Goal: Task Accomplishment & Management: Complete application form

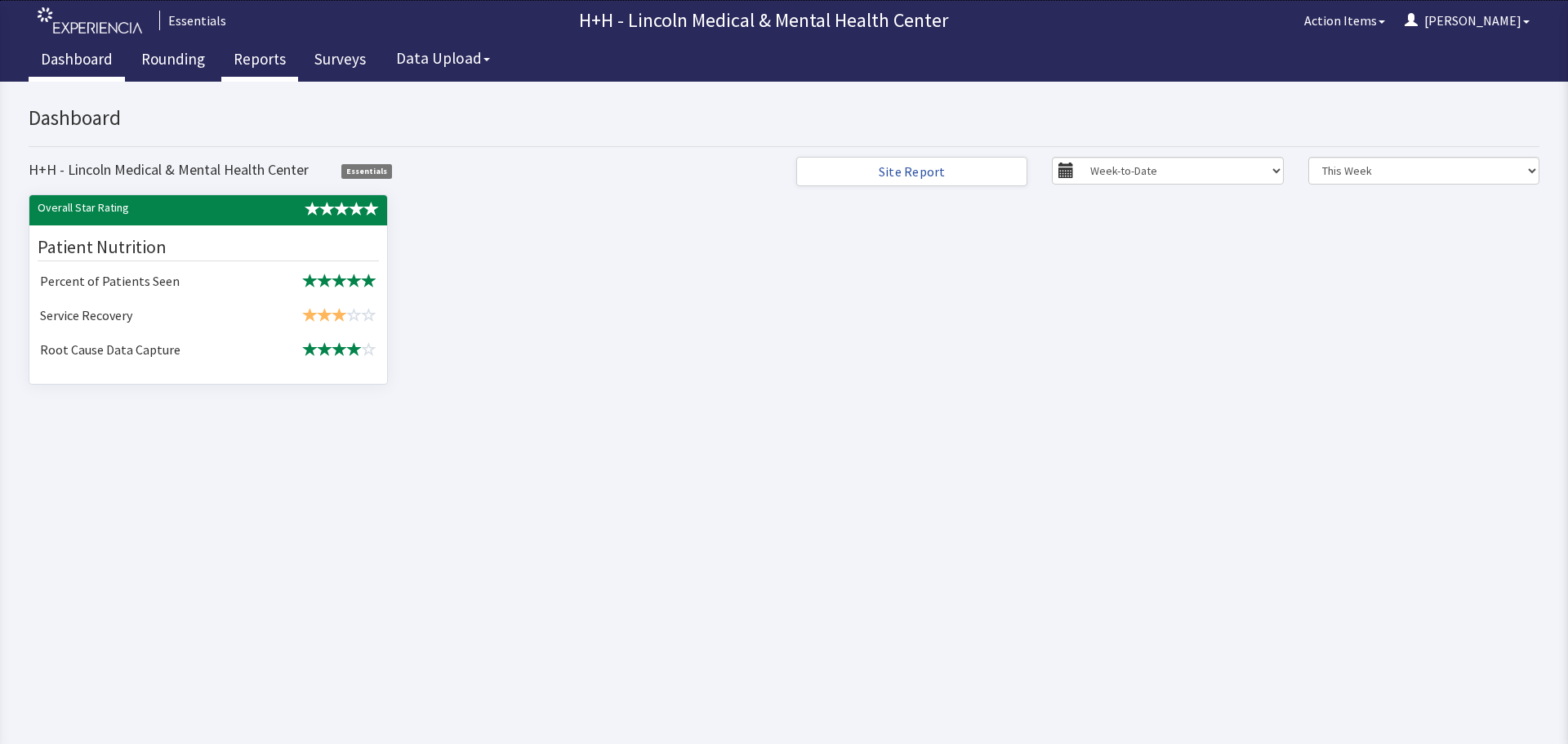
click at [257, 58] on link "Reports" at bounding box center [260, 61] width 77 height 41
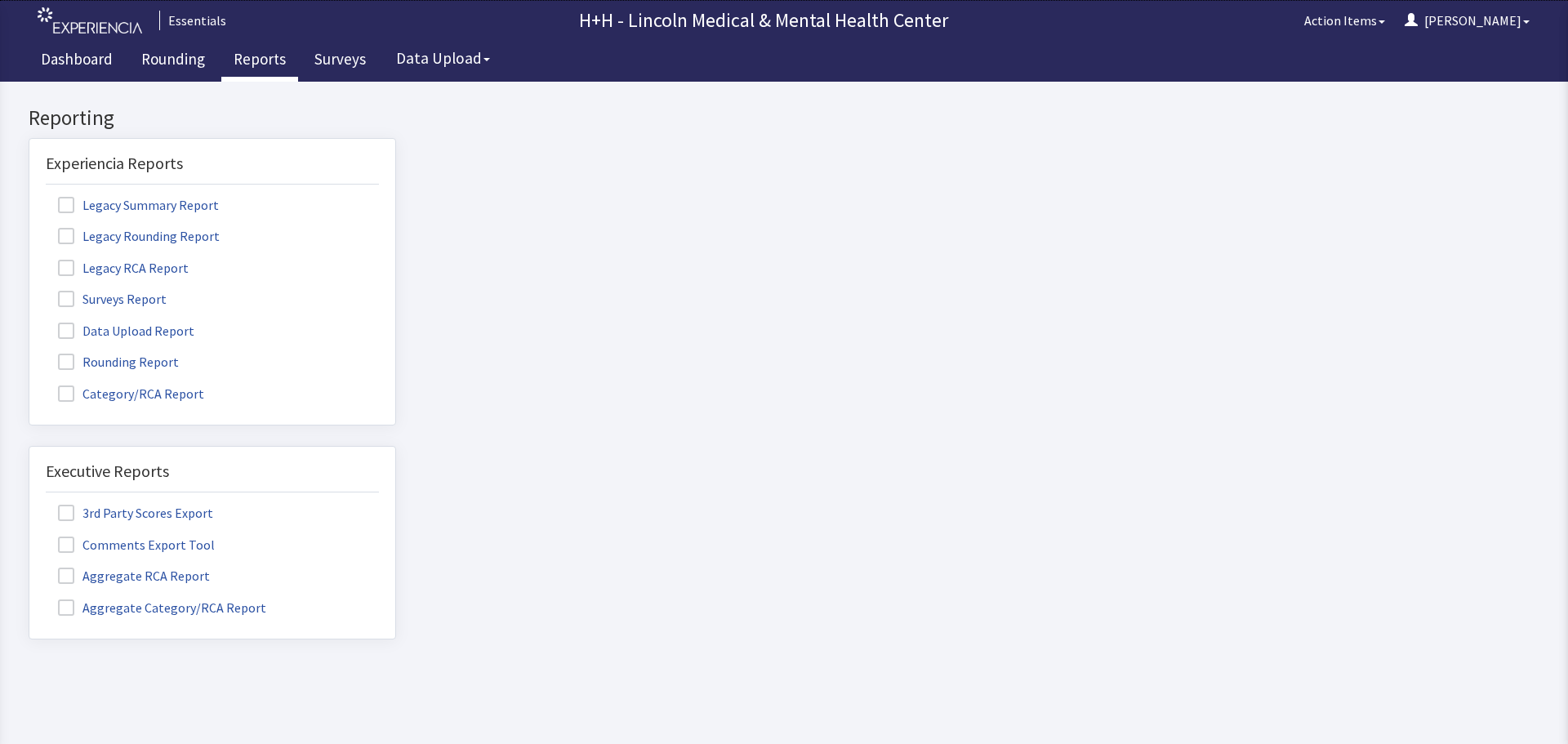
click at [126, 362] on label "Rounding Report" at bounding box center [120, 360] width 150 height 21
click at [29, 353] on input "Rounding Report" at bounding box center [29, 353] width 0 height 0
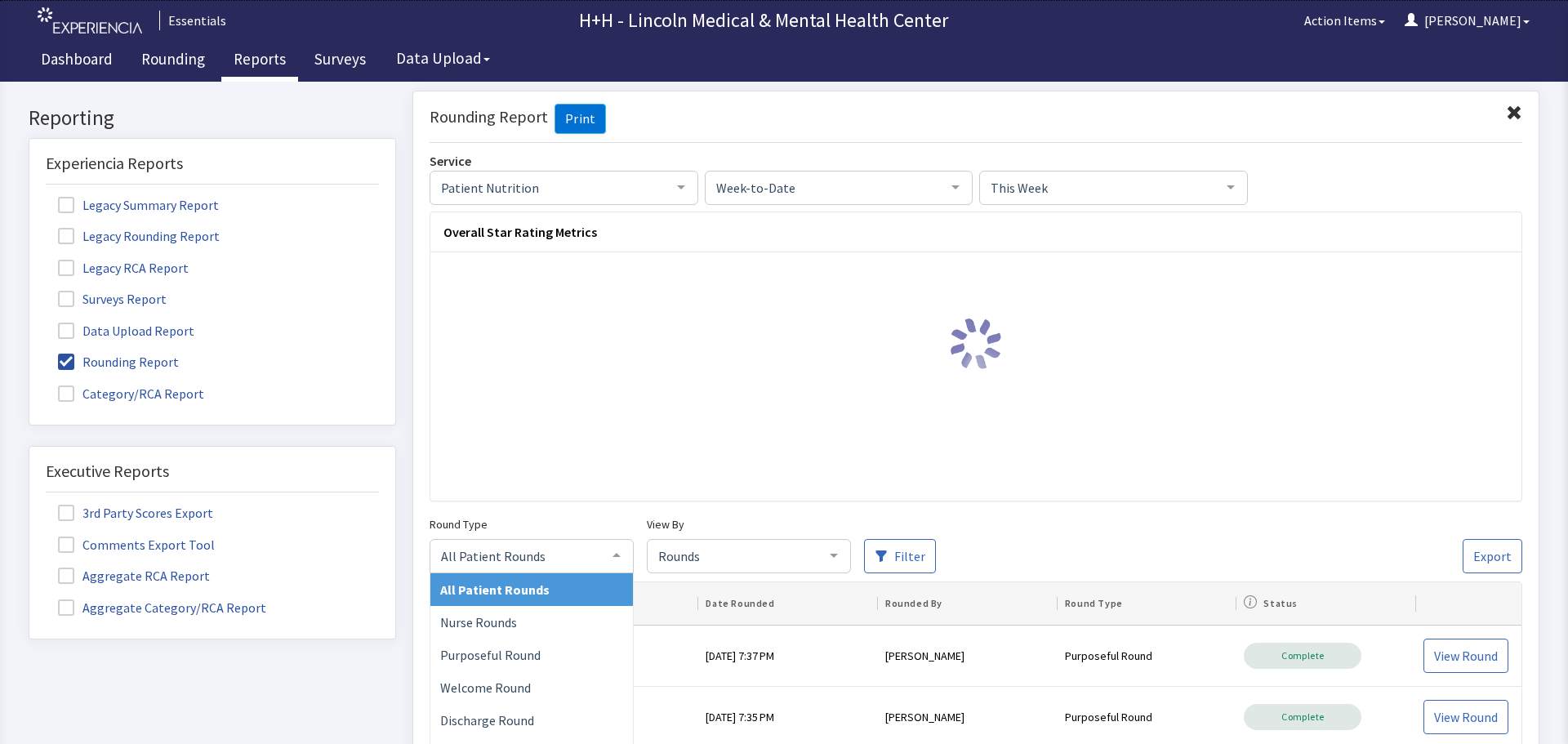
click at [618, 554] on div at bounding box center [616, 553] width 33 height 31
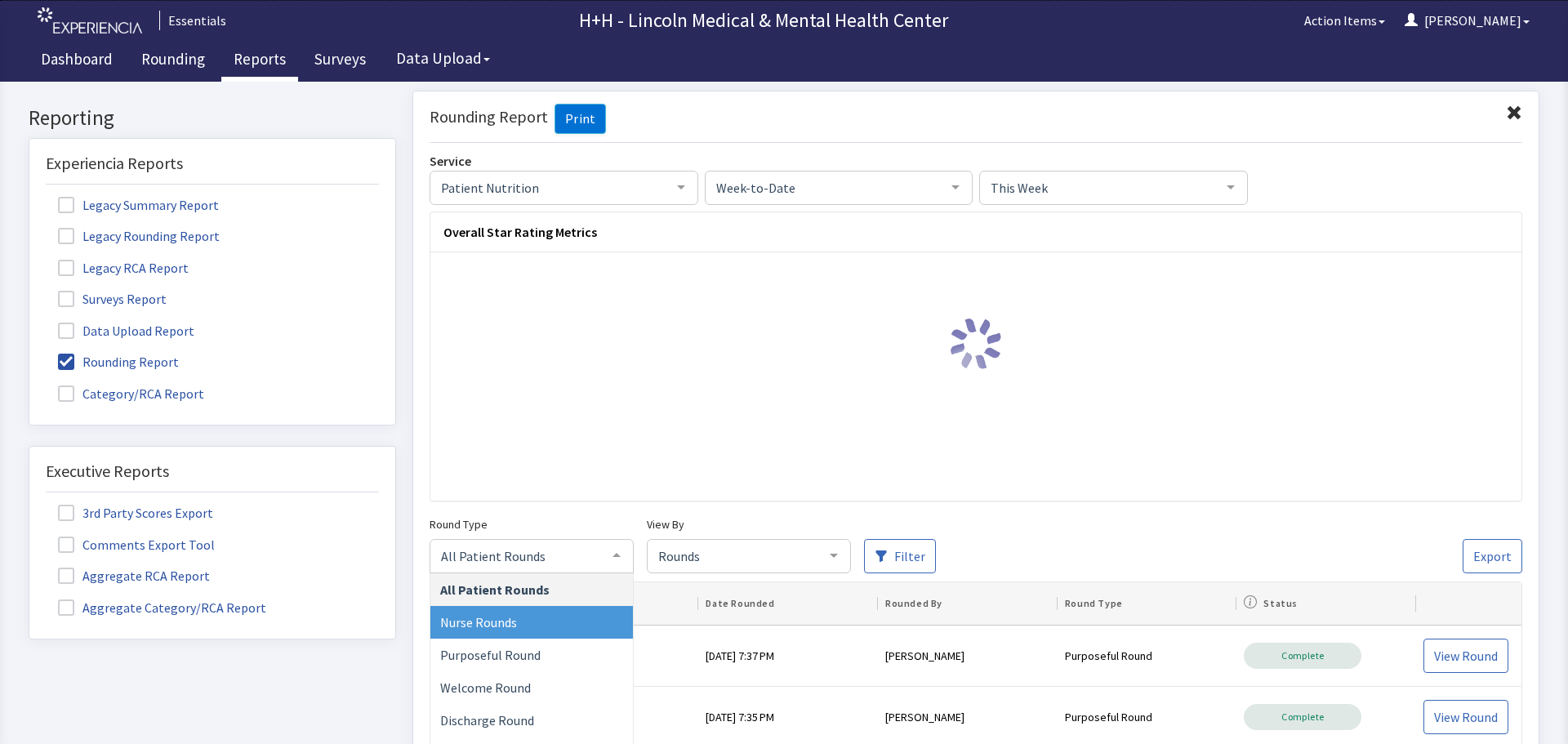
click at [555, 614] on span "Nurse Rounds" at bounding box center [532, 621] width 202 height 33
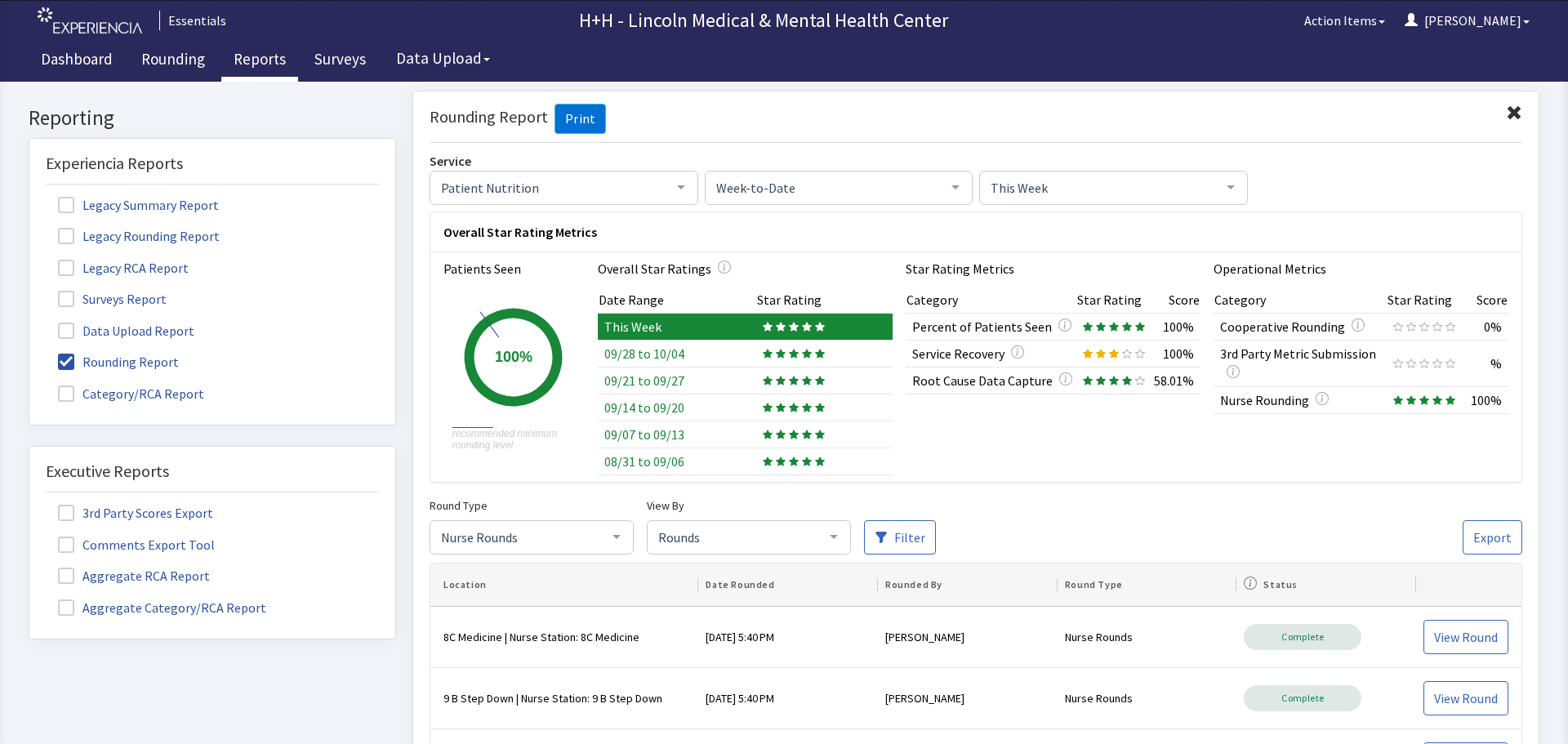
click at [835, 535] on div at bounding box center [833, 535] width 33 height 31
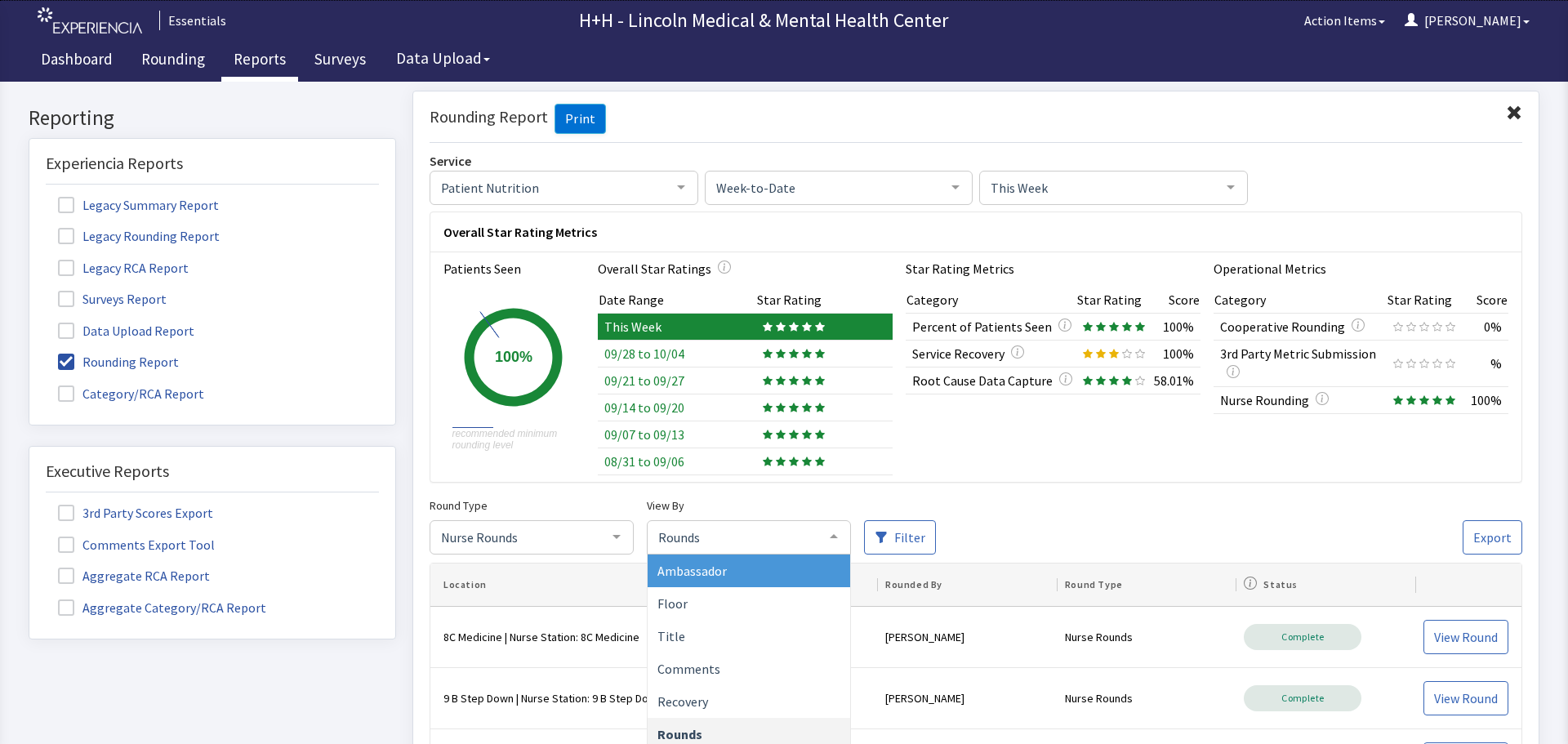
click at [731, 573] on span "Ambassador" at bounding box center [748, 569] width 202 height 33
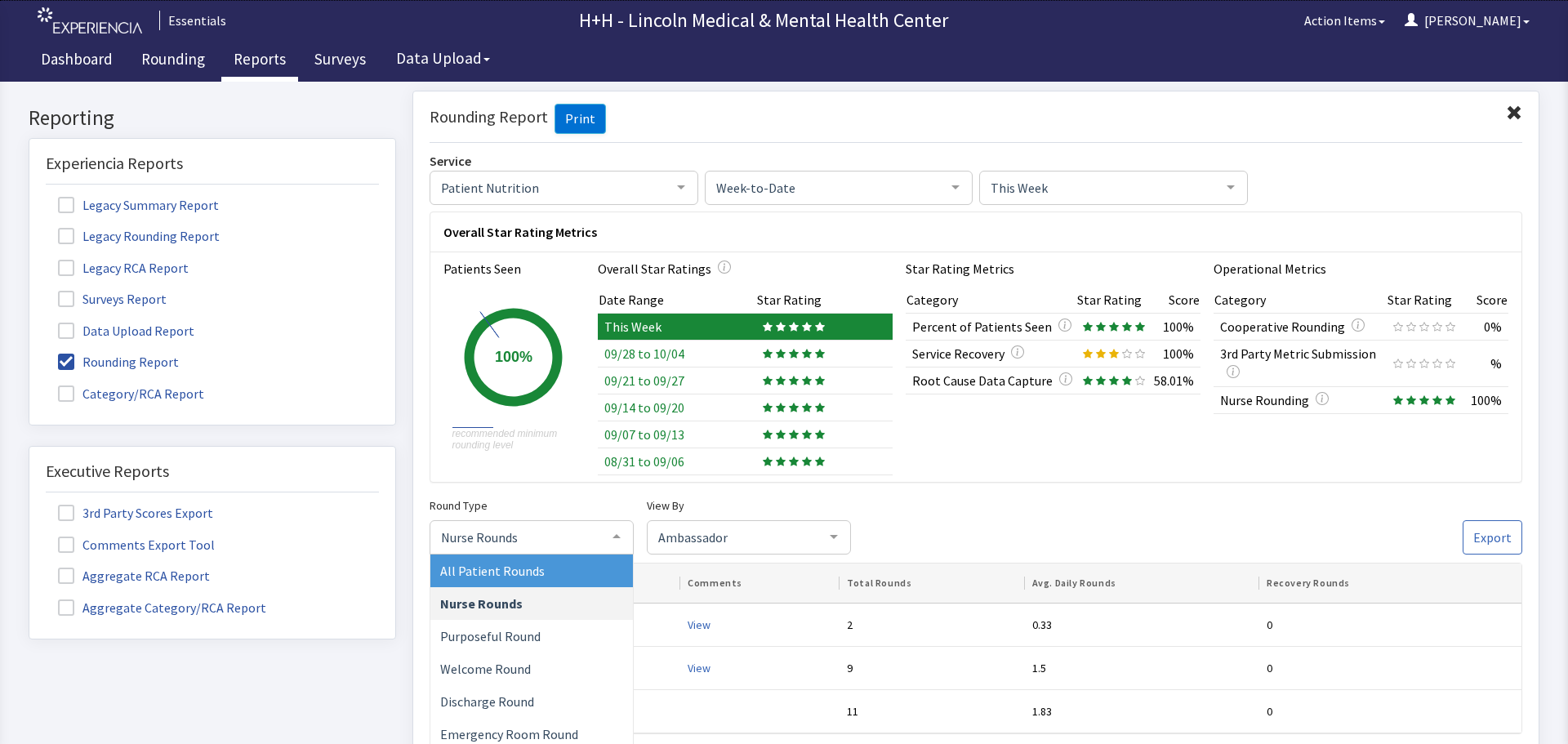
click at [618, 530] on div at bounding box center [616, 535] width 33 height 31
click at [558, 573] on span "All Patient Rounds" at bounding box center [532, 569] width 202 height 33
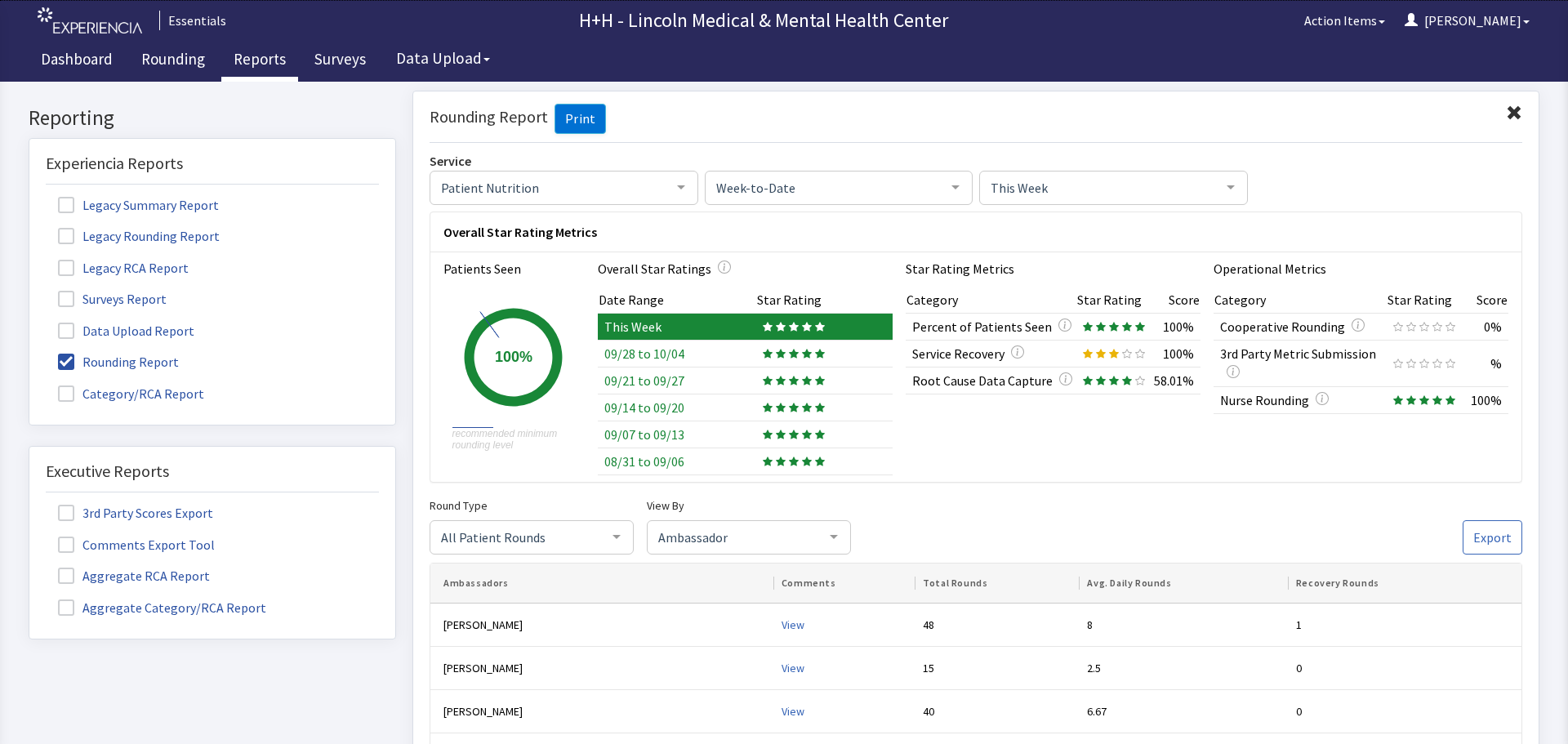
click at [1506, 109] on span at bounding box center [1514, 113] width 17 height 17
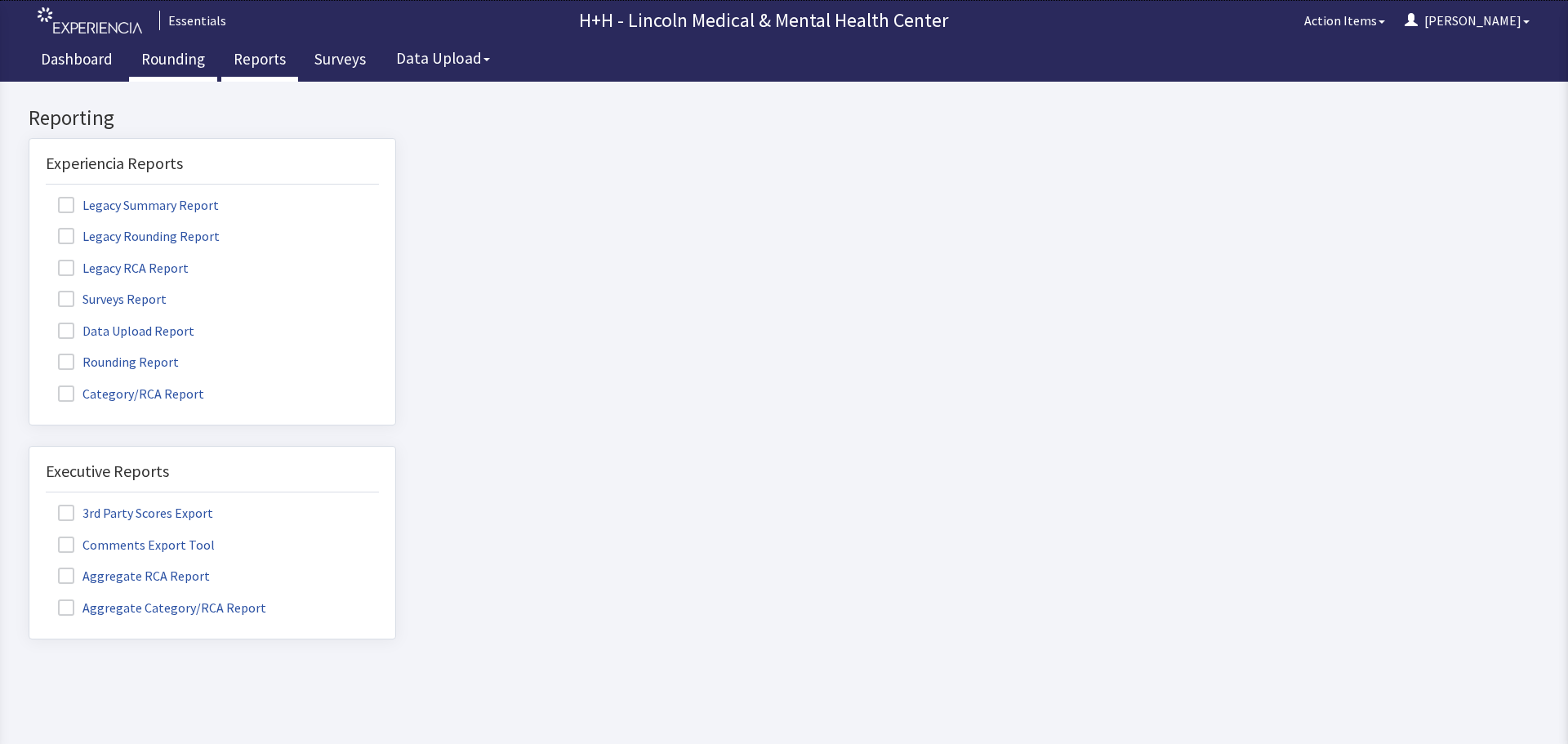
click at [170, 57] on link "Rounding" at bounding box center [172, 61] width 88 height 41
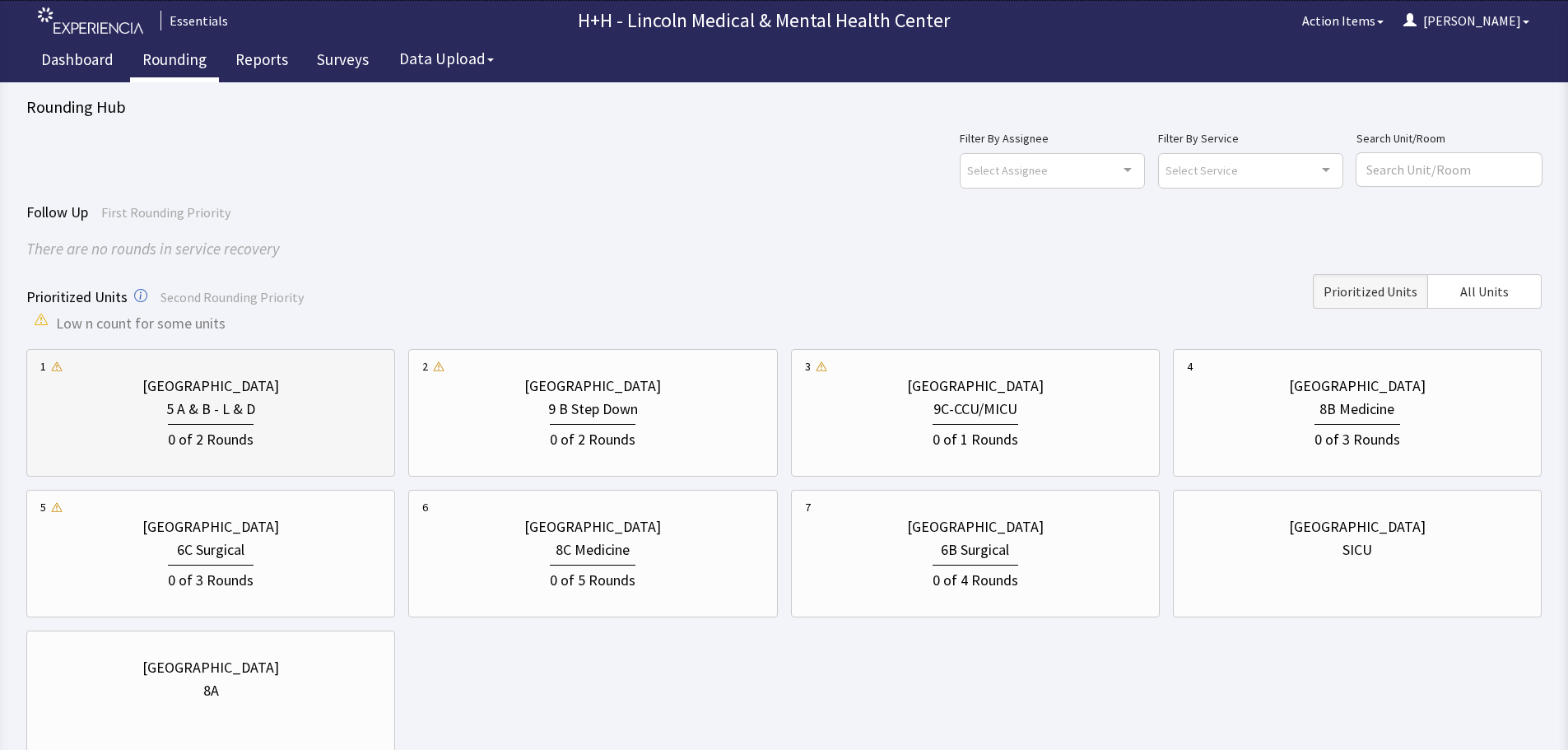
click at [295, 426] on div "0 of 2 Rounds" at bounding box center [211, 436] width 341 height 30
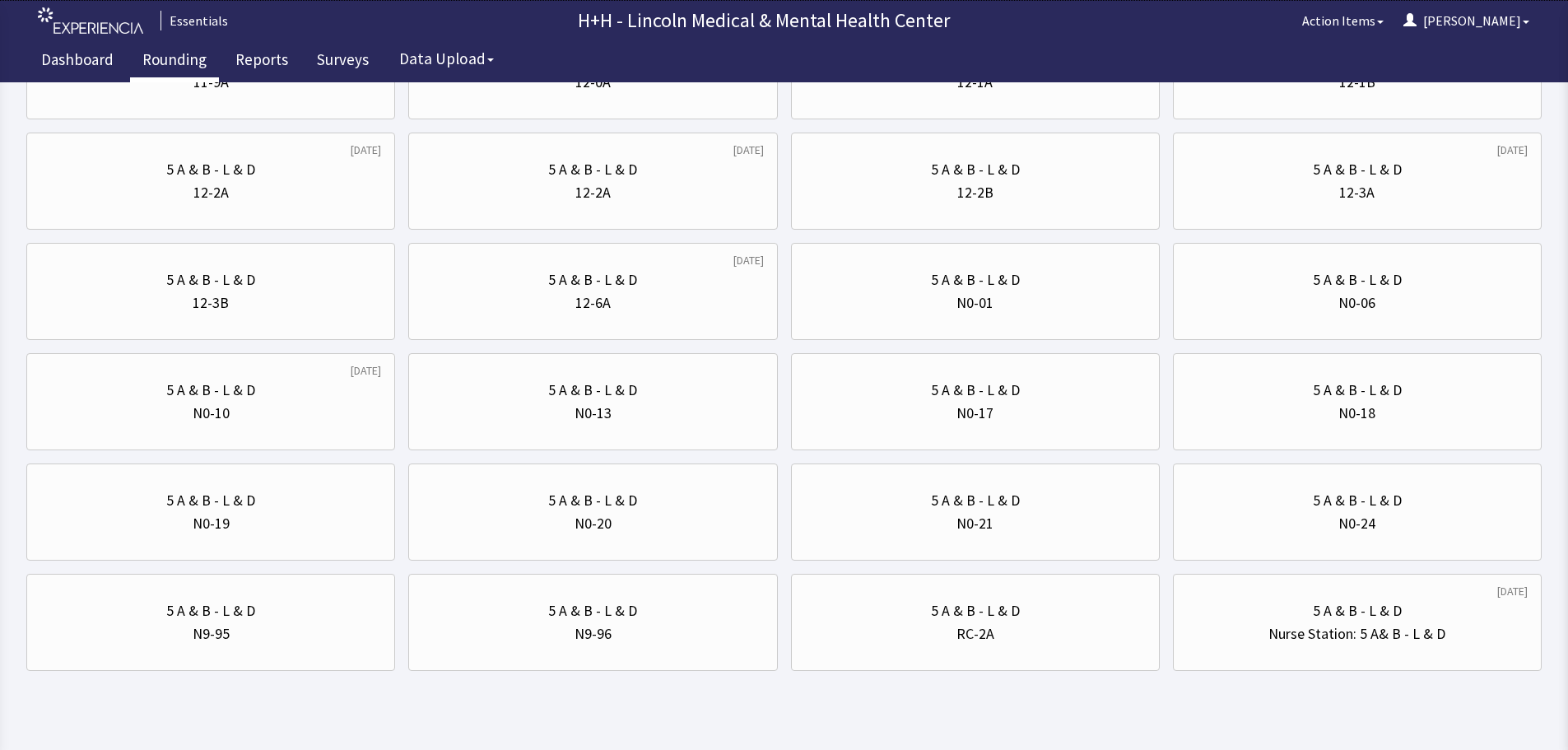
scroll to position [988, 0]
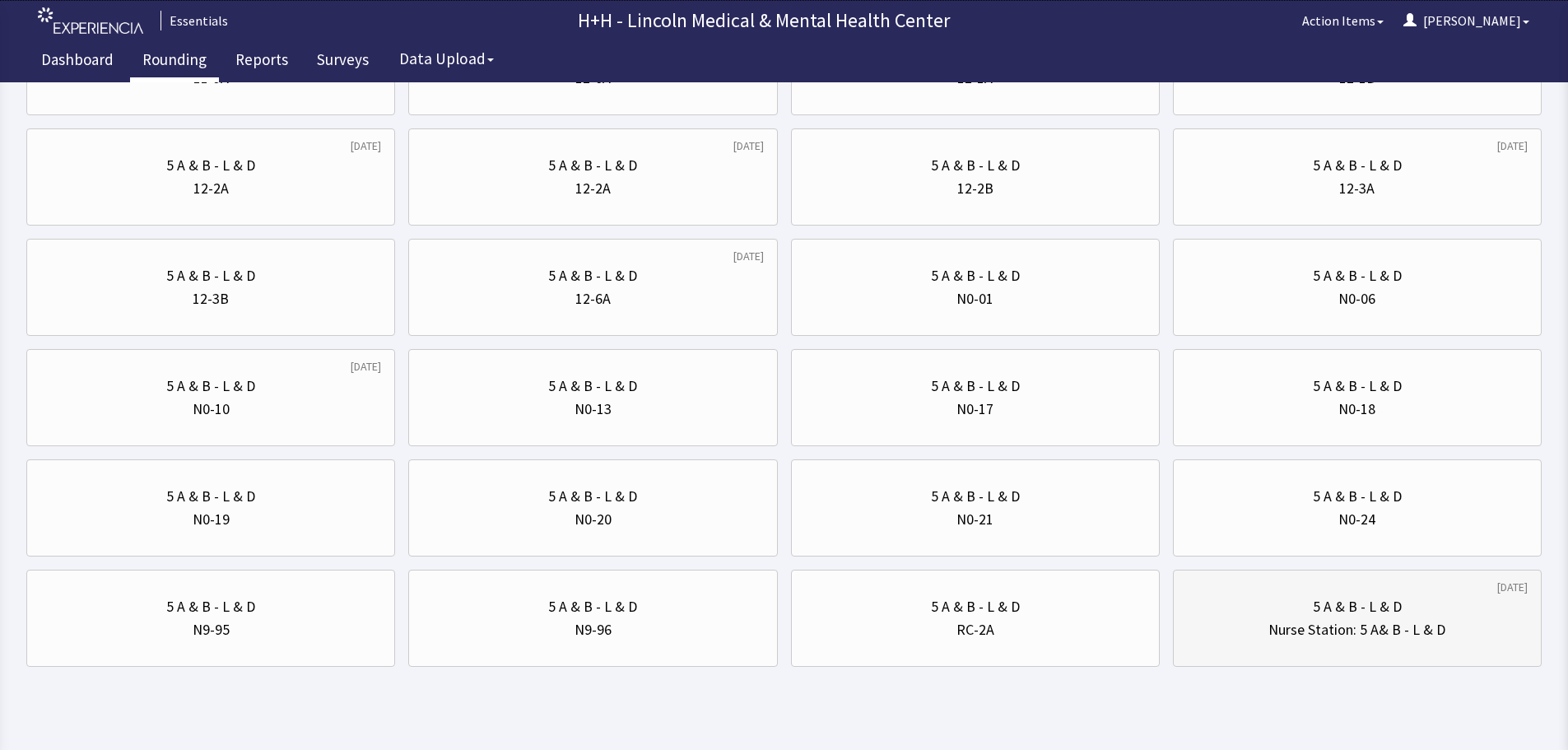
click at [1271, 606] on div "5 A & B - L & D" at bounding box center [1357, 606] width 341 height 23
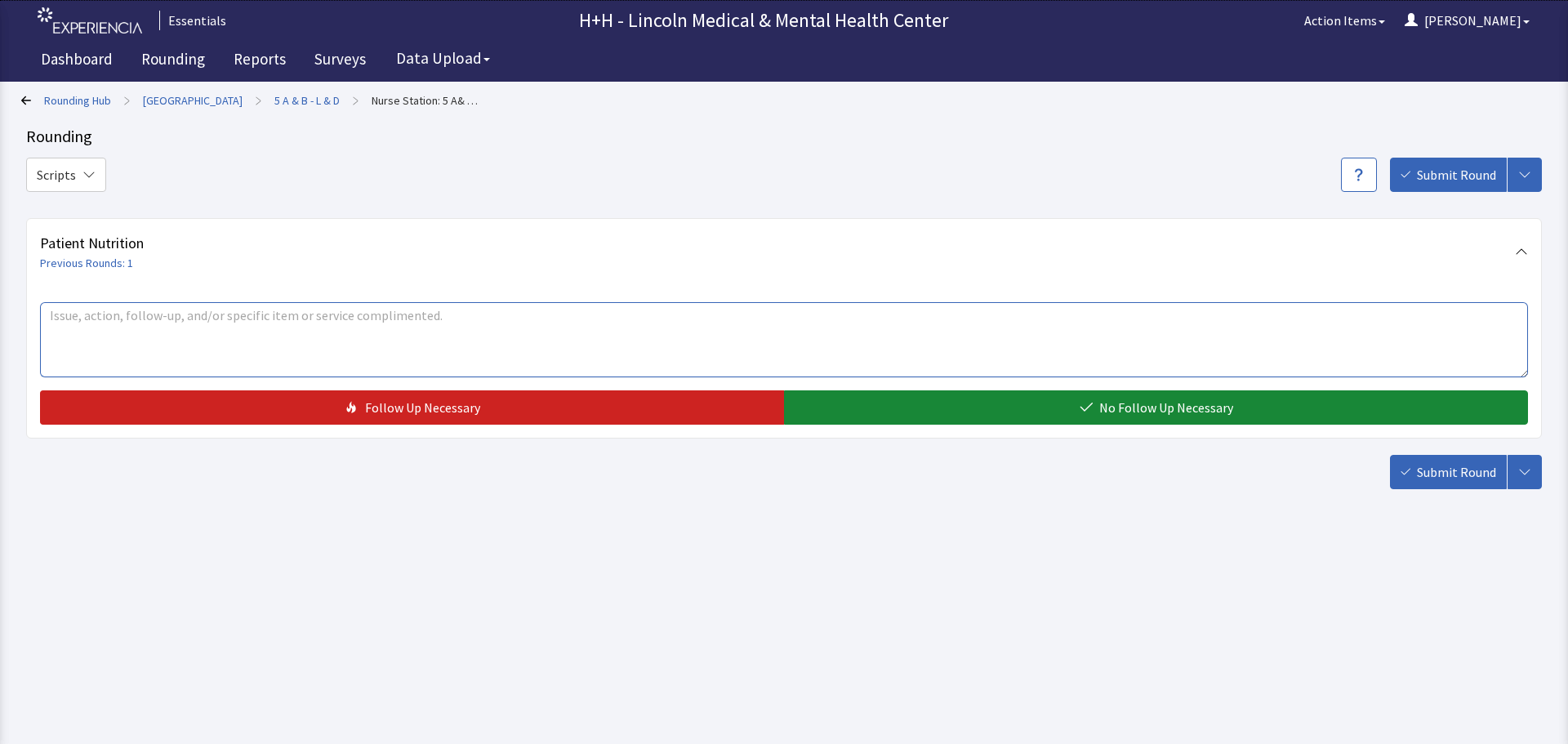
click at [111, 334] on textarea at bounding box center [784, 339] width 1488 height 75
click at [50, 312] on textarea "Nursing" at bounding box center [784, 339] width 1488 height 75
click at [199, 310] on textarea "Labor & Delivery Nursing" at bounding box center [784, 339] width 1488 height 75
click at [400, 313] on textarea "Labor & Delivery Nursing staff says FSA Jessica does a Great Jobe with their Pa…" at bounding box center [784, 339] width 1488 height 75
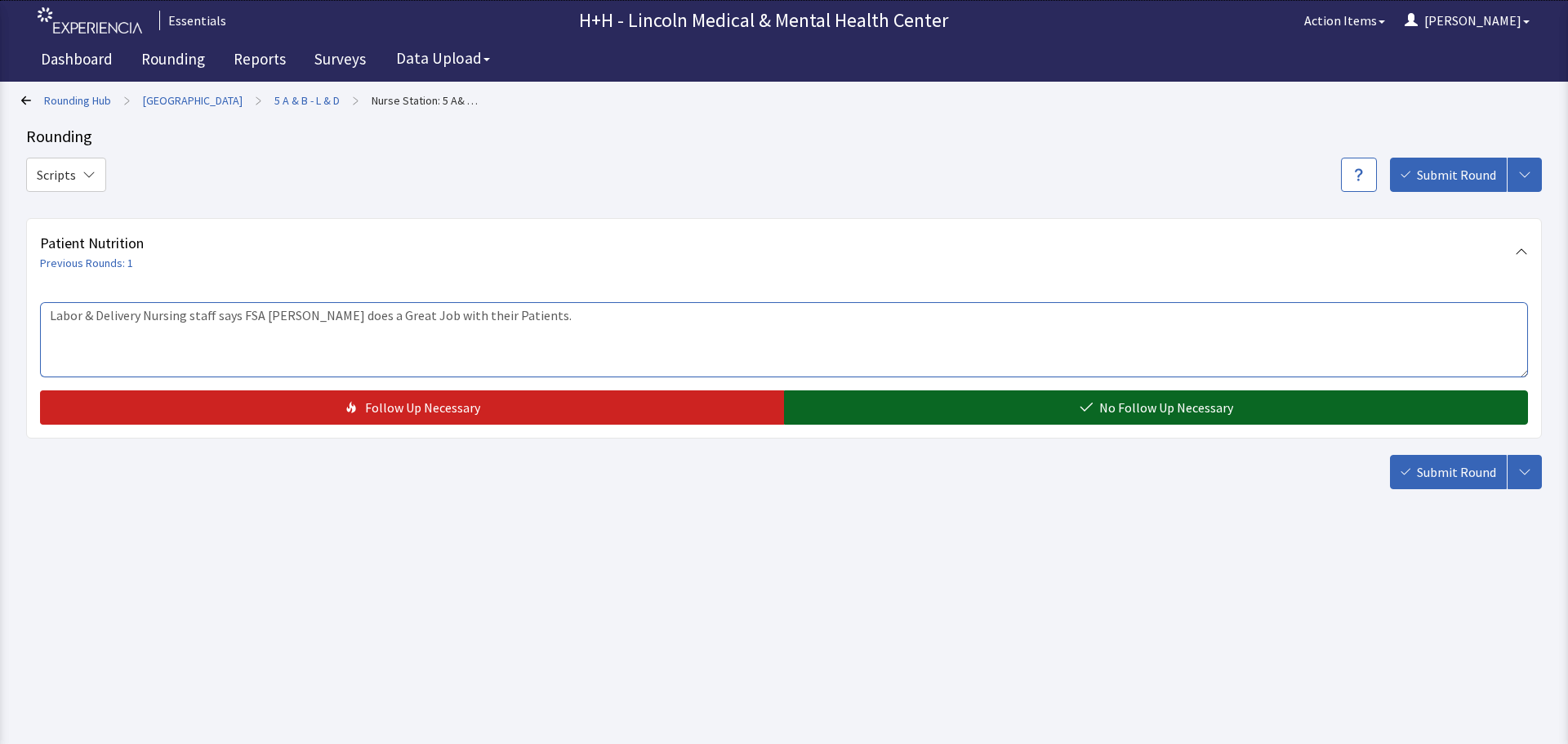
type textarea "Labor & Delivery Nursing staff says FSA Jessica does a Great Job with their Pat…"
click at [1024, 414] on button "No Follow Up Necessary" at bounding box center [1156, 407] width 744 height 34
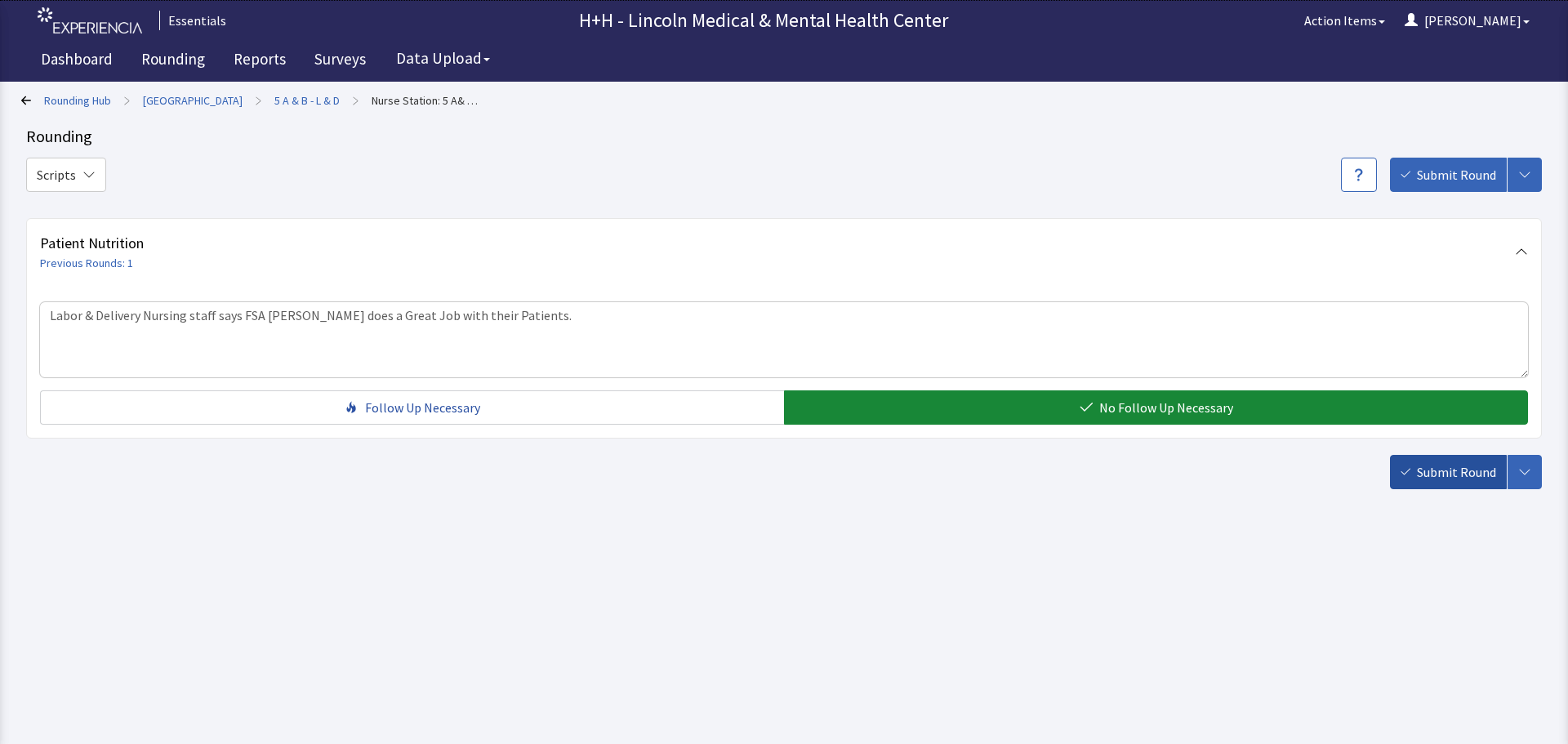
click at [1416, 466] on button "Submit Round" at bounding box center [1448, 471] width 117 height 34
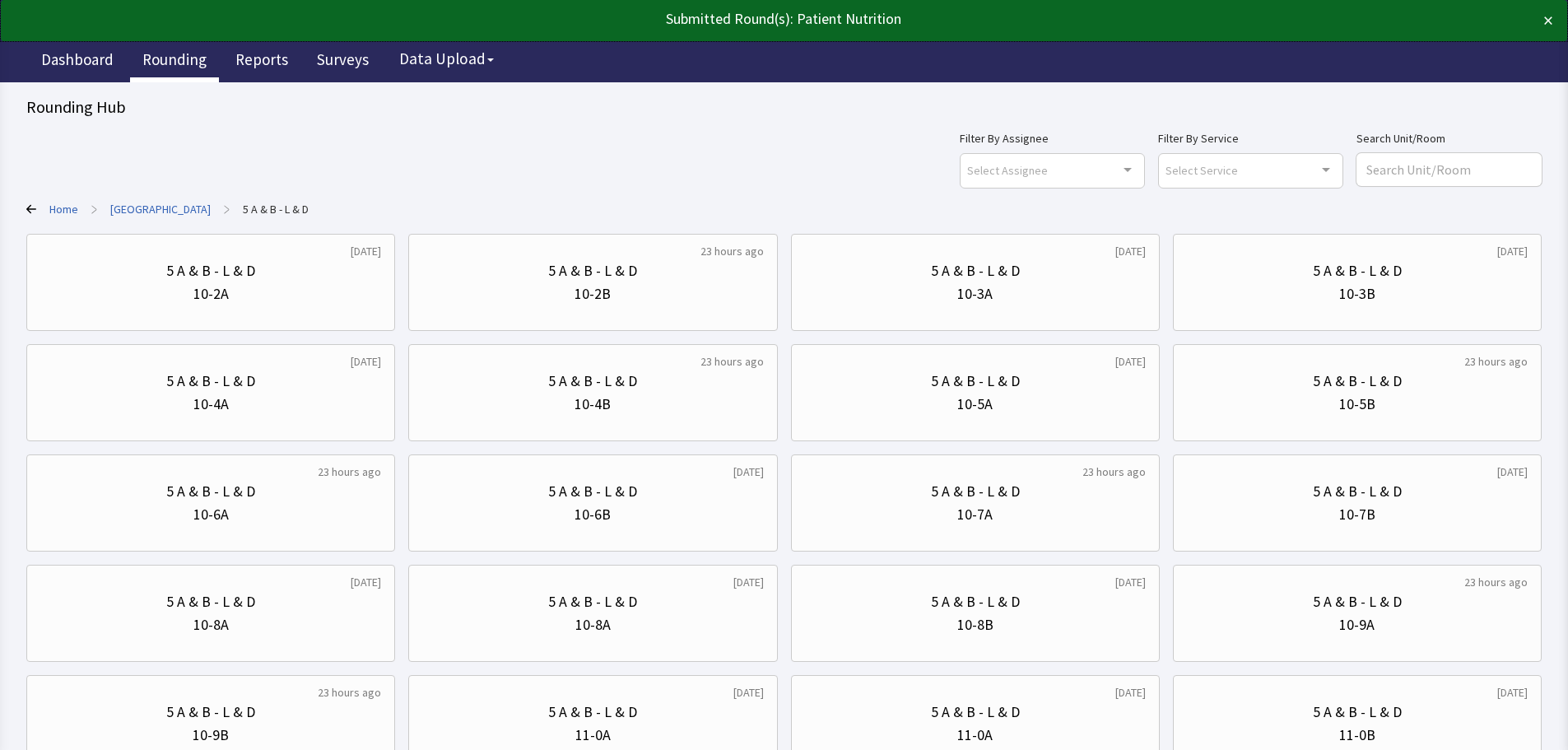
click at [197, 67] on link "Rounding" at bounding box center [174, 62] width 89 height 41
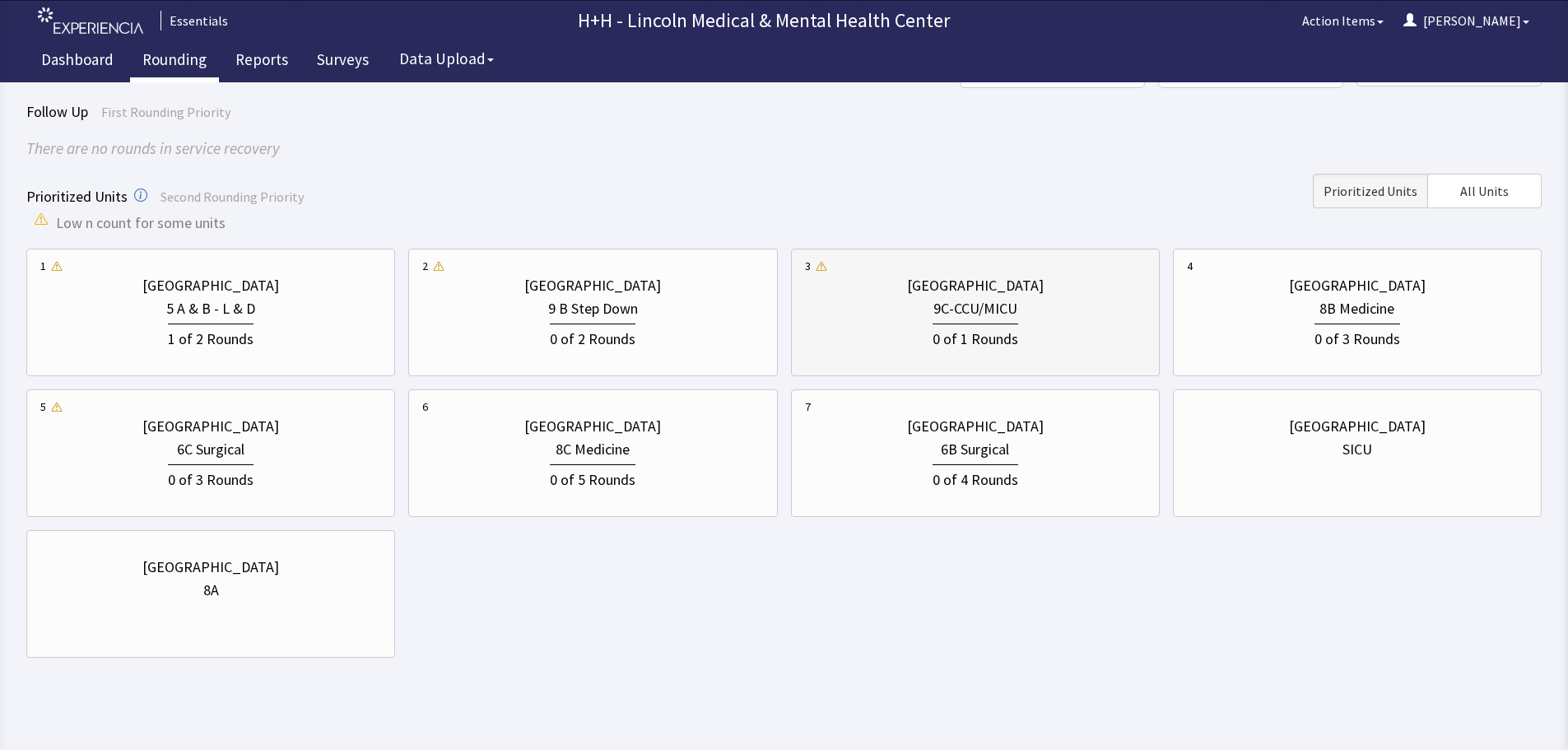
scroll to position [117, 0]
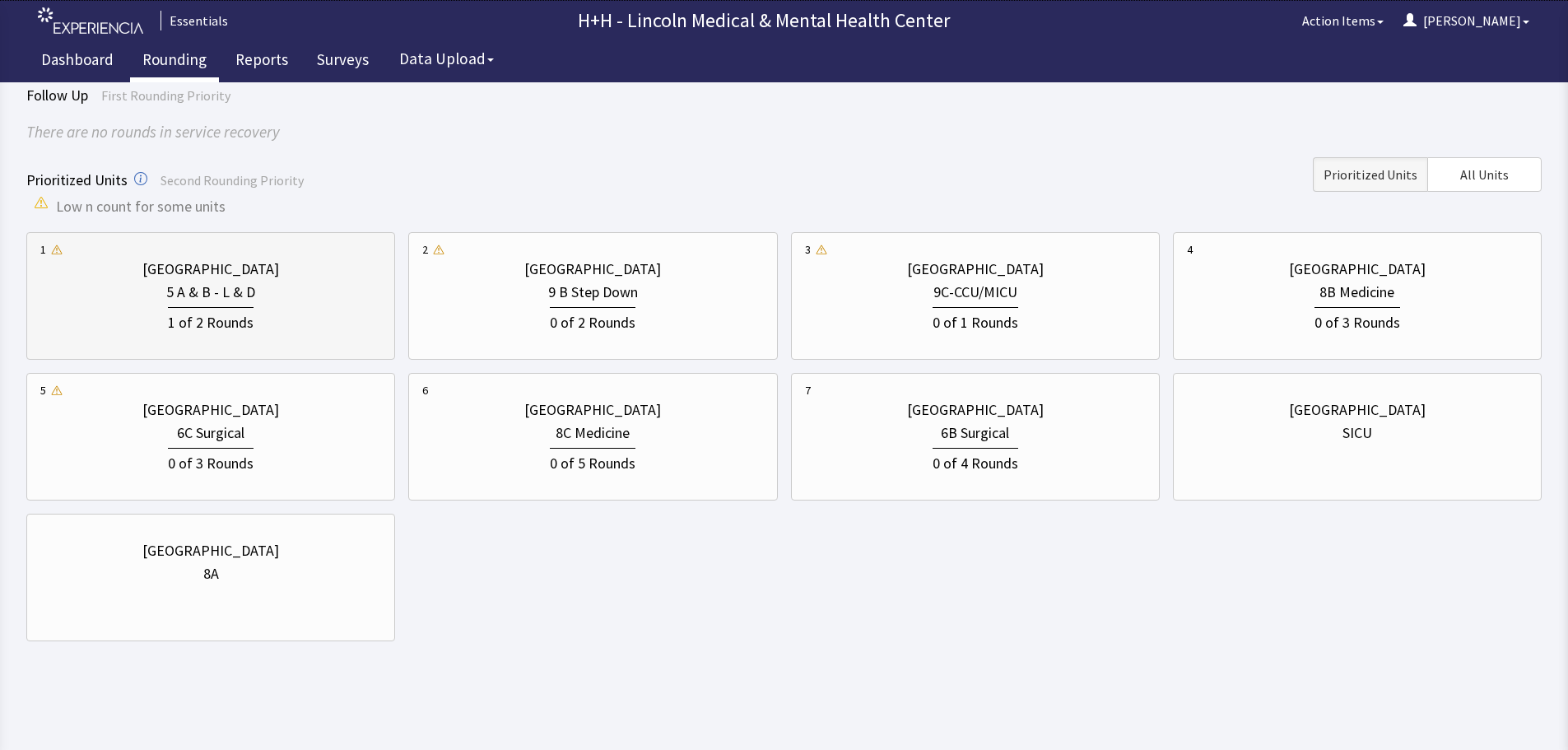
click at [330, 308] on div "1 of 2 Rounds" at bounding box center [211, 319] width 341 height 30
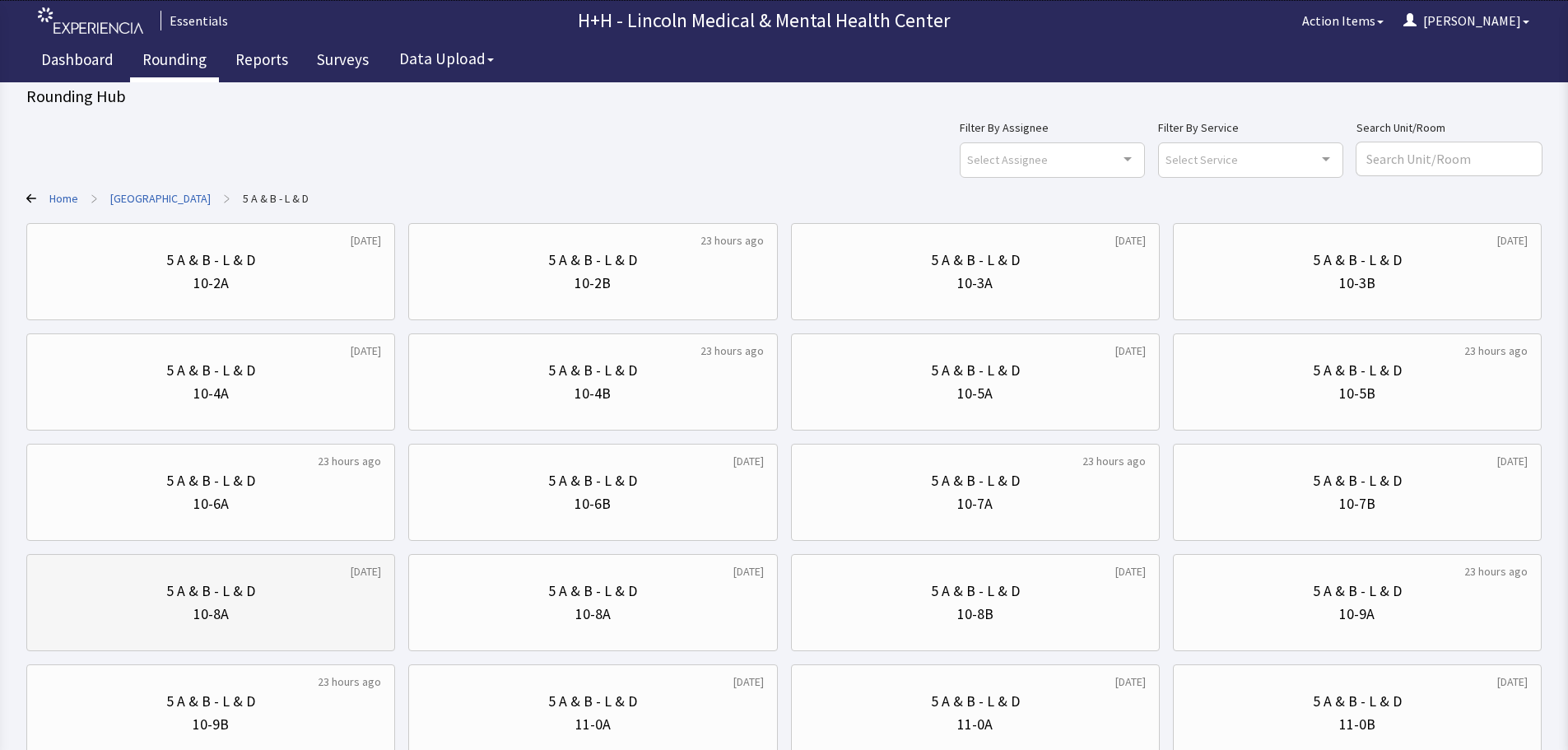
scroll to position [0, 0]
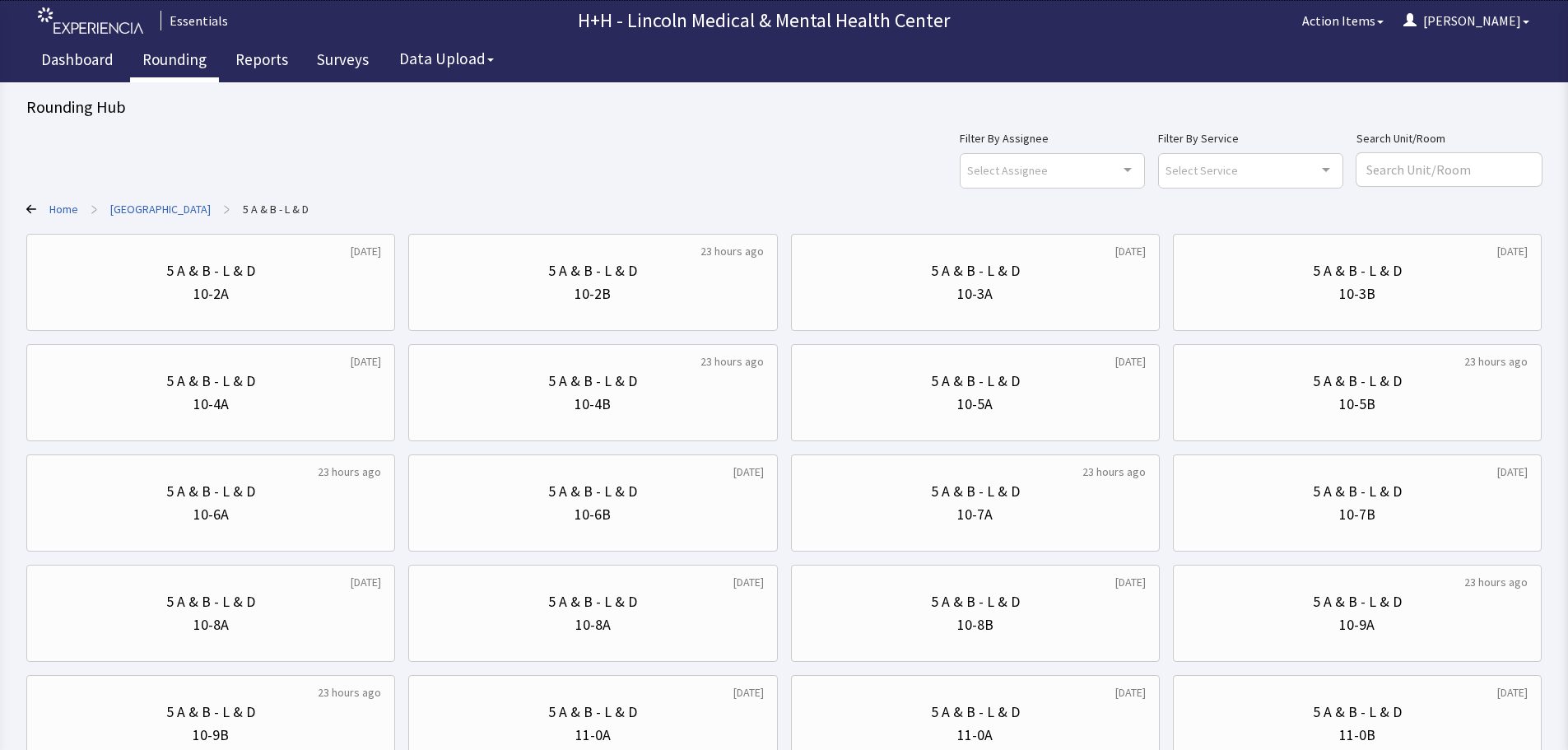
click at [174, 61] on link "Rounding" at bounding box center [174, 62] width 89 height 41
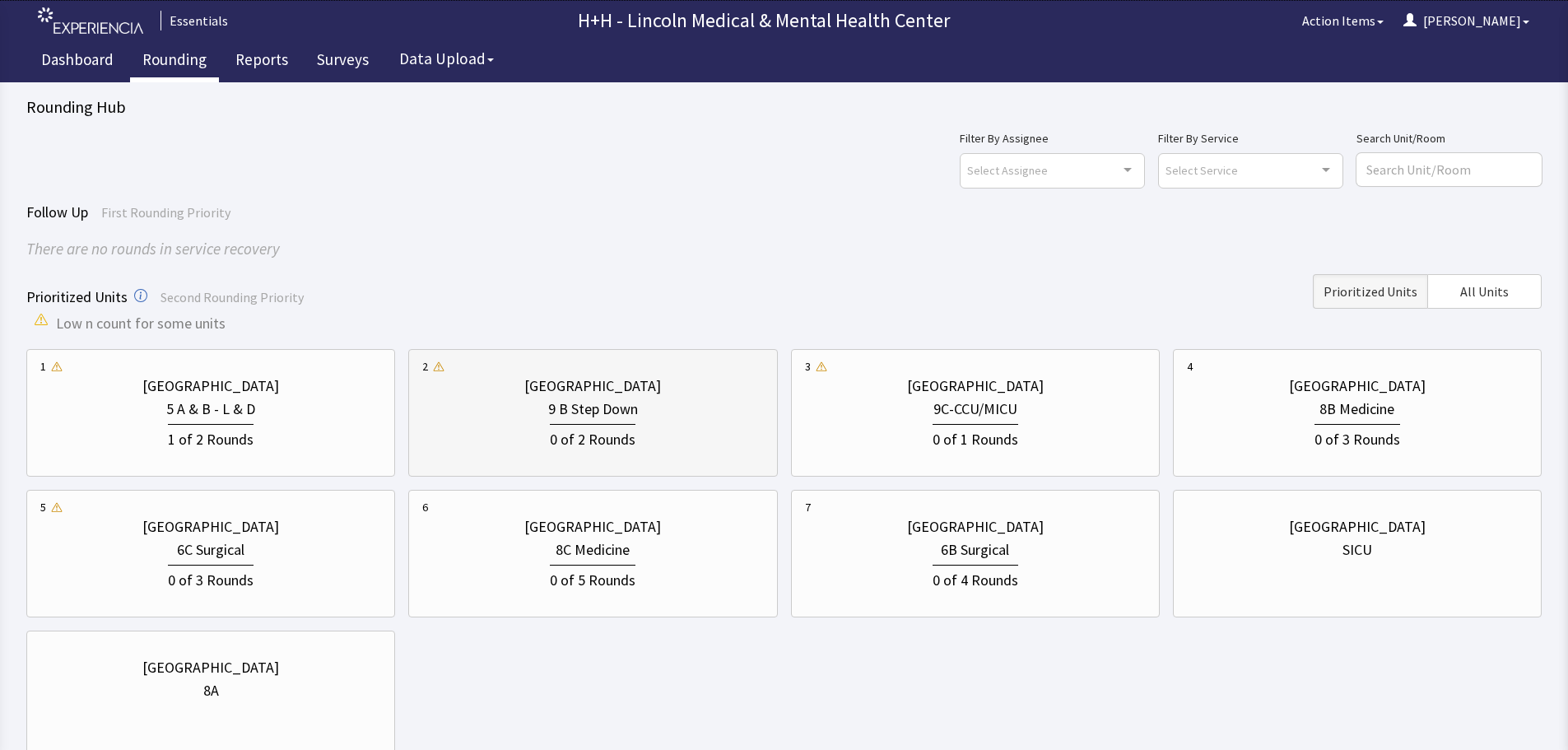
click at [649, 422] on div "0 of 2 Rounds" at bounding box center [593, 436] width 341 height 30
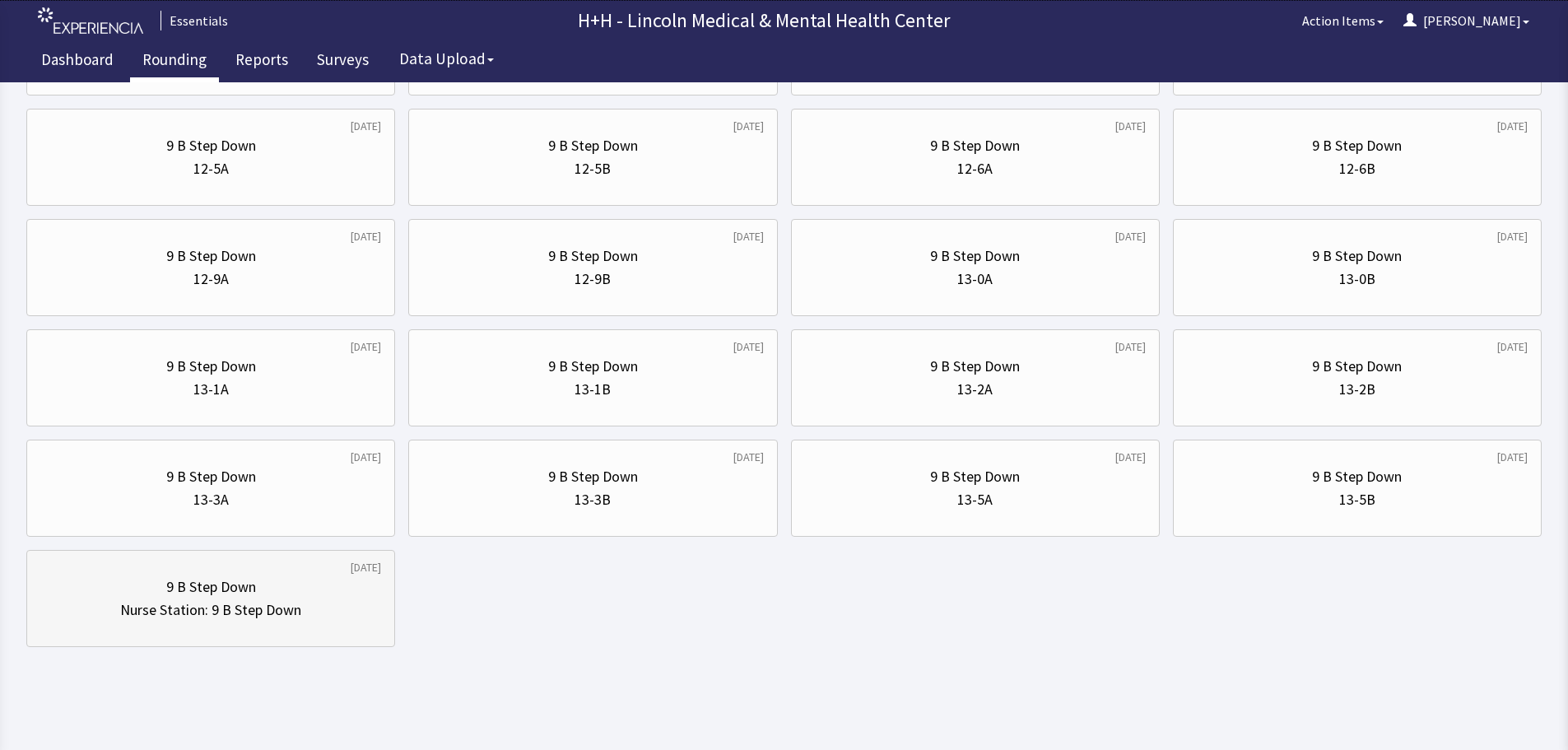
scroll to position [792, 0]
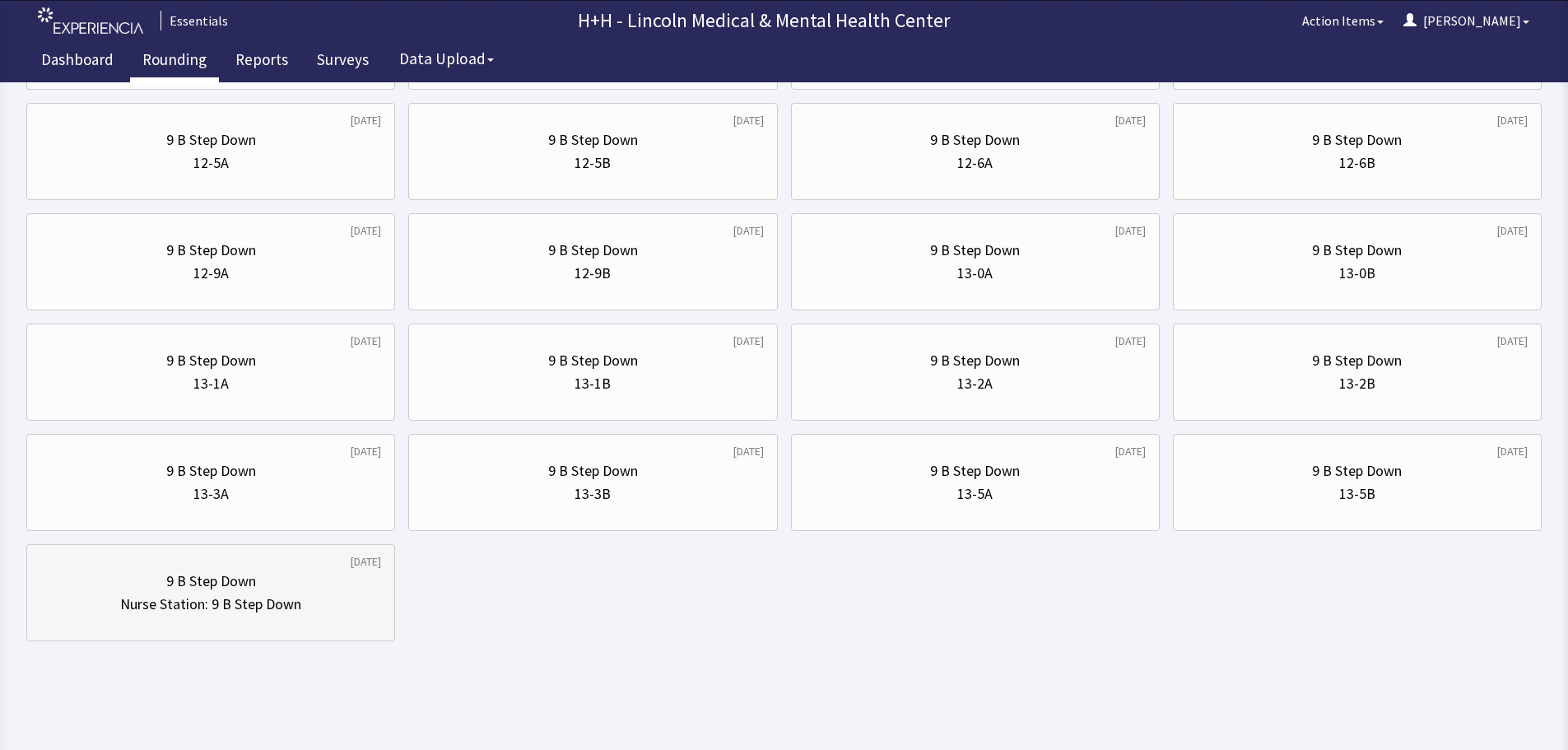
click at [290, 579] on div "9 B Step Down" at bounding box center [211, 581] width 341 height 23
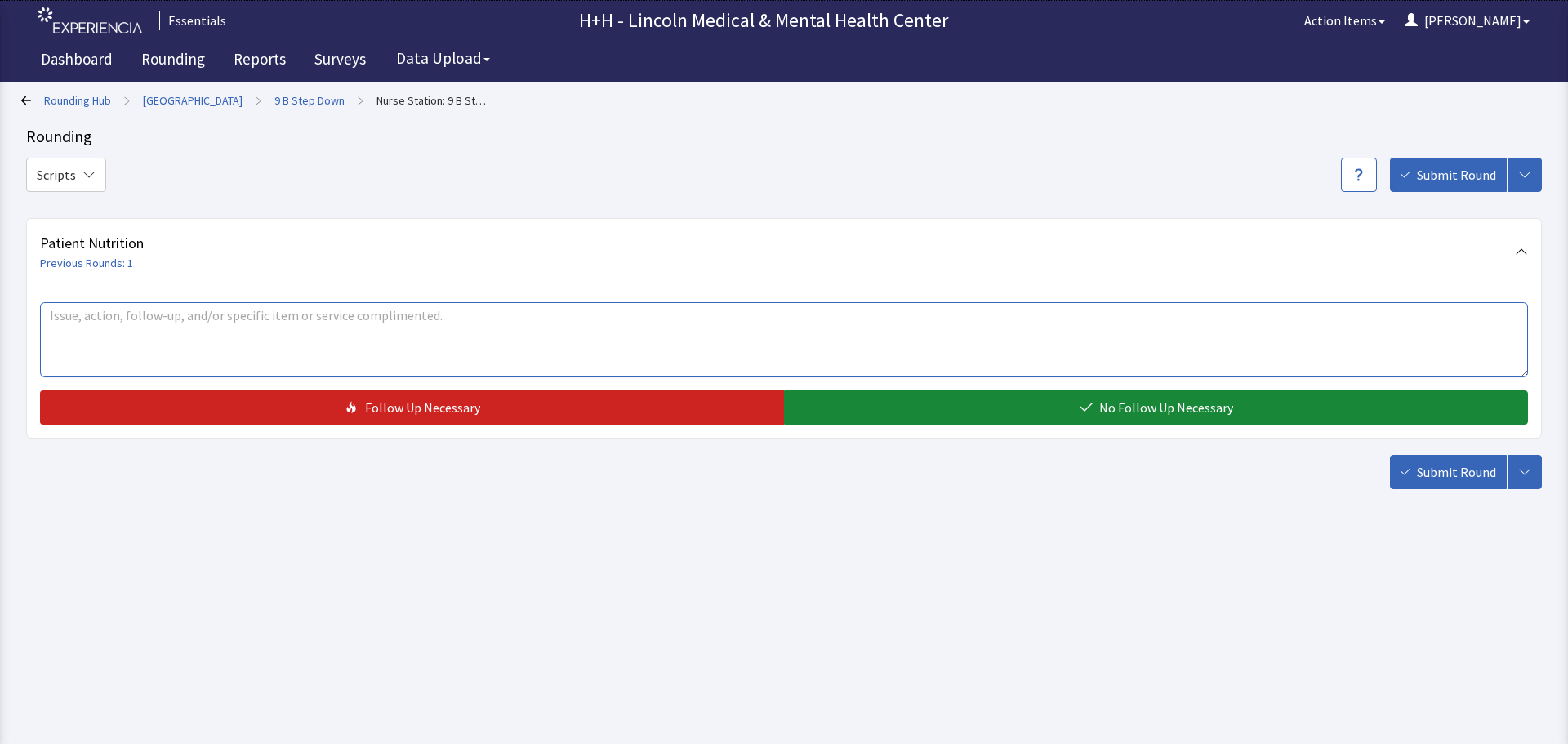
click at [205, 318] on textarea at bounding box center [784, 339] width 1488 height 75
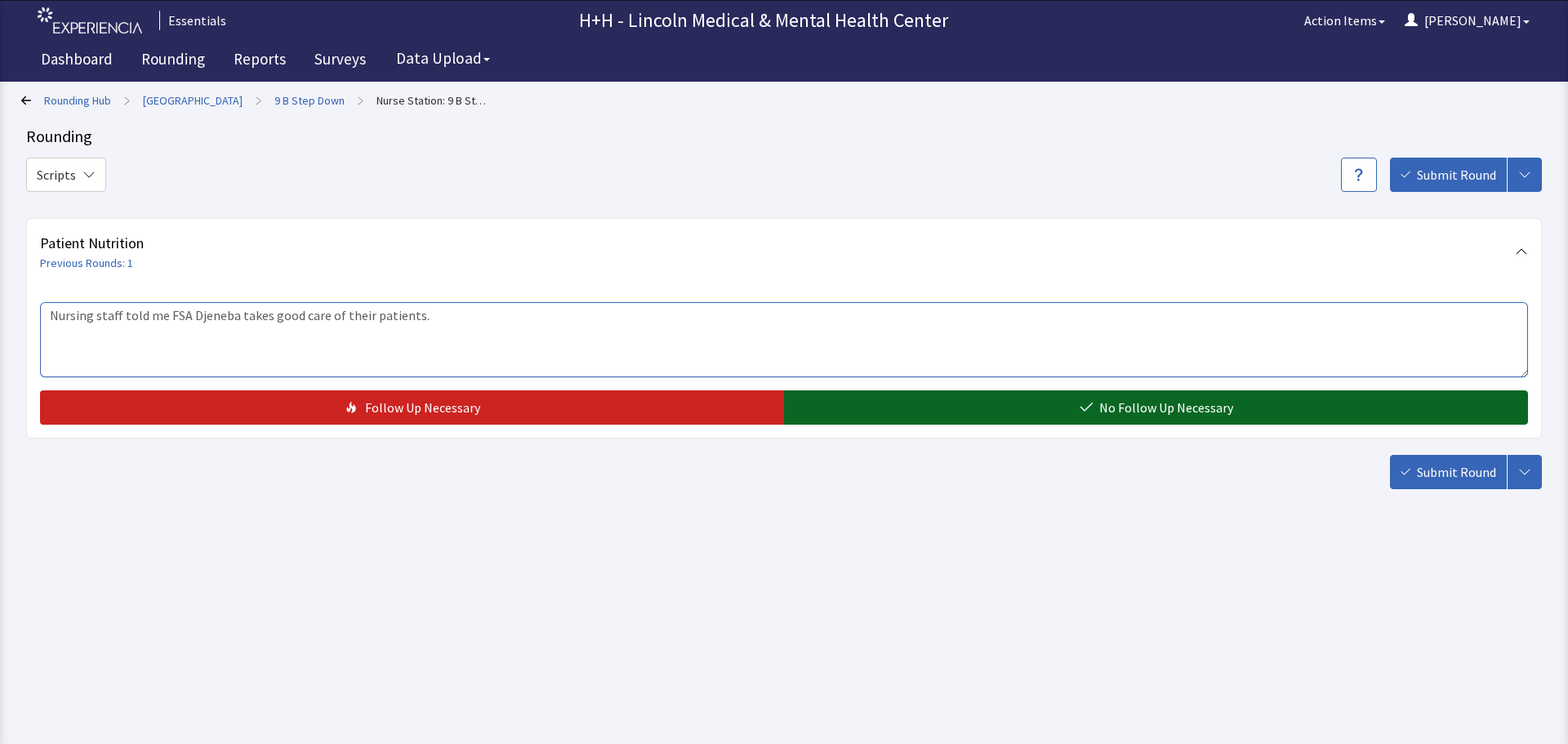
type textarea "Nursing staff told me FSA Djeneba takes good care of their patients."
click at [911, 417] on button "No Follow Up Necessary" at bounding box center [1156, 407] width 744 height 34
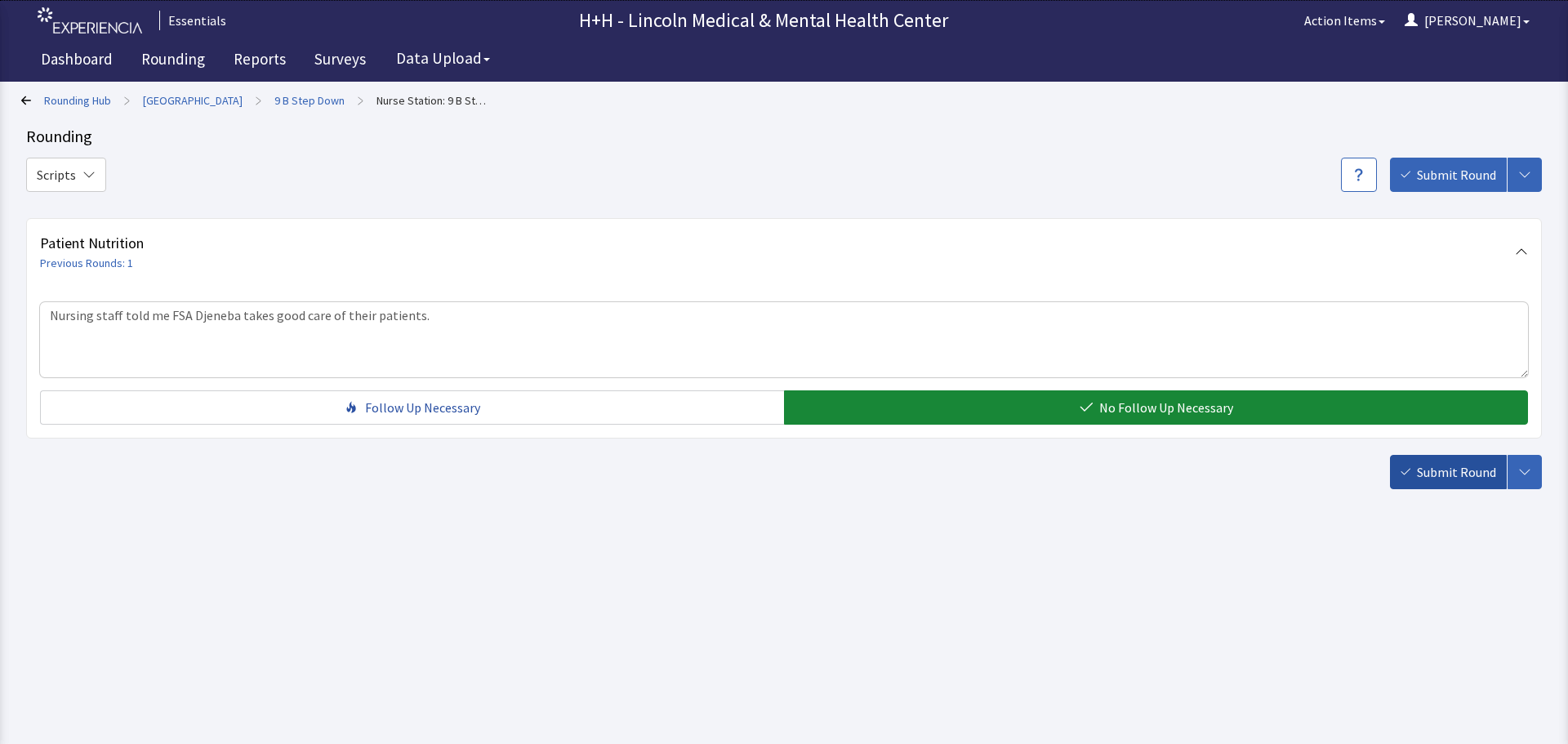
click at [1431, 471] on span "Submit Round" at bounding box center [1456, 471] width 79 height 19
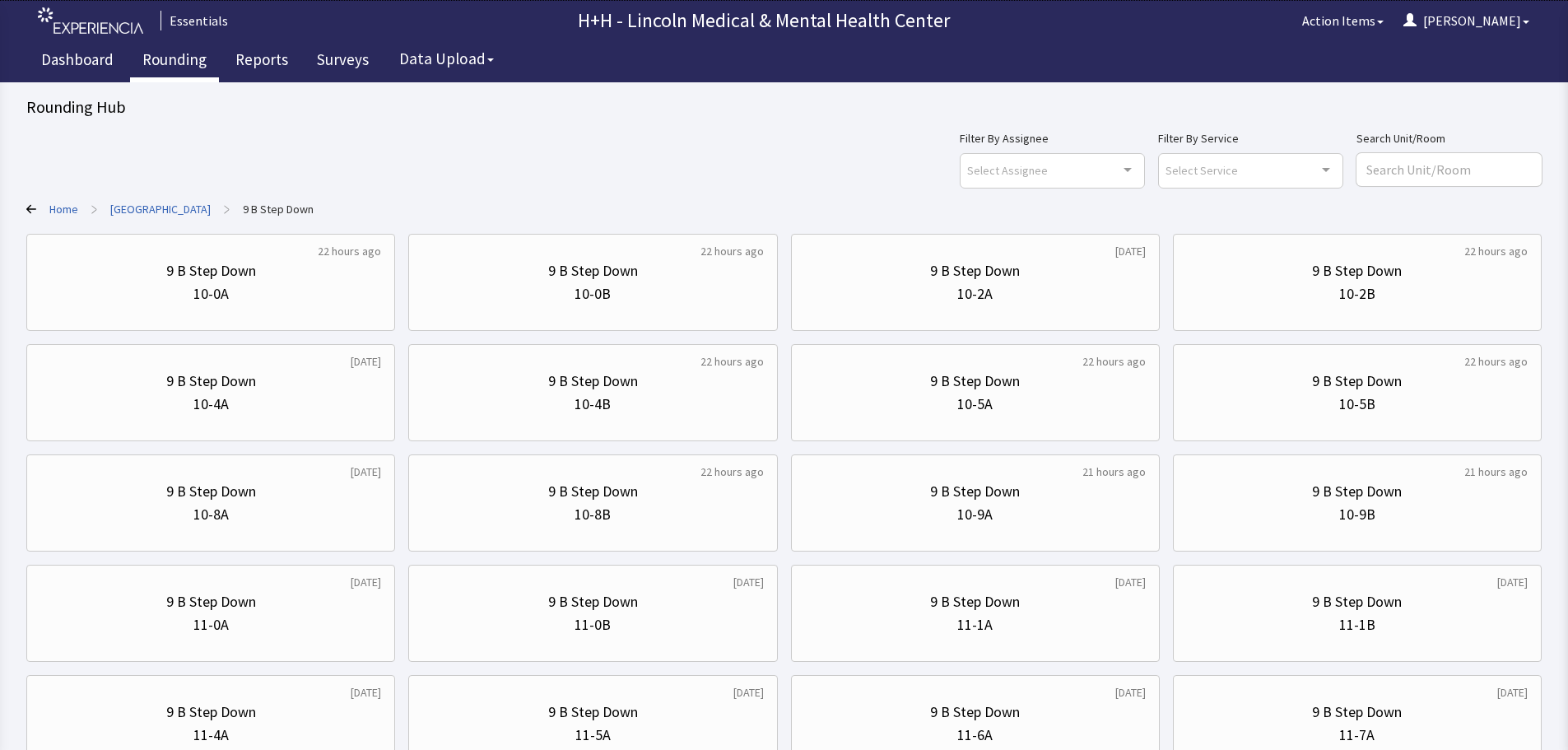
click at [191, 59] on link "Rounding" at bounding box center [174, 62] width 89 height 41
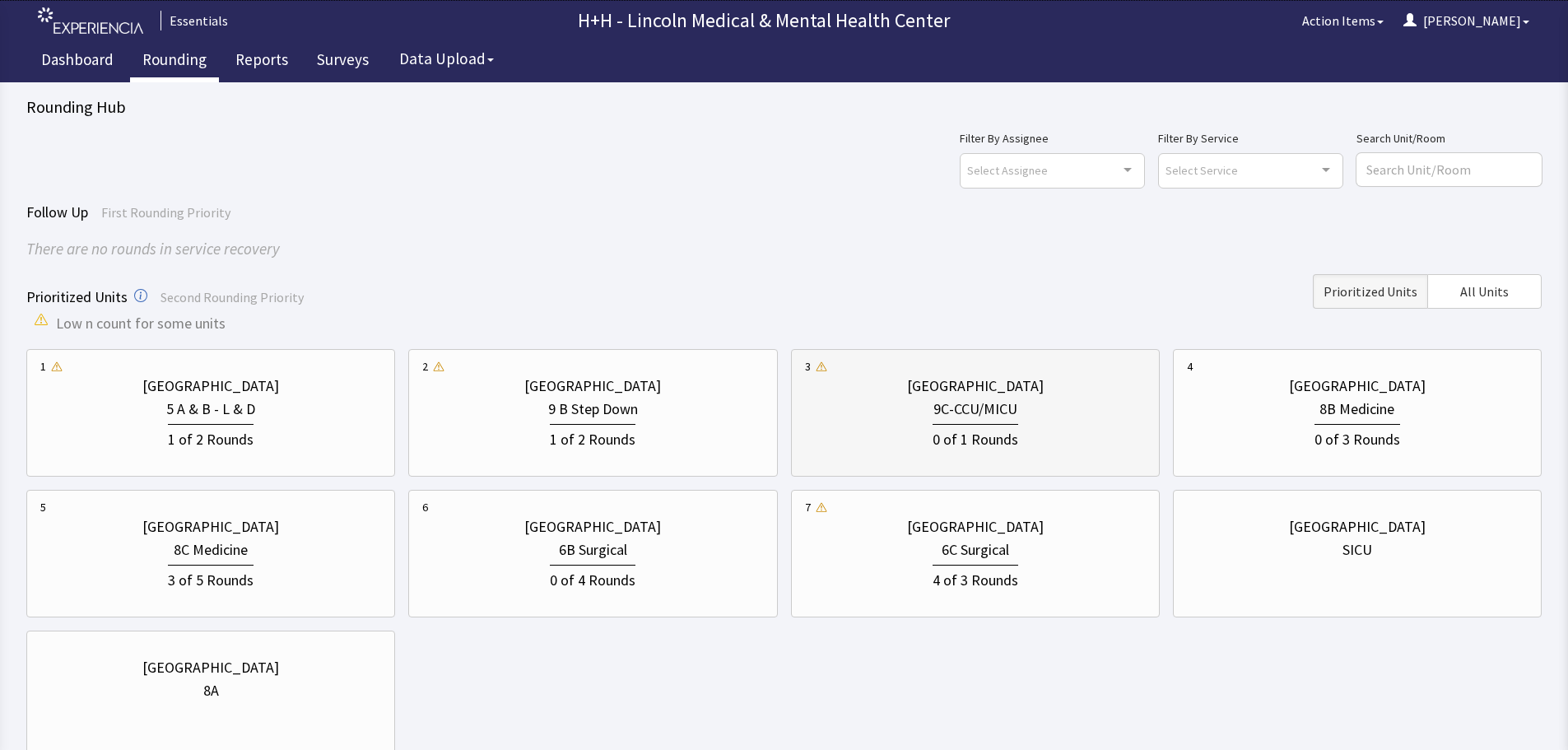
click at [993, 415] on div "9C-CCU/MICU" at bounding box center [975, 409] width 84 height 23
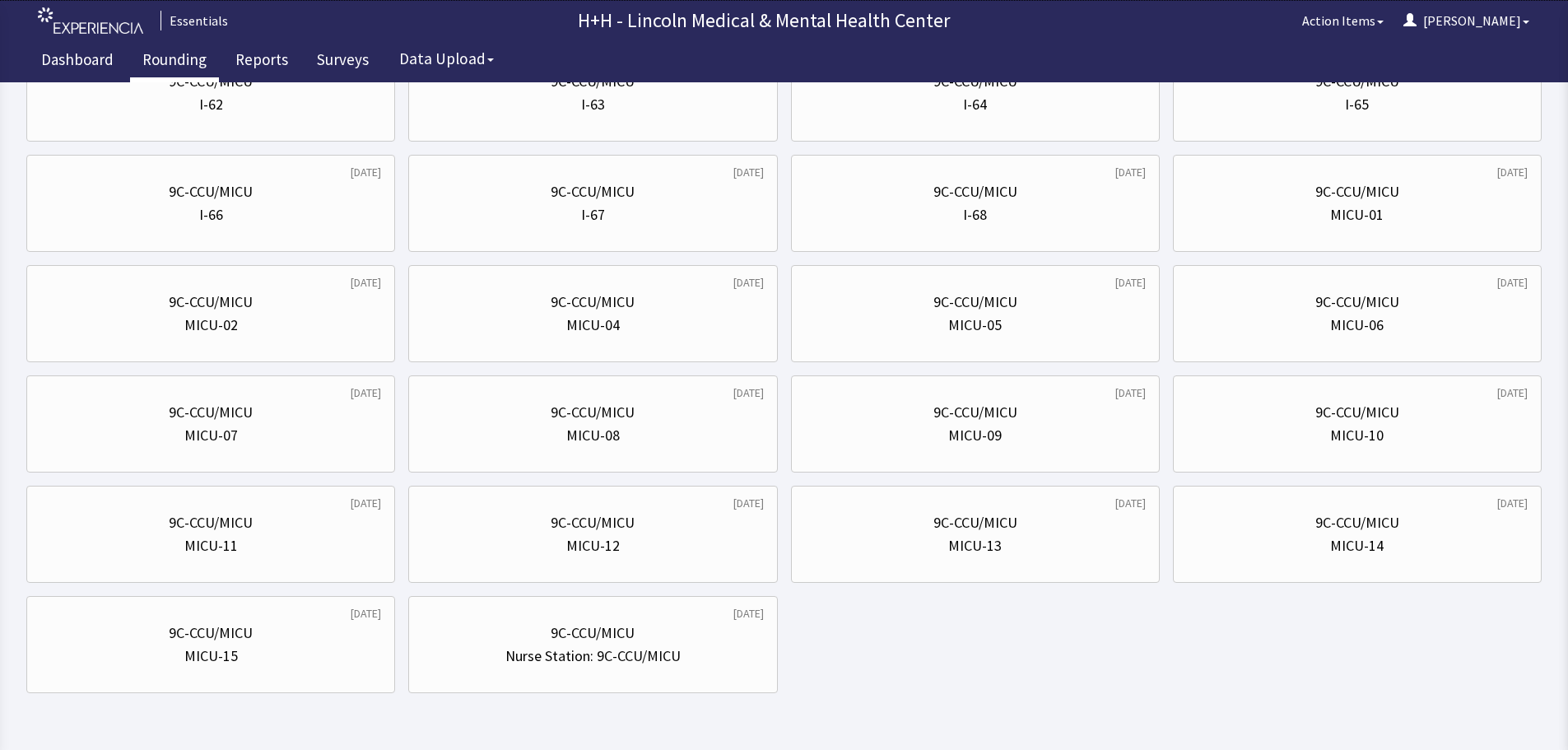
scroll to position [241, 0]
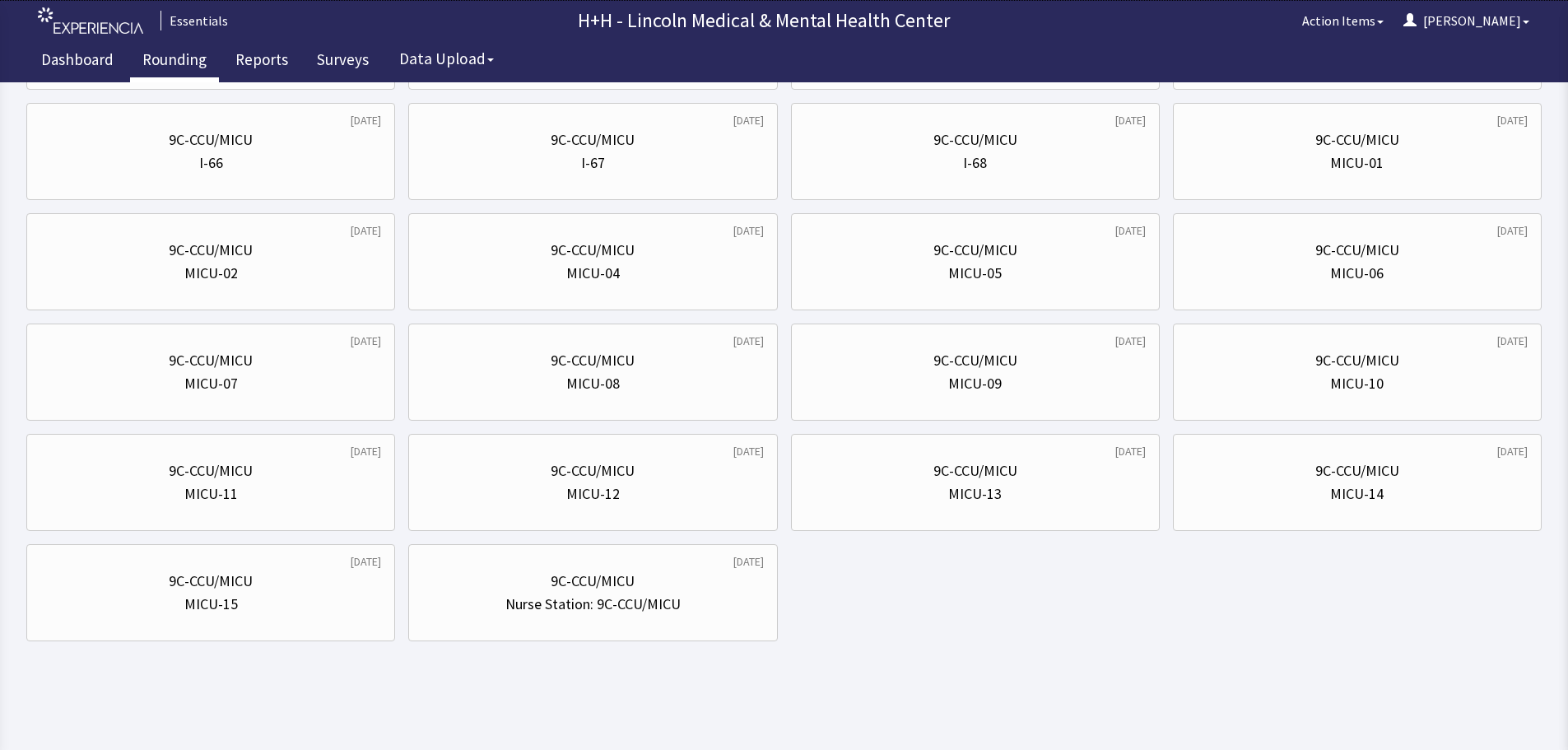
click at [164, 61] on link "Rounding" at bounding box center [174, 62] width 89 height 41
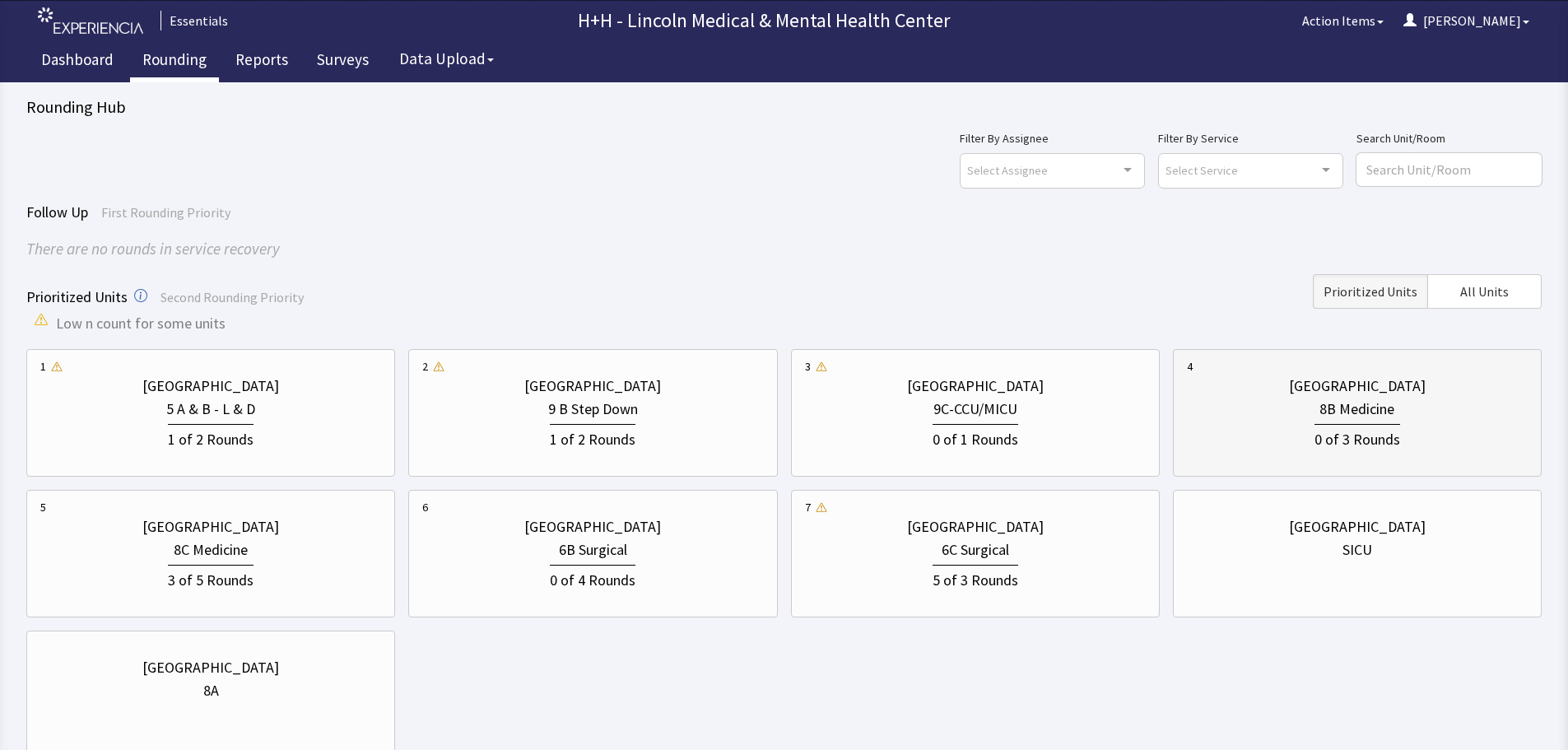
click at [1308, 433] on div "0 of 3 Rounds" at bounding box center [1357, 436] width 341 height 30
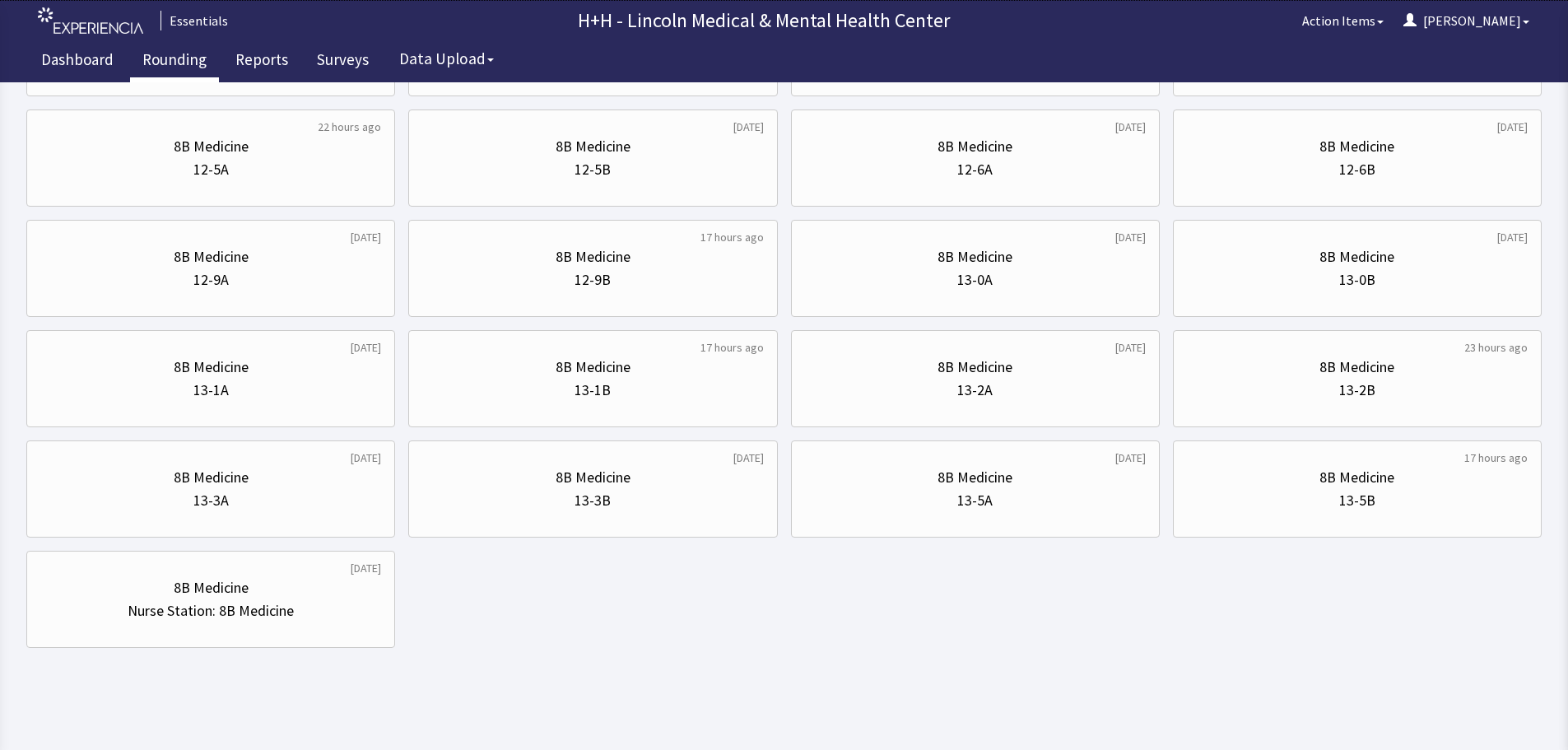
scroll to position [792, 0]
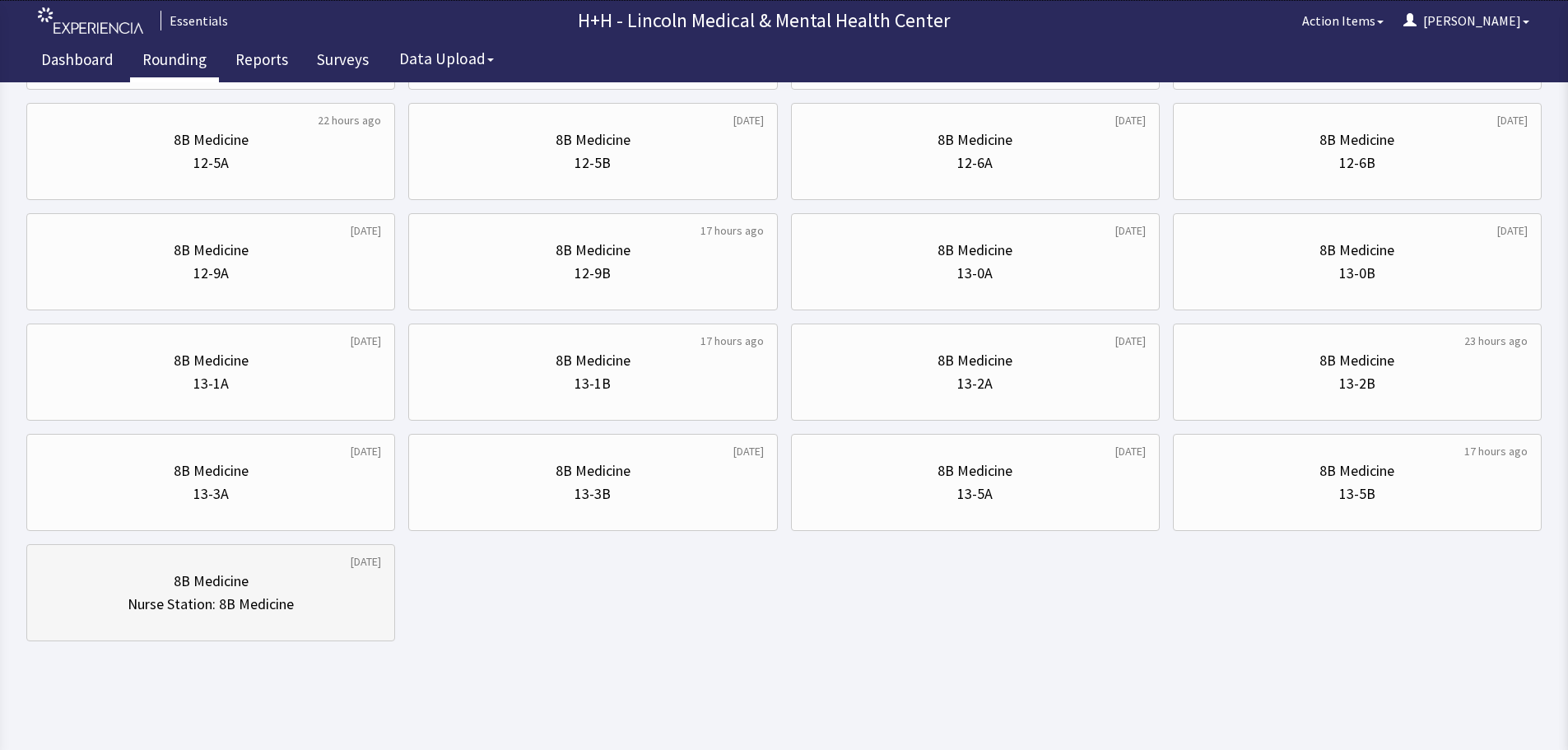
click at [285, 600] on div "Nurse Station: 8B Medicine" at bounding box center [210, 603] width 166 height 23
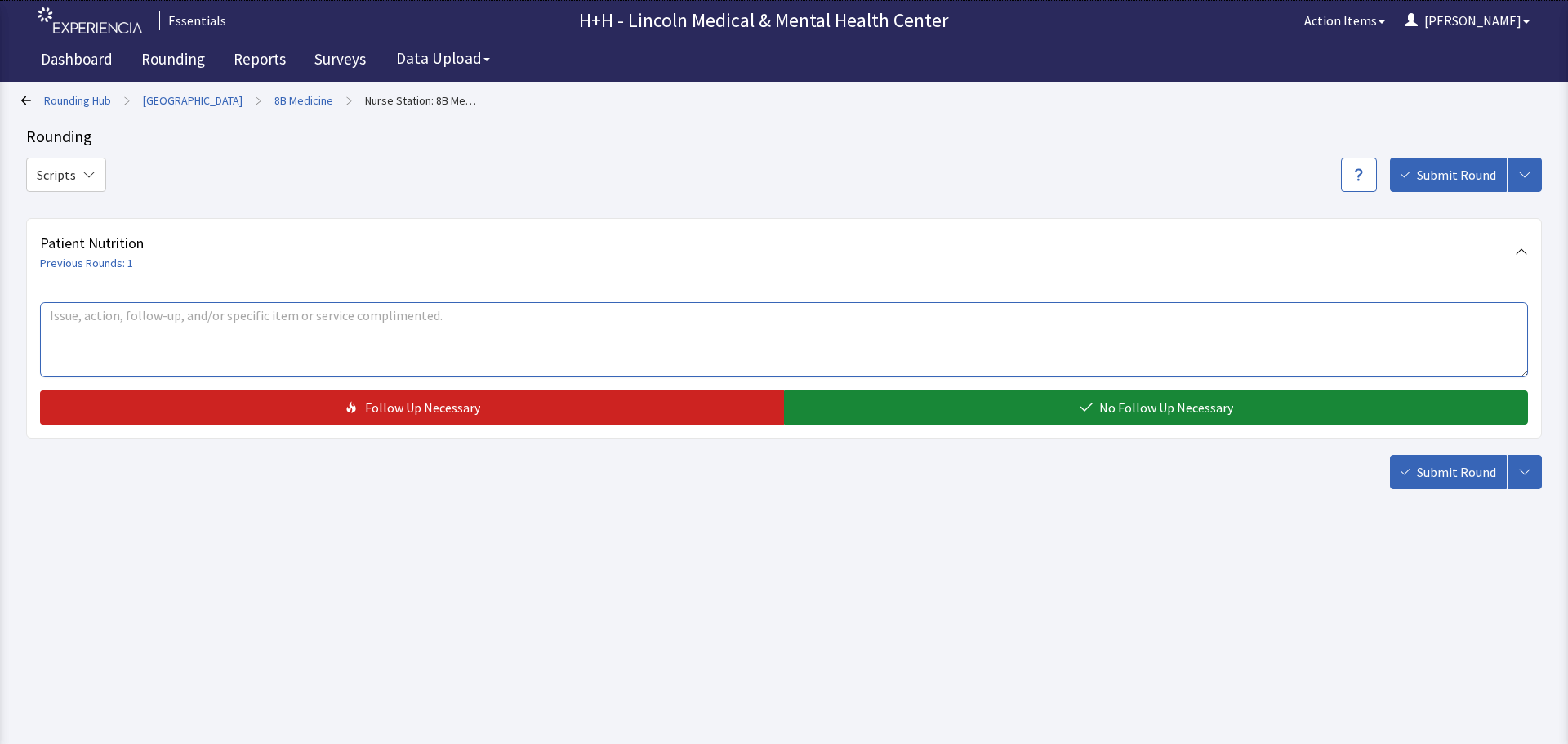
click at [72, 335] on textarea at bounding box center [784, 339] width 1488 height 75
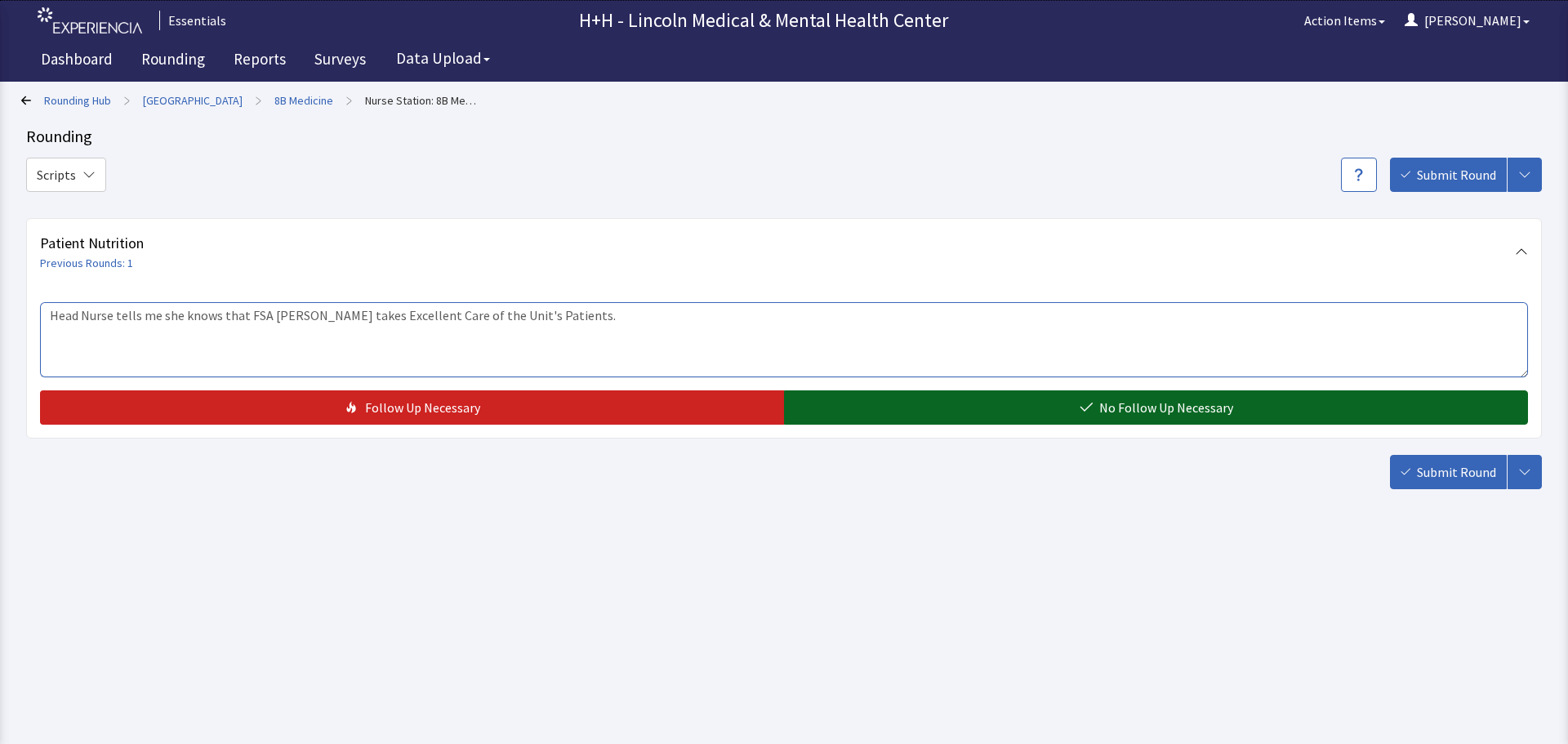
type textarea "Head Nurse tells me she knows that FSA [PERSON_NAME] takes Excellent Care of th…"
click at [886, 400] on button "No Follow Up Necessary" at bounding box center [1156, 407] width 744 height 34
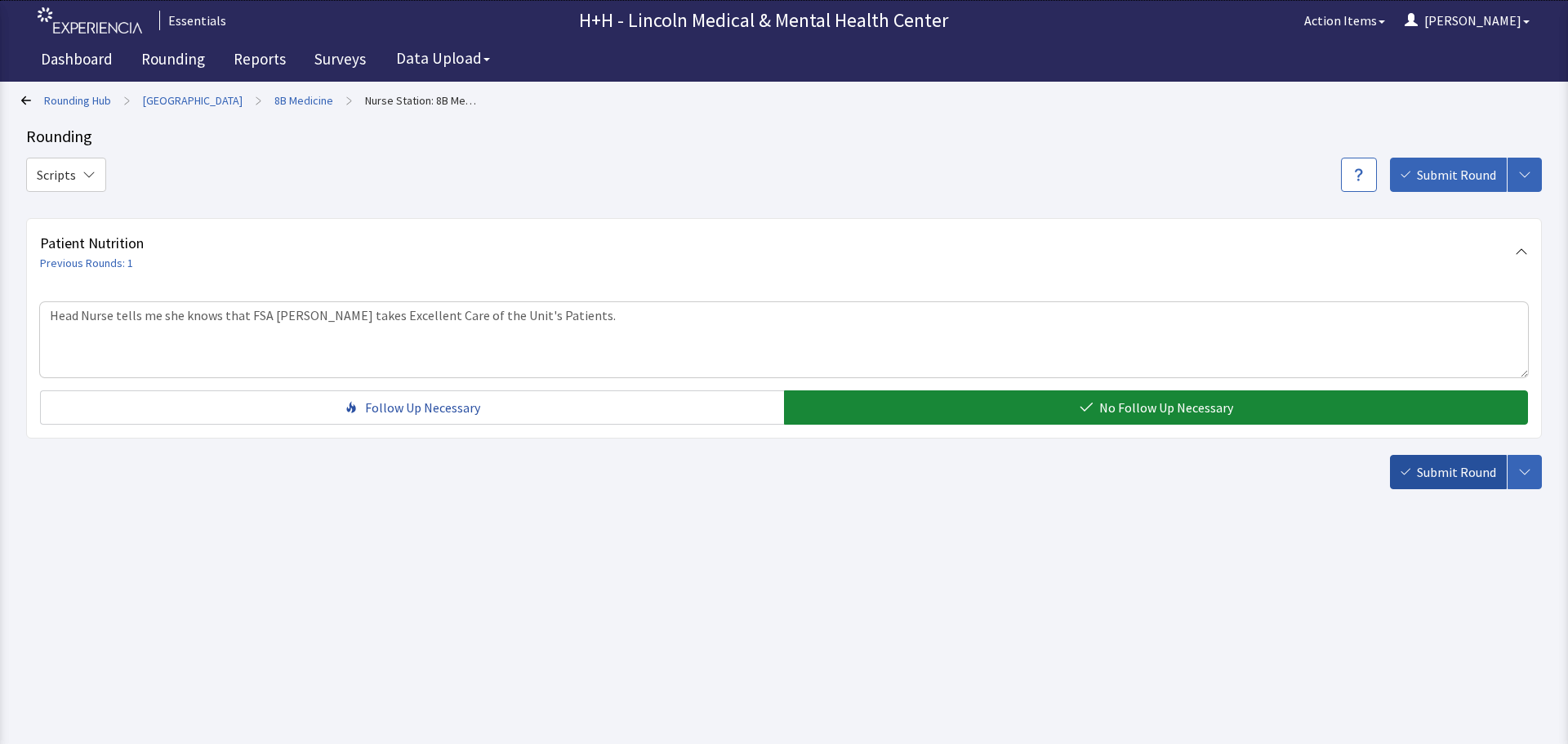
click at [1415, 463] on button "Submit Round" at bounding box center [1448, 471] width 117 height 34
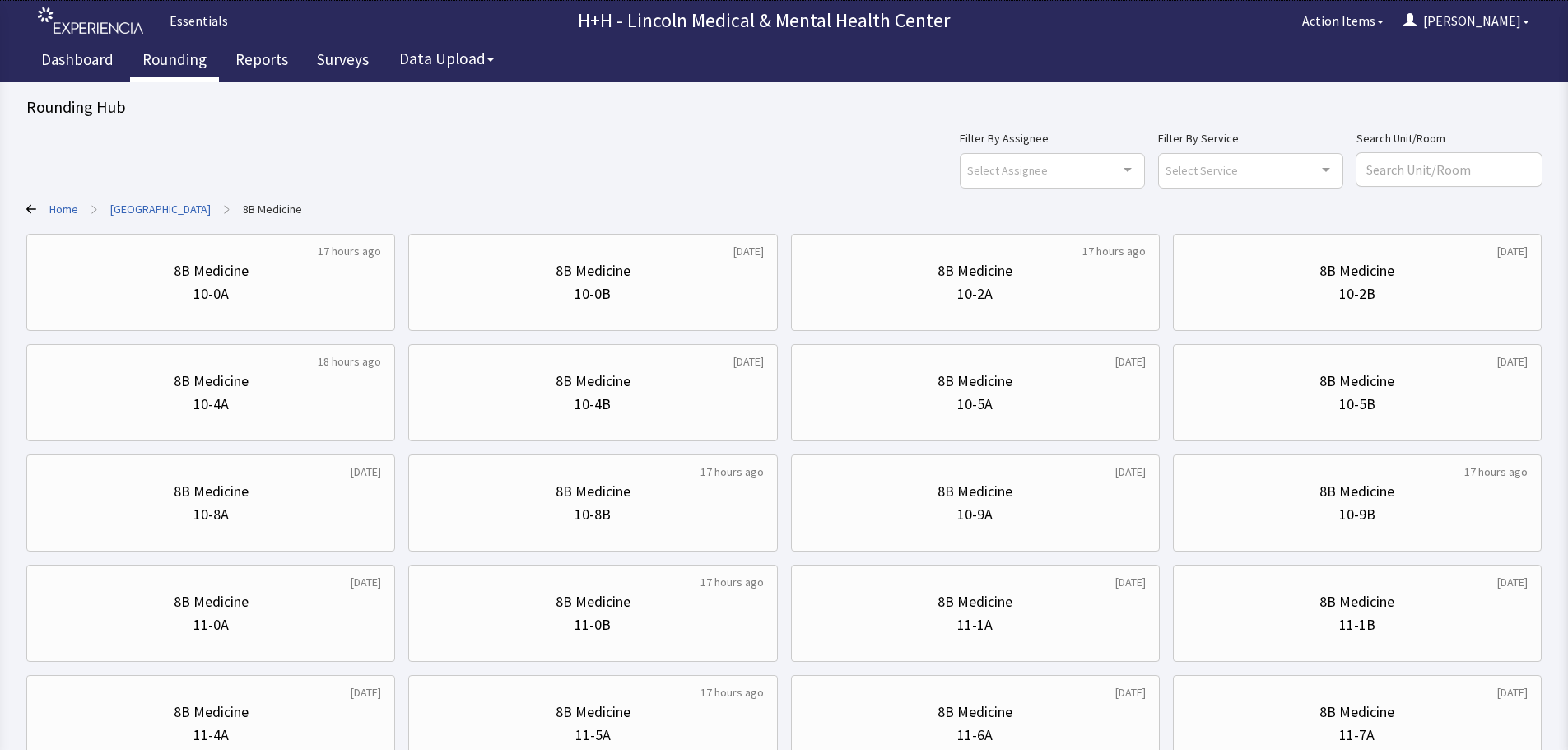
click at [176, 53] on link "Rounding" at bounding box center [174, 62] width 89 height 41
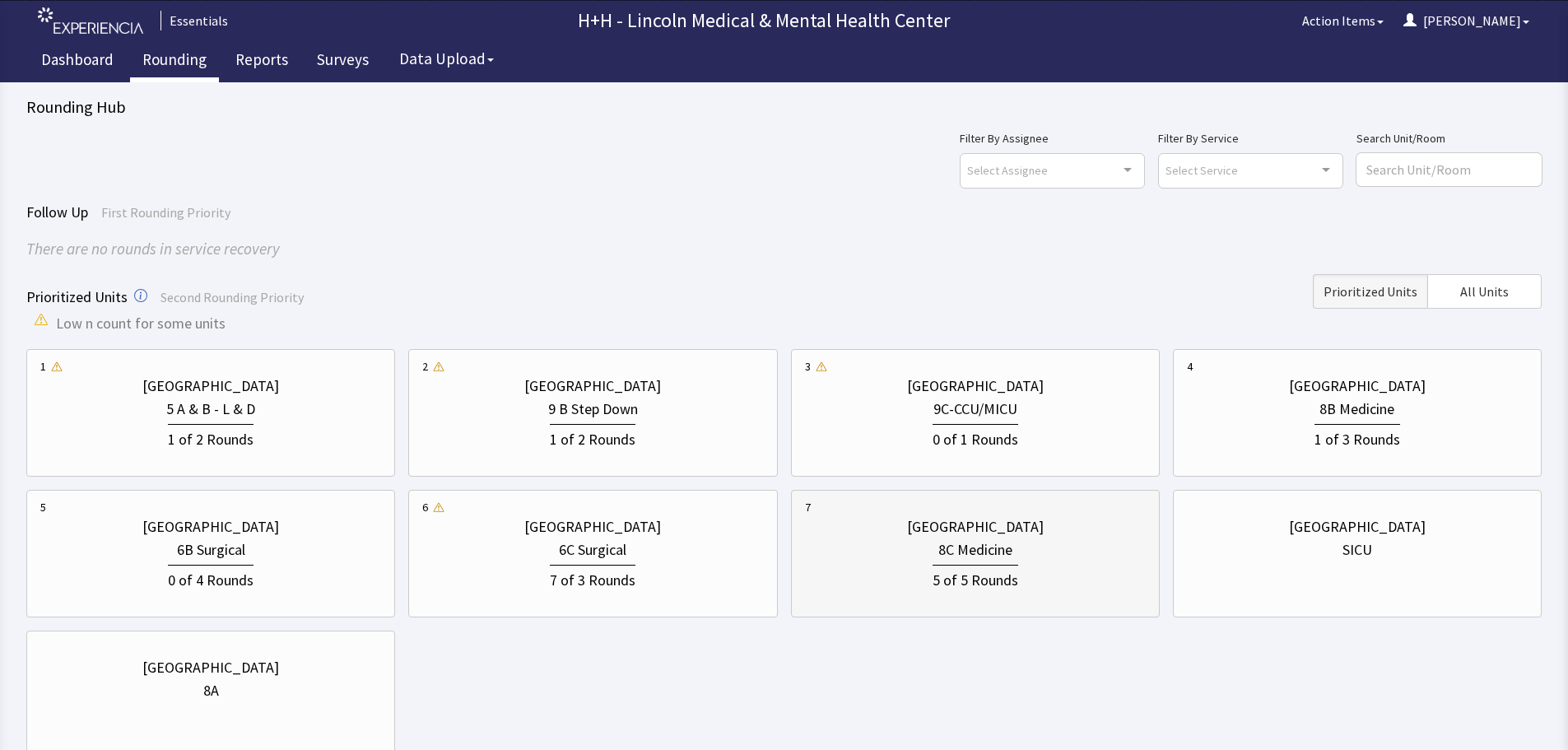
click at [1037, 560] on div "8C Medicine" at bounding box center [975, 549] width 341 height 23
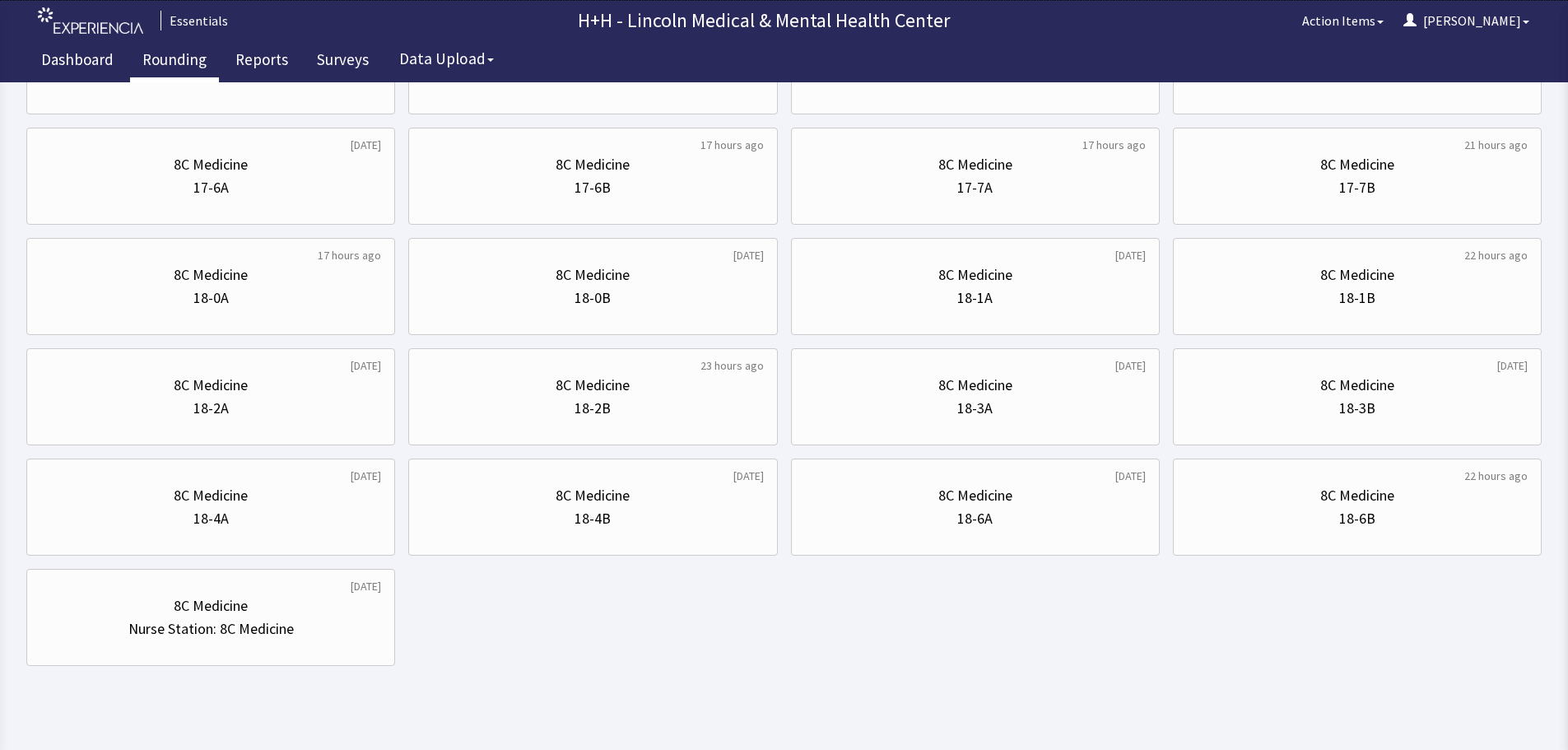
scroll to position [792, 0]
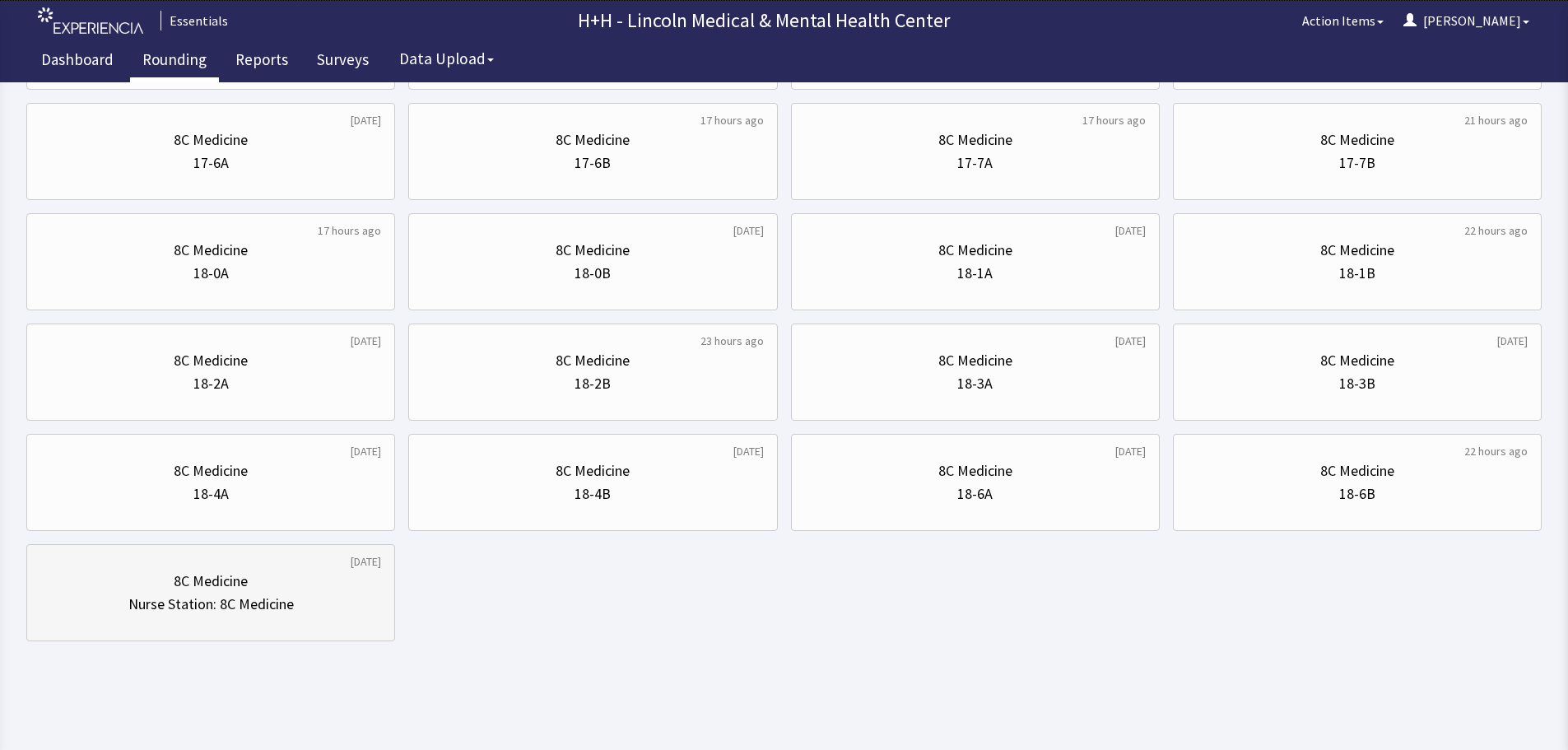
click at [188, 619] on div "8C Medicine Nurse Station: 8C Medicine" at bounding box center [211, 592] width 341 height 79
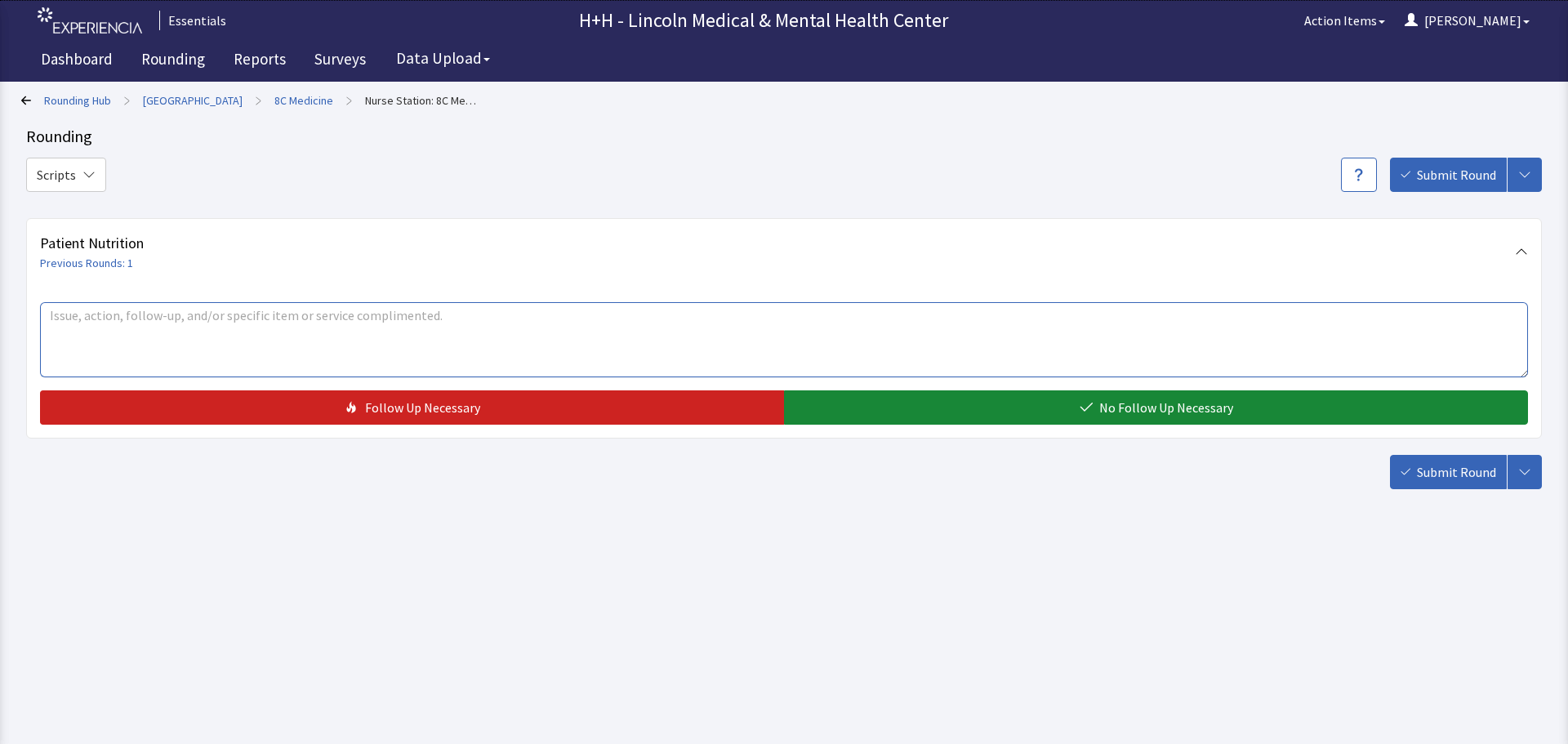
click at [107, 338] on textarea at bounding box center [784, 339] width 1488 height 75
click at [295, 309] on textarea "Nursing Head tells me that FSA [PERSON_NAME] does a fabulous Job" at bounding box center [784, 339] width 1488 height 75
click at [391, 329] on textarea "Nursing Head tells me that FSA Kevin does a Fabulous Job" at bounding box center [784, 339] width 1488 height 75
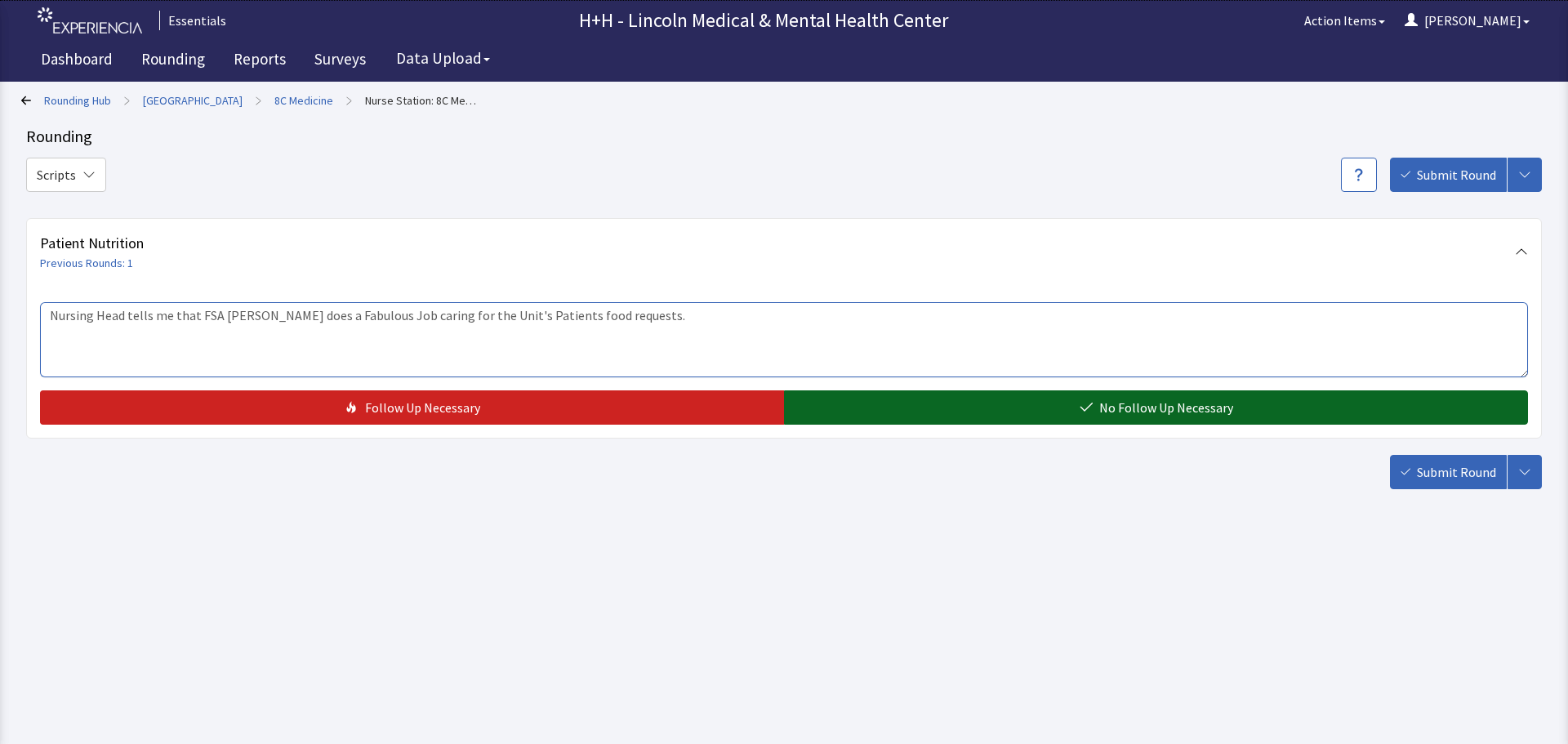
type textarea "Nursing Head tells me that FSA Kevin does a Fabulous Job caring for the Unit's …"
click at [1259, 416] on button "No Follow Up Necessary" at bounding box center [1156, 407] width 744 height 34
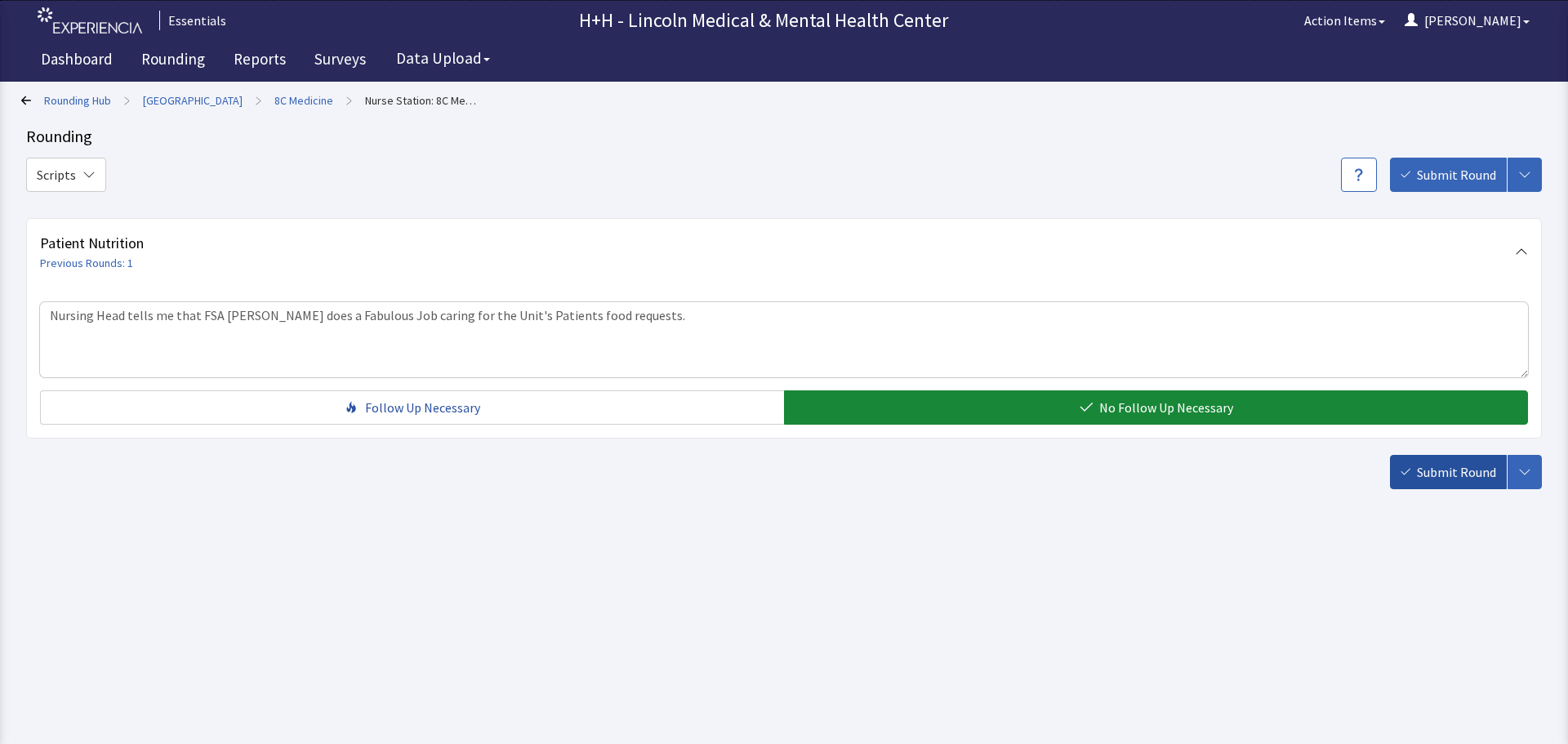
click at [1428, 480] on span "Submit Round" at bounding box center [1456, 471] width 79 height 19
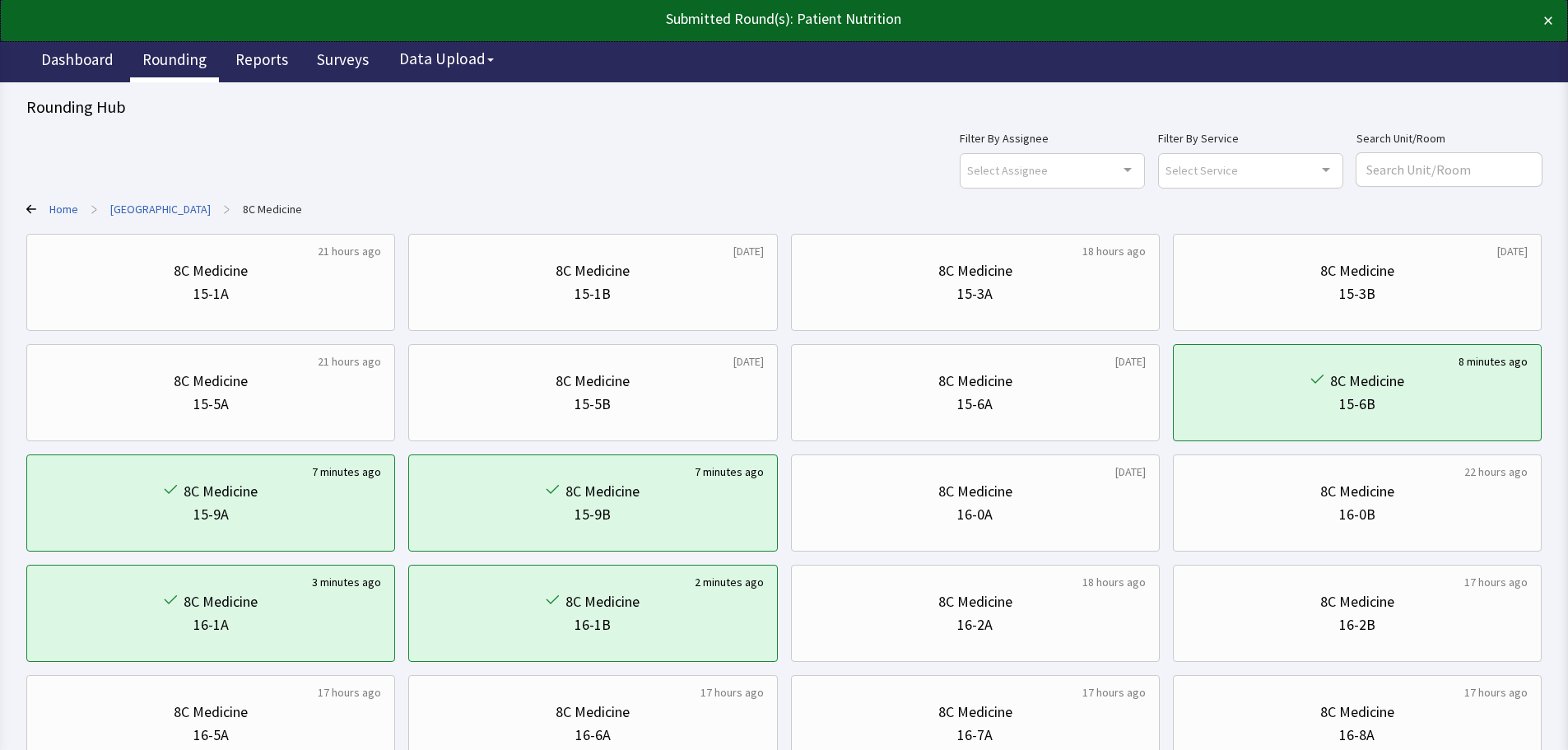
click at [194, 56] on link "Rounding" at bounding box center [174, 62] width 89 height 41
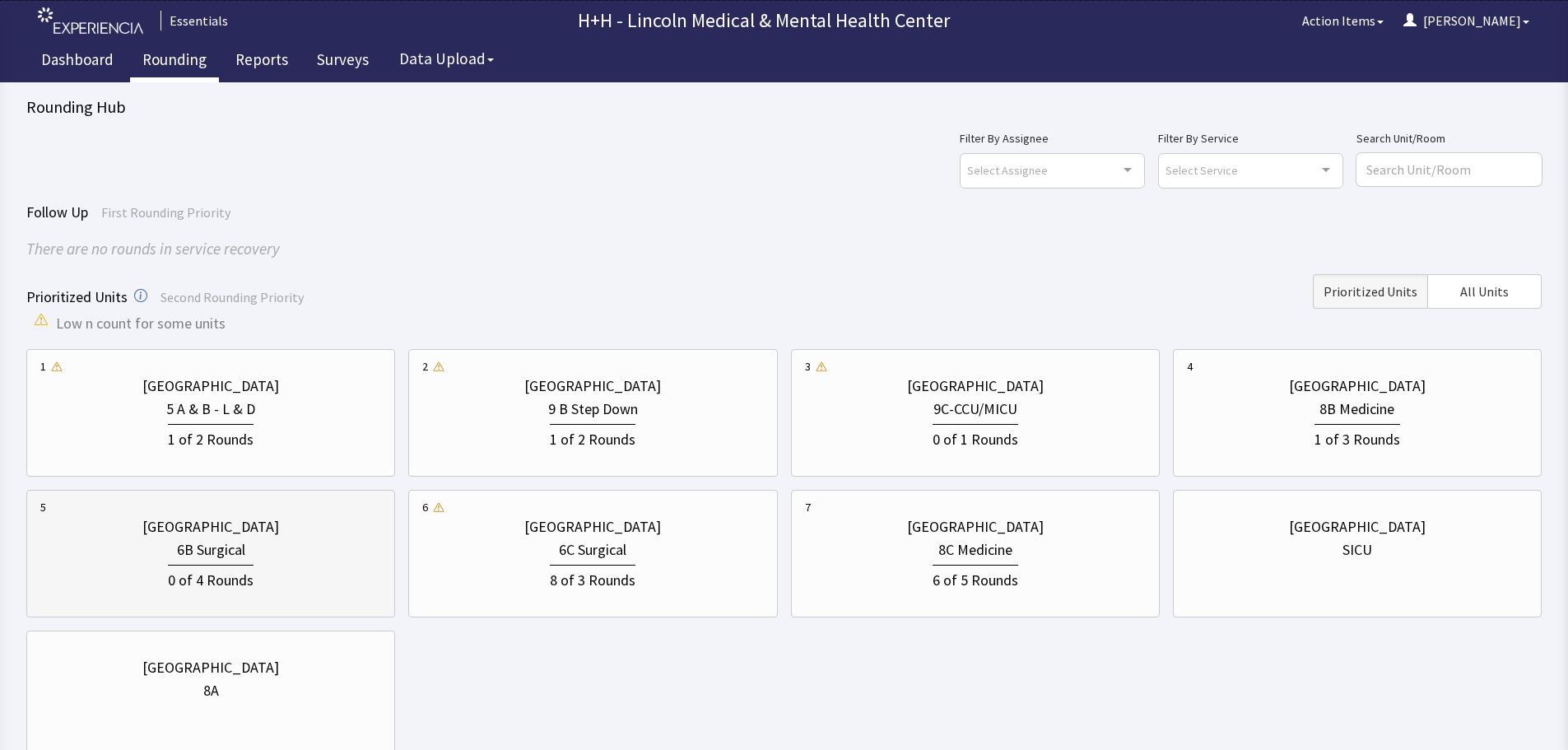
click at [287, 526] on div "Lincoln Medical Center" at bounding box center [211, 526] width 341 height 23
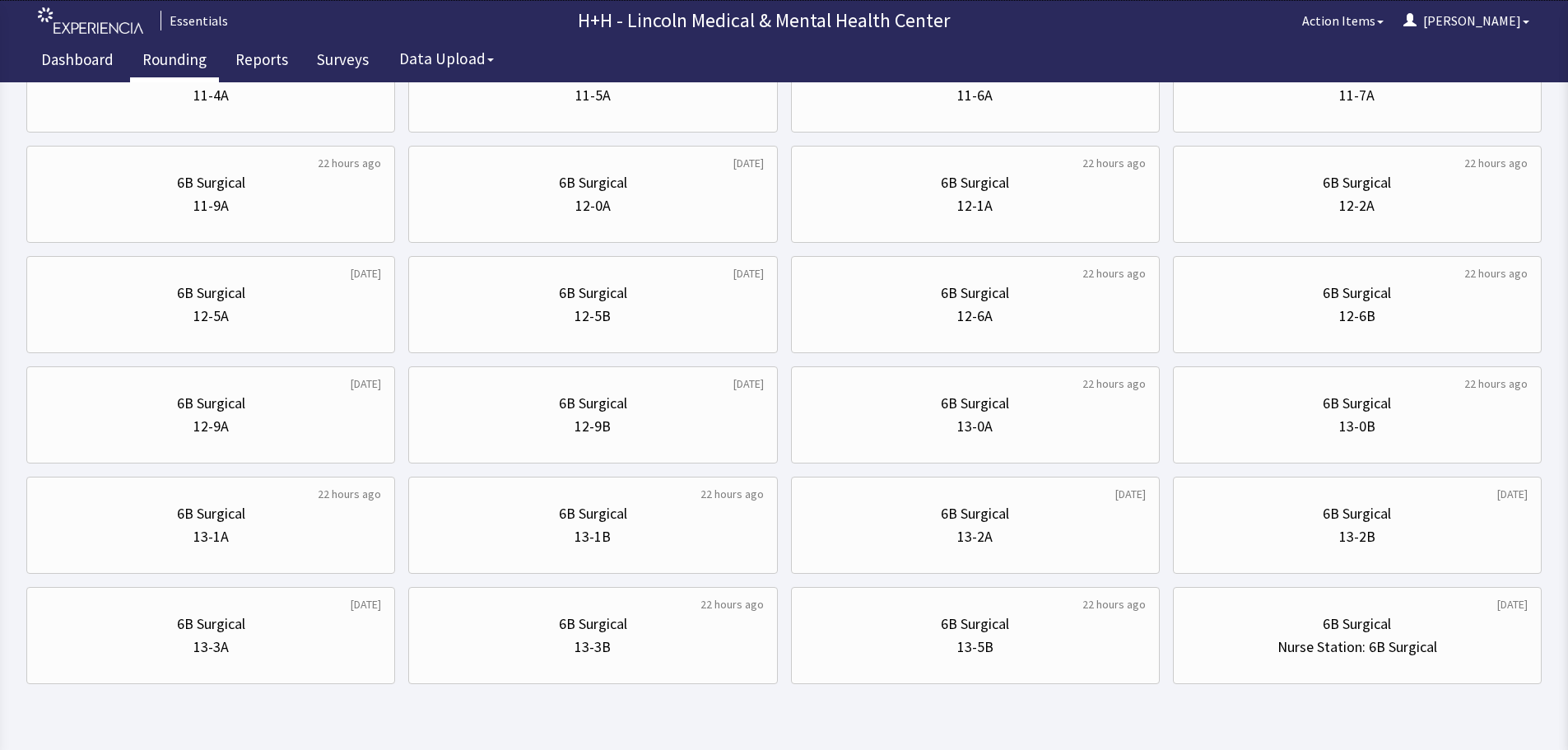
scroll to position [658, 0]
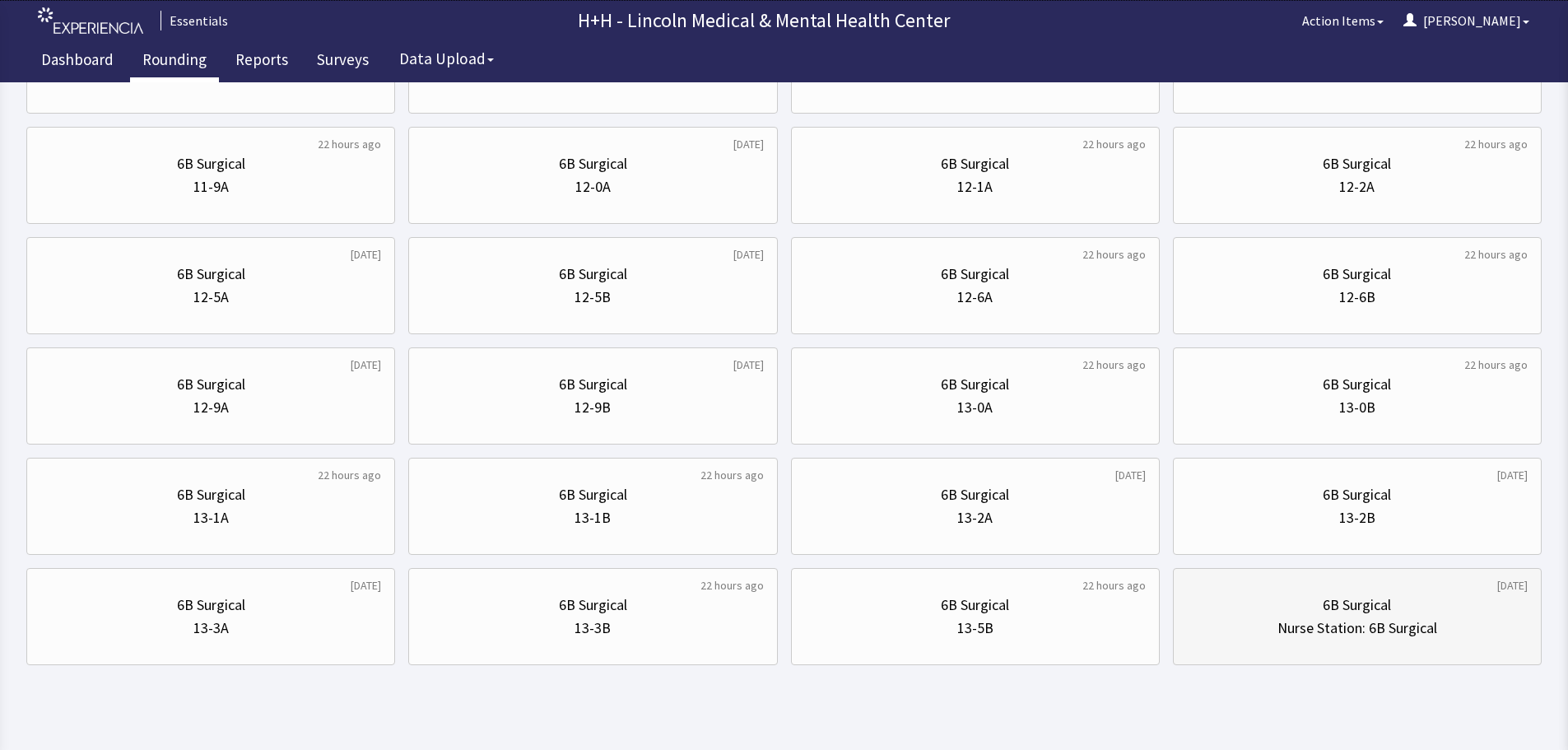
click at [1262, 601] on div "6B Surgical" at bounding box center [1357, 604] width 341 height 23
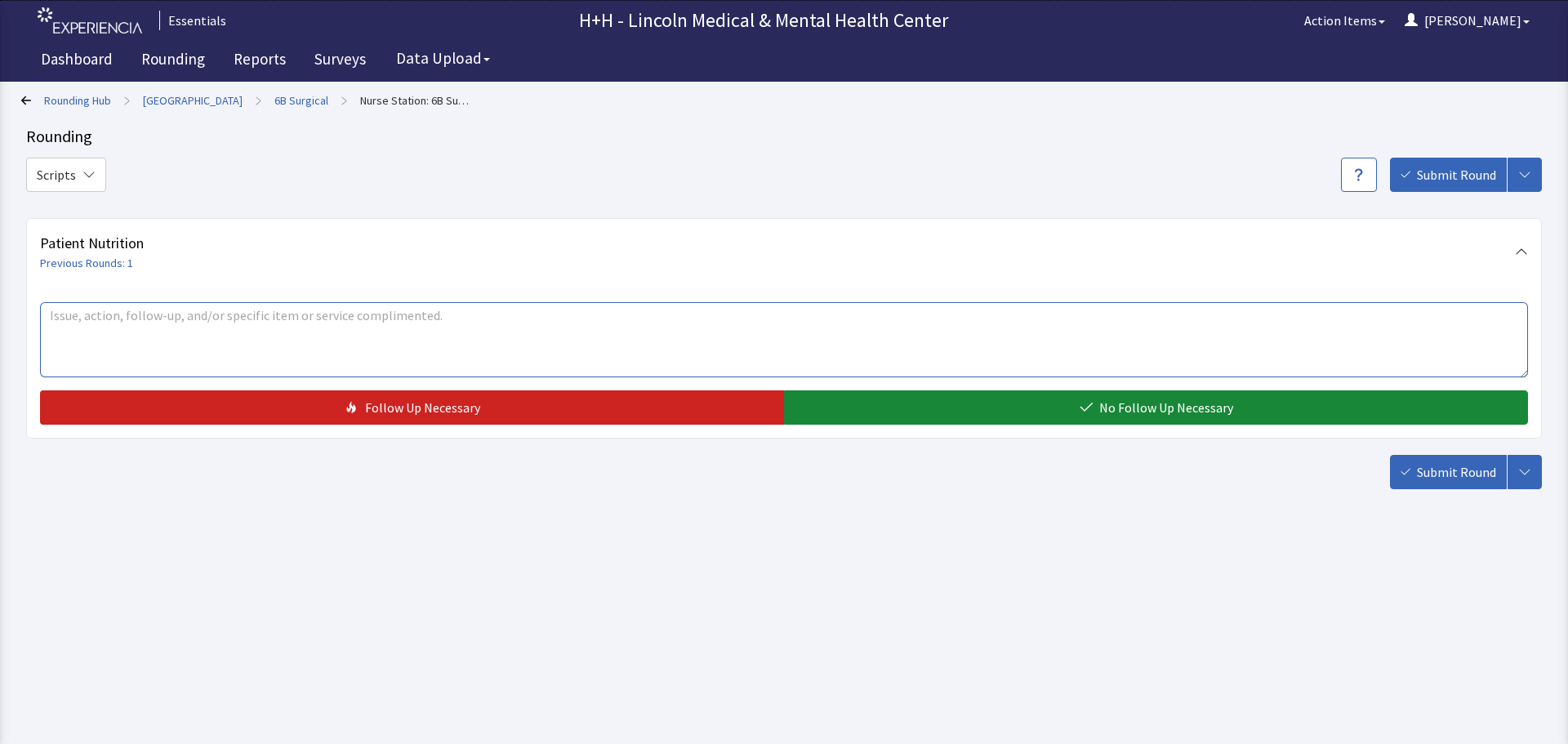
click at [181, 318] on textarea at bounding box center [784, 339] width 1488 height 75
click at [469, 313] on textarea "FSA [PERSON_NAME] gets a Big Thumbs Up from Nursing staff for handling the pati…" at bounding box center [784, 339] width 1488 height 75
click at [463, 313] on textarea "FSA [PERSON_NAME] gets a Big Thumbs Up from Nursing staff for handling the pati…" at bounding box center [784, 339] width 1488 height 75
click at [507, 315] on textarea "FSA [PERSON_NAME] gets a Big Thumbs Up from Nursing staff for handling the pati…" at bounding box center [784, 339] width 1488 height 75
click at [510, 307] on textarea "FSA Beatriz gets a Big Thumbs Up from Nursing staff for handling the patient's …" at bounding box center [784, 339] width 1488 height 75
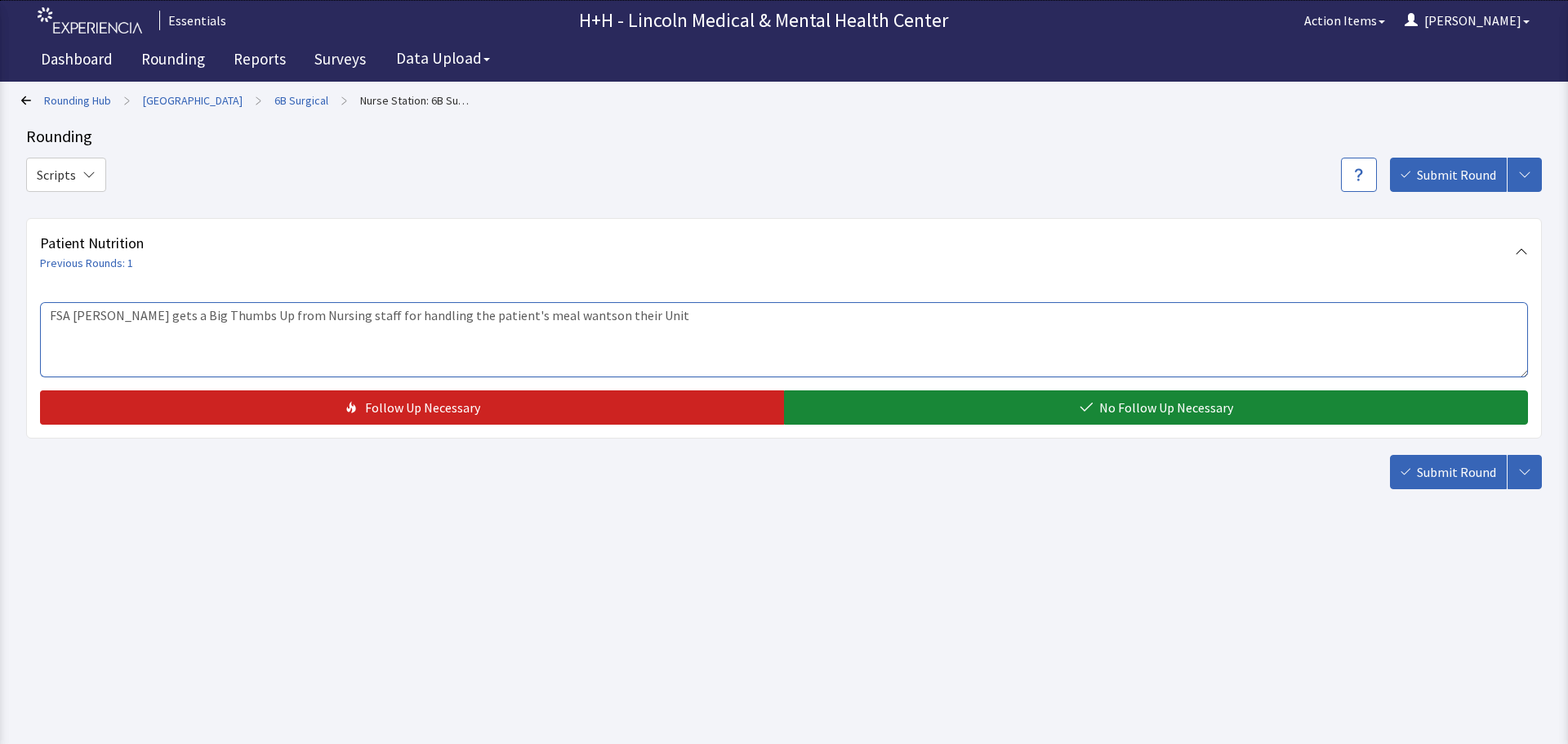
click at [537, 317] on textarea "FSA Beatriz gets a Big Thumbs Up from Nursing staff for handling the patient's …" at bounding box center [784, 339] width 1488 height 75
click at [616, 314] on textarea "FSA Beatriz gets a Big Thumbs Up from Nursing staff for handling the patient's …" at bounding box center [784, 339] width 1488 height 75
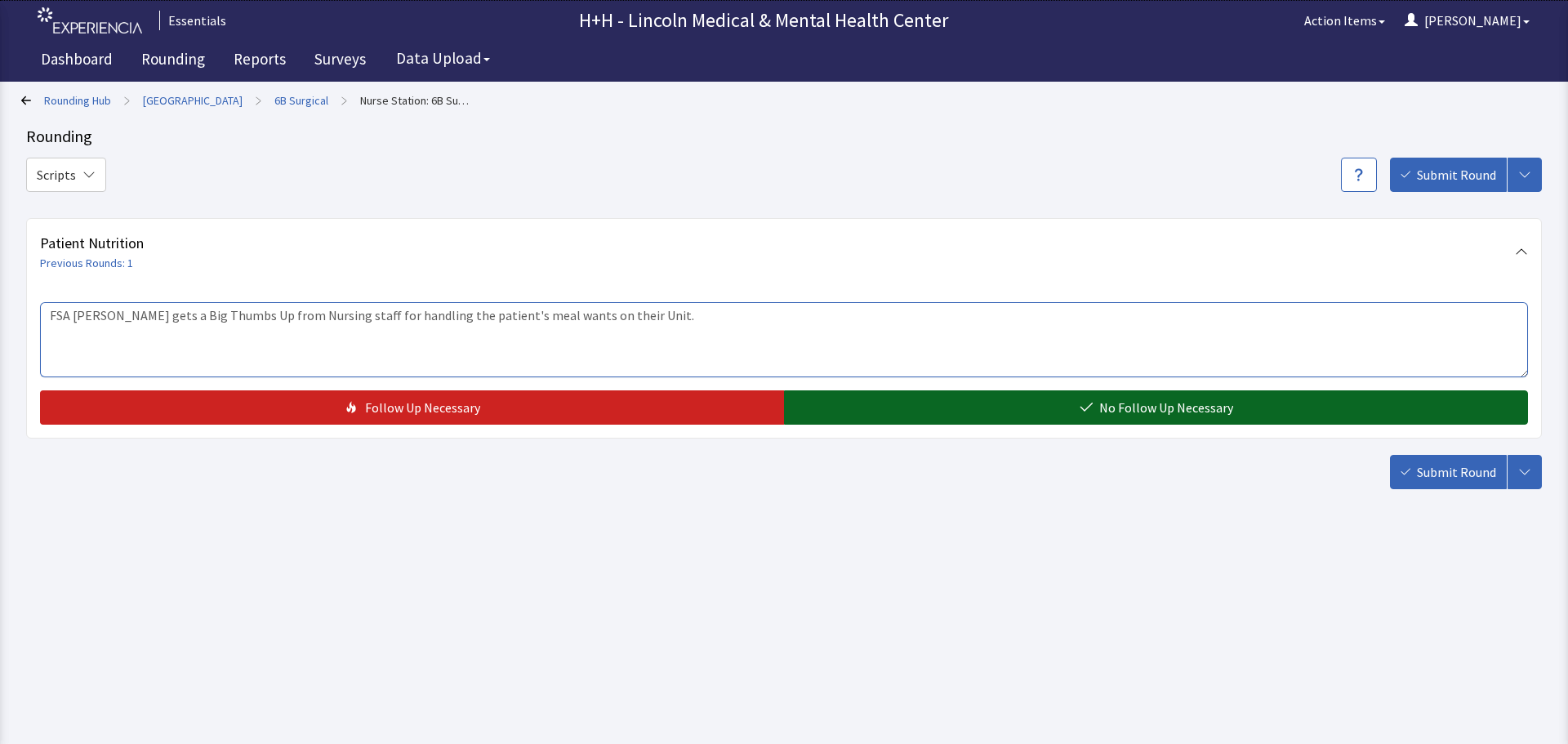
type textarea "FSA Beatriz gets a Big Thumbs Up from Nursing staff for handling the patient's …"
click at [970, 401] on button "No Follow Up Necessary" at bounding box center [1156, 407] width 744 height 34
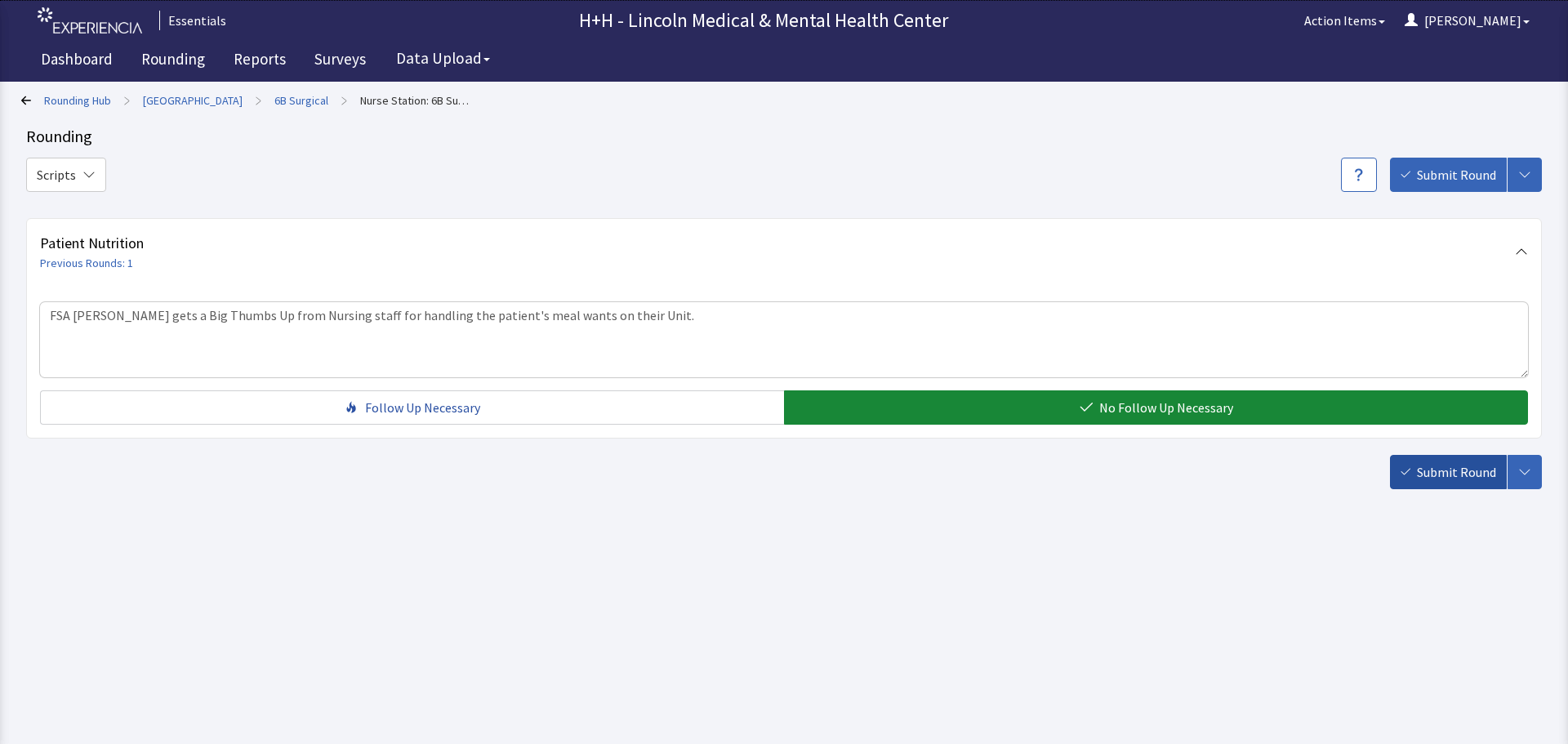
click at [1444, 469] on span "Submit Round" at bounding box center [1456, 471] width 79 height 19
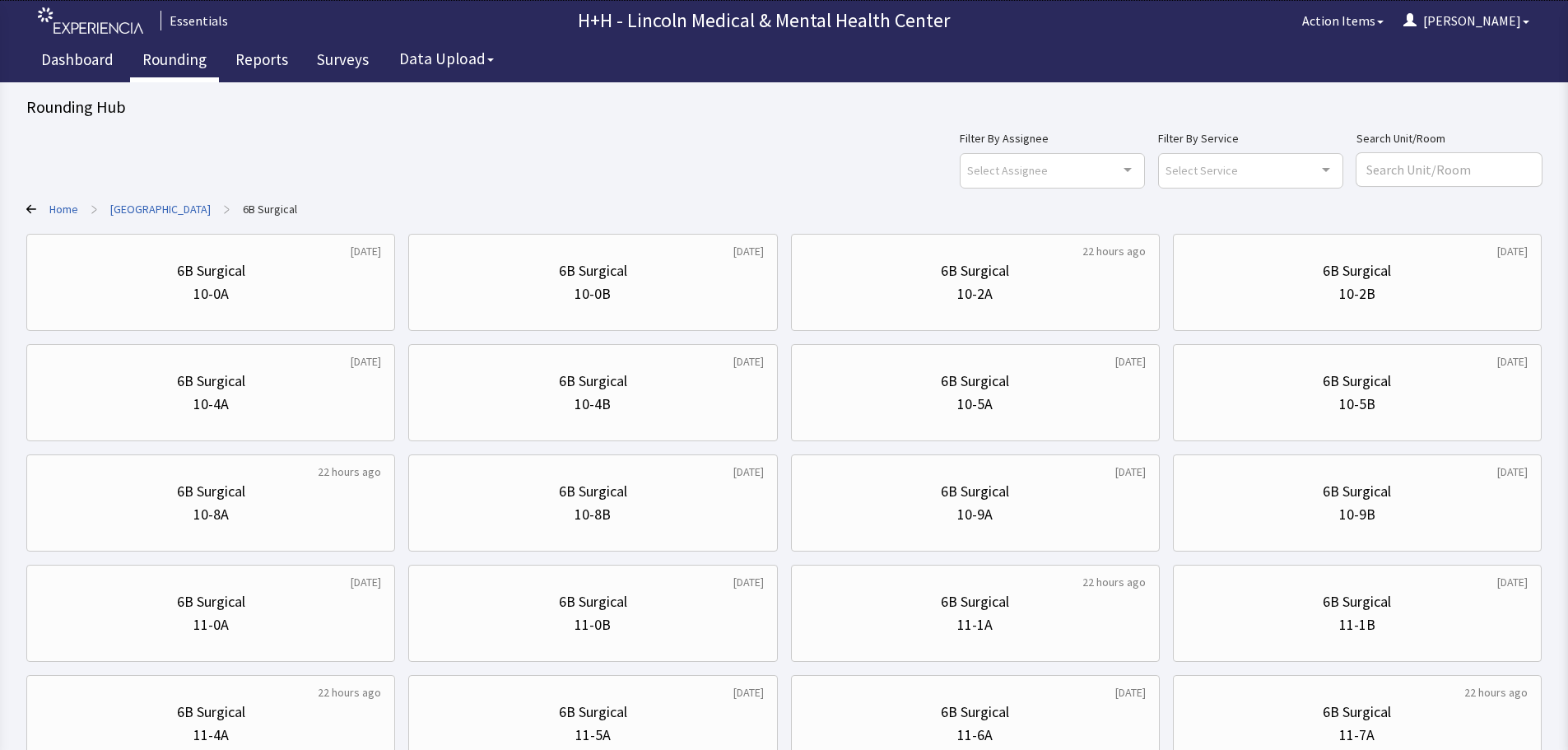
click at [180, 62] on link "Rounding" at bounding box center [174, 62] width 89 height 41
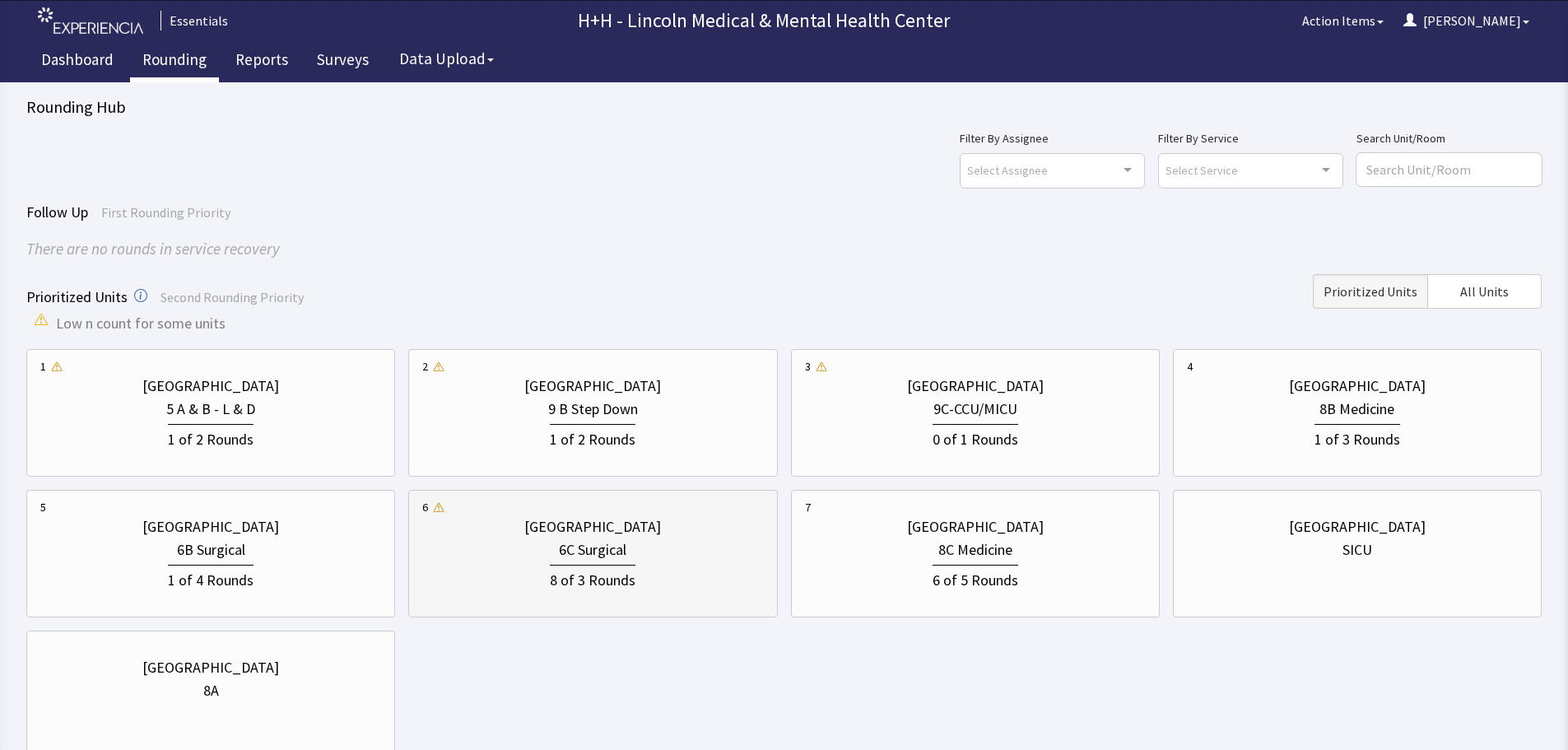
click at [689, 539] on div "6C Surgical" at bounding box center [593, 549] width 341 height 23
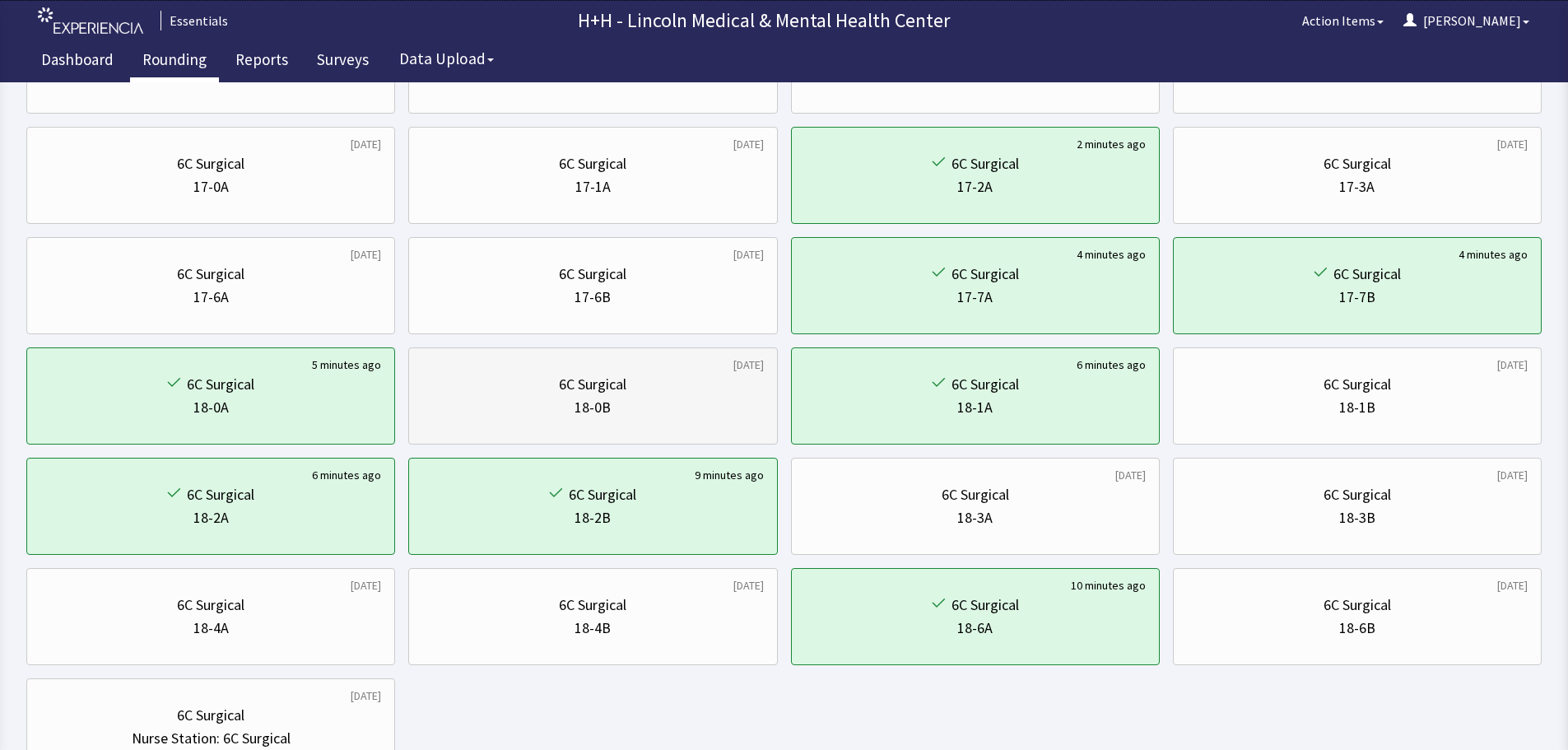
scroll to position [741, 0]
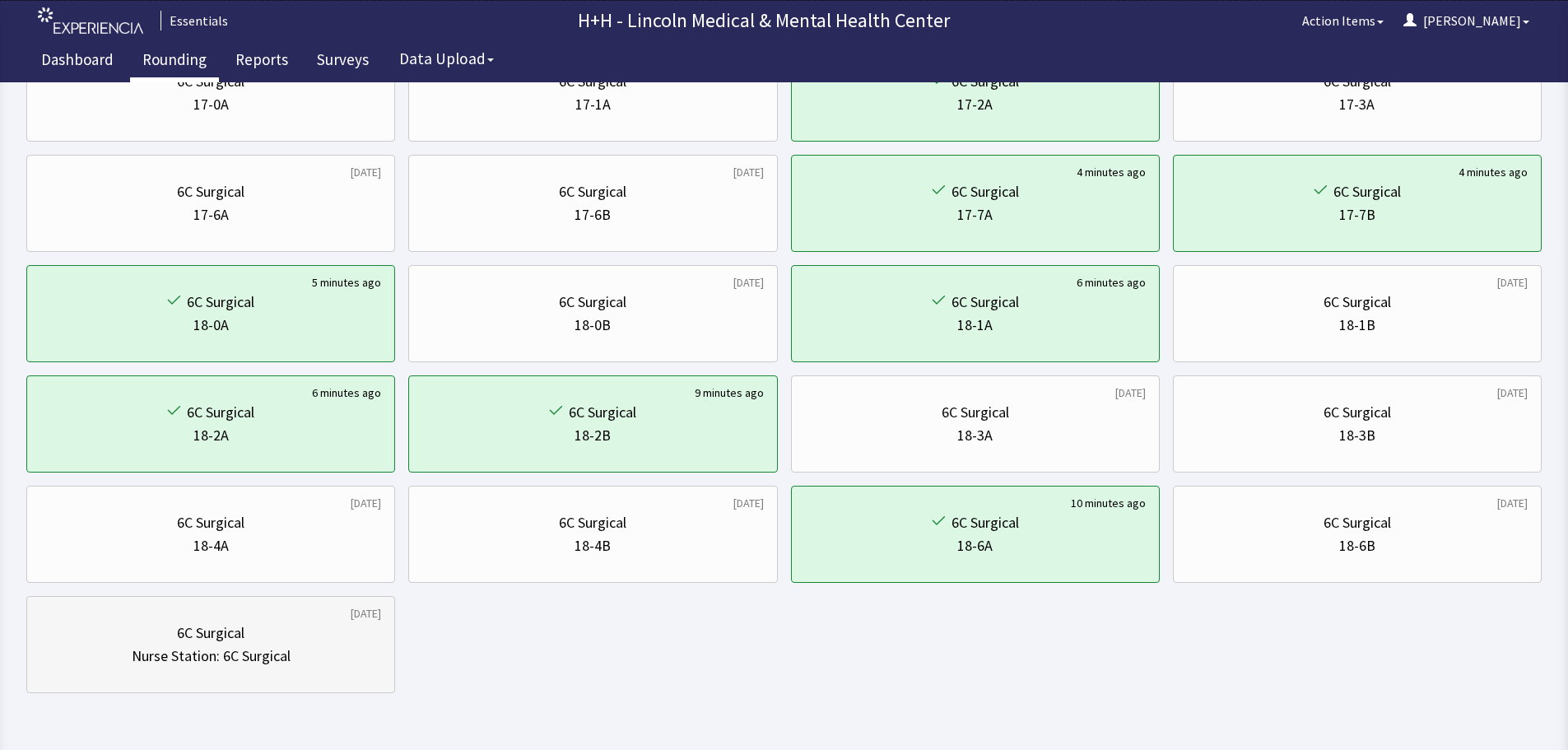
click at [311, 646] on div "Nurse Station: 6C Surgical" at bounding box center [211, 656] width 341 height 23
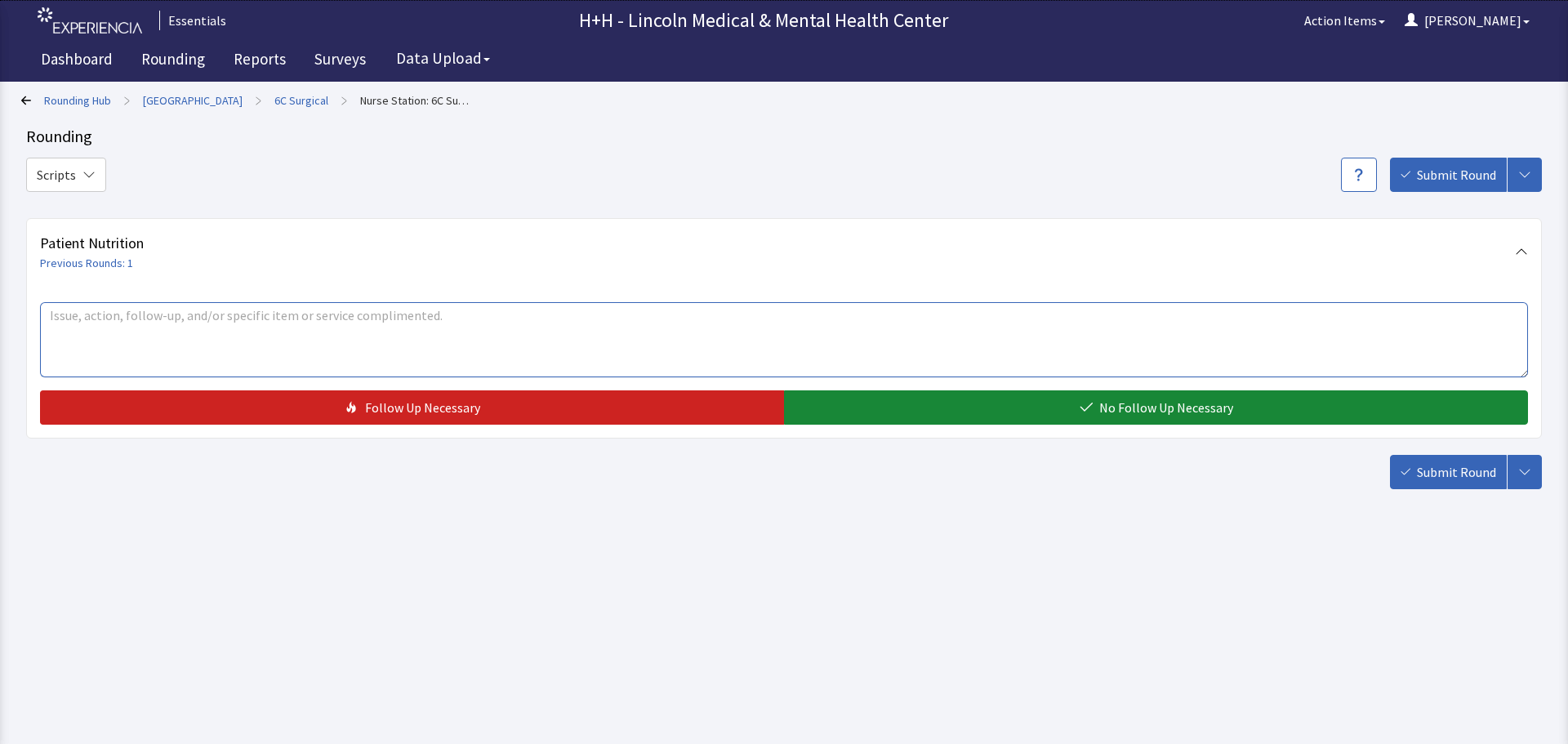
click at [94, 324] on textarea at bounding box center [784, 339] width 1488 height 75
click at [484, 312] on textarea "Head Nursing informs me that FSA [PERSON_NAME] does a fabulous job caring for t…" at bounding box center [784, 339] width 1488 height 75
click at [523, 311] on textarea "Head Nursing informs me that FSA Enmanuel does a fabulous job caring for patien…" at bounding box center [784, 339] width 1488 height 75
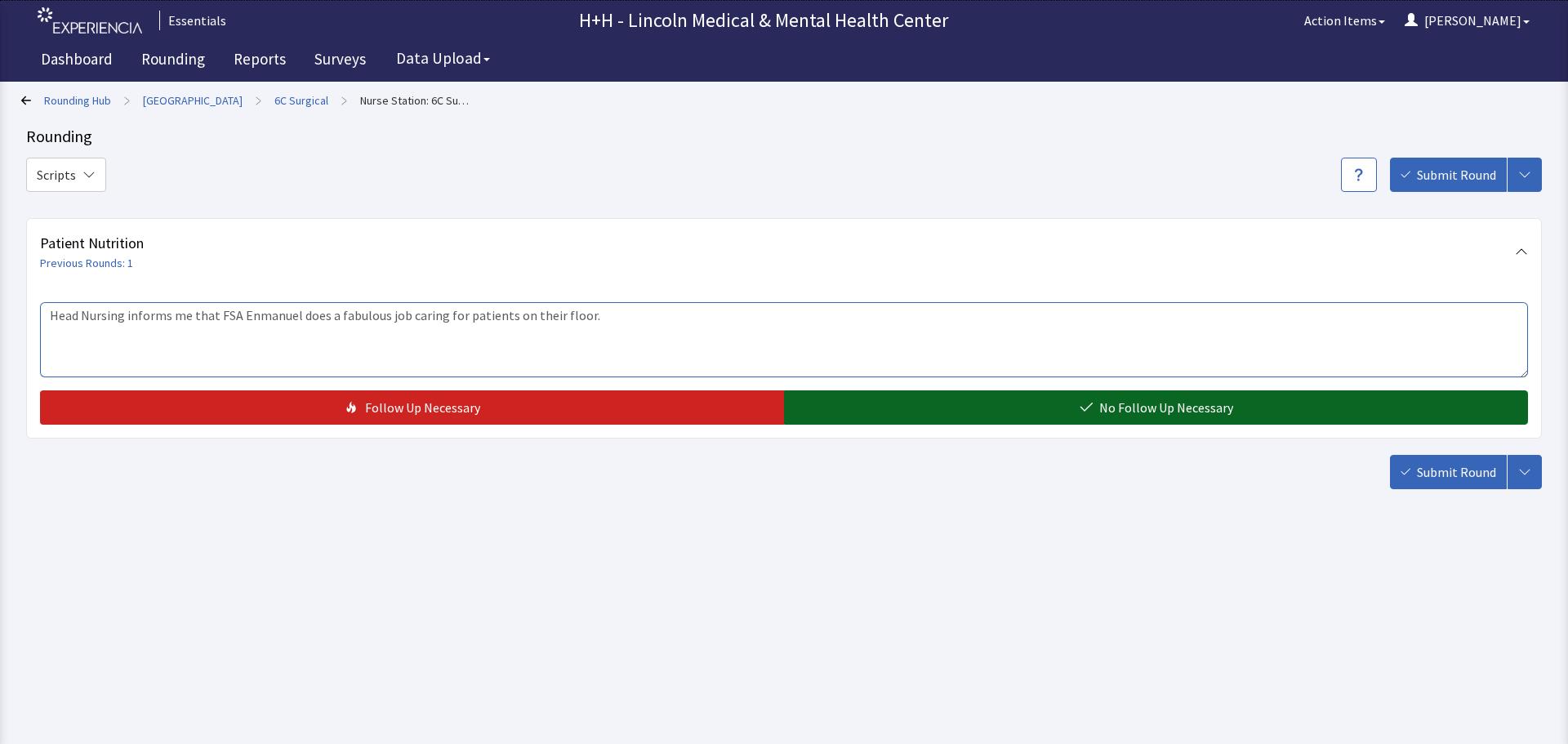
type textarea "Head Nursing informs me that FSA Enmanuel does a fabulous job caring for patien…"
click at [868, 412] on button "No Follow Up Necessary" at bounding box center [1156, 407] width 744 height 34
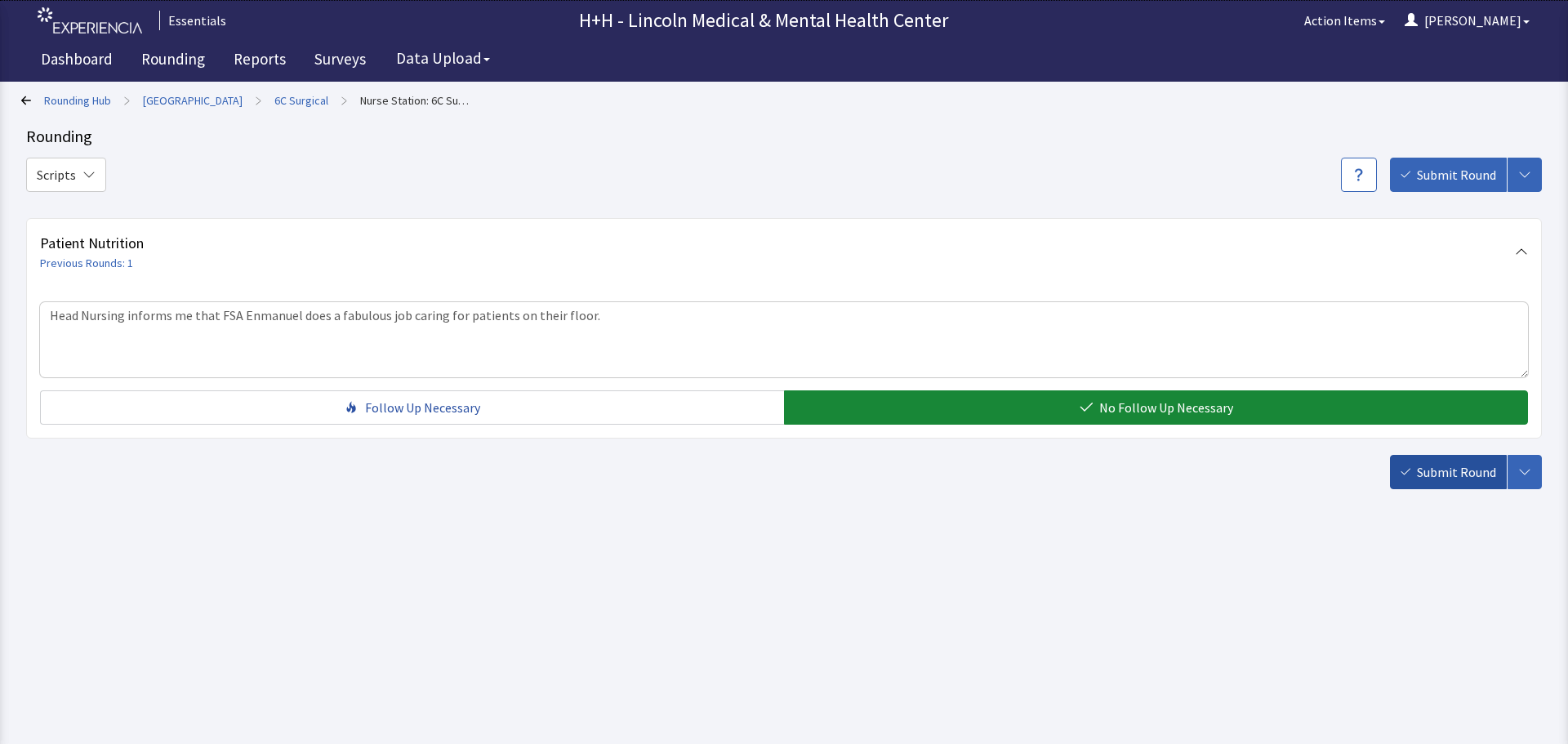
click at [1452, 480] on span "Submit Round" at bounding box center [1456, 471] width 79 height 19
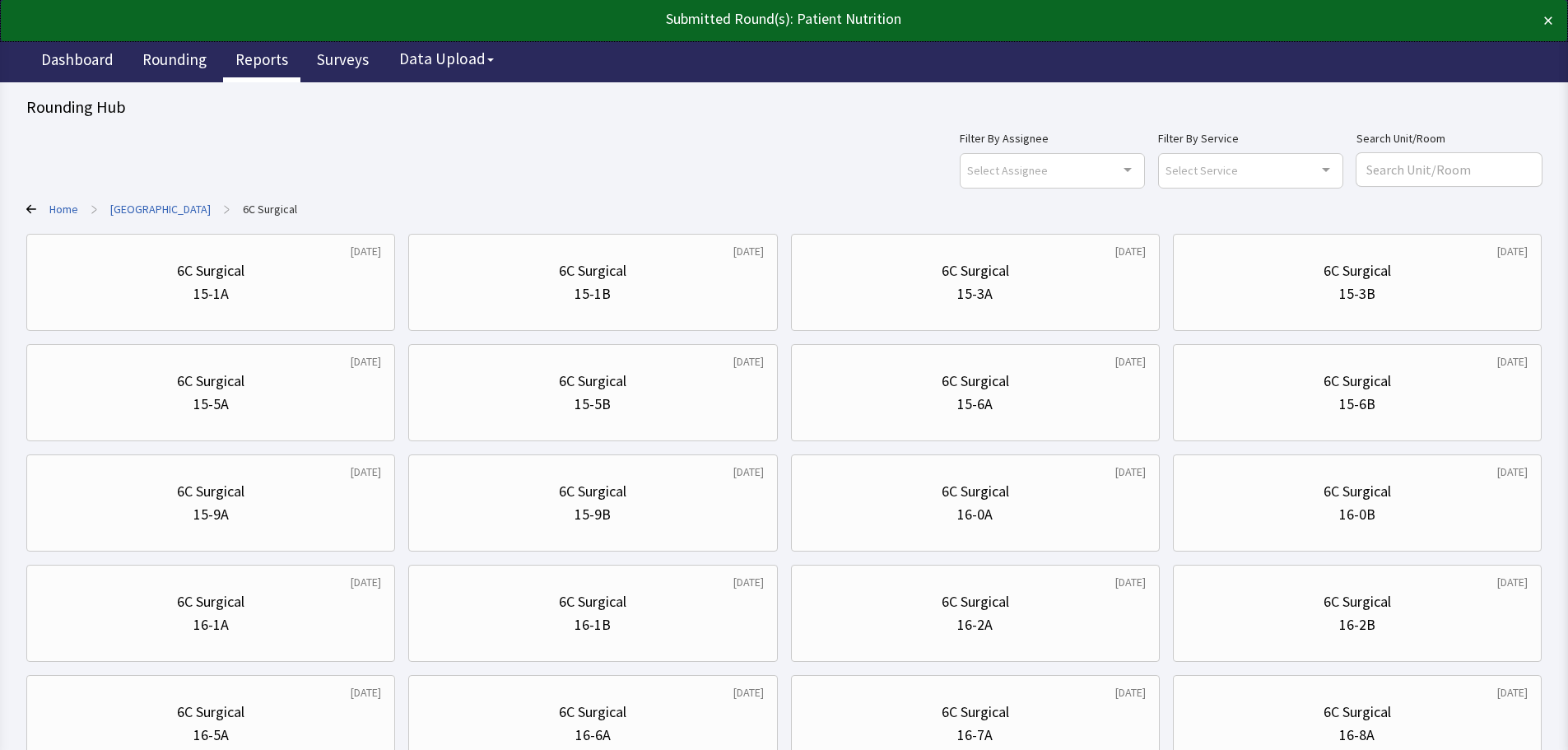
click at [250, 56] on link "Reports" at bounding box center [262, 62] width 78 height 41
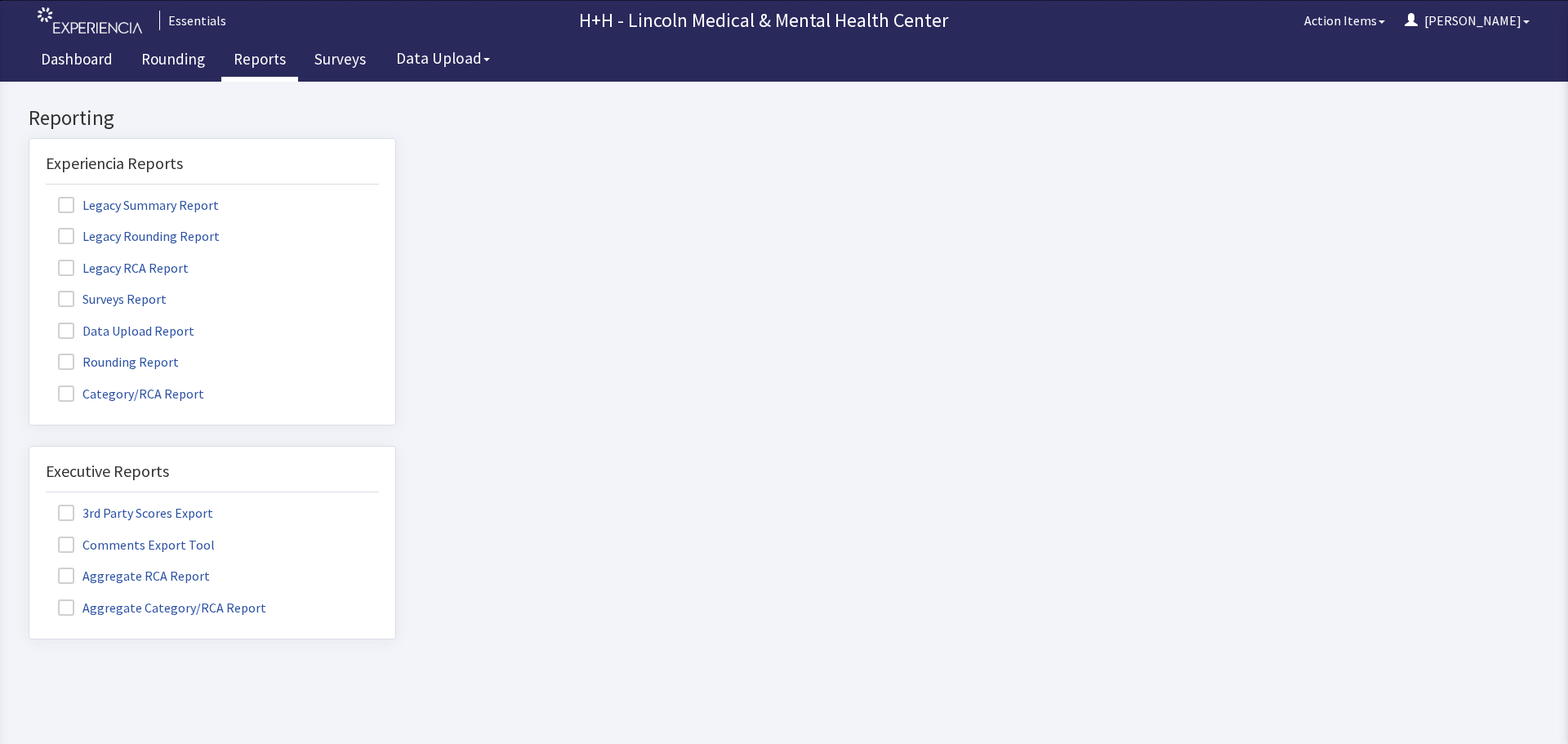
click at [166, 354] on label "Rounding Report" at bounding box center [120, 360] width 150 height 21
click at [29, 353] on input "Rounding Report" at bounding box center [29, 353] width 0 height 0
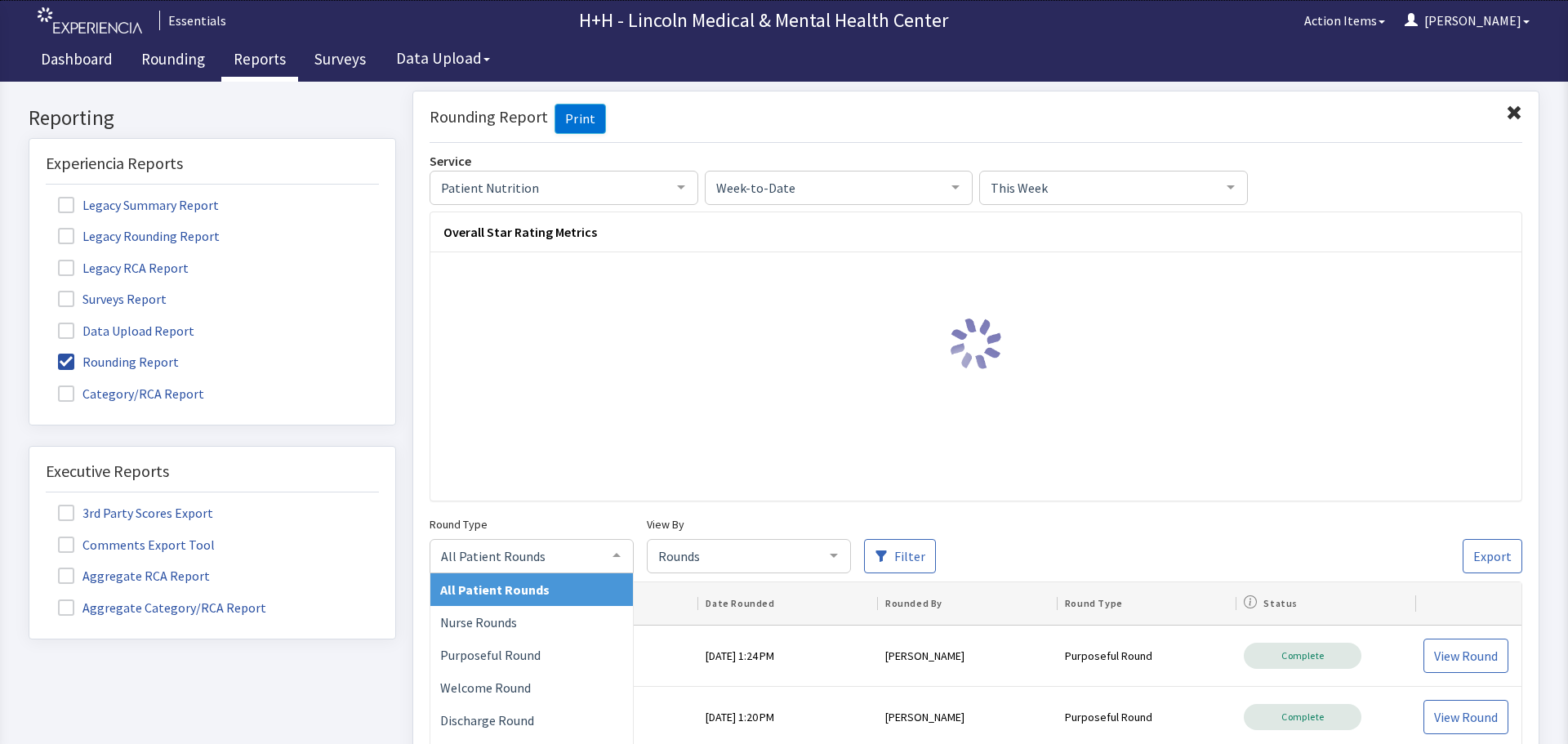
click at [617, 558] on div at bounding box center [616, 553] width 33 height 31
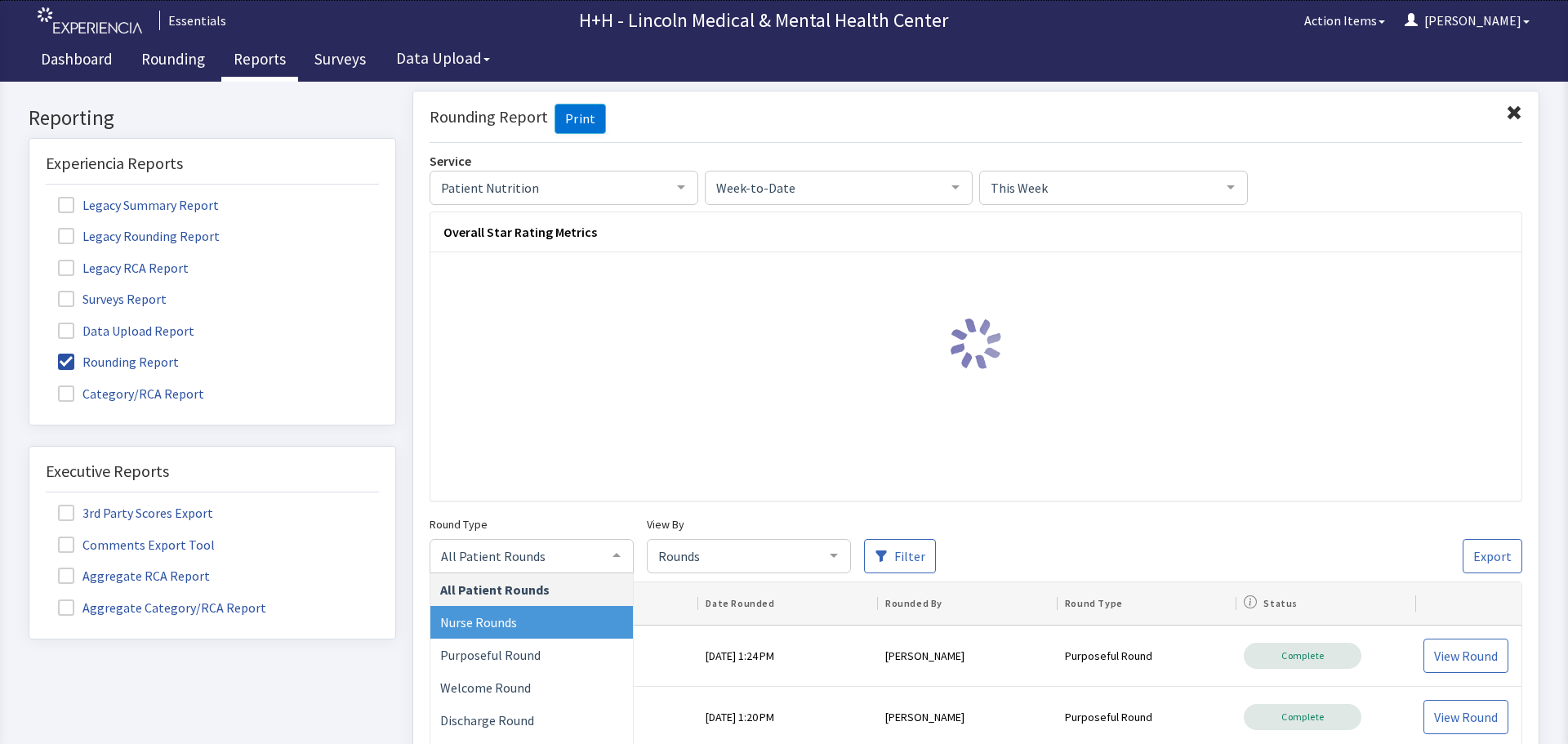
click at [531, 621] on span "Nurse Rounds" at bounding box center [532, 621] width 202 height 33
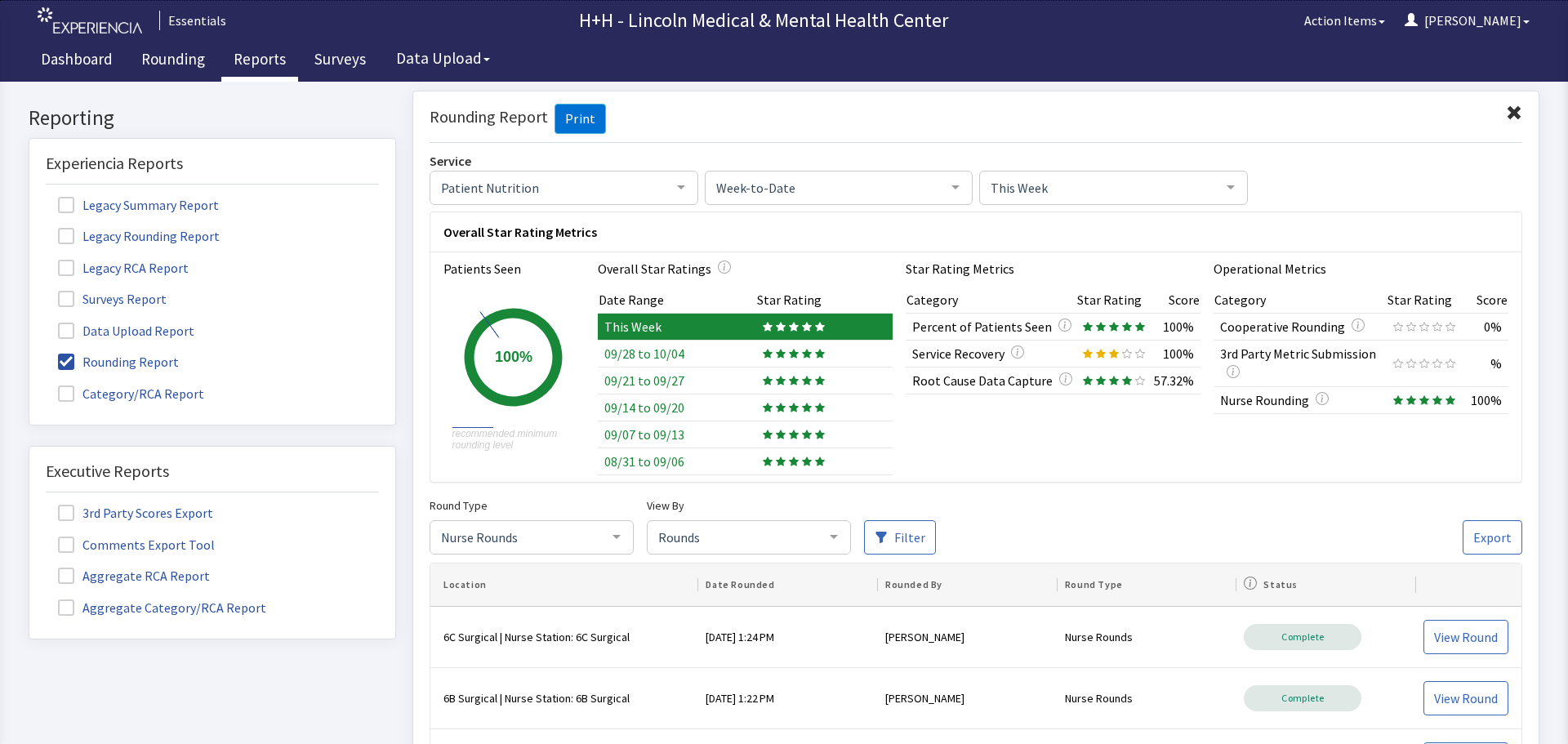
click at [831, 537] on div at bounding box center [833, 535] width 33 height 31
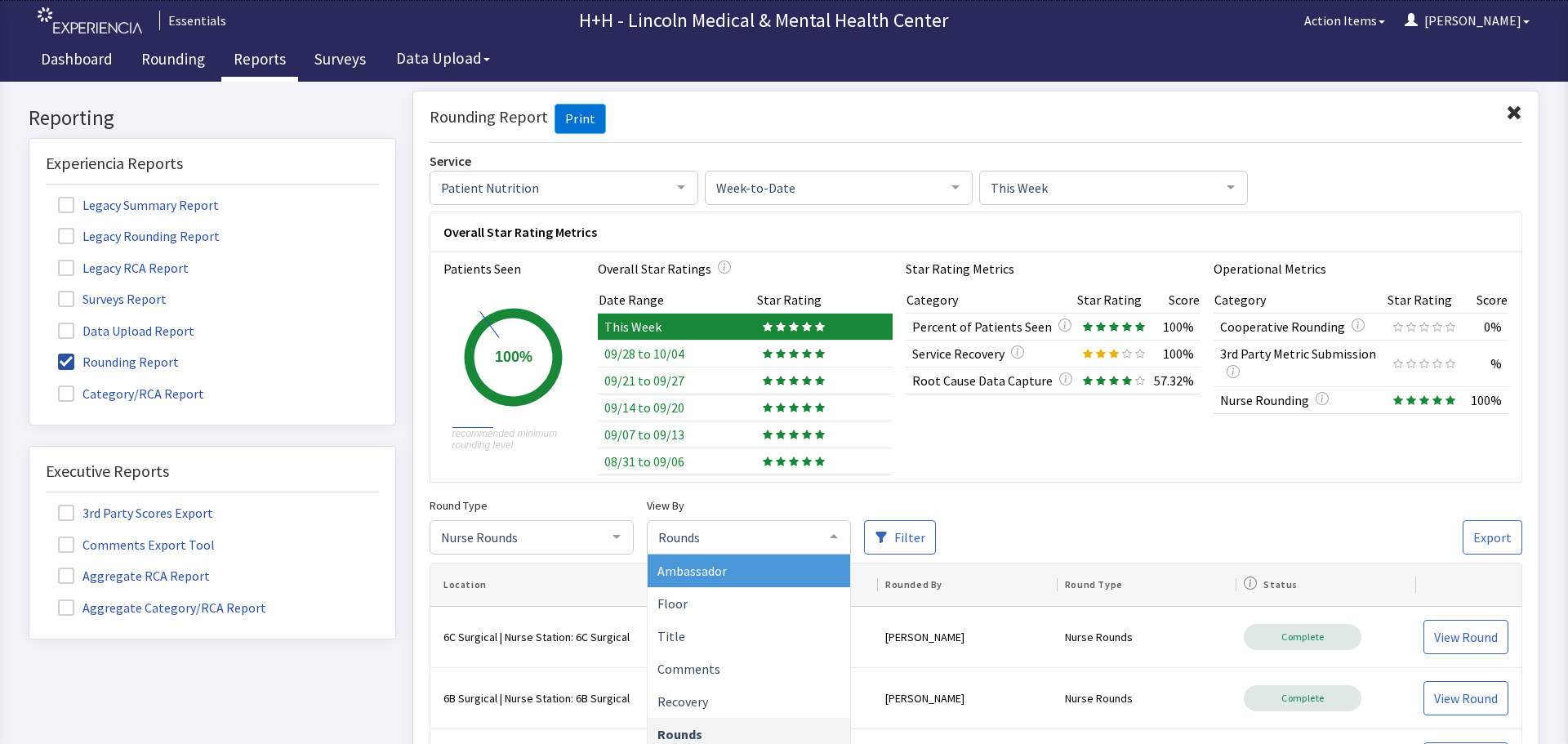
click at [682, 568] on span "Ambassador" at bounding box center [692, 570] width 69 height 17
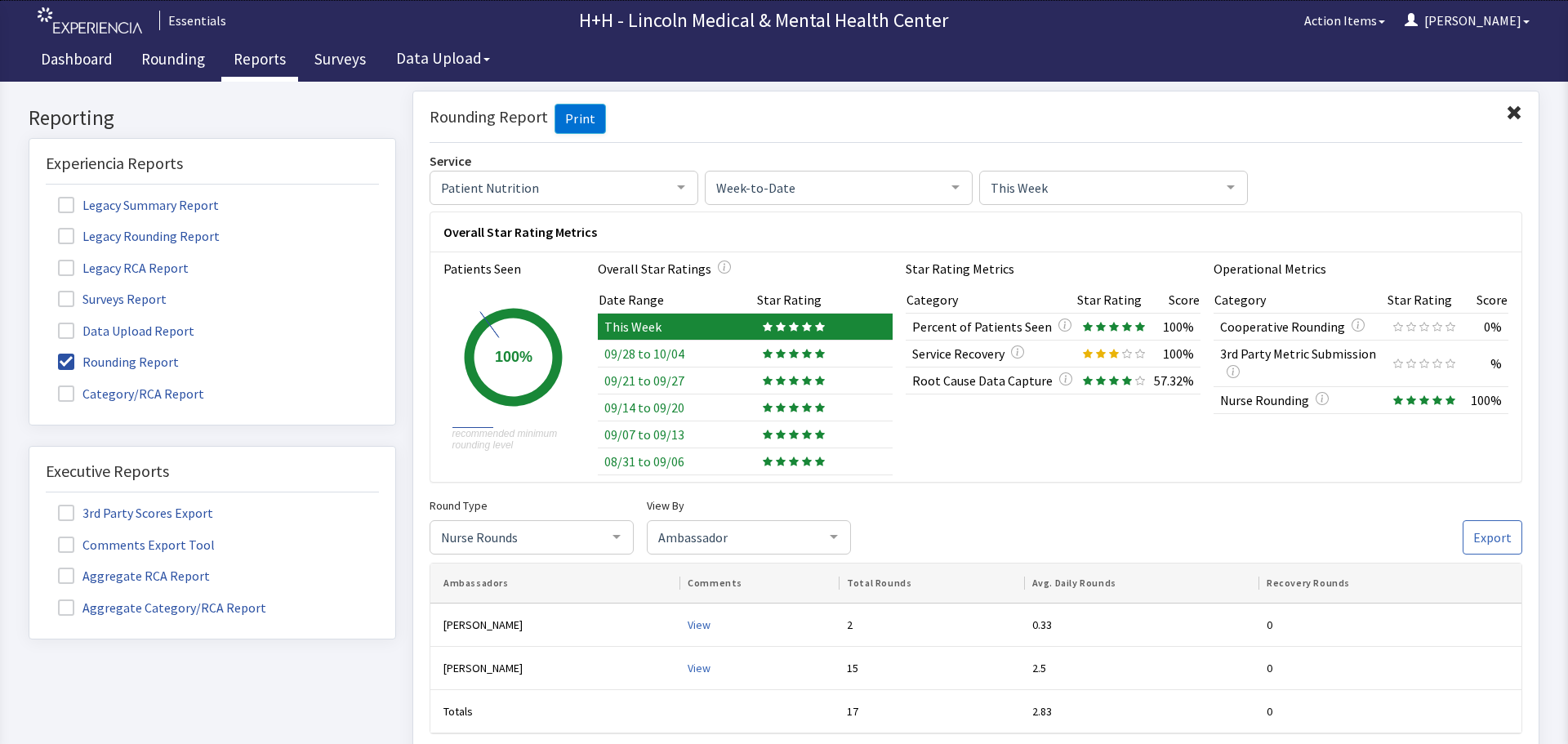
click at [1506, 110] on span at bounding box center [1514, 113] width 17 height 17
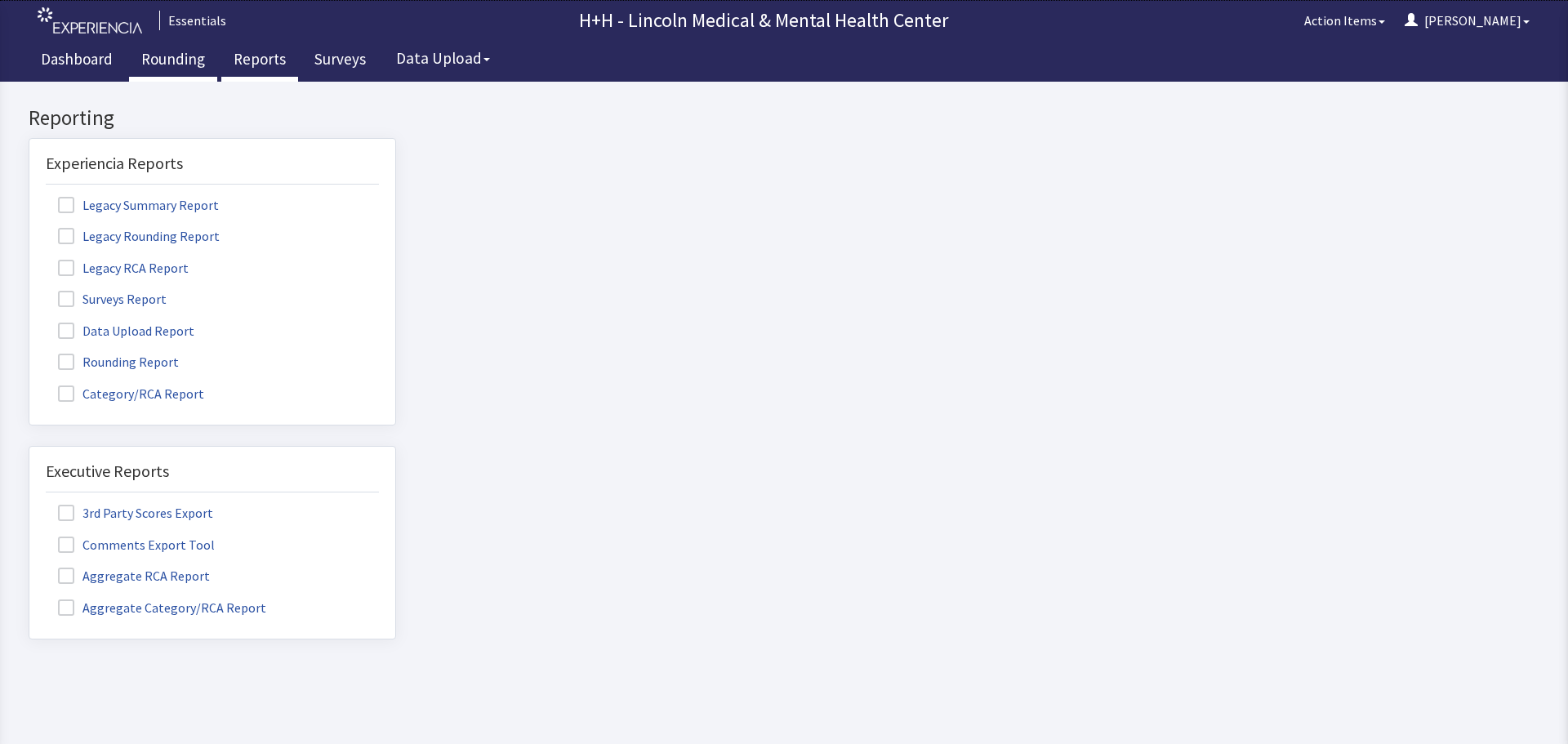
click at [188, 63] on link "Rounding" at bounding box center [172, 61] width 88 height 41
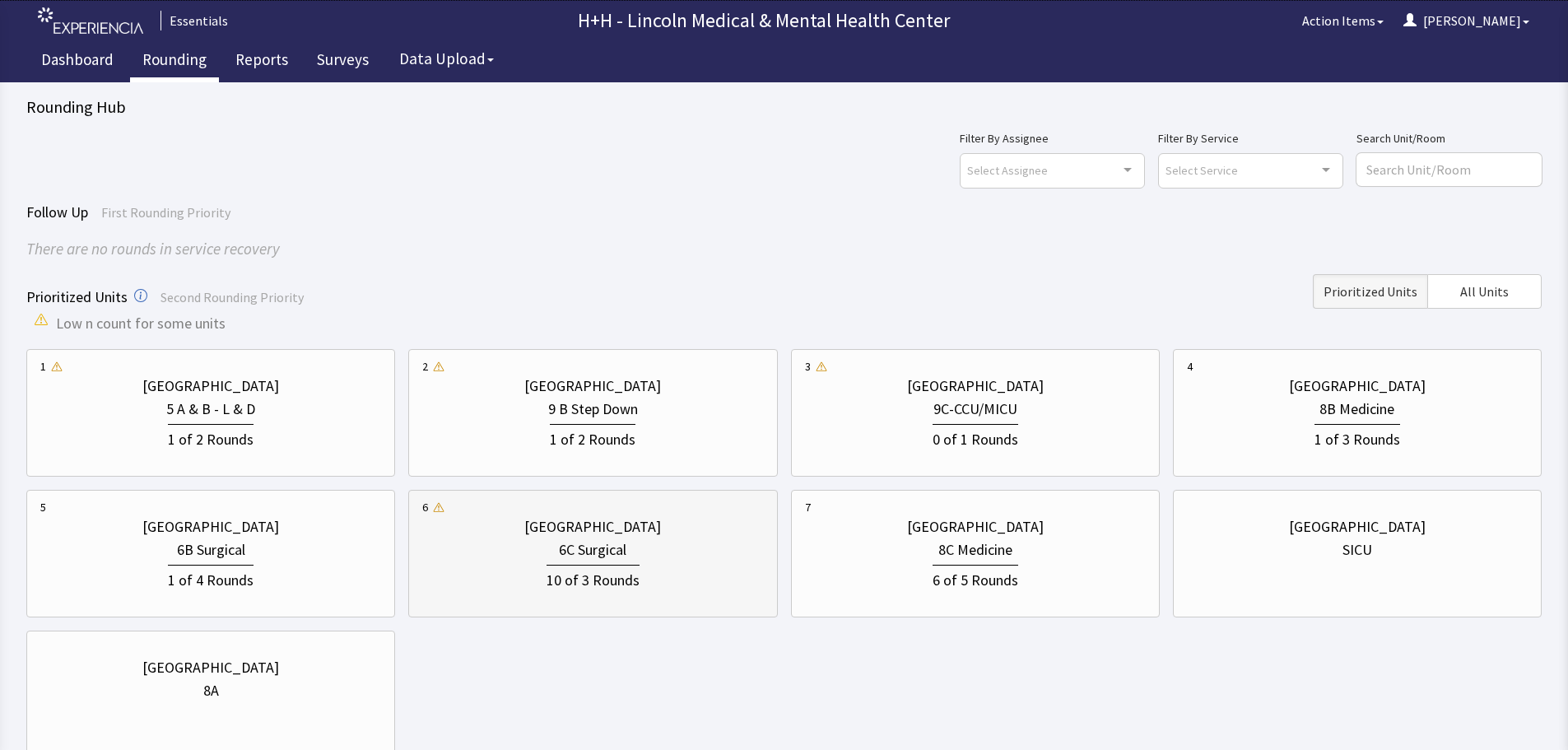
click at [666, 542] on div "6C Surgical" at bounding box center [593, 549] width 341 height 23
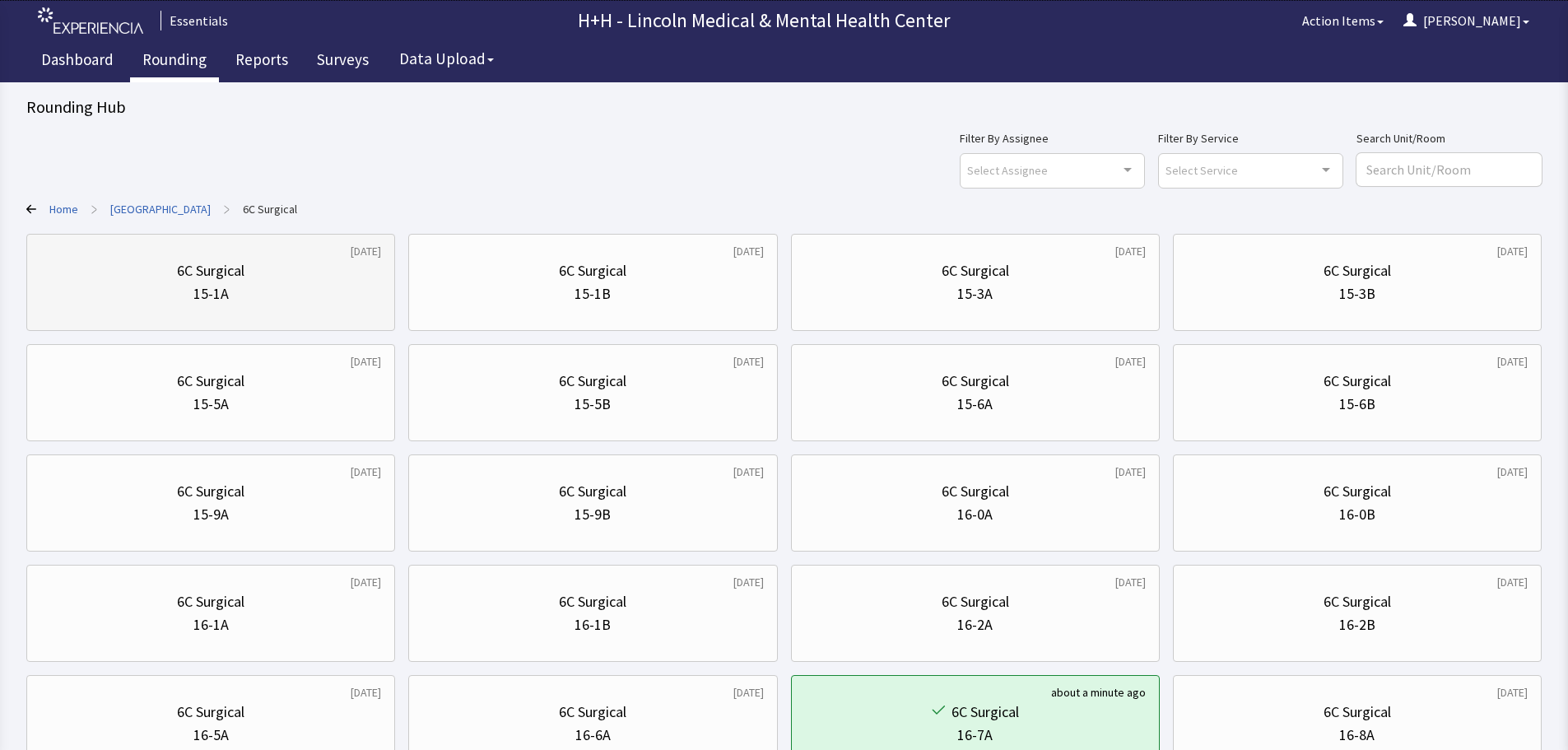
click at [357, 290] on div "15-1A" at bounding box center [211, 293] width 341 height 23
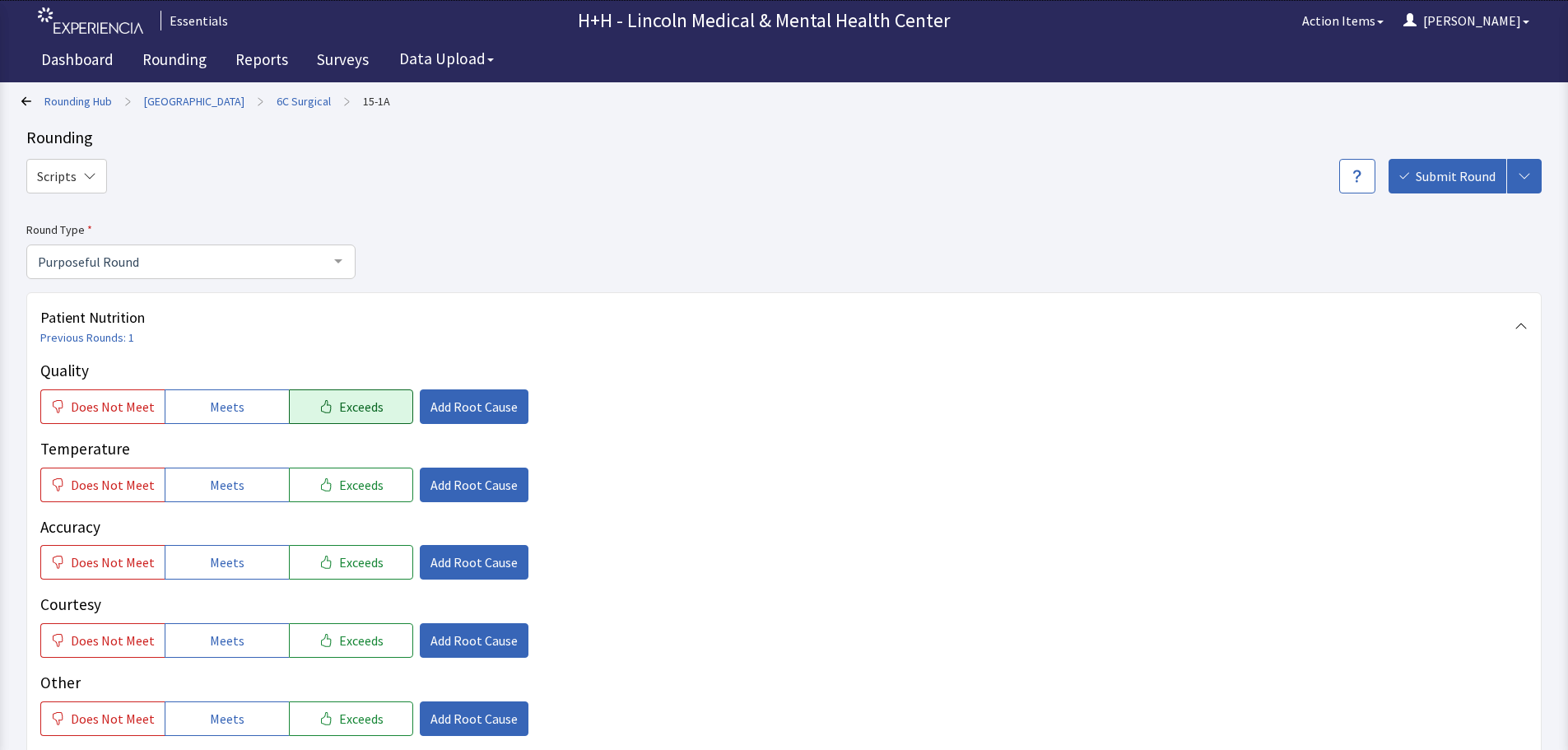
click at [366, 406] on span "Exceeds" at bounding box center [361, 406] width 45 height 19
click at [375, 477] on button "Exceeds" at bounding box center [351, 485] width 124 height 35
click at [387, 558] on button "Exceeds" at bounding box center [351, 561] width 124 height 35
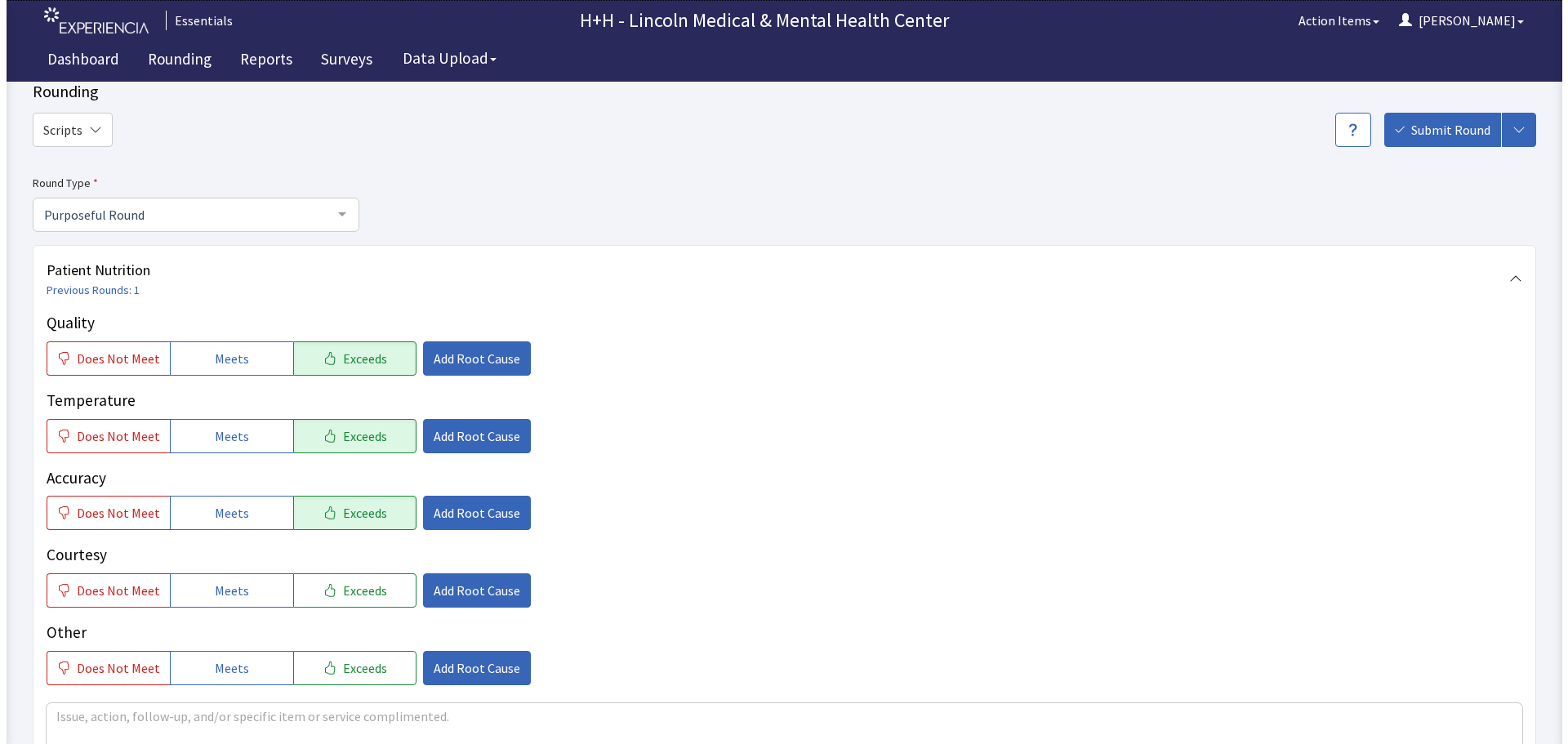
scroll to position [163, 0]
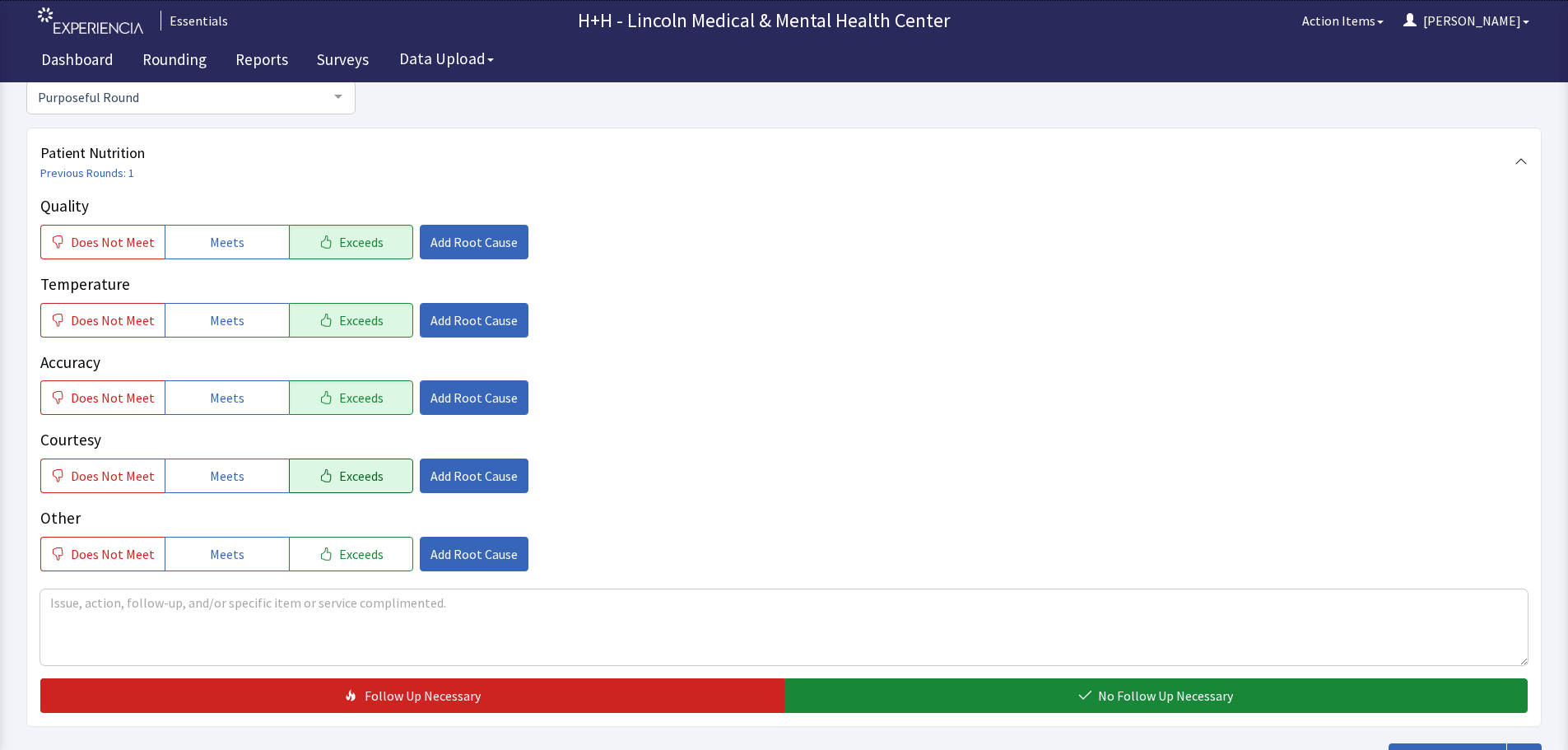
click at [359, 479] on span "Exceeds" at bounding box center [361, 475] width 45 height 19
click at [374, 560] on button "Exceeds" at bounding box center [351, 554] width 124 height 35
click at [93, 613] on textarea at bounding box center [784, 627] width 1488 height 76
click at [256, 602] on textarea "Gentleman told us food was "Okay". however" at bounding box center [784, 627] width 1488 height 76
click at [221, 601] on textarea "Gentleman told us food was "Okay". however" at bounding box center [784, 627] width 1488 height 76
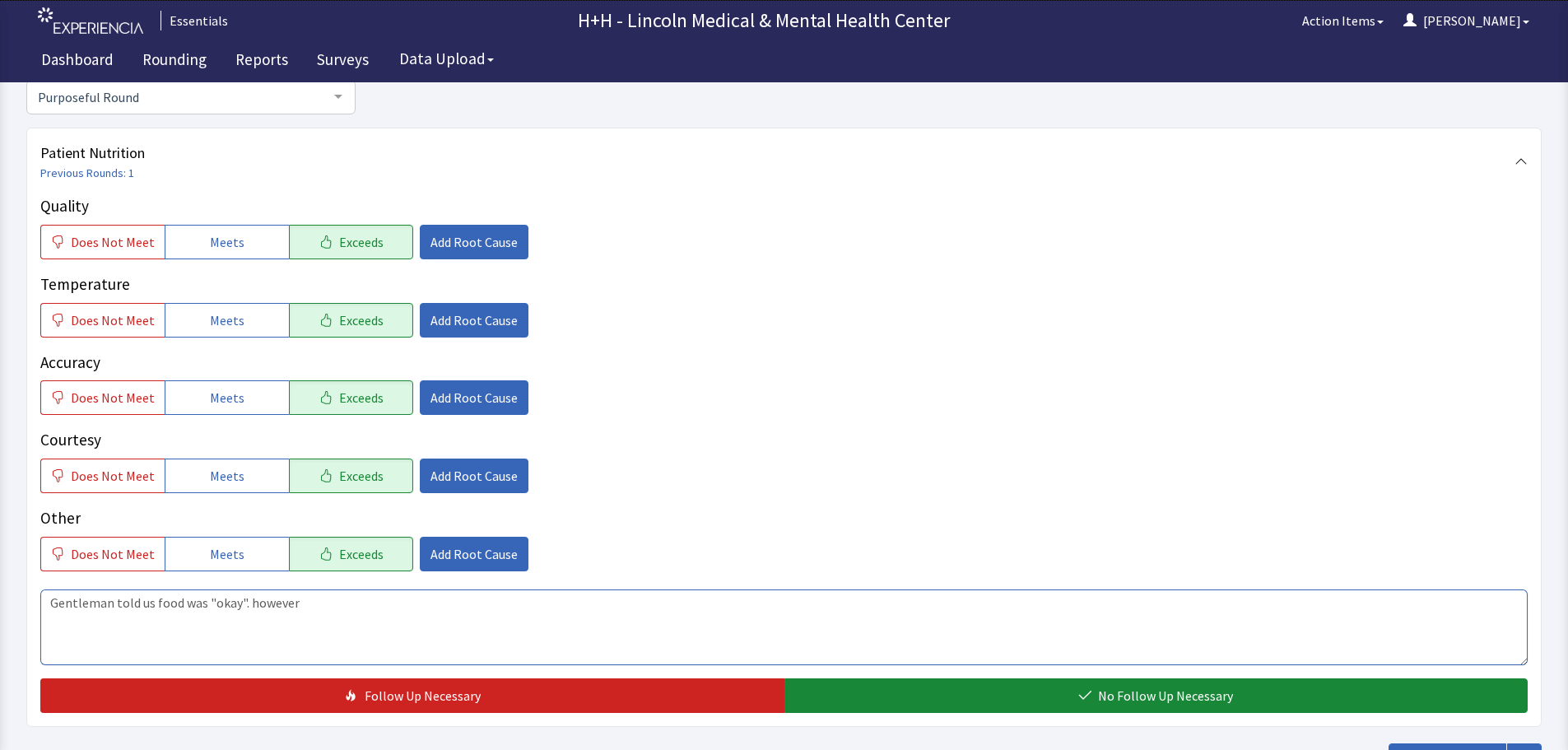
click at [244, 603] on textarea "Gentleman told us food was "okay". however" at bounding box center [784, 627] width 1488 height 76
click at [297, 600] on textarea "Gentleman told us food was "okay" however" at bounding box center [784, 627] width 1488 height 76
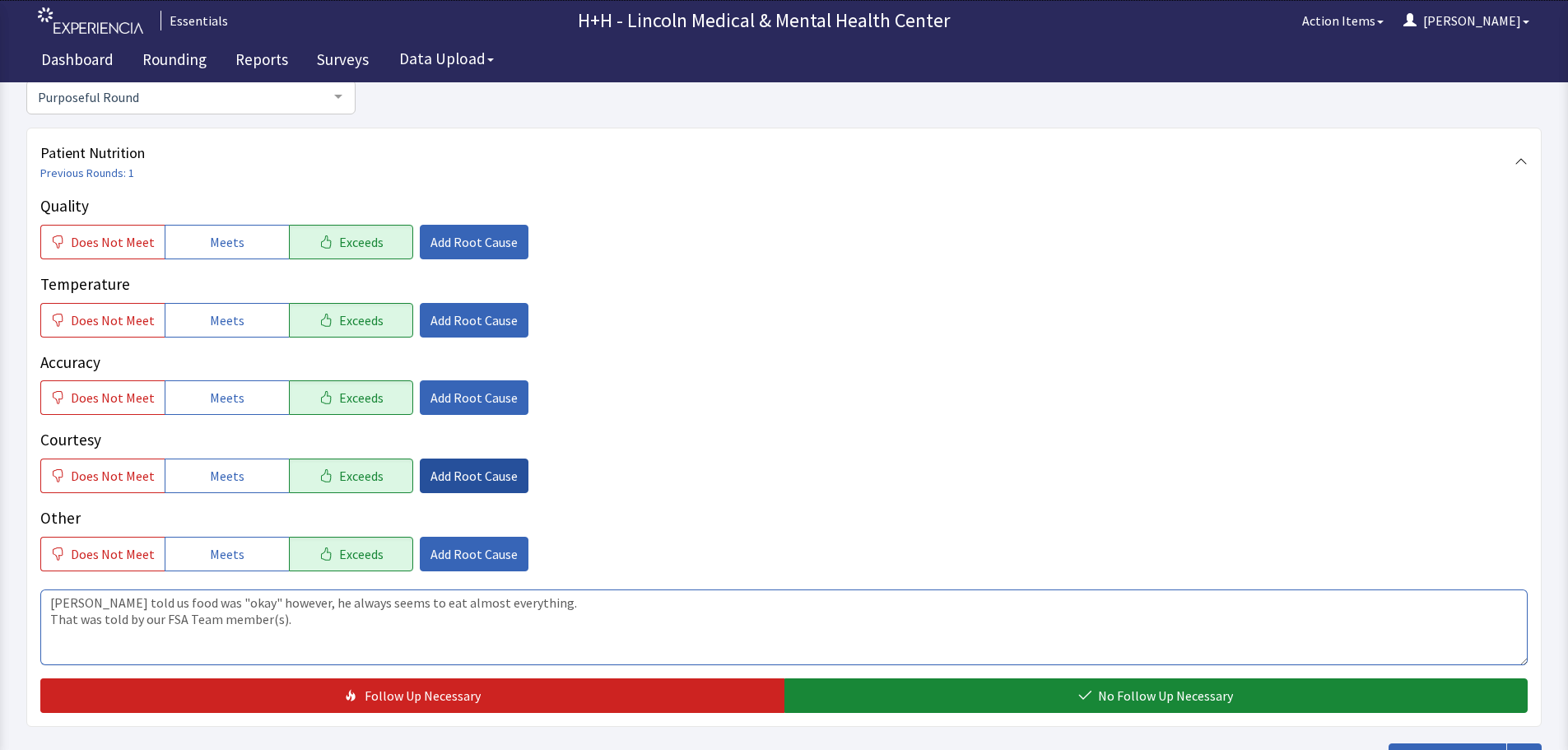
type textarea "Gentleman told us food was "okay" however, he always seems to eat almost everyt…"
click at [432, 476] on span "Add Root Cause" at bounding box center [475, 475] width 88 height 19
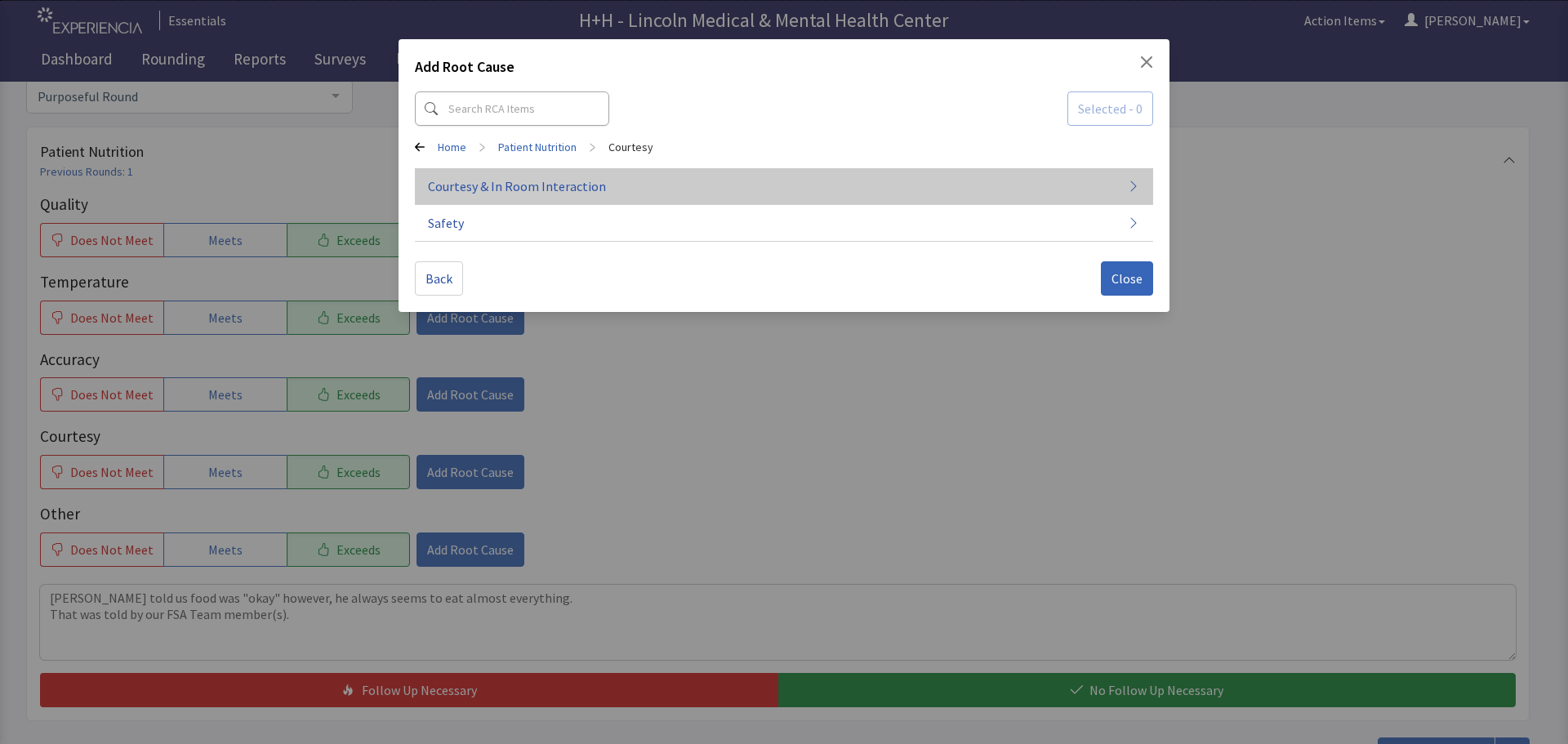
click at [503, 188] on span "Courtesy & In Room Interaction" at bounding box center [517, 186] width 178 height 19
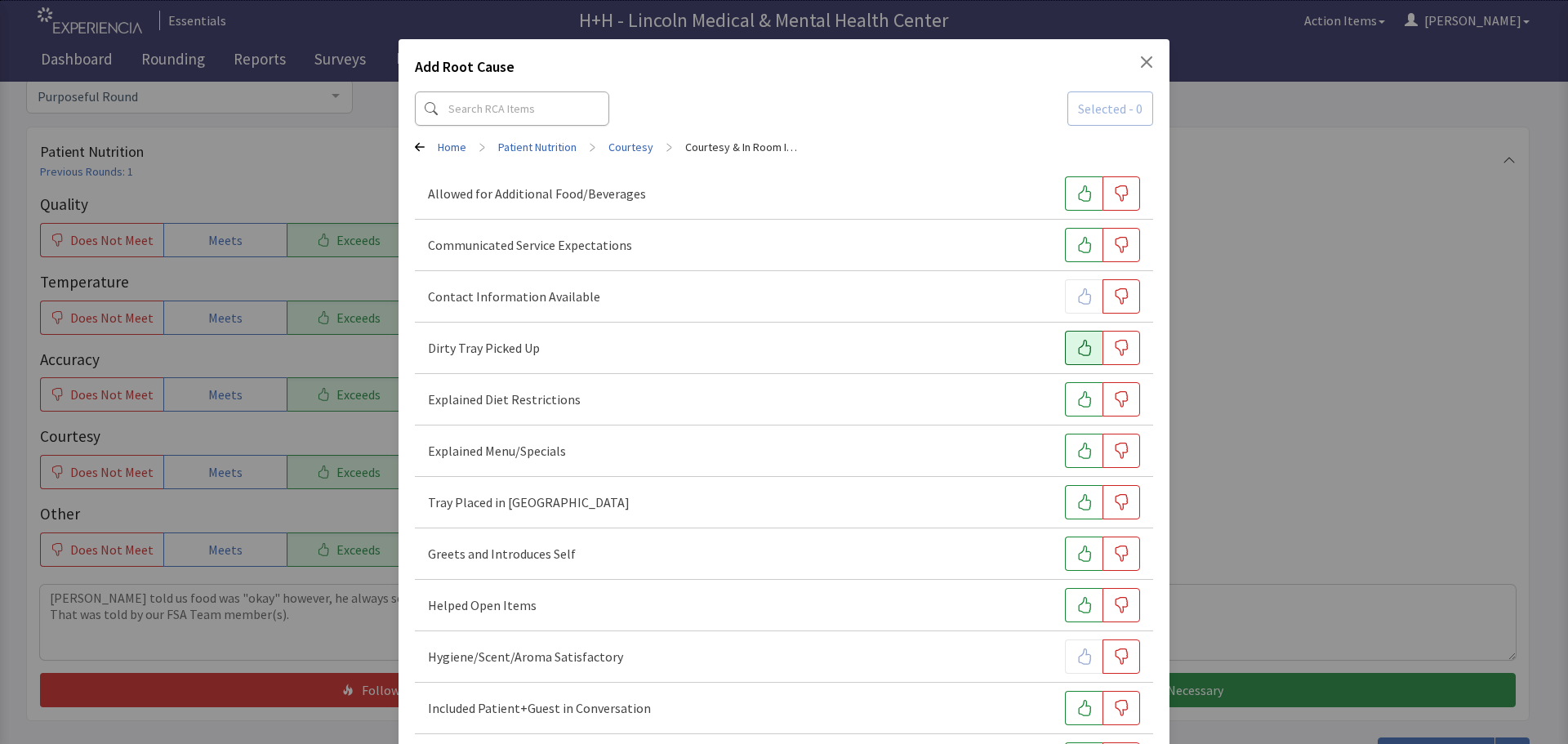
click at [1076, 347] on icon "button" at bounding box center [1085, 348] width 17 height 17
click at [1076, 497] on icon "button" at bounding box center [1085, 502] width 17 height 17
click at [1078, 547] on icon "button" at bounding box center [1085, 553] width 13 height 17
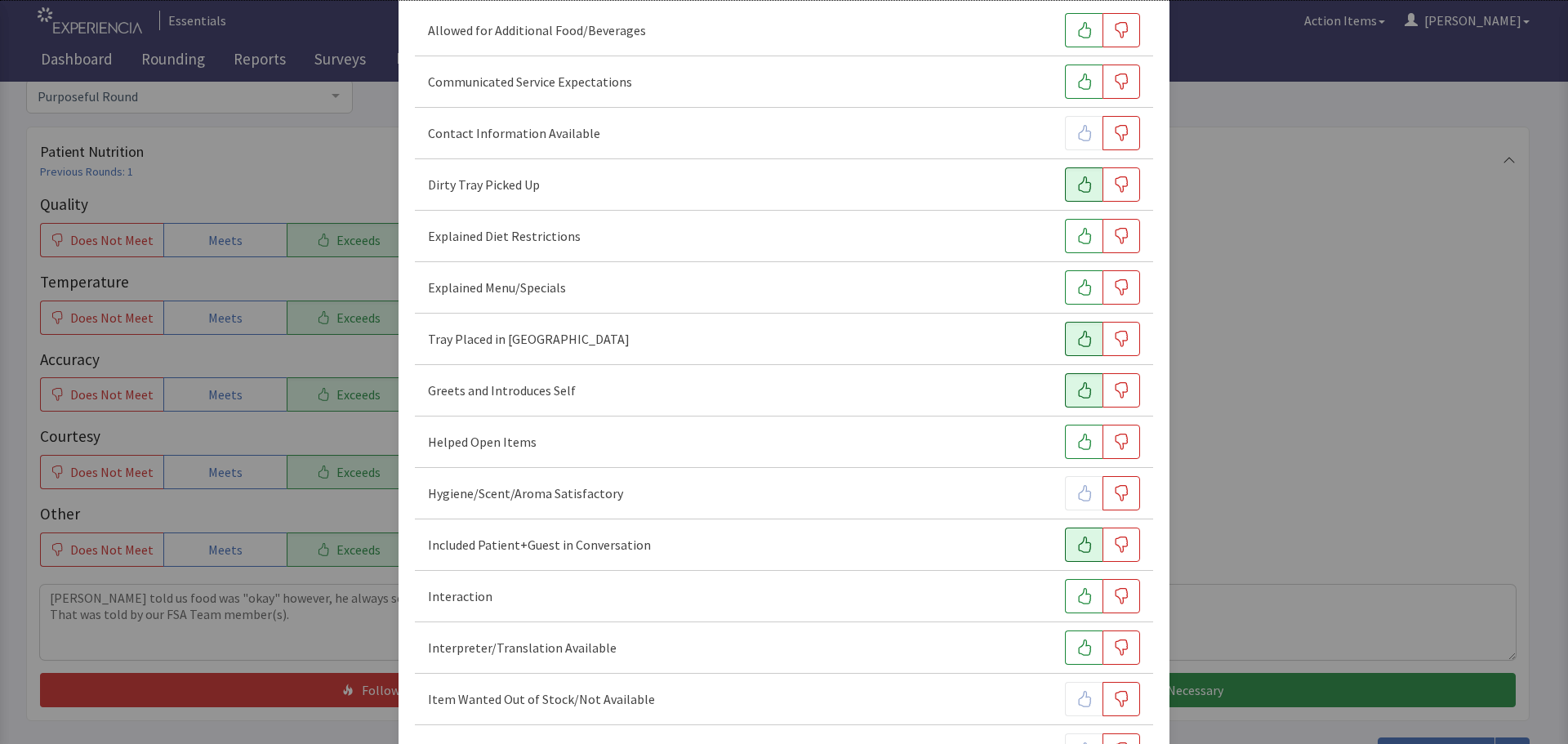
click at [1076, 548] on icon "button" at bounding box center [1085, 545] width 17 height 17
click at [1071, 588] on button "button" at bounding box center [1083, 595] width 38 height 34
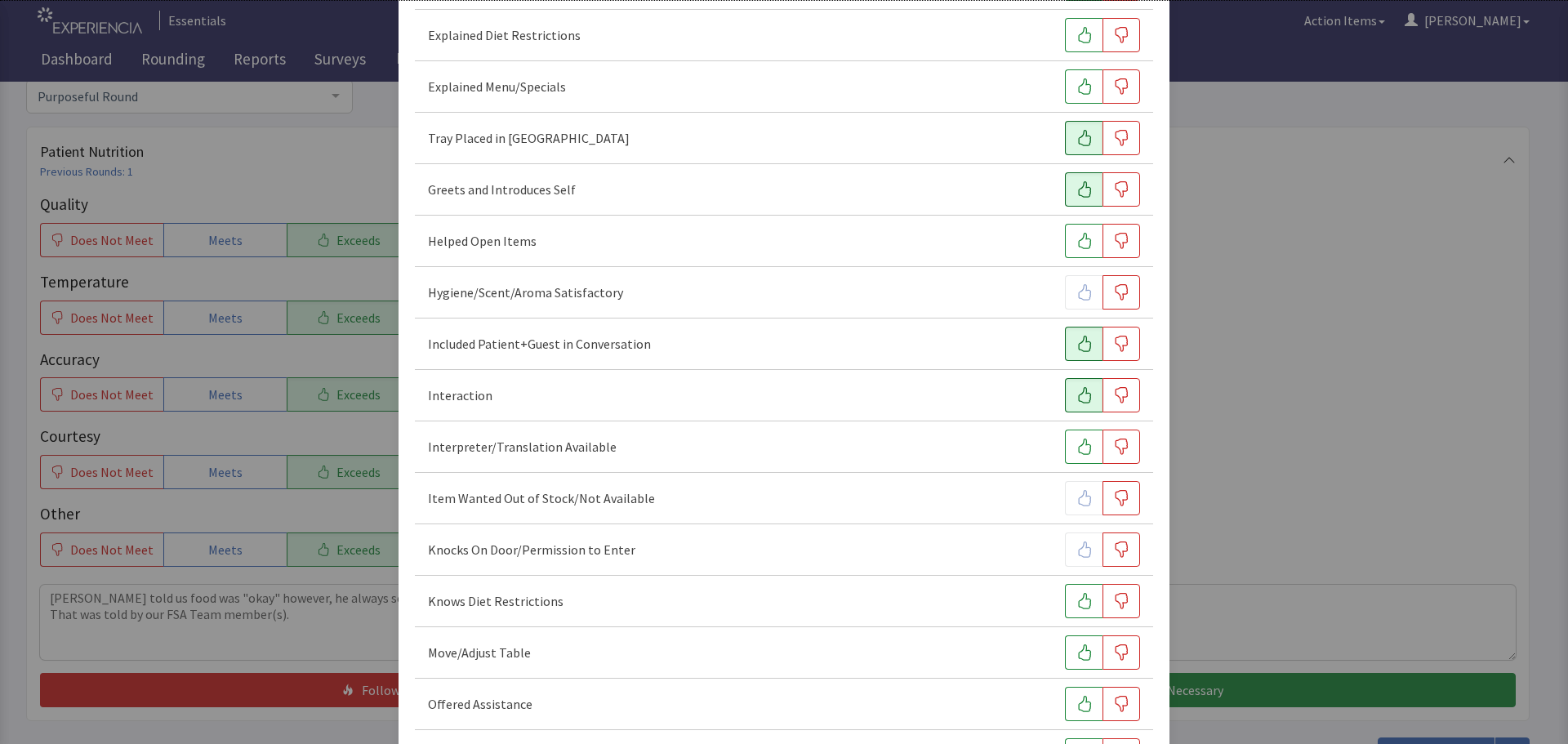
scroll to position [408, 0]
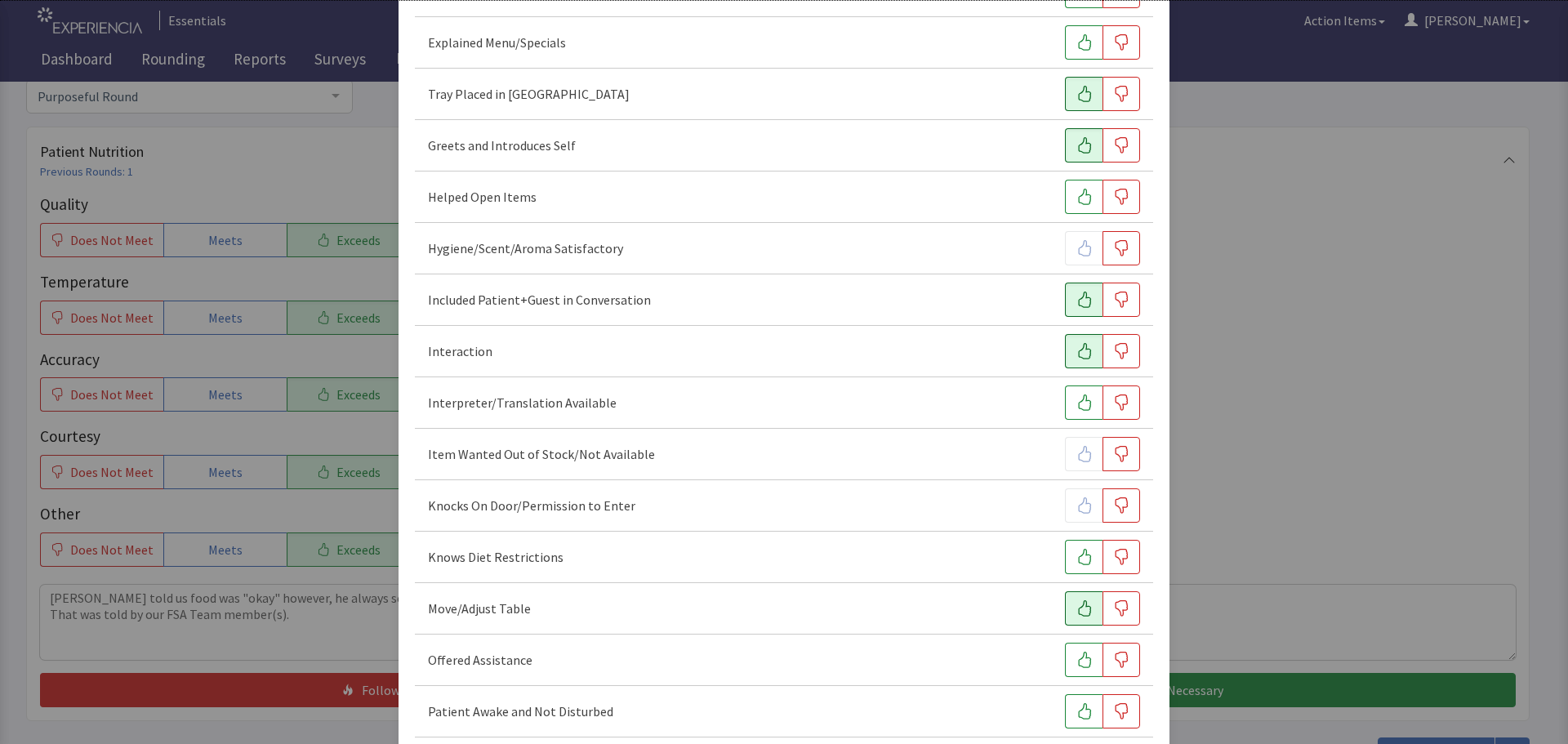
click at [1076, 600] on icon "button" at bounding box center [1085, 609] width 17 height 17
click at [1078, 653] on icon "button" at bounding box center [1085, 660] width 13 height 17
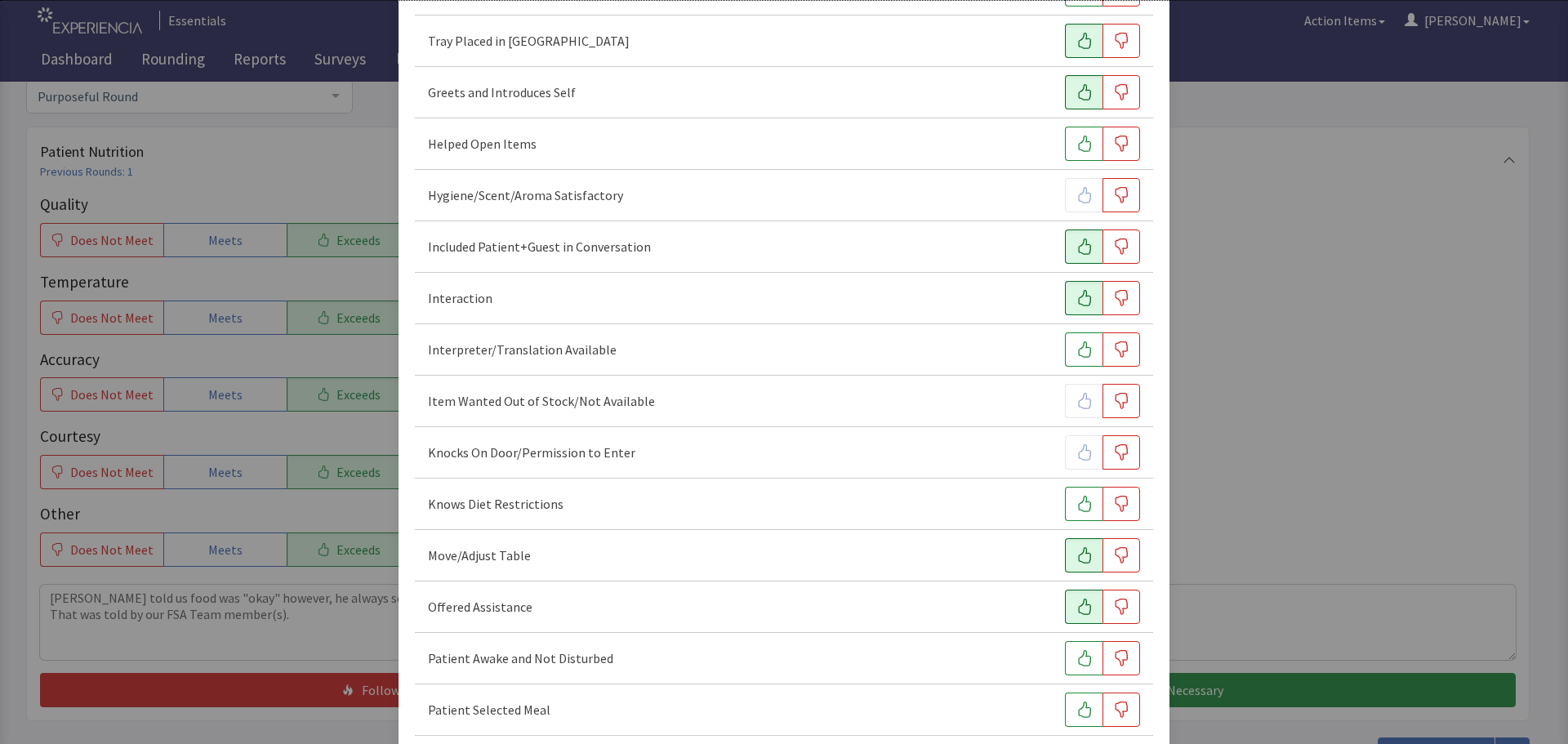
scroll to position [490, 0]
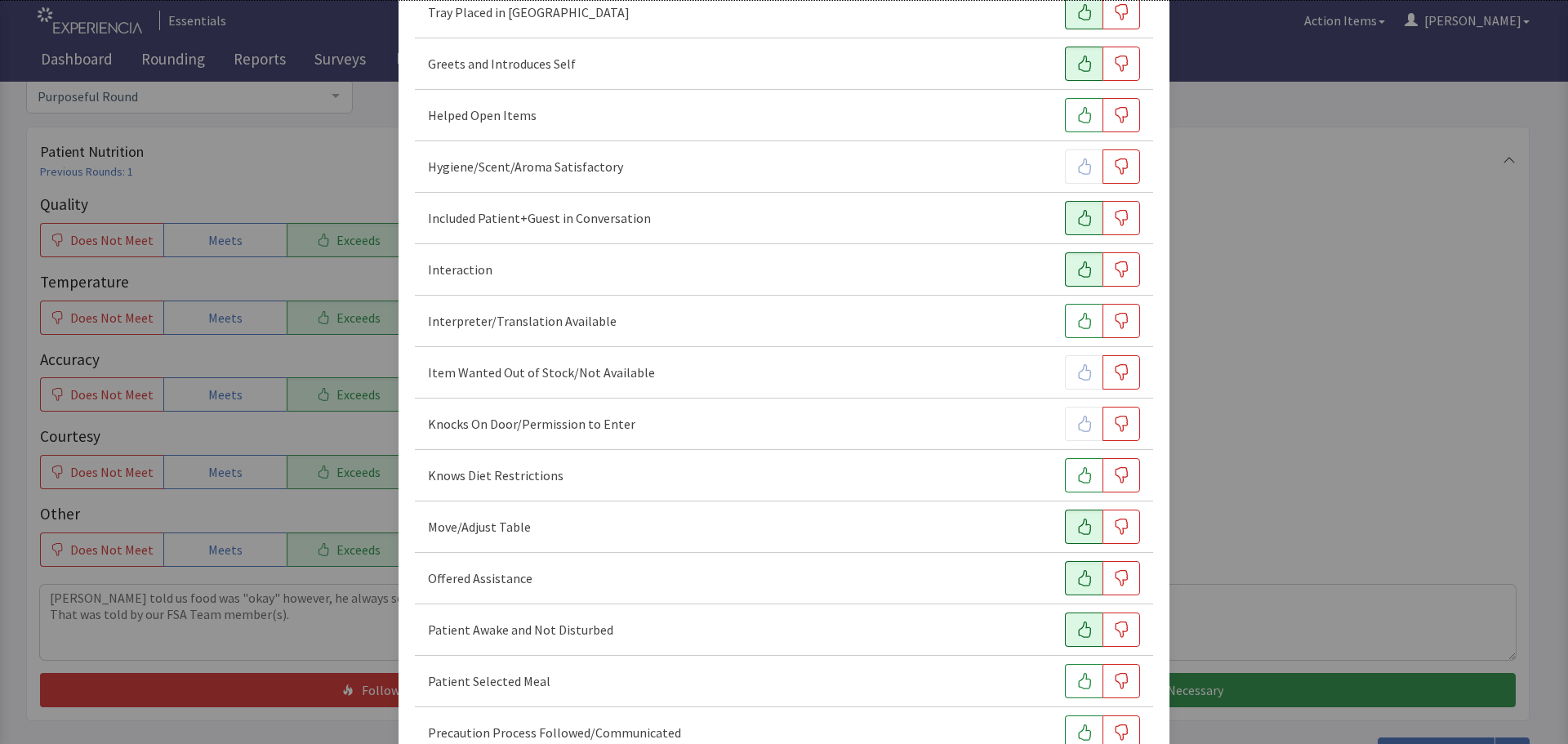
click at [1076, 631] on icon "button" at bounding box center [1085, 629] width 17 height 17
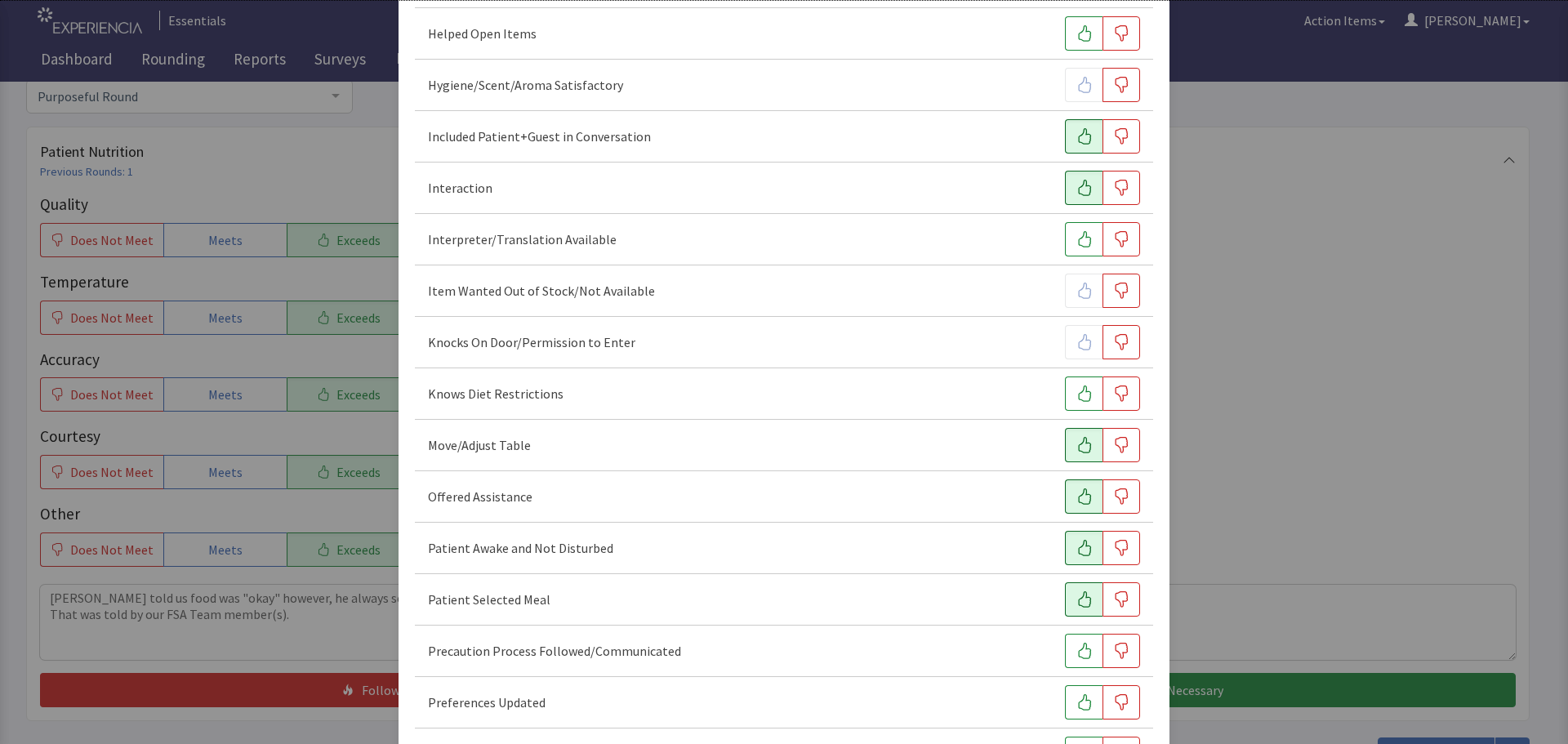
click at [1080, 599] on icon "button" at bounding box center [1085, 599] width 13 height 17
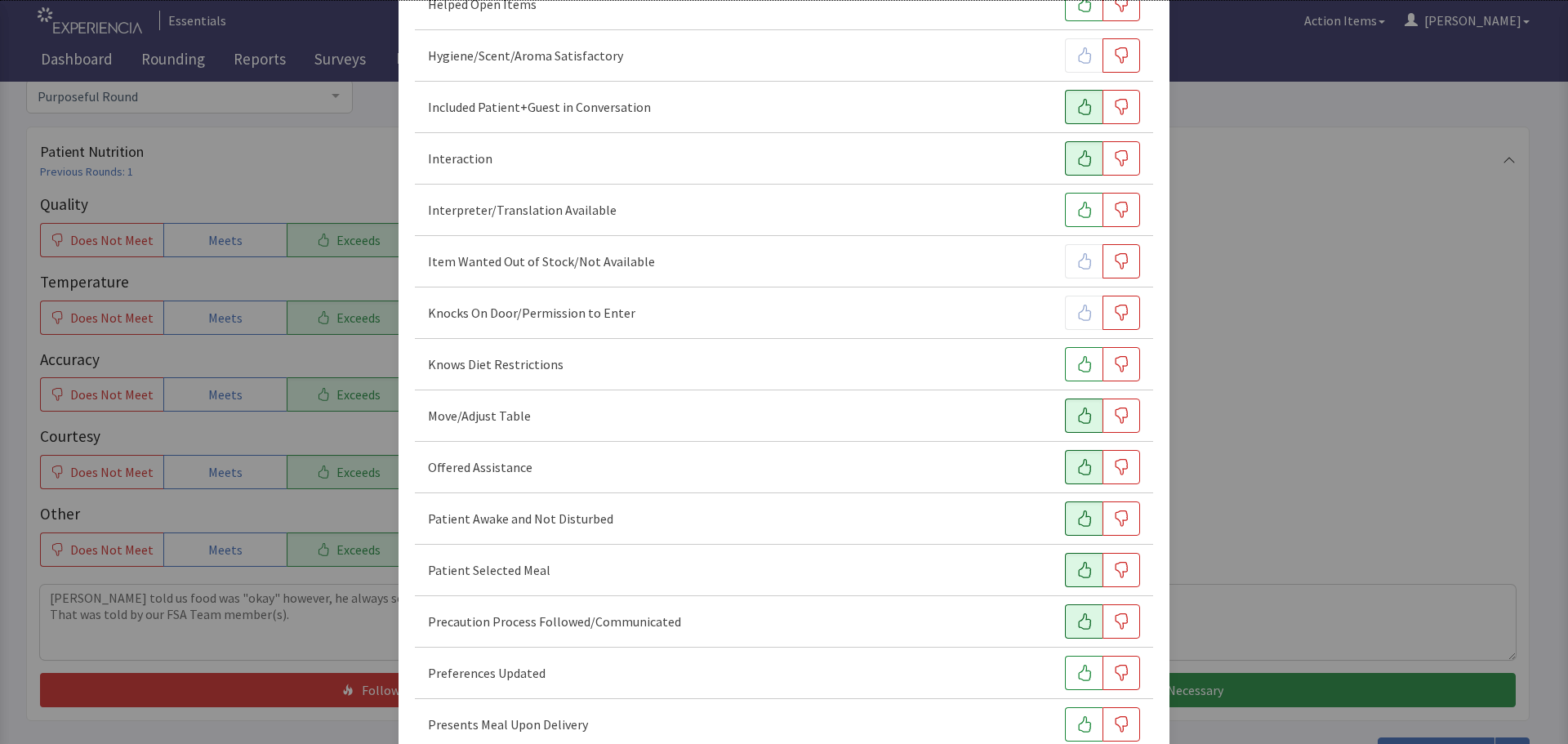
scroll to position [653, 0]
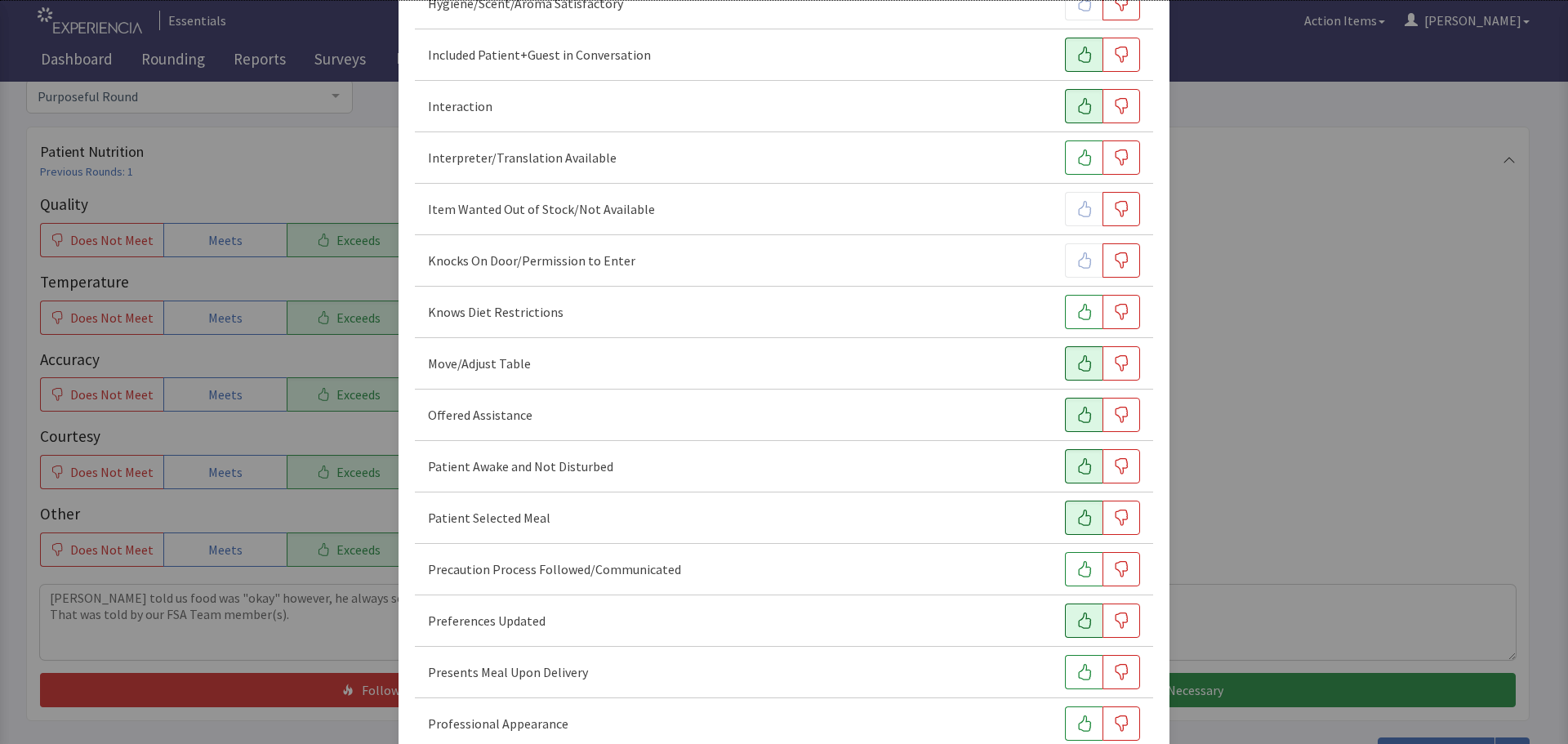
click at [1076, 624] on icon "button" at bounding box center [1085, 620] width 17 height 17
click at [1074, 661] on button "button" at bounding box center [1083, 671] width 38 height 34
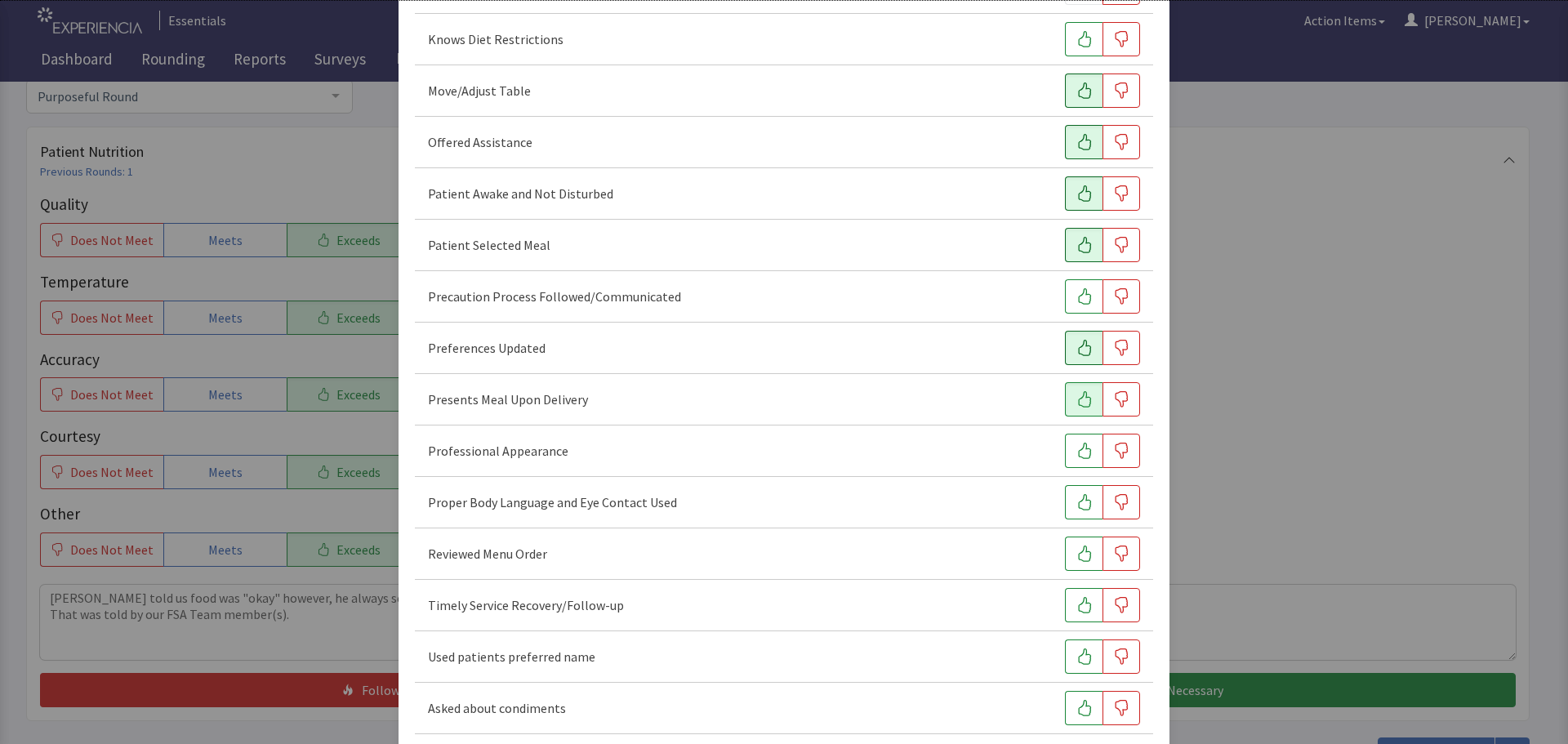
scroll to position [980, 0]
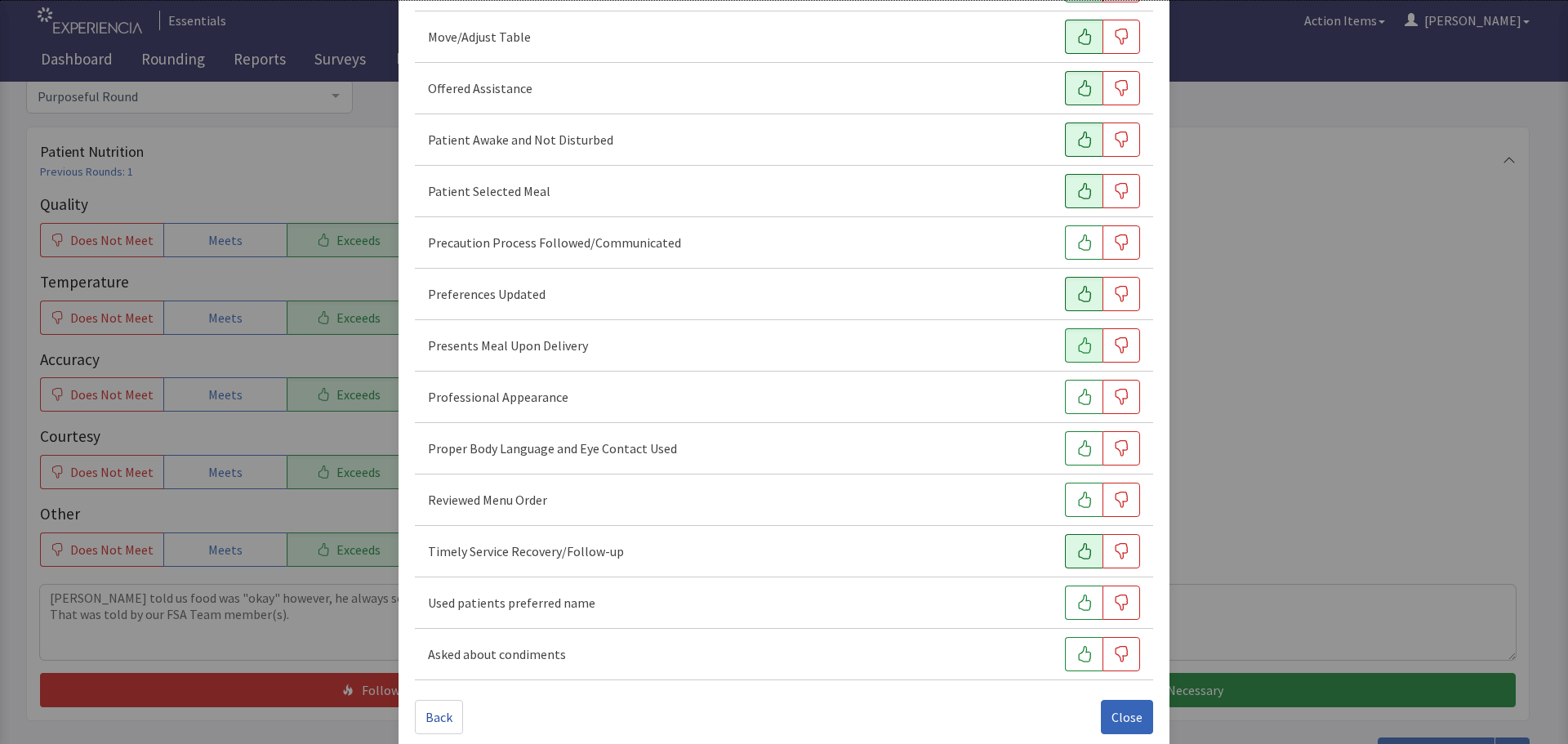
click at [1076, 553] on icon "button" at bounding box center [1085, 551] width 17 height 17
click at [1076, 447] on icon "button" at bounding box center [1085, 448] width 17 height 17
click at [1082, 512] on button "button" at bounding box center [1083, 499] width 38 height 34
click at [1076, 390] on icon "button" at bounding box center [1085, 397] width 17 height 17
click at [1101, 710] on button "Close" at bounding box center [1126, 716] width 52 height 34
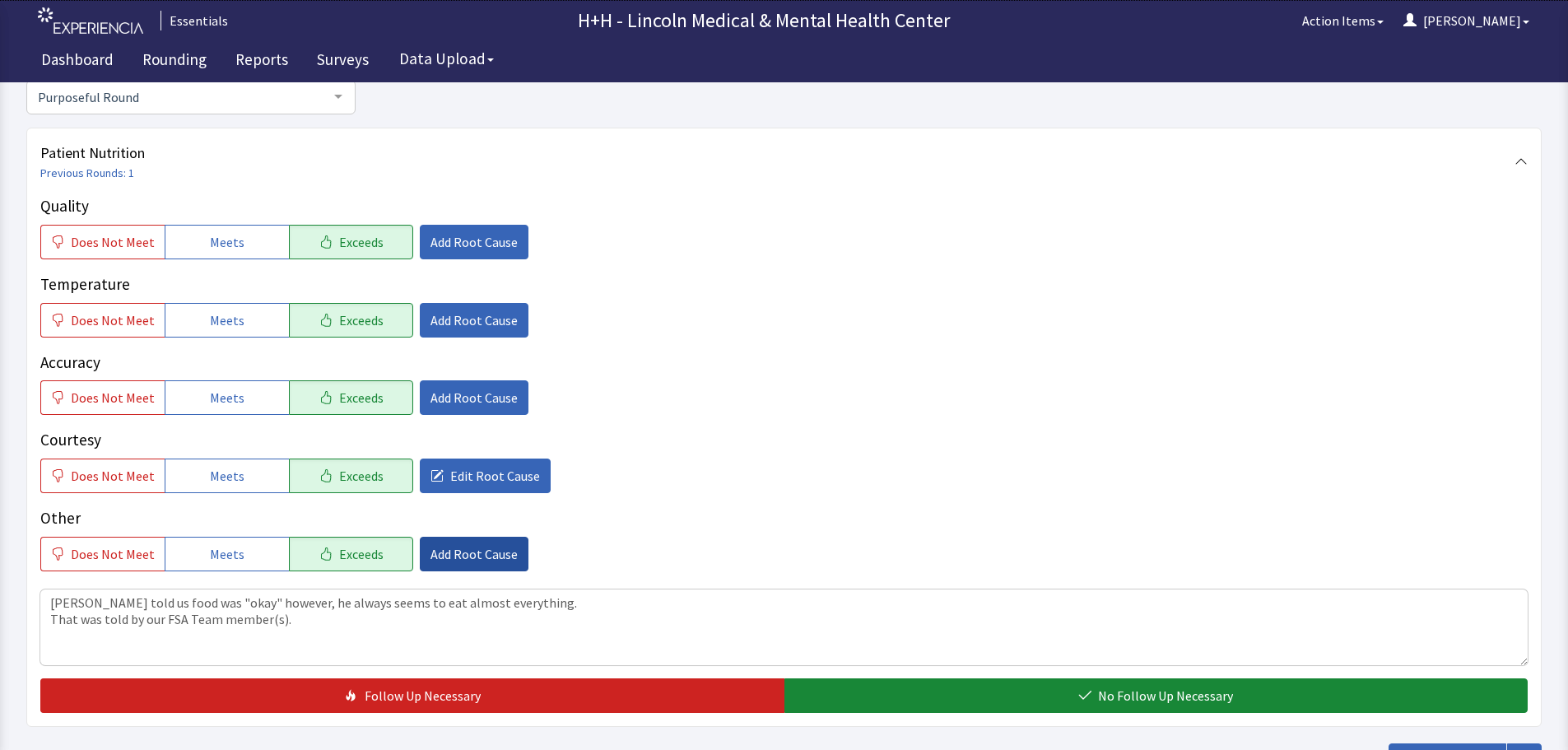
click at [431, 558] on span "Add Root Cause" at bounding box center [475, 553] width 88 height 19
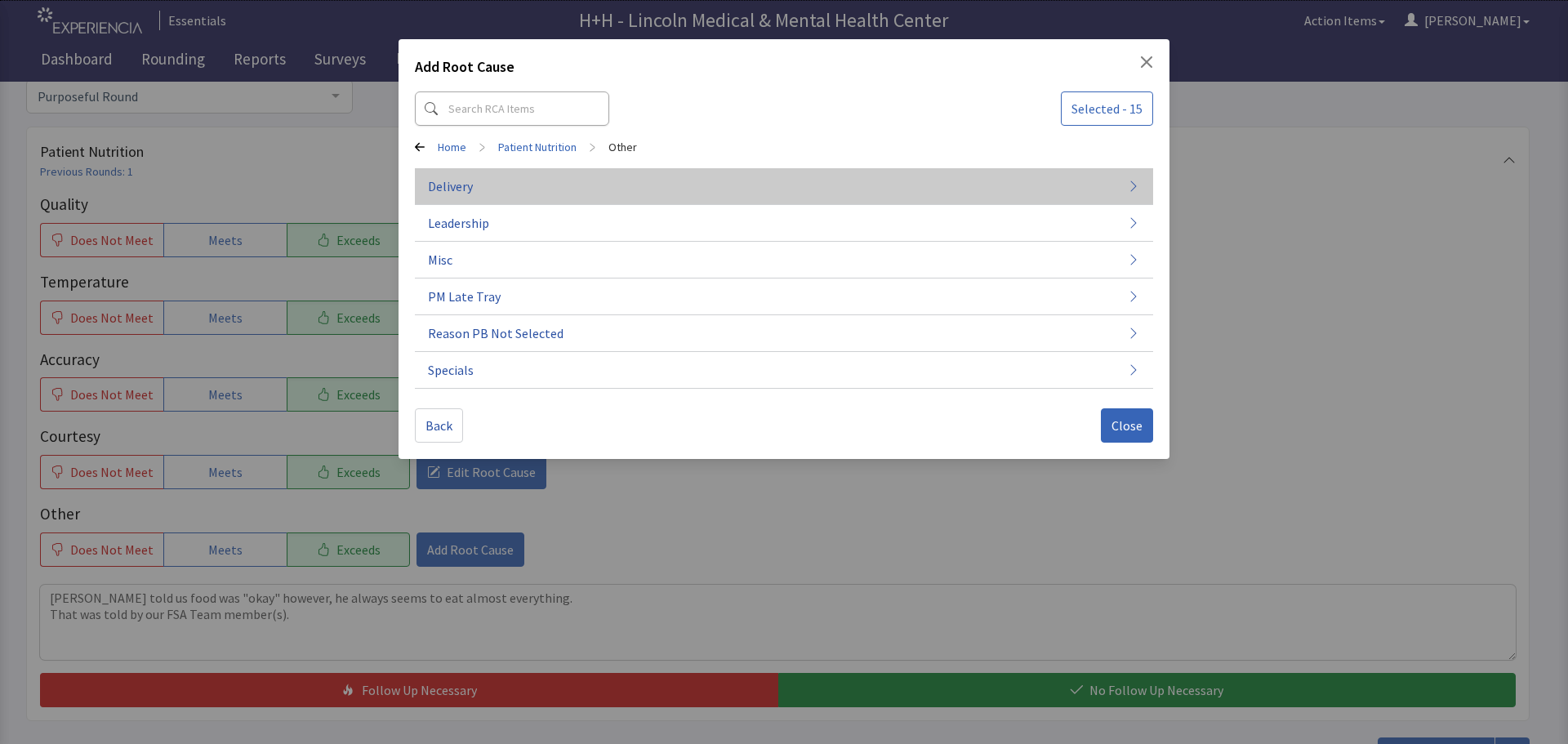
click at [458, 185] on span "Delivery" at bounding box center [451, 186] width 45 height 19
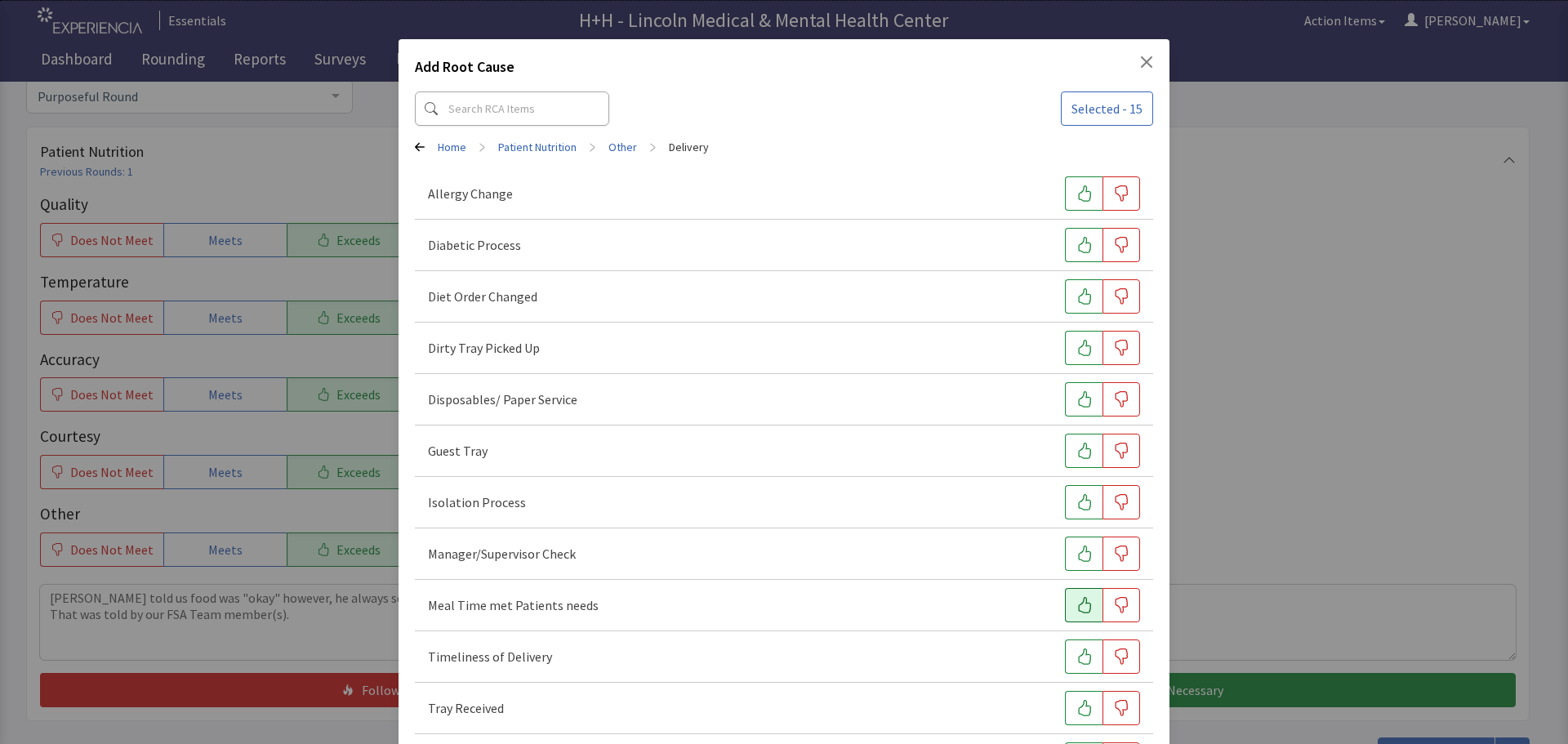
click at [1081, 604] on icon "button" at bounding box center [1085, 605] width 17 height 17
click at [1074, 644] on button "button" at bounding box center [1083, 656] width 38 height 34
click at [1067, 696] on button "button" at bounding box center [1083, 707] width 38 height 34
click at [1065, 345] on button "button" at bounding box center [1083, 347] width 38 height 34
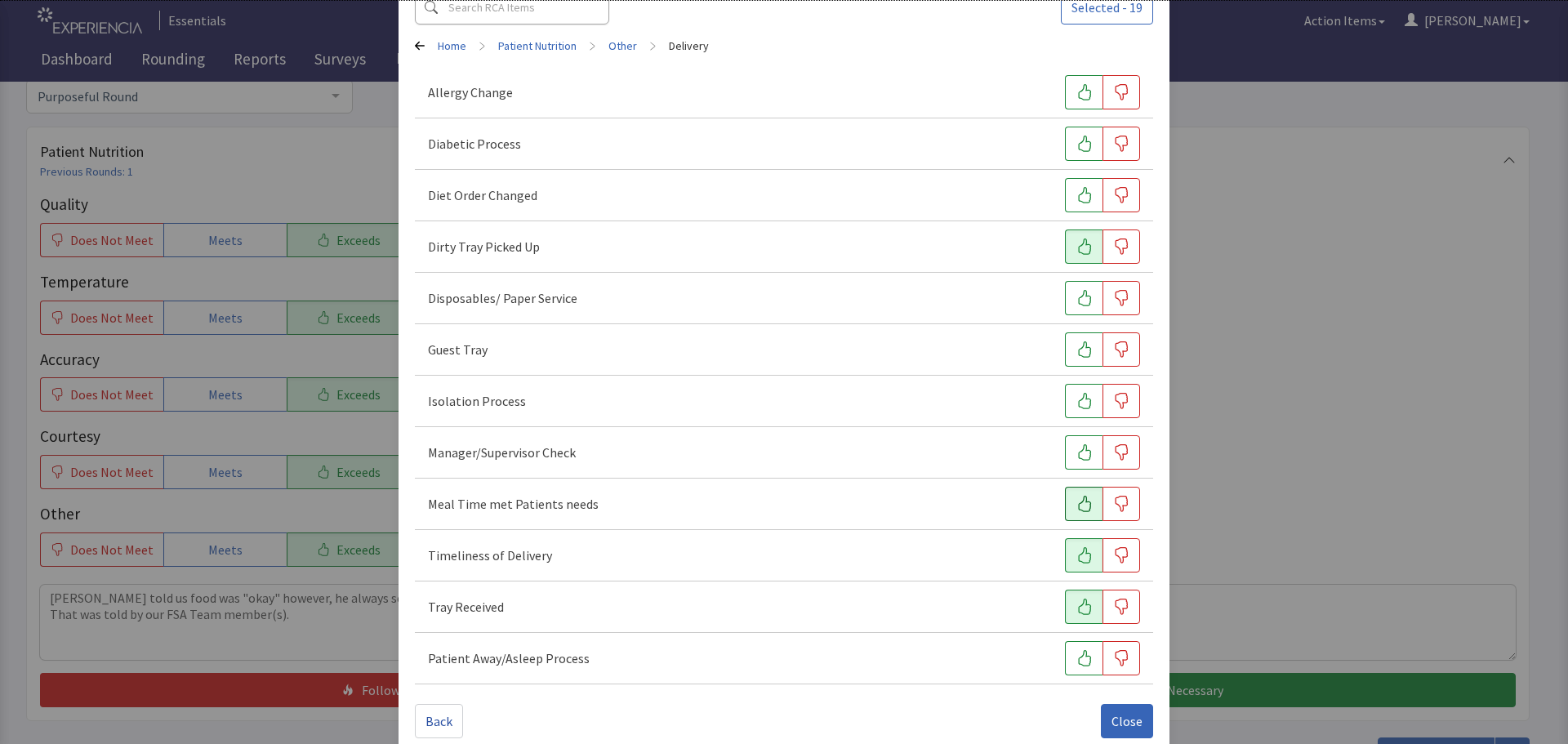
scroll to position [125, 0]
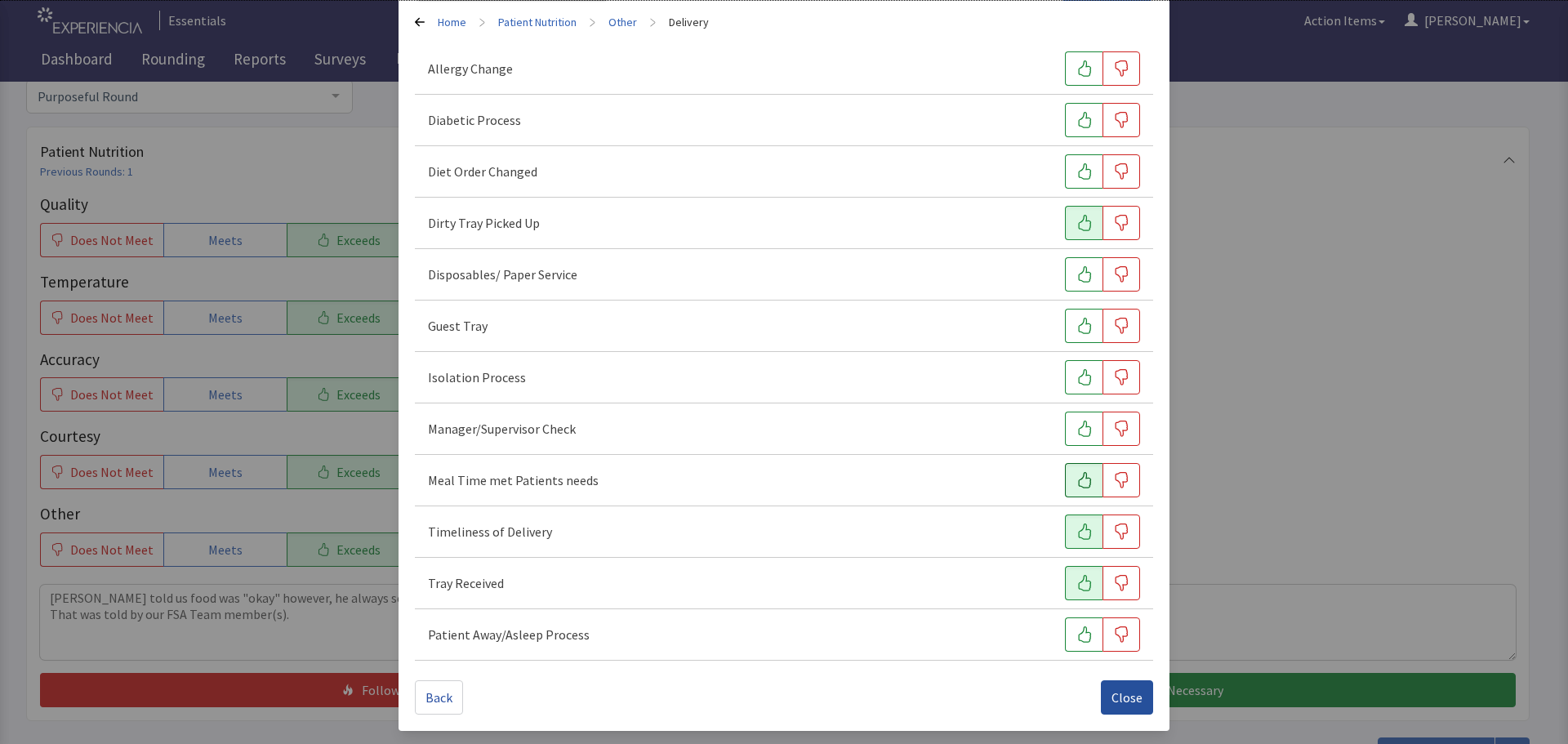
click at [1119, 700] on span "Close" at bounding box center [1126, 696] width 31 height 19
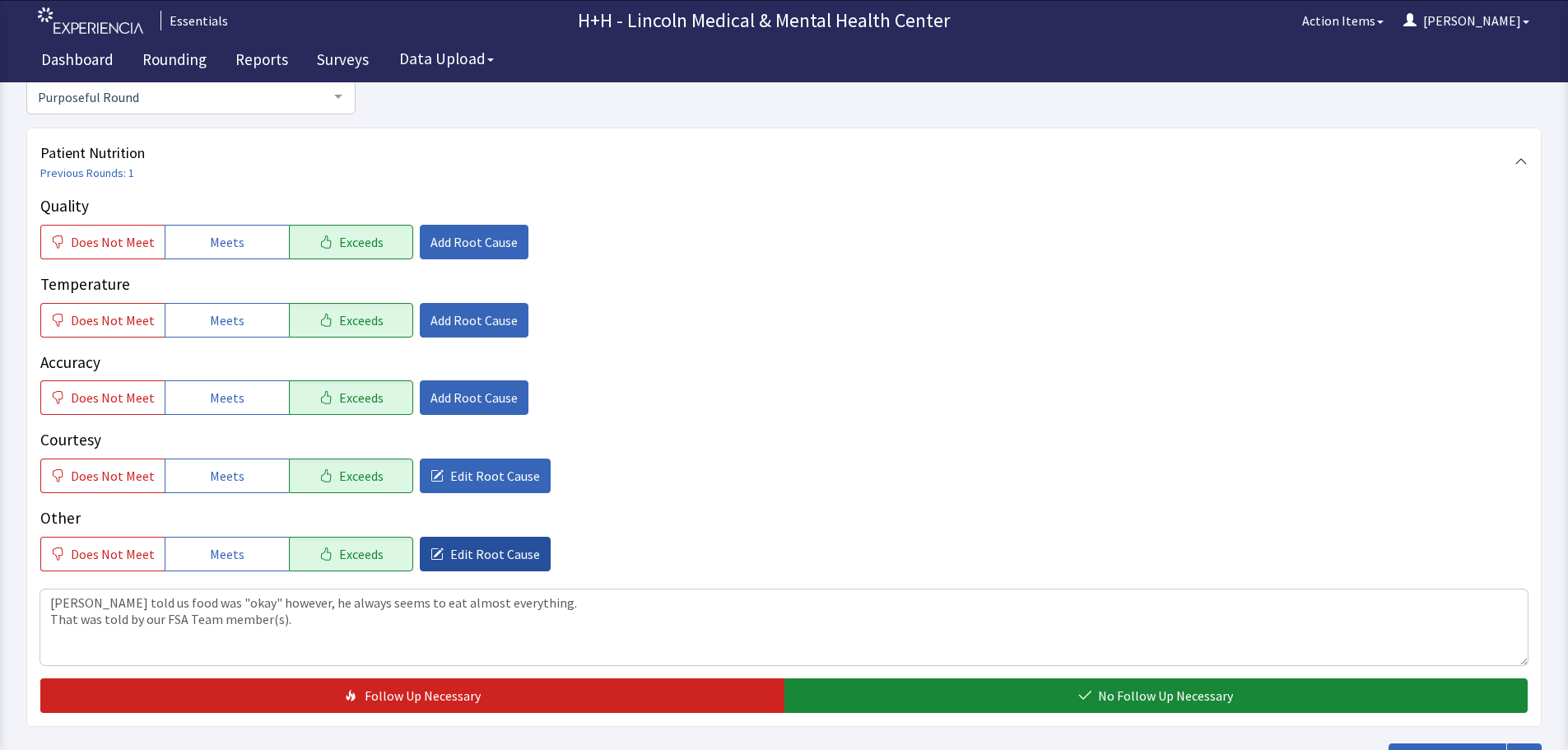
click at [507, 554] on span "Edit Root Cause" at bounding box center [495, 553] width 89 height 19
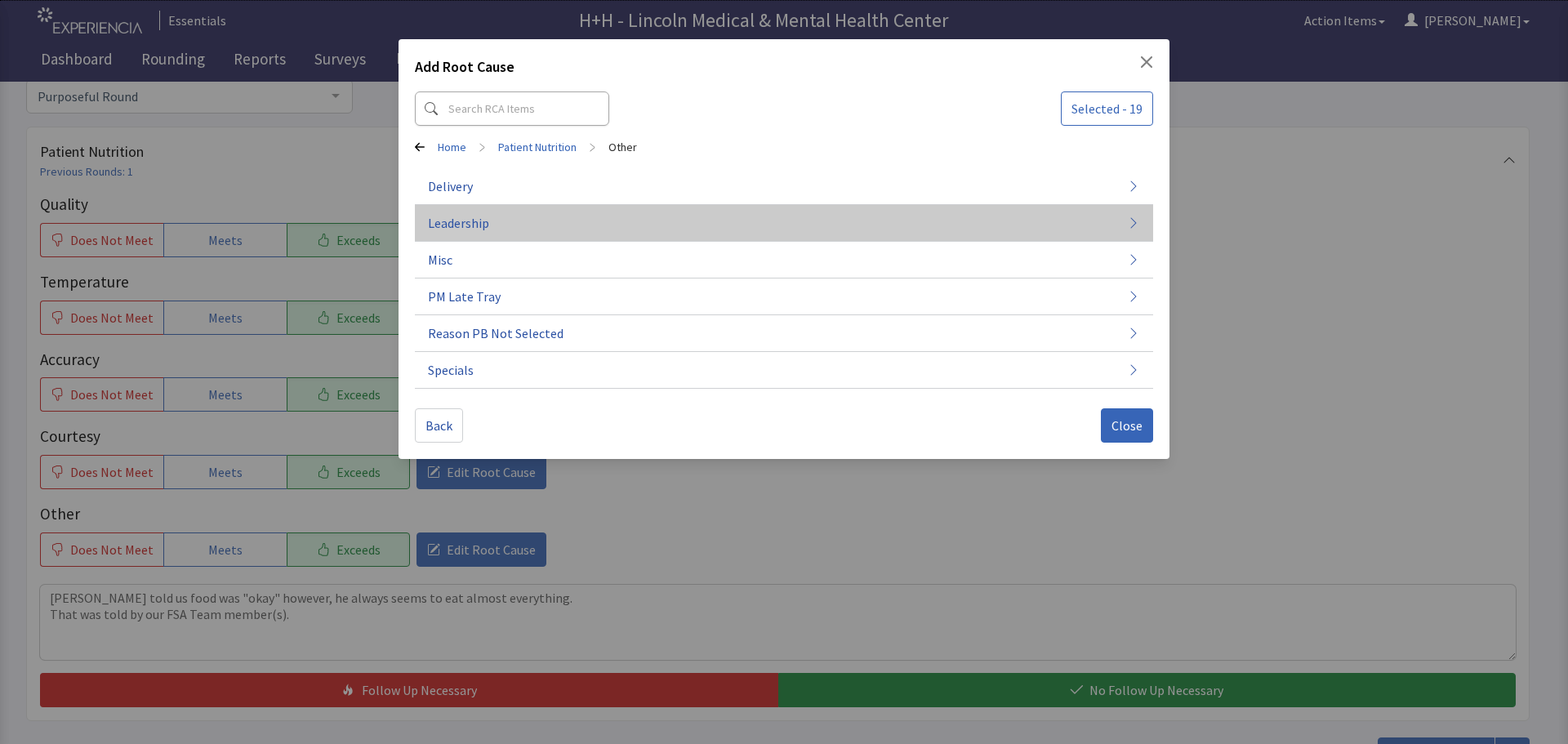
click at [473, 221] on span "Leadership" at bounding box center [458, 222] width 61 height 19
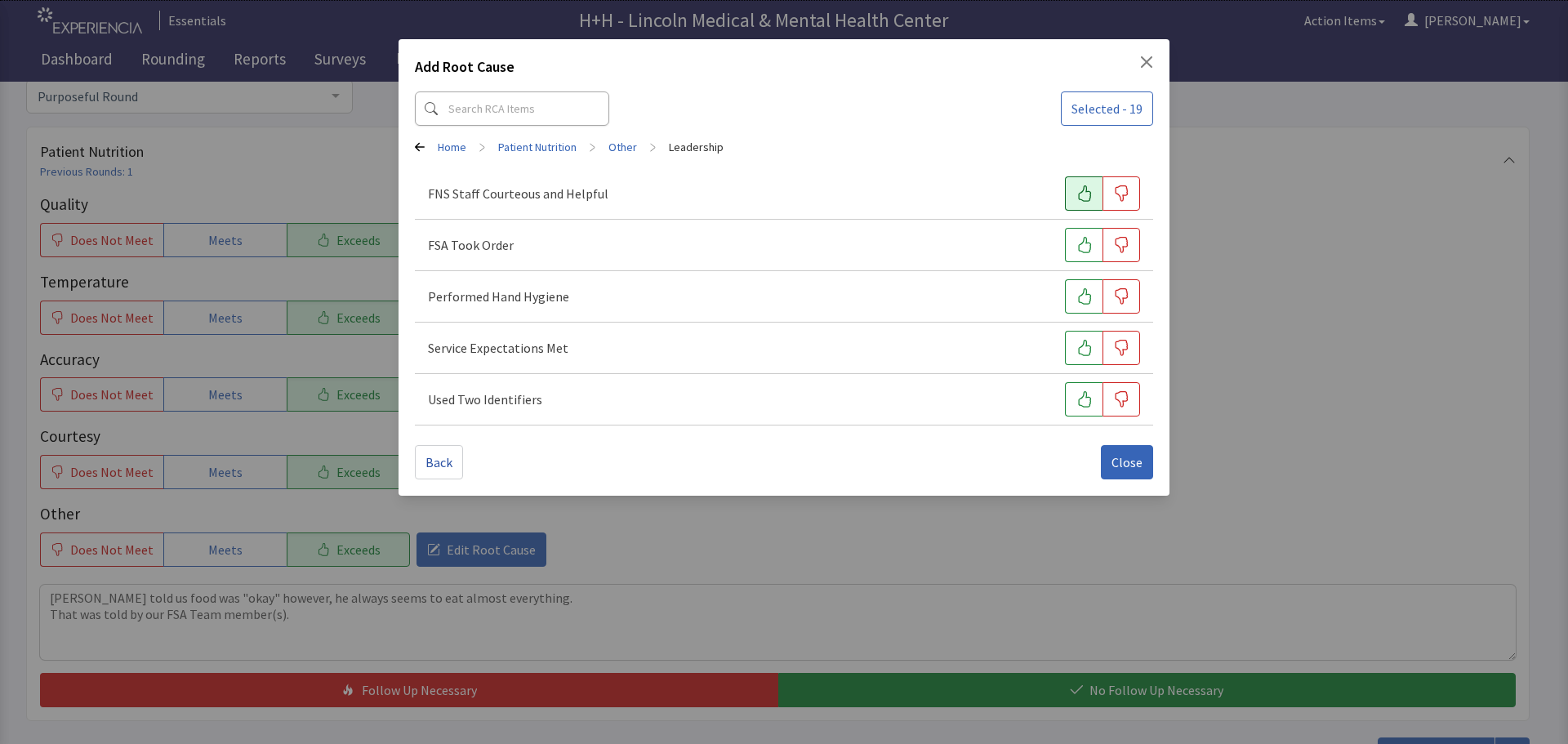
click at [1077, 188] on icon "button" at bounding box center [1085, 194] width 17 height 17
click at [1085, 245] on icon "button" at bounding box center [1085, 245] width 17 height 17
click at [1077, 303] on icon "button" at bounding box center [1085, 297] width 17 height 17
click at [1085, 344] on icon "button" at bounding box center [1085, 348] width 17 height 17
drag, startPoint x: 1094, startPoint y: 396, endPoint x: 1100, endPoint y: 433, distance: 37.5
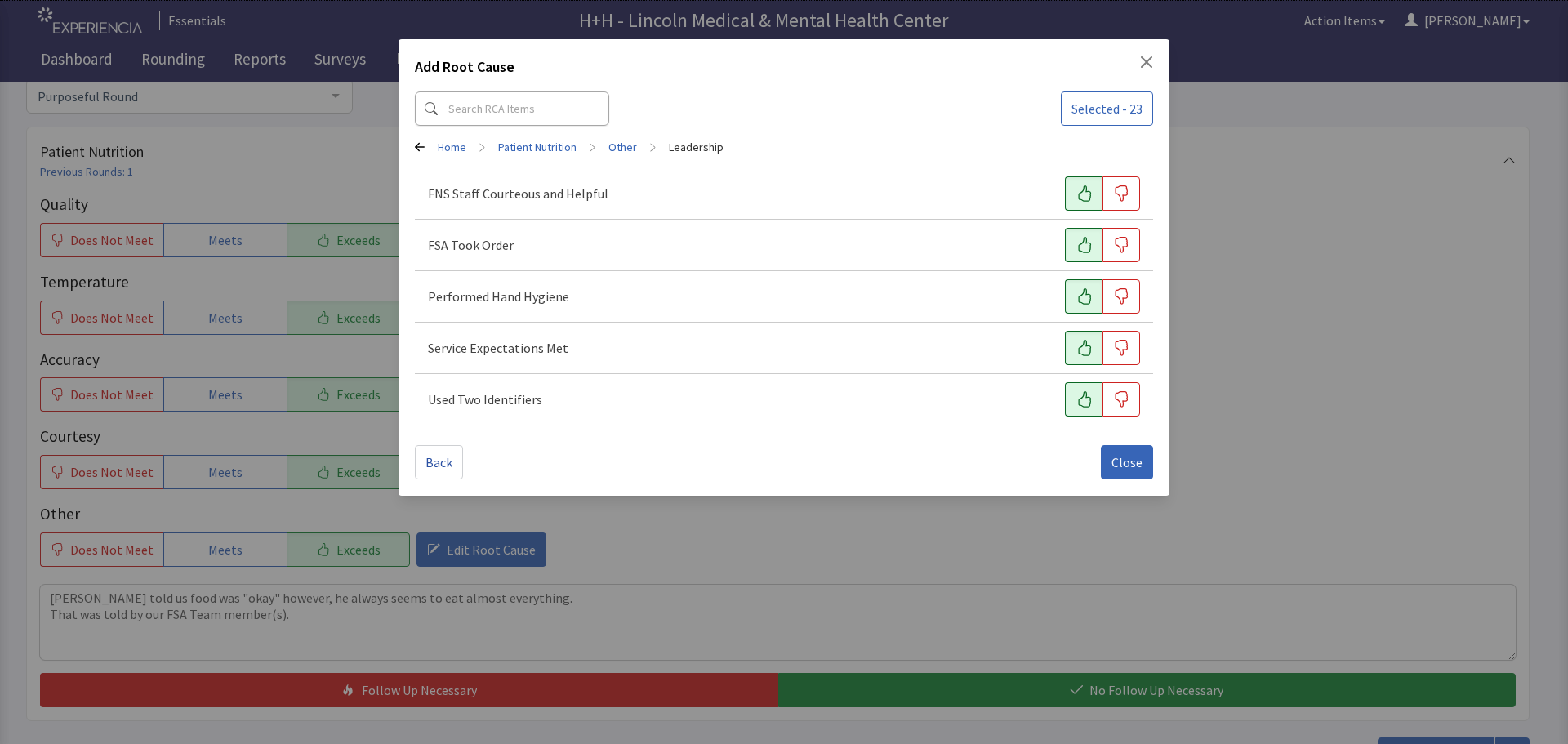
click at [1094, 397] on button "button" at bounding box center [1083, 399] width 38 height 34
click at [1111, 452] on button "Close" at bounding box center [1126, 461] width 52 height 34
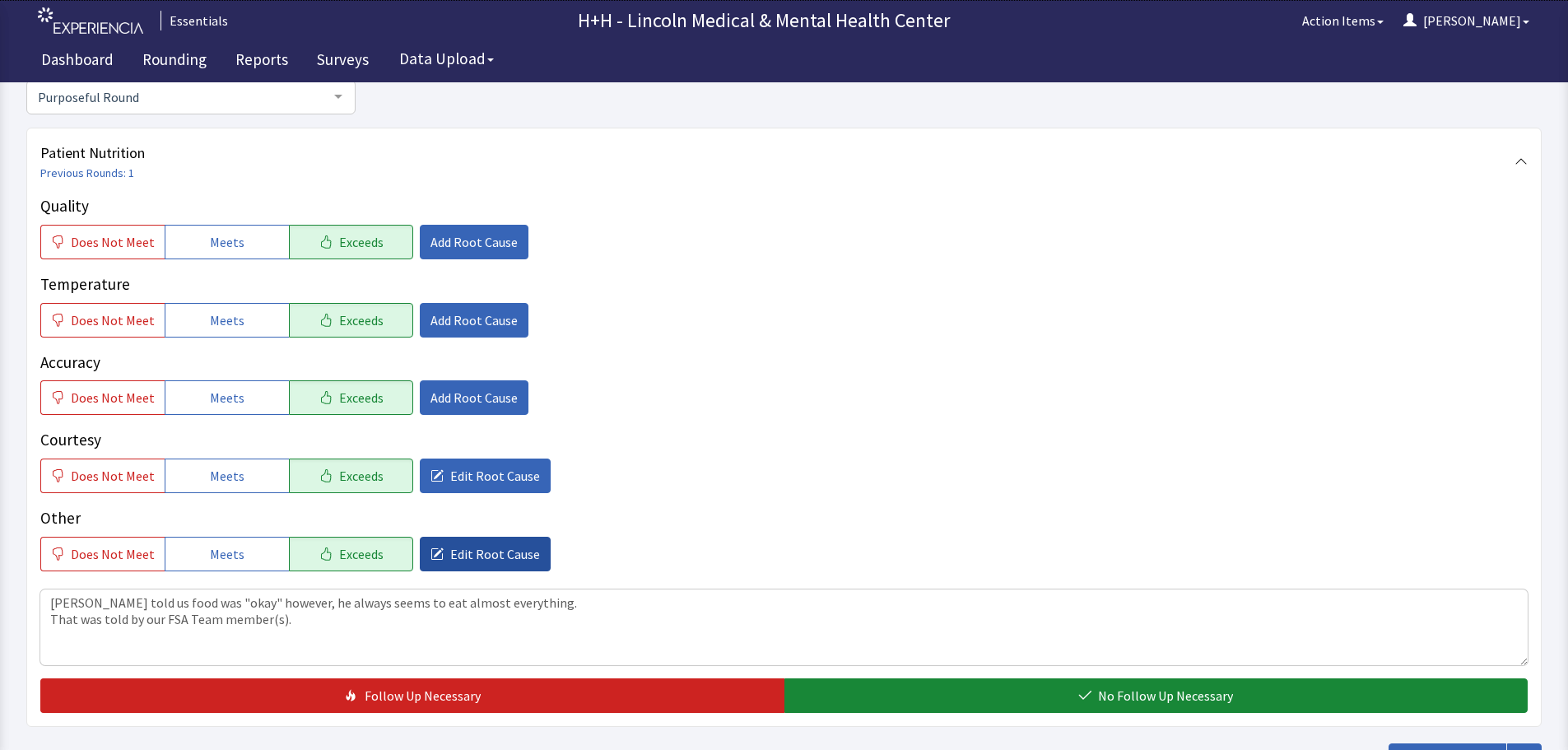
click at [508, 552] on span "Edit Root Cause" at bounding box center [495, 553] width 89 height 19
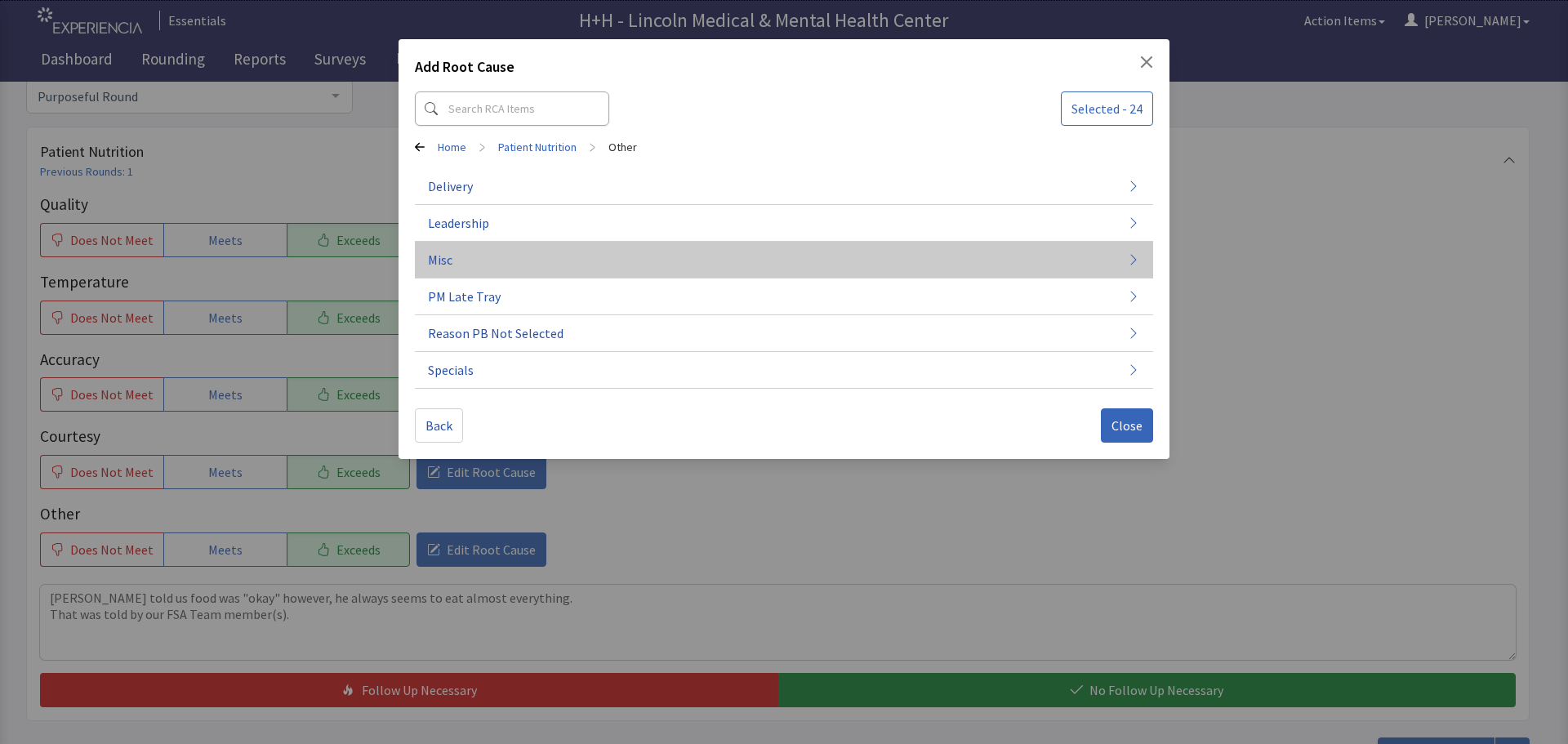
click at [457, 254] on button "Misc" at bounding box center [784, 260] width 738 height 37
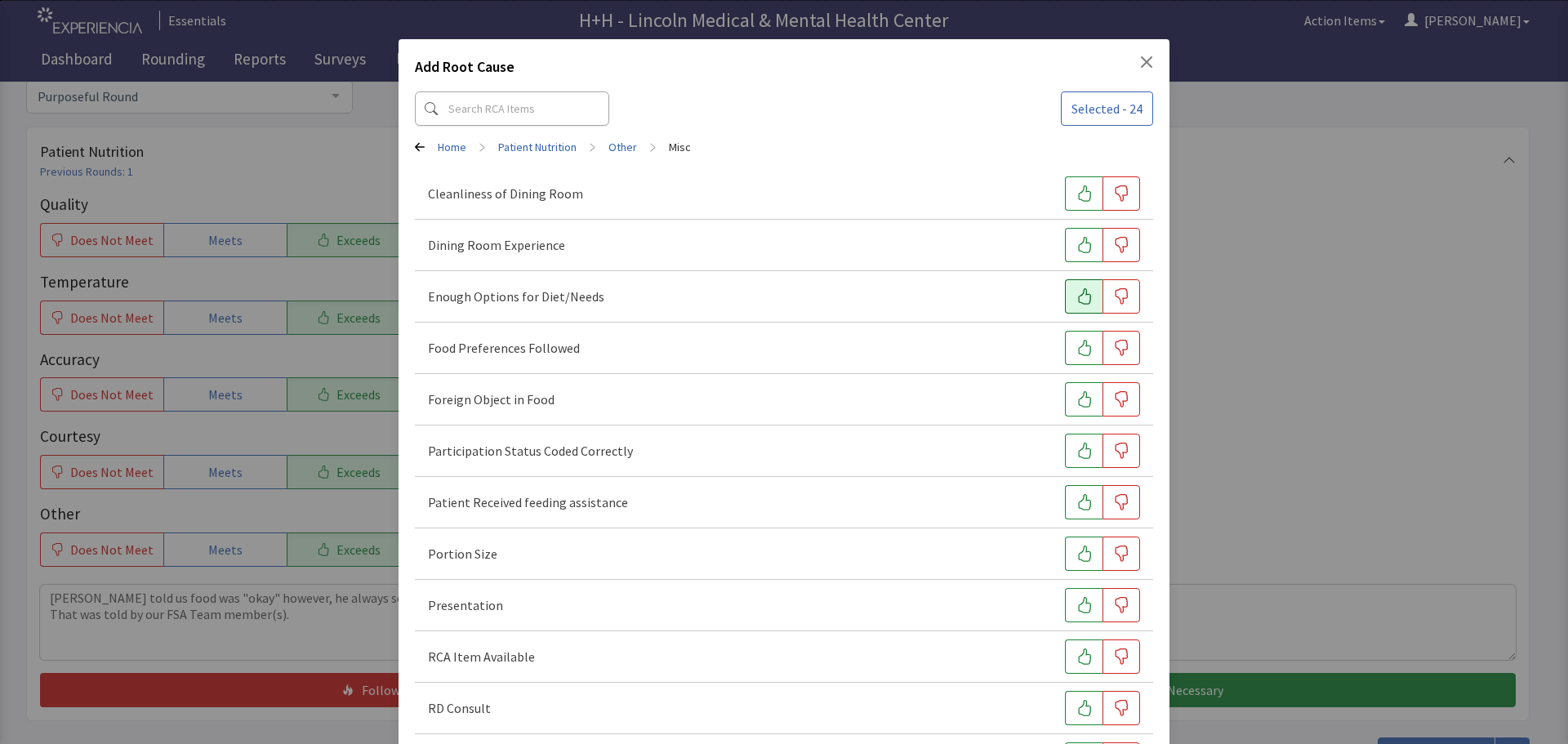
click at [1065, 293] on button "button" at bounding box center [1083, 296] width 38 height 34
click at [1076, 342] on icon "button" at bounding box center [1085, 348] width 17 height 17
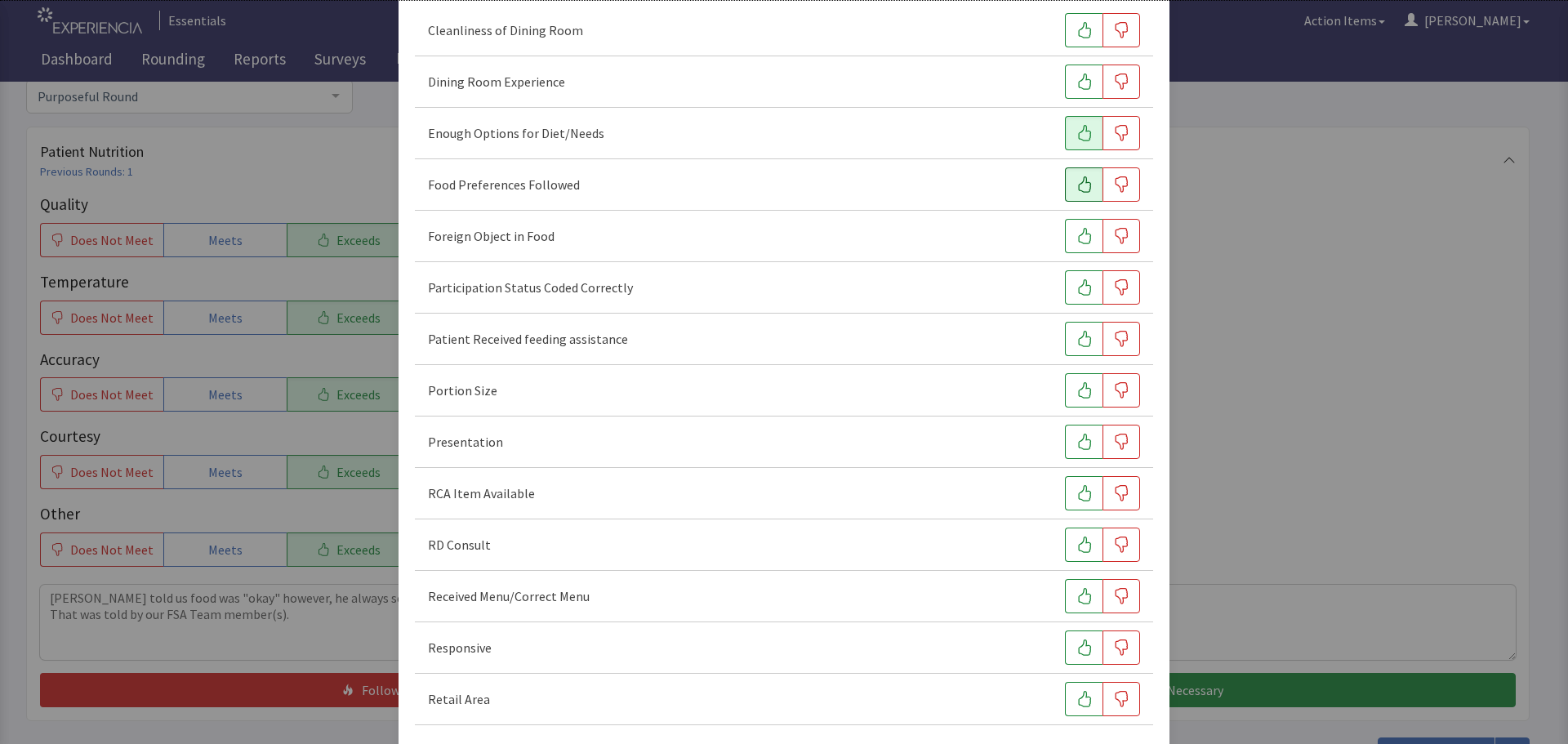
scroll to position [227, 0]
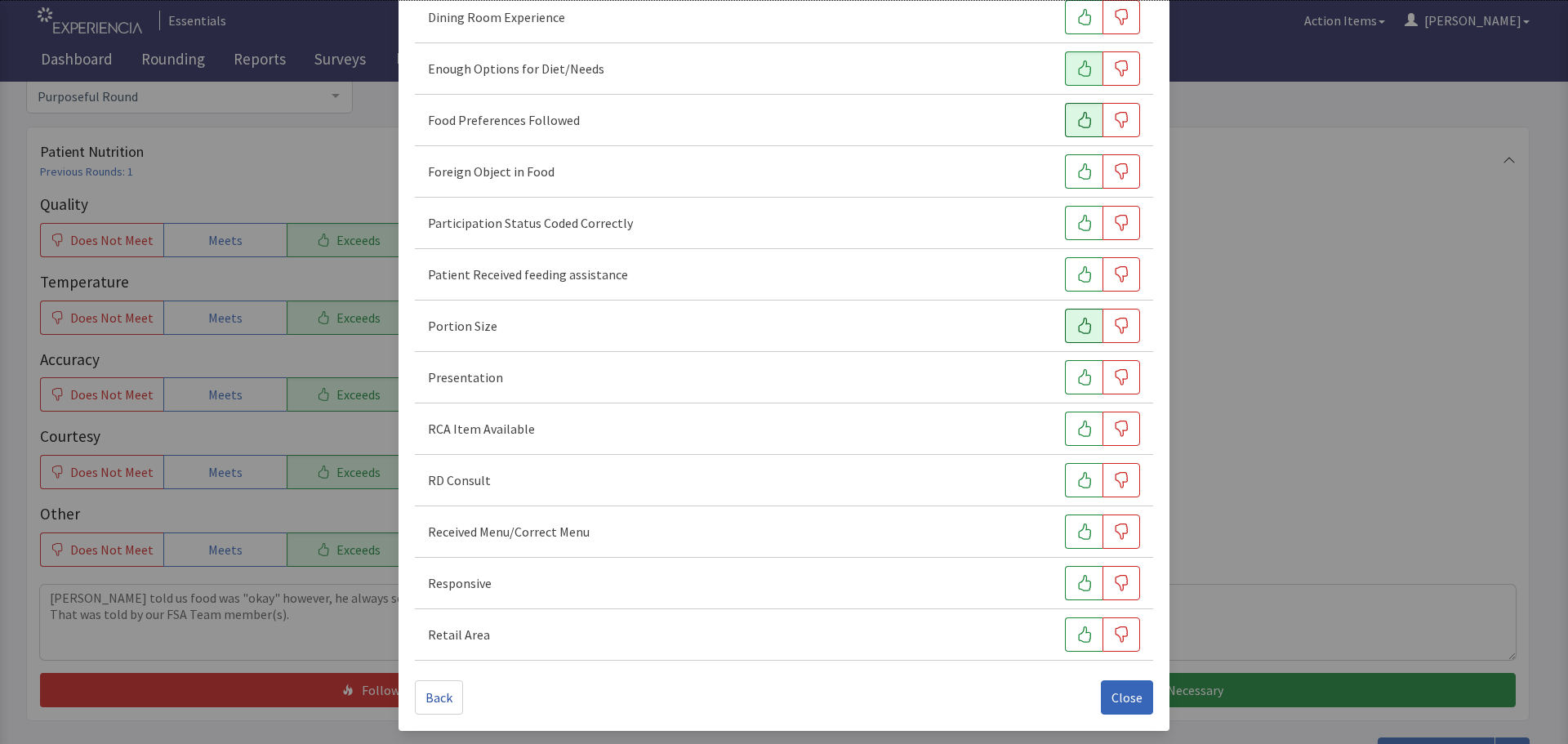
click at [1066, 324] on button "button" at bounding box center [1083, 325] width 38 height 34
click at [1076, 371] on icon "button" at bounding box center [1085, 377] width 17 height 17
click at [1076, 580] on icon "button" at bounding box center [1085, 583] width 17 height 17
click at [1124, 699] on span "Close" at bounding box center [1126, 696] width 31 height 19
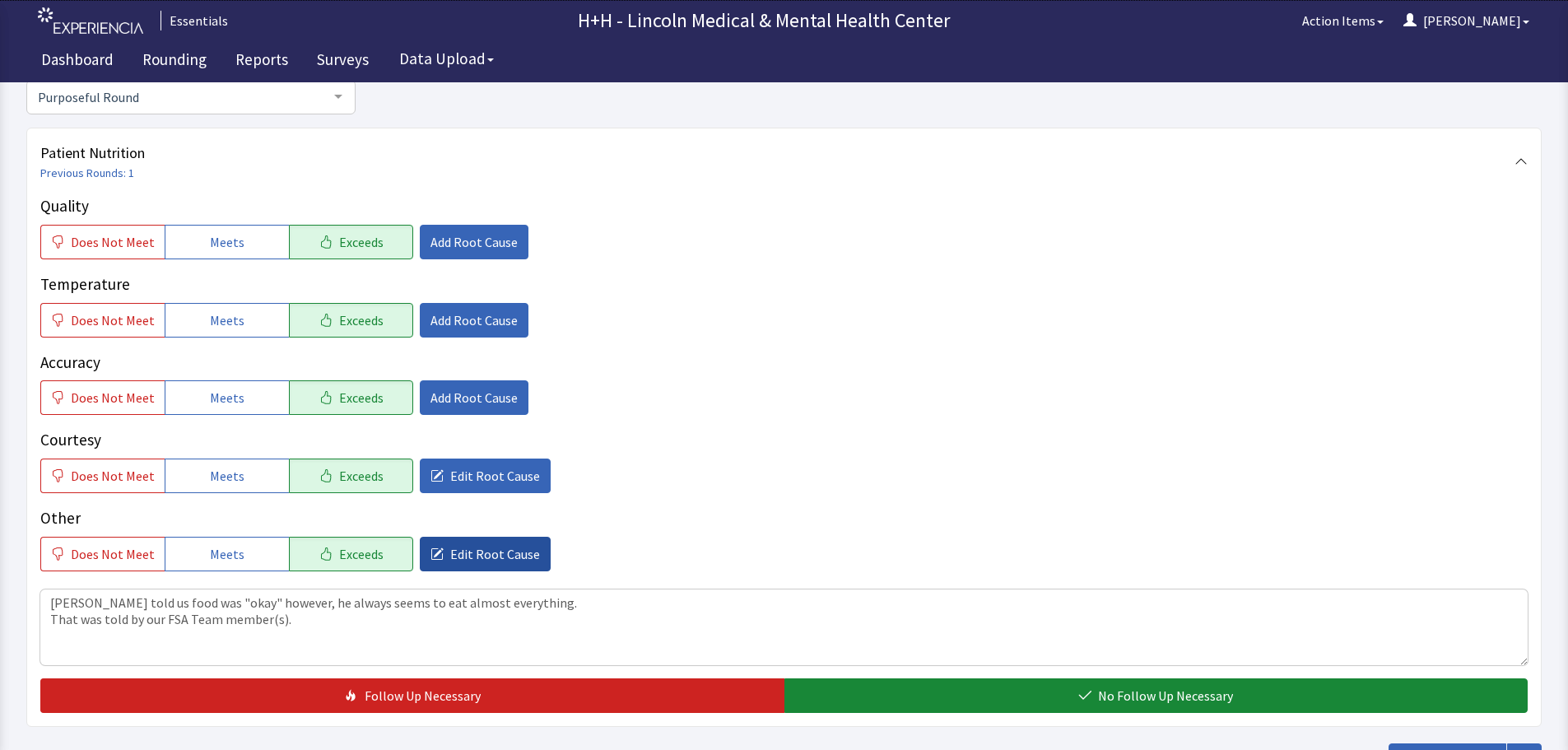
click at [480, 548] on span "Edit Root Cause" at bounding box center [495, 553] width 89 height 19
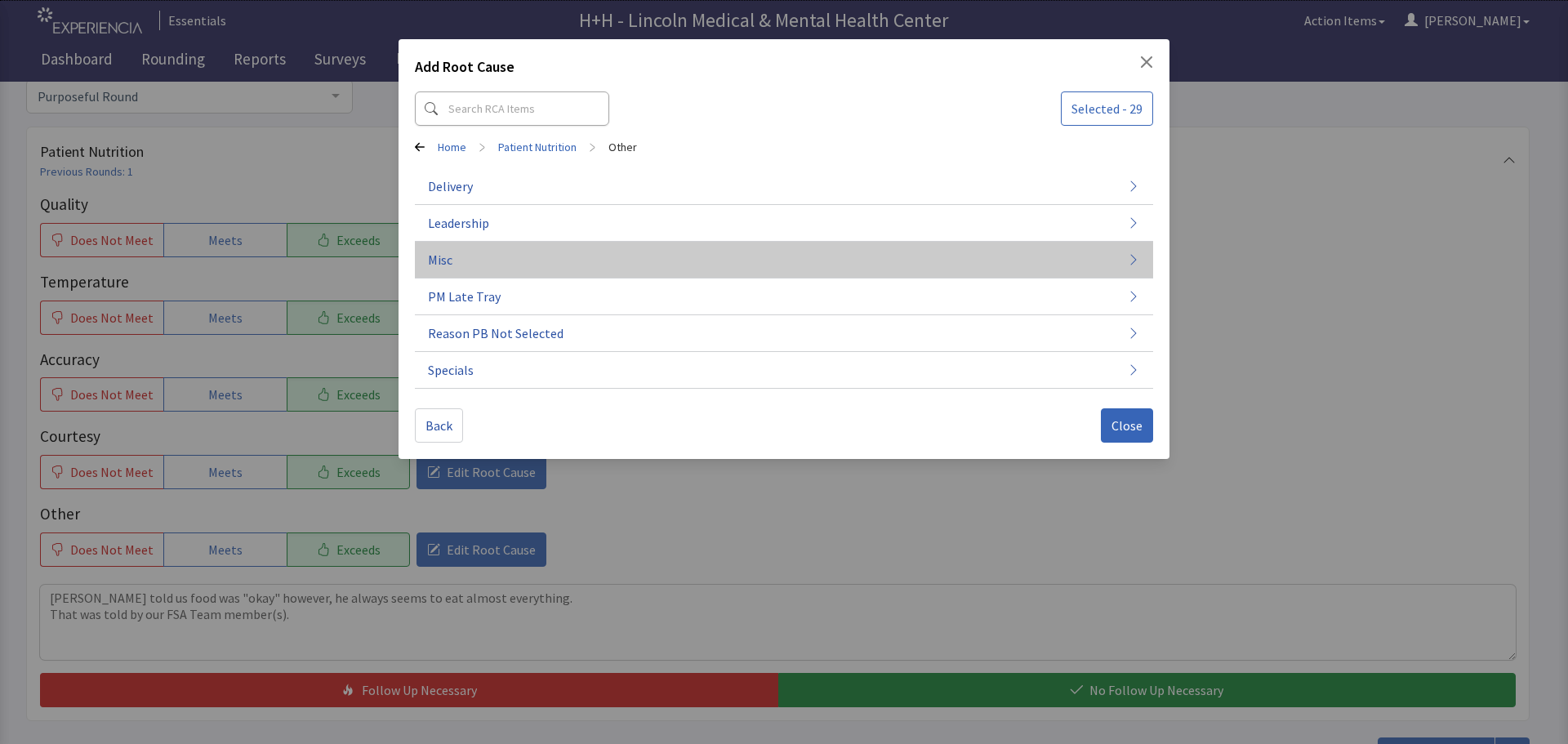
click at [459, 257] on button "Misc" at bounding box center [784, 260] width 738 height 37
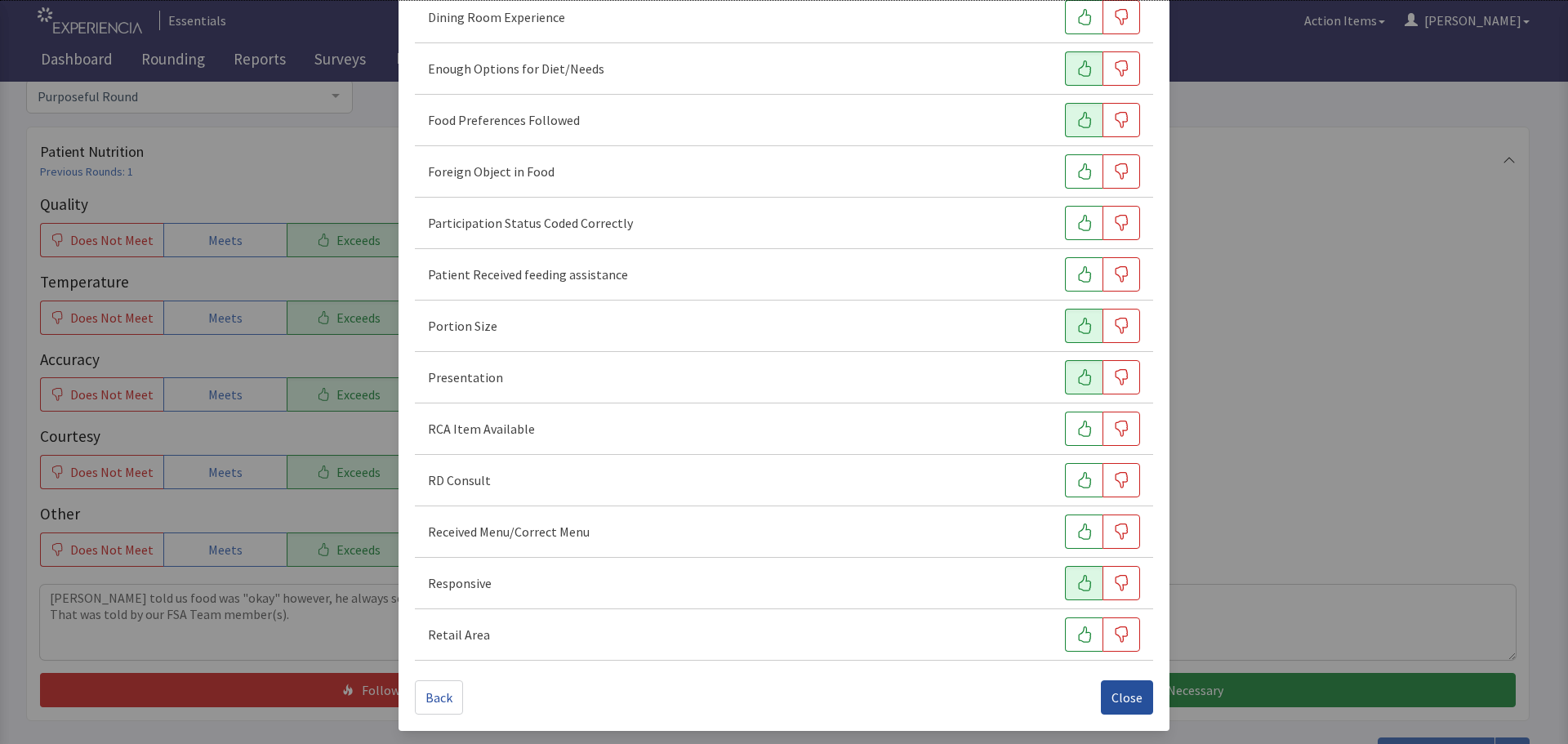
click at [1116, 693] on span "Close" at bounding box center [1126, 696] width 31 height 19
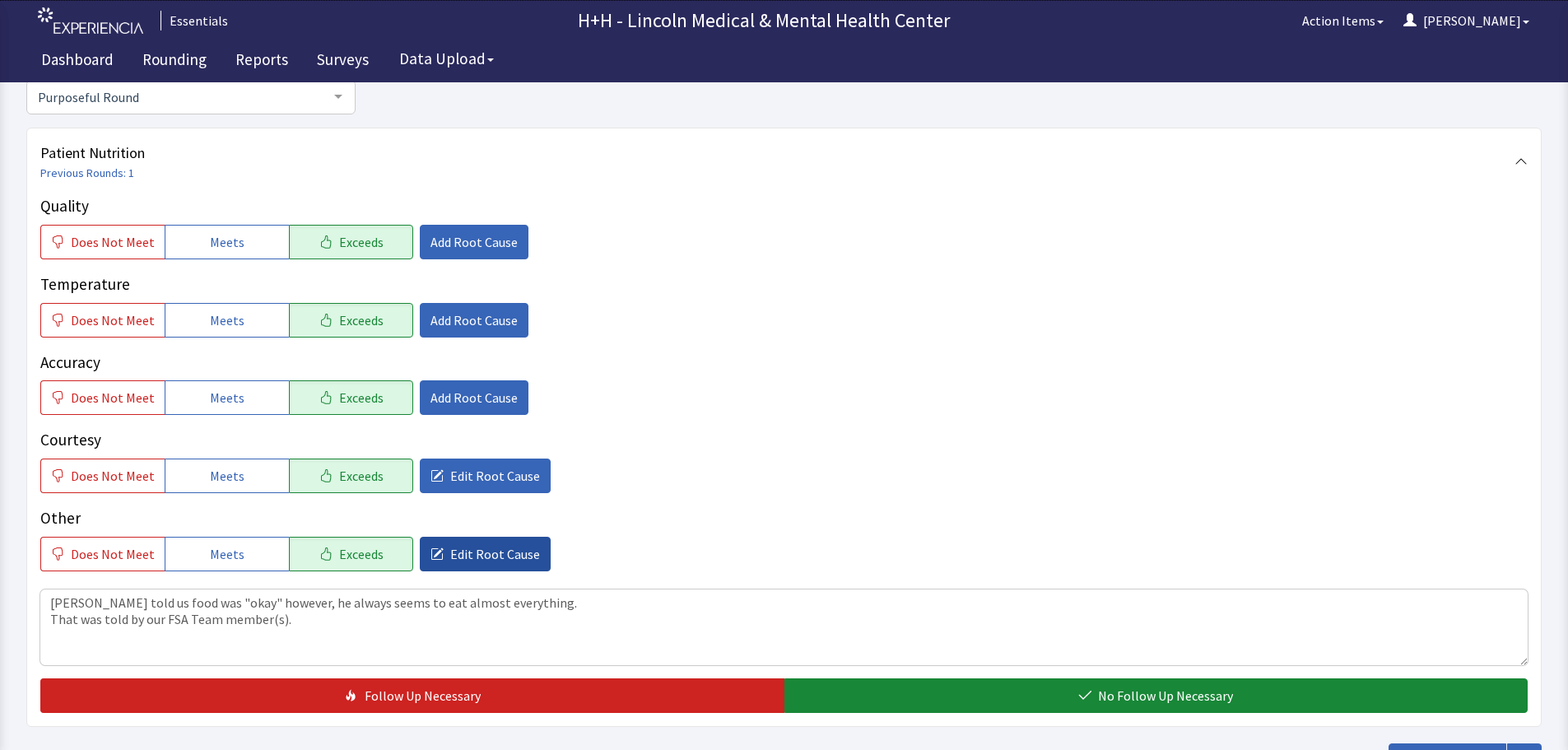
click at [517, 551] on span "Edit Root Cause" at bounding box center [495, 553] width 89 height 19
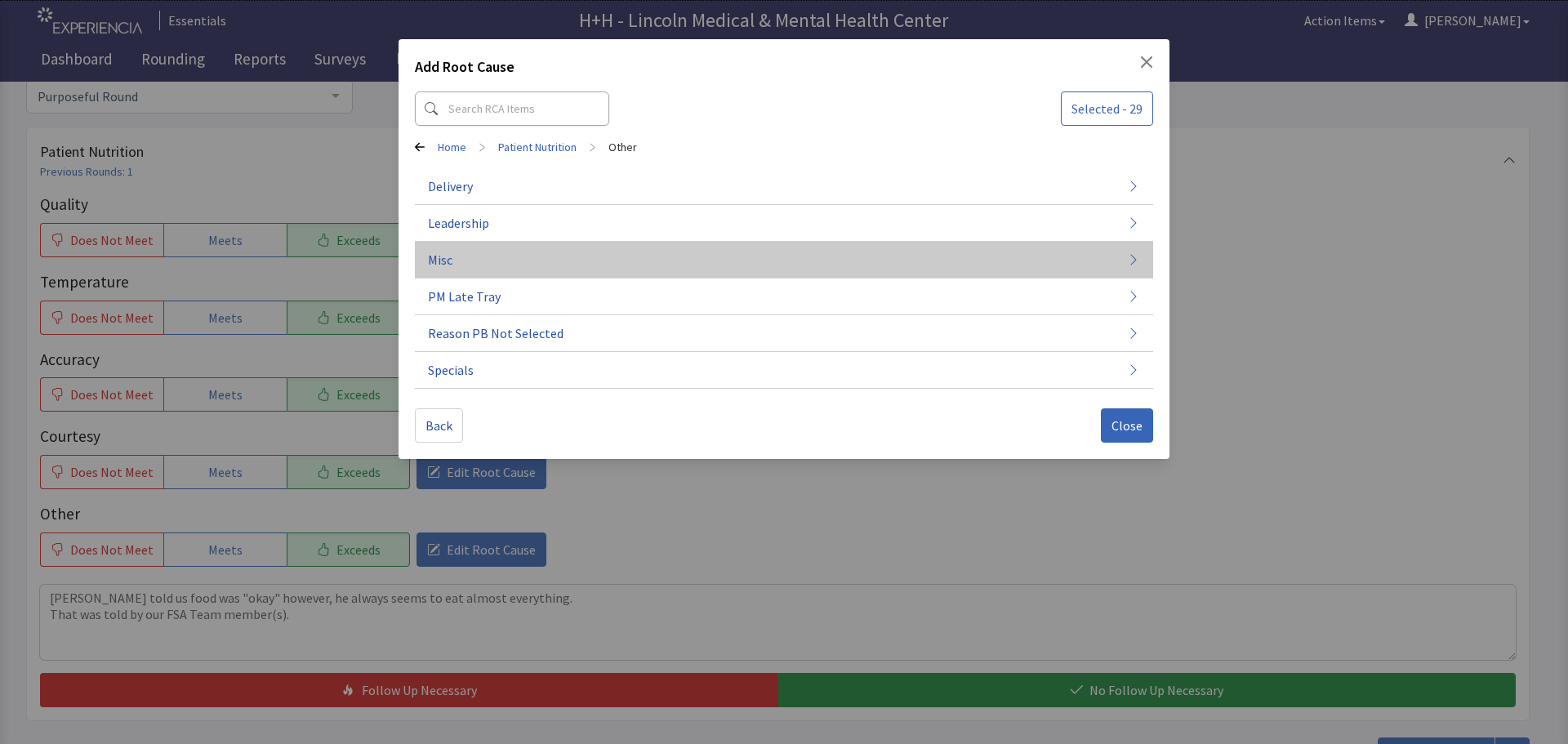
click at [612, 256] on button "Misc" at bounding box center [784, 260] width 738 height 37
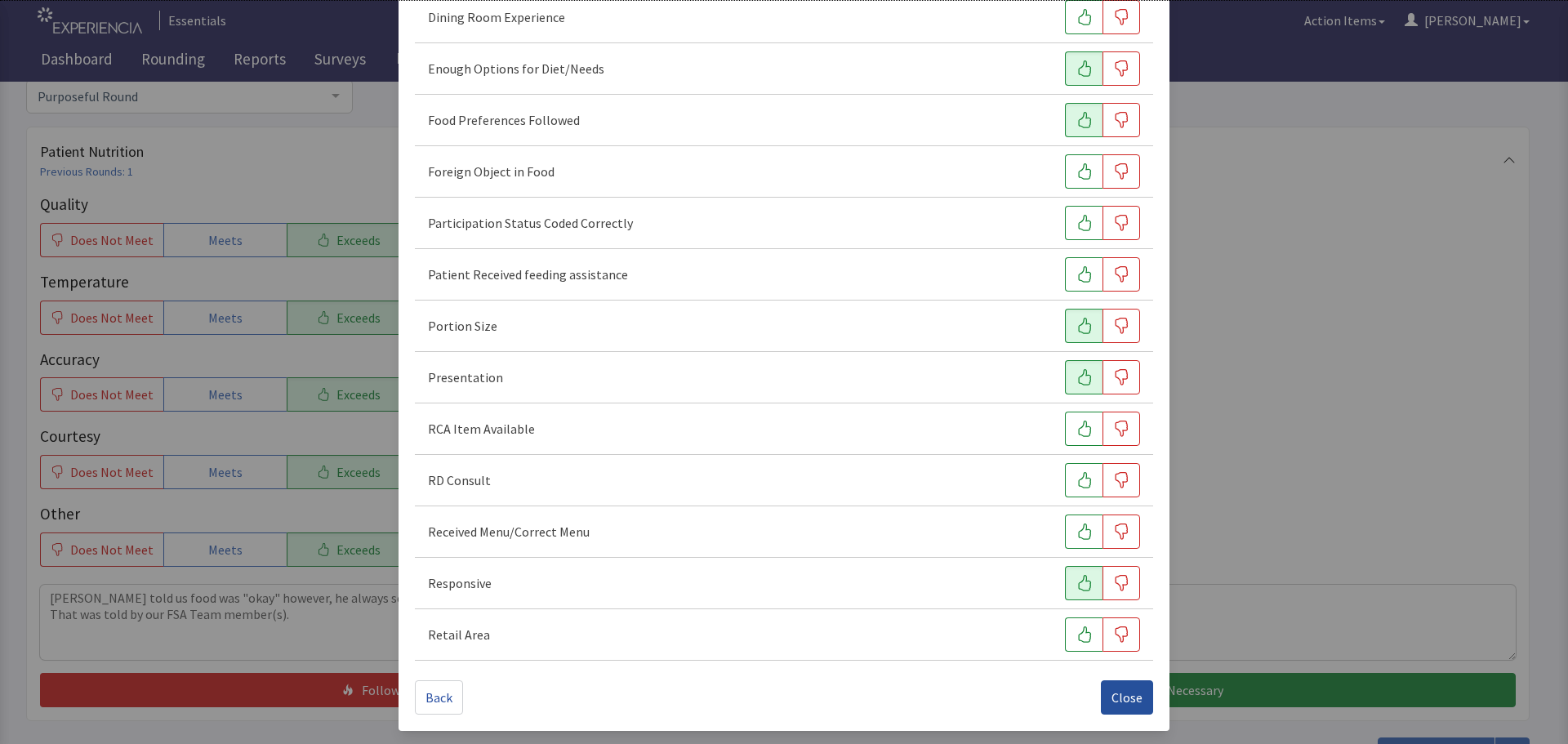
click at [1116, 692] on span "Close" at bounding box center [1126, 696] width 31 height 19
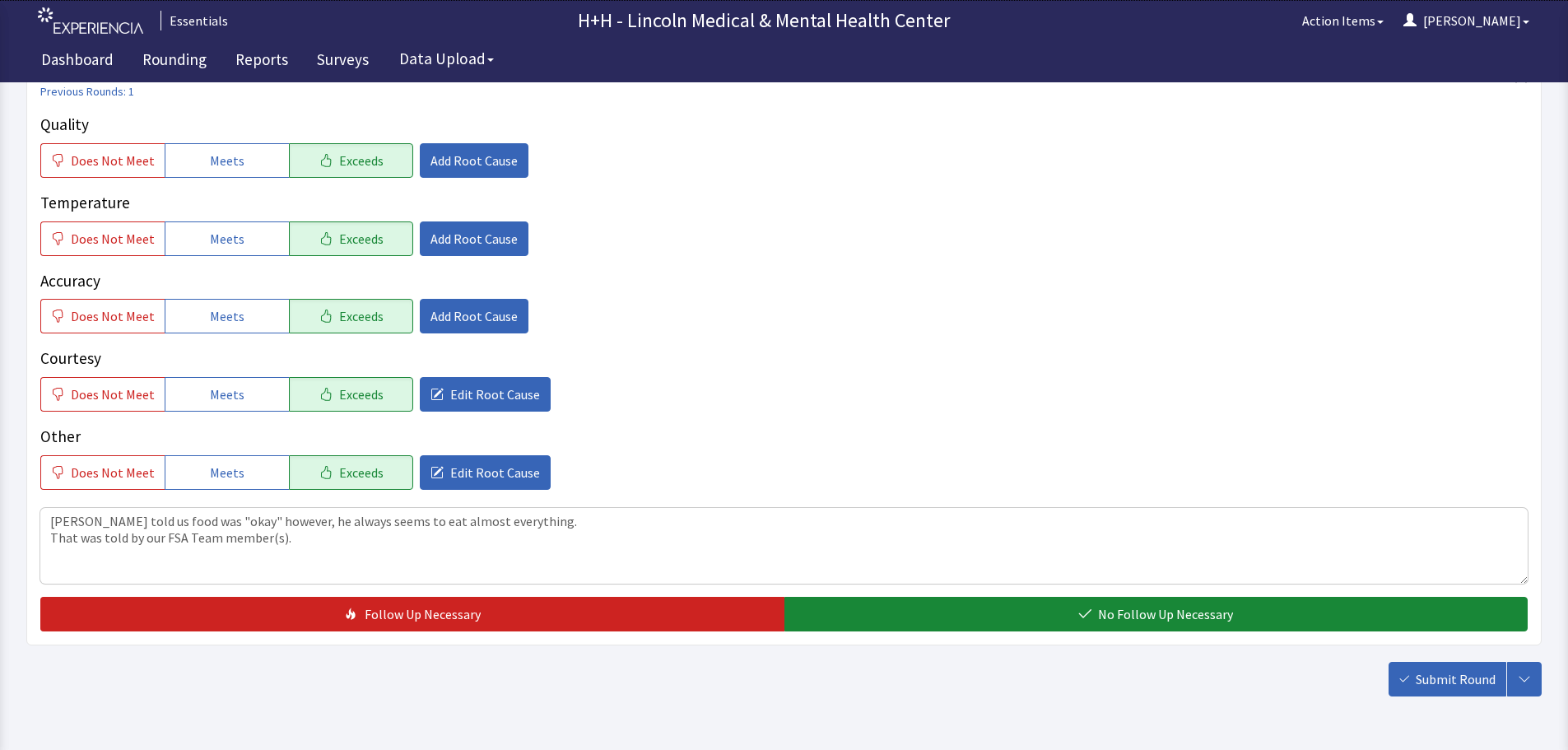
scroll to position [219, 0]
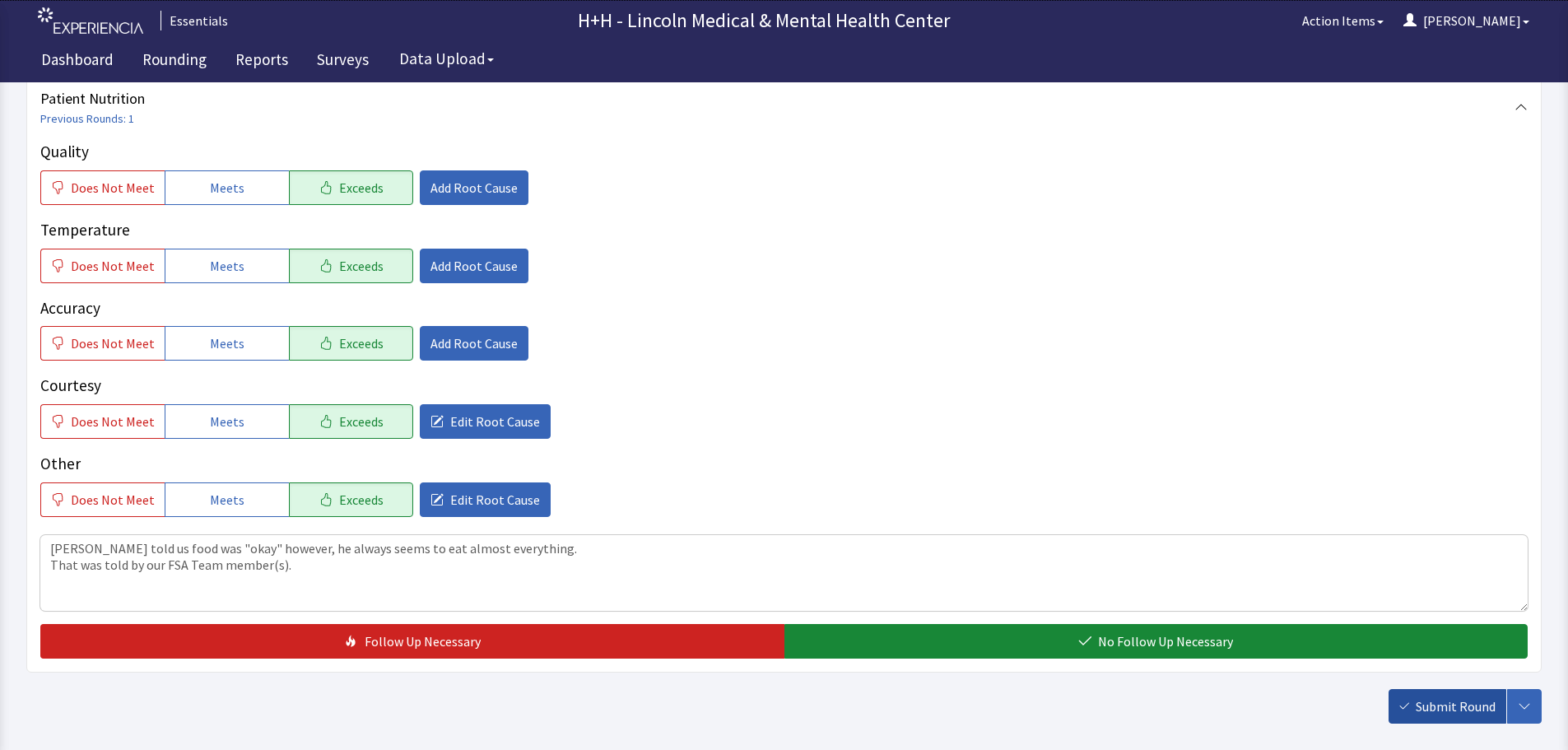
click at [1426, 694] on button "Submit Round" at bounding box center [1447, 705] width 118 height 35
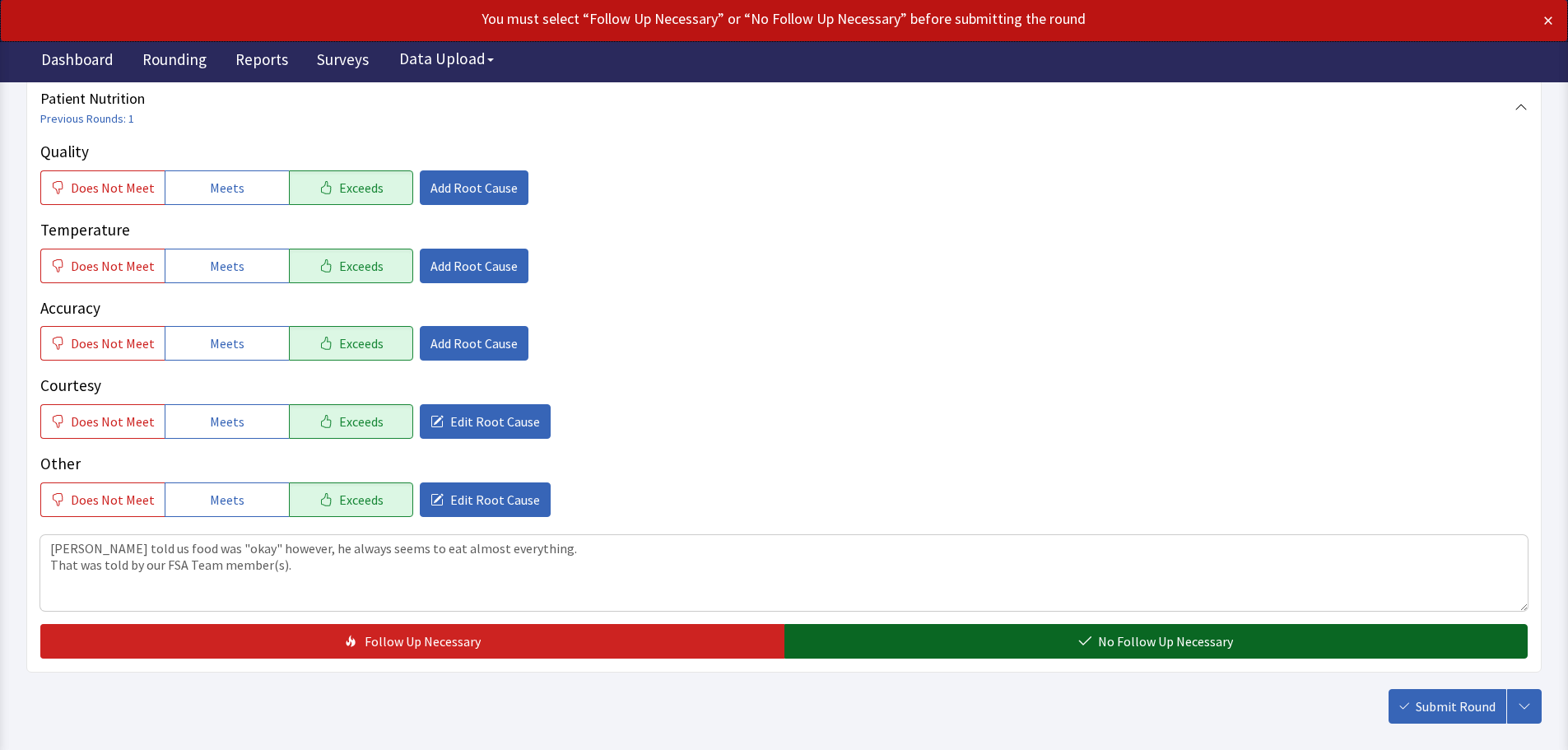
click at [1276, 645] on button "No Follow Up Necessary" at bounding box center [1157, 640] width 744 height 35
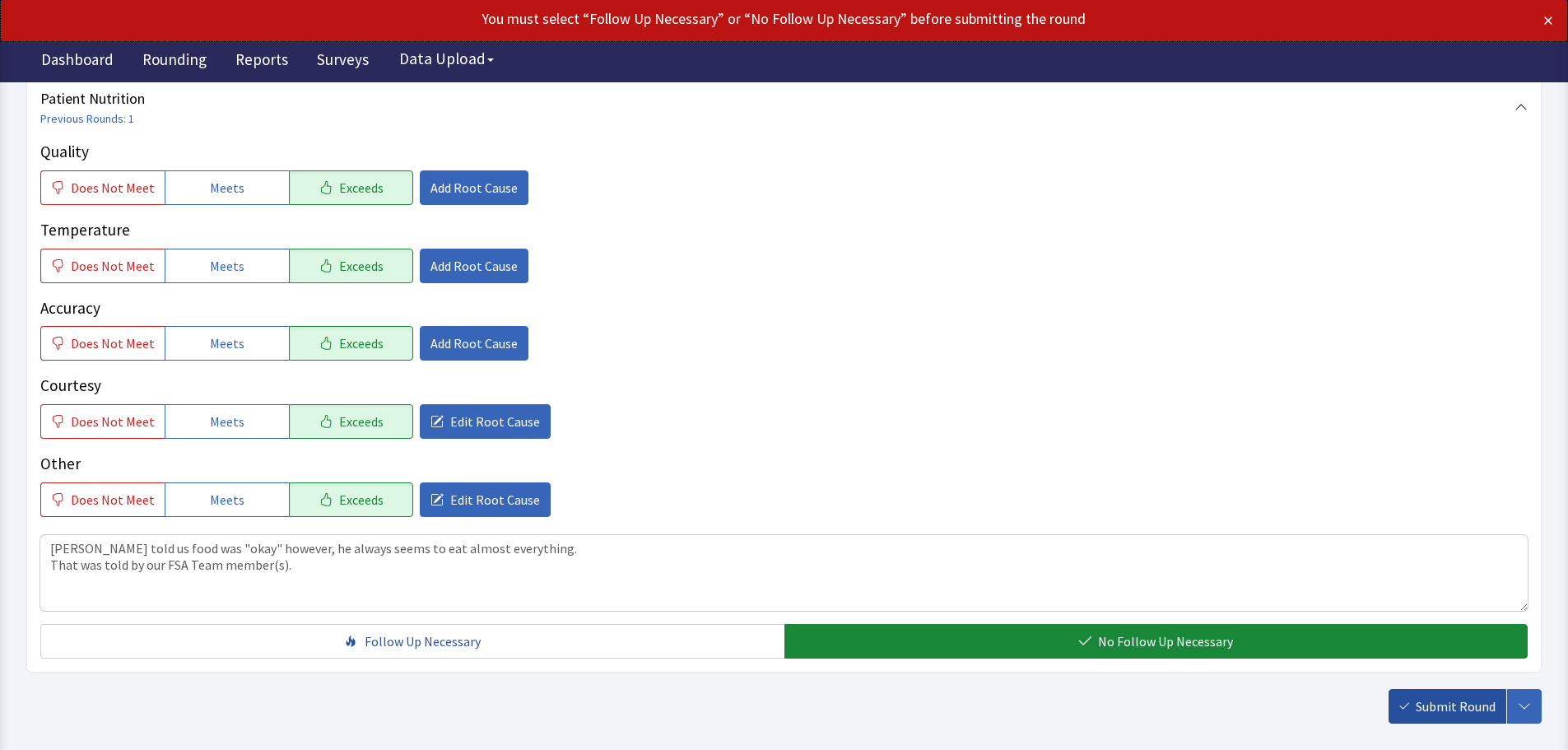
click at [1444, 703] on span "Submit Round" at bounding box center [1456, 705] width 80 height 19
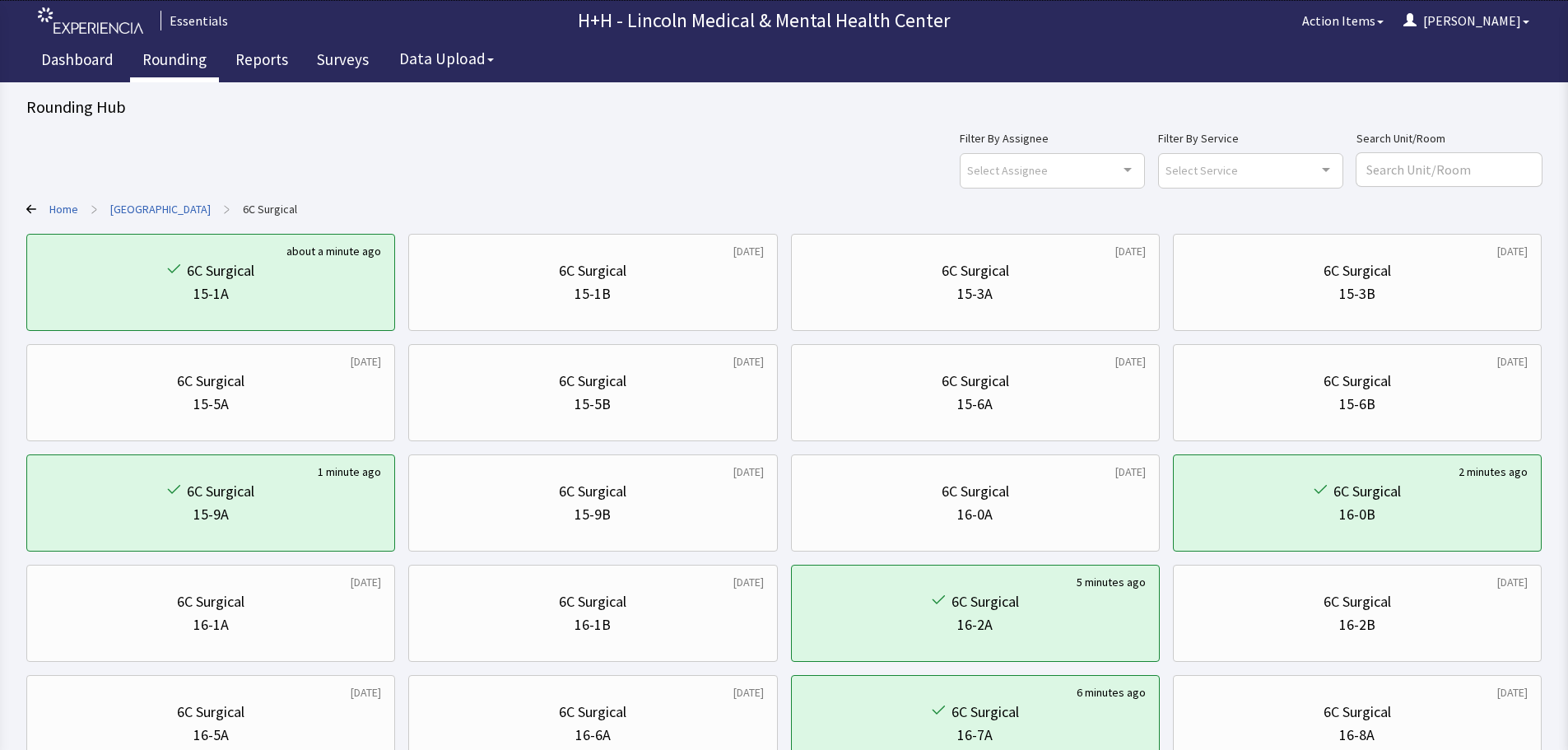
click at [173, 61] on link "Rounding" at bounding box center [174, 62] width 89 height 41
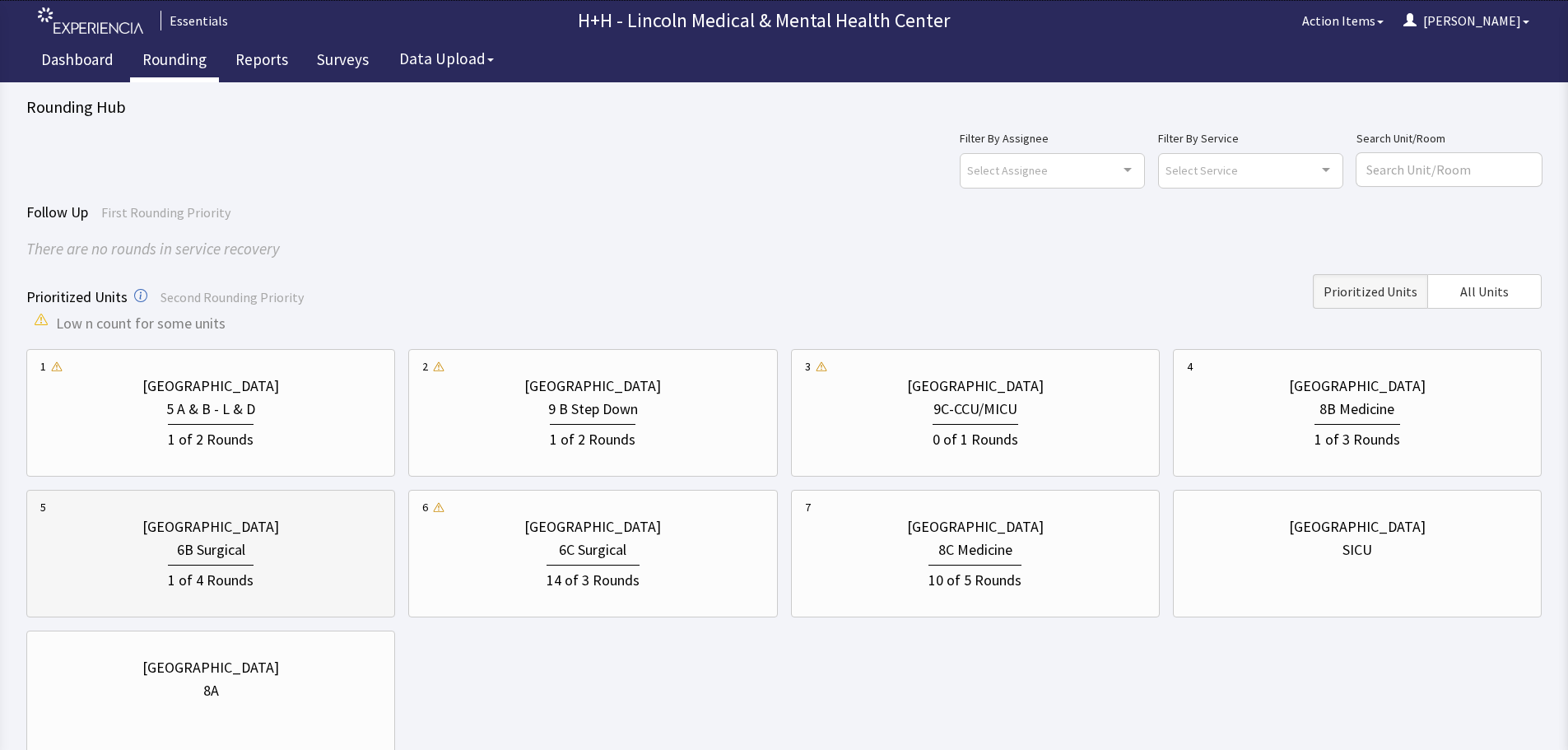
click at [309, 536] on div "[GEOGRAPHIC_DATA]" at bounding box center [211, 526] width 341 height 23
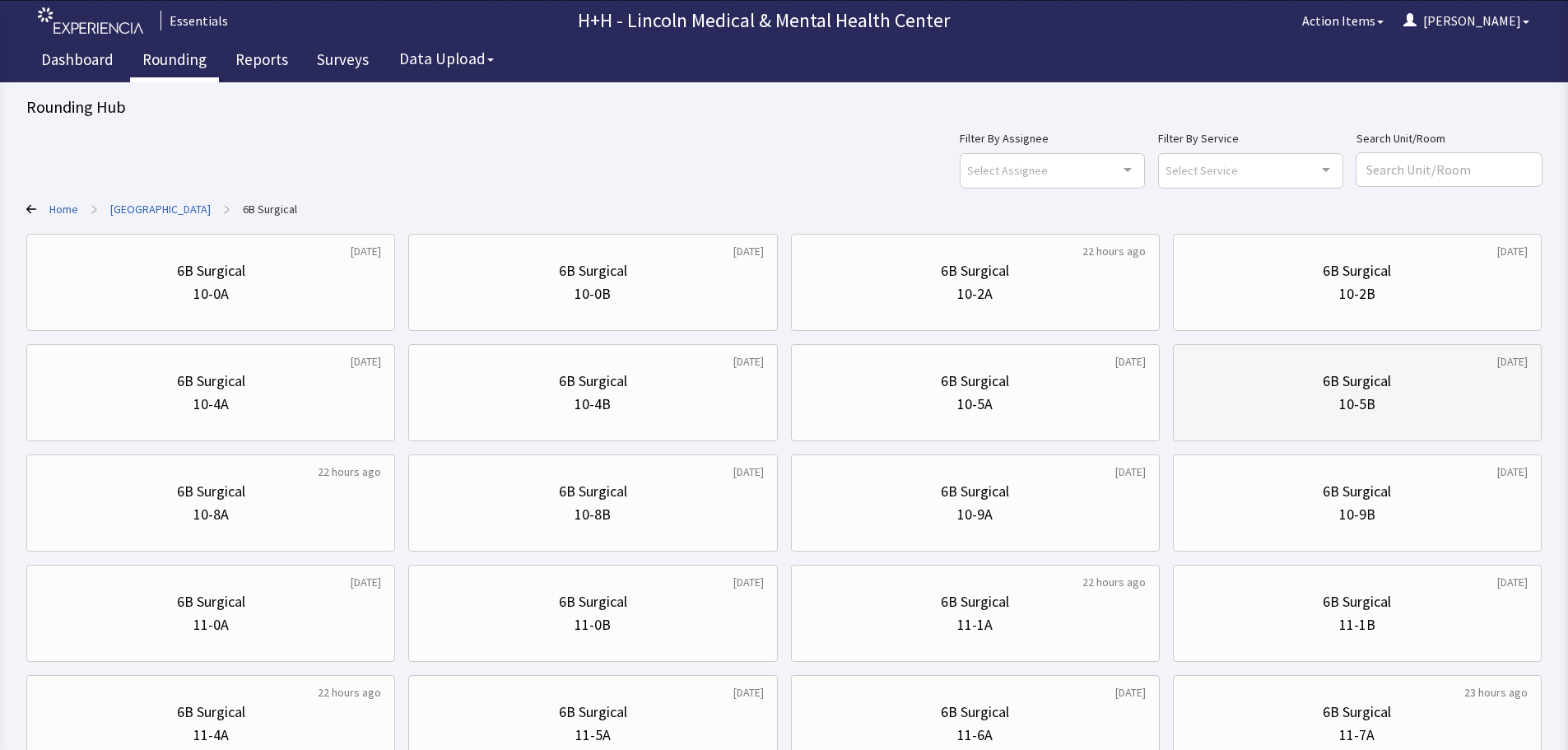
click at [1281, 388] on div "6B Surgical" at bounding box center [1357, 380] width 341 height 23
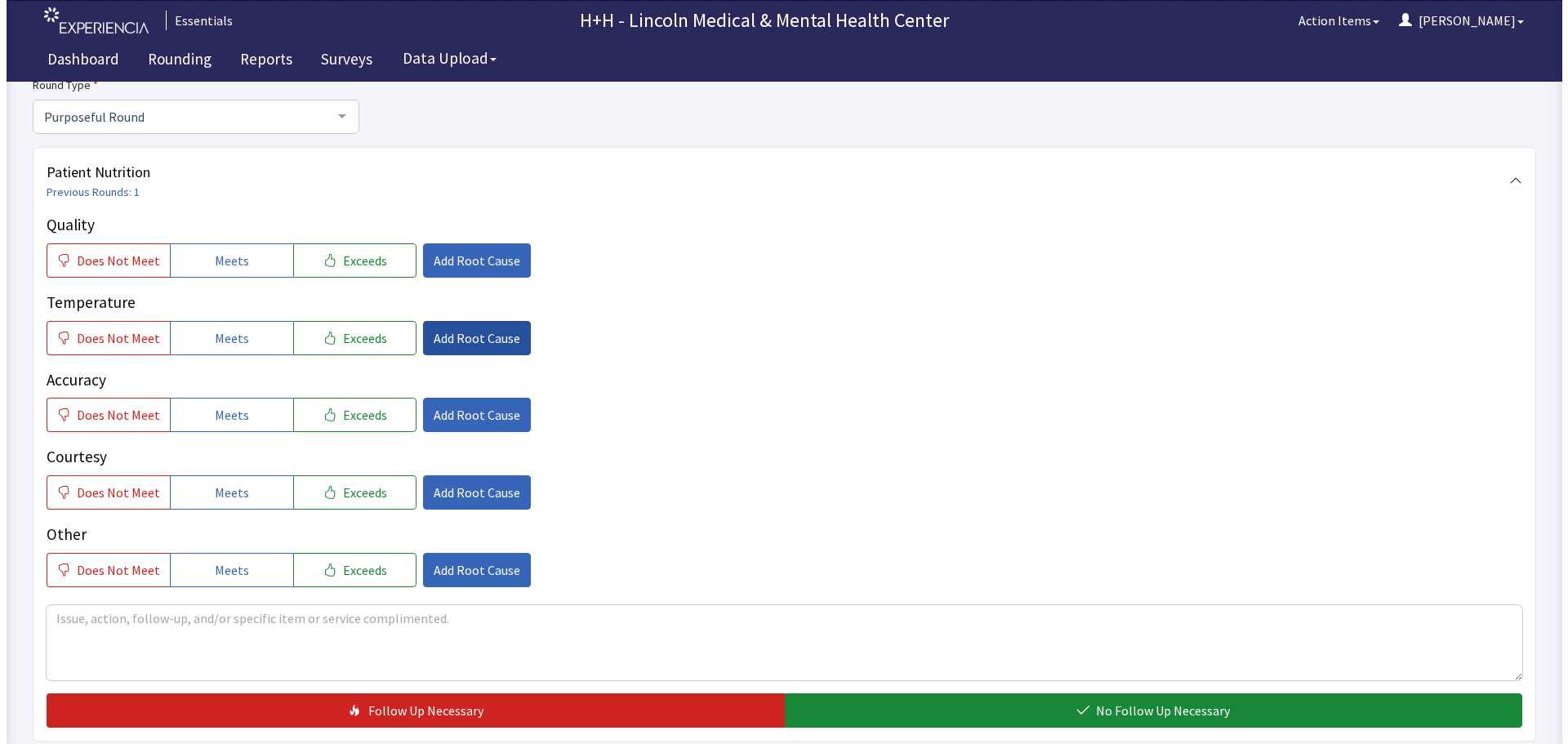
scroll to position [163, 0]
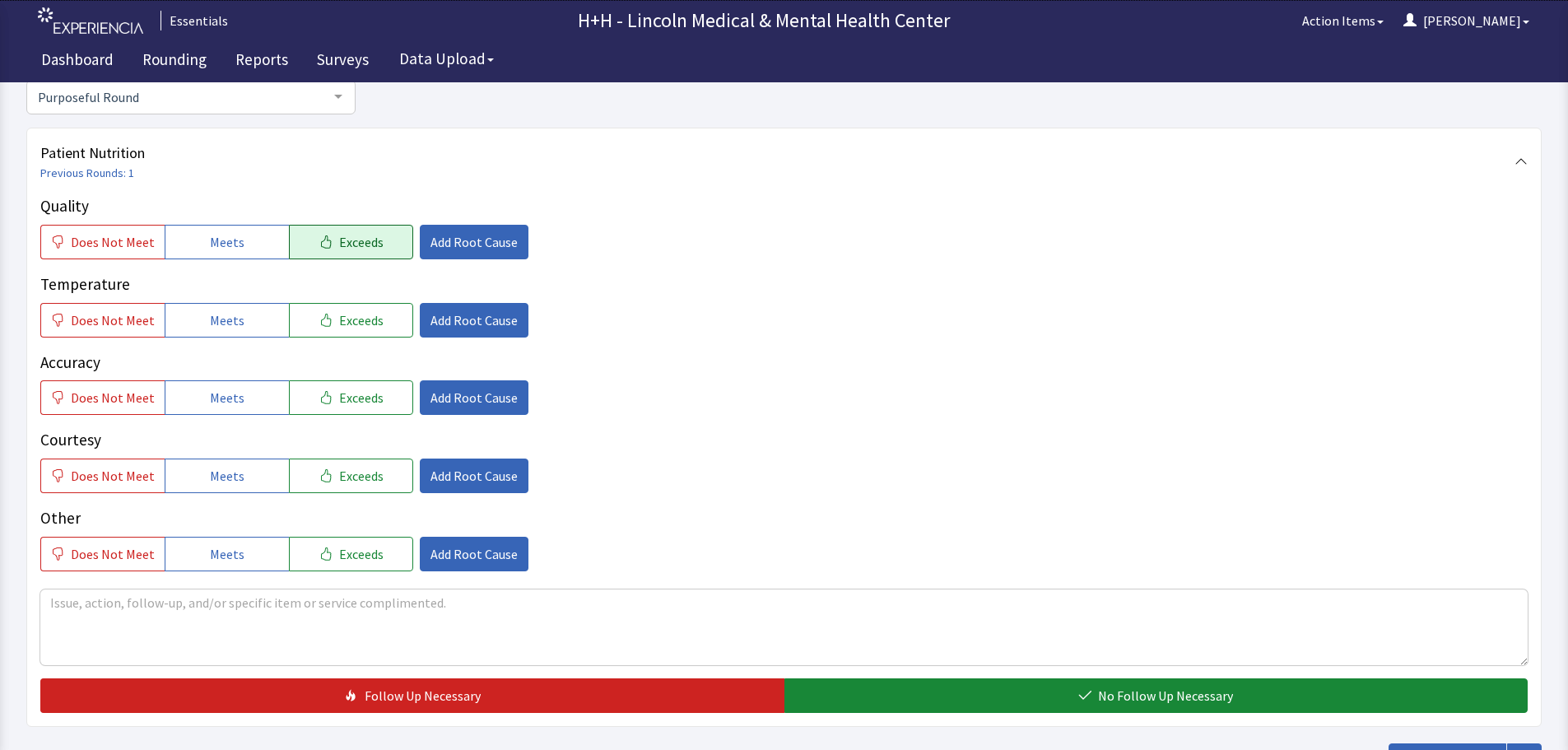
click at [339, 235] on span "Exceeds" at bounding box center [361, 241] width 45 height 19
click at [357, 319] on span "Exceeds" at bounding box center [361, 319] width 45 height 19
click at [365, 390] on span "Exceeds" at bounding box center [361, 397] width 45 height 19
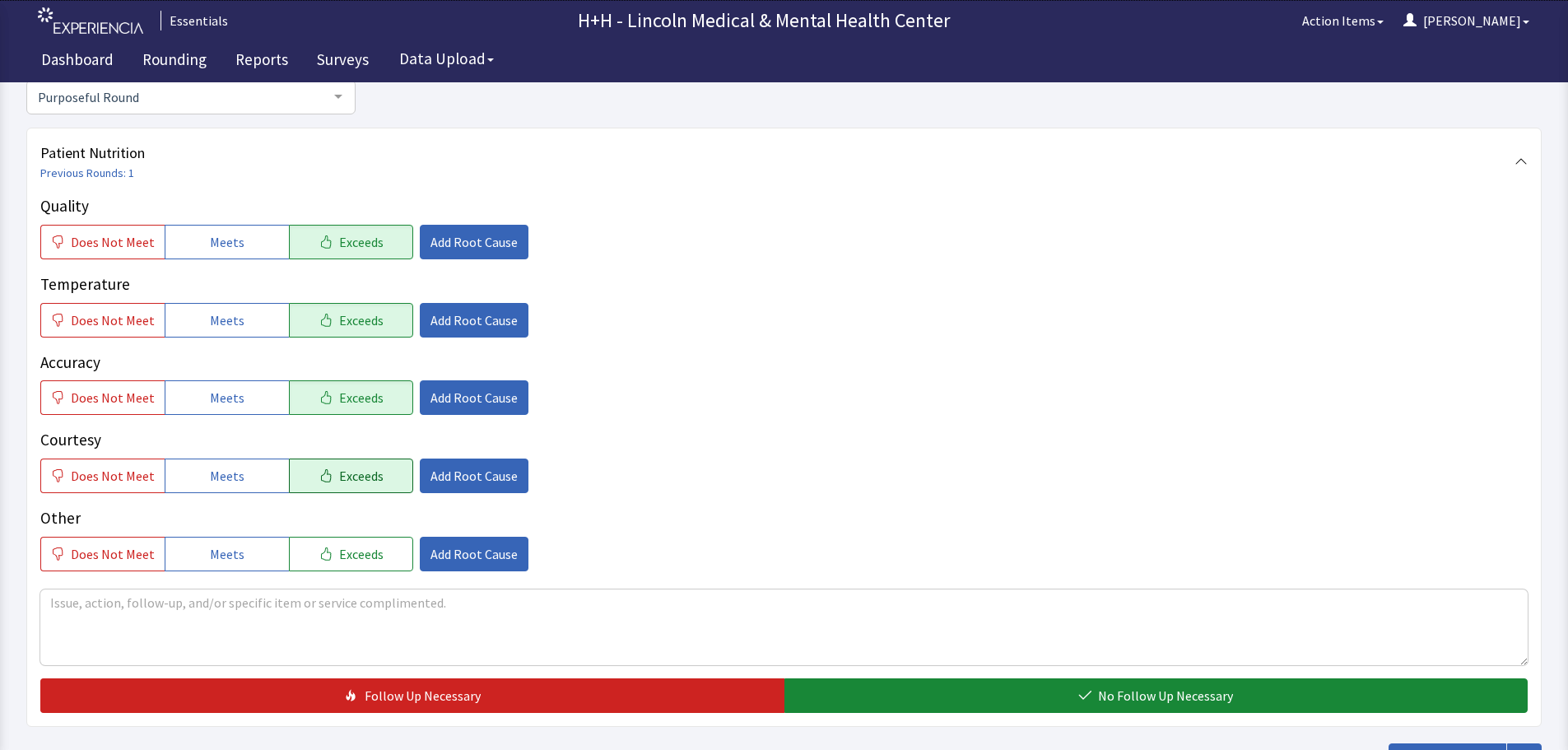
click at [357, 468] on span "Exceeds" at bounding box center [361, 475] width 45 height 19
click at [356, 549] on span "Exceeds" at bounding box center [361, 553] width 45 height 19
click at [75, 600] on textarea at bounding box center [784, 627] width 1488 height 76
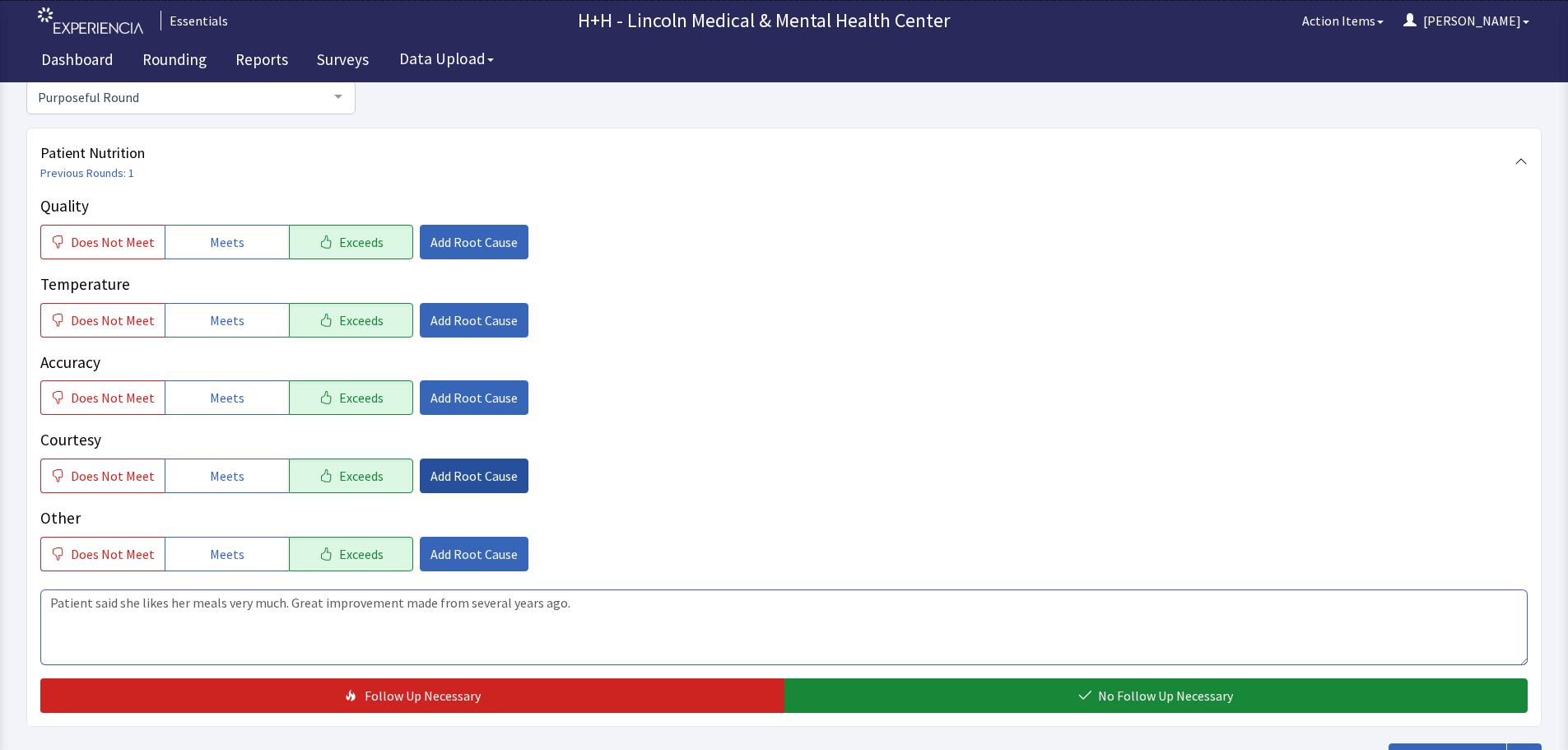
type textarea "Patient said she likes her meals very much. Great improvement made from several…"
click at [454, 472] on span "Add Root Cause" at bounding box center [475, 475] width 88 height 19
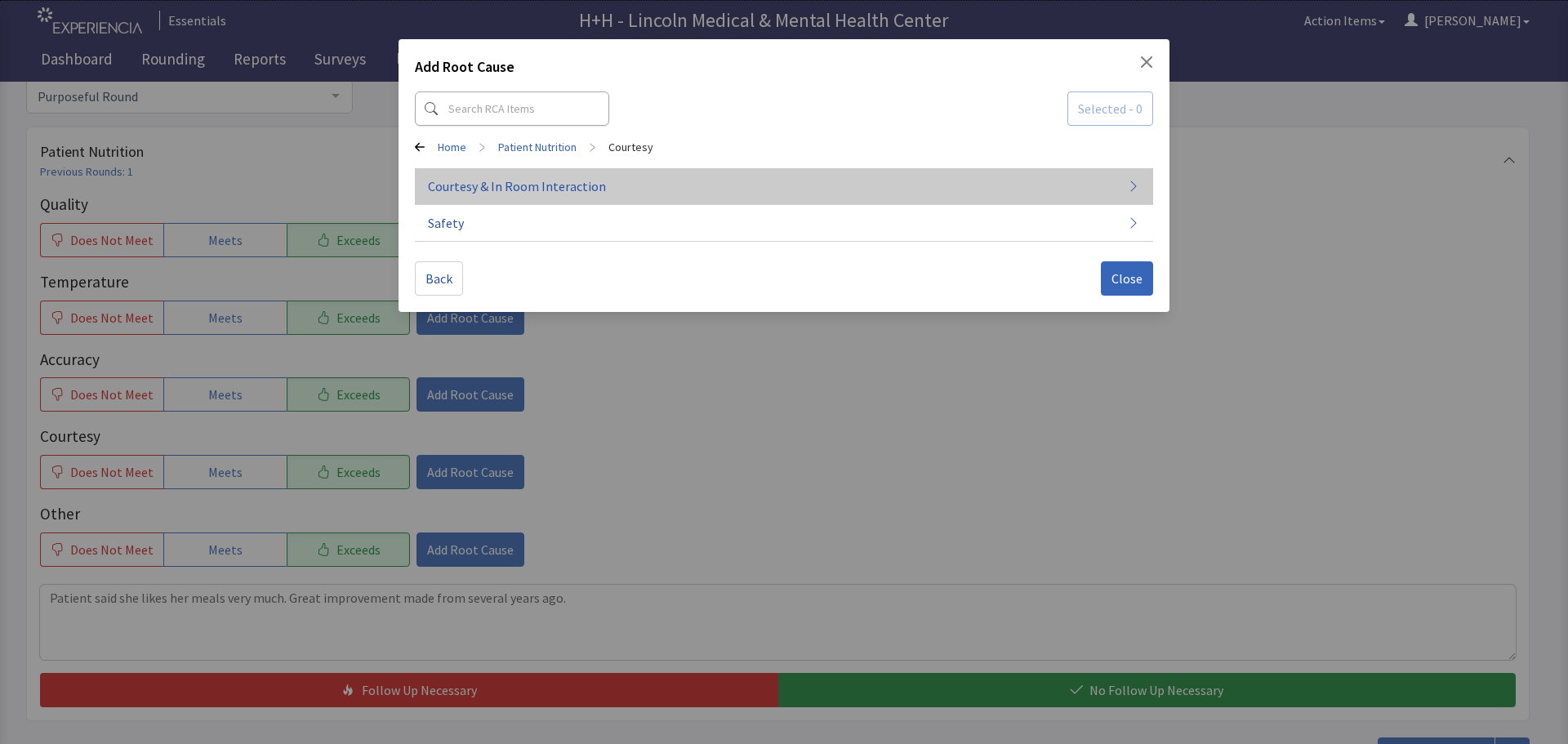
click at [472, 182] on span "Courtesy & In Room Interaction" at bounding box center [517, 186] width 178 height 19
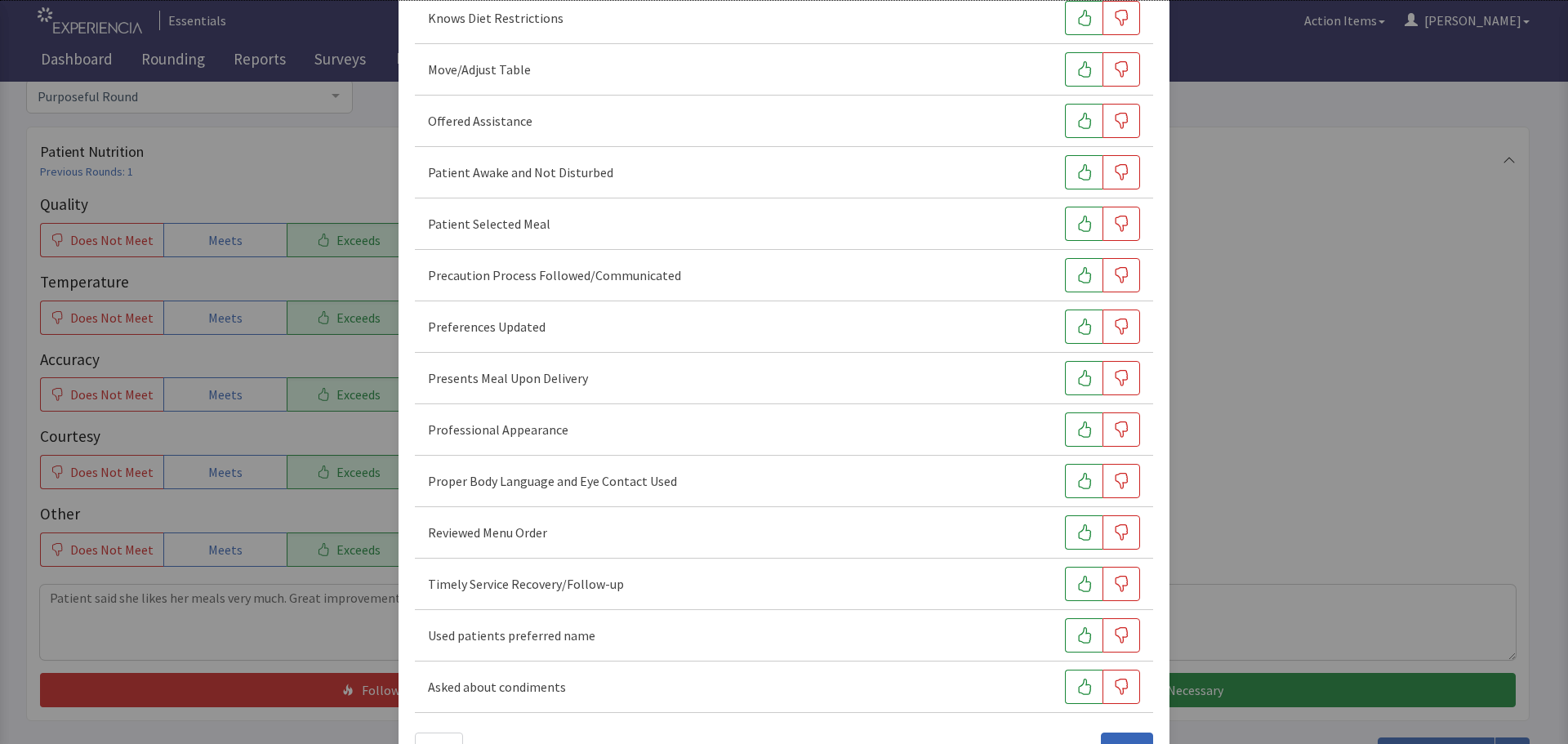
scroll to position [999, 0]
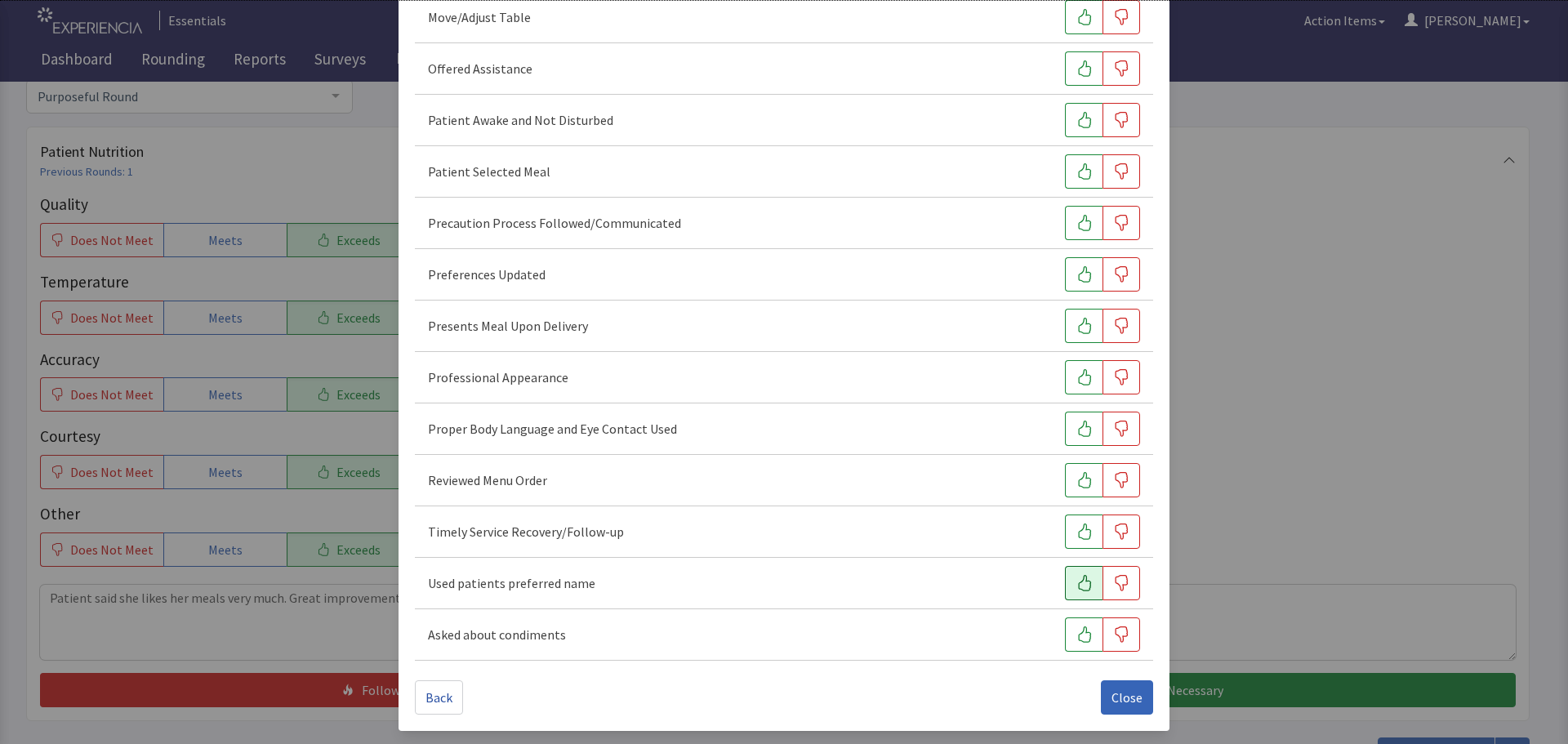
click at [1076, 581] on icon "button" at bounding box center [1085, 583] width 17 height 17
click at [1076, 535] on icon "button" at bounding box center [1085, 532] width 17 height 17
click at [1085, 482] on button "button" at bounding box center [1083, 480] width 38 height 34
click at [1080, 420] on icon "button" at bounding box center [1085, 429] width 17 height 17
click at [1085, 390] on button "button" at bounding box center [1083, 377] width 38 height 34
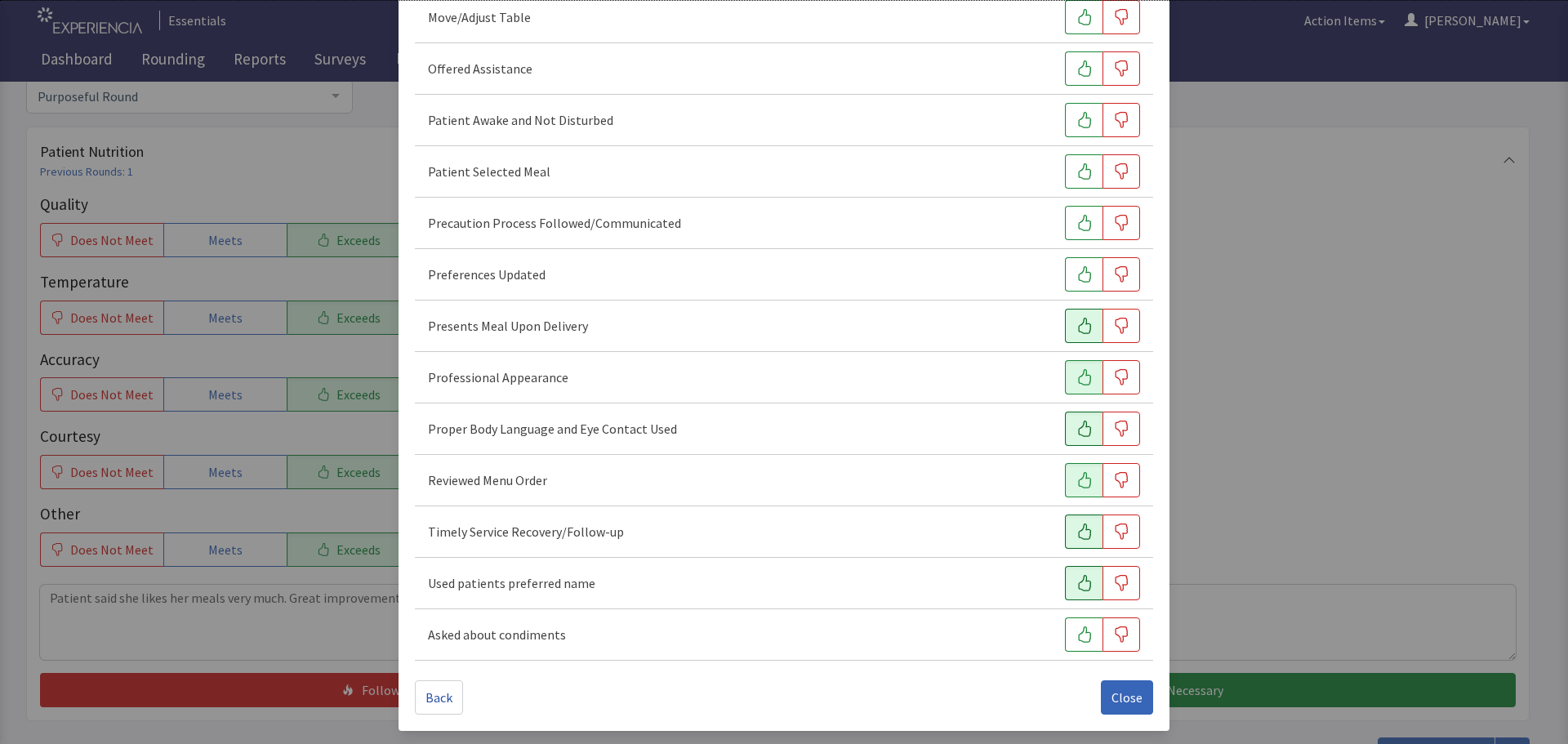
click at [1083, 333] on icon "button" at bounding box center [1085, 326] width 17 height 17
click at [1054, 275] on div "Preferences Updated" at bounding box center [784, 274] width 712 height 34
click at [1086, 175] on button "button" at bounding box center [1083, 171] width 38 height 34
click at [1090, 113] on button "button" at bounding box center [1083, 120] width 38 height 34
click at [1090, 74] on button "button" at bounding box center [1083, 69] width 38 height 34
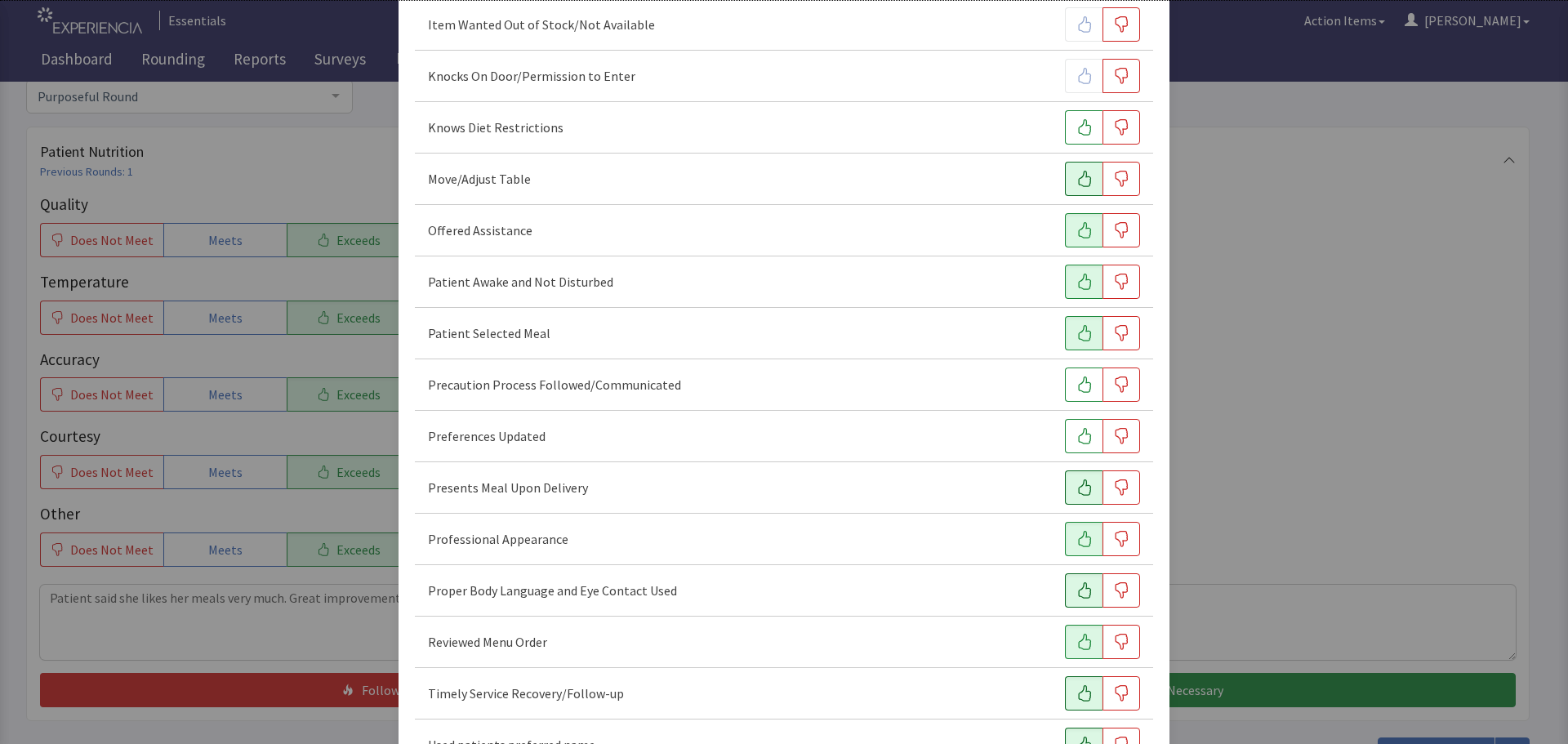
scroll to position [836, 0]
click at [1081, 176] on icon "button" at bounding box center [1085, 181] width 17 height 17
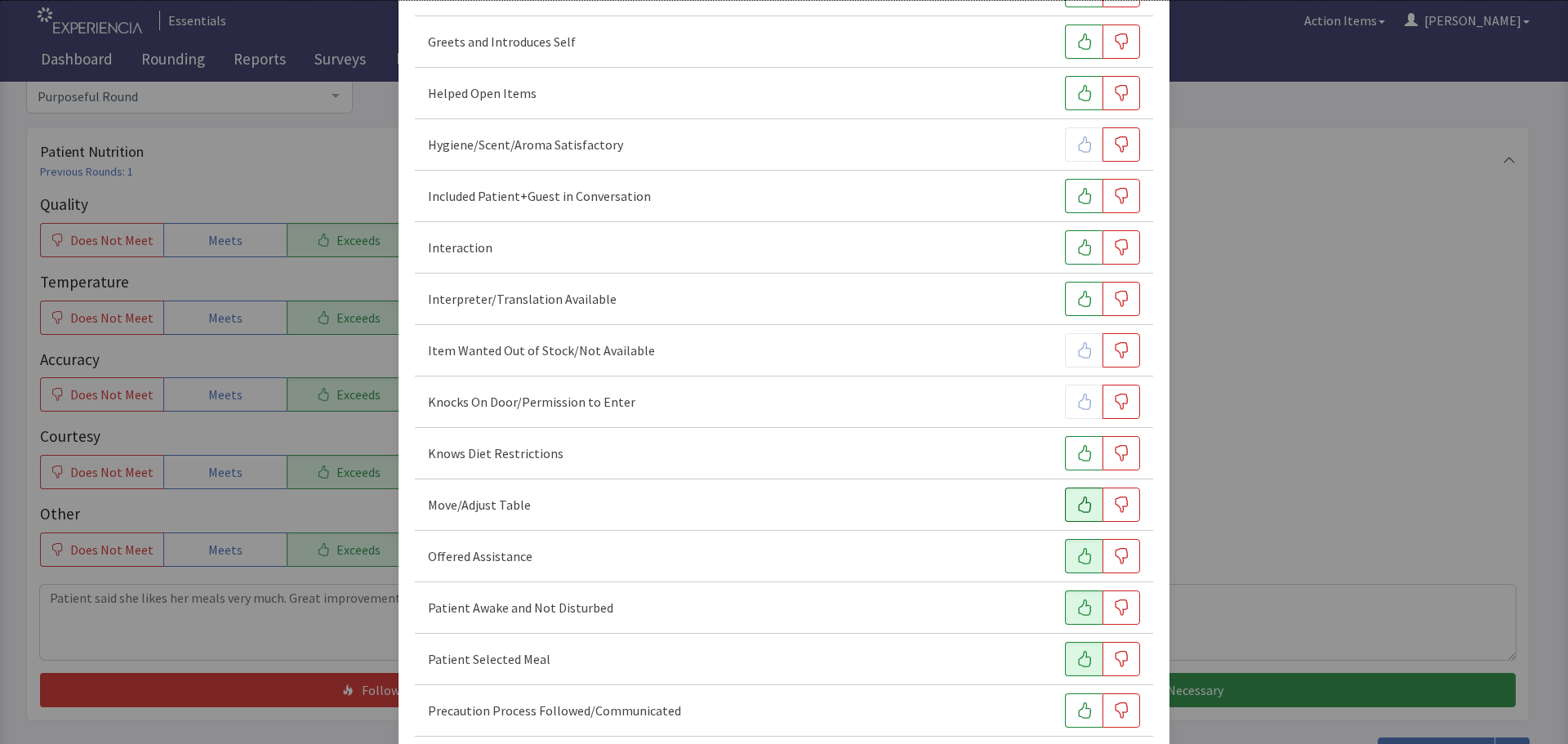
scroll to position [509, 0]
click at [1065, 247] on button "button" at bounding box center [1083, 249] width 38 height 34
click at [1076, 198] on icon "button" at bounding box center [1085, 199] width 17 height 17
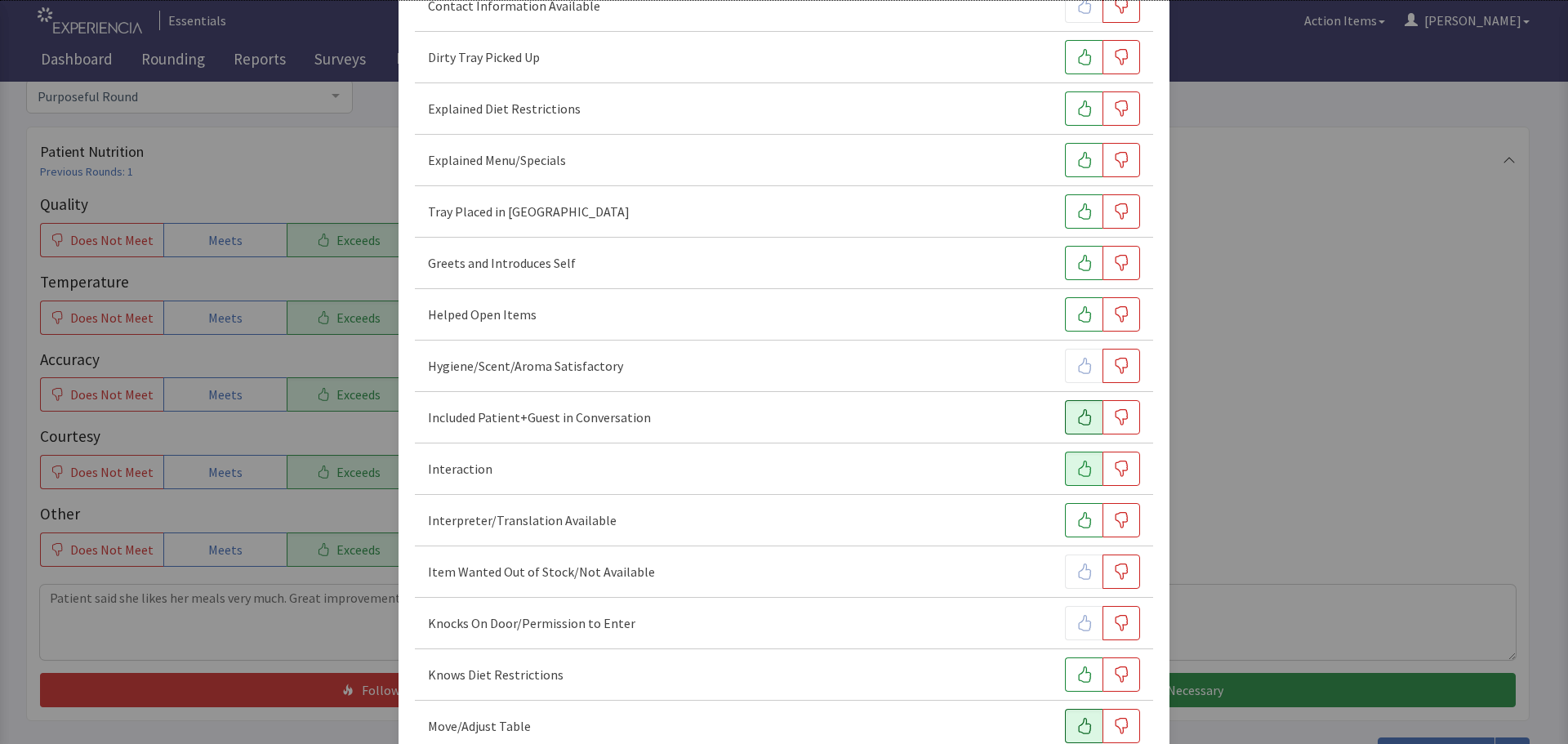
scroll to position [264, 0]
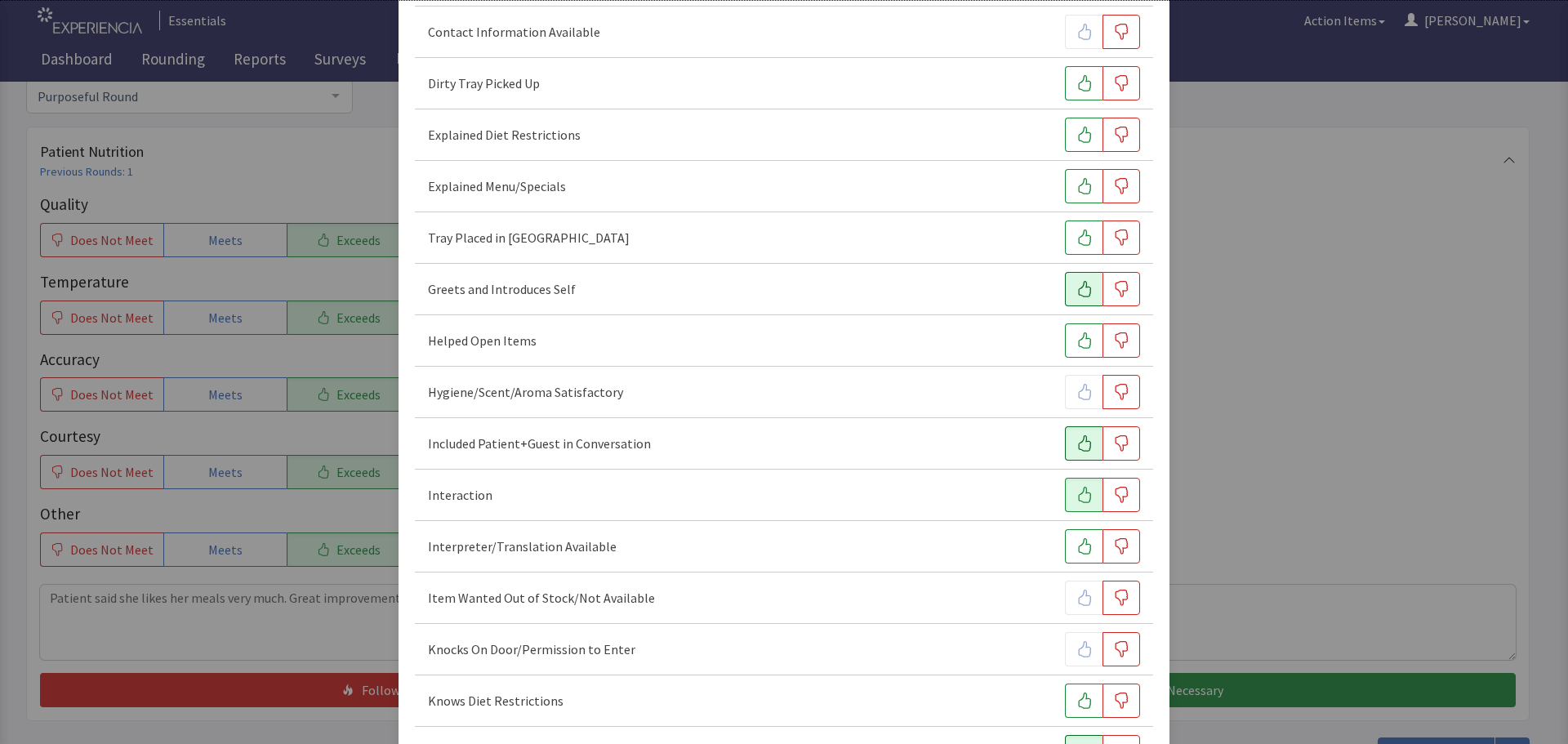
click at [1065, 285] on button "button" at bounding box center [1083, 288] width 38 height 34
click at [1078, 245] on icon "button" at bounding box center [1085, 237] width 13 height 17
click at [1080, 187] on icon "button" at bounding box center [1085, 186] width 17 height 17
click at [1080, 83] on icon "button" at bounding box center [1085, 84] width 13 height 17
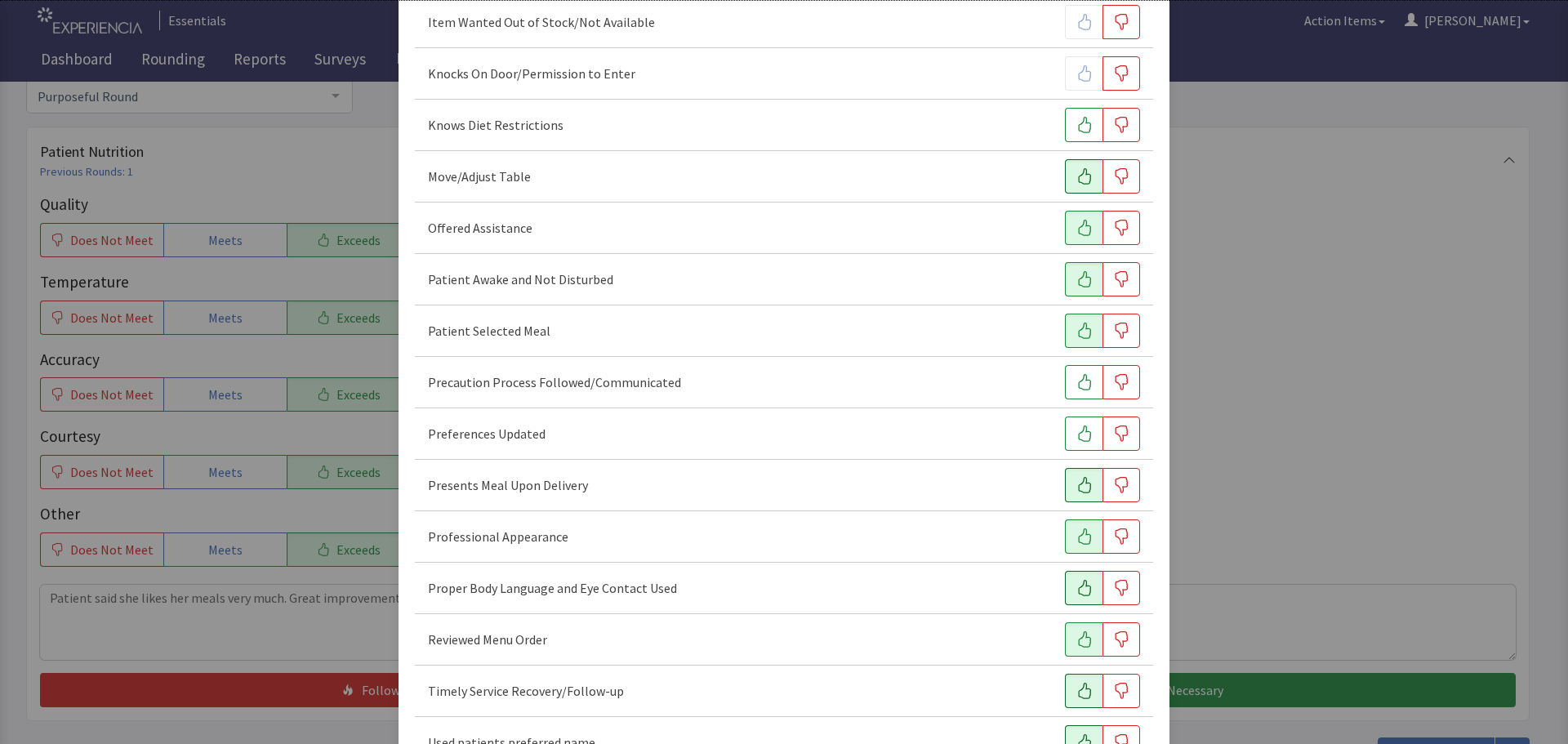
scroll to position [999, 0]
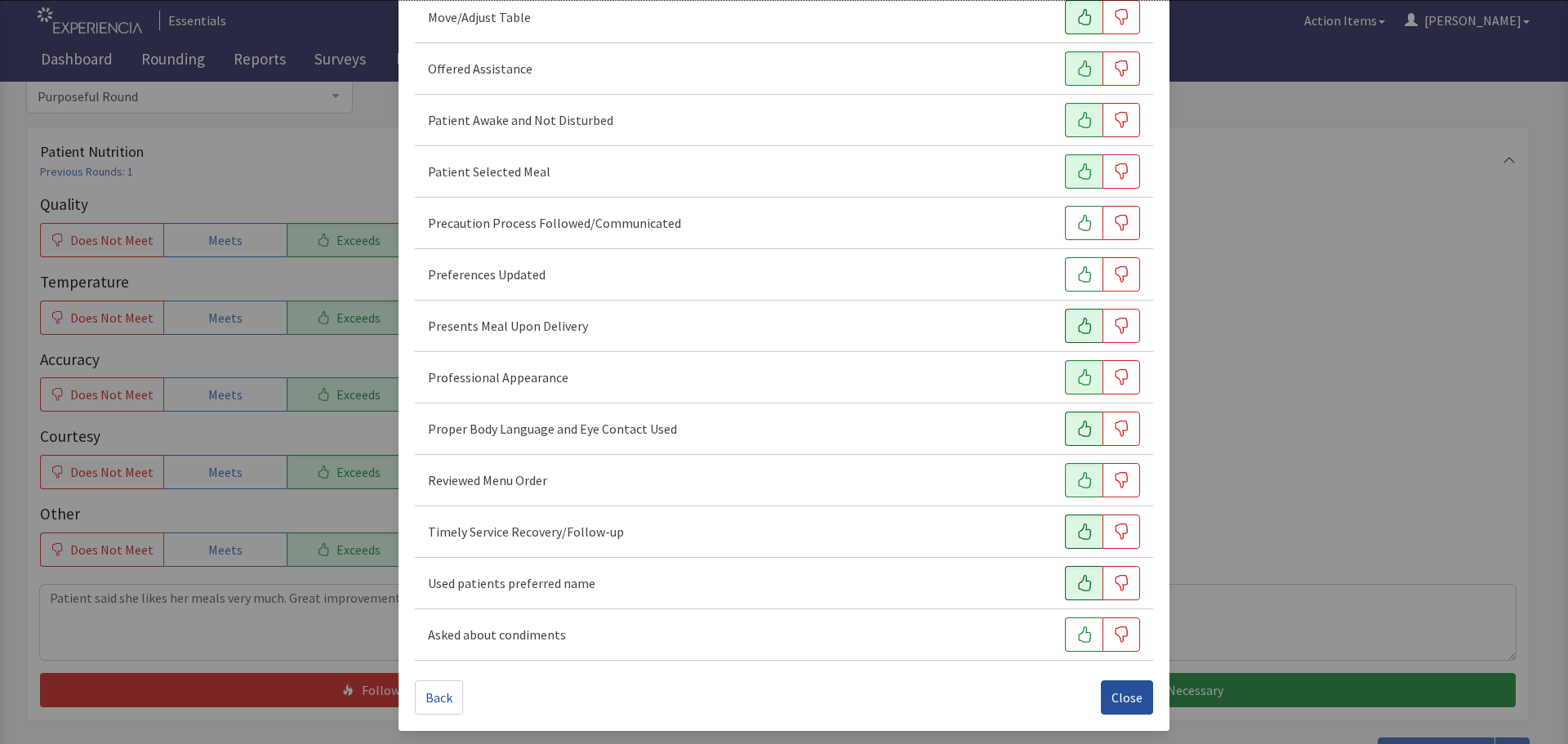
click at [1121, 697] on span "Close" at bounding box center [1126, 696] width 31 height 19
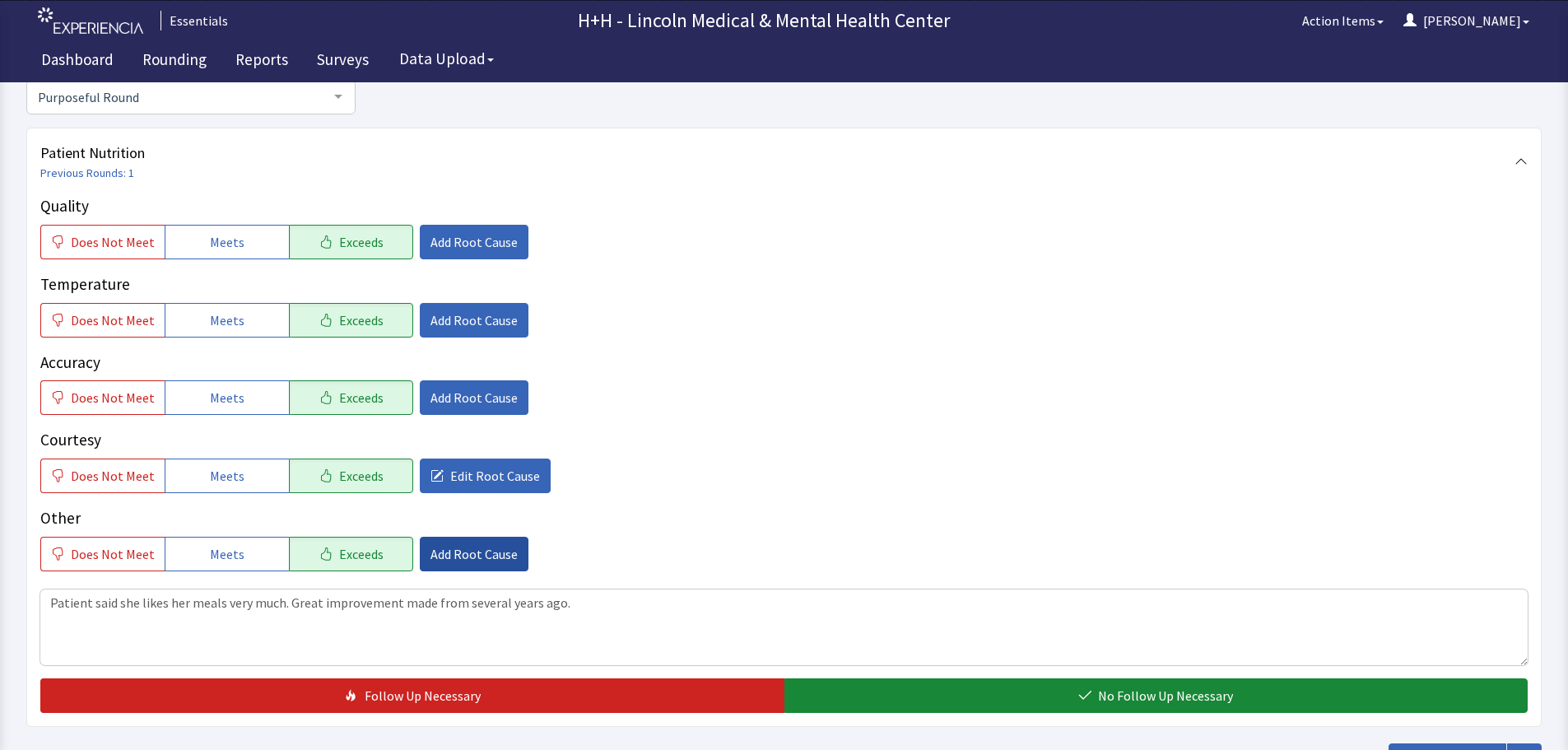
click at [476, 550] on span "Add Root Cause" at bounding box center [475, 553] width 88 height 19
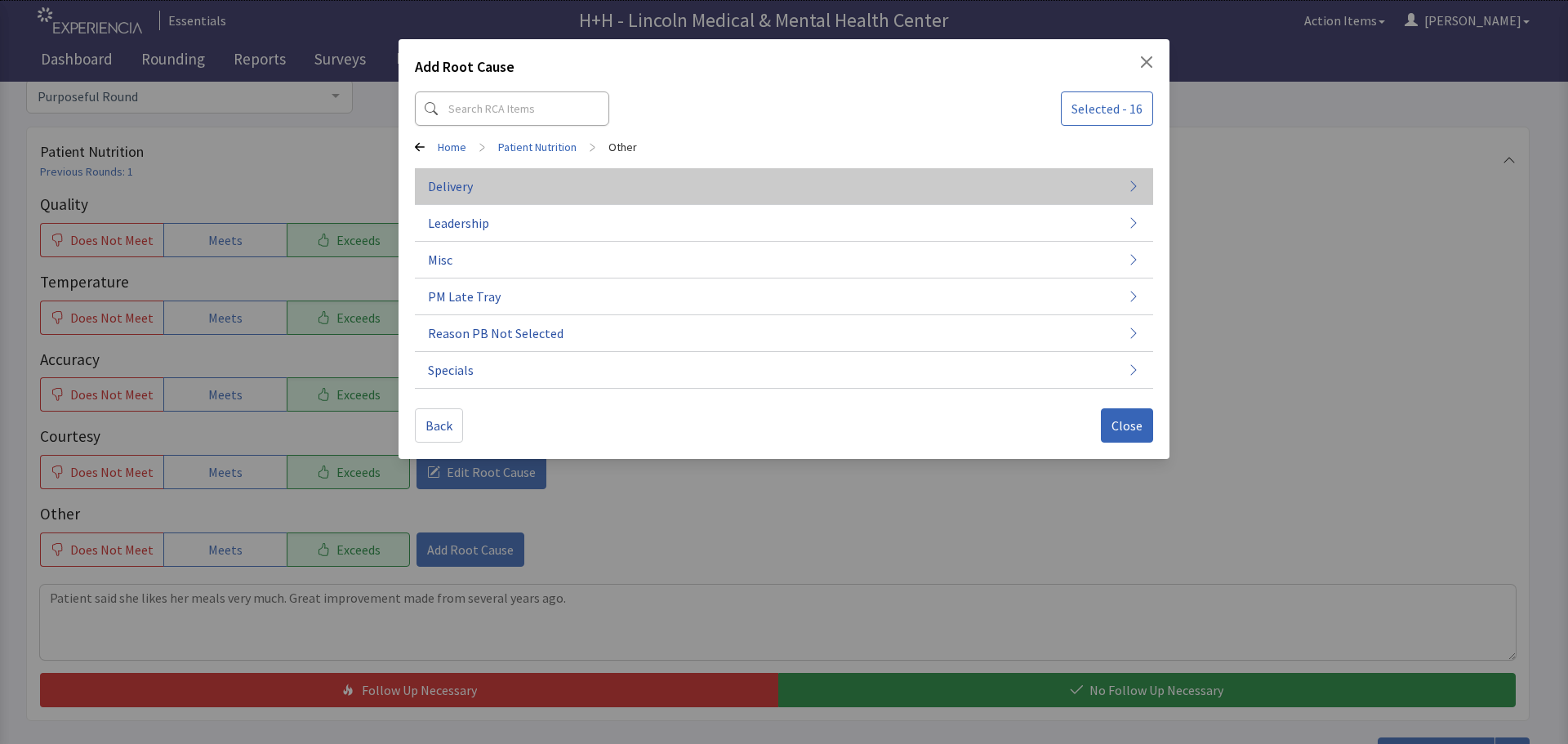
click at [507, 188] on button "Delivery" at bounding box center [784, 186] width 738 height 37
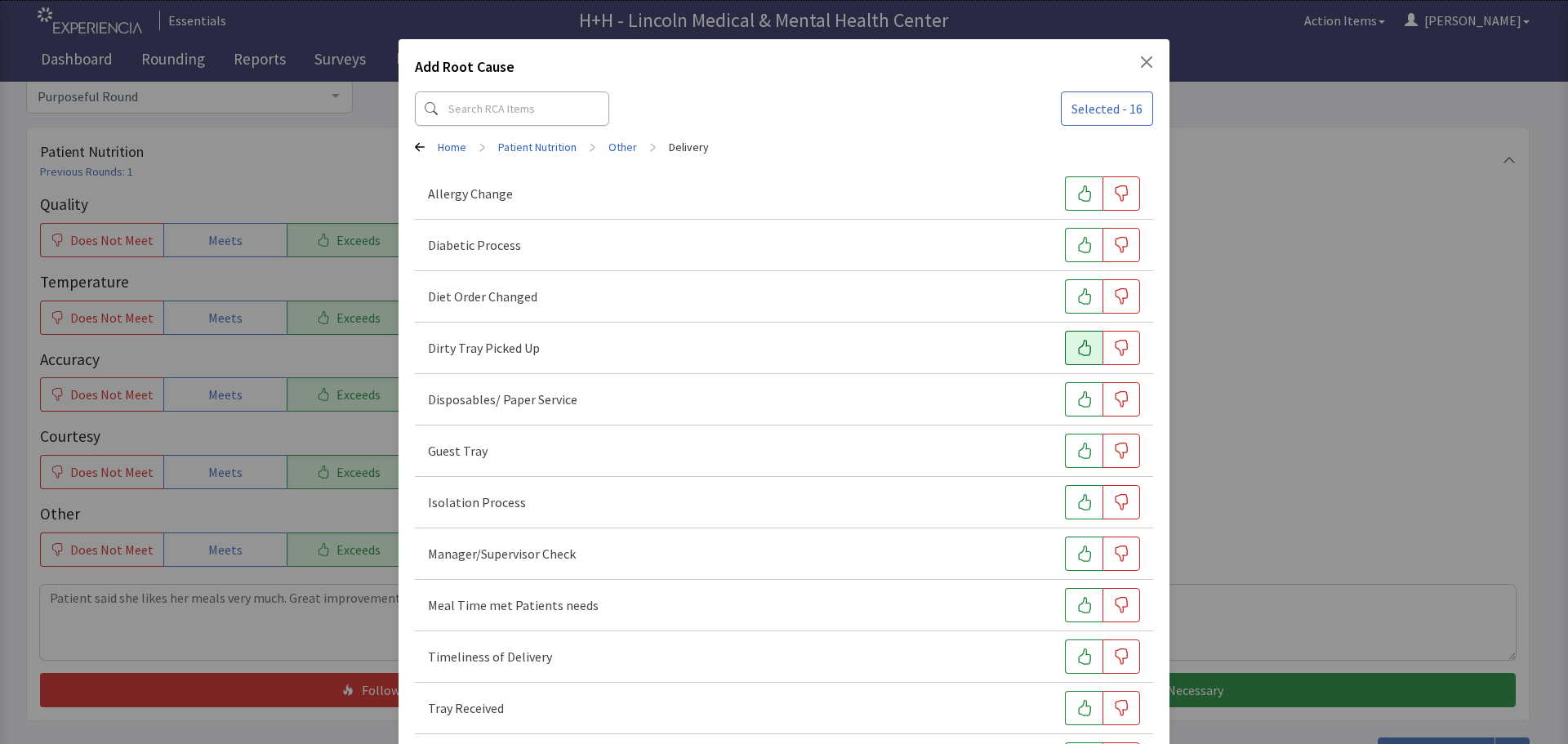
click at [1065, 344] on button "button" at bounding box center [1083, 347] width 38 height 34
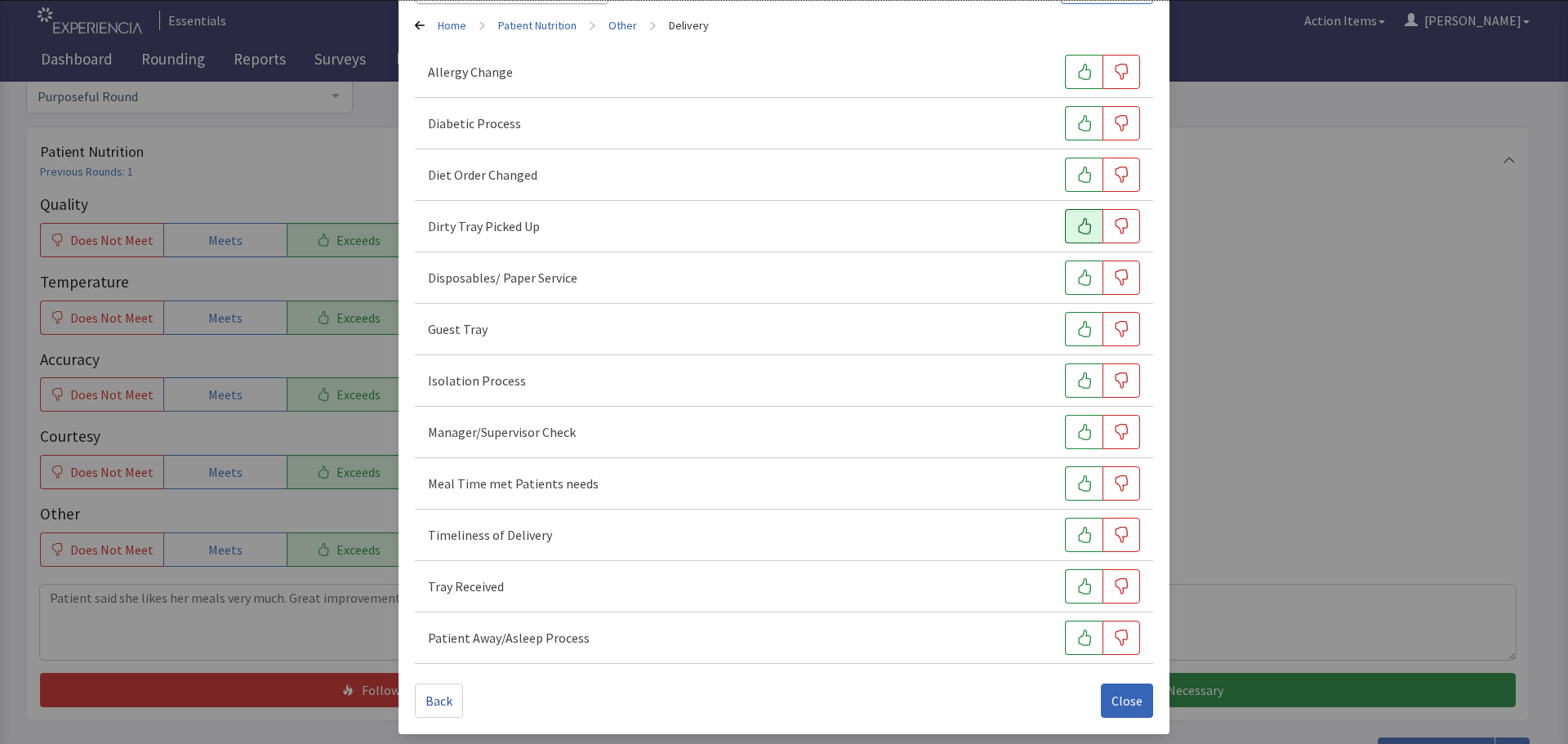
scroll to position [125, 0]
click at [1085, 480] on button "button" at bounding box center [1083, 480] width 38 height 34
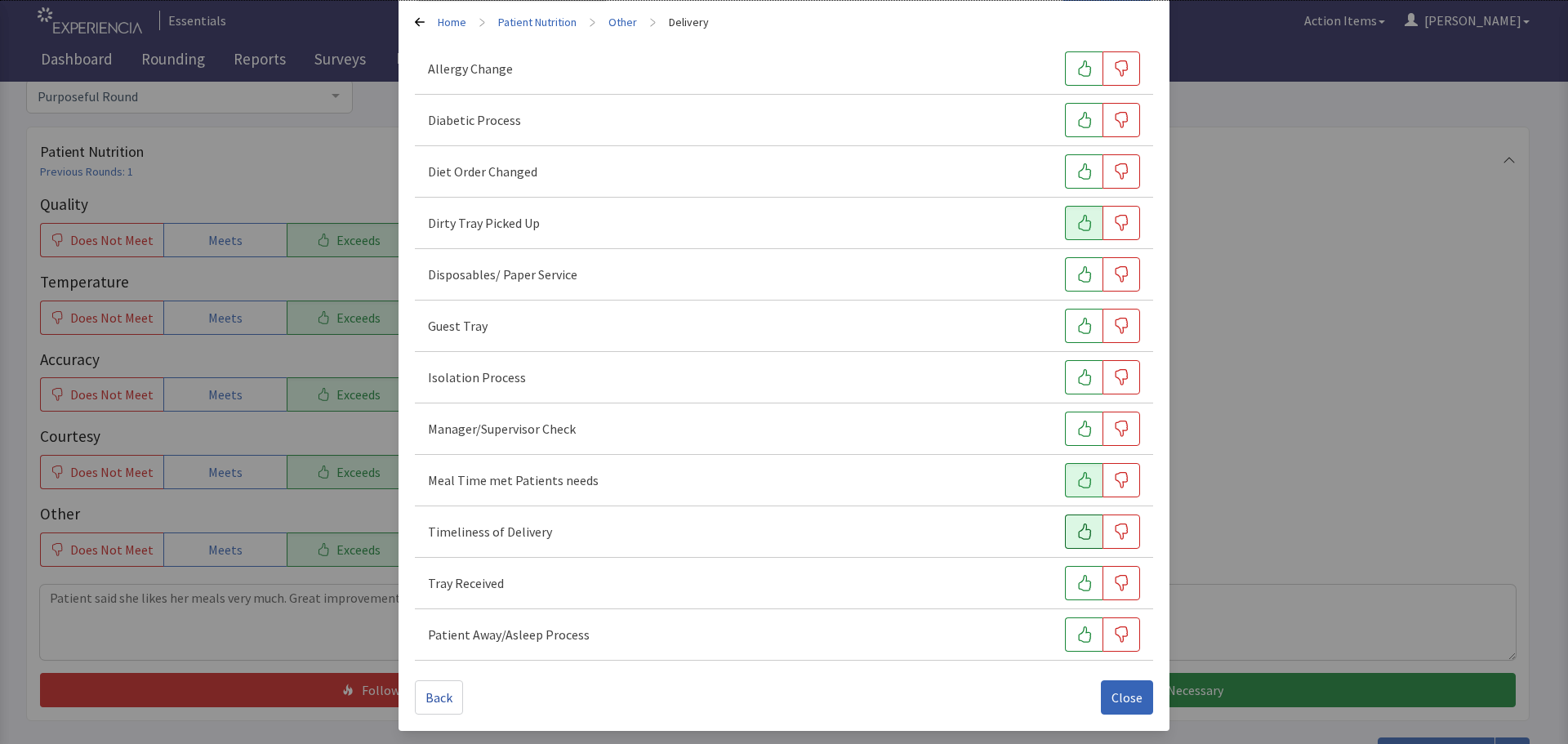
click at [1076, 533] on icon "button" at bounding box center [1085, 532] width 17 height 17
click at [1076, 585] on icon "button" at bounding box center [1085, 583] width 17 height 17
click at [1111, 692] on span "Close" at bounding box center [1126, 696] width 31 height 19
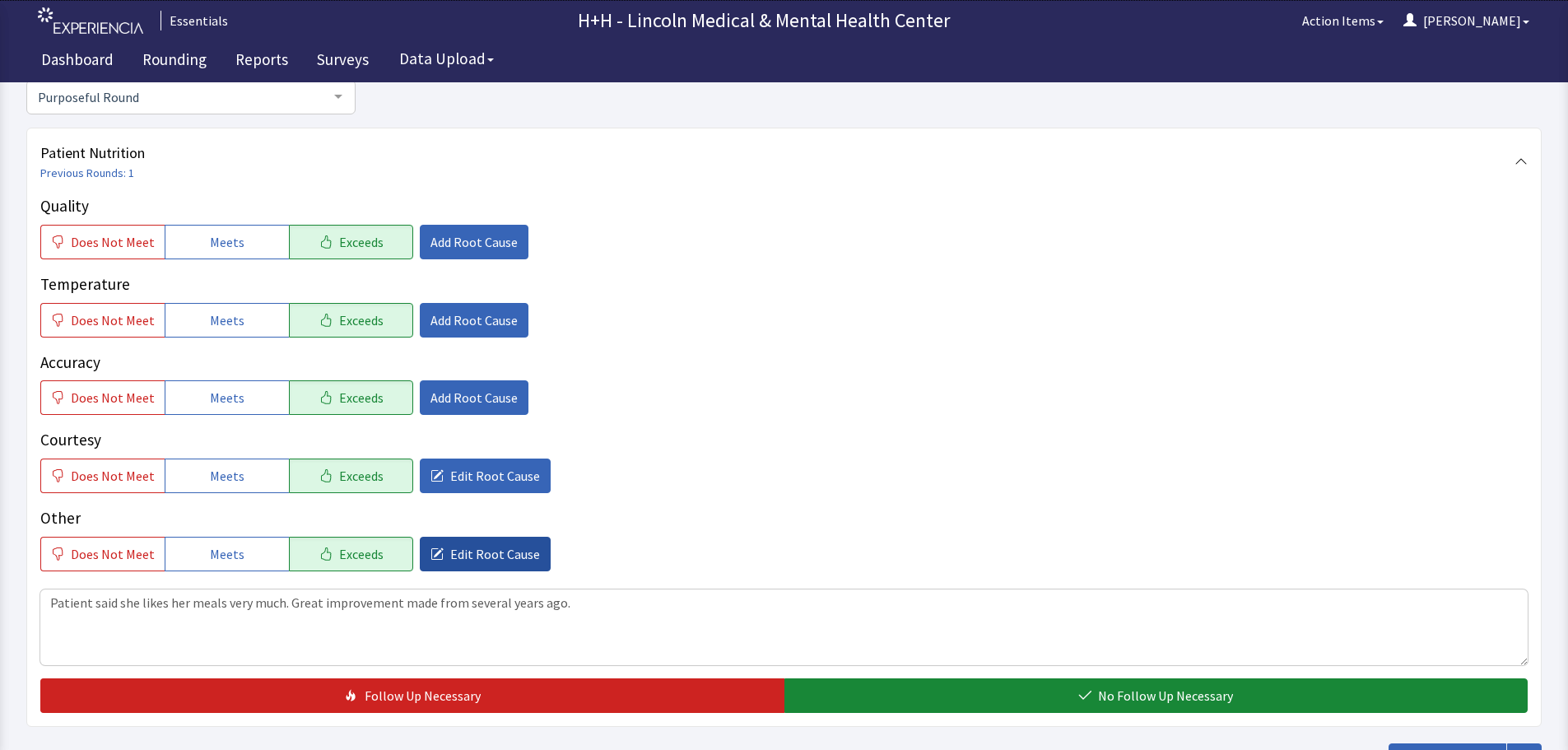
click at [487, 560] on span "Edit Root Cause" at bounding box center [495, 553] width 89 height 19
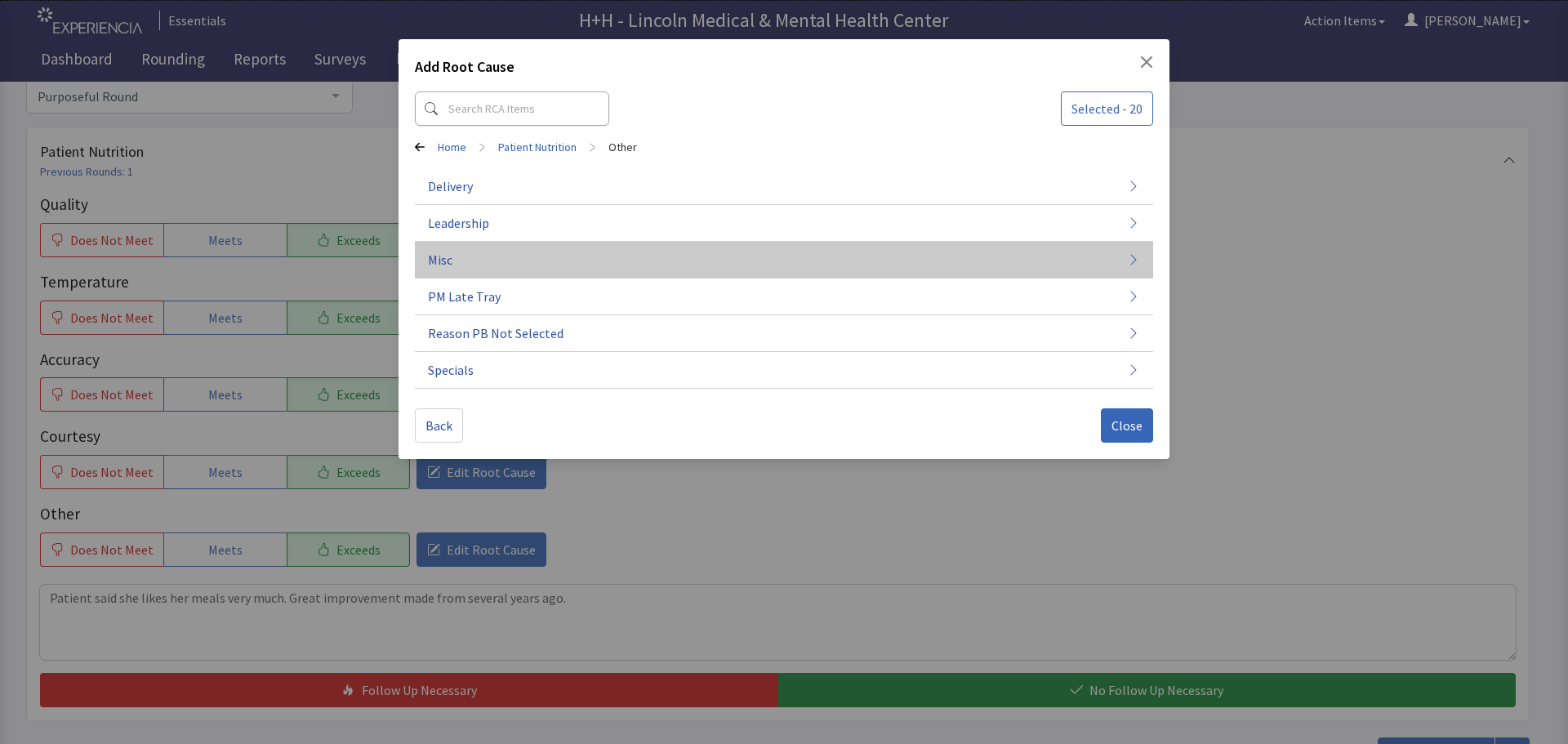
click at [456, 256] on button "Misc" at bounding box center [784, 260] width 738 height 37
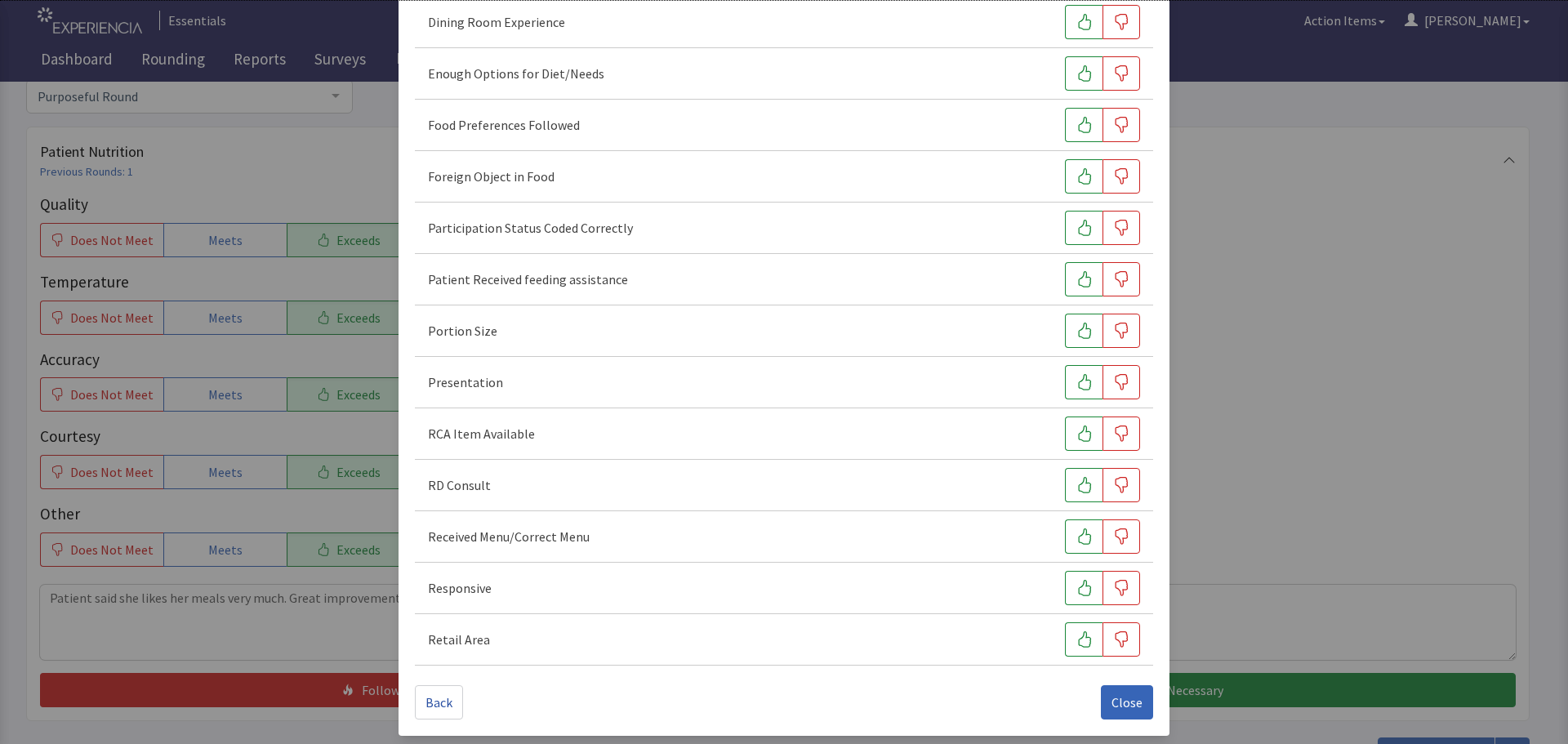
scroll to position [227, 0]
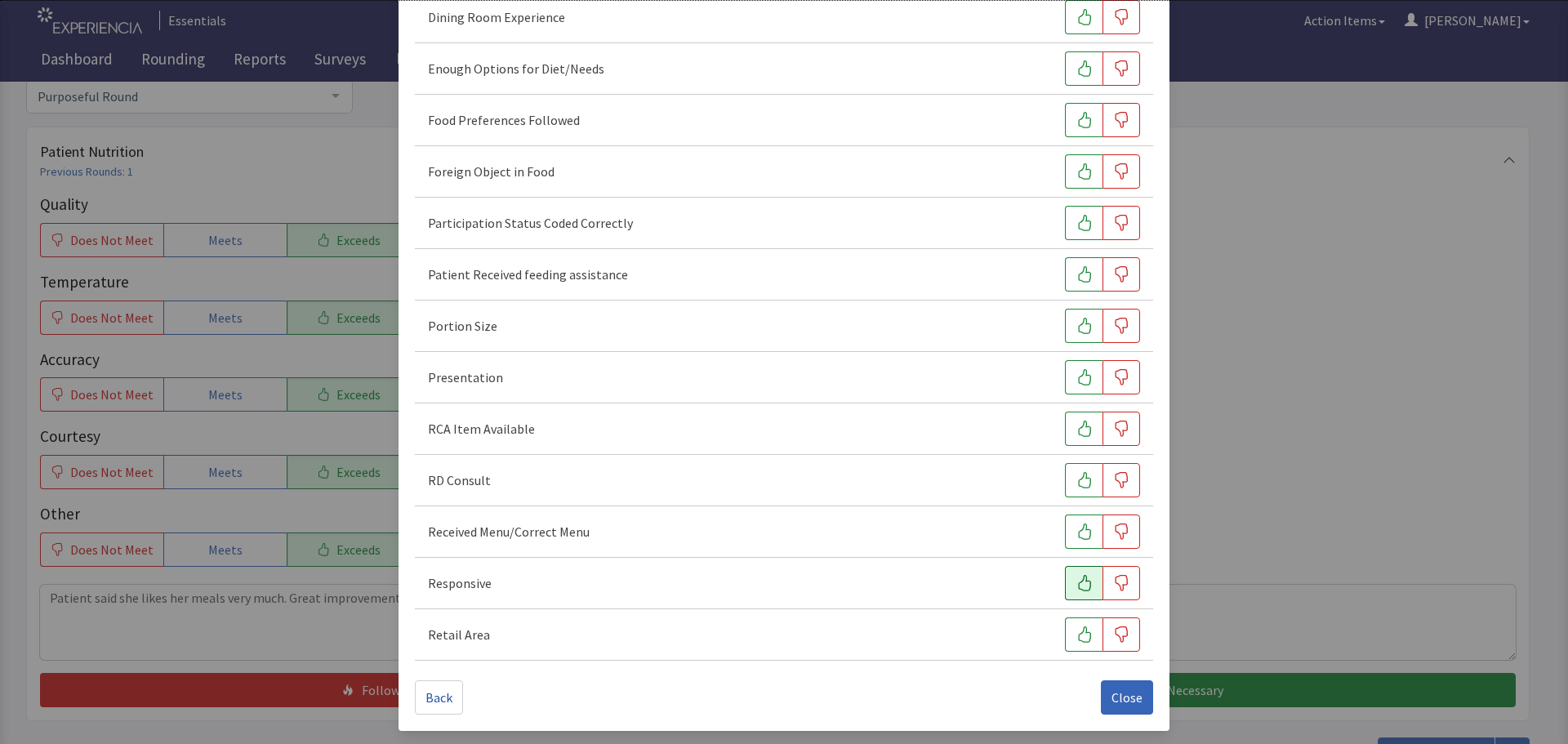
click at [1076, 585] on icon "button" at bounding box center [1085, 583] width 17 height 17
click at [1076, 384] on icon "button" at bounding box center [1085, 377] width 17 height 17
click at [1076, 331] on icon "button" at bounding box center [1085, 326] width 17 height 17
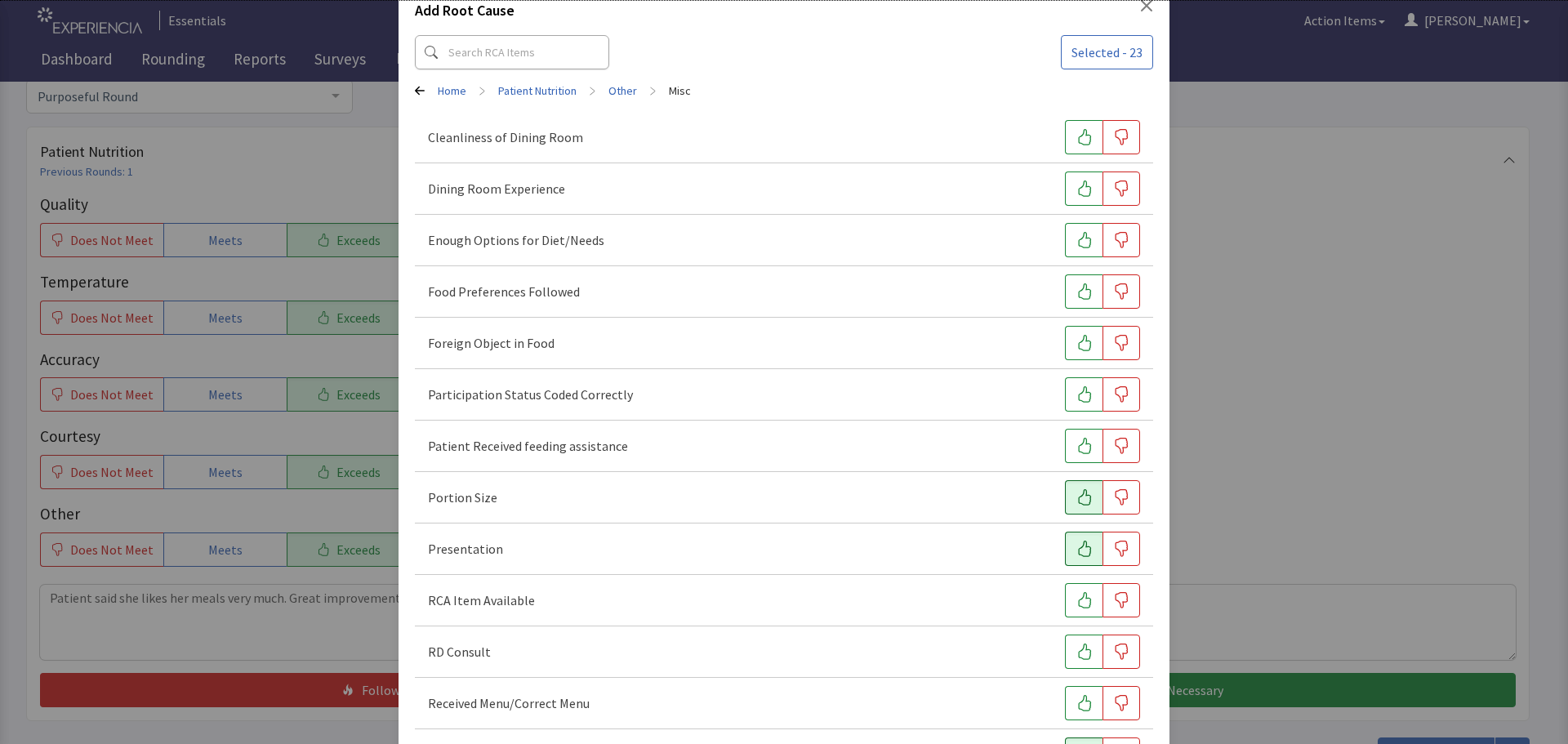
scroll to position [0, 0]
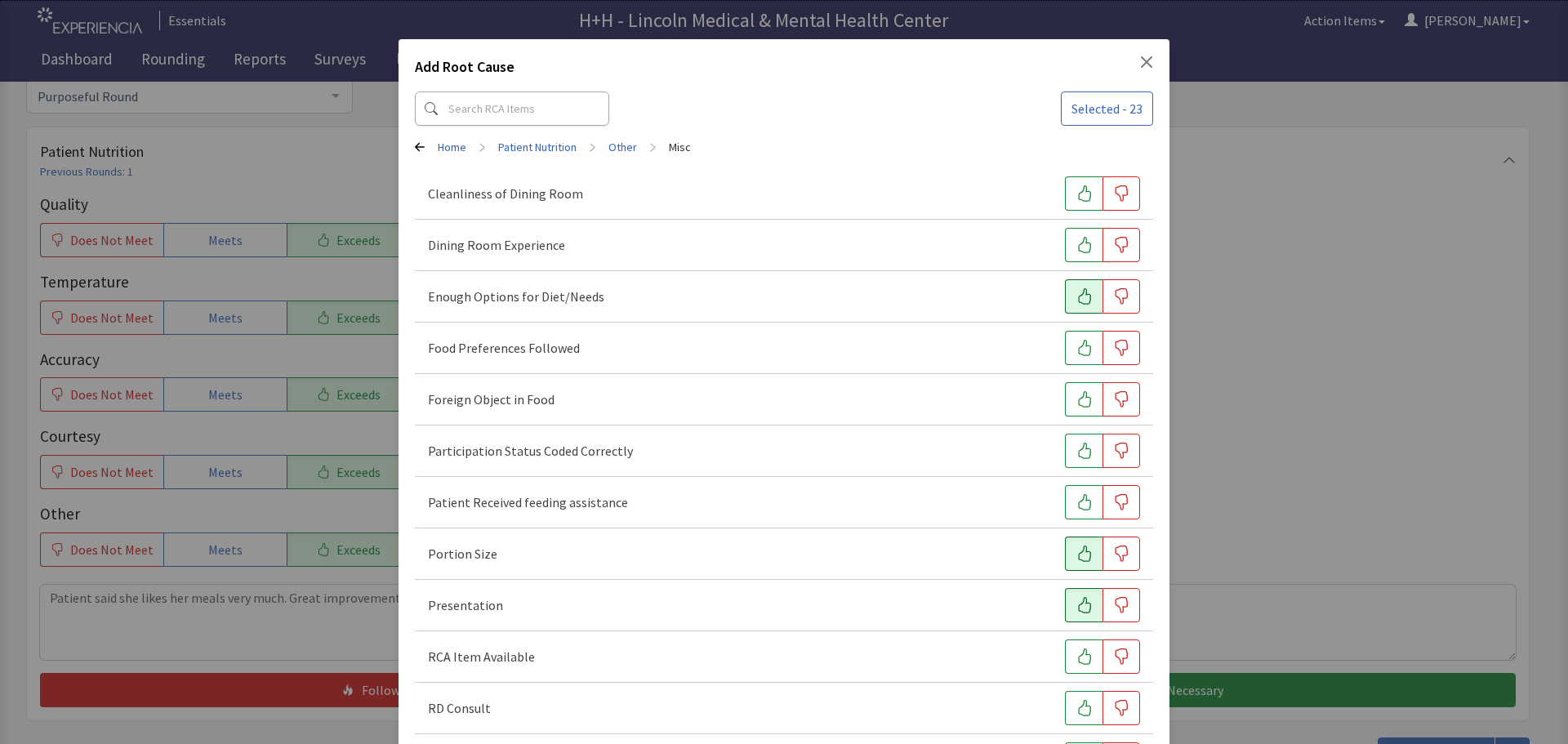
click at [1076, 295] on icon "button" at bounding box center [1085, 297] width 17 height 17
click at [1076, 345] on icon "button" at bounding box center [1085, 348] width 17 height 17
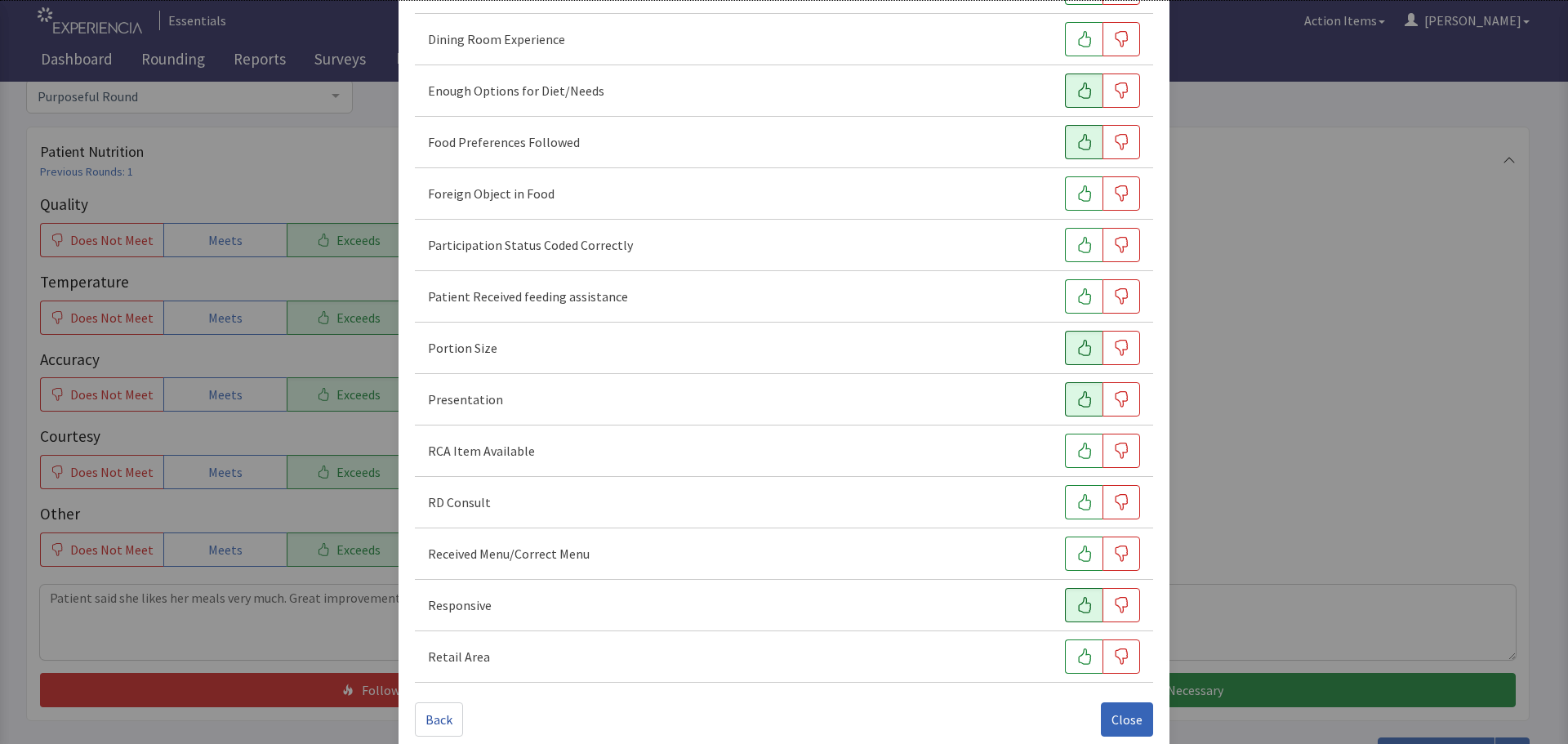
scroll to position [227, 0]
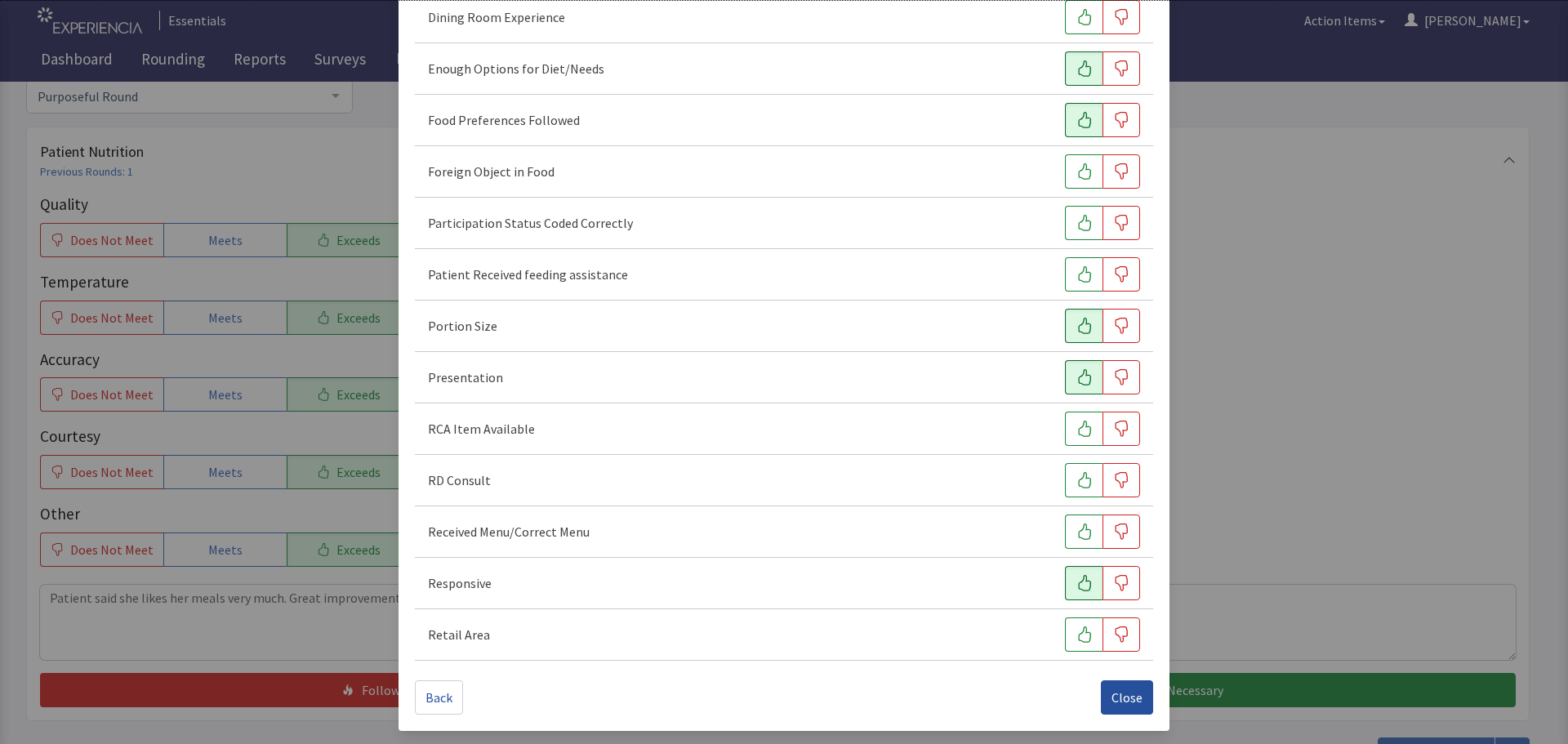
click at [1111, 694] on span "Close" at bounding box center [1126, 696] width 31 height 19
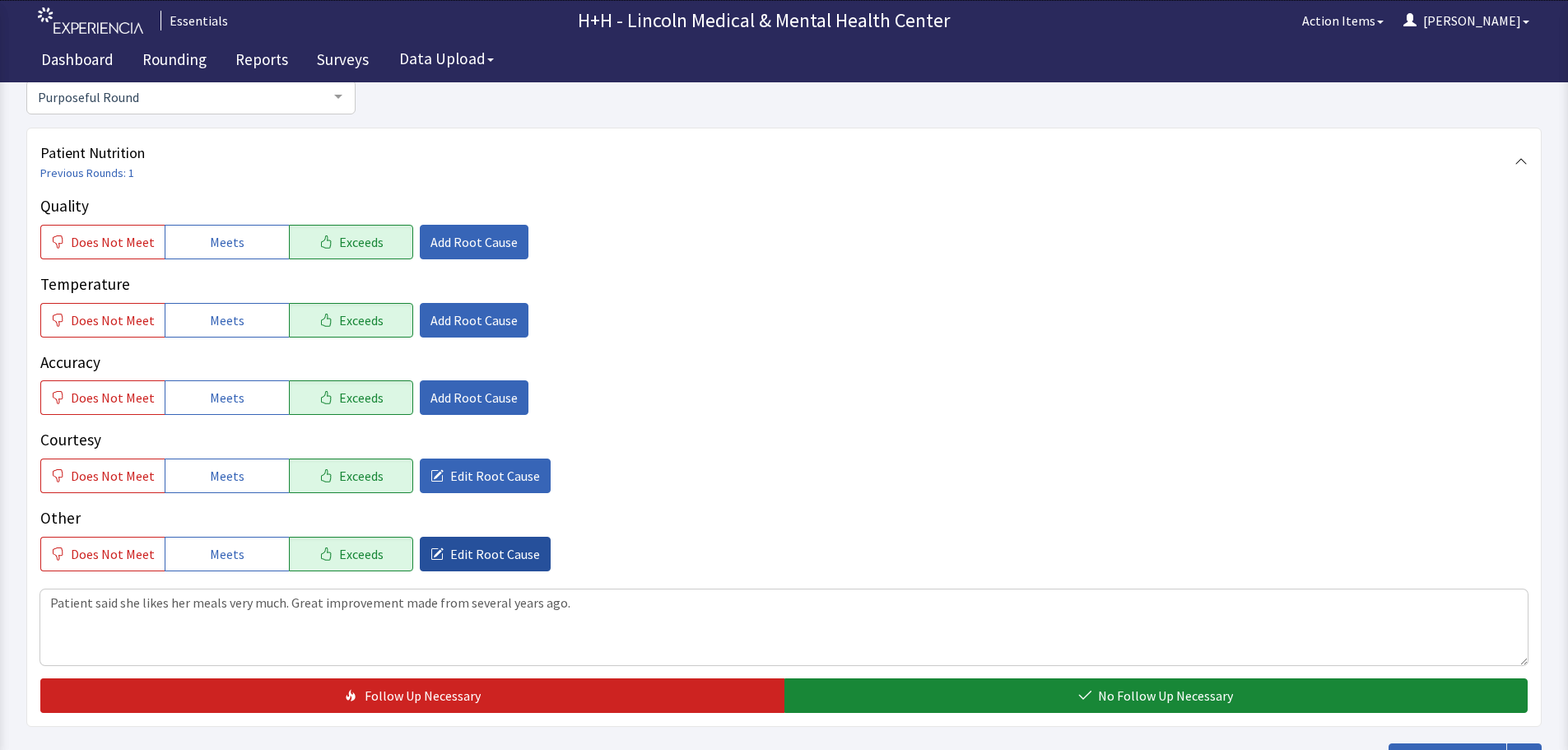
click at [489, 550] on span "Edit Root Cause" at bounding box center [495, 553] width 89 height 19
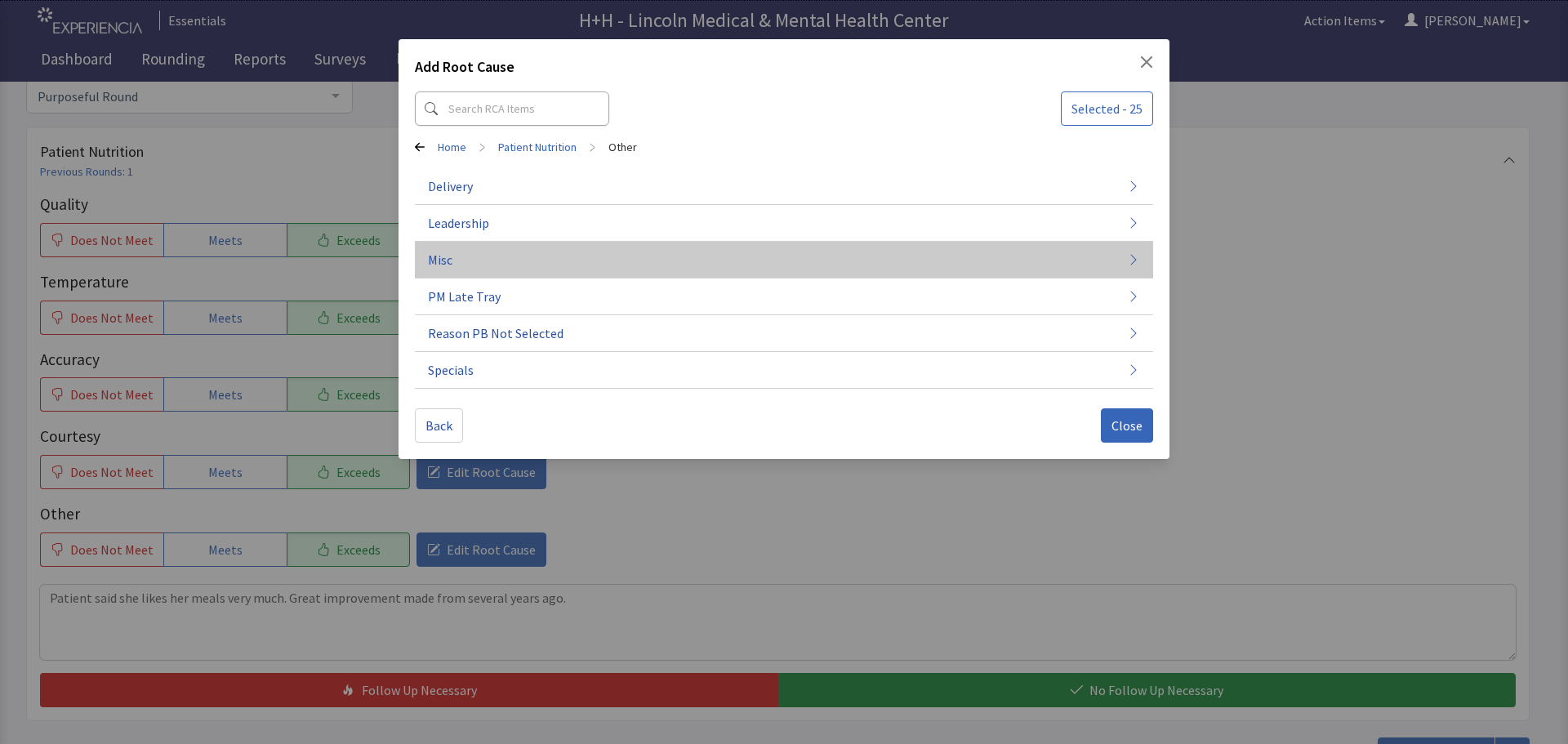
click at [496, 249] on button "Misc" at bounding box center [784, 260] width 738 height 37
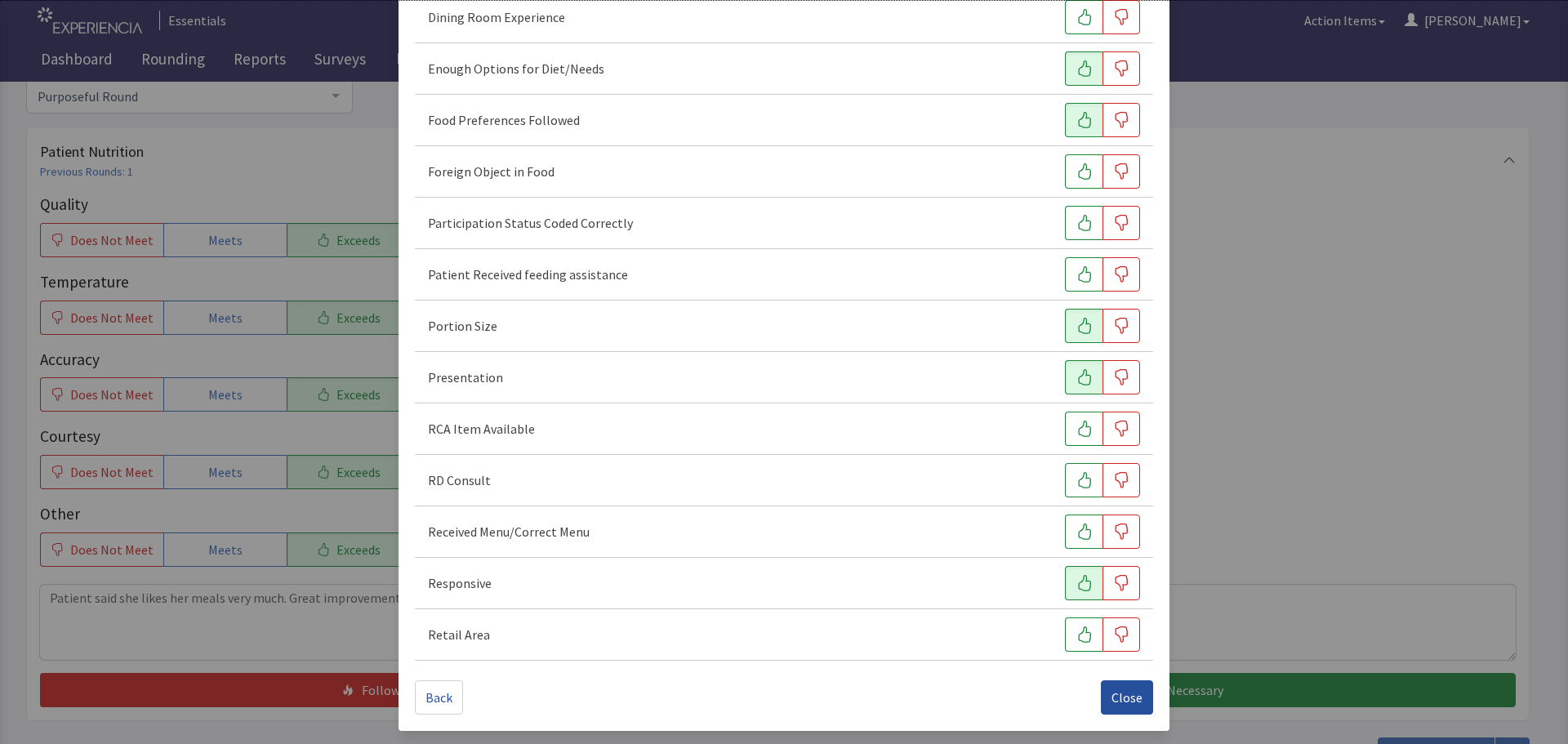
click at [1113, 693] on span "Close" at bounding box center [1126, 696] width 31 height 19
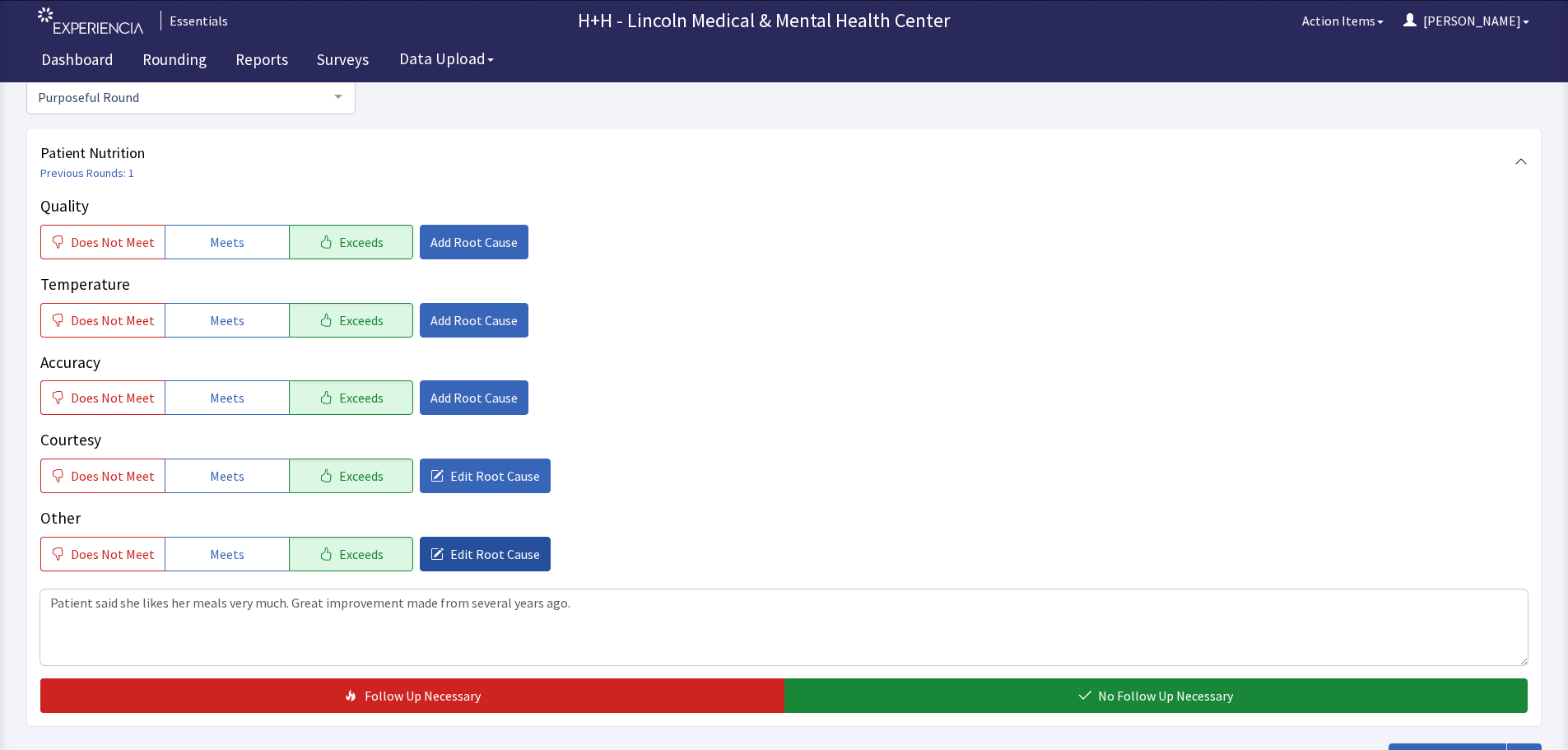
click at [527, 556] on button "Edit Root Cause" at bounding box center [485, 554] width 131 height 35
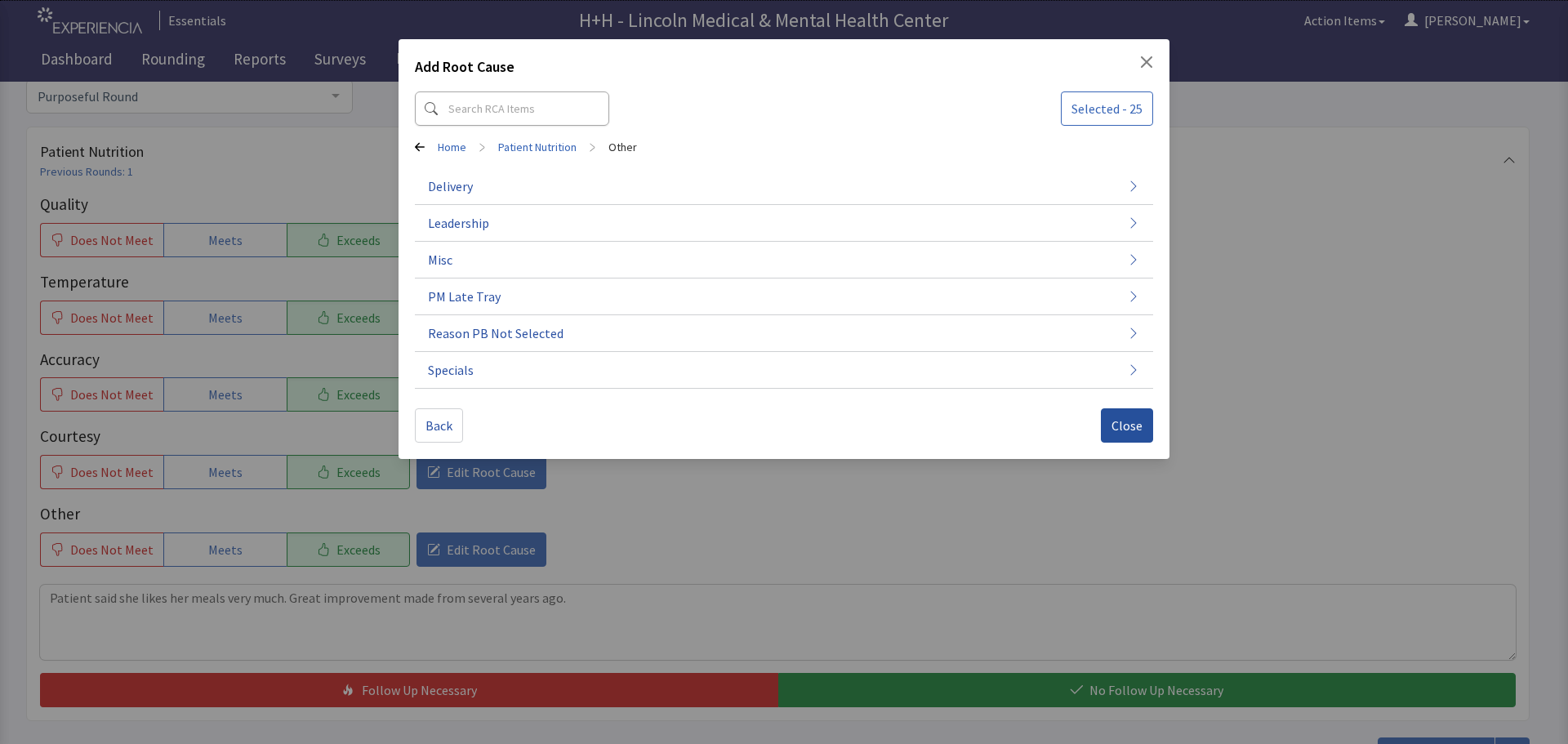
click at [1116, 425] on span "Close" at bounding box center [1126, 425] width 31 height 19
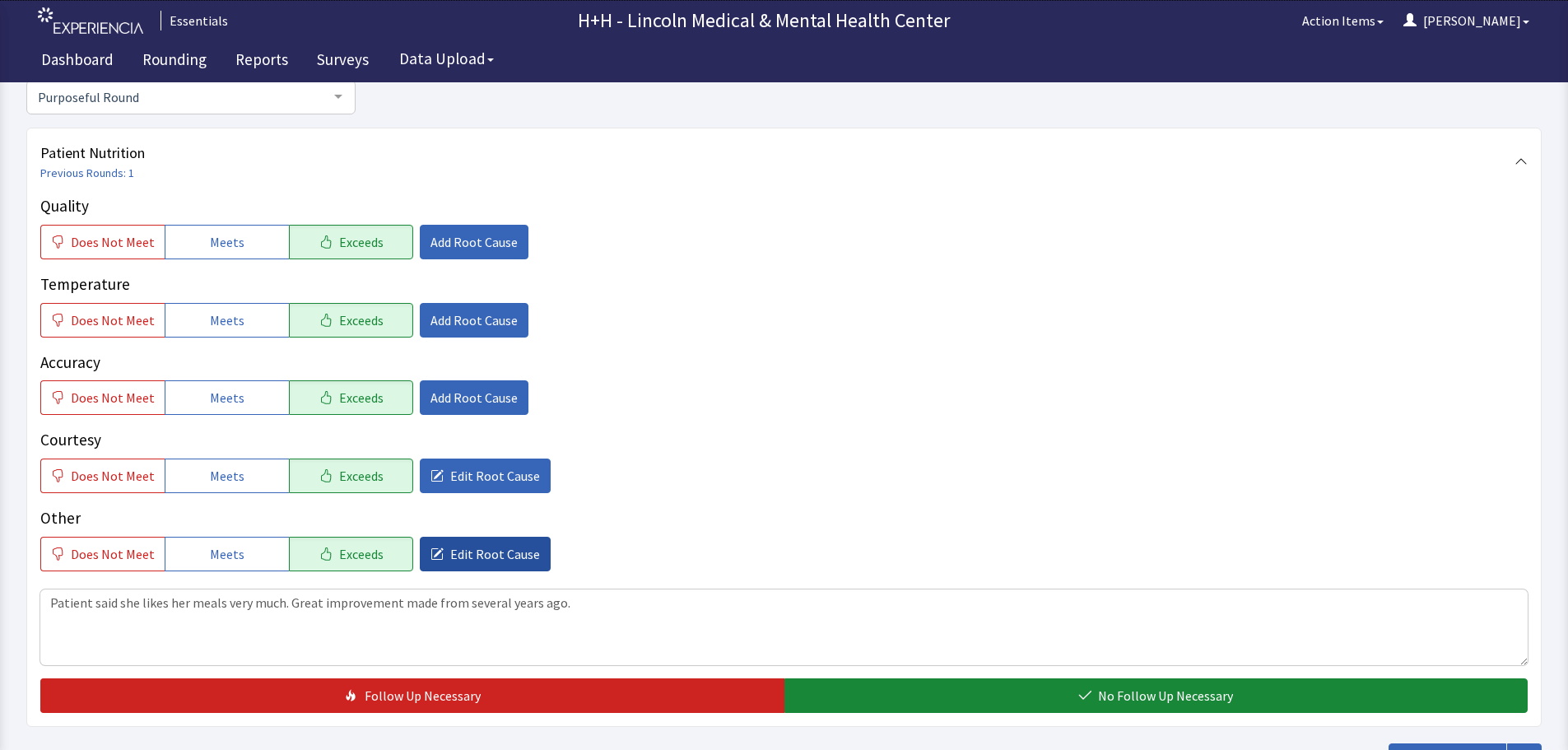
click at [521, 558] on span "Edit Root Cause" at bounding box center [495, 553] width 89 height 19
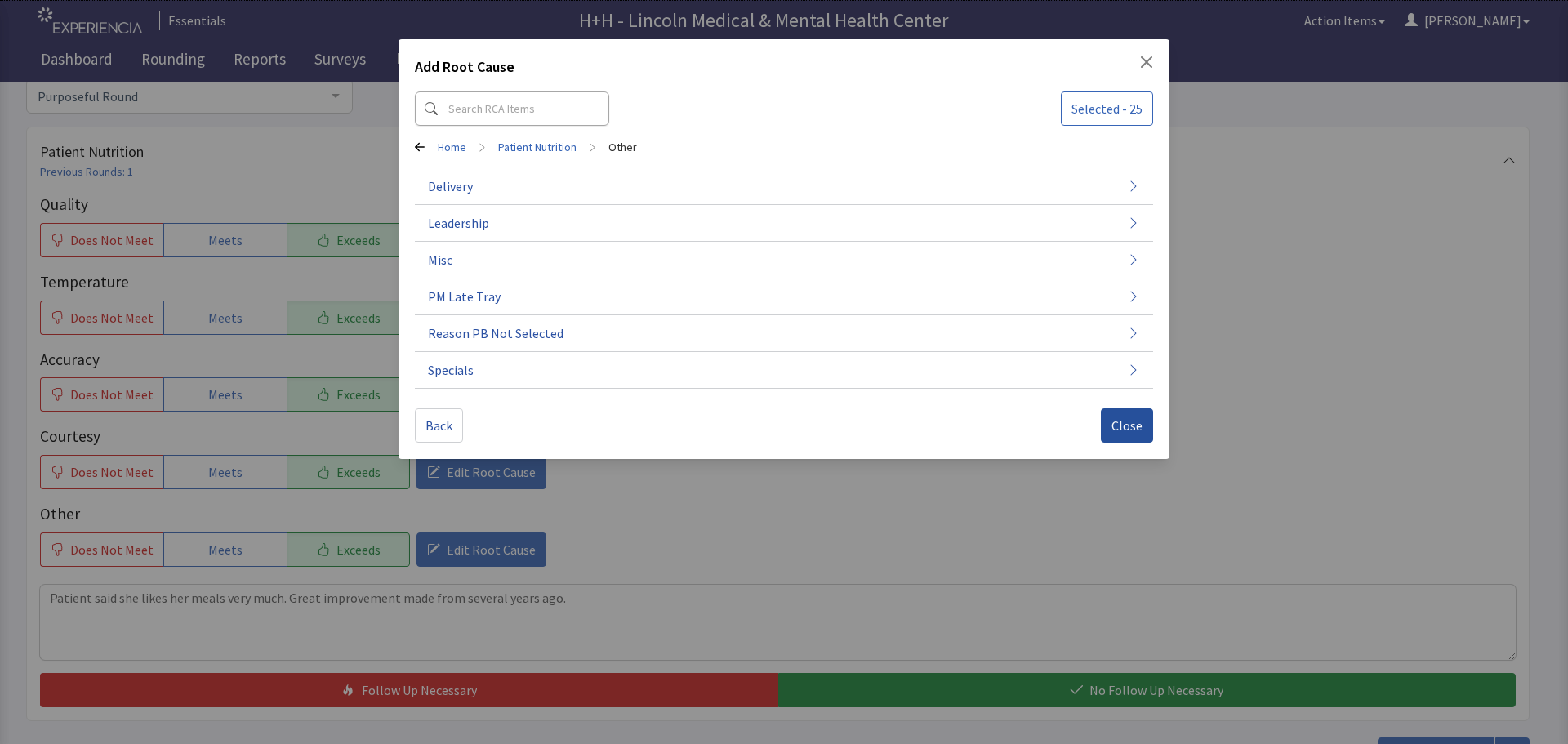
drag, startPoint x: 1118, startPoint y: 421, endPoint x: 1127, endPoint y: 418, distance: 9.5
click at [1127, 418] on span "Close" at bounding box center [1126, 425] width 31 height 19
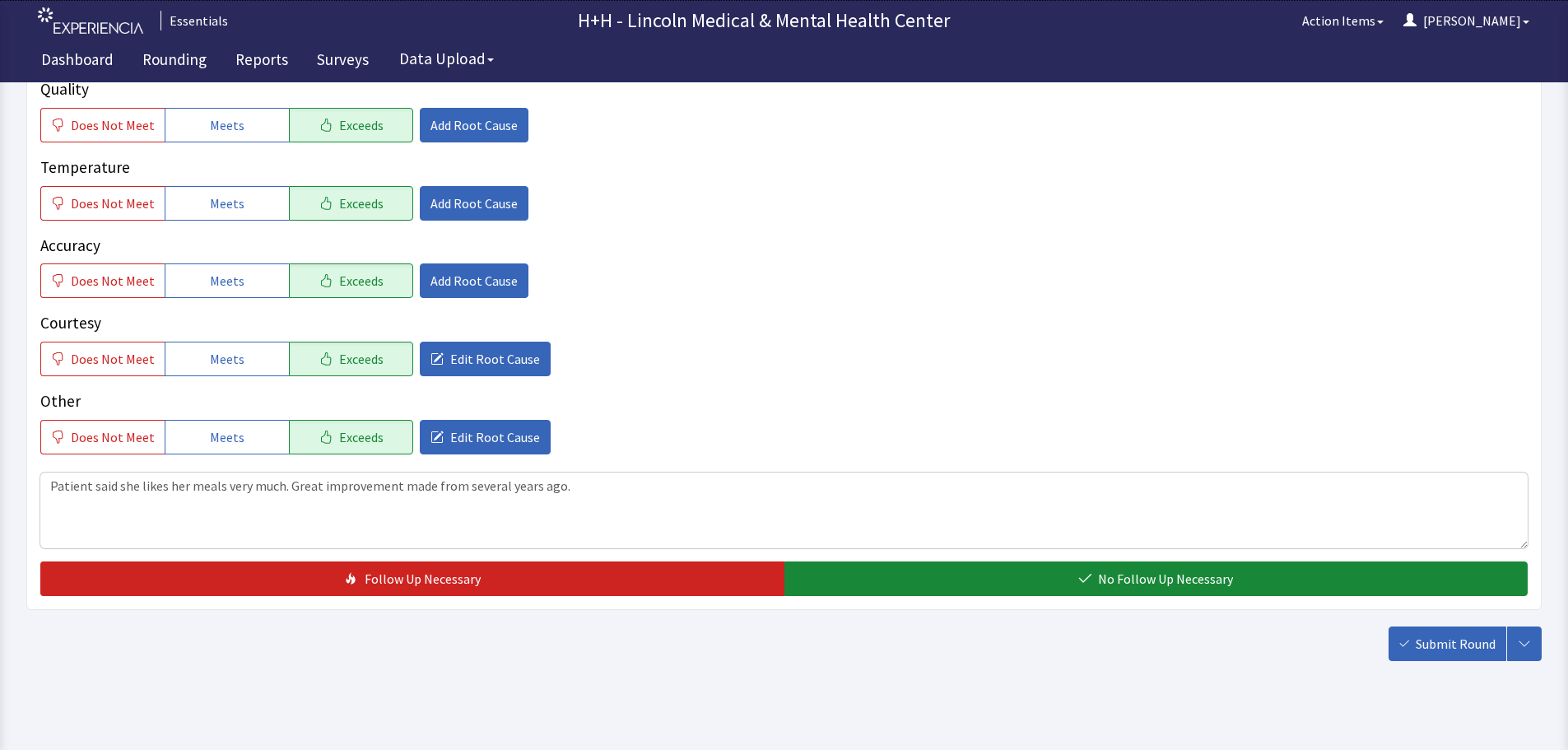
scroll to position [301, 0]
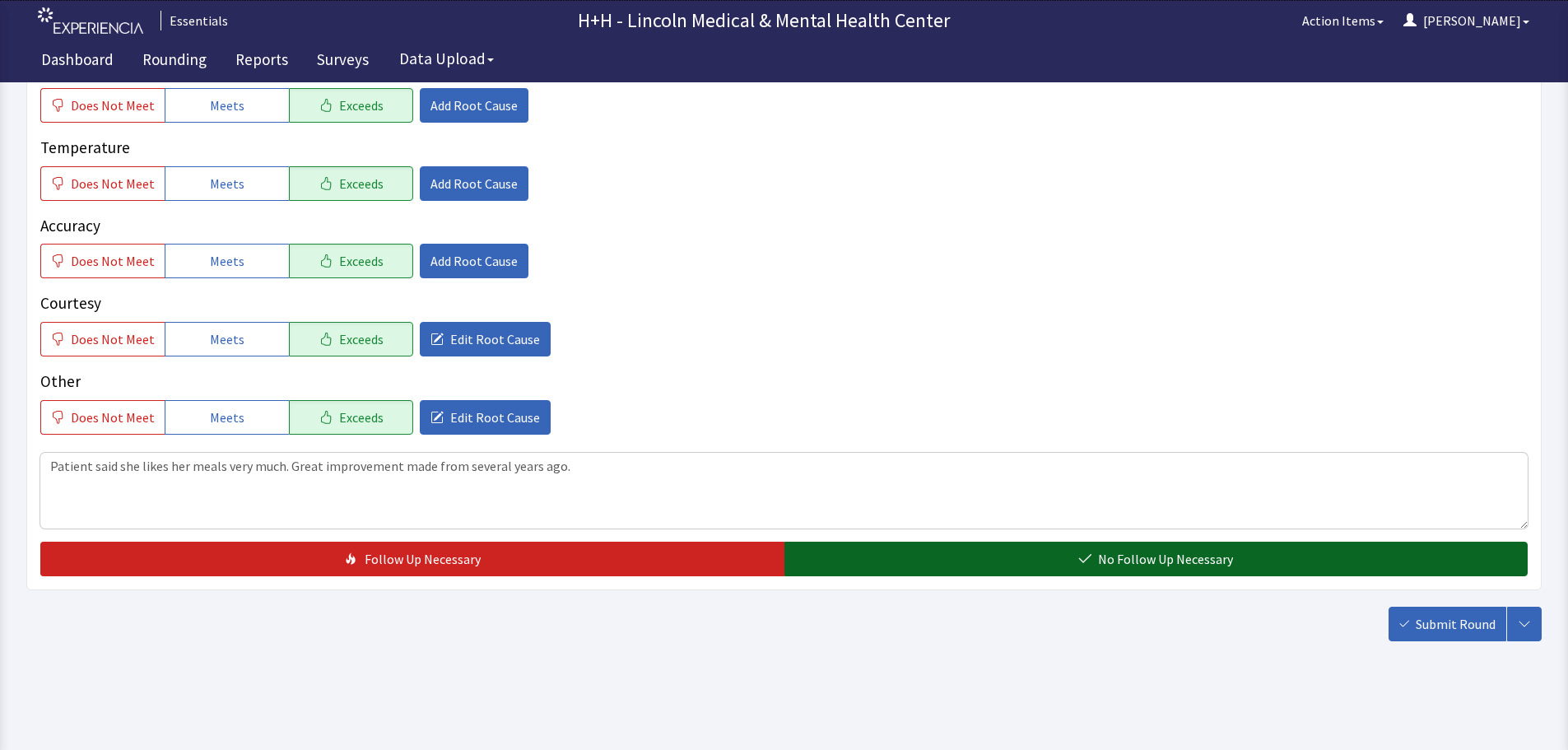
click at [1183, 559] on span "No Follow Up Necessary" at bounding box center [1166, 558] width 135 height 19
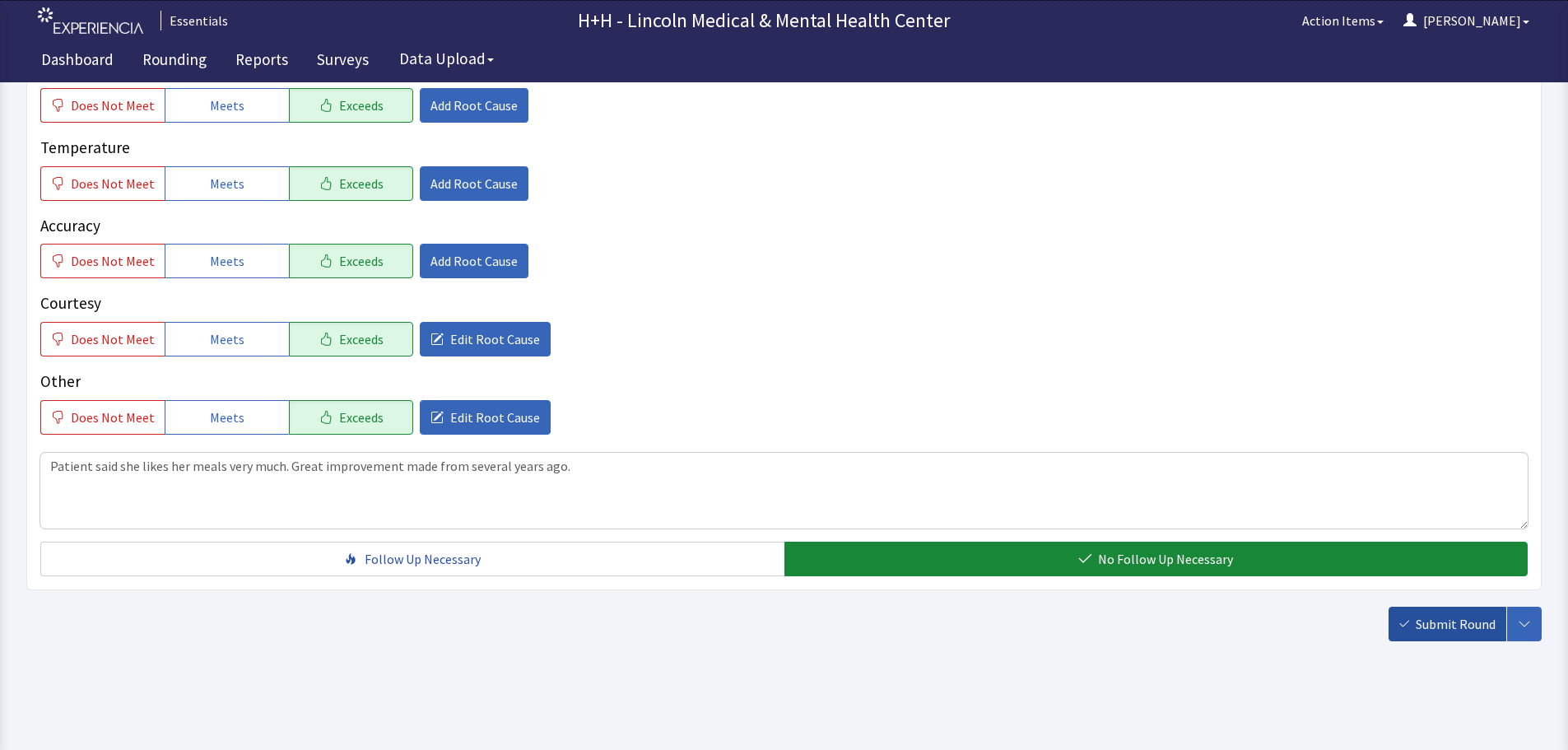
click at [1453, 620] on span "Submit Round" at bounding box center [1456, 623] width 80 height 19
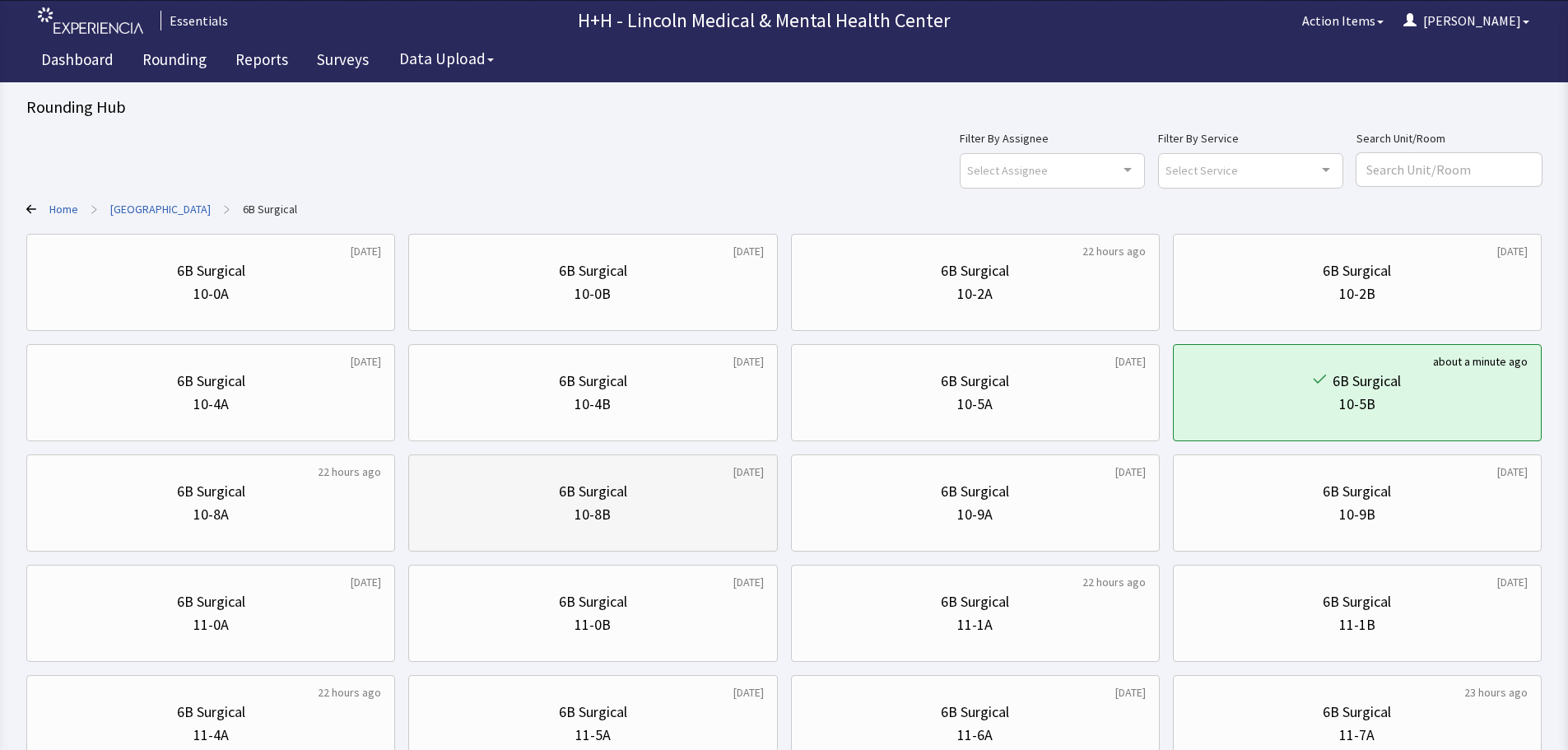
click at [648, 495] on div "6B Surgical" at bounding box center [593, 490] width 341 height 23
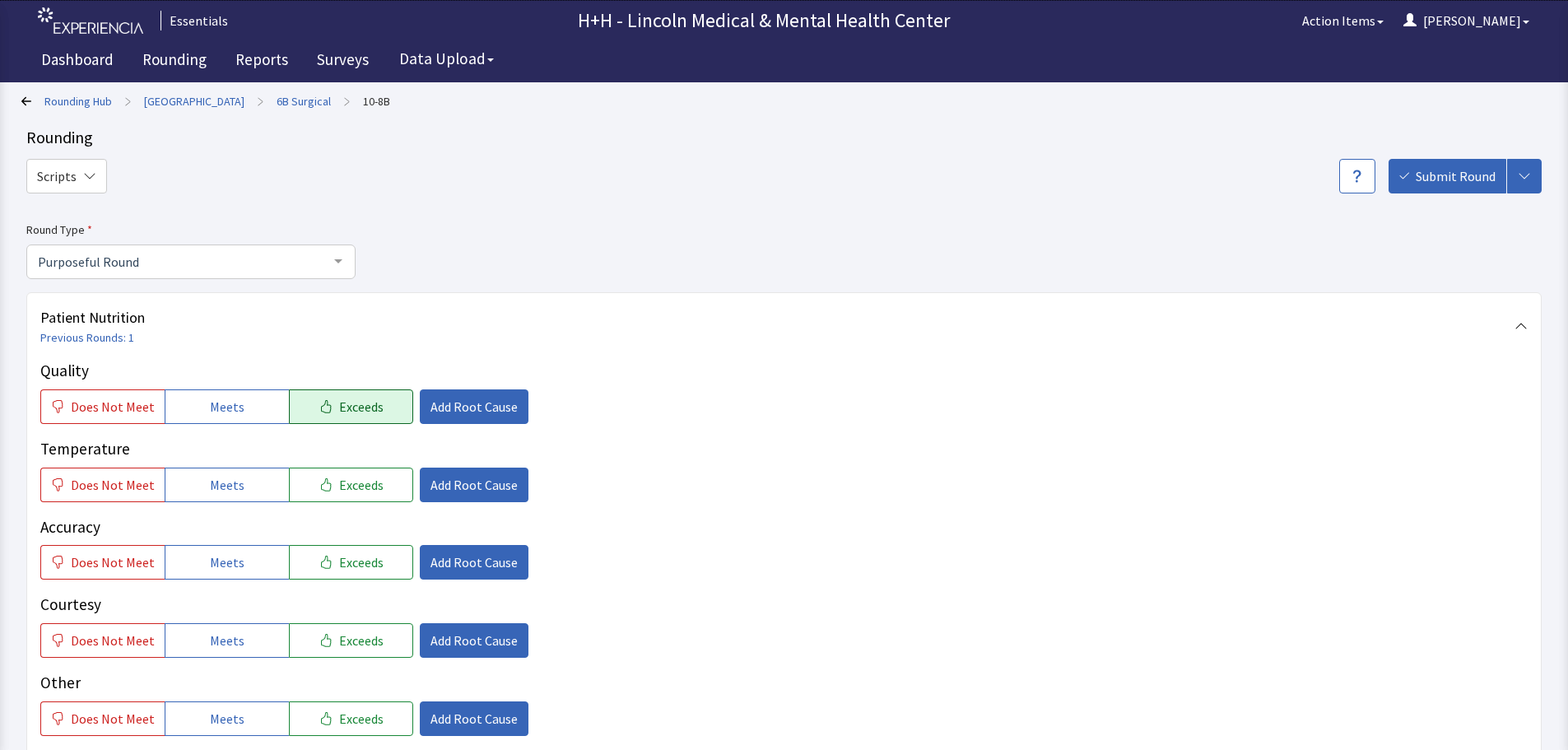
click at [369, 412] on span "Exceeds" at bounding box center [361, 406] width 45 height 19
click at [380, 479] on button "Exceeds" at bounding box center [351, 485] width 124 height 35
click at [373, 560] on button "Exceeds" at bounding box center [351, 561] width 124 height 35
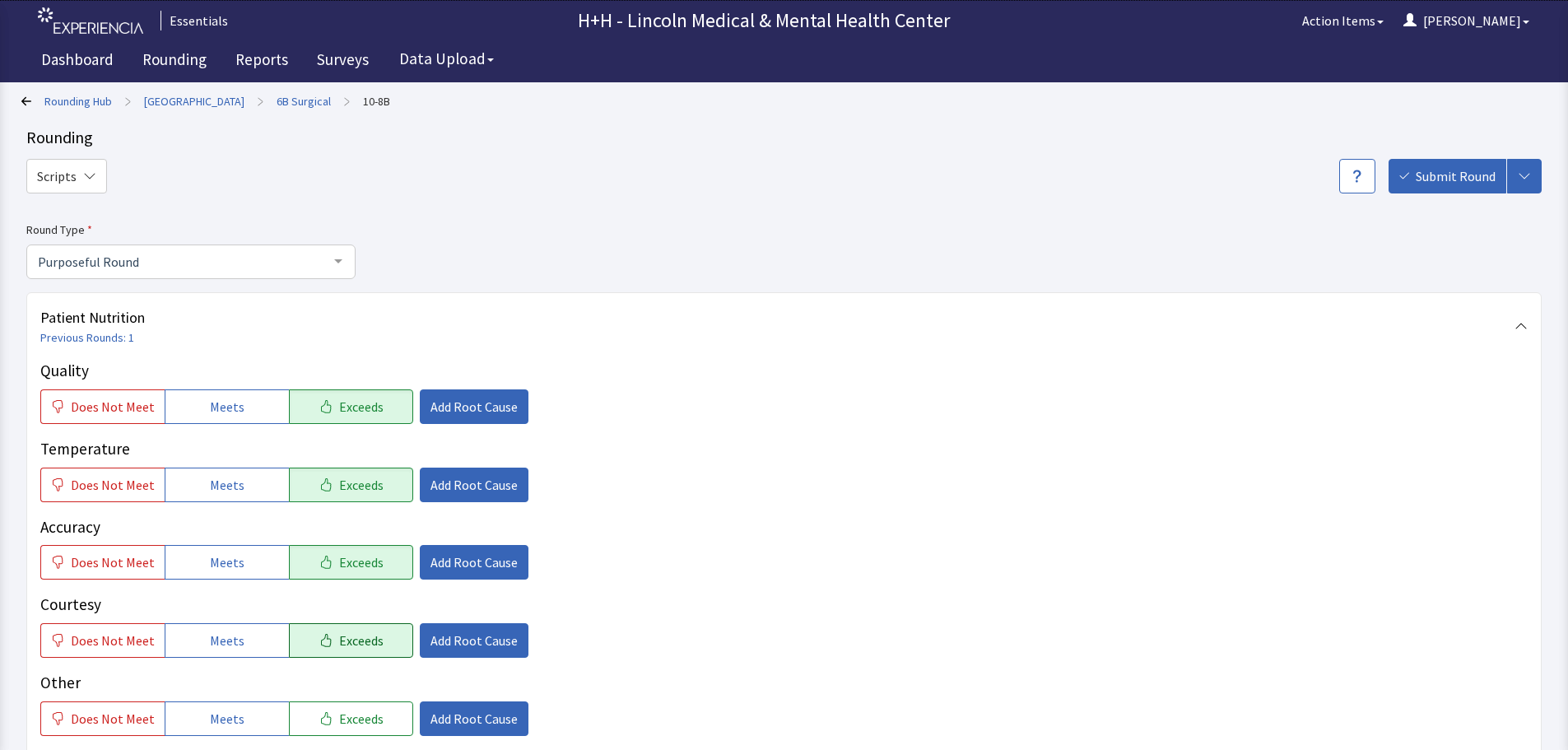
click at [368, 640] on span "Exceeds" at bounding box center [361, 640] width 45 height 19
click at [336, 729] on button "Exceeds" at bounding box center [351, 718] width 124 height 35
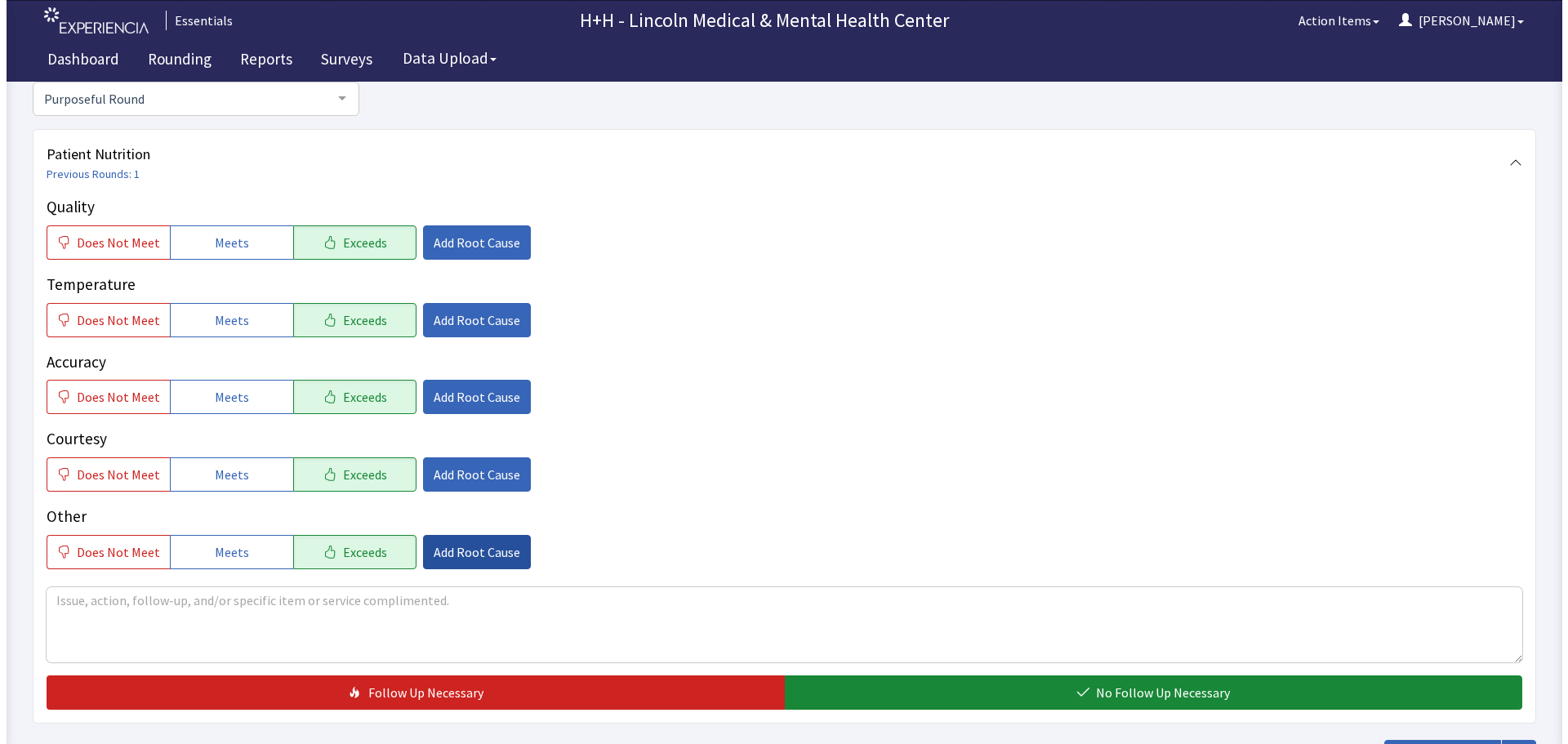
scroll to position [163, 0]
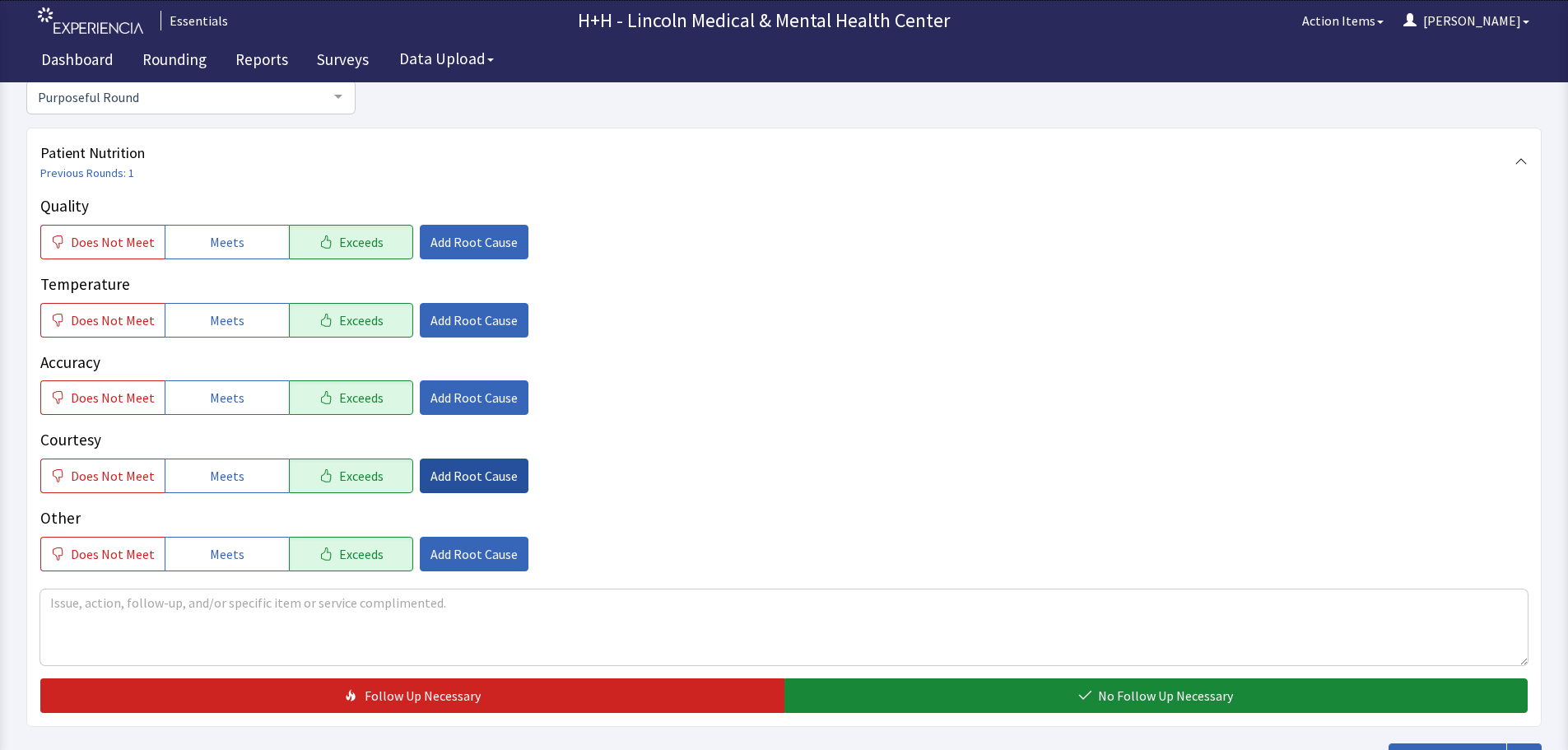
click at [431, 482] on span "Add Root Cause" at bounding box center [475, 475] width 88 height 19
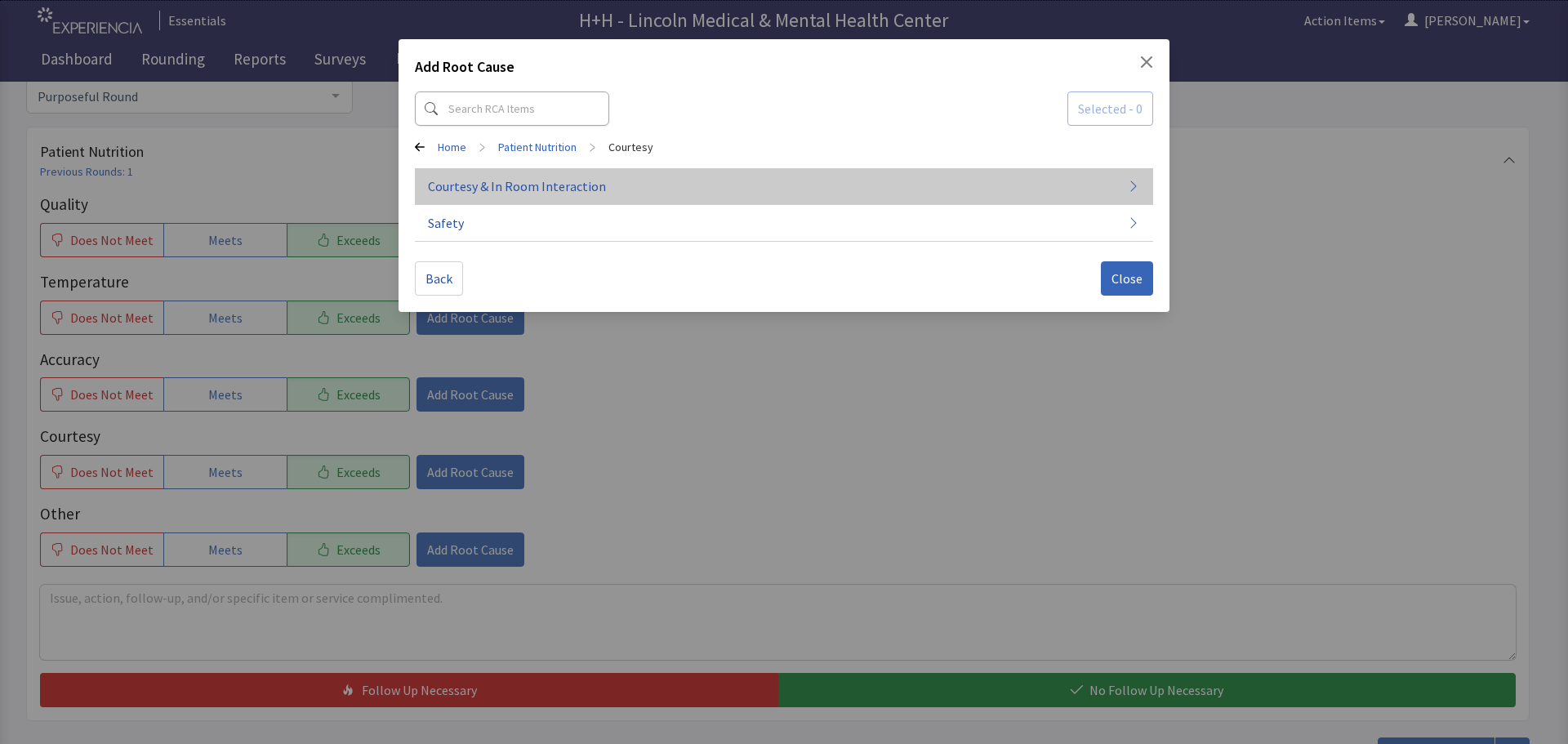
click at [518, 186] on span "Courtesy & In Room Interaction" at bounding box center [517, 186] width 178 height 19
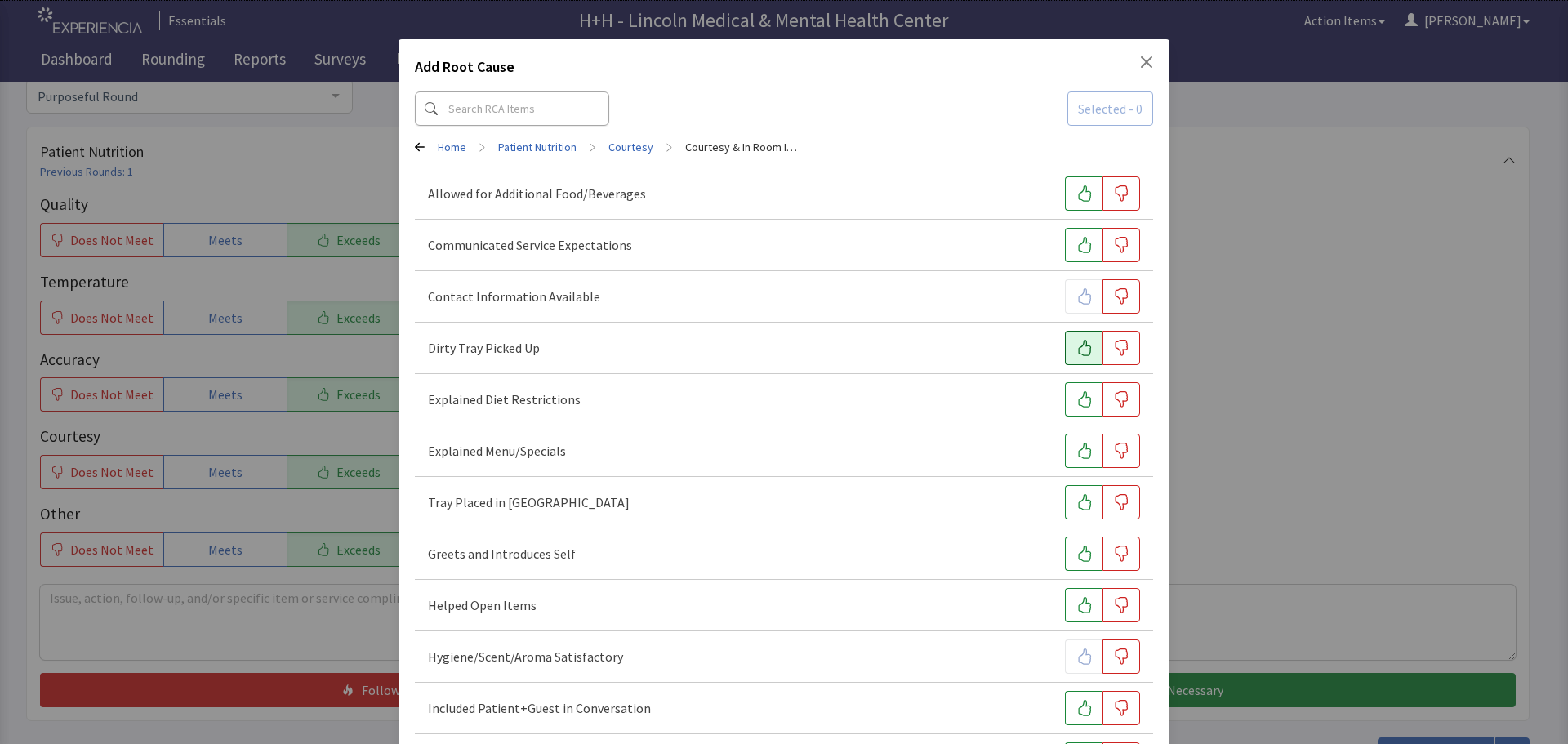
click at [1080, 344] on icon "button" at bounding box center [1085, 348] width 17 height 17
click at [1078, 400] on icon "button" at bounding box center [1085, 400] width 13 height 17
click at [1065, 446] on button "button" at bounding box center [1083, 451] width 38 height 34
click at [1076, 499] on icon "button" at bounding box center [1085, 502] width 17 height 17
click at [1076, 548] on icon "button" at bounding box center [1085, 553] width 17 height 17
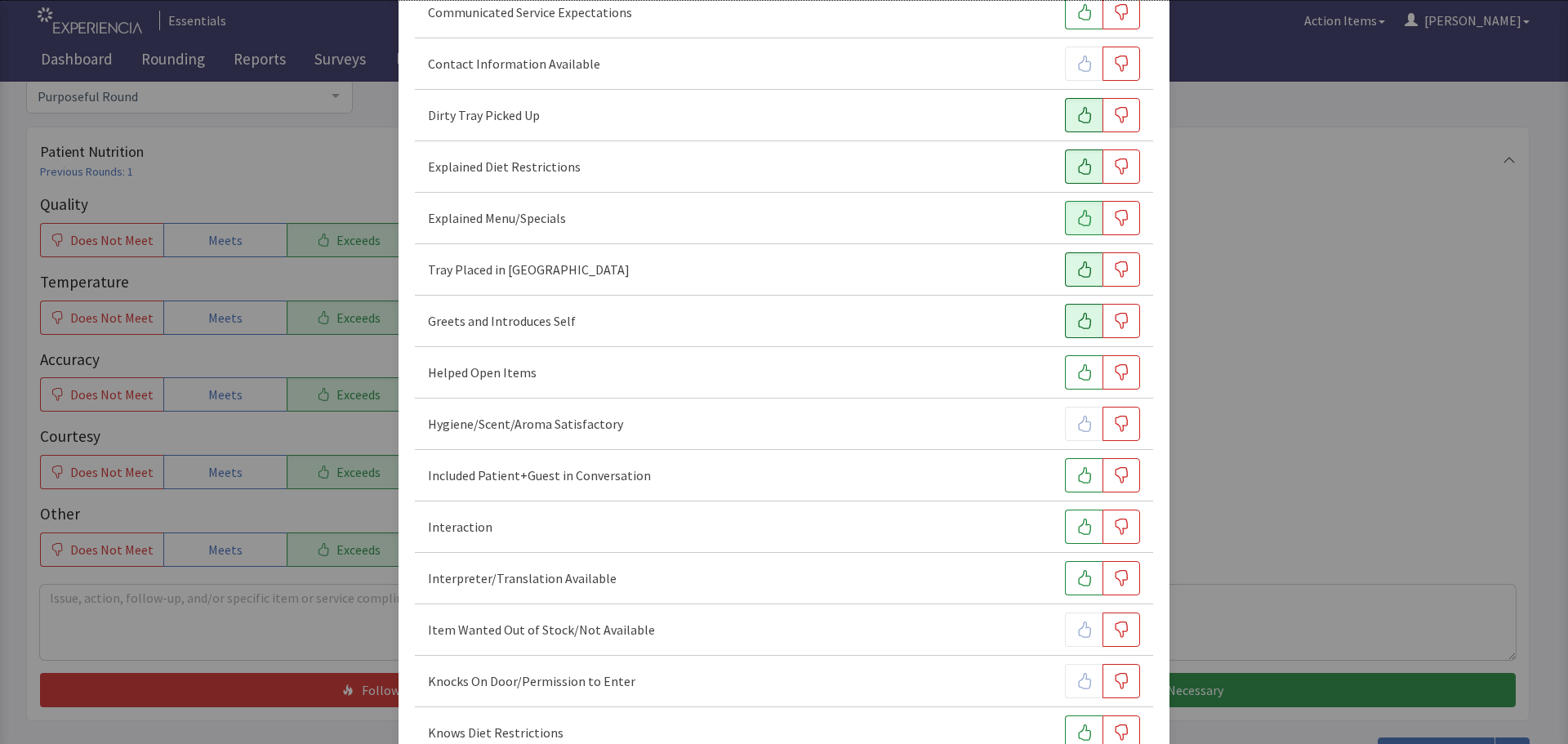
scroll to position [245, 0]
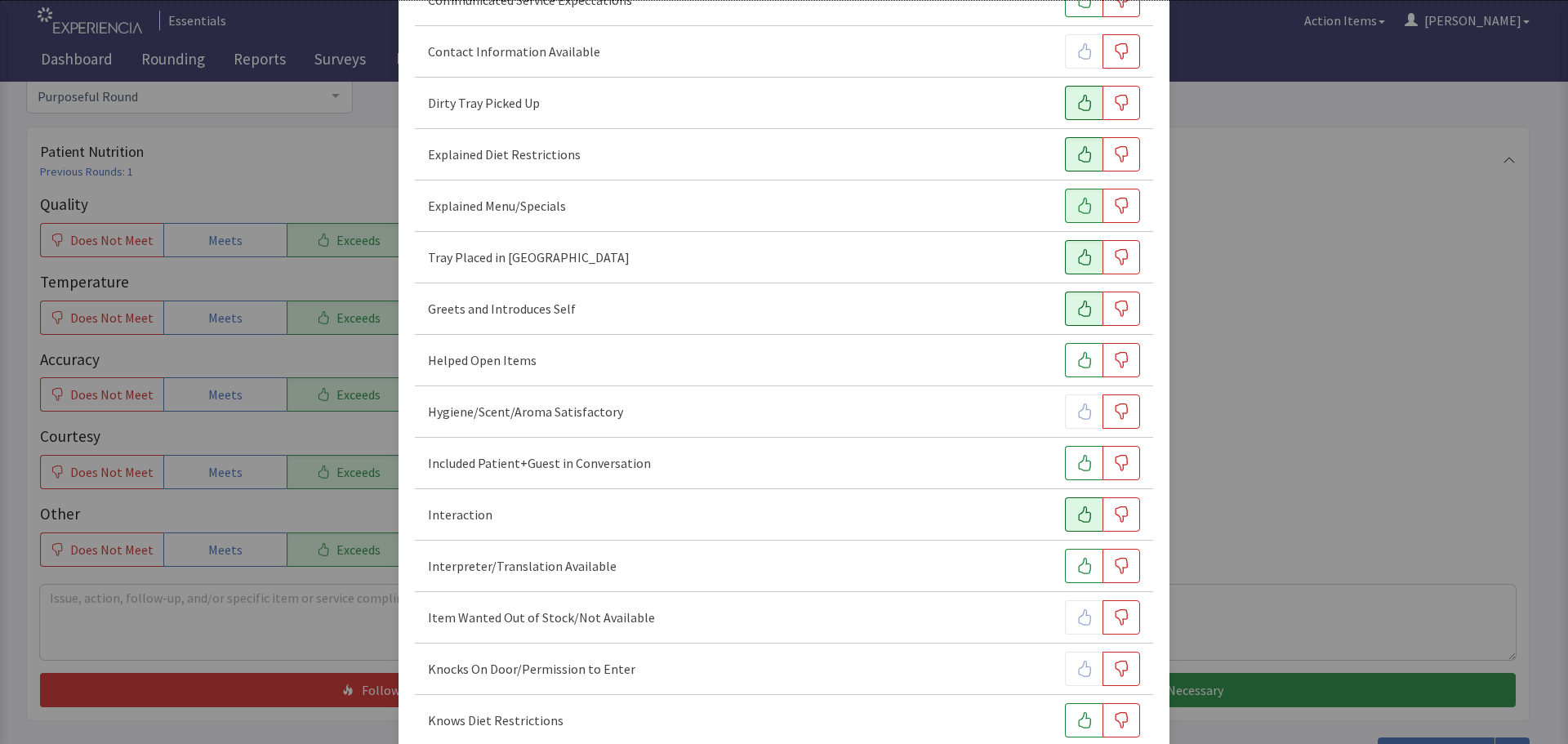
click at [1080, 512] on icon "button" at bounding box center [1085, 514] width 17 height 17
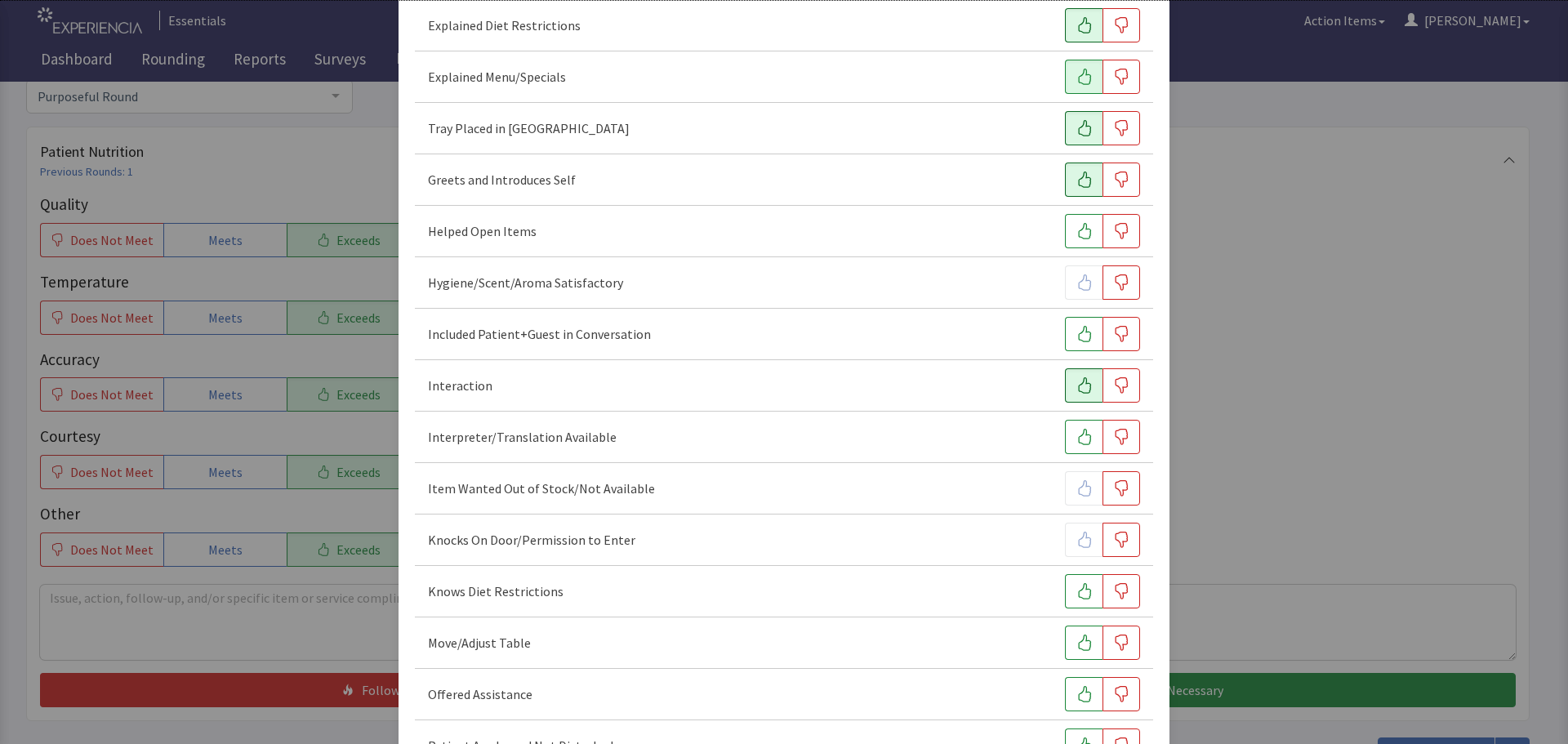
scroll to position [408, 0]
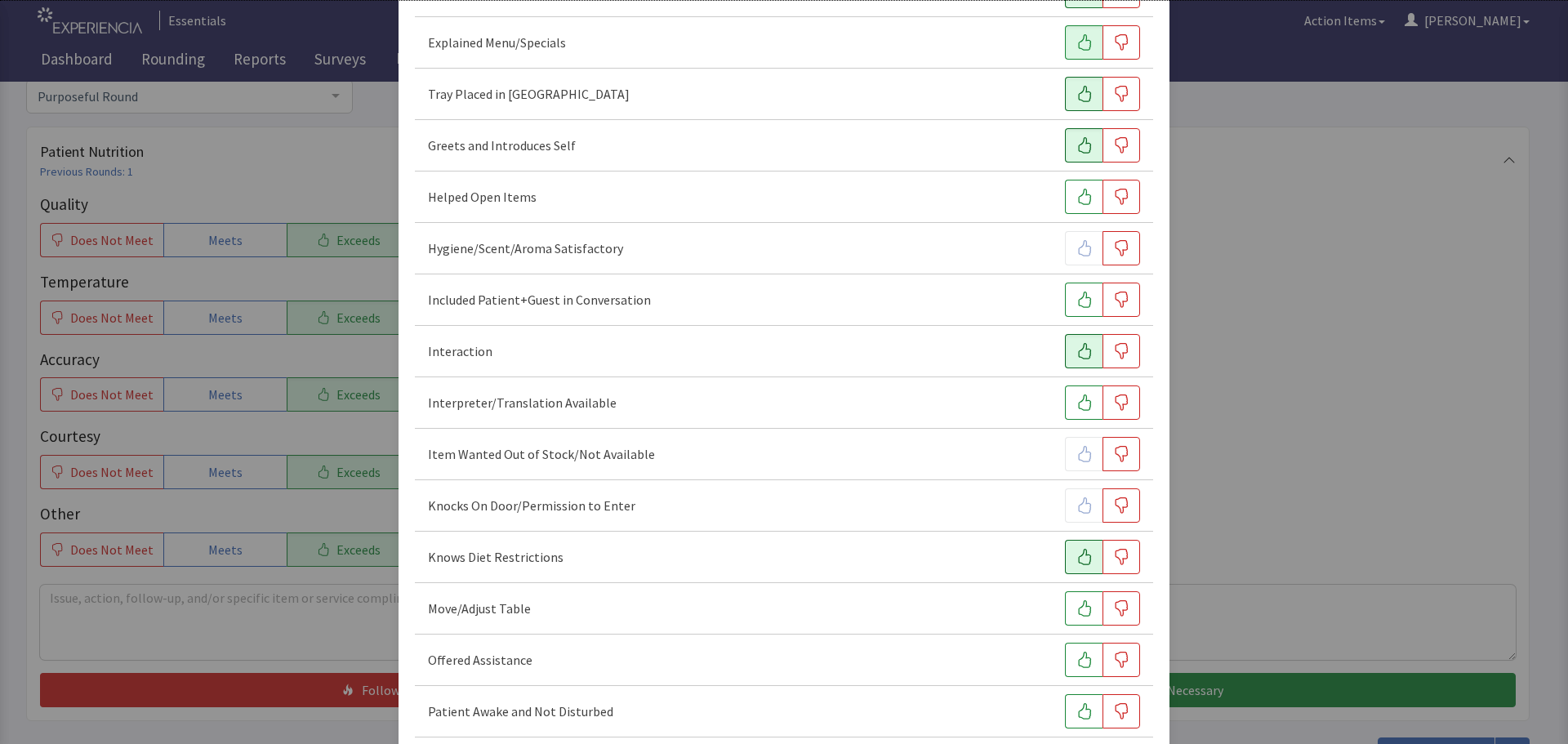
click at [1076, 553] on icon "button" at bounding box center [1085, 557] width 17 height 17
click at [1076, 608] on icon "button" at bounding box center [1085, 609] width 17 height 17
click at [1065, 658] on button "button" at bounding box center [1083, 659] width 38 height 34
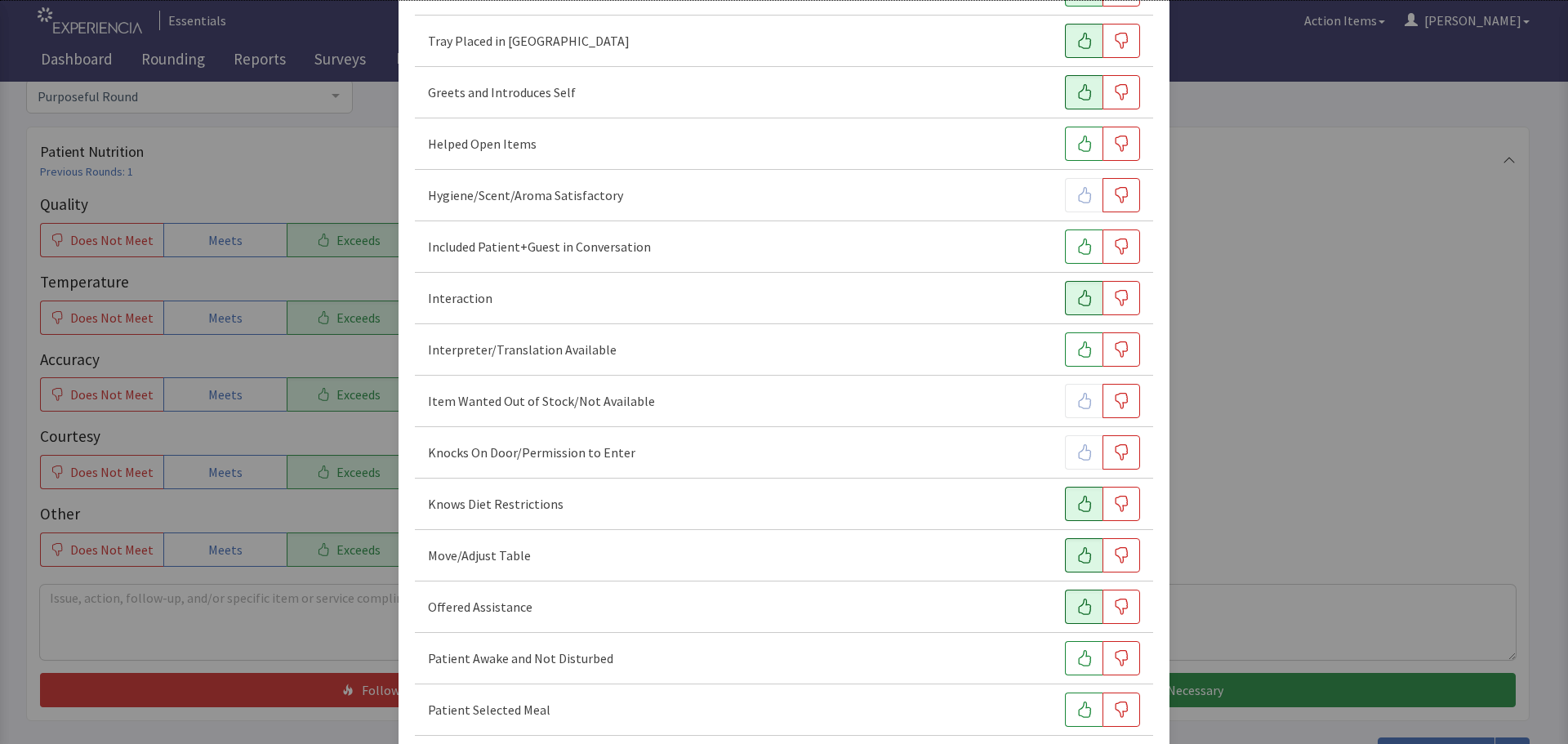
scroll to position [490, 0]
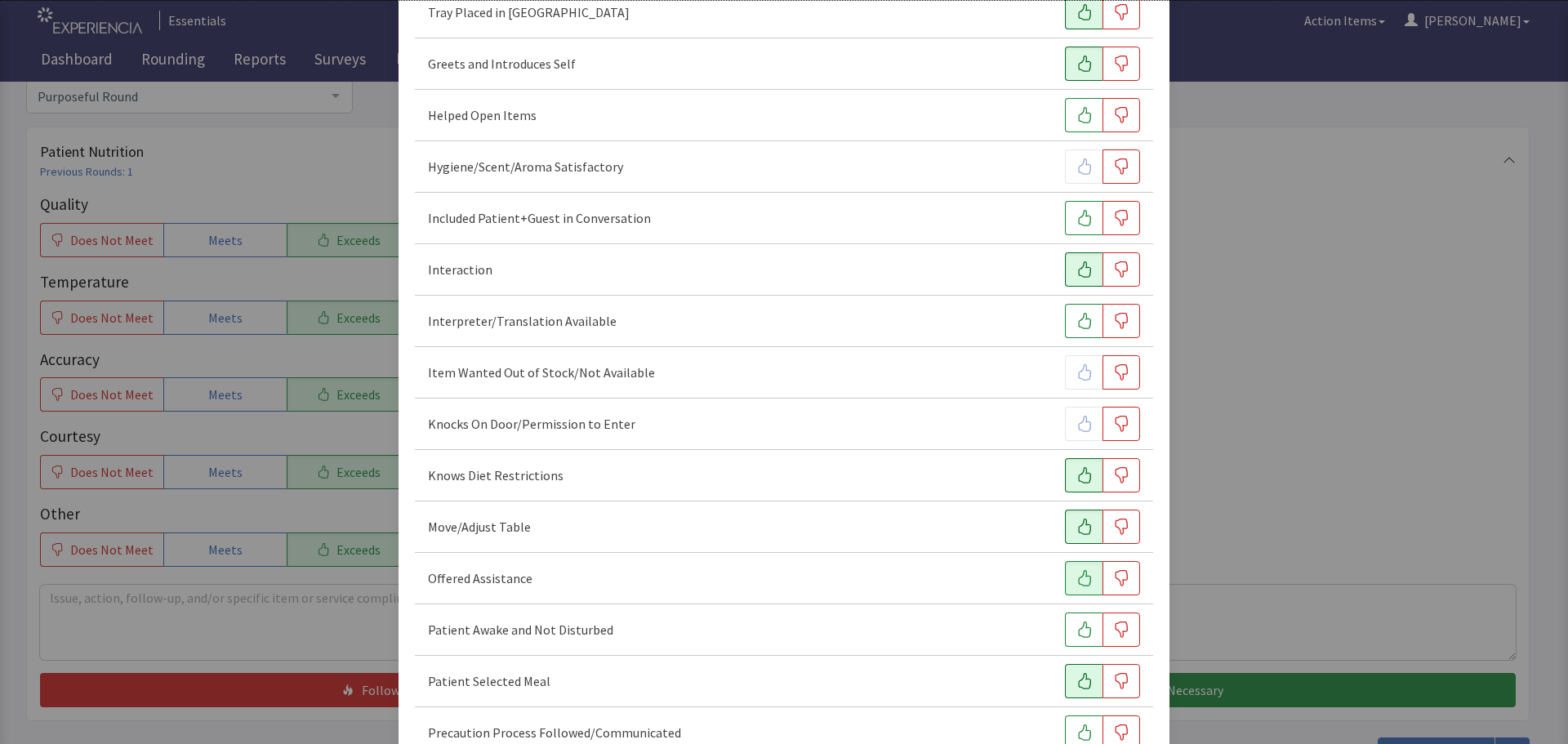
click at [1076, 679] on icon "button" at bounding box center [1085, 681] width 17 height 17
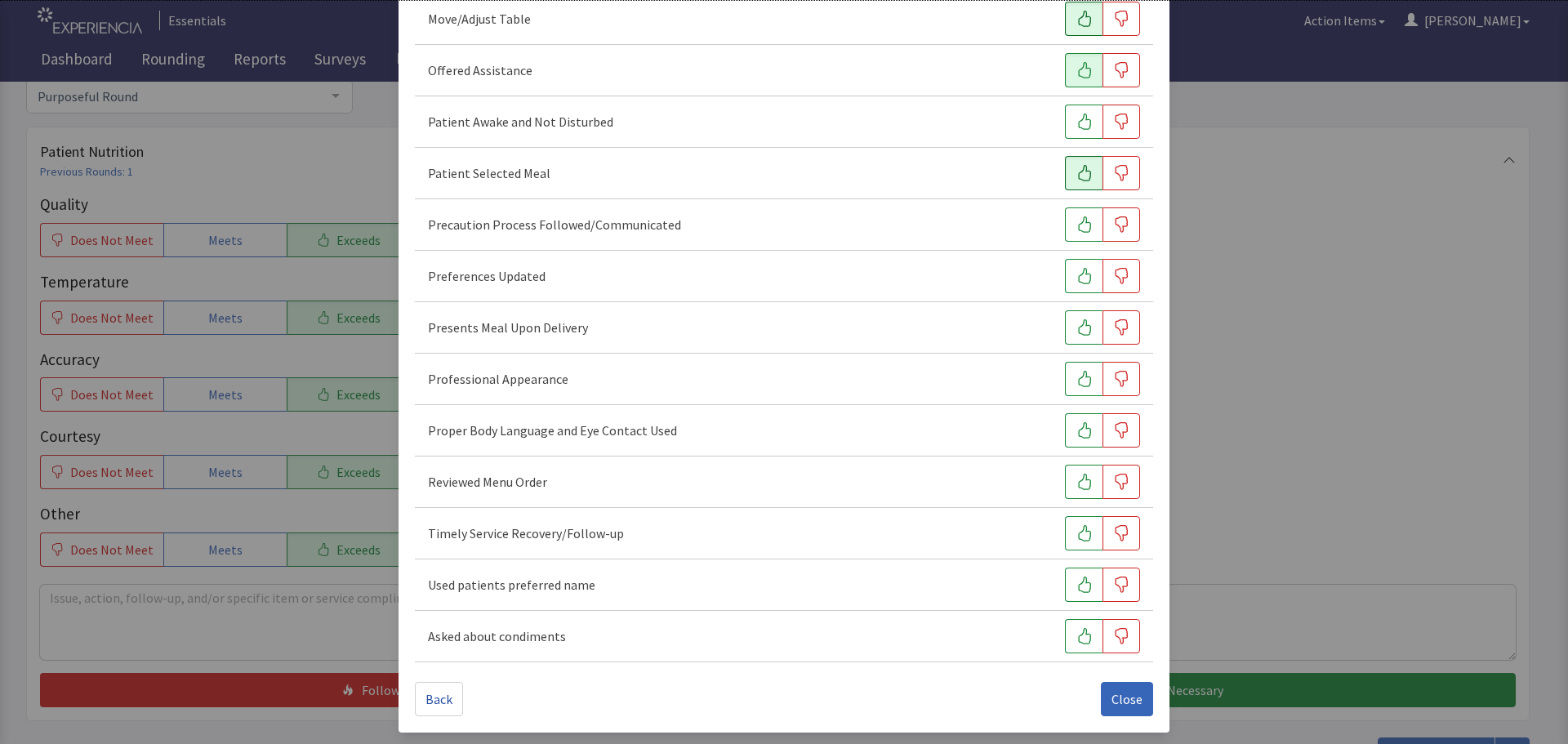
scroll to position [999, 0]
click at [1065, 574] on button "button" at bounding box center [1083, 583] width 38 height 34
click at [1065, 535] on button "button" at bounding box center [1083, 531] width 38 height 34
click at [1076, 435] on icon "button" at bounding box center [1085, 429] width 17 height 17
click at [1076, 382] on icon "button" at bounding box center [1085, 377] width 17 height 17
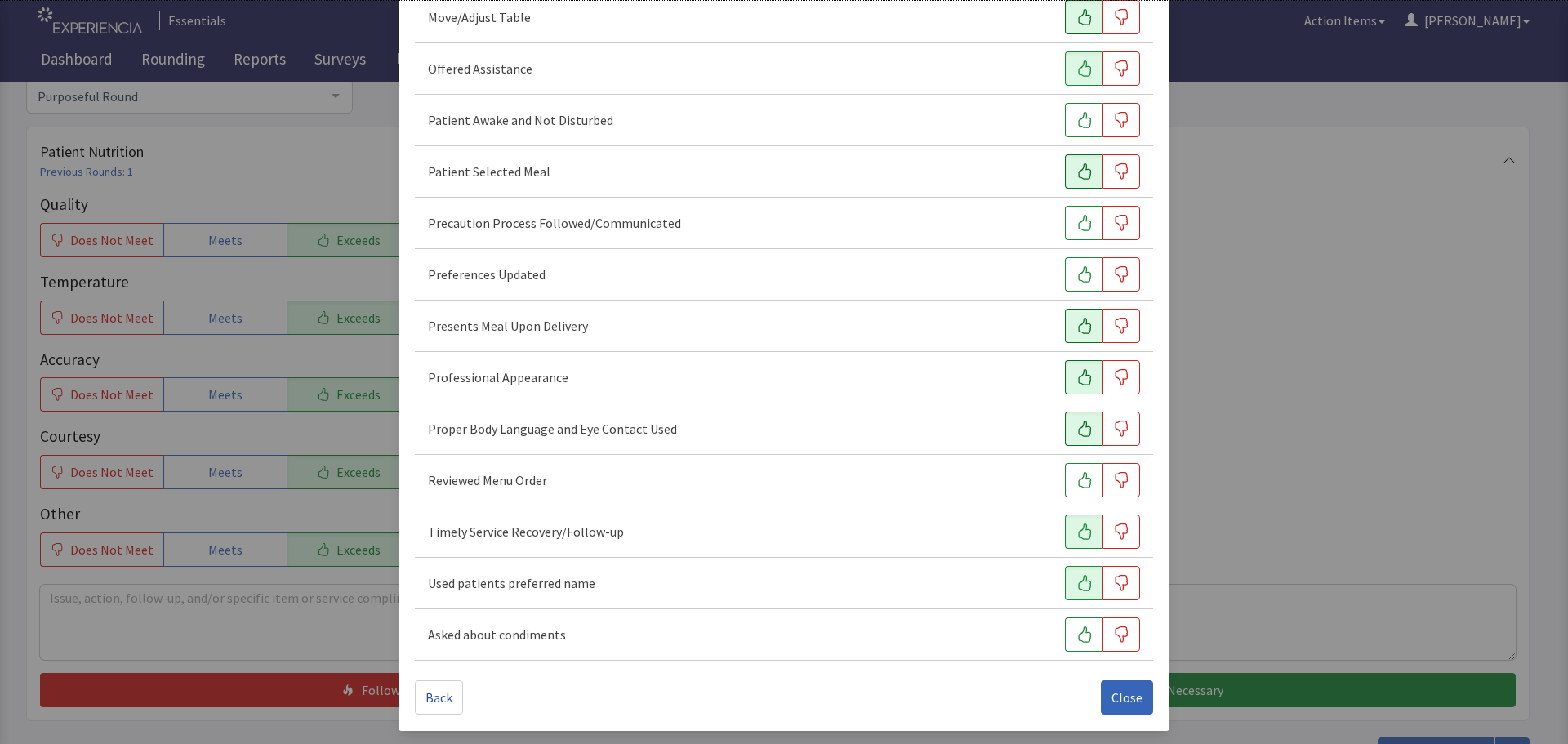
click at [1085, 325] on button "button" at bounding box center [1083, 325] width 38 height 34
click at [1076, 319] on icon "button" at bounding box center [1085, 326] width 17 height 17
click at [1076, 281] on icon "button" at bounding box center [1085, 274] width 17 height 17
click at [1065, 327] on button "button" at bounding box center [1083, 325] width 38 height 34
click at [1122, 699] on span "Close" at bounding box center [1126, 696] width 31 height 19
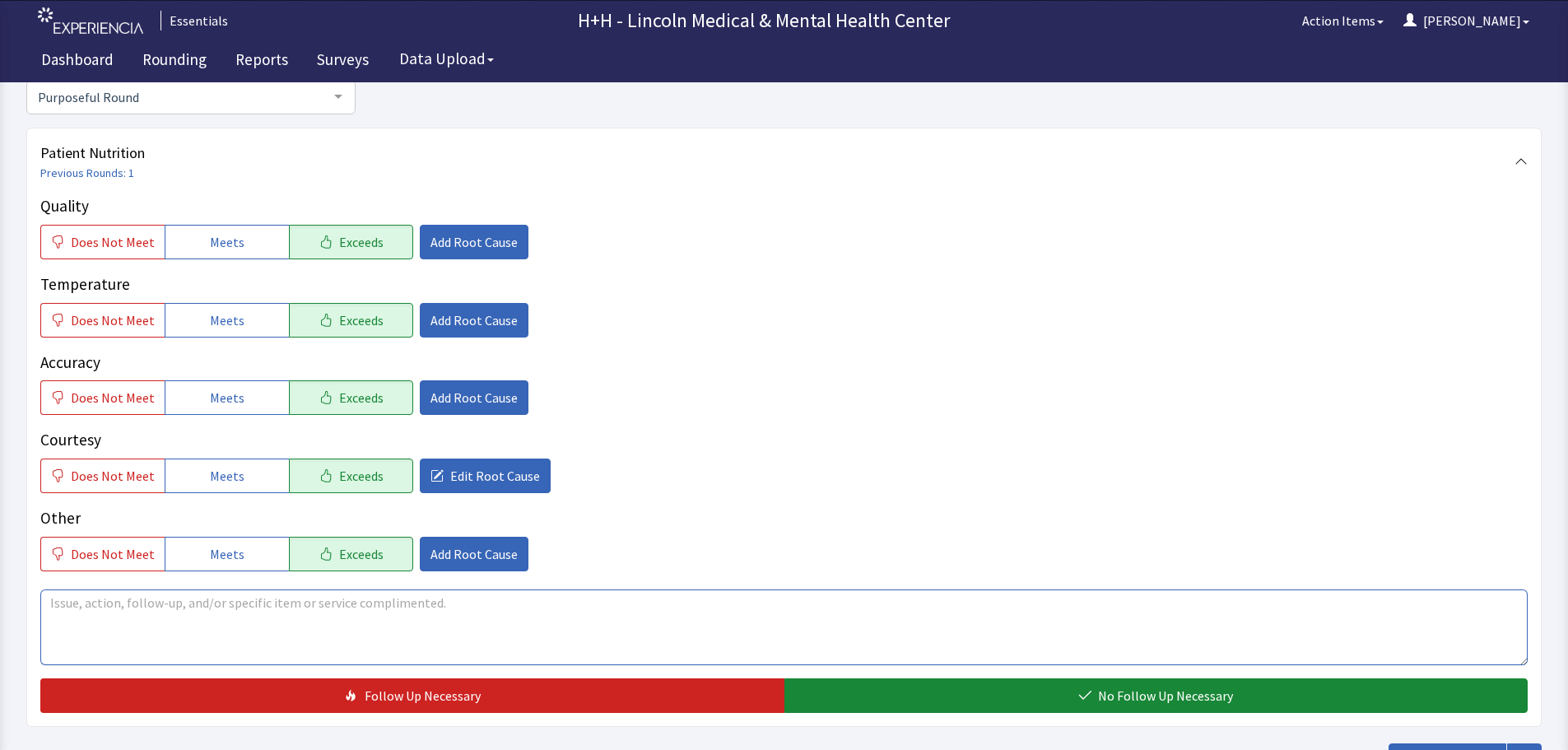
click at [47, 600] on textarea at bounding box center [784, 627] width 1488 height 76
type textarea "Gentleman told us he enjoys his meals very much. Food is flavorful and plenty o…"
click at [431, 549] on span "Add Root Cause" at bounding box center [475, 553] width 88 height 19
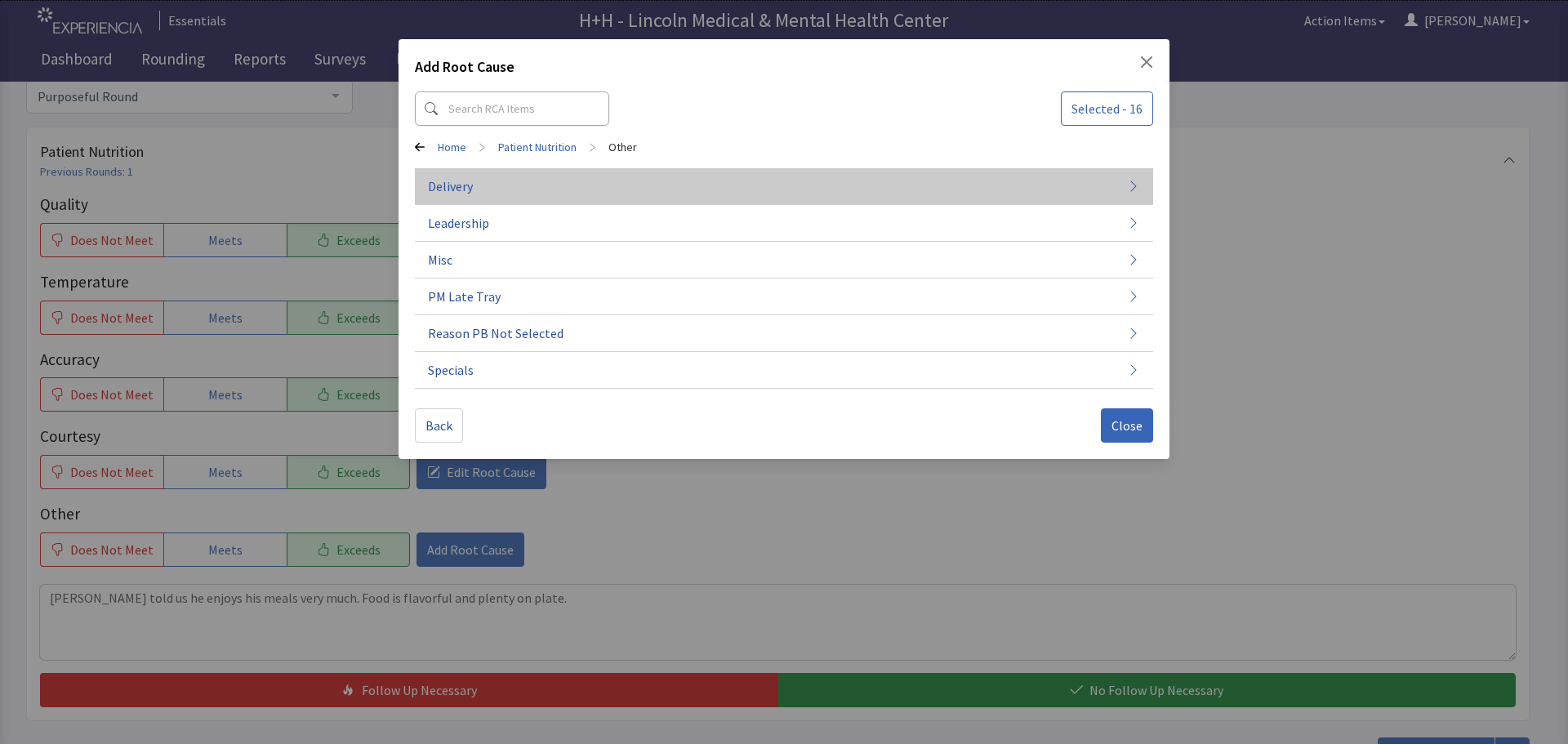
click at [502, 190] on button "Delivery" at bounding box center [784, 186] width 738 height 37
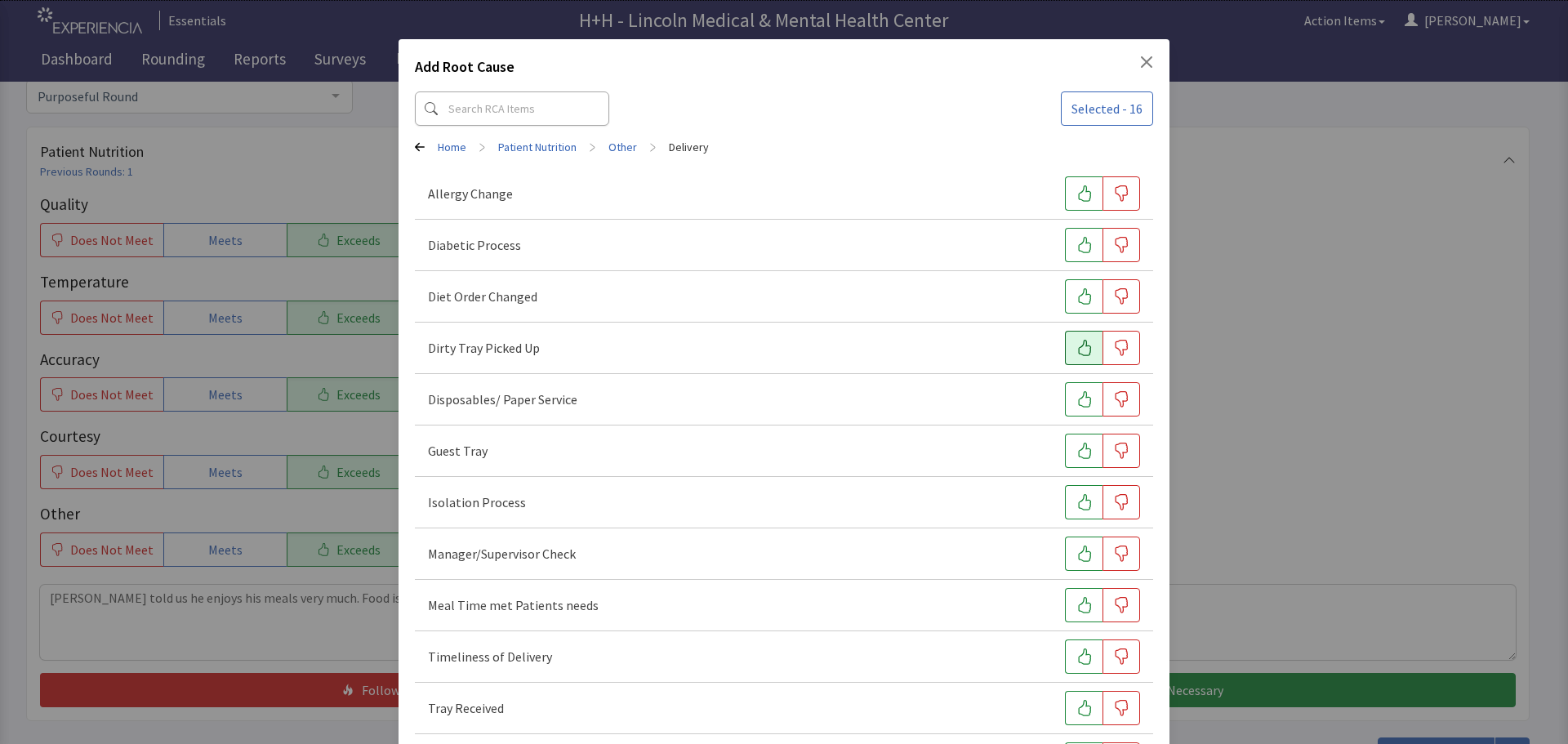
click at [1076, 355] on icon "button" at bounding box center [1085, 348] width 17 height 17
click at [1076, 604] on icon "button" at bounding box center [1085, 605] width 17 height 17
click at [1078, 652] on icon "button" at bounding box center [1085, 656] width 13 height 17
click at [1090, 701] on button "button" at bounding box center [1083, 707] width 38 height 34
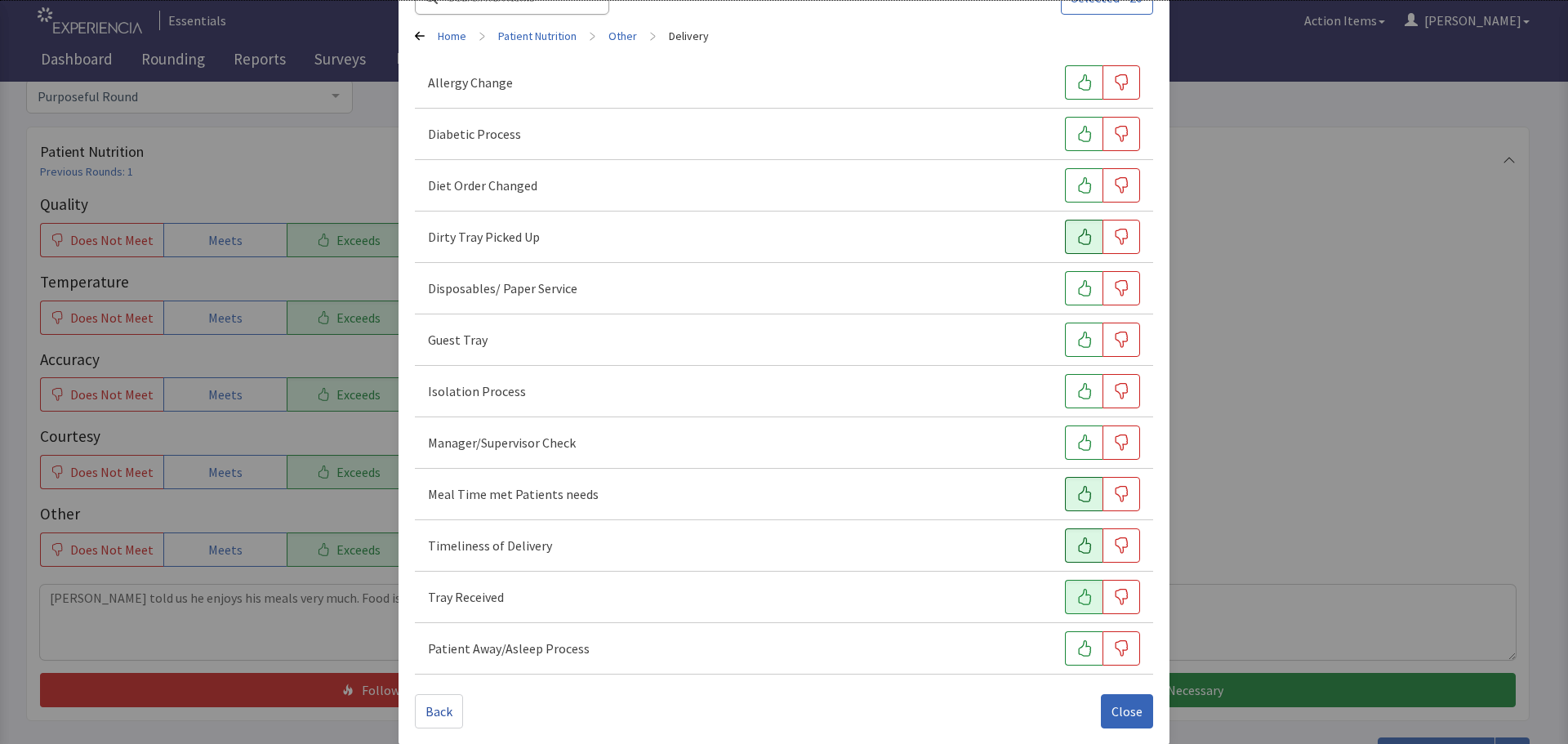
scroll to position [125, 0]
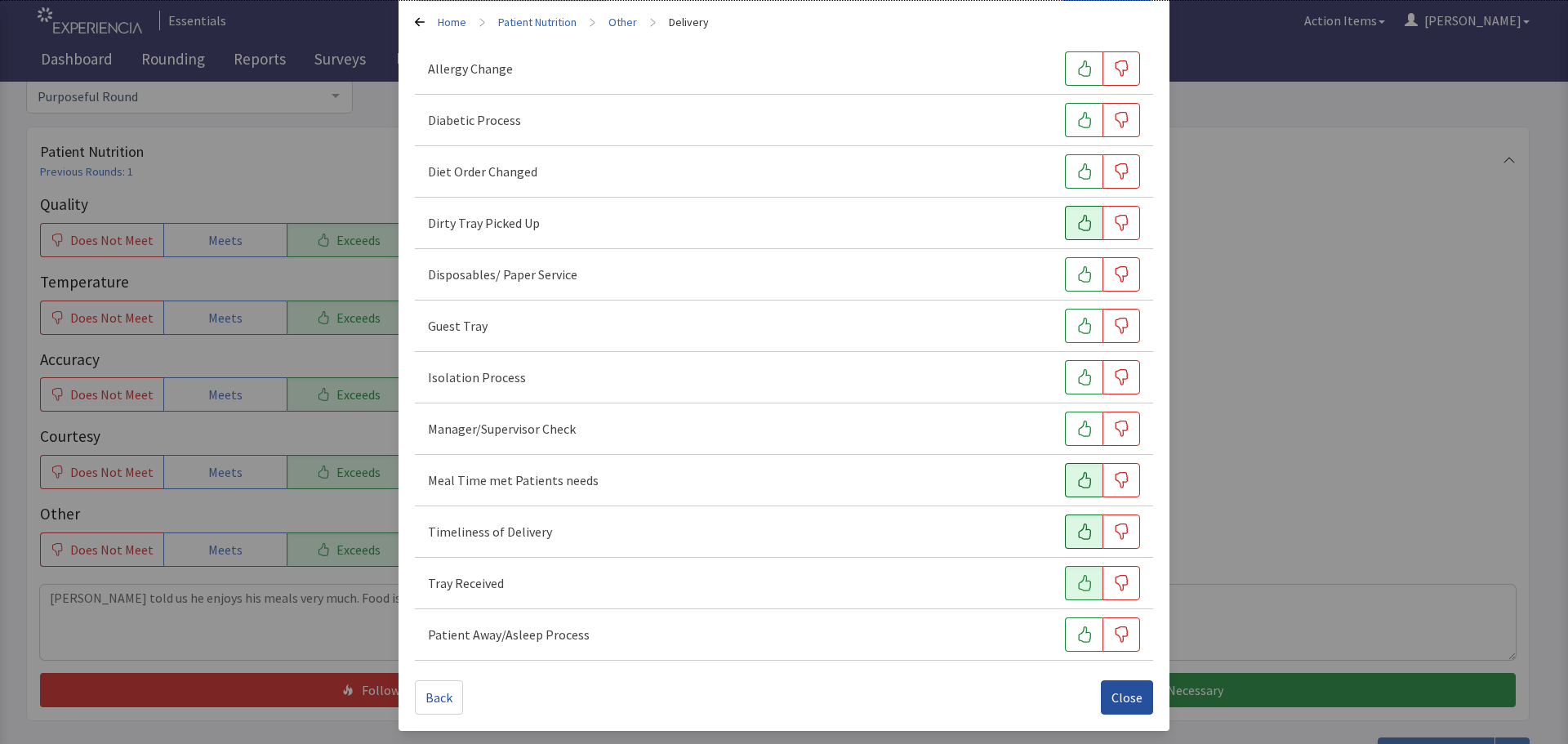
click at [1123, 693] on span "Close" at bounding box center [1126, 696] width 31 height 19
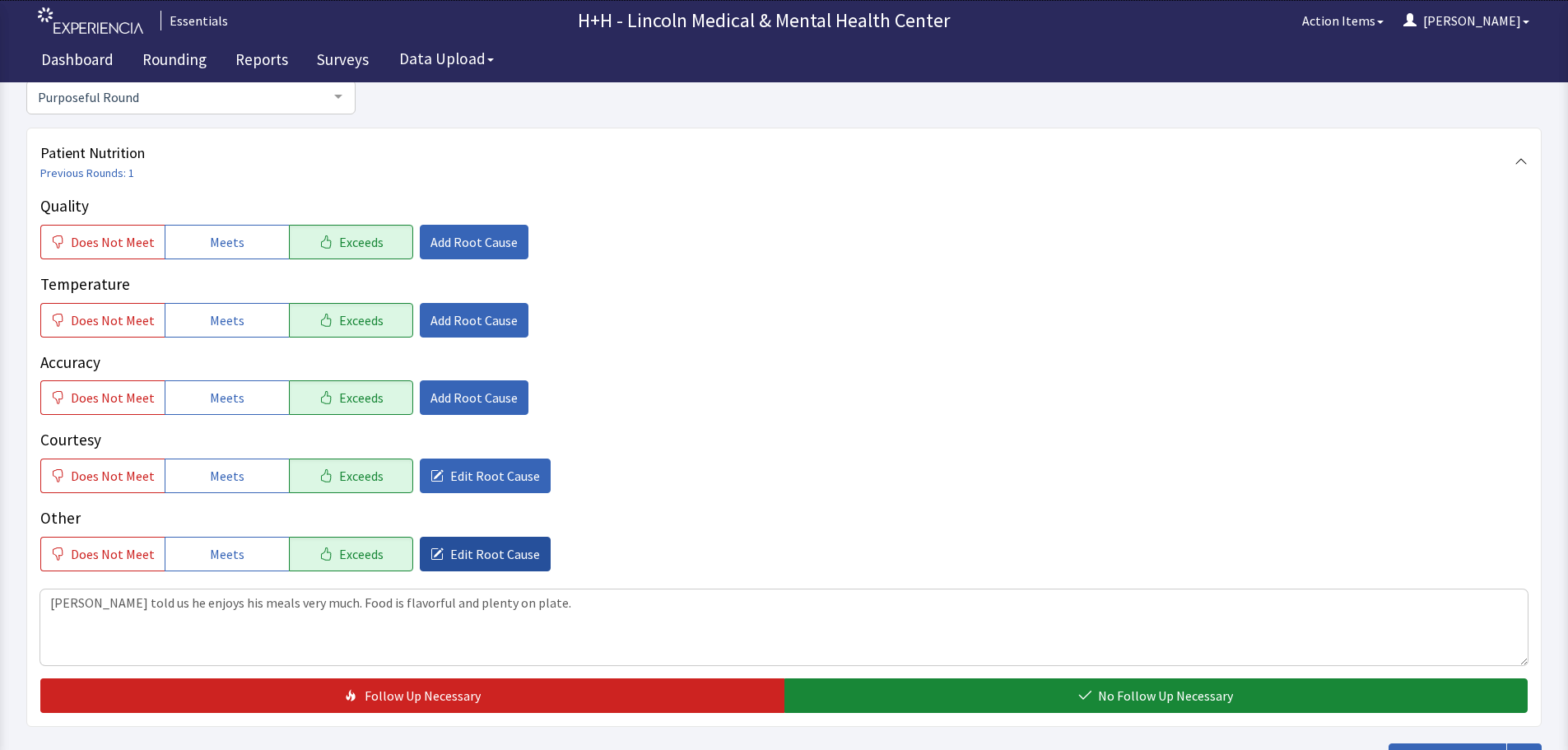
click at [492, 545] on span "Edit Root Cause" at bounding box center [495, 553] width 89 height 19
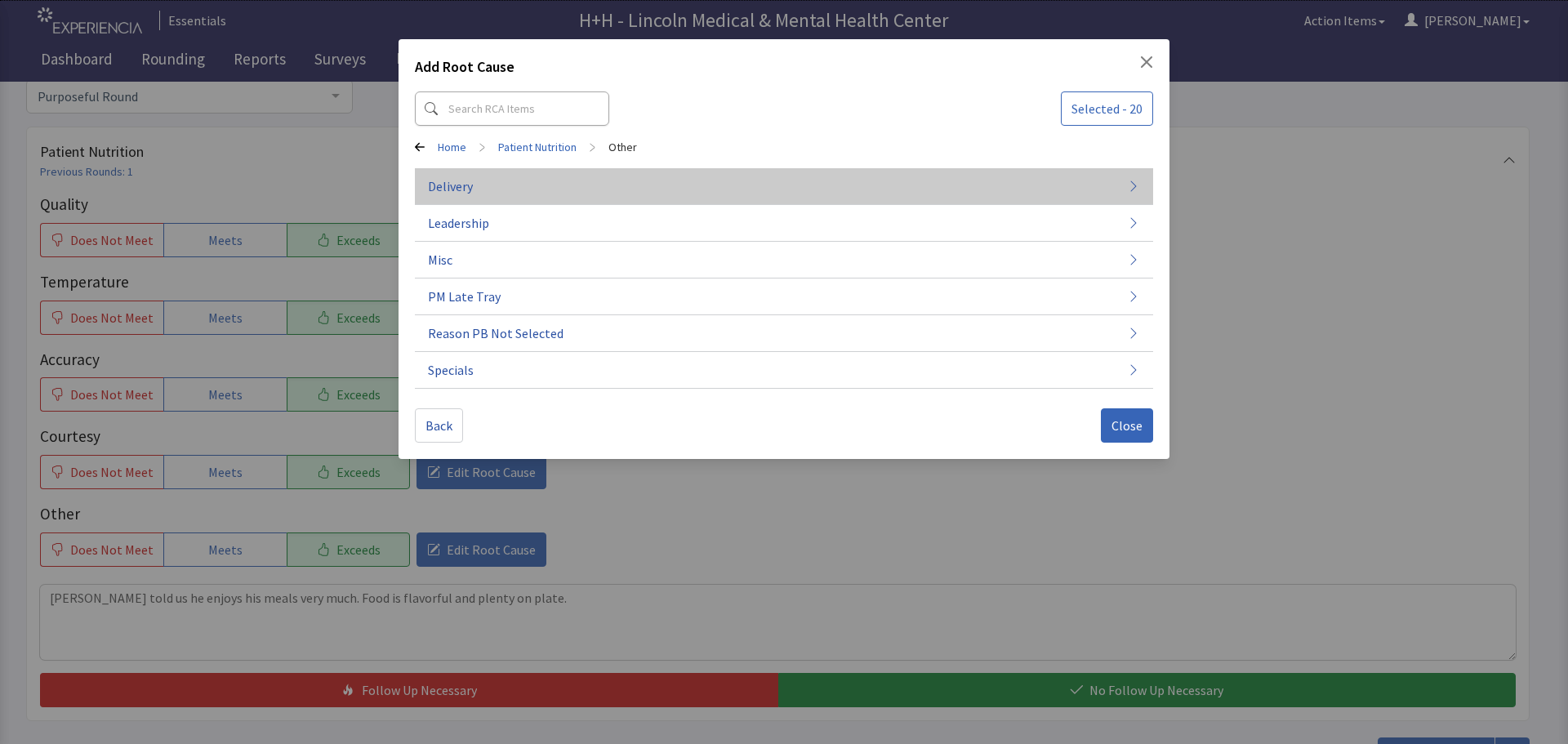
click at [480, 182] on button "Delivery" at bounding box center [784, 186] width 738 height 37
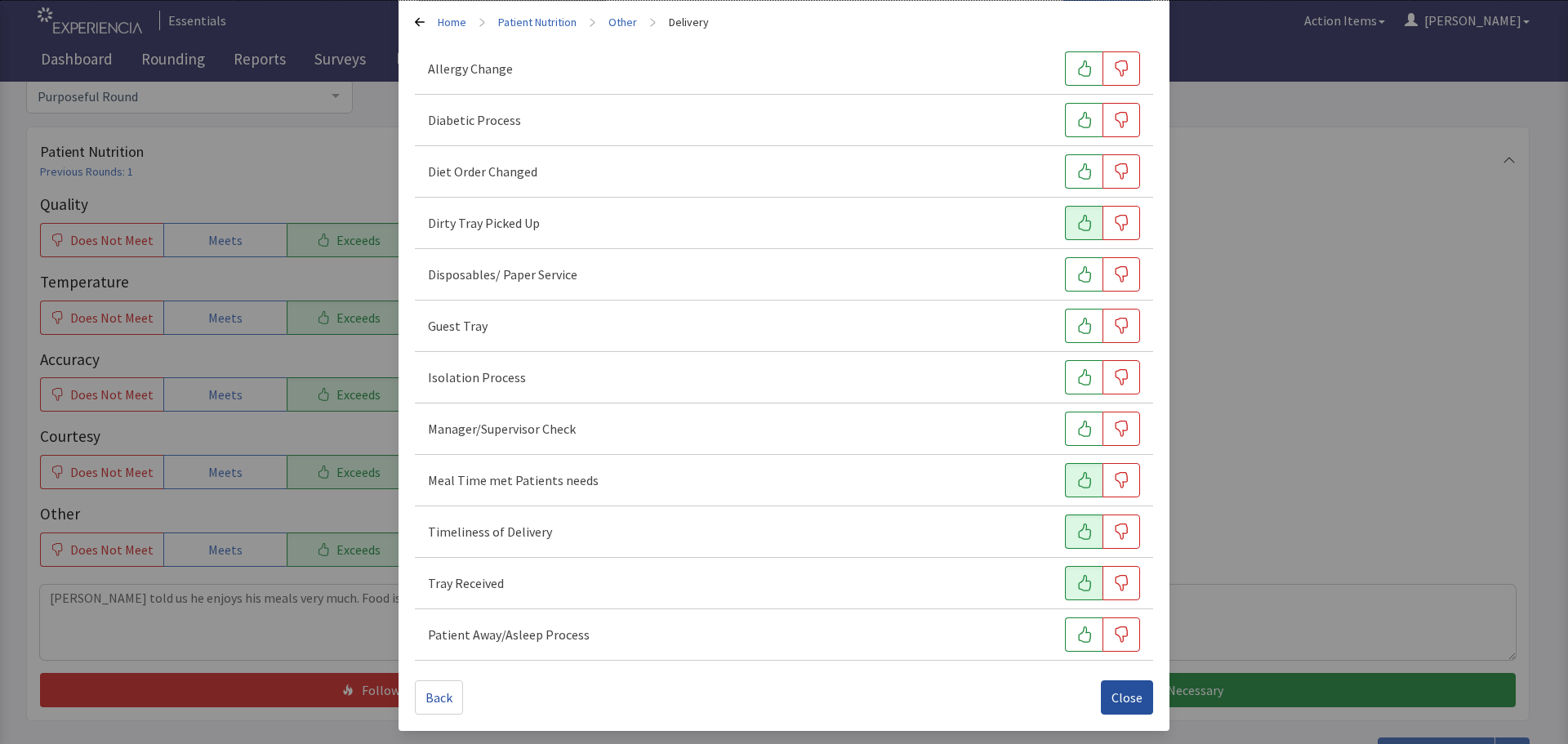
click at [1116, 691] on span "Close" at bounding box center [1126, 696] width 31 height 19
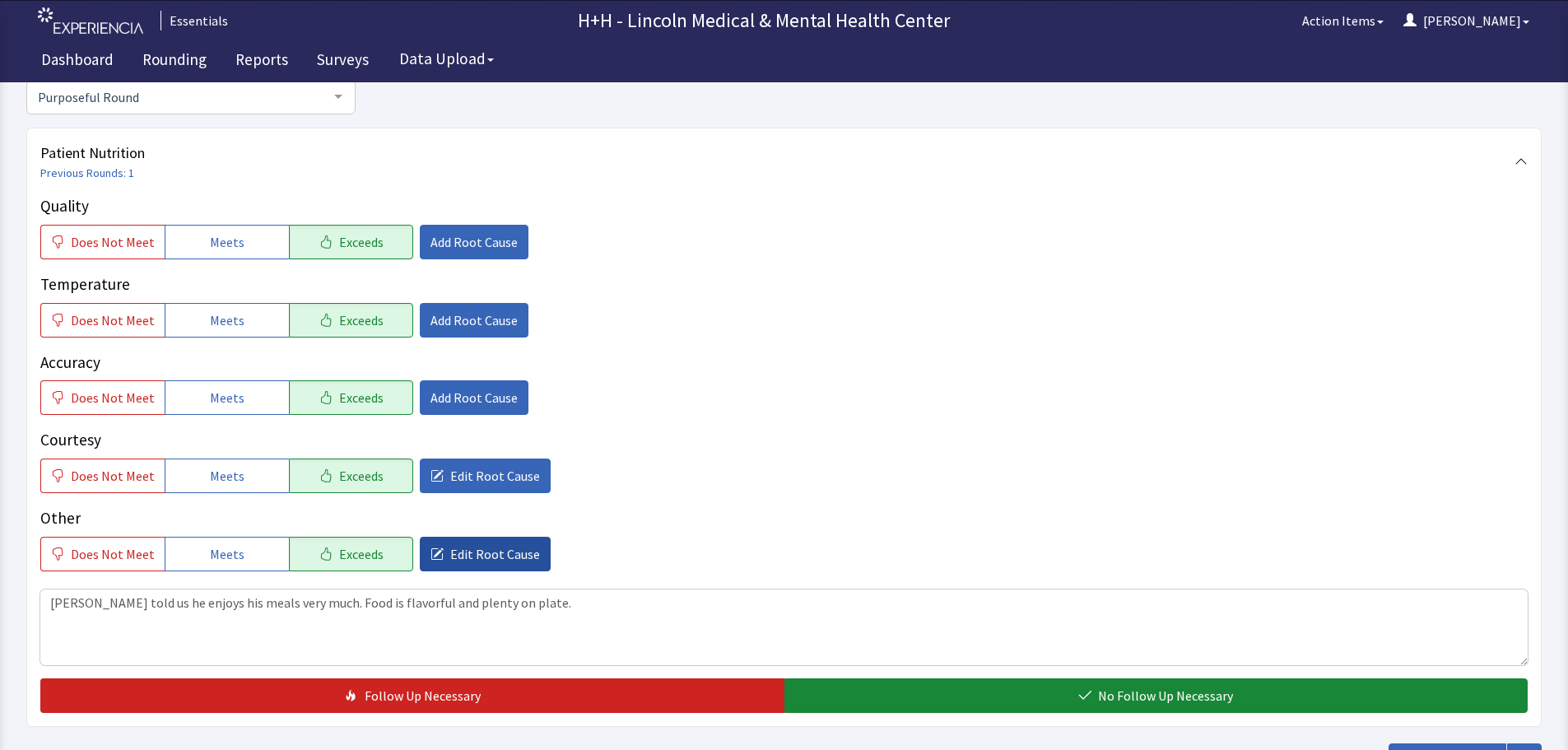
click at [509, 554] on span "Edit Root Cause" at bounding box center [495, 553] width 89 height 19
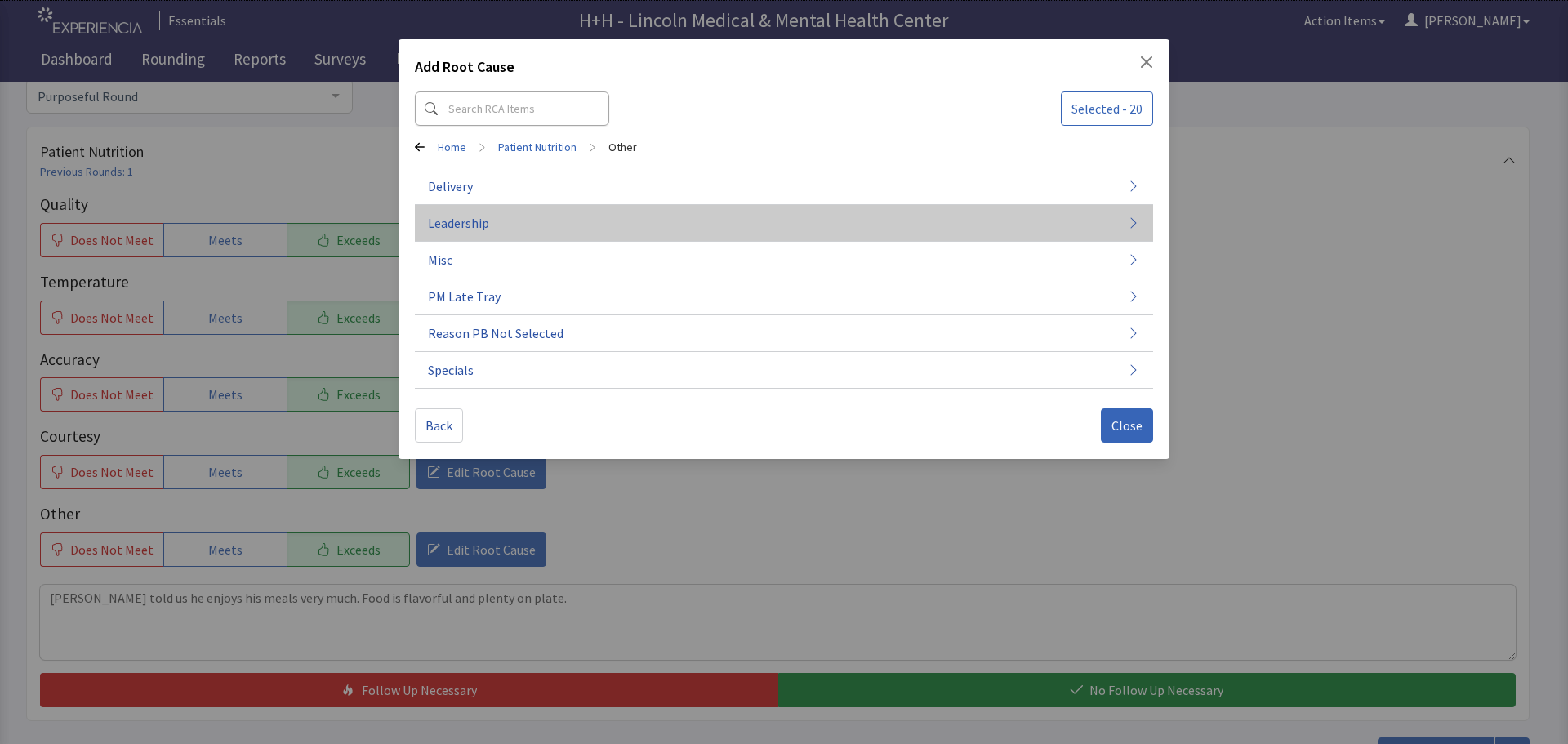
click at [472, 222] on span "Leadership" at bounding box center [458, 222] width 61 height 19
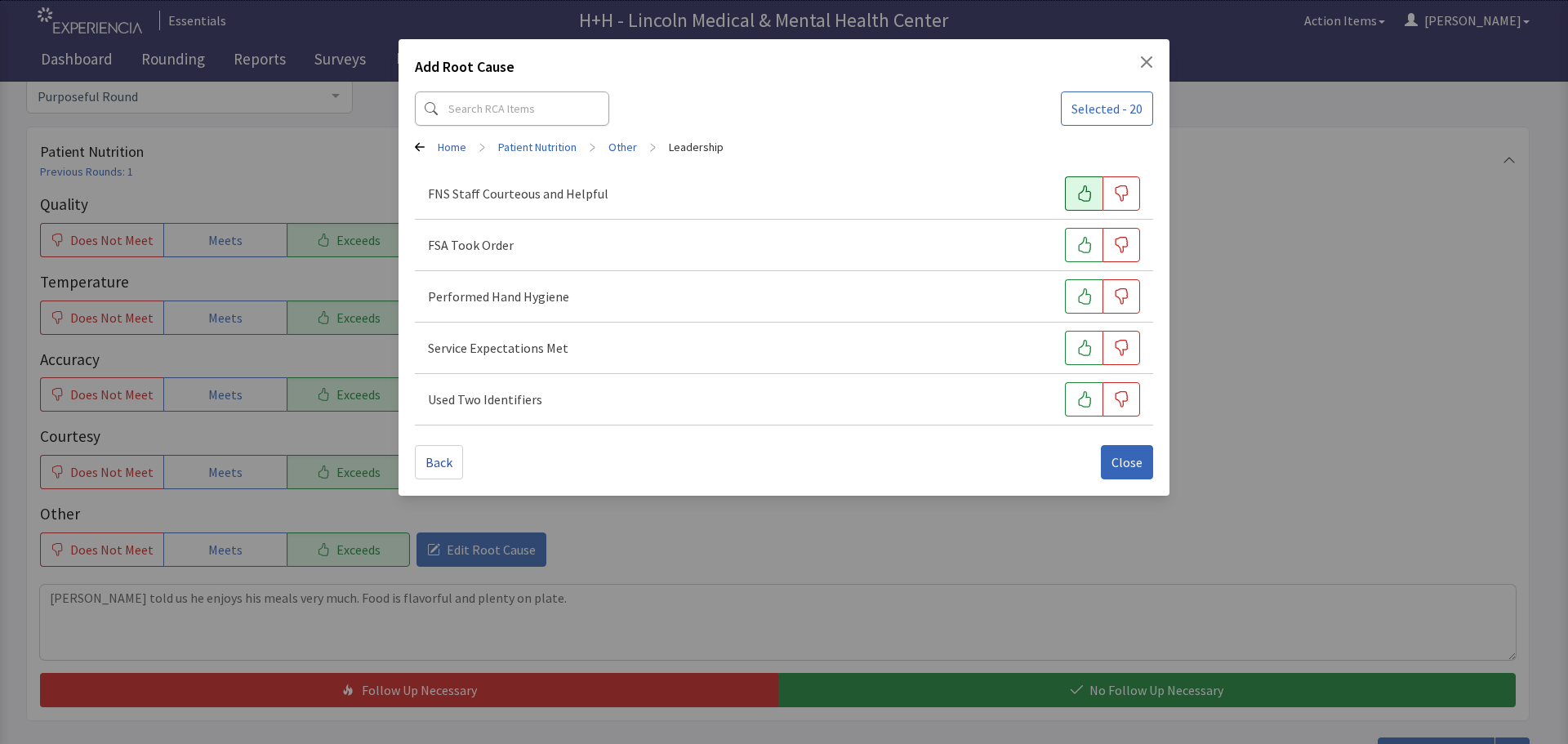
click at [1079, 195] on icon "button" at bounding box center [1085, 194] width 17 height 17
click at [1090, 251] on icon "button" at bounding box center [1085, 245] width 13 height 17
click at [1075, 305] on button "button" at bounding box center [1083, 296] width 38 height 34
click at [1083, 349] on icon "button" at bounding box center [1085, 348] width 17 height 17
click at [1080, 395] on icon "button" at bounding box center [1085, 400] width 17 height 17
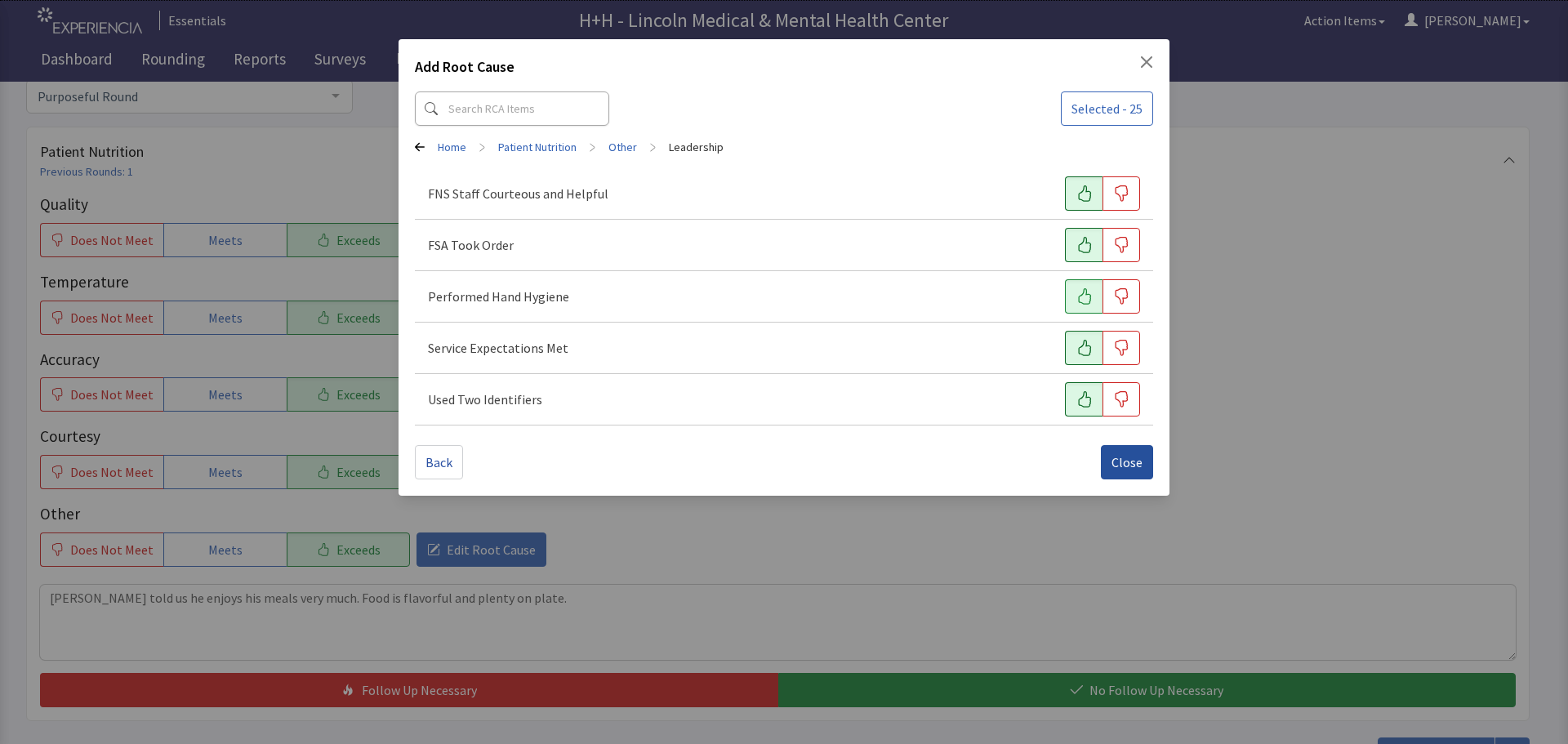
click at [1122, 450] on button "Close" at bounding box center [1126, 461] width 52 height 34
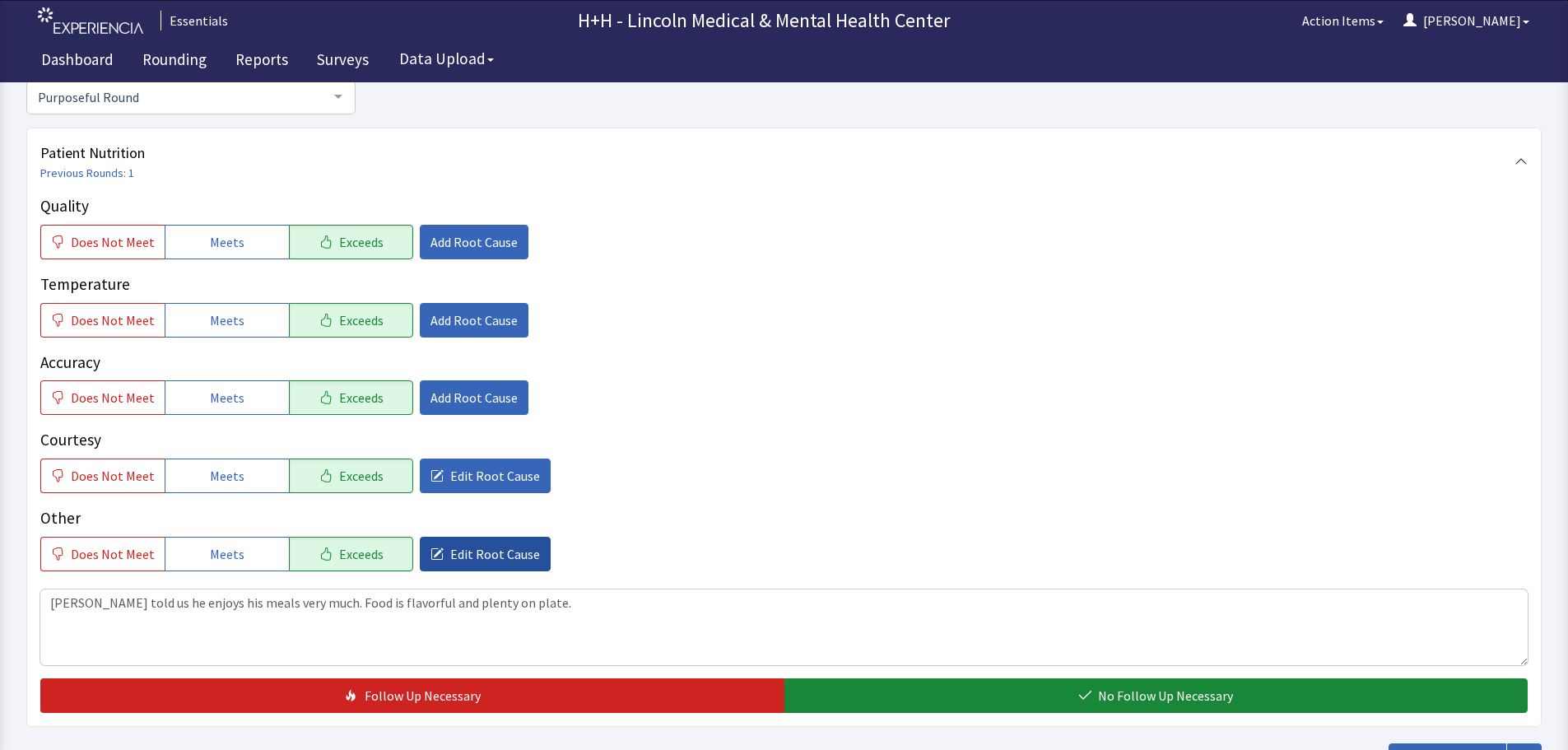
click at [490, 551] on span "Edit Root Cause" at bounding box center [495, 553] width 89 height 19
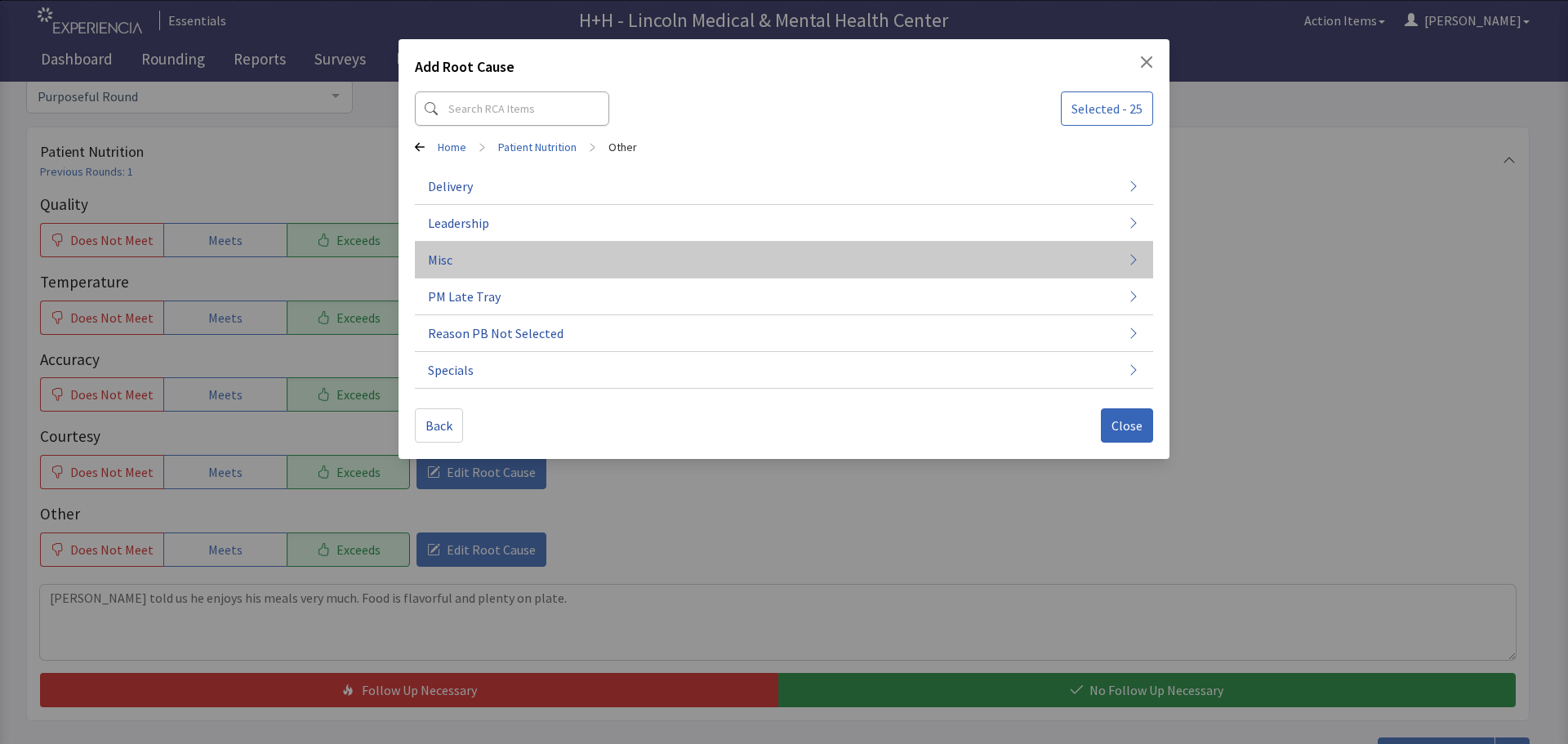
click at [483, 271] on button "Misc" at bounding box center [784, 260] width 738 height 37
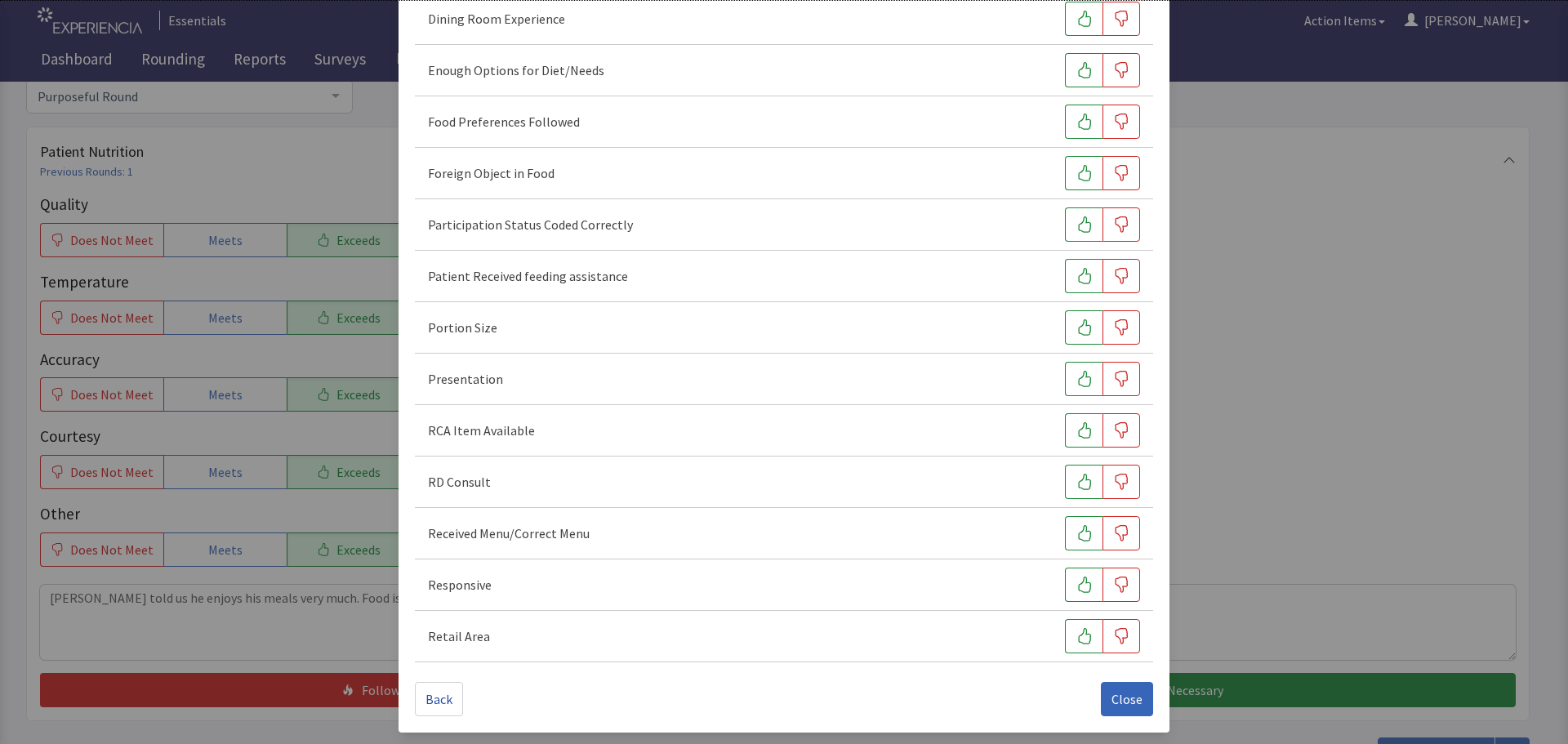
scroll to position [227, 0]
click at [1076, 582] on icon "button" at bounding box center [1085, 583] width 17 height 17
click at [1065, 382] on button "button" at bounding box center [1083, 377] width 38 height 34
click at [1076, 334] on button "button" at bounding box center [1083, 325] width 38 height 34
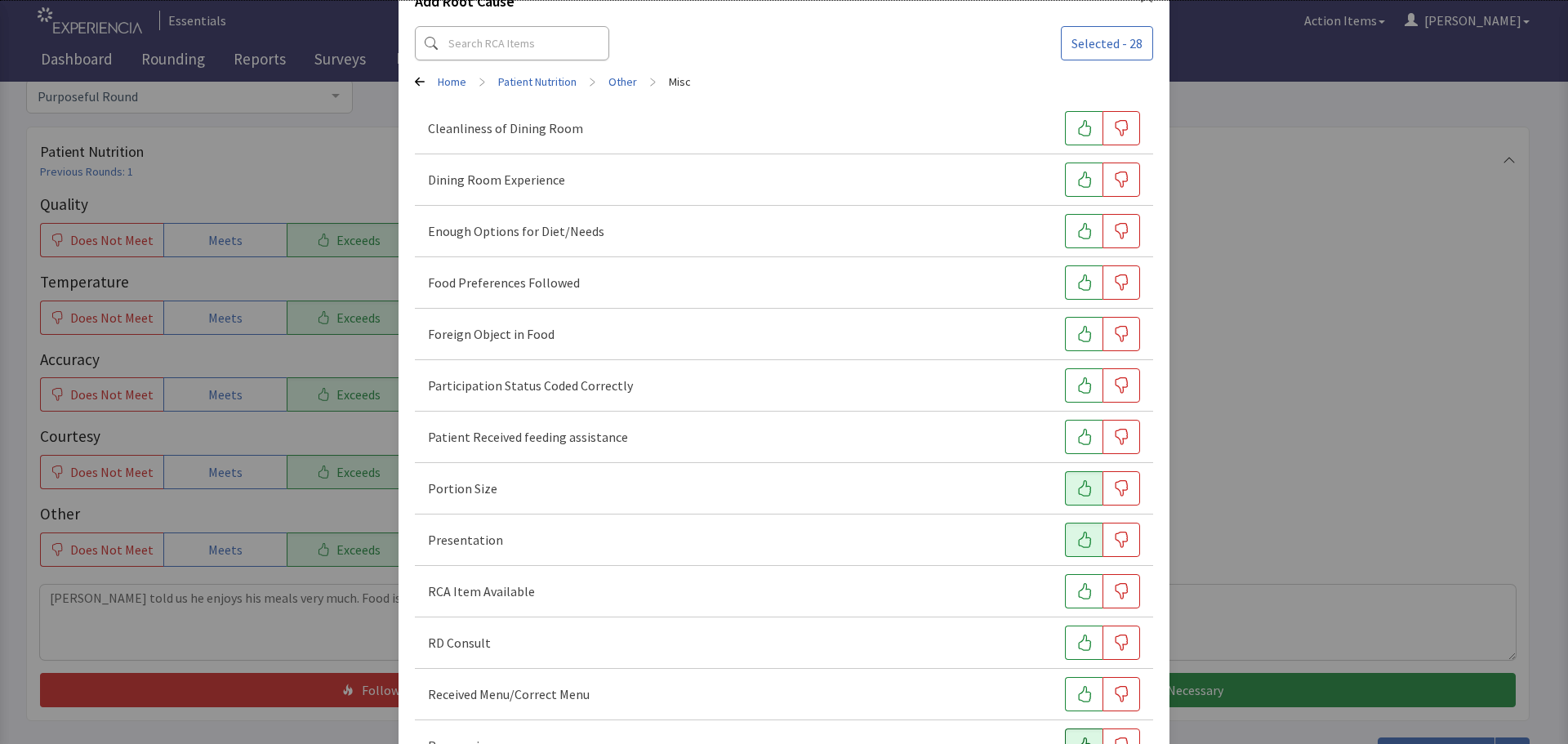
scroll to position [64, 0]
click at [1078, 226] on icon "button" at bounding box center [1085, 232] width 13 height 17
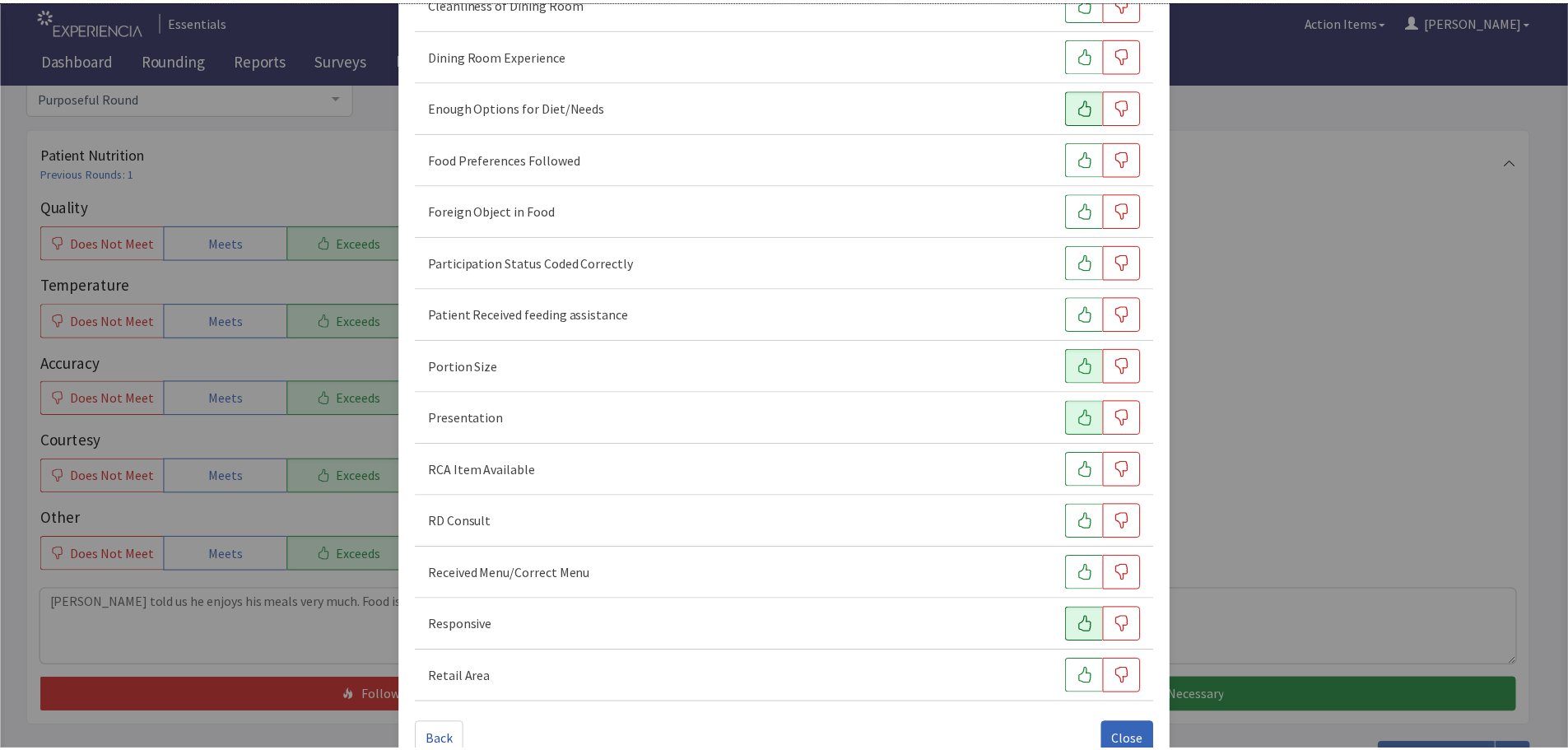
scroll to position [229, 0]
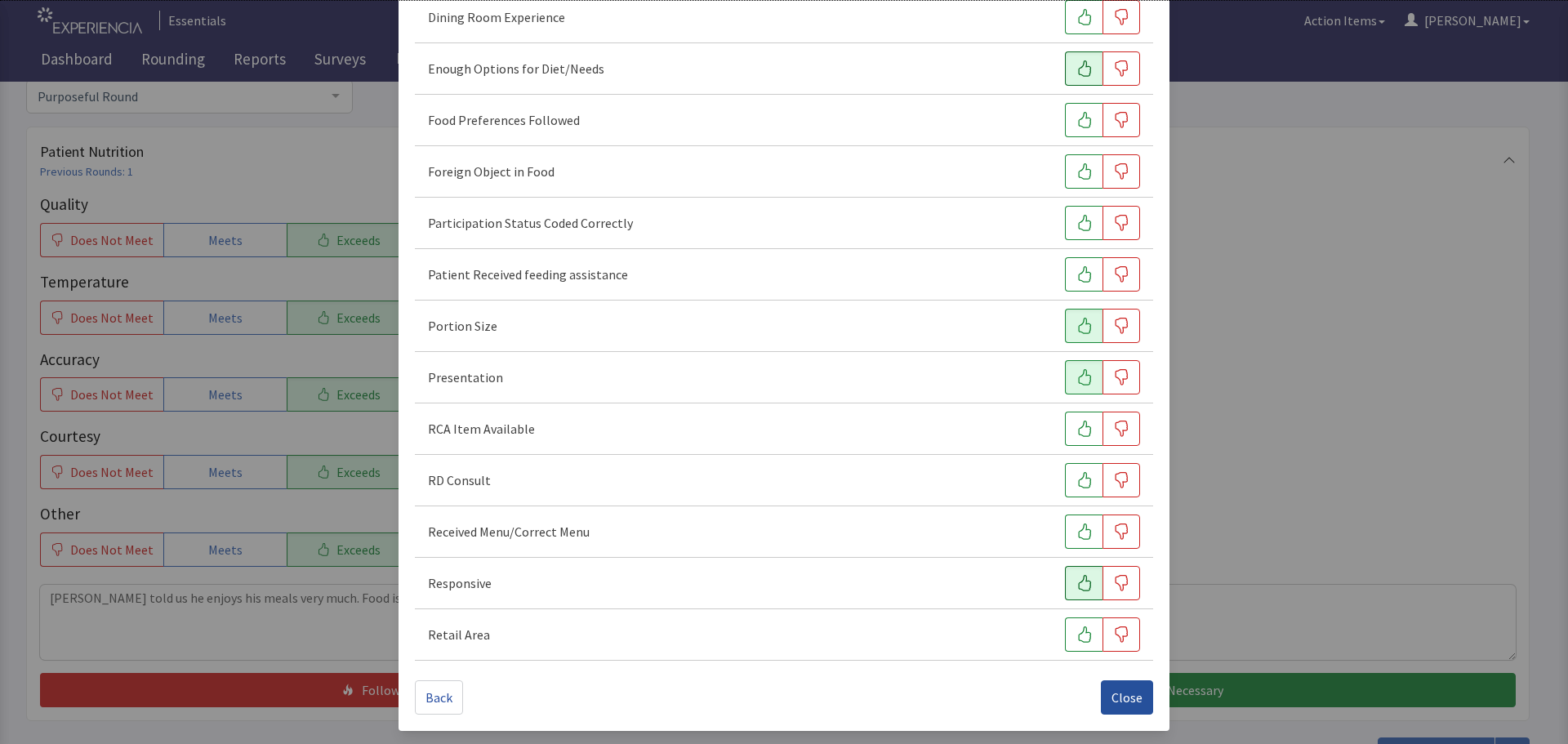
click at [1122, 690] on span "Close" at bounding box center [1126, 696] width 31 height 19
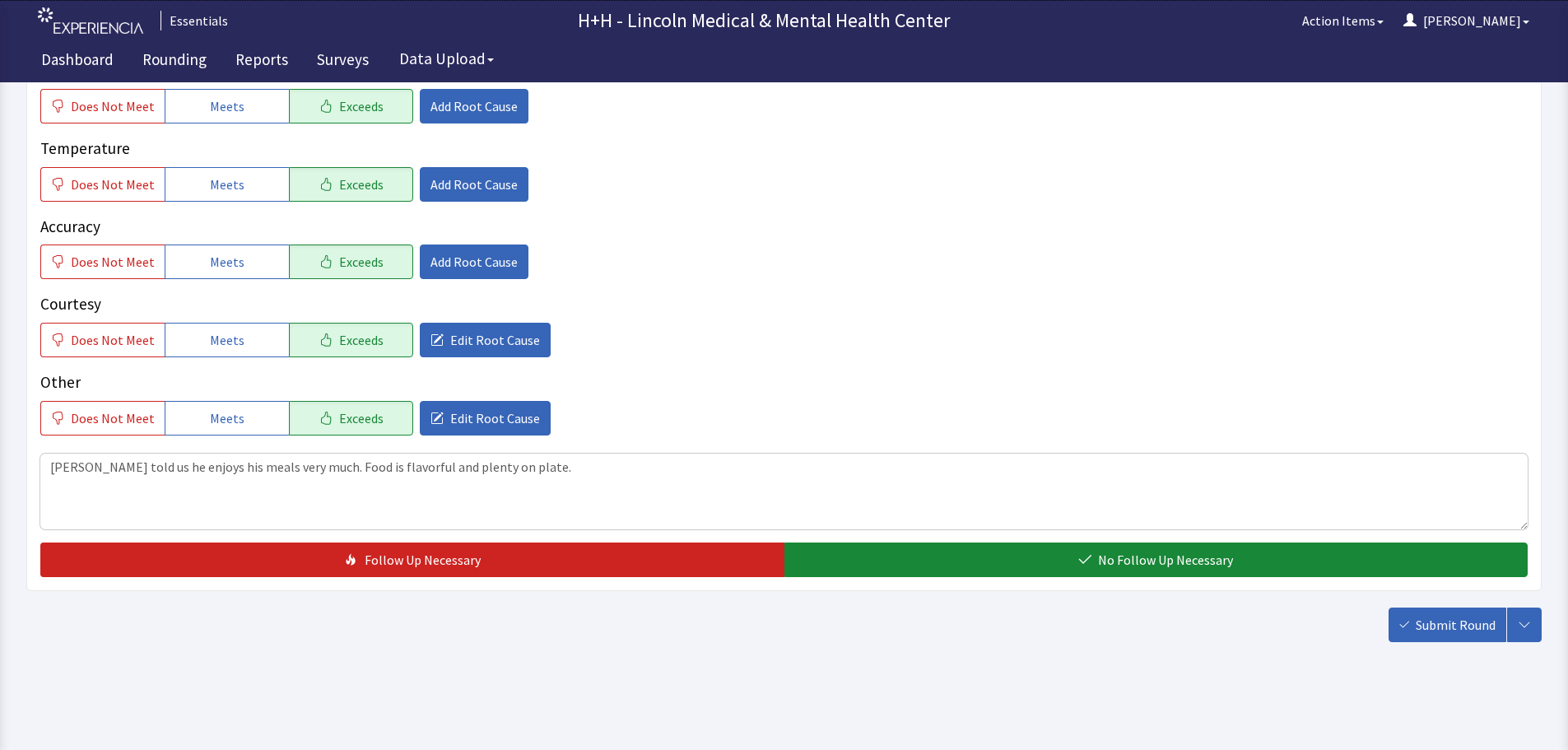
scroll to position [301, 0]
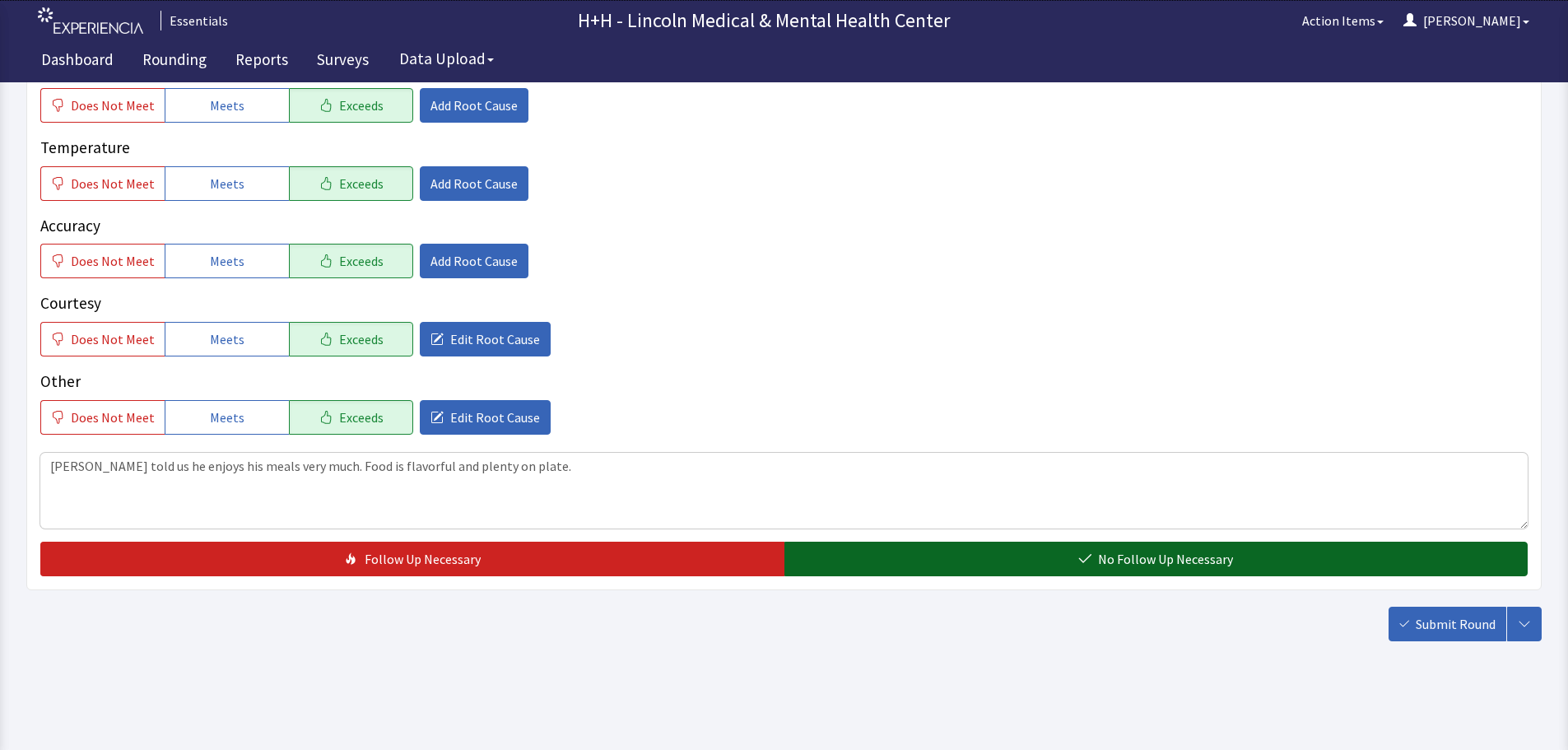
click at [947, 551] on button "No Follow Up Necessary" at bounding box center [1157, 559] width 744 height 35
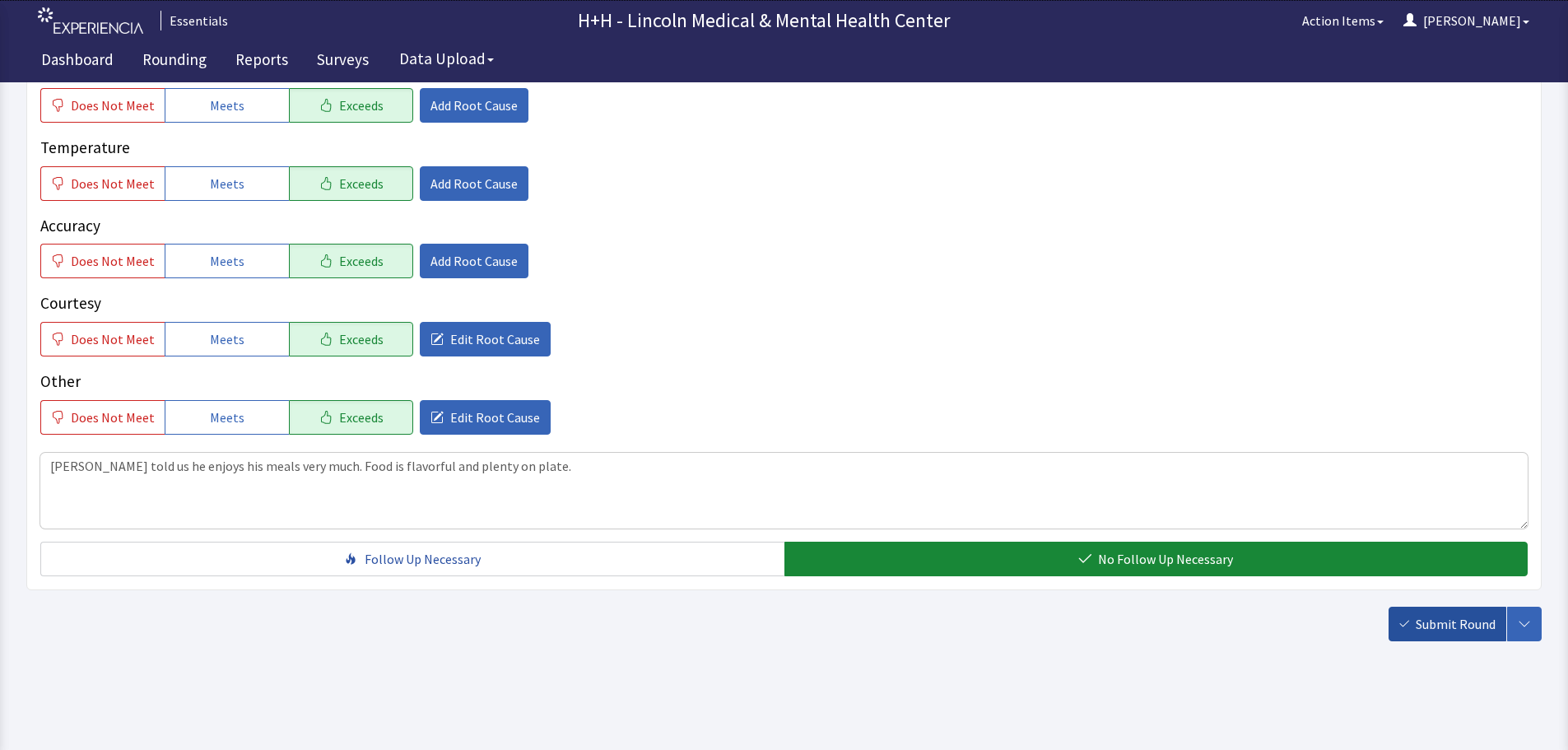
click at [1442, 613] on span "Submit Round" at bounding box center [1456, 623] width 80 height 19
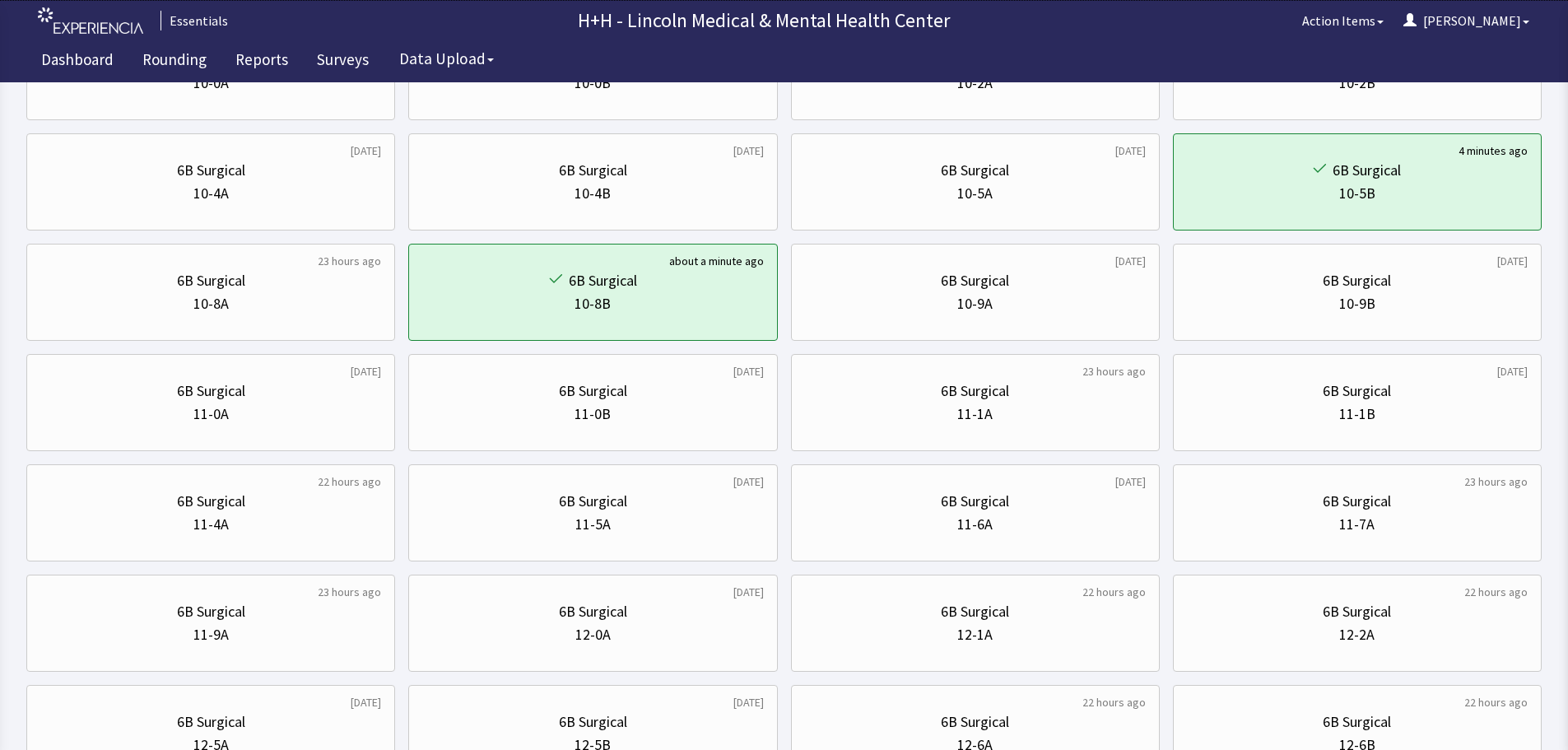
scroll to position [247, 0]
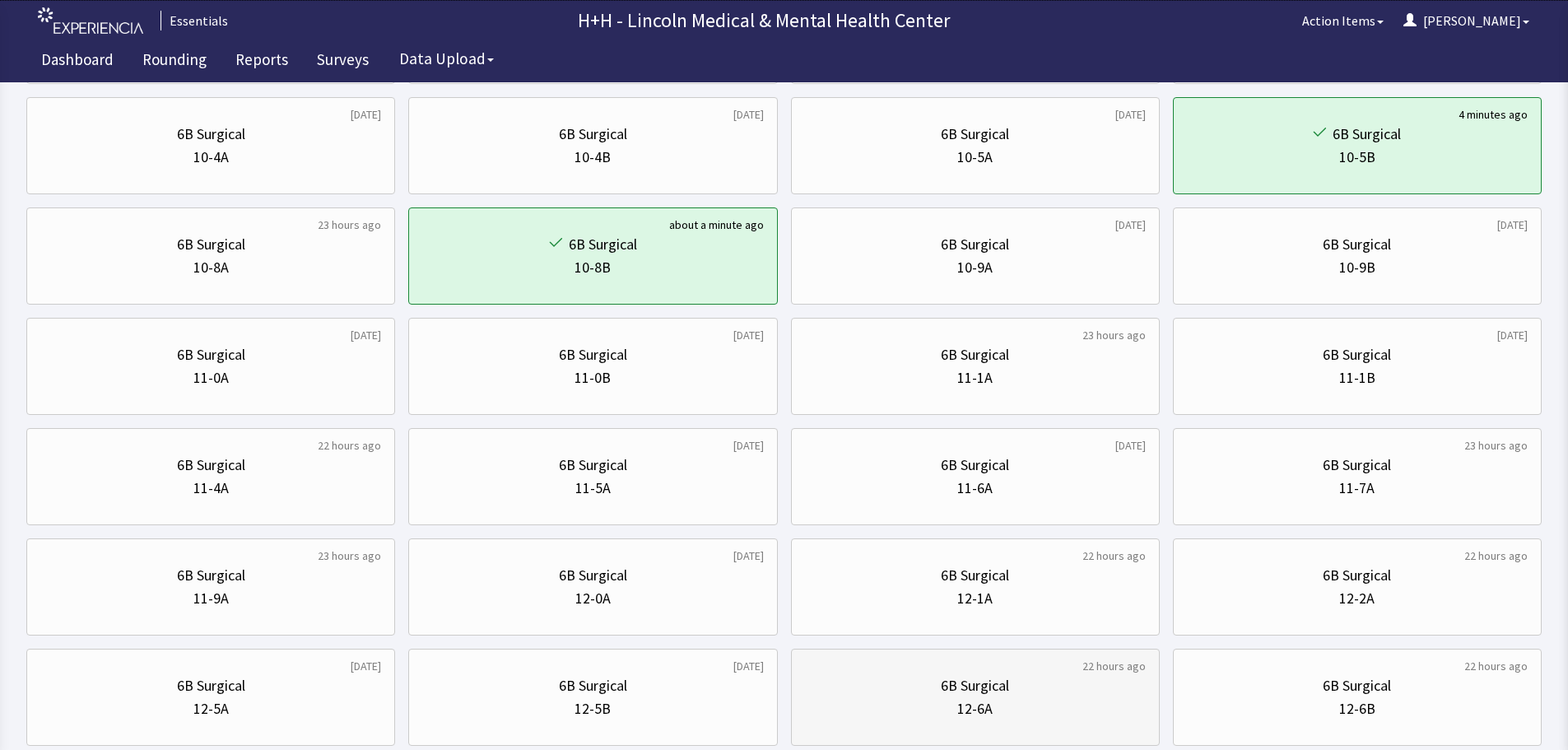
click at [997, 712] on div "12-6A" at bounding box center [975, 708] width 341 height 23
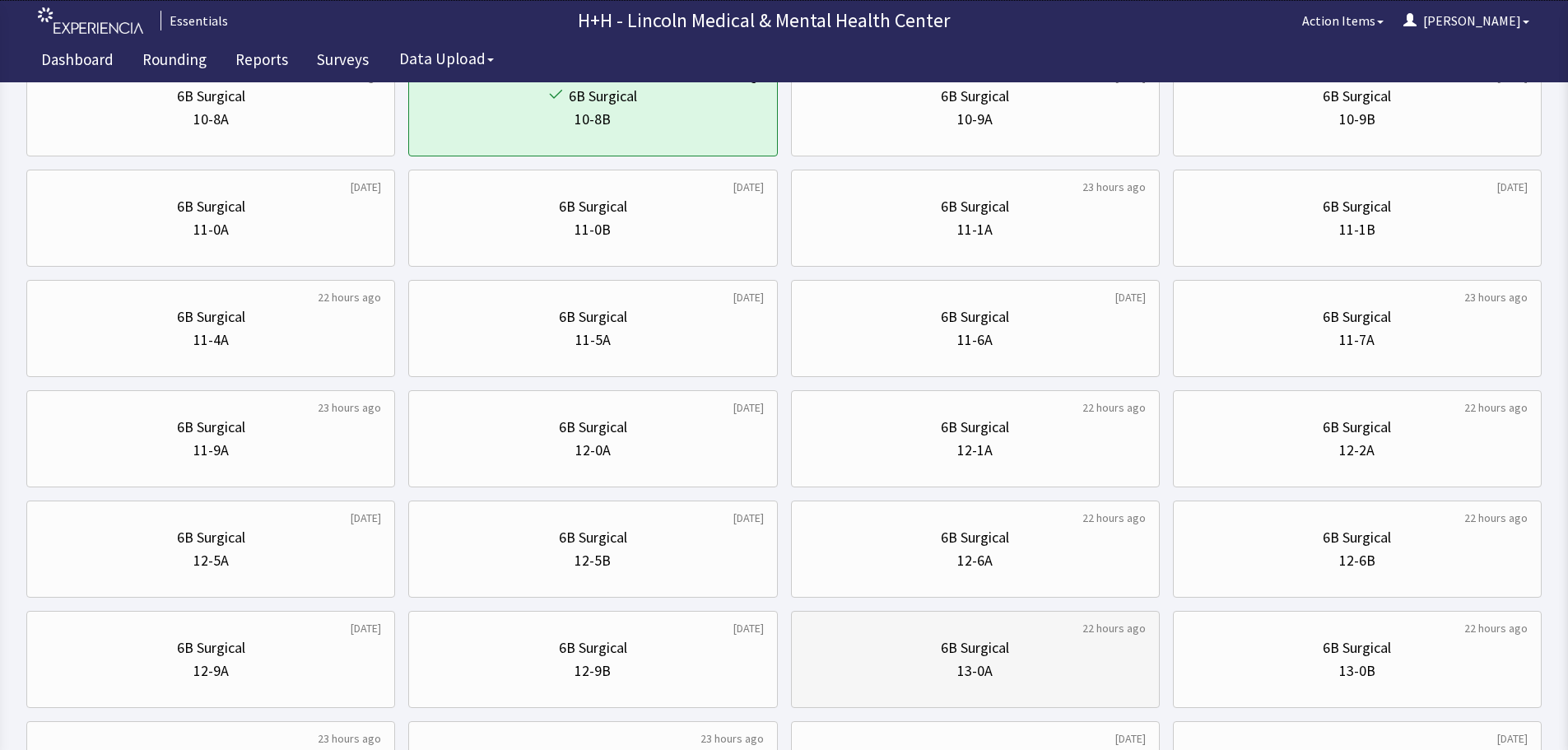
scroll to position [411, 0]
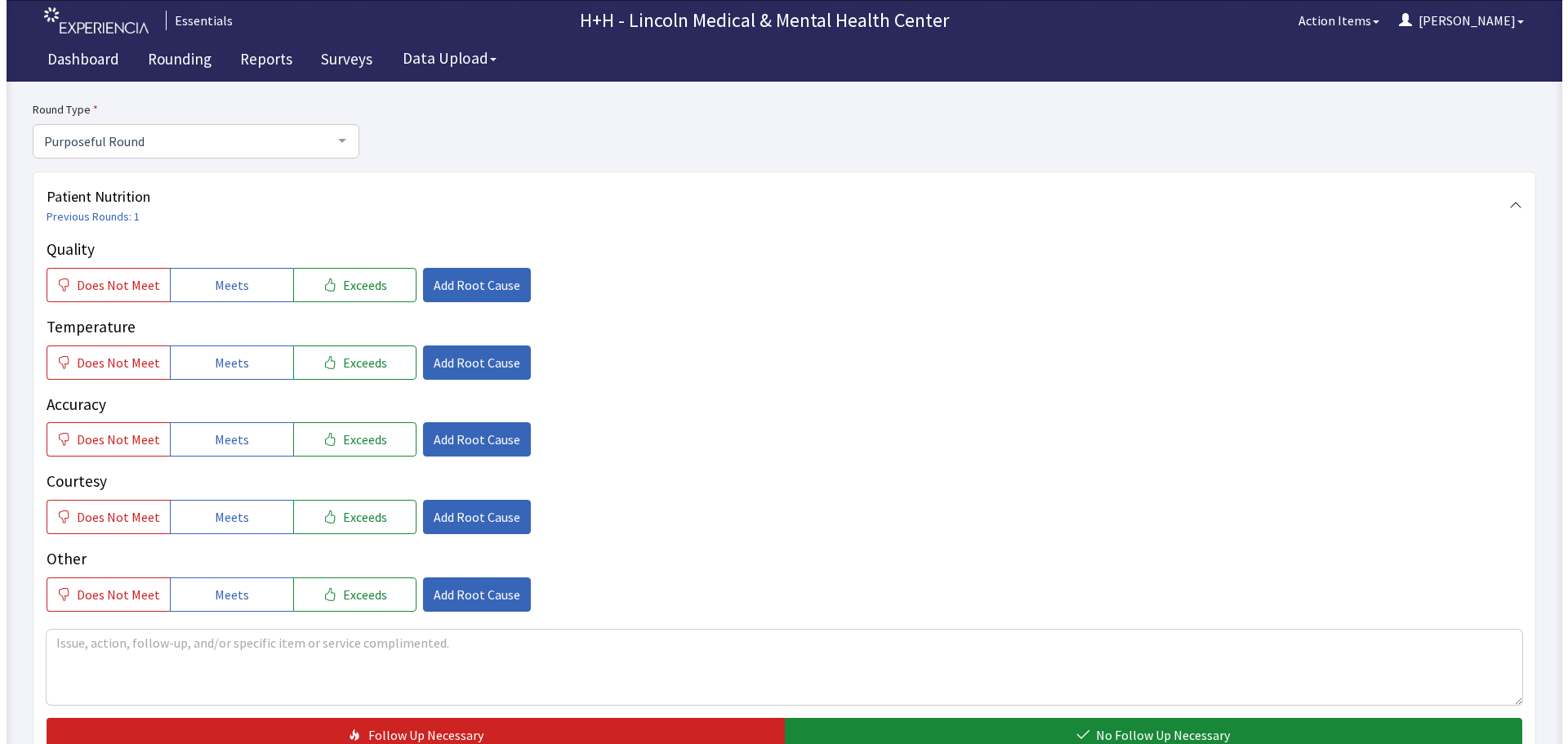
scroll to position [163, 0]
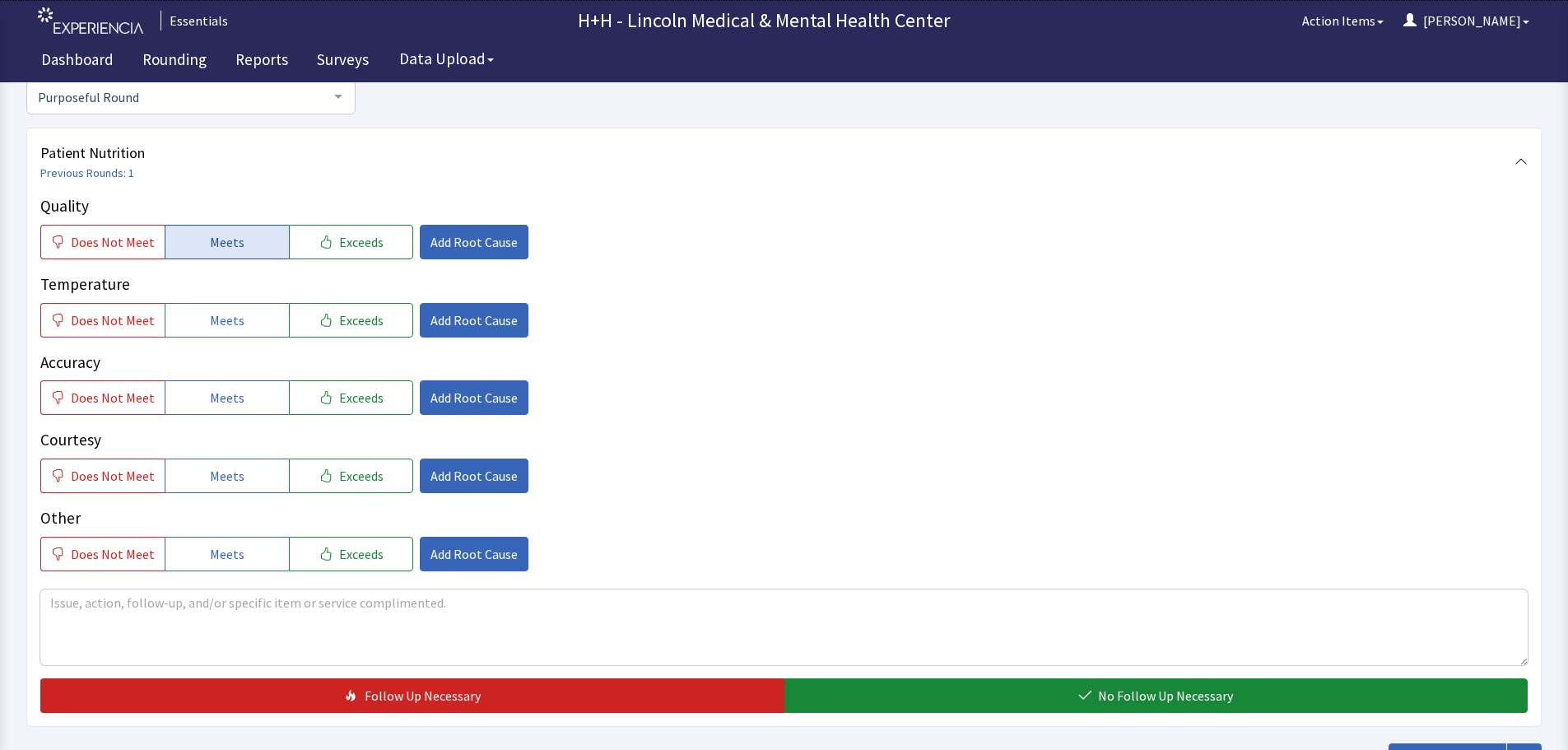
click at [233, 245] on span "Meets" at bounding box center [227, 241] width 35 height 19
click at [237, 317] on button "Meets" at bounding box center [226, 319] width 124 height 35
click at [341, 475] on span "Exceeds" at bounding box center [361, 475] width 45 height 19
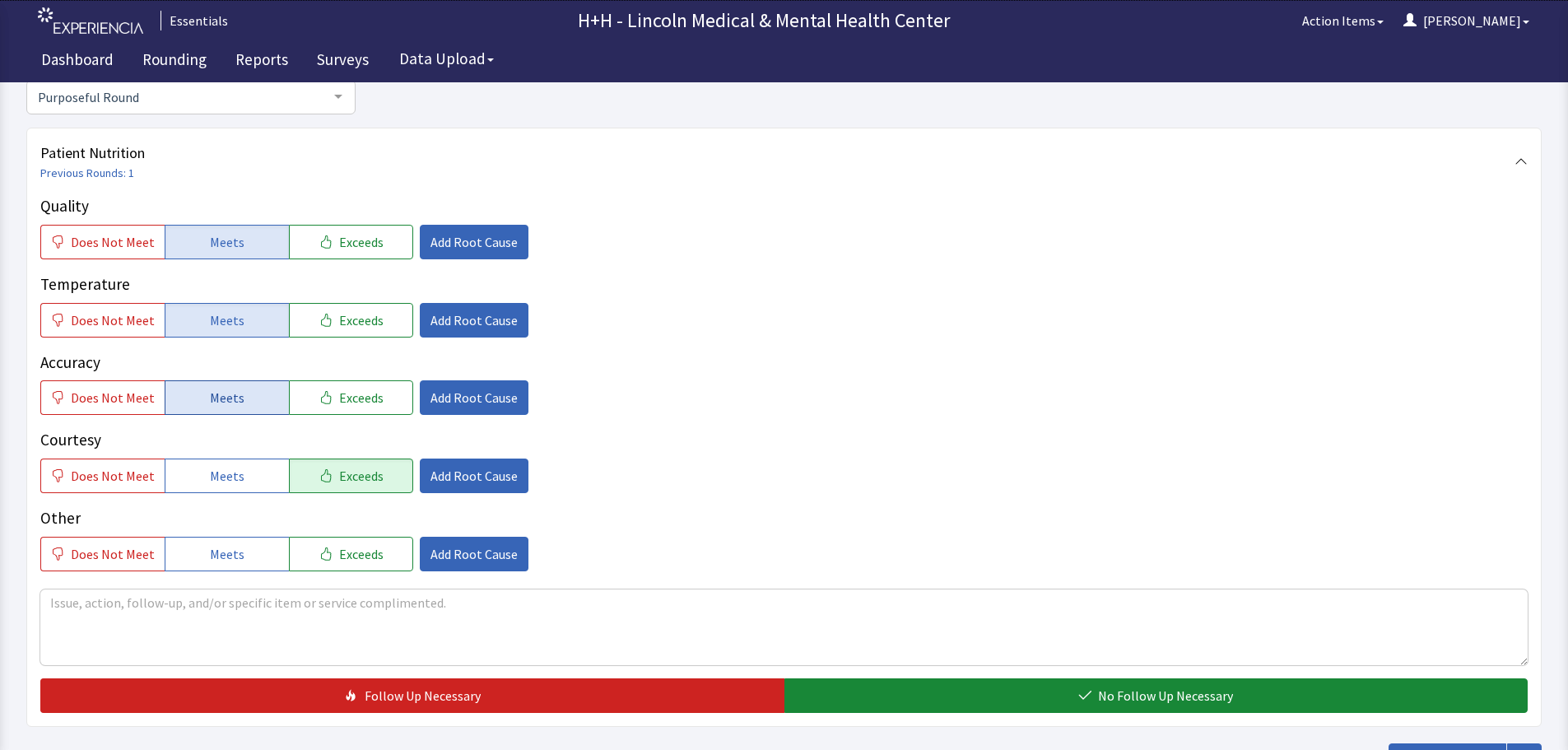
click at [215, 395] on span "Meets" at bounding box center [227, 397] width 35 height 19
click at [298, 557] on button "Exceeds" at bounding box center [351, 554] width 124 height 35
click at [441, 469] on span "Add Root Cause" at bounding box center [475, 475] width 88 height 19
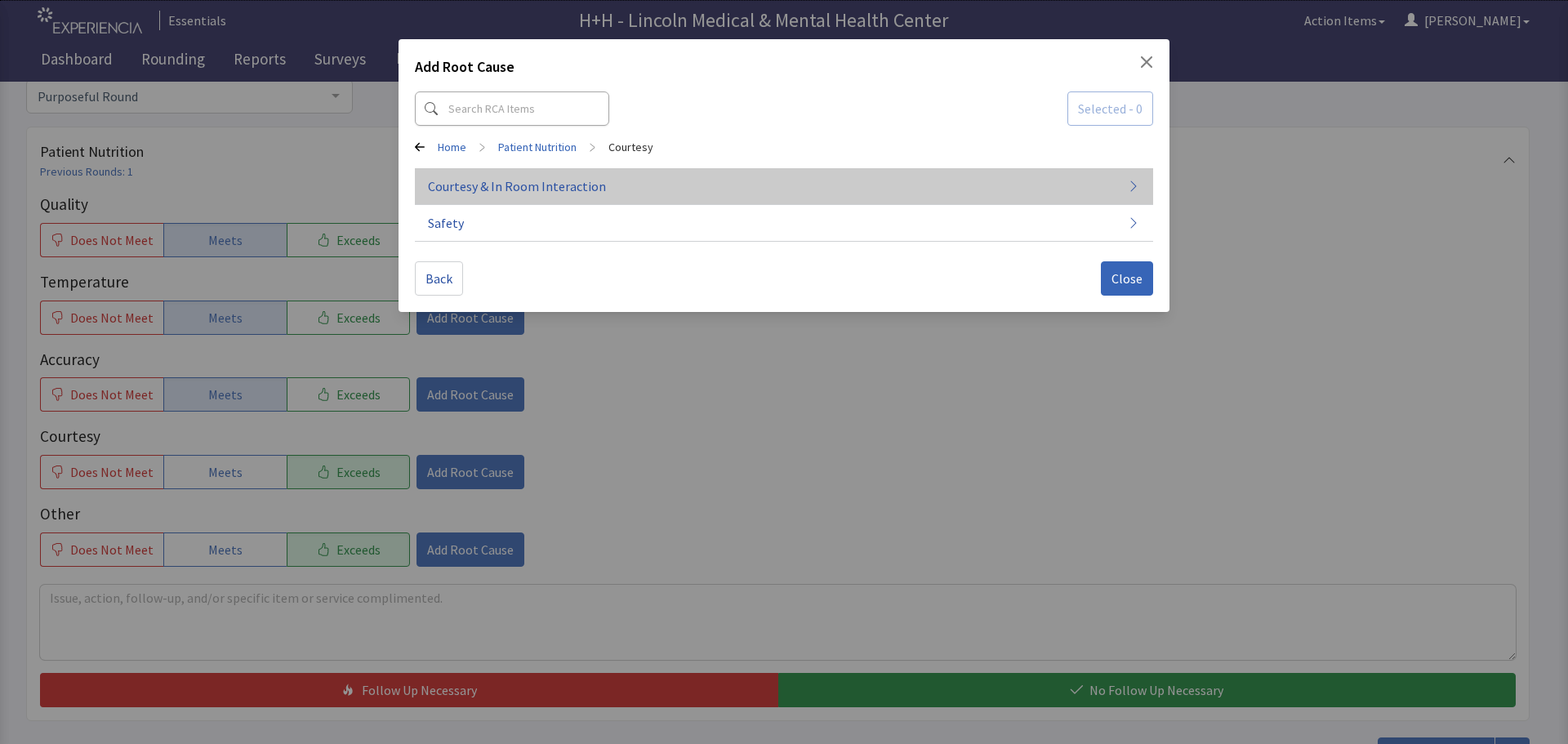
click at [534, 186] on span "Courtesy & In Room Interaction" at bounding box center [517, 186] width 178 height 19
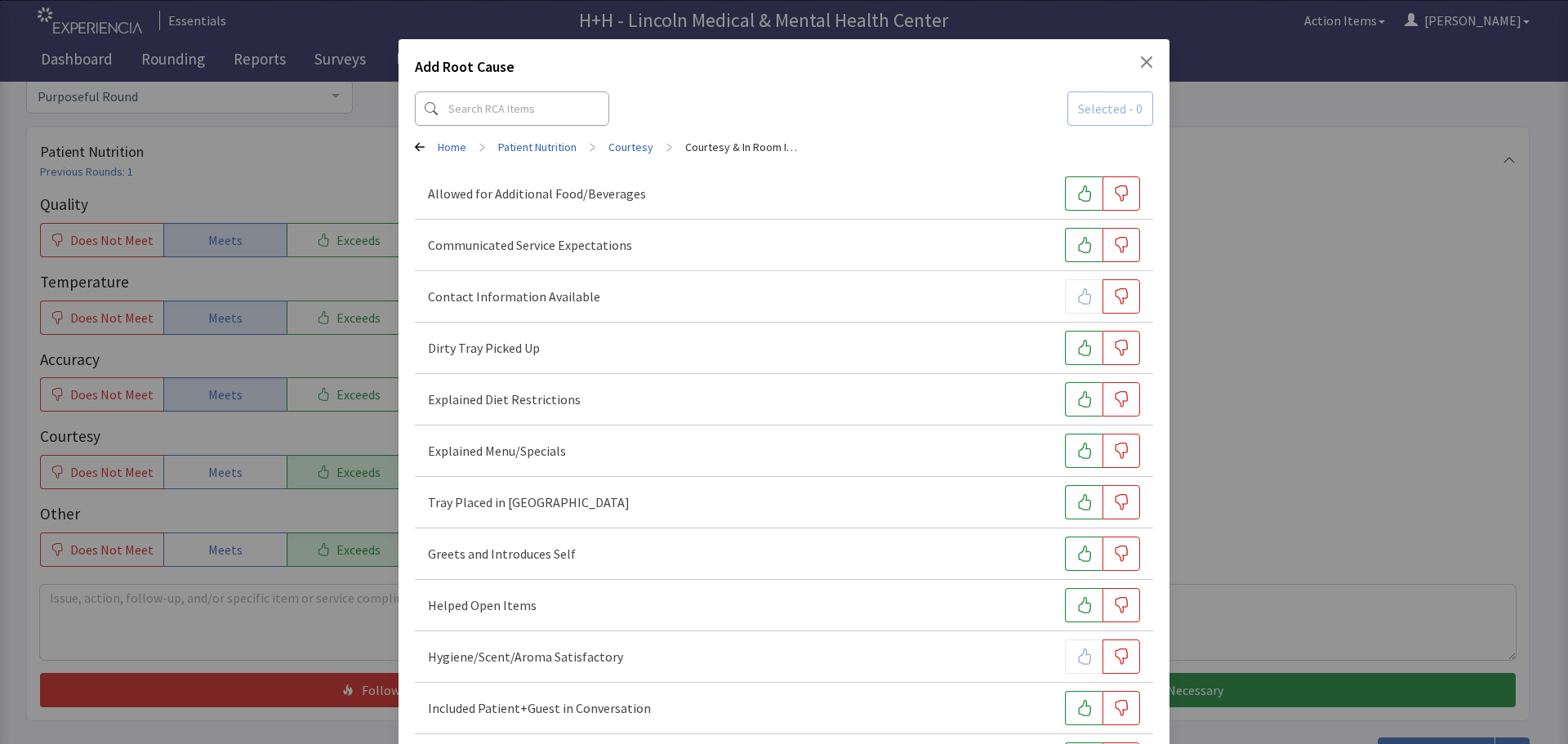
click at [544, 355] on div "Dirty Tray Picked Up" at bounding box center [784, 347] width 712 height 34
click at [1076, 354] on icon "button" at bounding box center [1085, 348] width 17 height 17
click at [1065, 499] on button "button" at bounding box center [1083, 502] width 38 height 34
click at [1082, 549] on icon "button" at bounding box center [1085, 553] width 17 height 17
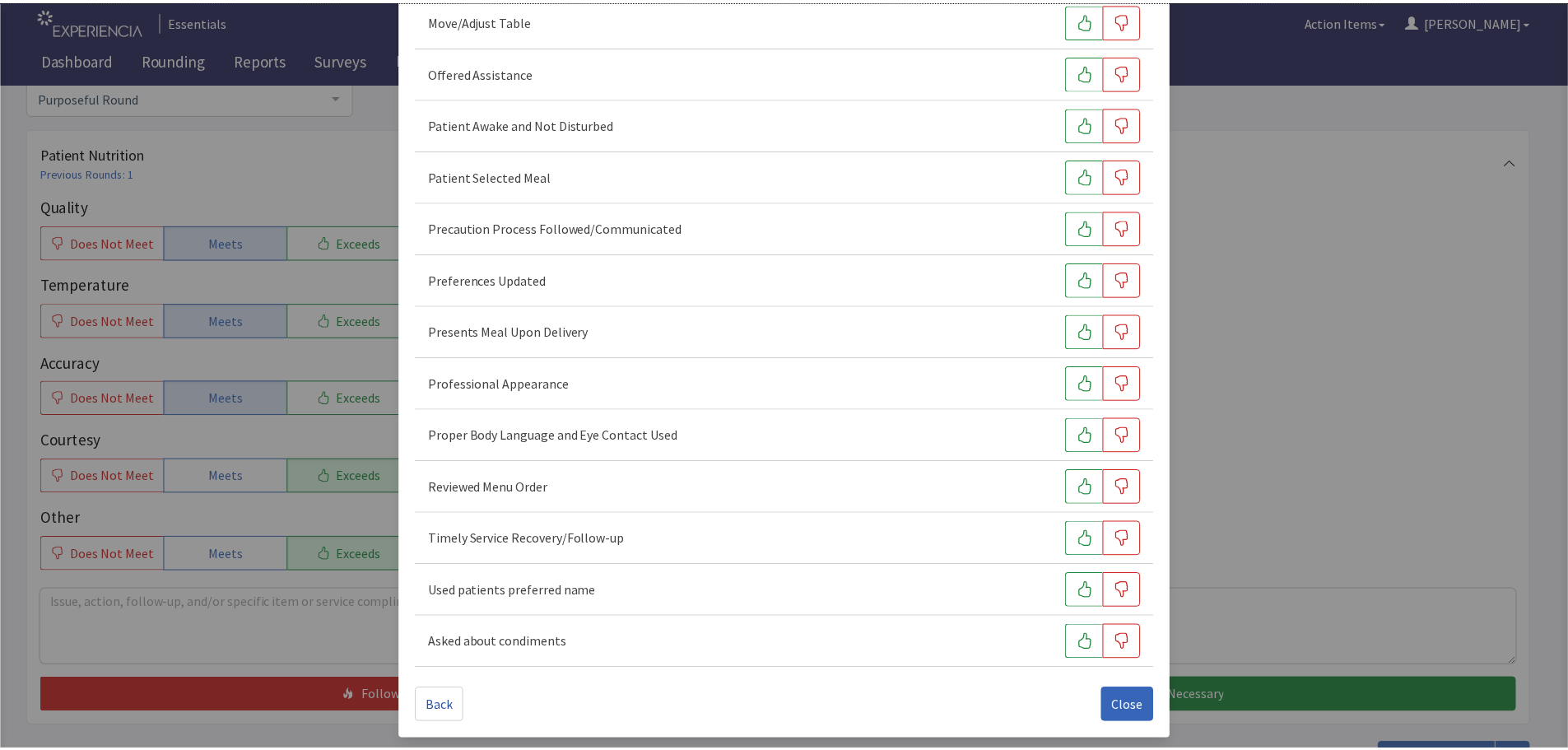
scroll to position [1007, 0]
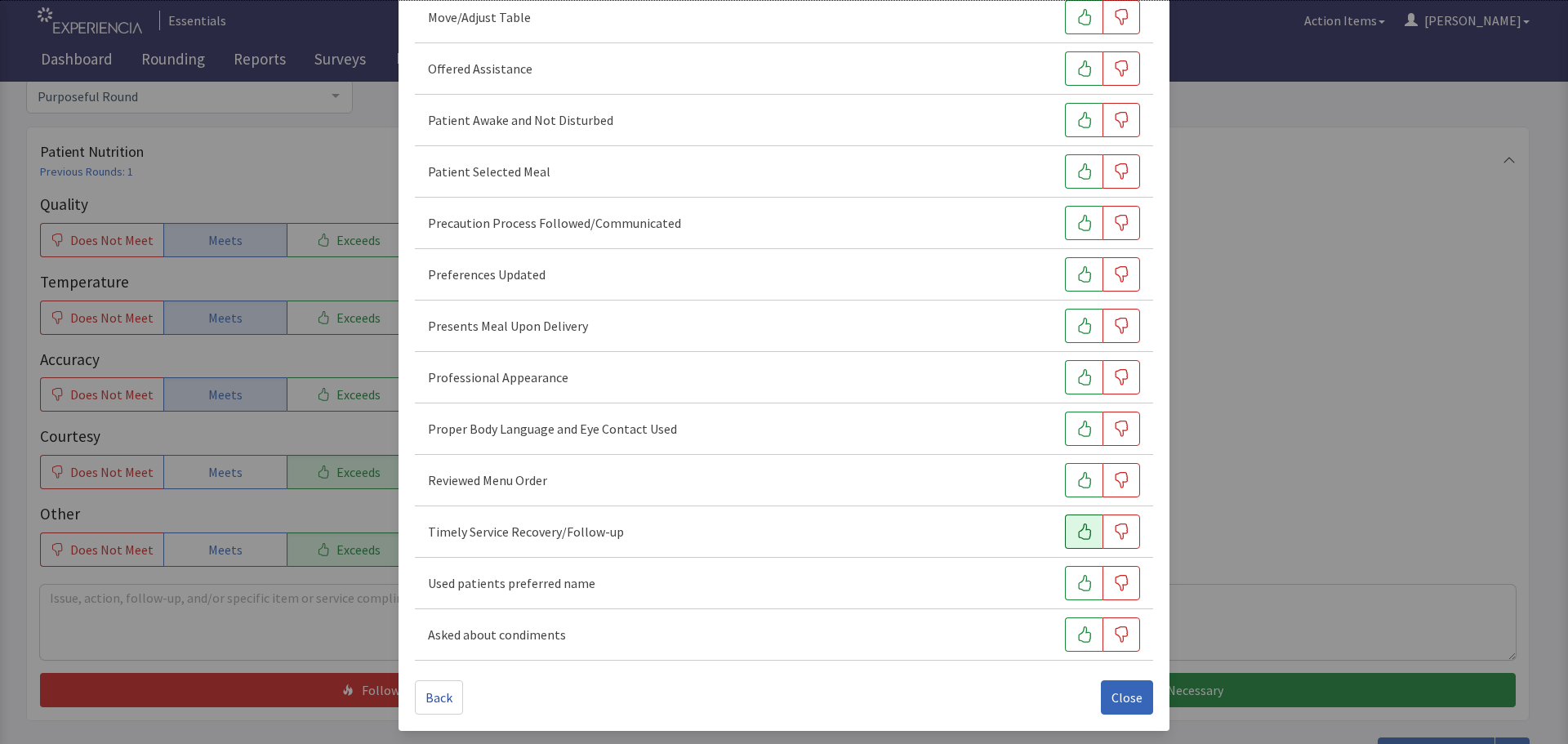
click at [1084, 532] on button "button" at bounding box center [1083, 531] width 38 height 34
click at [1065, 494] on button "button" at bounding box center [1083, 480] width 38 height 34
click at [1076, 375] on icon "button" at bounding box center [1085, 377] width 17 height 17
click at [1076, 424] on icon "button" at bounding box center [1085, 429] width 17 height 17
click at [1076, 275] on icon "button" at bounding box center [1085, 274] width 17 height 17
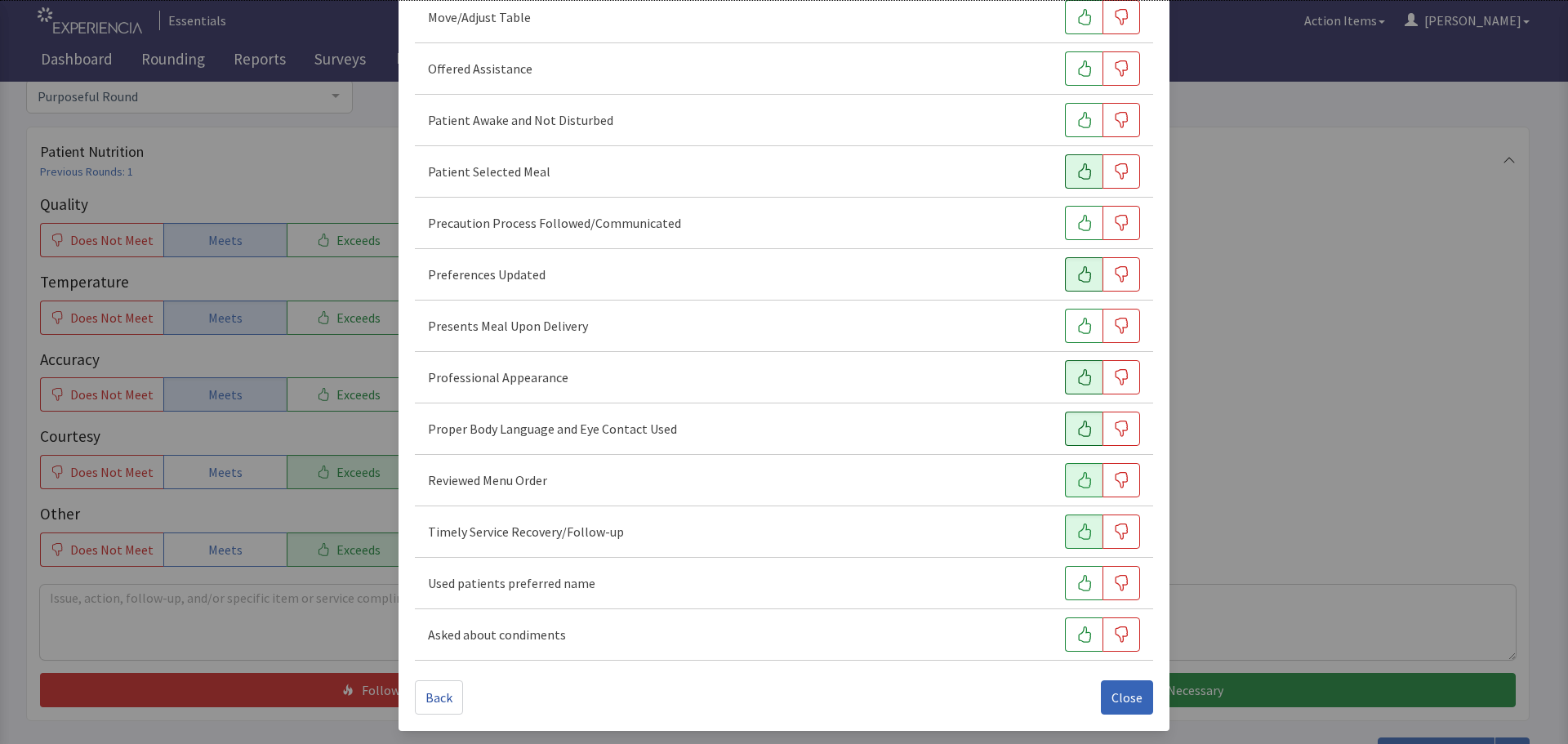
click at [1065, 175] on button "button" at bounding box center [1083, 171] width 38 height 34
click at [1076, 123] on icon "button" at bounding box center [1085, 120] width 17 height 17
click at [1101, 696] on button "Close" at bounding box center [1126, 696] width 52 height 34
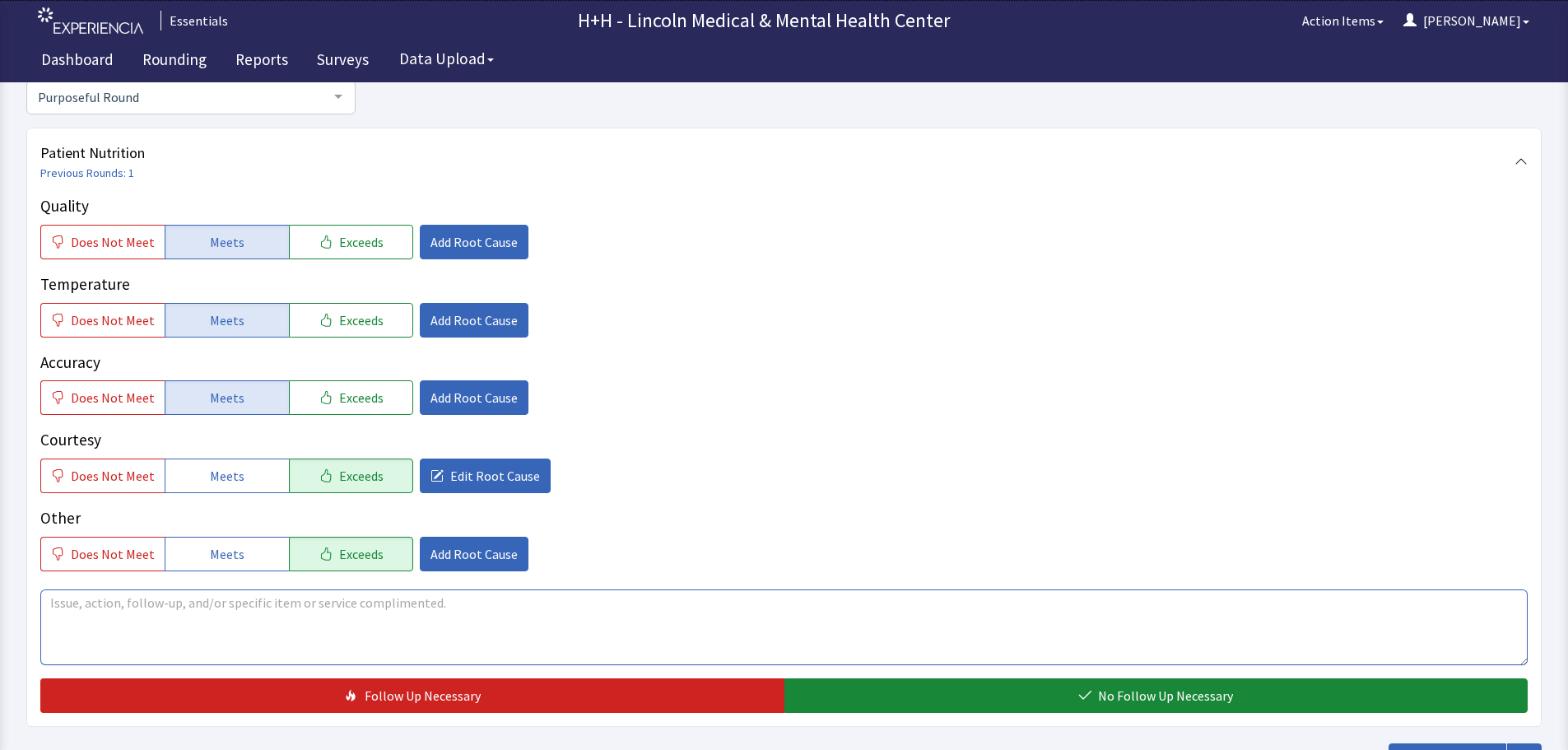
click at [62, 601] on textarea at bounding box center [784, 627] width 1488 height 76
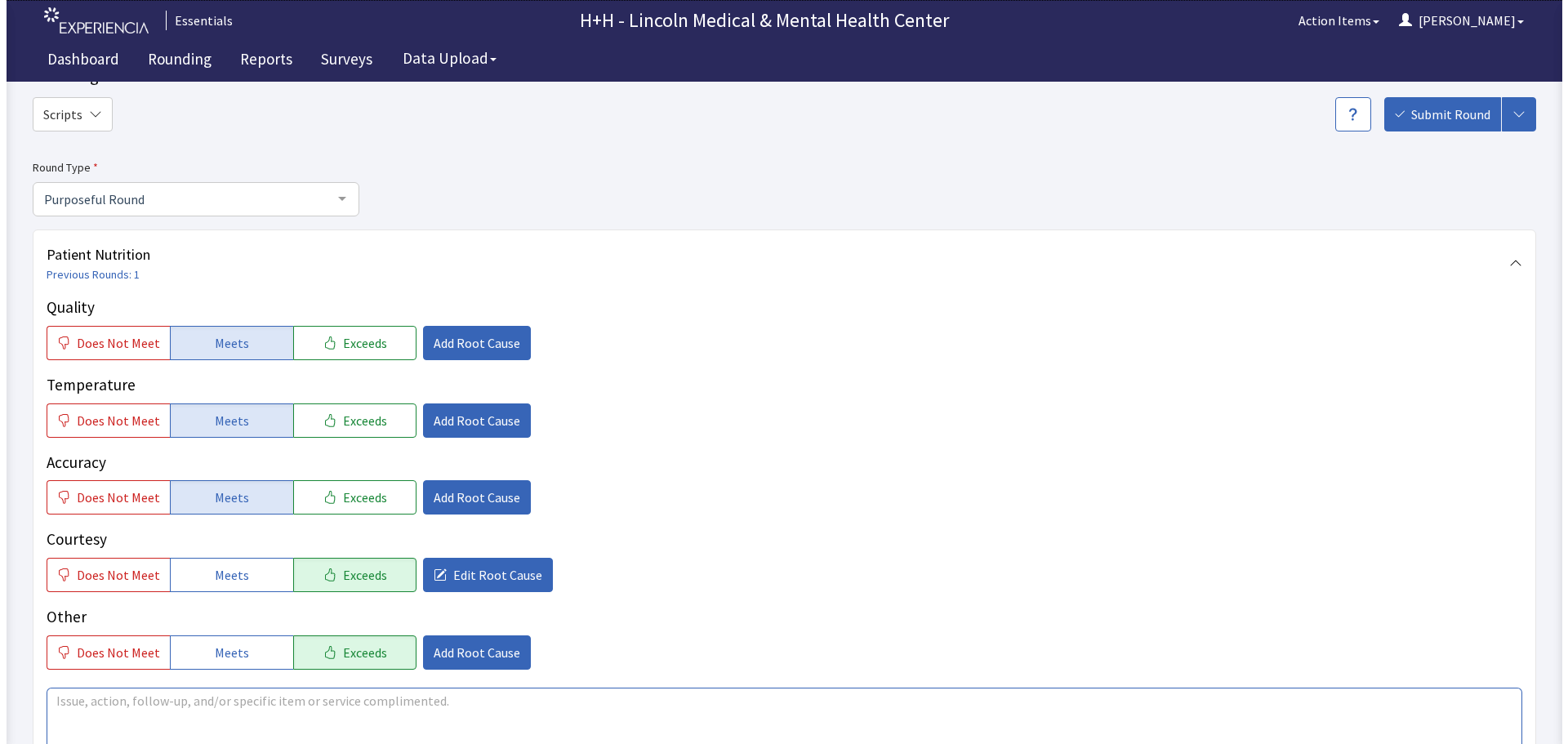
scroll to position [163, 0]
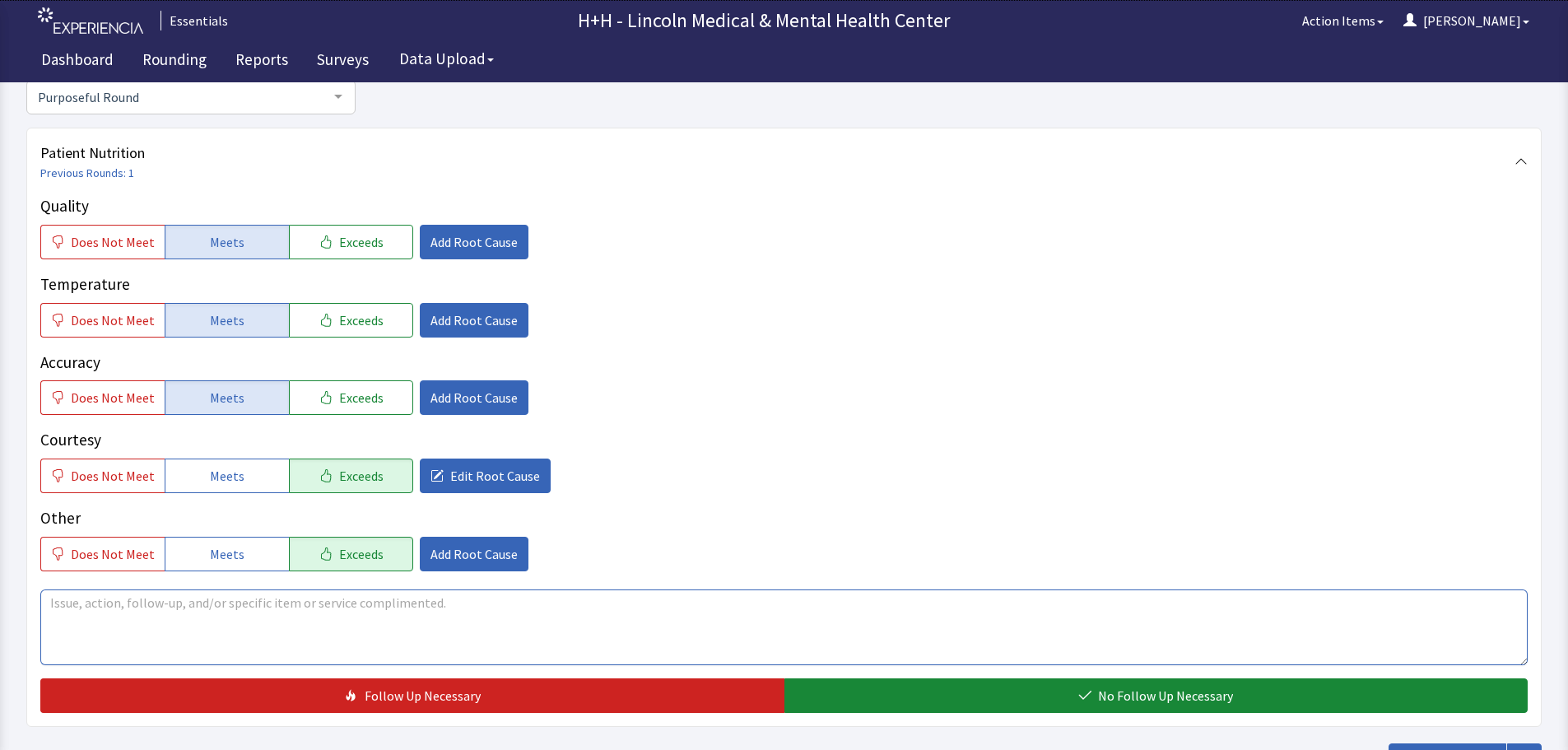
click at [67, 613] on textarea at bounding box center [784, 627] width 1488 height 76
click at [89, 598] on textarea "Patientsays" at bounding box center [784, 627] width 1488 height 76
click at [115, 601] on textarea "Patient says" at bounding box center [784, 627] width 1488 height 76
type textarea "Patient says his meals come very hot to him."
click at [492, 551] on span "Add Root Cause" at bounding box center [475, 553] width 88 height 19
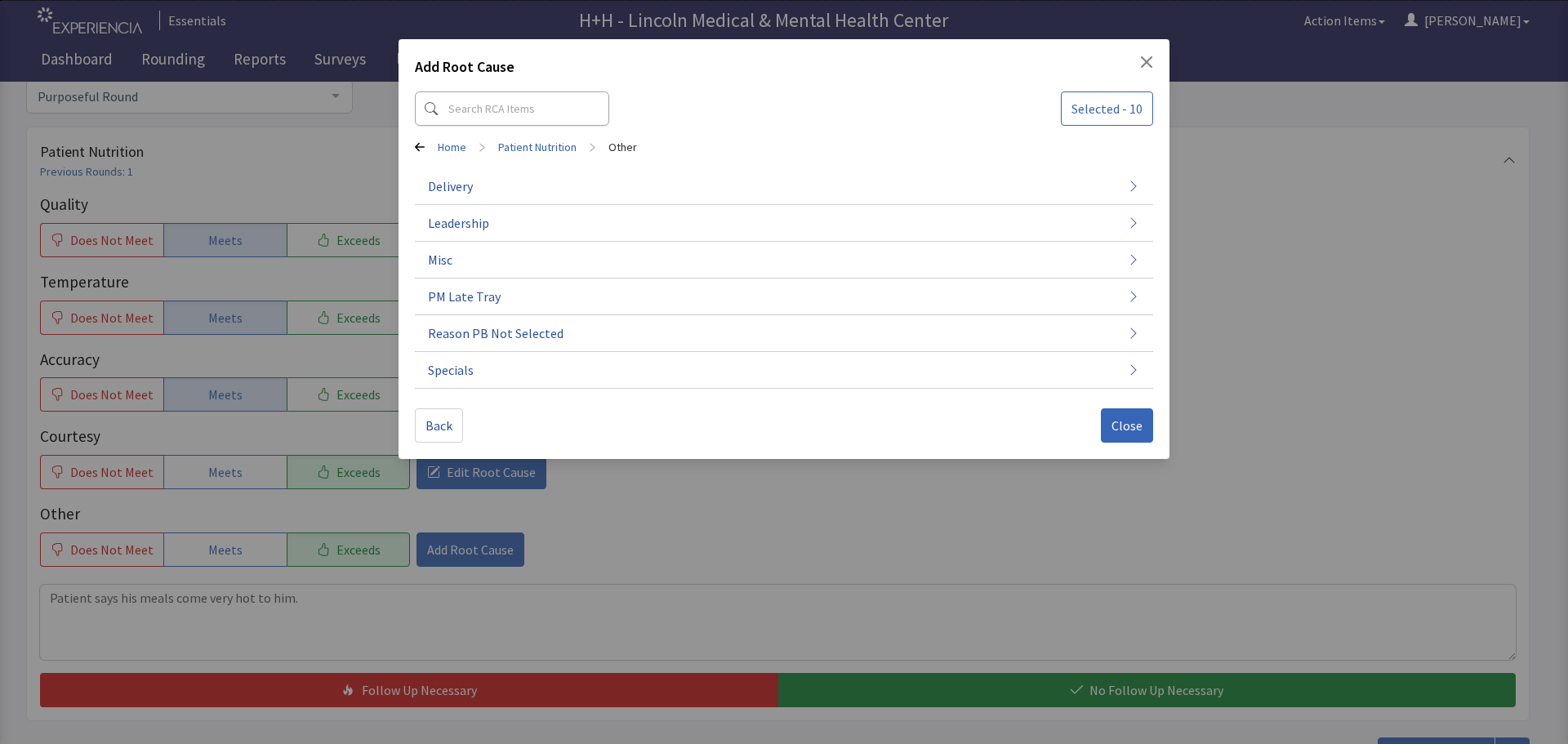
click at [447, 560] on div "Add Root Cause Selected - 10 Home > Patient Nutrition > Other Delivery Leadersh…" at bounding box center [784, 372] width 1568 height 744
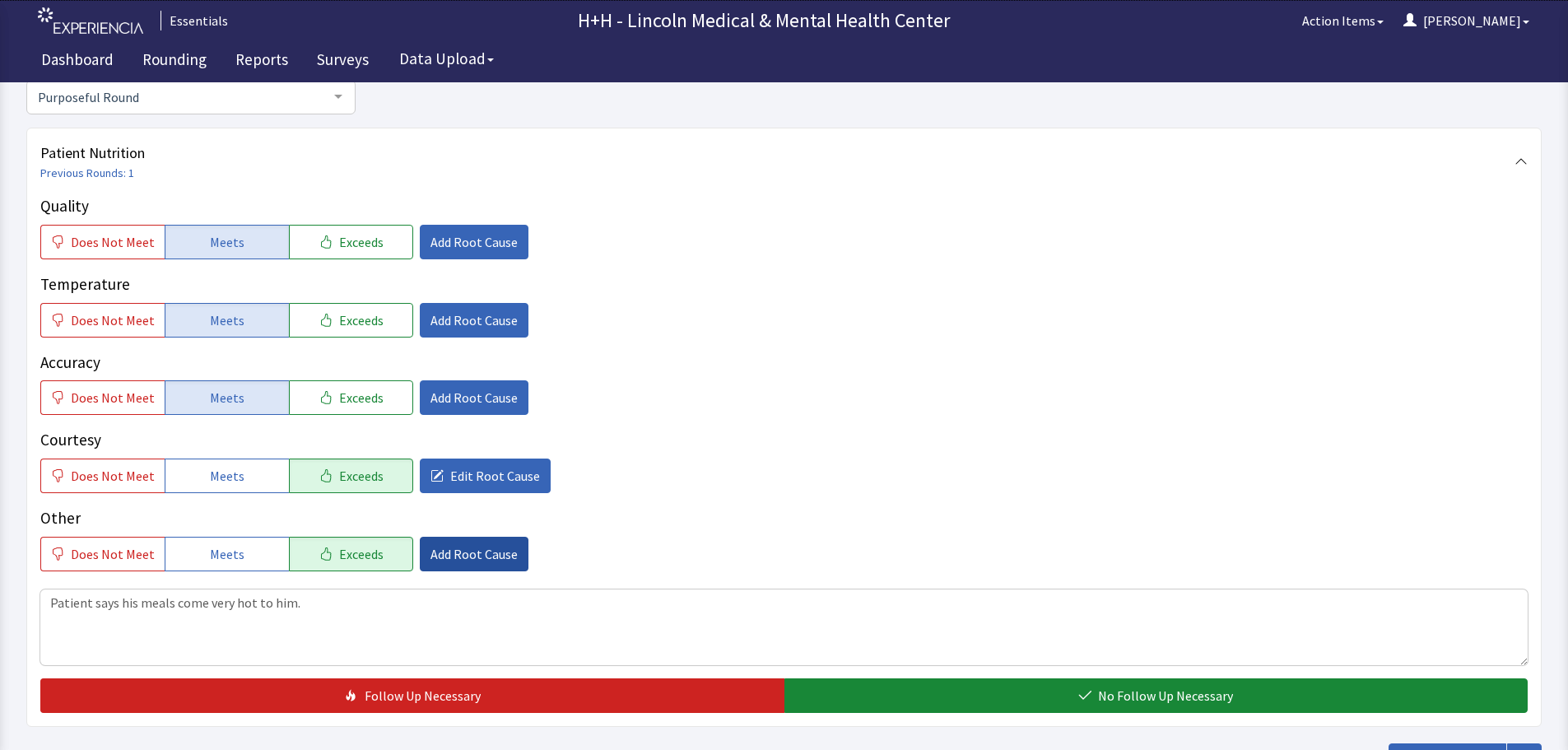
click at [464, 551] on span "Add Root Cause" at bounding box center [475, 553] width 88 height 19
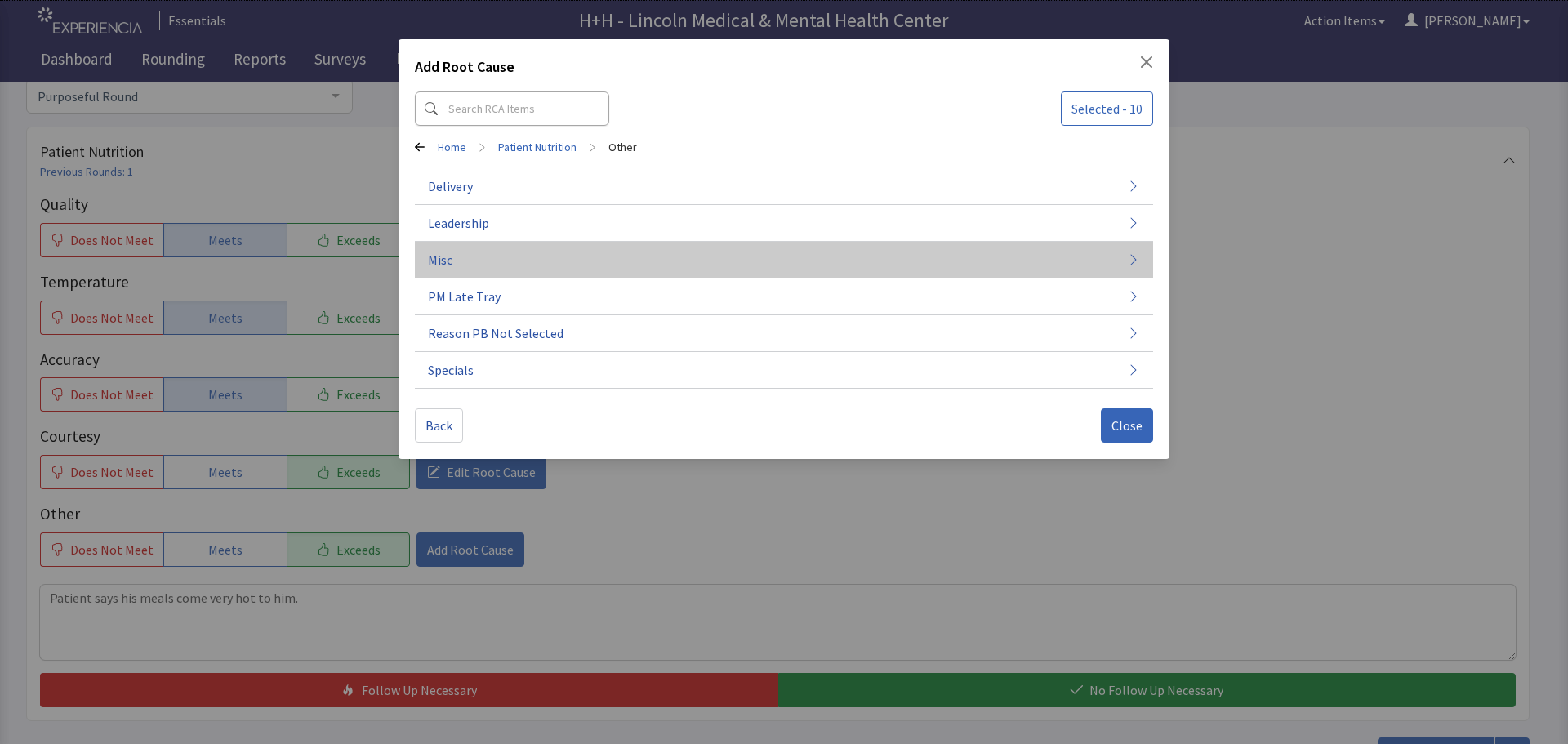
click at [491, 260] on button "Misc" at bounding box center [784, 260] width 738 height 37
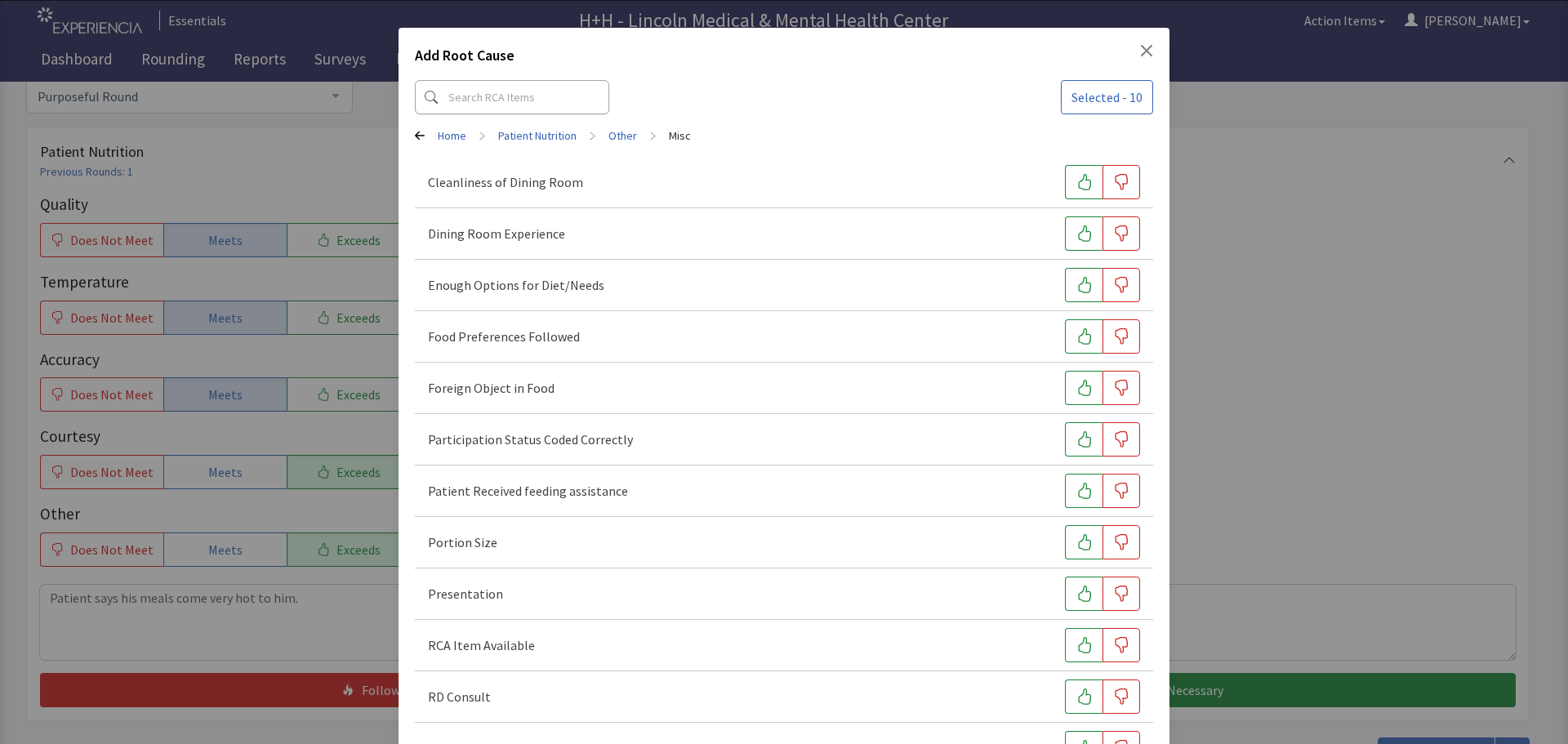
scroll to position [0, 0]
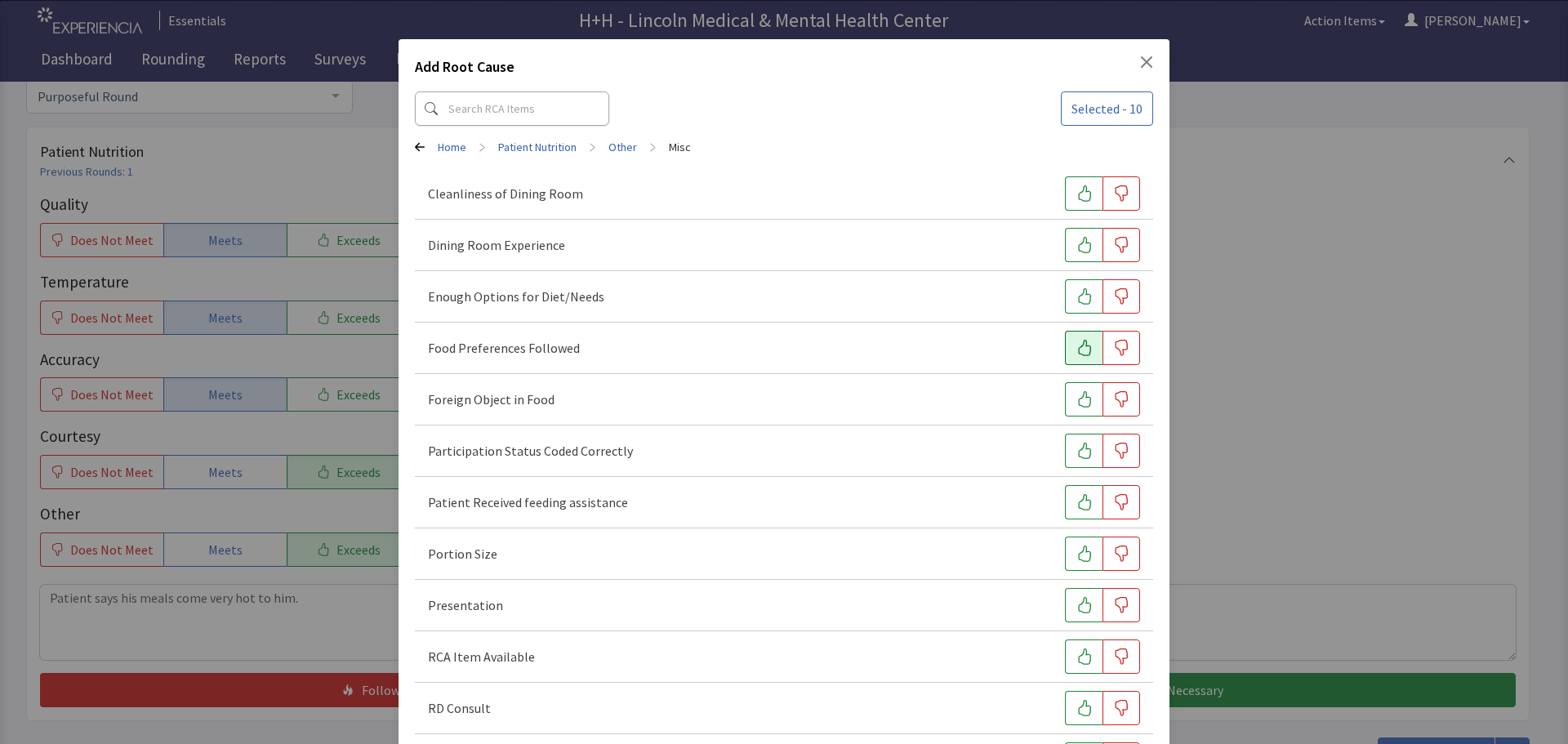
click at [1076, 347] on icon "button" at bounding box center [1085, 348] width 17 height 17
click at [1080, 557] on icon "button" at bounding box center [1085, 553] width 17 height 17
click at [1078, 607] on icon "button" at bounding box center [1085, 605] width 13 height 17
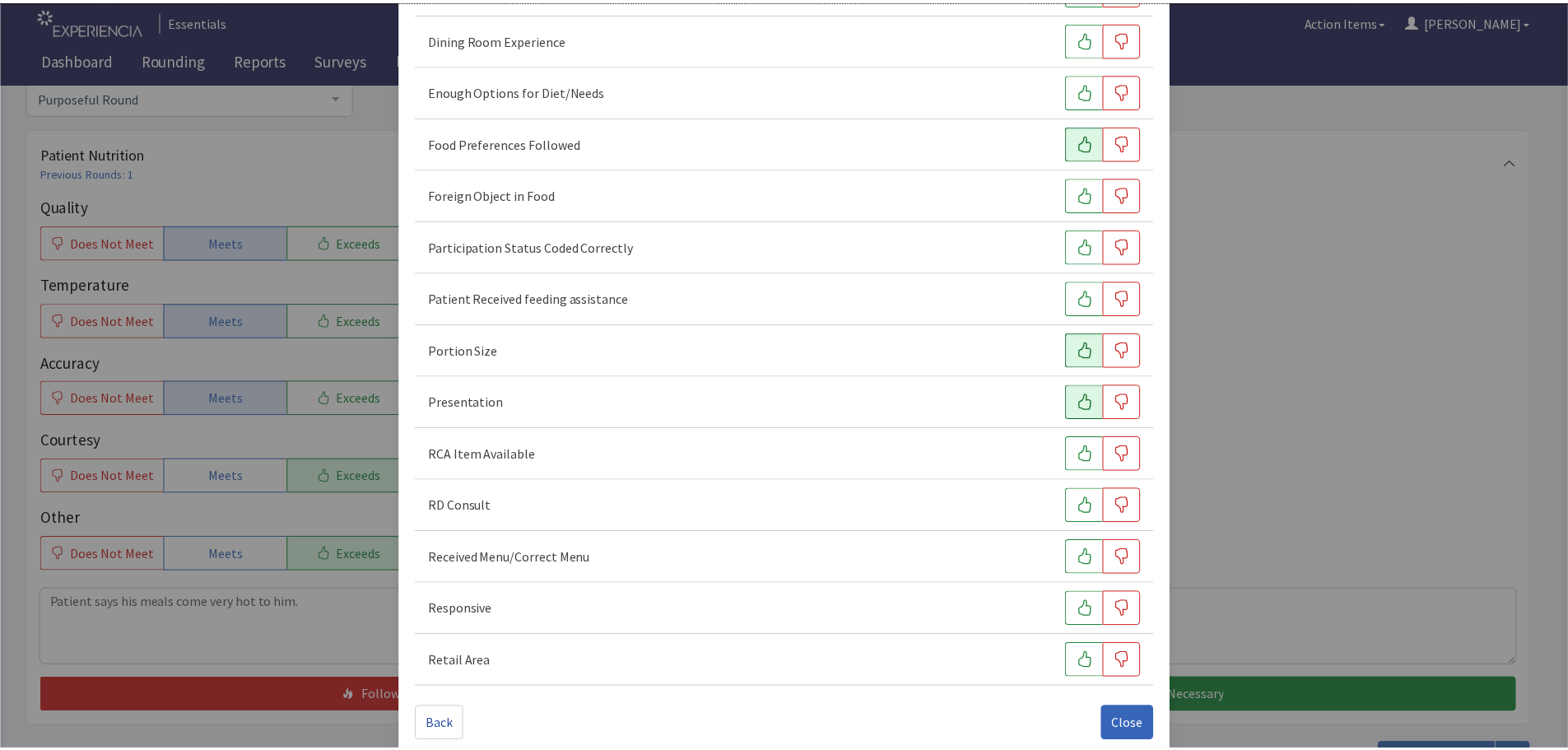
scroll to position [229, 0]
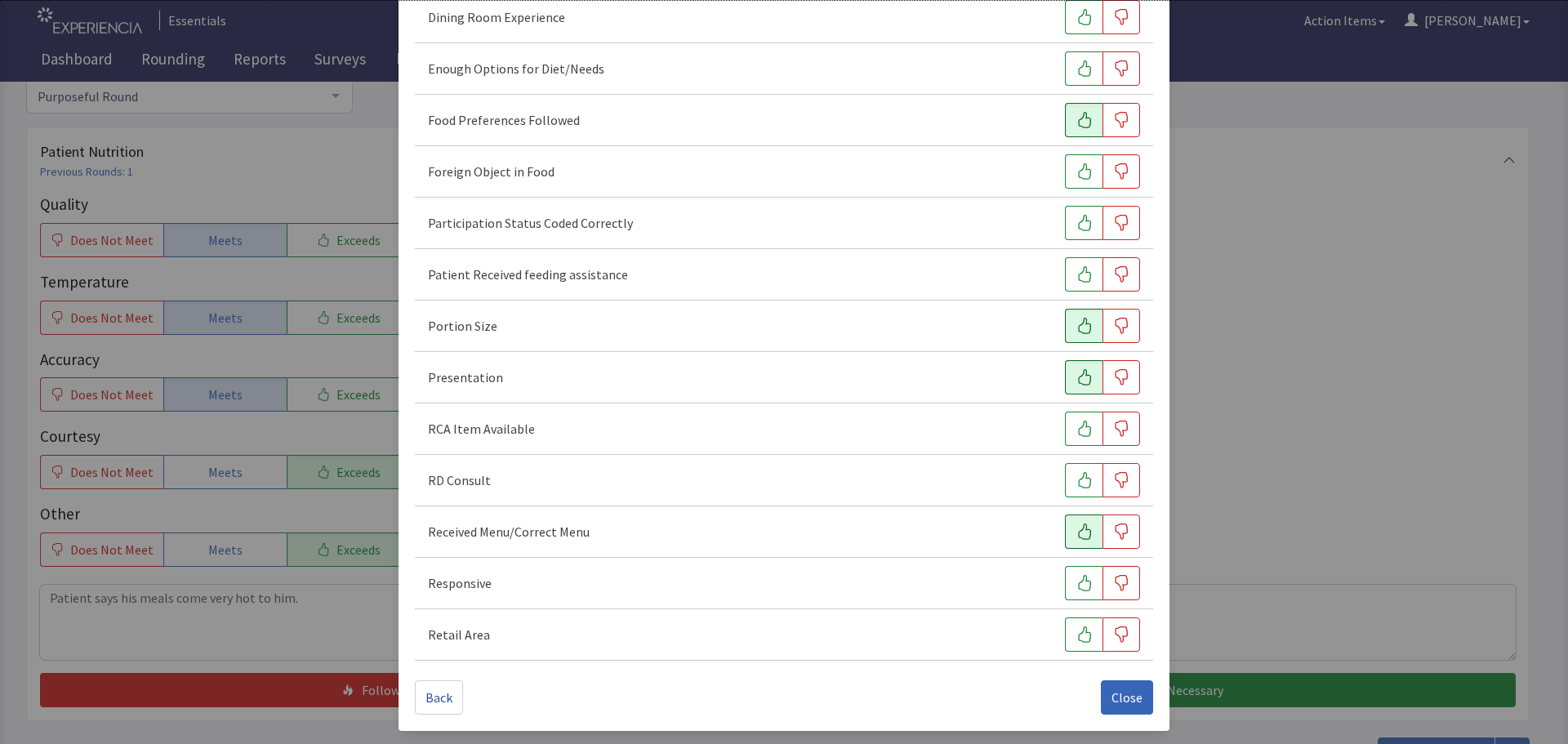
click at [1065, 533] on button "button" at bounding box center [1083, 531] width 38 height 34
click at [1067, 594] on button "button" at bounding box center [1083, 583] width 38 height 34
click at [1139, 697] on button "Close" at bounding box center [1126, 696] width 52 height 34
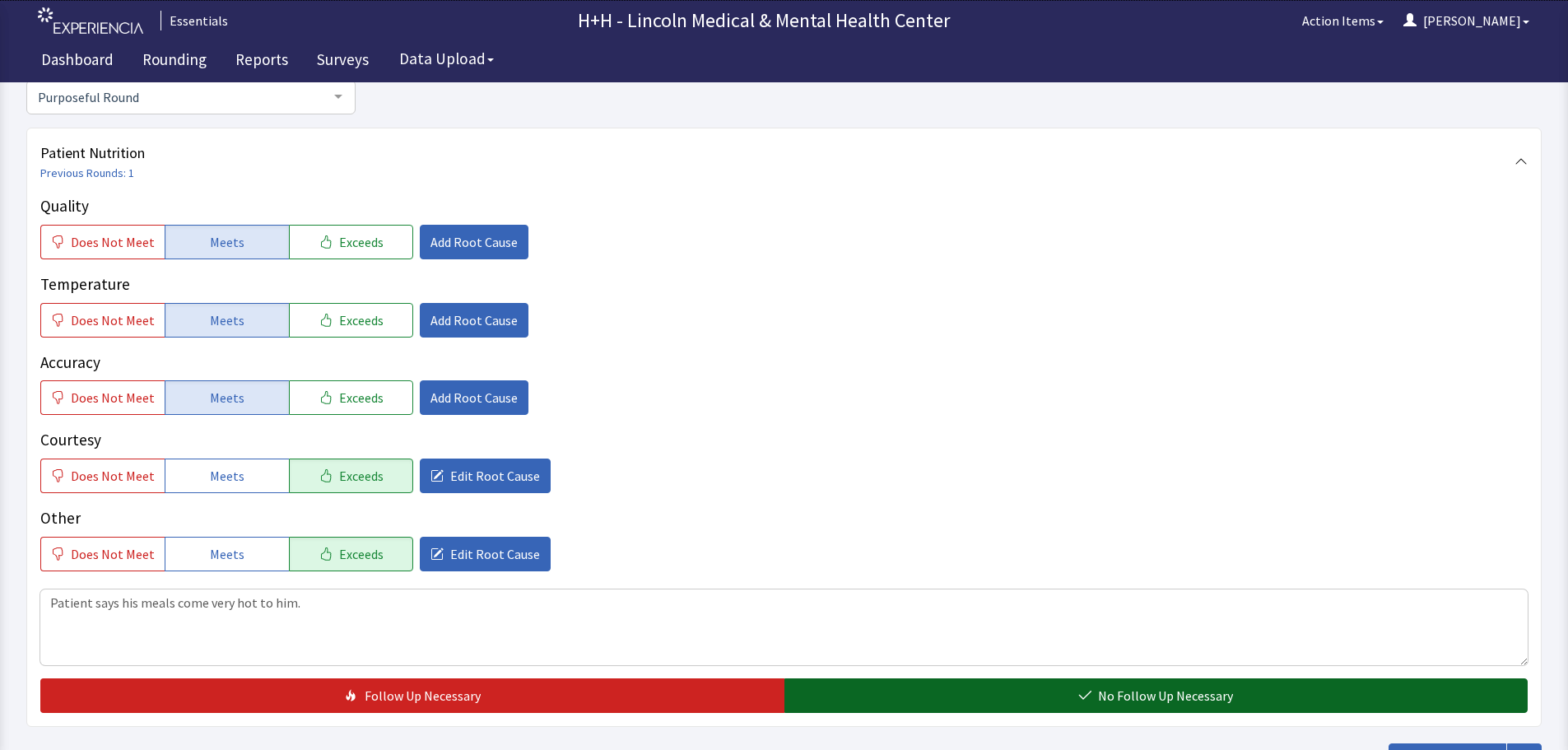
click at [907, 685] on button "No Follow Up Necessary" at bounding box center [1157, 695] width 744 height 35
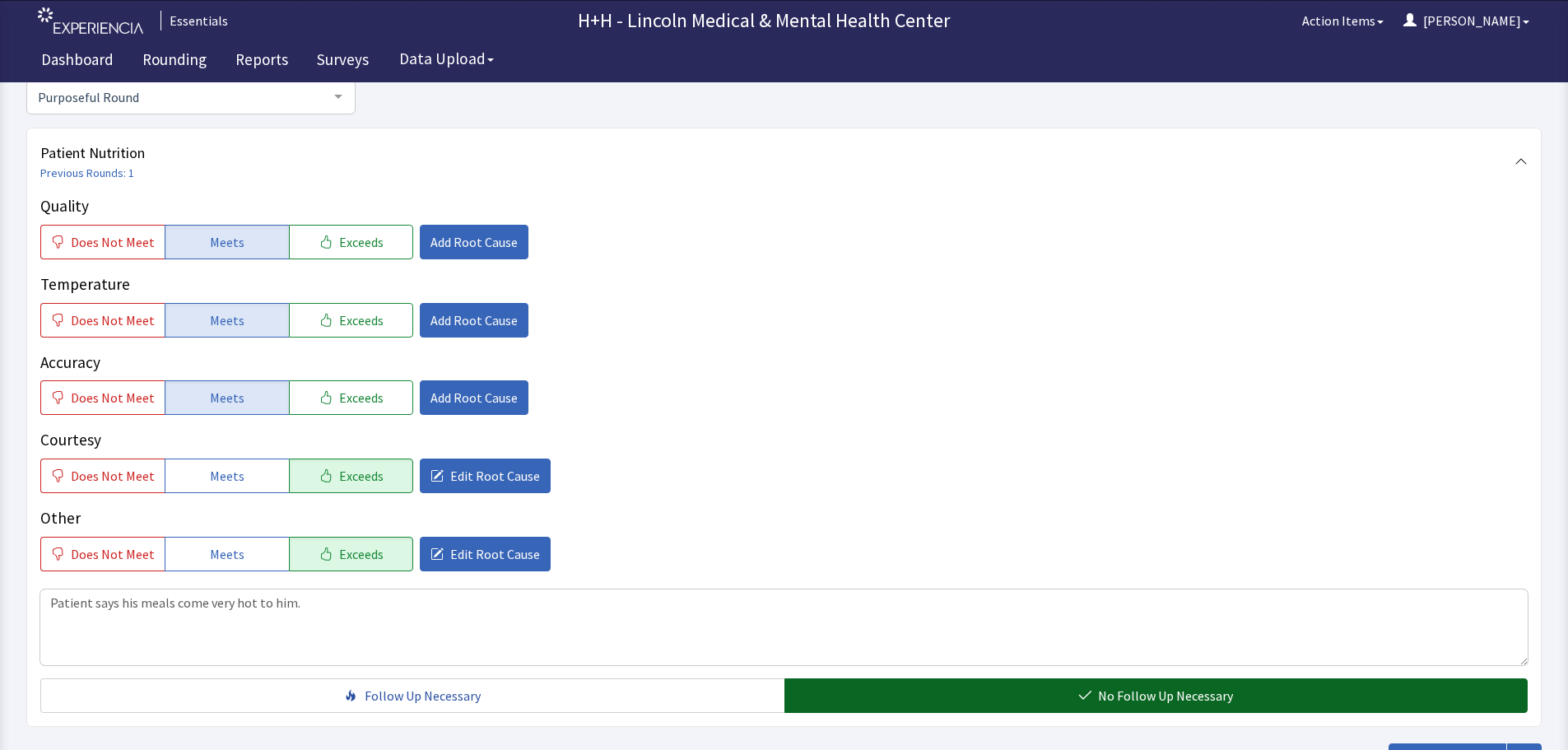
scroll to position [247, 0]
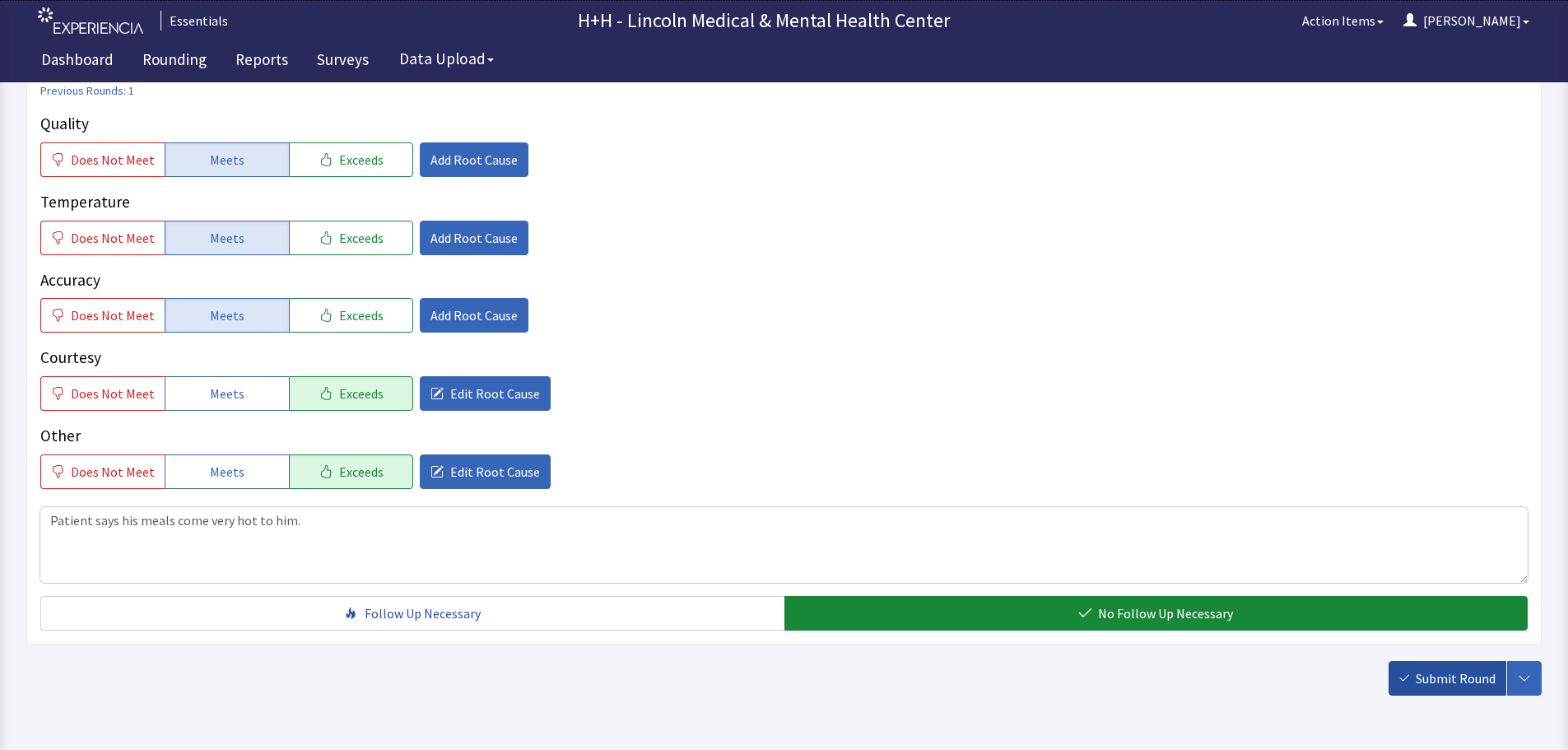
click at [1415, 676] on button "Submit Round" at bounding box center [1447, 678] width 118 height 35
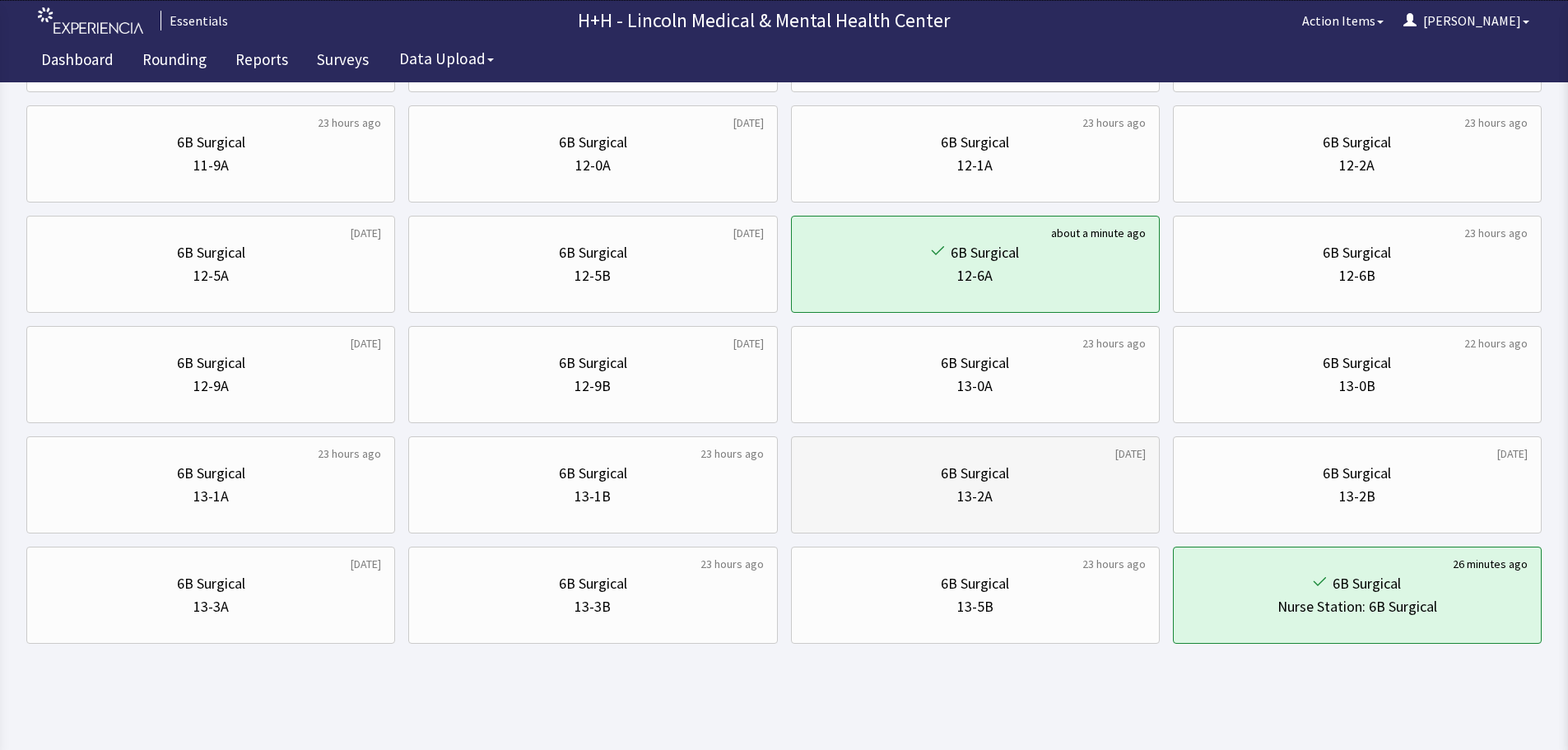
scroll to position [683, 0]
click at [543, 583] on div "6B Surgical" at bounding box center [593, 581] width 341 height 23
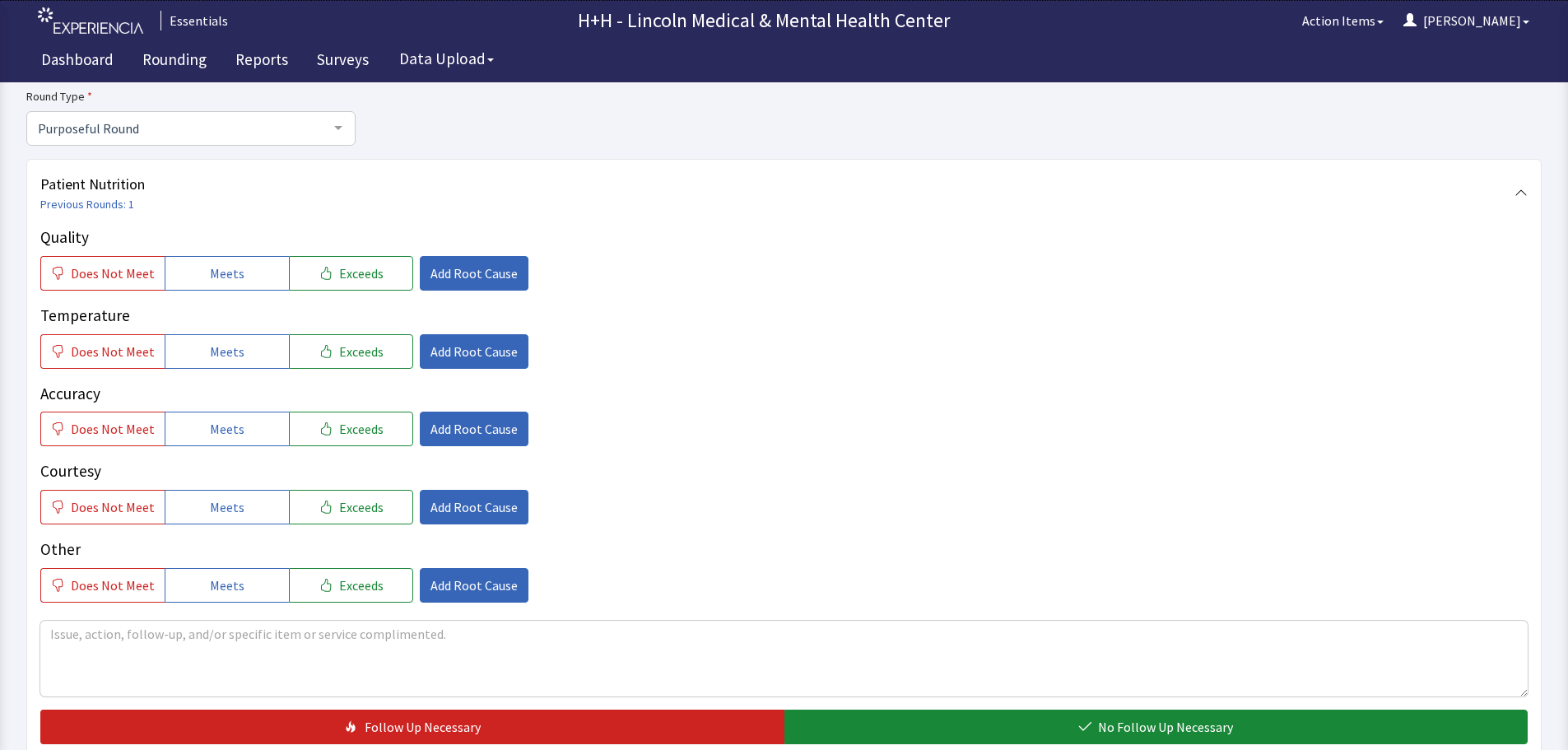
scroll to position [164, 0]
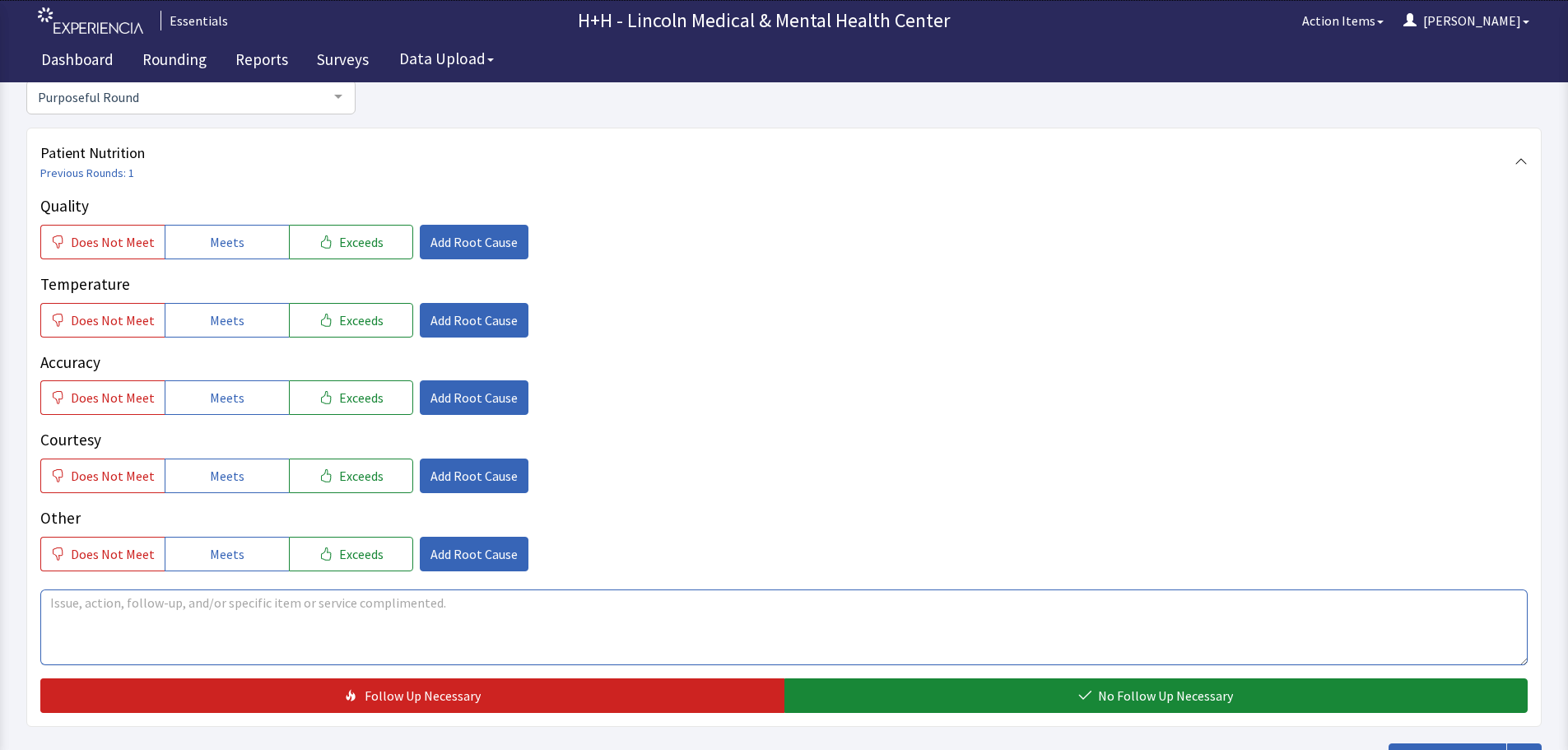
click at [89, 608] on textarea at bounding box center [784, 627] width 1488 height 76
click at [404, 608] on textarea "Through interpreter, patient says her meals are tasty and there ia a lot to eat." at bounding box center [784, 627] width 1488 height 76
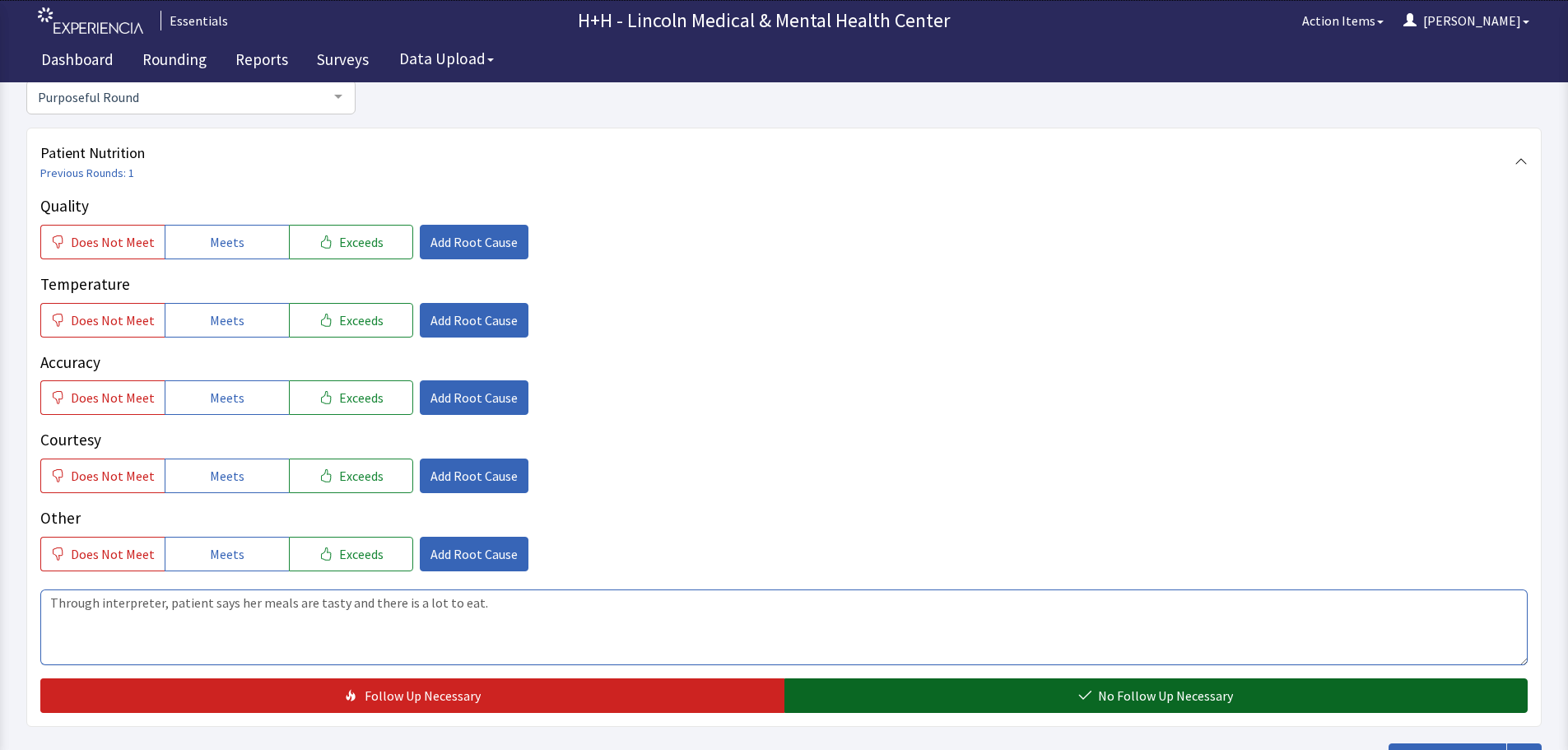
type textarea "Through interpreter, patient says her meals are tasty and there is a lot to eat."
click at [1259, 690] on button "No Follow Up Necessary" at bounding box center [1157, 695] width 744 height 35
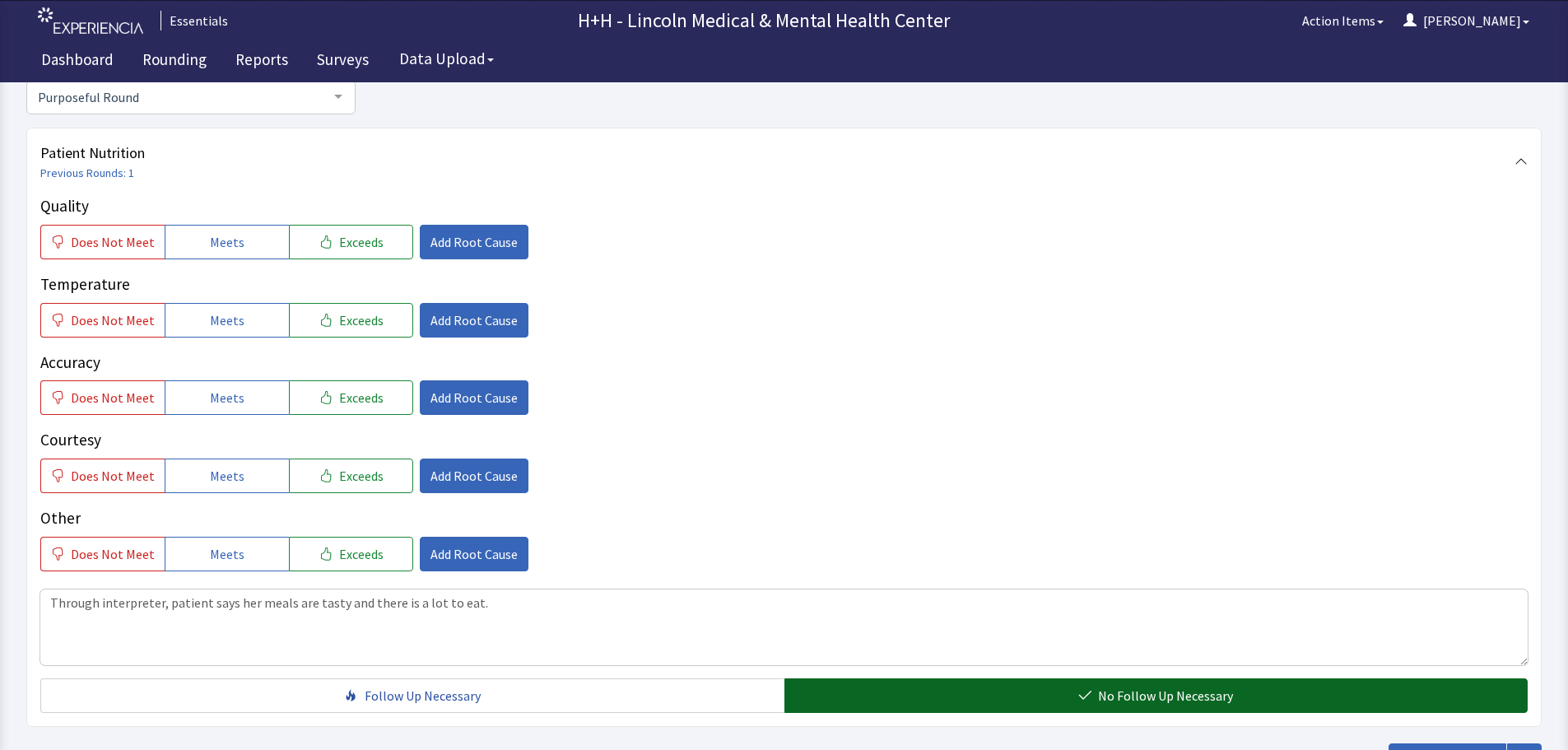
scroll to position [247, 0]
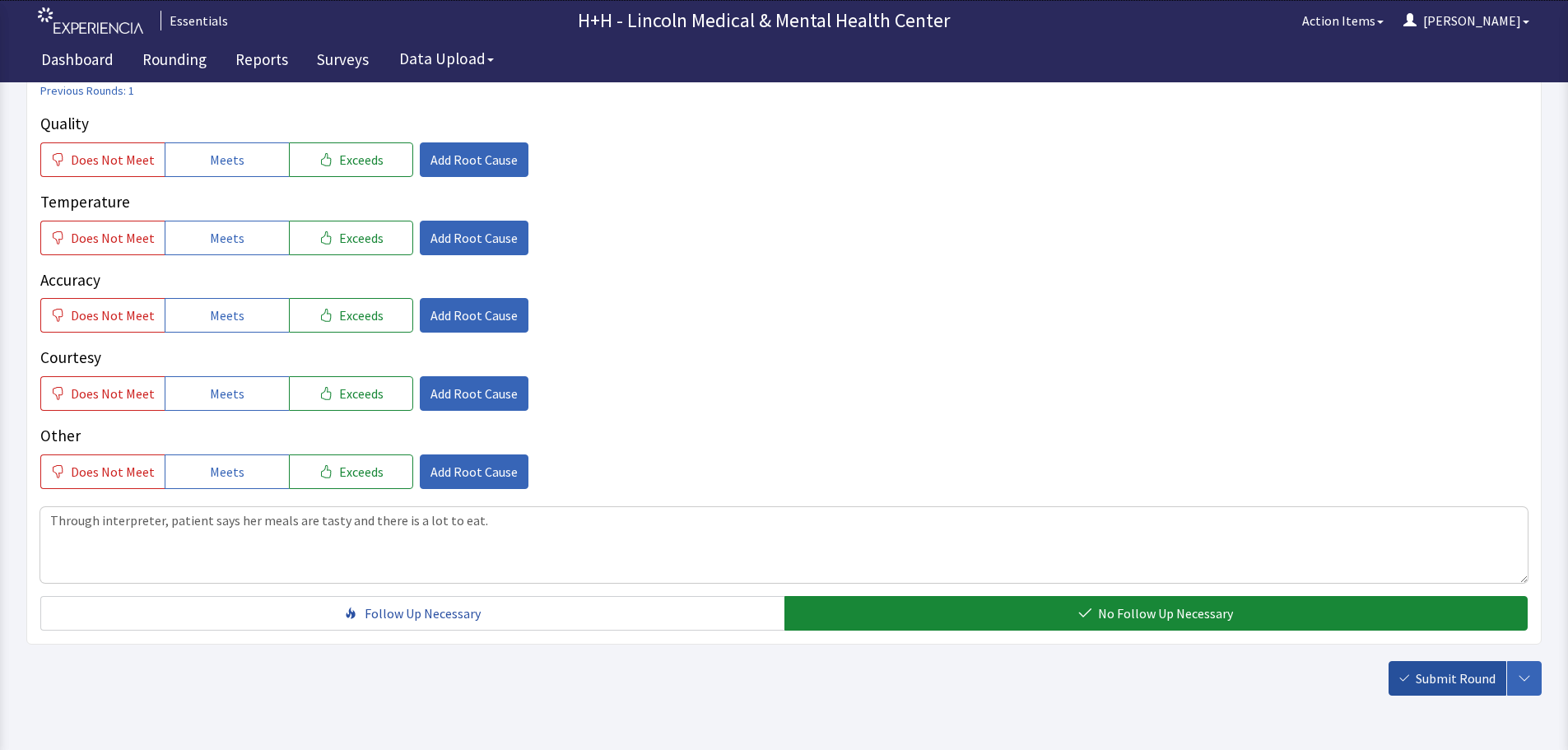
click at [1458, 678] on span "Submit Round" at bounding box center [1456, 678] width 80 height 19
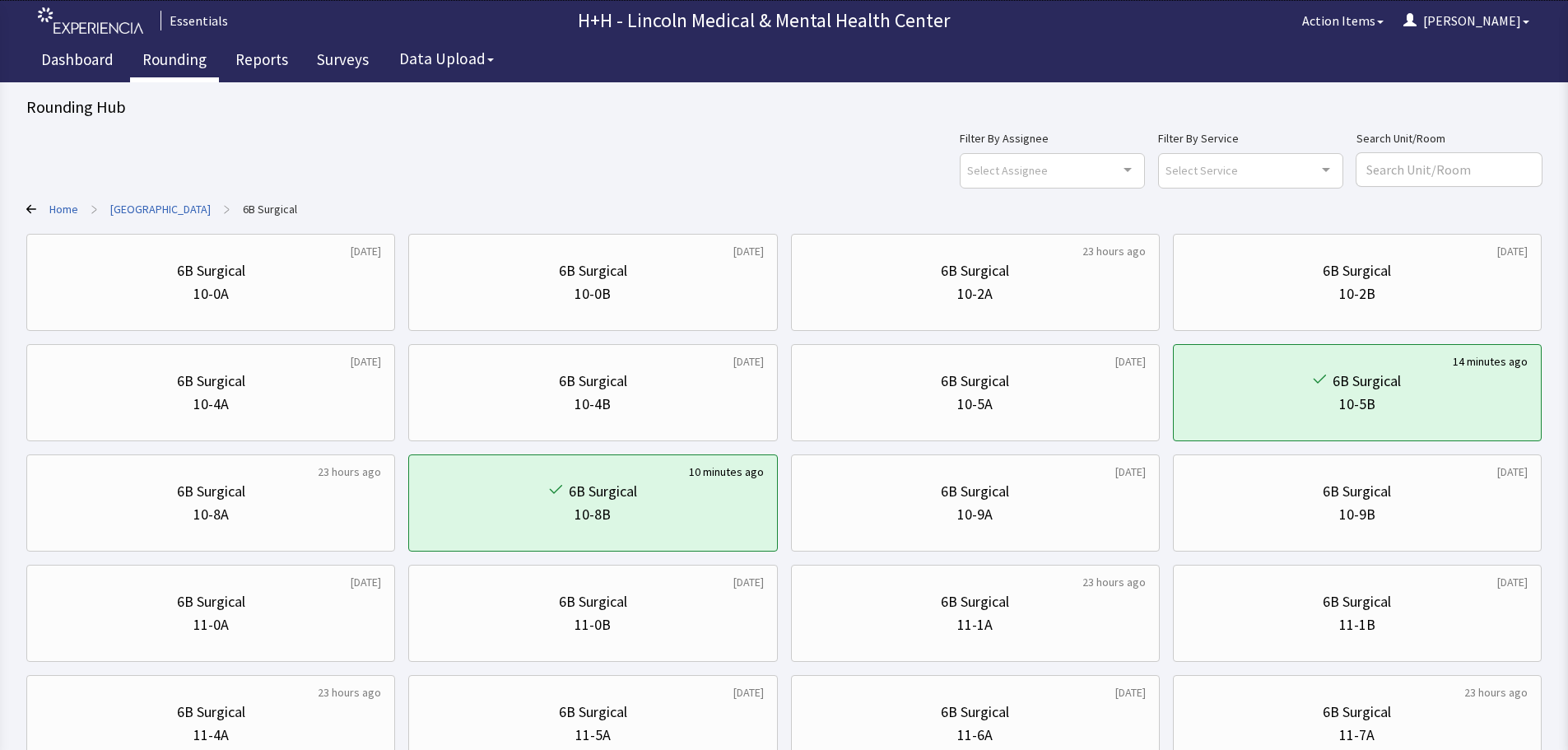
click at [165, 58] on link "Rounding" at bounding box center [174, 62] width 89 height 41
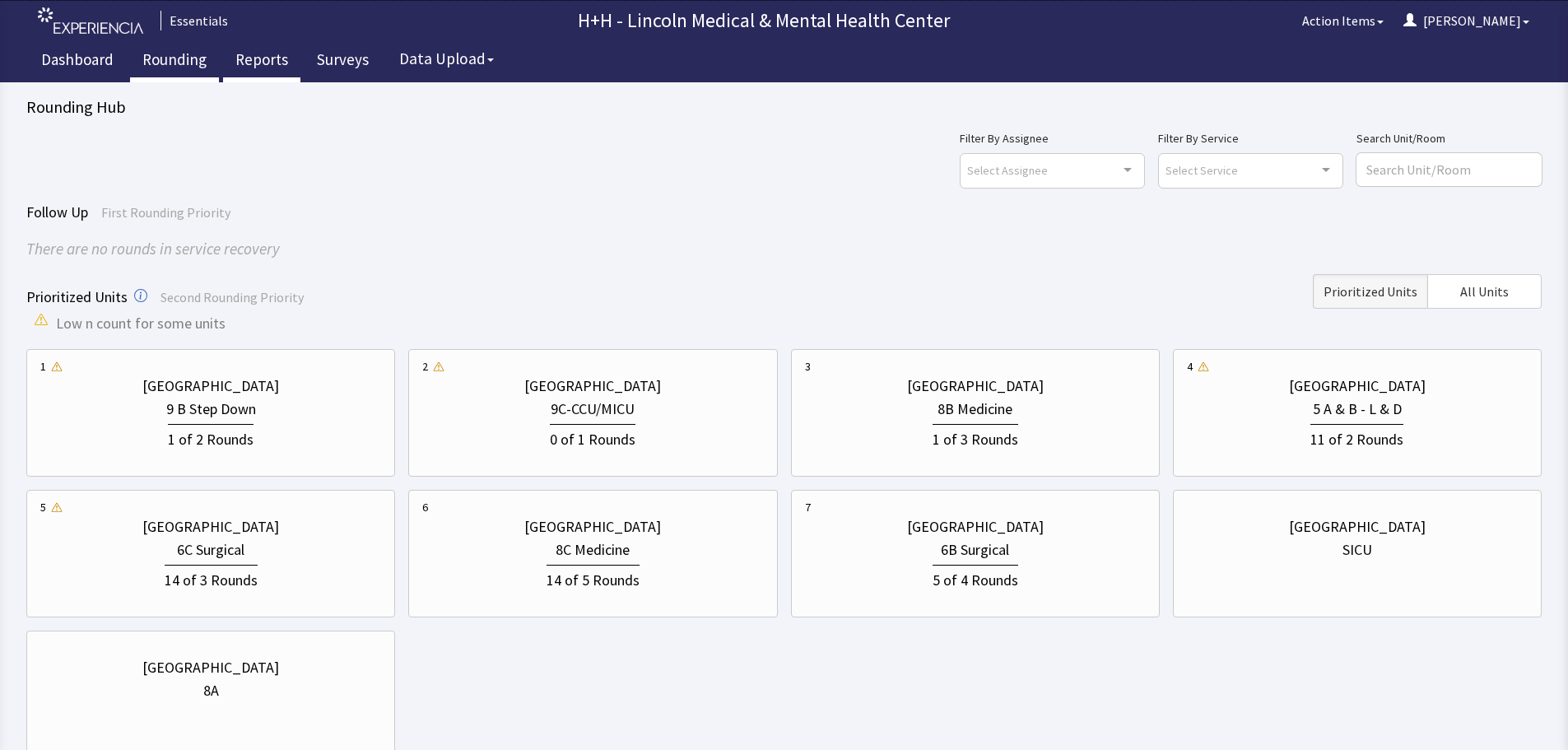
click at [268, 59] on link "Reports" at bounding box center [262, 62] width 78 height 41
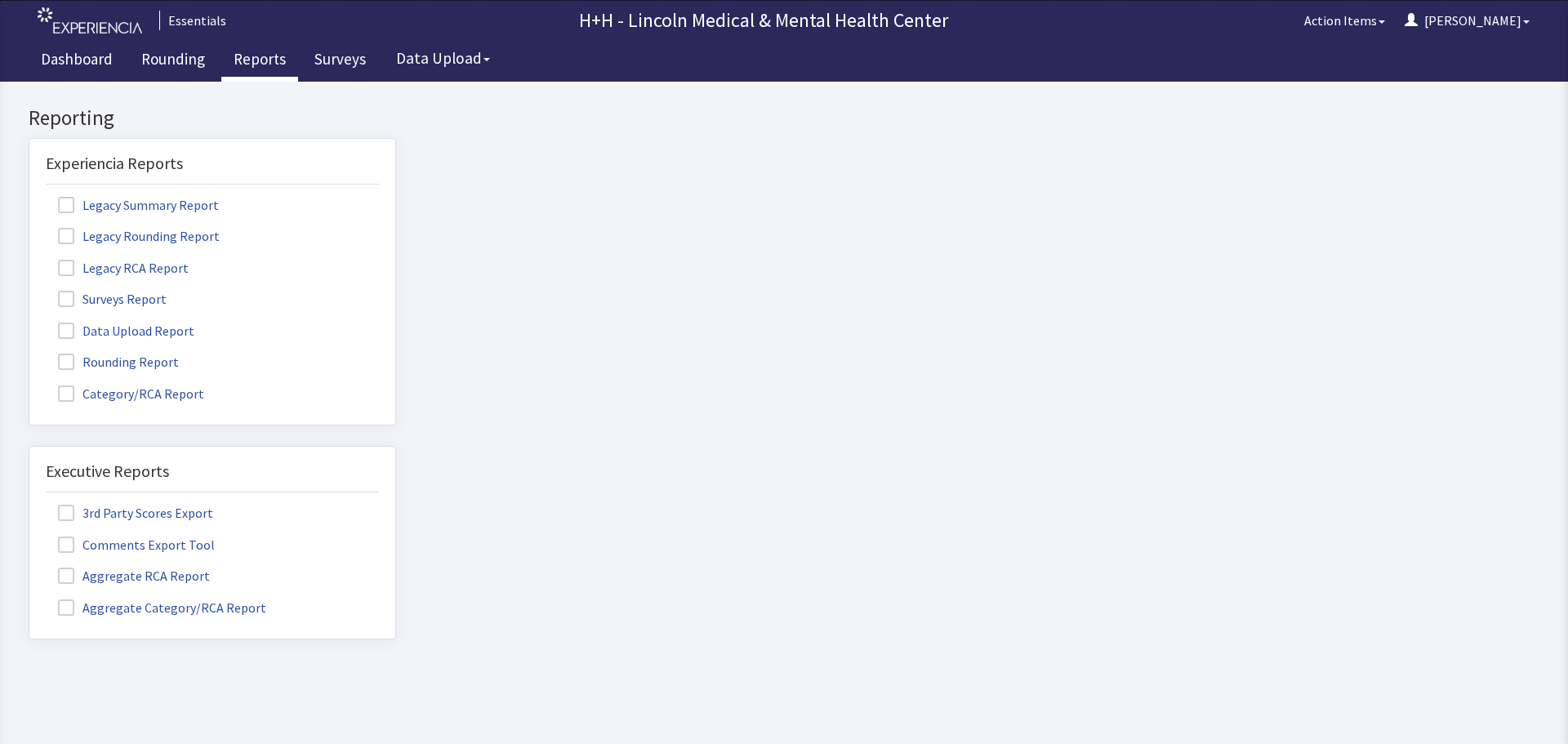
click at [98, 365] on label "Rounding Report" at bounding box center [120, 360] width 150 height 21
click at [29, 353] on input "Rounding Report" at bounding box center [29, 353] width 0 height 0
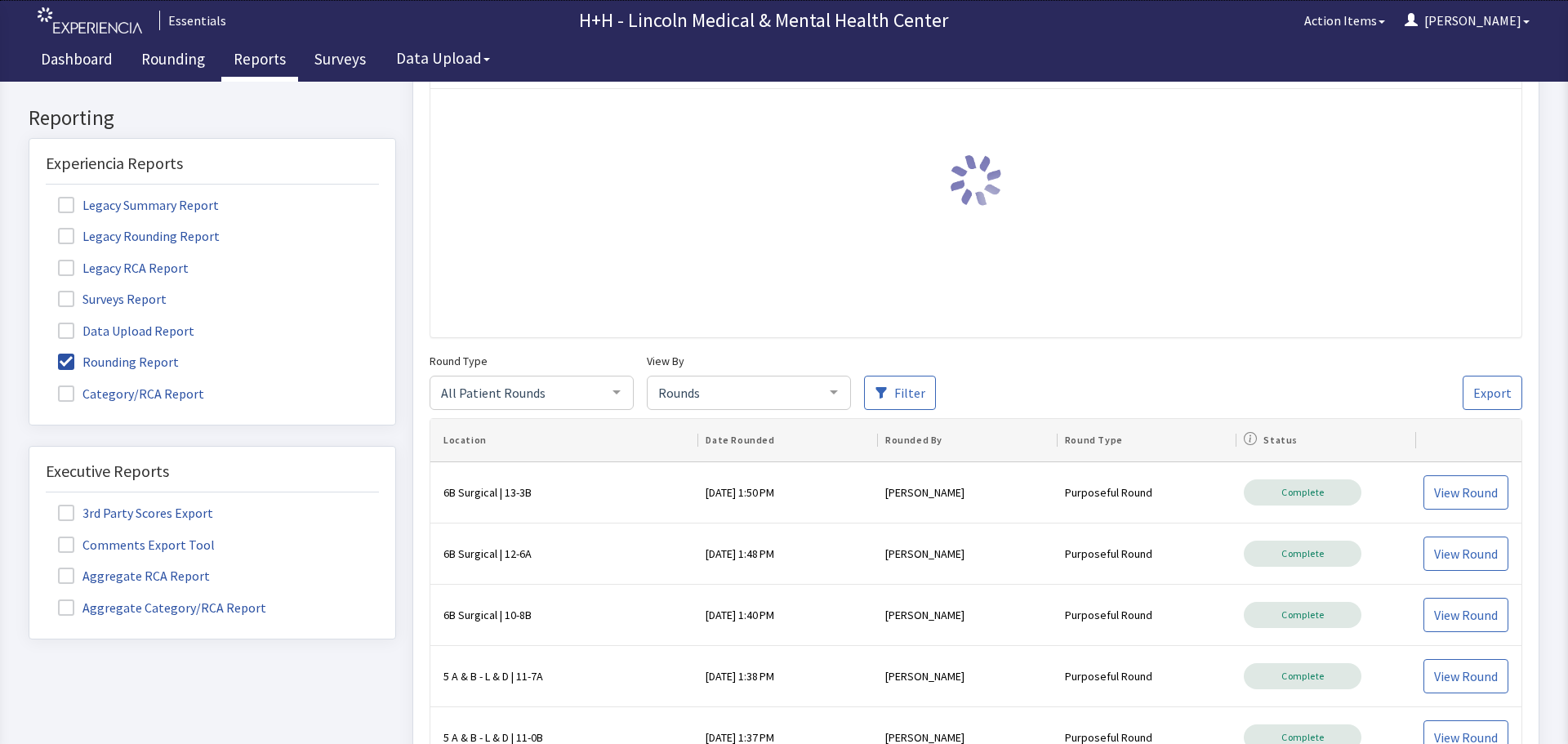
scroll to position [245, 0]
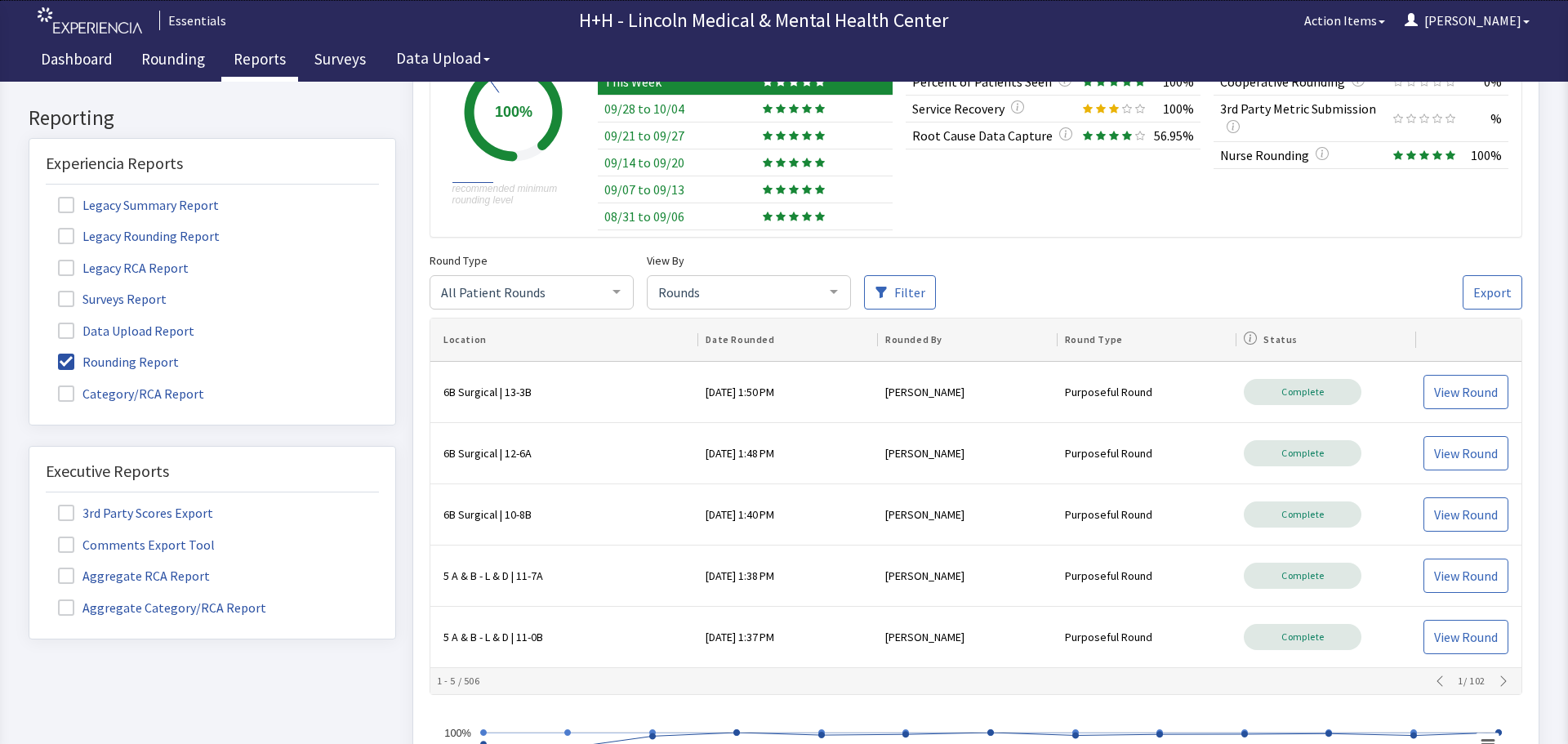
click at [833, 312] on div "Round Type All Patient Rounds All Patient Rounds Nurse Rounds Purposeful Round …" at bounding box center [976, 472] width 1093 height 444
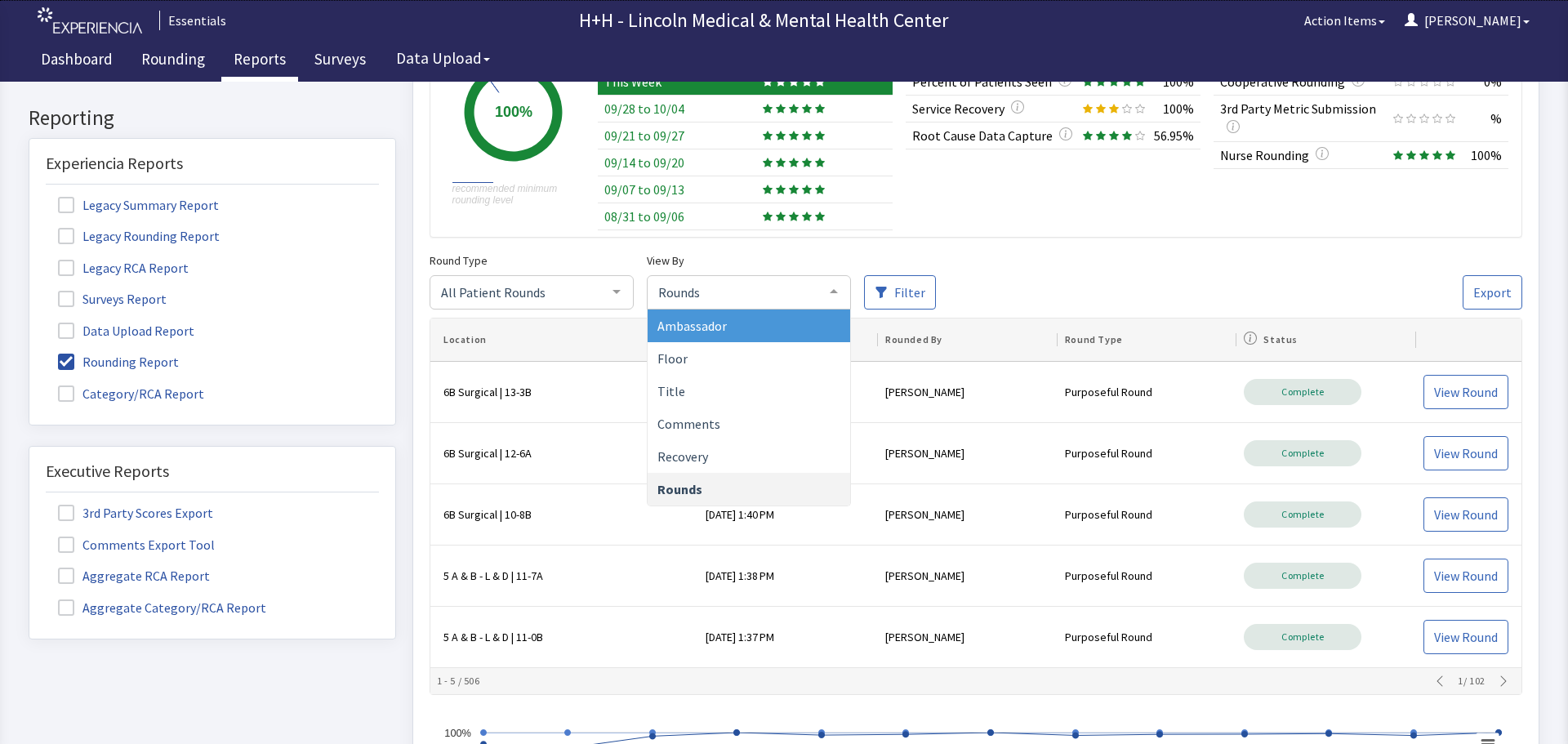
click at [827, 290] on div at bounding box center [833, 291] width 33 height 31
click at [712, 329] on span "Ambassador" at bounding box center [692, 326] width 69 height 17
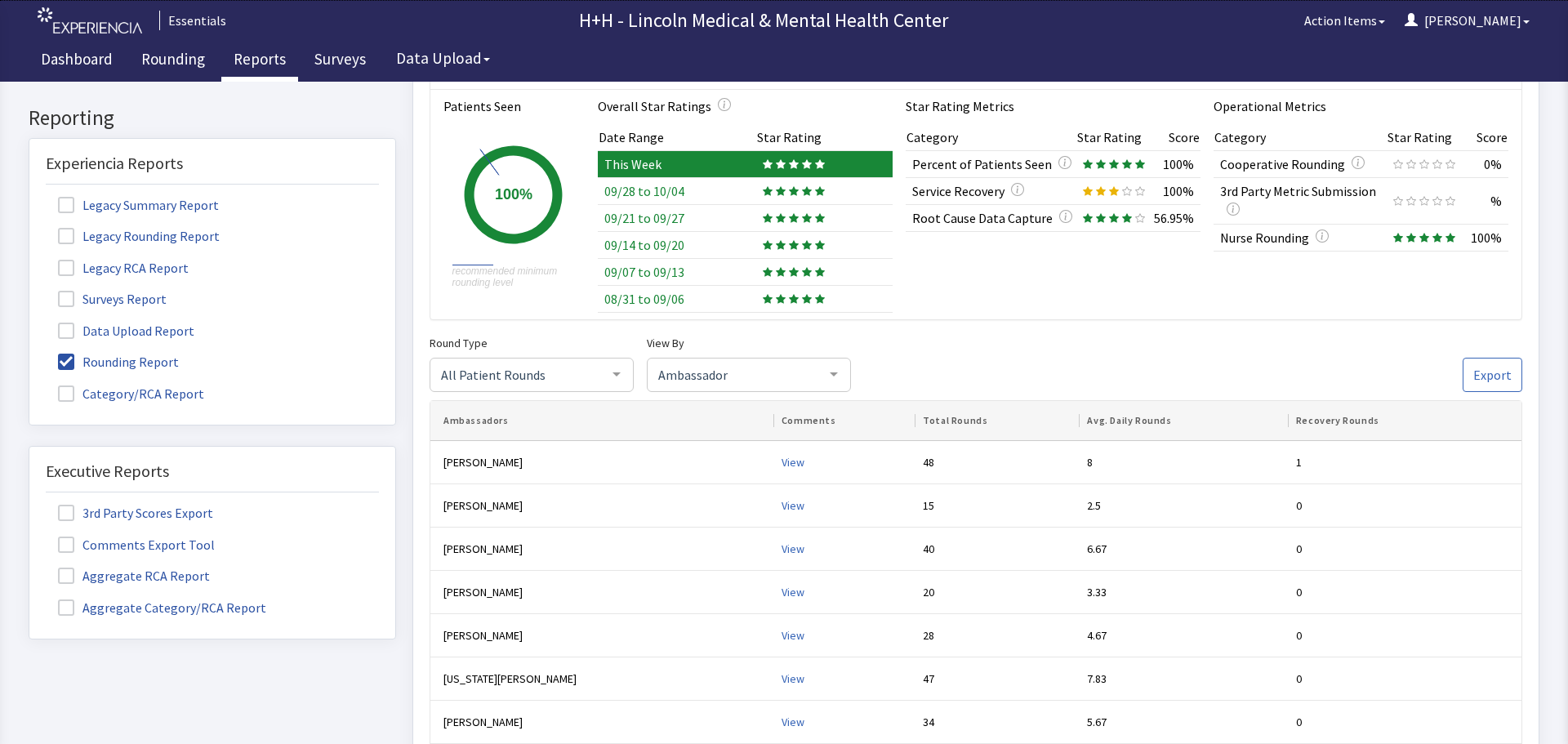
scroll to position [0, 0]
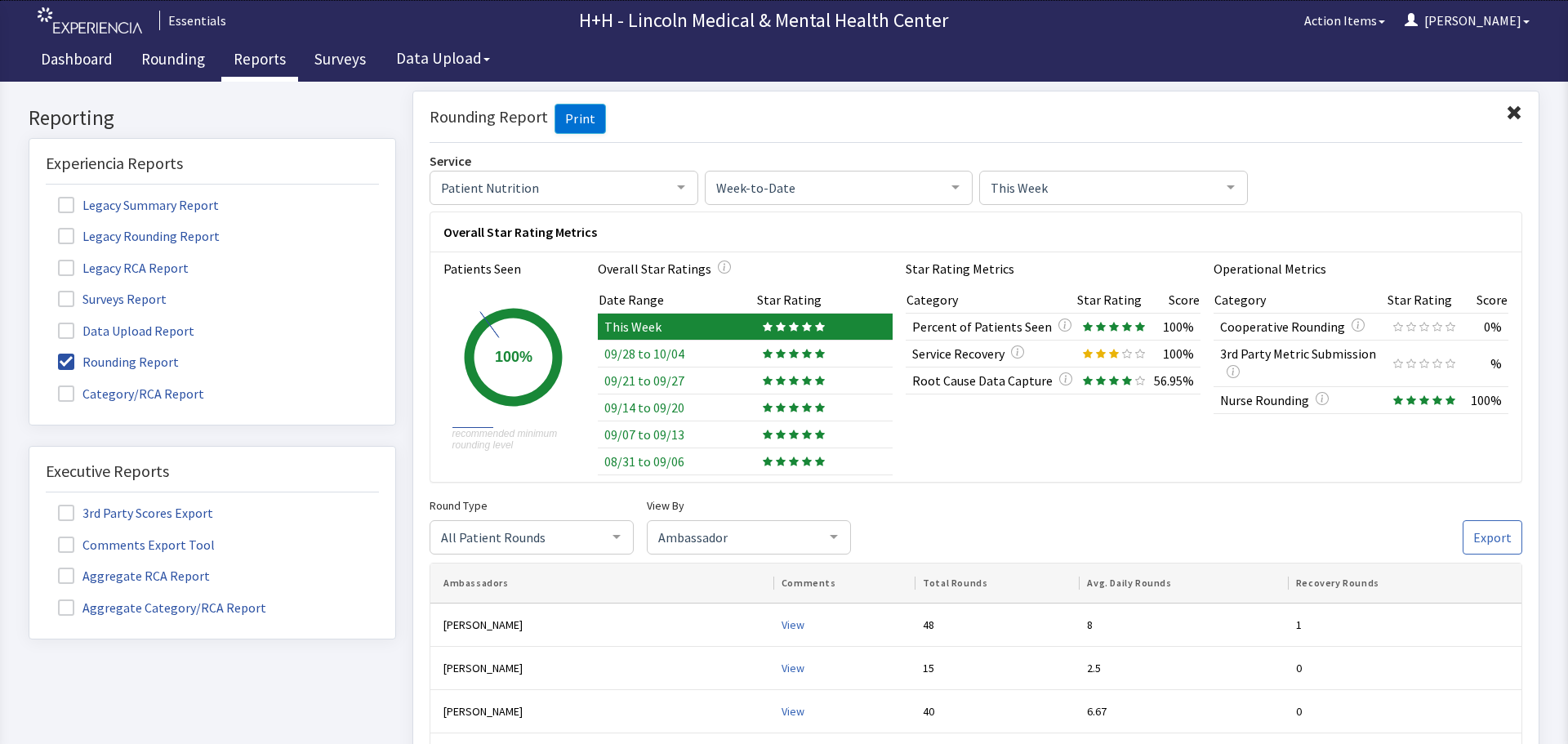
click at [1506, 114] on span at bounding box center [1514, 113] width 17 height 17
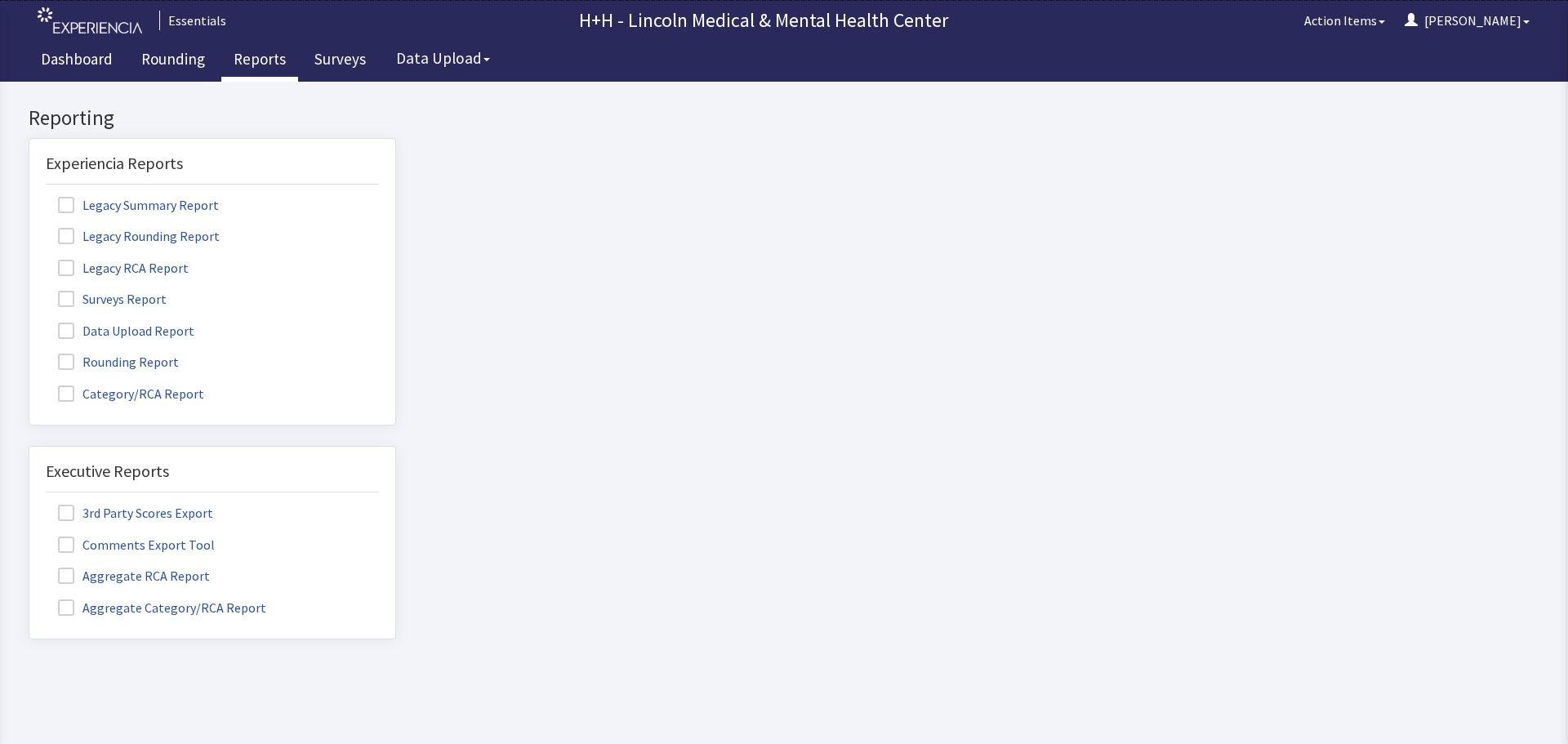
click at [100, 364] on label "Rounding Report" at bounding box center [120, 360] width 150 height 21
click at [29, 353] on input "Rounding Report" at bounding box center [29, 353] width 0 height 0
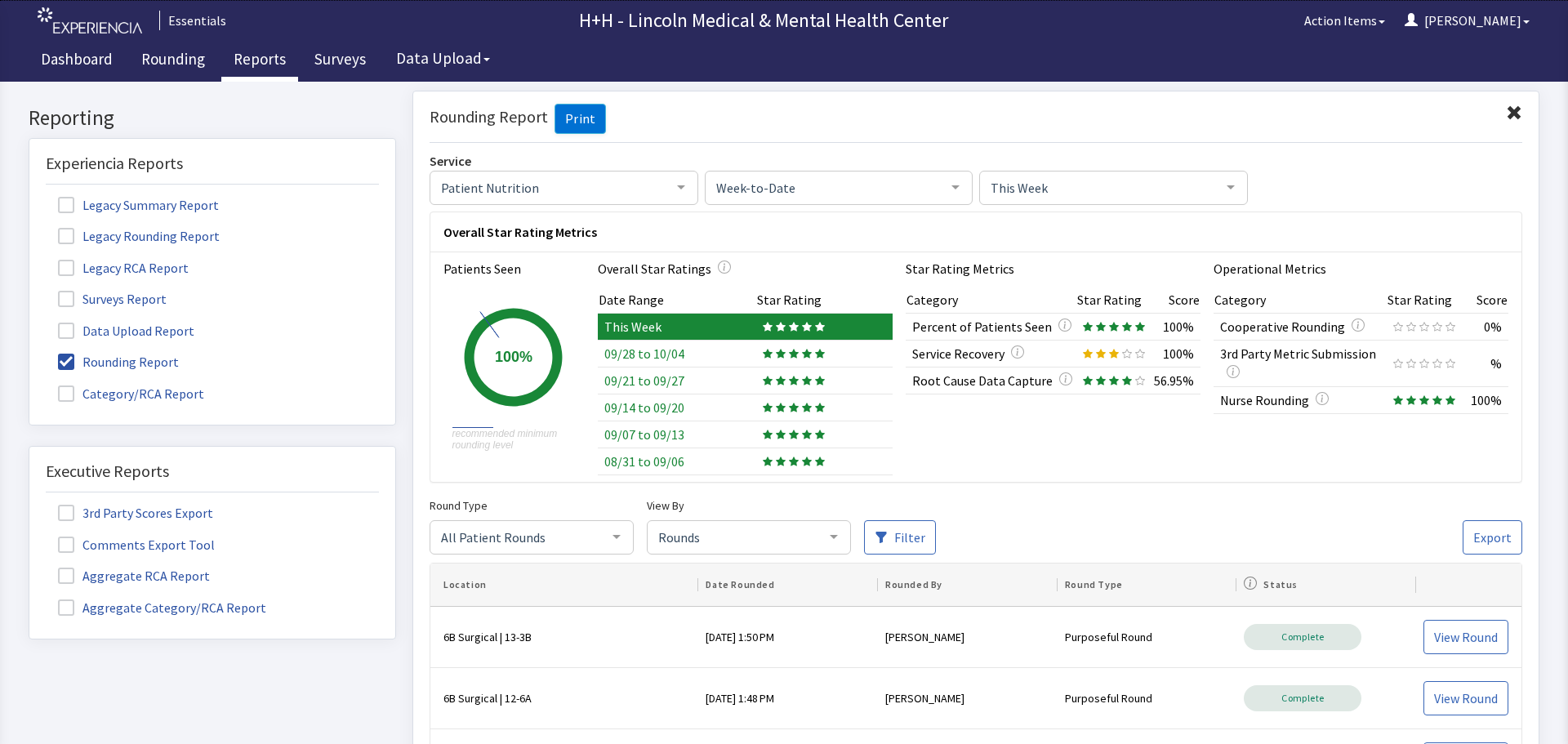
click at [125, 358] on label "Rounding Report" at bounding box center [120, 360] width 150 height 21
click at [29, 353] on input "Rounding Report" at bounding box center [29, 353] width 0 height 0
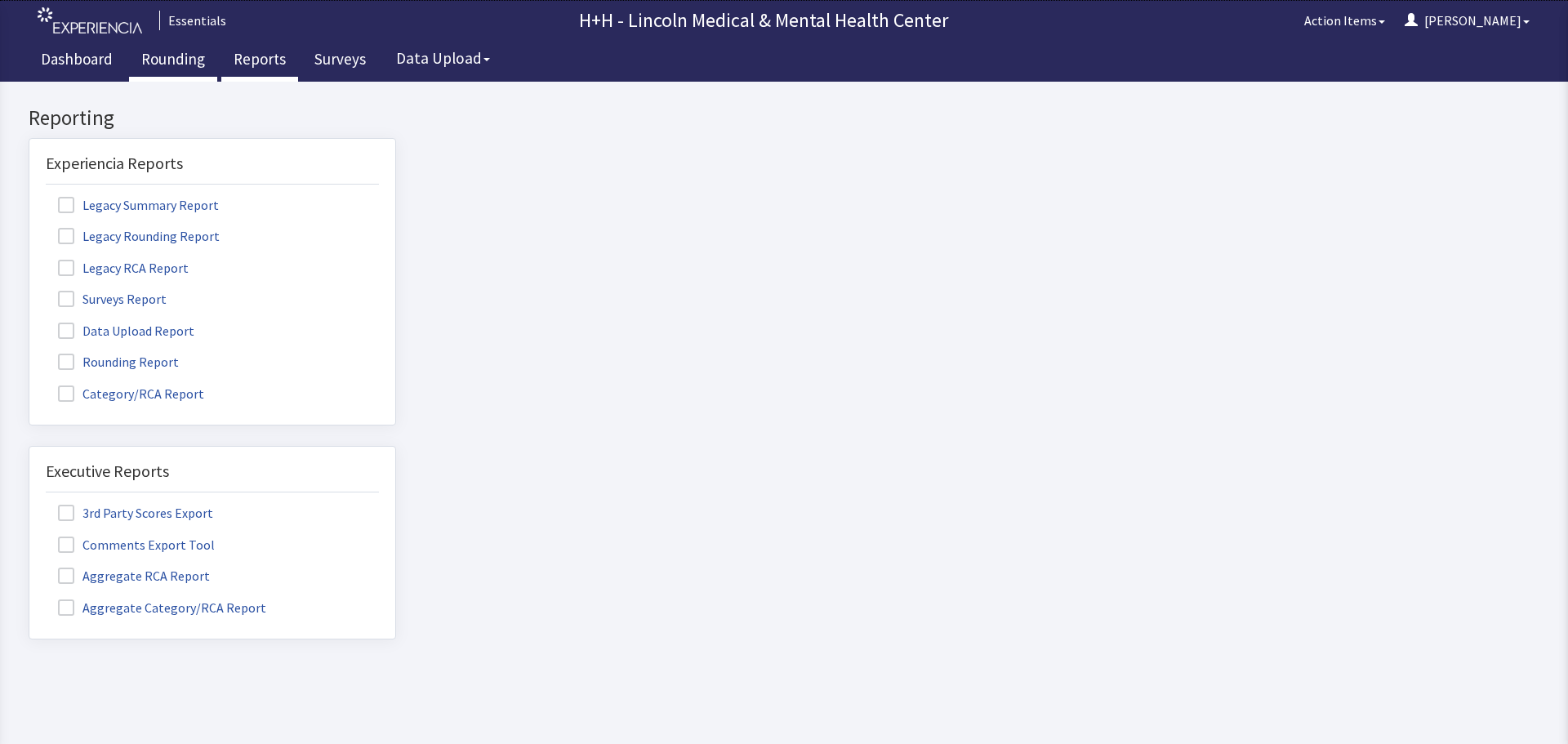
click at [186, 61] on link "Rounding" at bounding box center [172, 61] width 88 height 41
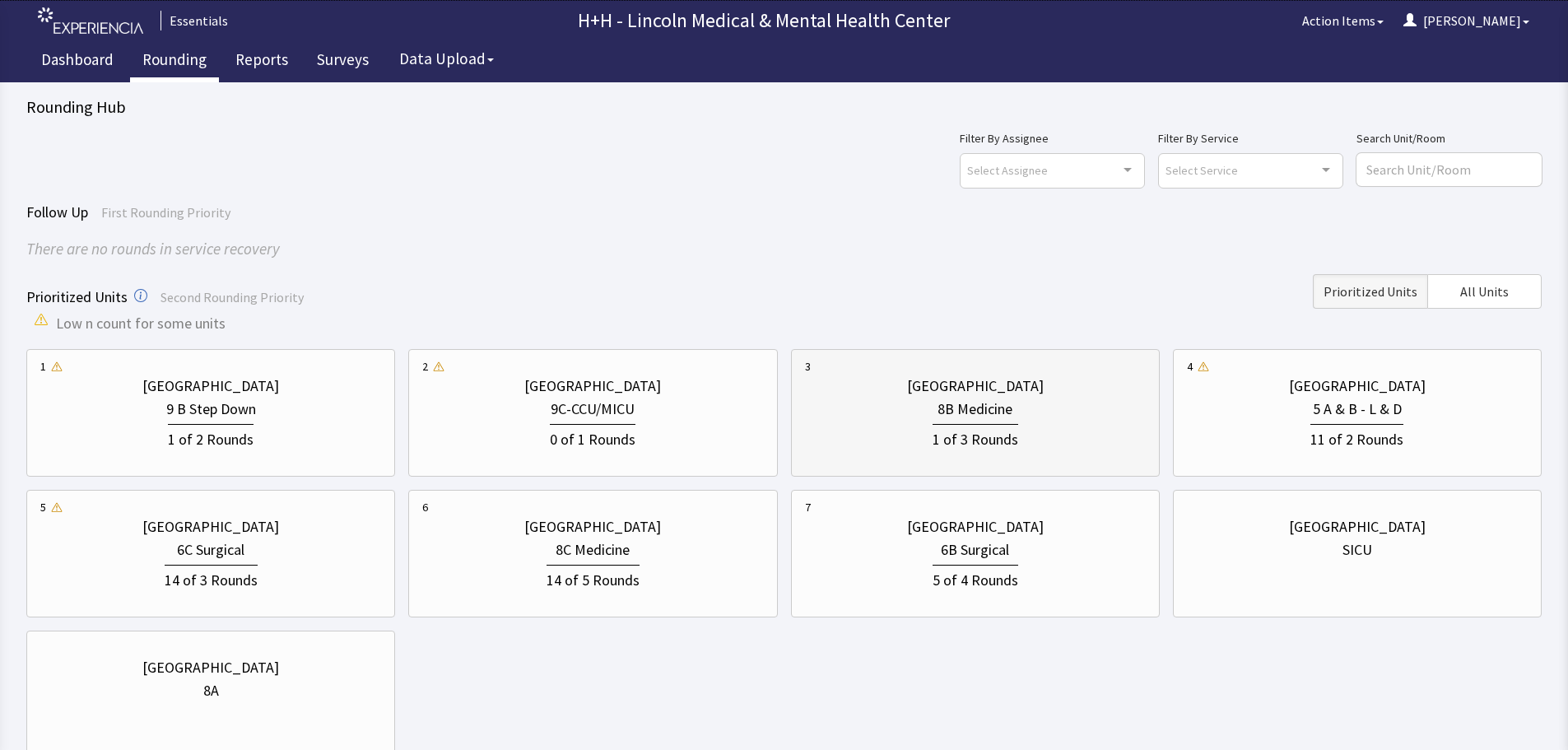
click at [1044, 422] on div "1 of 3 Rounds" at bounding box center [975, 436] width 341 height 30
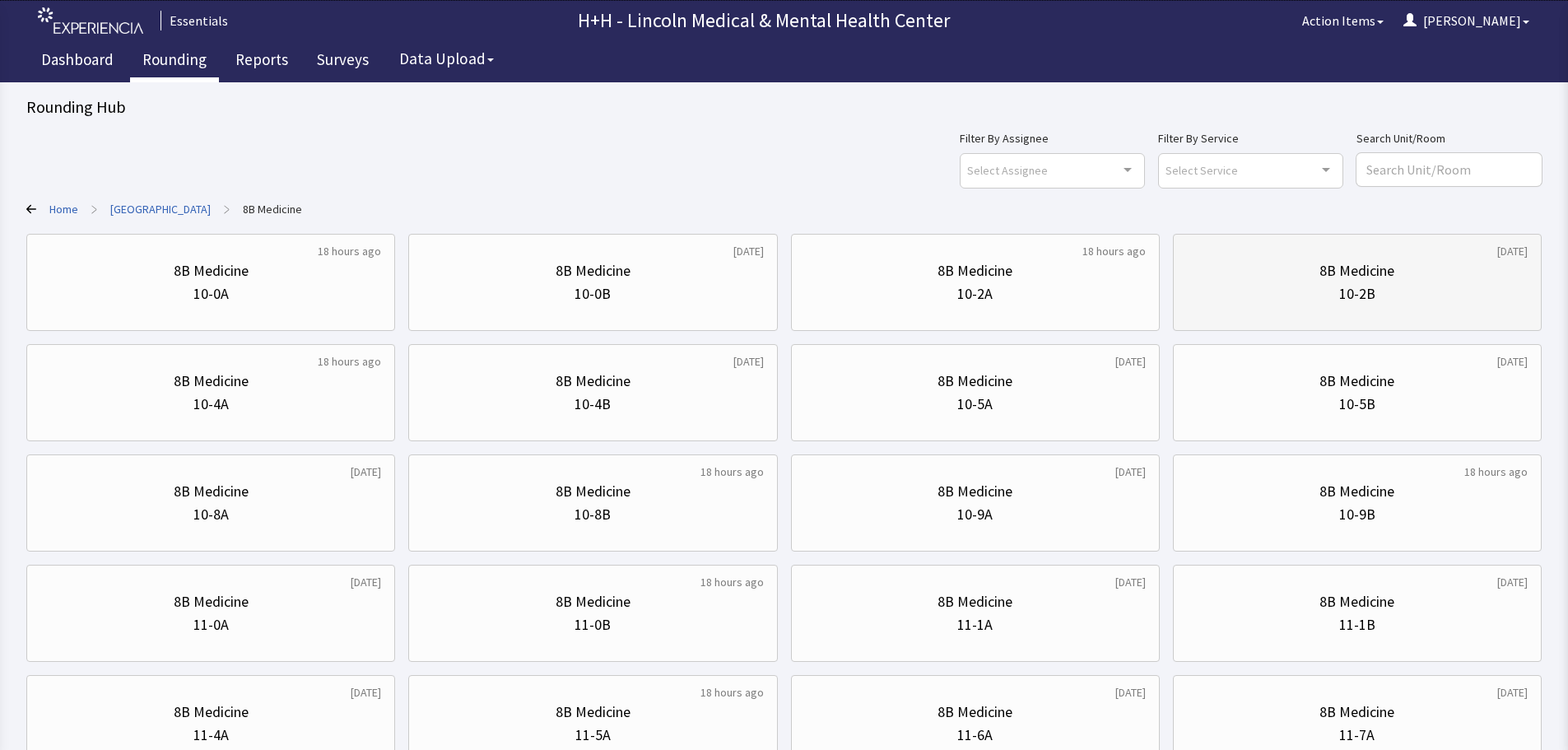
click at [1337, 296] on div "10-2B" at bounding box center [1357, 293] width 341 height 23
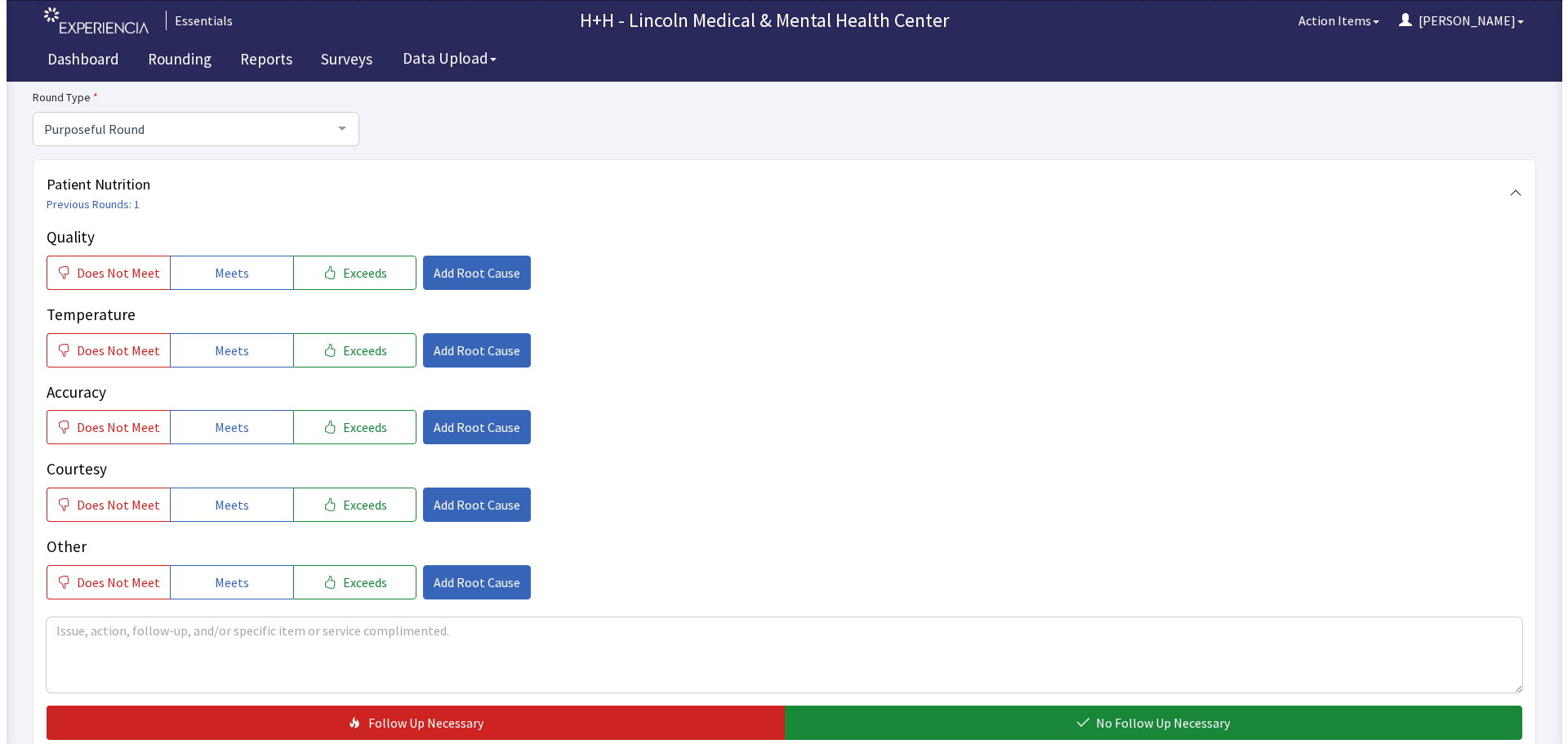
scroll to position [163, 0]
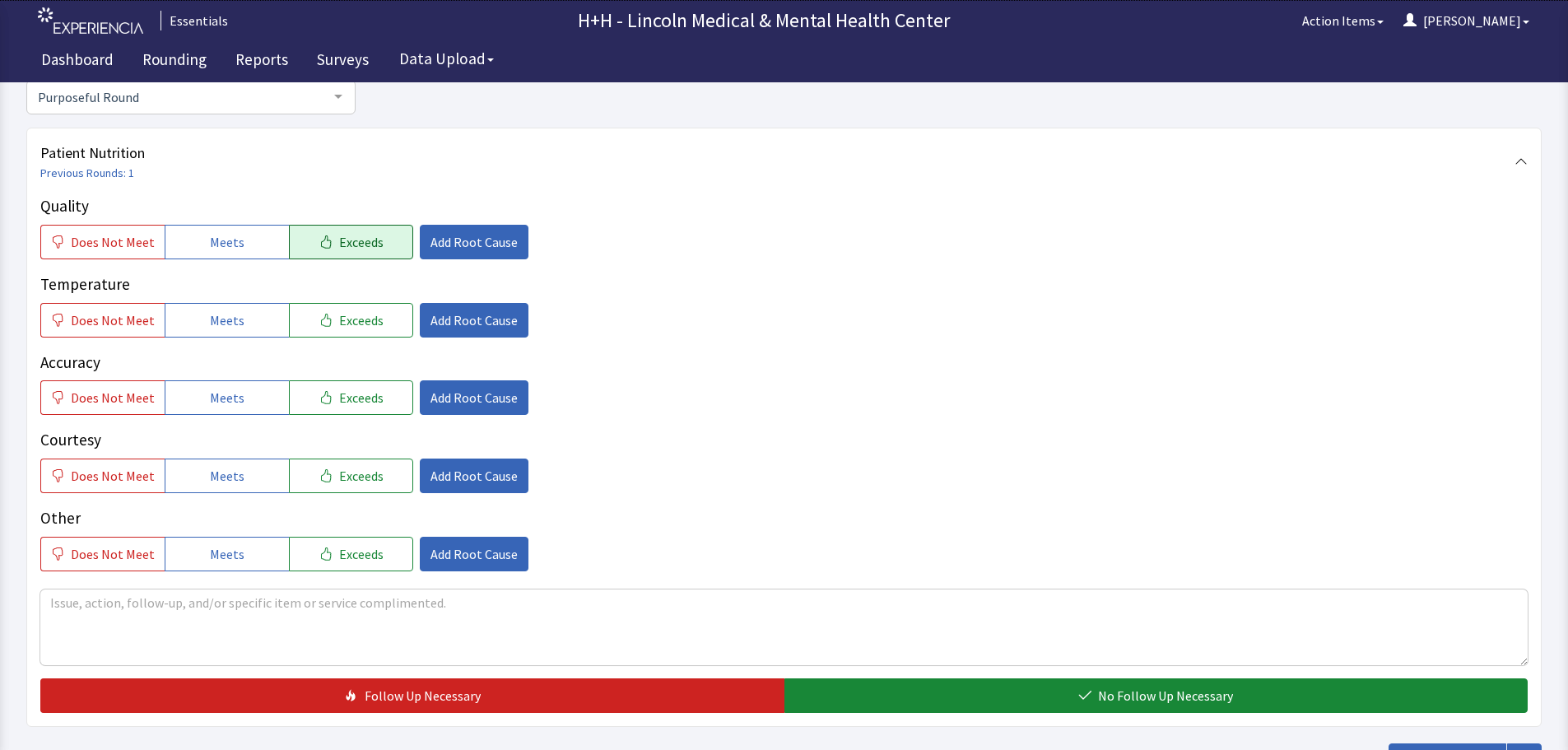
click at [359, 239] on span "Exceeds" at bounding box center [361, 241] width 45 height 19
click at [343, 314] on span "Exceeds" at bounding box center [361, 319] width 45 height 19
click at [349, 394] on span "Exceeds" at bounding box center [361, 397] width 45 height 19
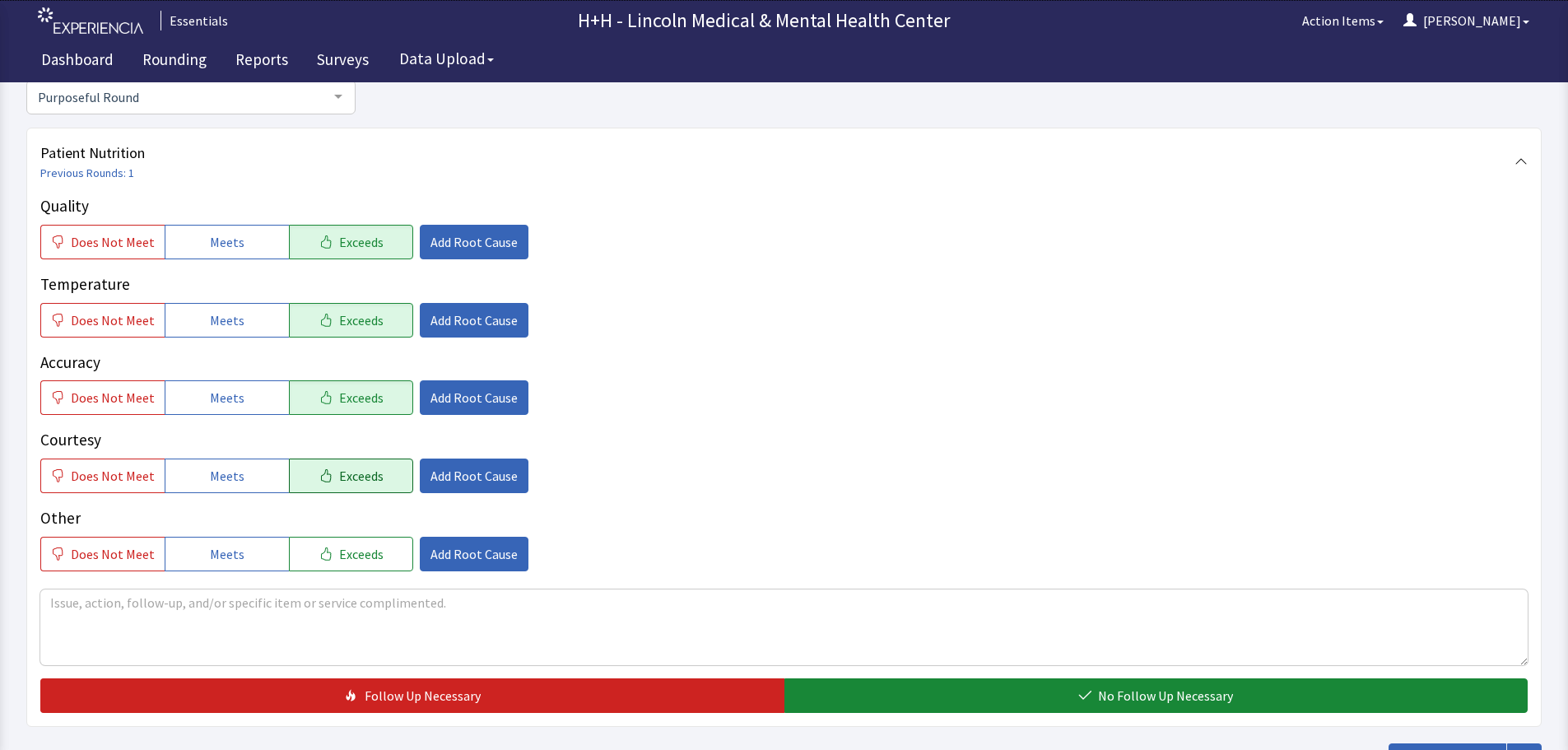
click at [361, 473] on span "Exceeds" at bounding box center [361, 475] width 45 height 19
click at [362, 544] on span "Exceeds" at bounding box center [361, 553] width 45 height 19
click at [96, 603] on textarea at bounding box center [784, 627] width 1488 height 76
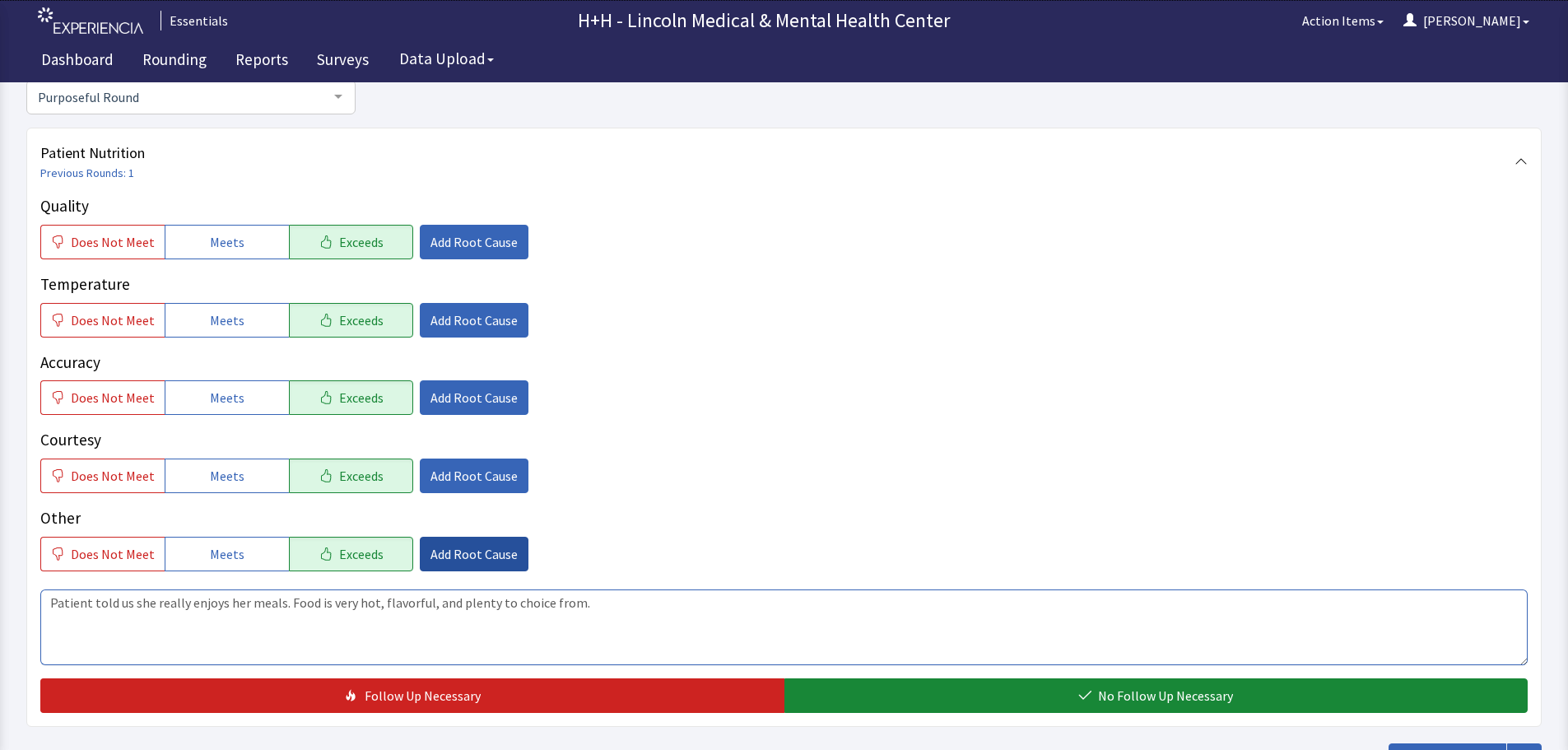
type textarea "Patient told us she really enjoys her meals. Food is very hot, flavorful, and p…"
click at [476, 544] on span "Add Root Cause" at bounding box center [475, 553] width 88 height 19
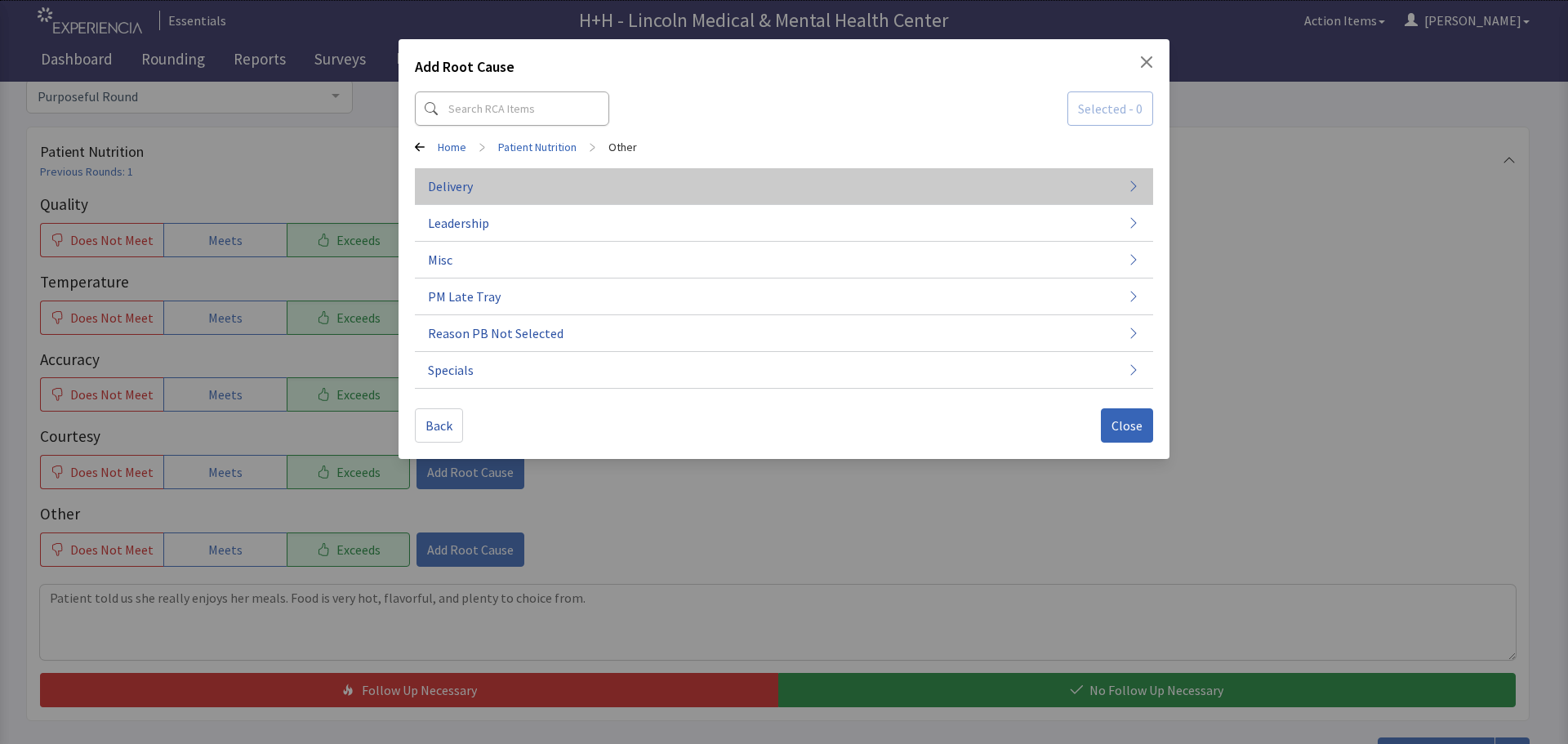
click at [463, 182] on span "Delivery" at bounding box center [451, 186] width 45 height 19
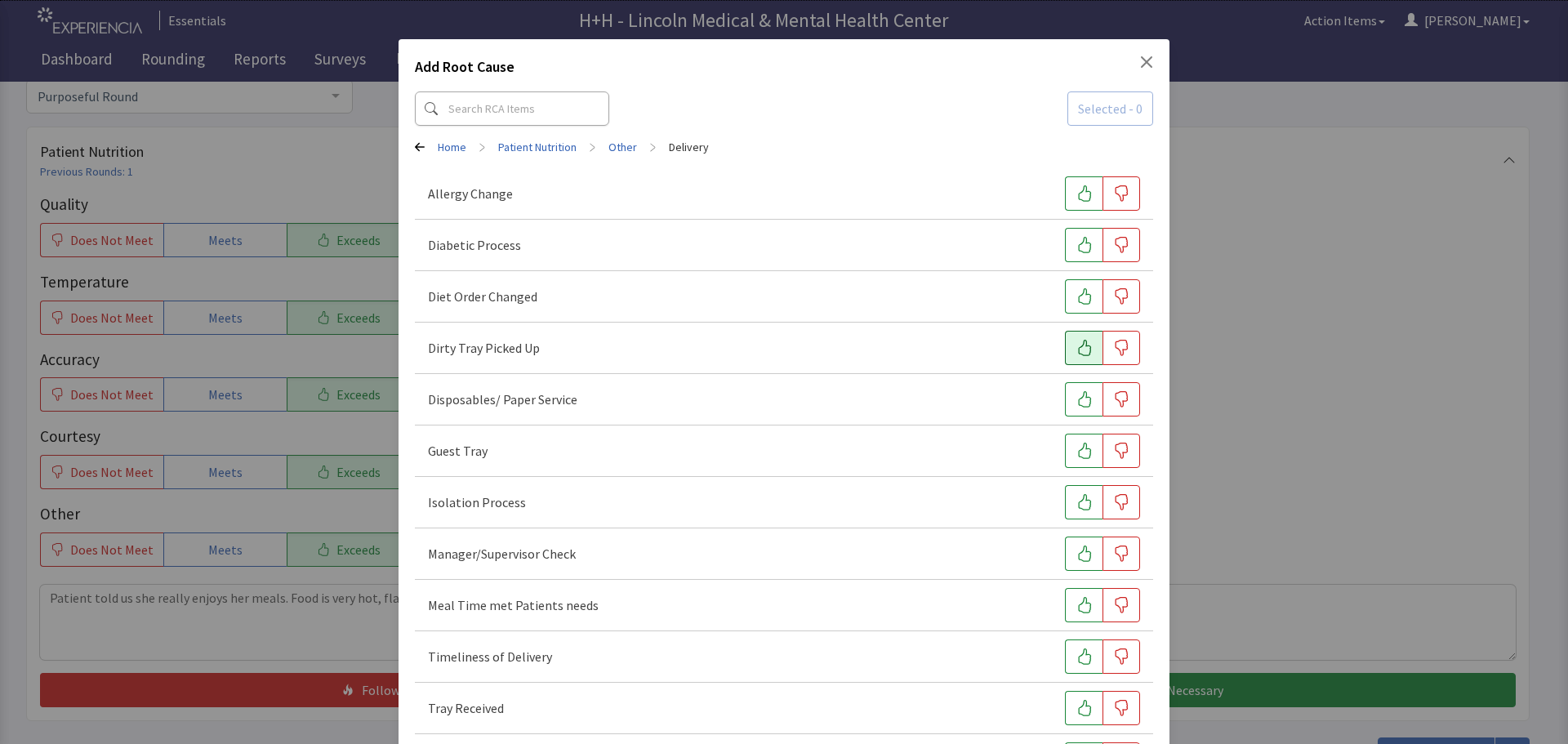
click at [1076, 342] on icon "button" at bounding box center [1085, 348] width 17 height 17
drag, startPoint x: 1085, startPoint y: 596, endPoint x: 1078, endPoint y: 619, distance: 24.0
click at [1085, 597] on button "button" at bounding box center [1083, 604] width 38 height 34
click at [1078, 647] on button "button" at bounding box center [1083, 656] width 38 height 34
click at [1083, 701] on icon "button" at bounding box center [1085, 708] width 17 height 17
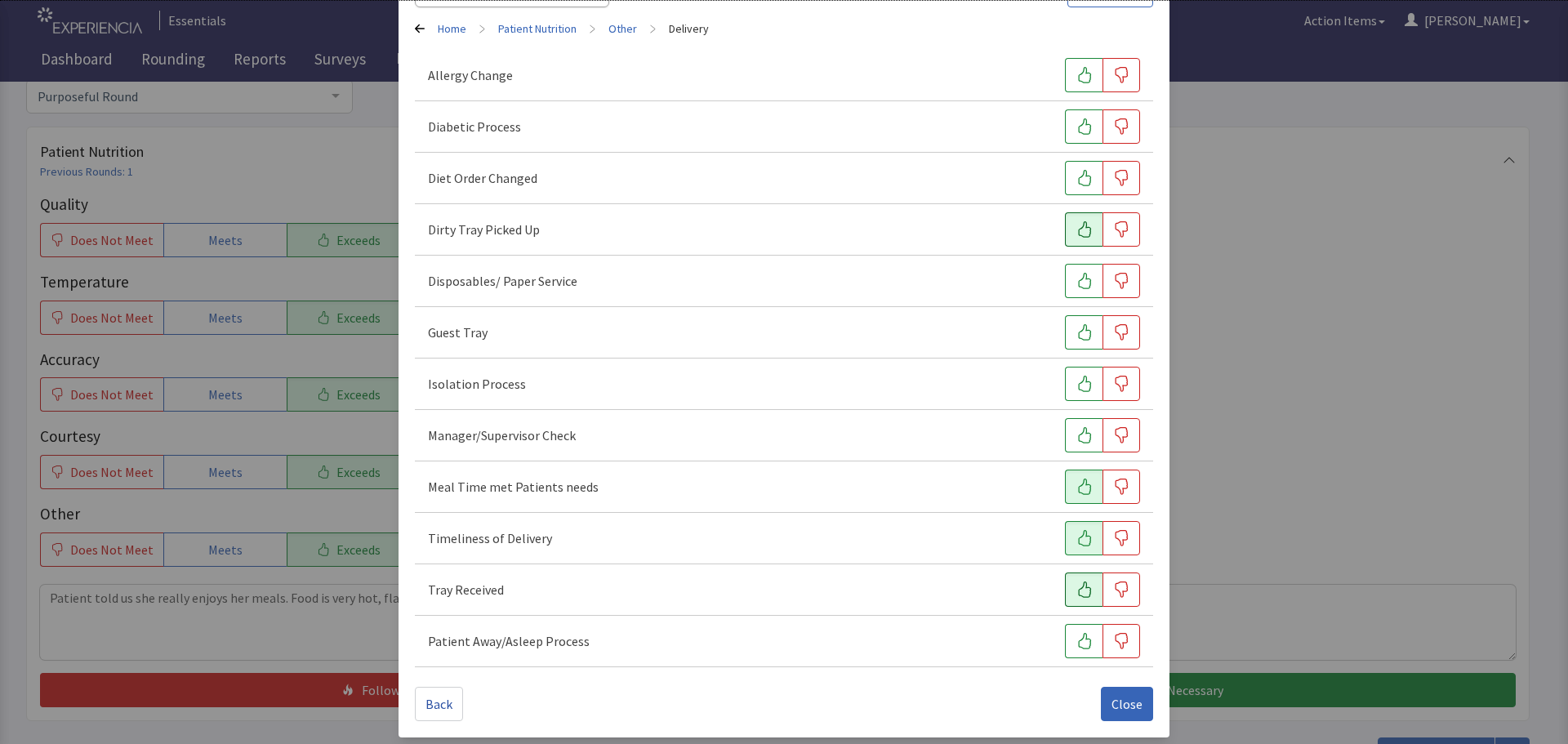
scroll to position [125, 0]
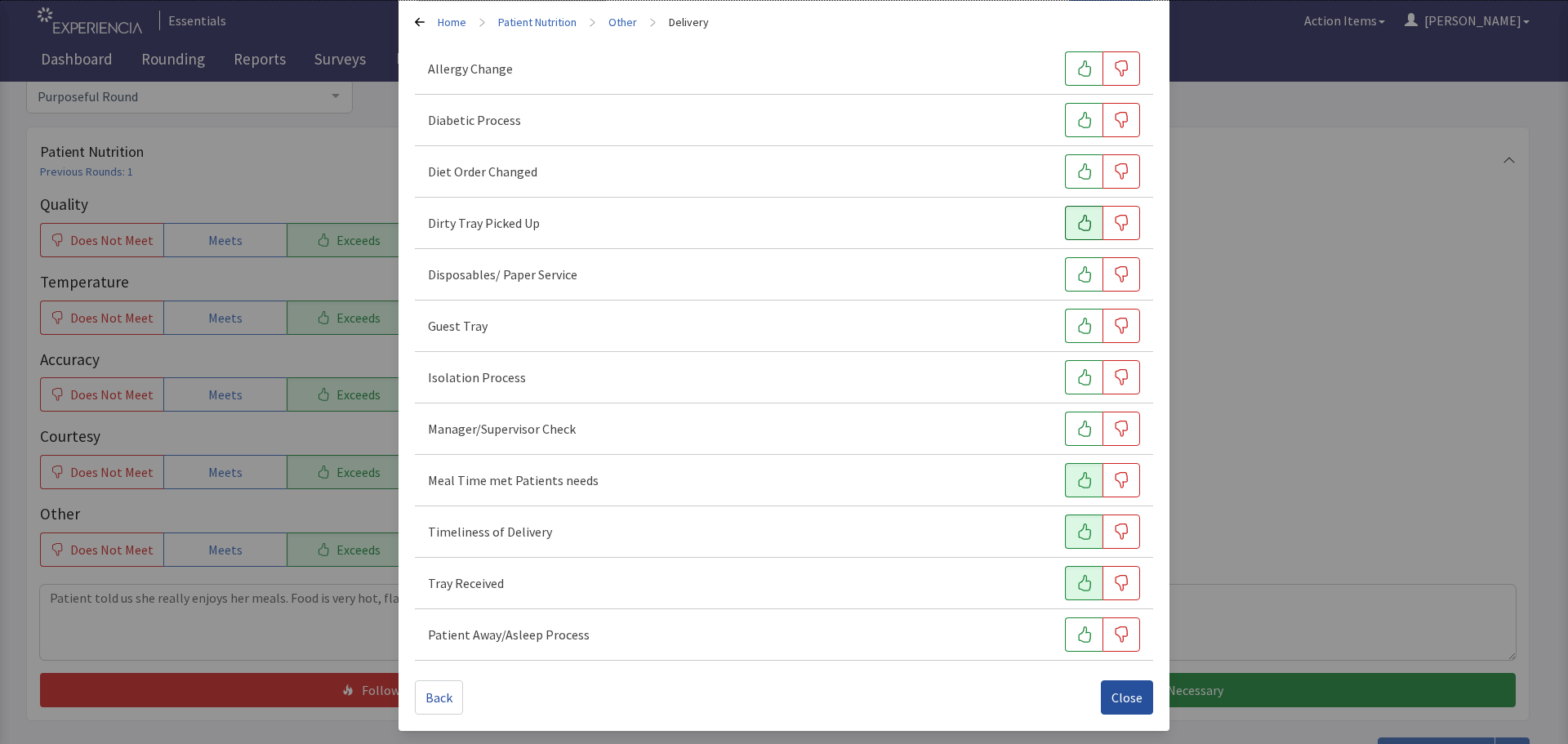
click at [1115, 696] on span "Close" at bounding box center [1126, 696] width 31 height 19
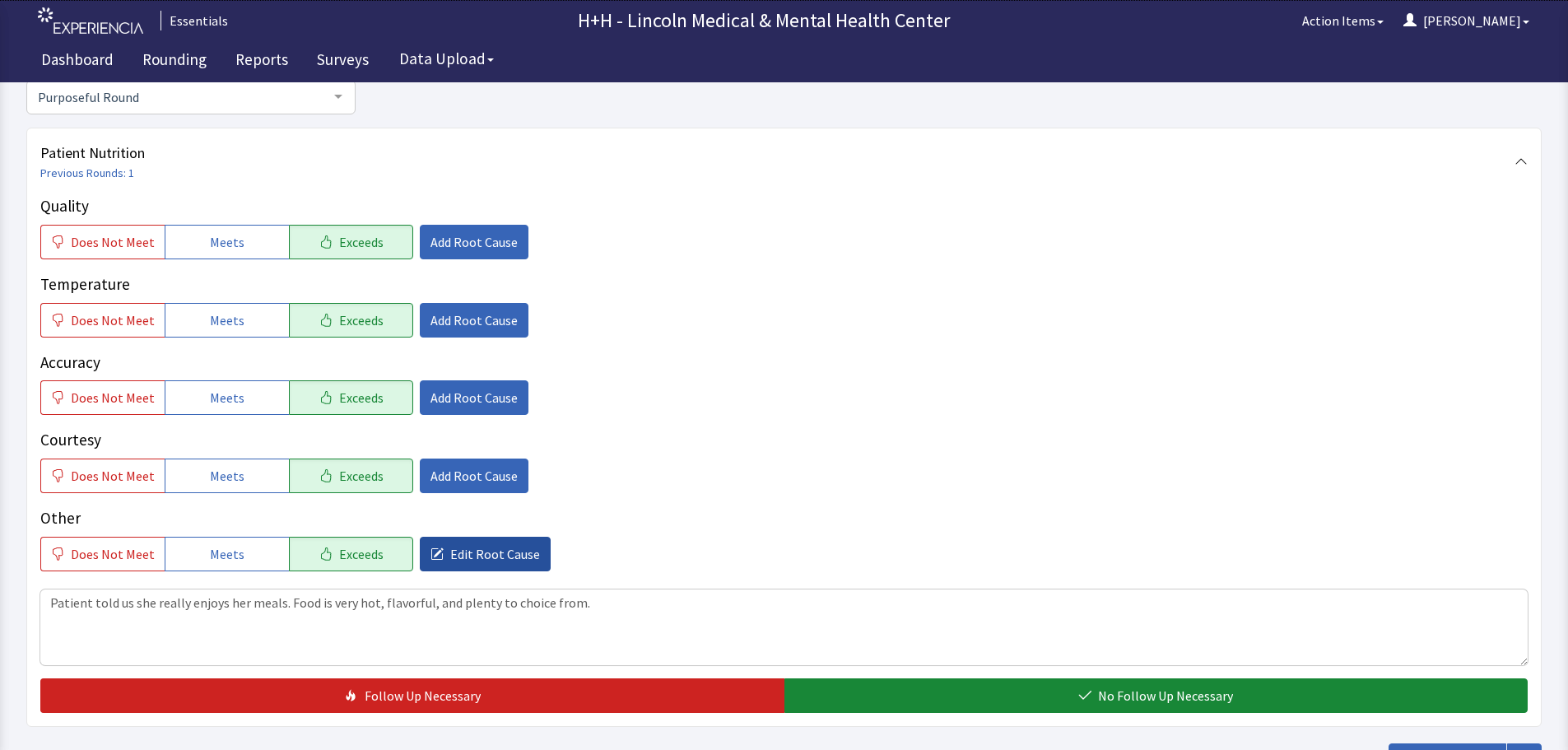
click at [505, 561] on span "Edit Root Cause" at bounding box center [495, 553] width 89 height 19
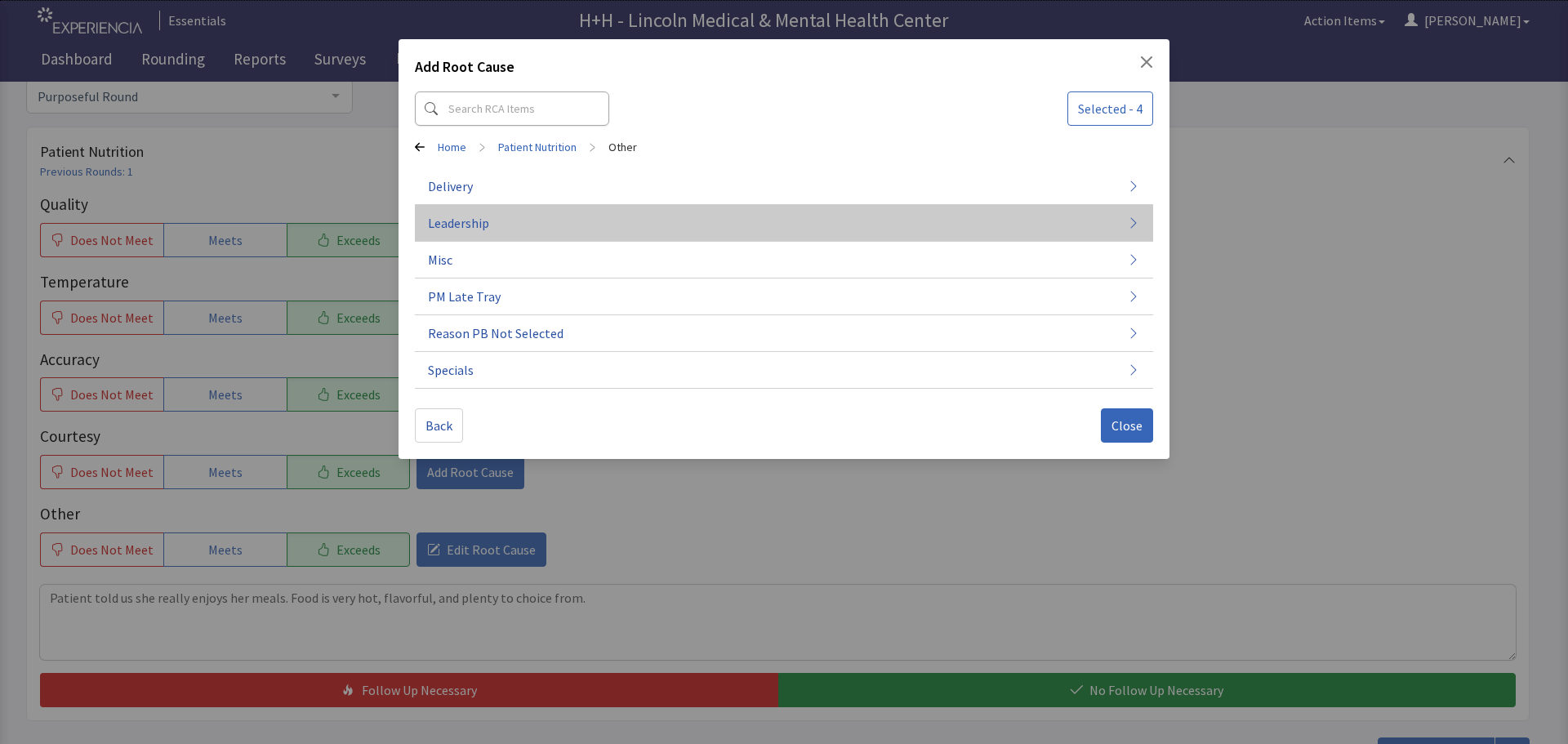
click at [464, 227] on span "Leadership" at bounding box center [458, 222] width 61 height 19
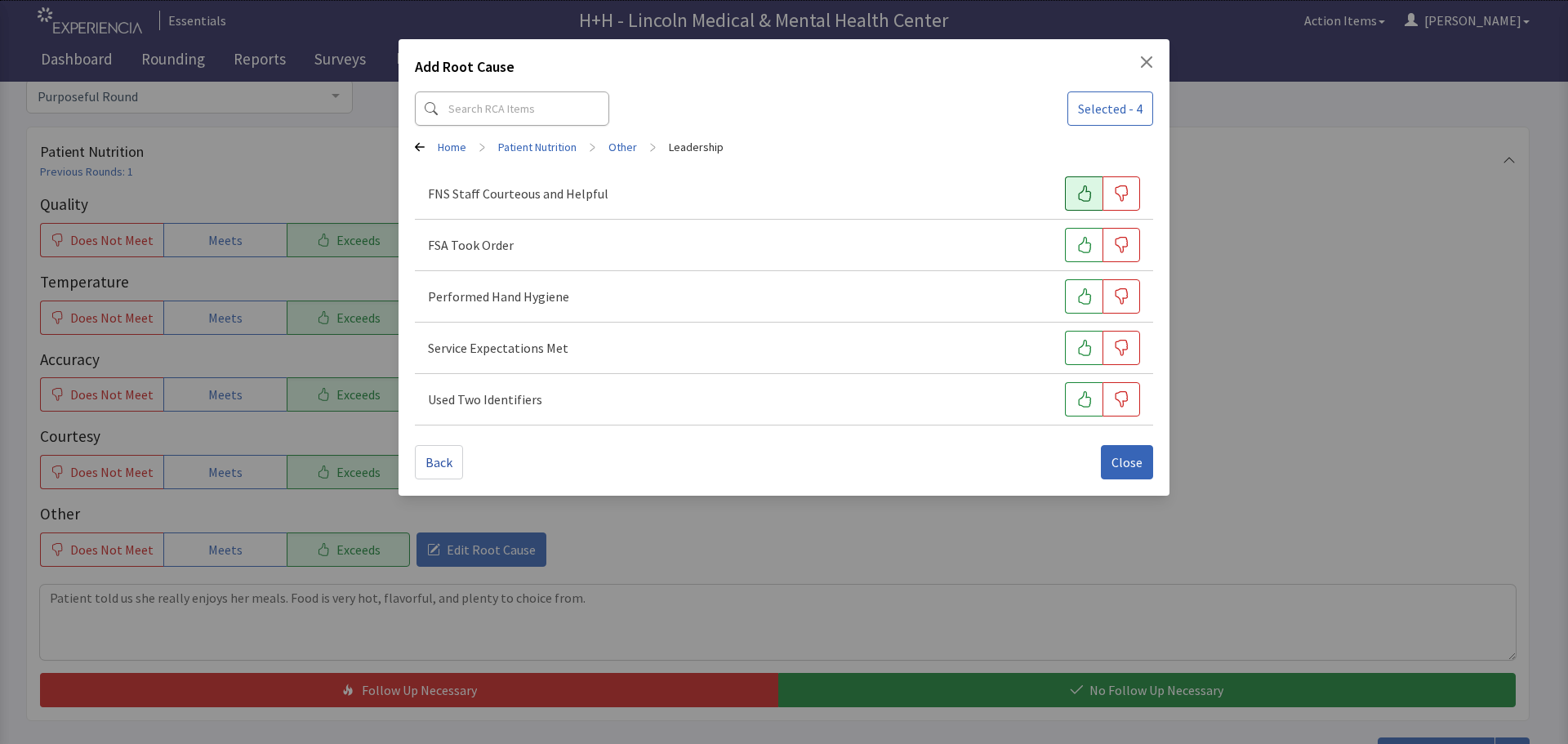
click at [1093, 193] on button "button" at bounding box center [1083, 193] width 38 height 34
click at [1084, 254] on button "button" at bounding box center [1083, 244] width 38 height 34
click at [1093, 295] on button "button" at bounding box center [1083, 296] width 38 height 34
click at [1095, 344] on button "button" at bounding box center [1083, 347] width 38 height 34
click at [1082, 397] on icon "button" at bounding box center [1085, 400] width 13 height 17
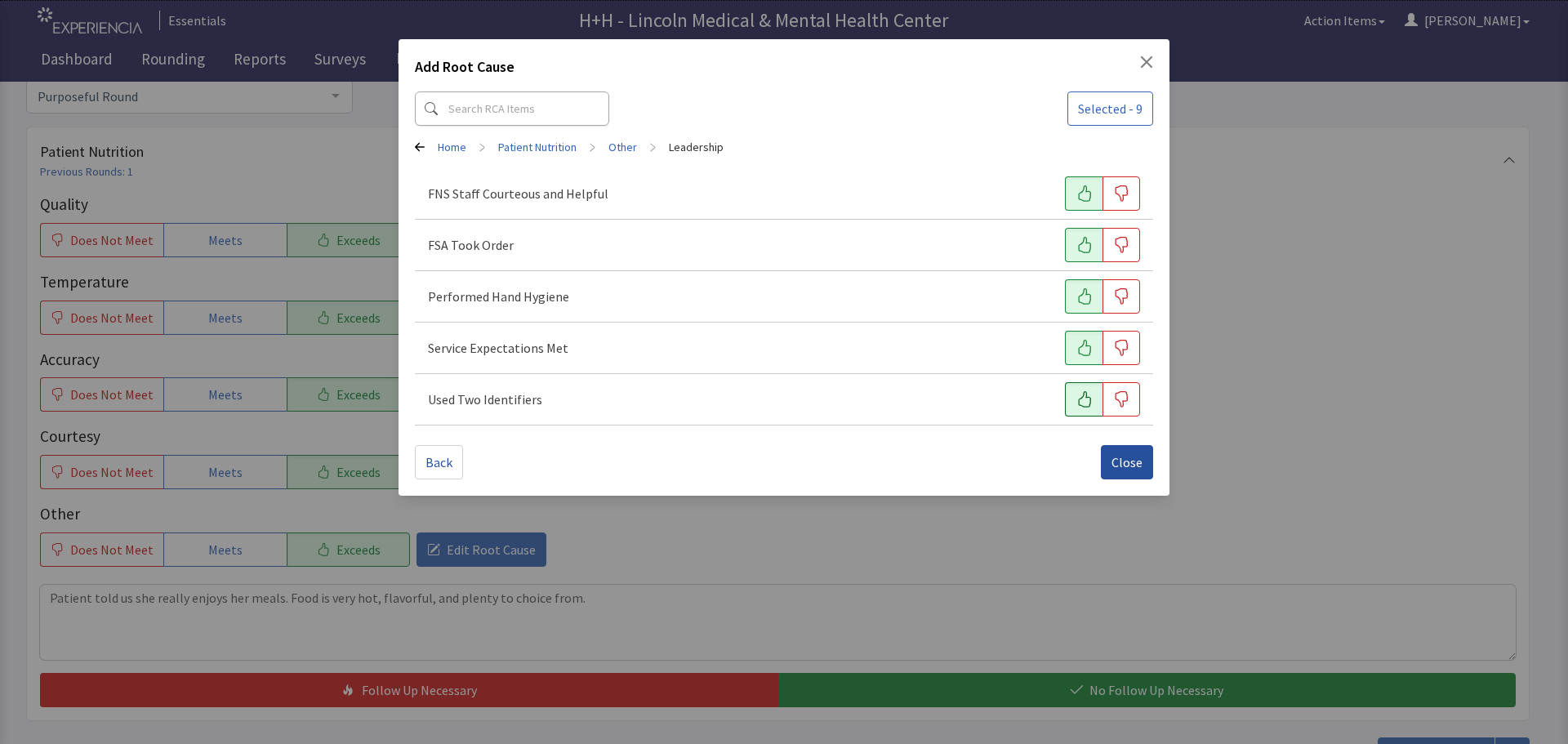
click at [1121, 456] on span "Close" at bounding box center [1126, 461] width 31 height 19
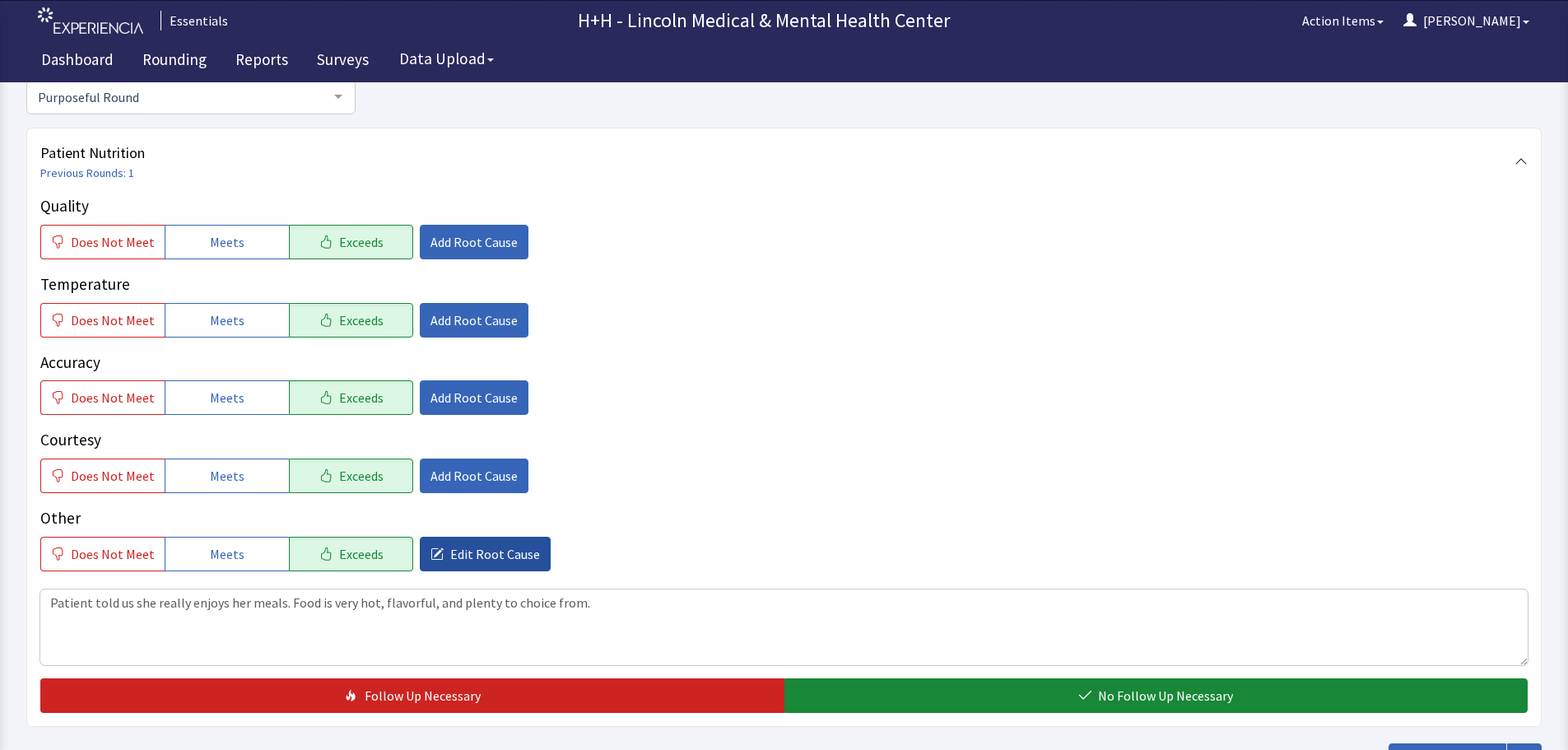
click at [491, 550] on span "Edit Root Cause" at bounding box center [495, 553] width 89 height 19
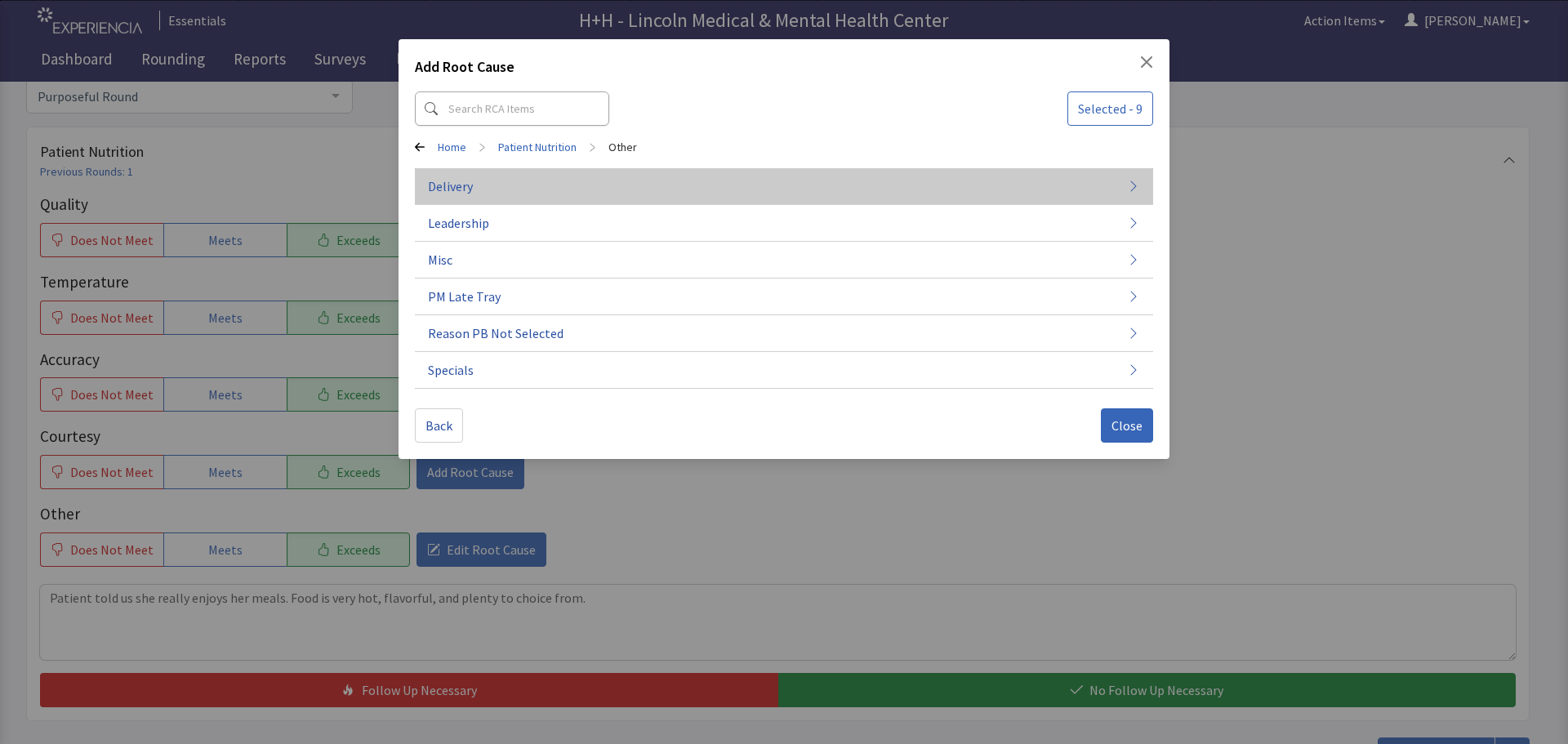
click at [483, 188] on button "Delivery" at bounding box center [784, 186] width 738 height 37
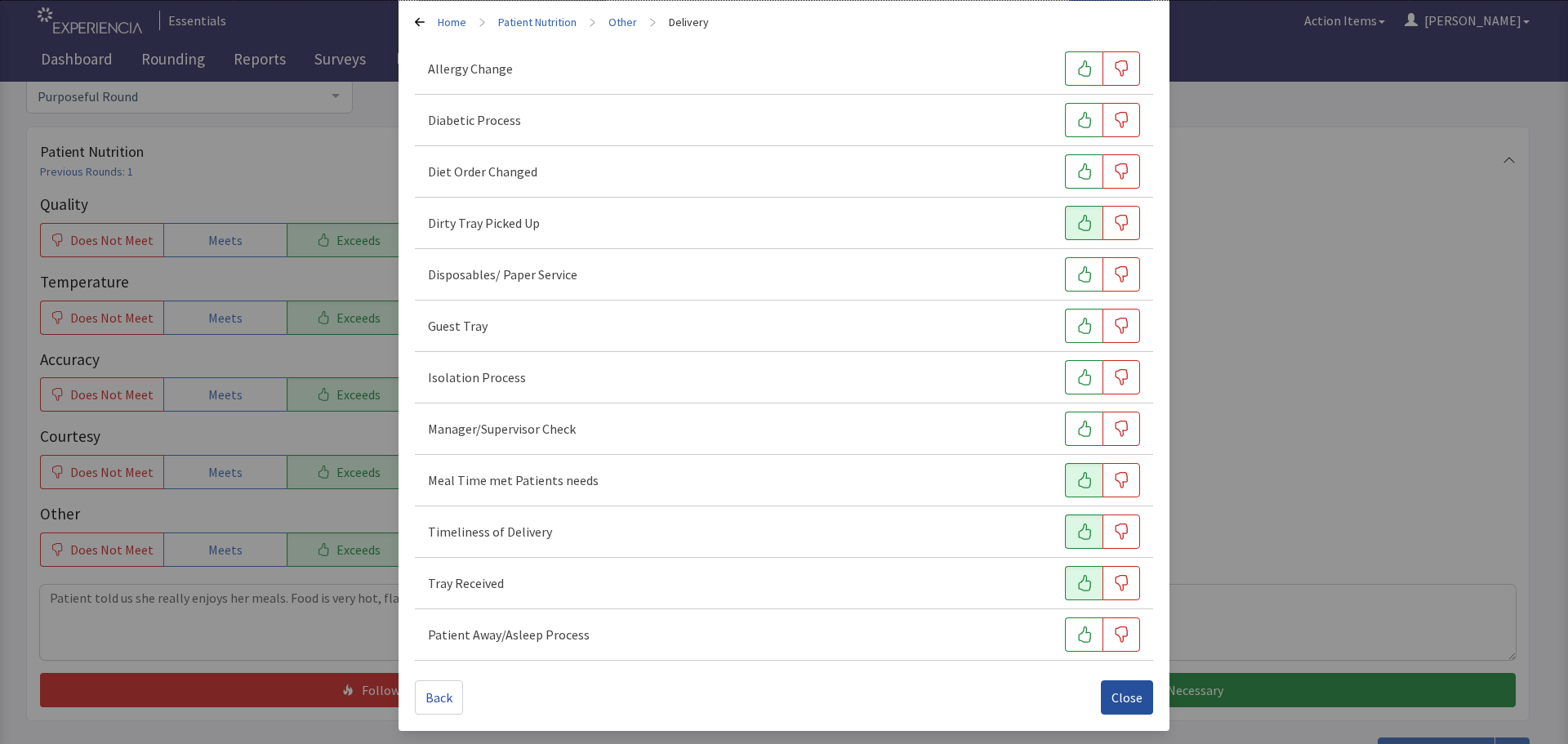
click at [1129, 701] on span "Close" at bounding box center [1126, 696] width 31 height 19
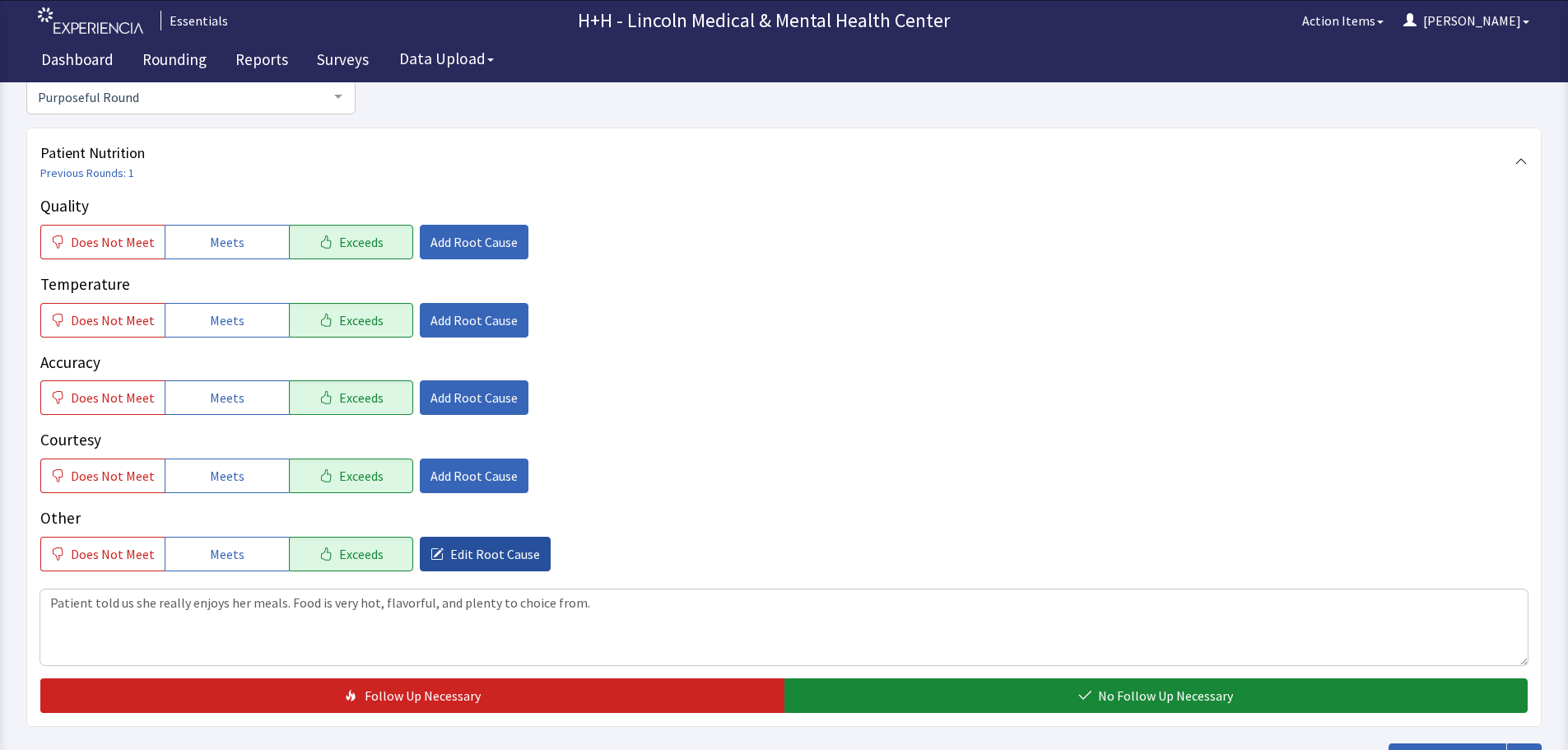
click at [487, 556] on span "Edit Root Cause" at bounding box center [495, 553] width 89 height 19
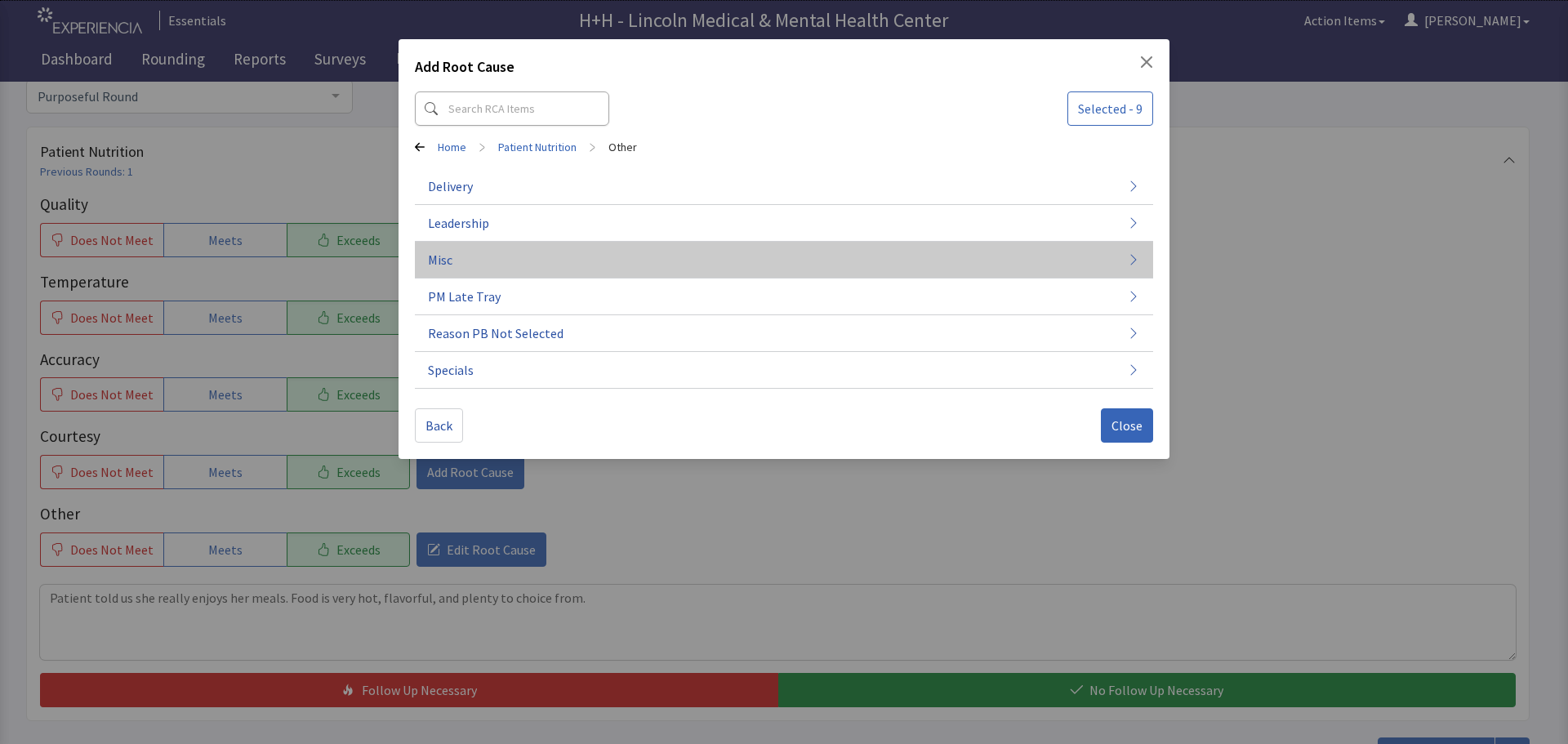
click at [455, 257] on button "Misc" at bounding box center [784, 260] width 738 height 37
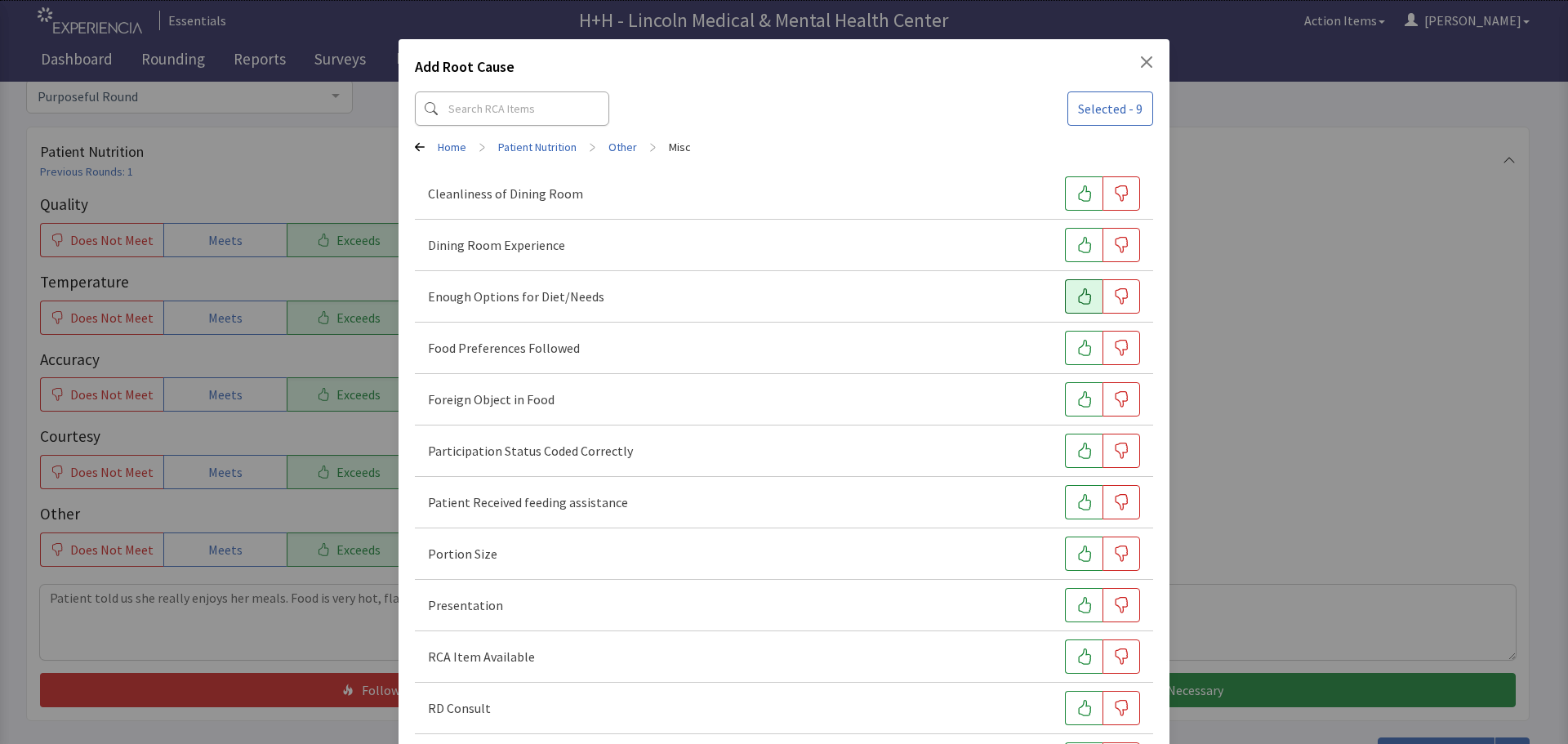
click at [1065, 297] on button "button" at bounding box center [1083, 296] width 38 height 34
click at [1065, 551] on button "button" at bounding box center [1083, 553] width 38 height 34
click at [1076, 608] on icon "button" at bounding box center [1085, 605] width 17 height 17
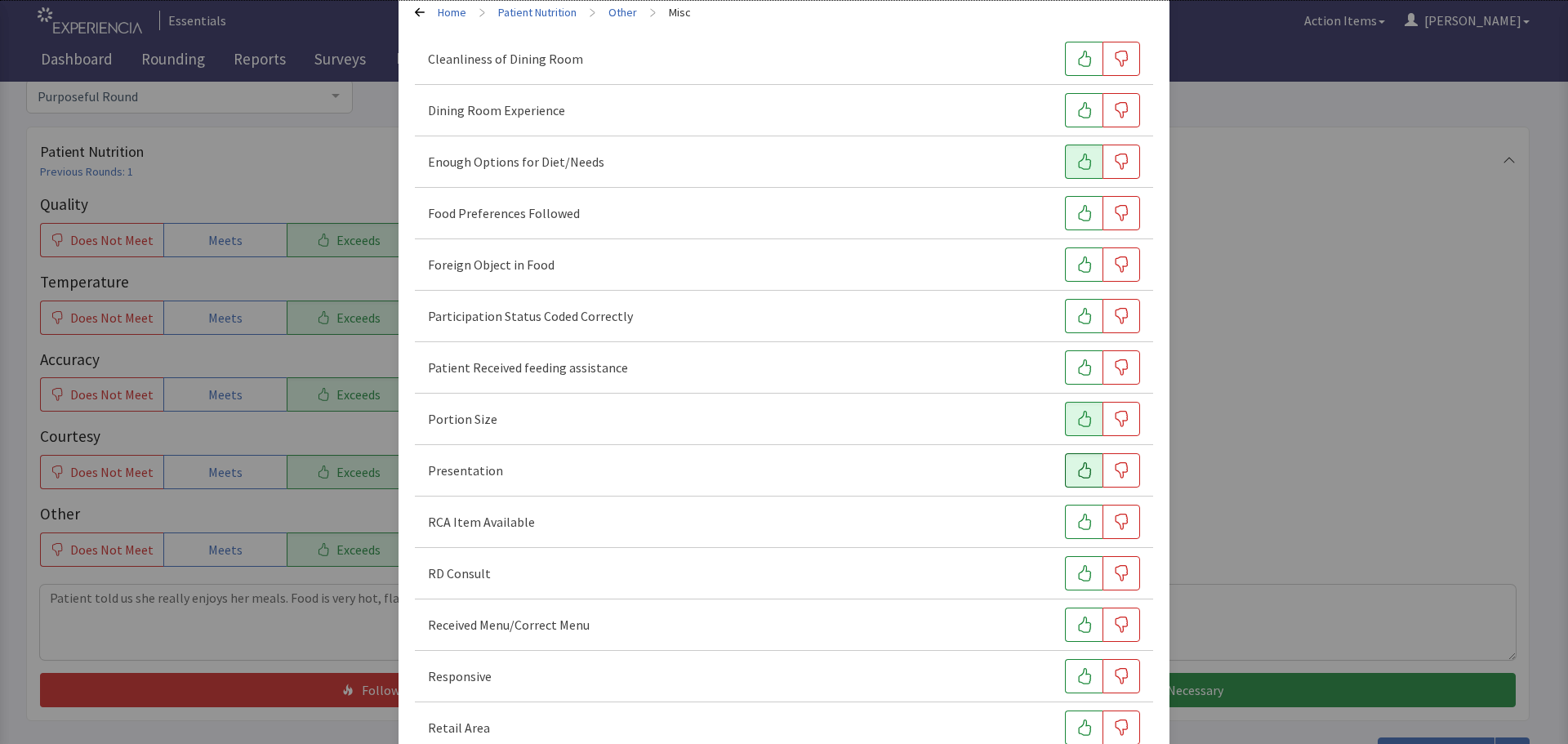
scroll to position [163, 0]
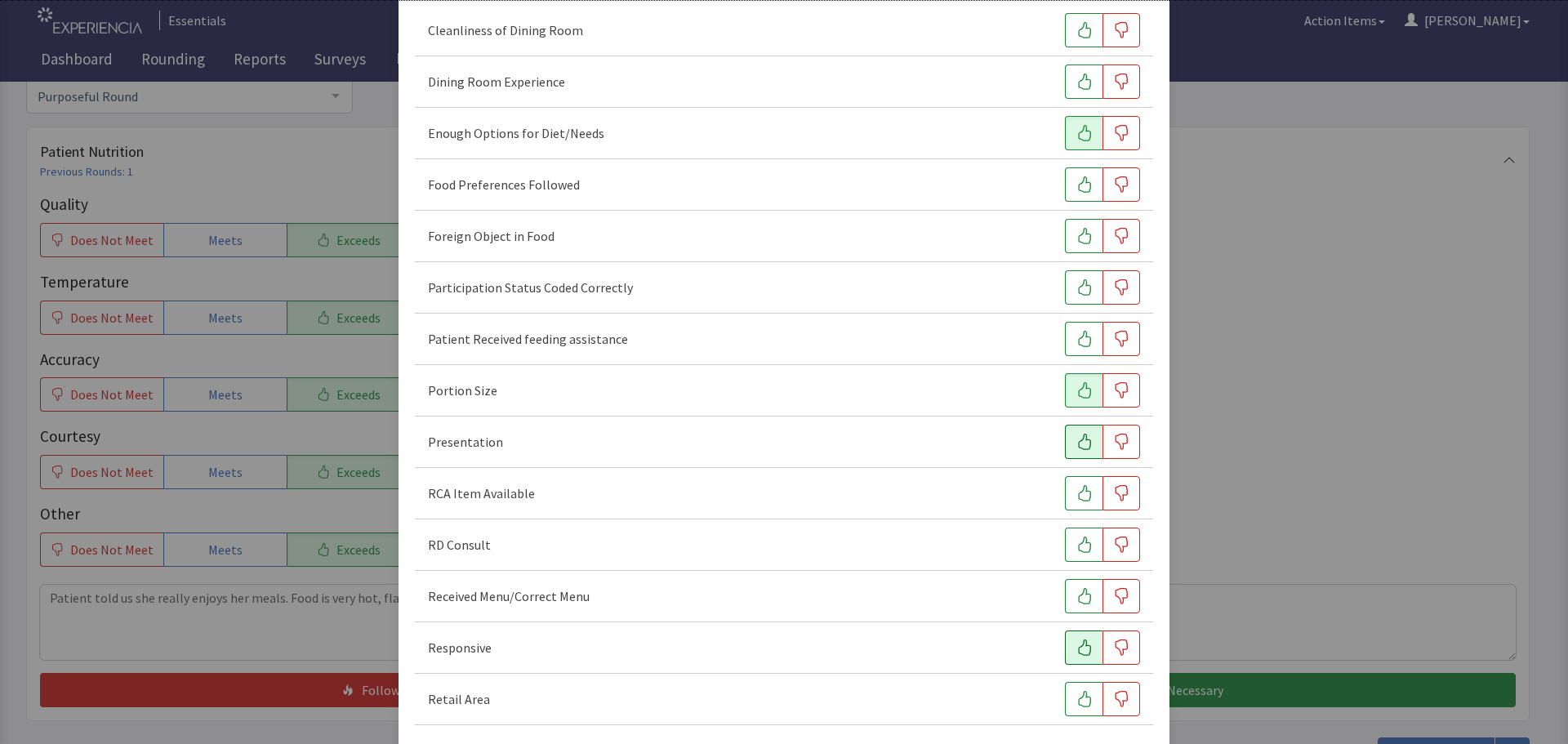
click at [1079, 647] on icon "button" at bounding box center [1085, 648] width 17 height 17
click at [1065, 192] on button "button" at bounding box center [1083, 184] width 38 height 34
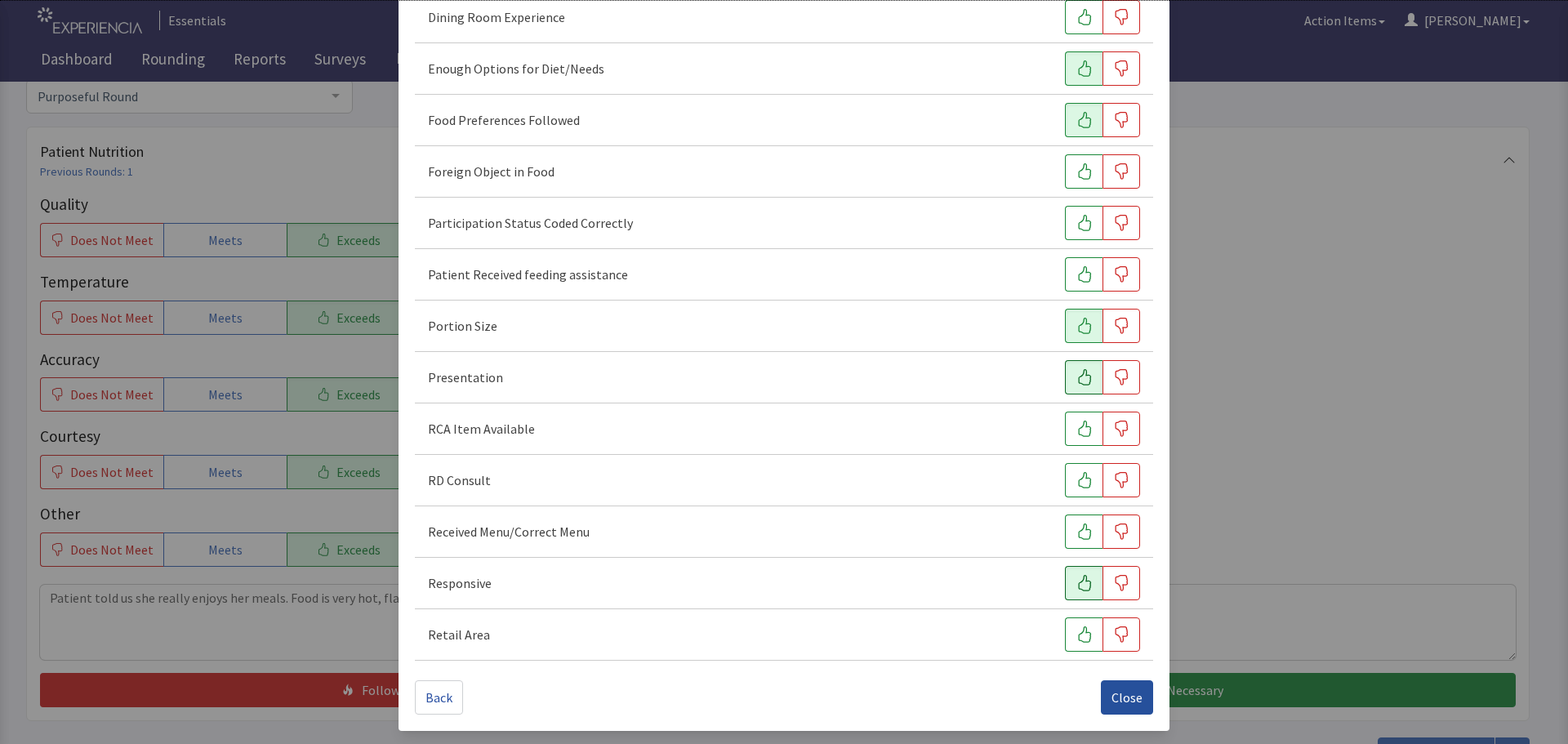
click at [1111, 694] on span "Close" at bounding box center [1126, 696] width 31 height 19
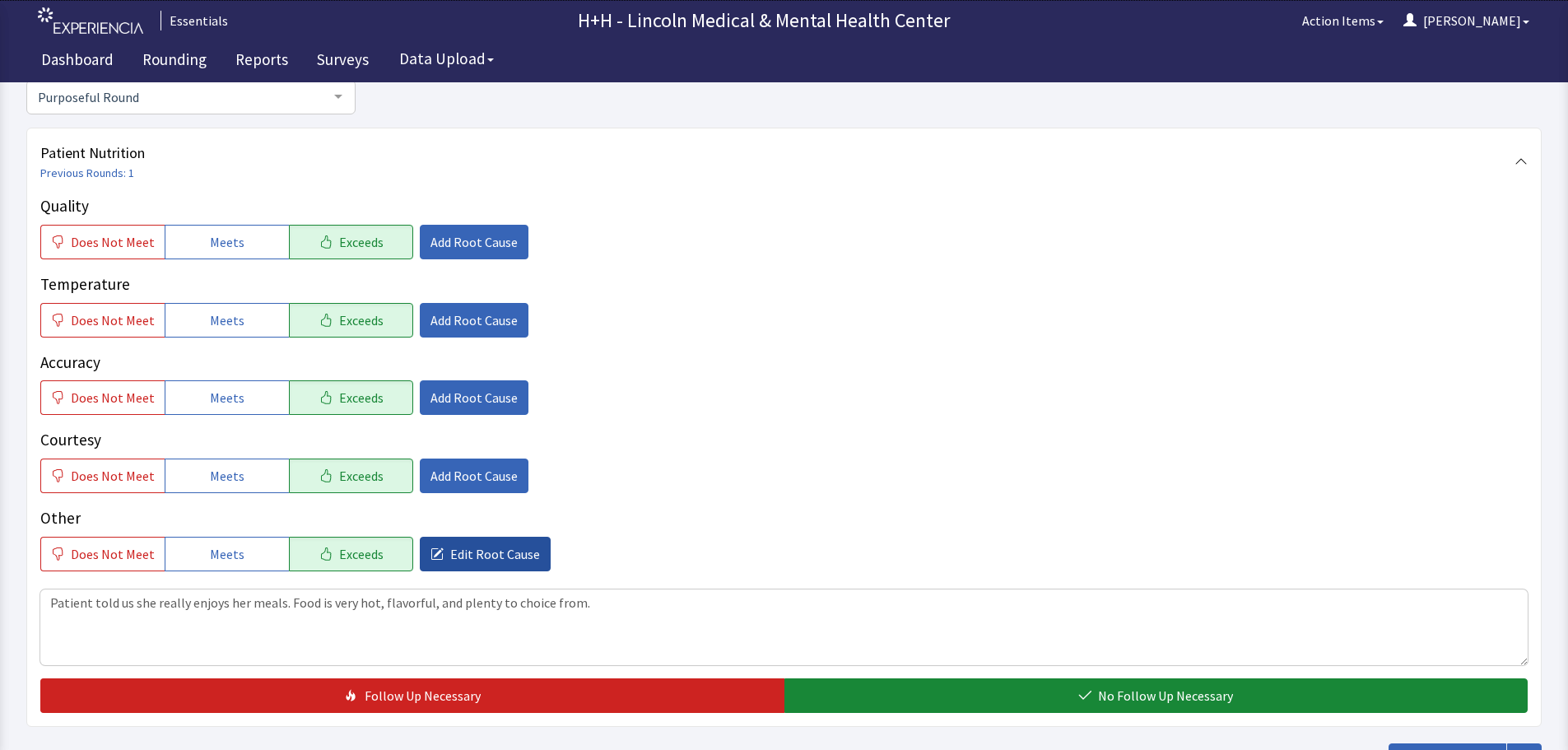
click at [462, 554] on span "Edit Root Cause" at bounding box center [495, 553] width 89 height 19
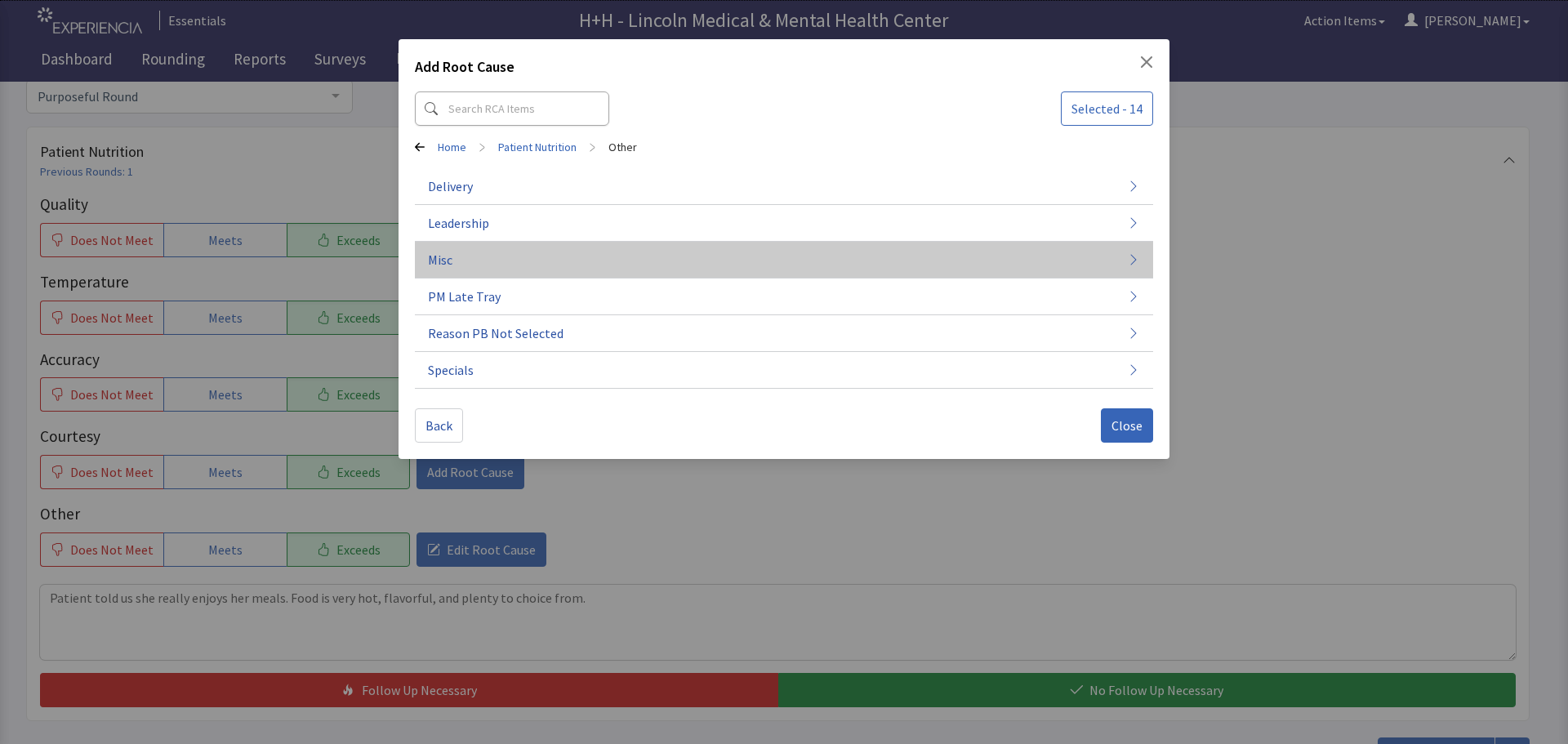
click at [459, 260] on button "Misc" at bounding box center [784, 260] width 738 height 37
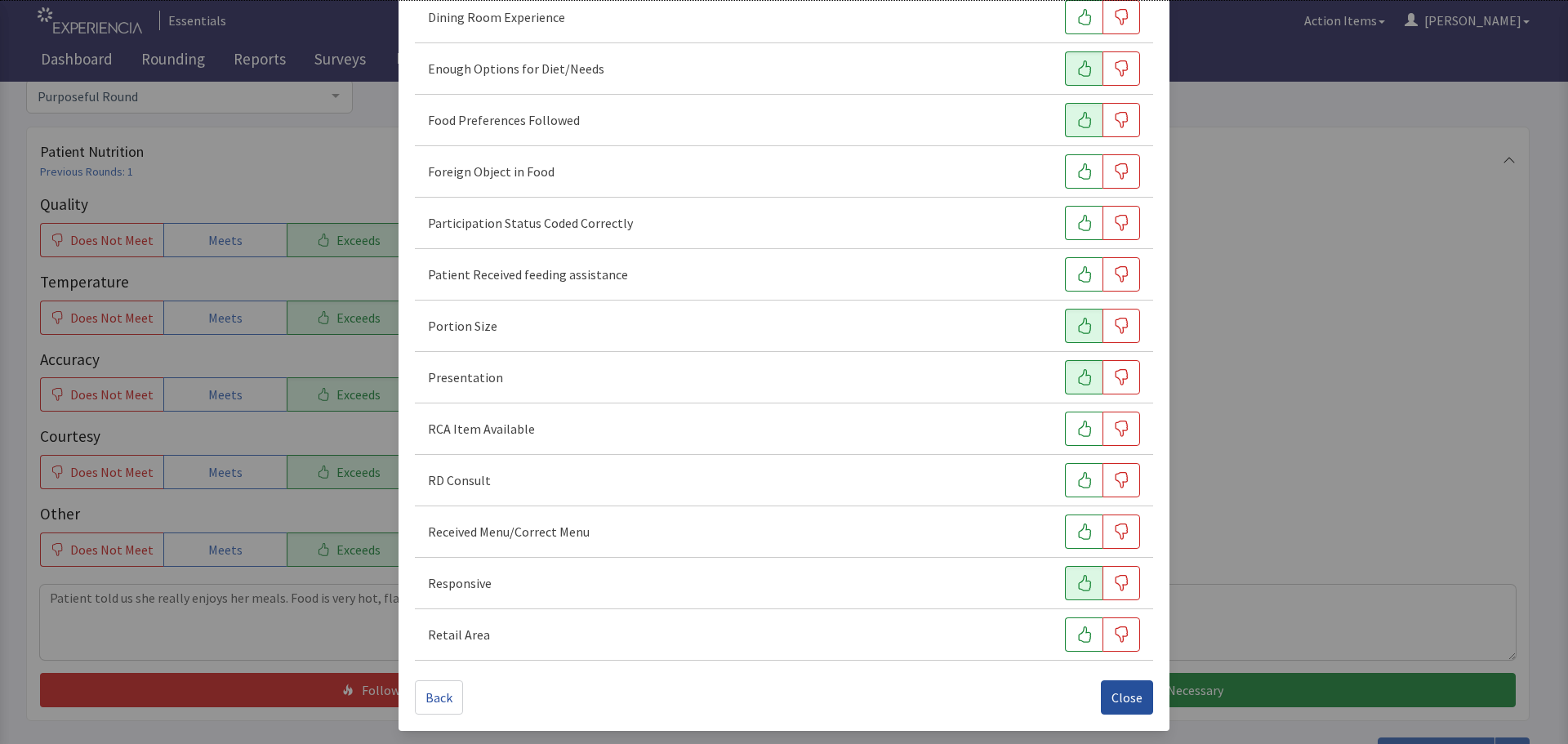
click at [1113, 690] on span "Close" at bounding box center [1126, 696] width 31 height 19
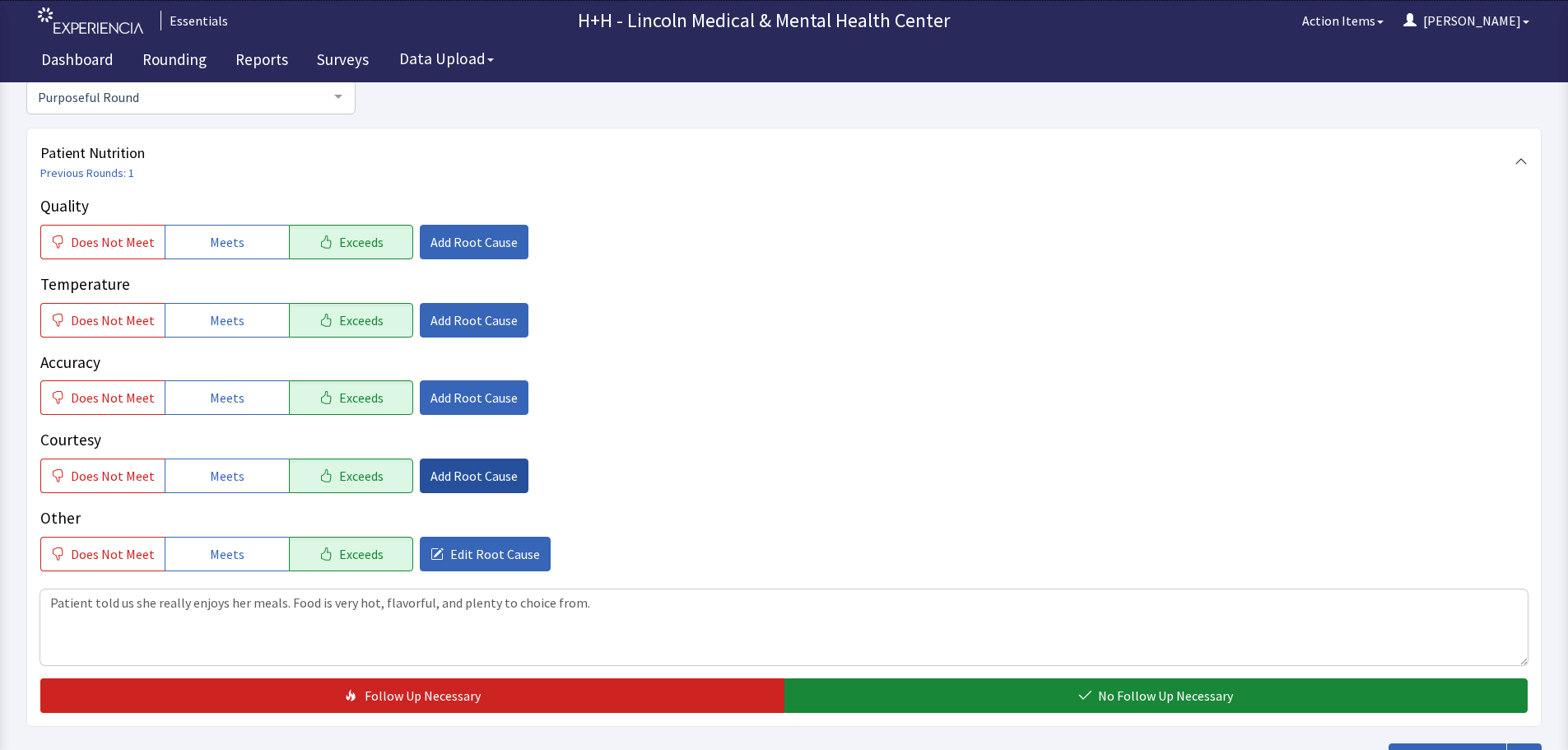
click at [458, 470] on span "Add Root Cause" at bounding box center [475, 475] width 88 height 19
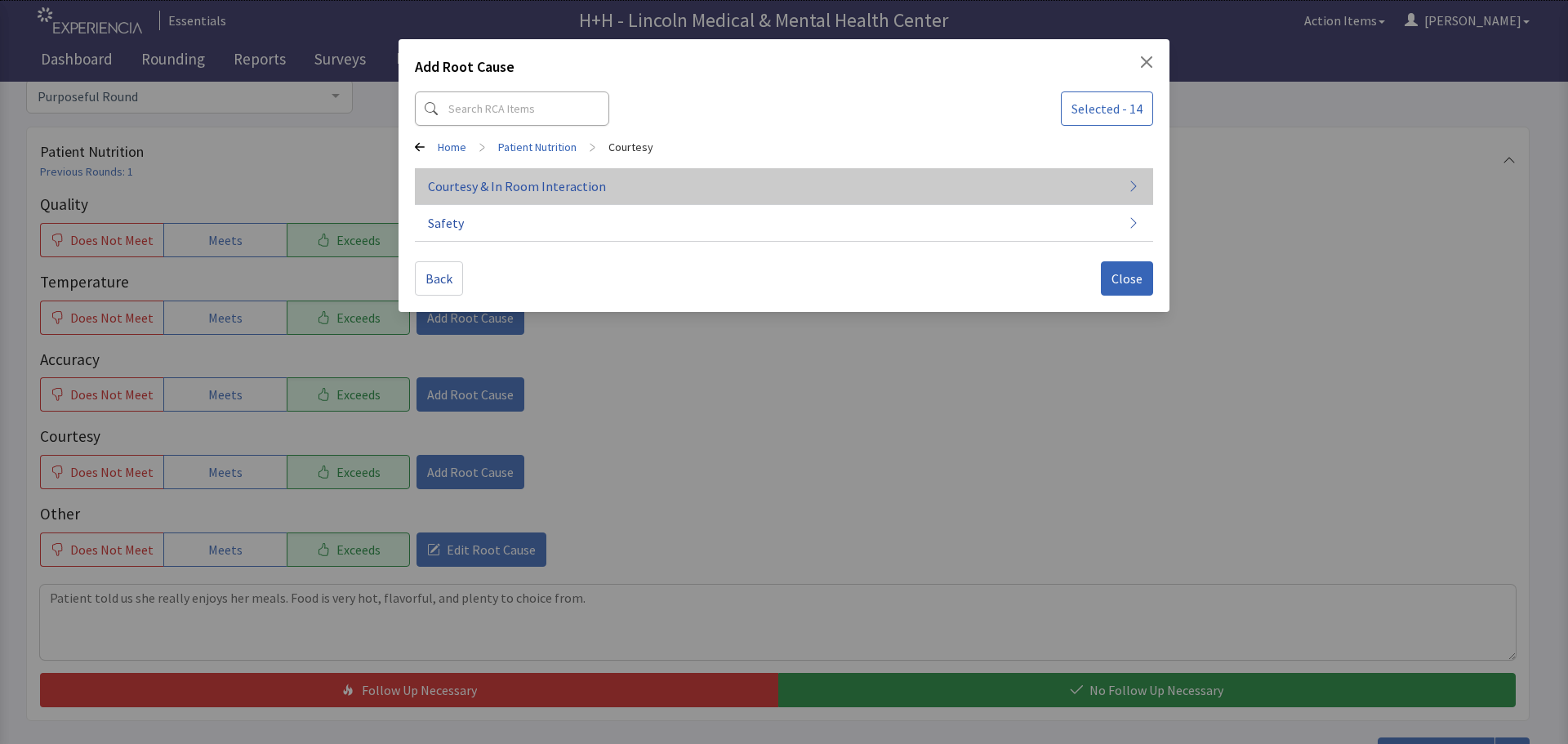
click at [503, 186] on span "Courtesy & In Room Interaction" at bounding box center [517, 186] width 178 height 19
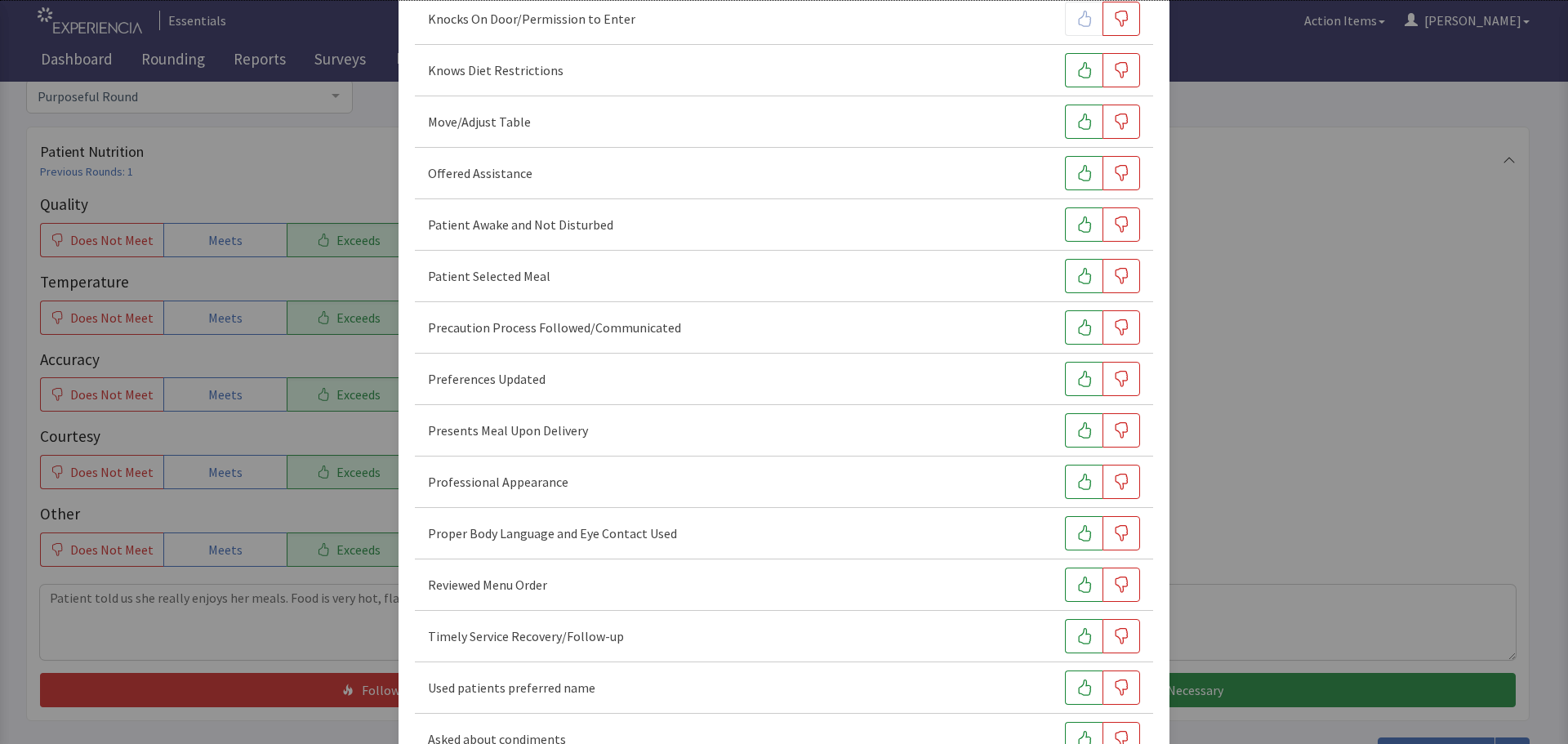
scroll to position [999, 0]
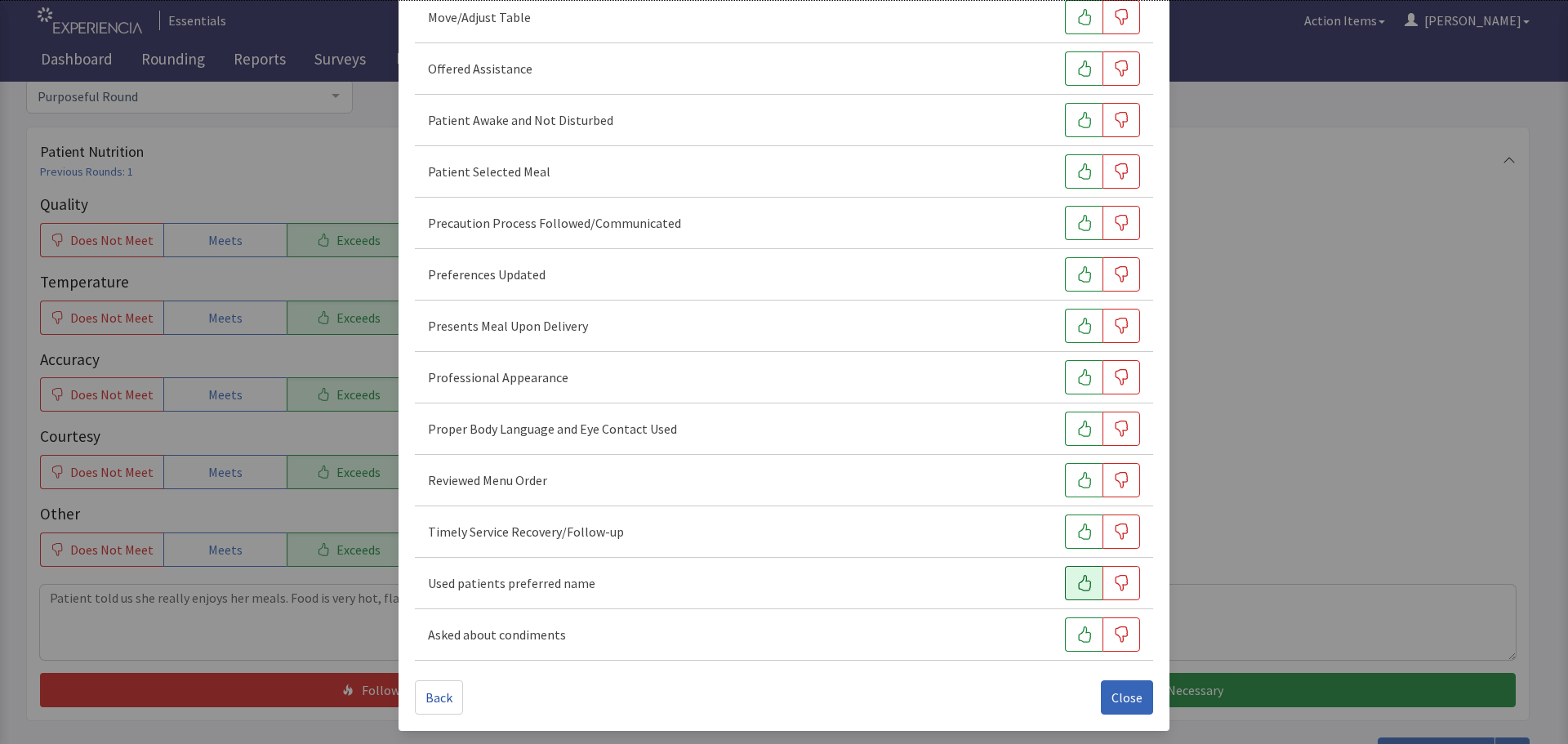
click at [1076, 586] on icon "button" at bounding box center [1085, 583] width 17 height 17
click at [1079, 521] on button "button" at bounding box center [1083, 531] width 38 height 34
click at [1080, 484] on icon "button" at bounding box center [1085, 480] width 13 height 17
click at [1087, 422] on button "button" at bounding box center [1083, 428] width 38 height 34
click at [1078, 383] on icon "button" at bounding box center [1085, 377] width 13 height 17
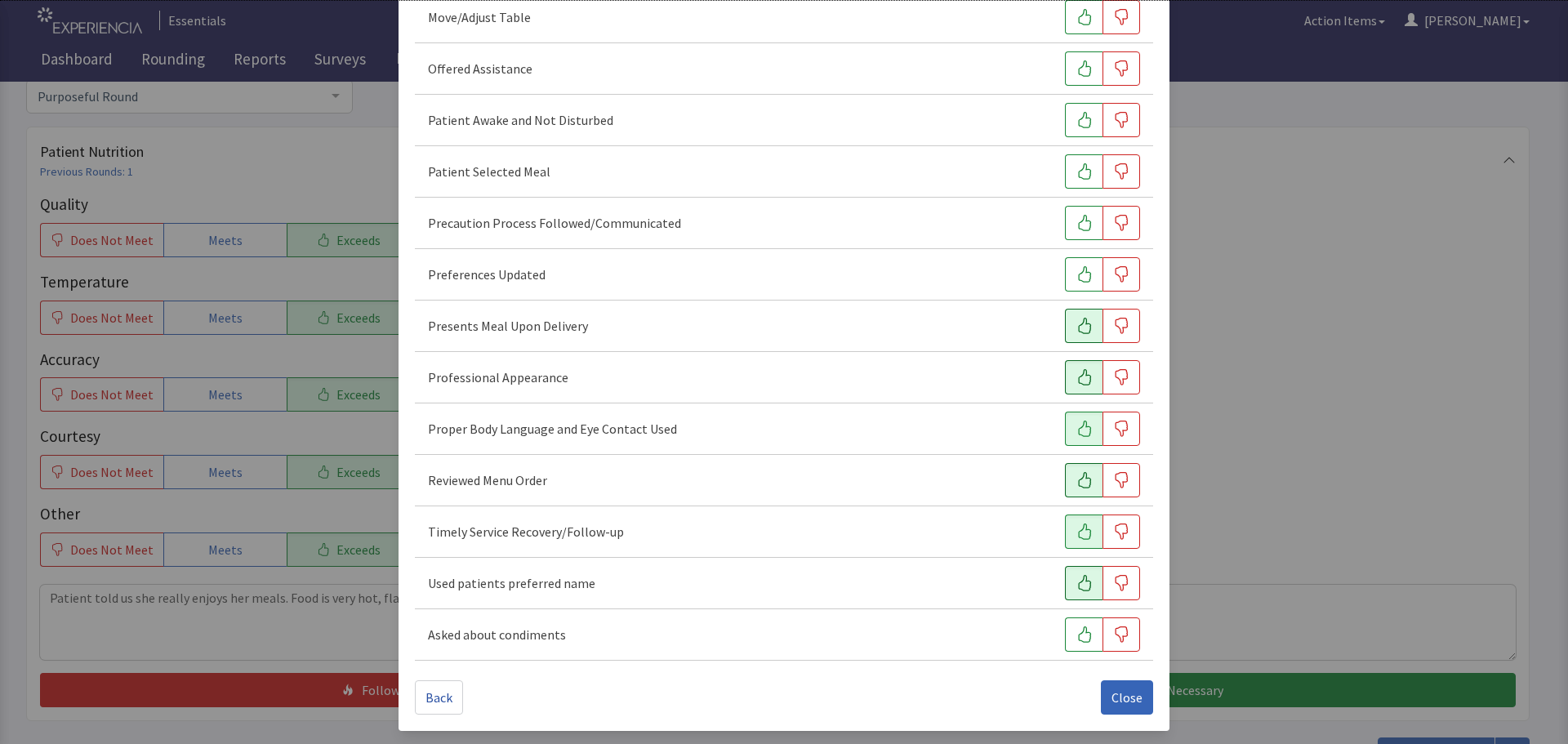
click at [1078, 331] on icon "button" at bounding box center [1085, 326] width 17 height 17
click at [1076, 278] on icon "button" at bounding box center [1085, 274] width 17 height 17
click at [1071, 180] on button "button" at bounding box center [1083, 171] width 38 height 34
click at [1076, 121] on icon "button" at bounding box center [1085, 120] width 17 height 17
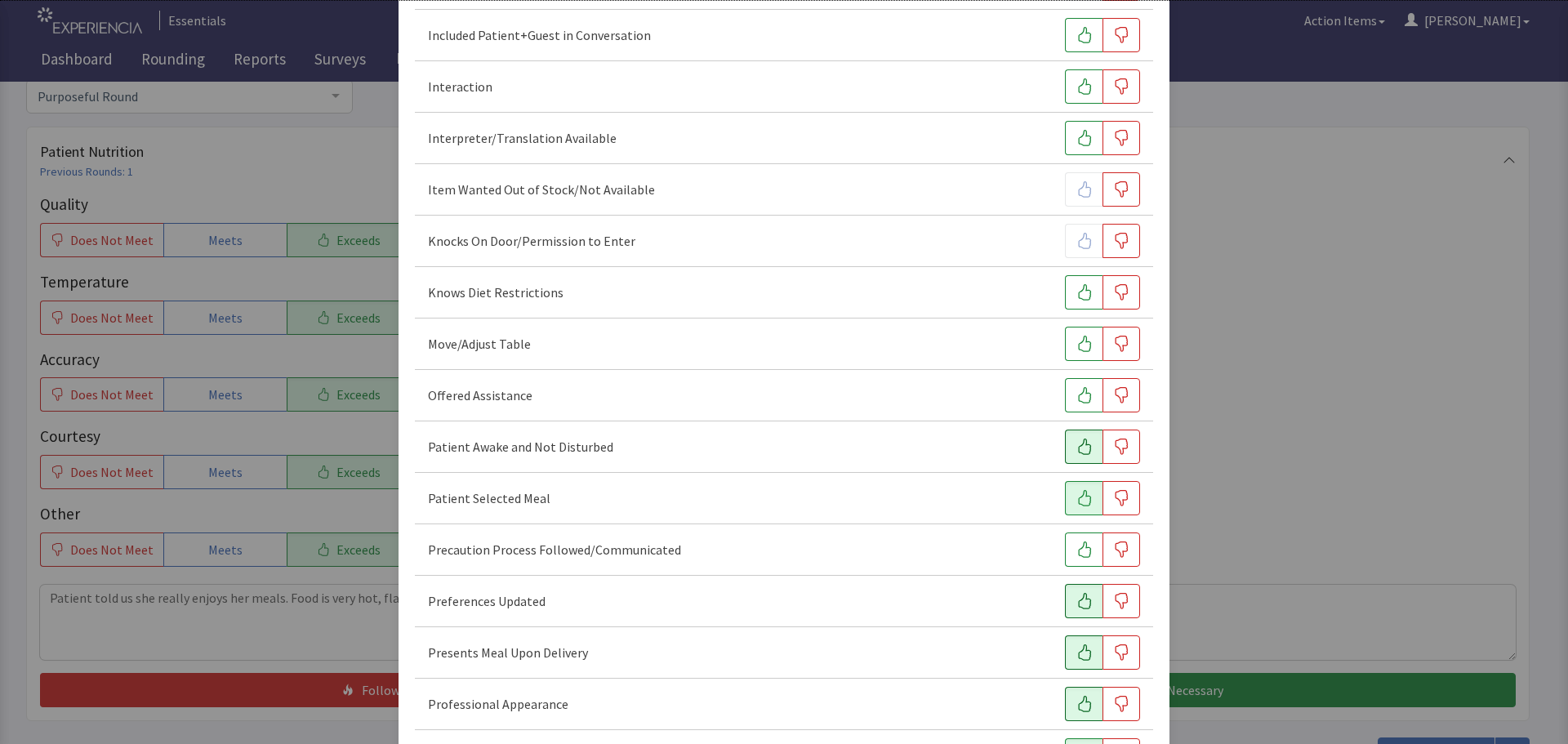
scroll to position [591, 0]
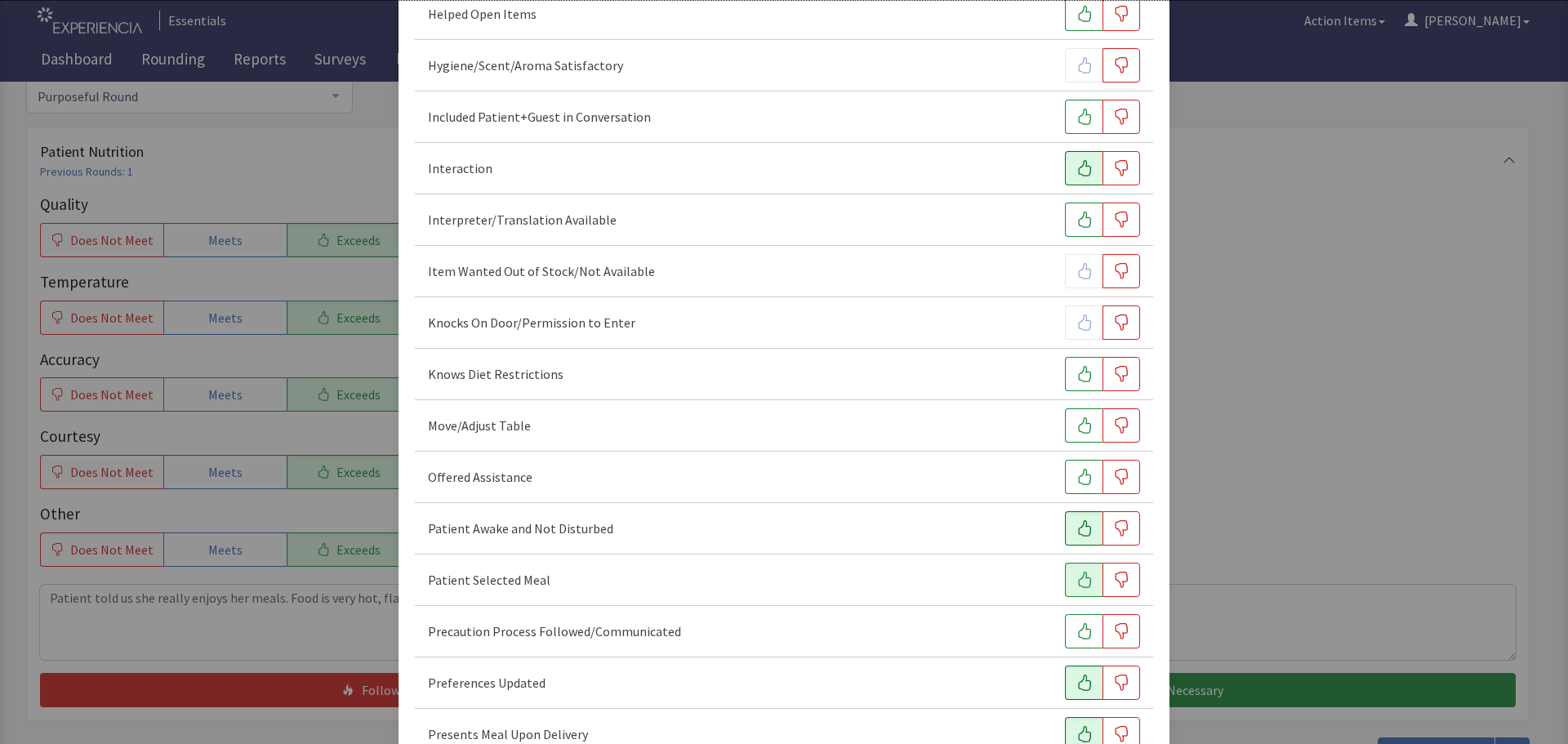
click at [1076, 176] on icon "button" at bounding box center [1085, 168] width 17 height 17
click at [1076, 120] on icon "button" at bounding box center [1085, 117] width 17 height 17
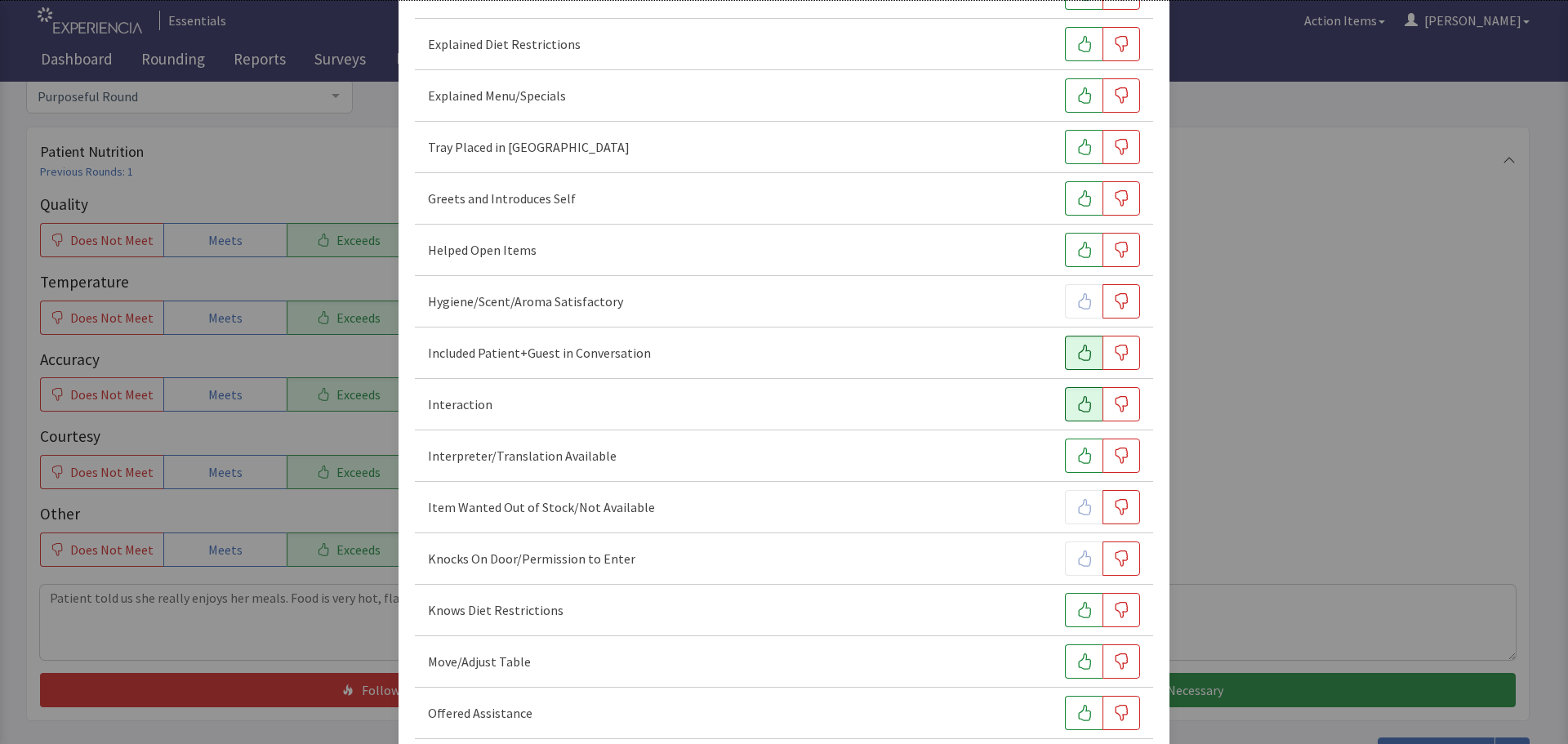
scroll to position [346, 0]
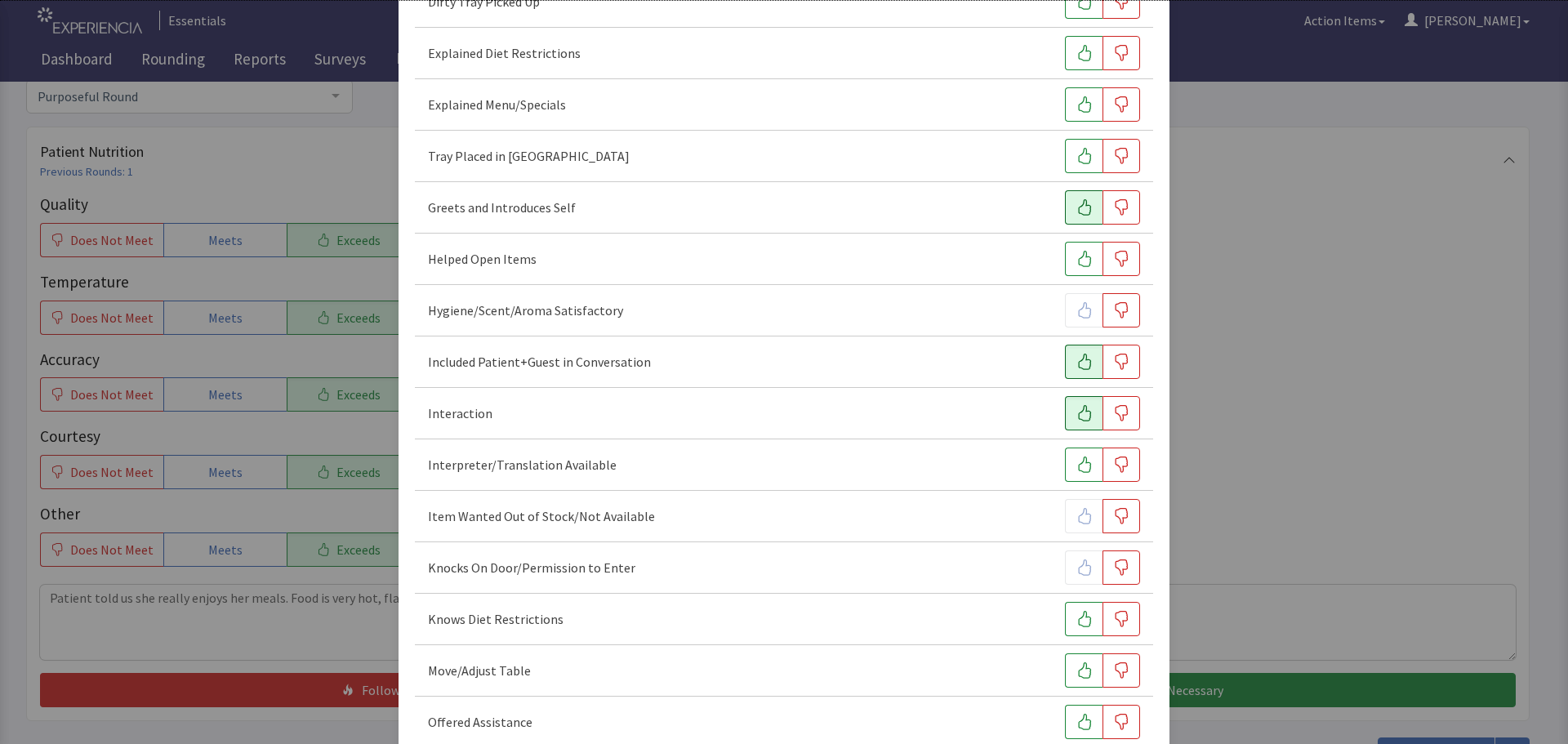
click at [1065, 209] on button "button" at bounding box center [1083, 207] width 38 height 34
click at [1076, 161] on icon "button" at bounding box center [1085, 156] width 17 height 17
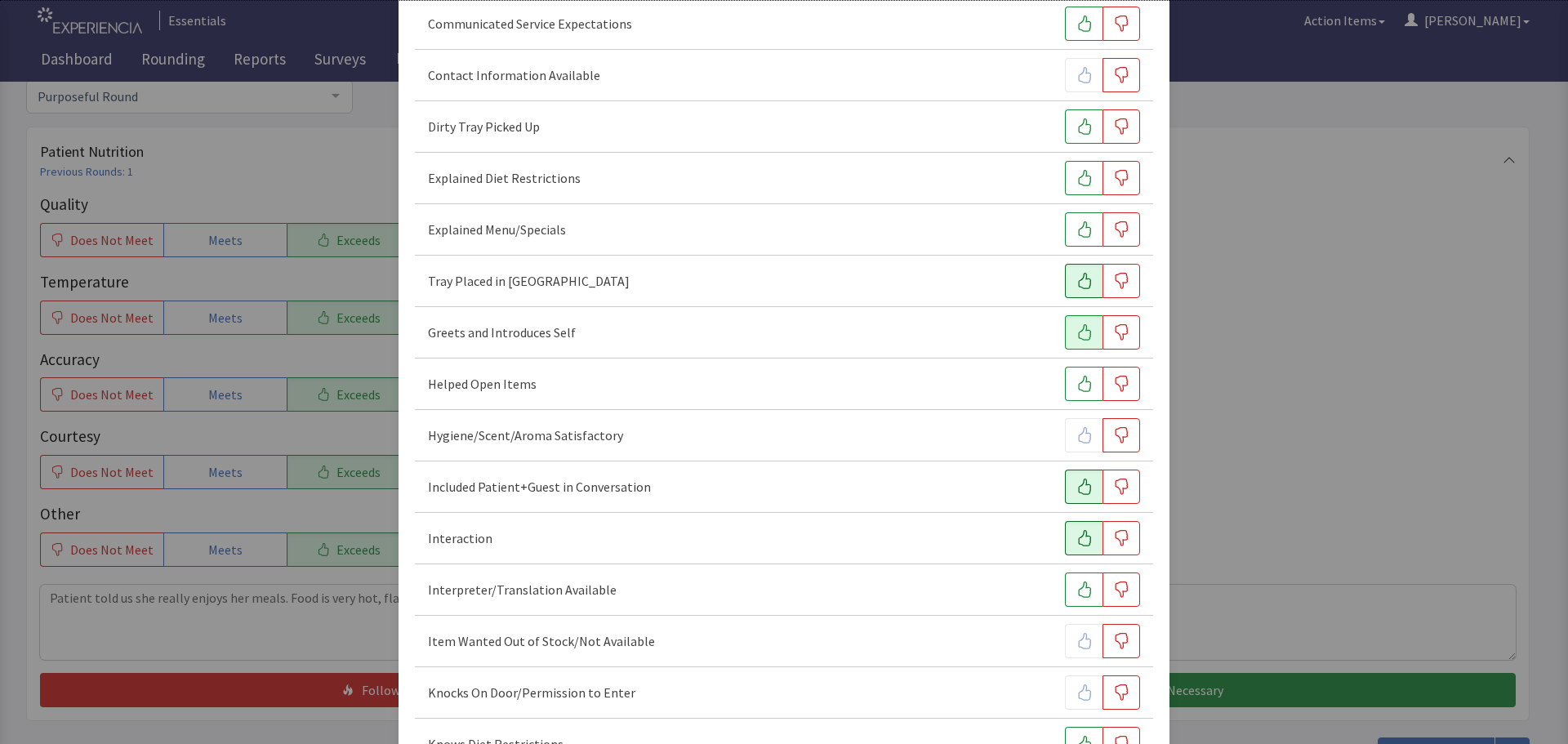
scroll to position [183, 0]
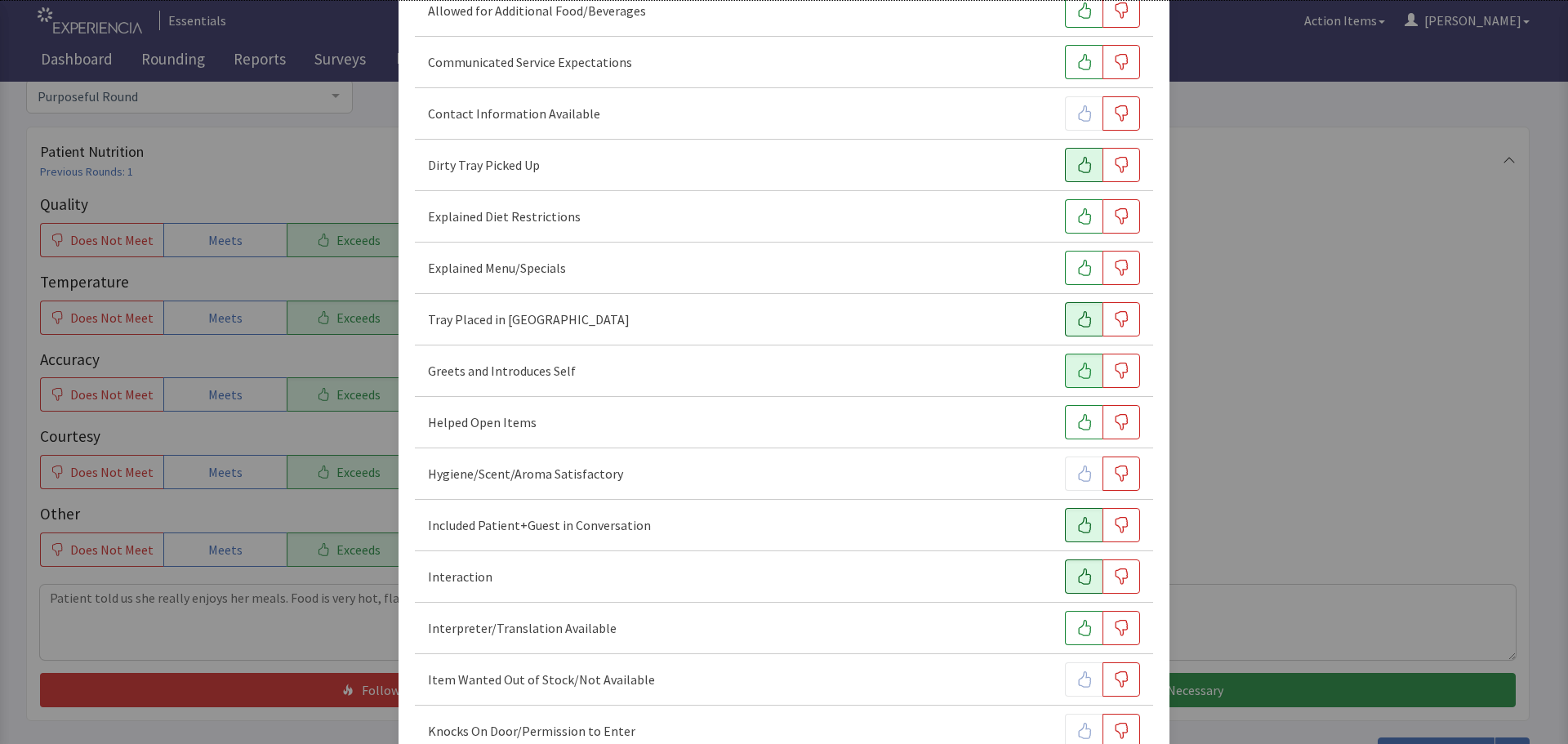
click at [1078, 160] on icon "button" at bounding box center [1085, 165] width 13 height 17
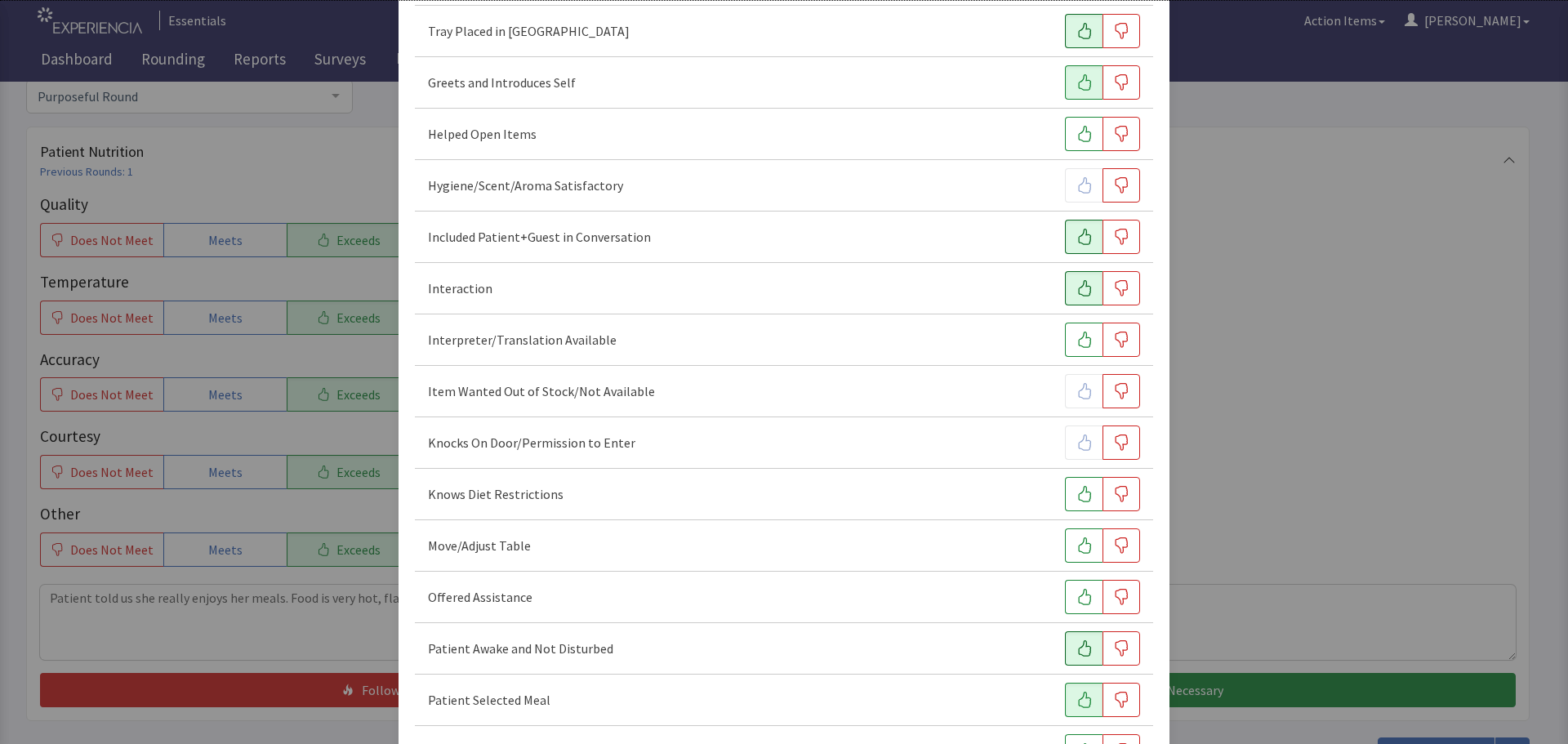
scroll to position [509, 0]
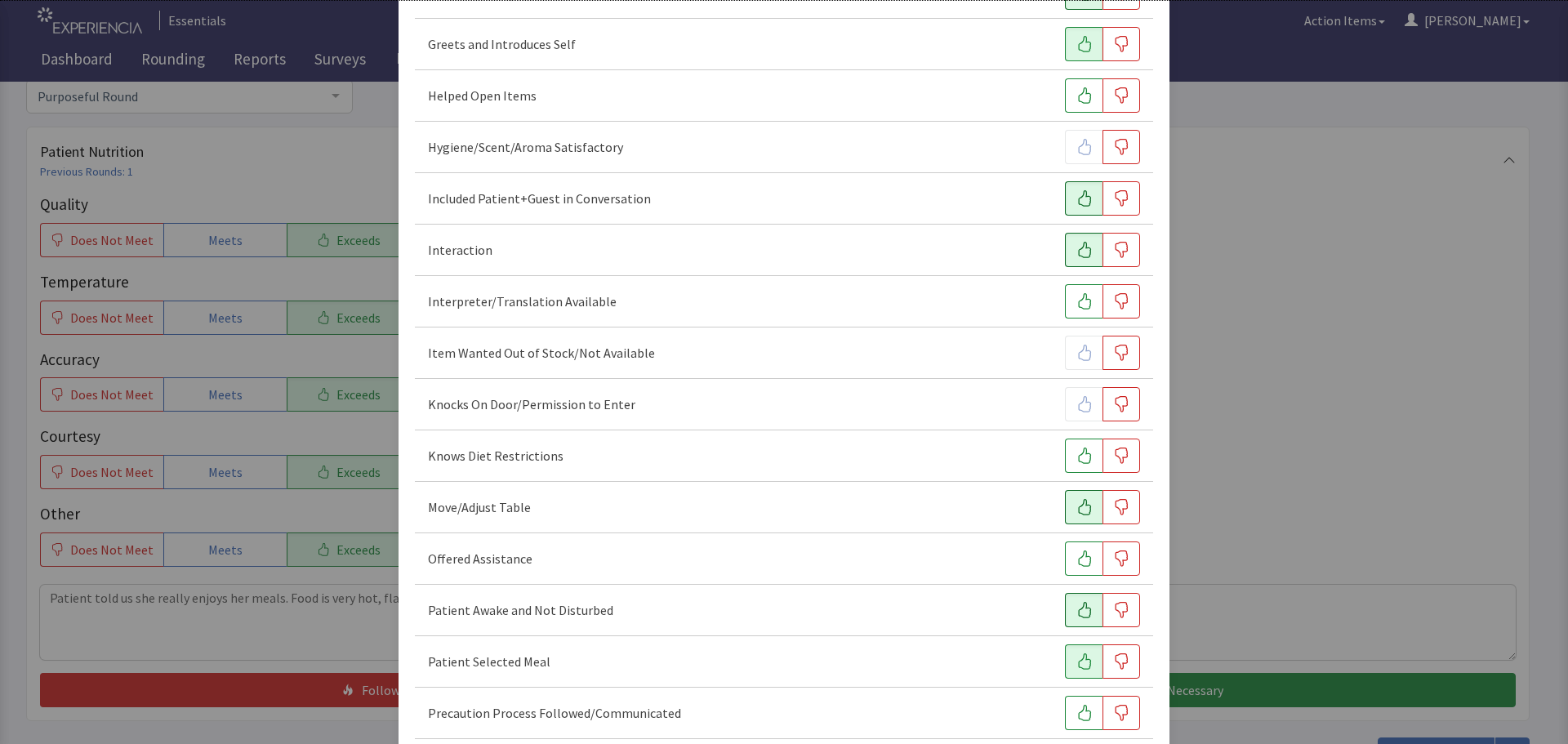
drag, startPoint x: 1079, startPoint y: 503, endPoint x: 1068, endPoint y: 518, distance: 18.6
click at [1078, 505] on icon "button" at bounding box center [1085, 507] width 17 height 17
click at [1076, 562] on icon "button" at bounding box center [1085, 558] width 17 height 17
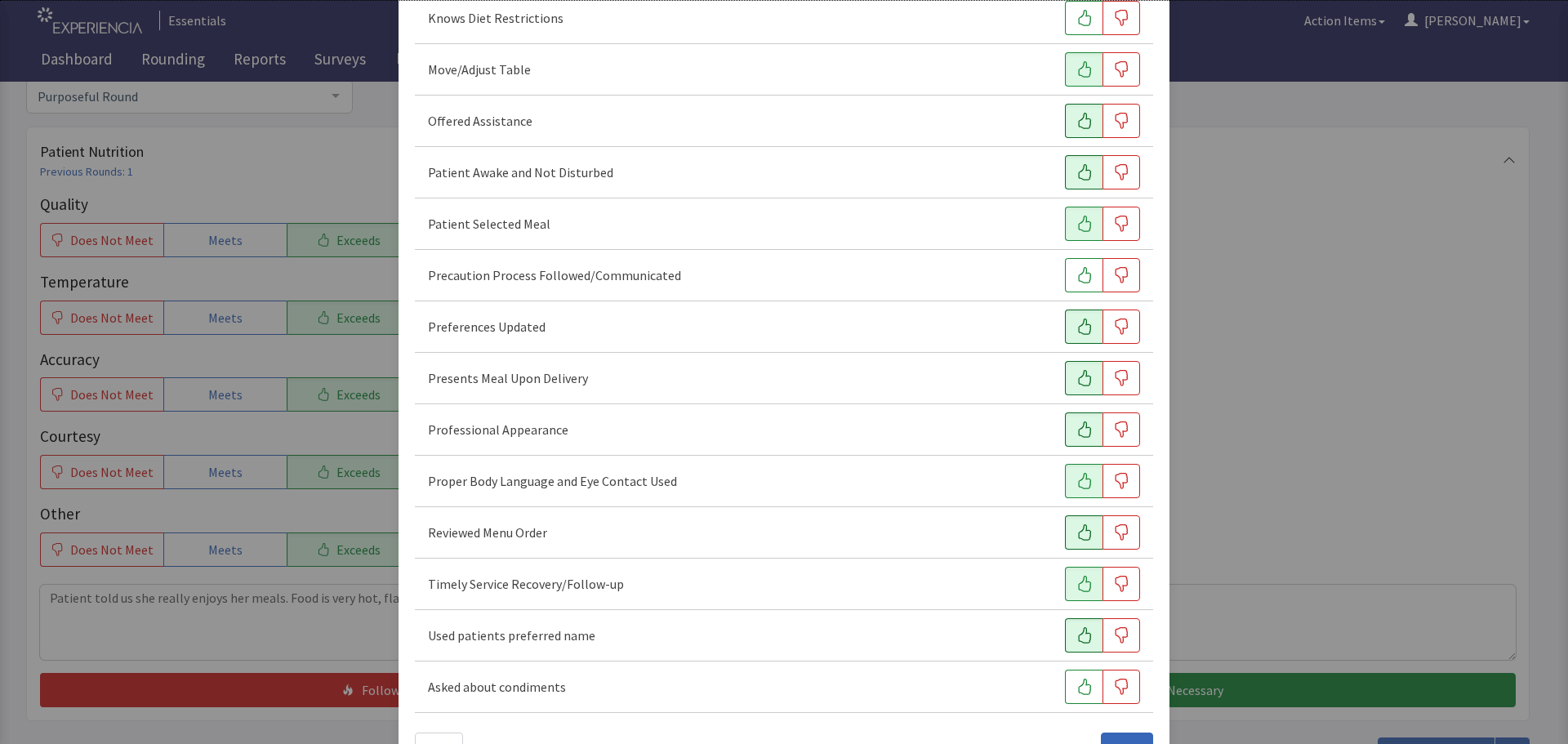
scroll to position [999, 0]
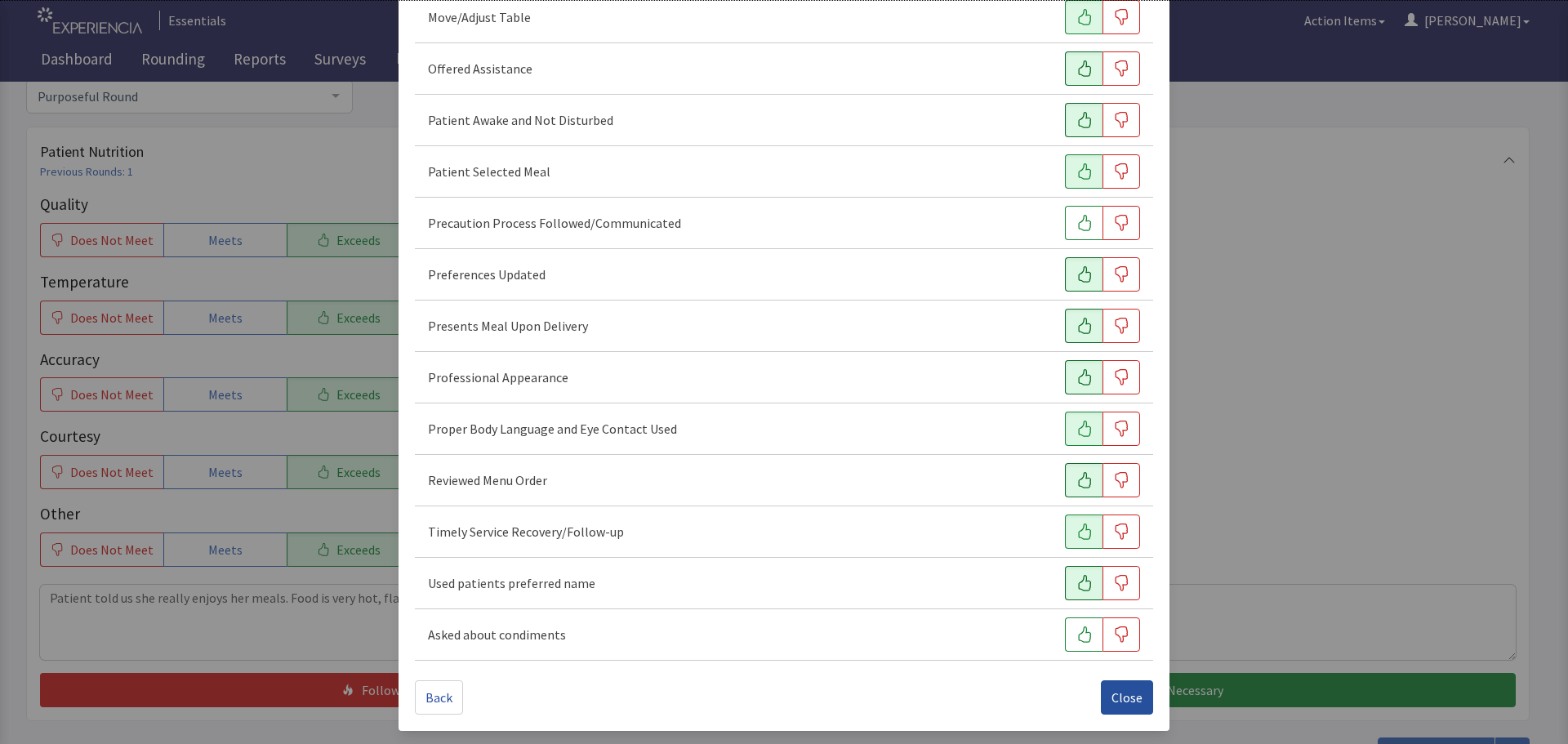
click at [1112, 691] on span "Close" at bounding box center [1126, 696] width 31 height 19
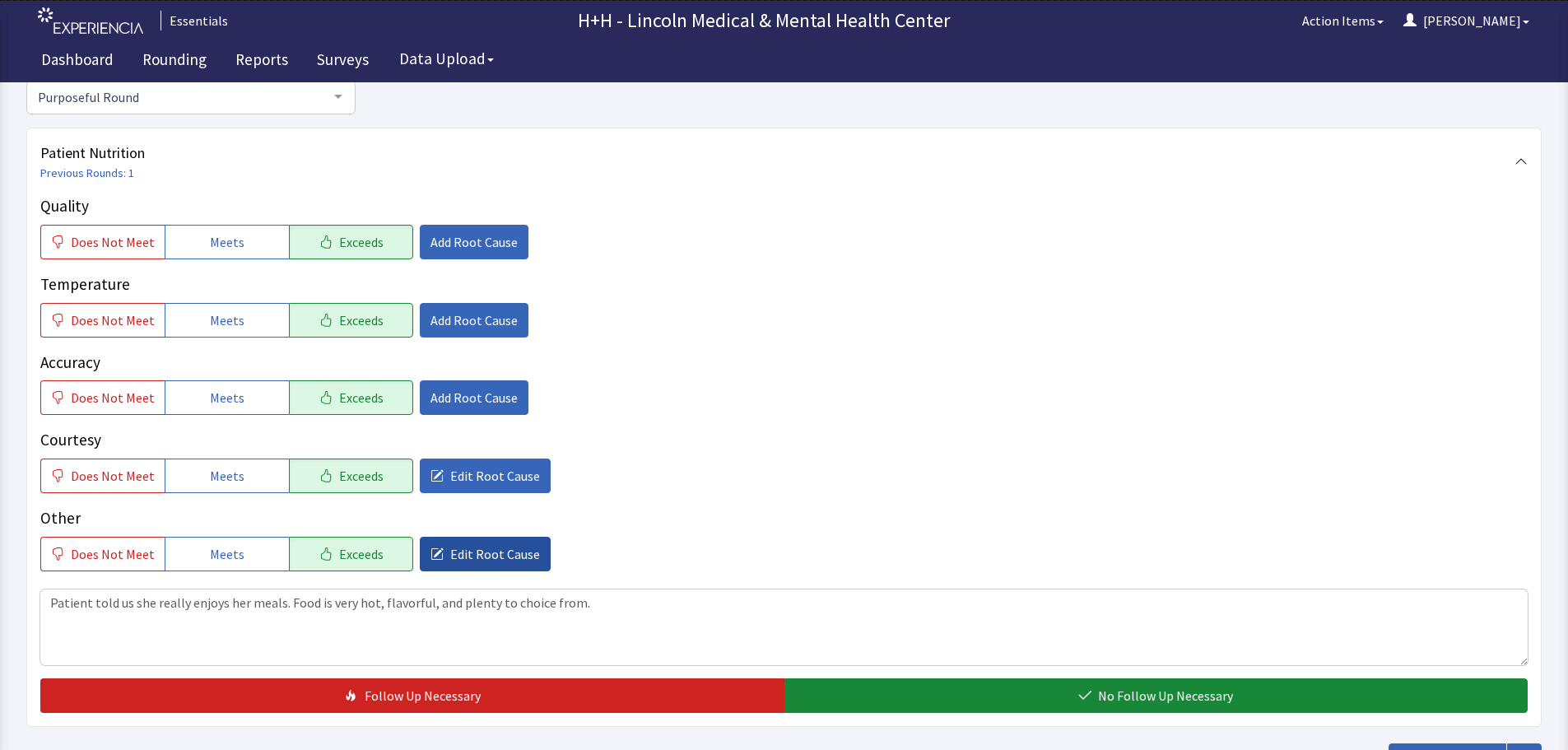
click at [513, 562] on span "Edit Root Cause" at bounding box center [495, 553] width 89 height 19
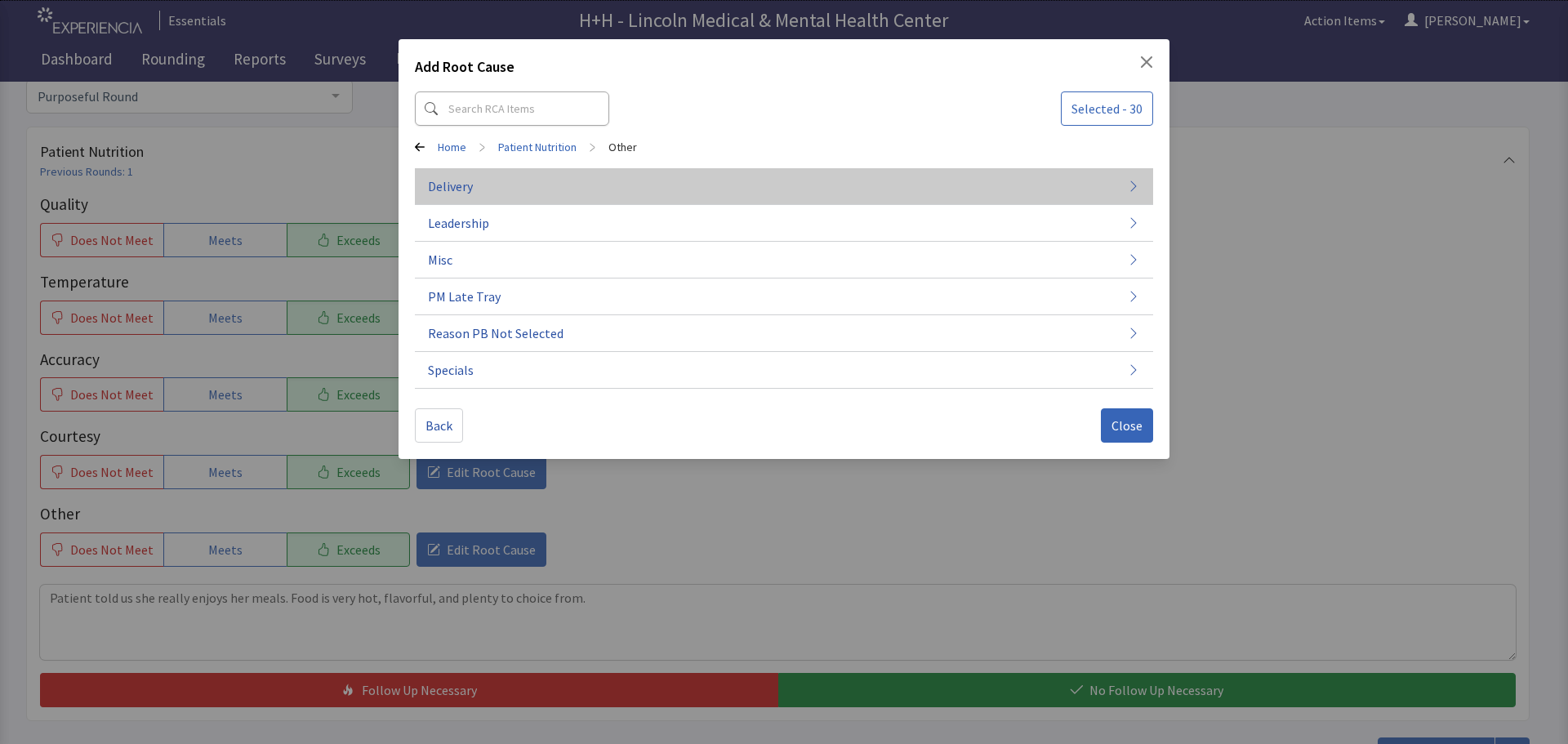
click at [469, 189] on span "Delivery" at bounding box center [451, 186] width 45 height 19
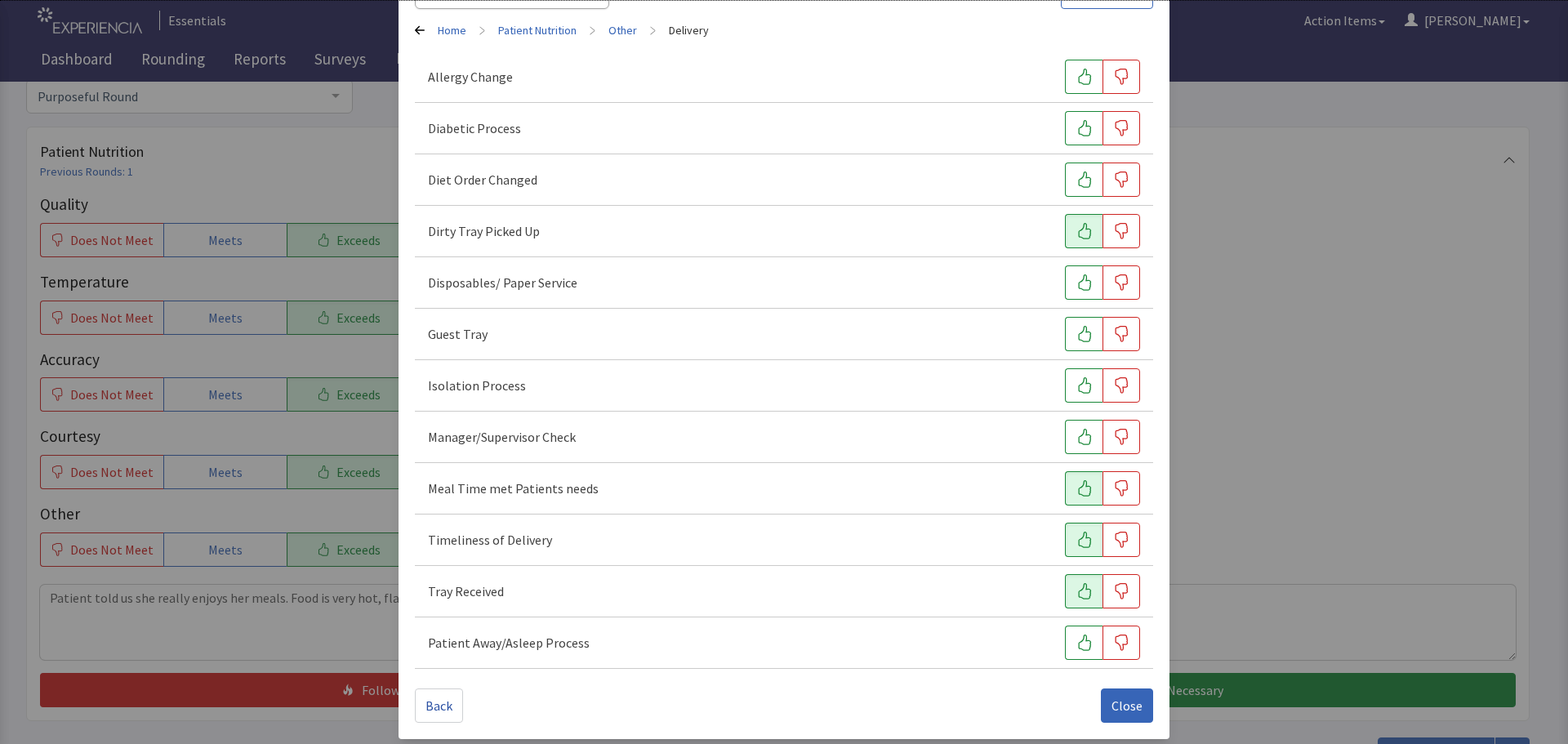
scroll to position [125, 0]
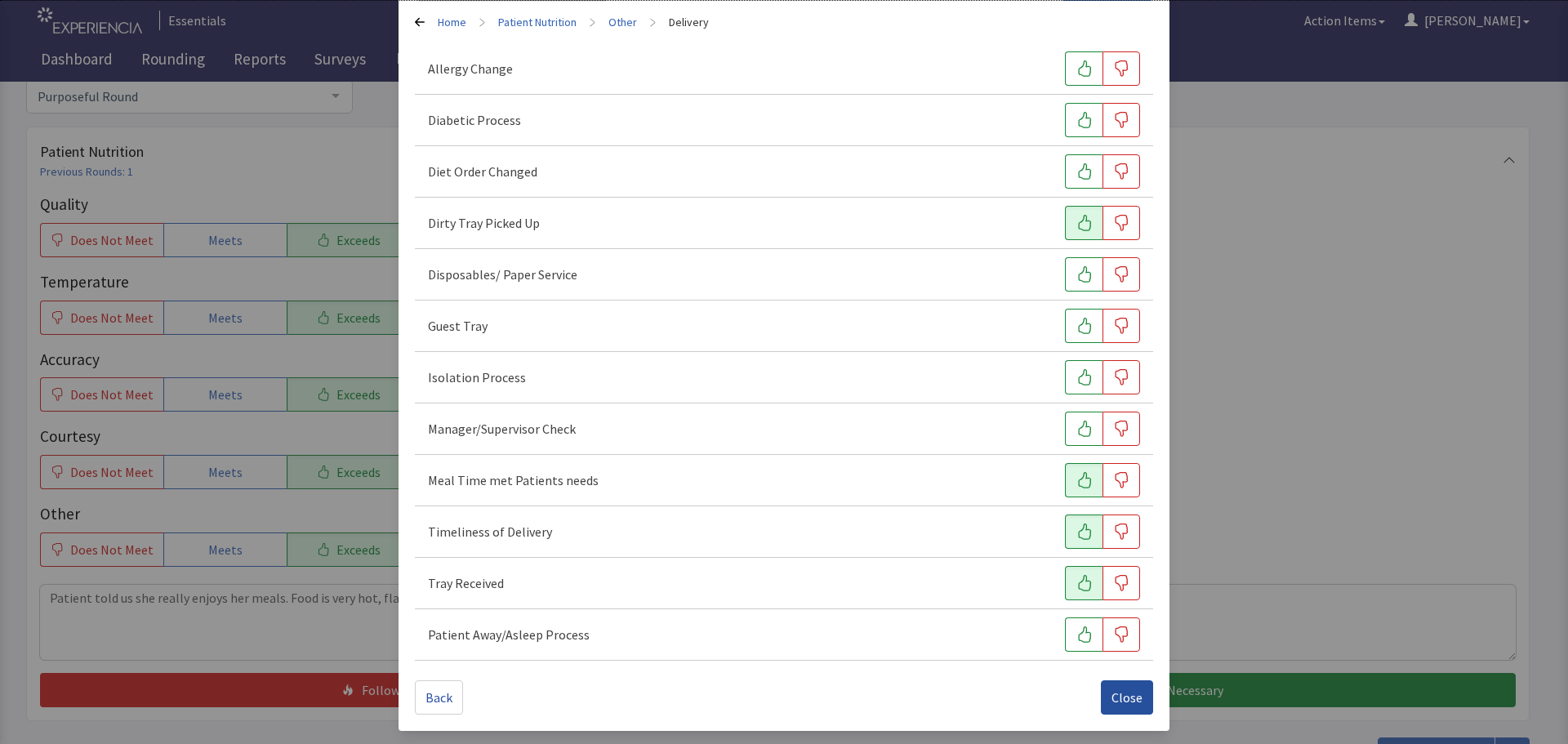
drag, startPoint x: 1126, startPoint y: 704, endPoint x: 1116, endPoint y: 695, distance: 13.5
click at [1126, 703] on span "Close" at bounding box center [1126, 696] width 31 height 19
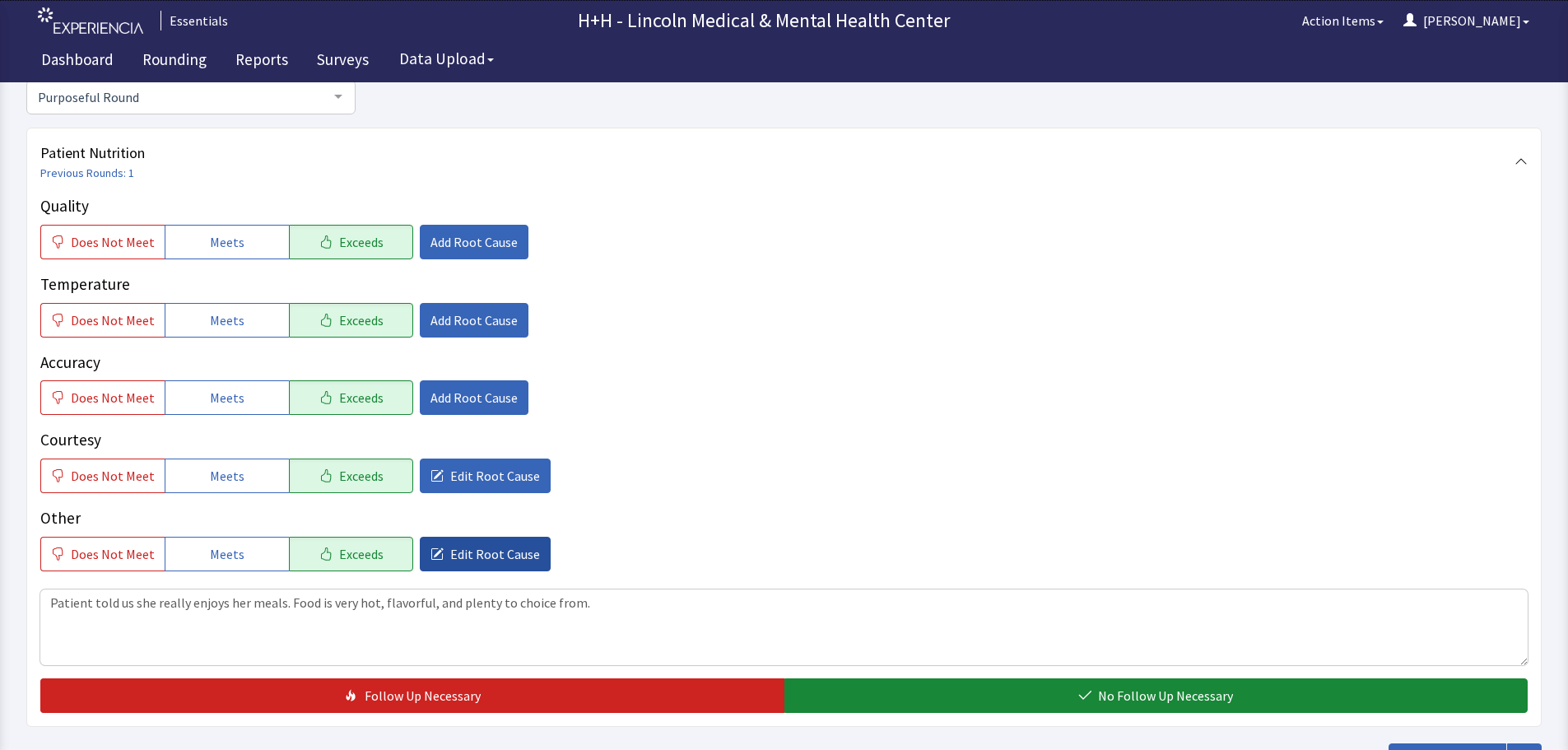
click at [499, 559] on span "Edit Root Cause" at bounding box center [495, 553] width 89 height 19
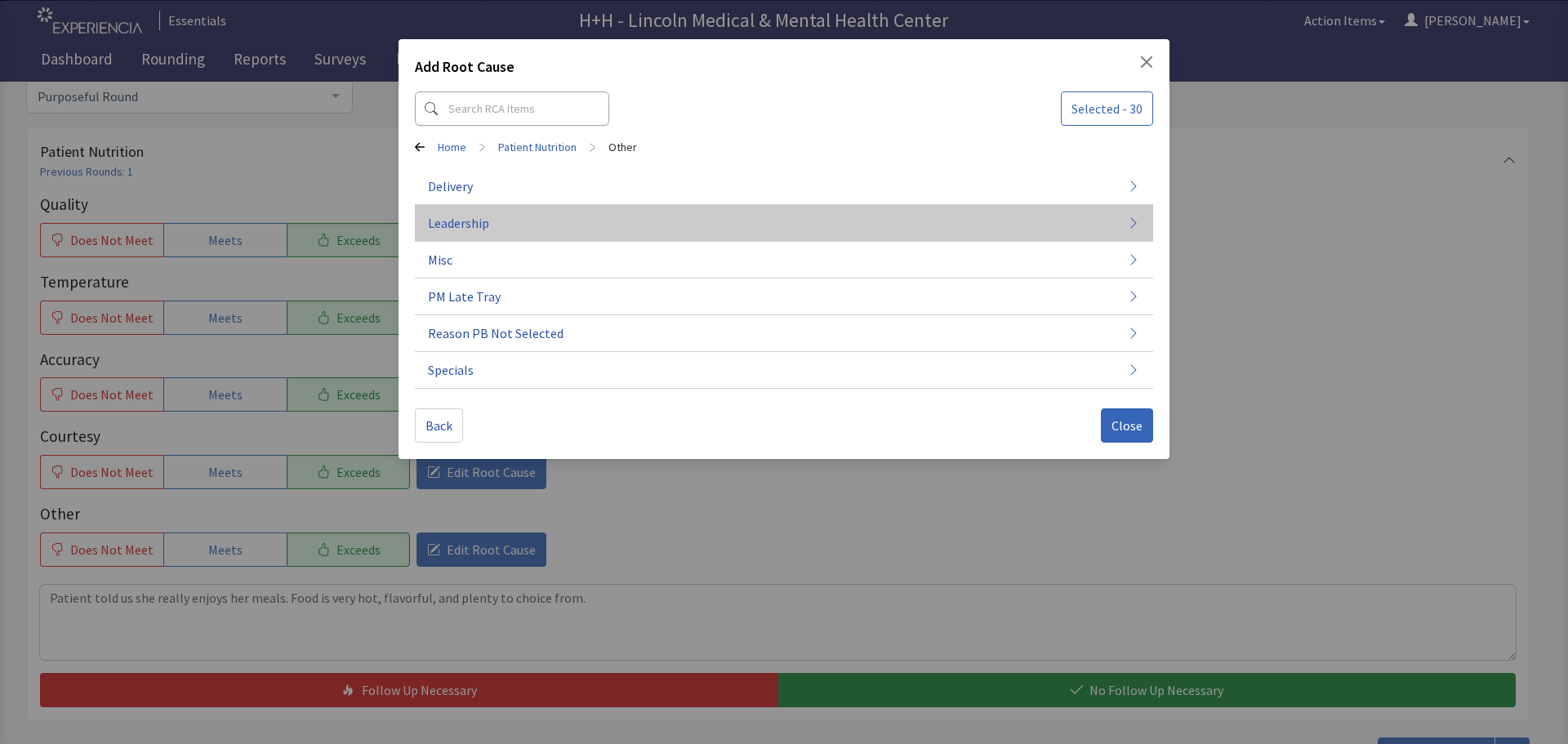
click at [495, 220] on button "Leadership" at bounding box center [784, 223] width 738 height 37
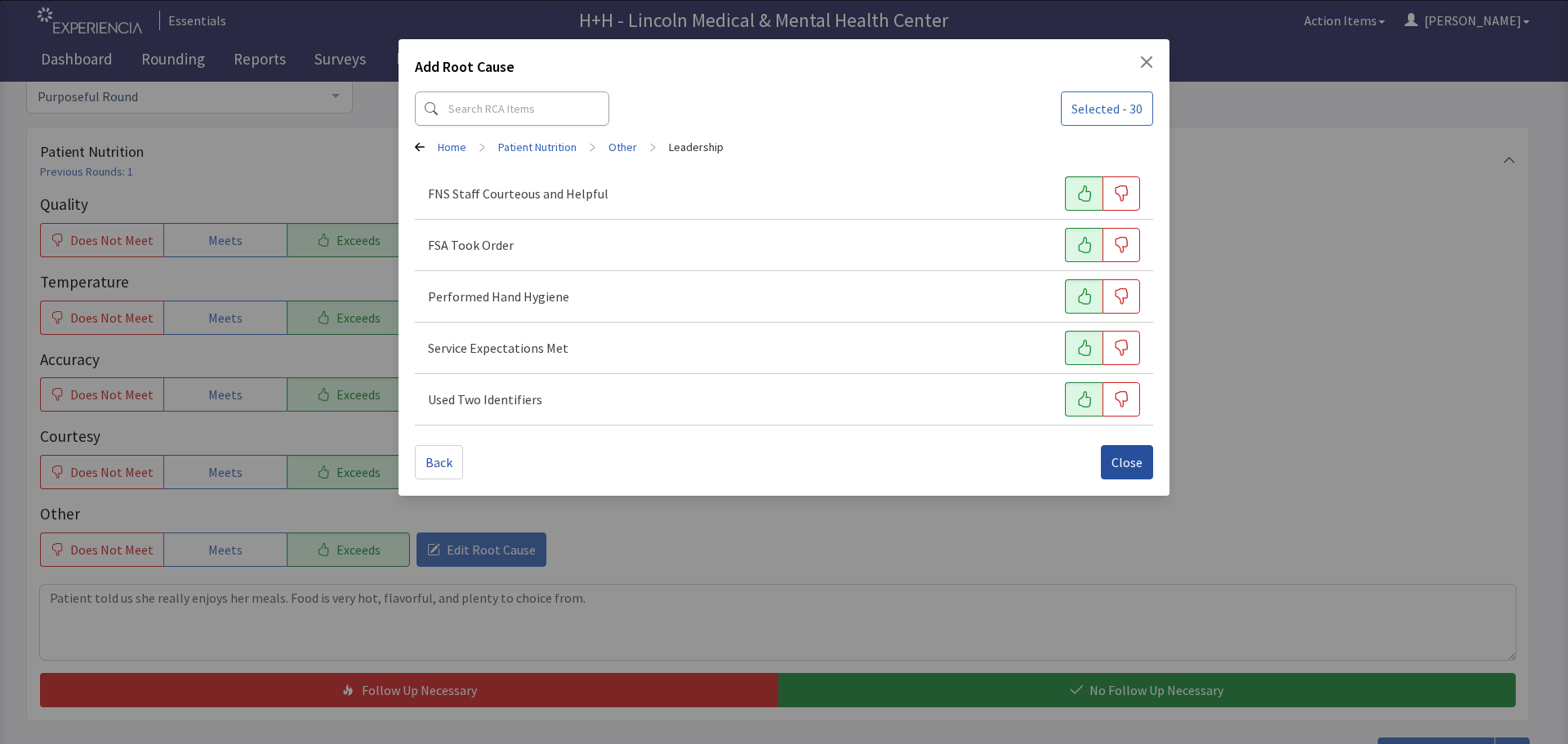
click at [1126, 460] on span "Close" at bounding box center [1126, 461] width 31 height 19
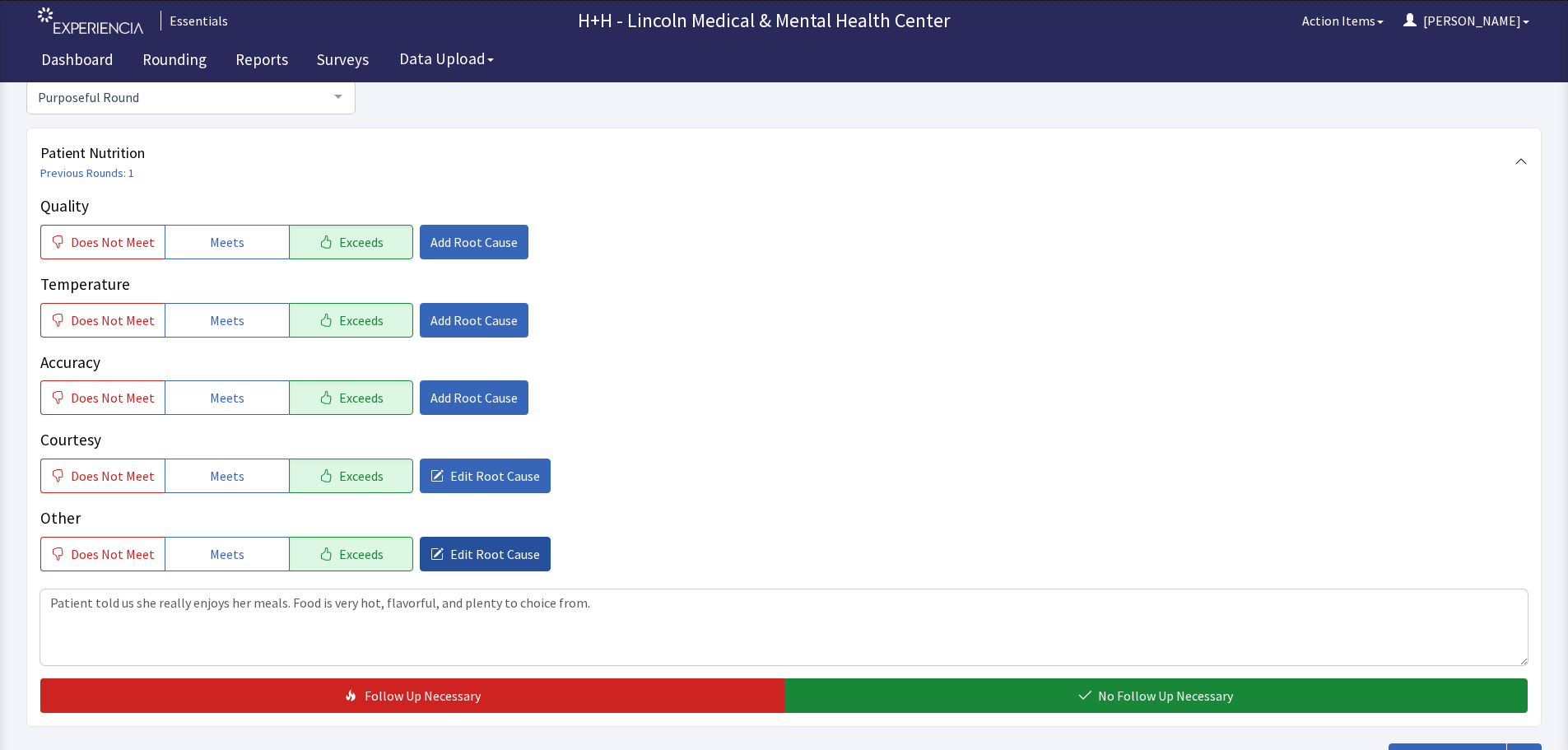
click at [475, 565] on button "Edit Root Cause" at bounding box center [485, 554] width 131 height 35
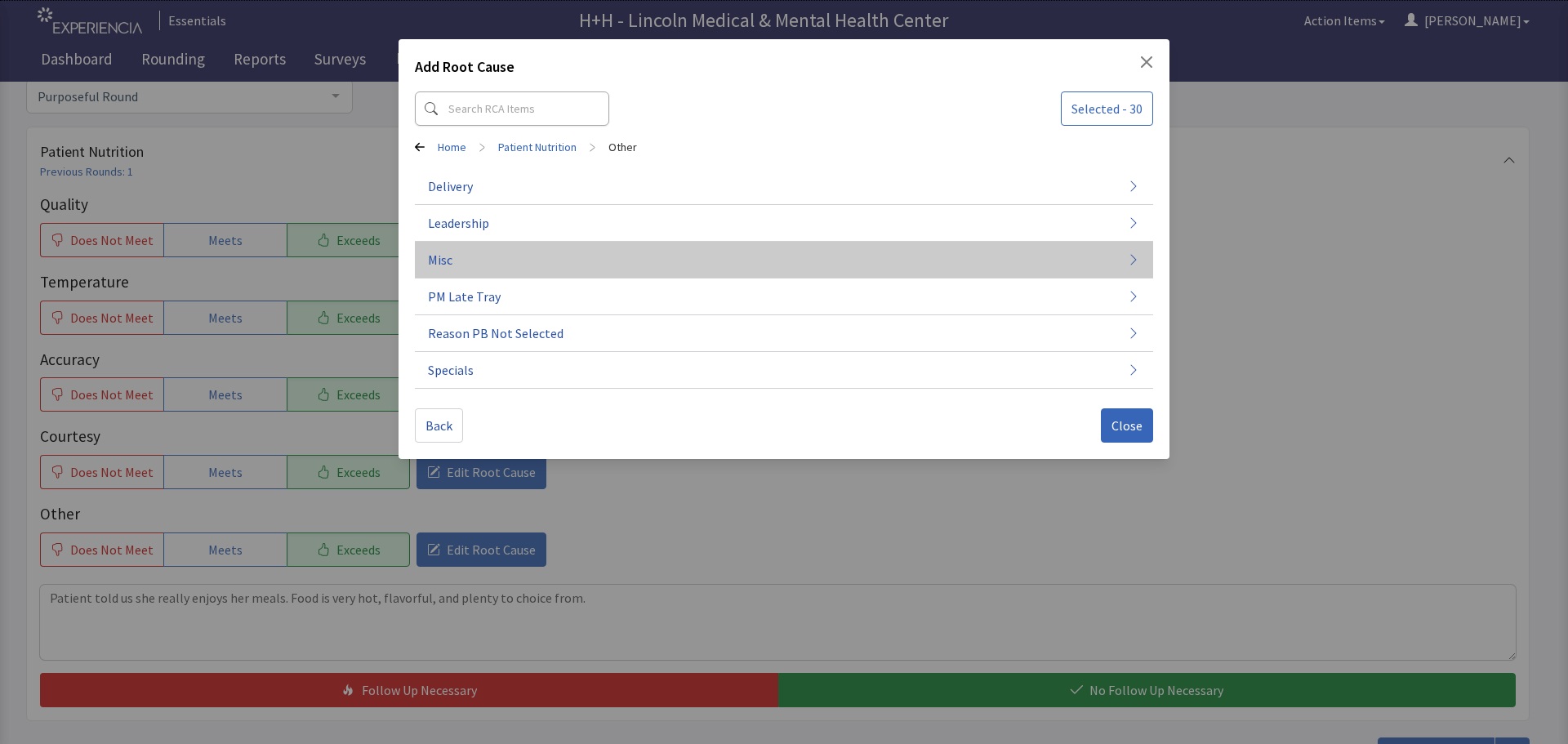
click at [451, 260] on span "Misc" at bounding box center [440, 259] width 24 height 19
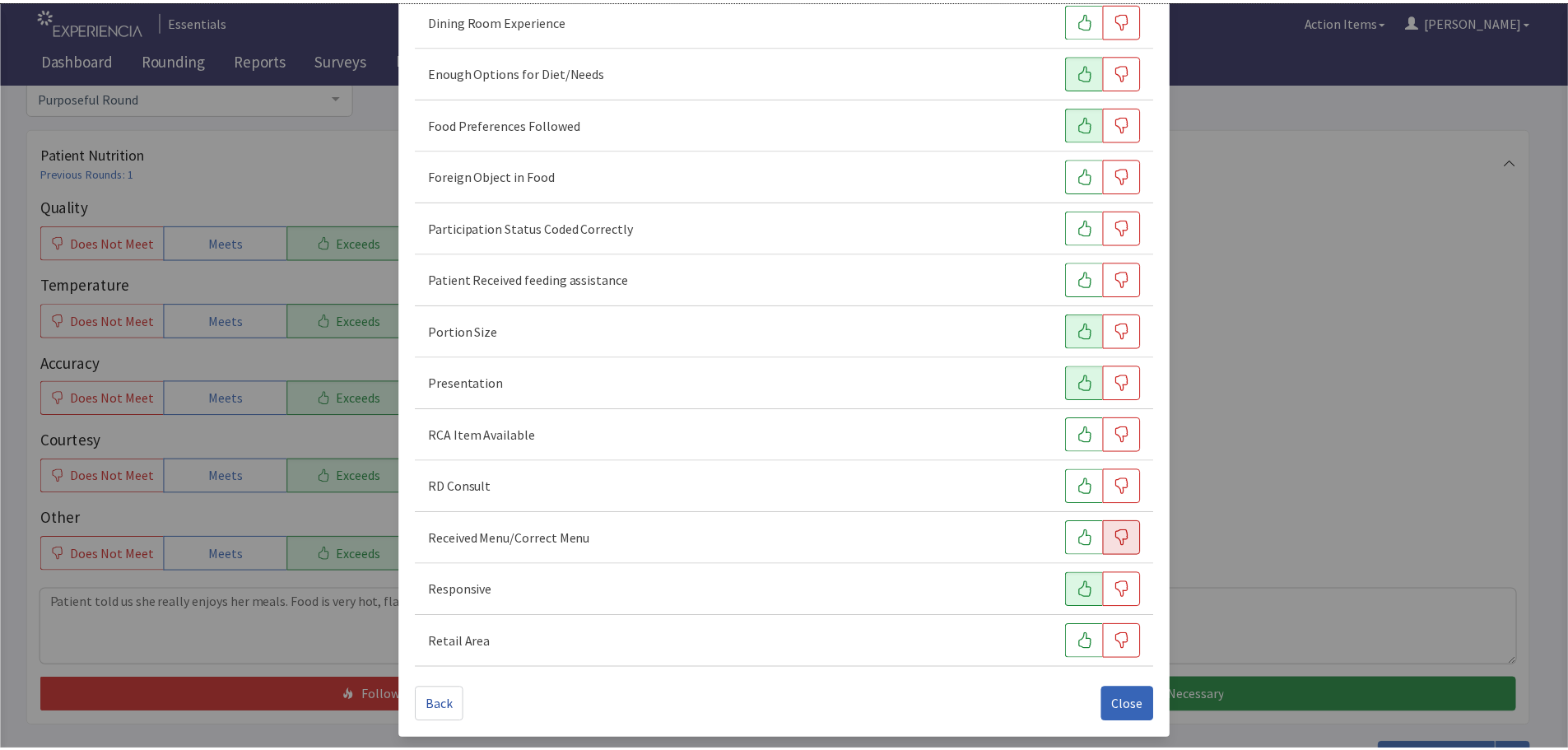
scroll to position [229, 0]
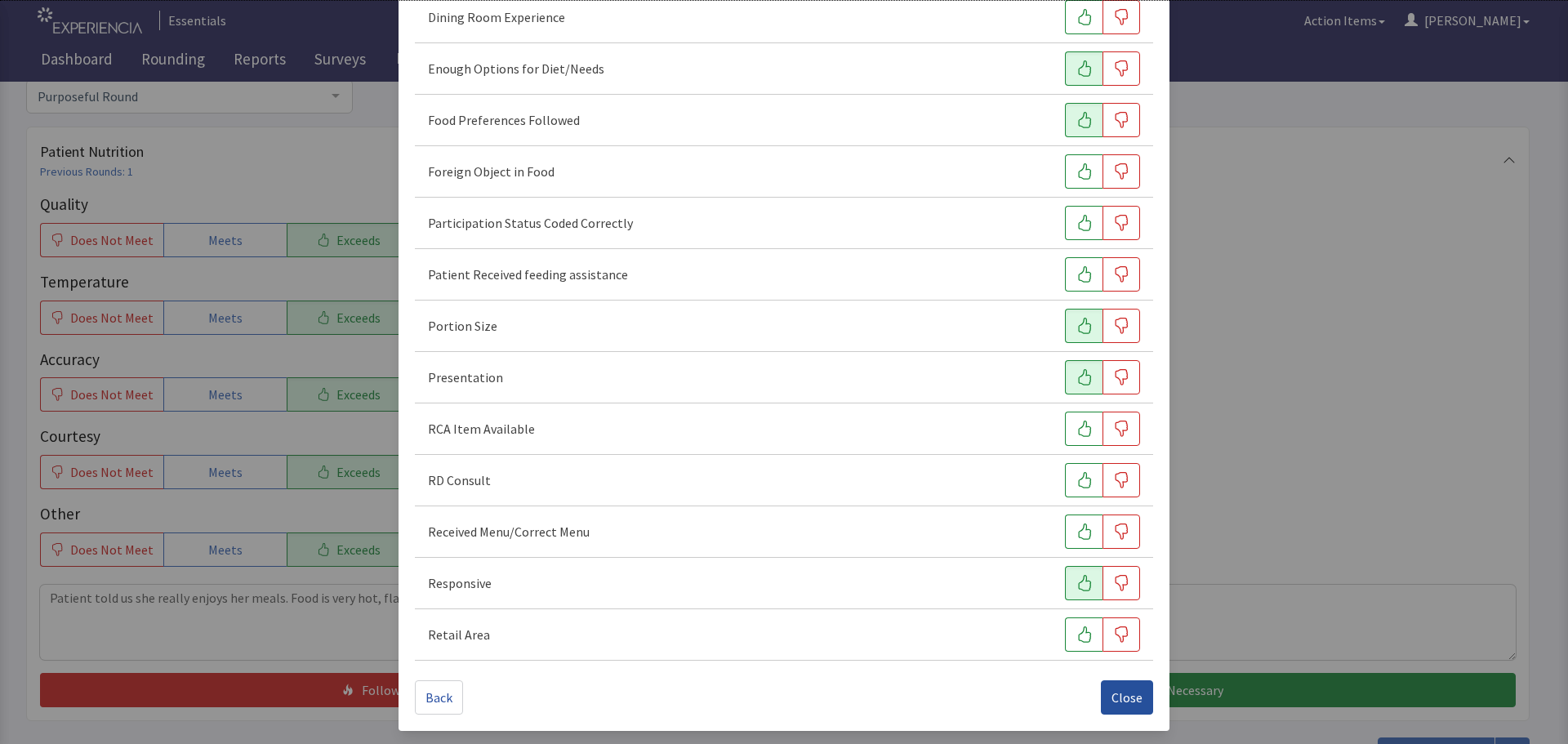
click at [1101, 692] on button "Close" at bounding box center [1126, 696] width 52 height 34
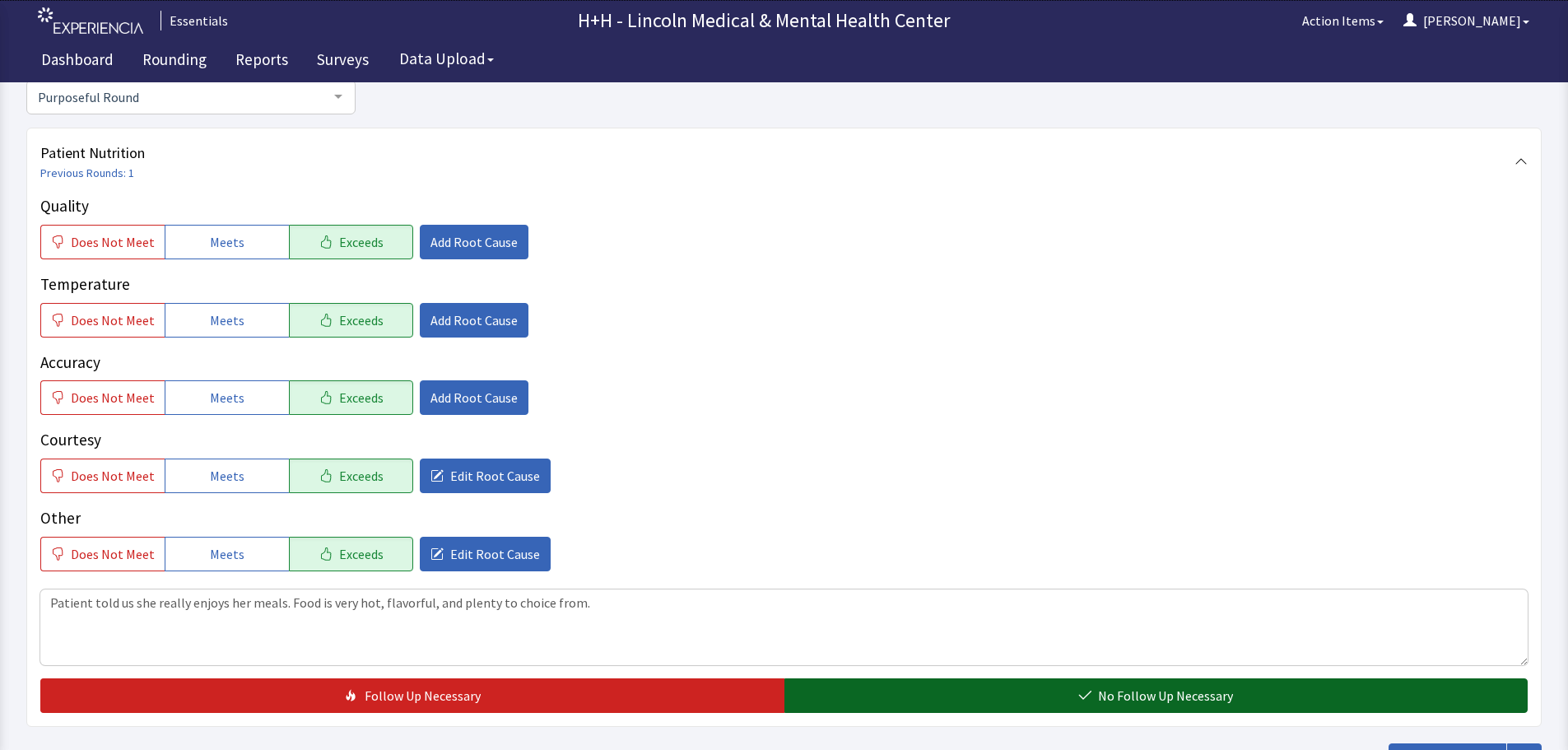
click at [1153, 695] on span "No Follow Up Necessary" at bounding box center [1166, 694] width 135 height 19
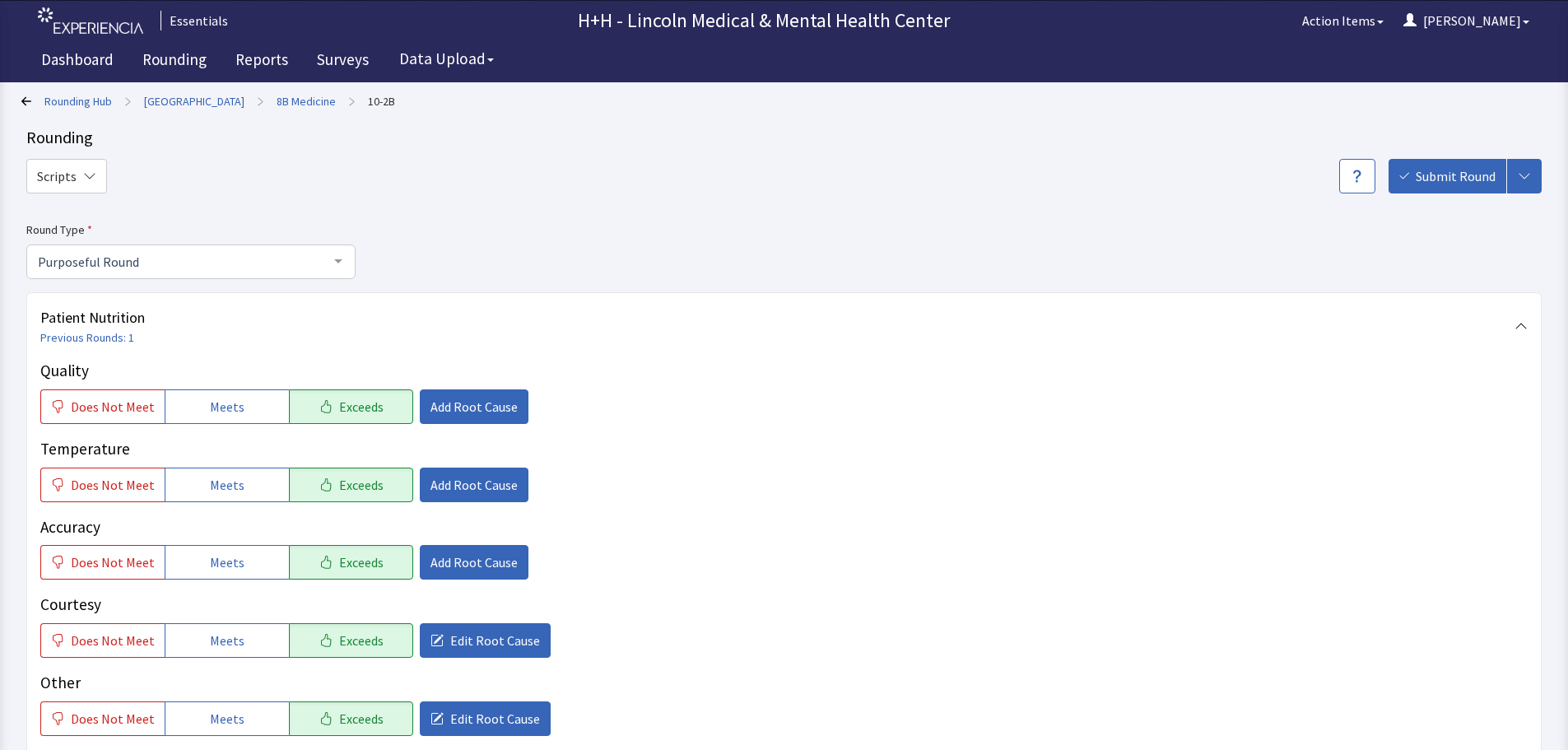
scroll to position [301, 0]
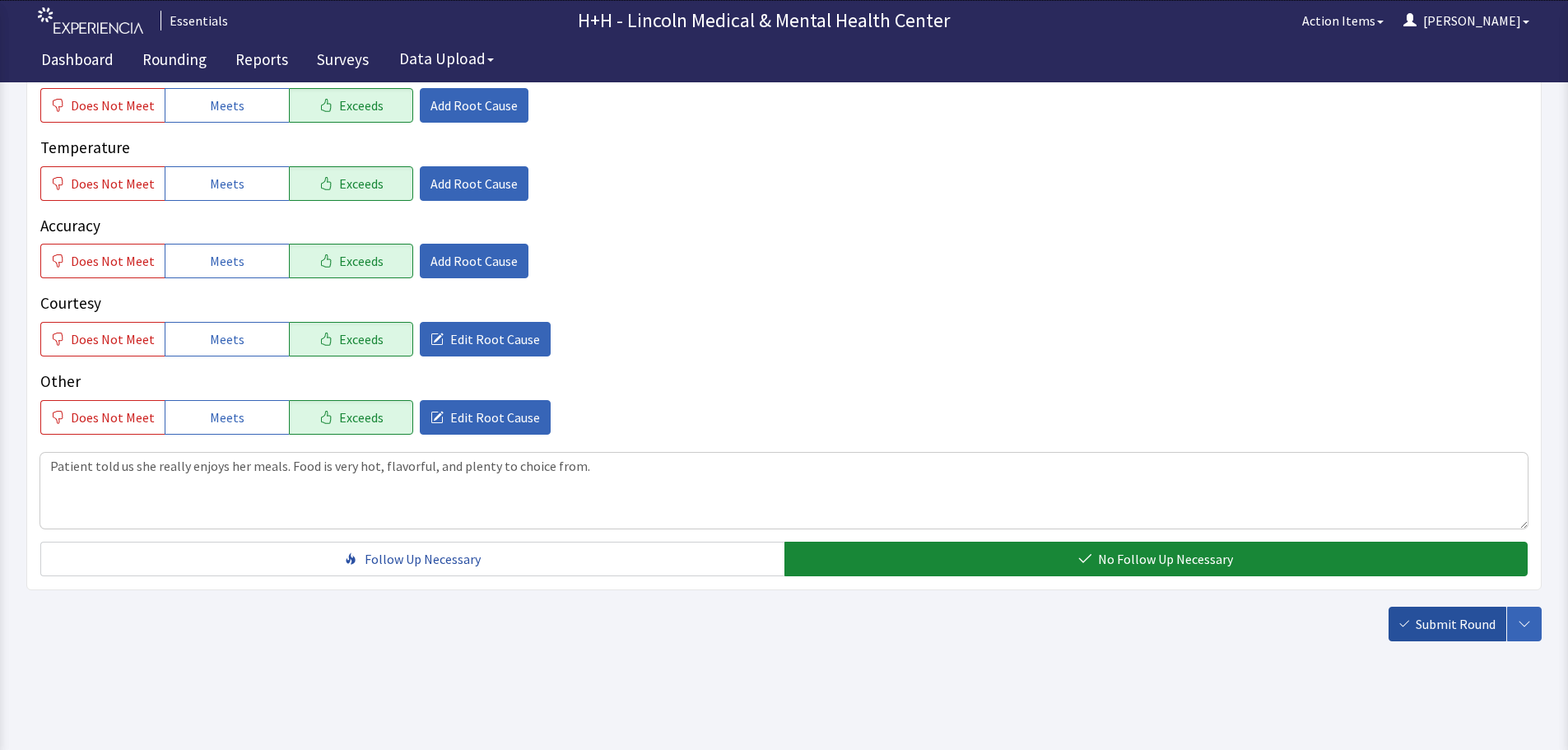
click at [1430, 623] on span "Submit Round" at bounding box center [1456, 623] width 80 height 19
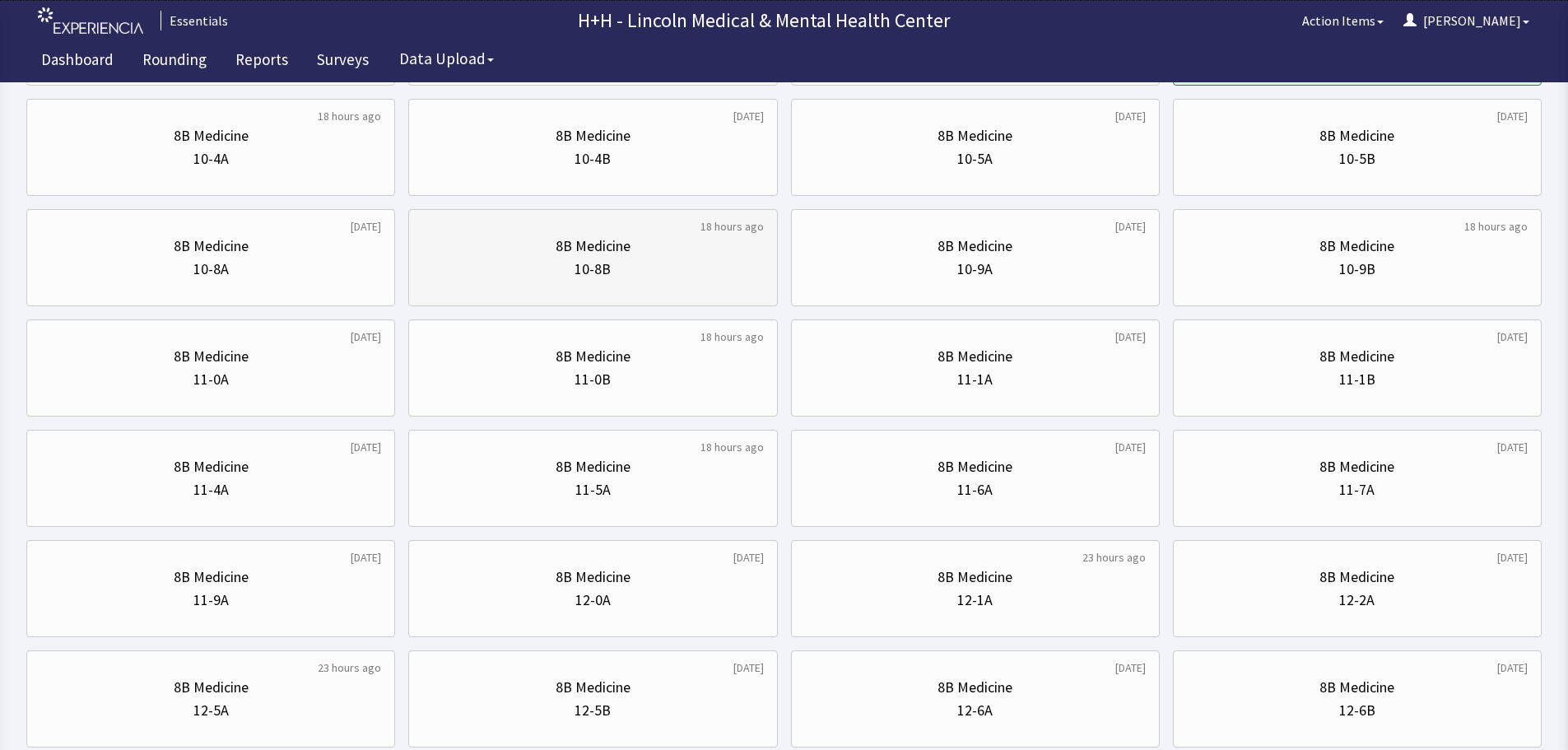
scroll to position [247, 0]
click at [309, 365] on div "8B Medicine" at bounding box center [211, 354] width 341 height 23
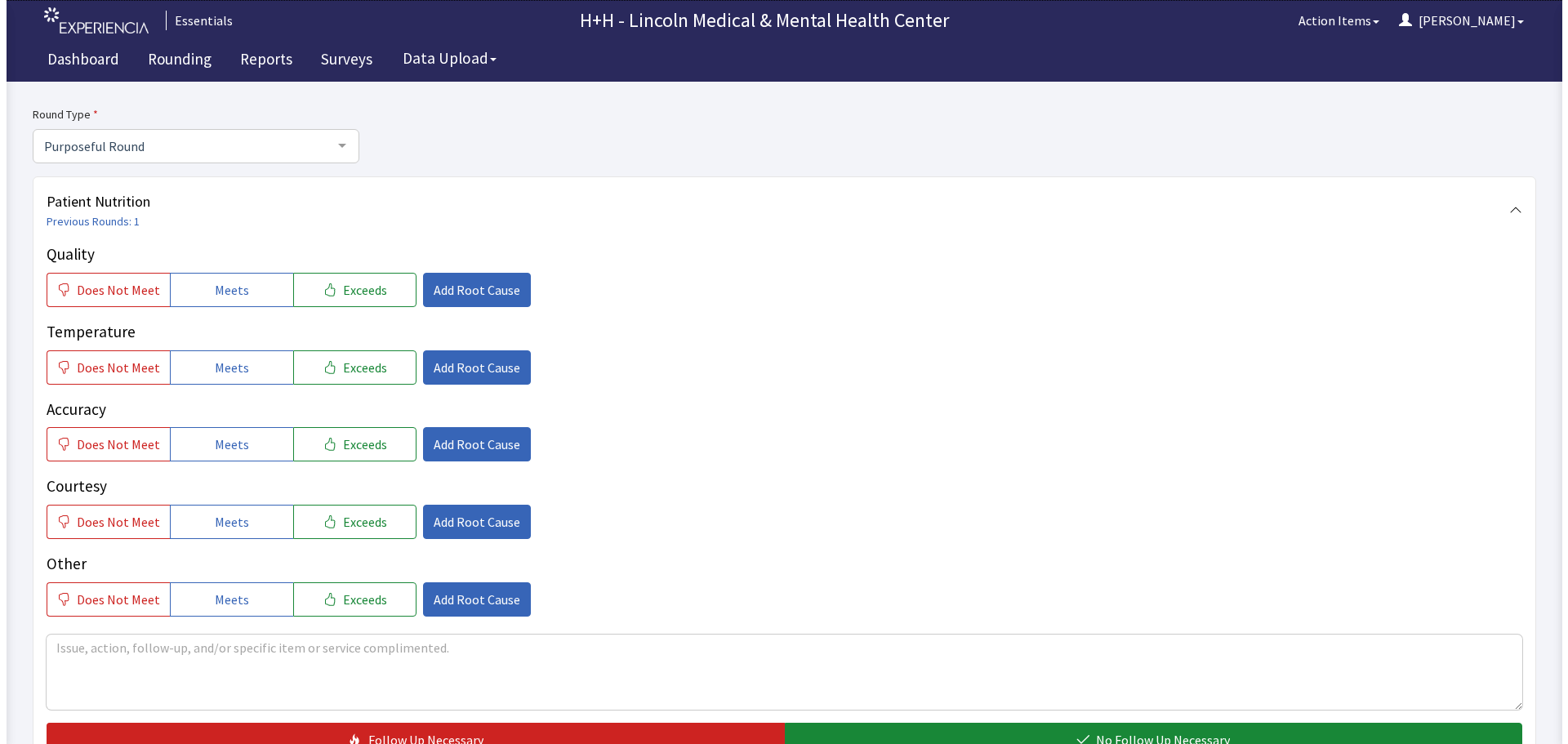
scroll to position [163, 0]
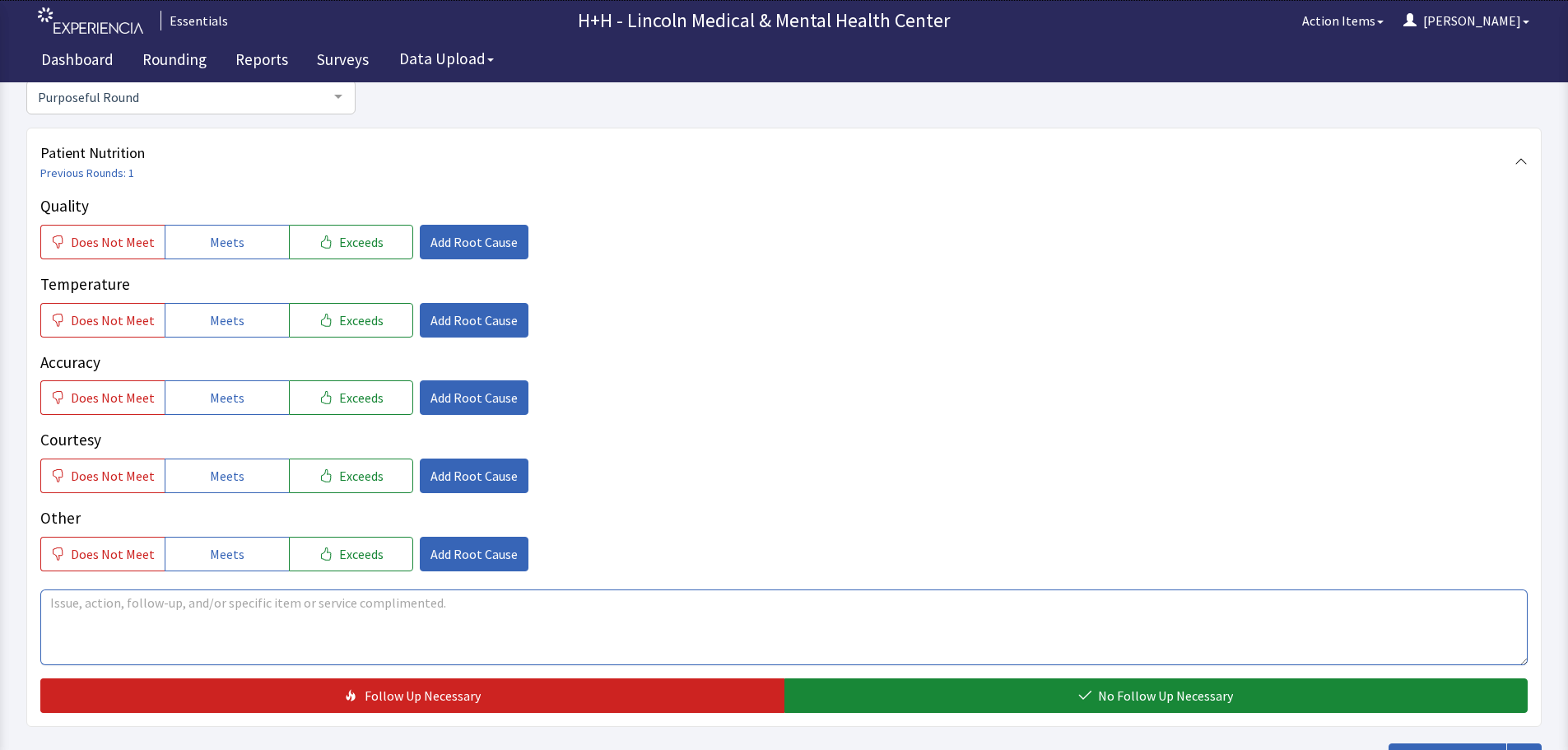
click at [61, 611] on textarea at bounding box center [784, 627] width 1488 height 76
click at [614, 605] on textarea "Gentleman told us he likes what he has ordered and our staff (FSA Serah) is ver…" at bounding box center [784, 627] width 1488 height 76
click at [704, 609] on textarea "Gentleman told us he likes what he has ordered and our staff (FSA Serah) is ver…" at bounding box center [784, 627] width 1488 height 76
type textarea "Gentleman told us he likes what he has ordered and our staff (FSA Serah) is ver…"
click at [351, 231] on button "Exceeds" at bounding box center [351, 242] width 124 height 35
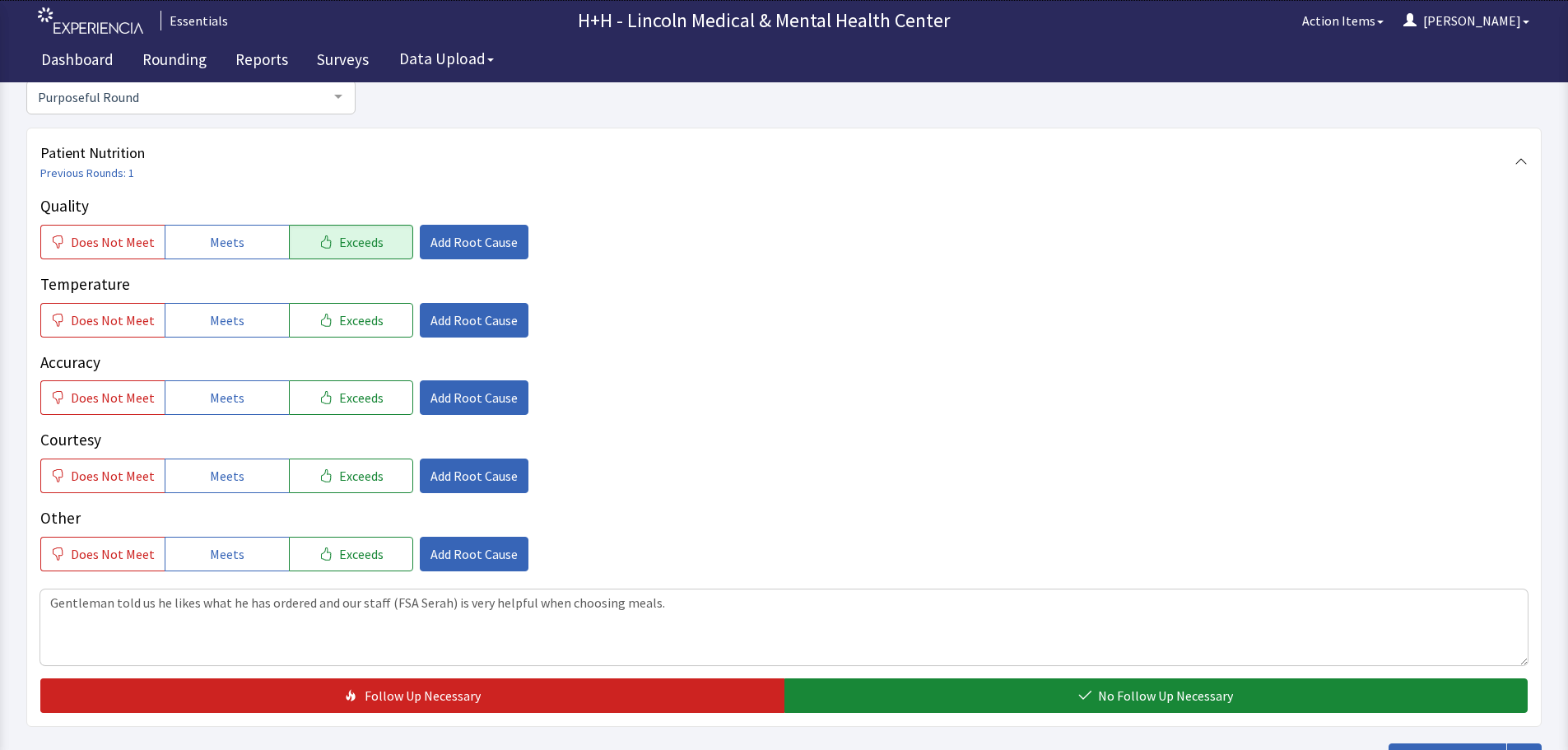
drag, startPoint x: 345, startPoint y: 321, endPoint x: 349, endPoint y: 352, distance: 31.3
click at [345, 322] on span "Exceeds" at bounding box center [361, 319] width 45 height 19
click at [347, 402] on span "Exceeds" at bounding box center [361, 397] width 45 height 19
drag, startPoint x: 344, startPoint y: 470, endPoint x: 352, endPoint y: 506, distance: 36.9
click at [346, 472] on span "Exceeds" at bounding box center [361, 475] width 45 height 19
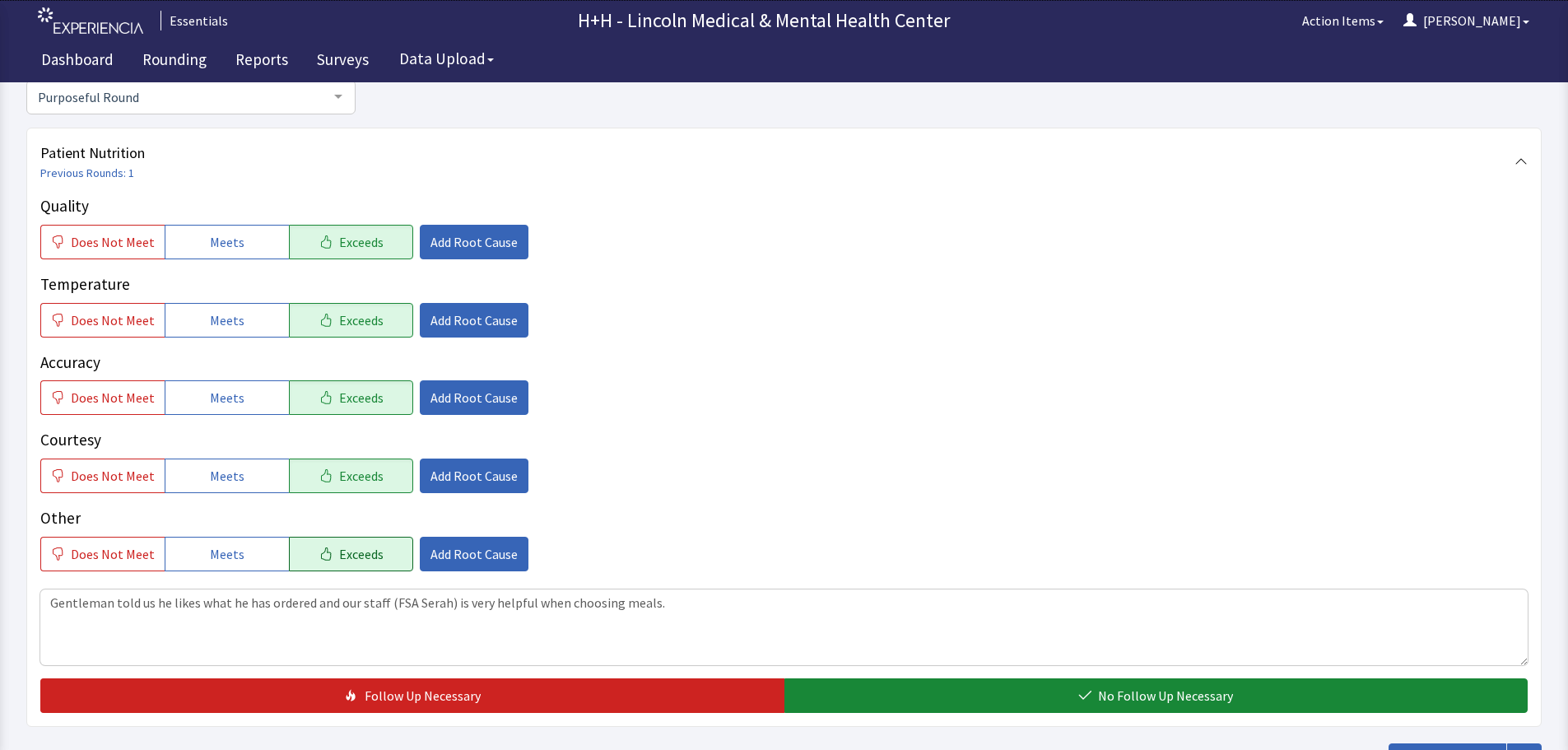
click at [357, 550] on span "Exceeds" at bounding box center [361, 553] width 45 height 19
click at [465, 478] on span "Add Root Cause" at bounding box center [475, 475] width 88 height 19
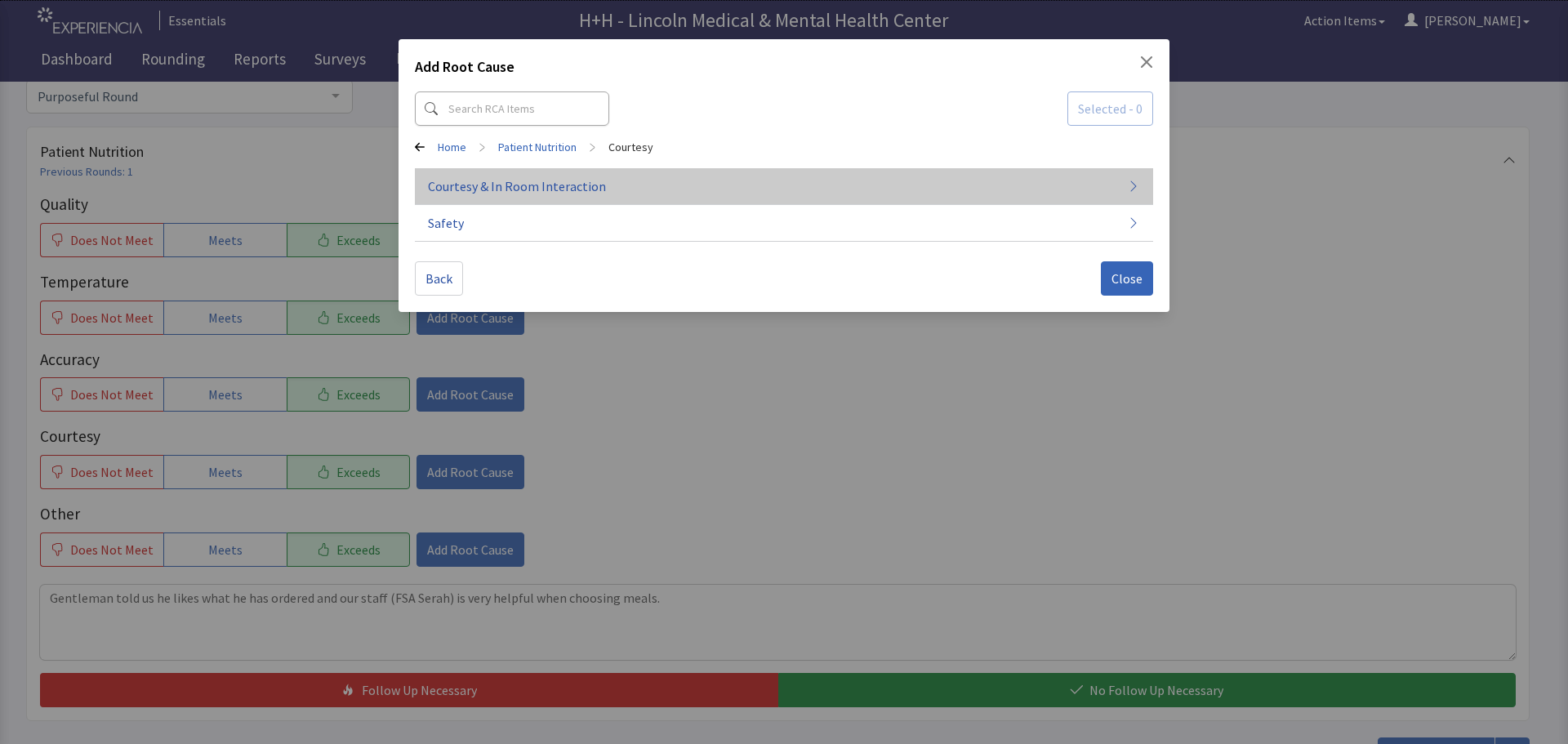
click at [518, 188] on span "Courtesy & In Room Interaction" at bounding box center [517, 186] width 178 height 19
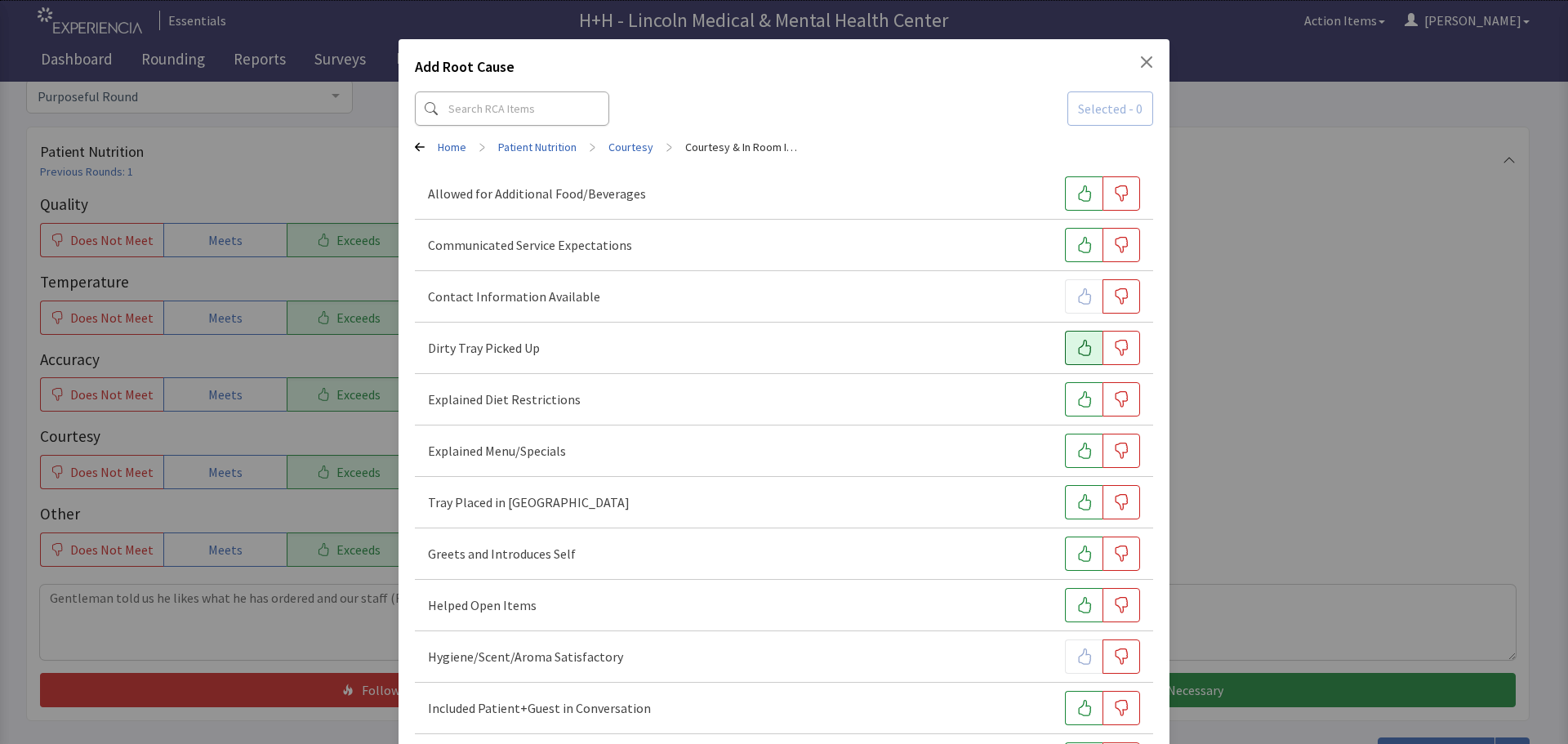
click at [1076, 340] on icon "button" at bounding box center [1085, 348] width 17 height 17
click at [1076, 501] on icon "button" at bounding box center [1085, 502] width 17 height 17
click at [1078, 555] on icon "button" at bounding box center [1085, 553] width 13 height 17
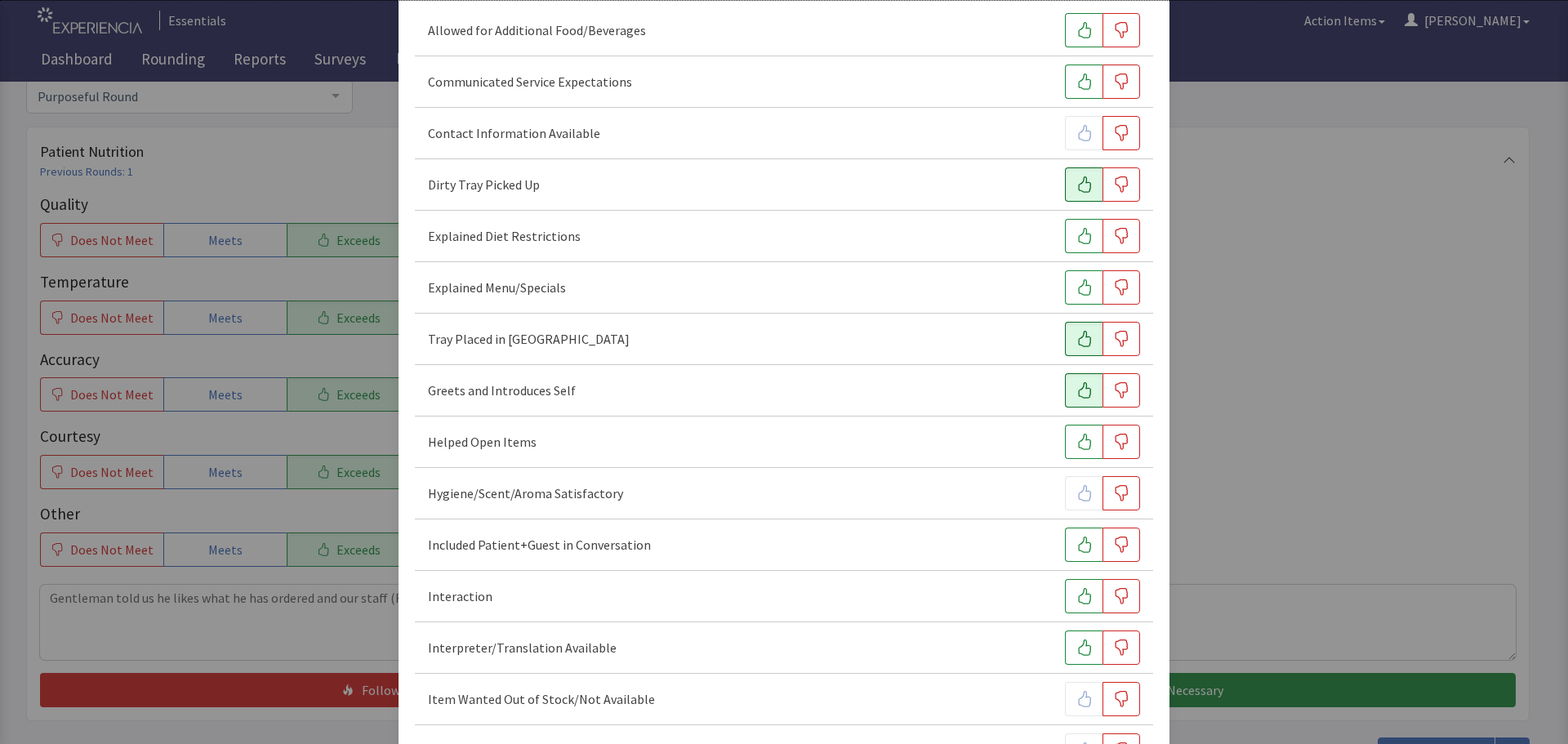
click at [1070, 555] on button "button" at bounding box center [1083, 544] width 38 height 34
click at [1076, 590] on icon "button" at bounding box center [1085, 596] width 17 height 17
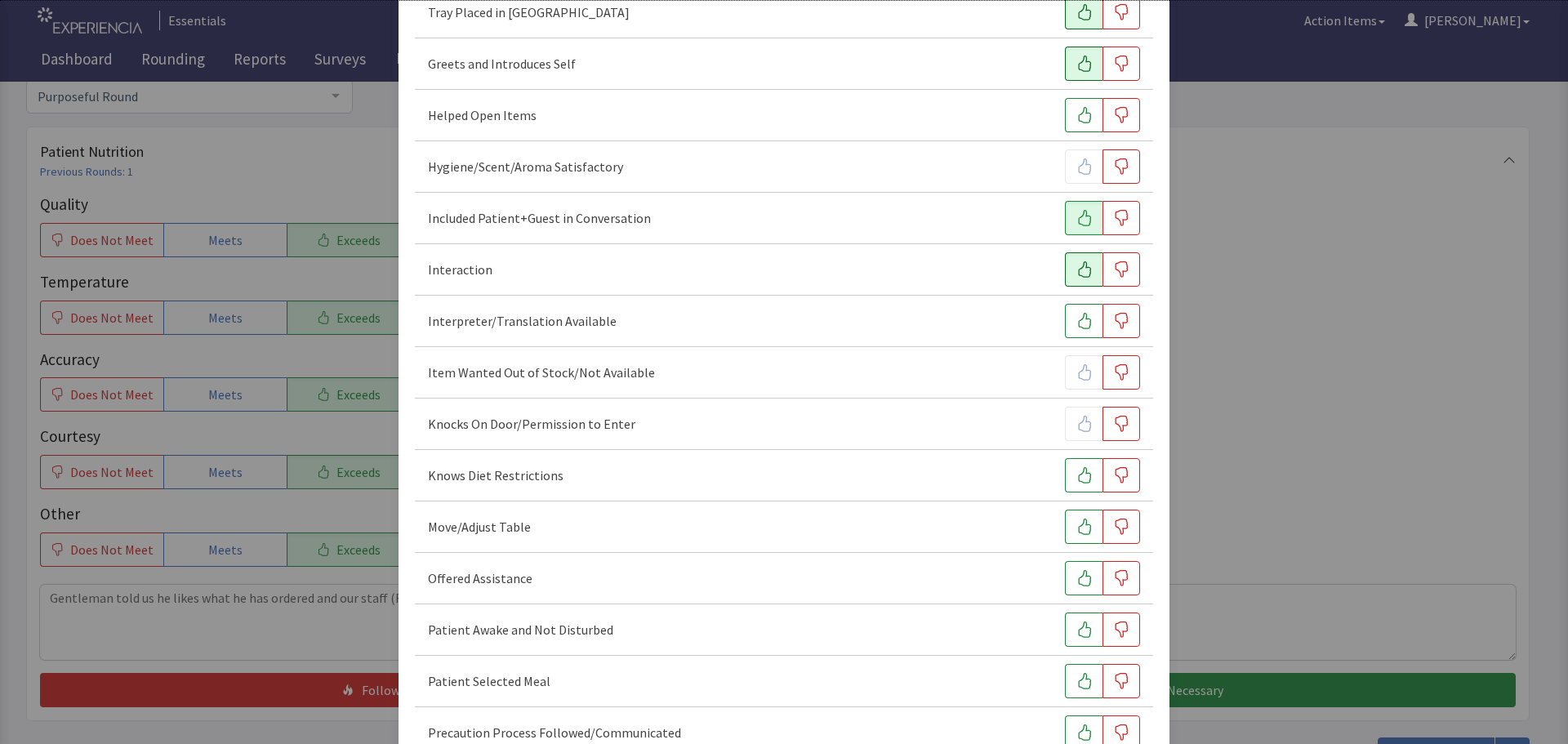
scroll to position [572, 0]
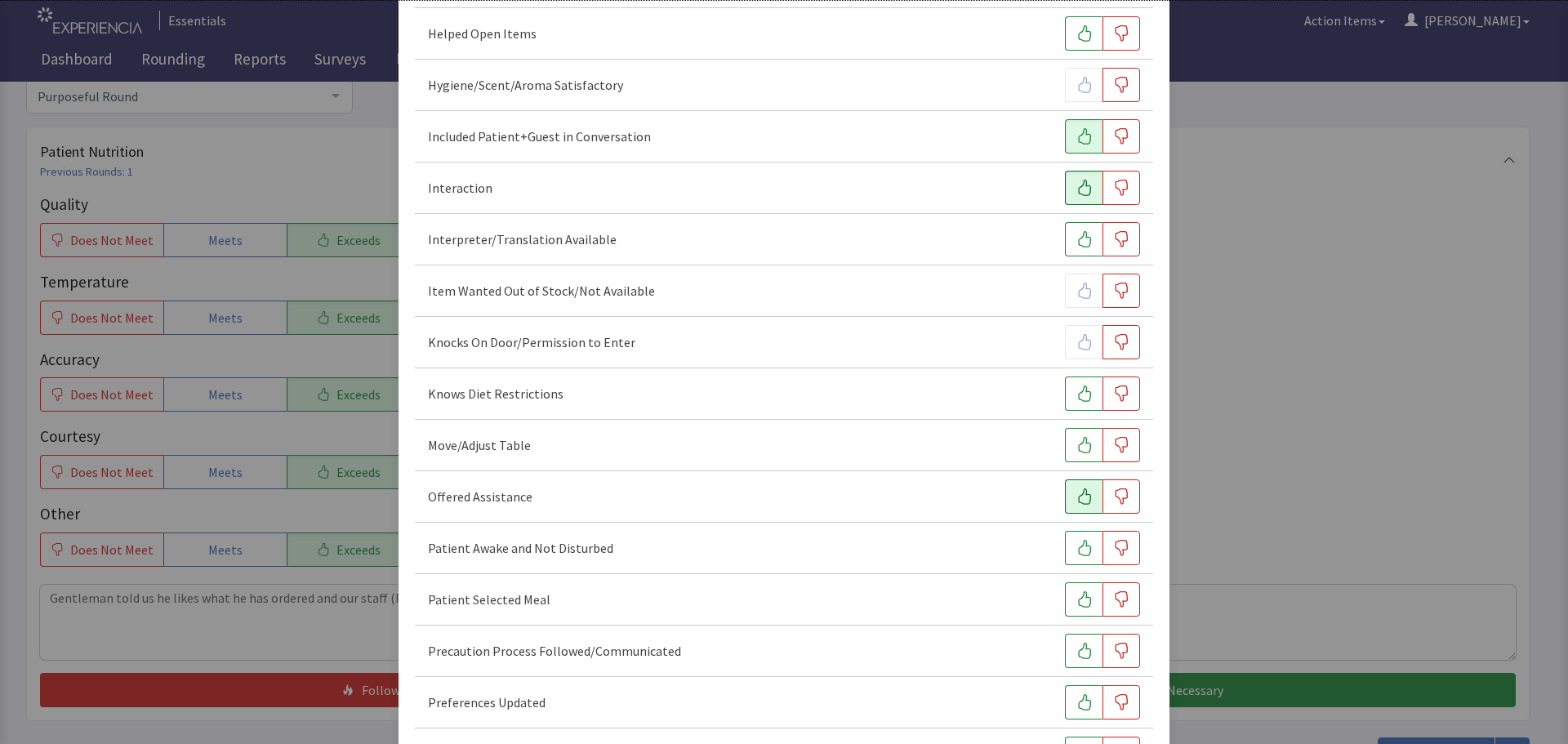
click at [1076, 497] on icon "button" at bounding box center [1085, 497] width 17 height 17
click at [1076, 547] on icon "button" at bounding box center [1085, 548] width 17 height 17
click at [1076, 606] on icon "button" at bounding box center [1085, 599] width 17 height 17
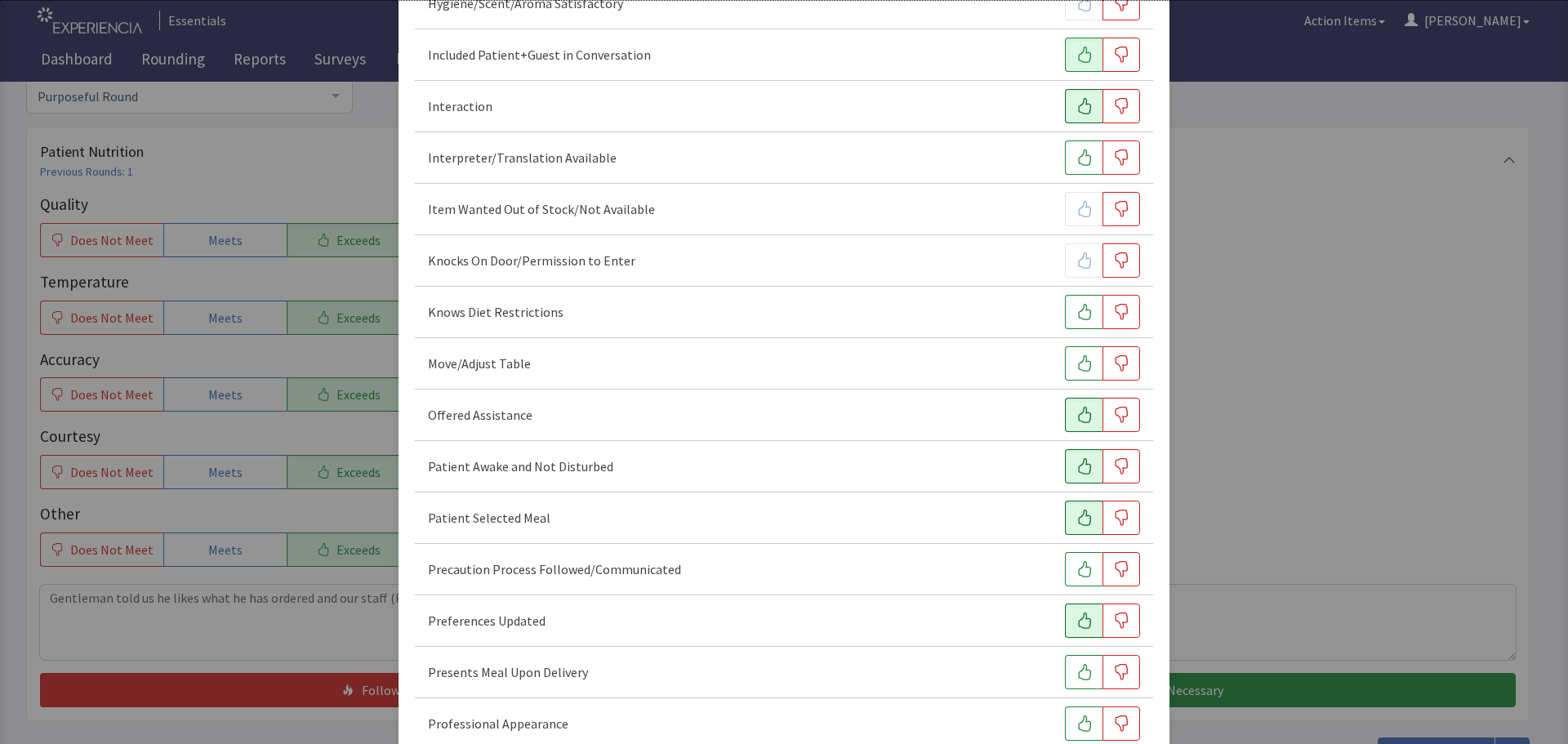
click at [1079, 624] on icon "button" at bounding box center [1085, 620] width 17 height 17
click at [1074, 663] on button "button" at bounding box center [1083, 671] width 38 height 34
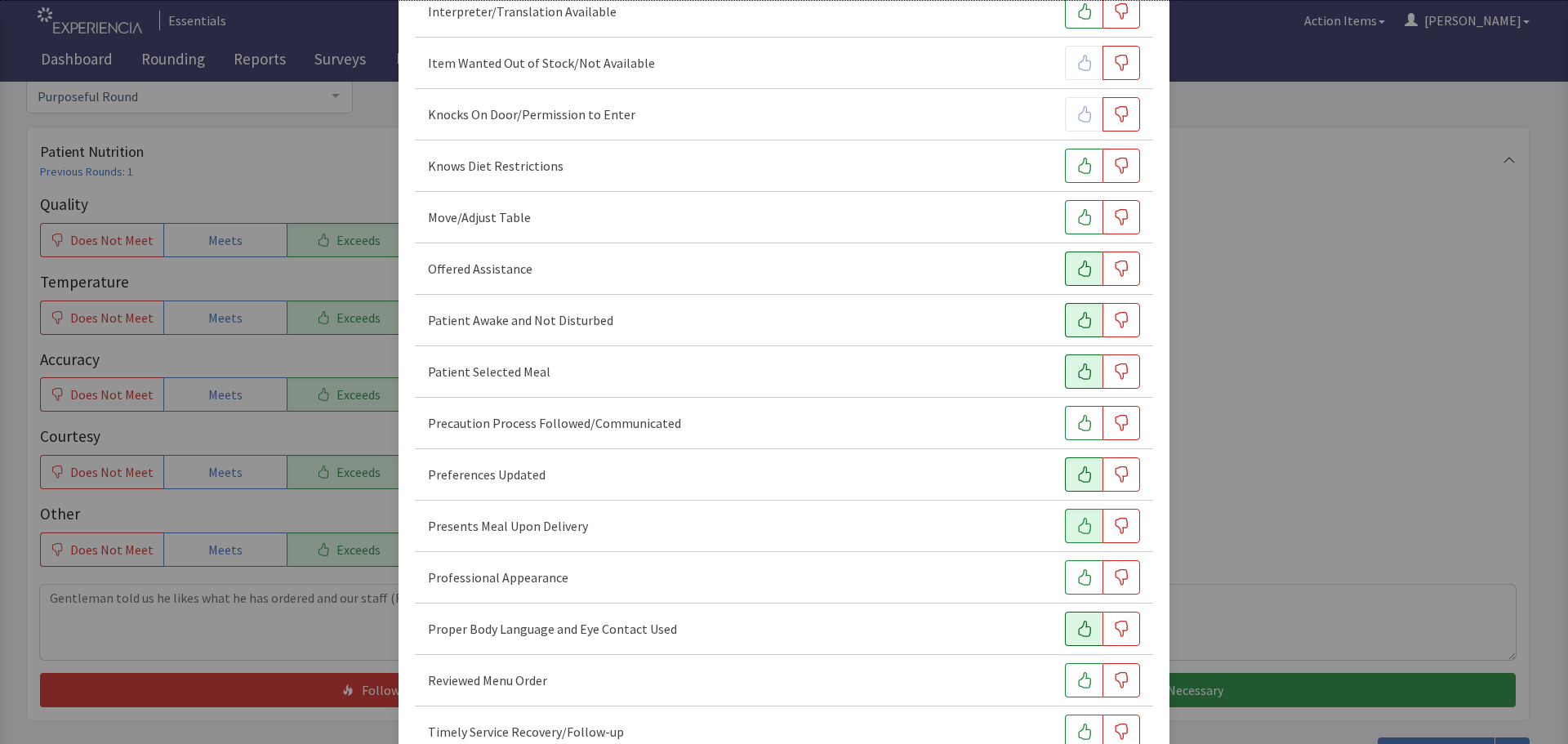
scroll to position [816, 0]
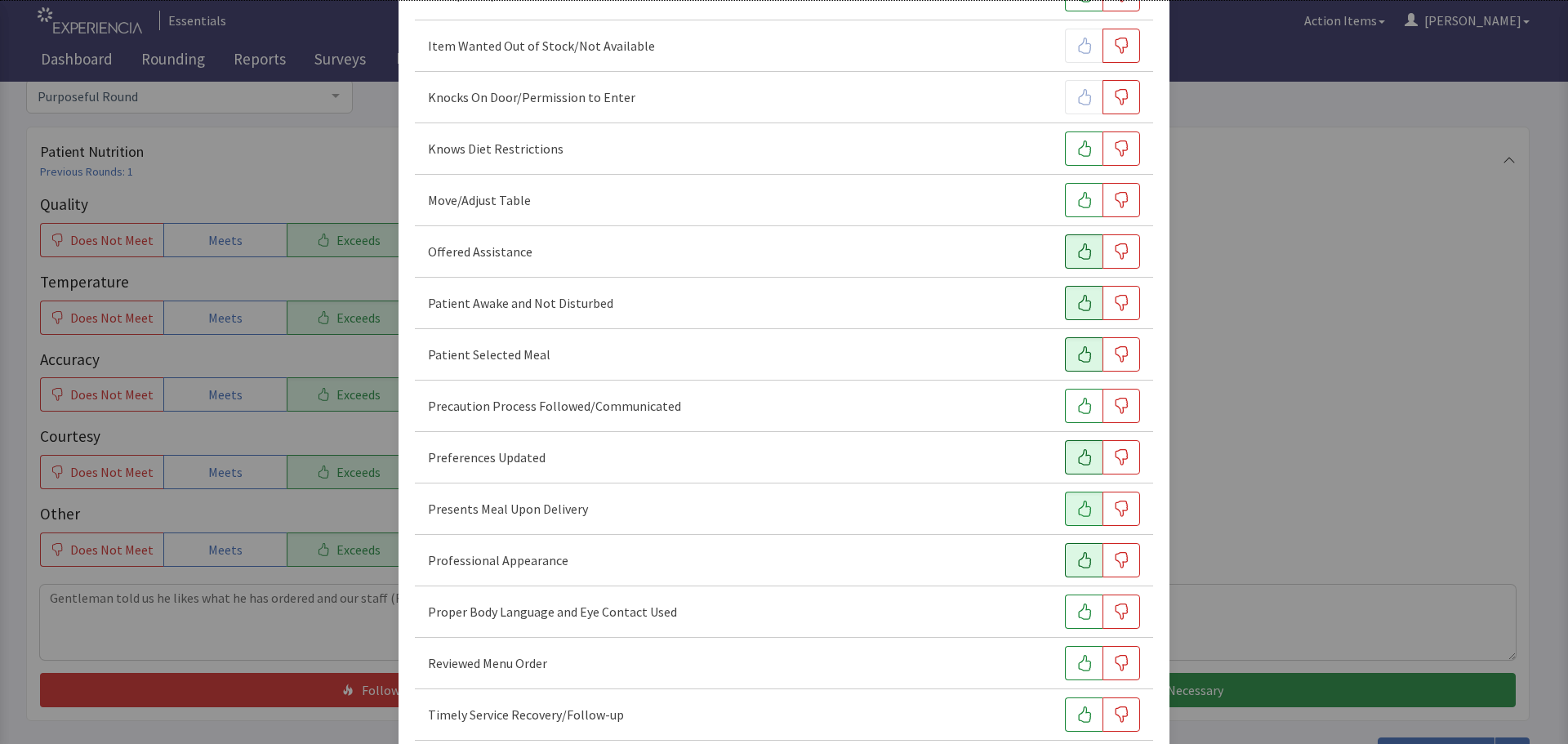
click at [1076, 567] on icon "button" at bounding box center [1085, 560] width 17 height 17
click at [1076, 615] on icon "button" at bounding box center [1085, 612] width 17 height 17
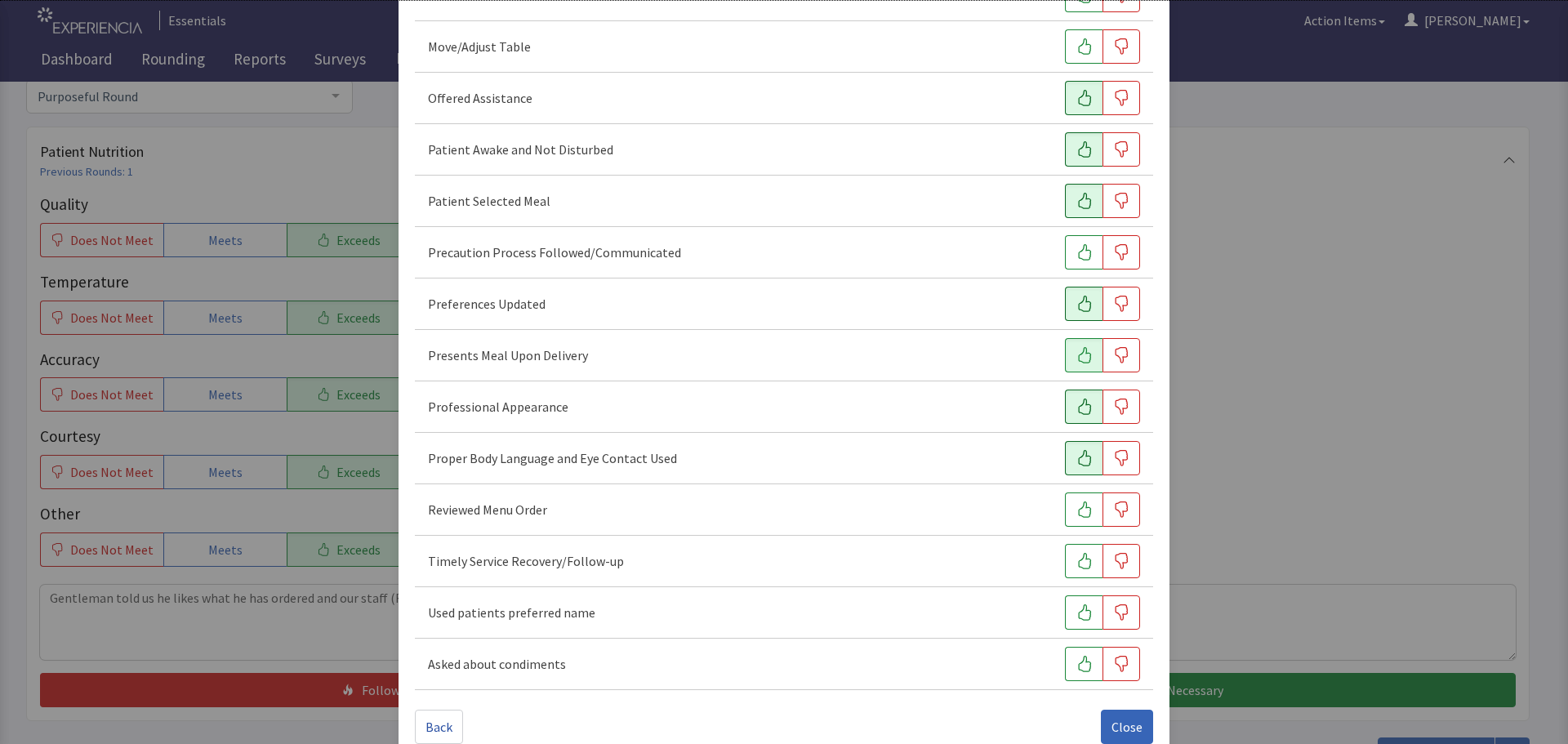
scroll to position [980, 0]
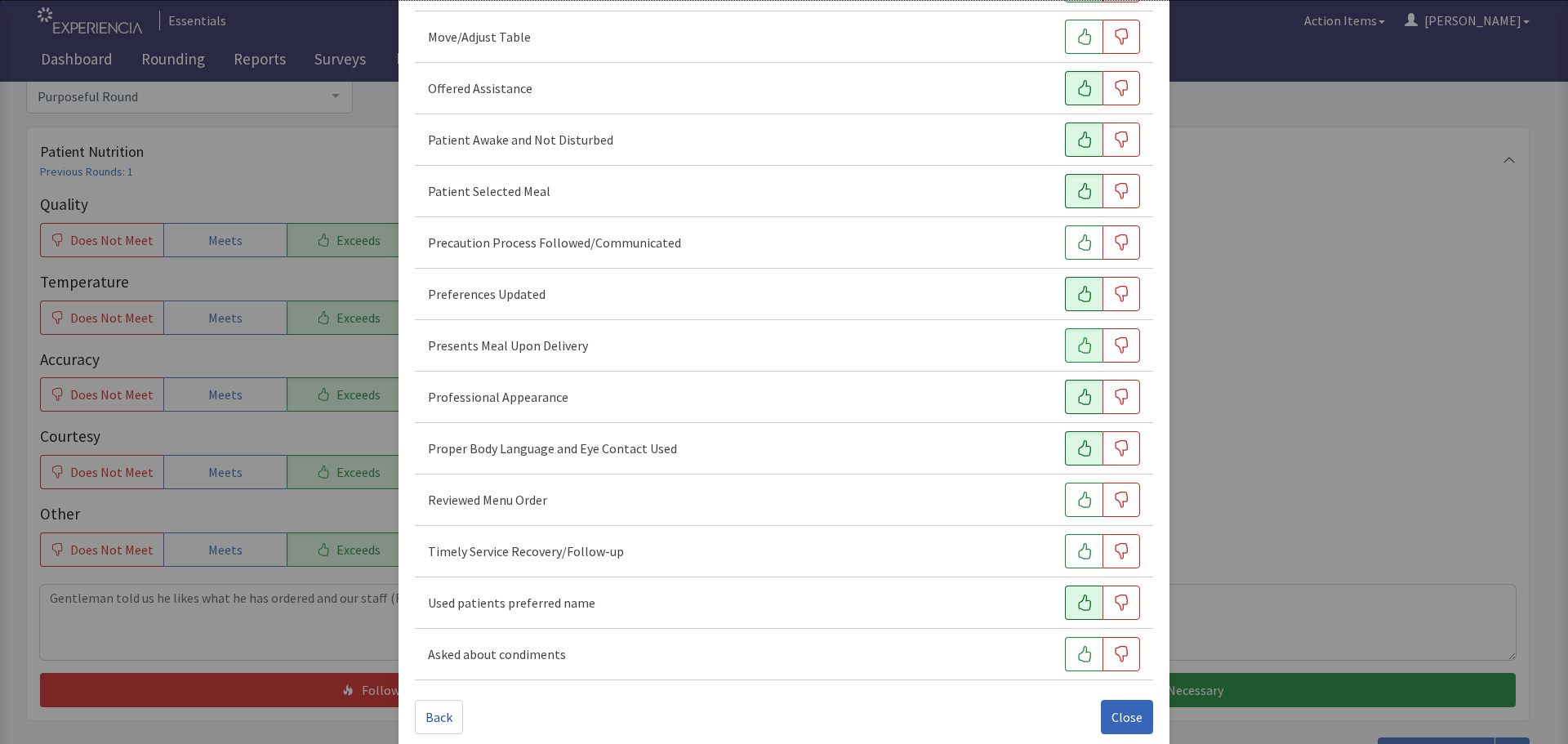
click at [1076, 606] on icon "button" at bounding box center [1085, 603] width 17 height 17
click at [1080, 556] on icon "button" at bounding box center [1085, 551] width 13 height 17
click at [1117, 706] on button "Close" at bounding box center [1126, 716] width 52 height 34
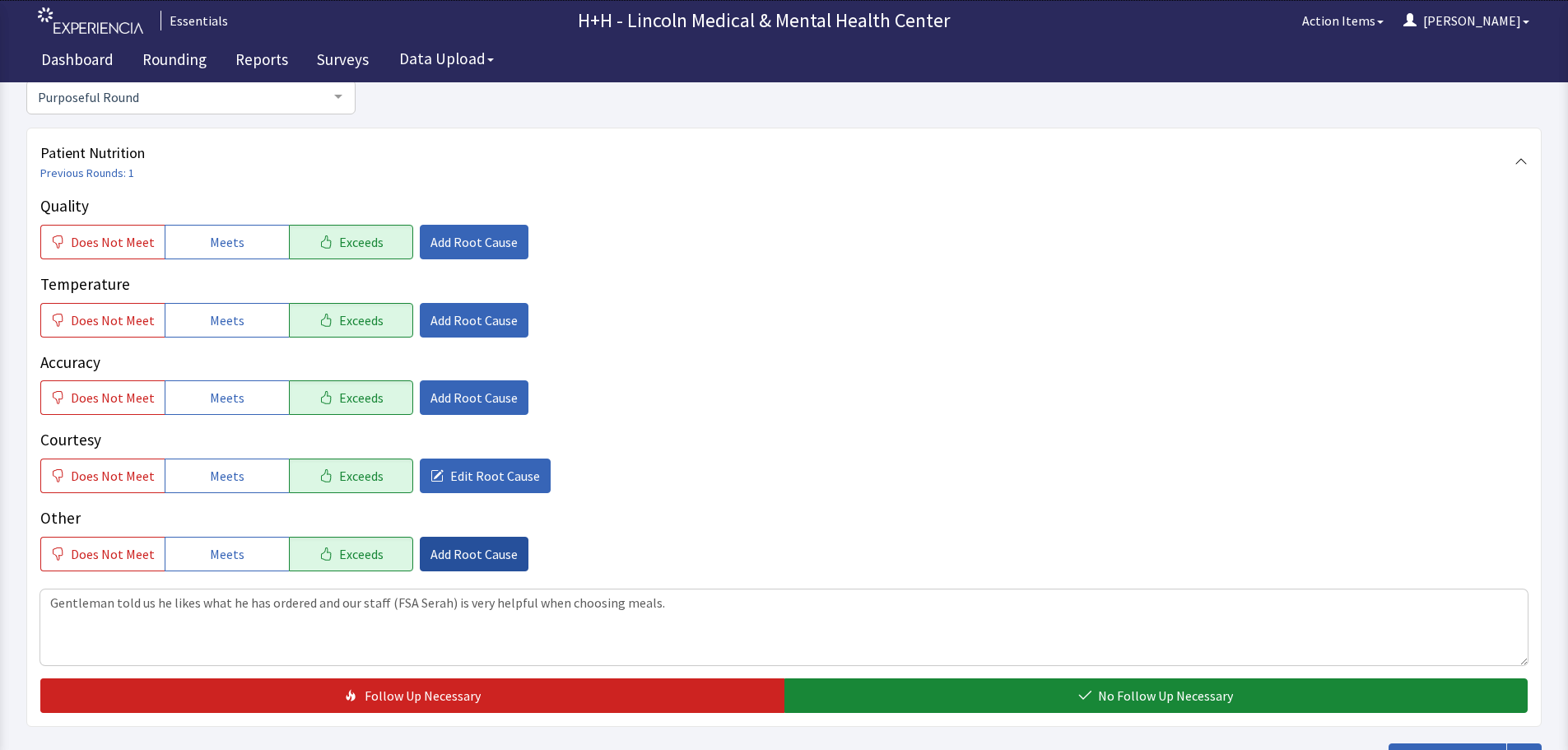
click at [484, 553] on span "Add Root Cause" at bounding box center [475, 553] width 88 height 19
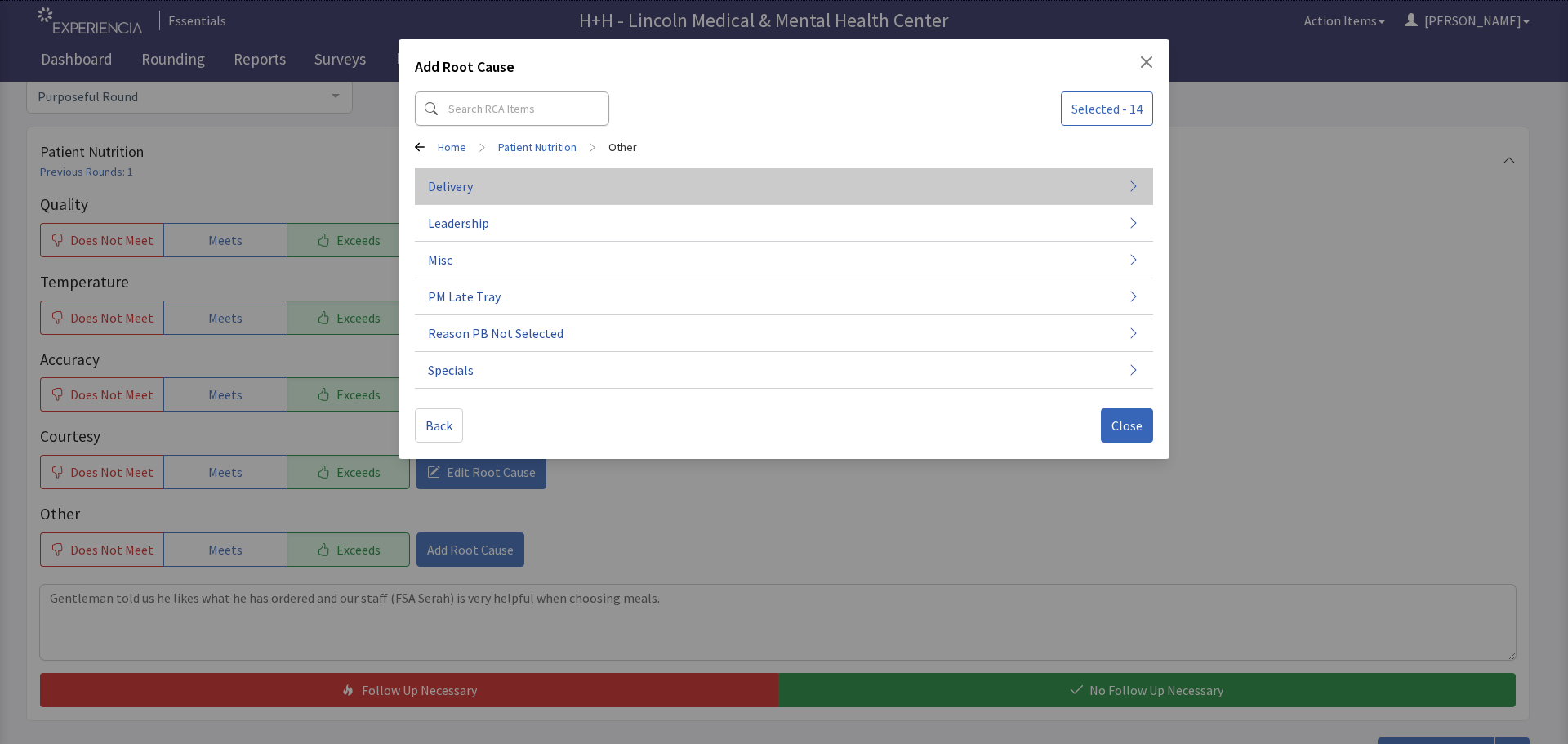
click at [483, 189] on button "Delivery" at bounding box center [784, 186] width 738 height 37
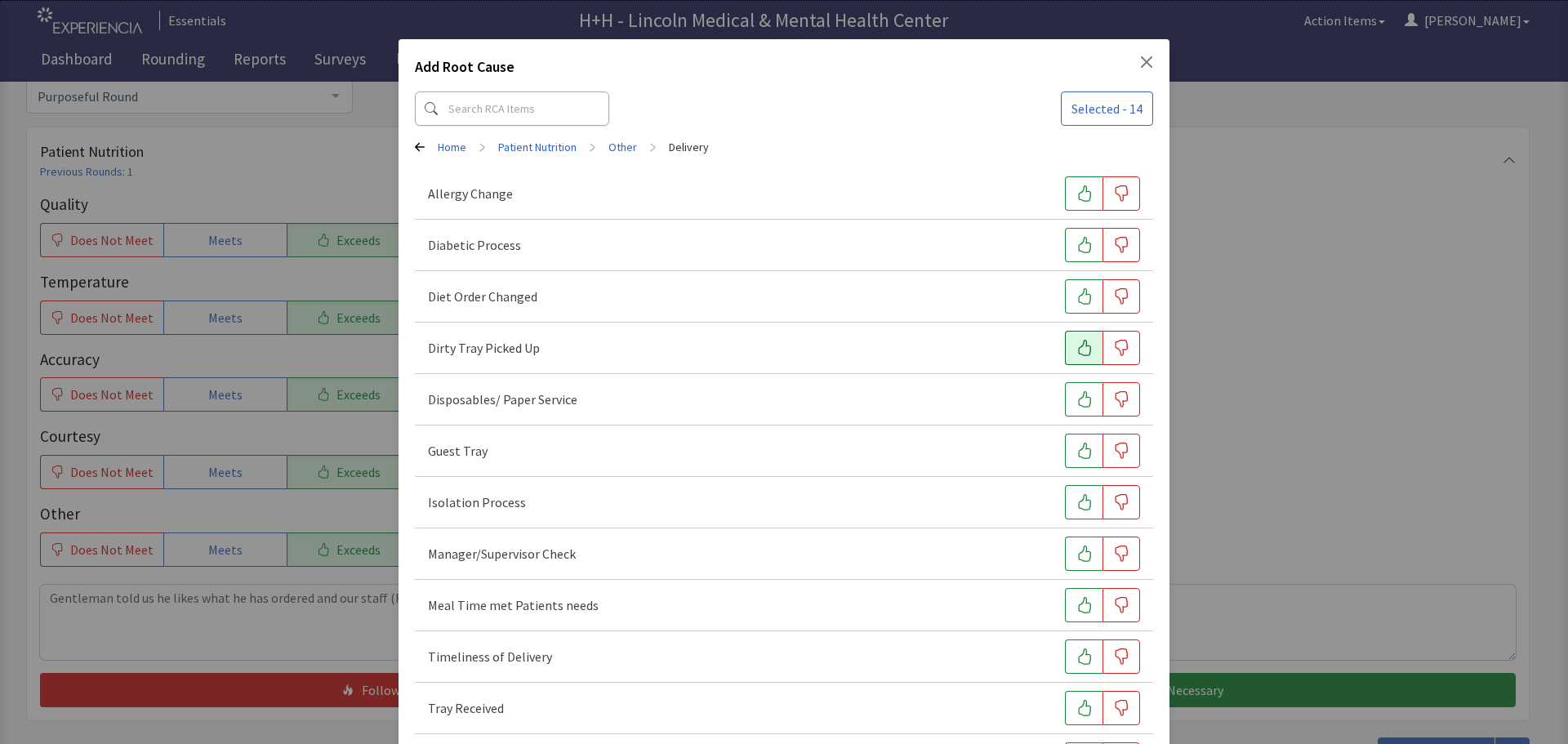
click at [1076, 349] on icon "button" at bounding box center [1085, 348] width 17 height 17
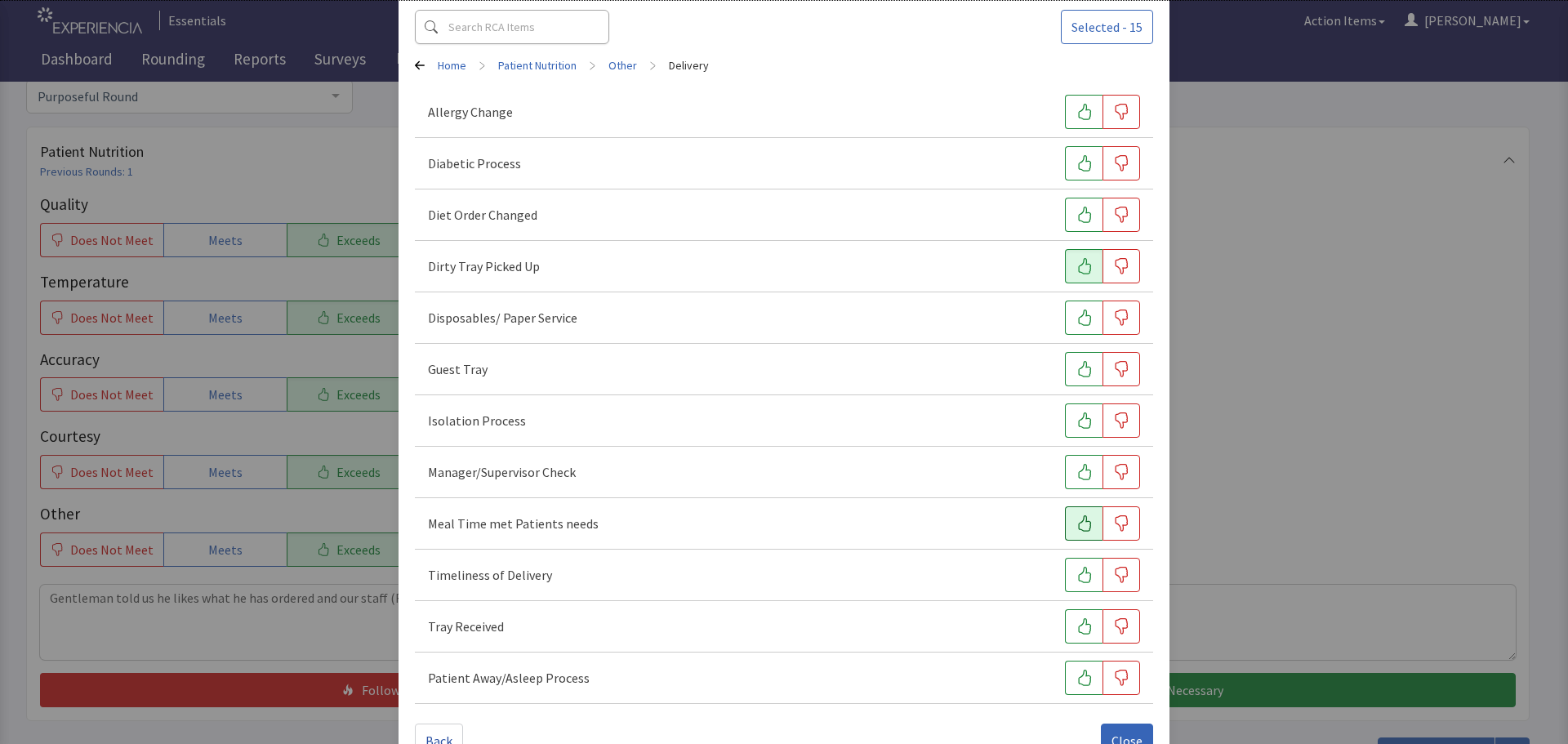
click at [1078, 522] on icon "button" at bounding box center [1085, 523] width 13 height 17
click at [1083, 569] on icon "button" at bounding box center [1085, 575] width 17 height 17
click at [1079, 622] on icon "button" at bounding box center [1085, 626] width 17 height 17
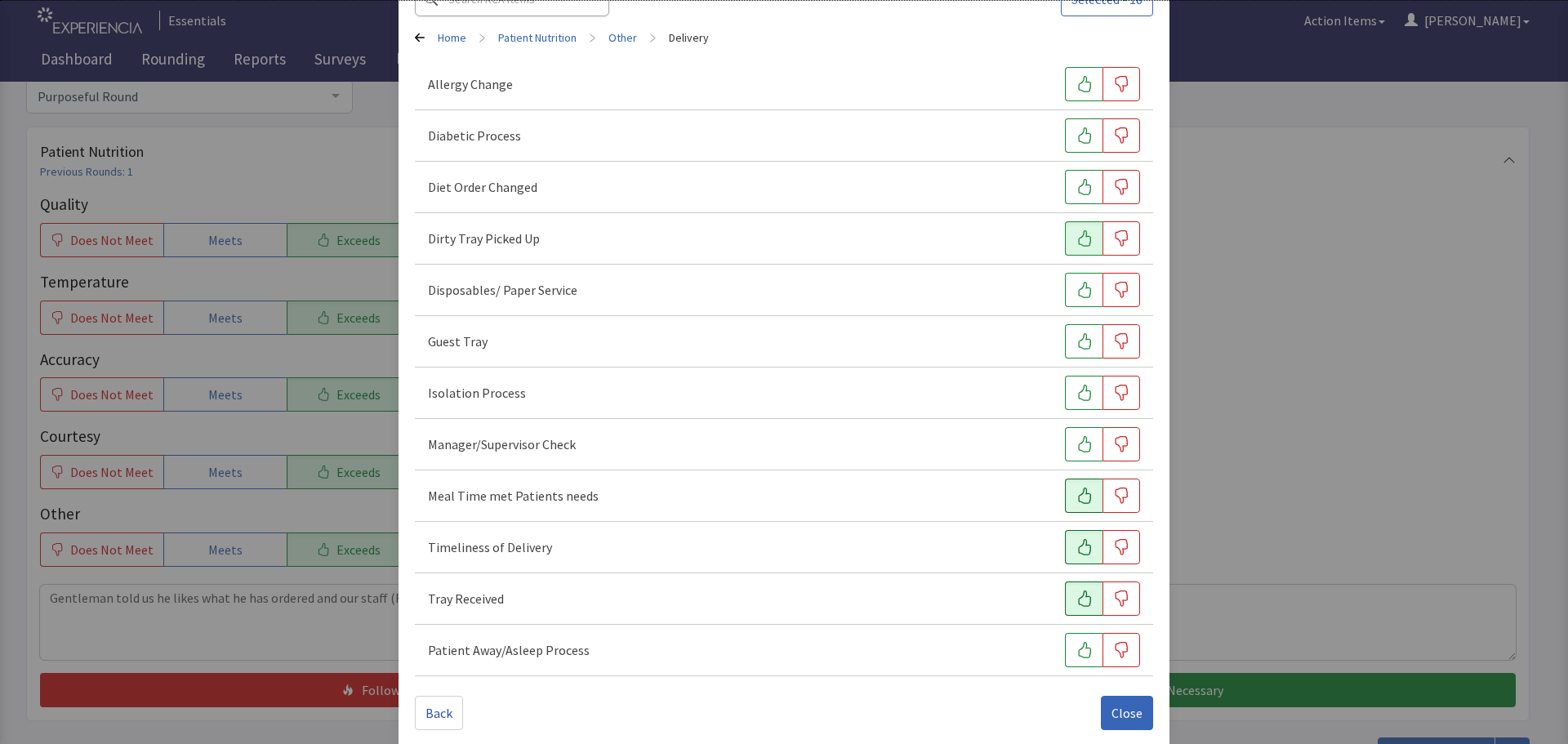
scroll to position [125, 0]
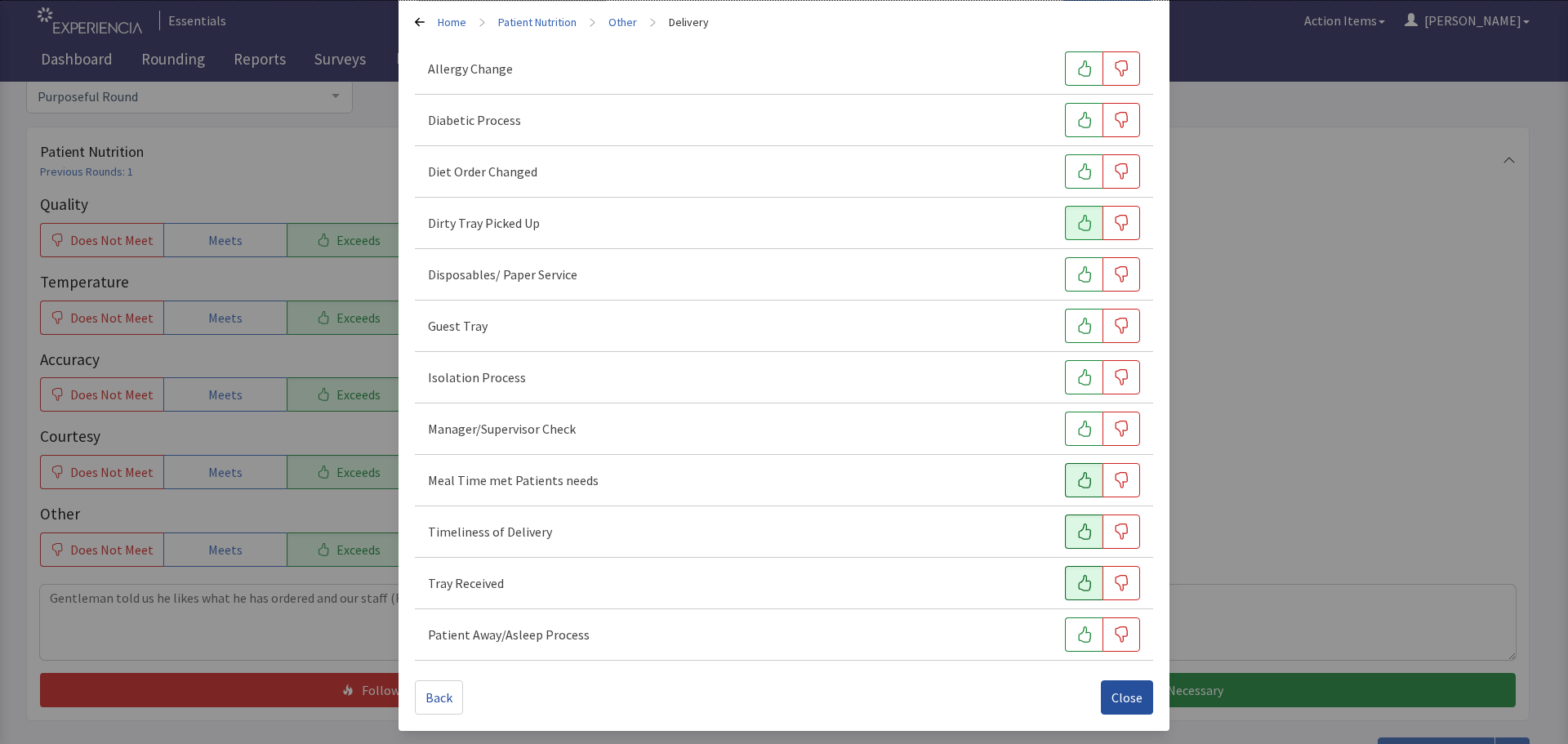
click at [1121, 690] on span "Close" at bounding box center [1126, 696] width 31 height 19
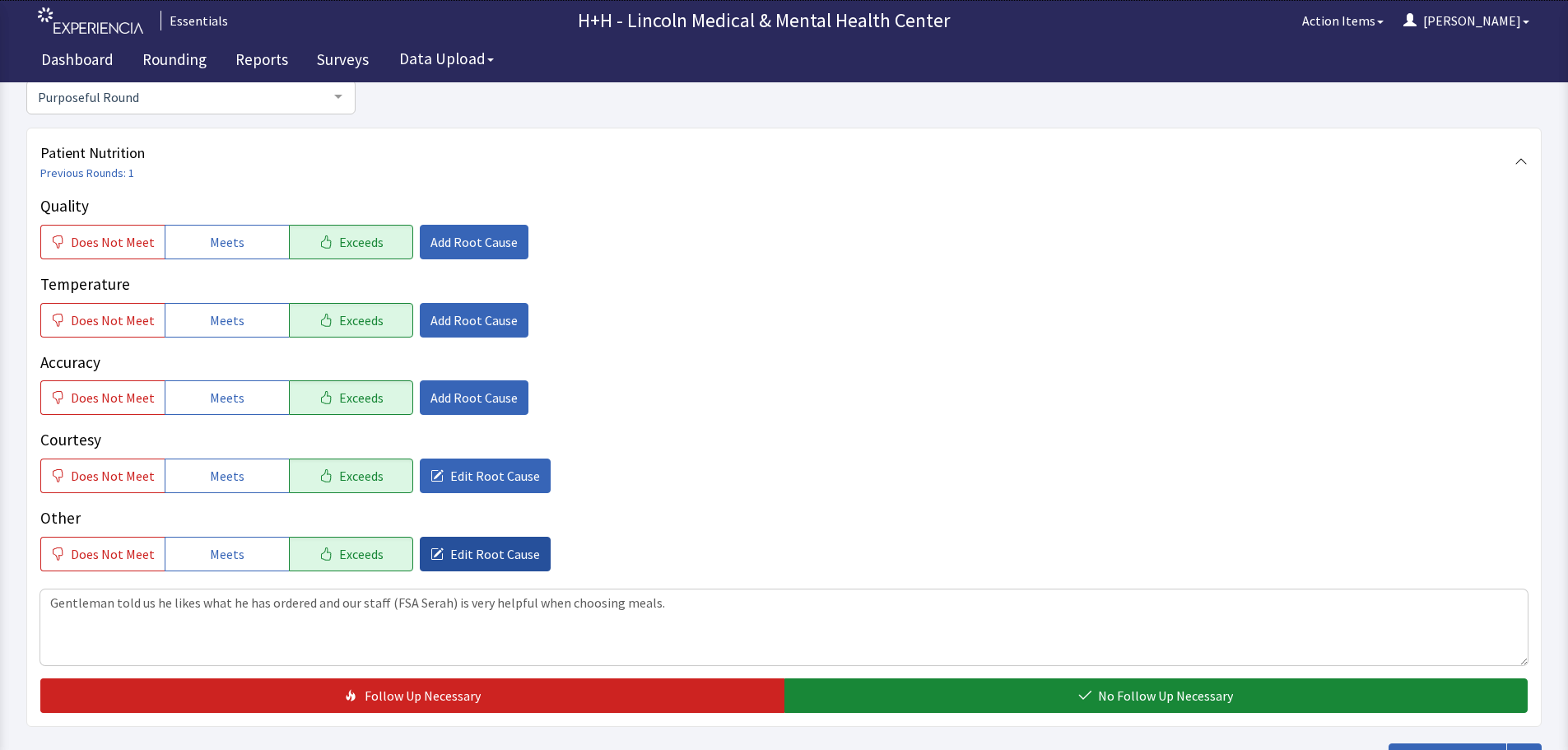
click at [507, 554] on span "Edit Root Cause" at bounding box center [495, 553] width 89 height 19
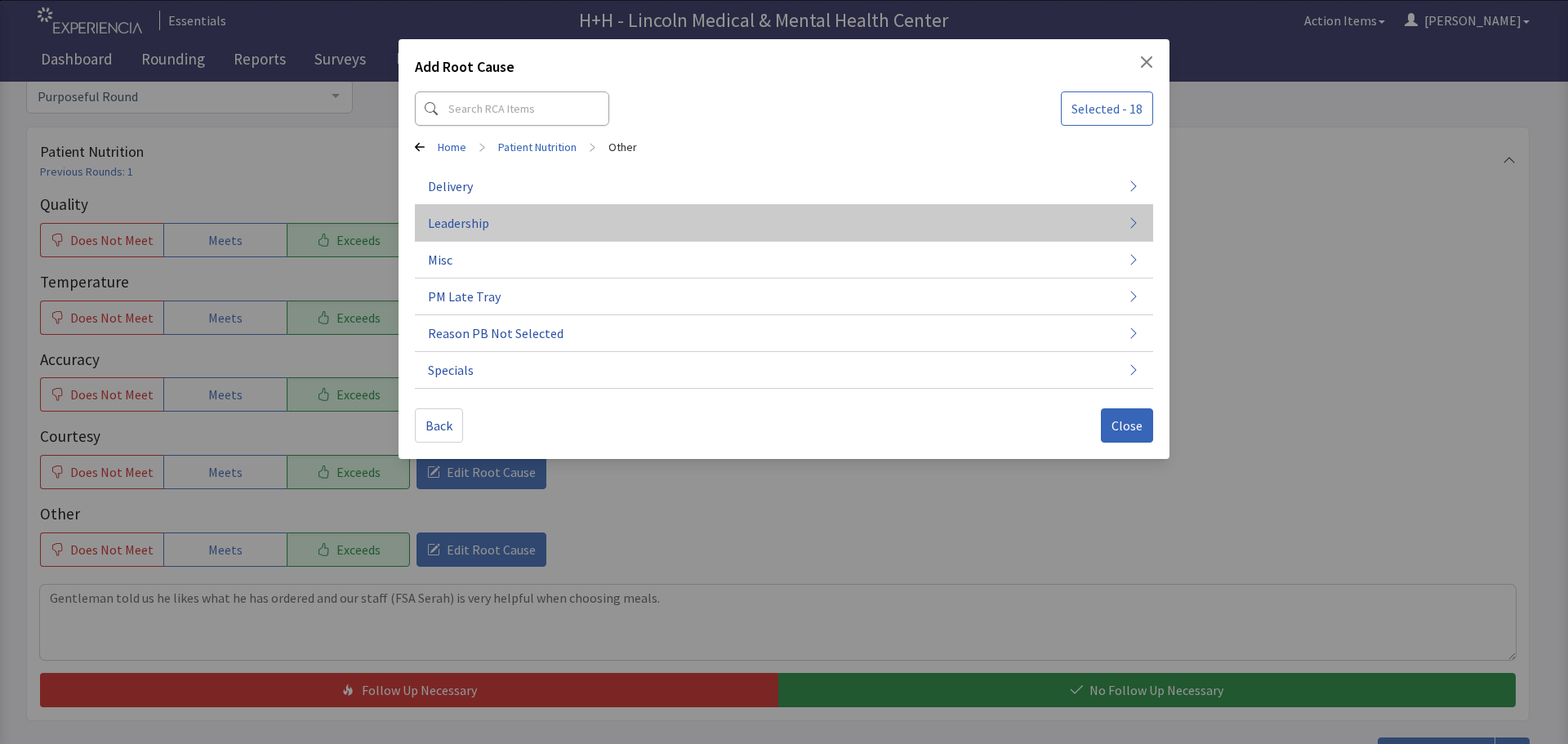
click at [506, 226] on button "Leadership" at bounding box center [784, 223] width 738 height 37
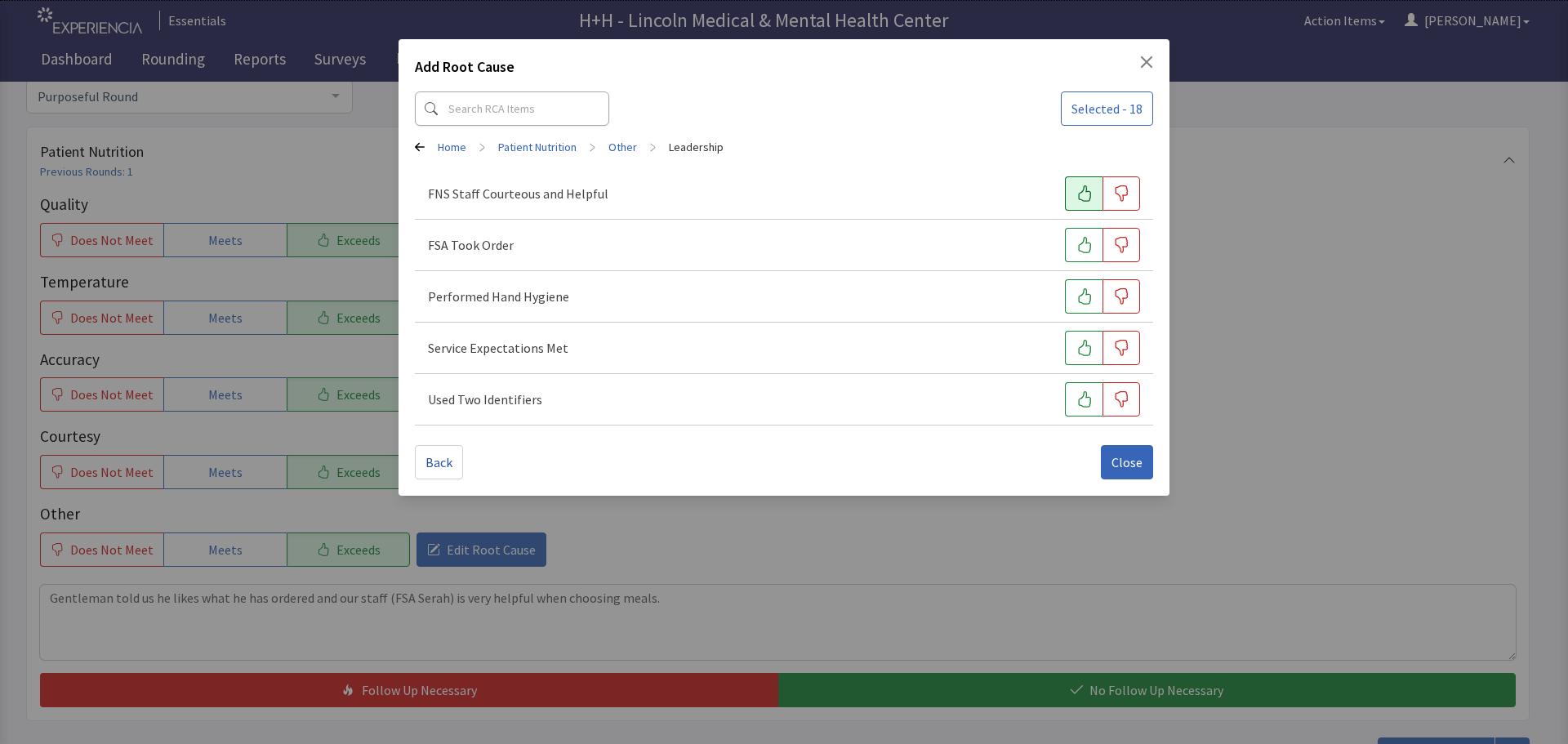
click at [1068, 186] on button "button" at bounding box center [1083, 193] width 38 height 34
click at [1080, 242] on icon "button" at bounding box center [1085, 245] width 17 height 17
click at [1080, 297] on icon "button" at bounding box center [1085, 297] width 17 height 17
click at [1085, 346] on icon "button" at bounding box center [1085, 348] width 17 height 17
click at [1081, 400] on icon "button" at bounding box center [1085, 400] width 17 height 17
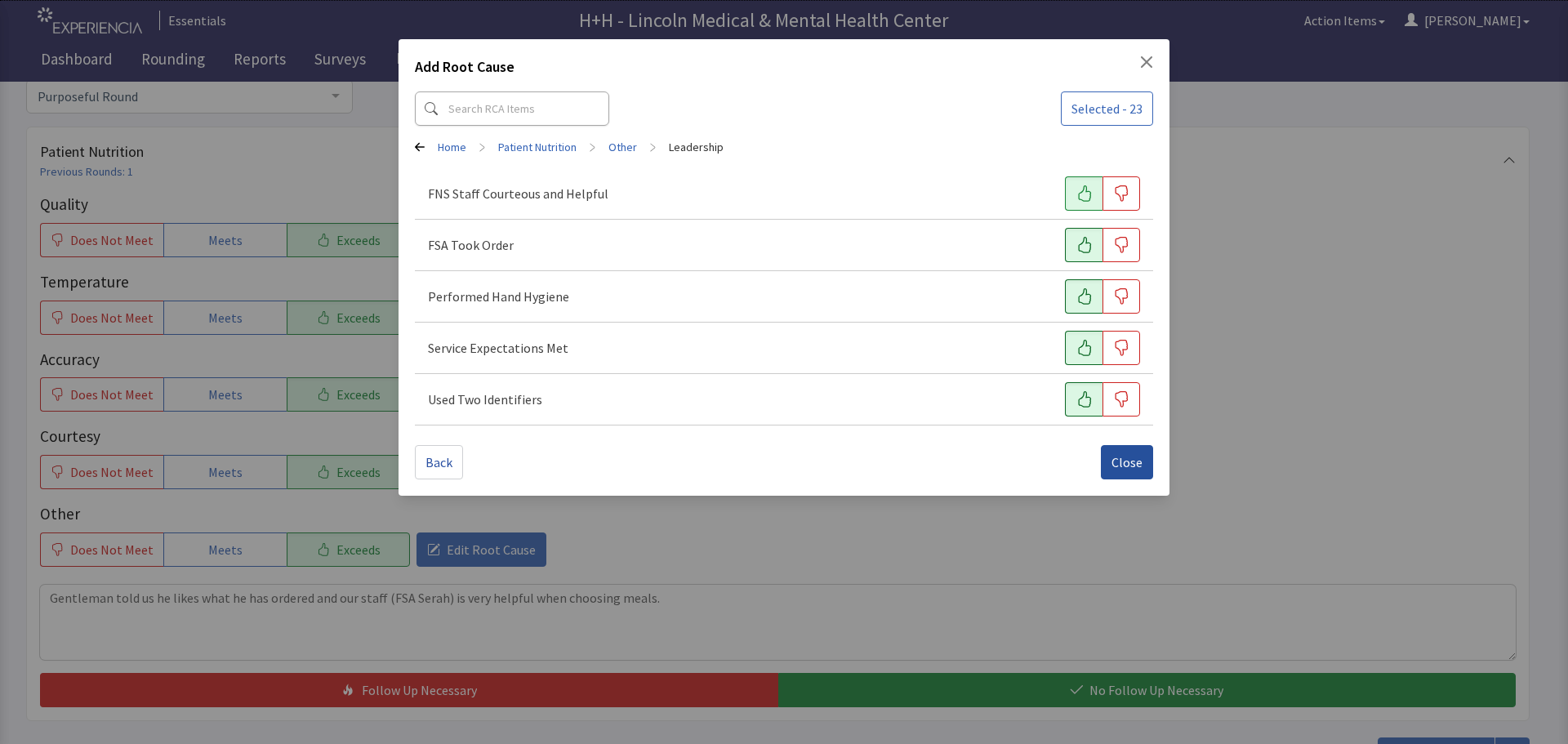
click at [1106, 463] on button "Close" at bounding box center [1126, 461] width 52 height 34
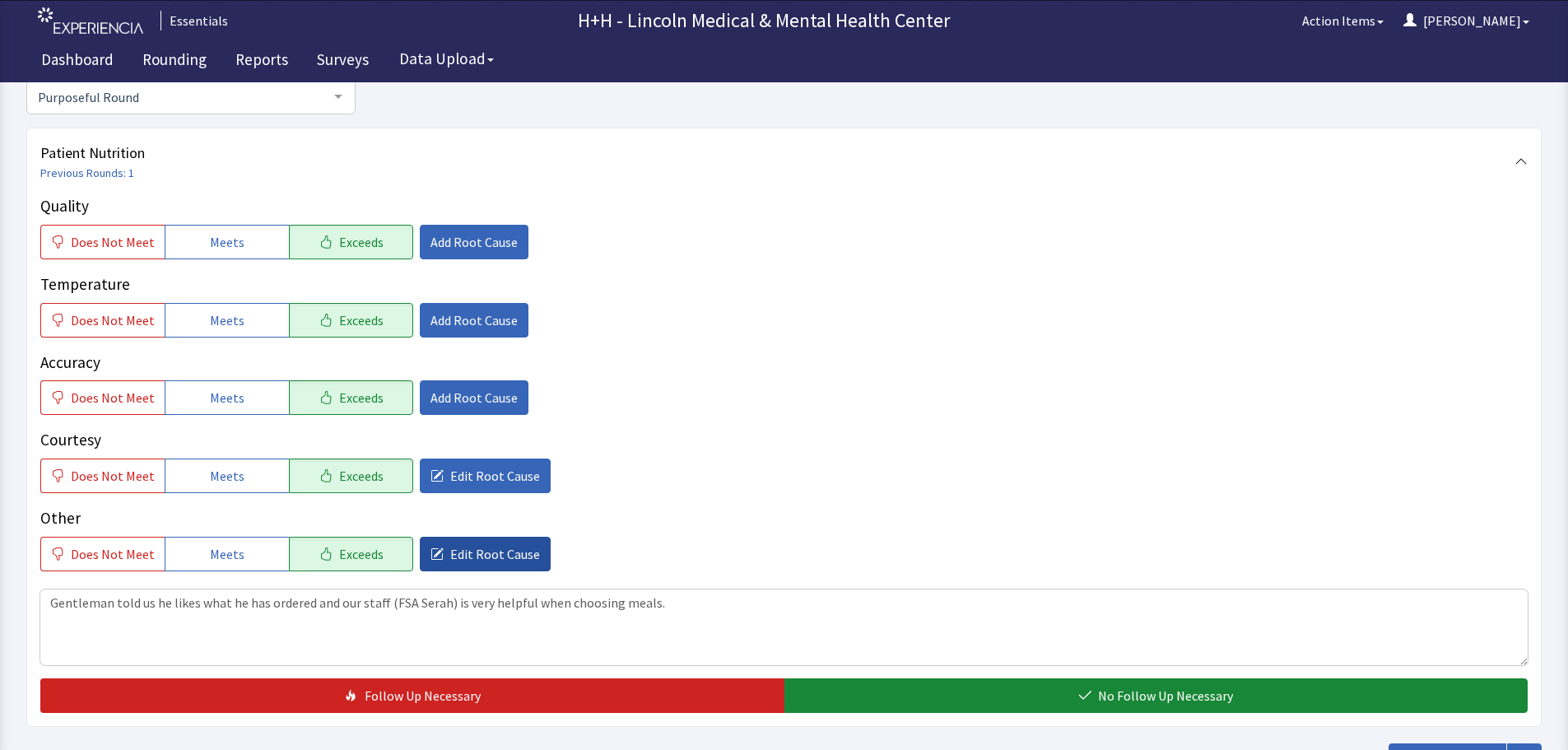
click at [492, 548] on span "Edit Root Cause" at bounding box center [495, 553] width 89 height 19
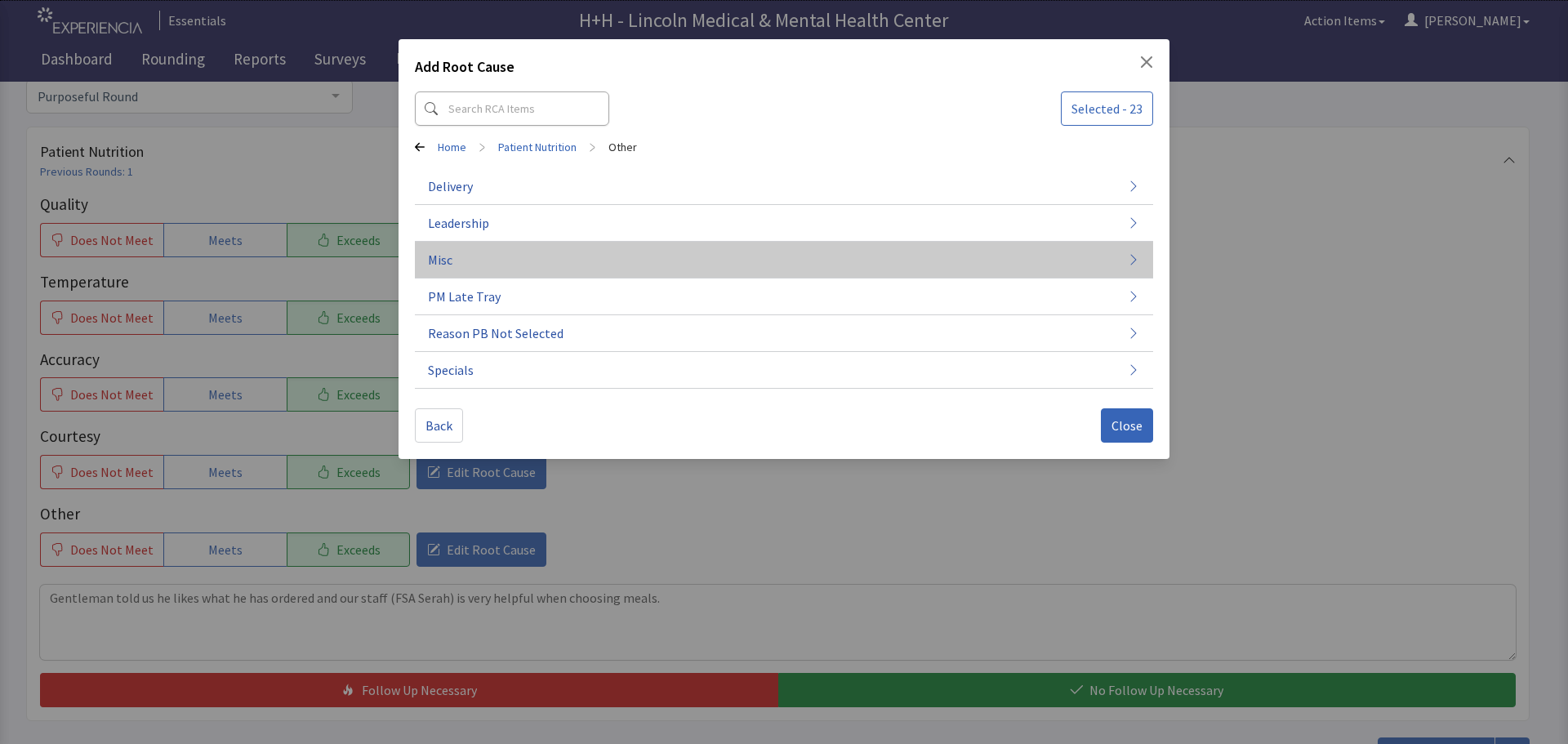
click at [447, 252] on span "Misc" at bounding box center [440, 259] width 24 height 19
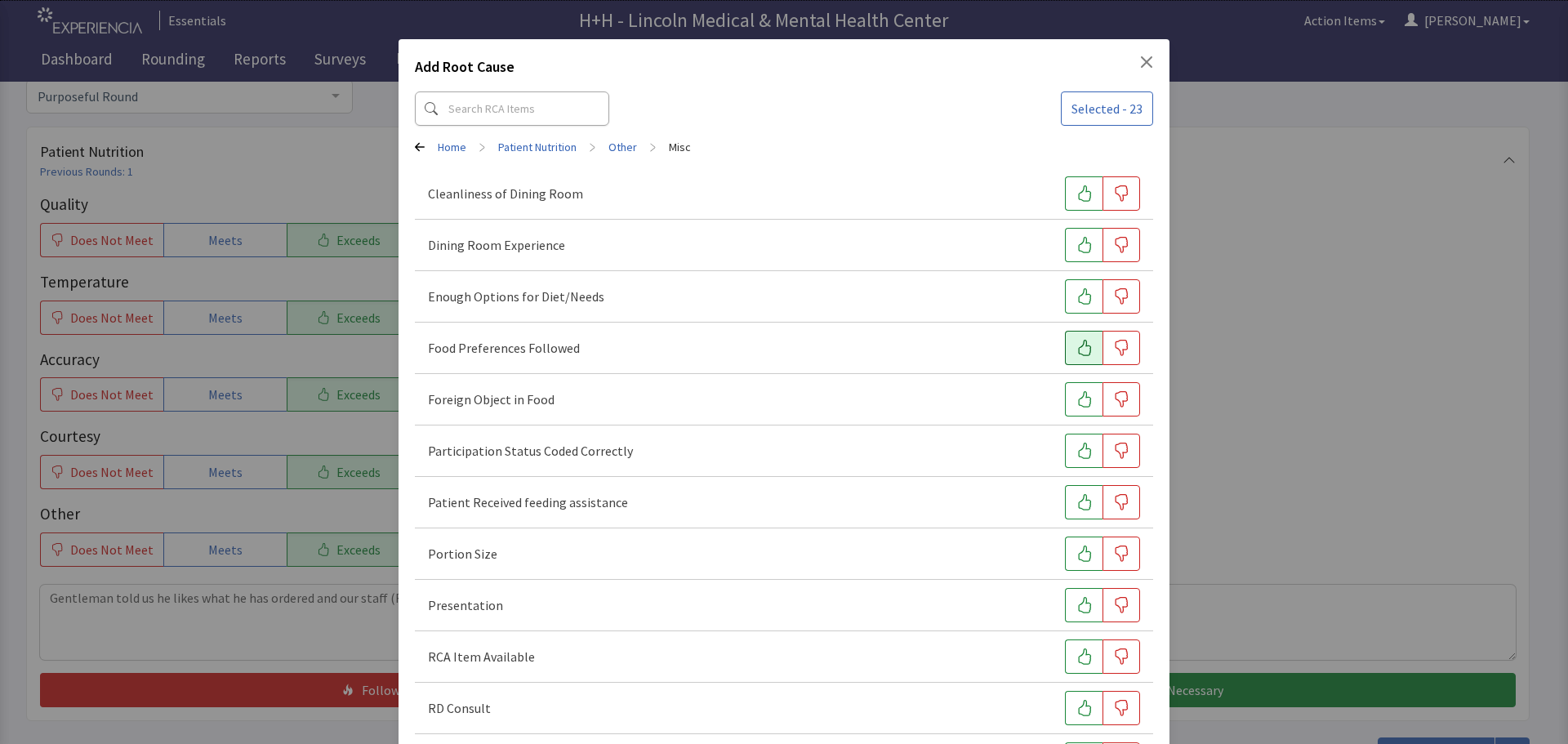
click at [1065, 346] on button "button" at bounding box center [1083, 347] width 38 height 34
click at [1078, 294] on icon "button" at bounding box center [1085, 297] width 13 height 17
click at [1078, 547] on icon "button" at bounding box center [1085, 553] width 13 height 17
click at [1066, 599] on button "button" at bounding box center [1083, 604] width 38 height 34
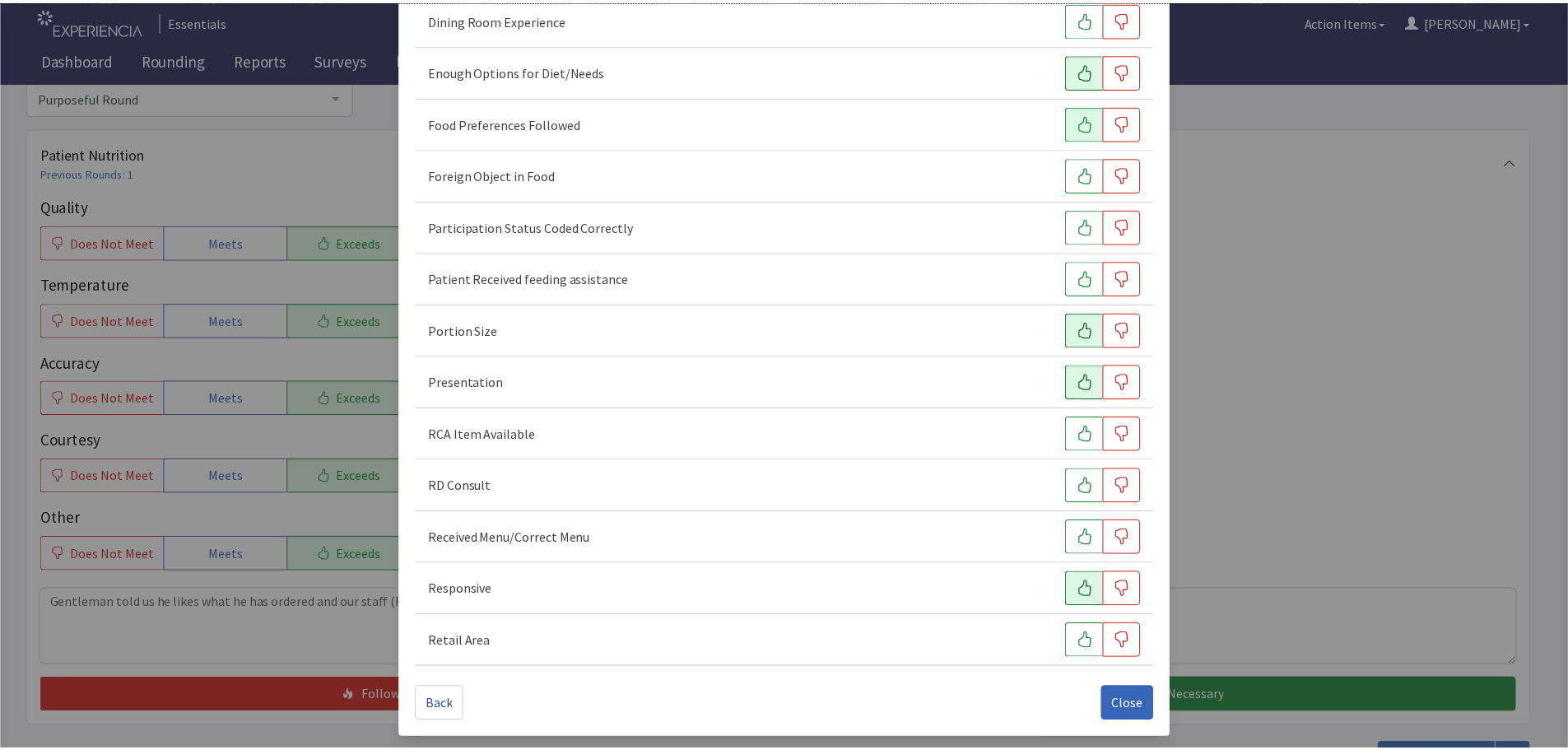
scroll to position [229, 0]
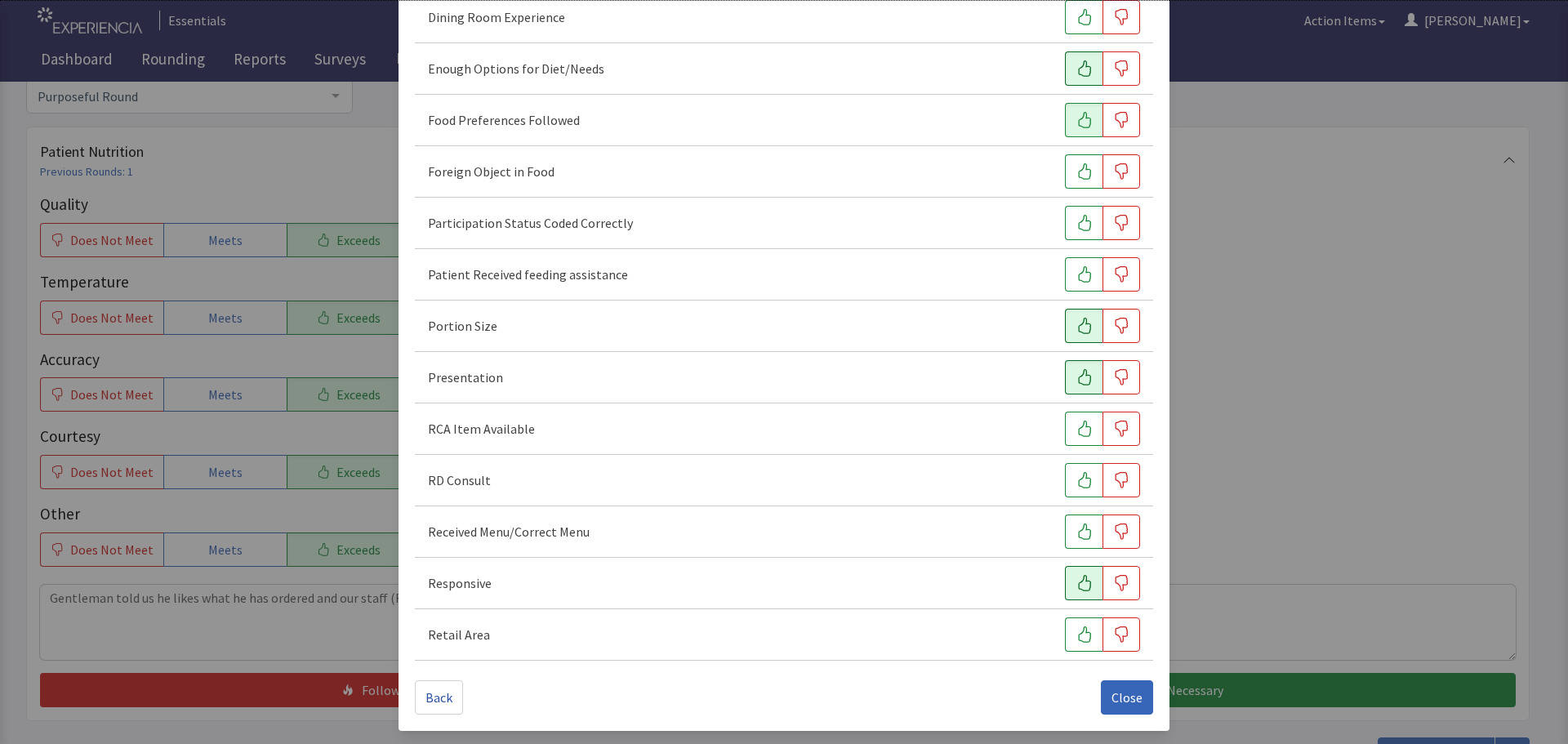
click at [1065, 590] on button "button" at bounding box center [1083, 583] width 38 height 34
click at [1116, 692] on span "Close" at bounding box center [1126, 696] width 31 height 19
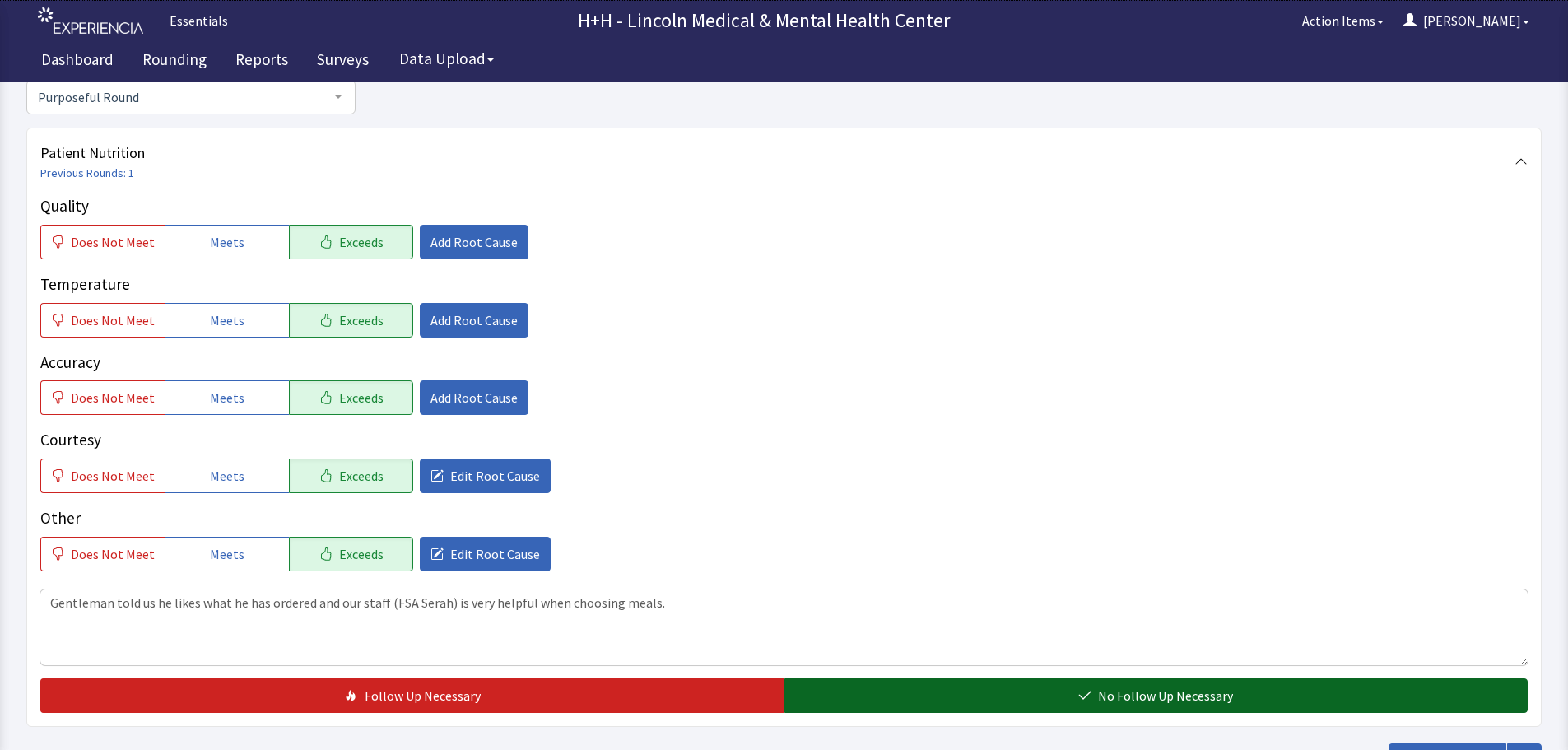
click at [1018, 685] on button "No Follow Up Necessary" at bounding box center [1157, 695] width 744 height 35
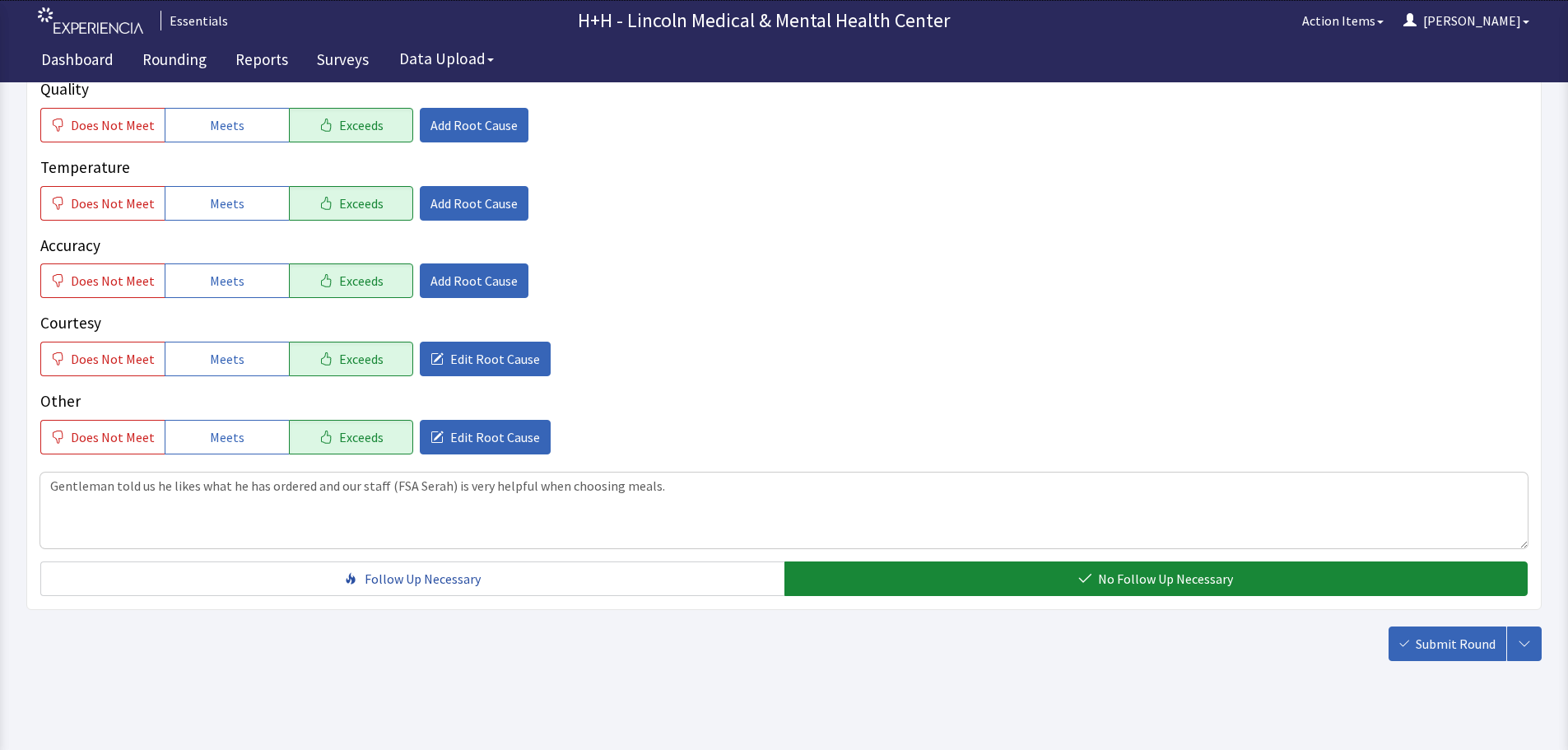
scroll to position [301, 0]
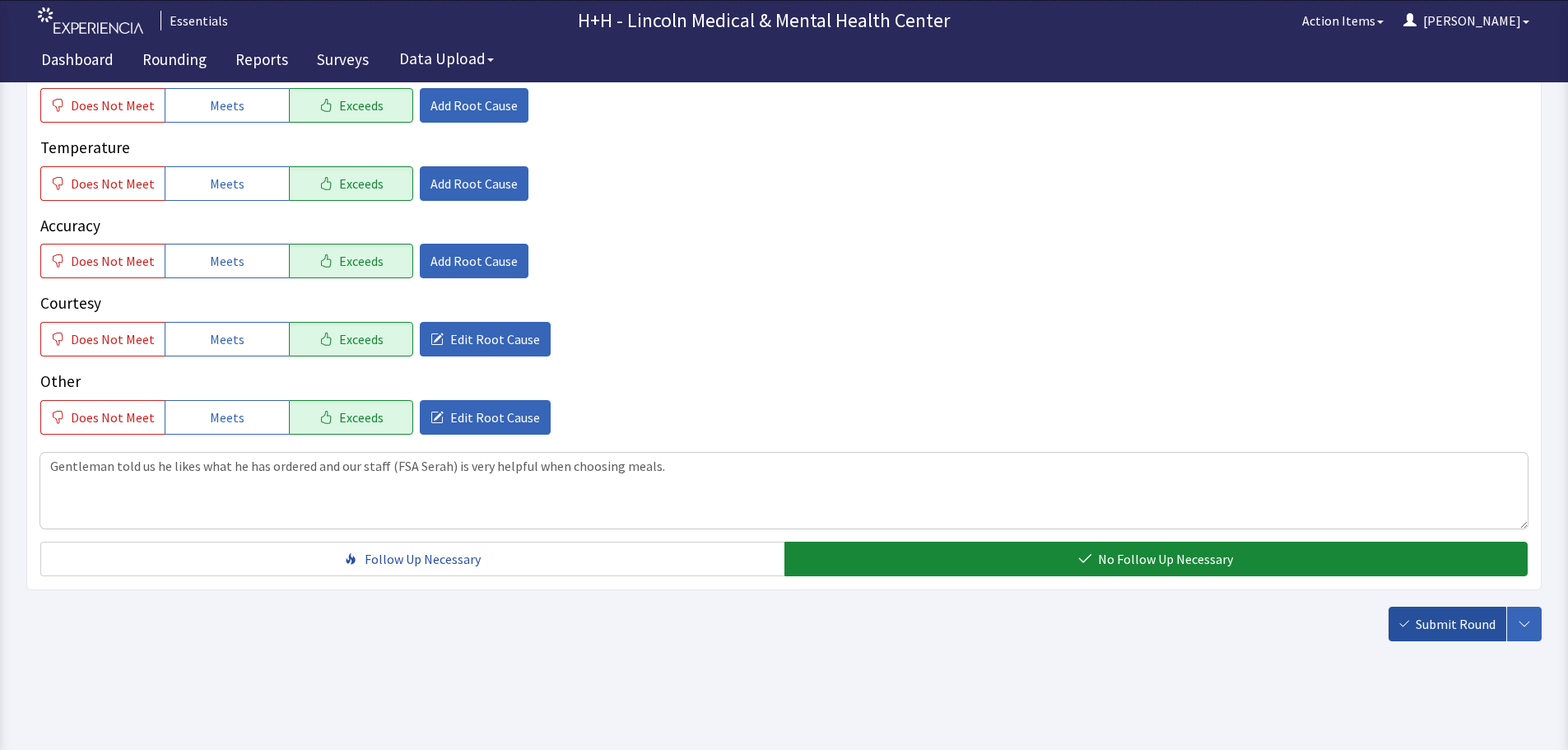
click at [1460, 616] on span "Submit Round" at bounding box center [1456, 623] width 80 height 19
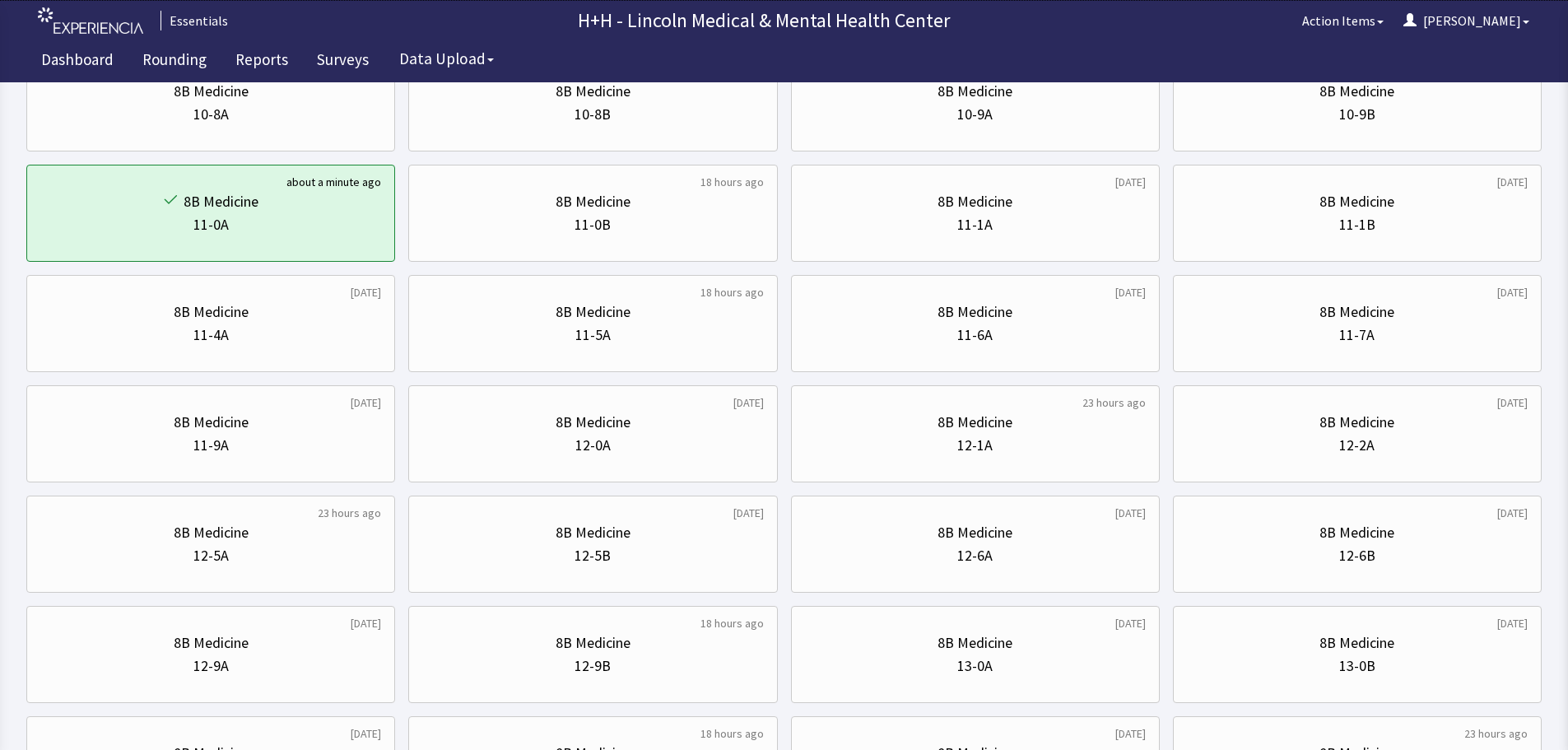
scroll to position [411, 0]
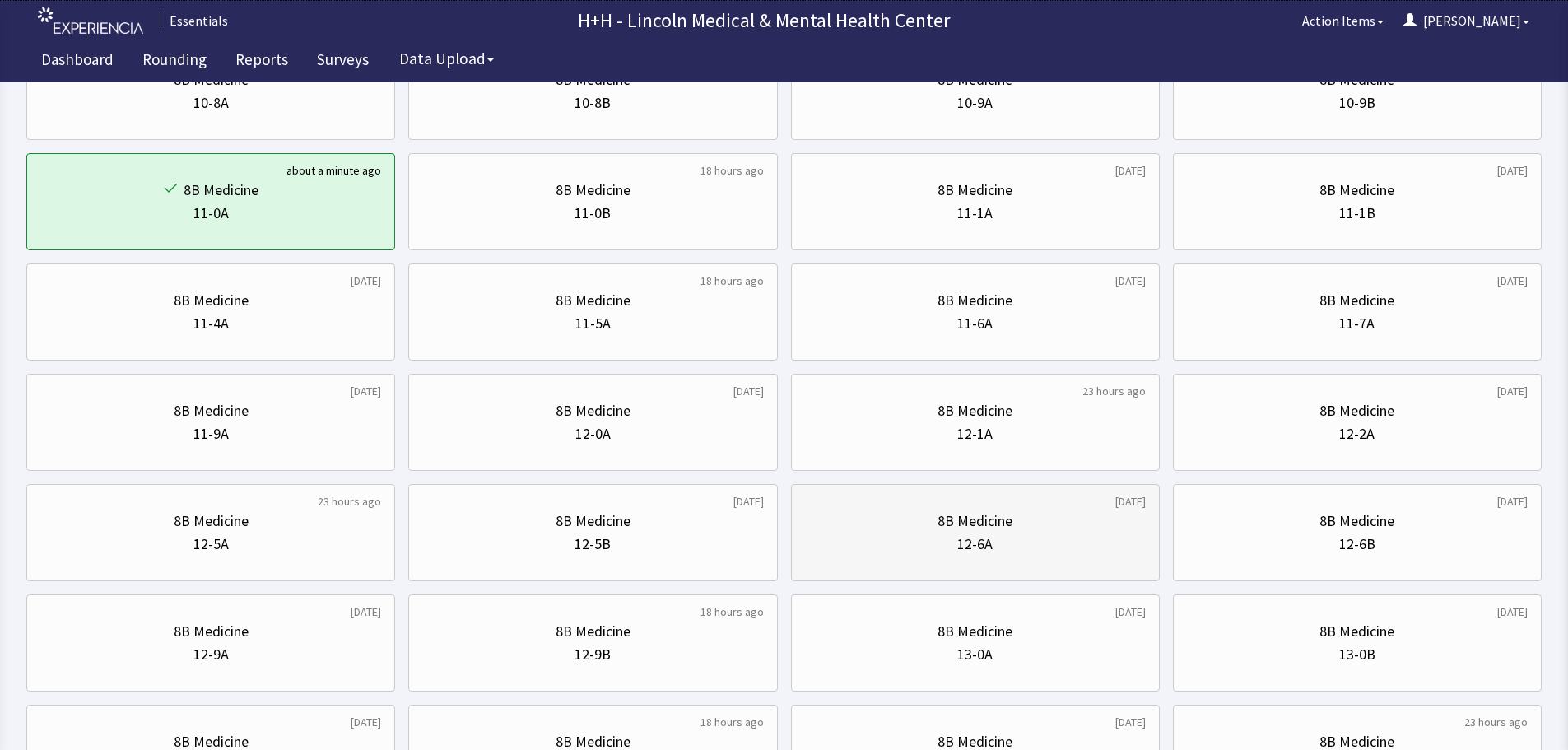
click at [1019, 509] on div "8B Medicine" at bounding box center [975, 520] width 341 height 23
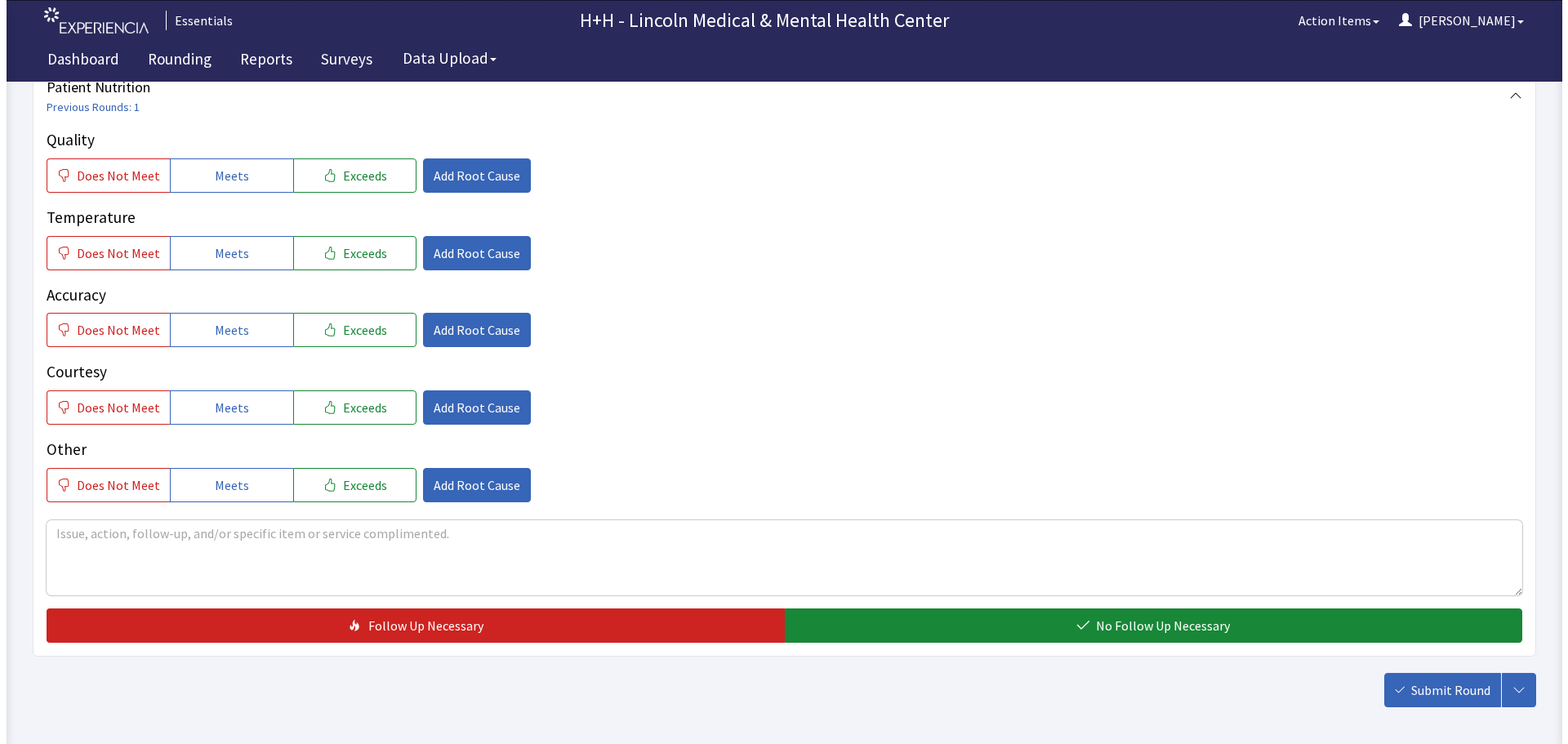
scroll to position [245, 0]
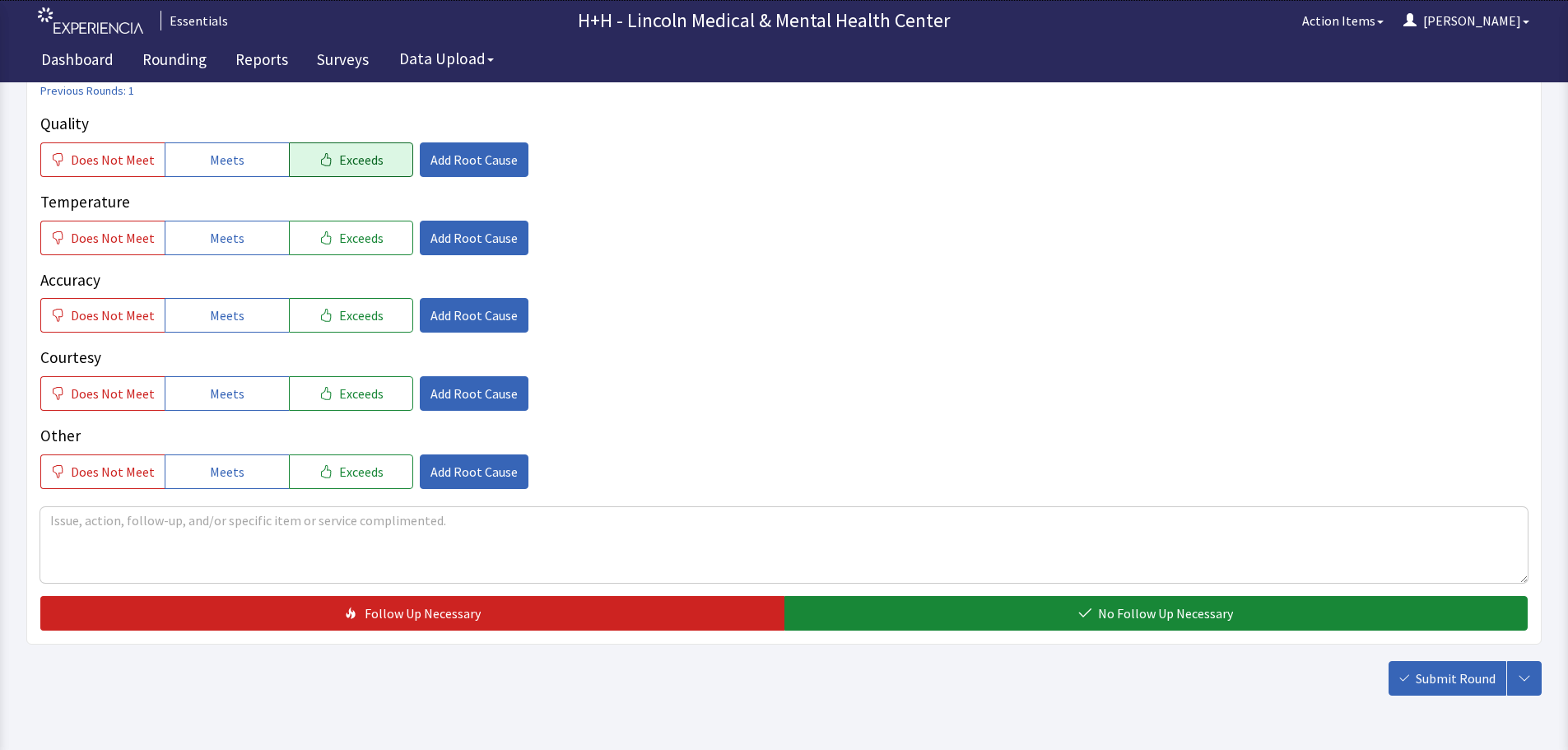
click at [375, 160] on button "Exceeds" at bounding box center [351, 159] width 124 height 35
click at [376, 239] on button "Exceeds" at bounding box center [351, 238] width 124 height 35
click at [376, 311] on button "Exceeds" at bounding box center [351, 314] width 124 height 35
click at [371, 388] on span "Exceeds" at bounding box center [361, 393] width 45 height 19
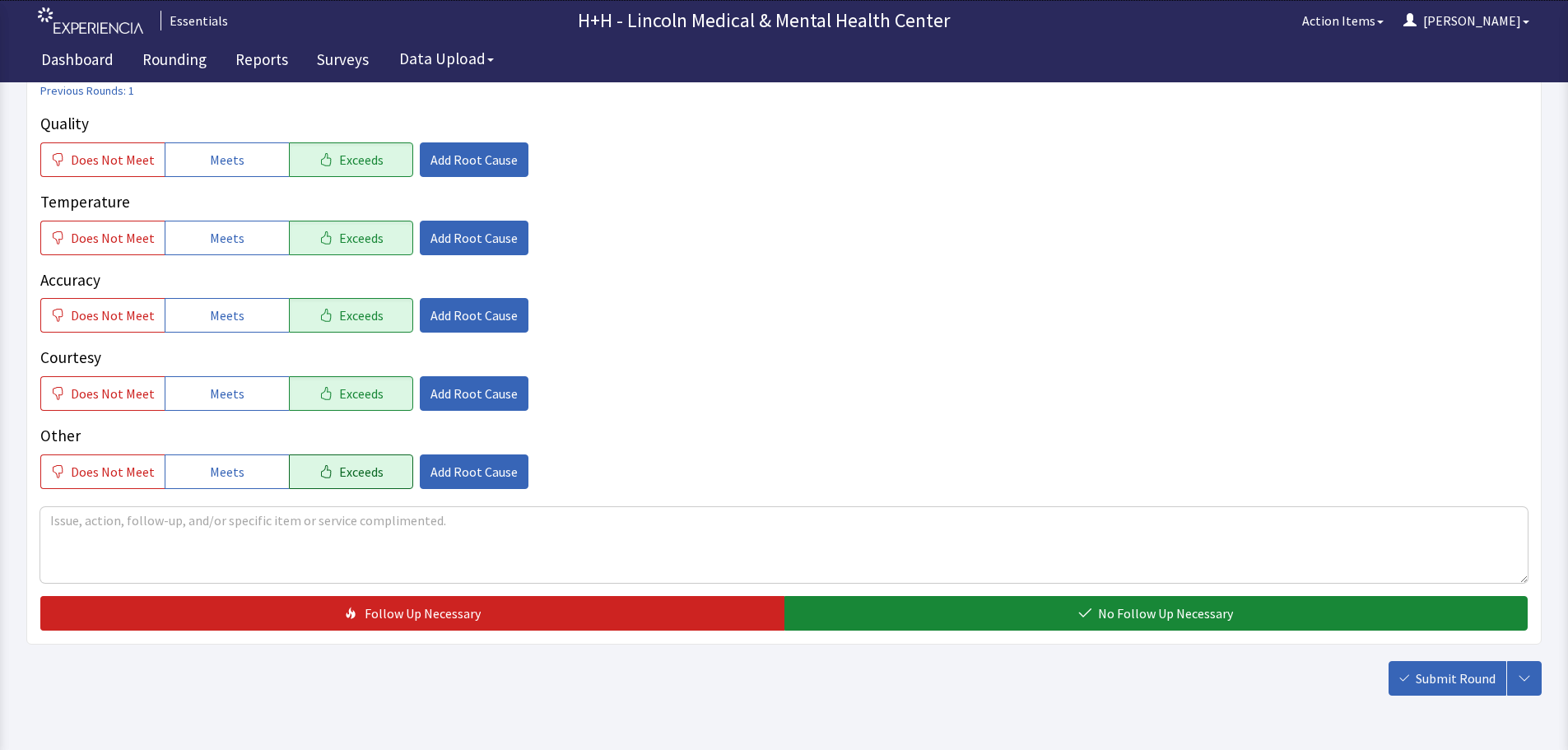
click at [368, 470] on span "Exceeds" at bounding box center [361, 471] width 45 height 19
click at [73, 523] on textarea at bounding box center [784, 545] width 1488 height 76
click at [443, 392] on span "Add Root Cause" at bounding box center [475, 393] width 88 height 19
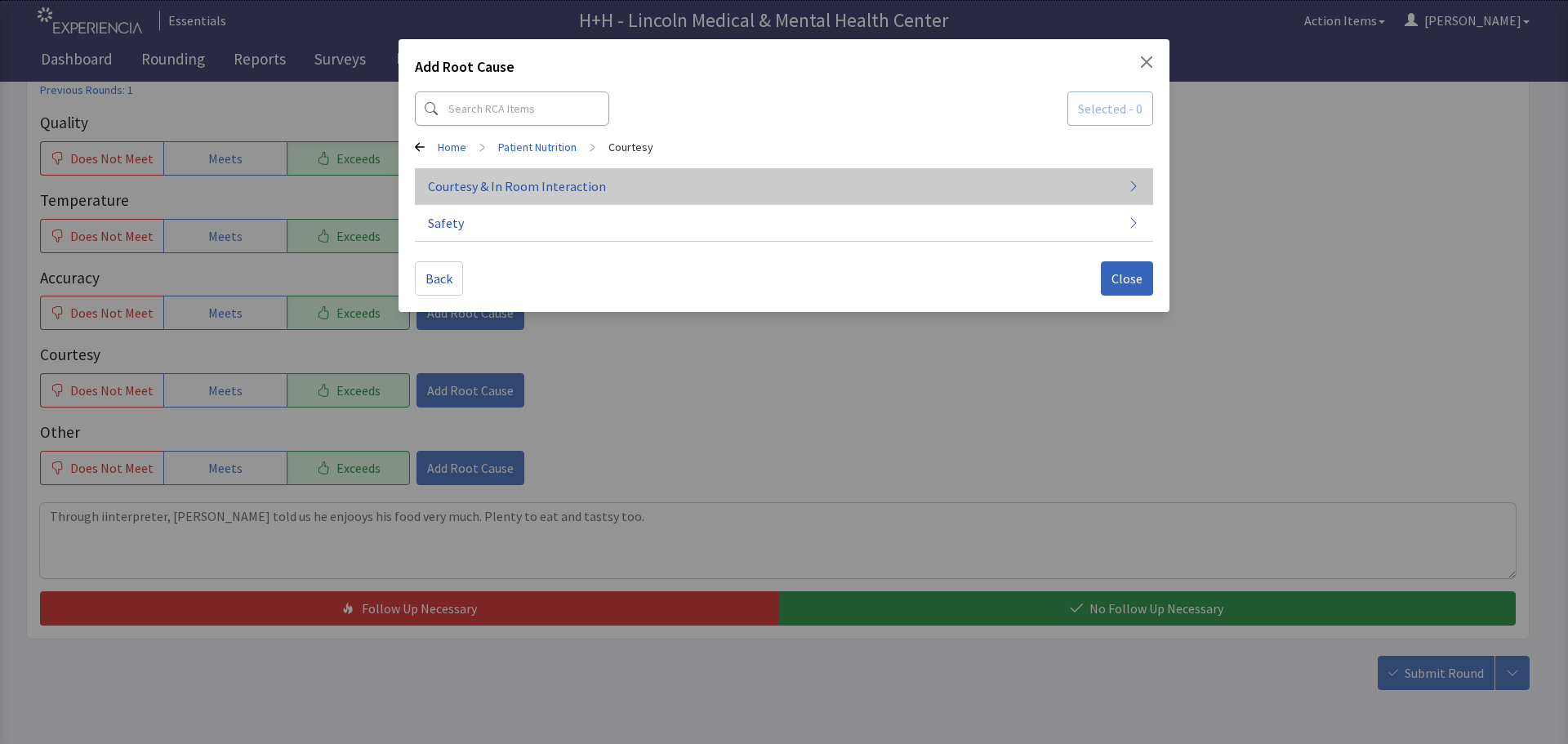
click at [475, 181] on span "Courtesy & In Room Interaction" at bounding box center [517, 186] width 178 height 19
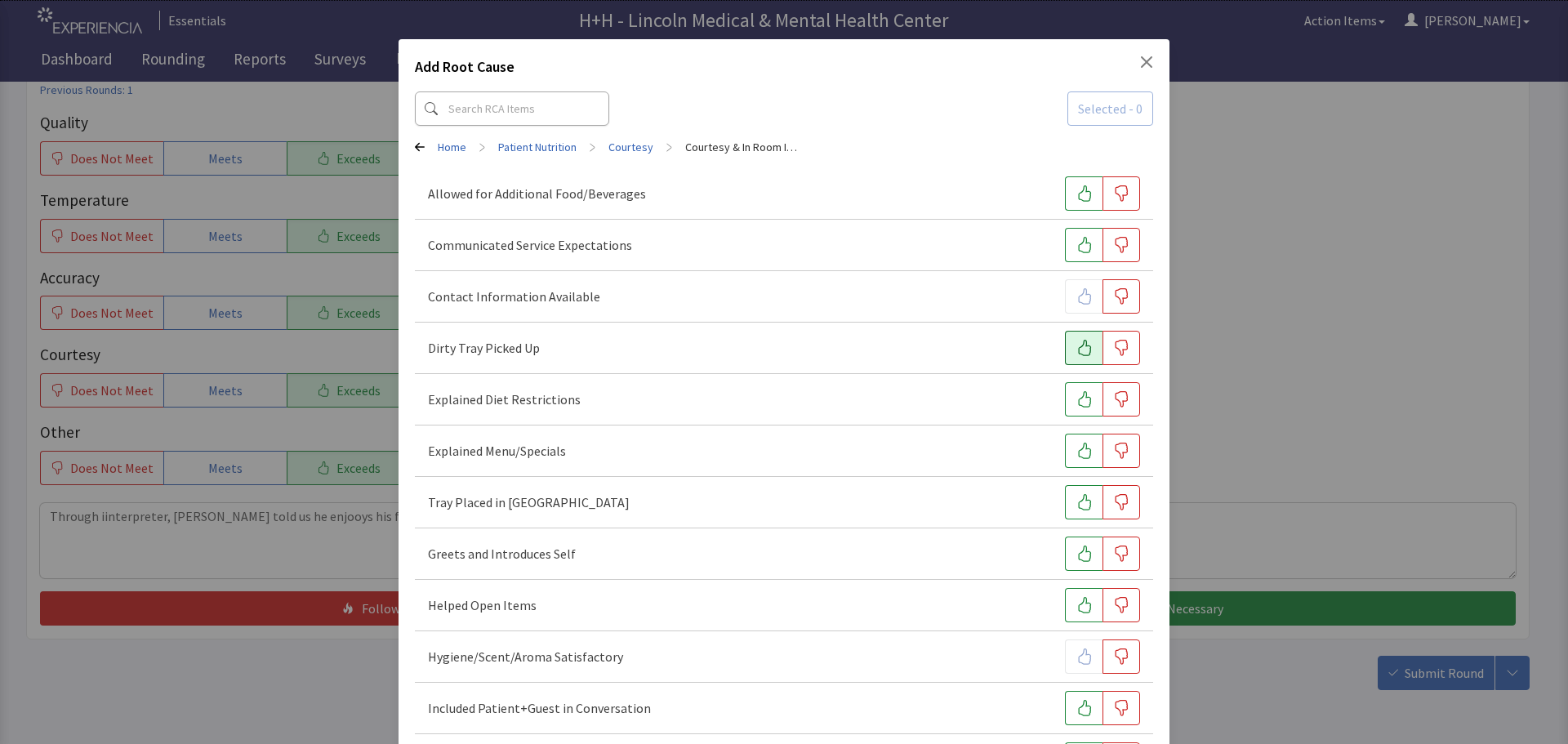
click at [1076, 349] on icon "button" at bounding box center [1085, 348] width 17 height 17
click at [1067, 492] on button "button" at bounding box center [1083, 502] width 38 height 34
click at [1082, 553] on icon "button" at bounding box center [1085, 553] width 17 height 17
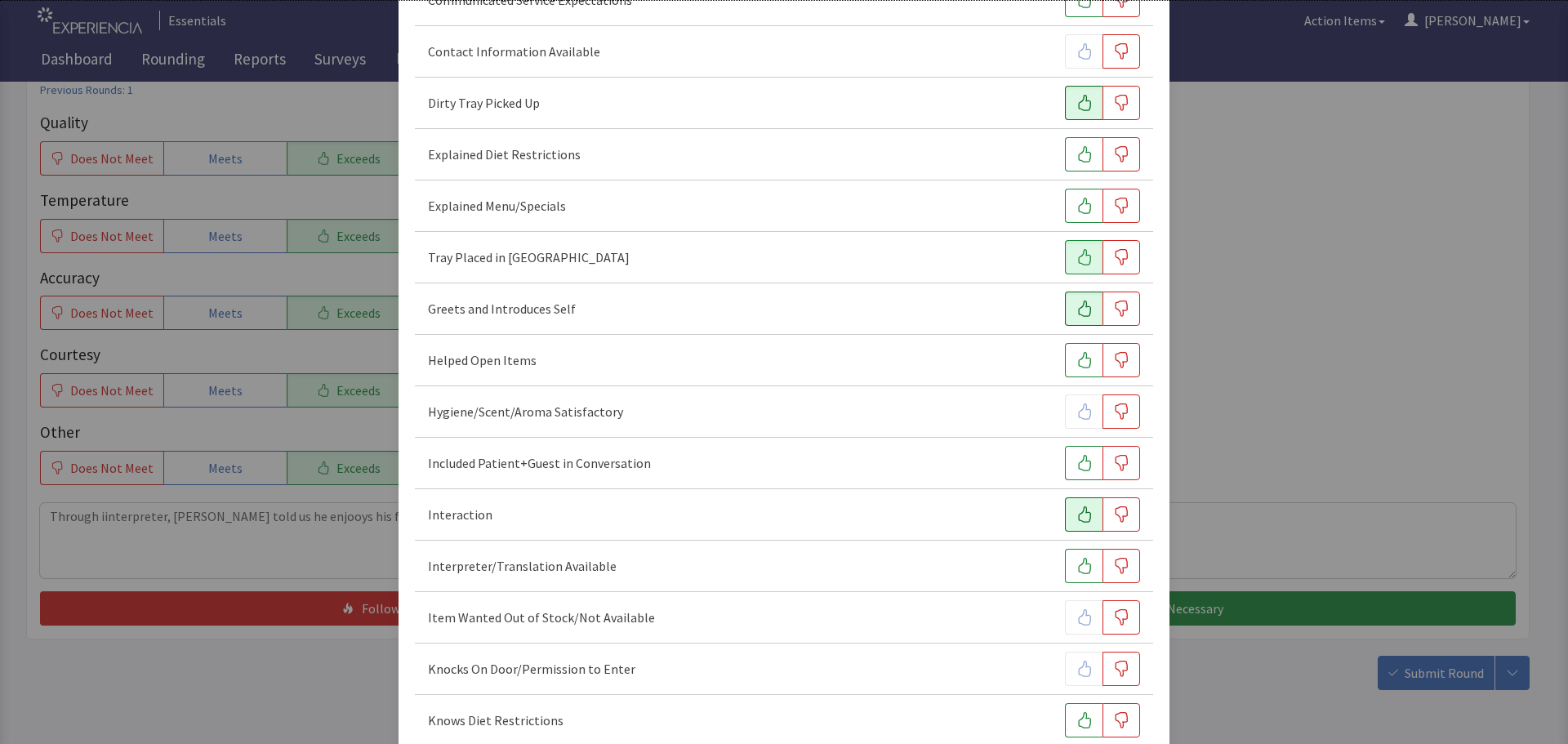
drag, startPoint x: 1086, startPoint y: 459, endPoint x: 1075, endPoint y: 502, distance: 44.4
click at [1086, 467] on button "button" at bounding box center [1083, 462] width 38 height 34
click at [1076, 508] on icon "button" at bounding box center [1085, 514] width 17 height 17
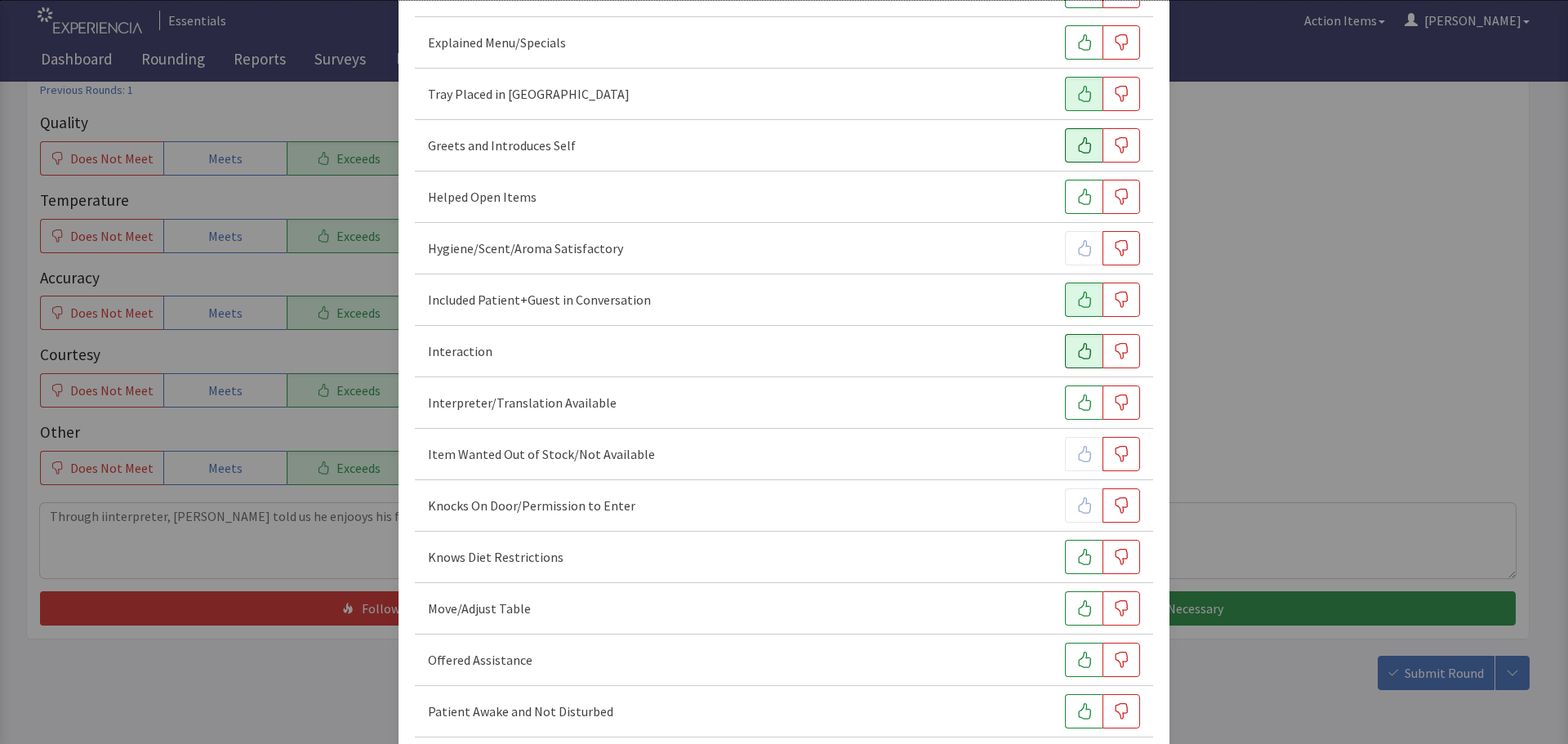
scroll to position [490, 0]
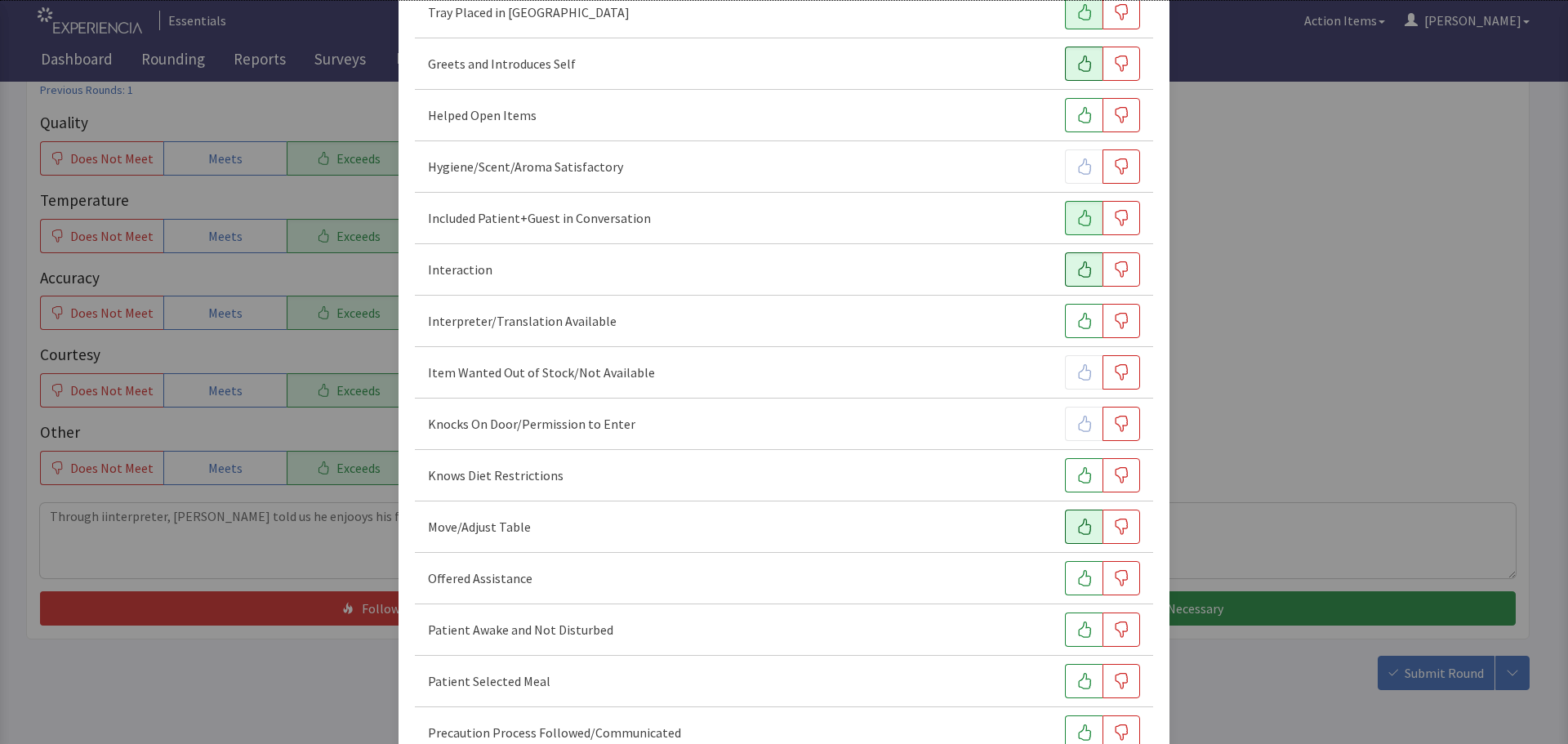
click at [1076, 524] on icon "button" at bounding box center [1085, 527] width 17 height 17
click at [1076, 574] on icon "button" at bounding box center [1085, 578] width 17 height 17
click at [1065, 625] on button "button" at bounding box center [1083, 629] width 38 height 34
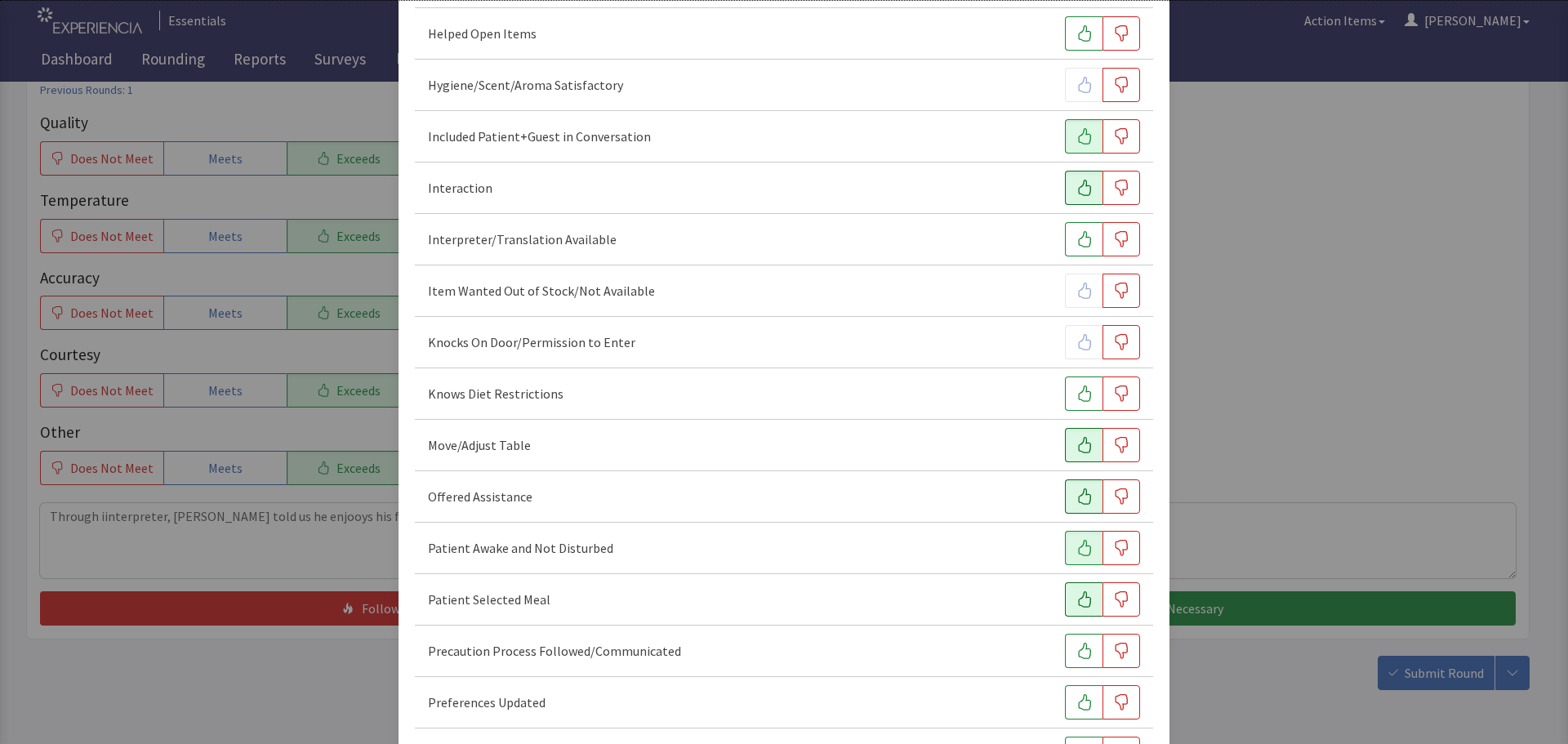
click at [1076, 605] on icon "button" at bounding box center [1085, 599] width 17 height 17
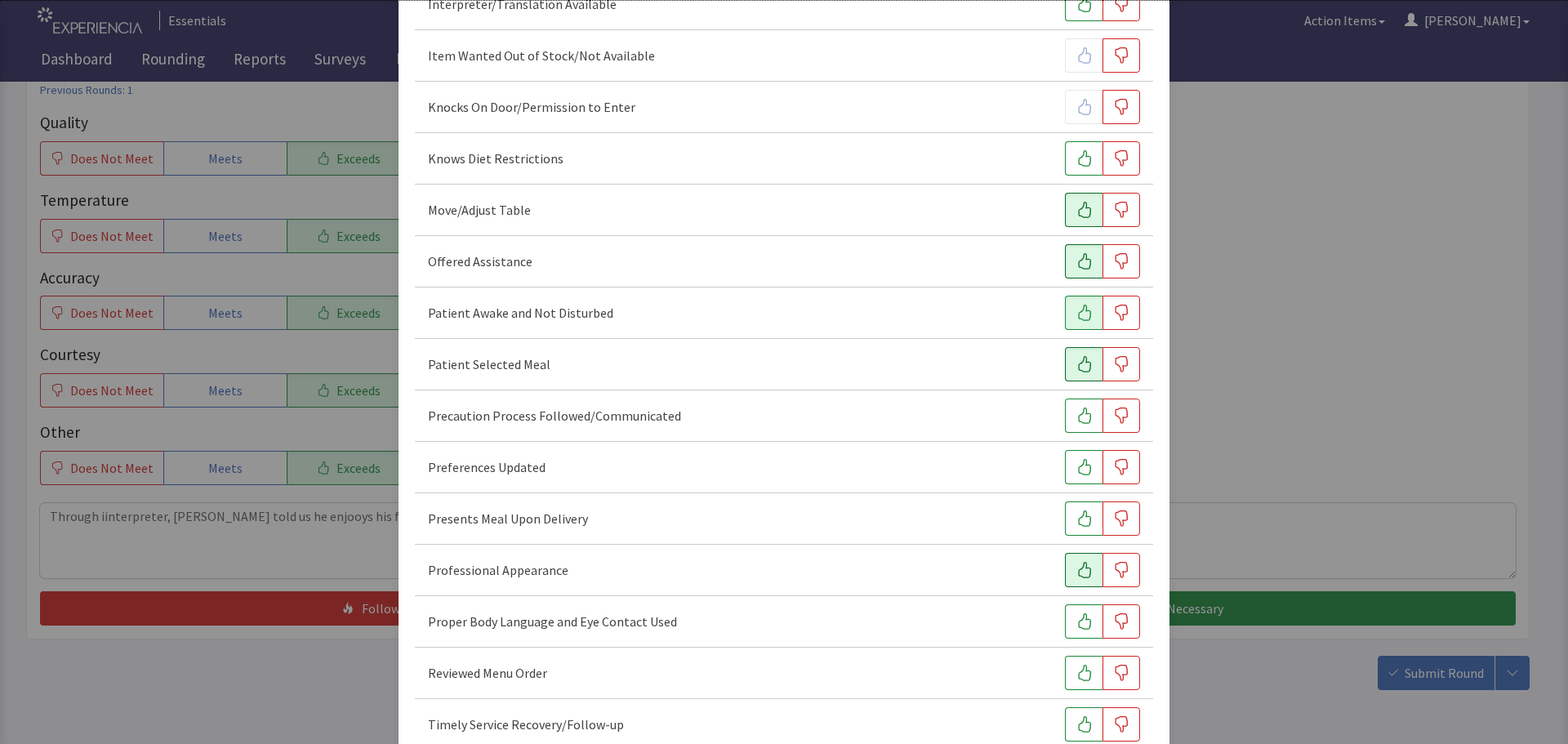
scroll to position [816, 0]
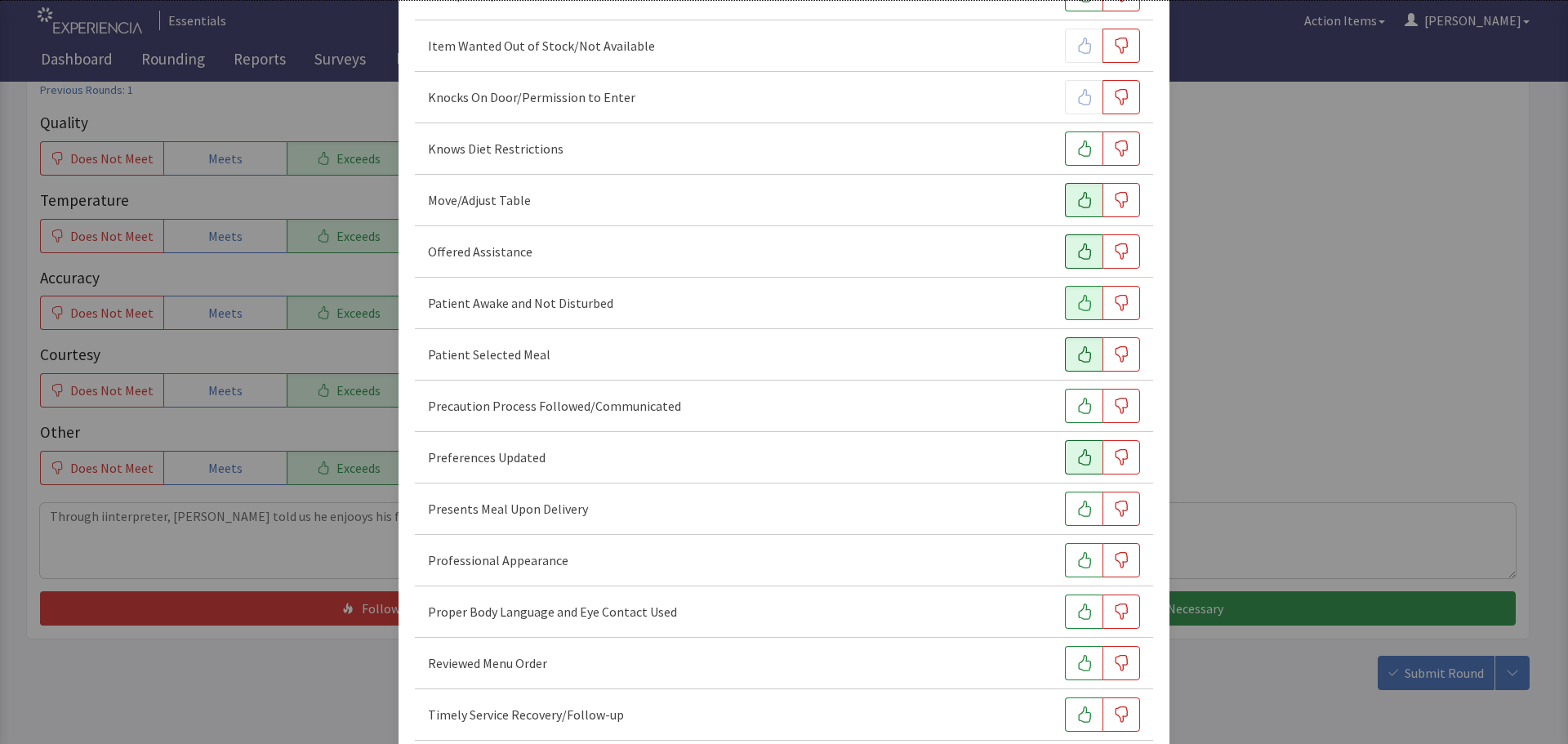
click at [1067, 466] on button "button" at bounding box center [1083, 456] width 38 height 34
click at [1080, 510] on icon "button" at bounding box center [1085, 509] width 13 height 17
click at [1072, 544] on button "button" at bounding box center [1083, 559] width 38 height 34
click at [1076, 610] on icon "button" at bounding box center [1085, 612] width 17 height 17
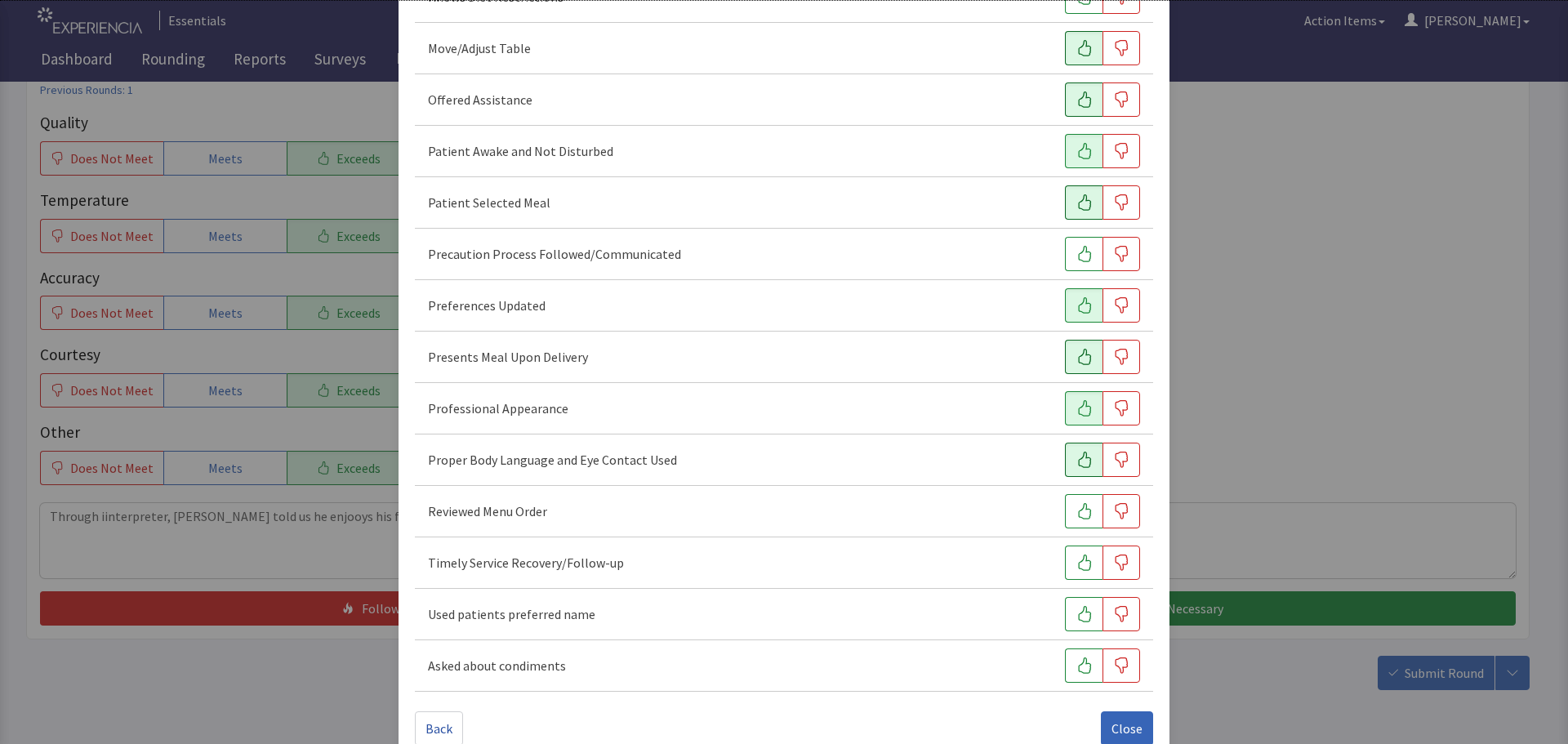
scroll to position [999, 0]
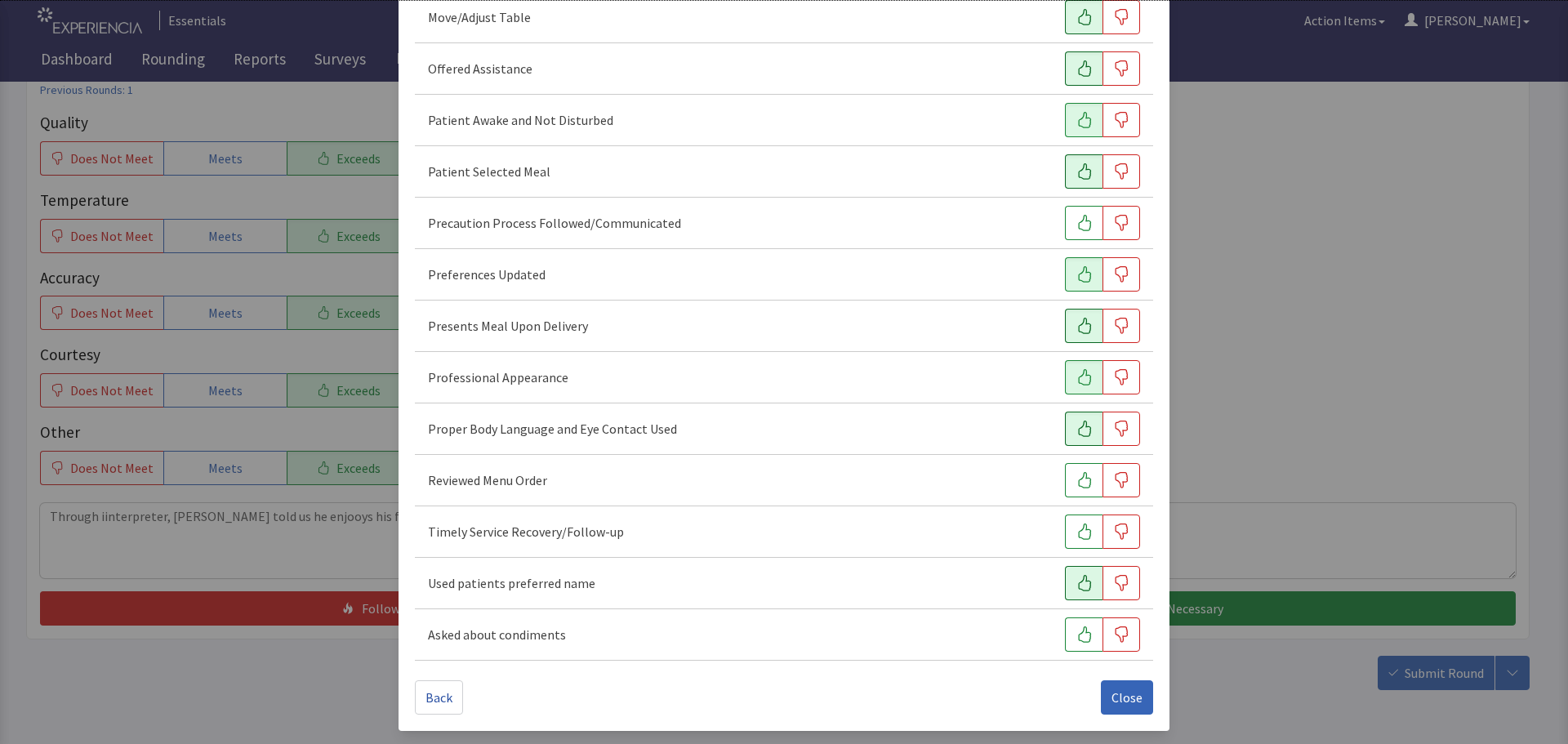
click at [1079, 588] on icon "button" at bounding box center [1085, 583] width 17 height 17
click at [1076, 527] on icon "button" at bounding box center [1085, 532] width 17 height 17
click at [1076, 479] on icon "button" at bounding box center [1085, 480] width 17 height 17
click at [1111, 696] on span "Close" at bounding box center [1126, 696] width 31 height 19
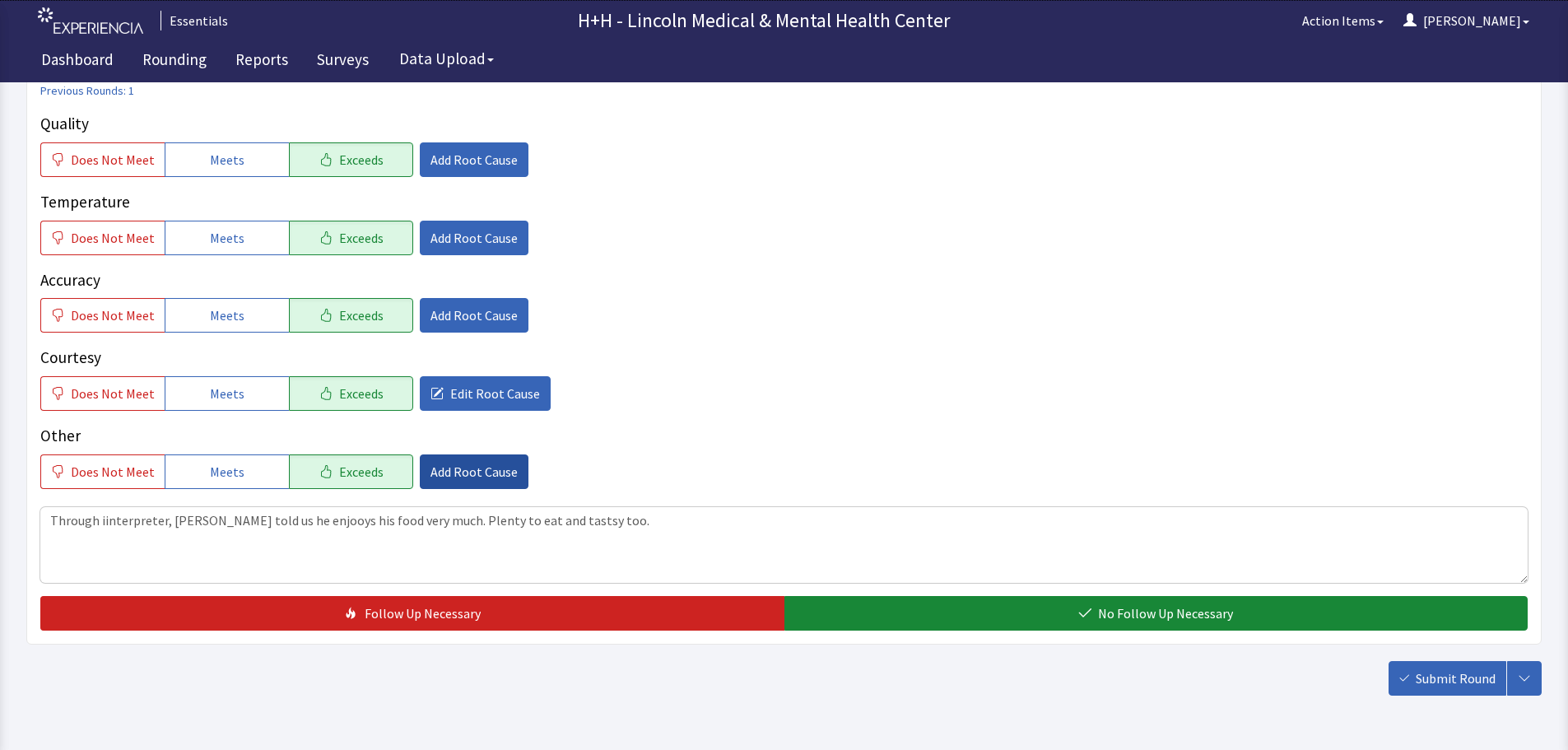
click at [481, 459] on button "Add Root Cause" at bounding box center [474, 471] width 109 height 35
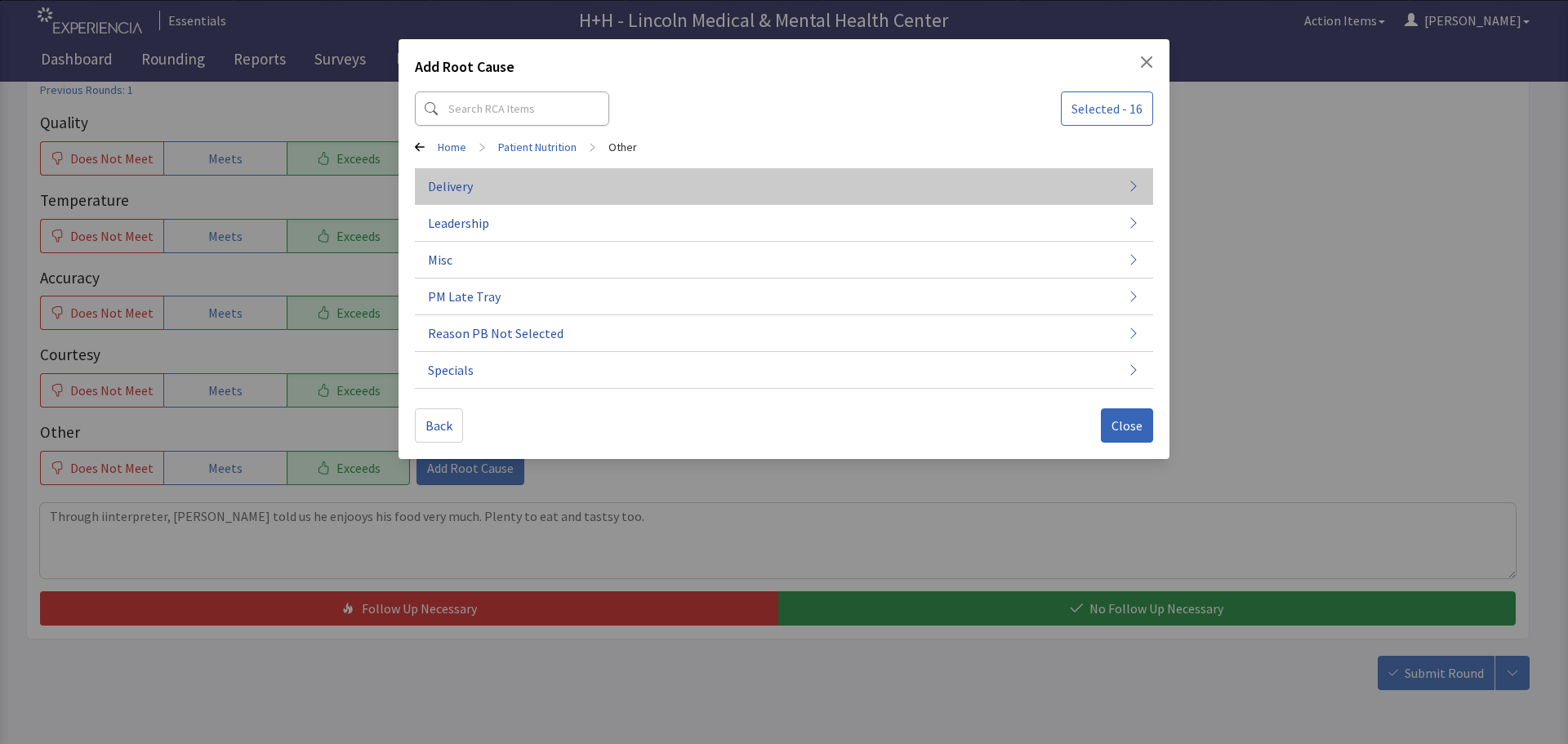
click at [488, 179] on button "Delivery" at bounding box center [784, 186] width 738 height 37
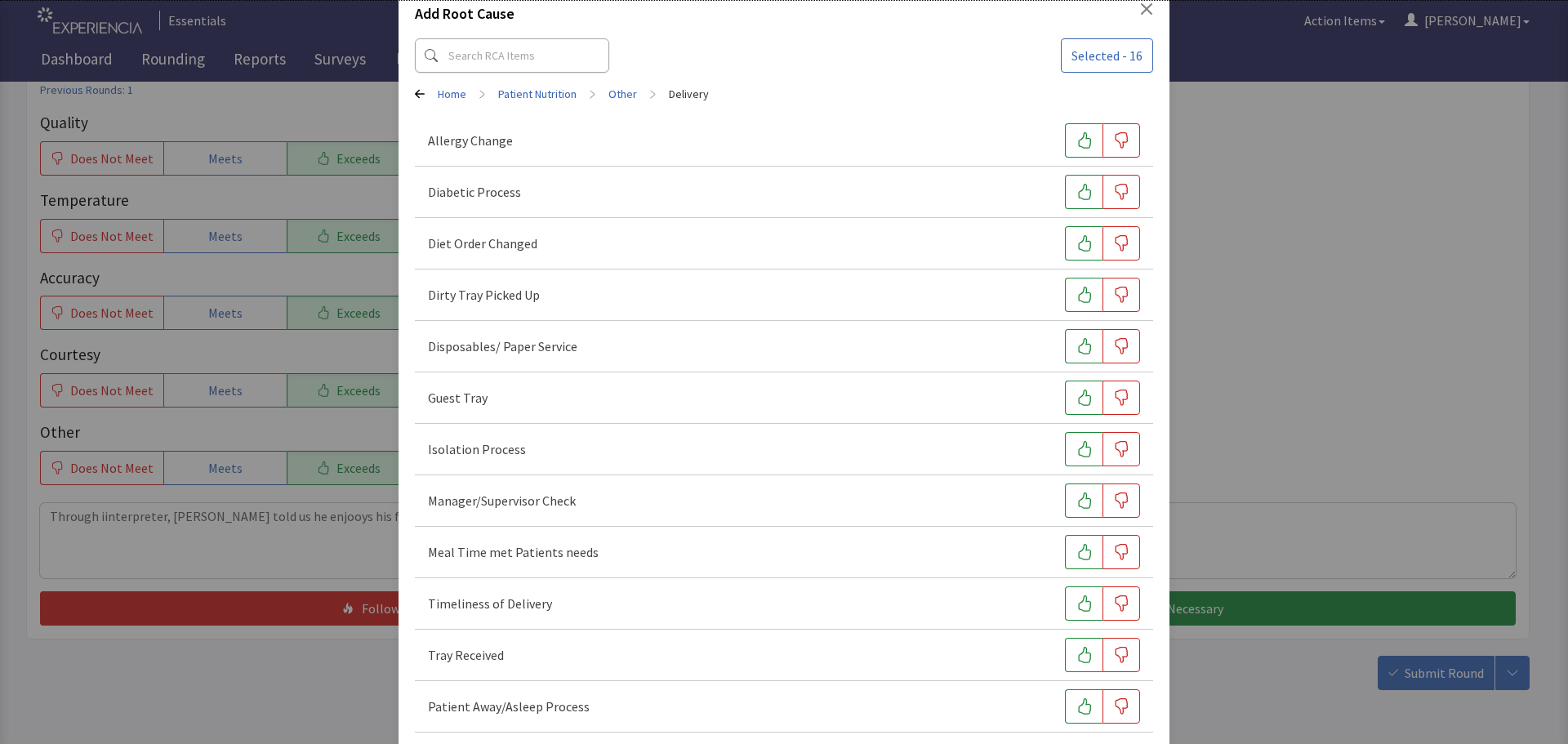
scroll to position [82, 0]
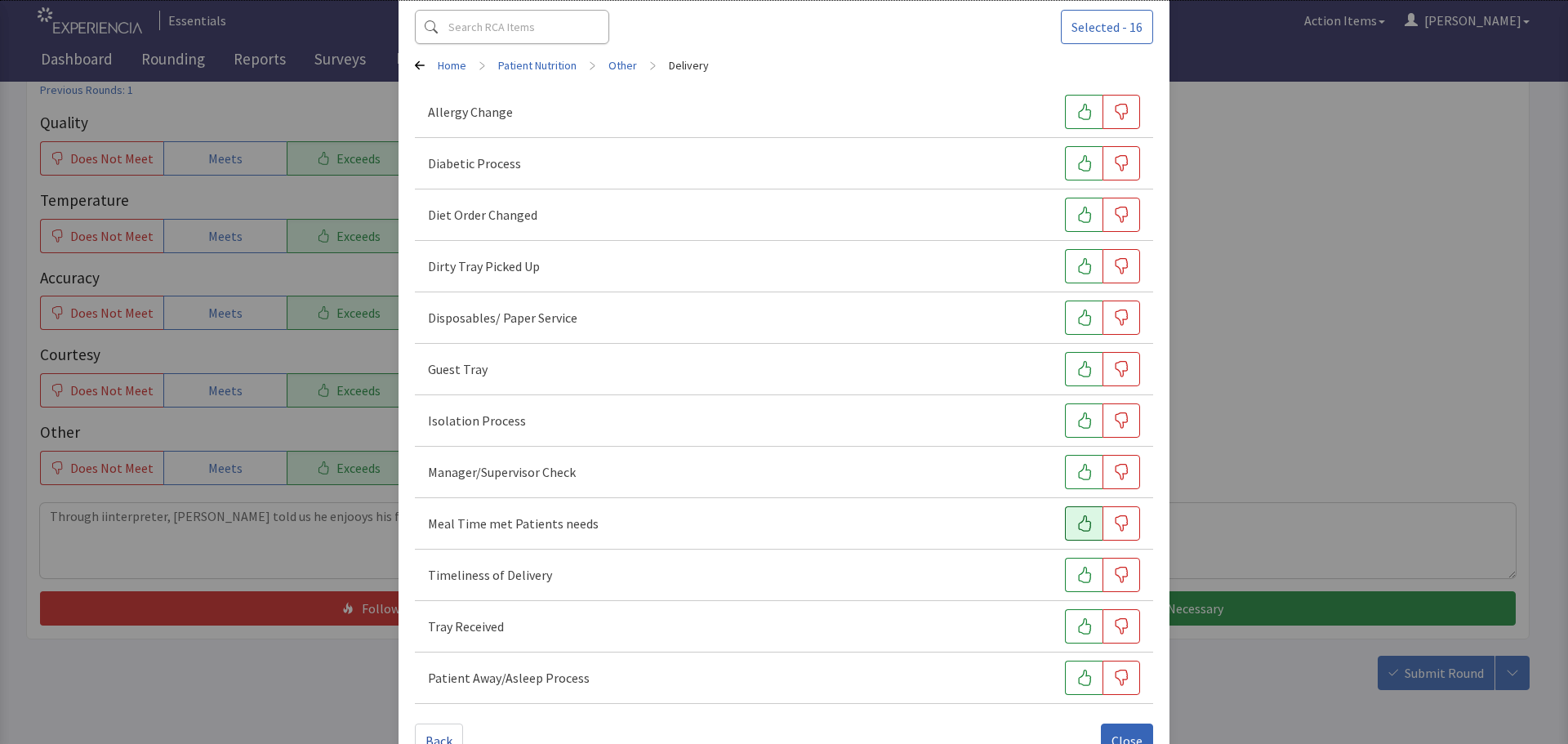
click at [1076, 520] on icon "button" at bounding box center [1085, 523] width 17 height 17
click at [1065, 566] on button "button" at bounding box center [1083, 574] width 38 height 34
click at [1065, 622] on button "button" at bounding box center [1083, 625] width 38 height 34
click at [1076, 269] on icon "button" at bounding box center [1085, 267] width 17 height 17
click at [1122, 722] on div "Back Close" at bounding box center [784, 734] width 738 height 48
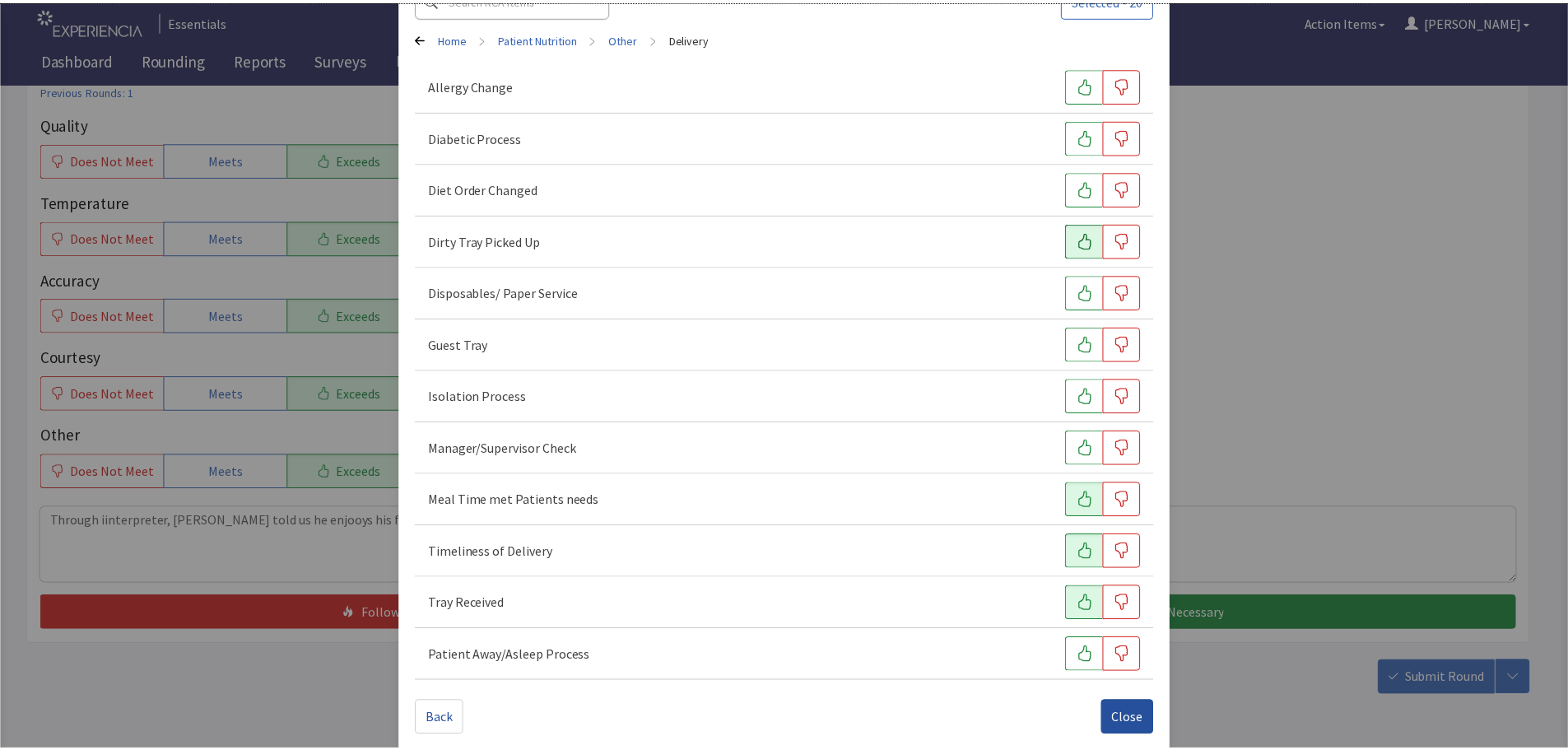
scroll to position [126, 0]
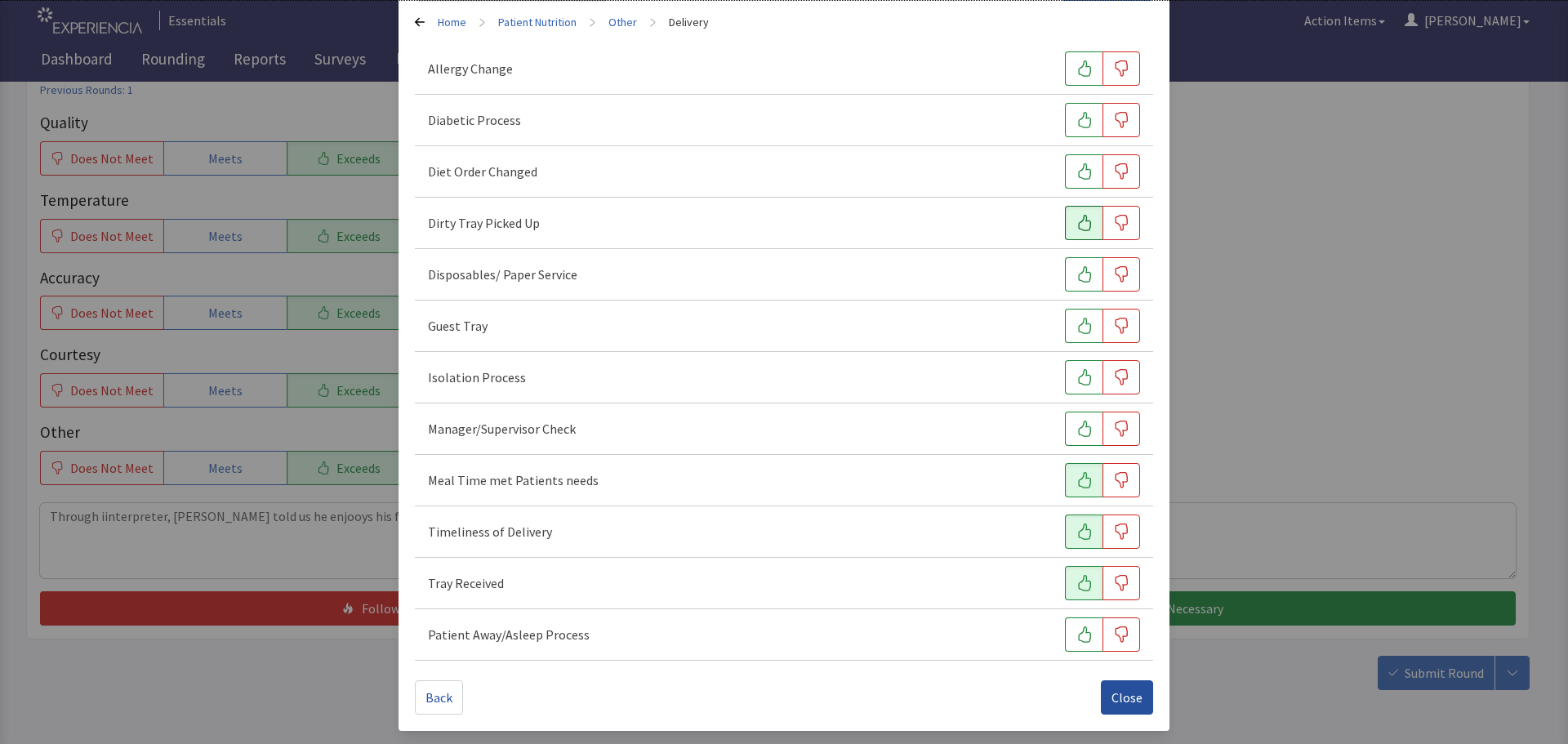
click at [1130, 689] on span "Close" at bounding box center [1126, 696] width 31 height 19
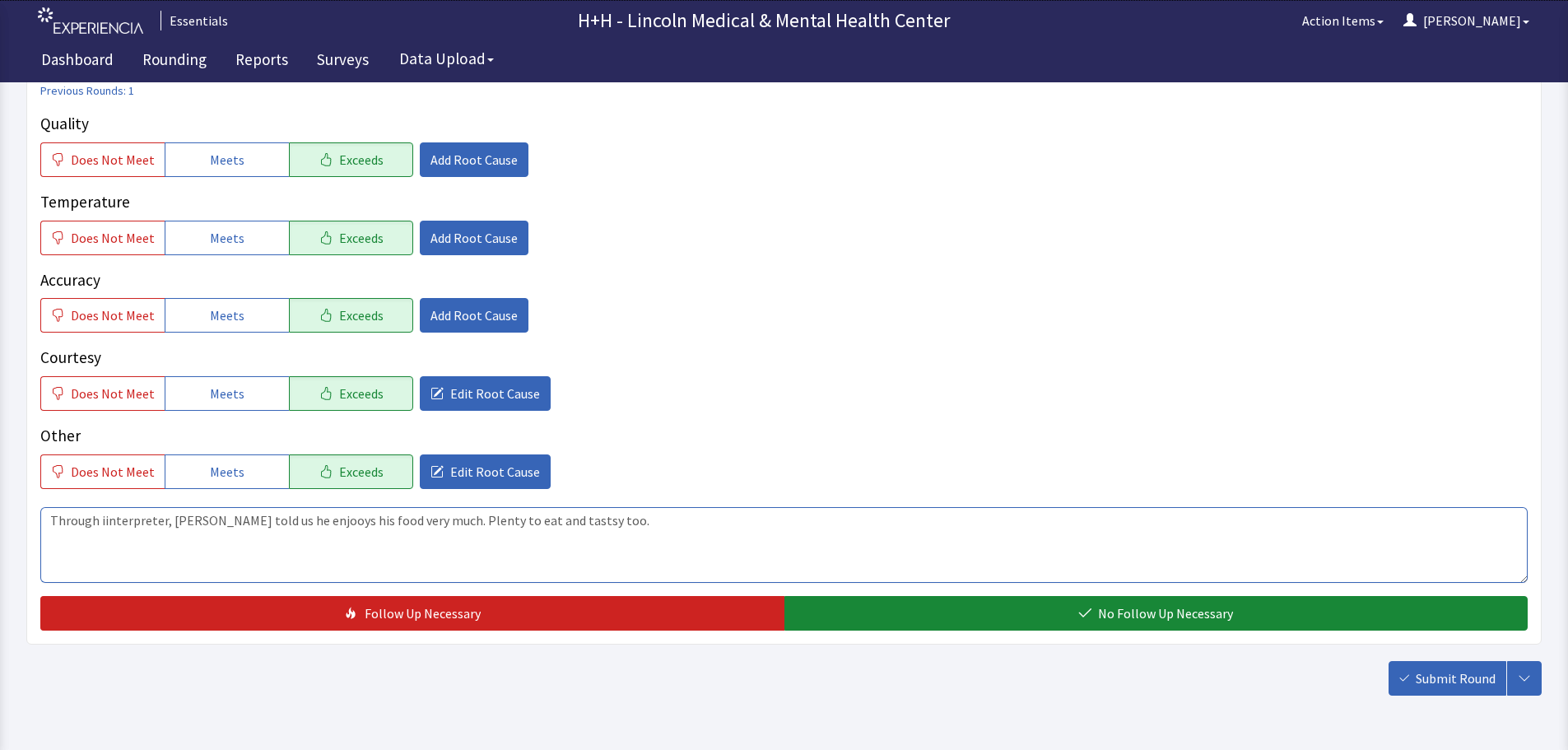
click at [317, 520] on textarea "Through iinterpreter, gentleman told us he enjooys his food very much. Plenty t…" at bounding box center [784, 545] width 1488 height 76
click at [106, 517] on textarea "Through iinterpreter, gentleman told us he enjoys his food very much. Plenty to…" at bounding box center [784, 545] width 1488 height 76
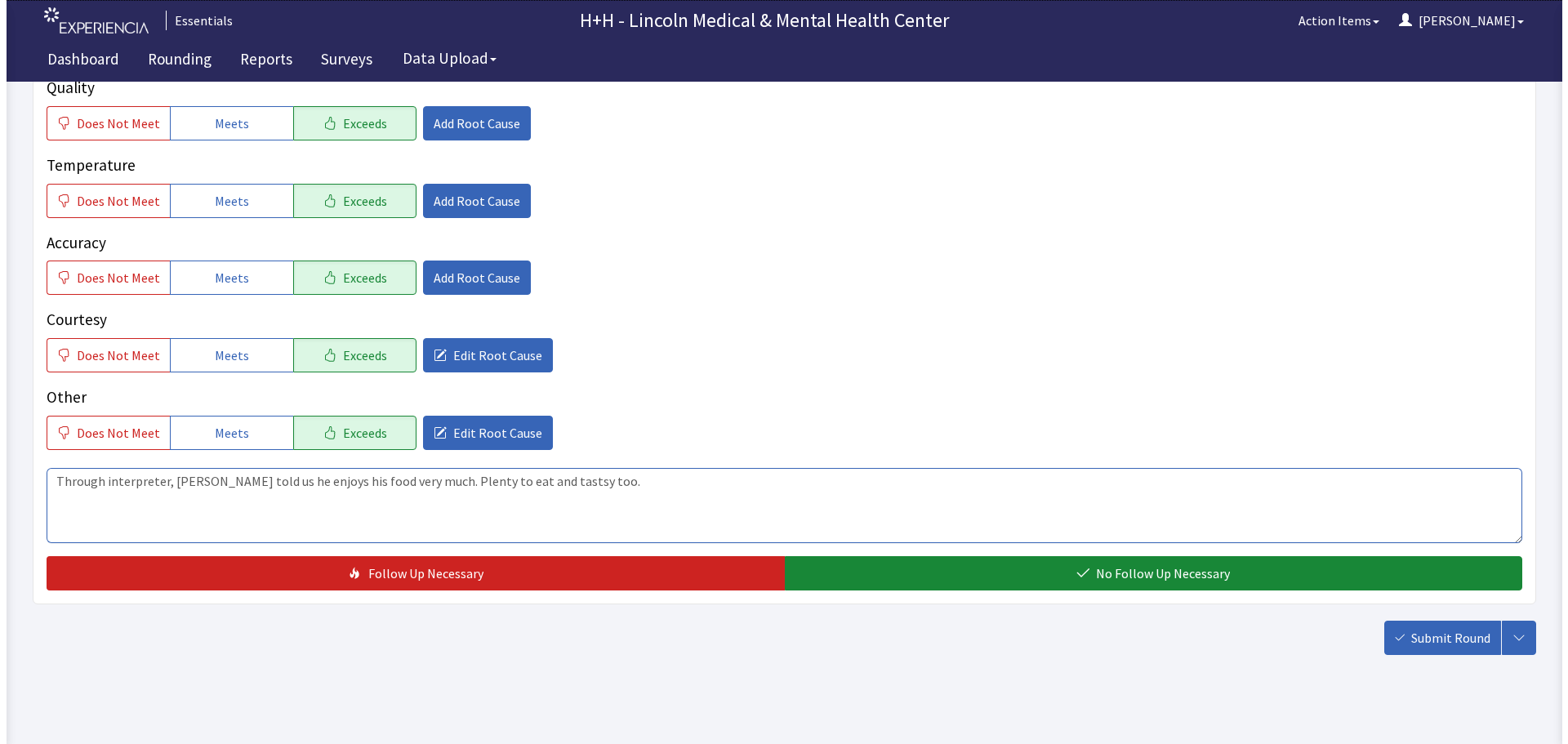
scroll to position [298, 0]
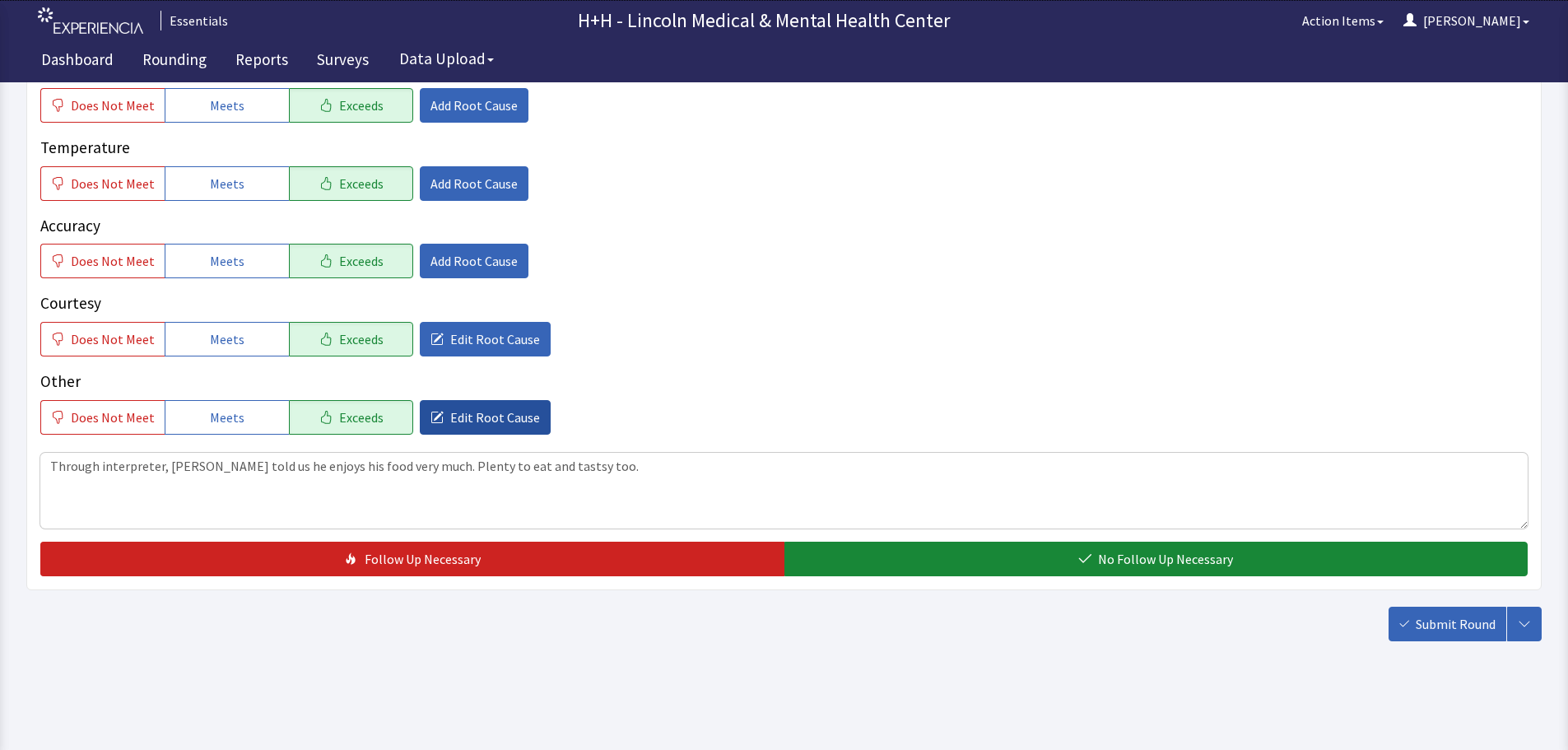
click at [507, 418] on span "Edit Root Cause" at bounding box center [495, 416] width 89 height 19
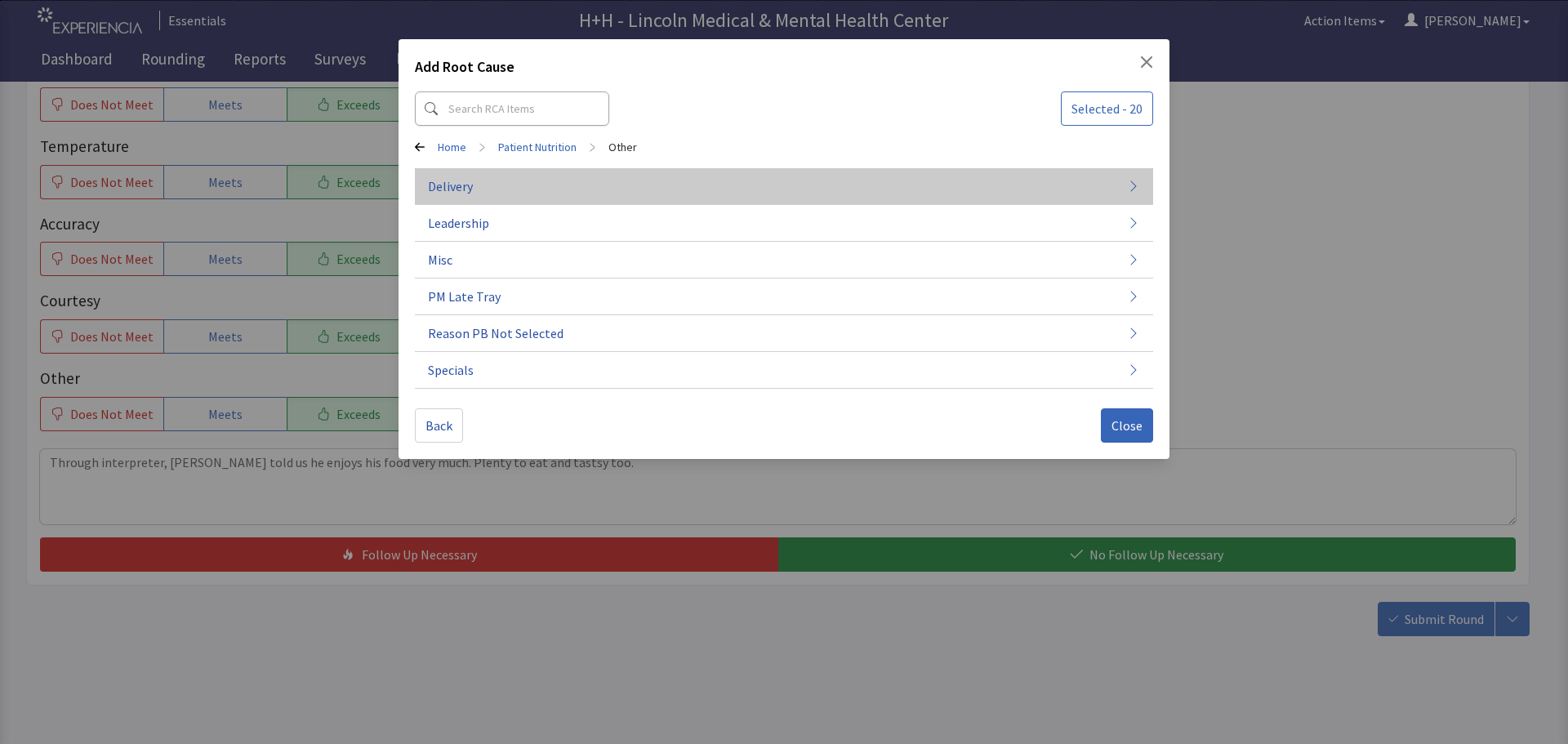
click at [509, 183] on button "Delivery" at bounding box center [784, 186] width 738 height 37
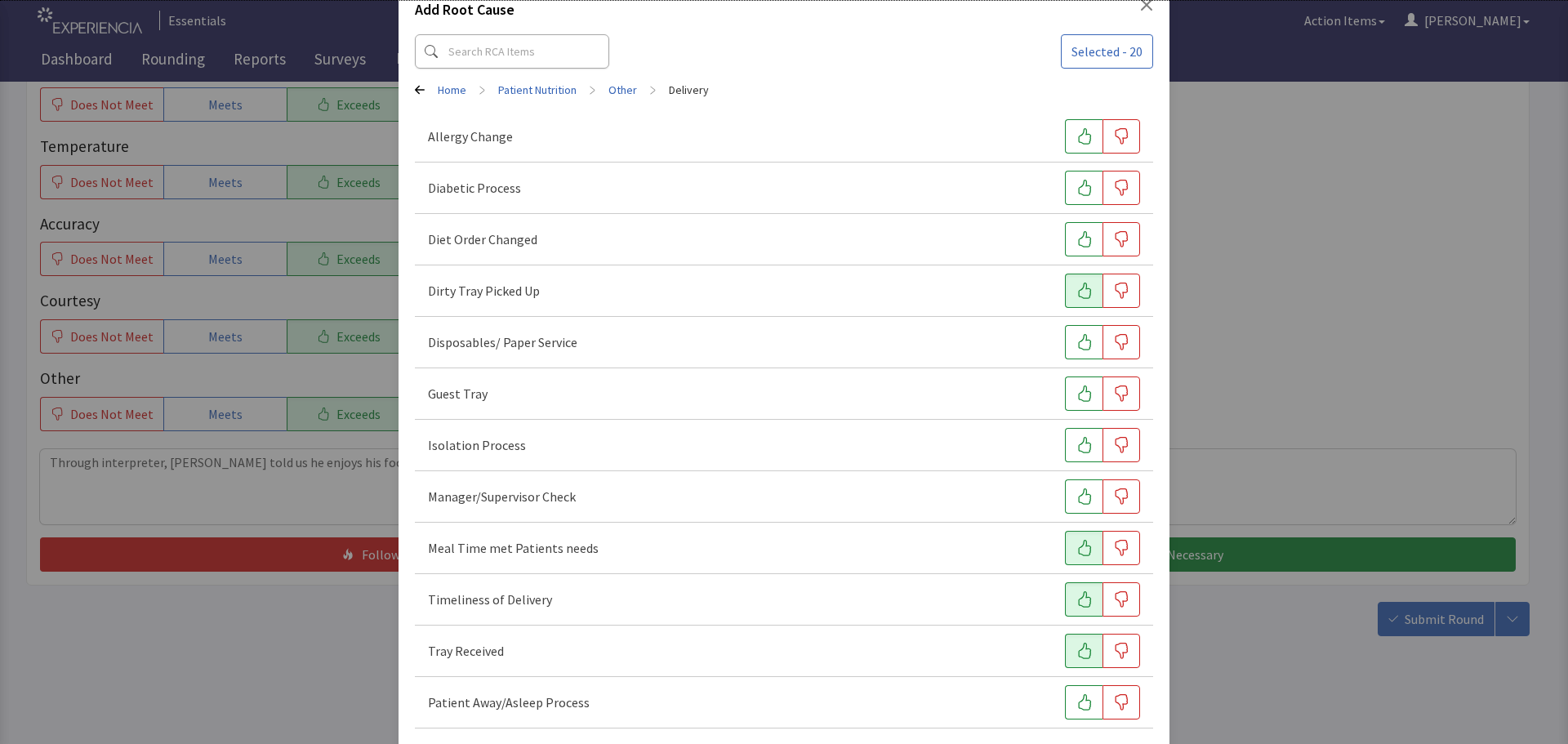
scroll to position [125, 0]
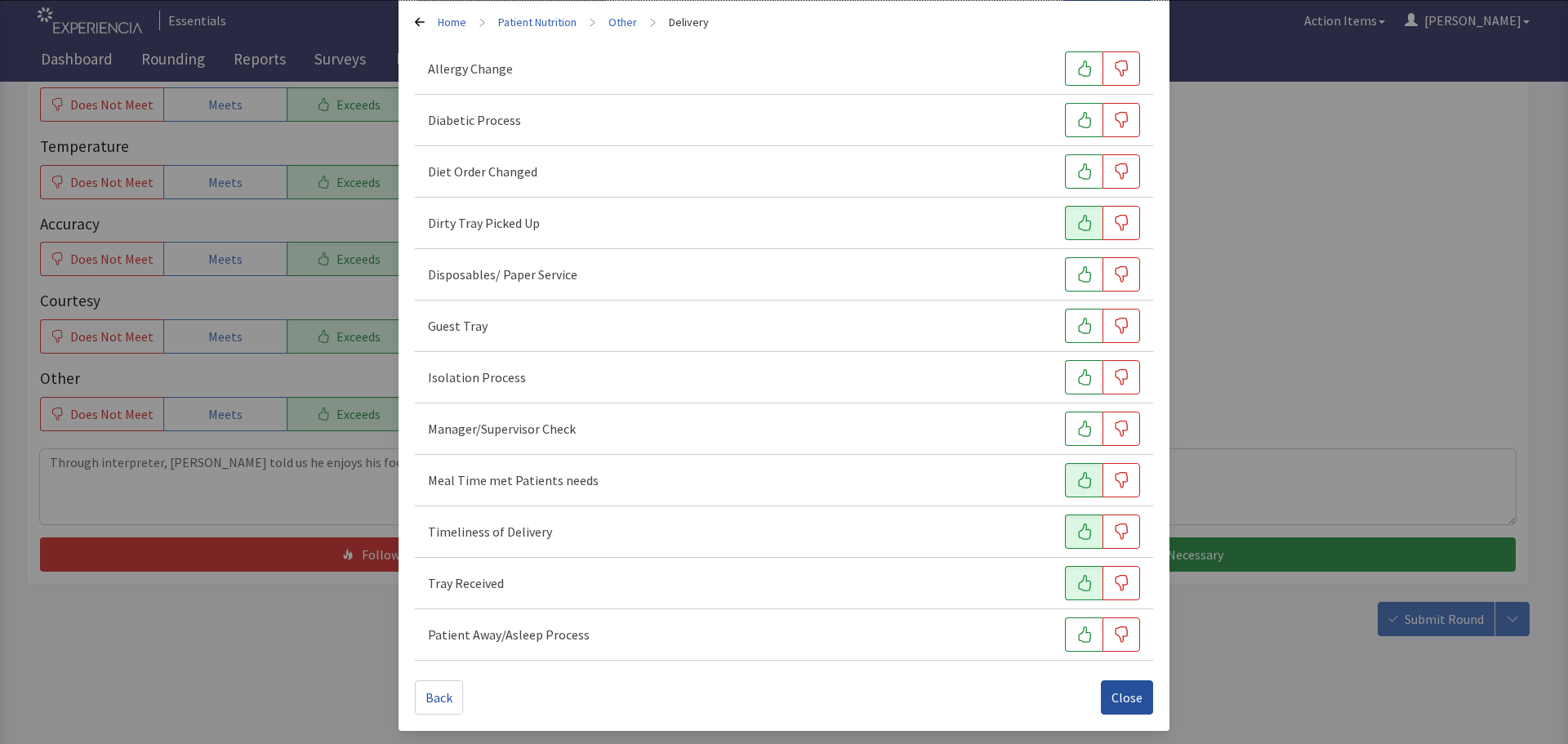
click at [1111, 699] on span "Close" at bounding box center [1126, 696] width 31 height 19
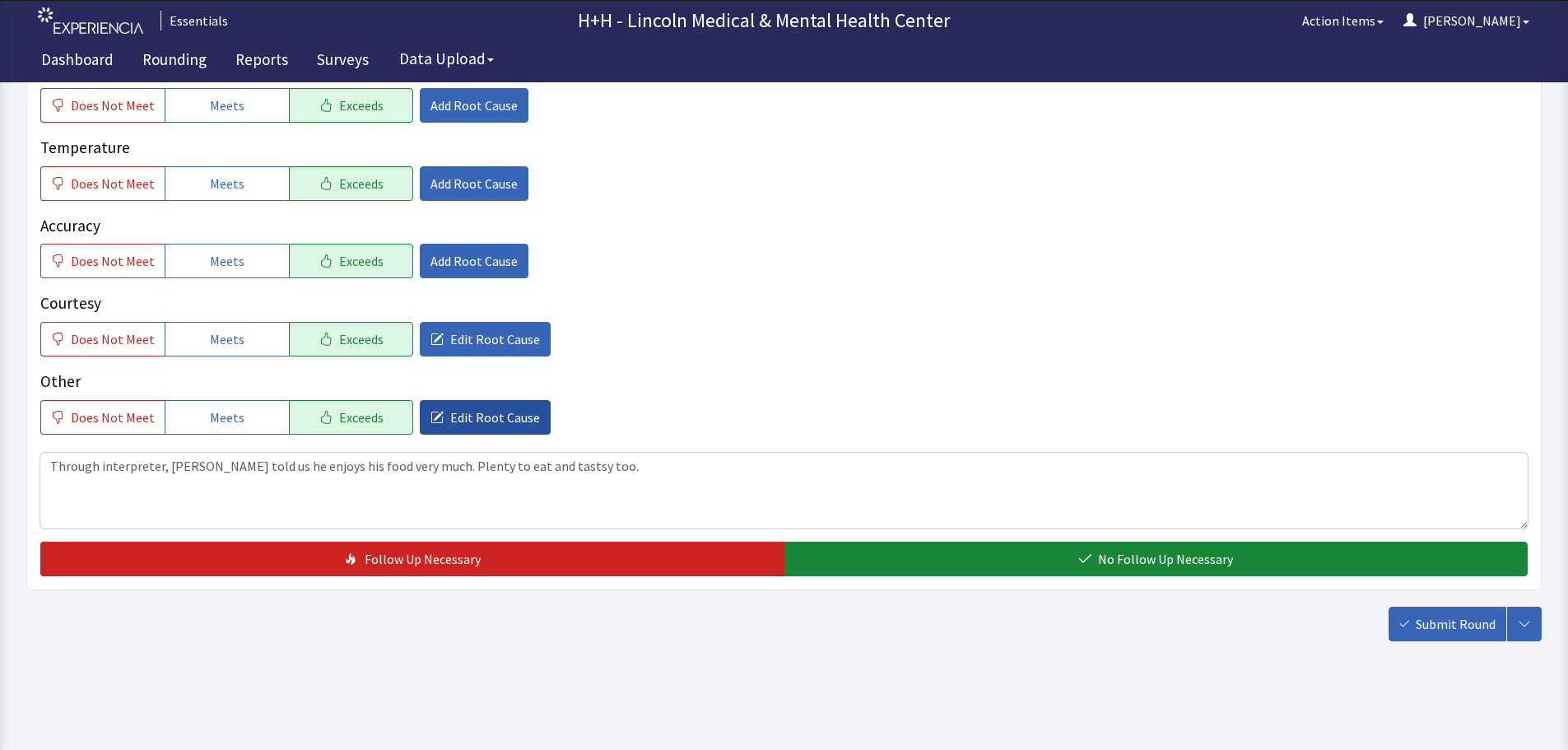
click at [505, 405] on button "Edit Root Cause" at bounding box center [485, 417] width 131 height 35
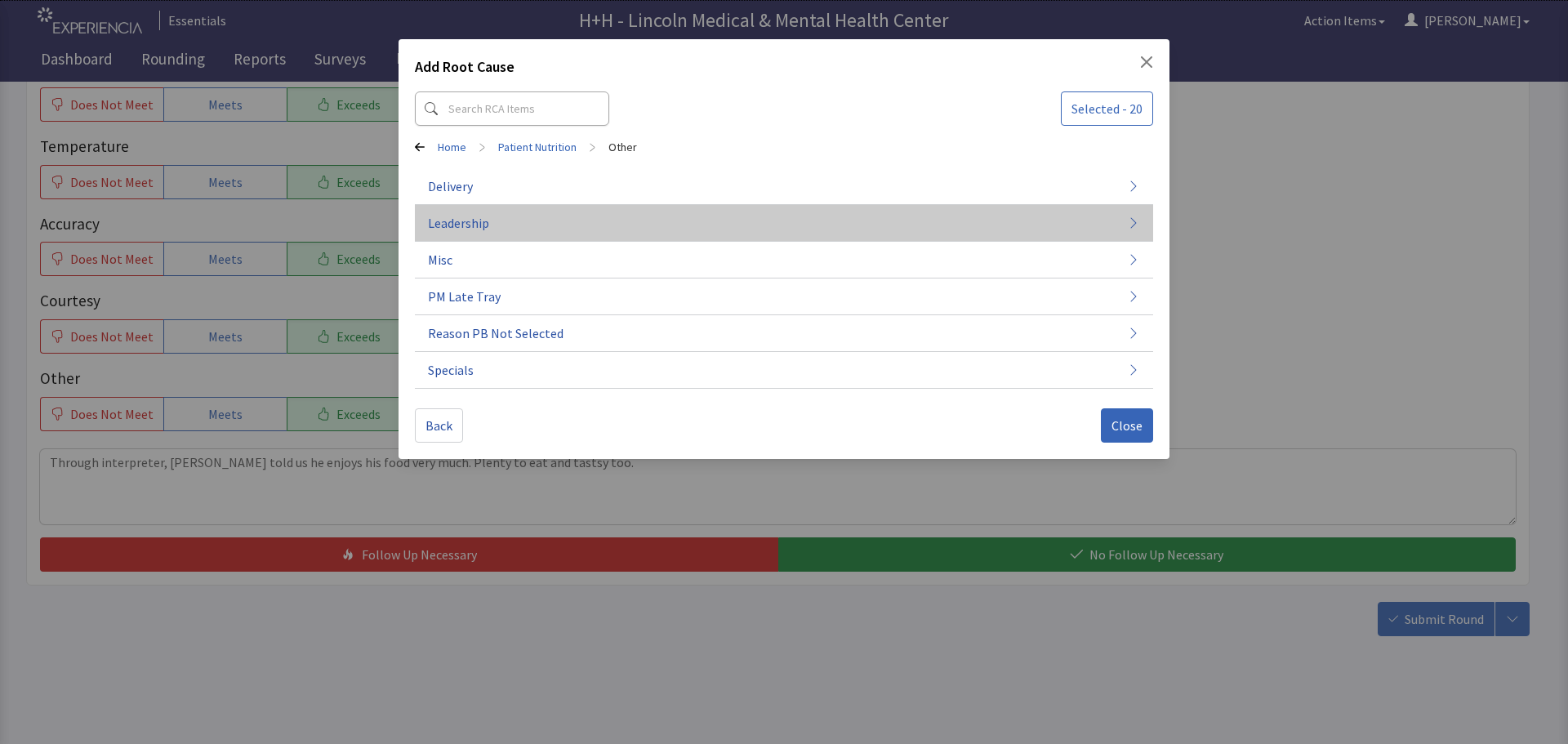
click at [518, 226] on button "Leadership" at bounding box center [784, 223] width 738 height 37
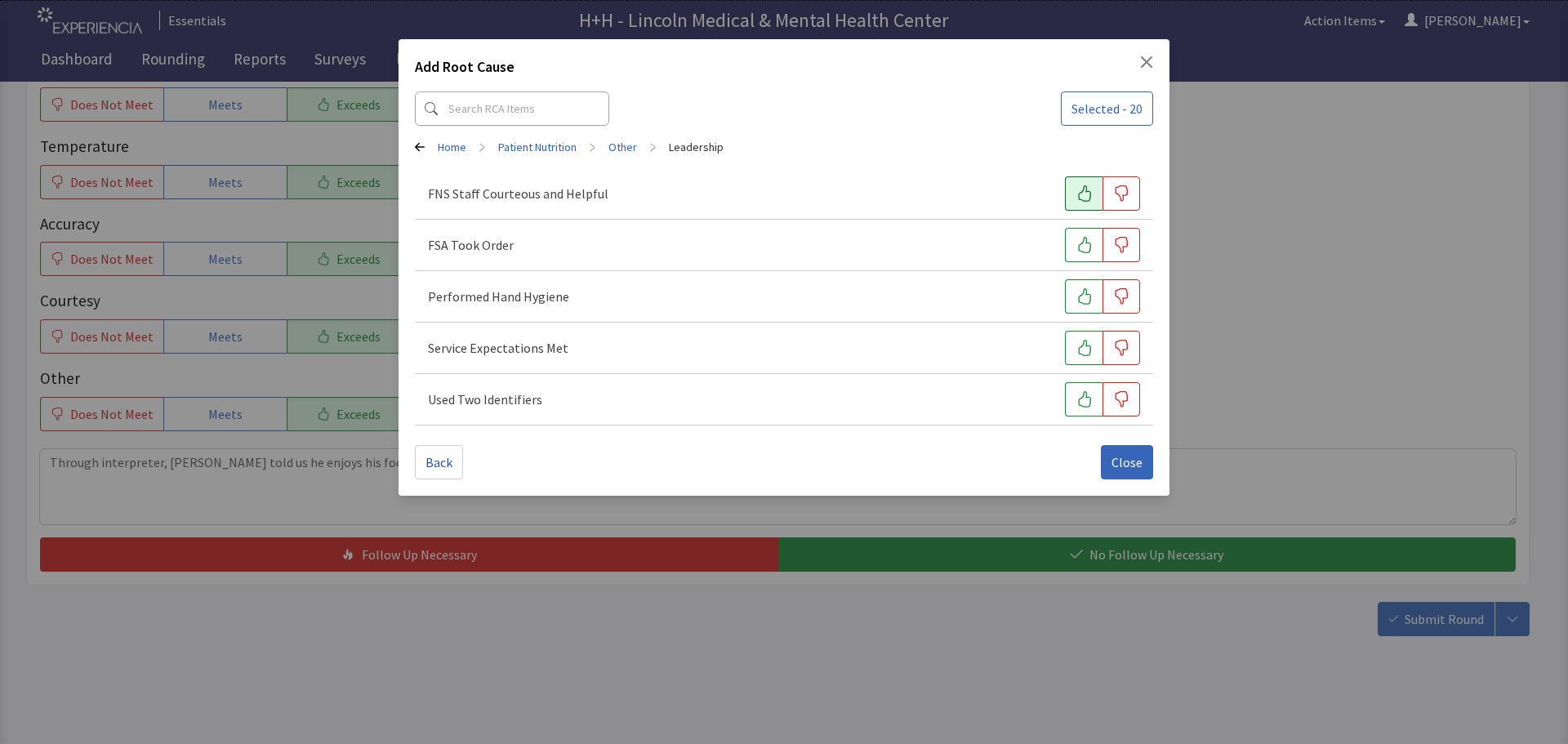
click at [1085, 186] on icon "button" at bounding box center [1085, 194] width 13 height 17
click at [1084, 251] on icon "button" at bounding box center [1085, 245] width 17 height 17
click at [1074, 304] on button "button" at bounding box center [1083, 296] width 38 height 34
click at [1070, 350] on button "button" at bounding box center [1083, 347] width 38 height 34
click at [1080, 402] on icon "button" at bounding box center [1085, 400] width 17 height 17
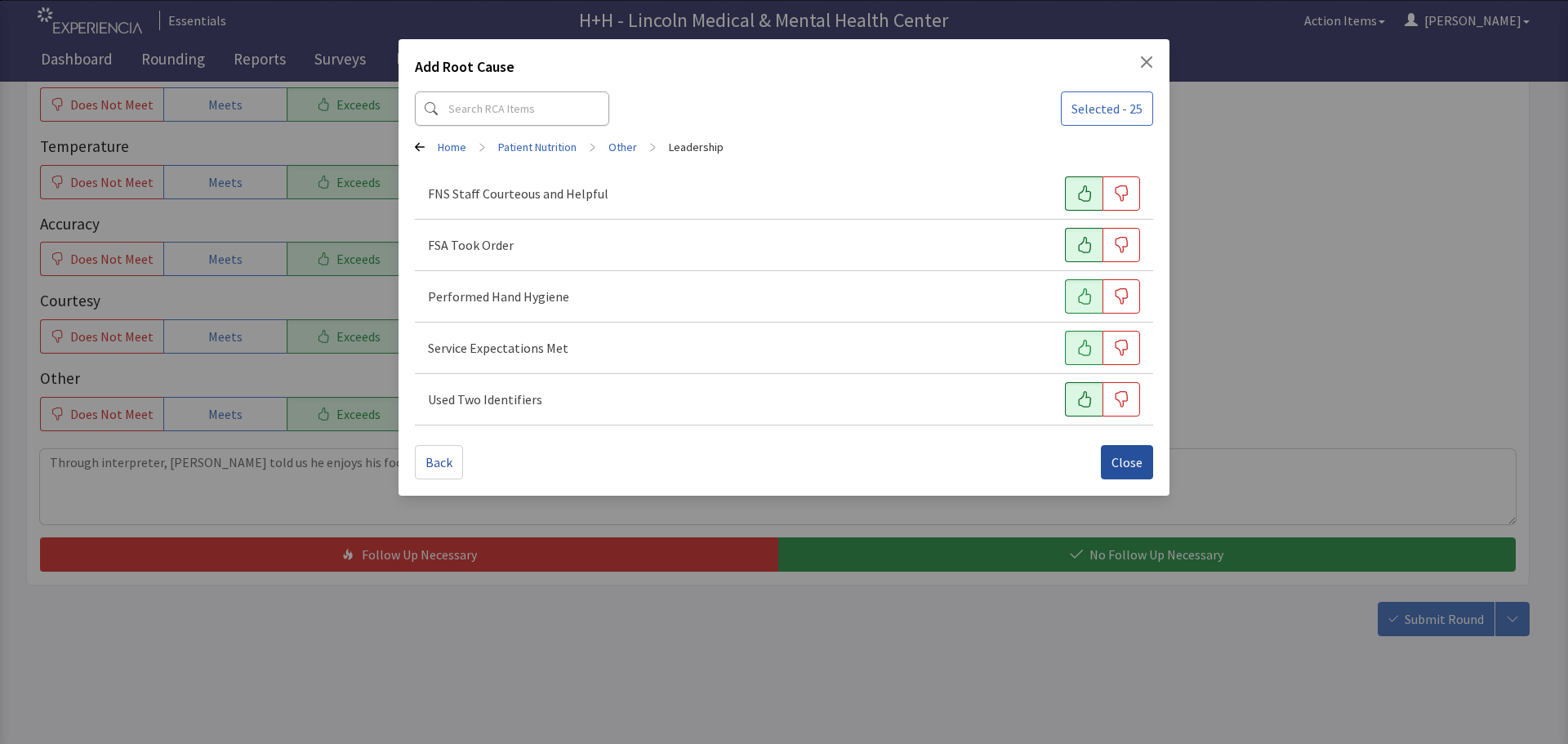
click at [1121, 454] on span "Close" at bounding box center [1126, 461] width 31 height 19
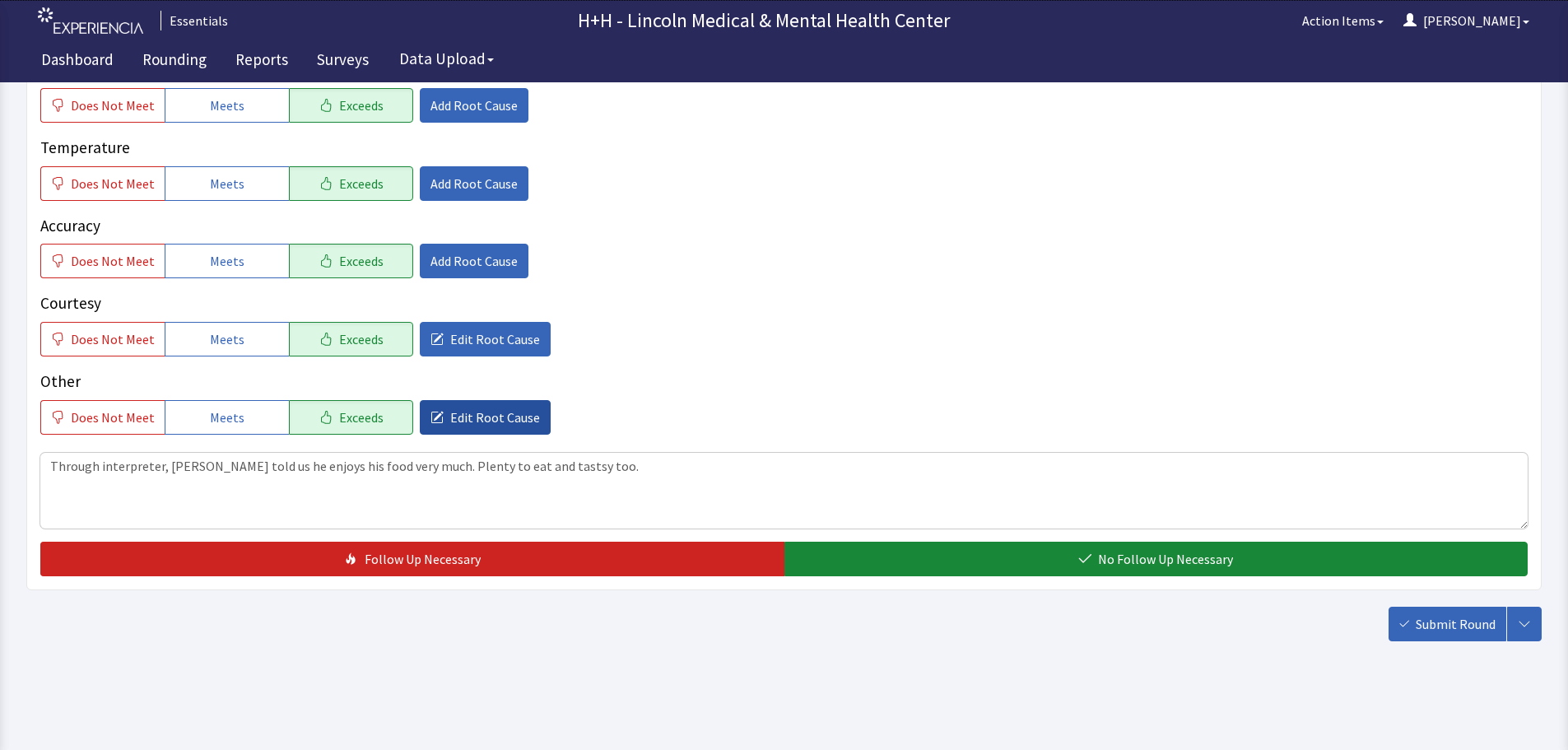
click at [470, 417] on span "Edit Root Cause" at bounding box center [495, 416] width 89 height 19
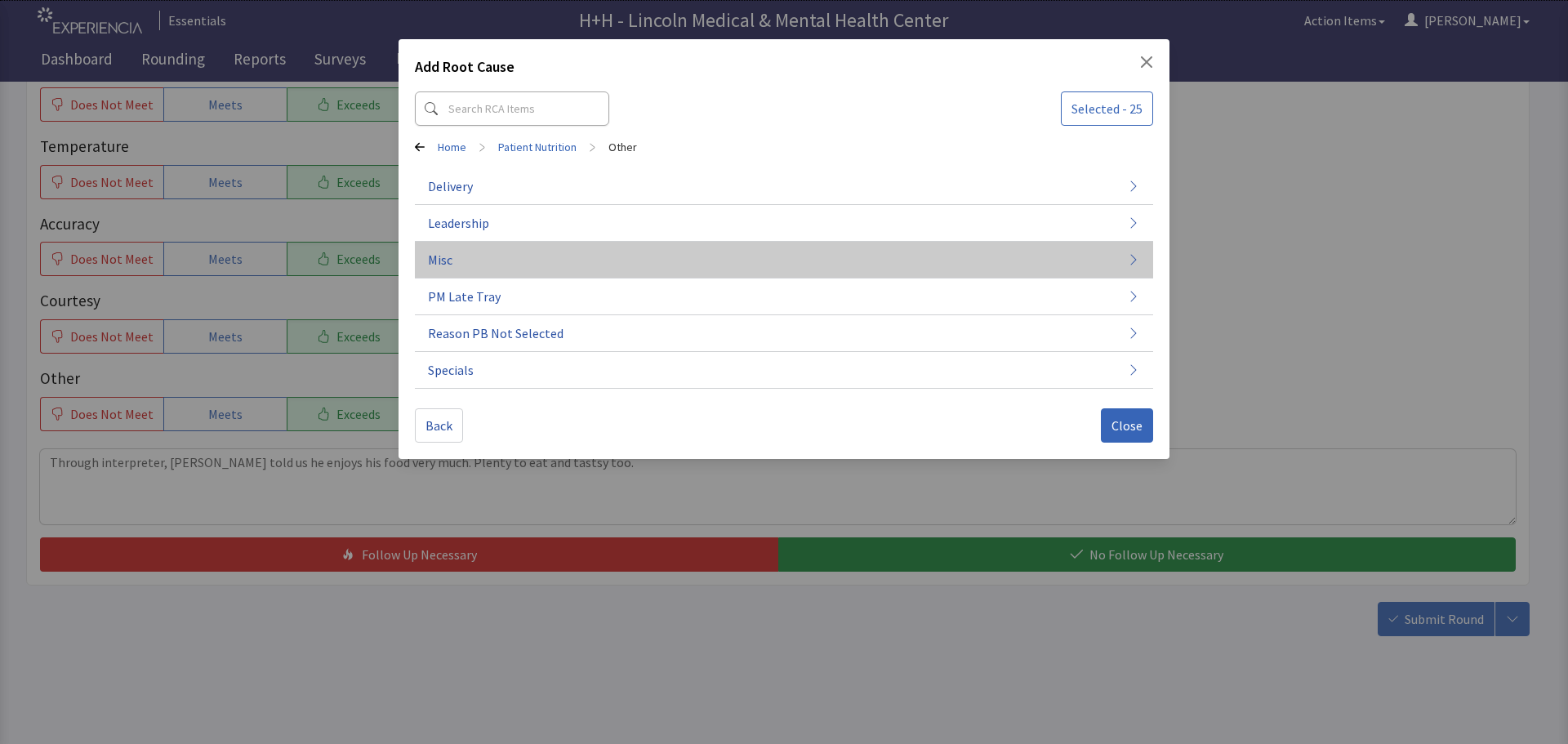
click at [458, 260] on button "Misc" at bounding box center [784, 260] width 738 height 37
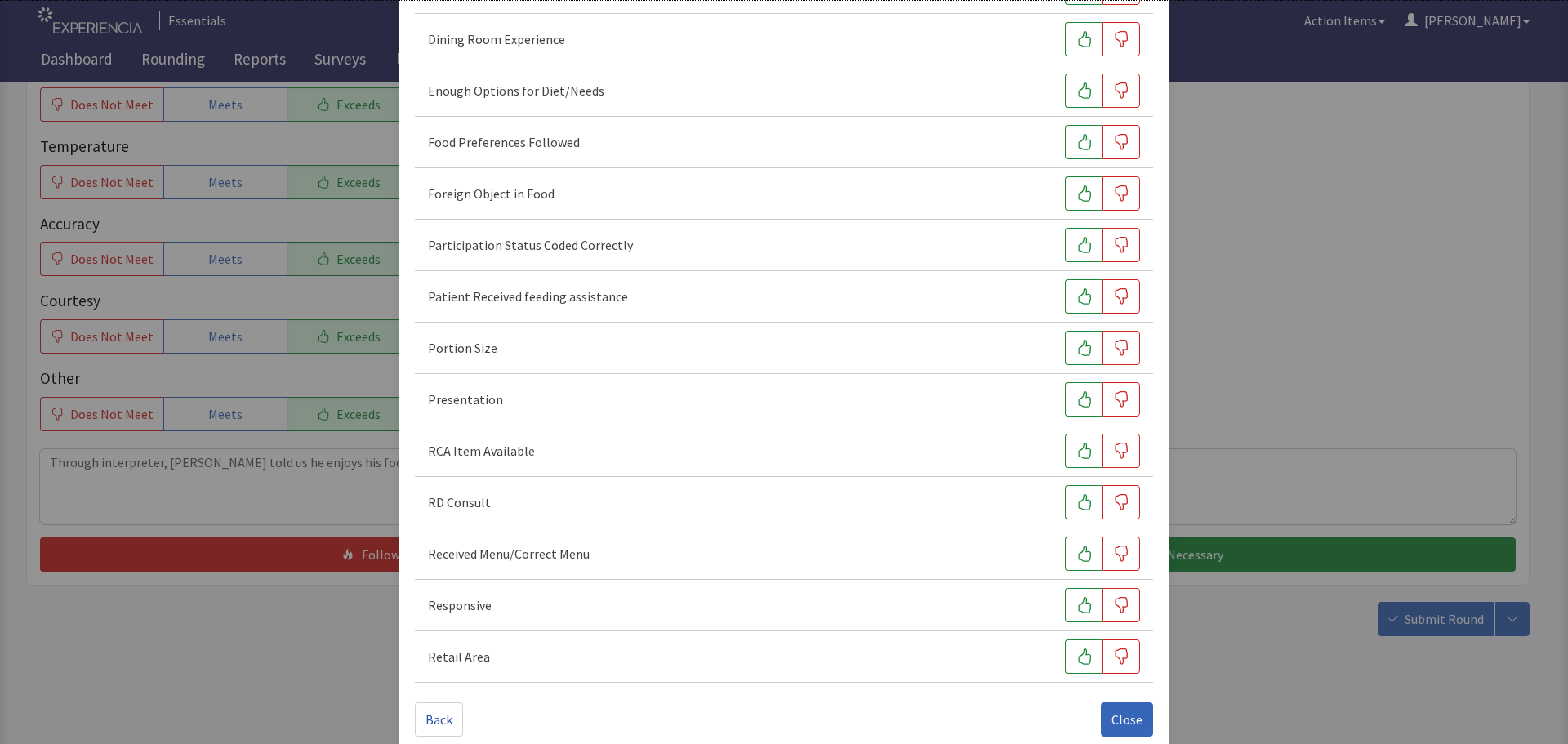
scroll to position [227, 0]
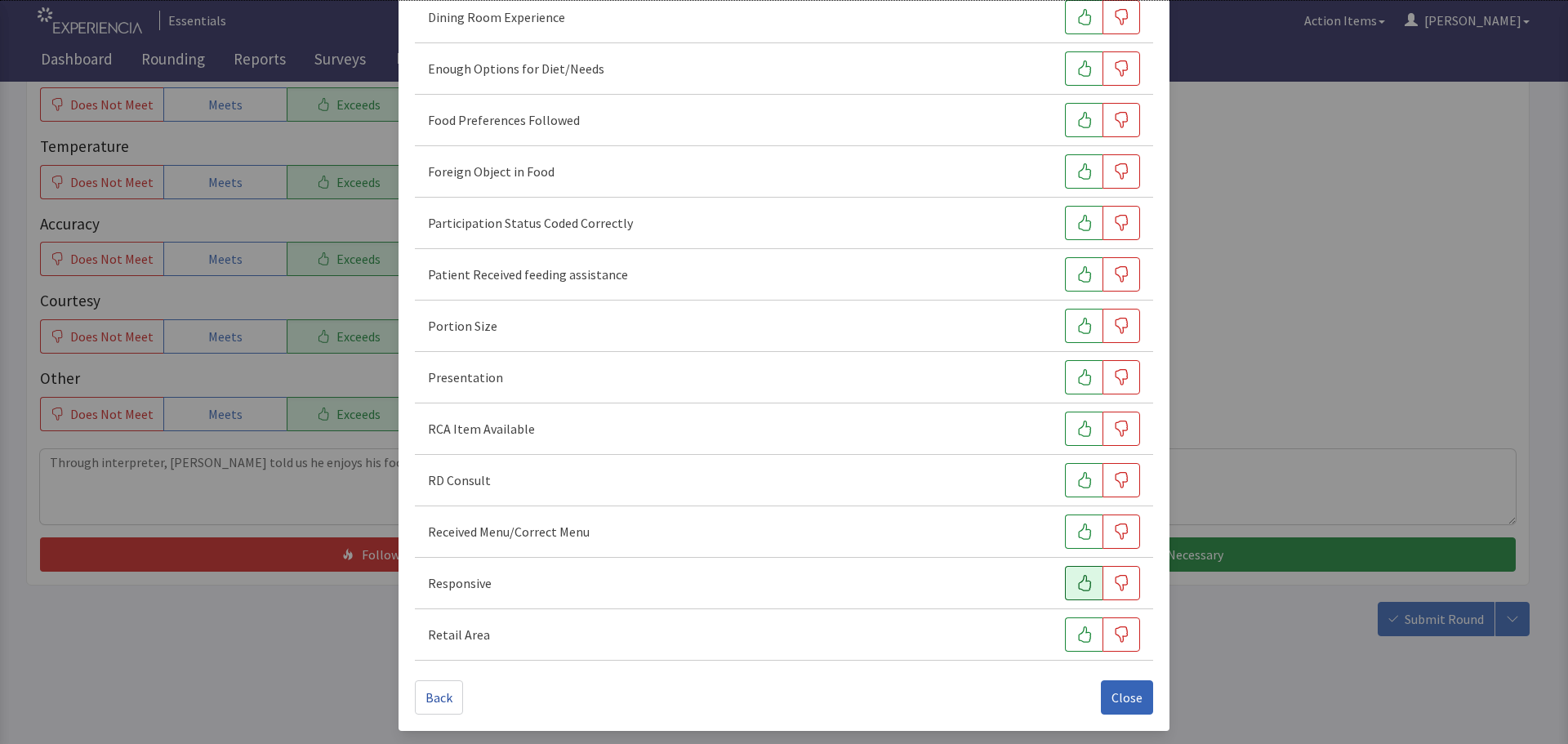
click at [1065, 577] on button "button" at bounding box center [1083, 583] width 38 height 34
click at [1078, 329] on icon "button" at bounding box center [1085, 326] width 17 height 17
click at [1073, 367] on button "button" at bounding box center [1083, 377] width 38 height 34
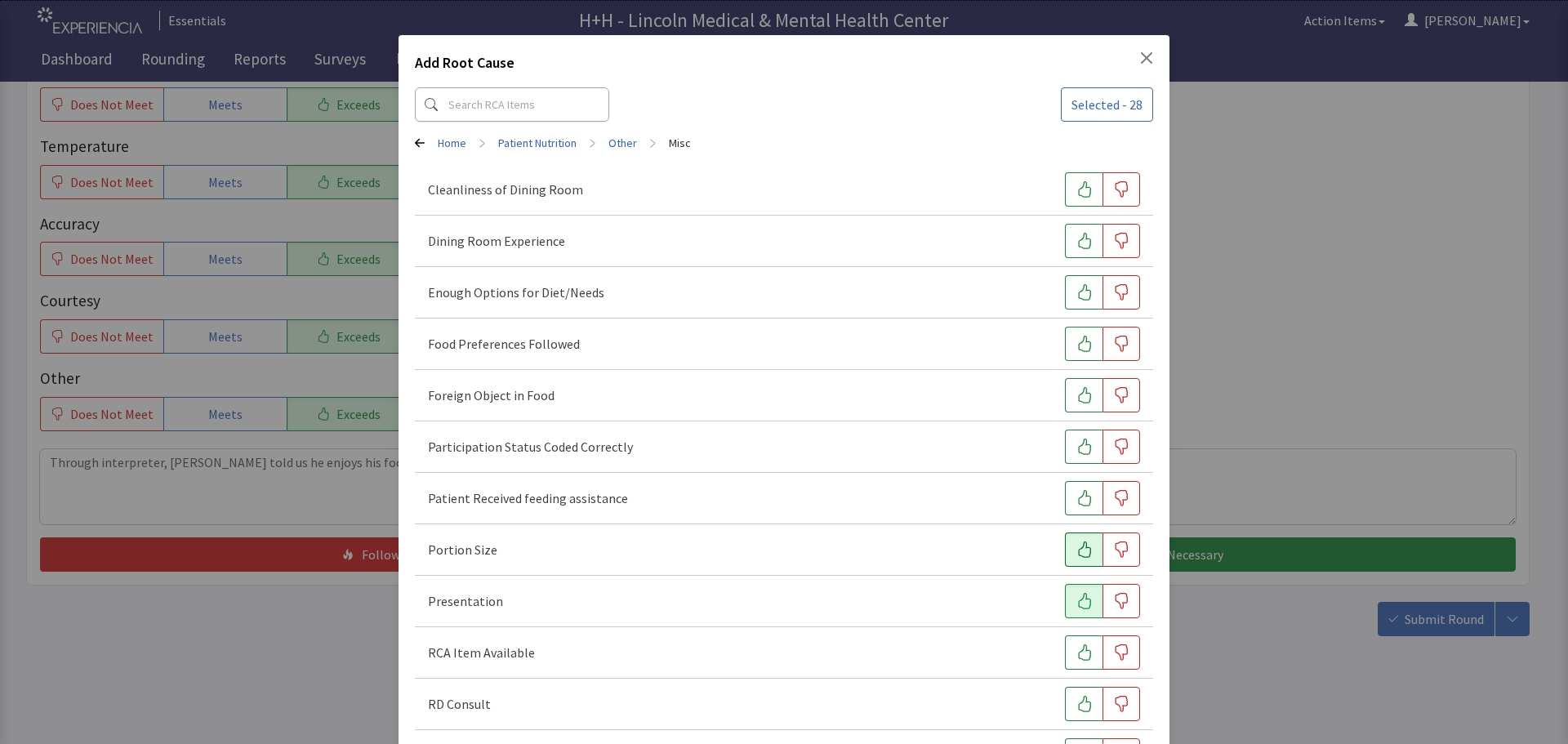
scroll to position [0, 0]
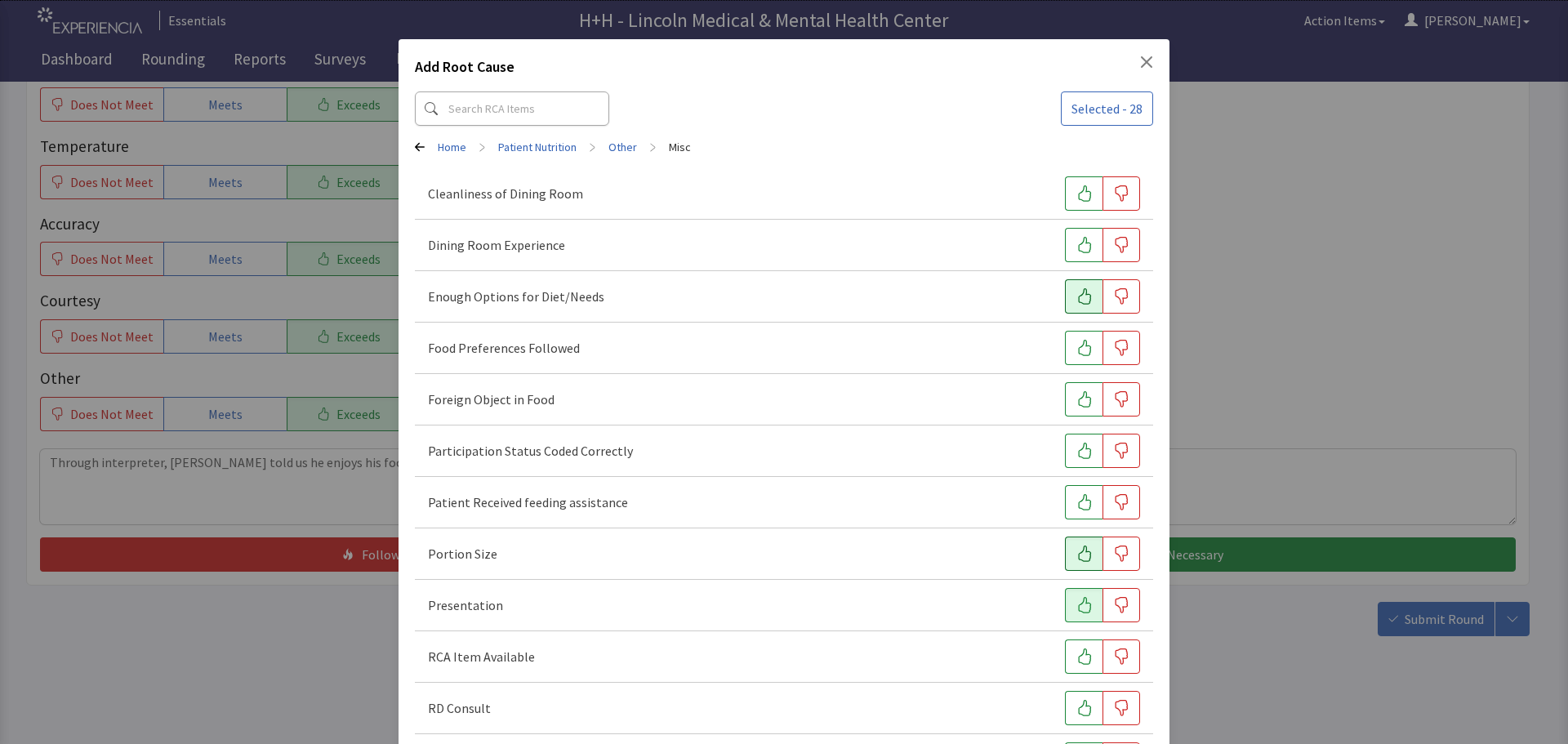
click at [1078, 296] on icon "button" at bounding box center [1085, 297] width 13 height 17
click at [1065, 344] on button "button" at bounding box center [1083, 347] width 38 height 34
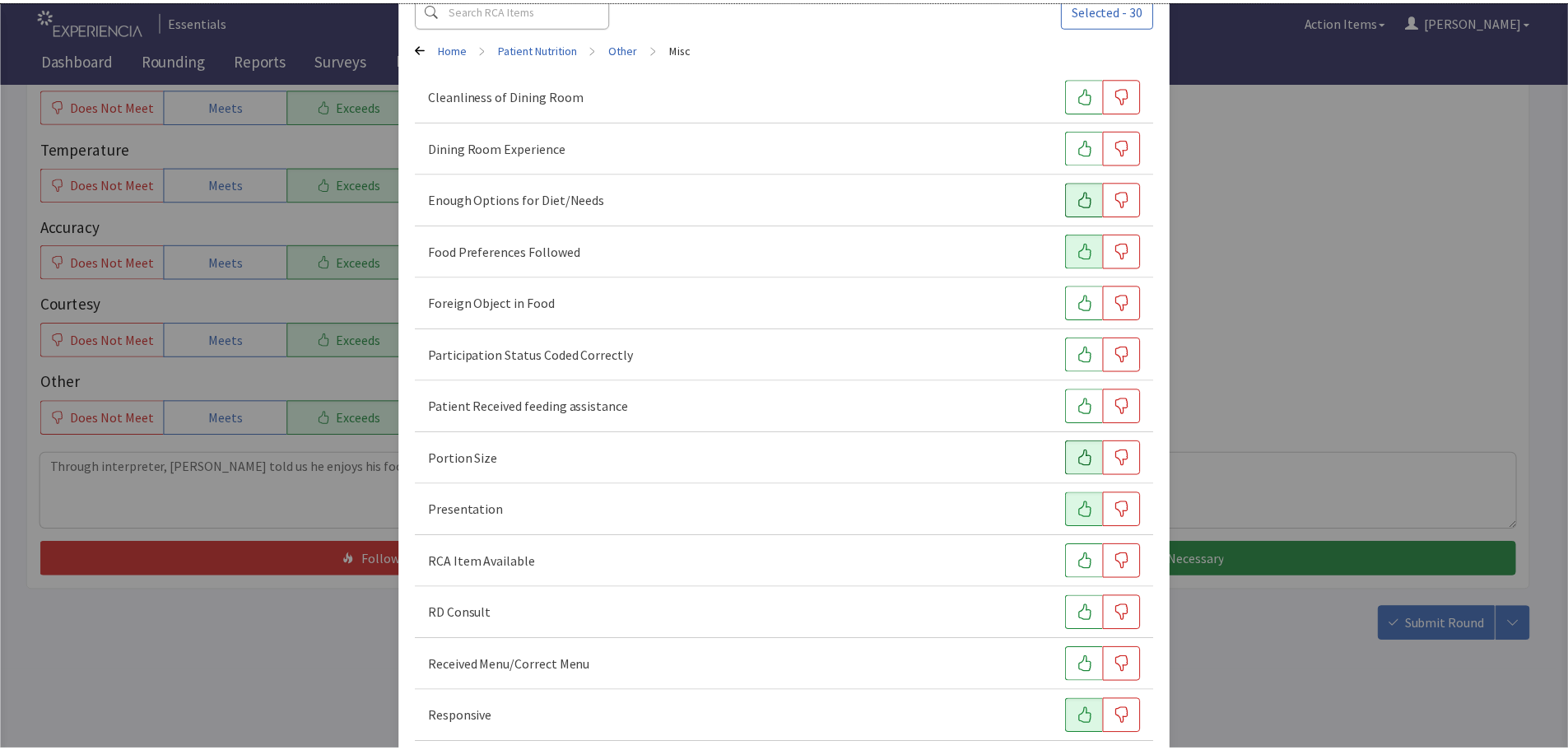
scroll to position [229, 0]
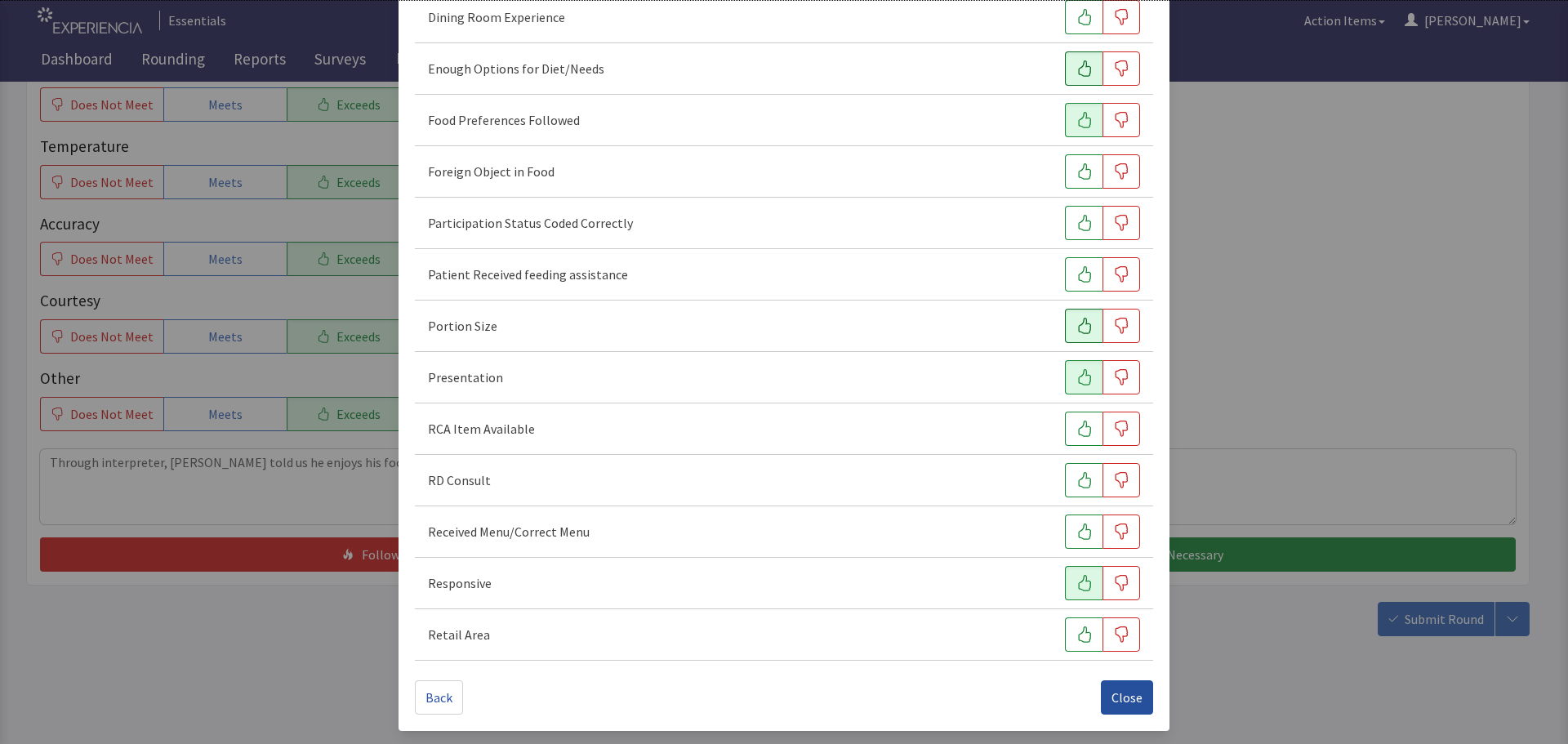
click at [1121, 700] on span "Close" at bounding box center [1126, 696] width 31 height 19
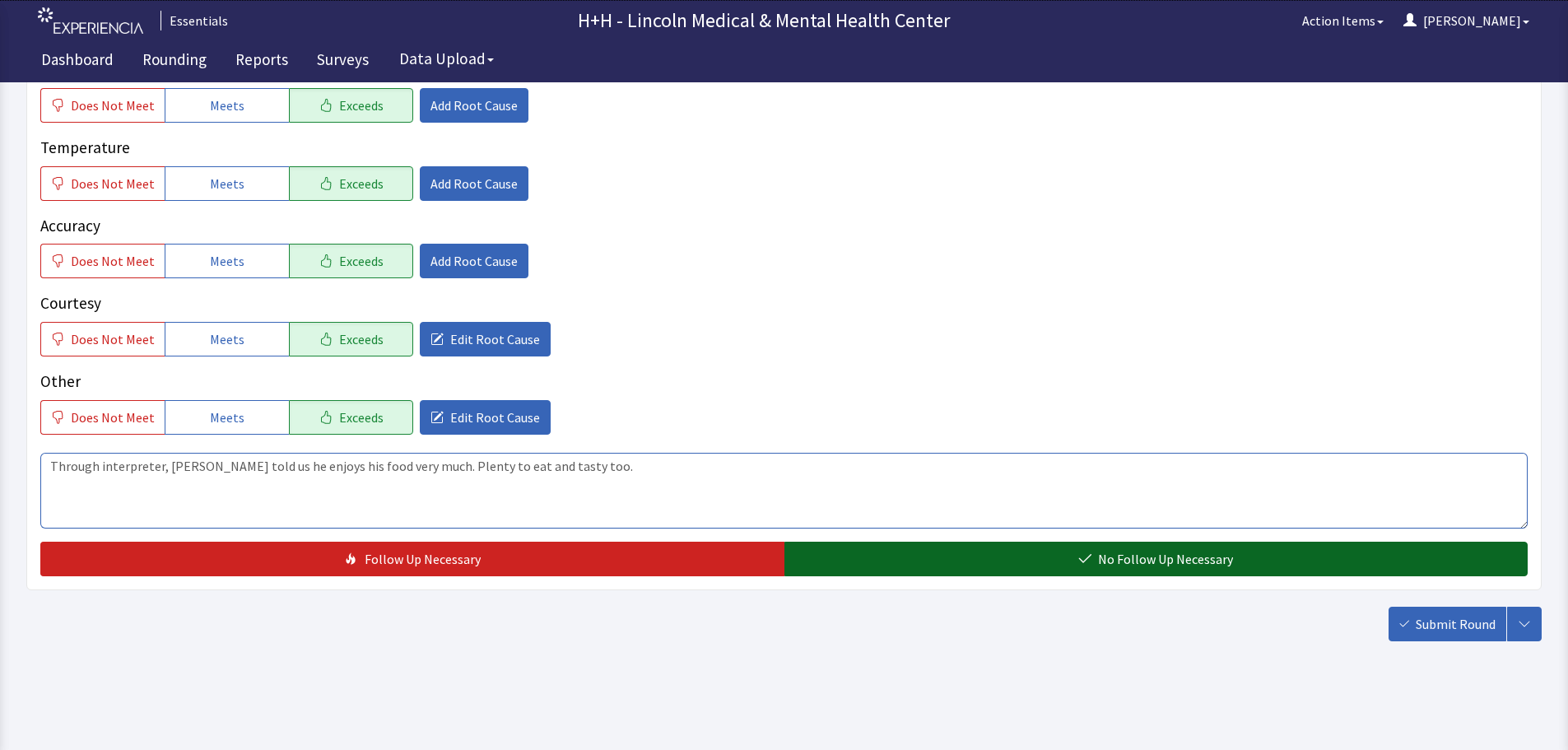
type textarea "Through interpreter, gentleman told us he enjoys his food very much. Plenty to …"
drag, startPoint x: 1131, startPoint y: 551, endPoint x: 1146, endPoint y: 552, distance: 15.0
click at [1133, 551] on span "No Follow Up Necessary" at bounding box center [1166, 558] width 135 height 19
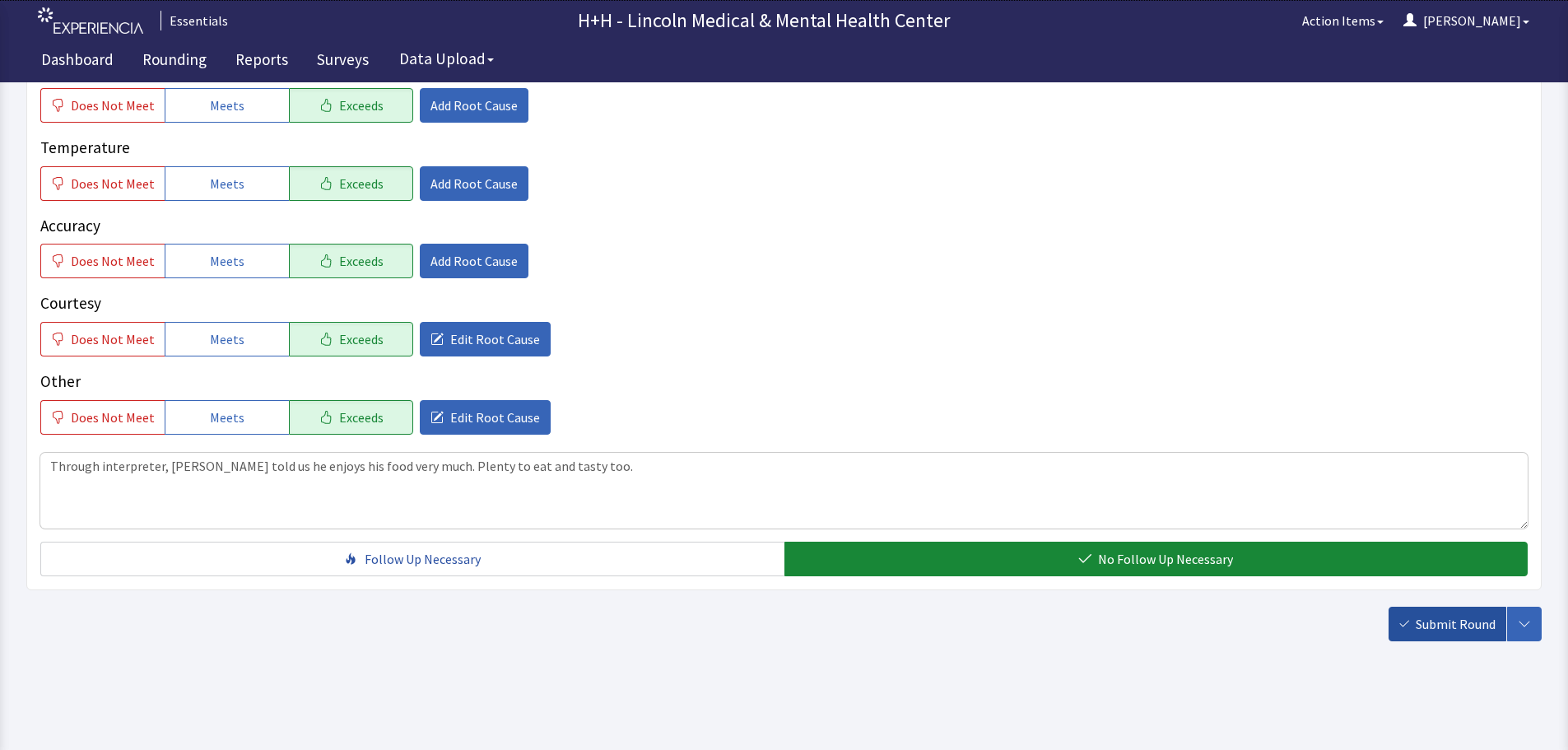
click at [1431, 619] on span "Submit Round" at bounding box center [1456, 623] width 80 height 19
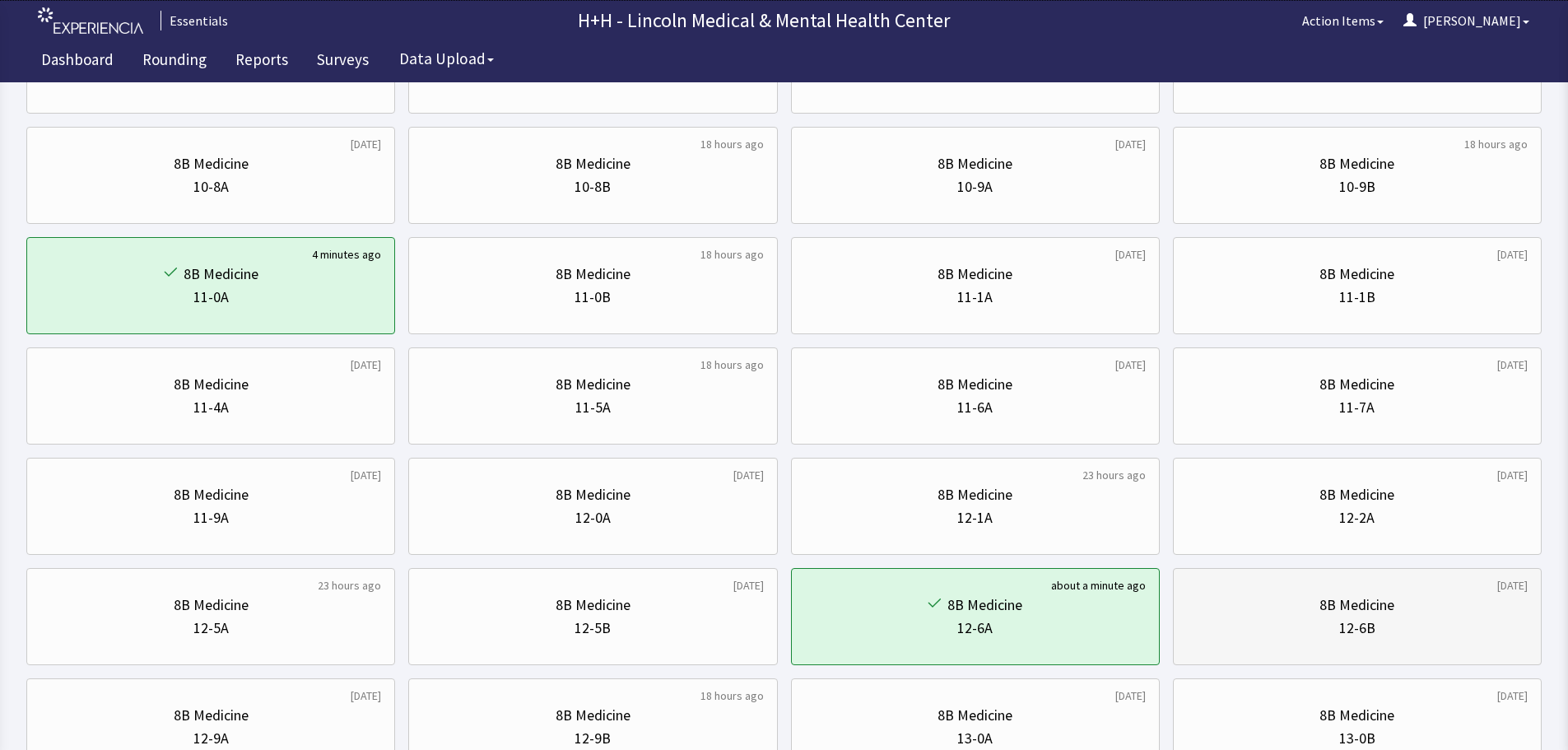
scroll to position [329, 0]
click at [1418, 639] on div "8B Medicine 12-6B" at bounding box center [1357, 615] width 341 height 79
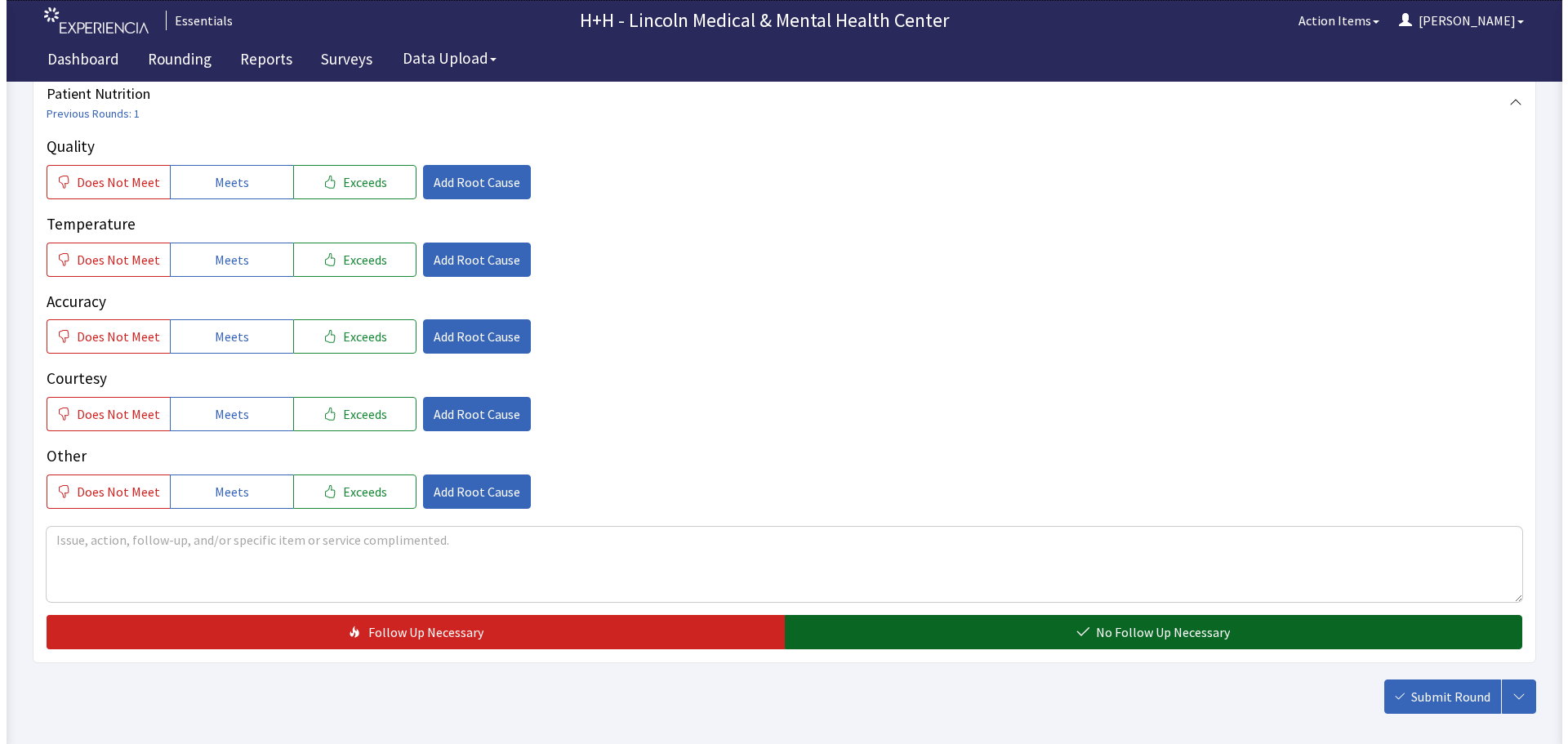
scroll to position [245, 0]
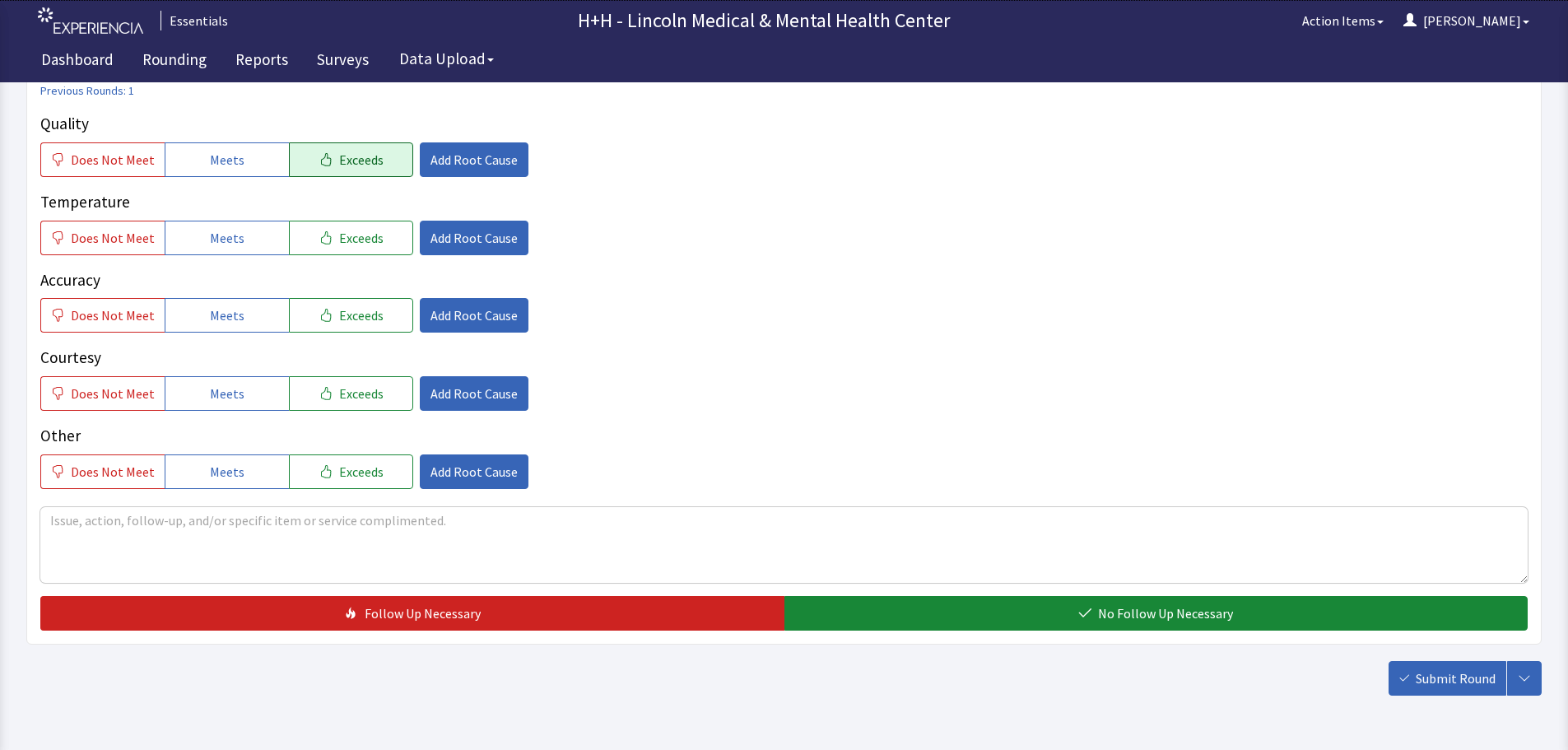
click at [360, 162] on span "Exceeds" at bounding box center [361, 159] width 45 height 19
click at [374, 240] on button "Exceeds" at bounding box center [351, 238] width 124 height 35
click at [368, 310] on span "Exceeds" at bounding box center [361, 314] width 45 height 19
drag, startPoint x: 357, startPoint y: 388, endPoint x: 360, endPoint y: 422, distance: 34.1
click at [359, 388] on span "Exceeds" at bounding box center [361, 393] width 45 height 19
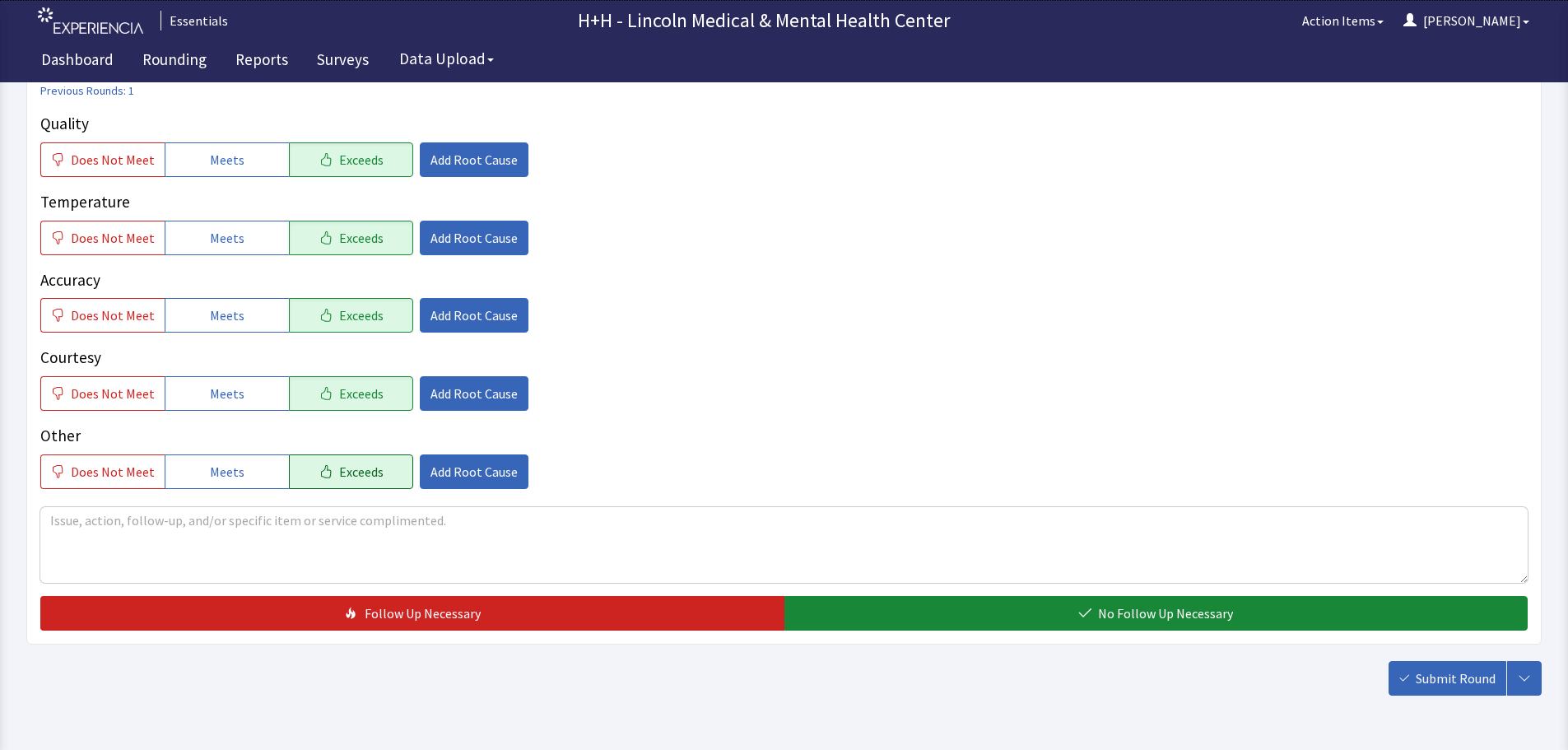
click at [372, 473] on button "Exceeds" at bounding box center [351, 471] width 124 height 35
click at [88, 518] on textarea at bounding box center [784, 545] width 1488 height 76
click at [185, 534] on textarea "Gentleman said our food has improved Greatly. Very flavorful, comes hotwhen del…" at bounding box center [784, 545] width 1488 height 76
click at [362, 533] on textarea "Gentleman said our food has improved Greatly. Very flavorful, comes hot and sta…" at bounding box center [784, 545] width 1488 height 76
type textarea "Gentleman said our food has improved Greatly. Very flavorful, comes hot and sta…"
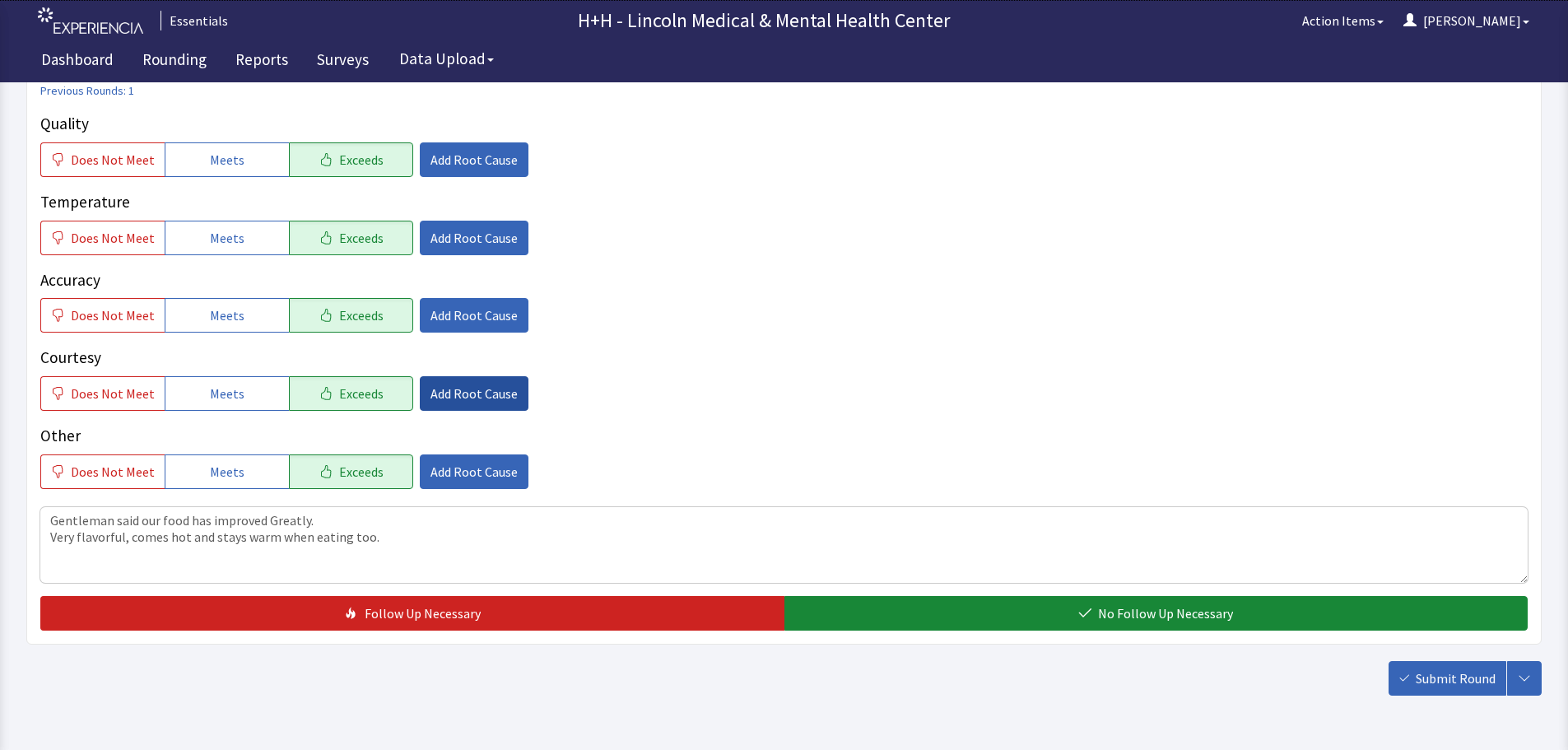
click at [477, 387] on span "Add Root Cause" at bounding box center [475, 393] width 88 height 19
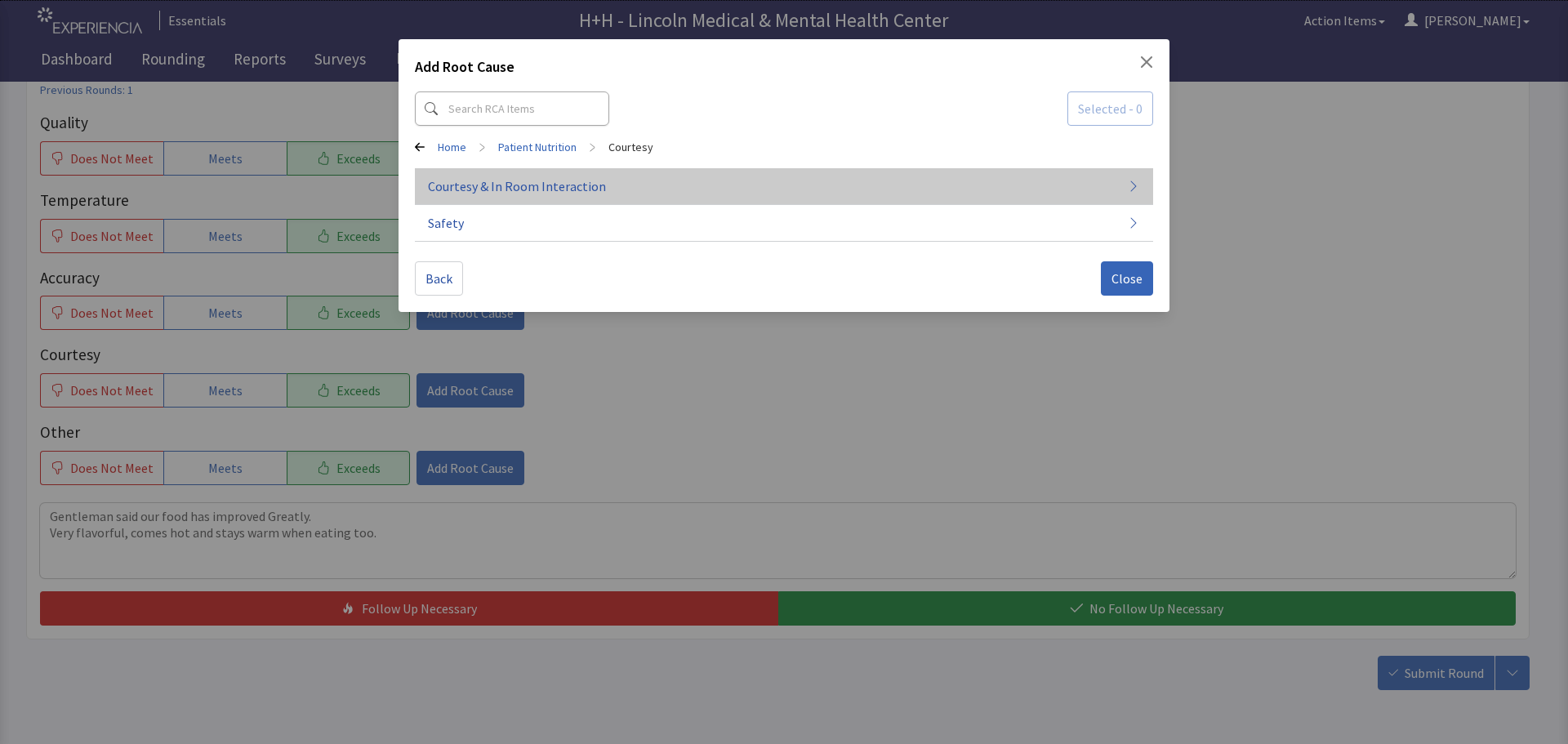
click at [482, 189] on span "Courtesy & In Room Interaction" at bounding box center [517, 186] width 178 height 19
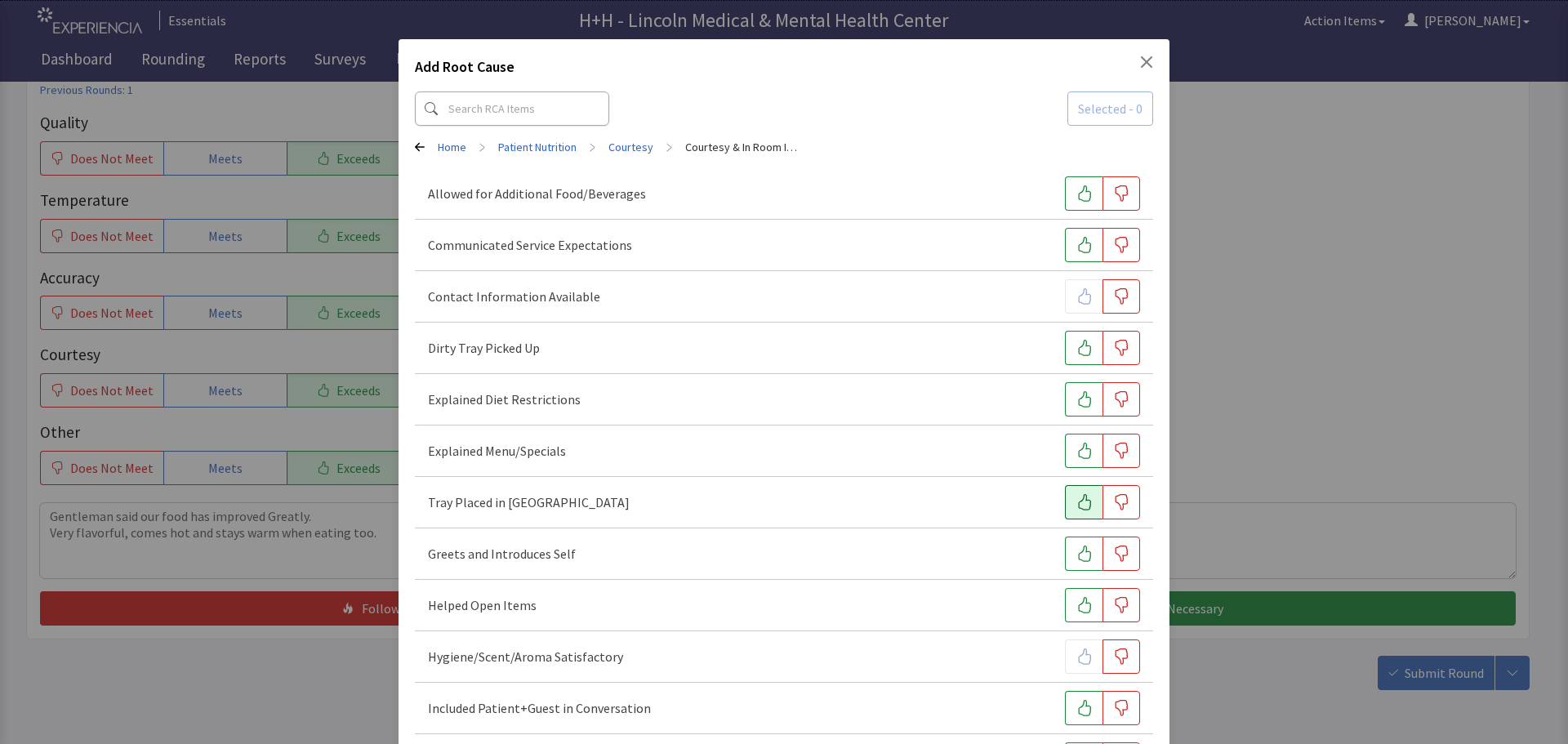
click at [1065, 496] on button "button" at bounding box center [1083, 502] width 38 height 34
click at [1076, 560] on icon "button" at bounding box center [1085, 553] width 17 height 17
click at [1077, 350] on icon "button" at bounding box center [1085, 348] width 17 height 17
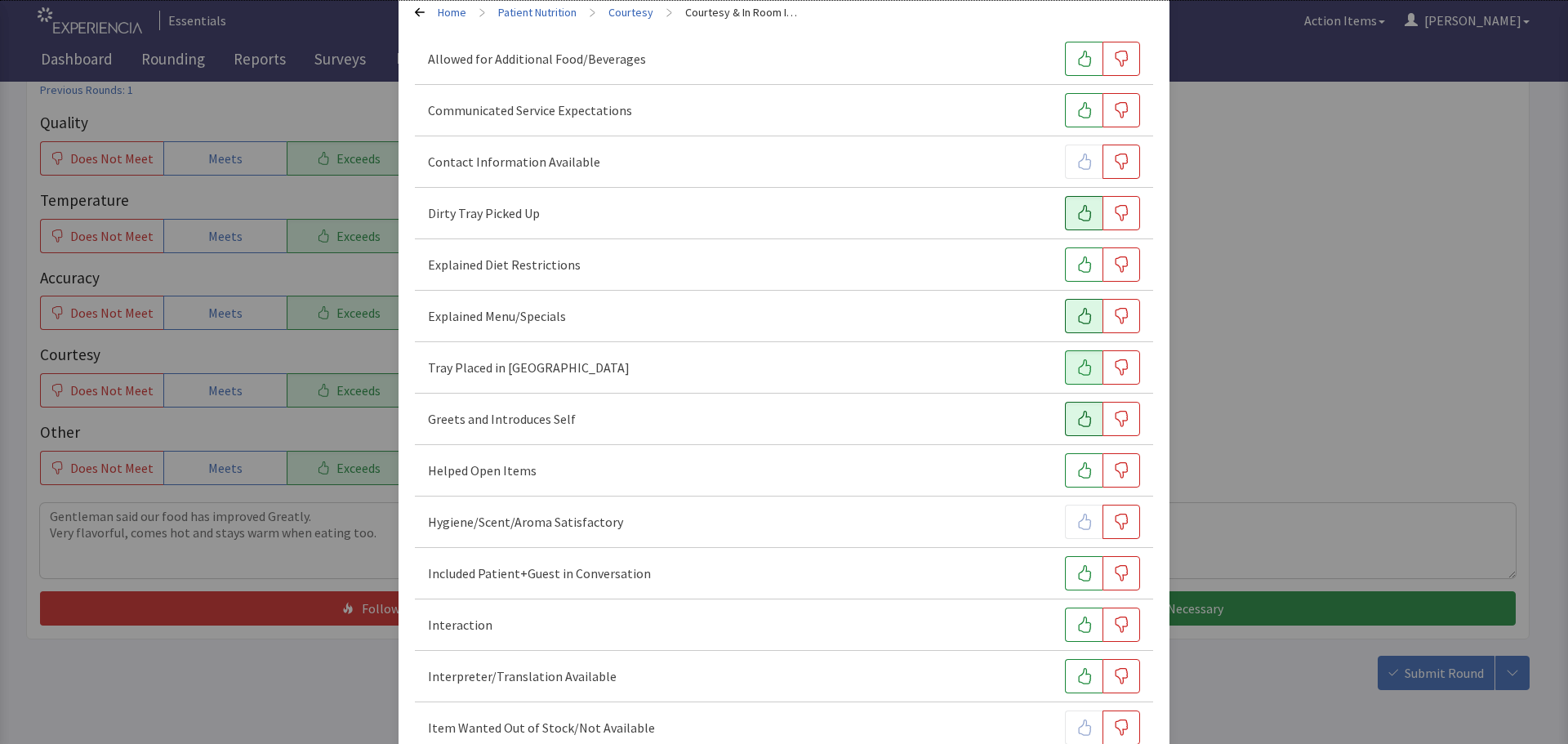
scroll to position [163, 0]
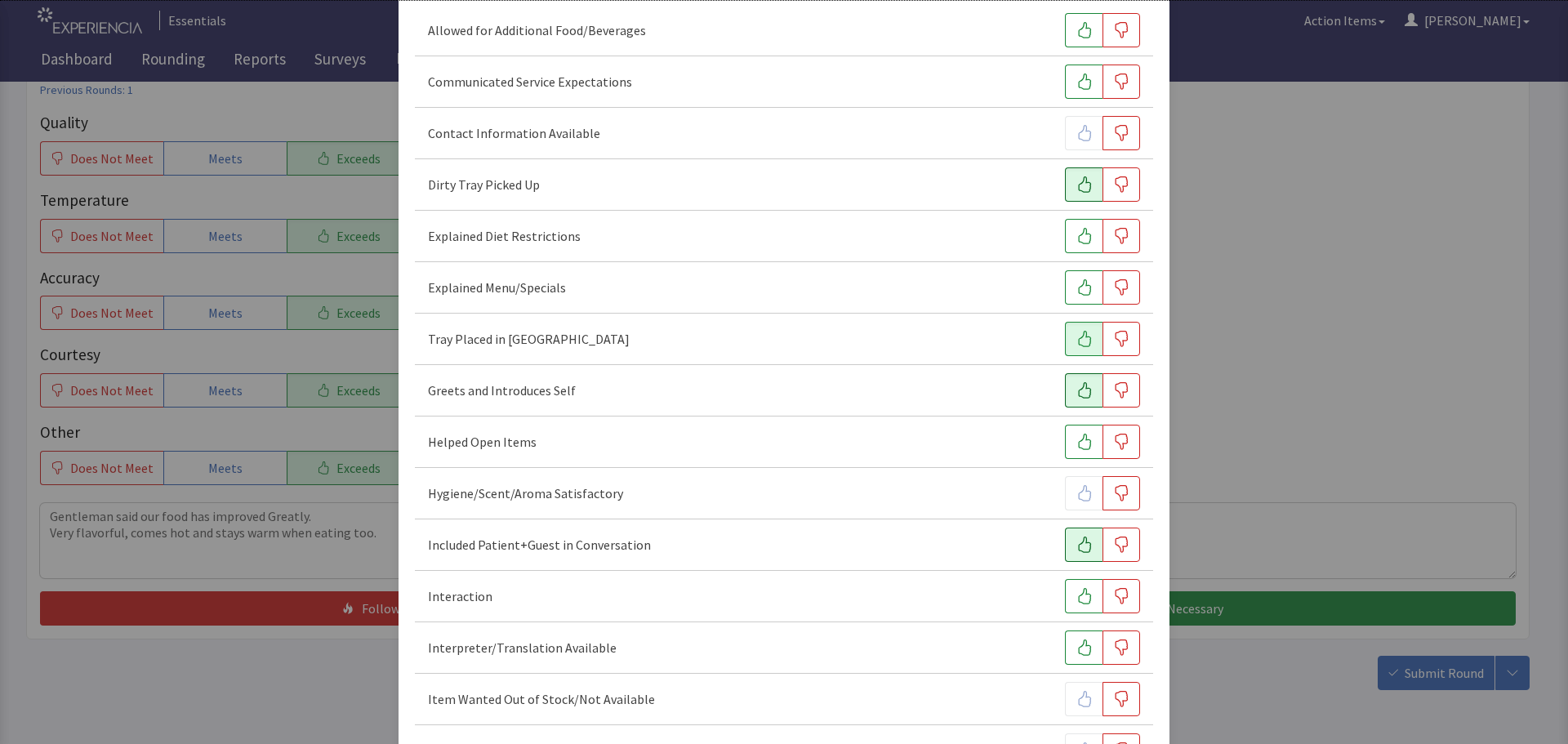
click at [1078, 552] on icon "button" at bounding box center [1085, 545] width 13 height 17
click at [1078, 589] on icon "button" at bounding box center [1085, 596] width 13 height 17
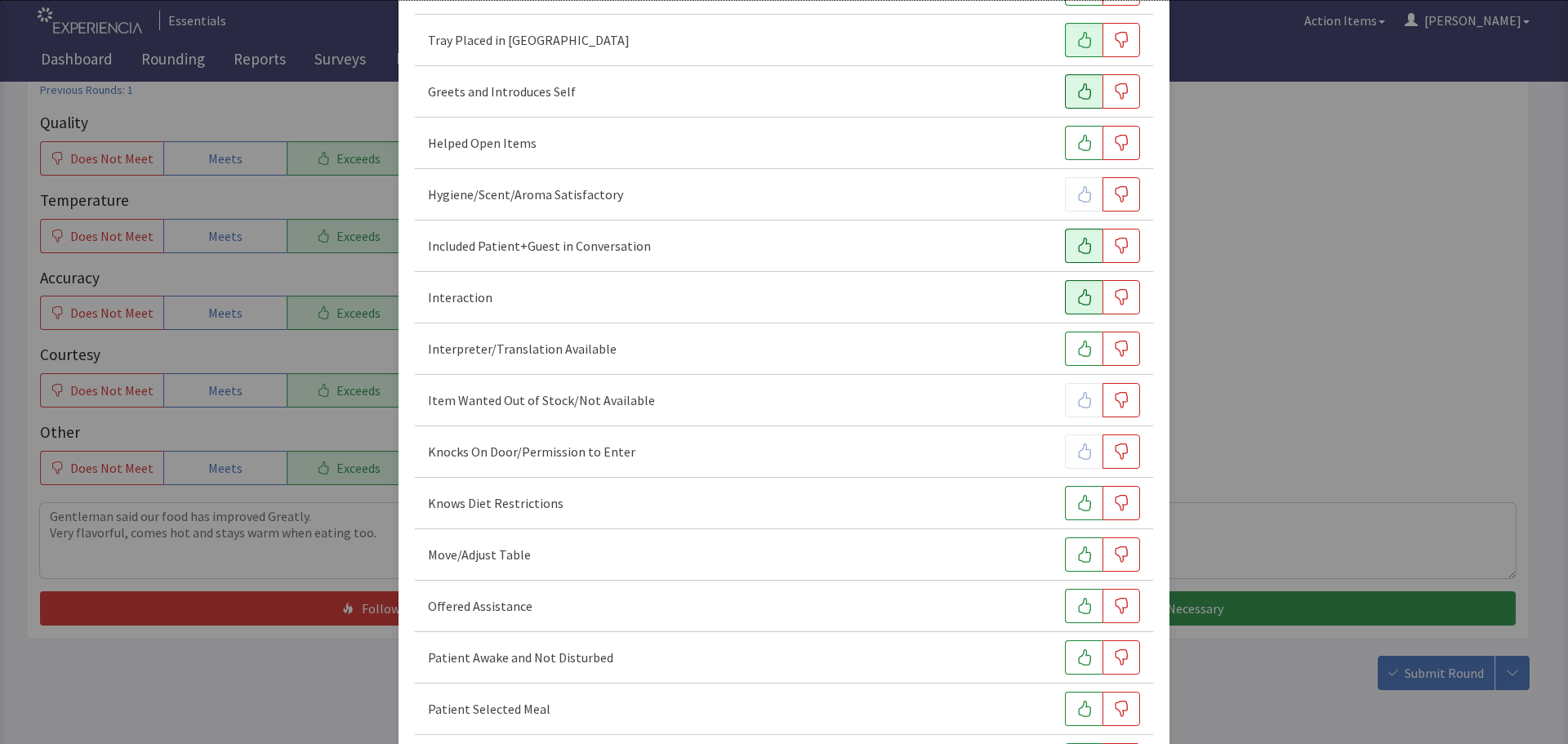
scroll to position [490, 0]
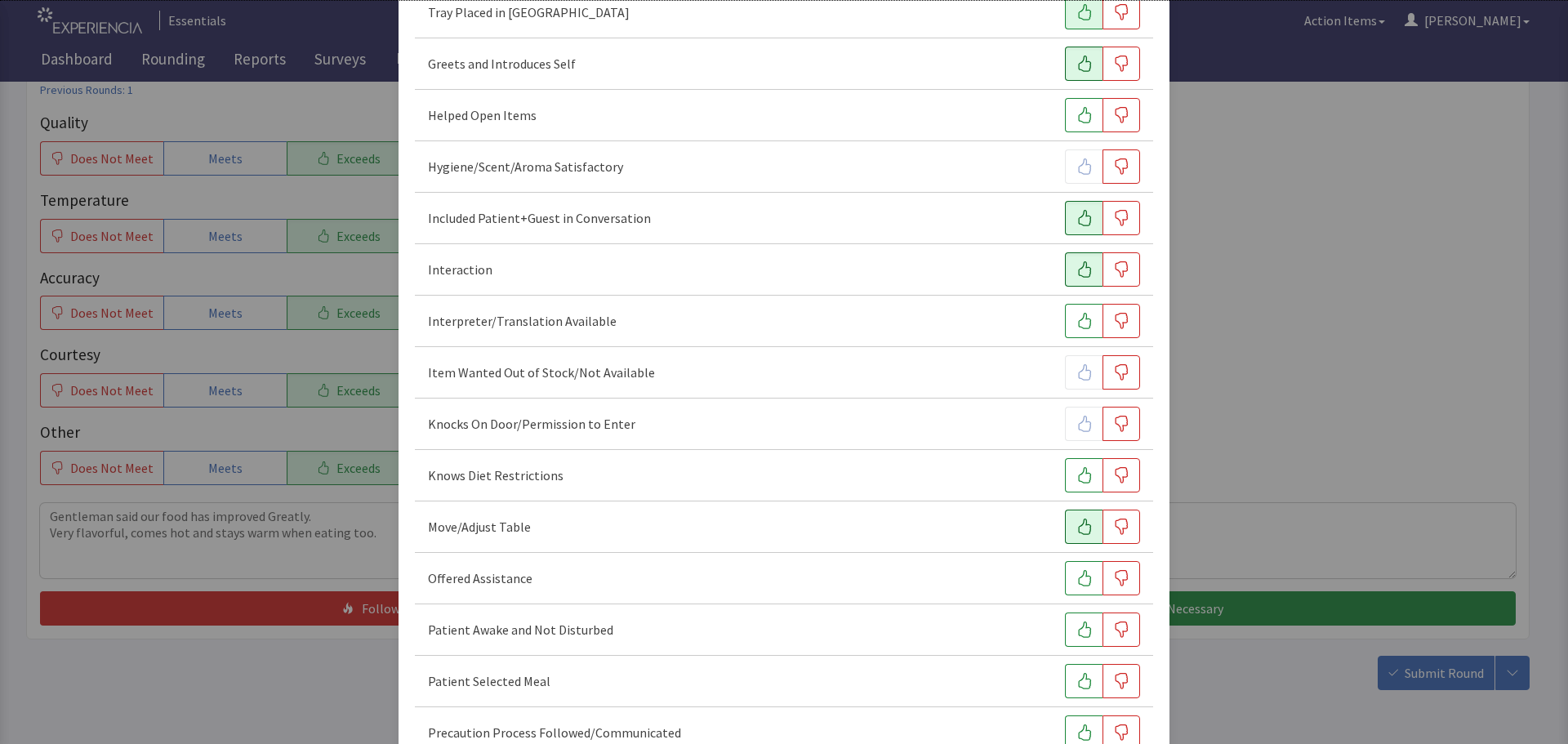
click at [1078, 527] on icon "button" at bounding box center [1085, 527] width 13 height 17
click at [1076, 577] on icon "button" at bounding box center [1085, 578] width 17 height 17
click at [1076, 623] on icon "button" at bounding box center [1085, 629] width 17 height 17
click at [1065, 685] on button "button" at bounding box center [1083, 680] width 38 height 34
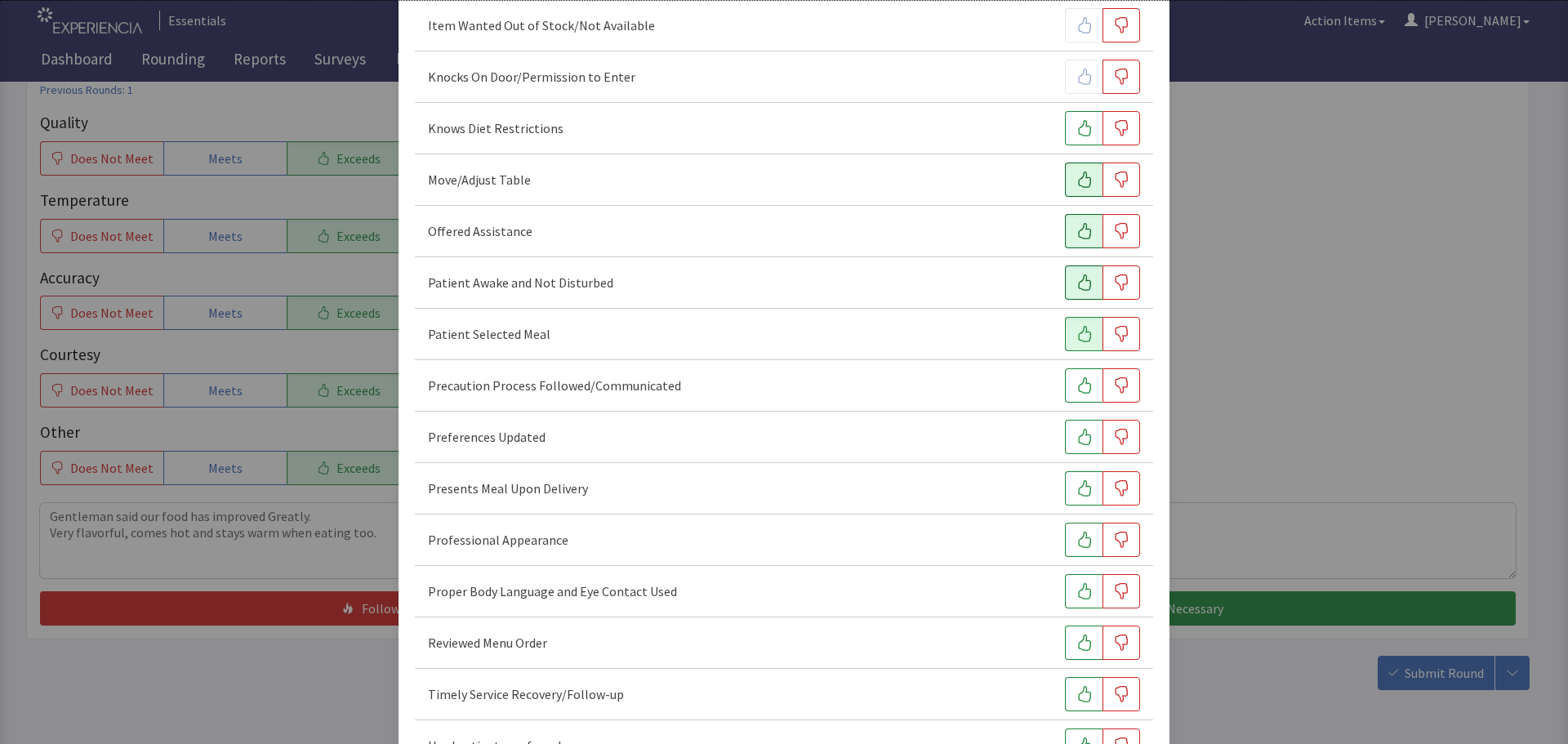
scroll to position [898, 0]
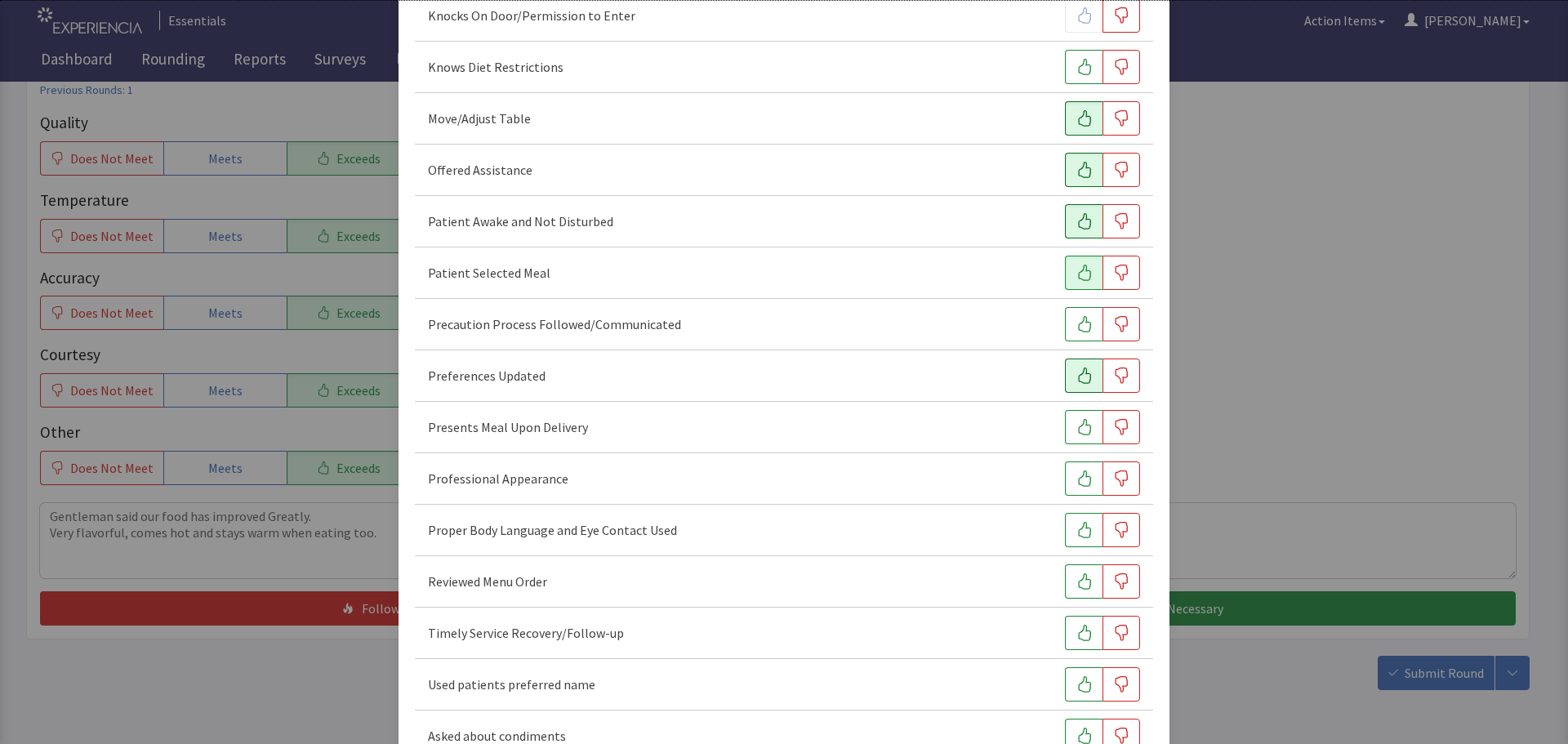
click at [1065, 369] on button "button" at bounding box center [1083, 375] width 38 height 34
click at [1076, 430] on icon "button" at bounding box center [1085, 427] width 17 height 17
click at [1071, 487] on button "button" at bounding box center [1083, 478] width 38 height 34
click at [1076, 526] on icon "button" at bounding box center [1085, 530] width 17 height 17
click at [1078, 628] on icon "button" at bounding box center [1085, 633] width 17 height 17
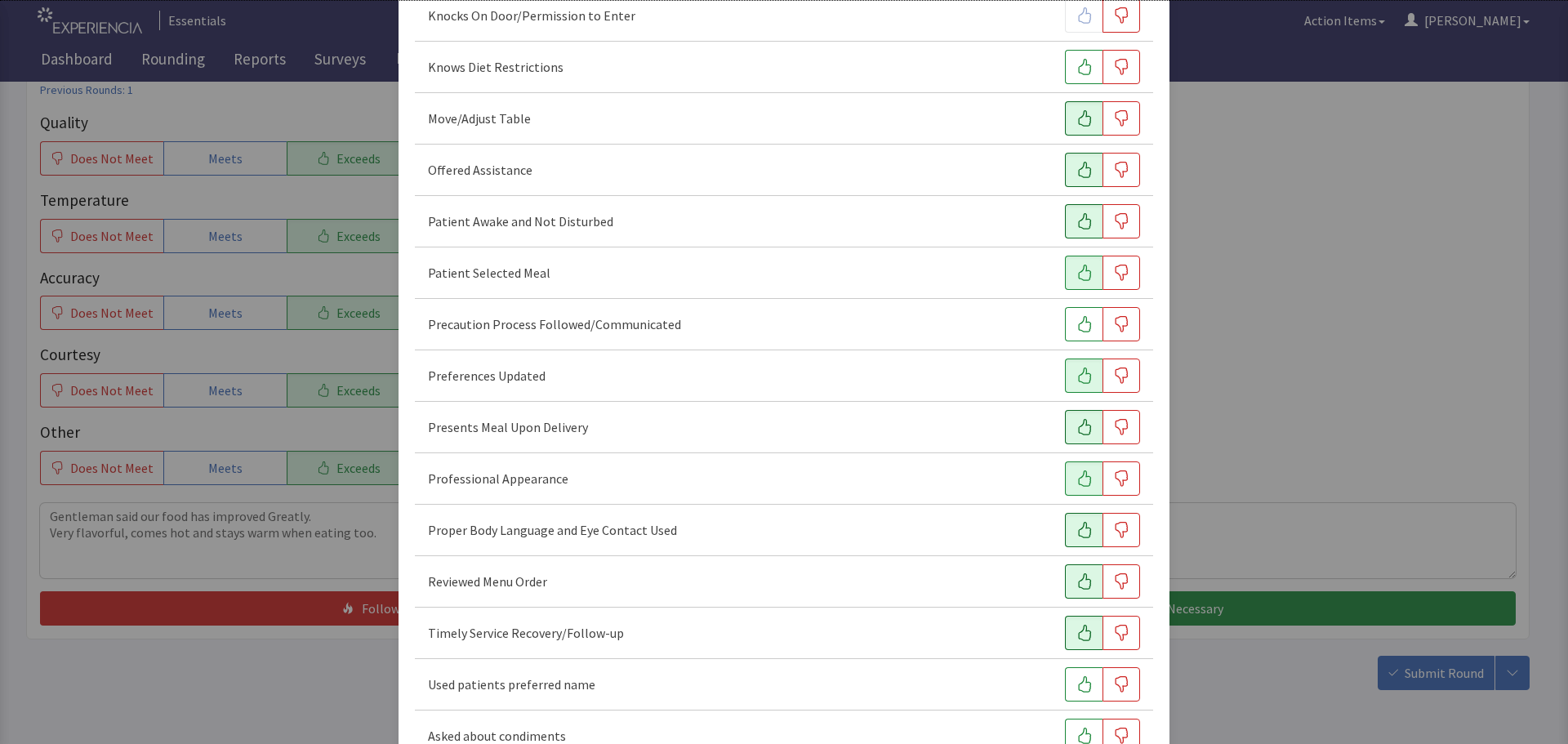
click at [1076, 583] on icon "button" at bounding box center [1085, 581] width 17 height 17
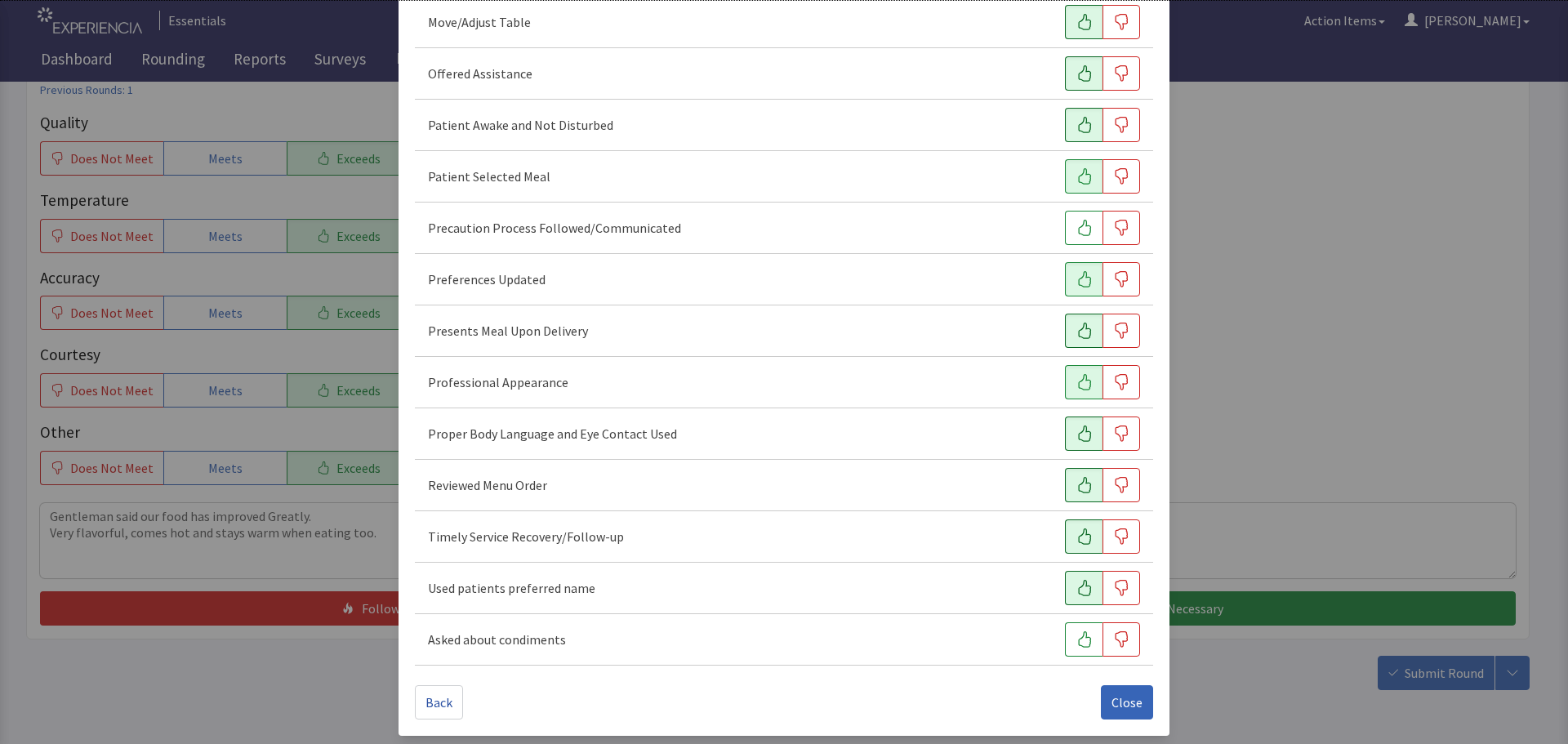
scroll to position [999, 0]
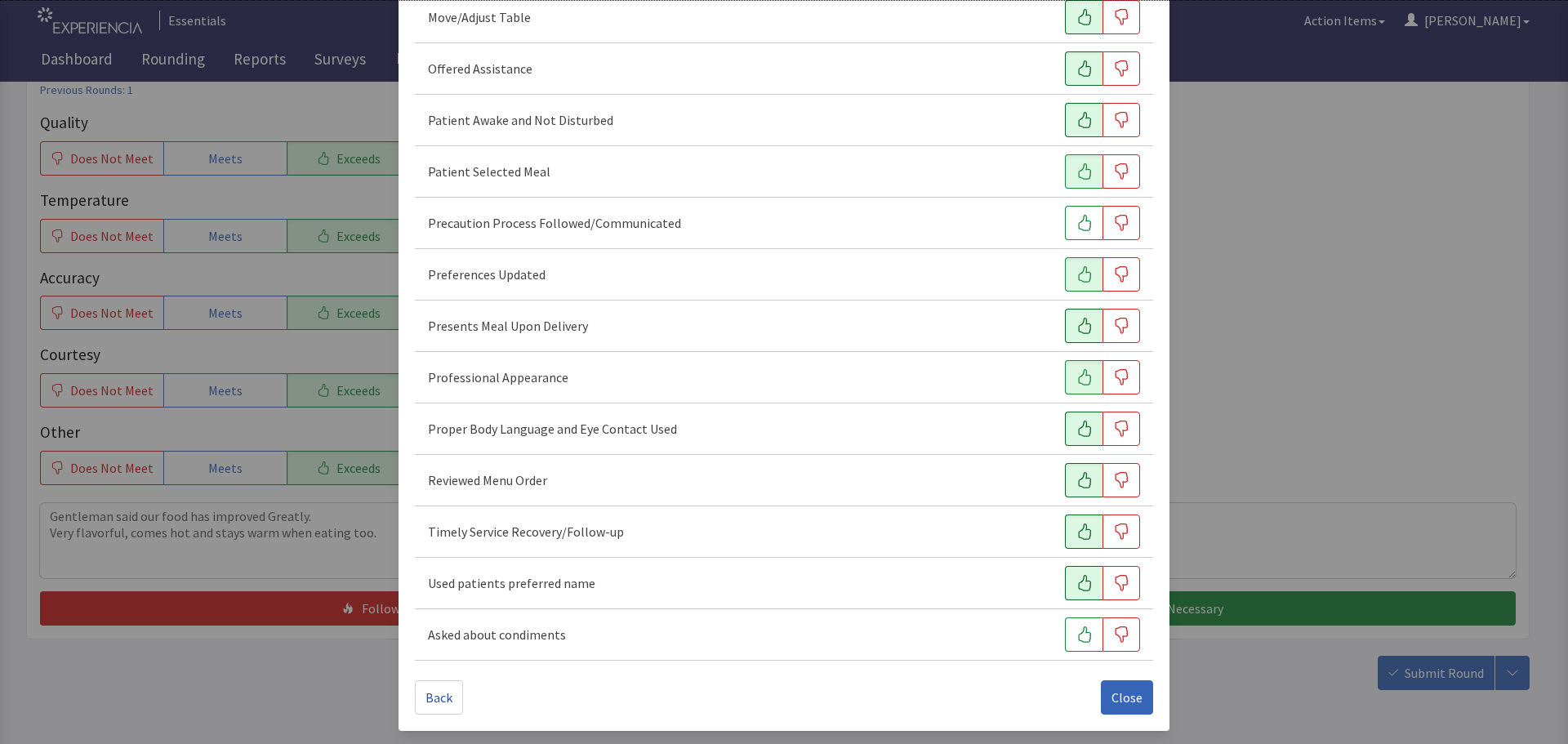
click at [1076, 591] on button "button" at bounding box center [1083, 583] width 38 height 34
click at [1124, 690] on span "Close" at bounding box center [1126, 696] width 31 height 19
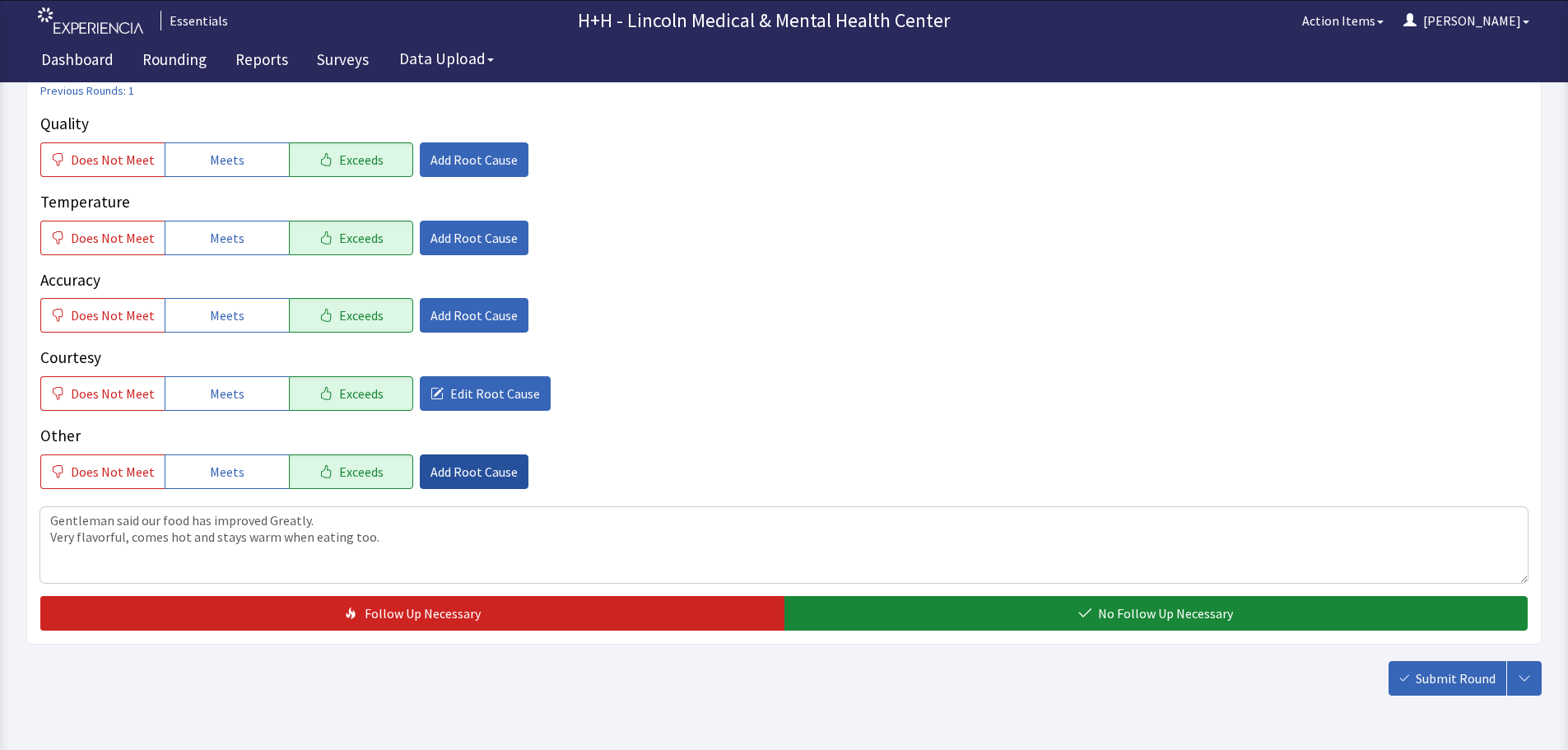
click at [471, 465] on span "Add Root Cause" at bounding box center [475, 471] width 88 height 19
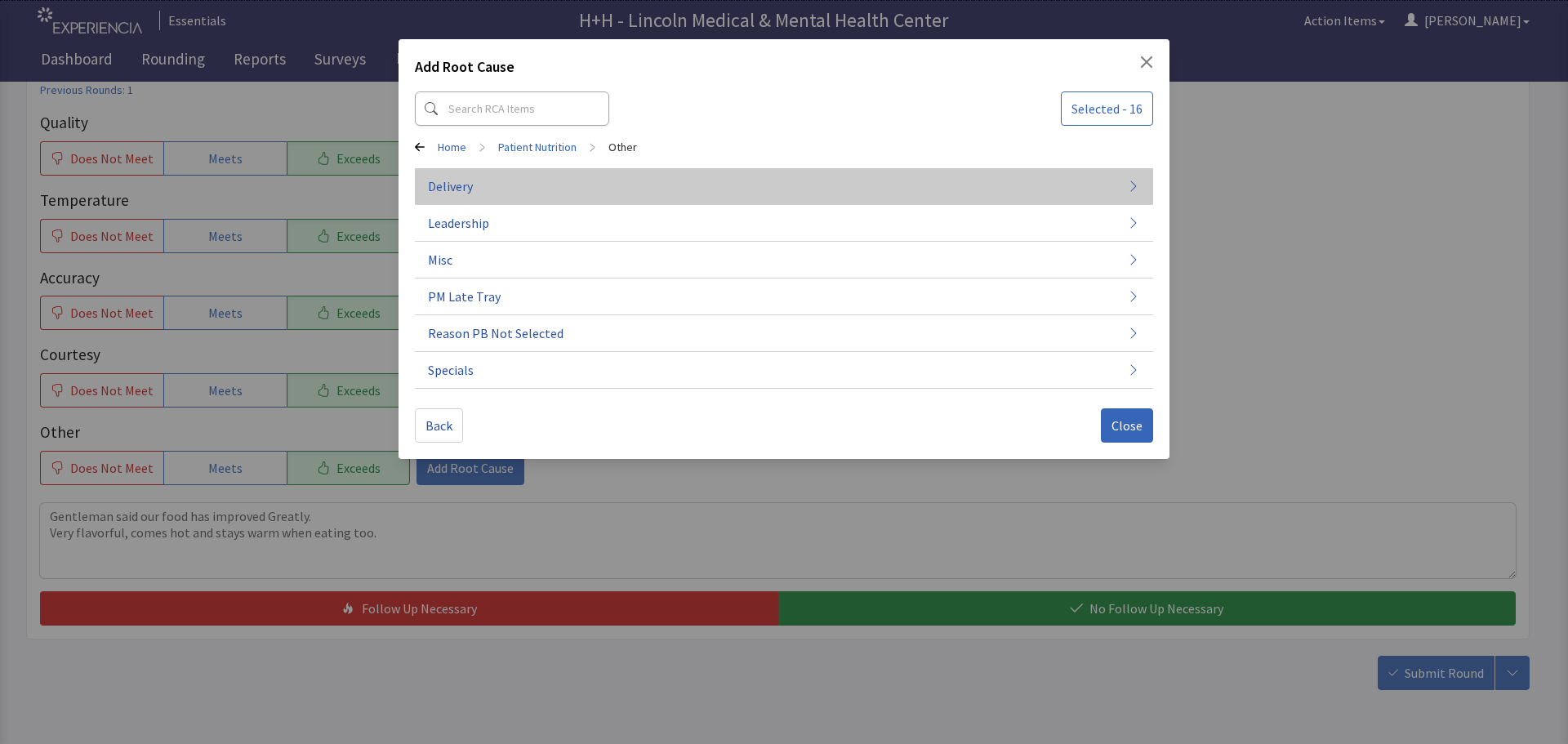
click at [483, 186] on button "Delivery" at bounding box center [784, 186] width 738 height 37
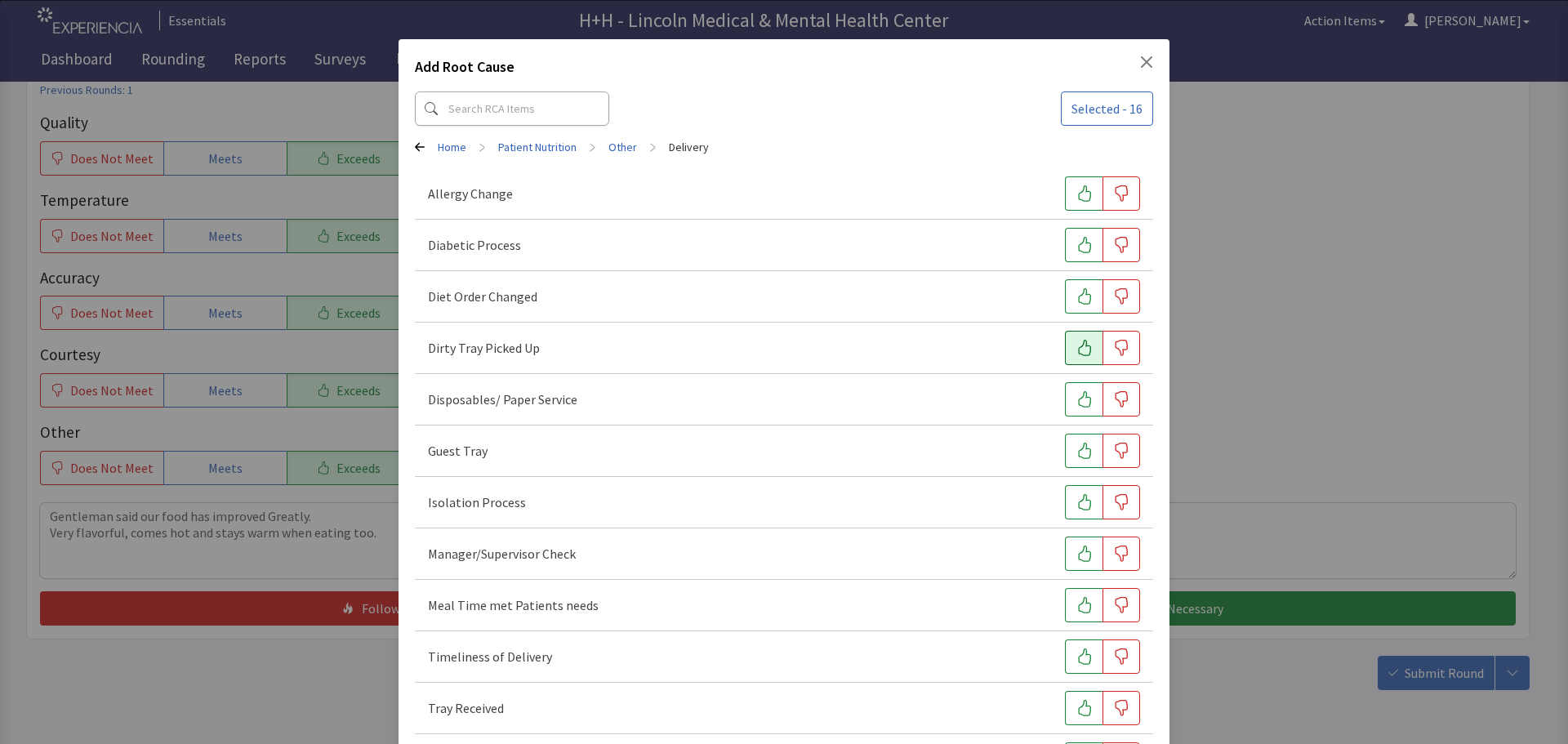
click at [1078, 345] on icon "button" at bounding box center [1085, 348] width 13 height 17
click at [1076, 605] on icon "button" at bounding box center [1085, 605] width 17 height 17
click at [1076, 660] on icon "button" at bounding box center [1085, 656] width 17 height 17
drag, startPoint x: 1076, startPoint y: 700, endPoint x: 1041, endPoint y: 661, distance: 52.4
click at [1078, 700] on icon "button" at bounding box center [1085, 708] width 17 height 17
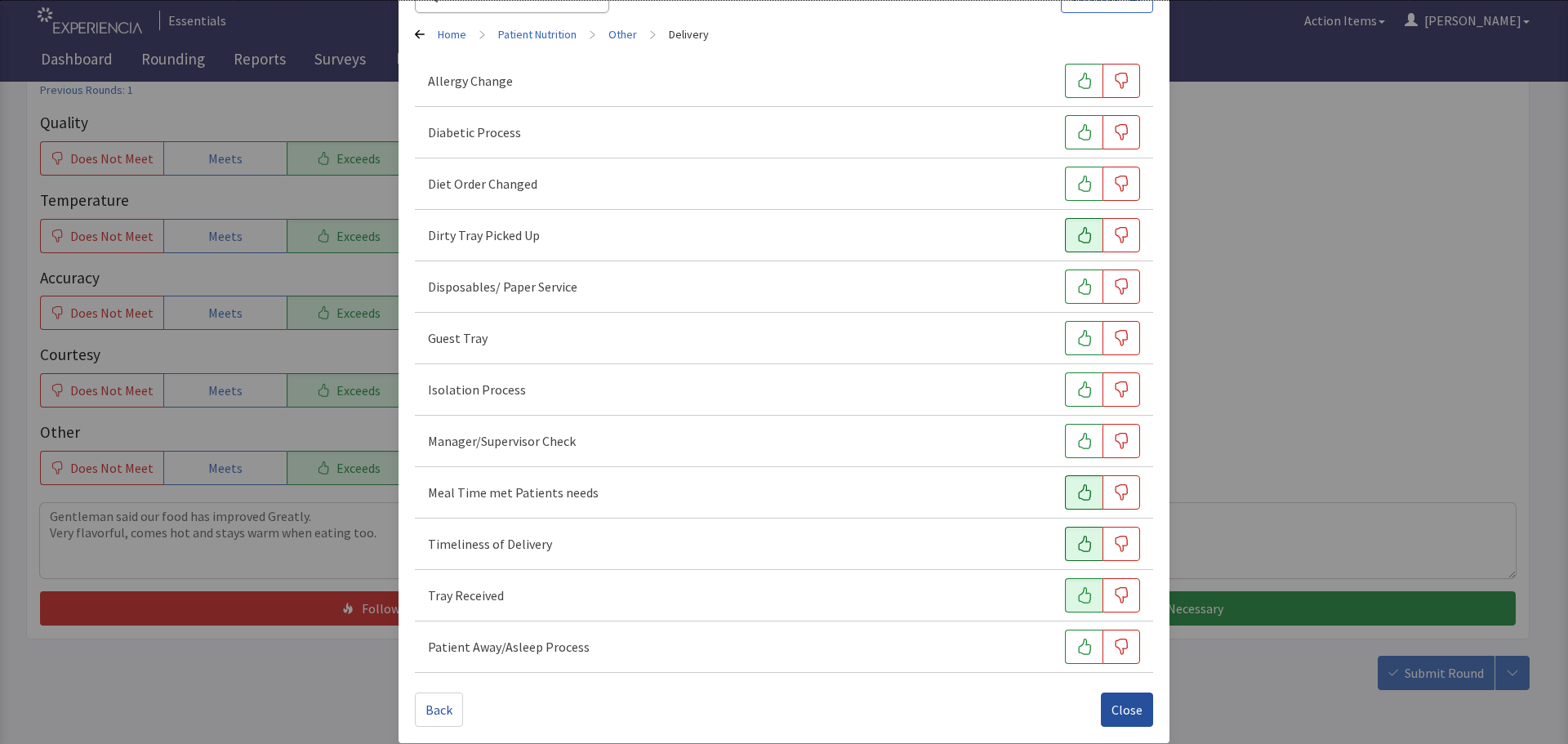
scroll to position [125, 0]
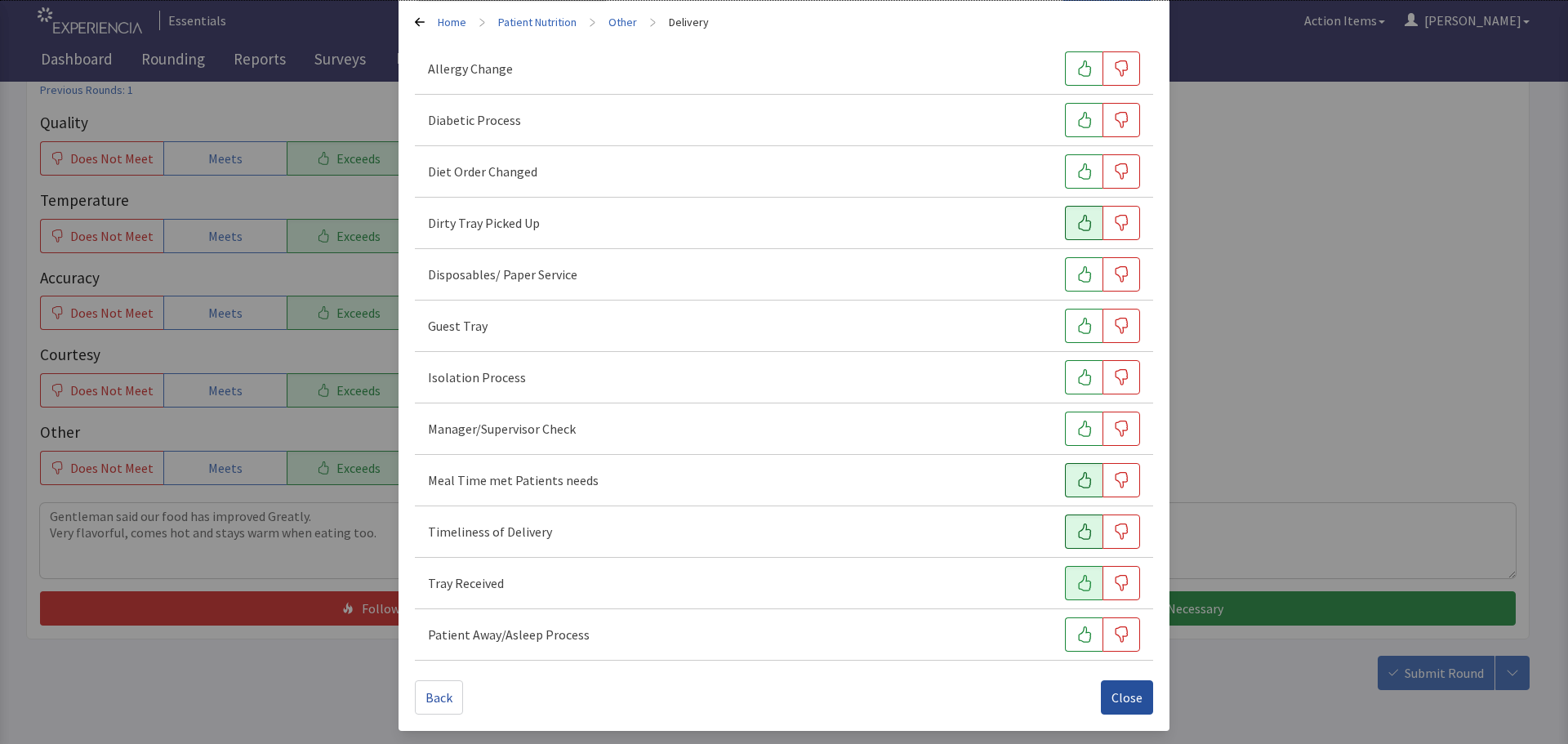
click at [1119, 699] on span "Close" at bounding box center [1126, 696] width 31 height 19
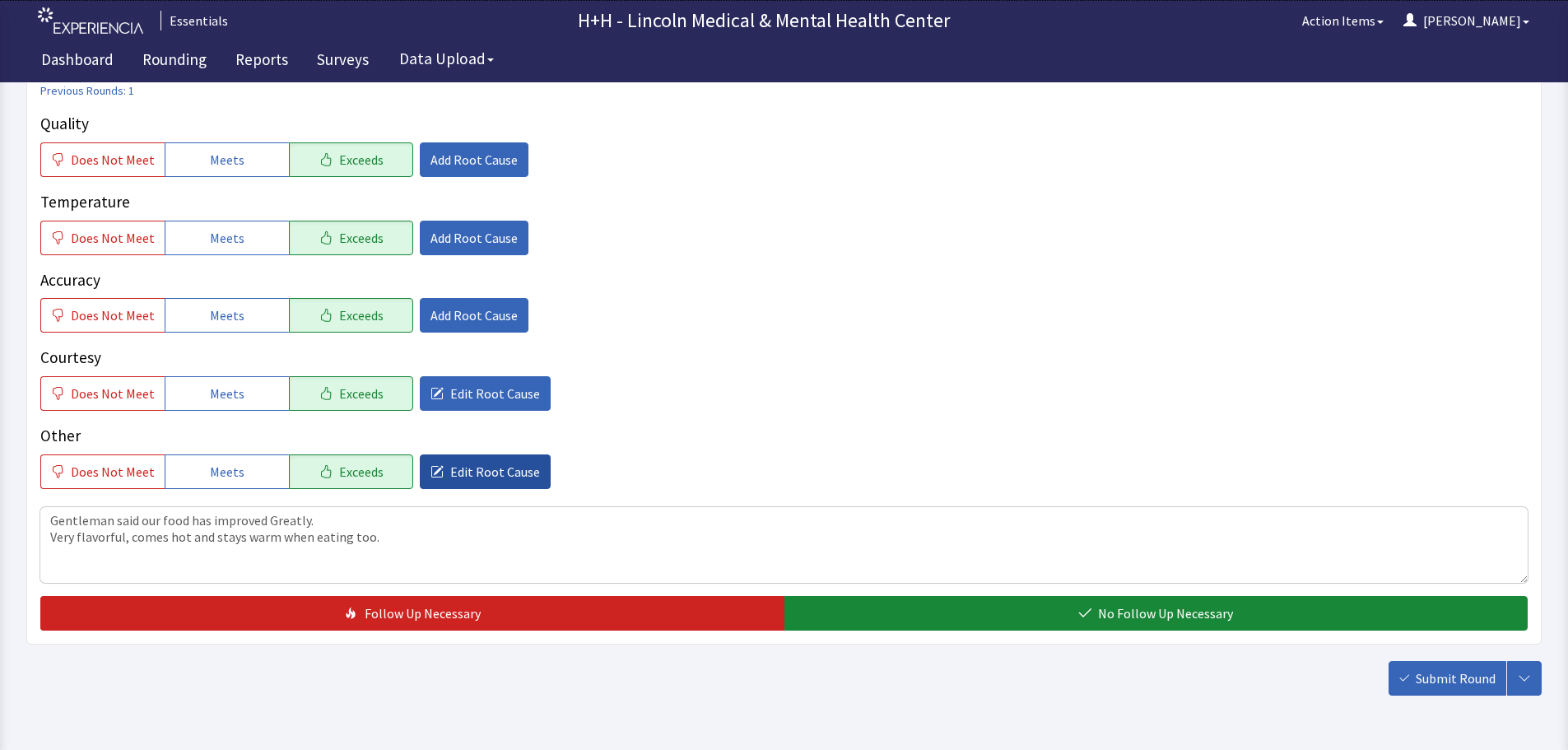
click at [477, 462] on span "Edit Root Cause" at bounding box center [495, 471] width 89 height 19
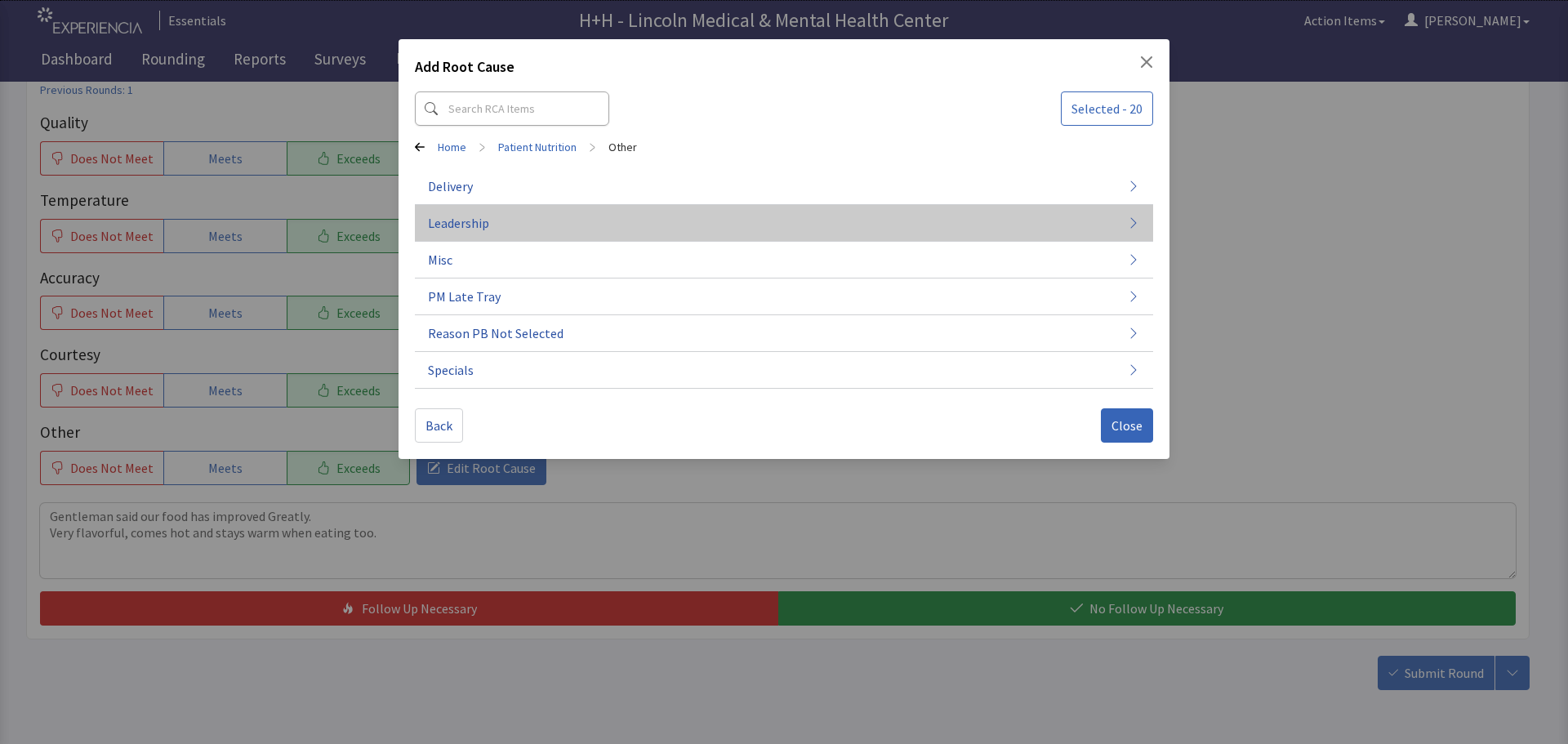
click at [500, 224] on button "Leadership" at bounding box center [784, 223] width 738 height 37
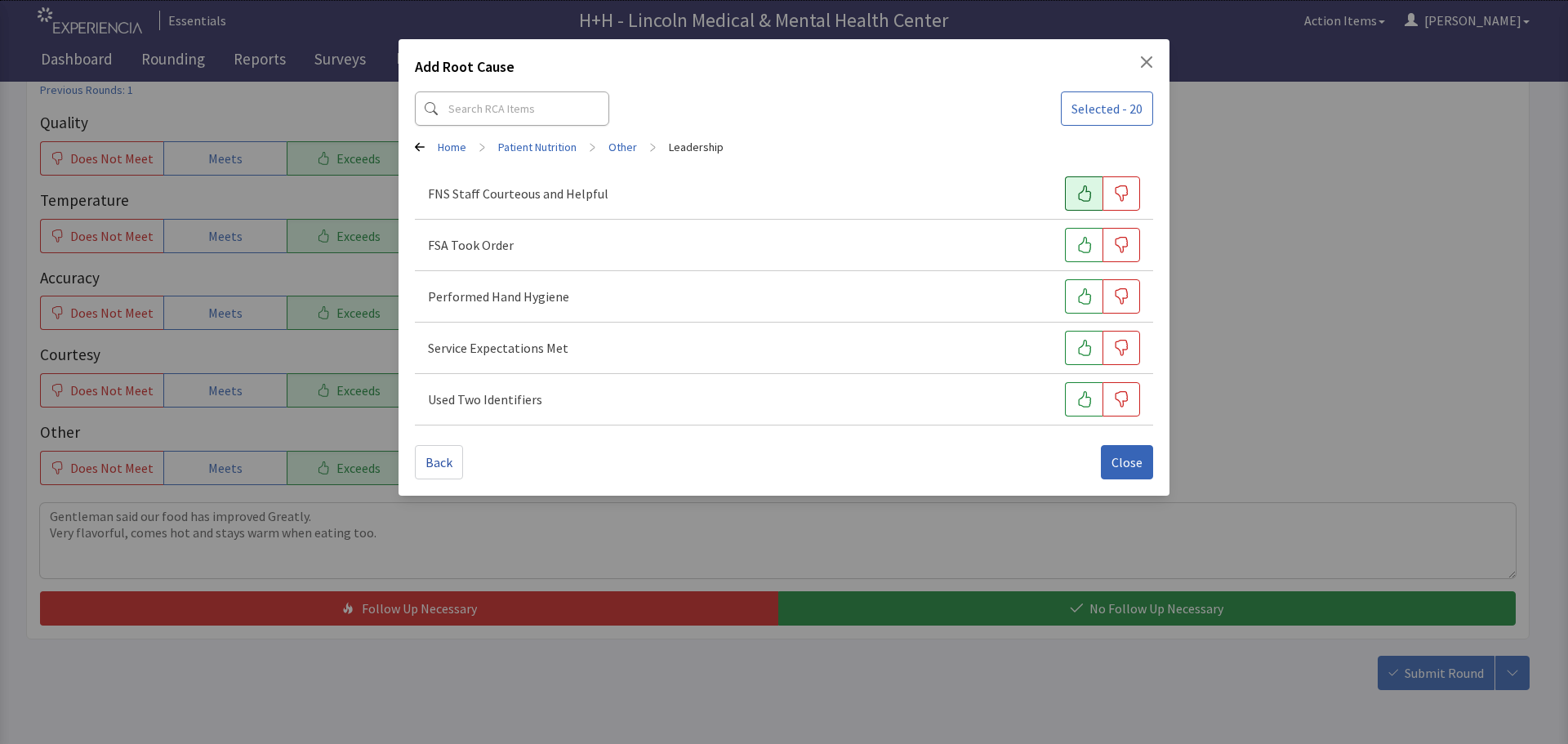
drag, startPoint x: 1075, startPoint y: 191, endPoint x: 1083, endPoint y: 208, distance: 18.8
click at [1075, 191] on button "button" at bounding box center [1083, 193] width 38 height 34
click at [1090, 245] on icon "button" at bounding box center [1085, 245] width 17 height 17
click at [1063, 291] on div "Performed Hand Hygiene" at bounding box center [784, 296] width 712 height 34
click at [1084, 346] on icon "button" at bounding box center [1085, 348] width 17 height 17
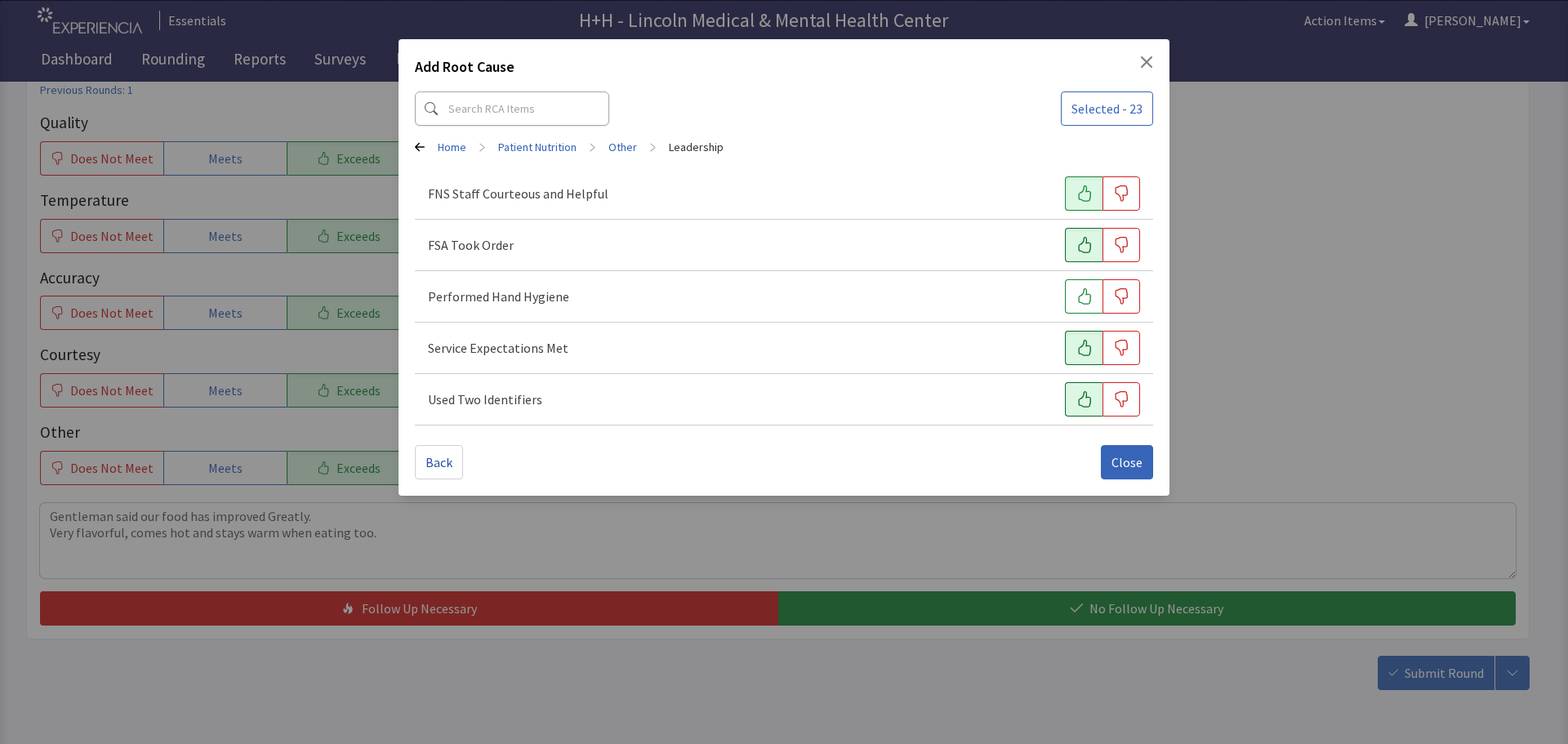
click at [1085, 385] on button "button" at bounding box center [1083, 399] width 38 height 34
click at [1103, 306] on button "button" at bounding box center [1121, 296] width 38 height 34
click at [1094, 310] on button "button" at bounding box center [1083, 296] width 38 height 34
click at [1137, 466] on span "Close" at bounding box center [1126, 461] width 31 height 19
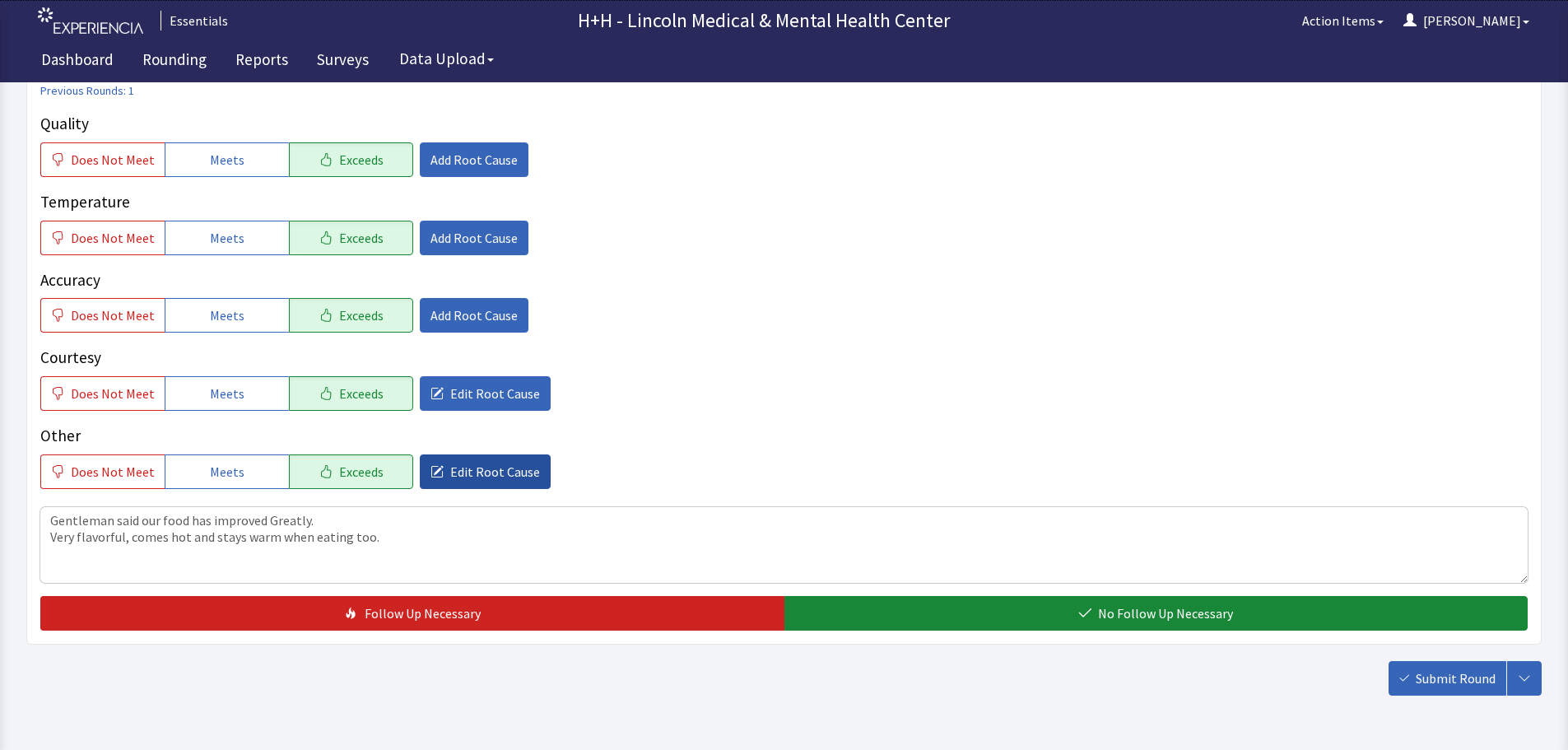
click at [450, 466] on span "Edit Root Cause" at bounding box center [495, 471] width 89 height 19
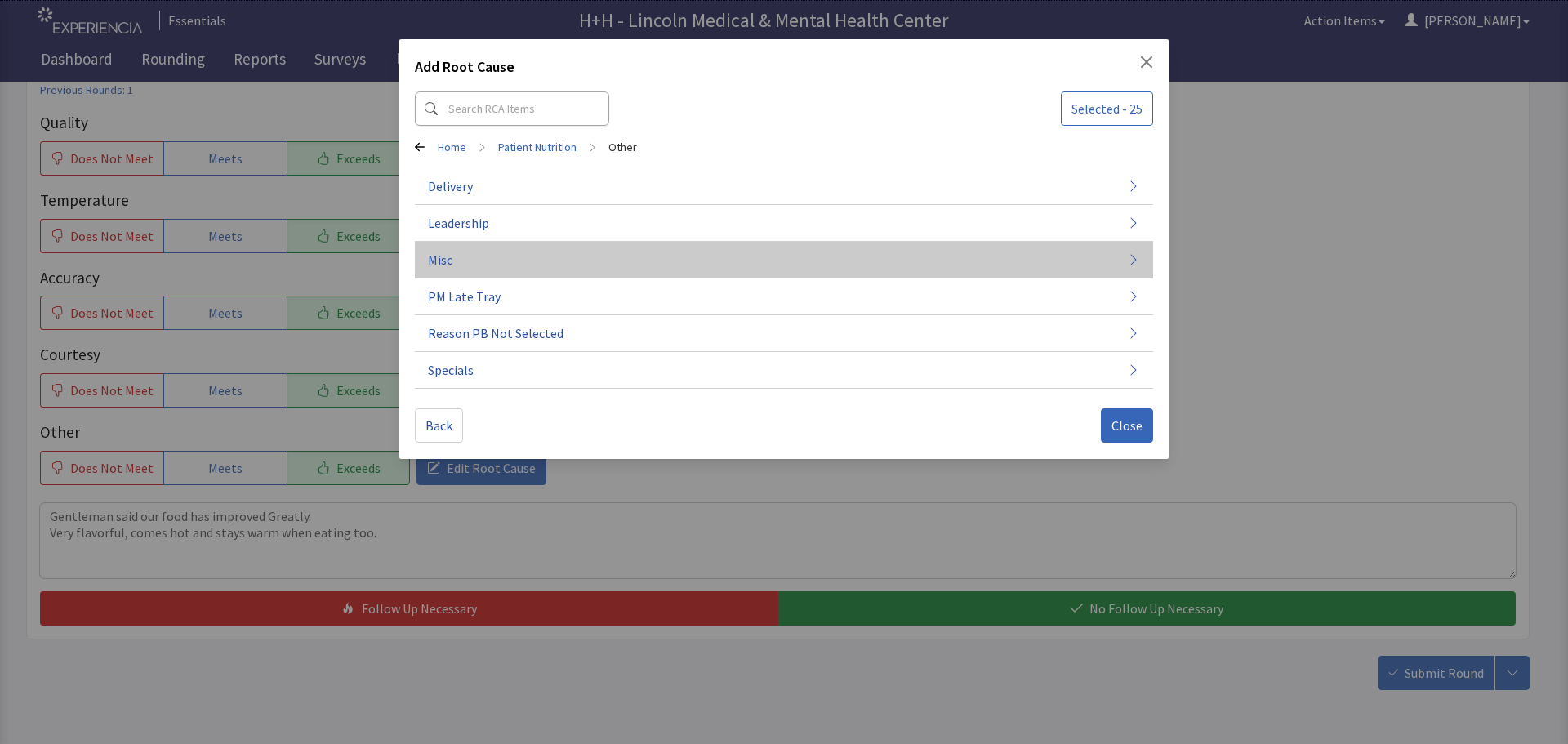
click at [465, 255] on button "Misc" at bounding box center [784, 260] width 738 height 37
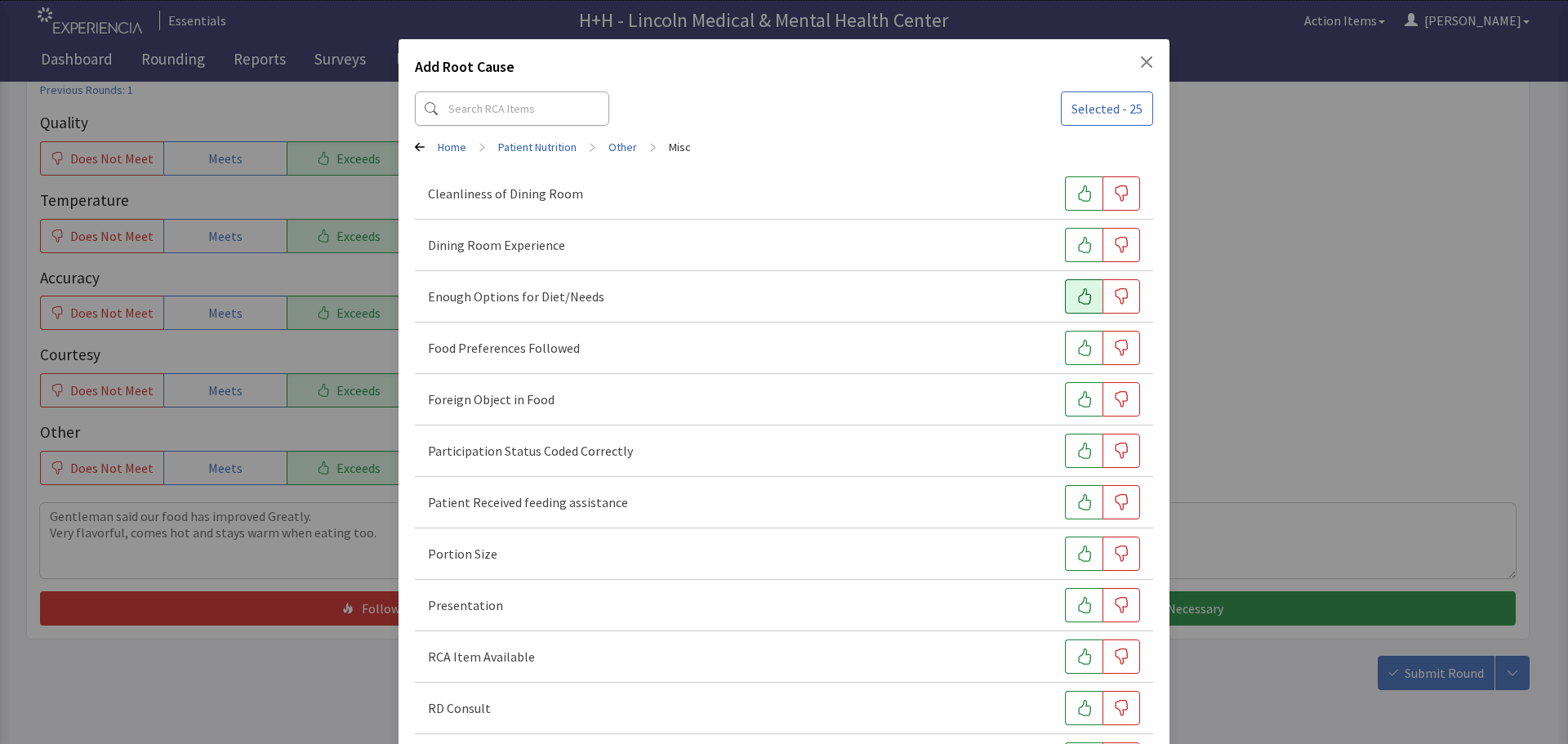
click at [1076, 297] on icon "button" at bounding box center [1085, 297] width 17 height 17
click at [1076, 351] on icon "button" at bounding box center [1085, 348] width 17 height 17
click at [1078, 548] on icon "button" at bounding box center [1085, 553] width 17 height 17
click at [1083, 603] on icon "button" at bounding box center [1085, 605] width 17 height 17
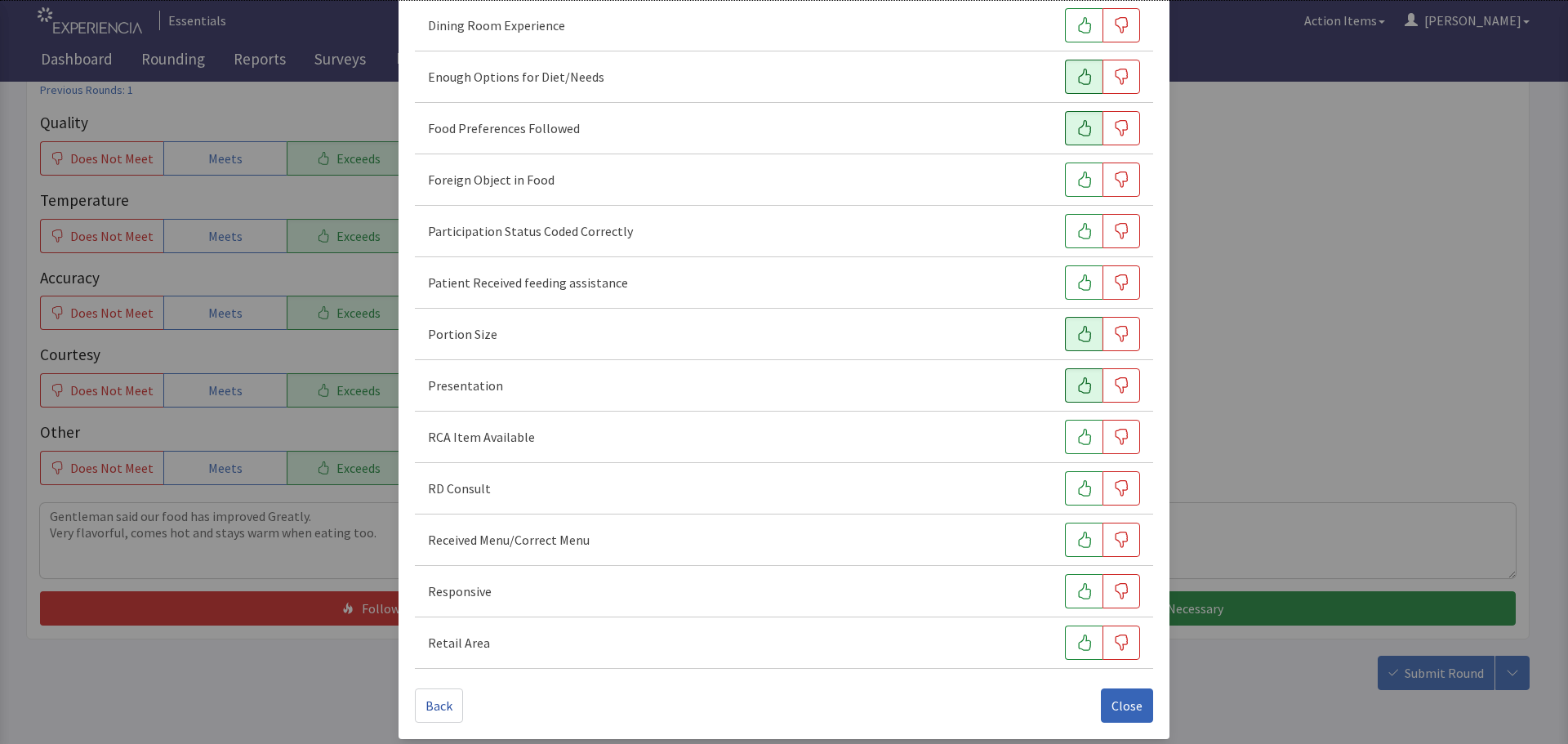
scroll to position [227, 0]
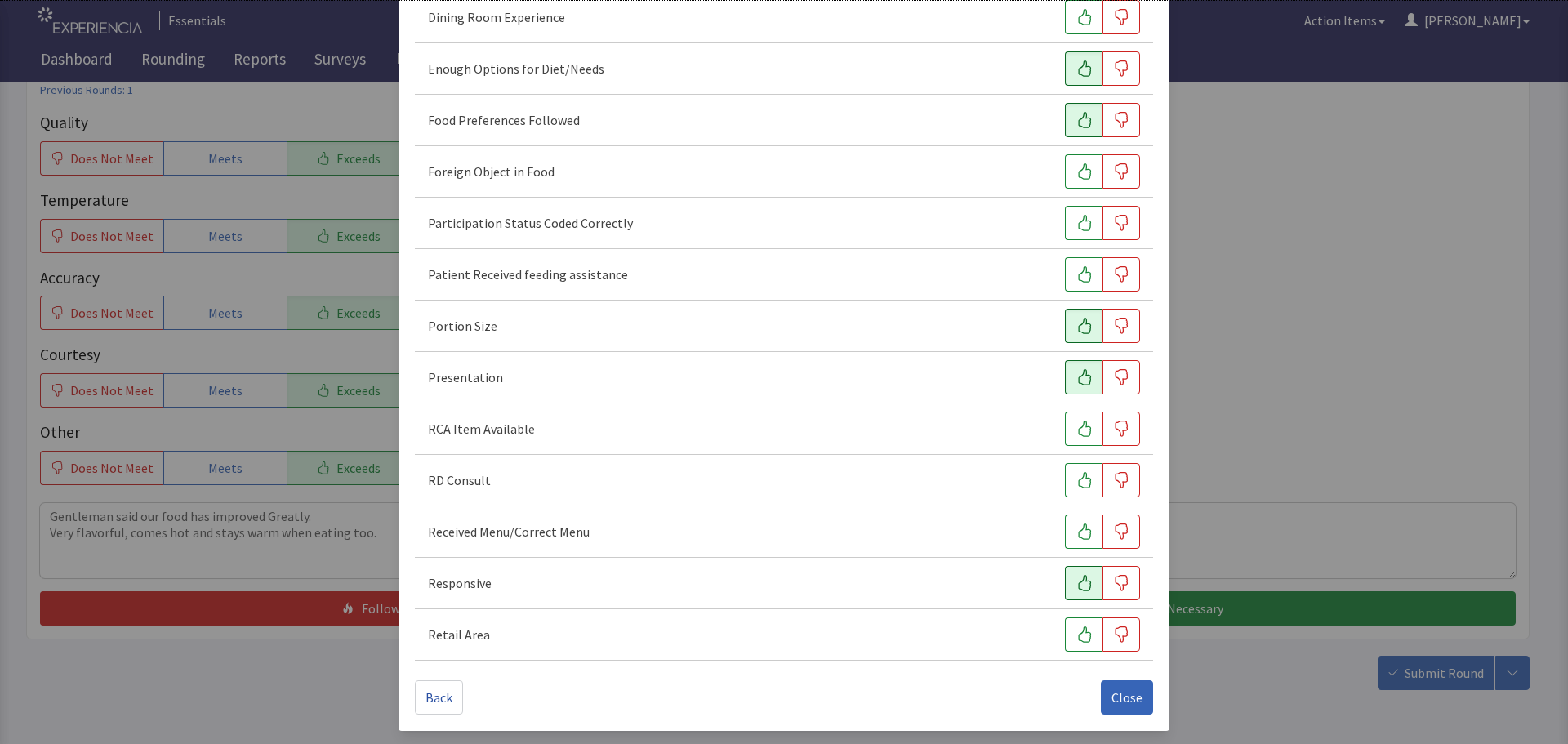
click at [1077, 586] on icon "button" at bounding box center [1085, 583] width 17 height 17
click at [1130, 695] on span "Close" at bounding box center [1126, 696] width 31 height 19
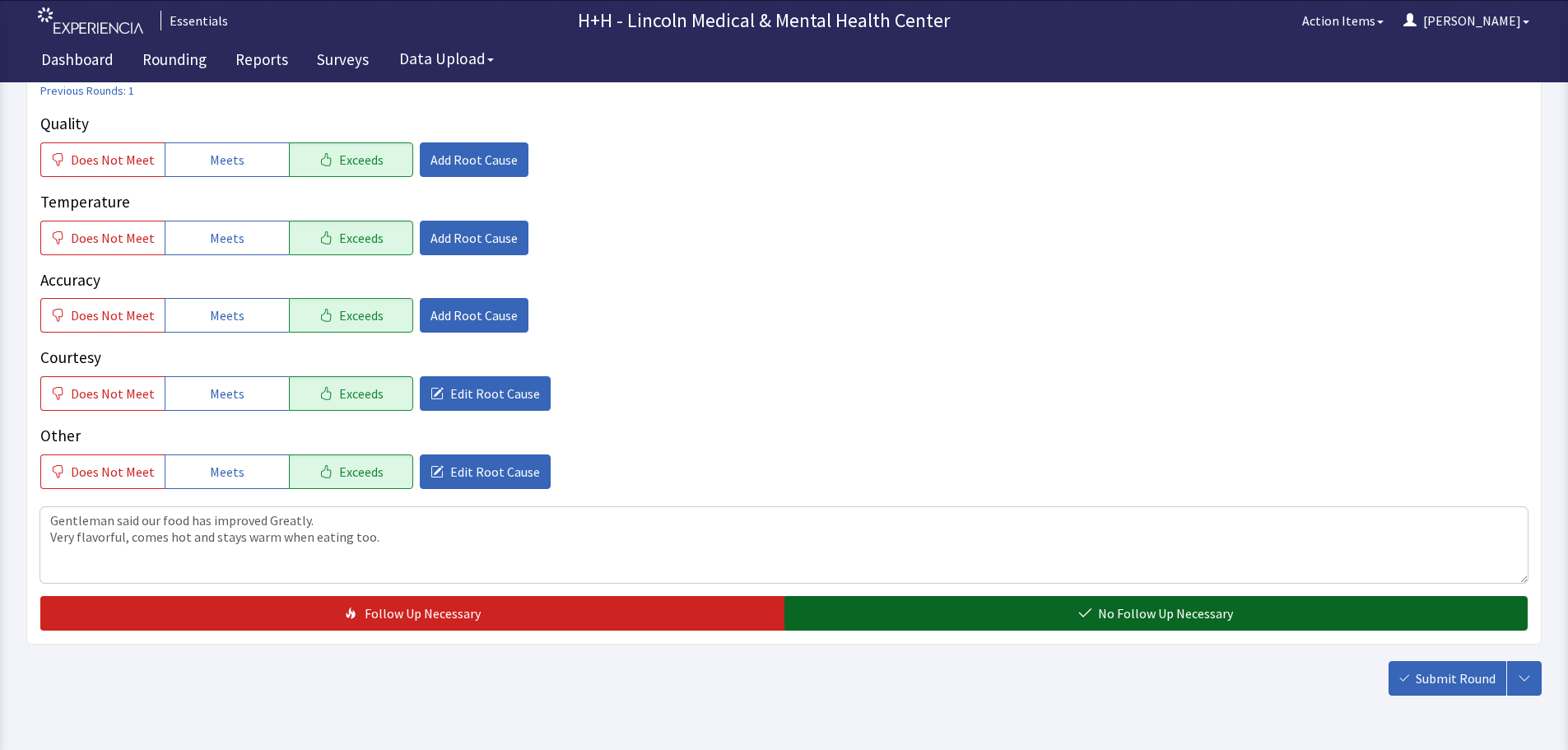
drag, startPoint x: 1027, startPoint y: 613, endPoint x: 1070, endPoint y: 606, distance: 43.6
click at [1028, 611] on button "No Follow Up Necessary" at bounding box center [1157, 613] width 744 height 35
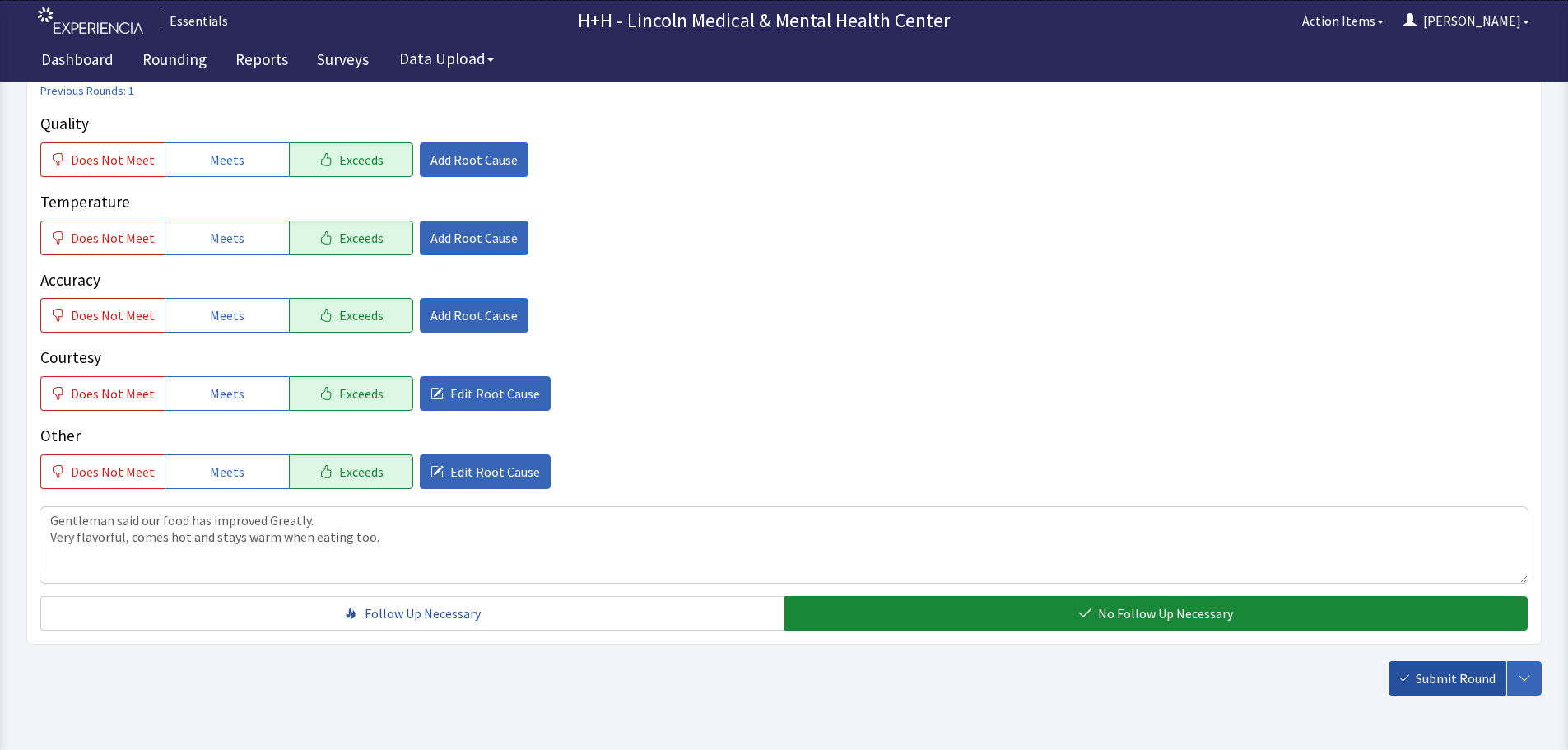
click at [1442, 675] on span "Submit Round" at bounding box center [1456, 678] width 80 height 19
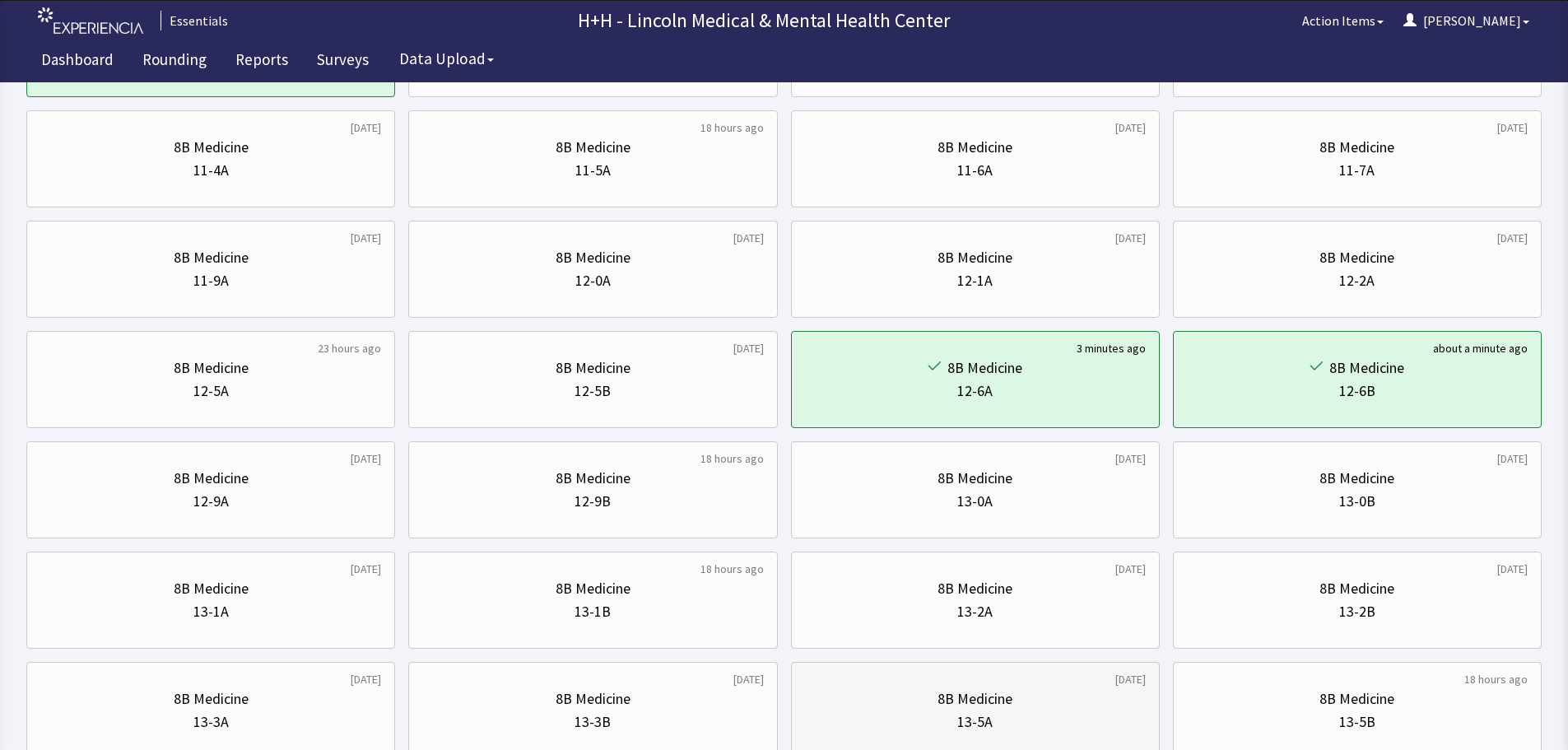
scroll to position [576, 0]
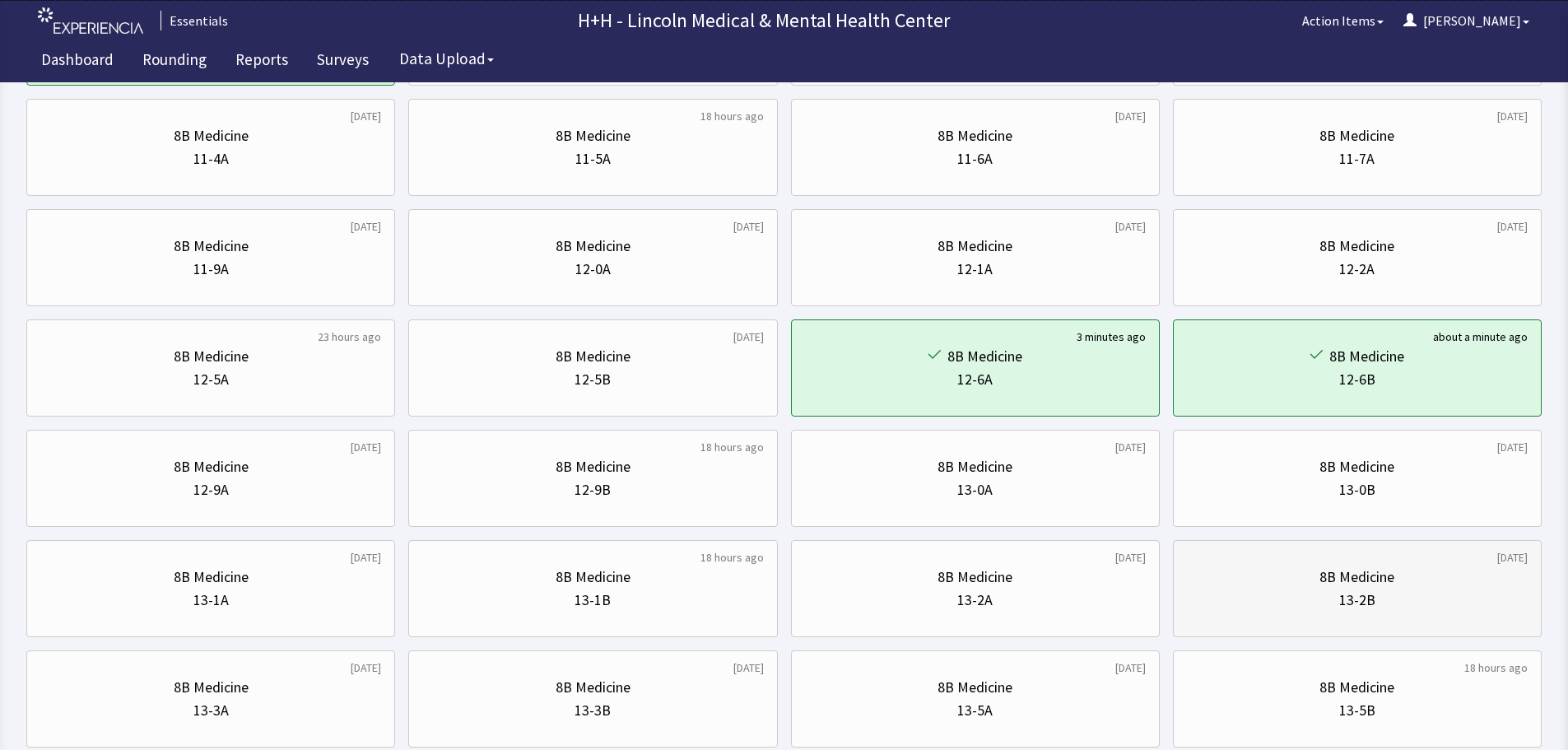
click at [1398, 610] on div "13-2B" at bounding box center [1357, 599] width 341 height 23
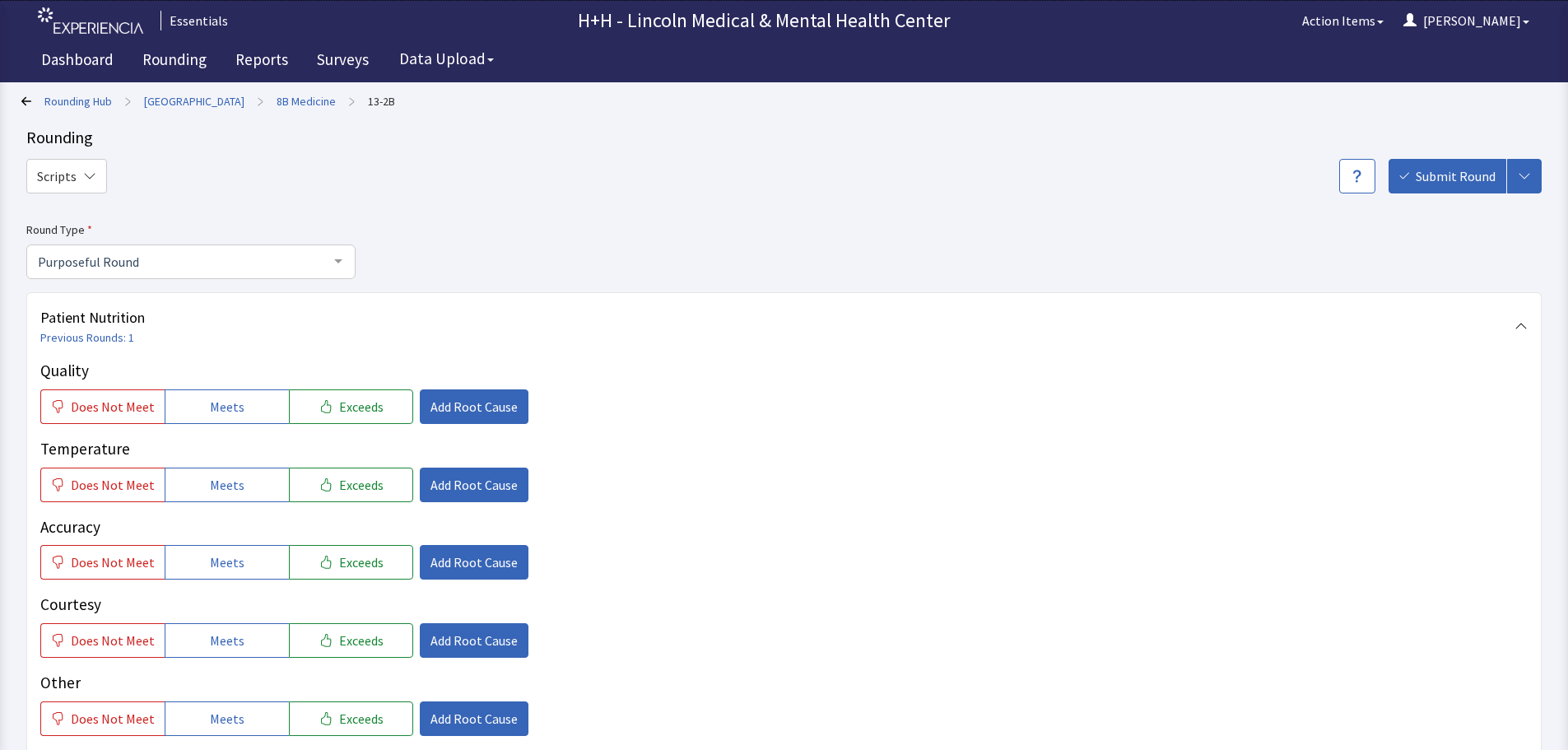
scroll to position [83, 0]
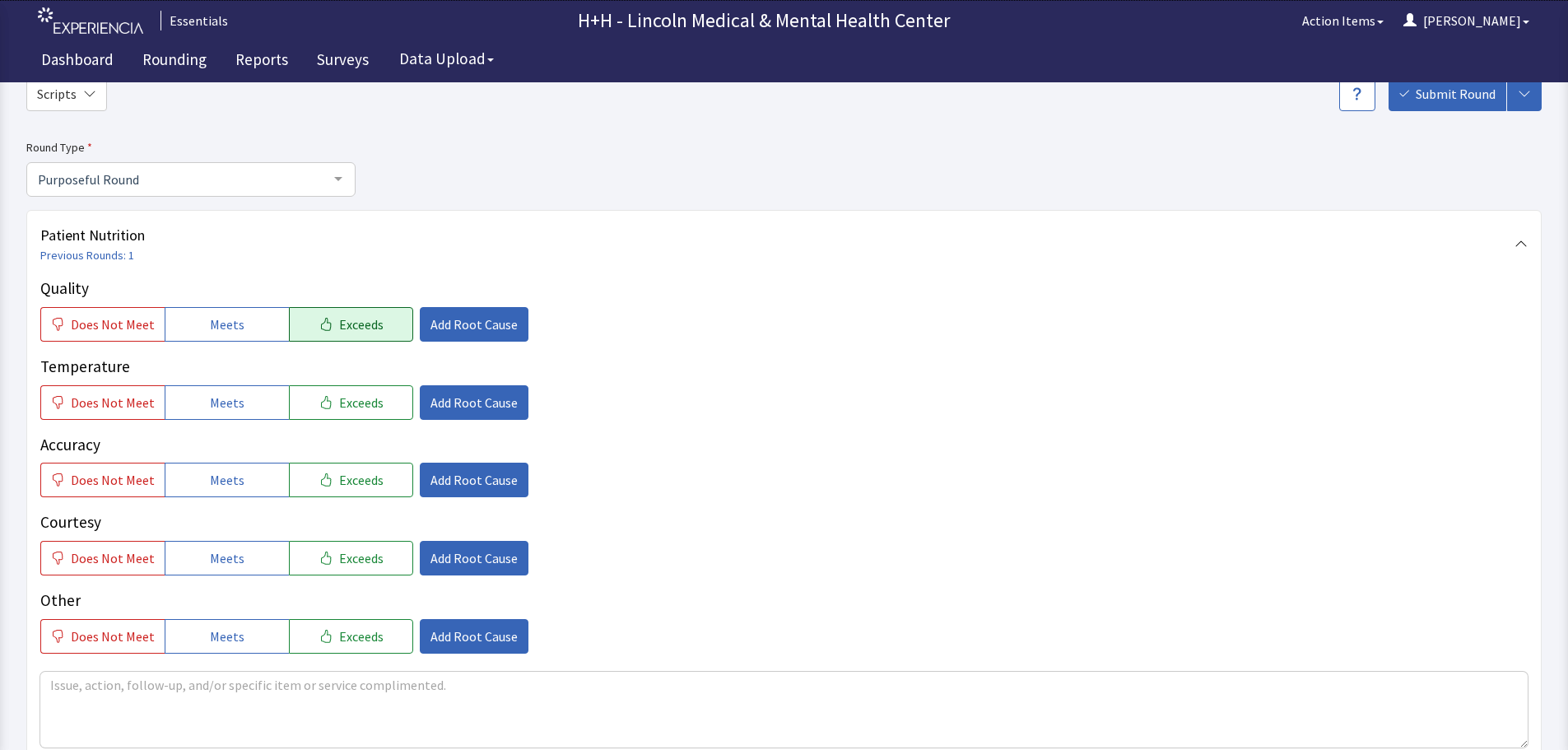
click at [320, 327] on icon "button" at bounding box center [326, 324] width 13 height 13
click at [355, 411] on span "Exceeds" at bounding box center [361, 402] width 45 height 19
click at [362, 474] on span "Exceeds" at bounding box center [361, 479] width 45 height 19
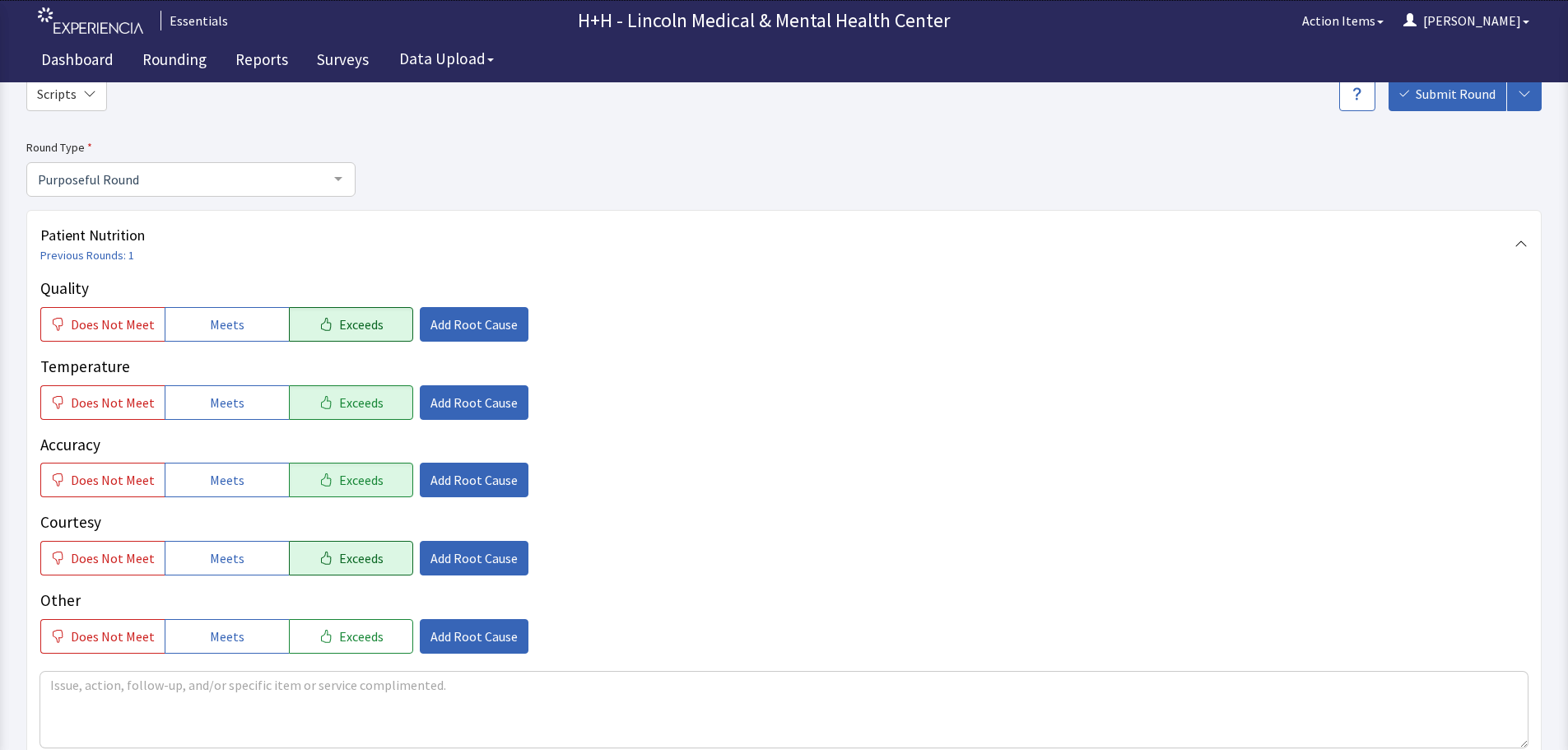
click at [357, 559] on span "Exceeds" at bounding box center [361, 557] width 45 height 19
click at [348, 642] on span "Exceeds" at bounding box center [361, 635] width 45 height 19
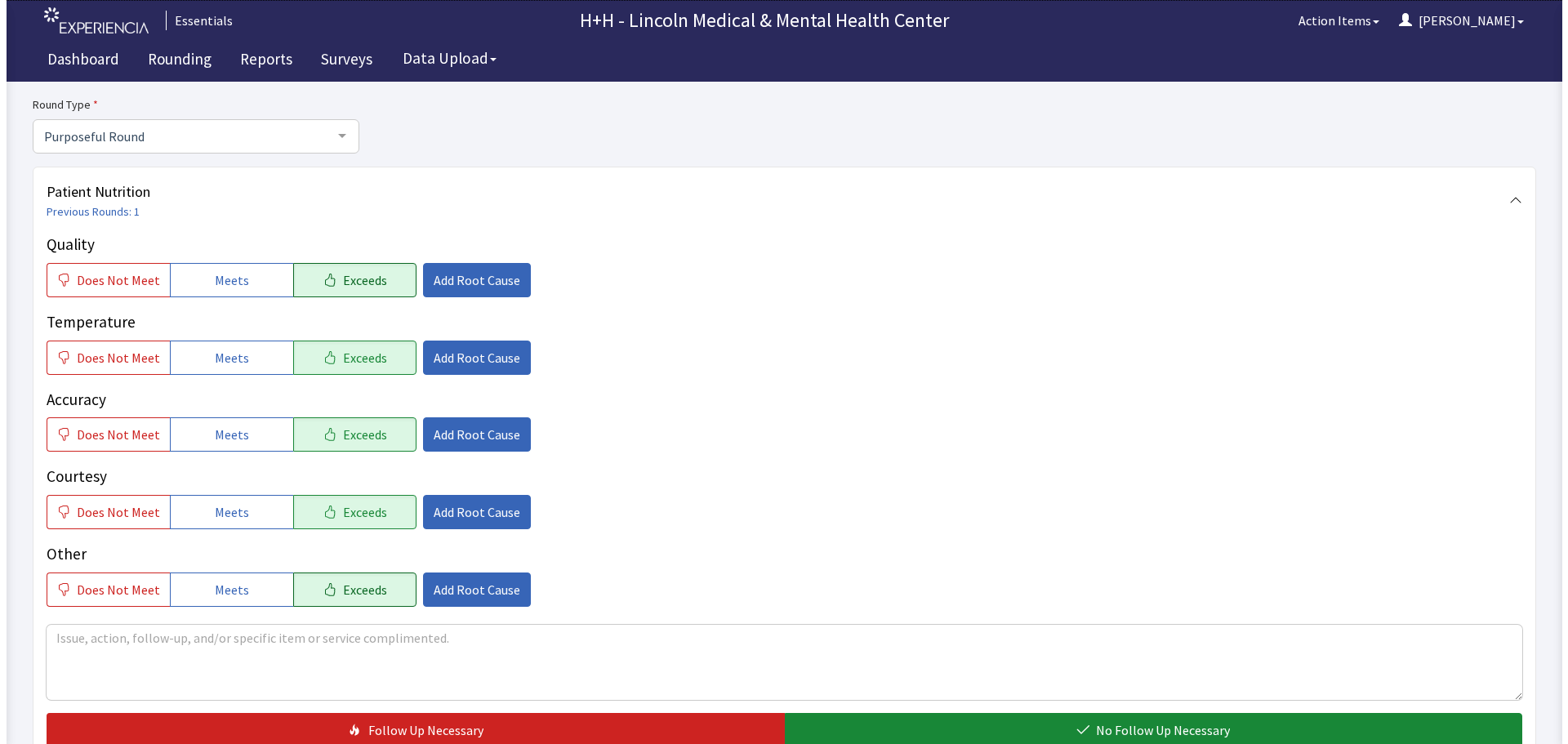
scroll to position [163, 0]
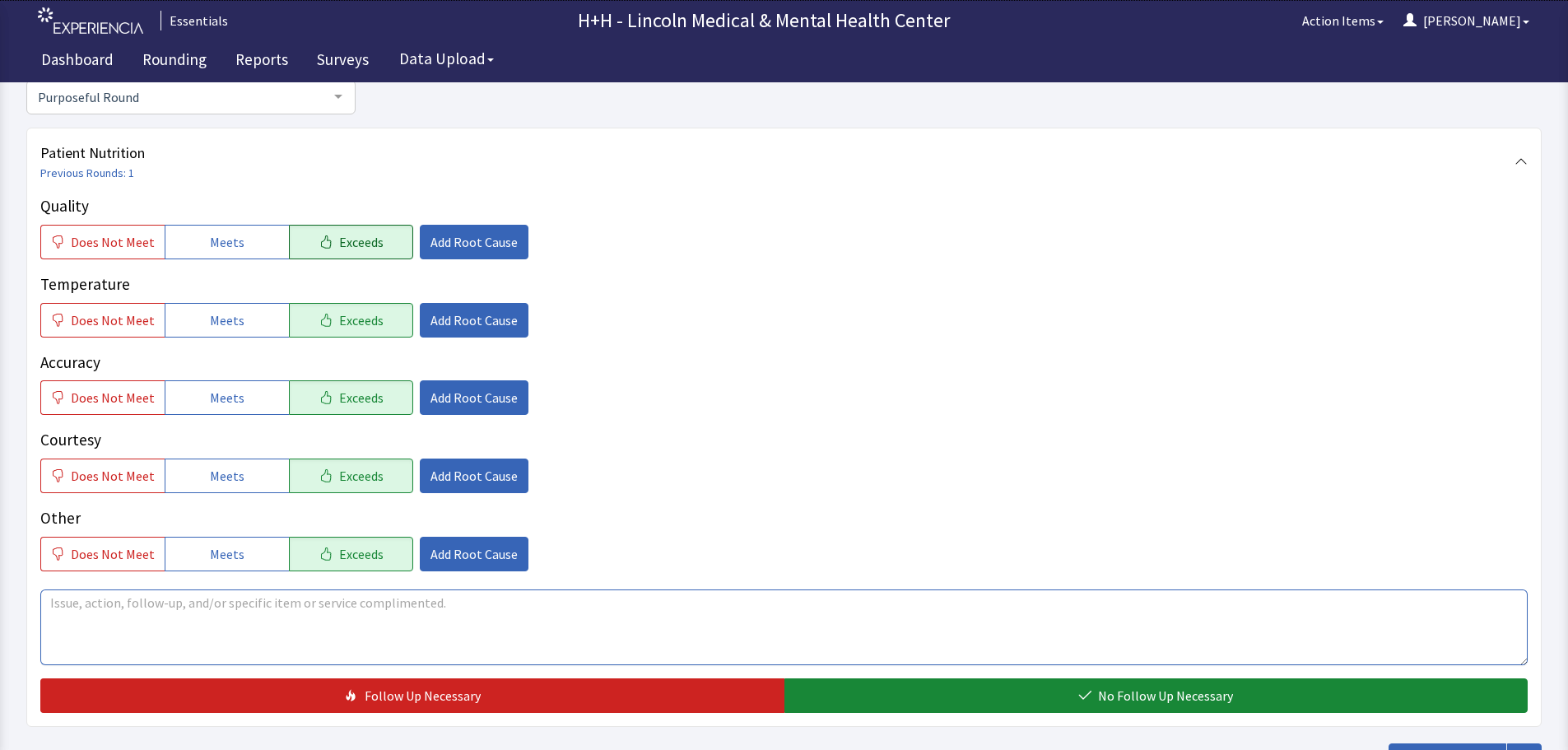
click at [78, 610] on textarea at bounding box center [784, 627] width 1488 height 76
type textarea "Through interpreter, gentleman says he likes his meal choices and plenty to cho…"
click at [436, 479] on span "Add Root Cause" at bounding box center [475, 475] width 88 height 19
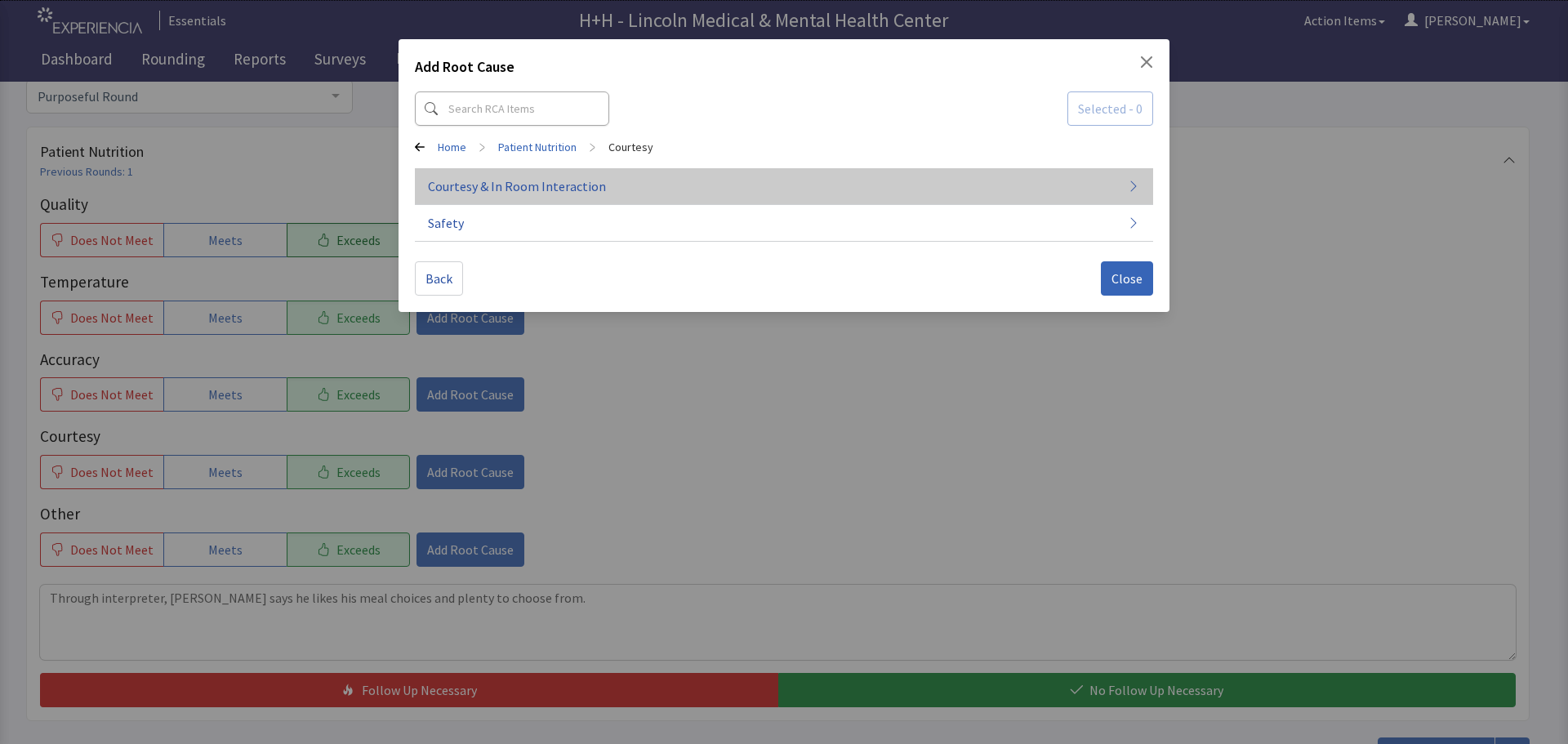
click at [564, 185] on span "Courtesy & In Room Interaction" at bounding box center [517, 186] width 178 height 19
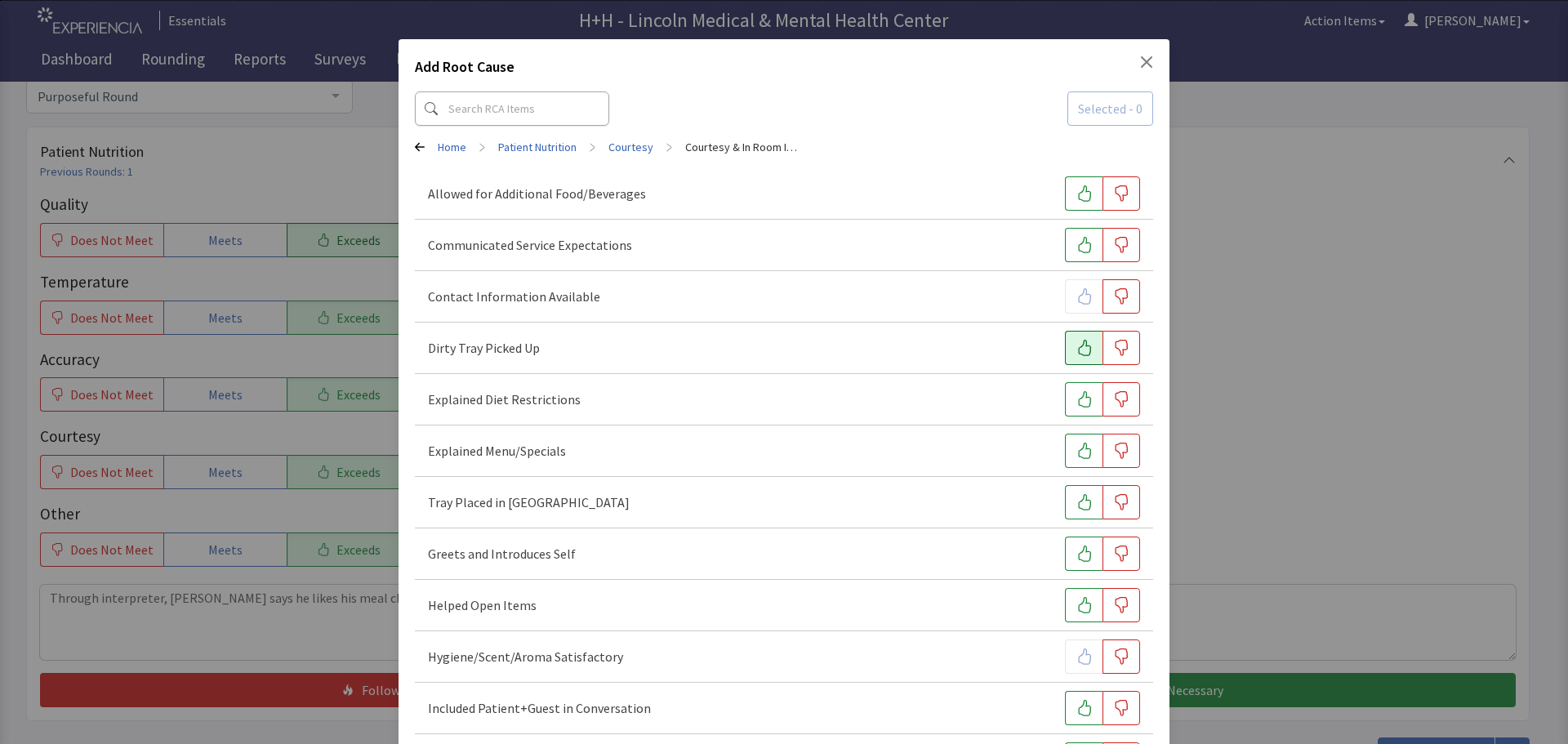
click at [1065, 344] on button "button" at bounding box center [1083, 347] width 38 height 34
click at [1079, 502] on icon "button" at bounding box center [1085, 502] width 17 height 17
click at [1076, 550] on icon "button" at bounding box center [1085, 553] width 17 height 17
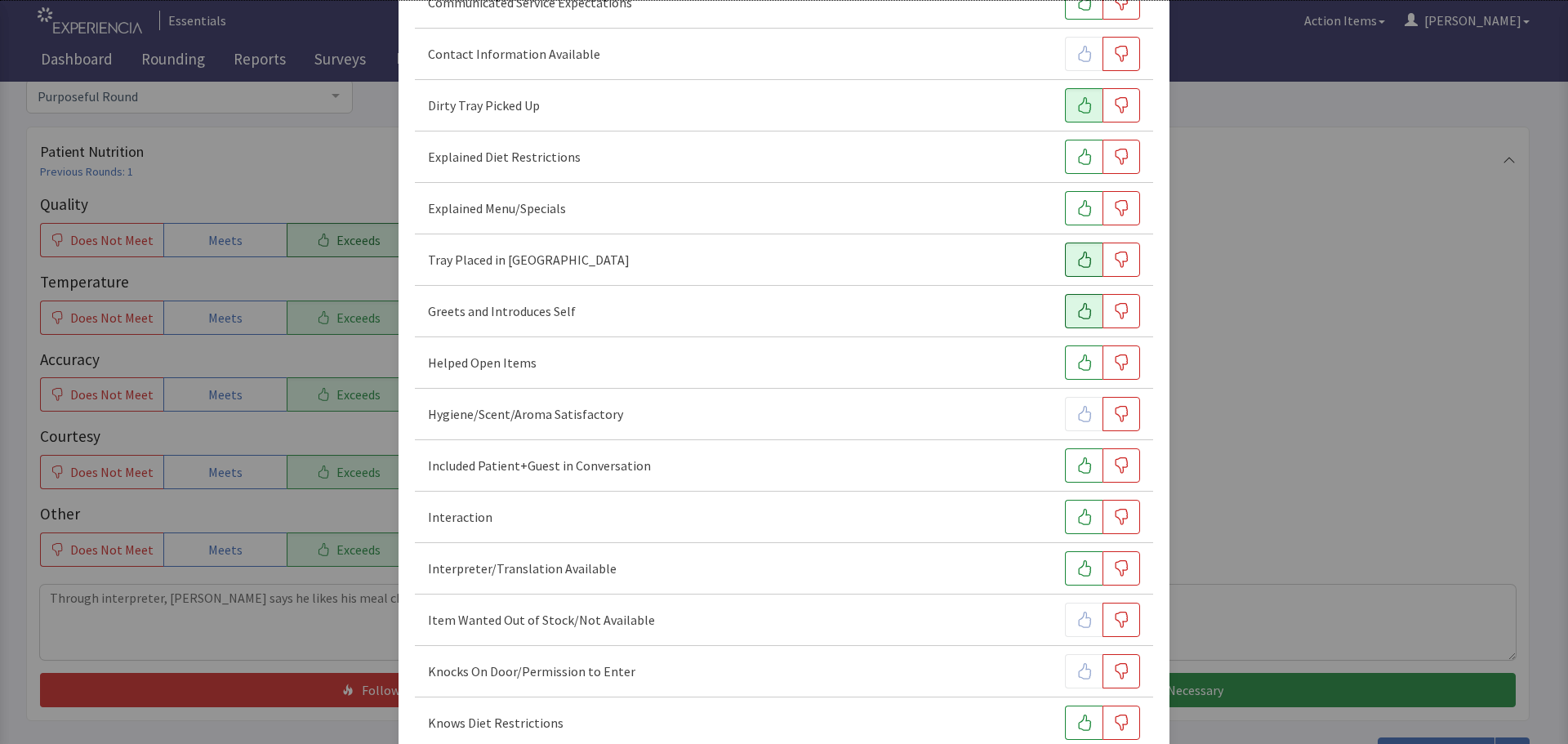
scroll to position [245, 0]
click at [1065, 465] on button "button" at bounding box center [1083, 462] width 38 height 34
click at [1076, 514] on icon "button" at bounding box center [1085, 514] width 17 height 17
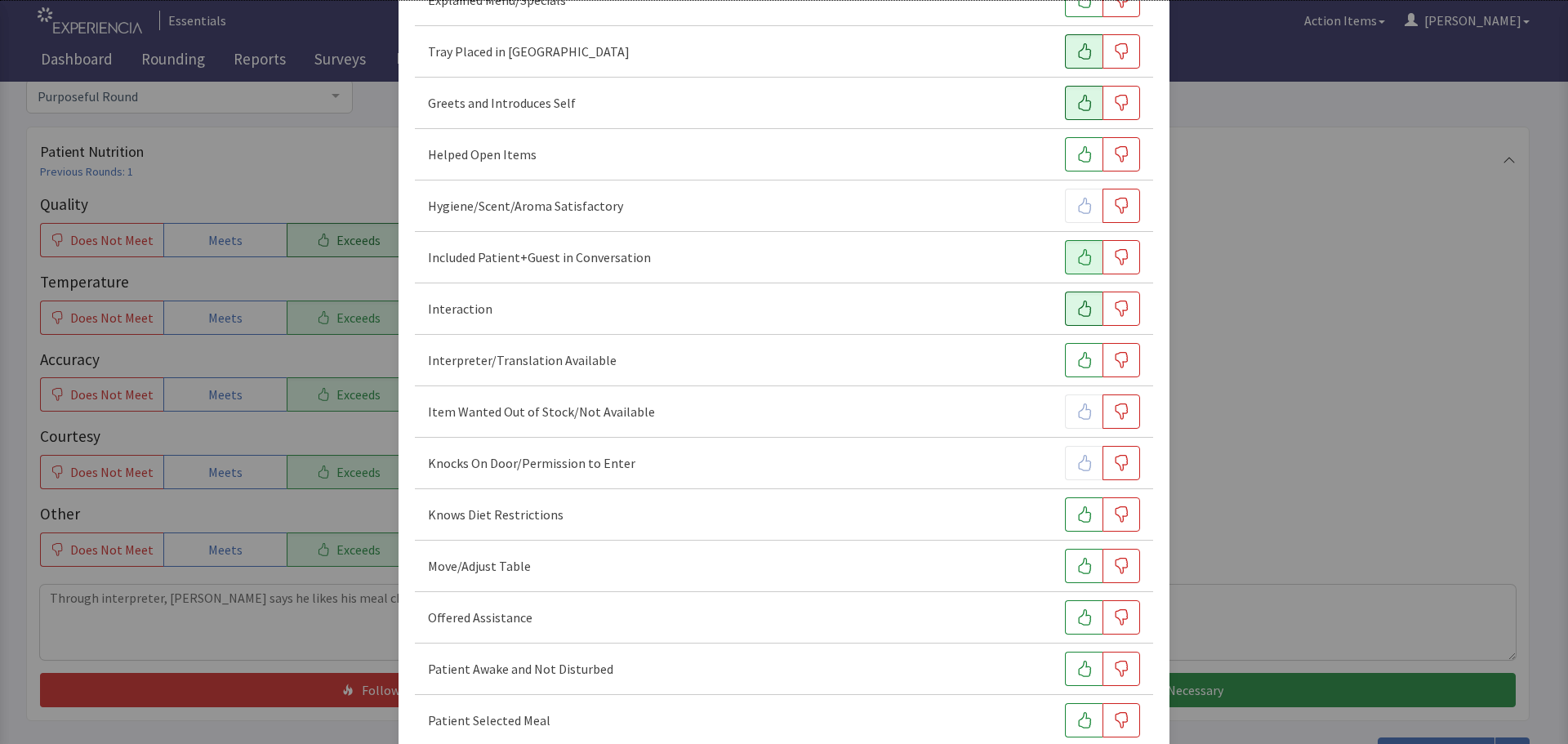
scroll to position [490, 0]
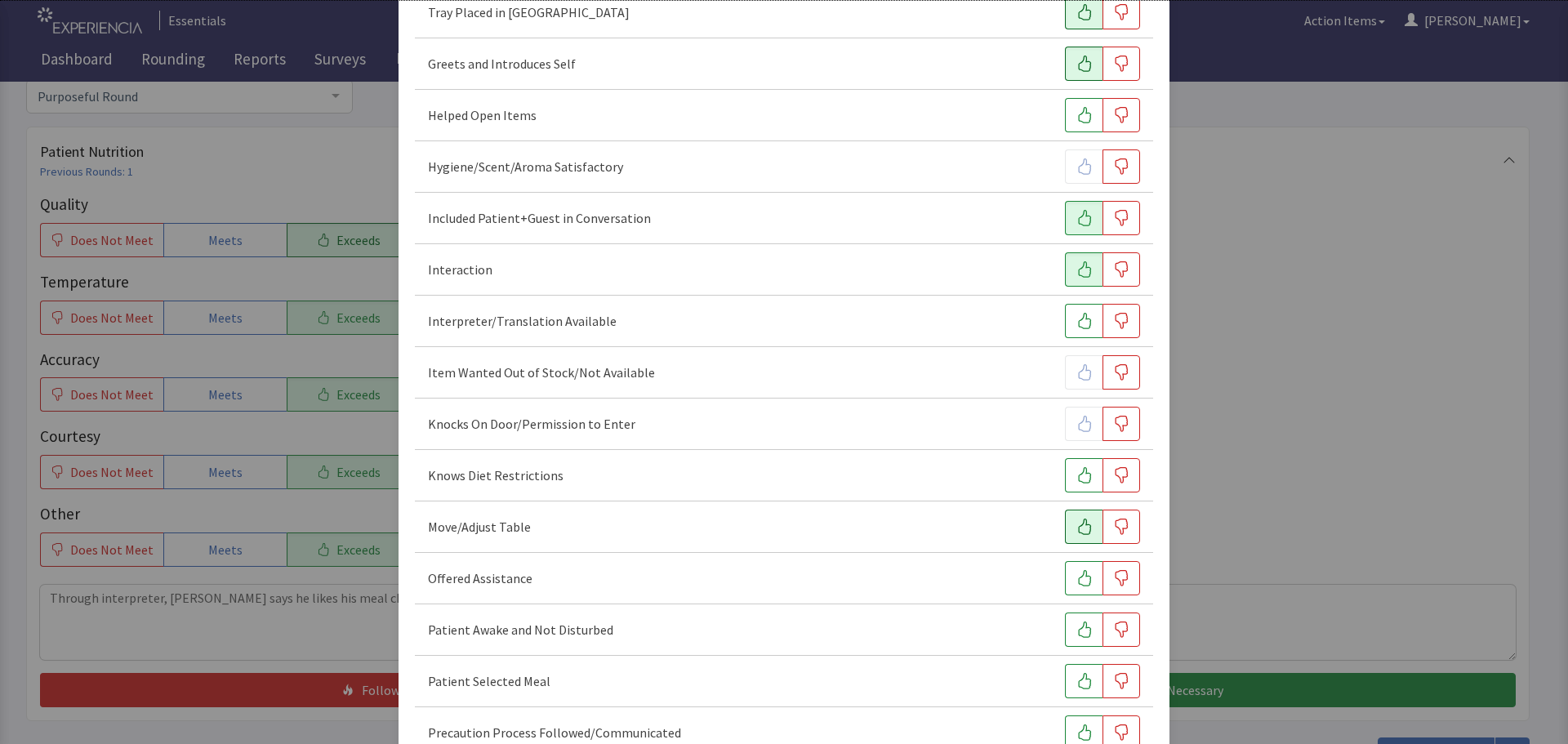
click at [1076, 528] on icon "button" at bounding box center [1085, 527] width 17 height 17
click at [1078, 571] on icon "button" at bounding box center [1085, 578] width 13 height 17
click at [1076, 626] on icon "button" at bounding box center [1085, 629] width 17 height 17
click at [1083, 680] on icon "button" at bounding box center [1085, 681] width 17 height 17
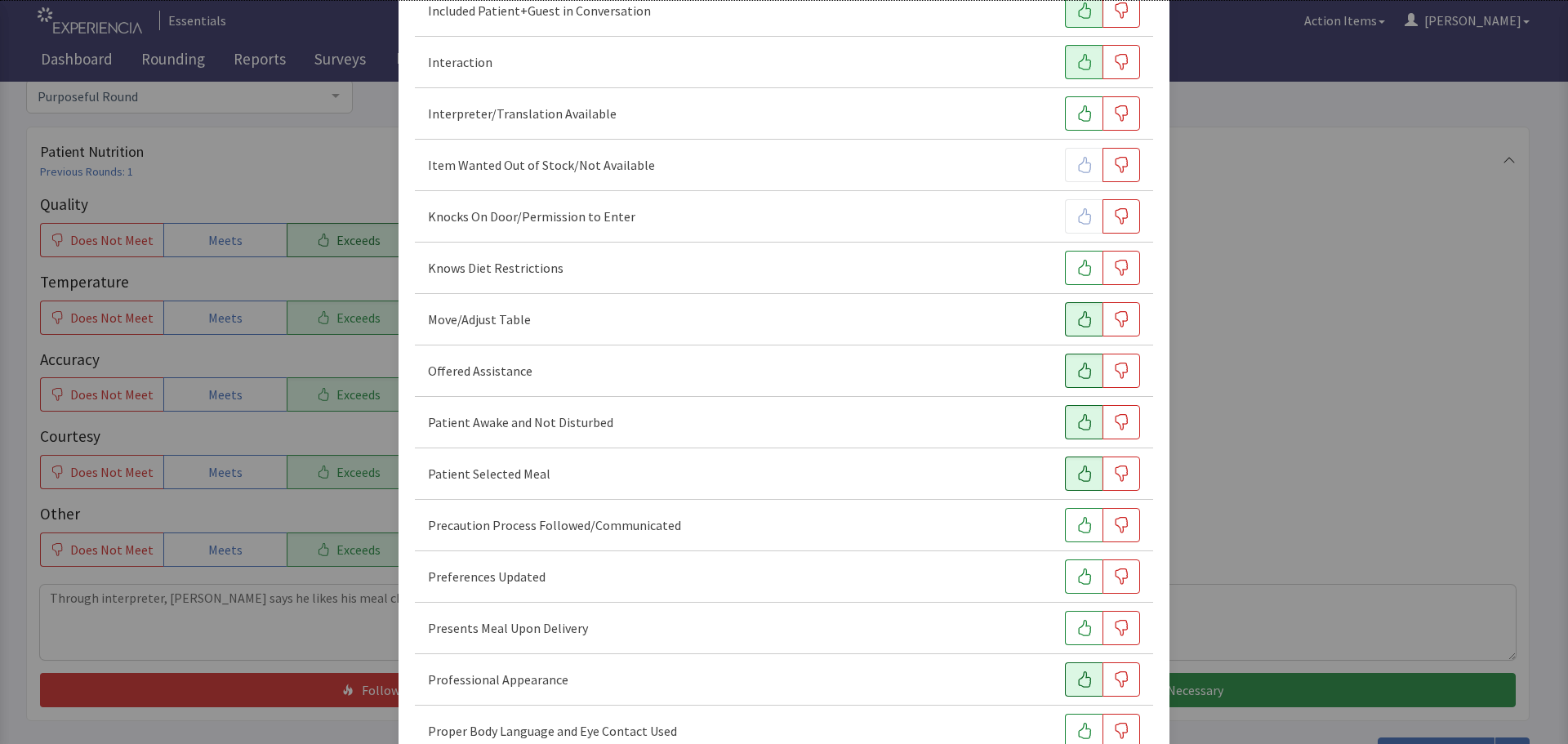
scroll to position [735, 0]
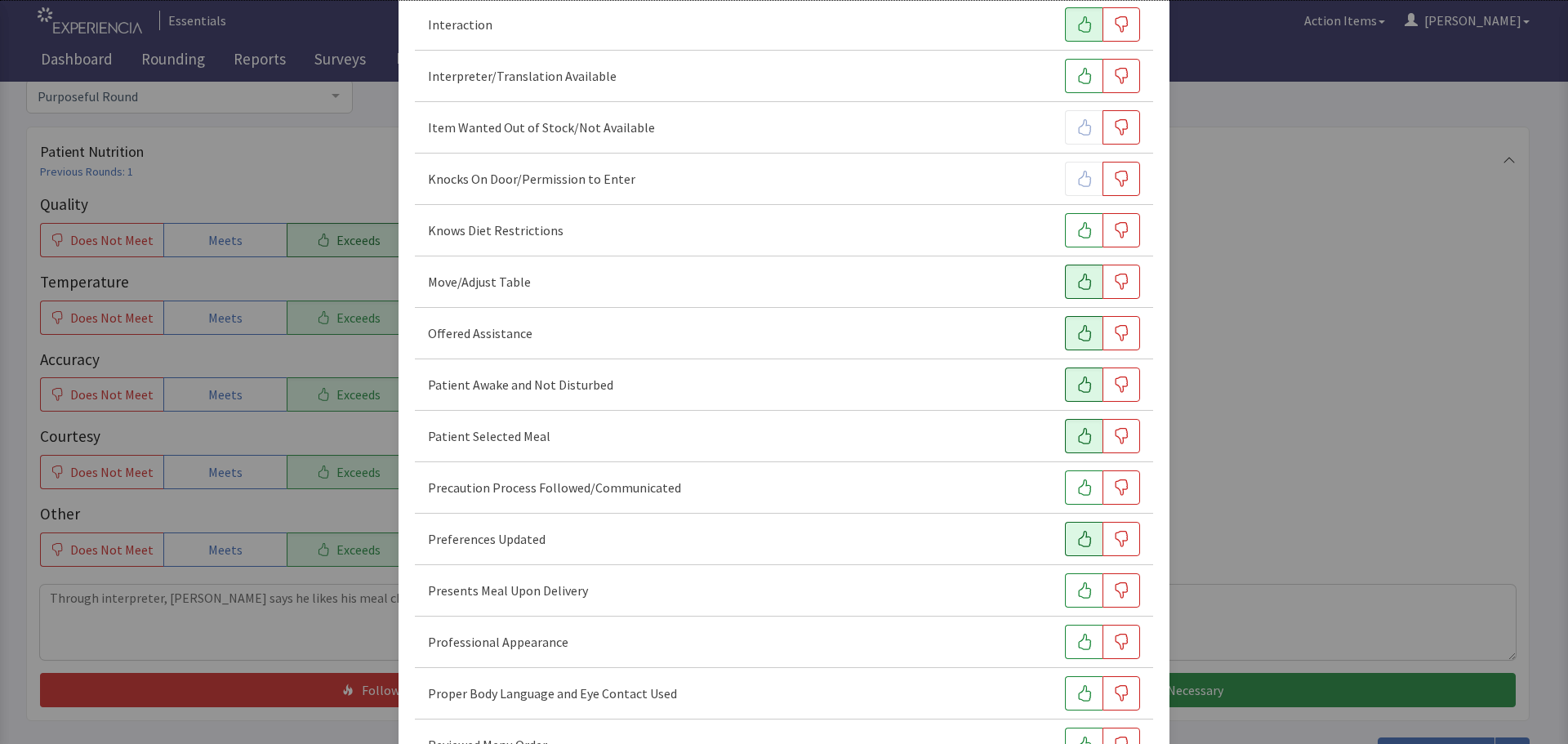
click at [1076, 543] on icon "button" at bounding box center [1085, 539] width 17 height 17
click at [1079, 598] on icon "button" at bounding box center [1085, 590] width 13 height 17
click at [1076, 643] on icon "button" at bounding box center [1085, 642] width 17 height 17
click at [1076, 690] on icon "button" at bounding box center [1085, 693] width 17 height 17
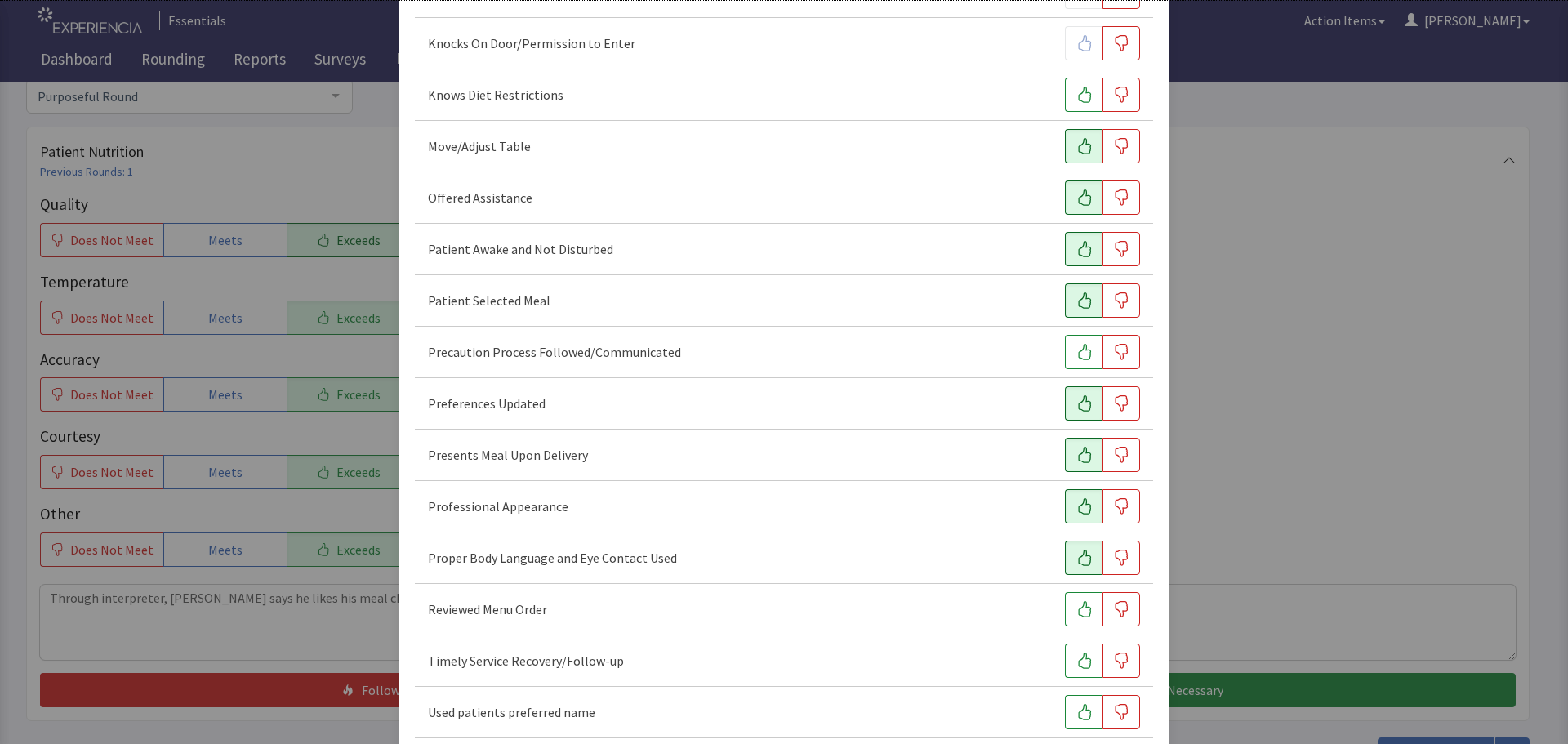
scroll to position [898, 0]
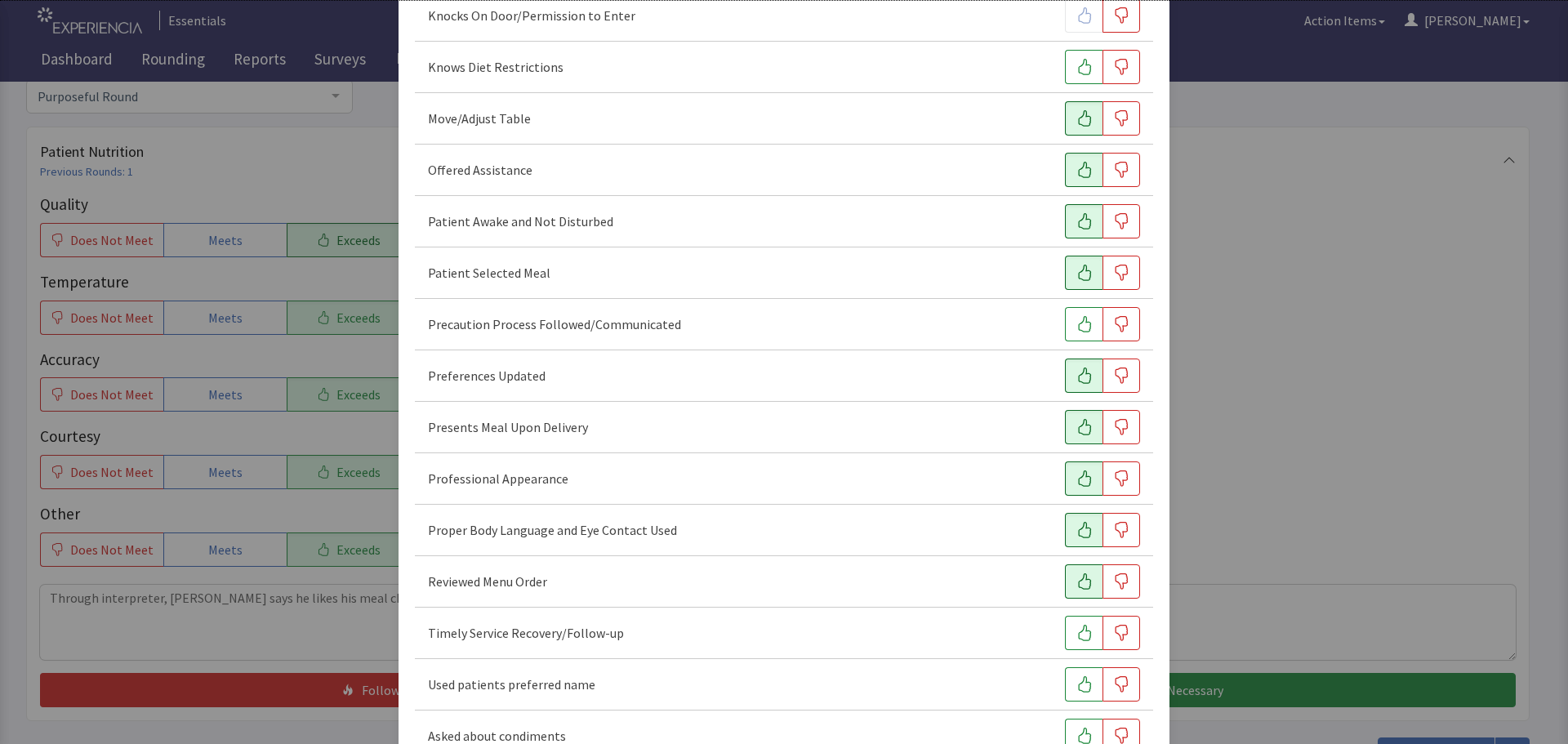
click at [1082, 580] on icon "button" at bounding box center [1085, 581] width 17 height 17
click at [1077, 640] on icon "button" at bounding box center [1085, 633] width 17 height 17
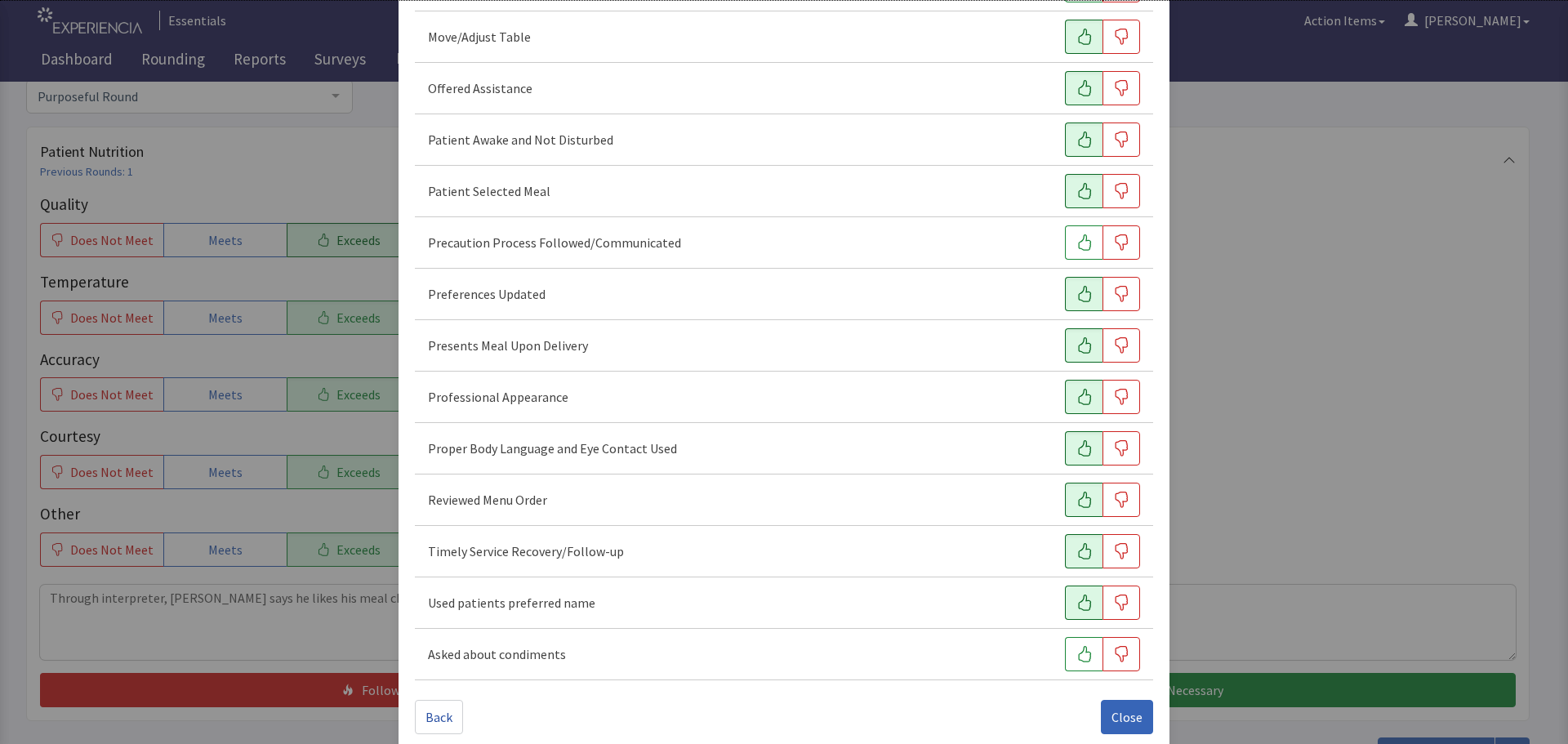
click at [1077, 608] on icon "button" at bounding box center [1085, 603] width 17 height 17
click at [1113, 717] on span "Close" at bounding box center [1126, 716] width 31 height 19
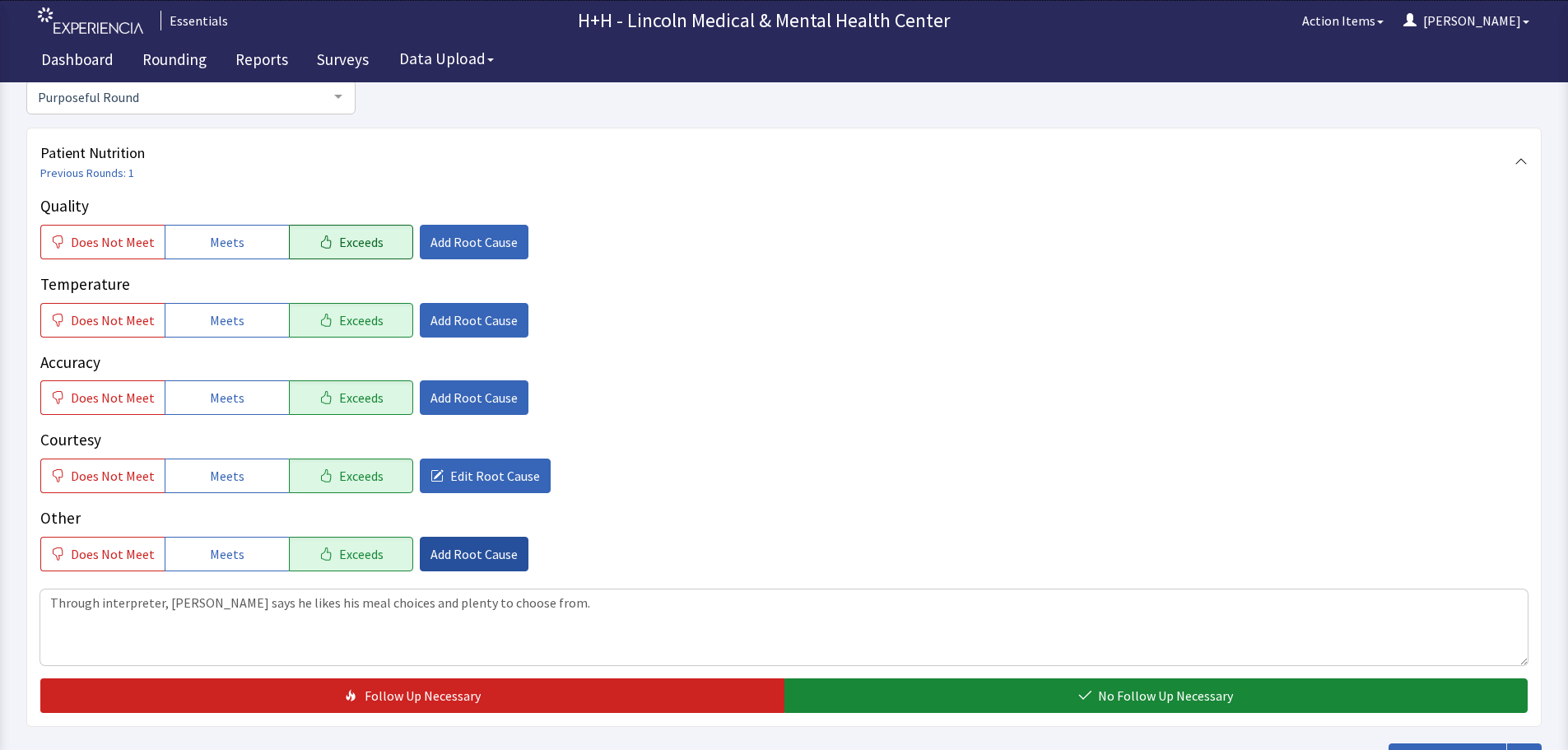
click at [481, 545] on span "Add Root Cause" at bounding box center [475, 553] width 88 height 19
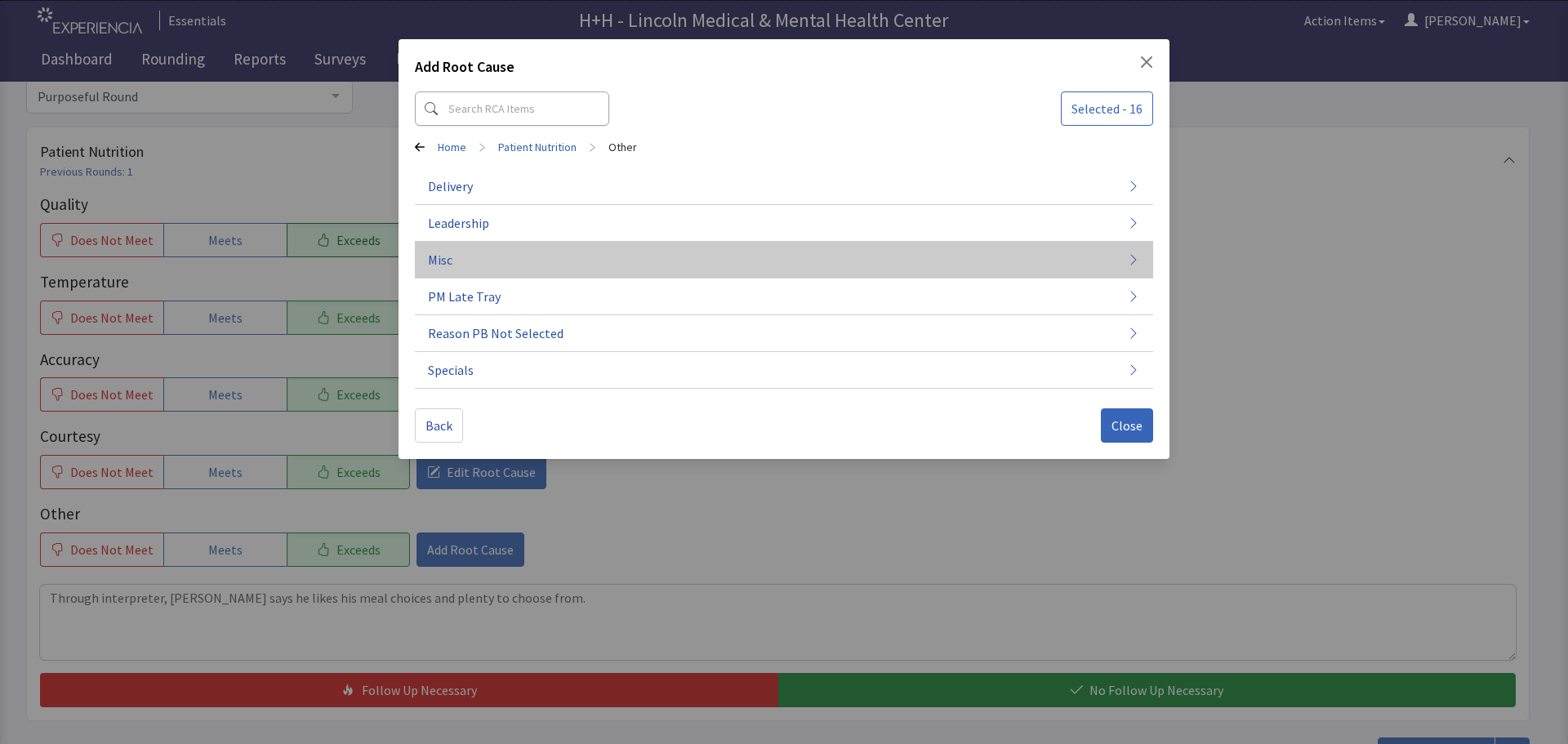
click at [447, 259] on span "Misc" at bounding box center [440, 259] width 24 height 19
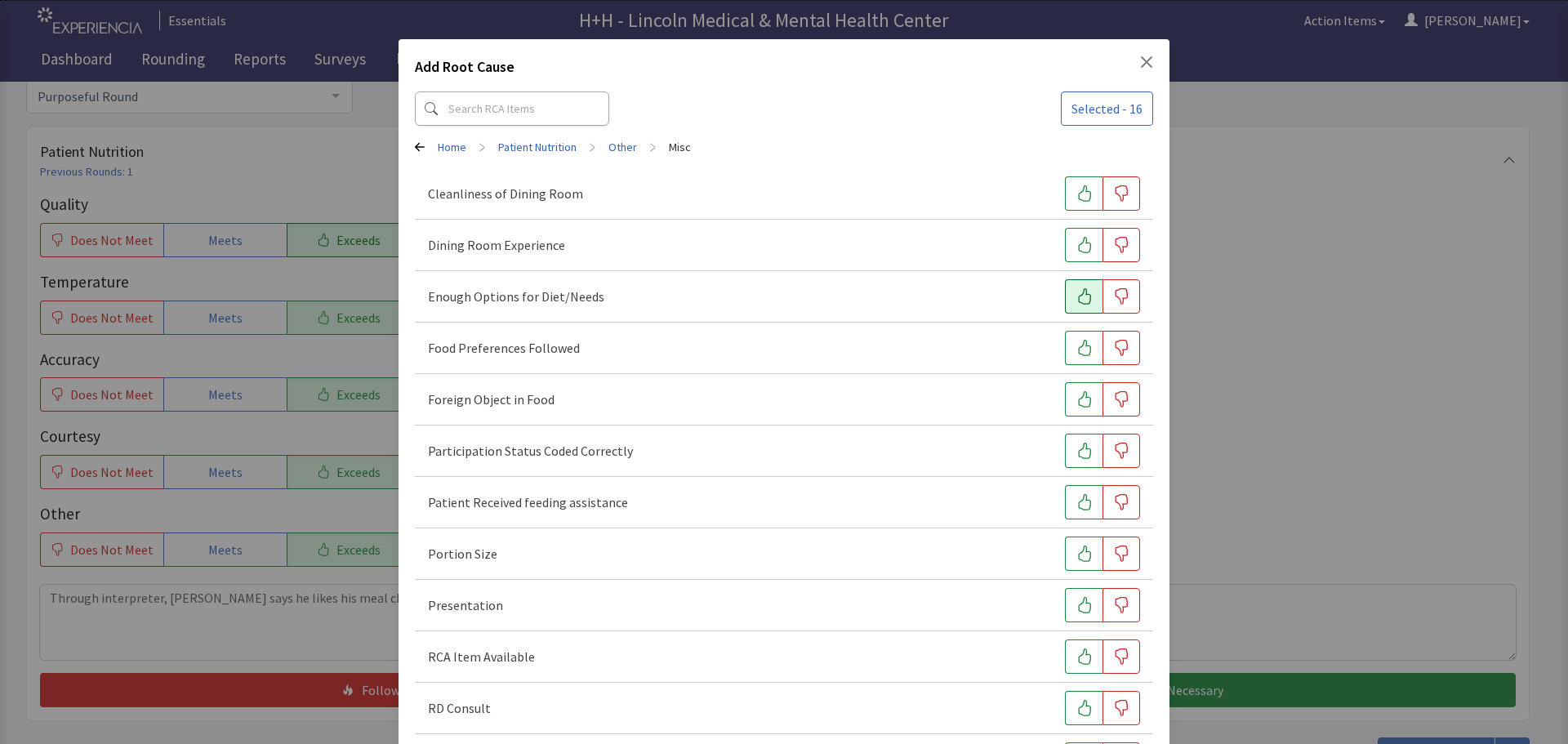
click at [1065, 289] on button "button" at bounding box center [1083, 296] width 38 height 34
click at [1080, 336] on button "button" at bounding box center [1083, 347] width 38 height 34
click at [1076, 558] on icon "button" at bounding box center [1085, 553] width 17 height 17
click at [1078, 604] on icon "button" at bounding box center [1085, 605] width 13 height 17
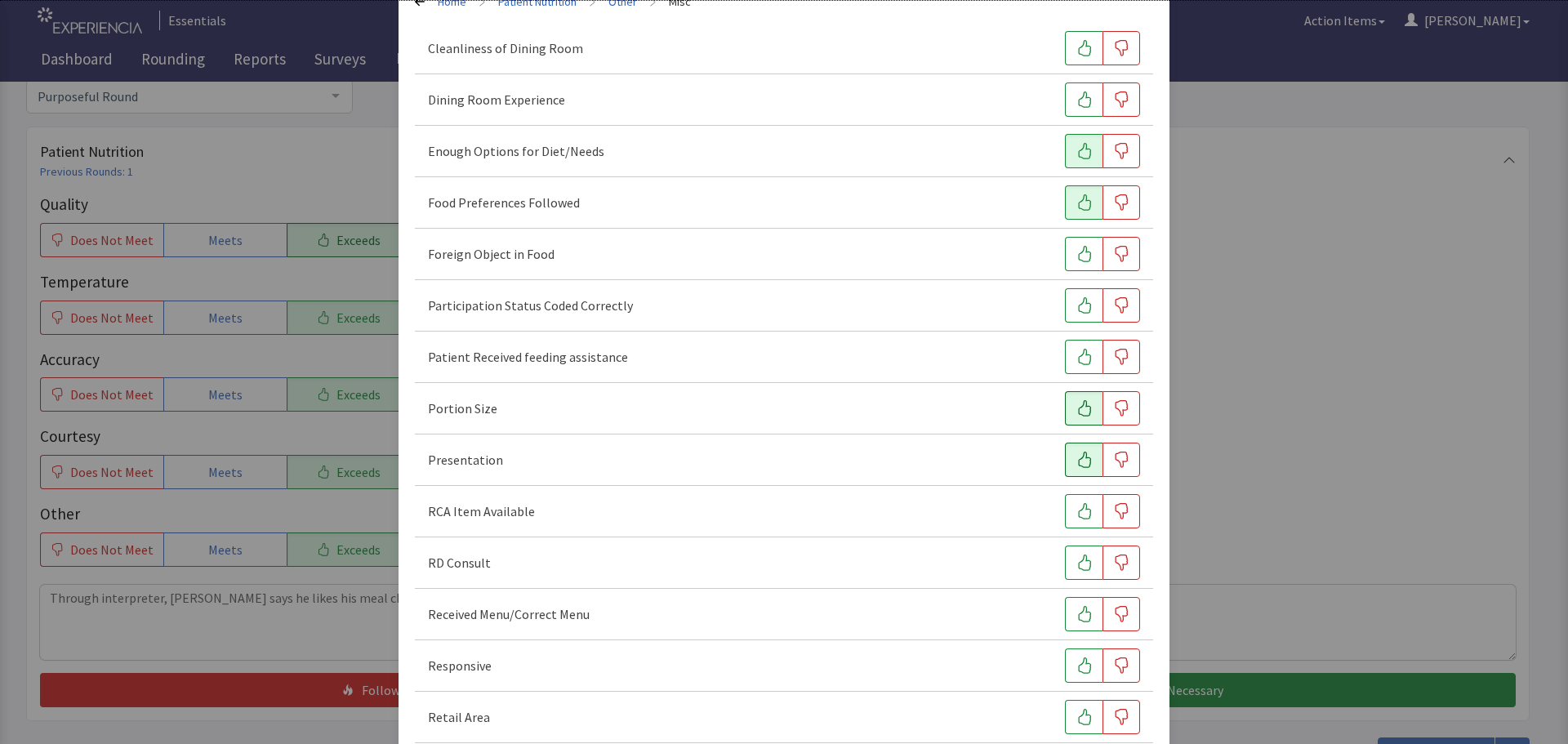
scroll to position [163, 0]
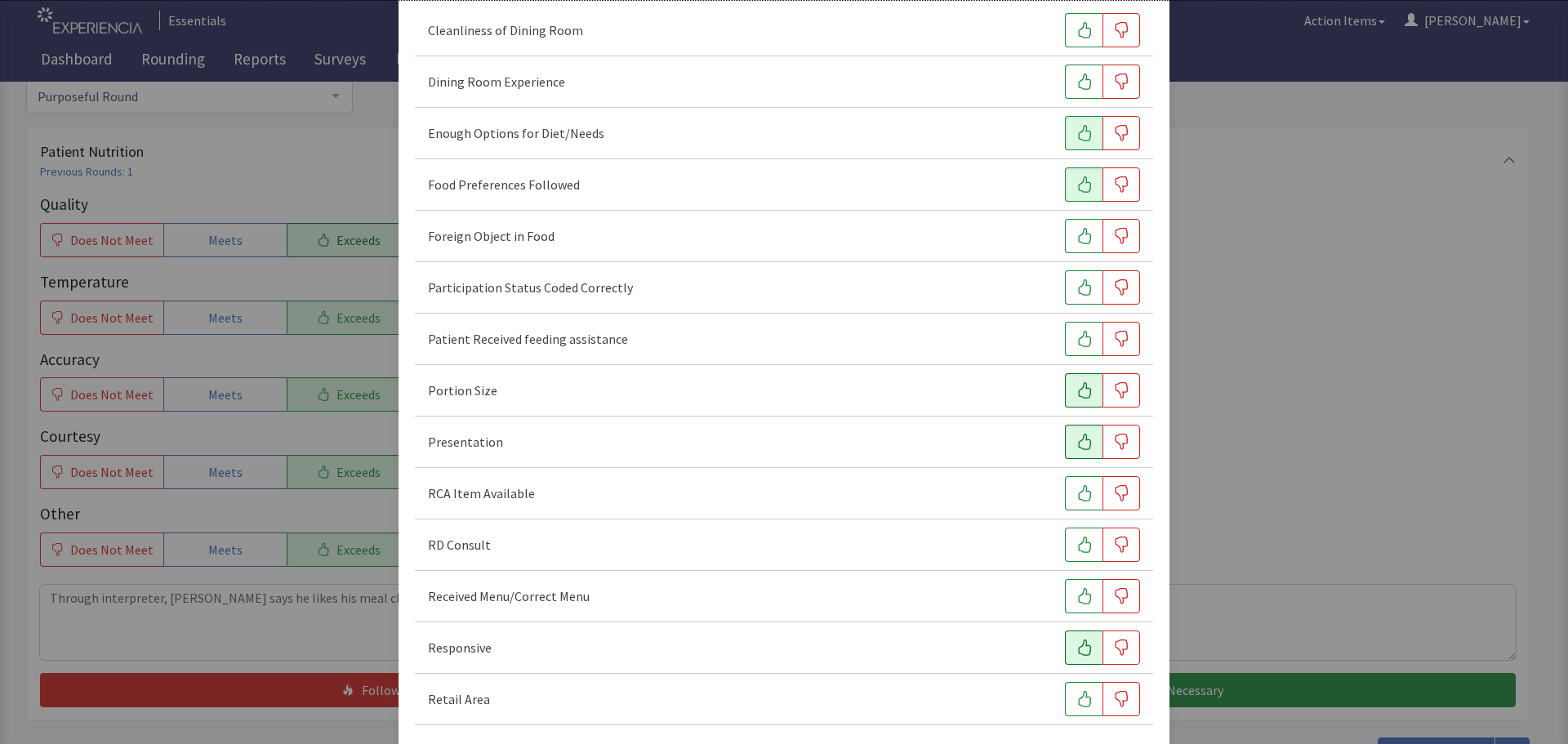
click at [1076, 641] on icon "button" at bounding box center [1085, 648] width 17 height 17
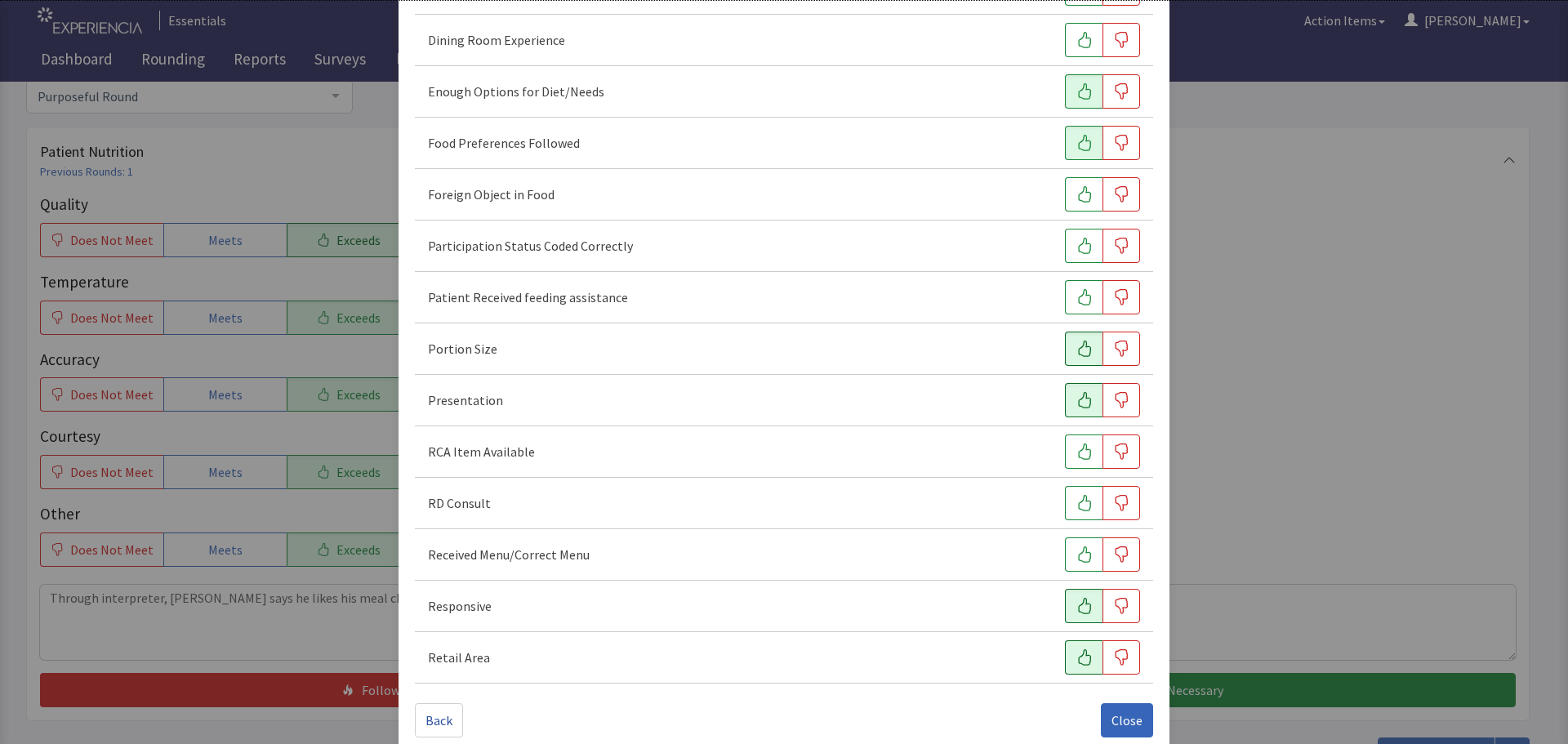
scroll to position [227, 0]
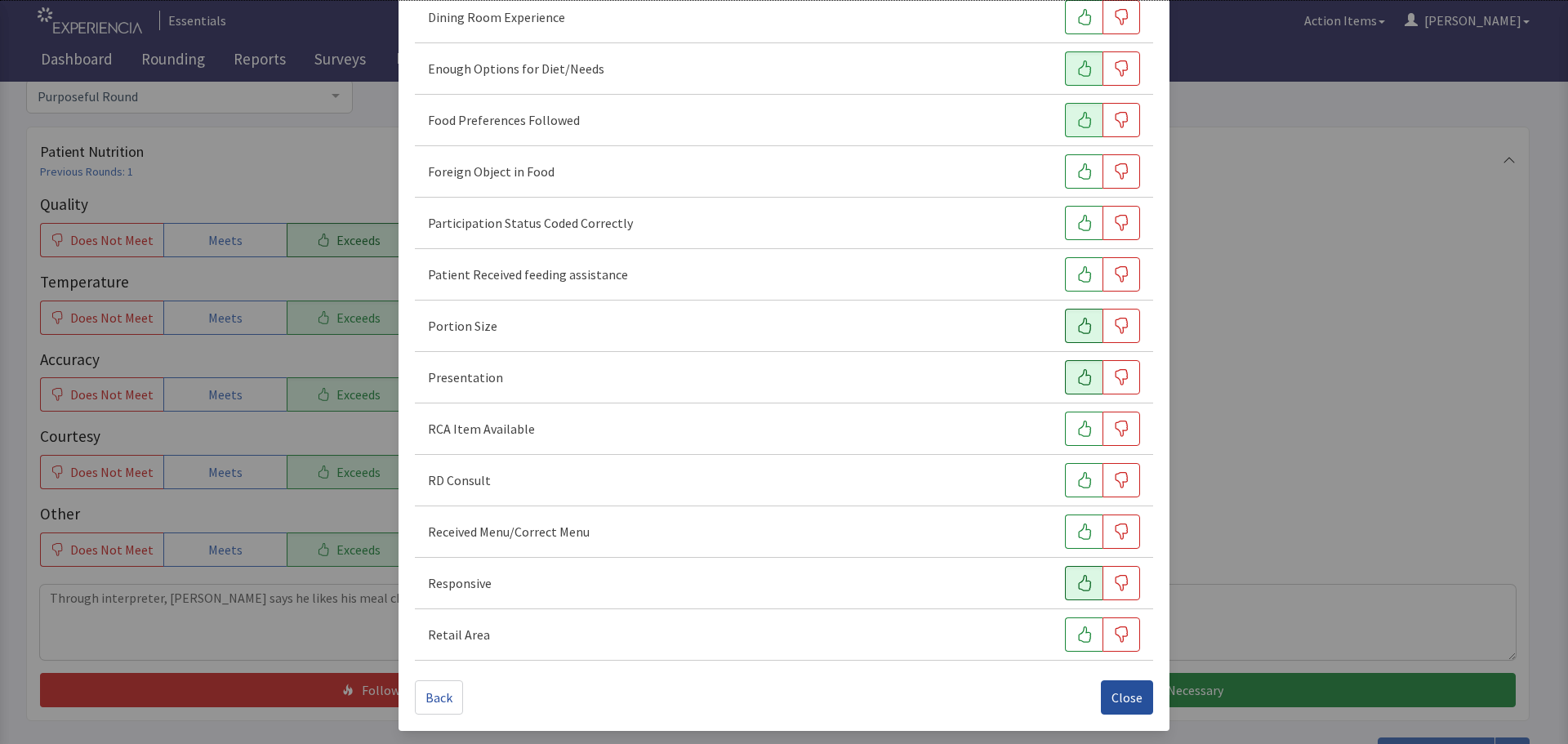
click at [1113, 690] on span "Close" at bounding box center [1126, 696] width 31 height 19
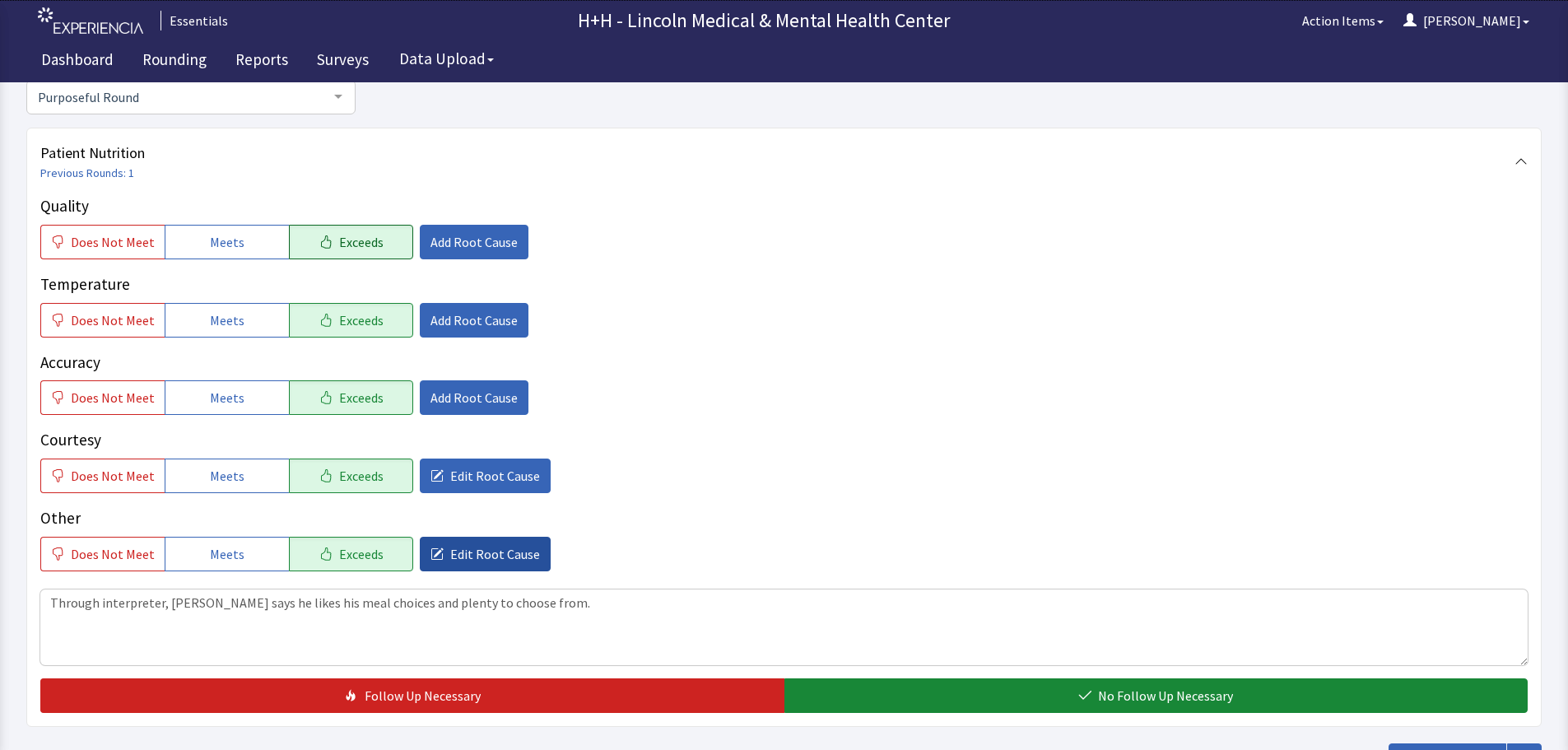
click at [502, 547] on span "Edit Root Cause" at bounding box center [495, 553] width 89 height 19
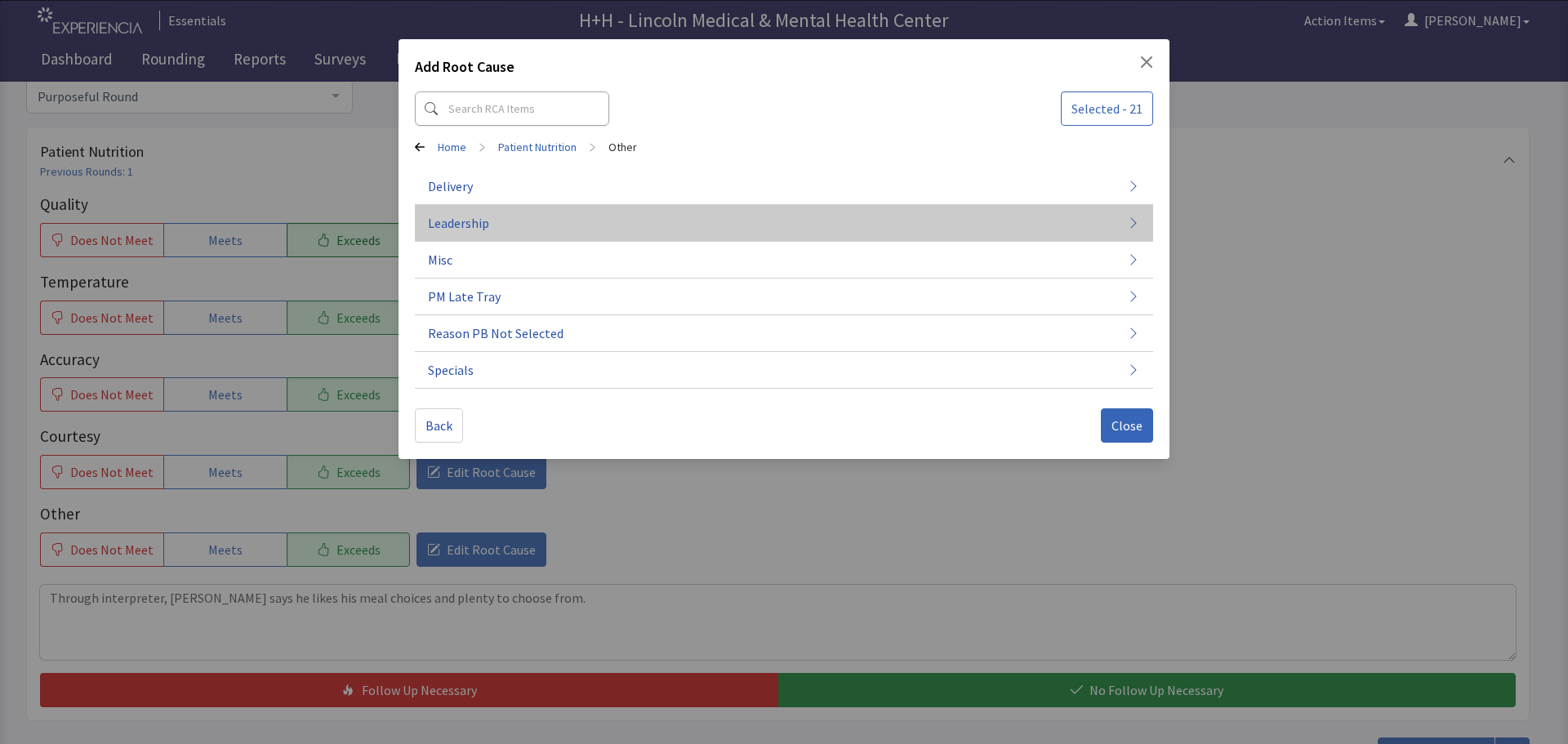
click at [461, 220] on span "Leadership" at bounding box center [458, 222] width 61 height 19
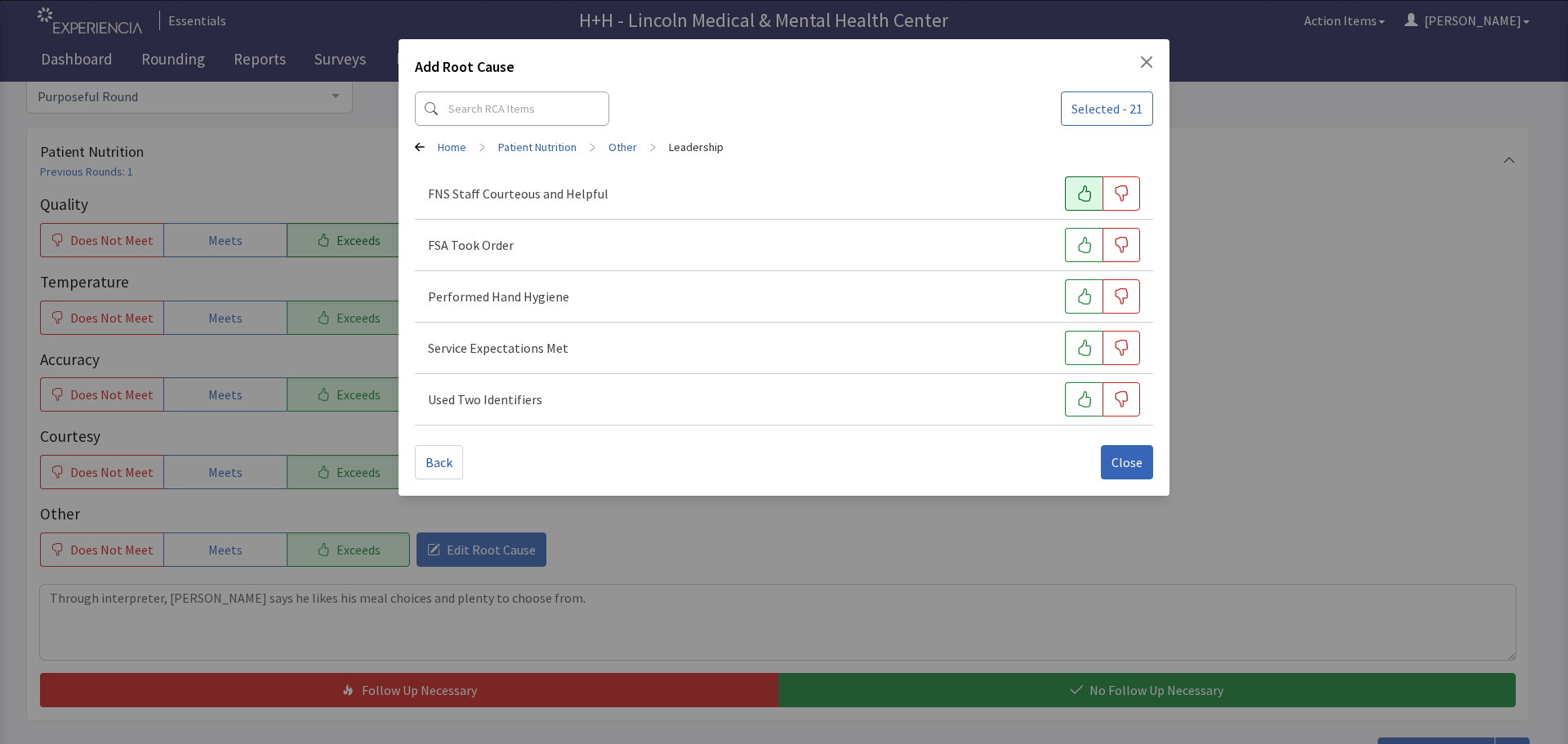
click at [1077, 193] on icon "button" at bounding box center [1085, 194] width 17 height 17
drag, startPoint x: 1091, startPoint y: 237, endPoint x: 1066, endPoint y: 323, distance: 89.6
click at [1091, 244] on icon "button" at bounding box center [1085, 245] width 17 height 17
click at [1083, 295] on icon "button" at bounding box center [1085, 297] width 17 height 17
click at [1096, 351] on button "button" at bounding box center [1083, 347] width 38 height 34
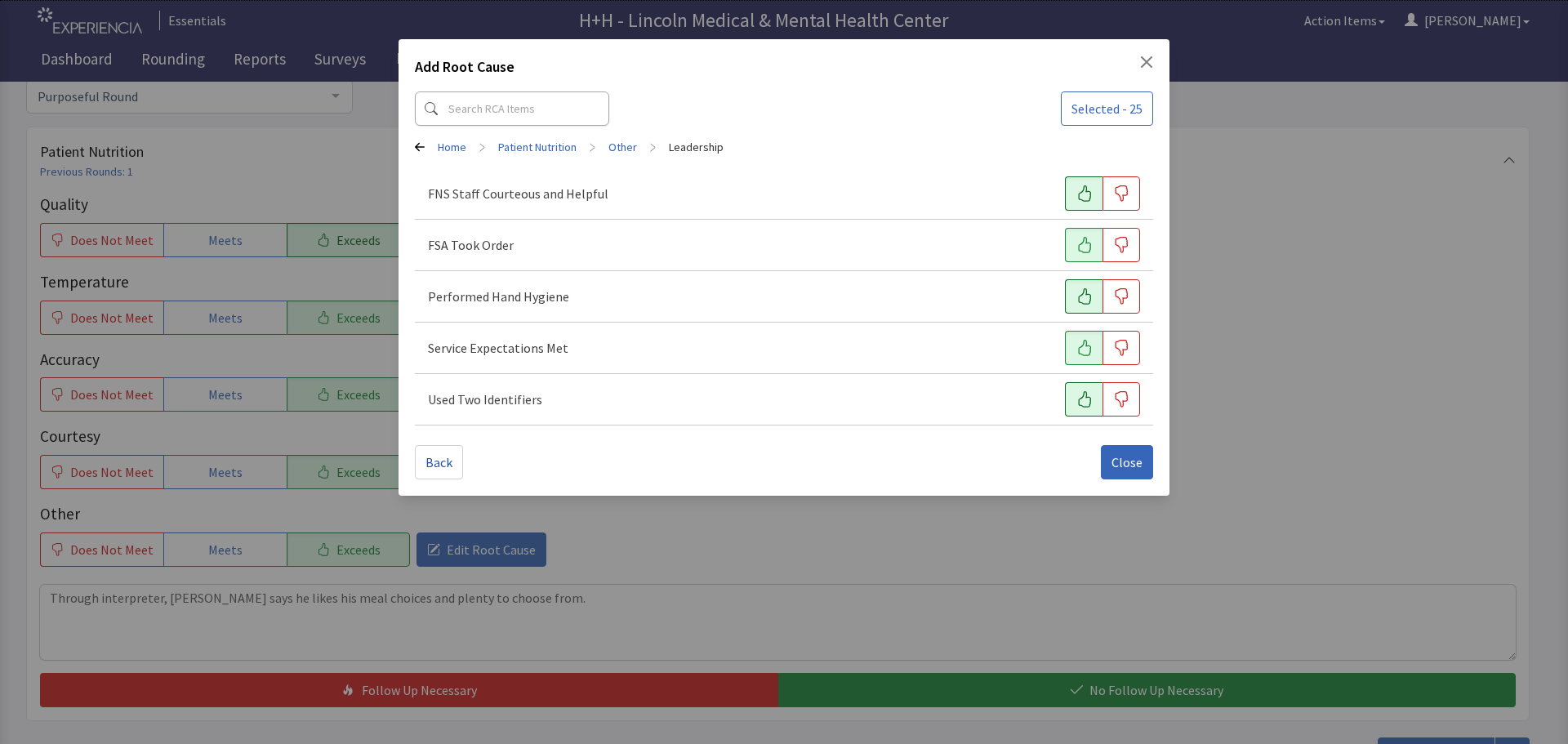
click at [1076, 402] on icon "button" at bounding box center [1085, 400] width 17 height 17
click at [1124, 454] on span "Close" at bounding box center [1126, 461] width 31 height 19
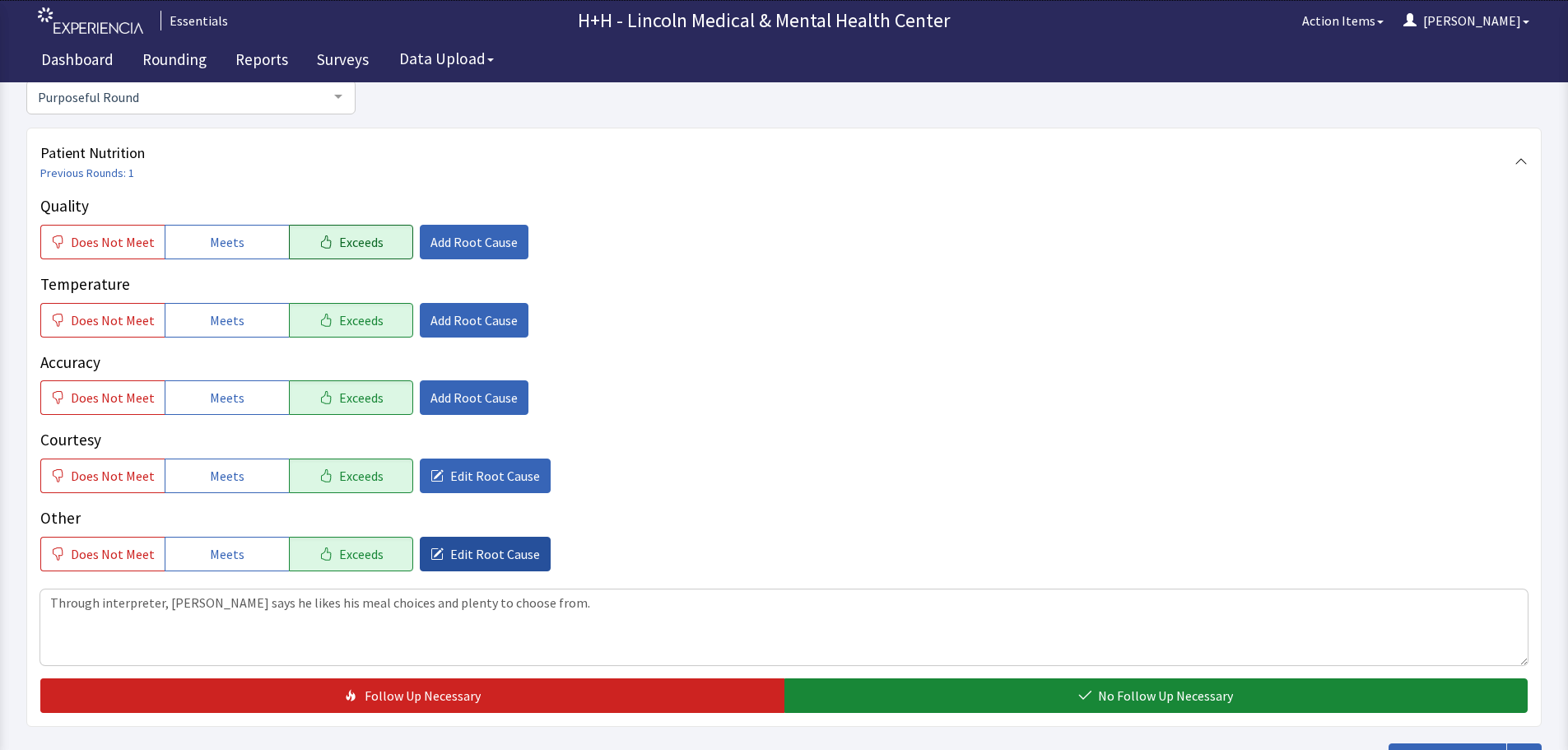
click at [475, 554] on span "Edit Root Cause" at bounding box center [495, 553] width 89 height 19
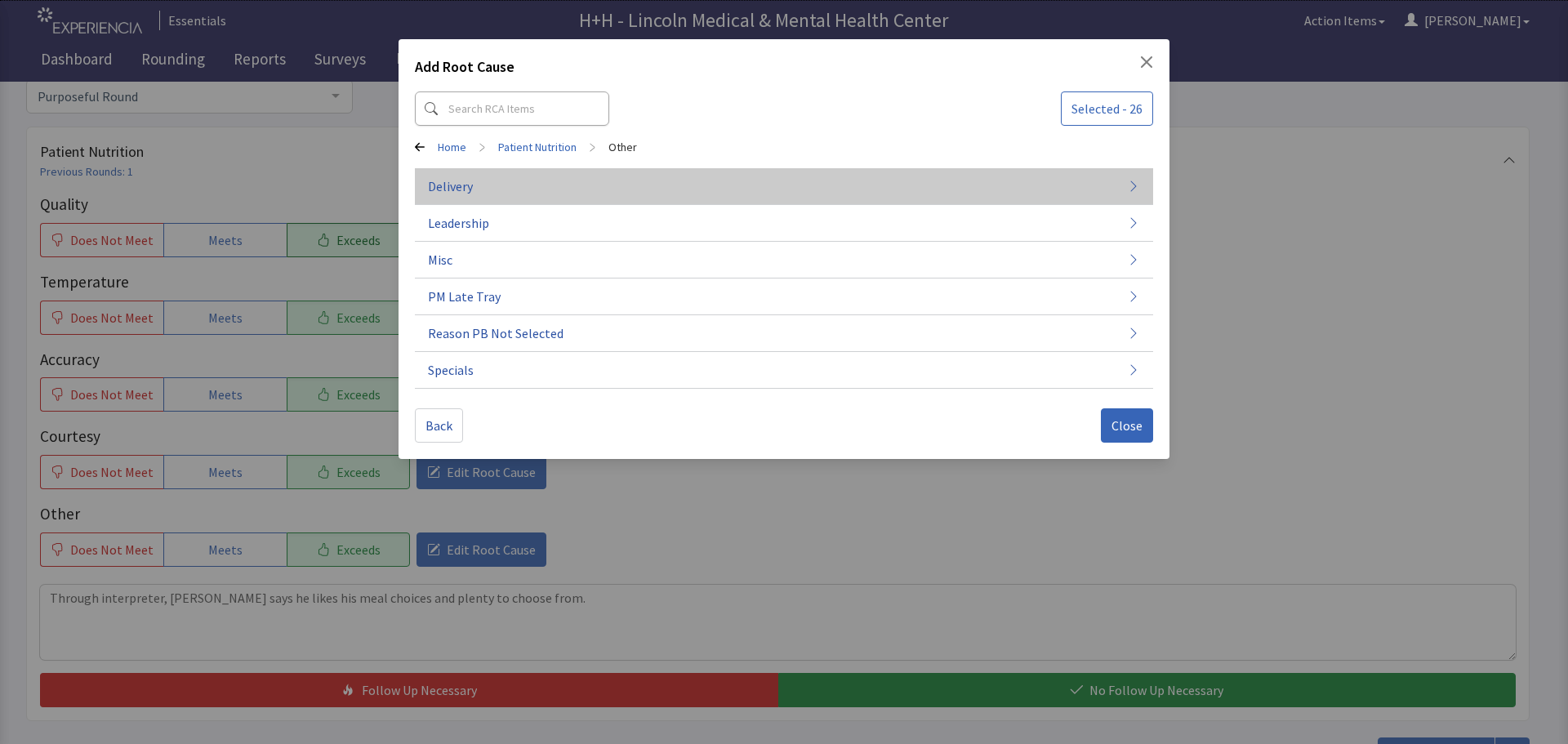
click at [478, 187] on button "Delivery" at bounding box center [784, 186] width 738 height 37
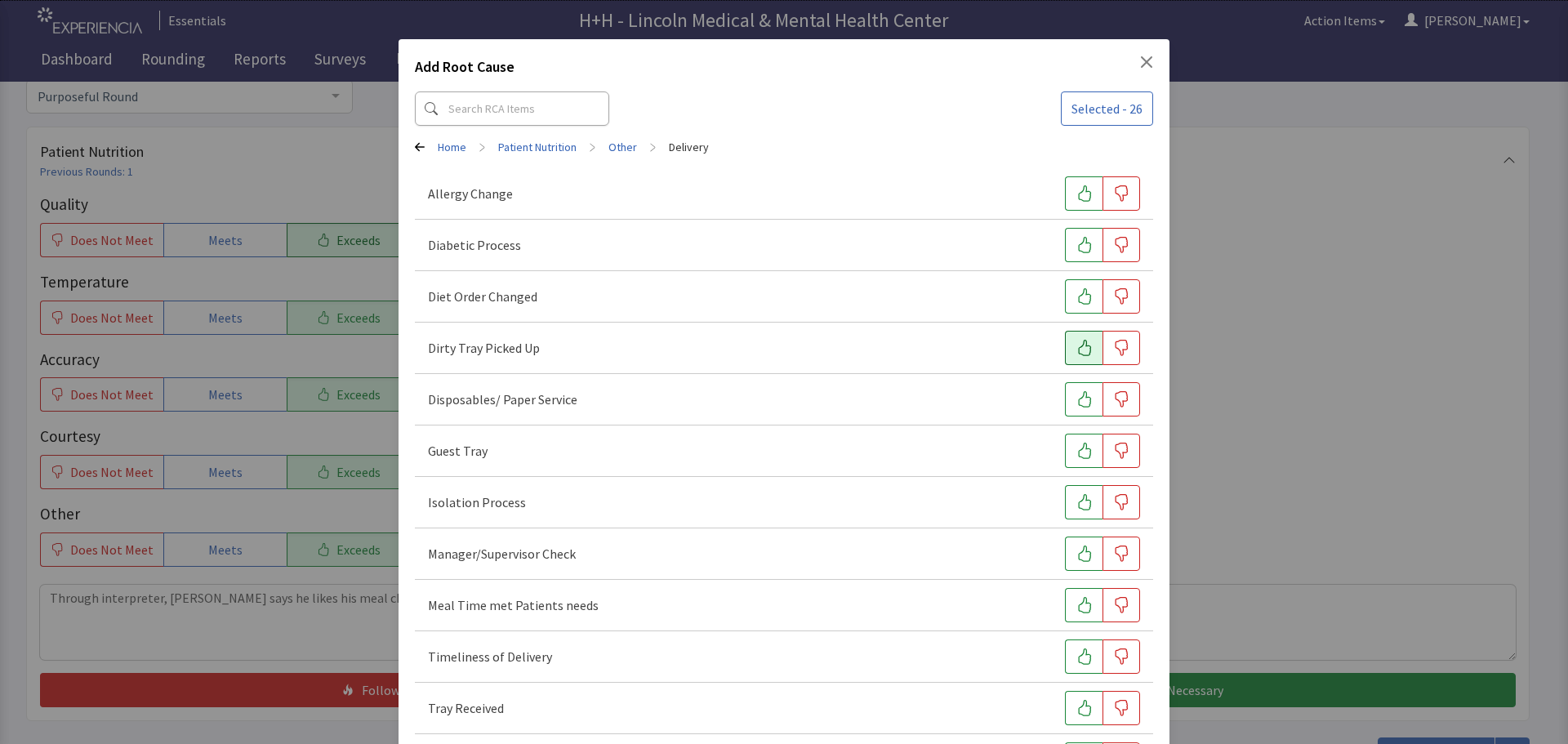
click at [1076, 345] on icon "button" at bounding box center [1085, 348] width 17 height 17
click at [1078, 601] on icon "button" at bounding box center [1085, 605] width 13 height 17
click at [1083, 650] on icon "button" at bounding box center [1085, 656] width 17 height 17
click at [1085, 707] on button "button" at bounding box center [1083, 707] width 38 height 34
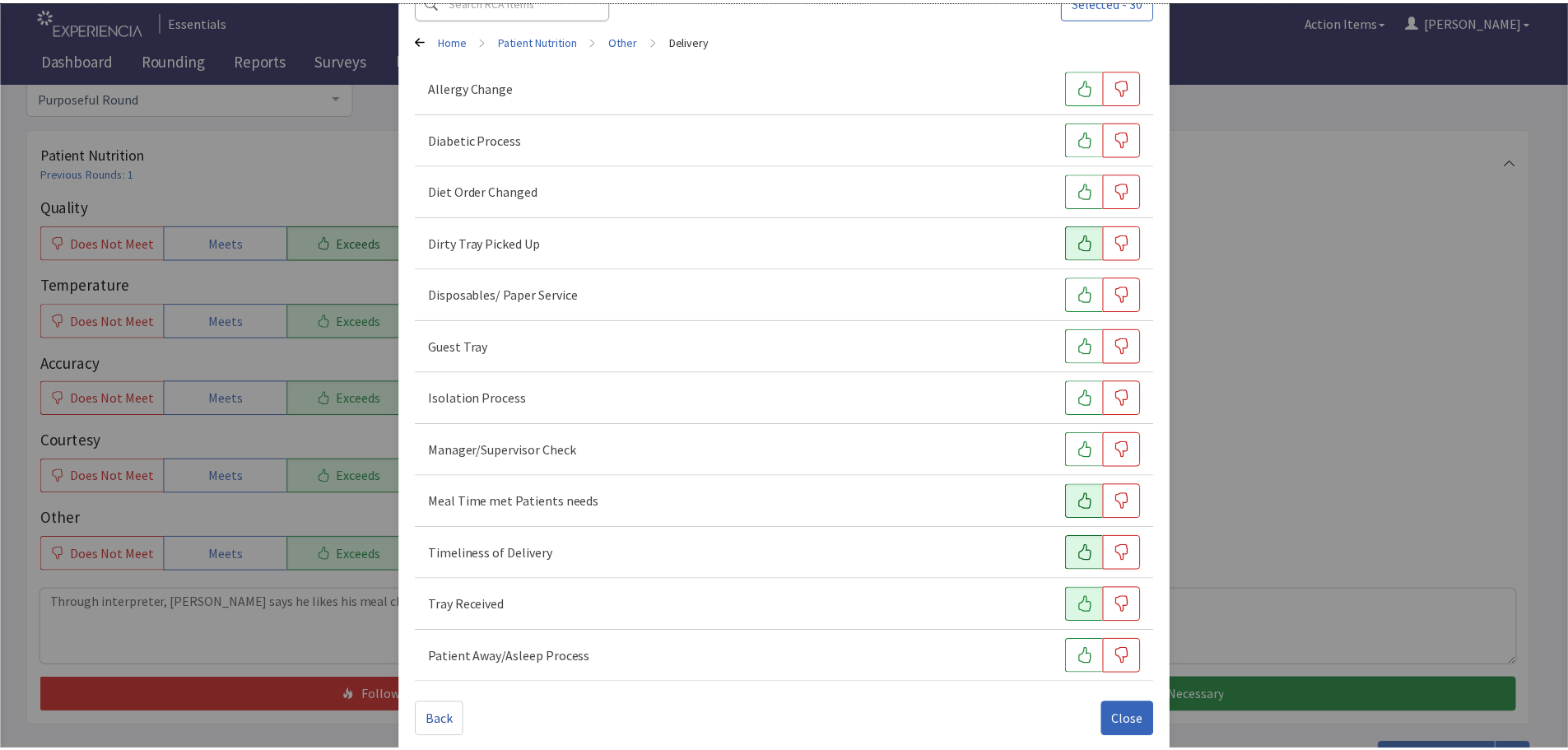
scroll to position [126, 0]
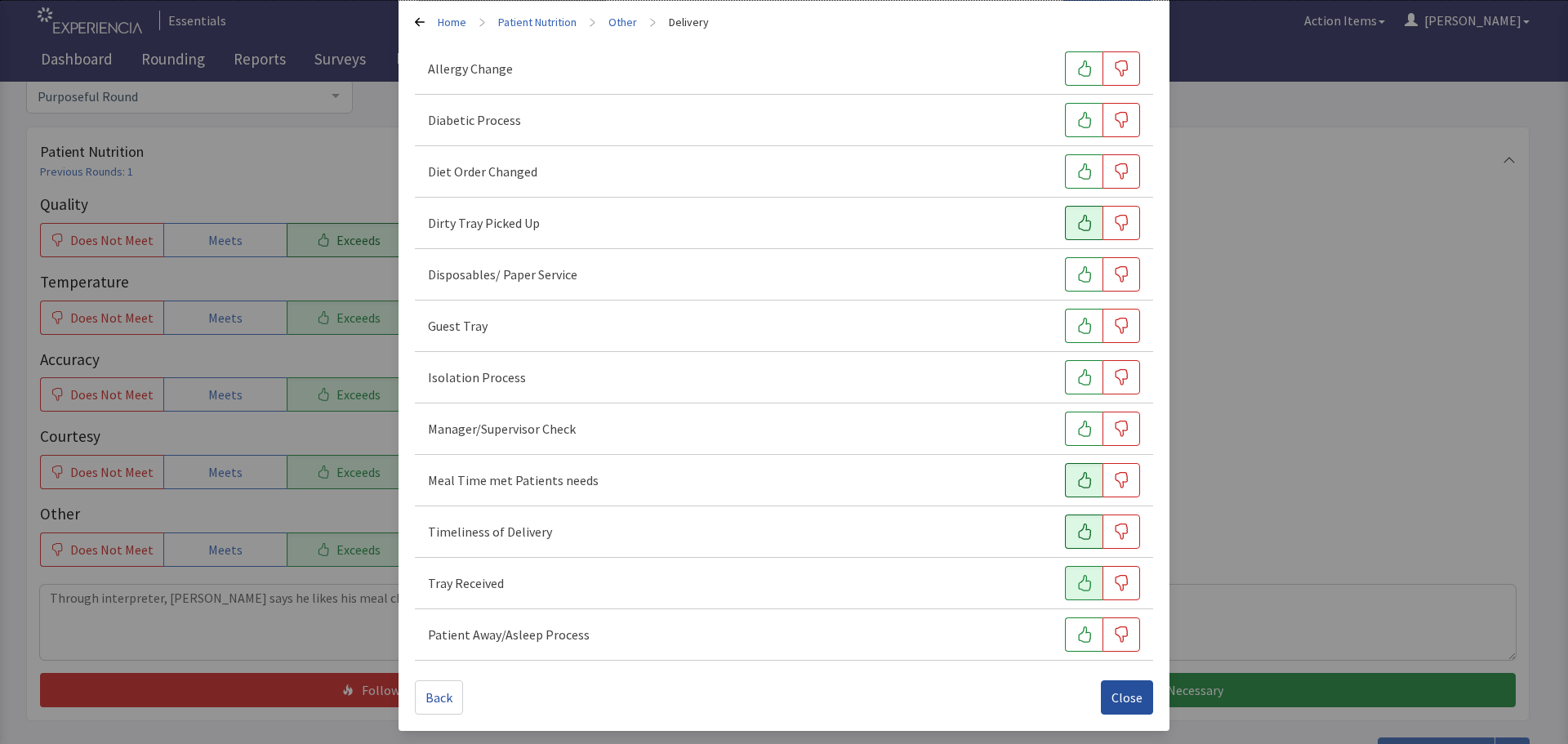
click at [1113, 694] on span "Close" at bounding box center [1126, 696] width 31 height 19
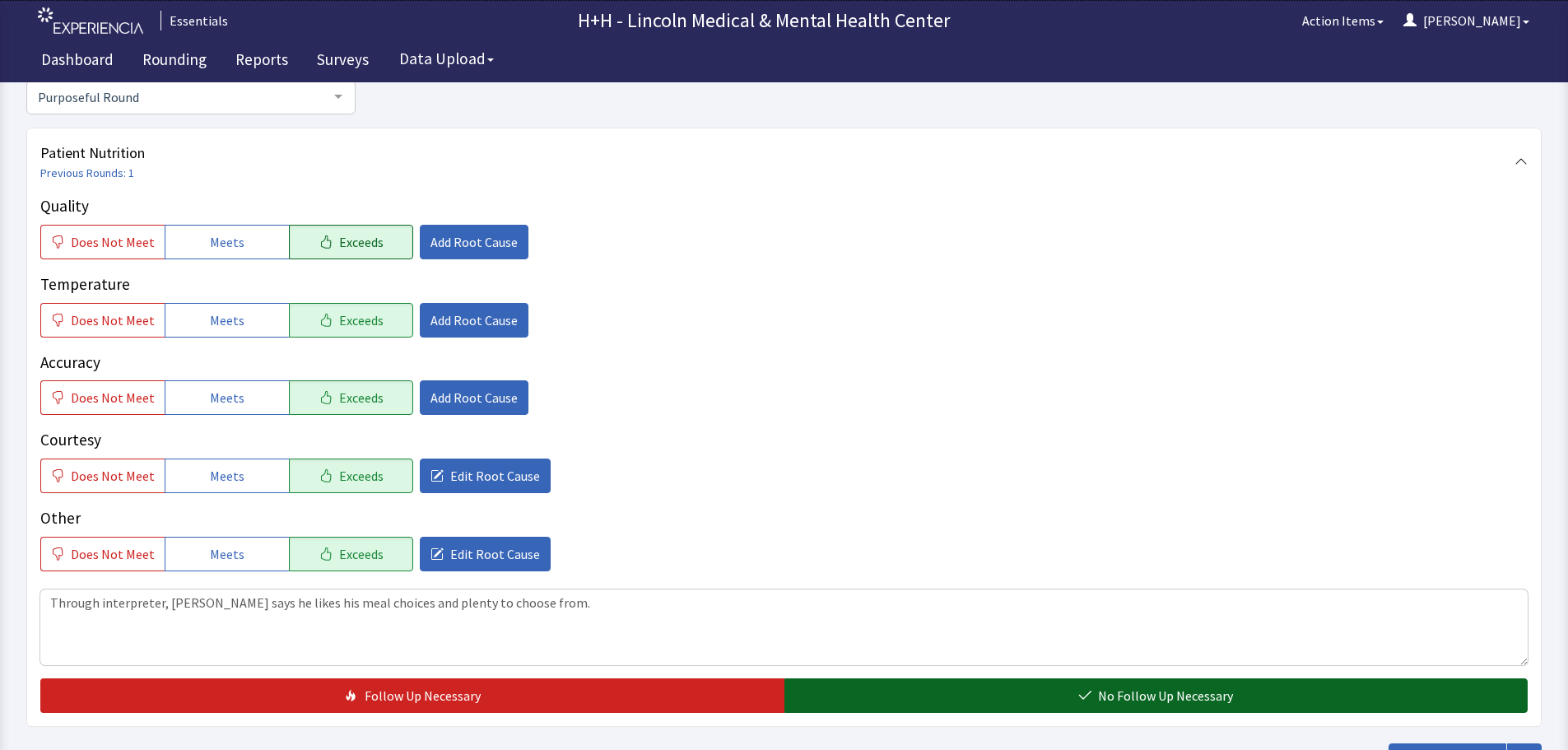
click at [1196, 694] on span "No Follow Up Necessary" at bounding box center [1166, 694] width 135 height 19
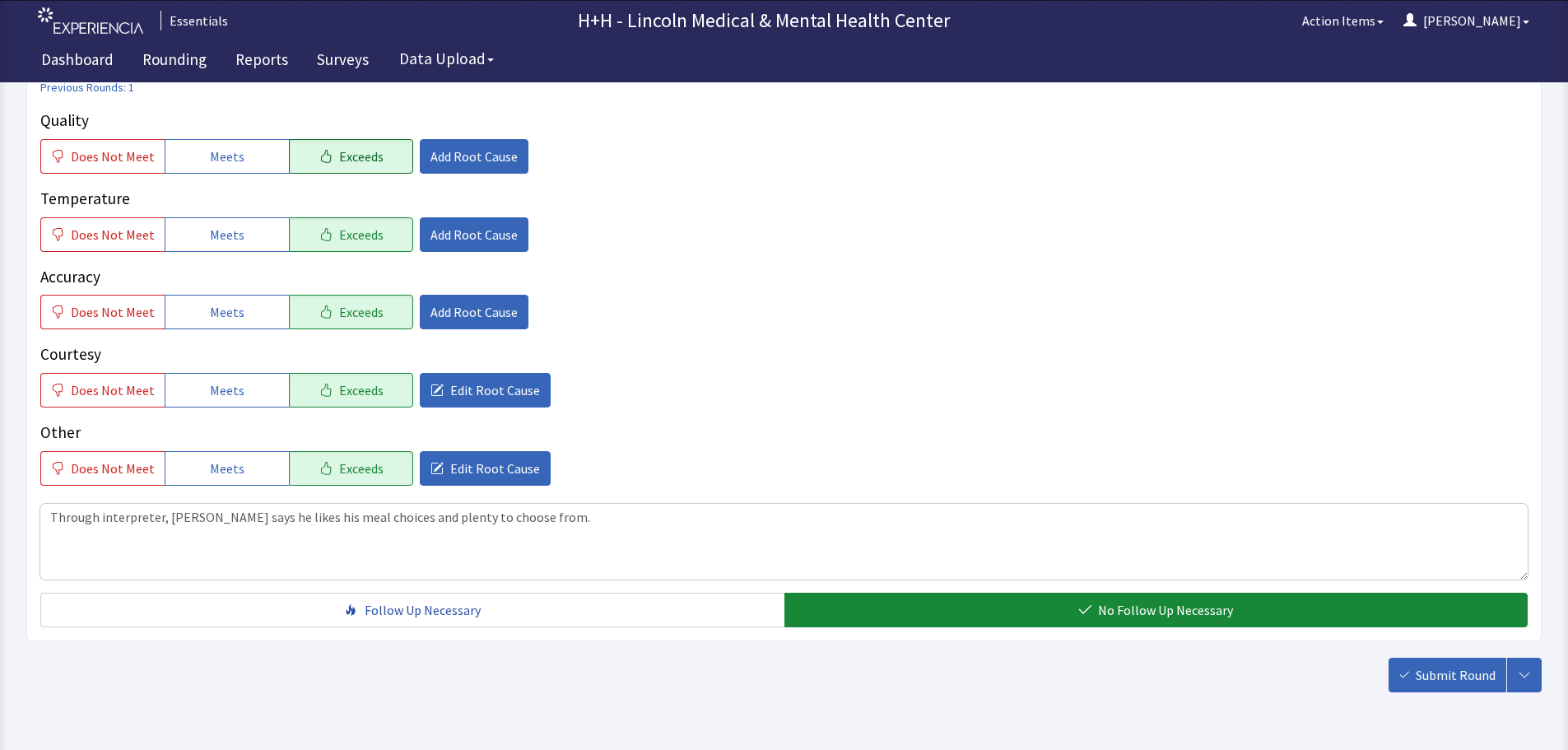
scroll to position [301, 0]
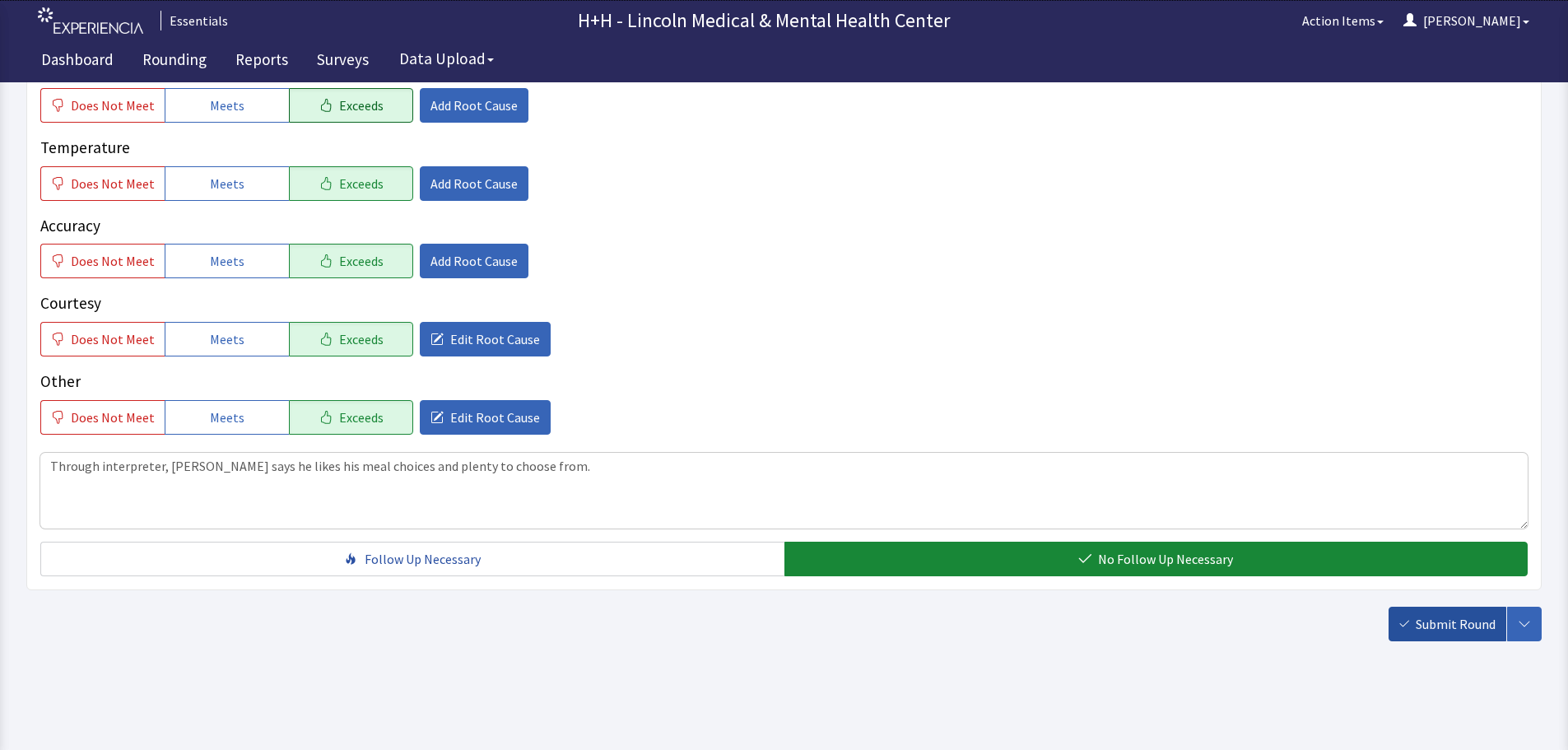
click at [1467, 621] on span "Submit Round" at bounding box center [1456, 623] width 80 height 19
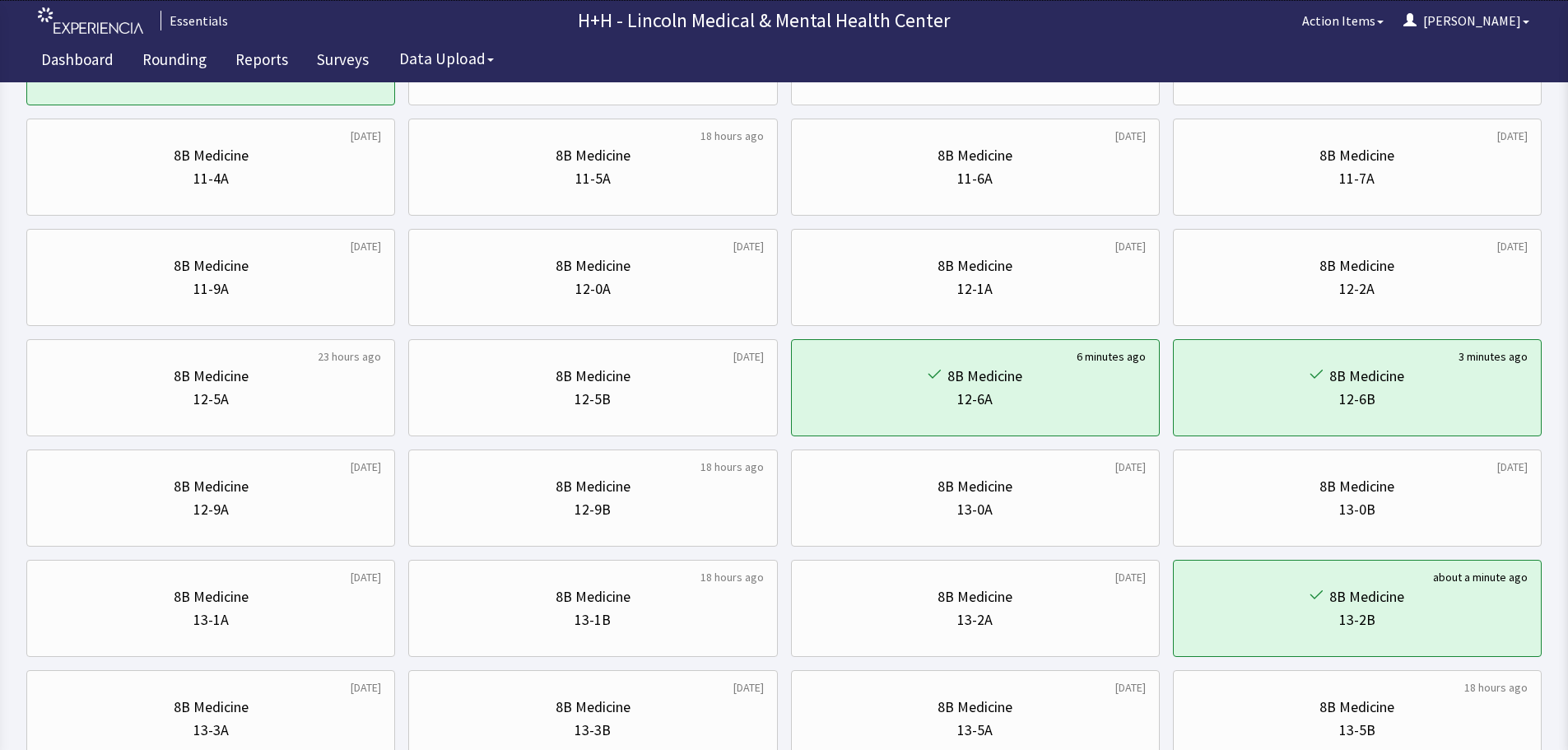
scroll to position [576, 0]
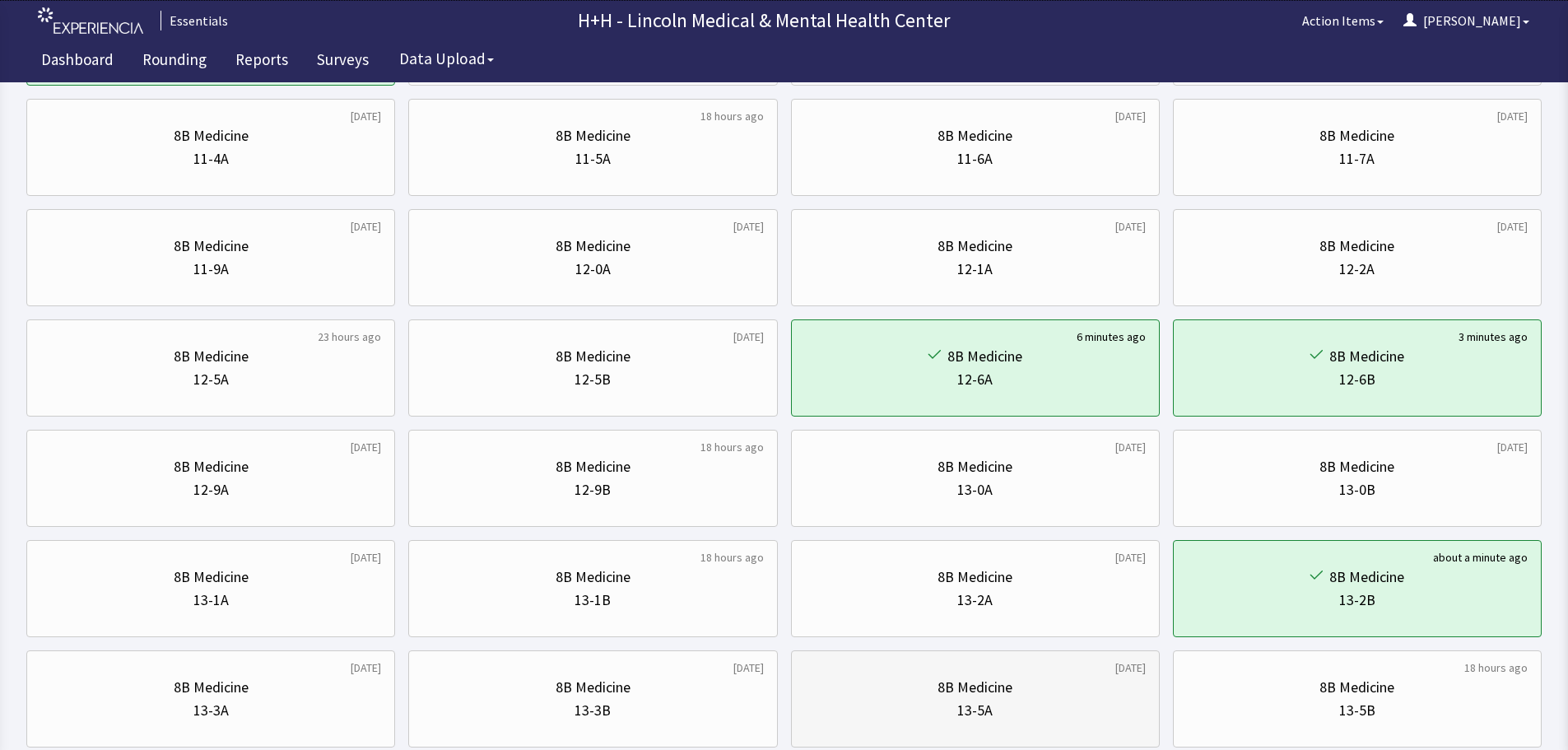
click at [1027, 679] on div "8B Medicine" at bounding box center [975, 687] width 341 height 23
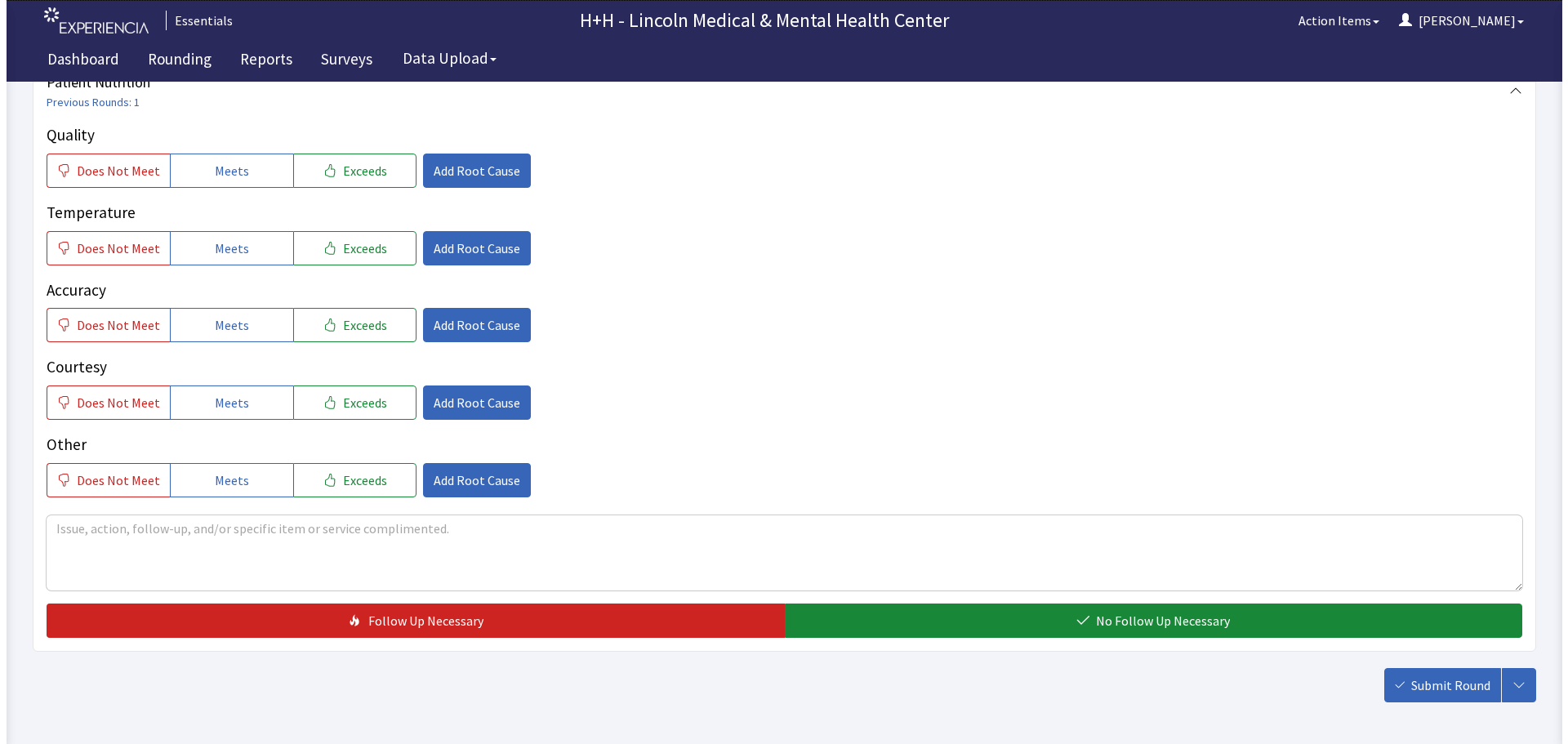
scroll to position [245, 0]
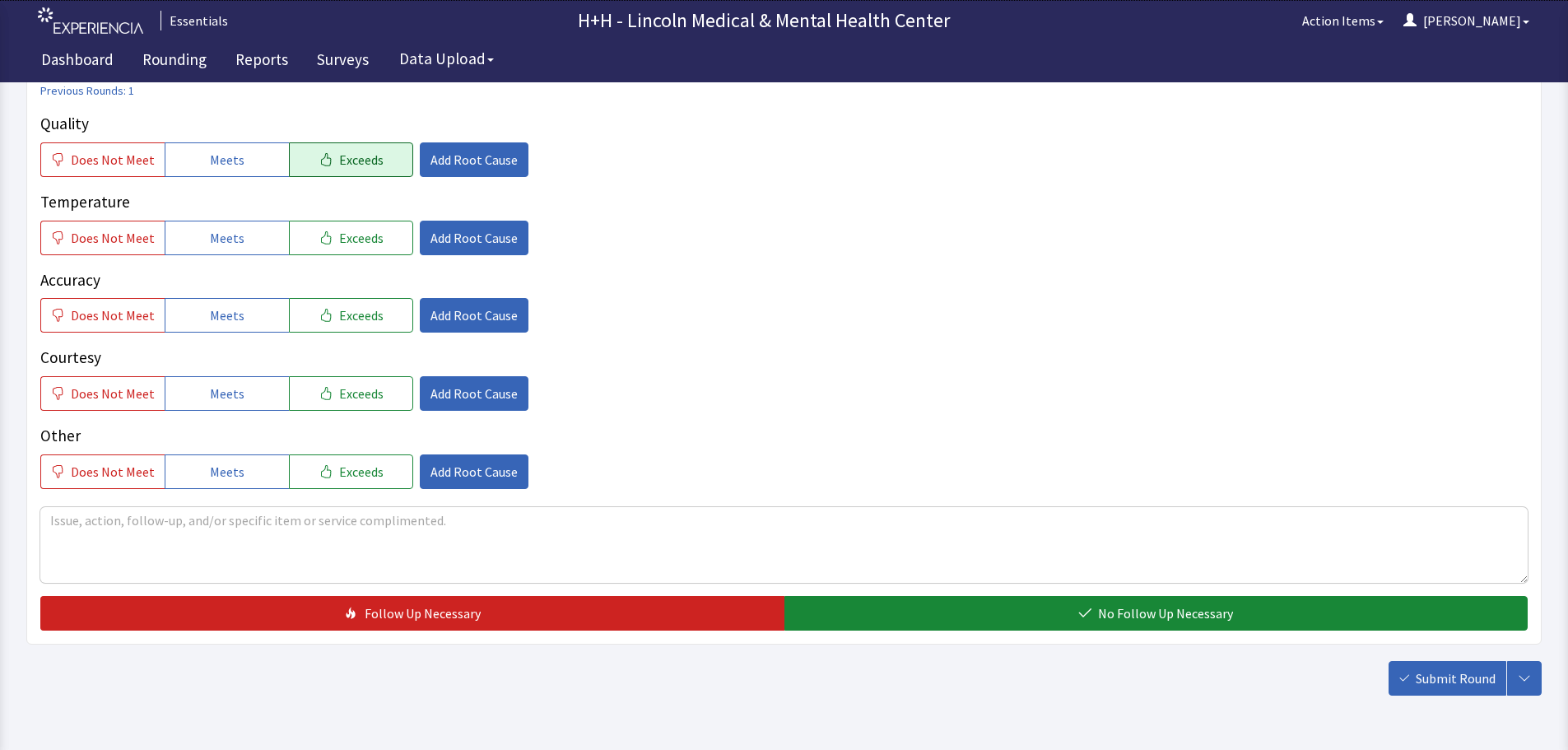
click at [369, 164] on span "Exceeds" at bounding box center [361, 159] width 45 height 19
click at [376, 232] on button "Exceeds" at bounding box center [351, 238] width 124 height 35
click at [378, 313] on button "Exceeds" at bounding box center [351, 314] width 124 height 35
click at [375, 395] on button "Exceeds" at bounding box center [351, 393] width 124 height 35
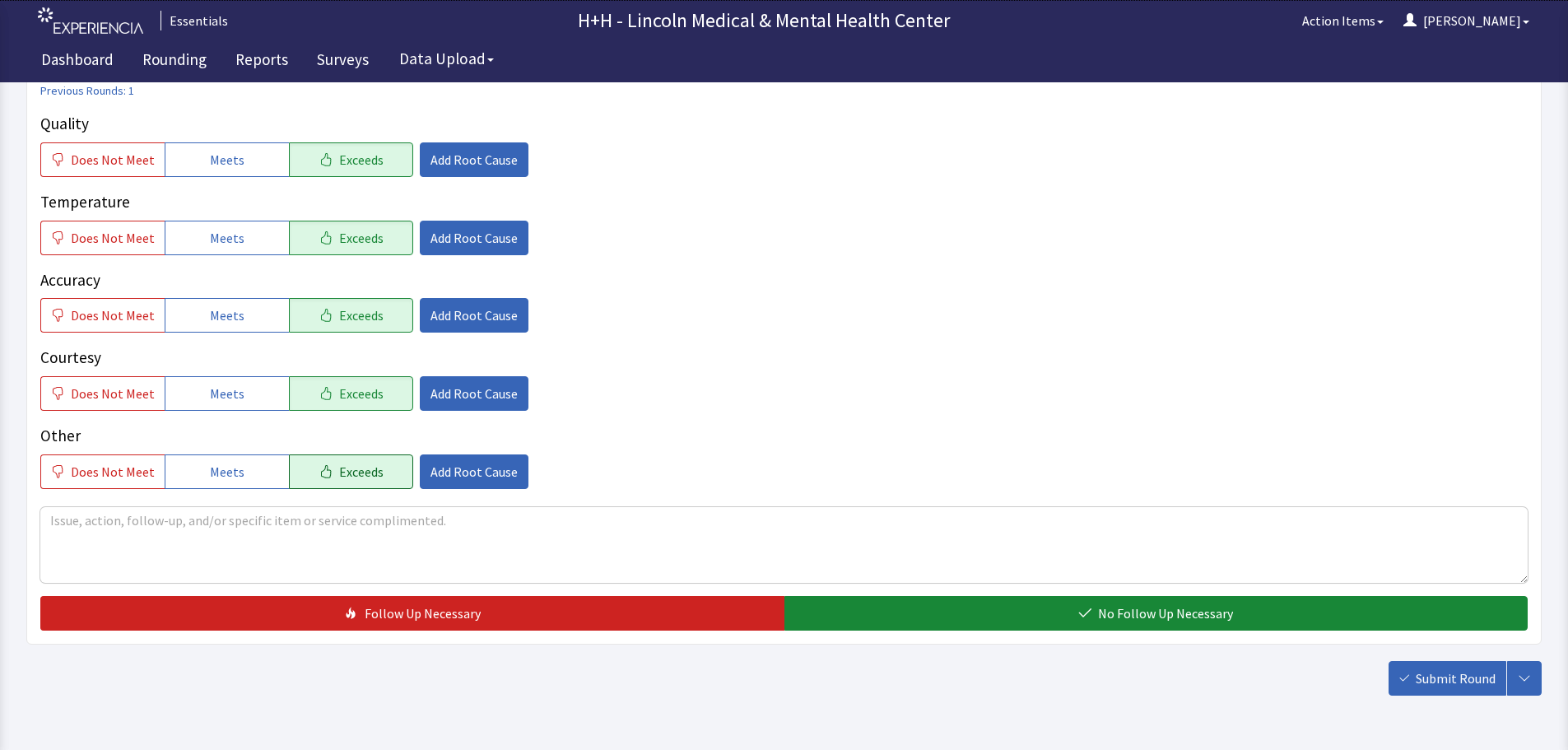
click at [376, 470] on button "Exceeds" at bounding box center [351, 471] width 124 height 35
click at [72, 527] on textarea at bounding box center [784, 545] width 1488 height 76
type textarea "Patient said through interpreter, she really likes her meals. Food is tasty and…"
click at [467, 383] on span "Add Root Cause" at bounding box center [475, 393] width 88 height 19
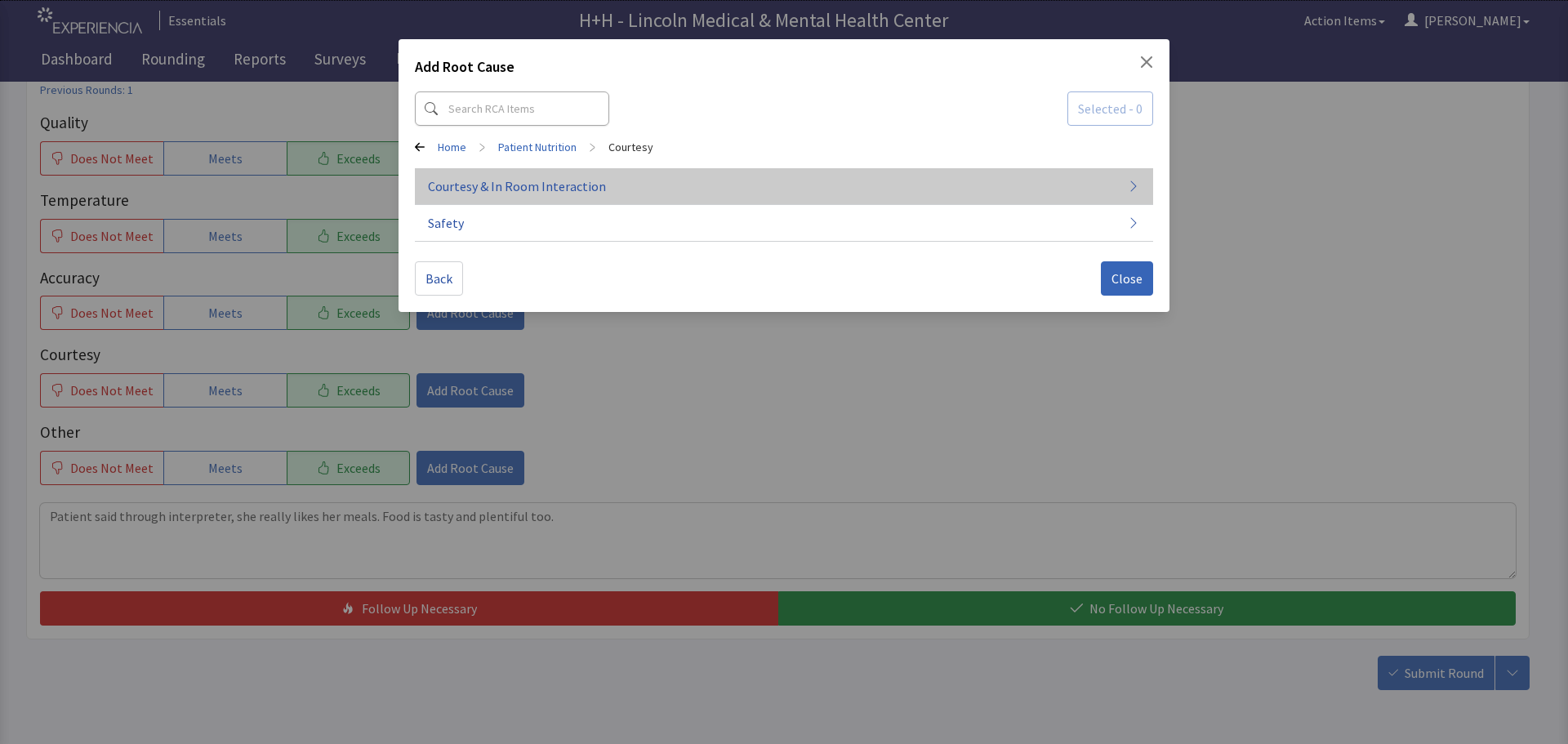
click at [503, 185] on span "Courtesy & In Room Interaction" at bounding box center [517, 186] width 178 height 19
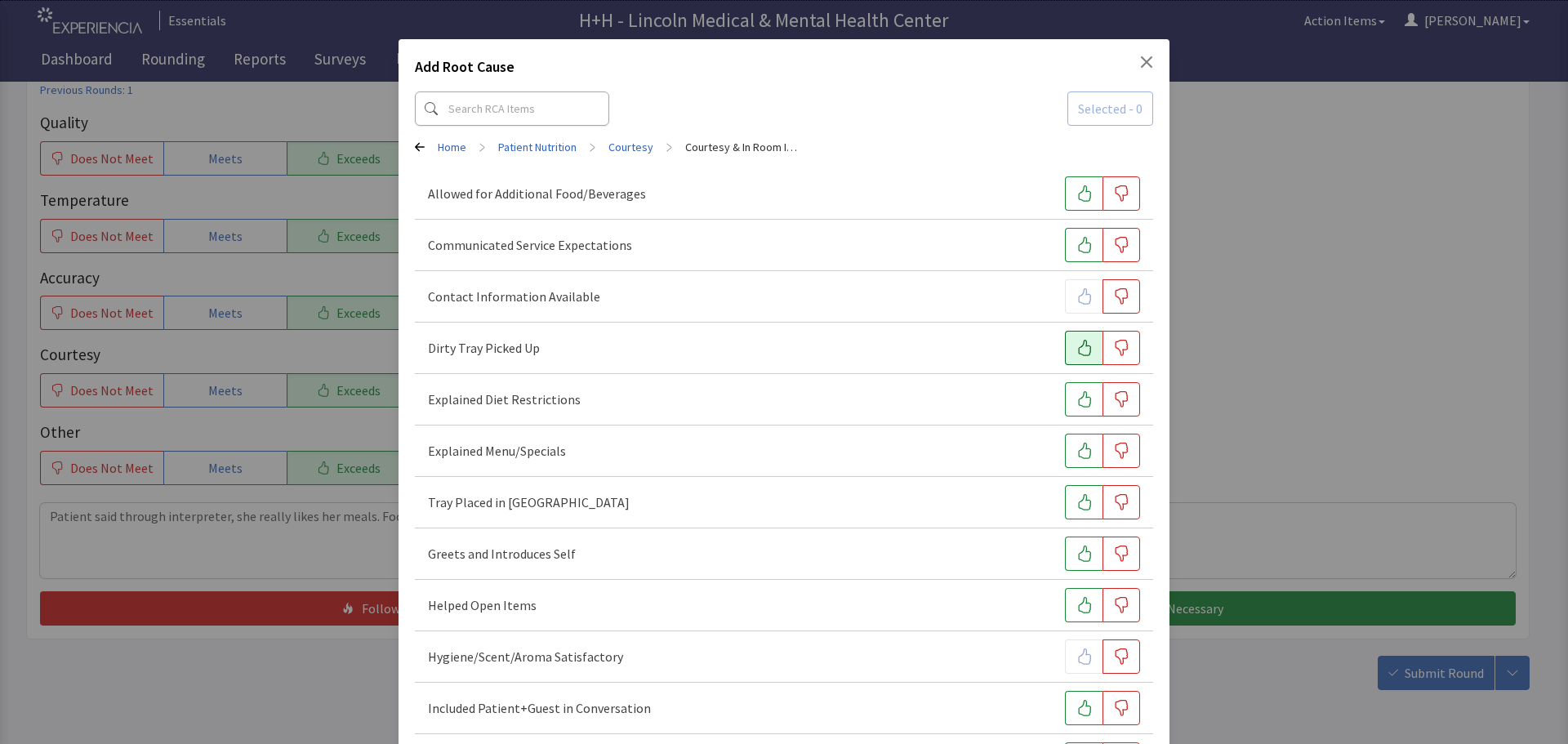
click at [1078, 353] on icon "button" at bounding box center [1085, 348] width 17 height 17
click at [1078, 507] on icon "button" at bounding box center [1085, 502] width 13 height 17
click at [1076, 552] on icon "button" at bounding box center [1085, 553] width 17 height 17
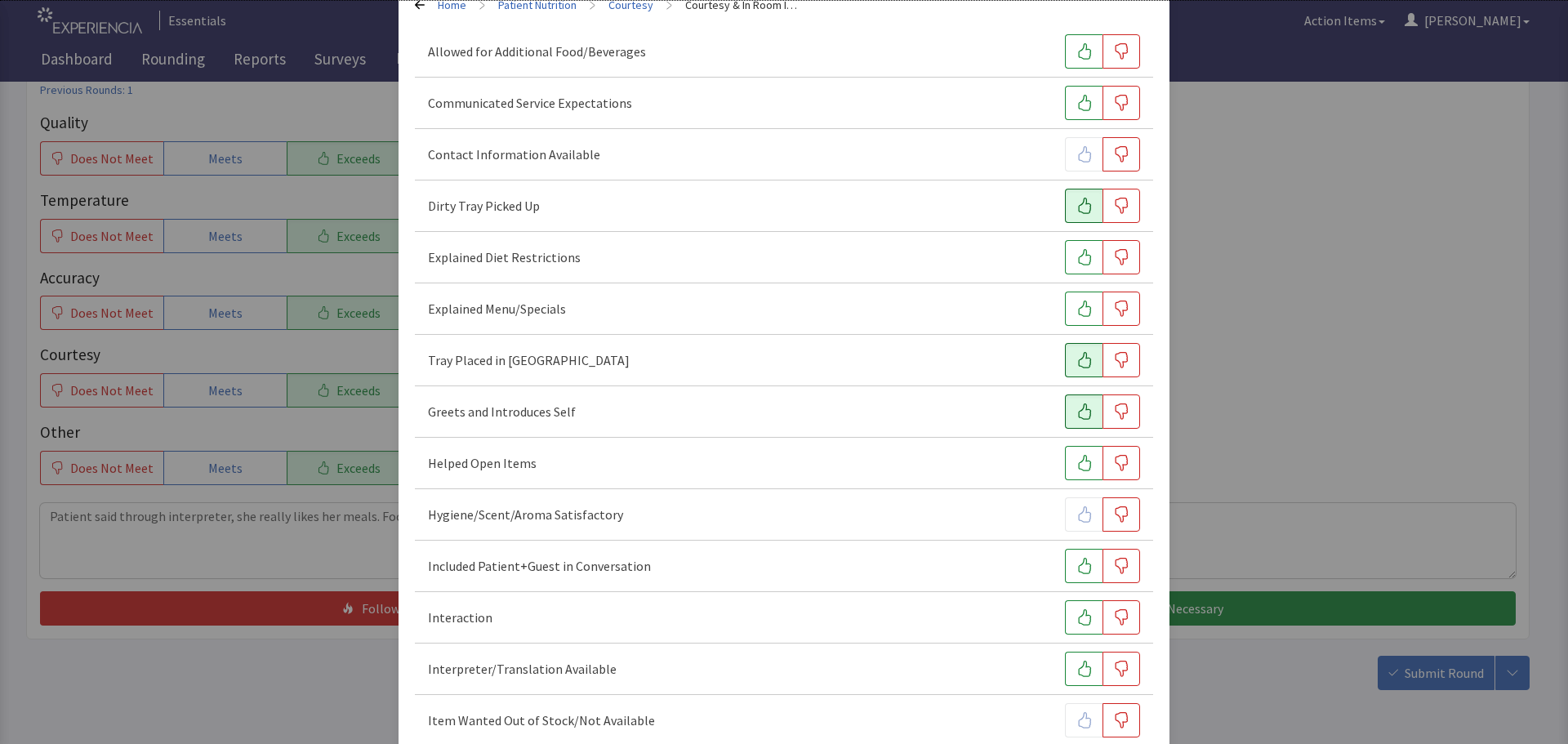
scroll to position [163, 0]
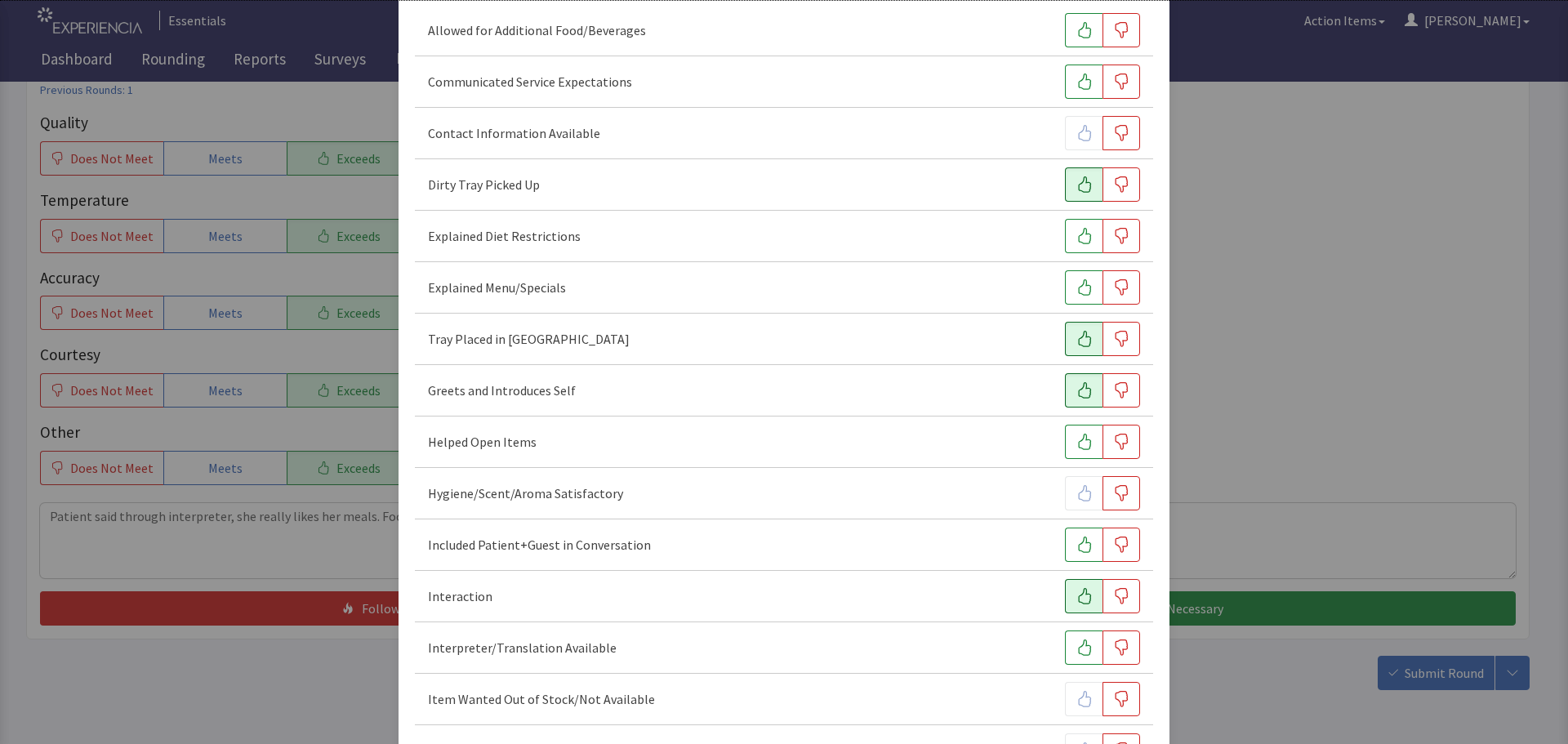
click at [1078, 596] on icon "button" at bounding box center [1085, 596] width 13 height 17
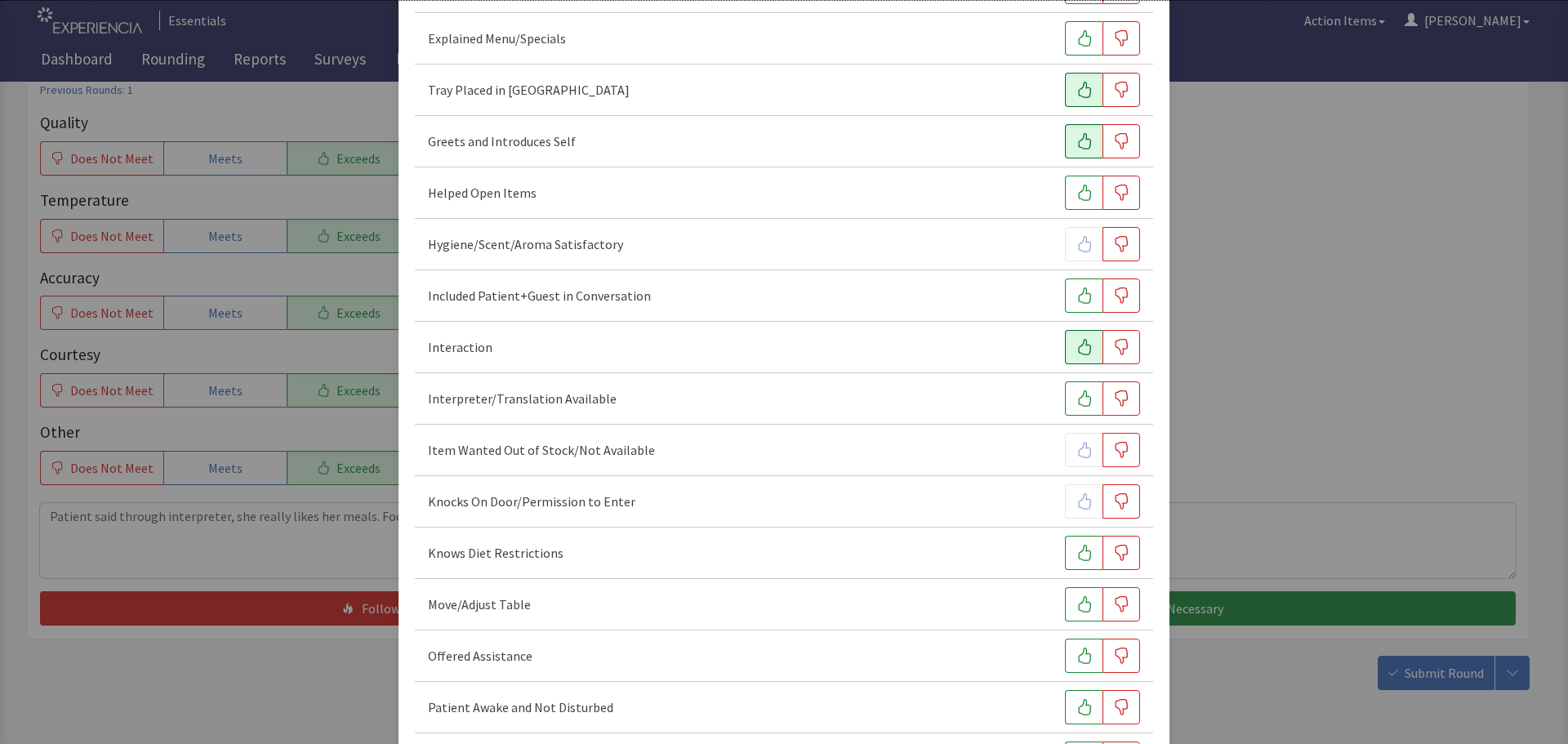
scroll to position [490, 0]
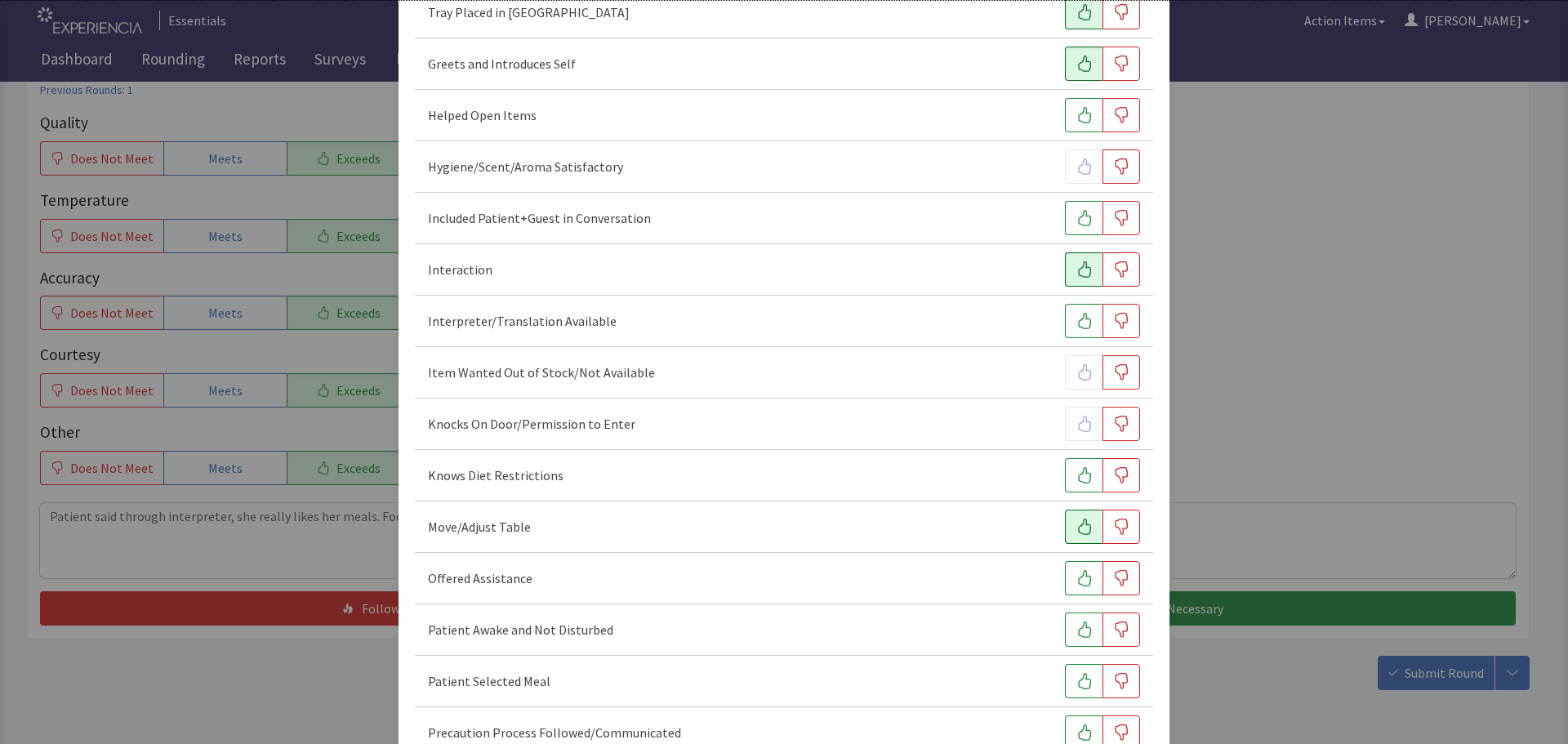
click at [1085, 530] on button "button" at bounding box center [1083, 526] width 38 height 34
click at [1079, 582] on icon "button" at bounding box center [1085, 578] width 17 height 17
click at [1076, 624] on icon "button" at bounding box center [1085, 629] width 17 height 17
click at [1067, 672] on button "button" at bounding box center [1083, 680] width 38 height 34
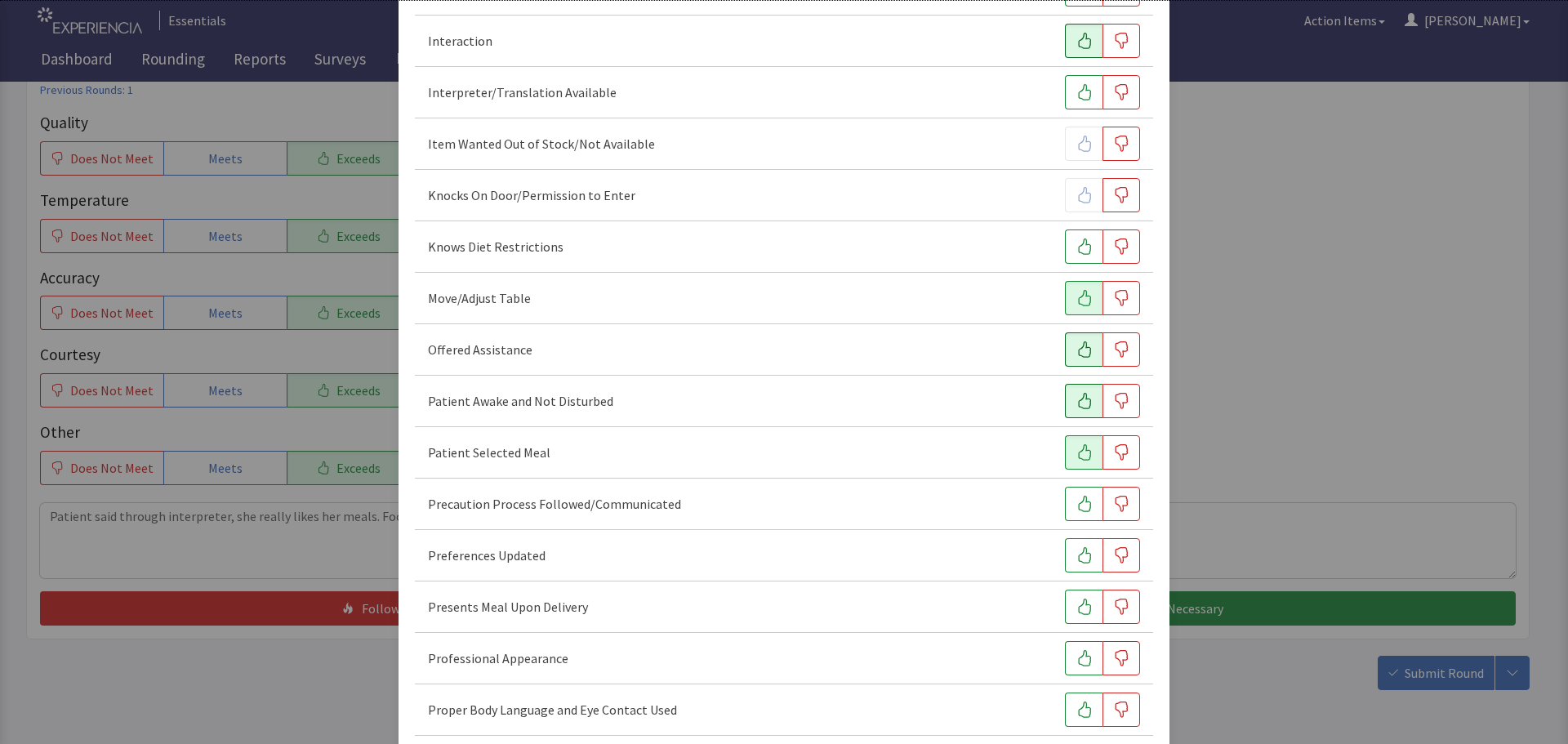
scroll to position [735, 0]
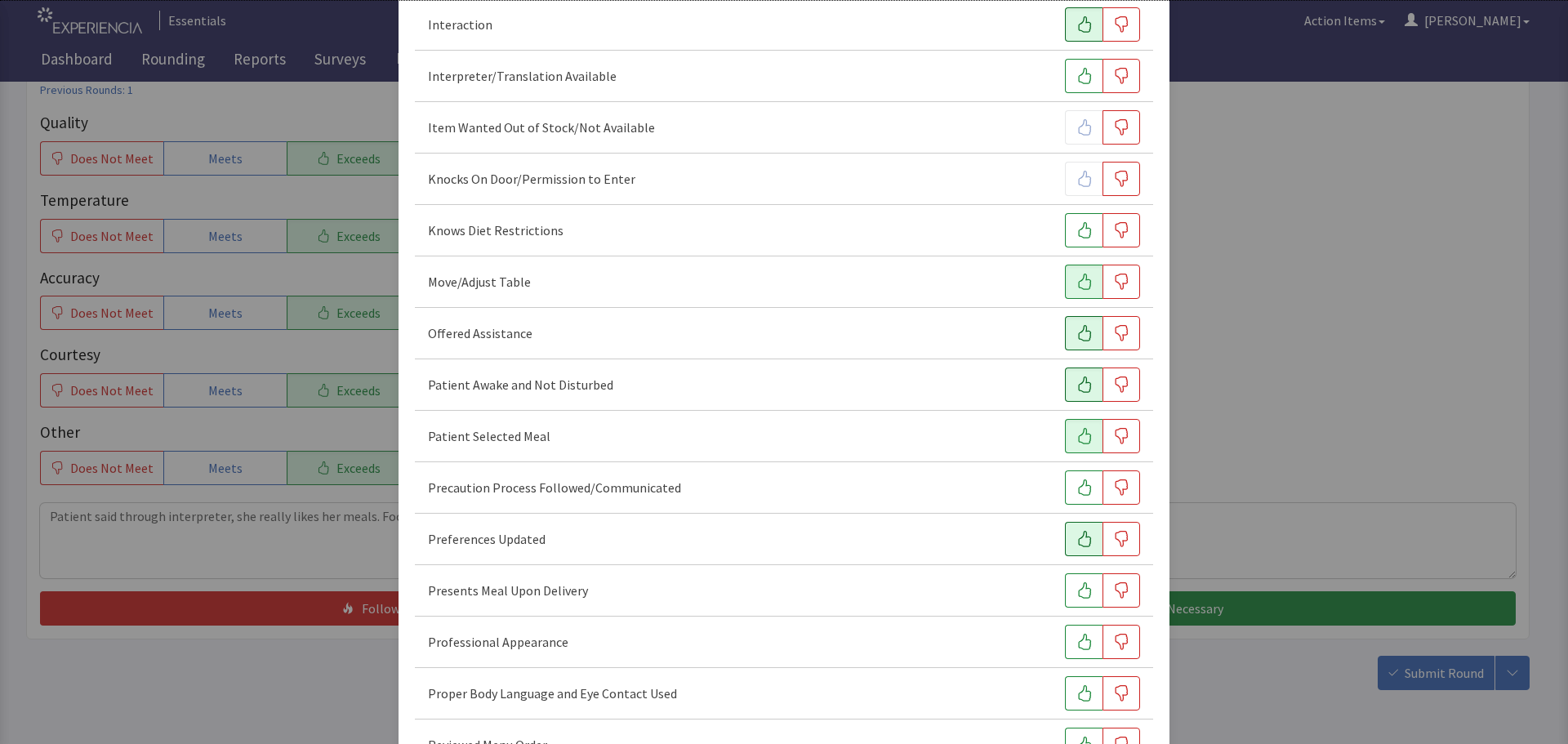
click at [1078, 542] on icon "button" at bounding box center [1085, 539] width 17 height 17
click at [1082, 594] on icon "button" at bounding box center [1085, 590] width 17 height 17
click at [1076, 643] on icon "button" at bounding box center [1085, 642] width 17 height 17
click at [1080, 697] on icon "button" at bounding box center [1085, 693] width 17 height 17
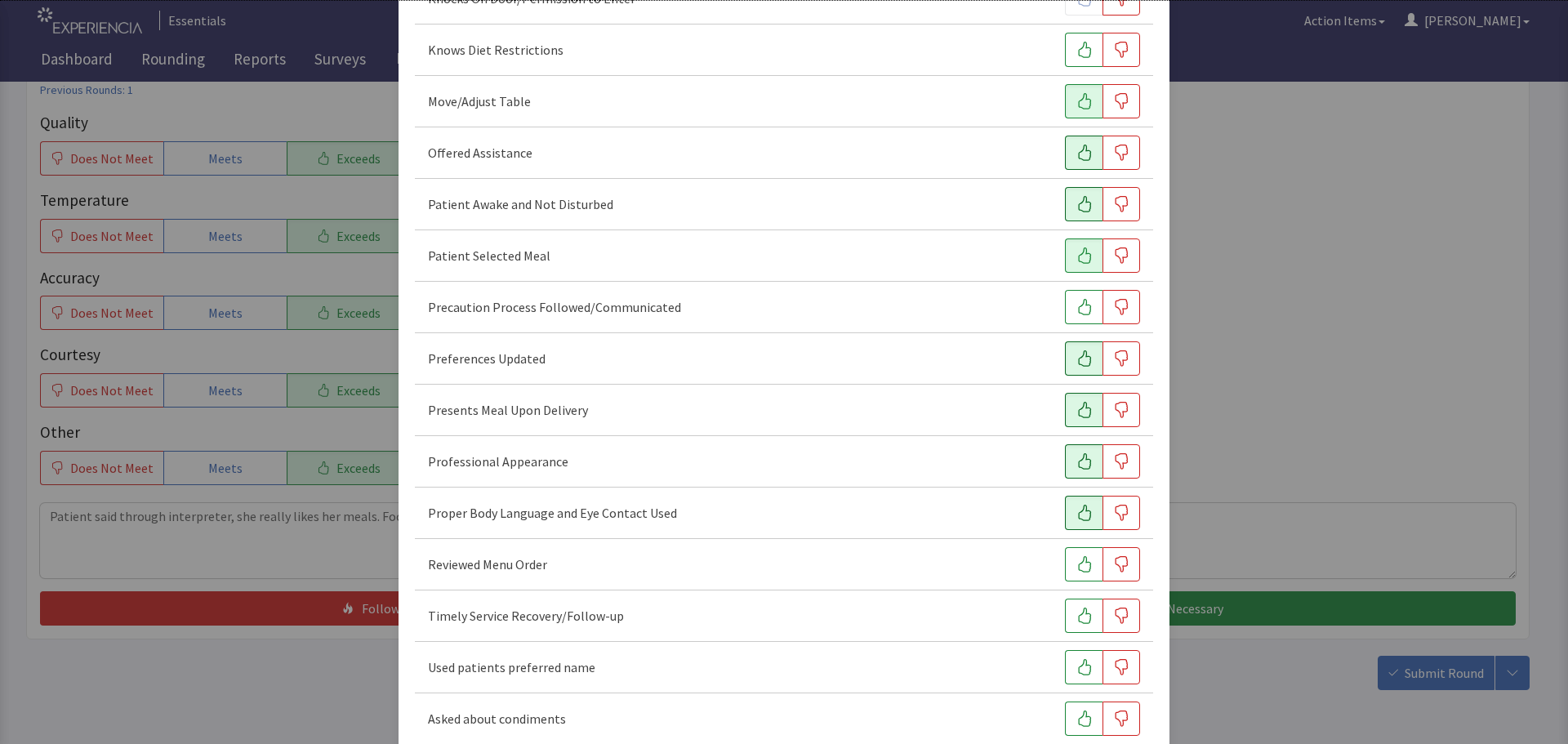
scroll to position [980, 0]
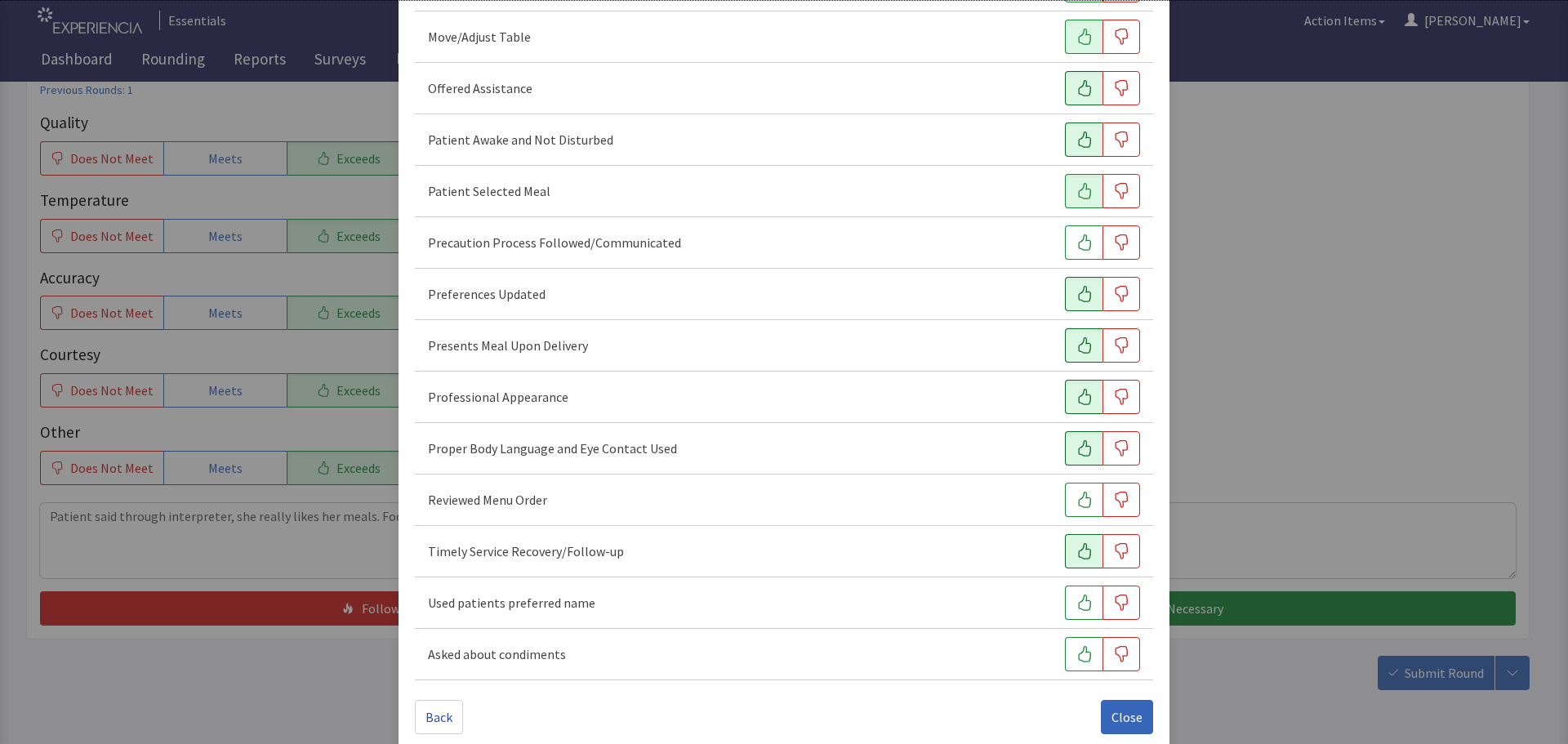
click at [1076, 543] on icon "button" at bounding box center [1085, 551] width 17 height 17
click at [1076, 600] on icon "button" at bounding box center [1085, 603] width 17 height 17
click at [1117, 714] on span "Close" at bounding box center [1126, 716] width 31 height 19
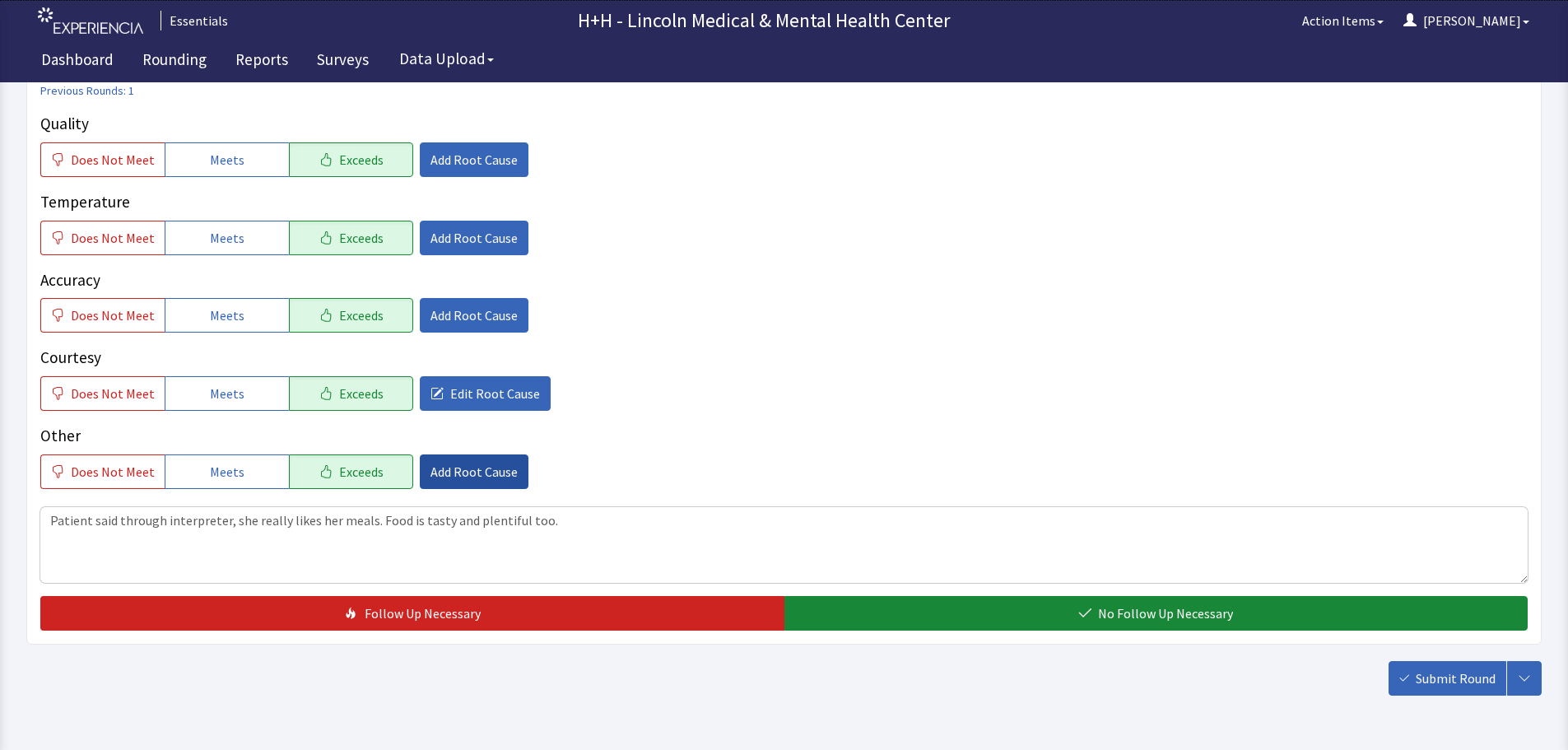
click at [466, 472] on span "Add Root Cause" at bounding box center [475, 471] width 88 height 19
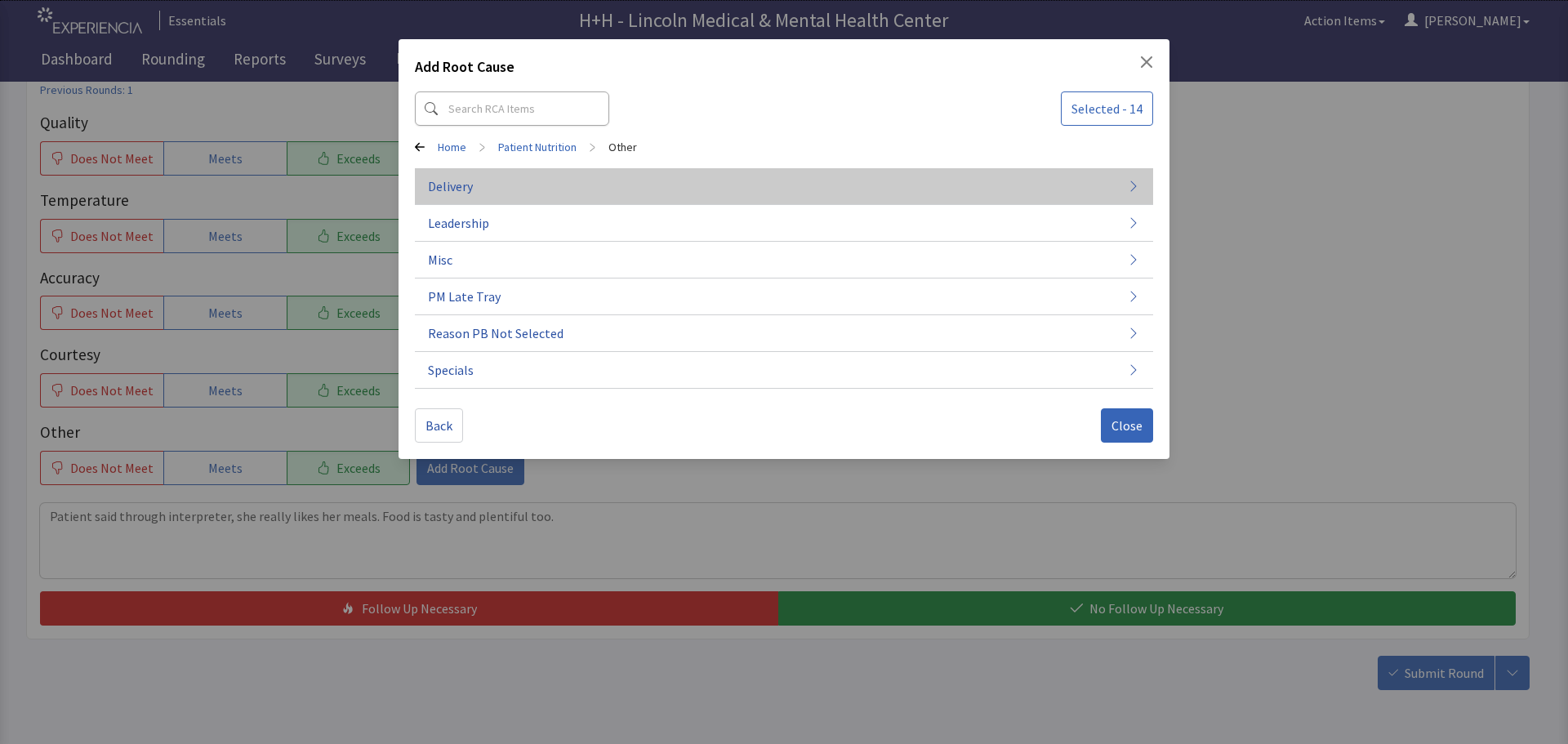
click at [467, 187] on span "Delivery" at bounding box center [451, 186] width 45 height 19
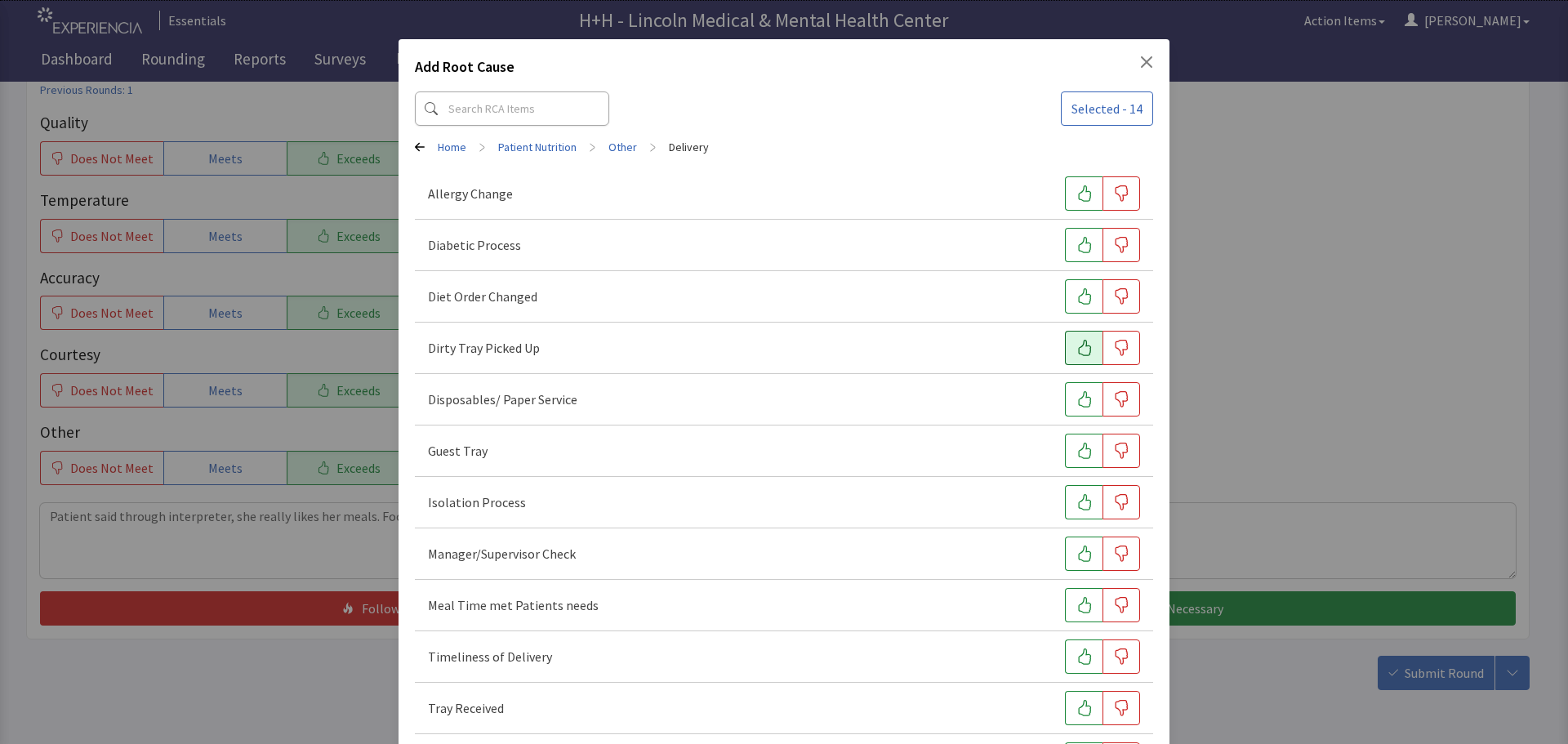
click at [1065, 341] on button "button" at bounding box center [1083, 347] width 38 height 34
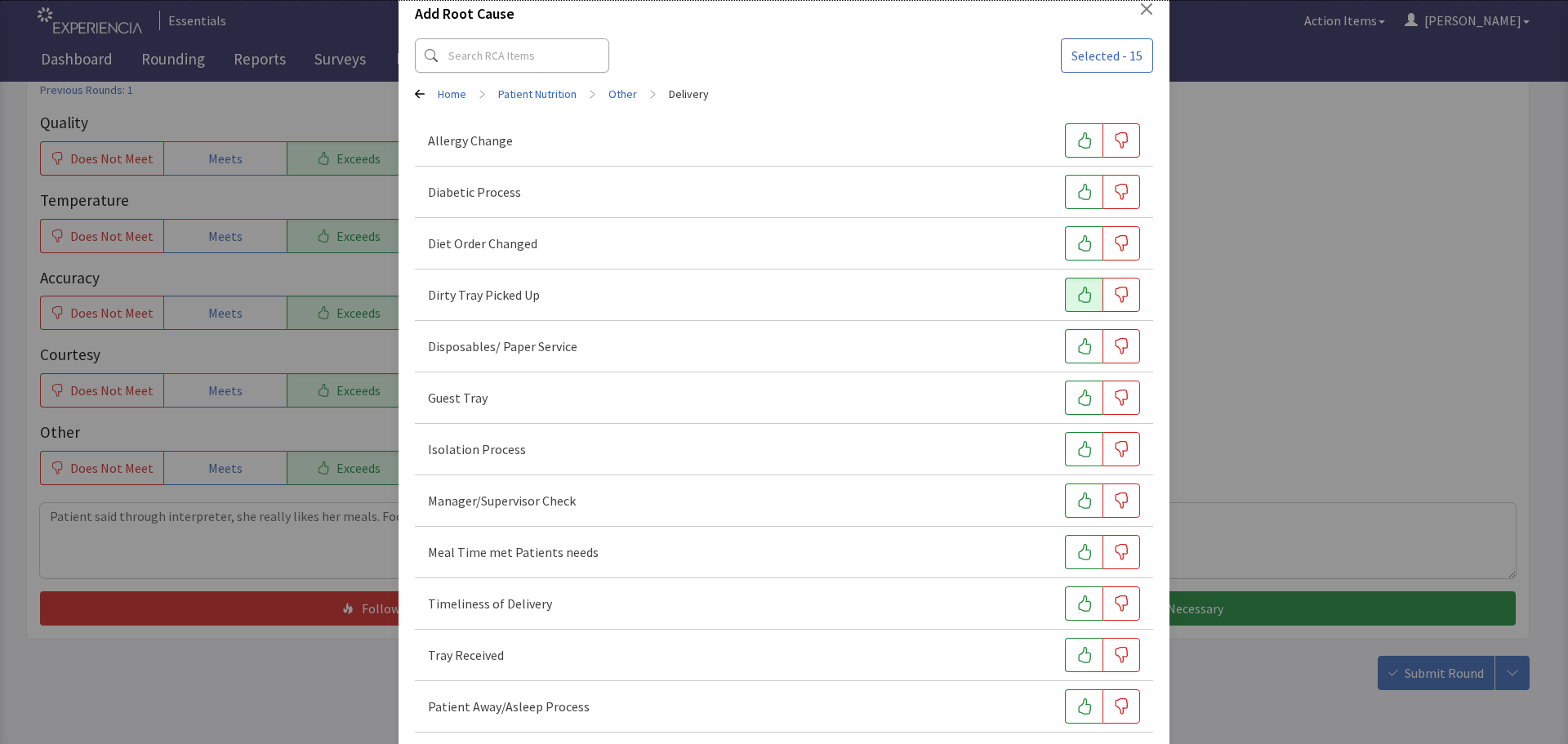
scroll to position [82, 0]
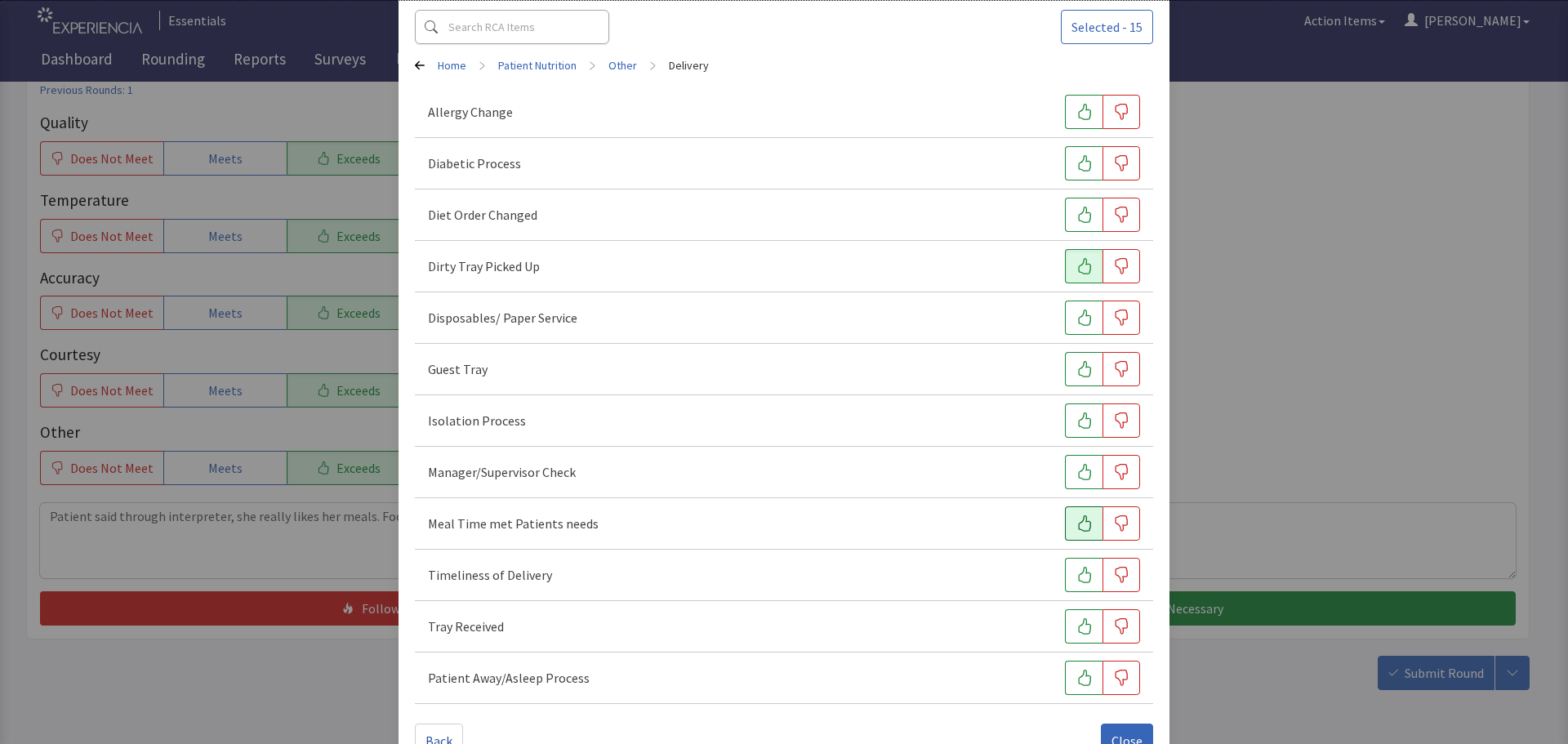
click at [1076, 519] on icon "button" at bounding box center [1085, 523] width 17 height 17
click at [1065, 558] on button "button" at bounding box center [1083, 574] width 38 height 34
click at [1076, 629] on icon "button" at bounding box center [1085, 626] width 17 height 17
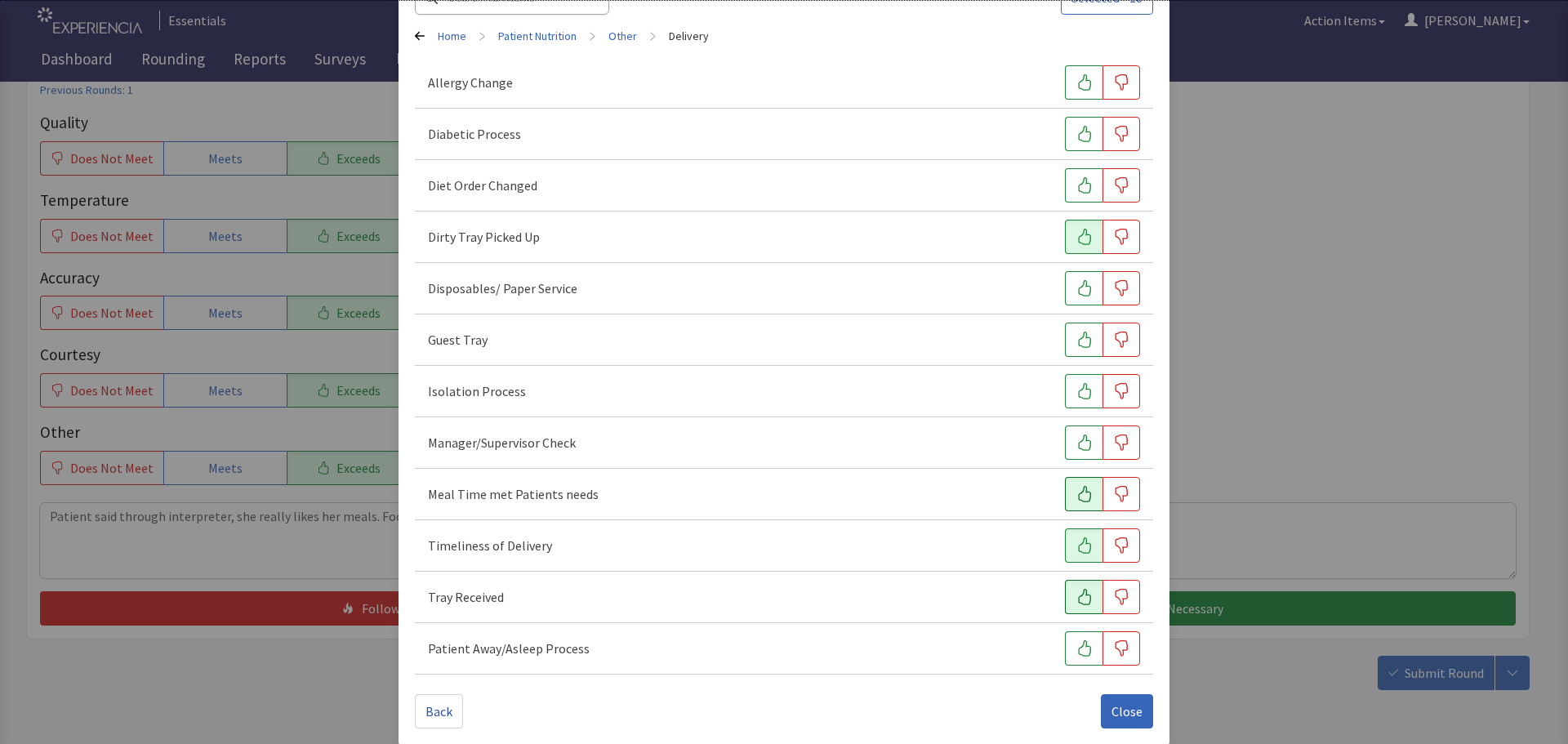
scroll to position [125, 0]
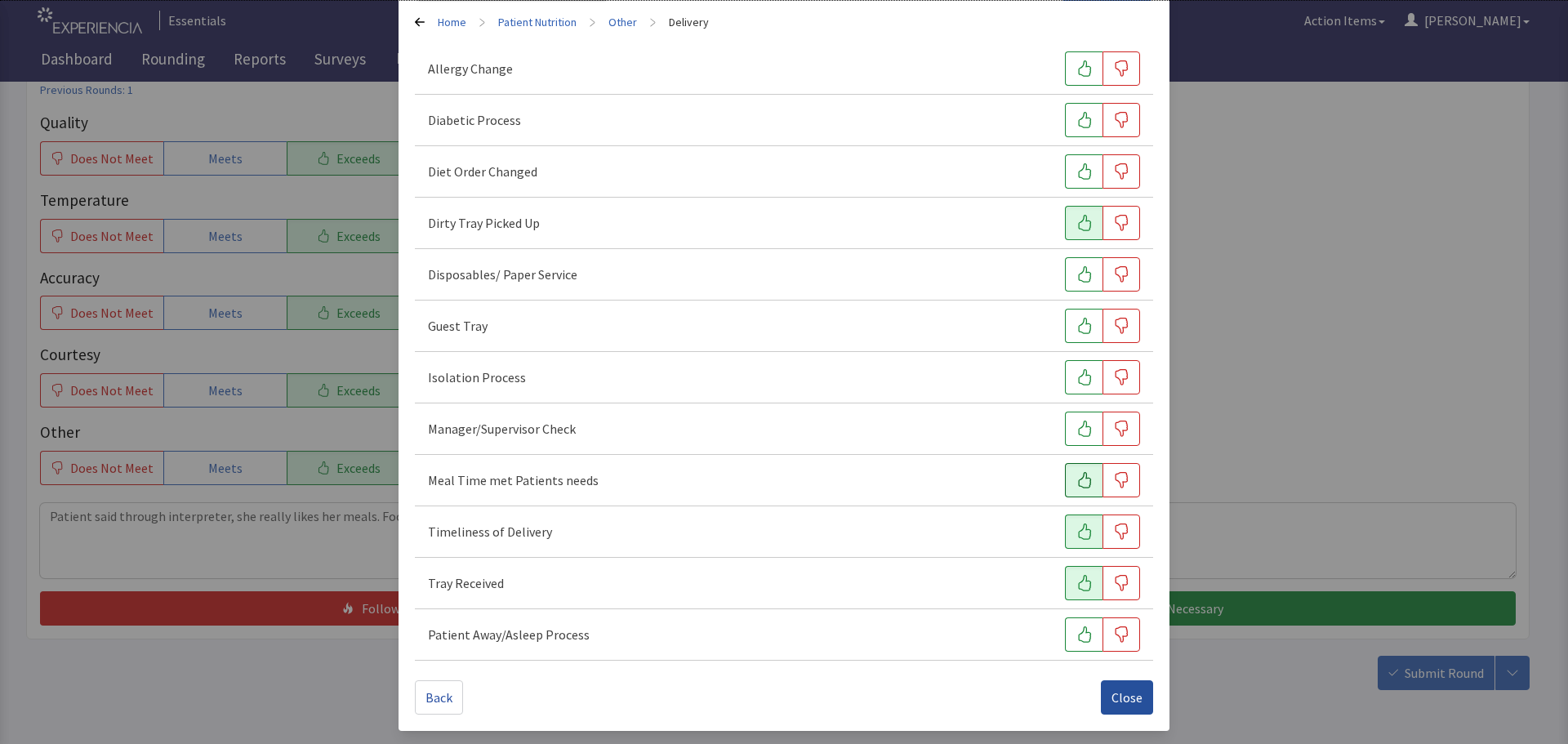
click at [1111, 698] on span "Close" at bounding box center [1126, 696] width 31 height 19
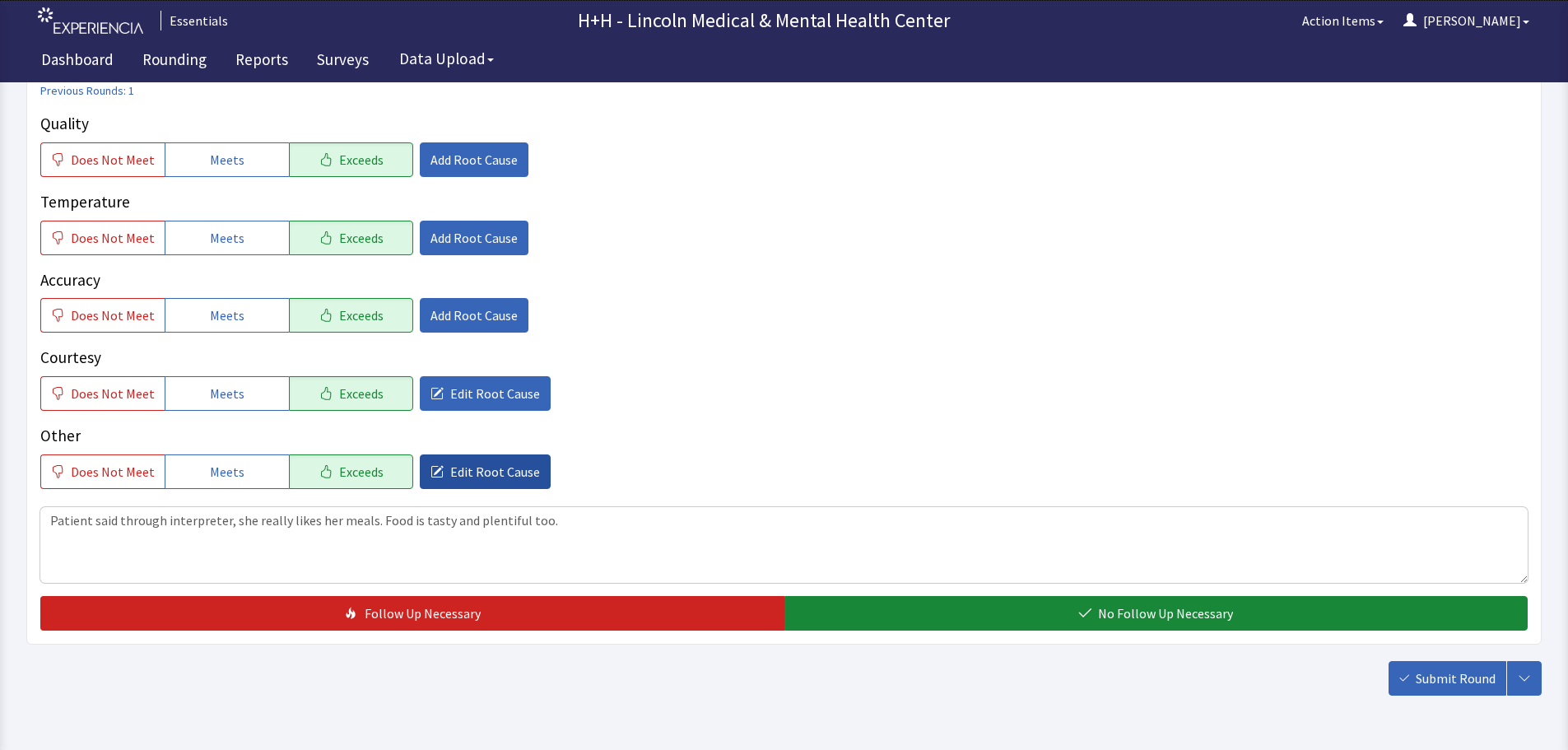
click at [496, 468] on span "Edit Root Cause" at bounding box center [495, 471] width 89 height 19
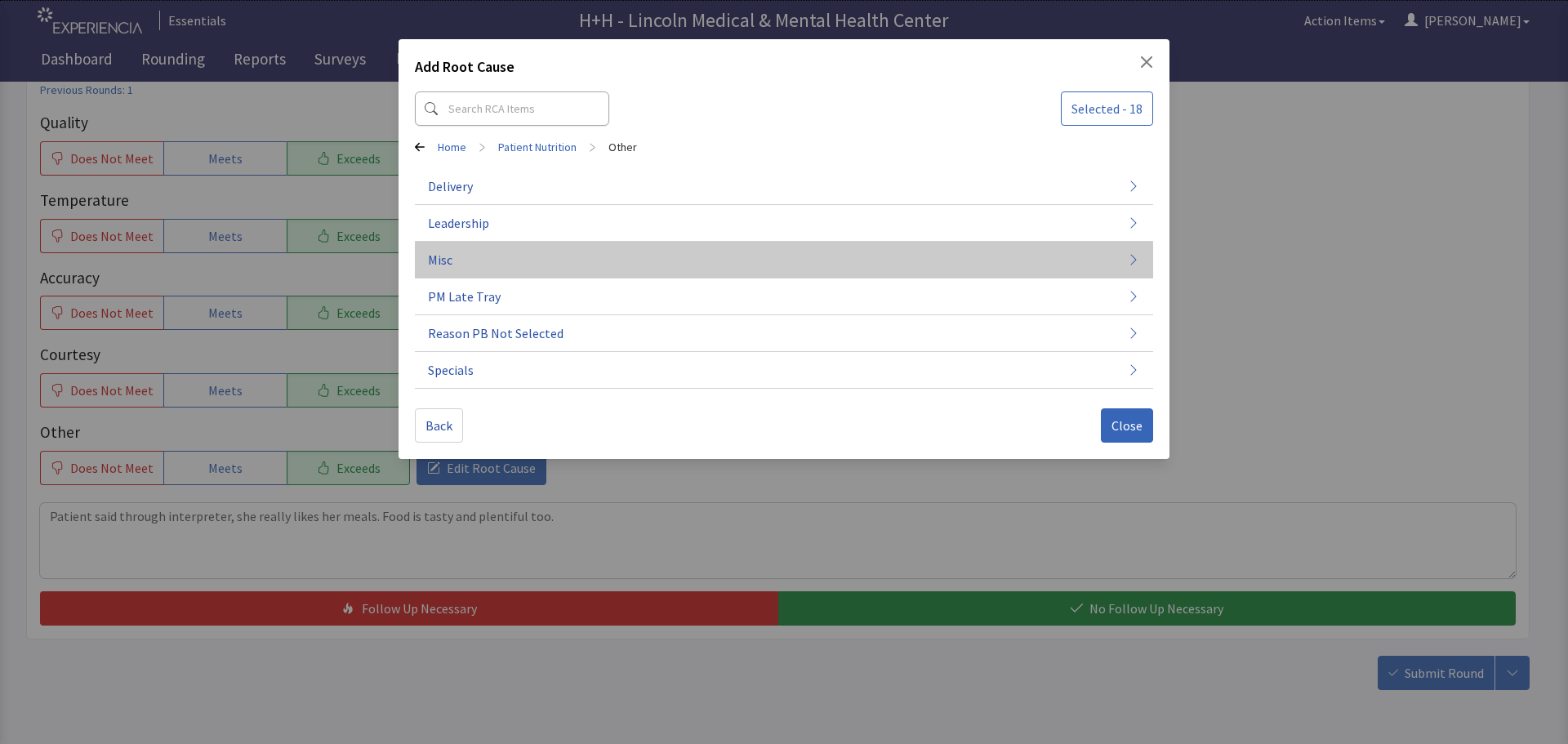
click at [454, 260] on button "Misc" at bounding box center [784, 260] width 738 height 37
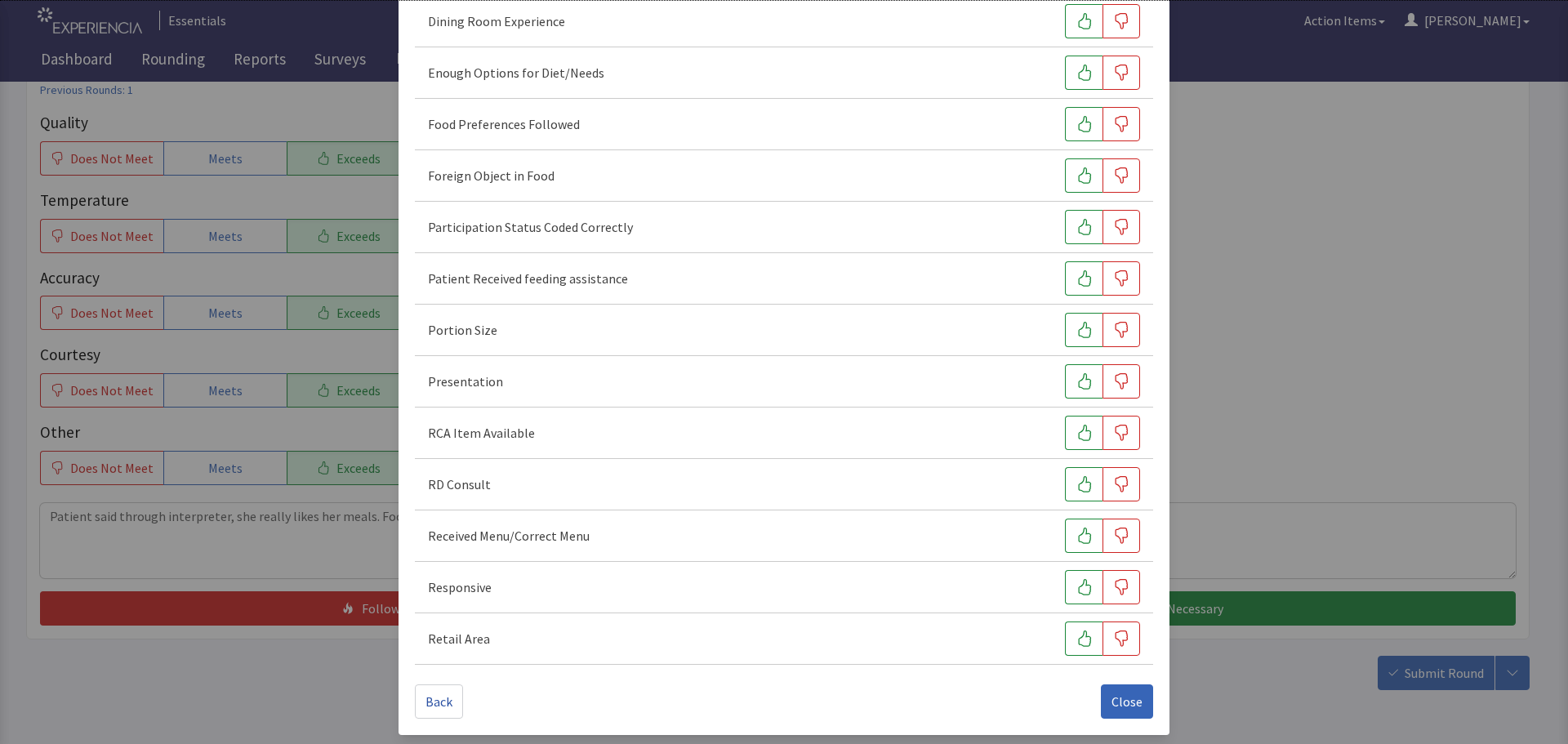
scroll to position [227, 0]
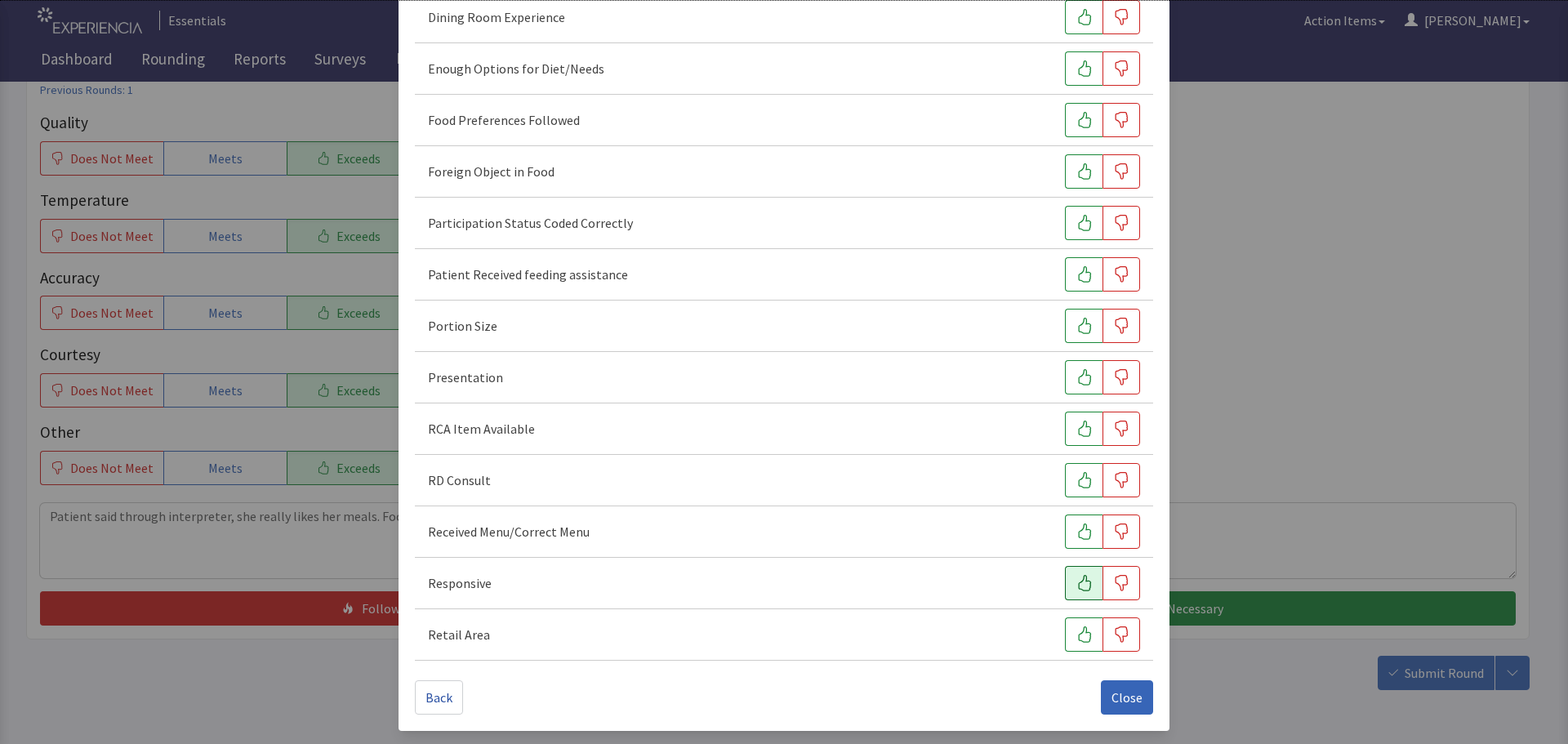
click at [1076, 581] on icon "button" at bounding box center [1085, 583] width 17 height 17
click at [1081, 327] on icon "button" at bounding box center [1085, 326] width 17 height 17
click at [1076, 374] on icon "button" at bounding box center [1085, 377] width 17 height 17
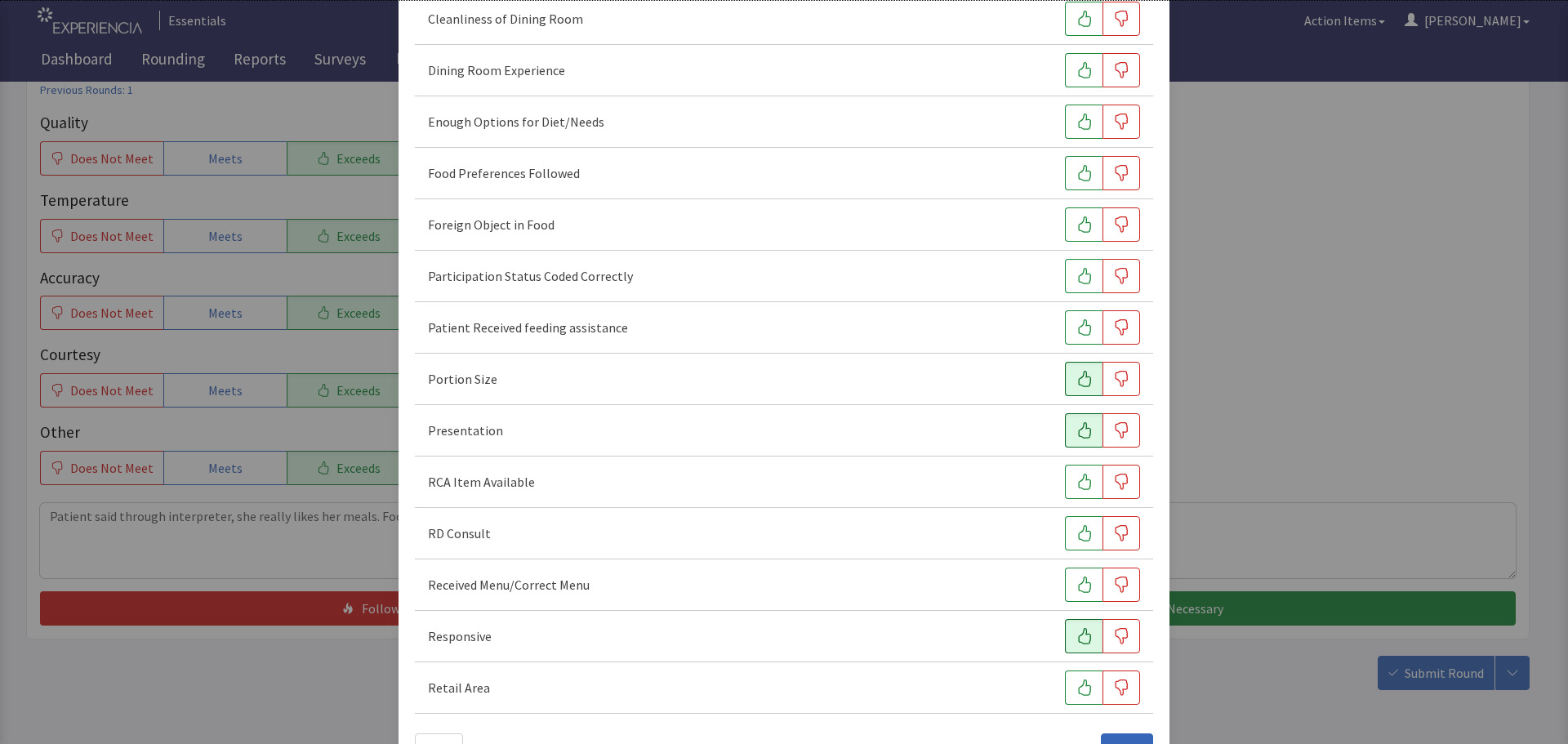
scroll to position [146, 0]
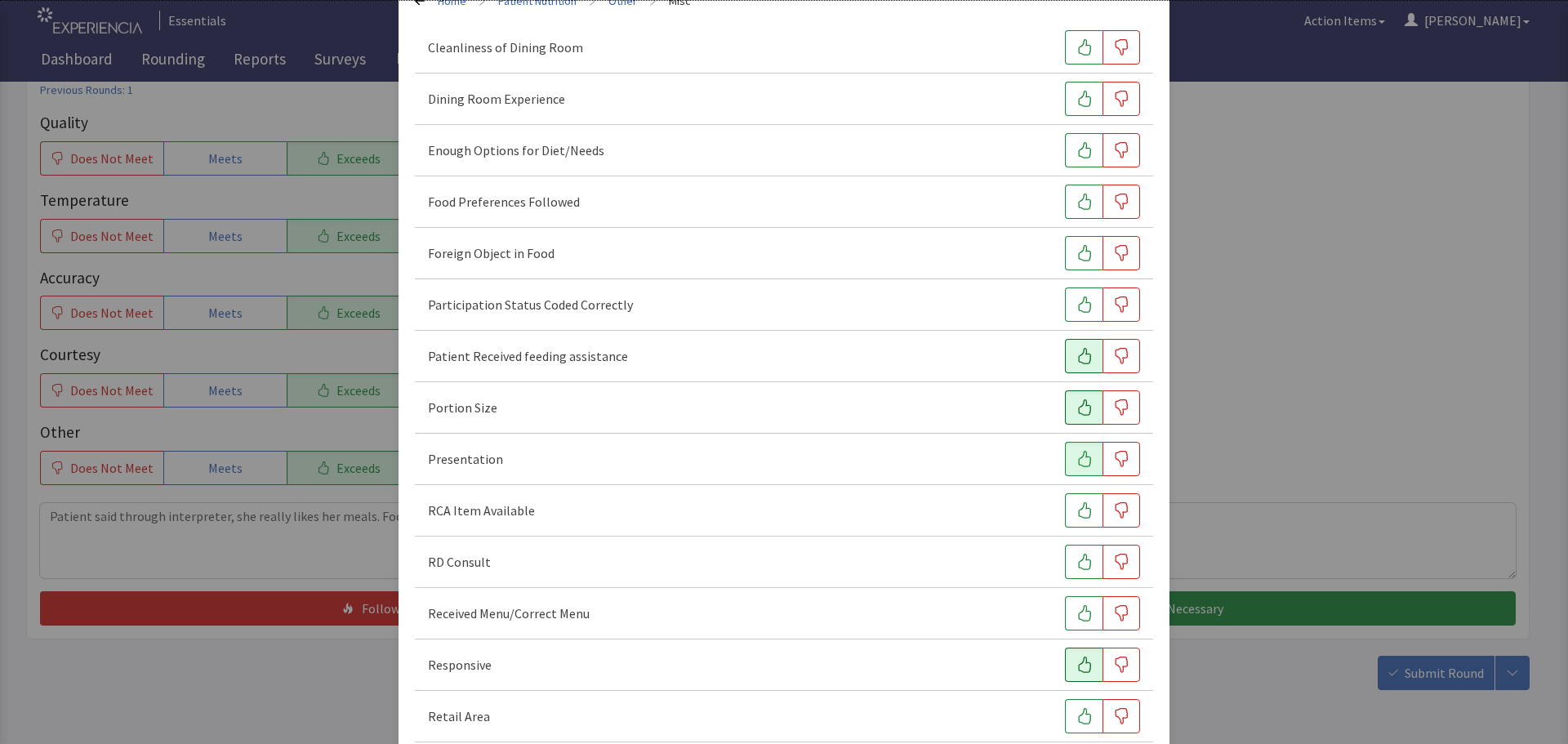
click at [1083, 354] on icon "button" at bounding box center [1085, 356] width 17 height 17
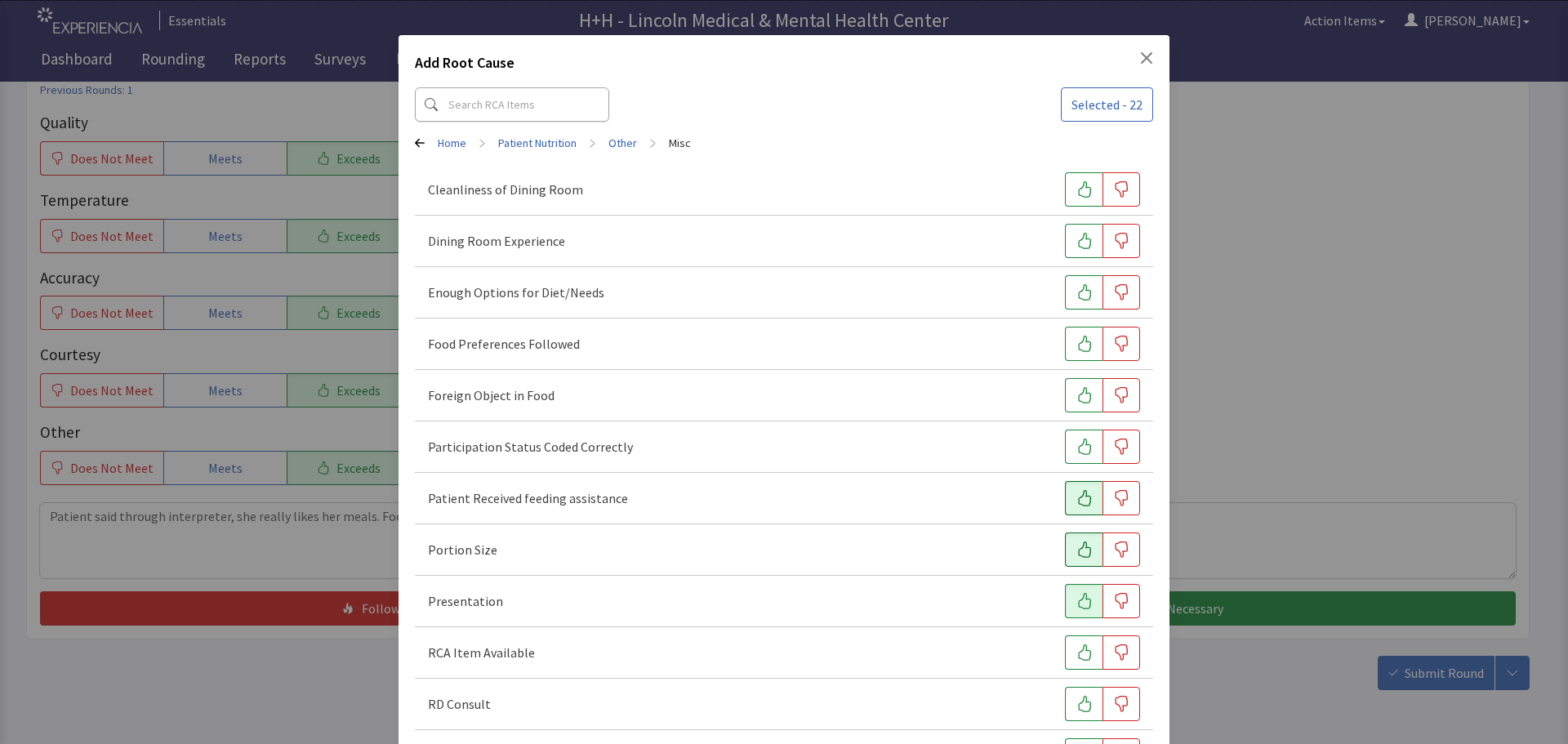
scroll to position [0, 0]
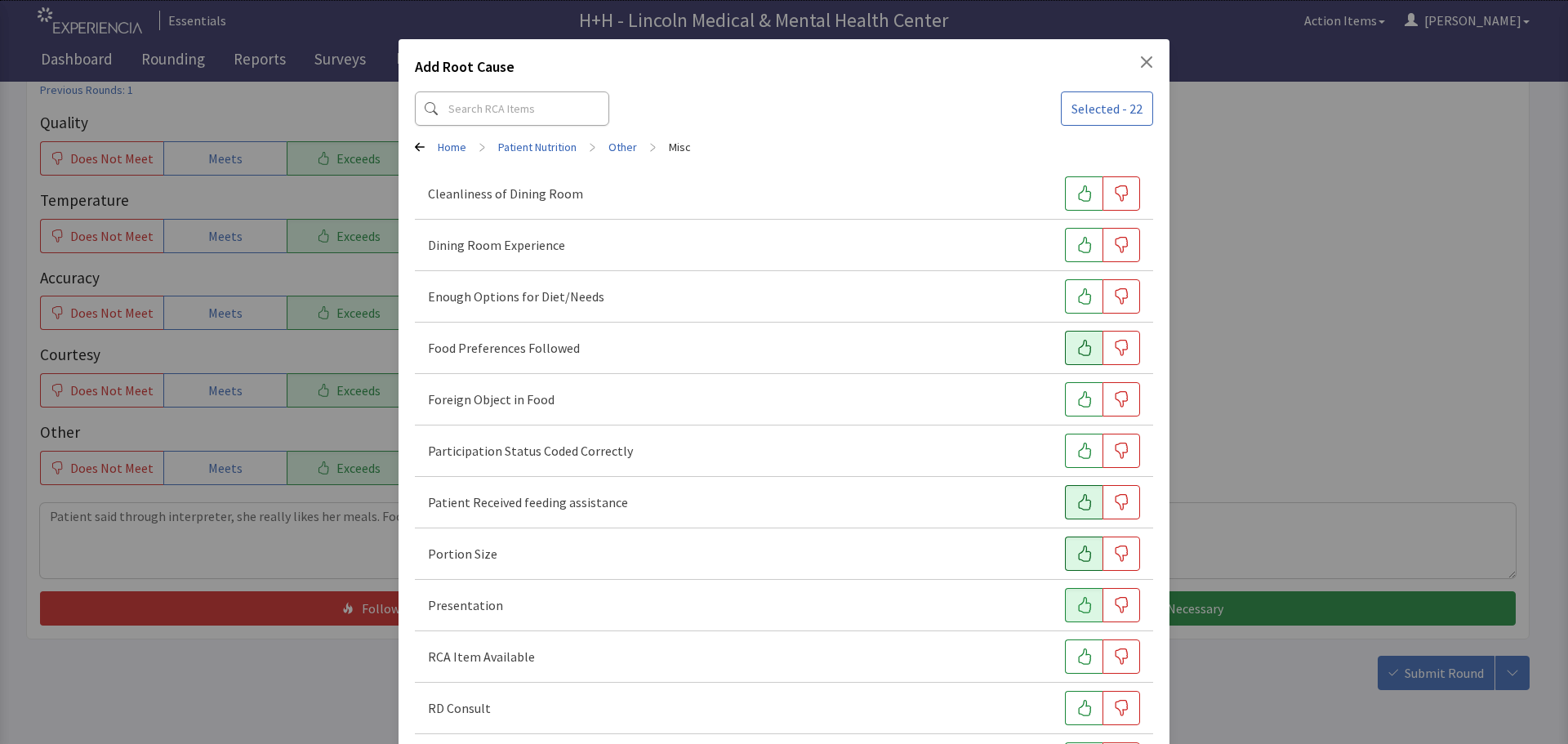
click at [1065, 342] on button "button" at bounding box center [1083, 347] width 38 height 34
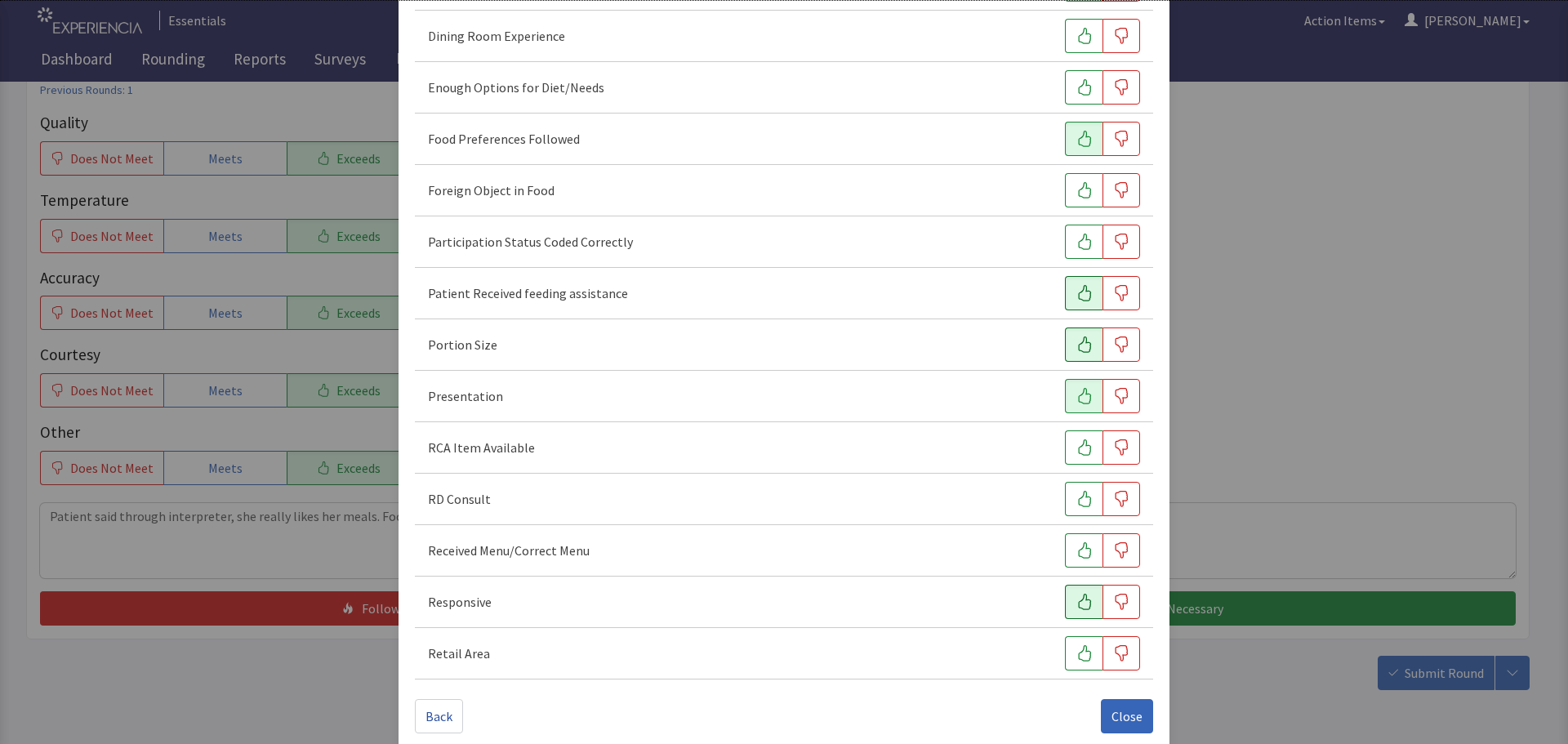
scroll to position [227, 0]
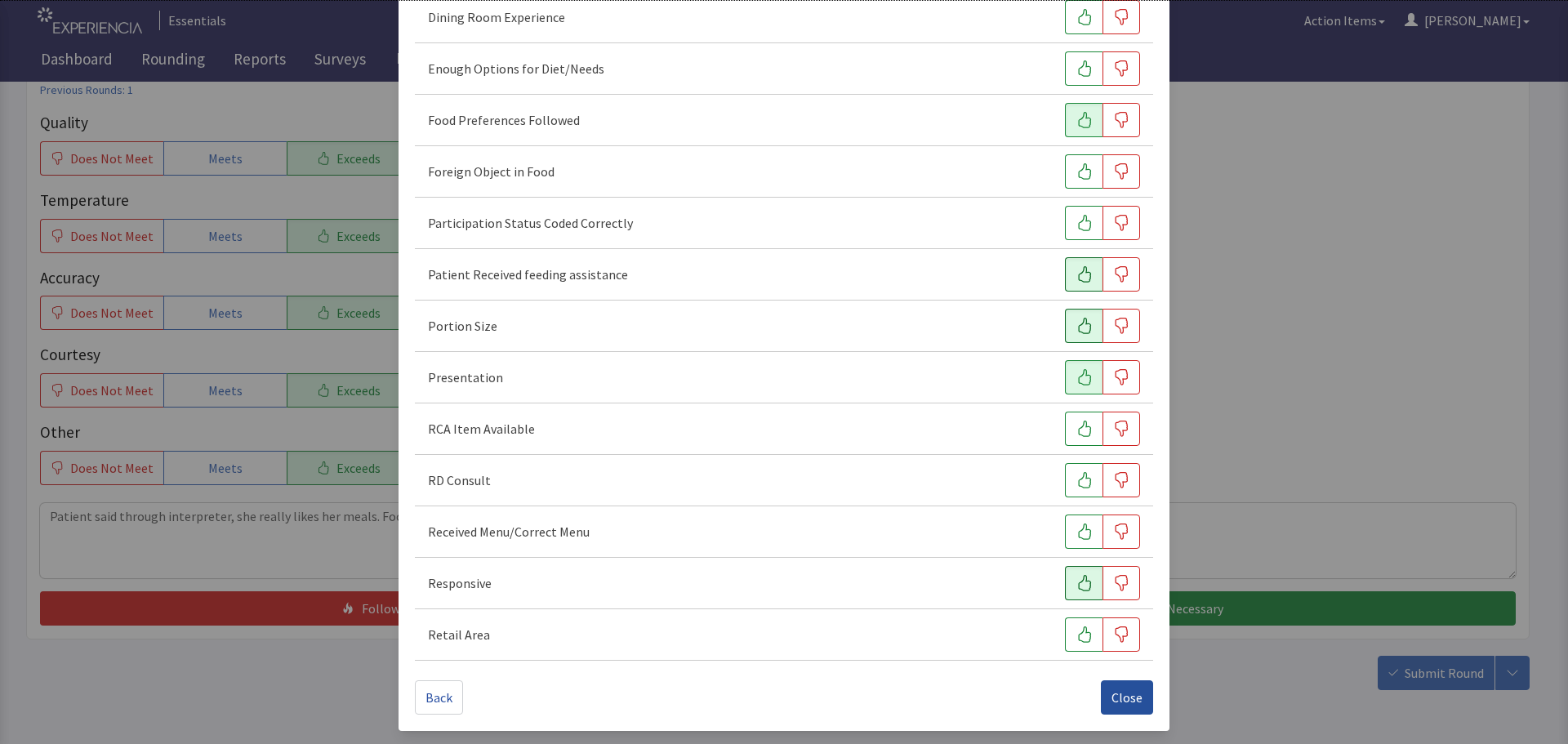
drag, startPoint x: 1118, startPoint y: 693, endPoint x: 1120, endPoint y: 684, distance: 9.2
click at [1121, 693] on span "Close" at bounding box center [1126, 696] width 31 height 19
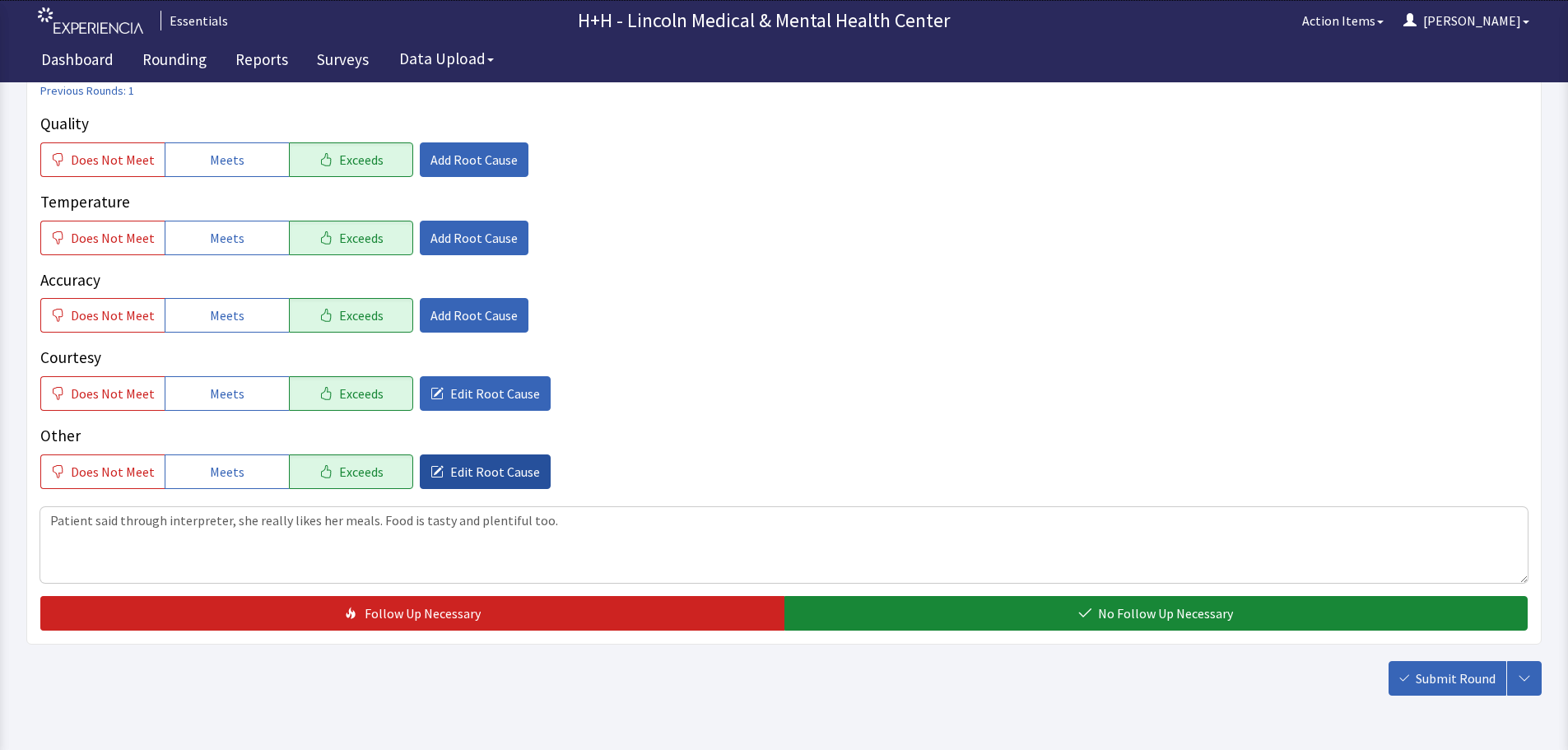
click at [466, 466] on span "Edit Root Cause" at bounding box center [495, 471] width 89 height 19
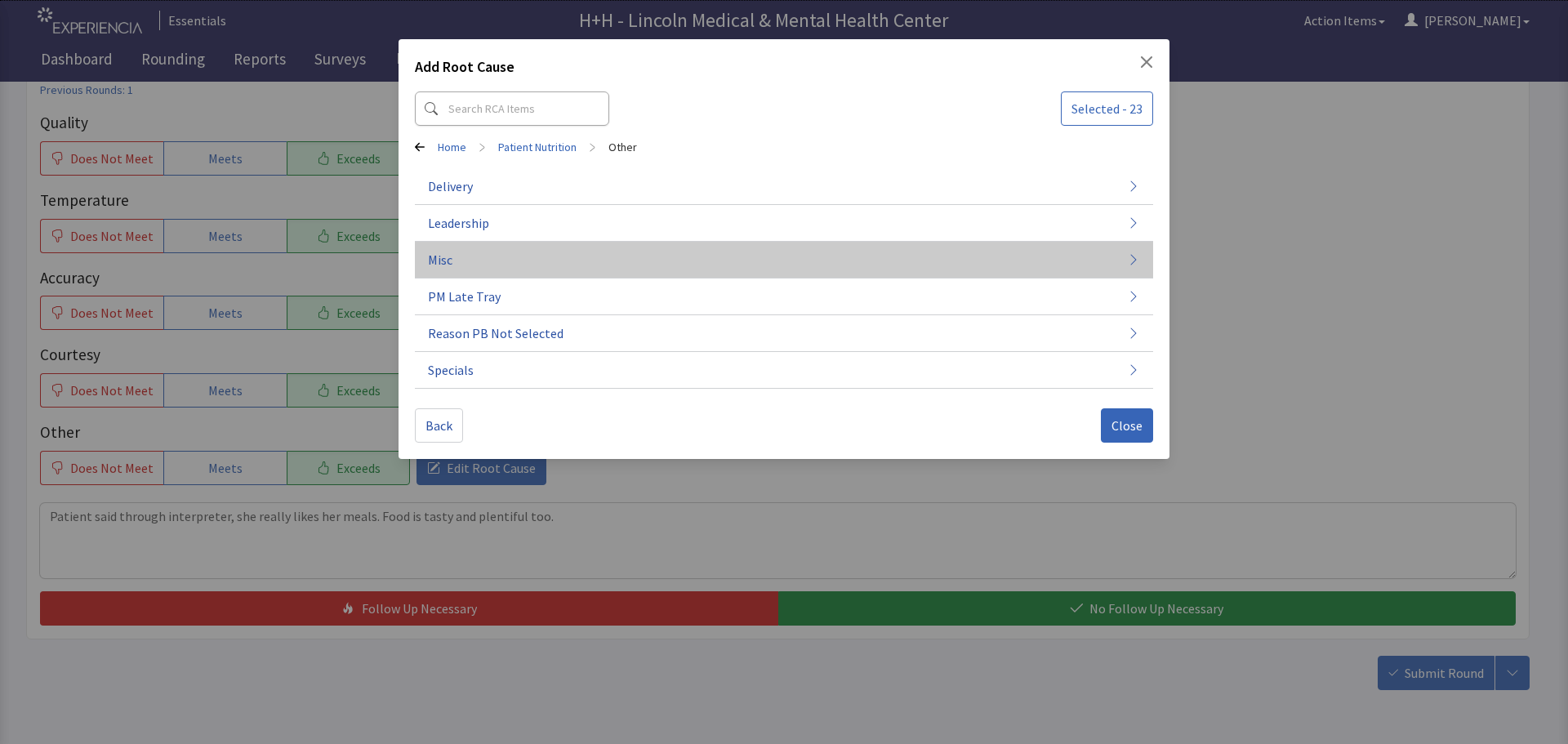
click at [461, 265] on button "Misc" at bounding box center [784, 260] width 738 height 37
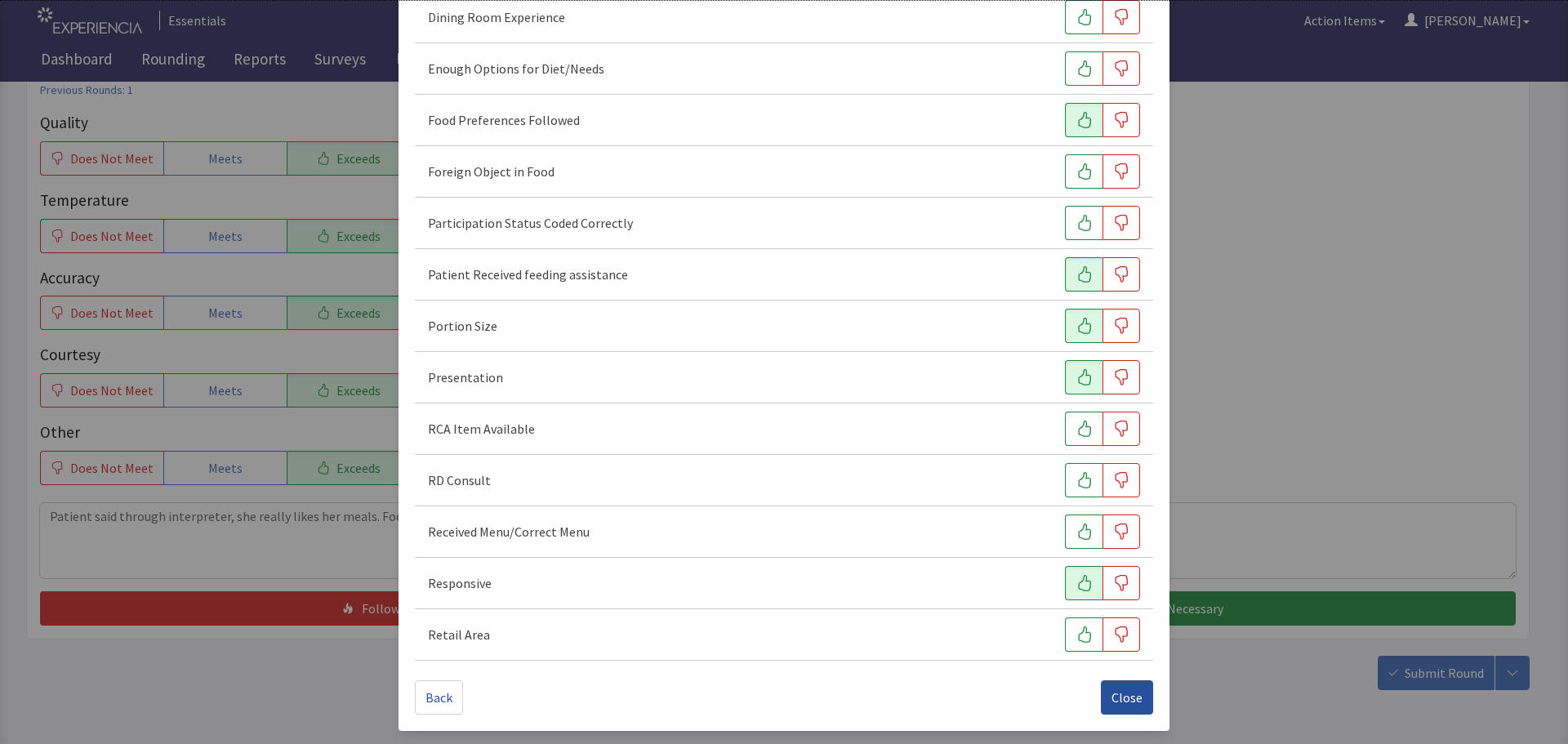
click at [1111, 701] on span "Close" at bounding box center [1126, 696] width 31 height 19
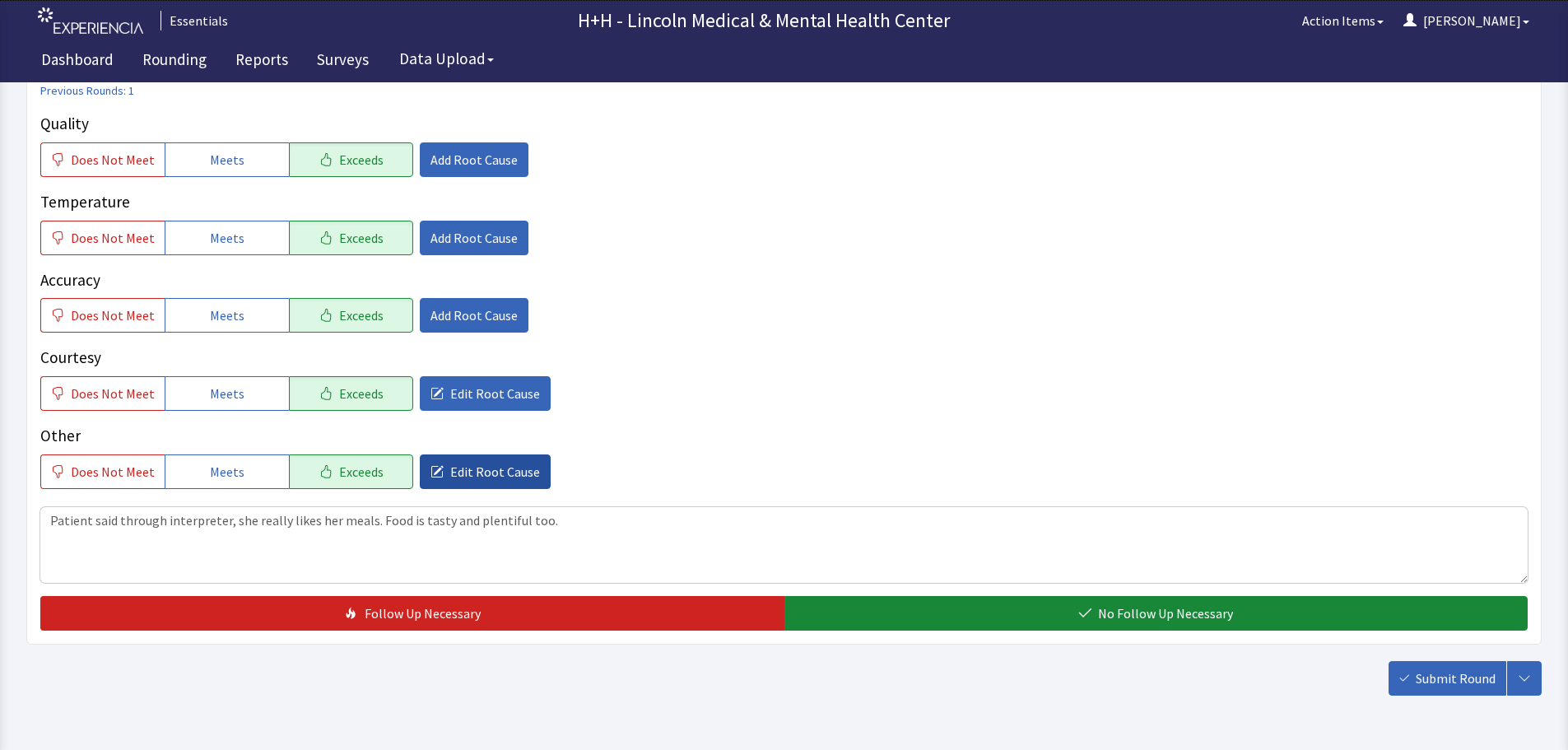
click at [522, 468] on span "Edit Root Cause" at bounding box center [495, 471] width 89 height 19
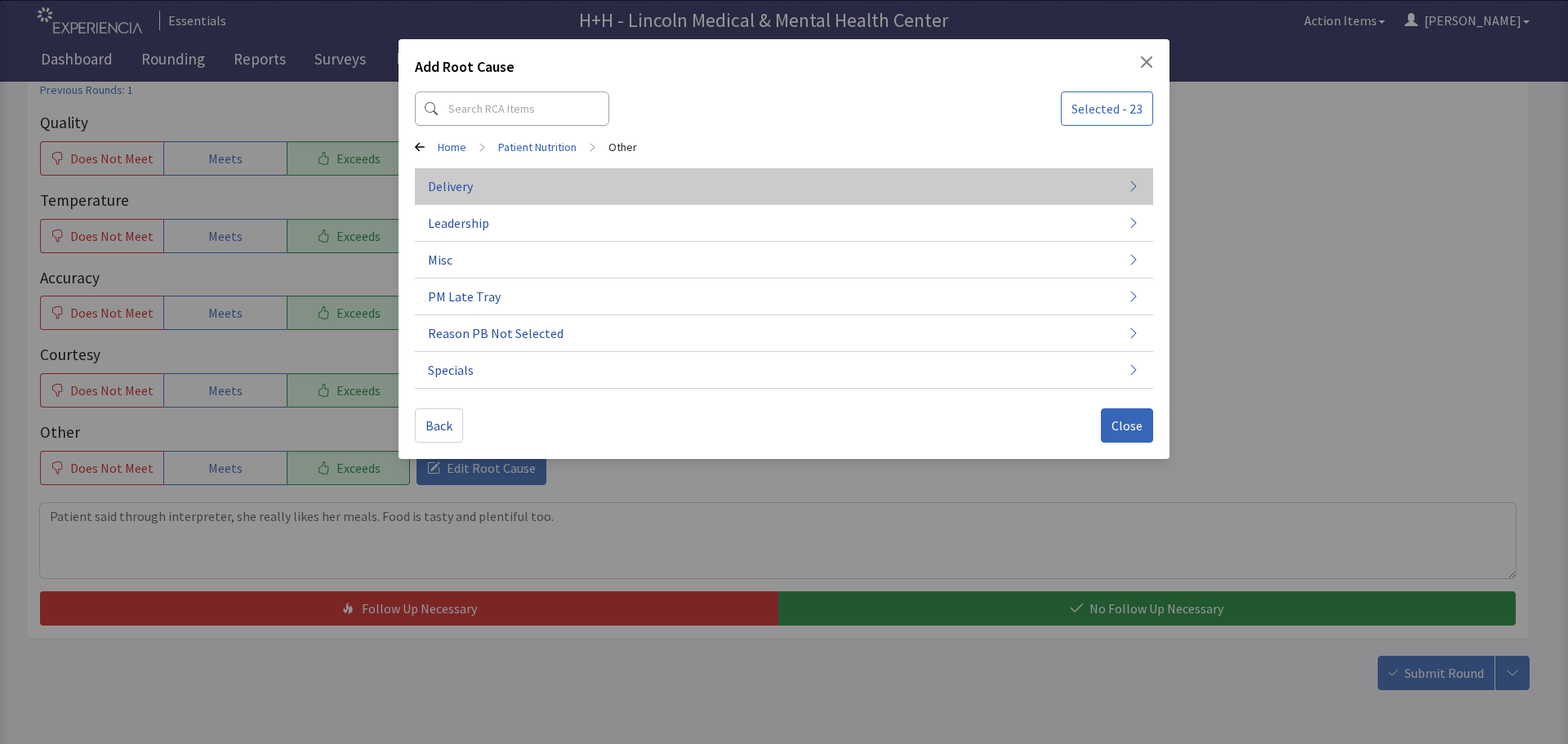
click at [508, 186] on button "Delivery" at bounding box center [784, 186] width 738 height 37
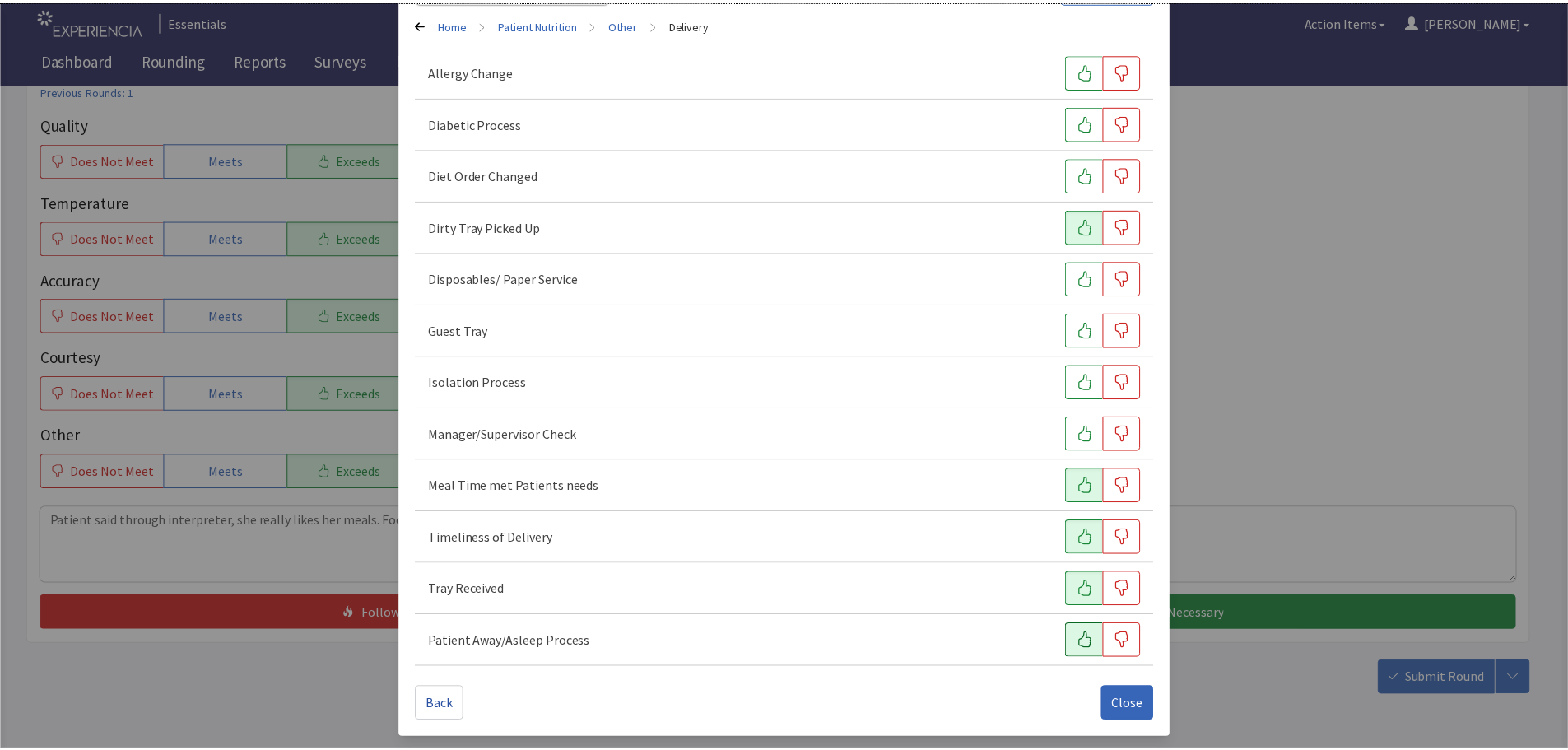
scroll to position [126, 0]
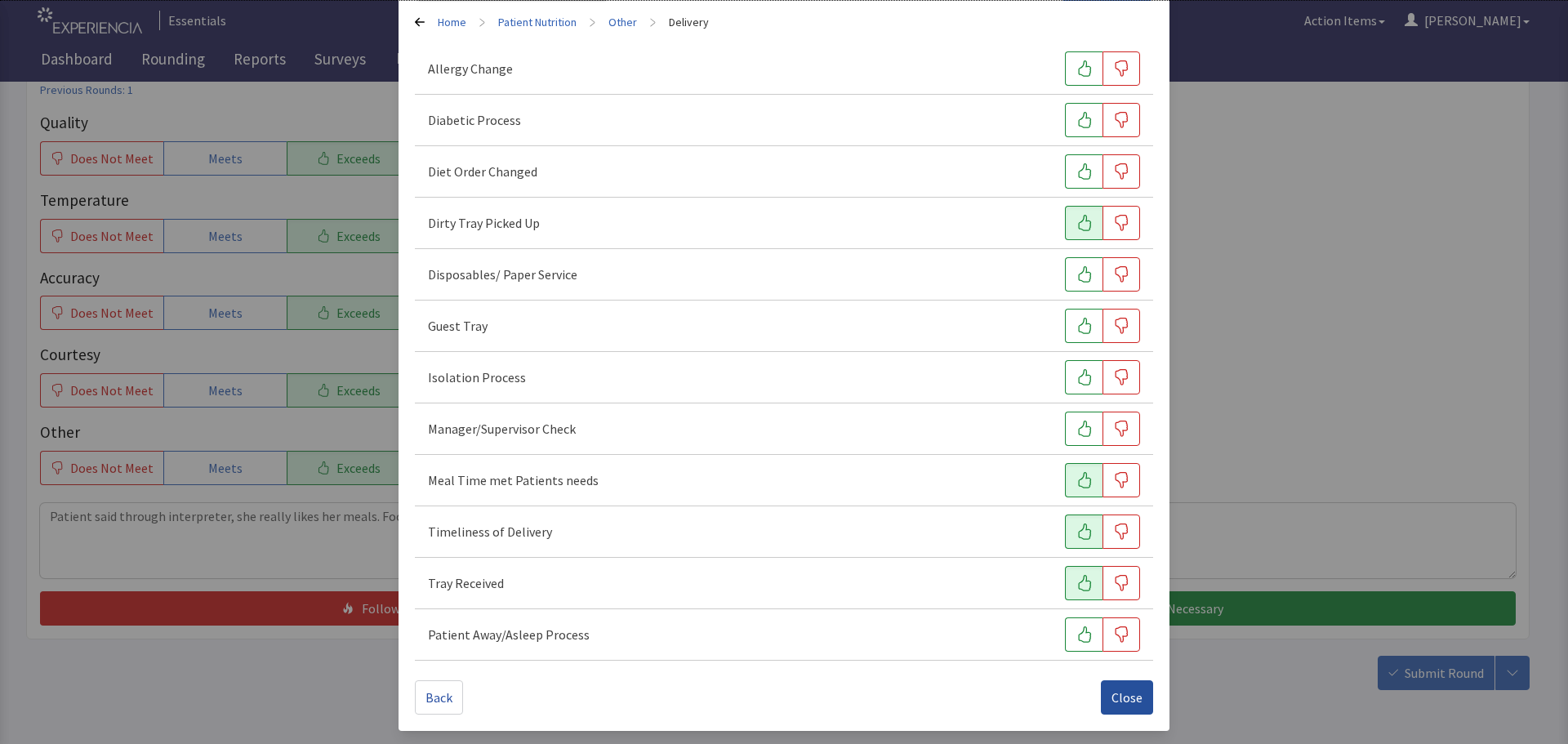
click at [1116, 703] on span "Close" at bounding box center [1126, 696] width 31 height 19
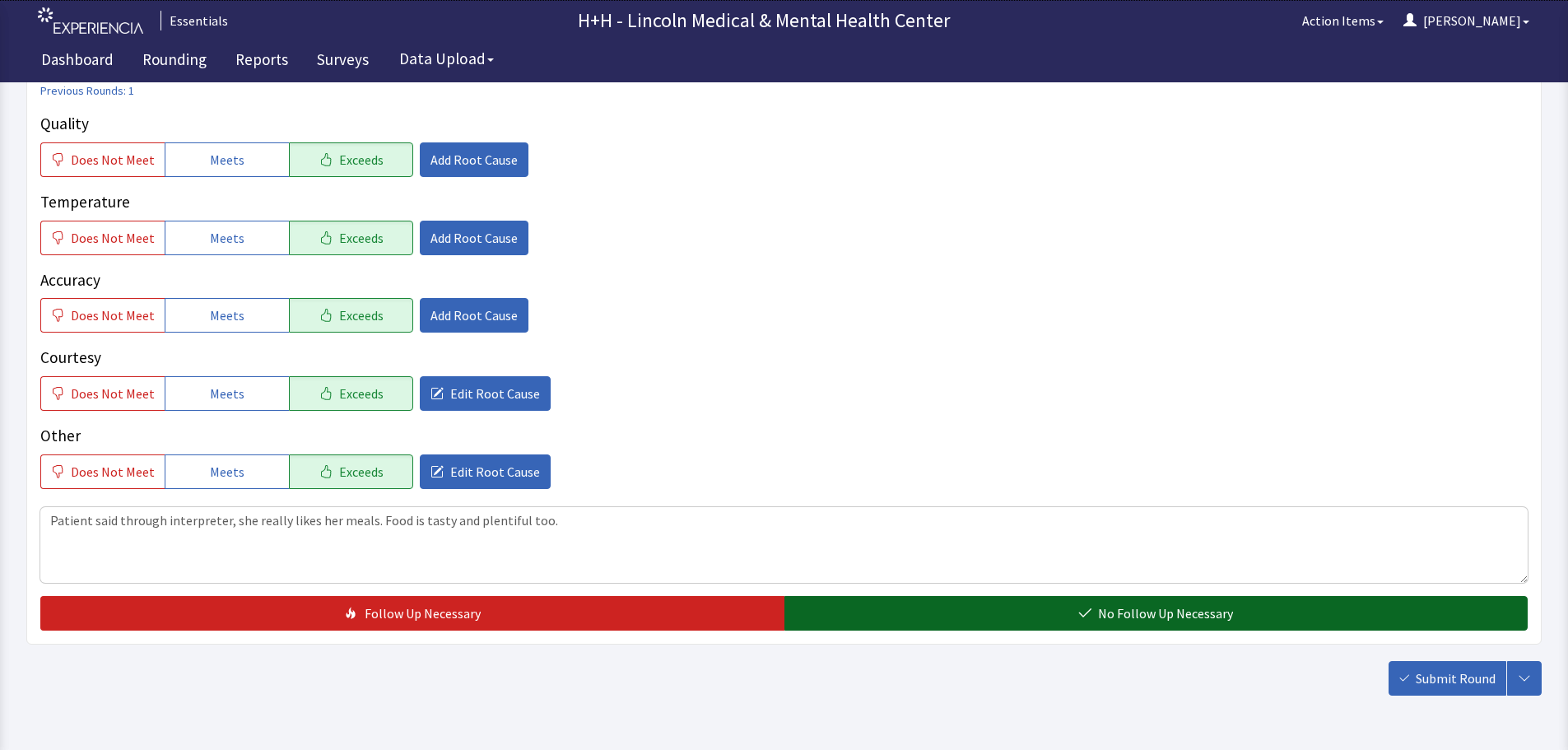
click at [1093, 613] on button "No Follow Up Necessary" at bounding box center [1157, 613] width 744 height 35
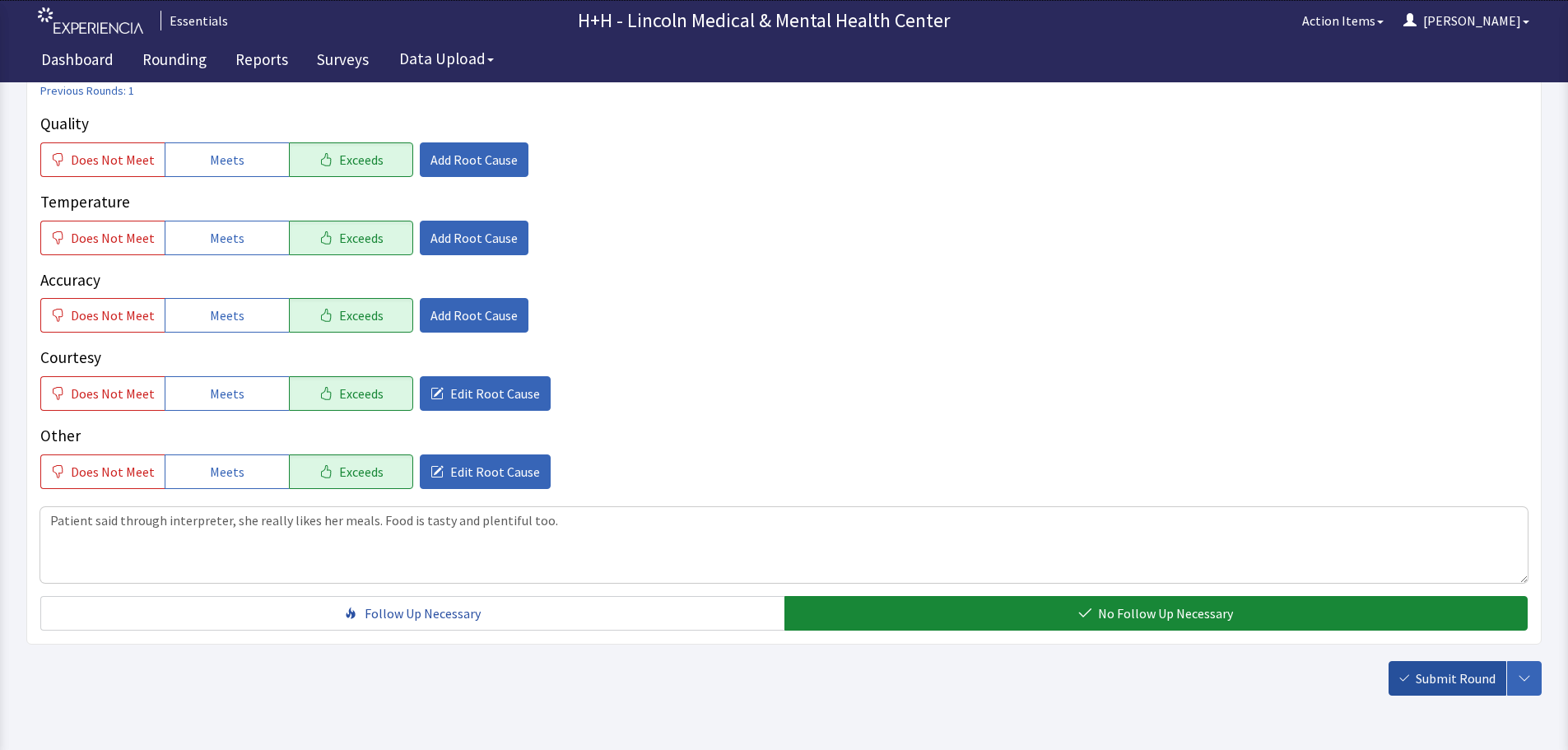
click at [1474, 680] on span "Submit Round" at bounding box center [1456, 678] width 80 height 19
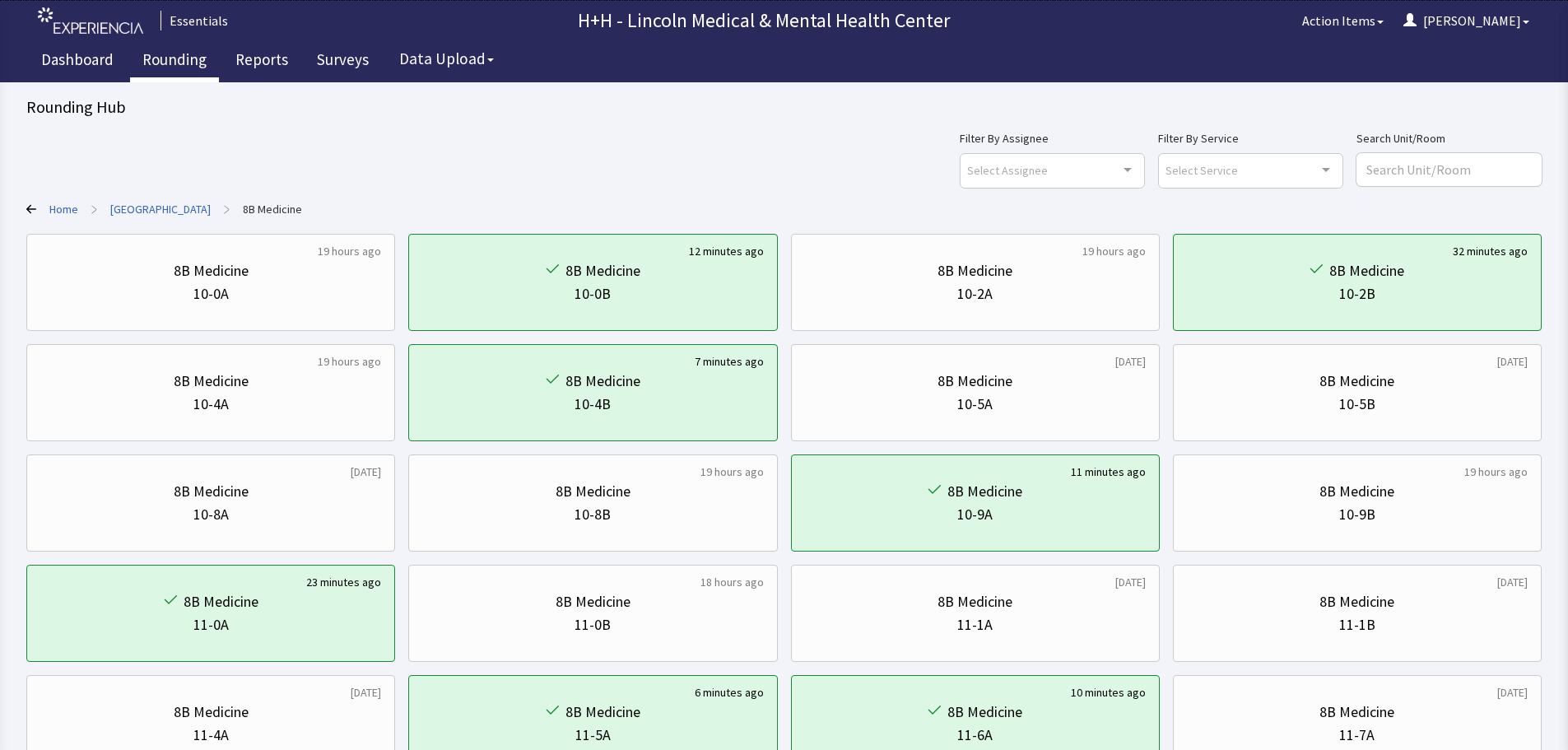
click at [180, 56] on link "Rounding" at bounding box center [174, 62] width 89 height 41
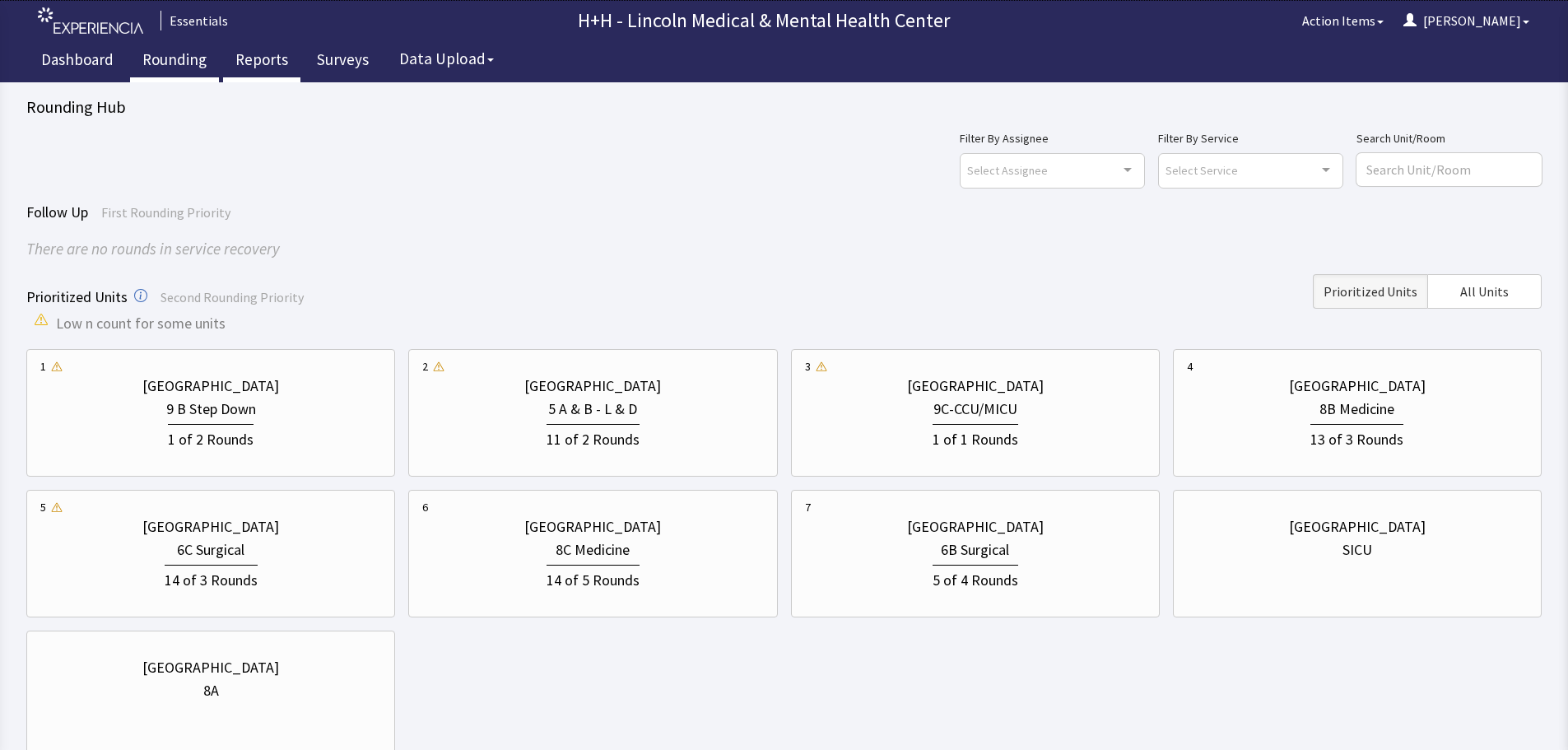
click at [255, 62] on link "Reports" at bounding box center [262, 62] width 78 height 41
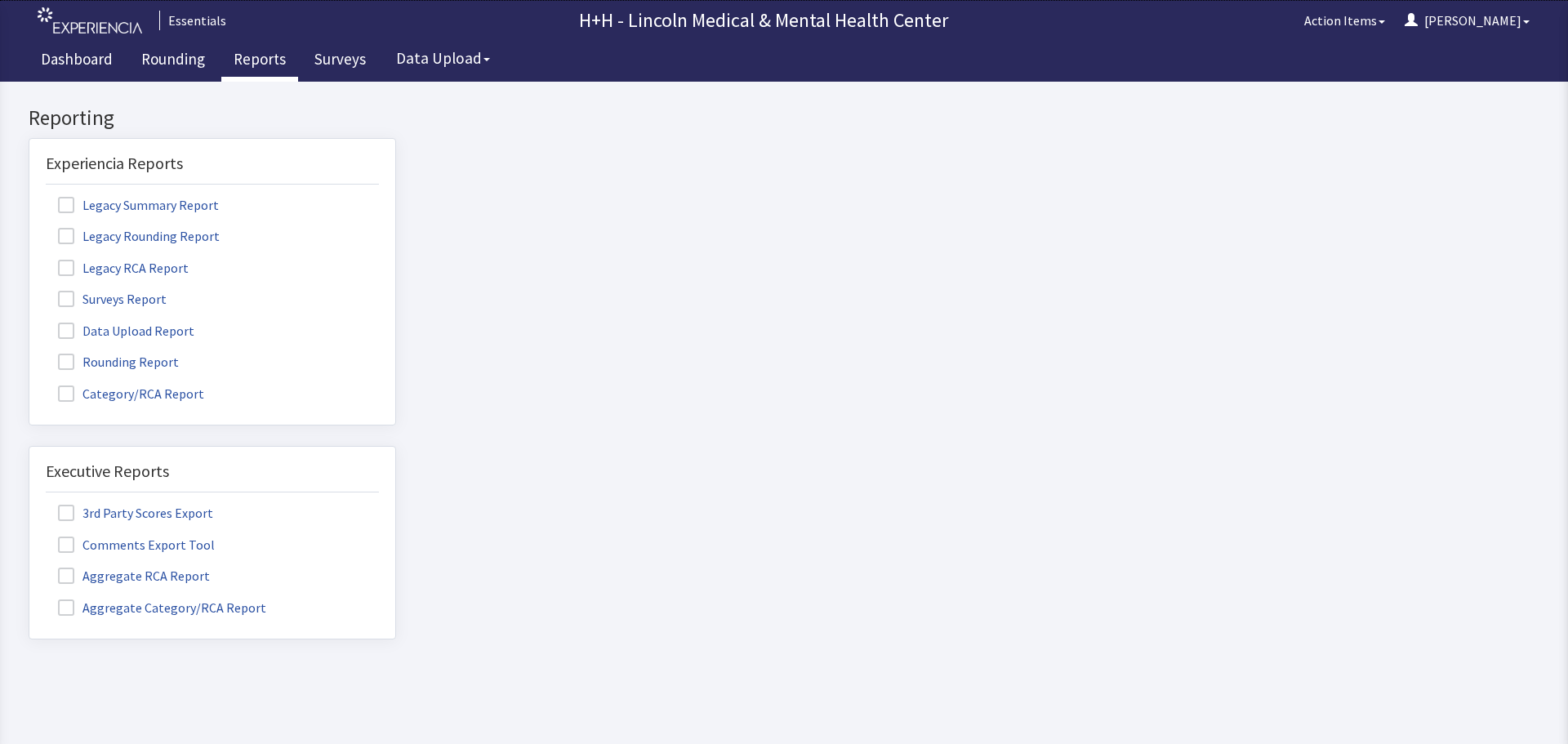
click at [152, 364] on label "Rounding Report" at bounding box center [120, 360] width 150 height 21
click at [29, 353] on input "Rounding Report" at bounding box center [29, 353] width 0 height 0
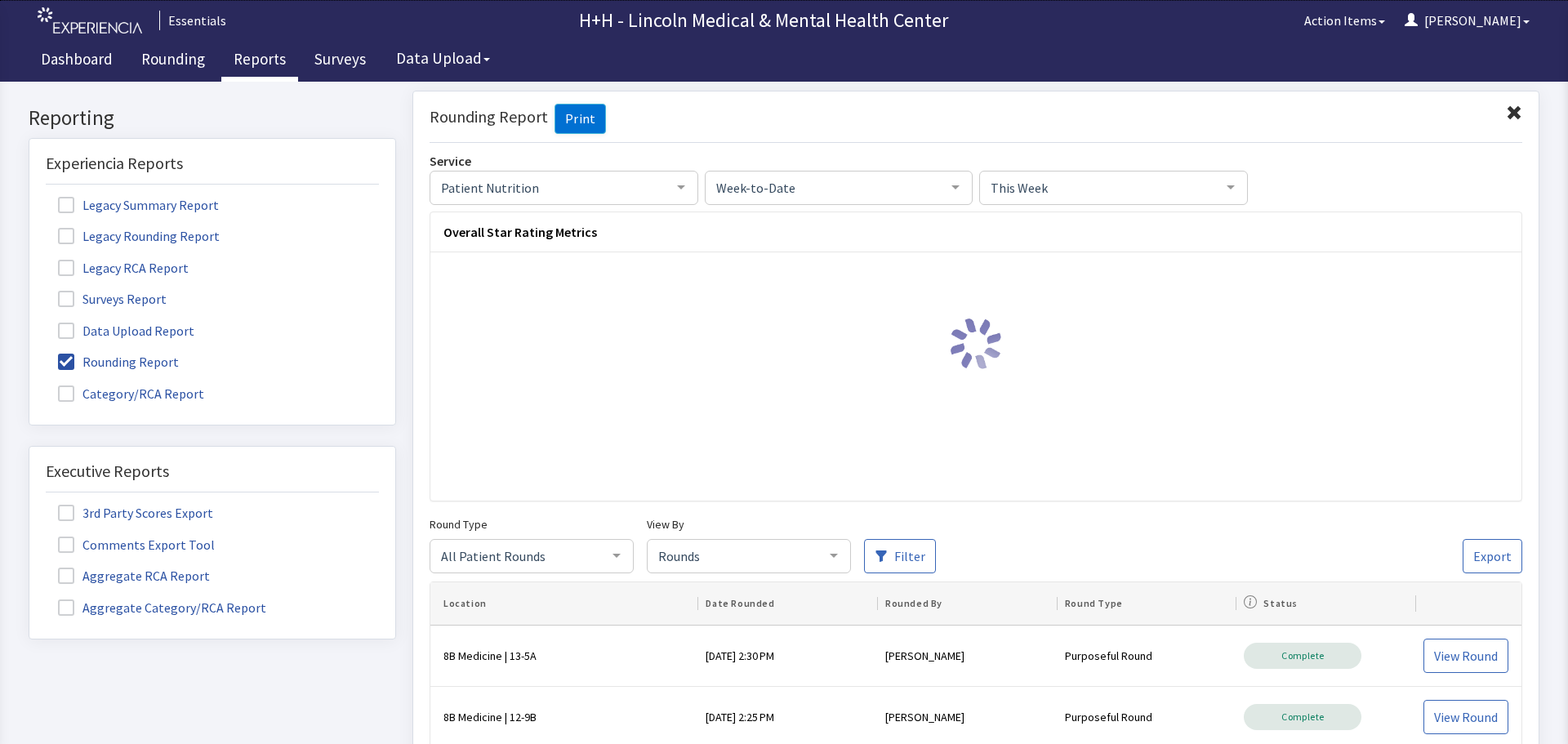
click at [833, 556] on div at bounding box center [833, 553] width 33 height 31
click at [729, 583] on span "Ambassador" at bounding box center [748, 589] width 202 height 33
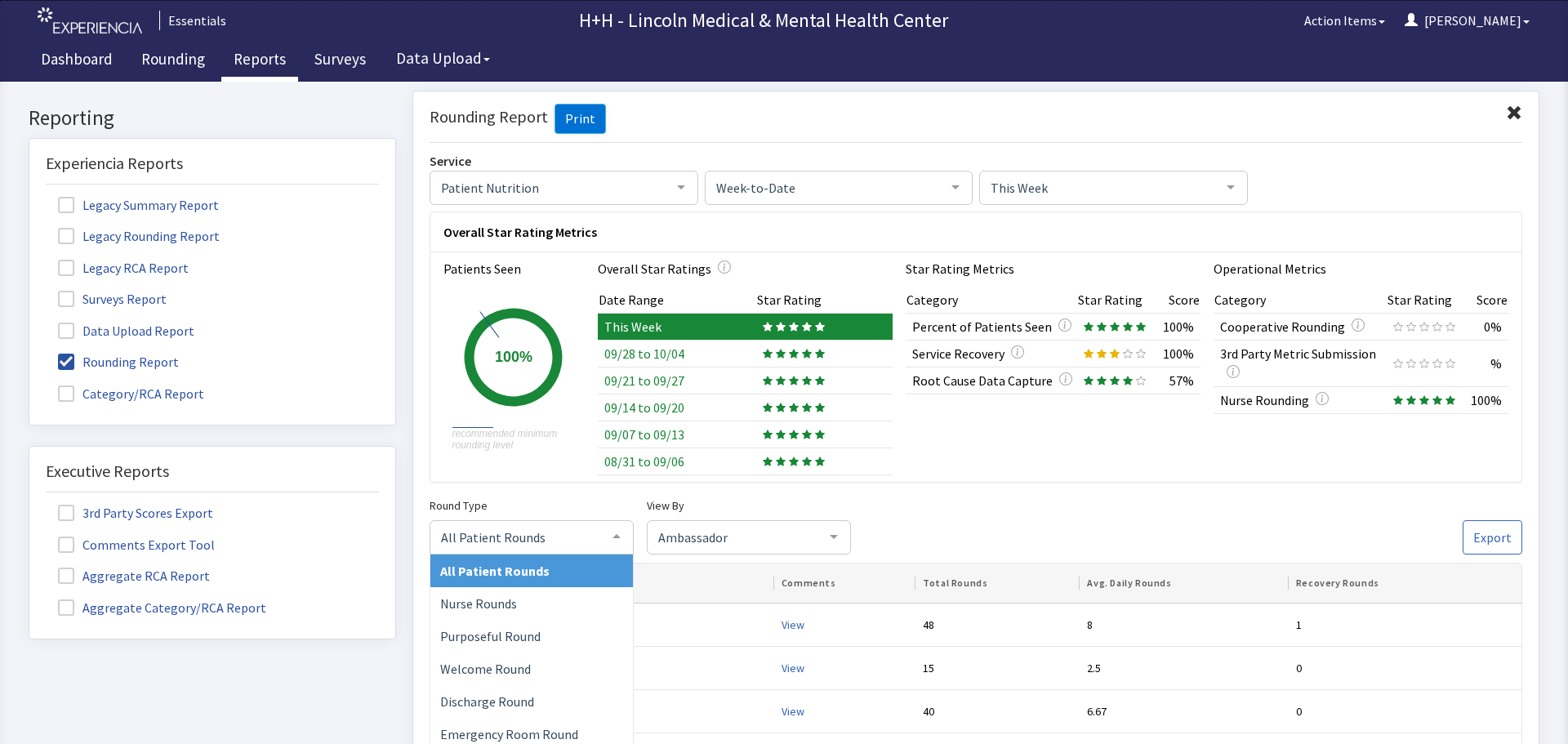
click at [615, 538] on div at bounding box center [616, 535] width 33 height 31
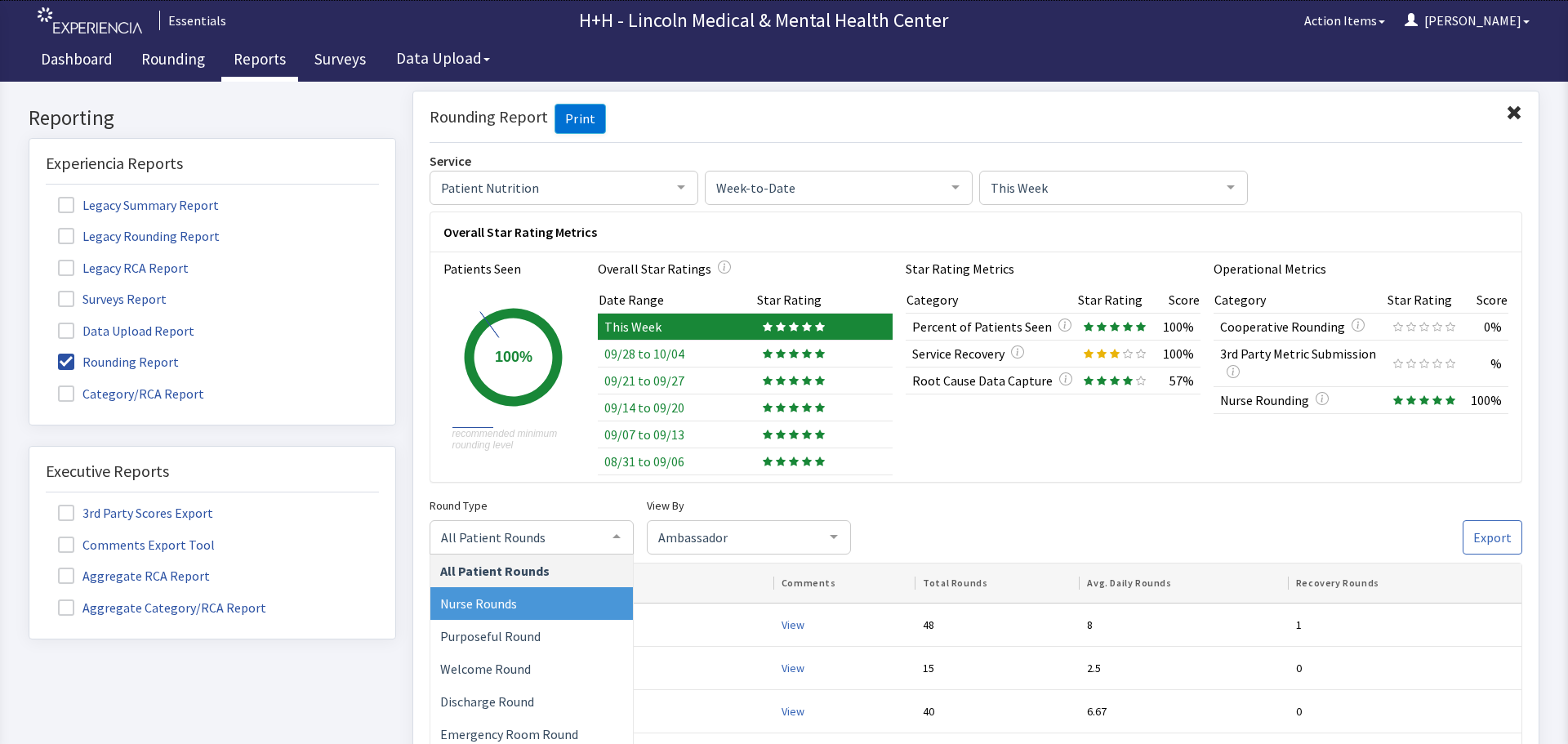
click at [503, 604] on span "Nurse Rounds" at bounding box center [478, 603] width 77 height 17
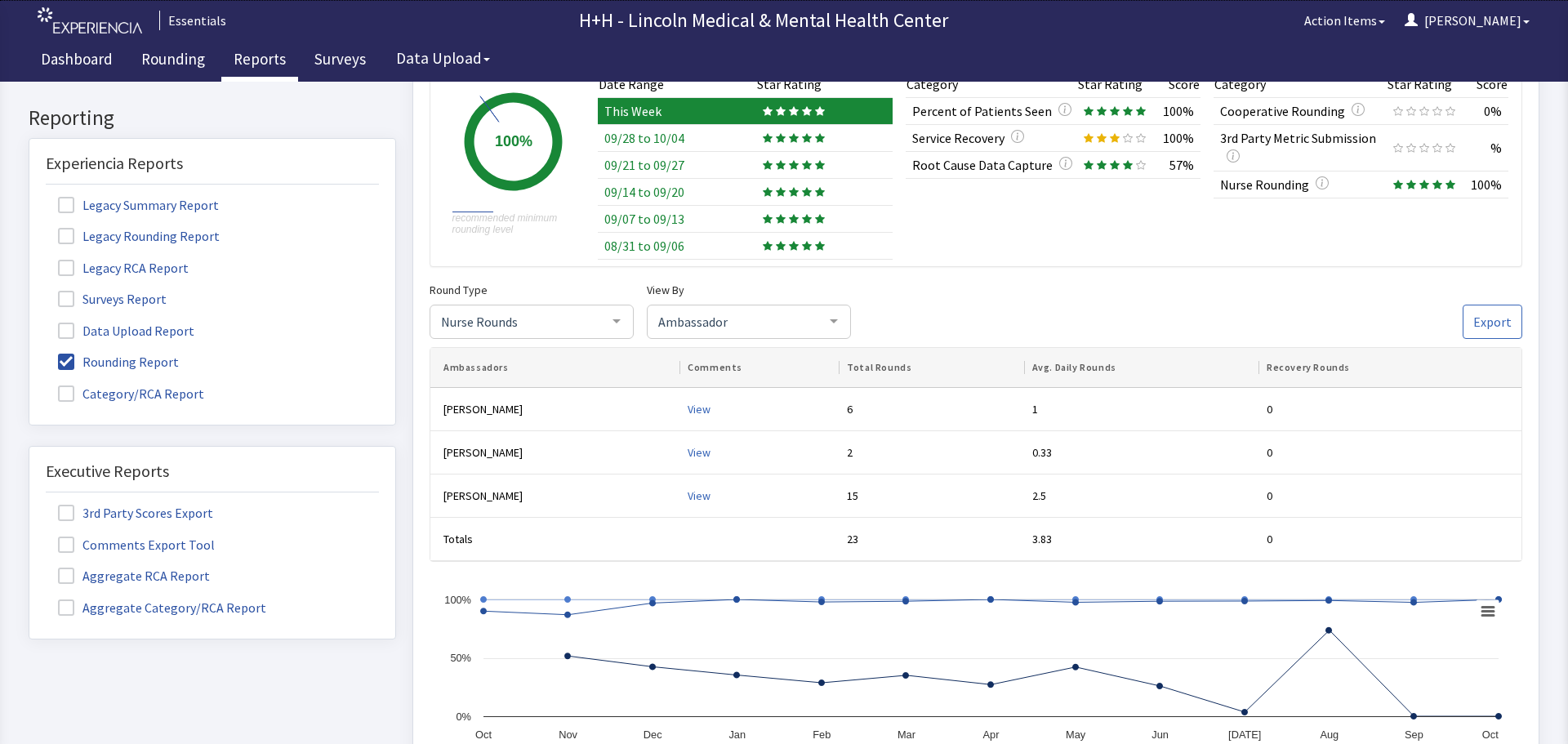
scroll to position [245, 0]
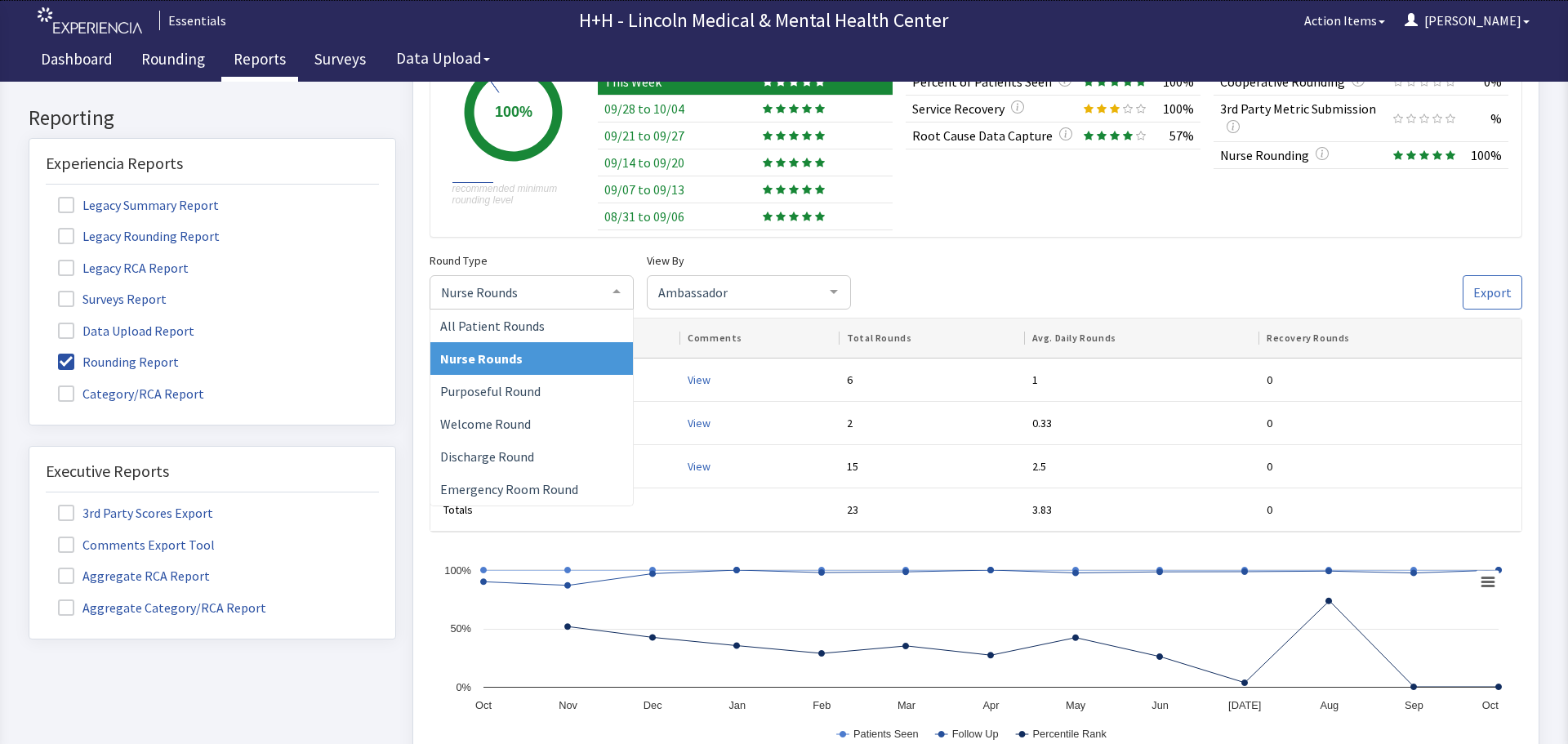
click at [615, 289] on div at bounding box center [616, 291] width 33 height 31
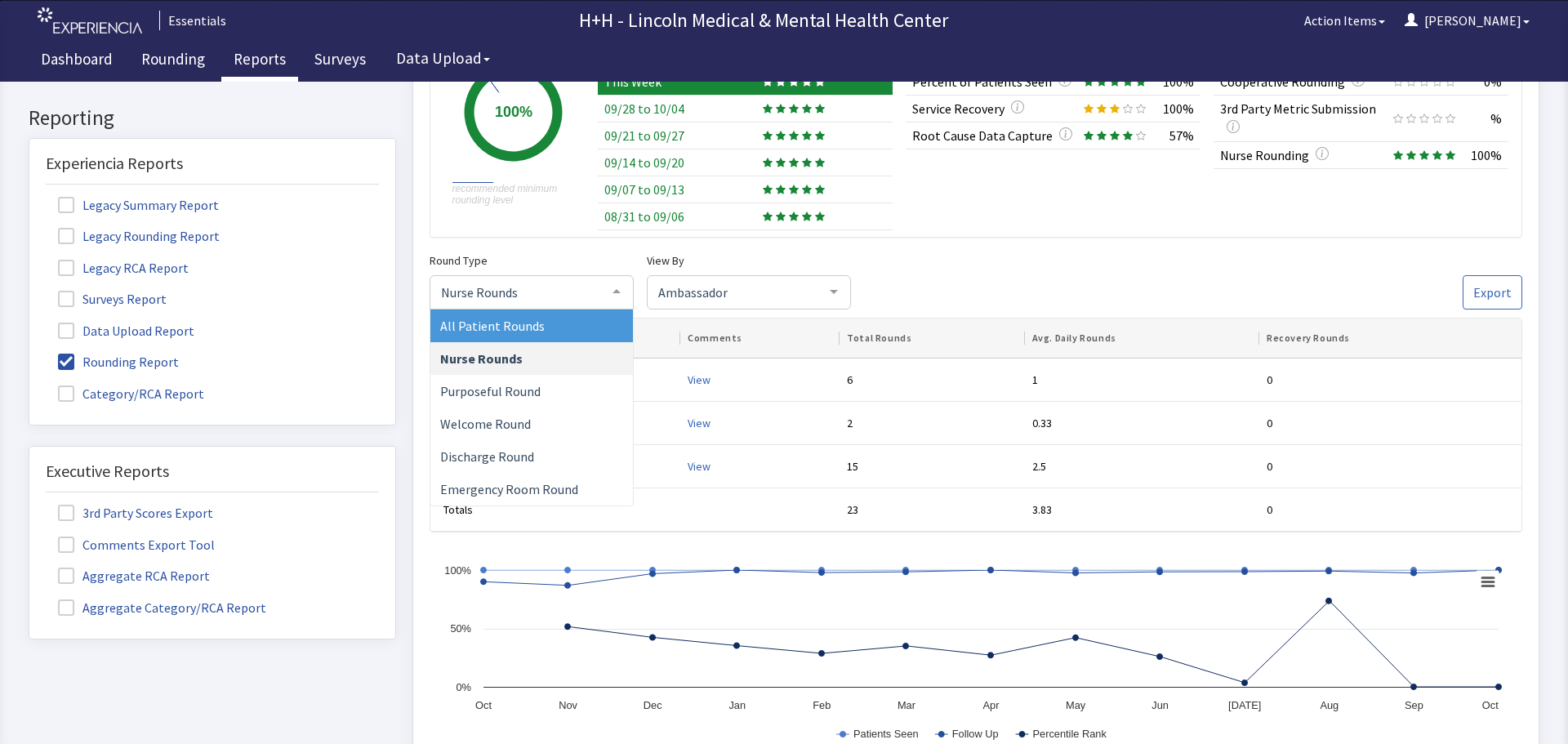
click at [540, 321] on span "All Patient Rounds" at bounding box center [532, 325] width 202 height 33
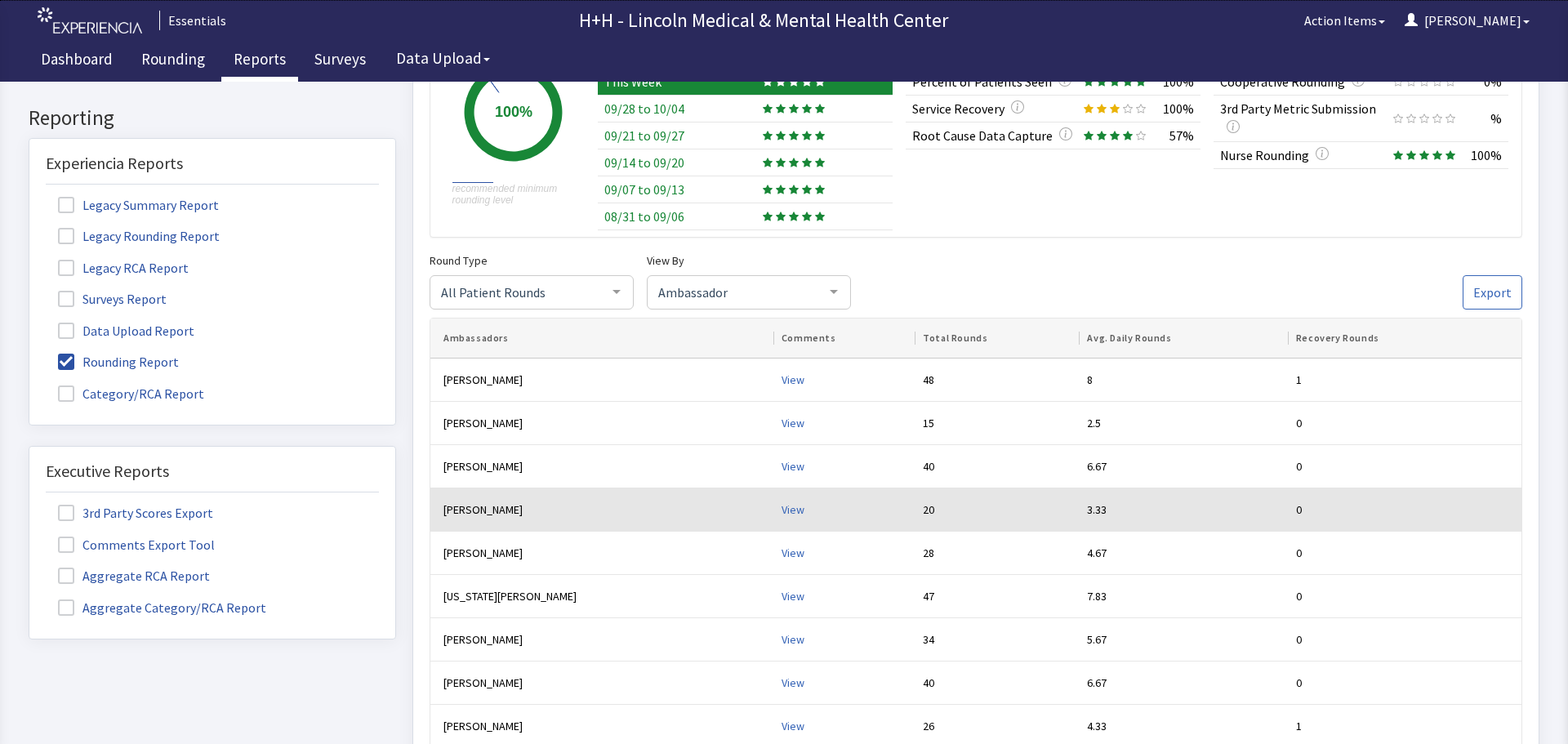
scroll to position [572, 0]
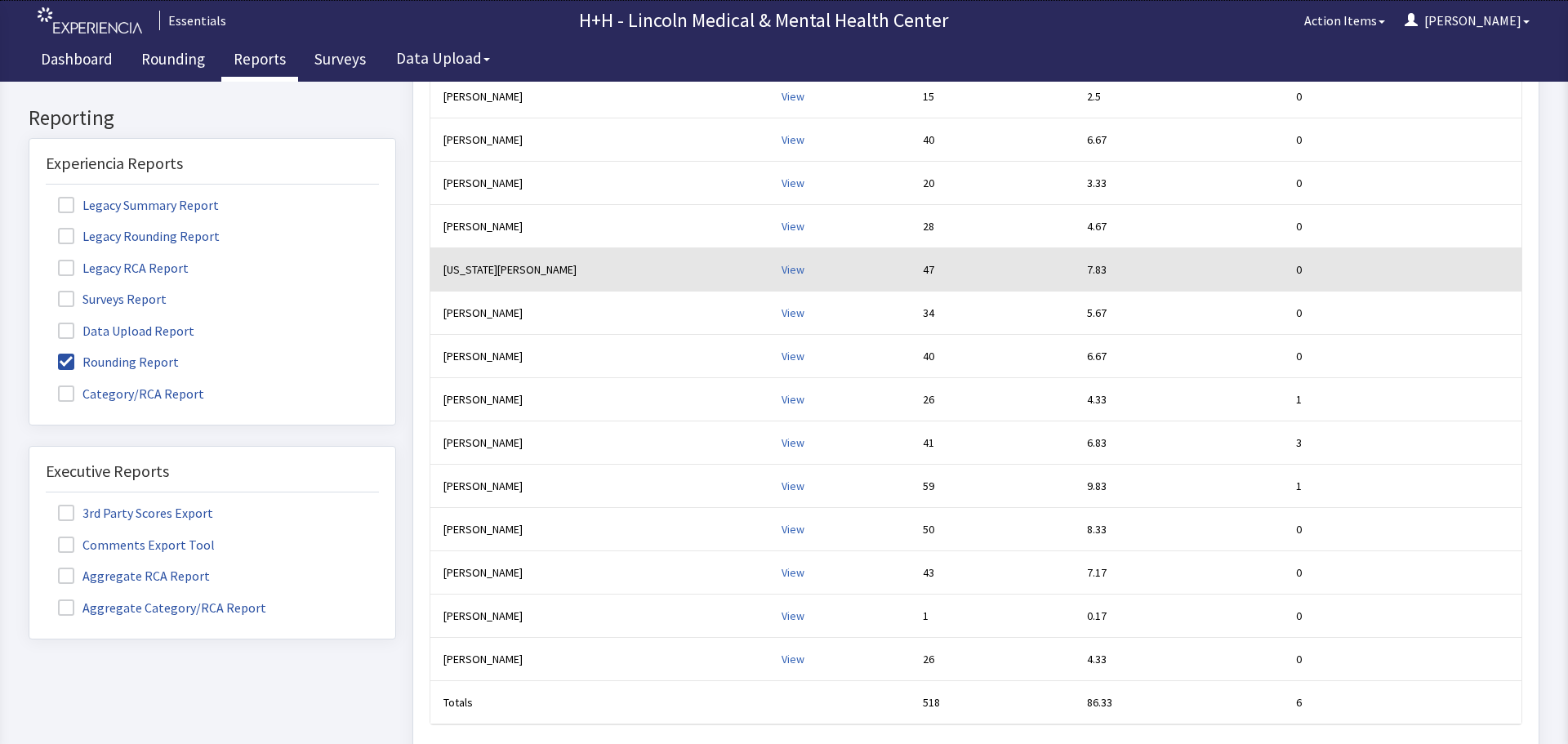
drag, startPoint x: 1167, startPoint y: 242, endPoint x: 1213, endPoint y: 274, distance: 56.0
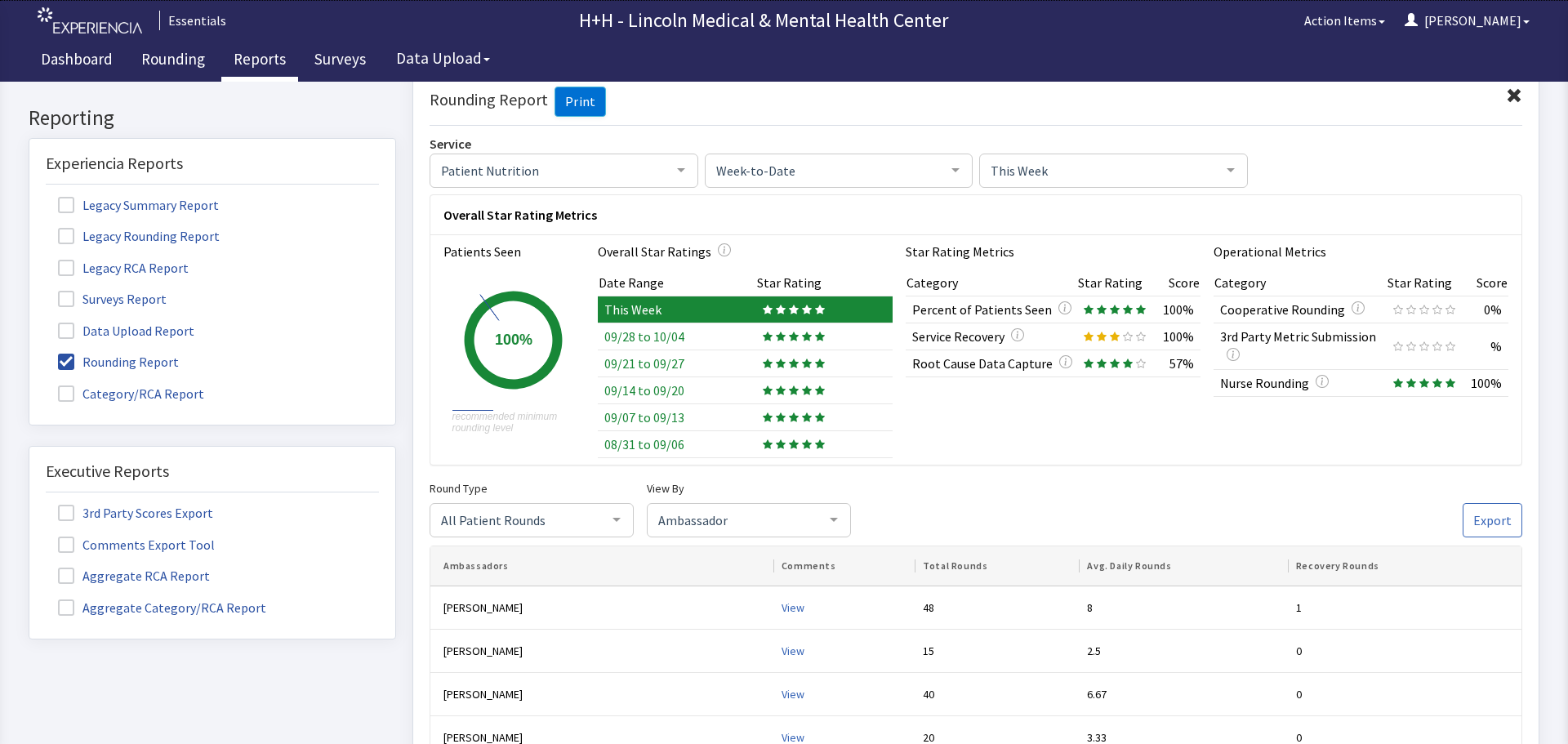
scroll to position [0, 0]
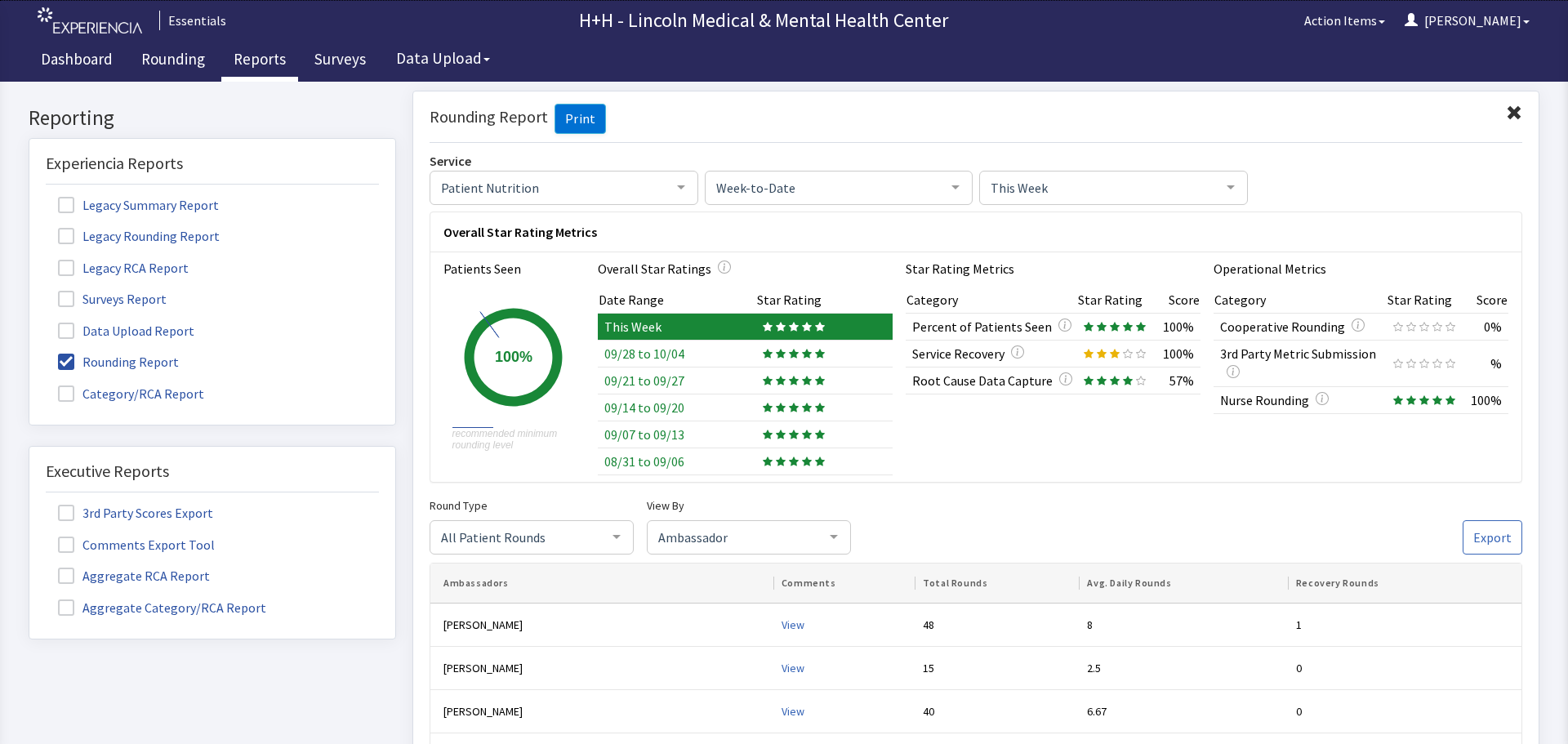
click at [1506, 110] on span at bounding box center [1514, 113] width 17 height 17
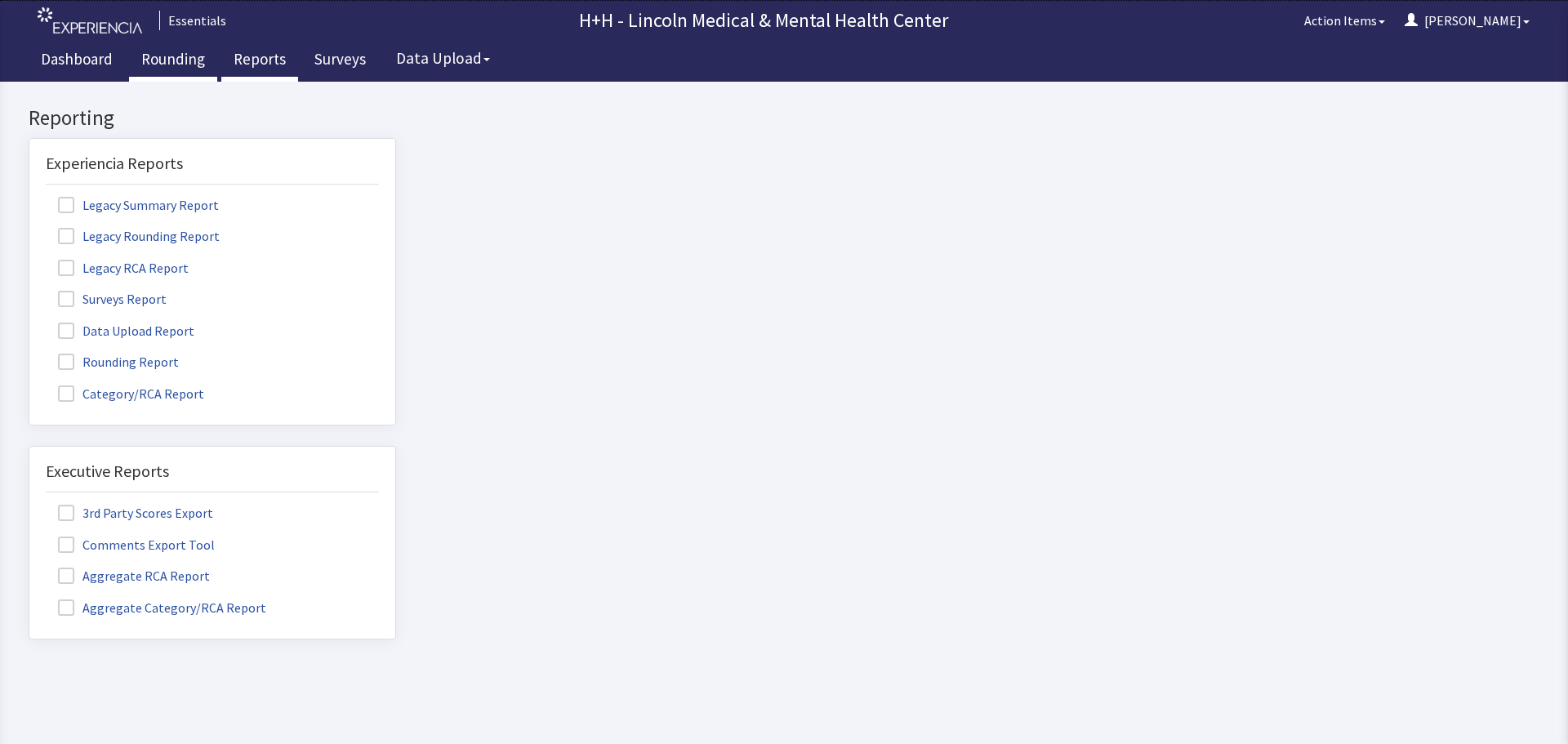
click at [176, 54] on link "Rounding" at bounding box center [172, 61] width 88 height 41
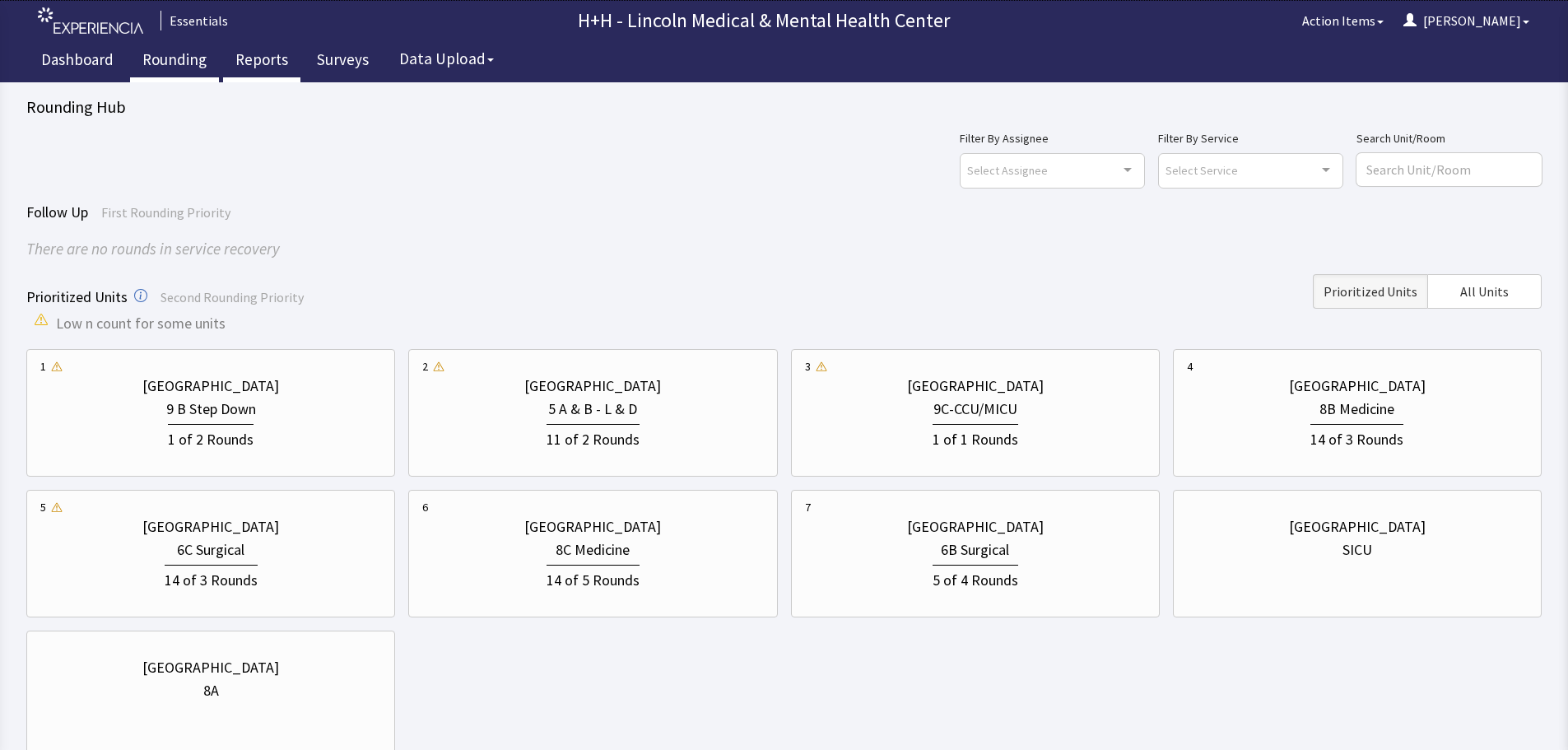
click at [242, 56] on link "Reports" at bounding box center [262, 62] width 78 height 41
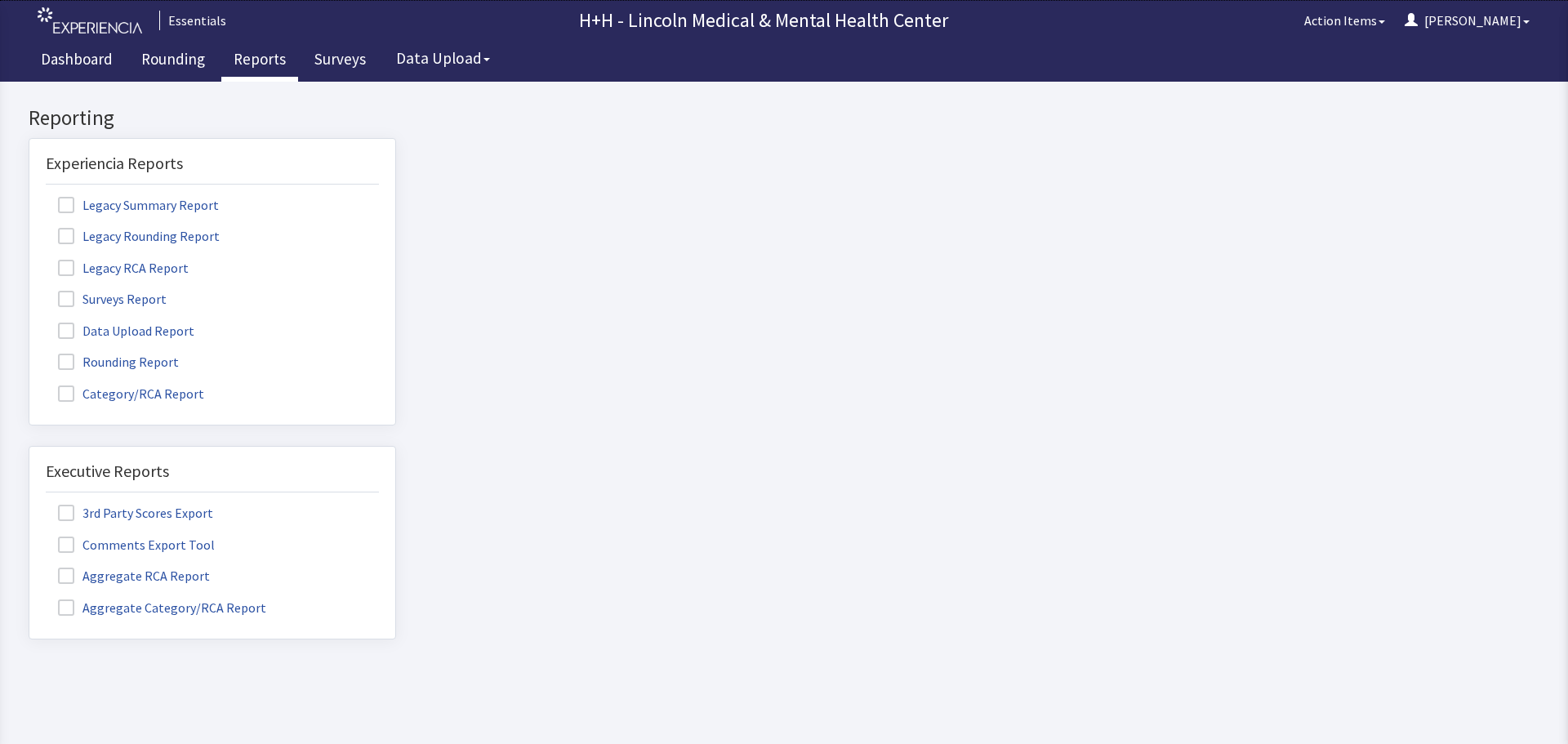
click at [154, 360] on label "Rounding Report" at bounding box center [120, 360] width 150 height 21
click at [29, 353] on input "Rounding Report" at bounding box center [29, 353] width 0 height 0
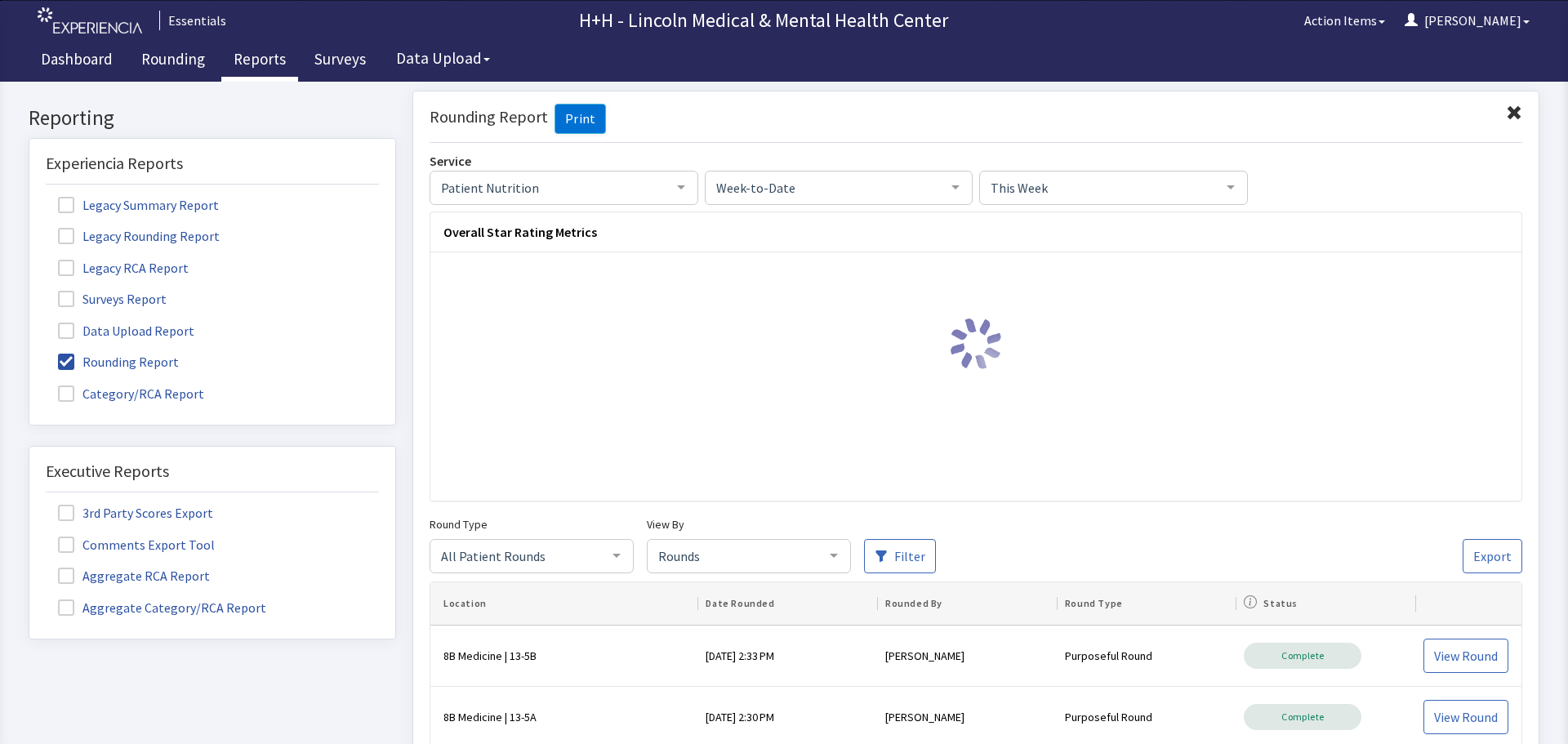
click at [841, 550] on div at bounding box center [833, 553] width 33 height 31
click at [744, 591] on span "Ambassador" at bounding box center [748, 589] width 202 height 33
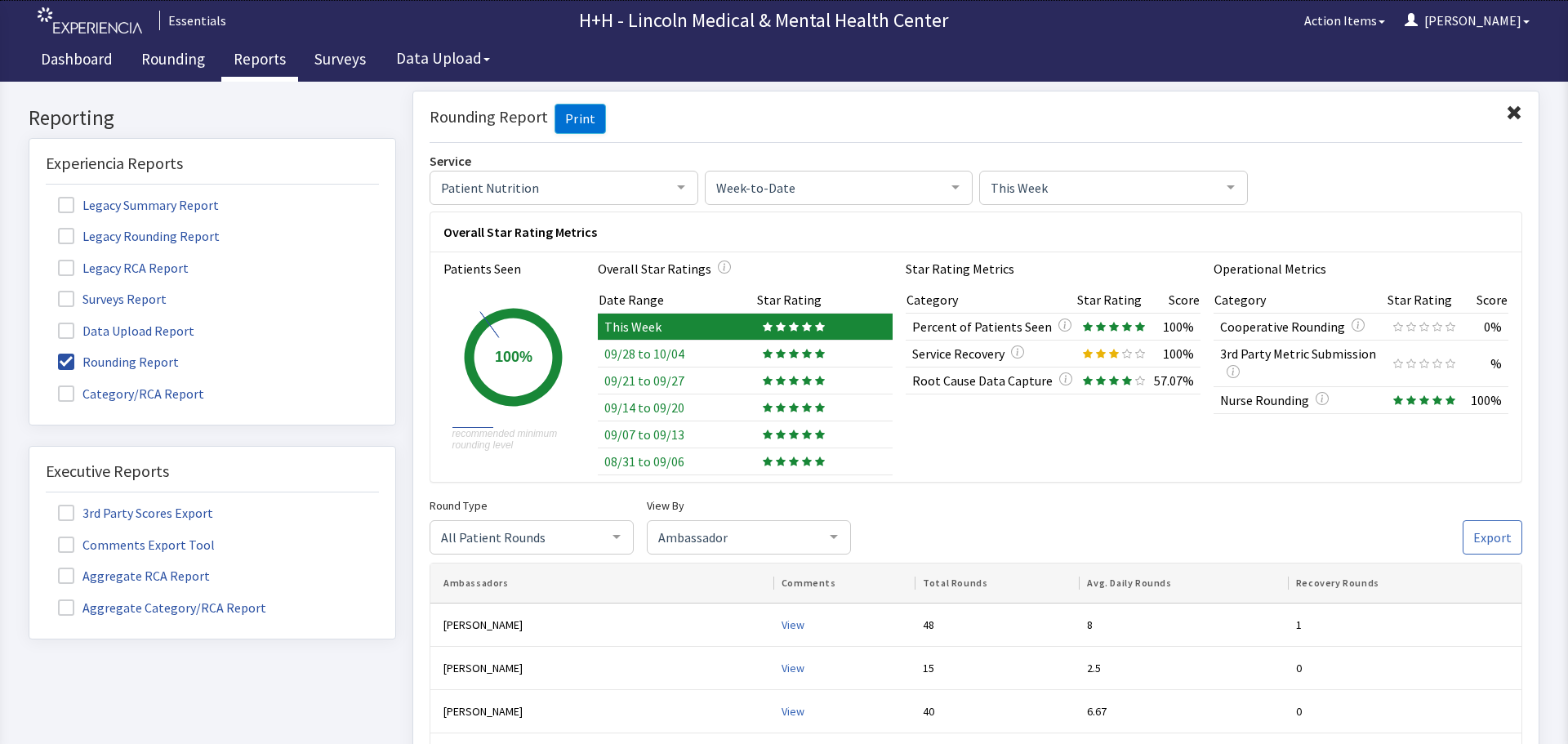
click at [1492, 108] on div "Rounding Report Print" at bounding box center [976, 123] width 1093 height 39
click at [1506, 110] on span at bounding box center [1514, 113] width 17 height 17
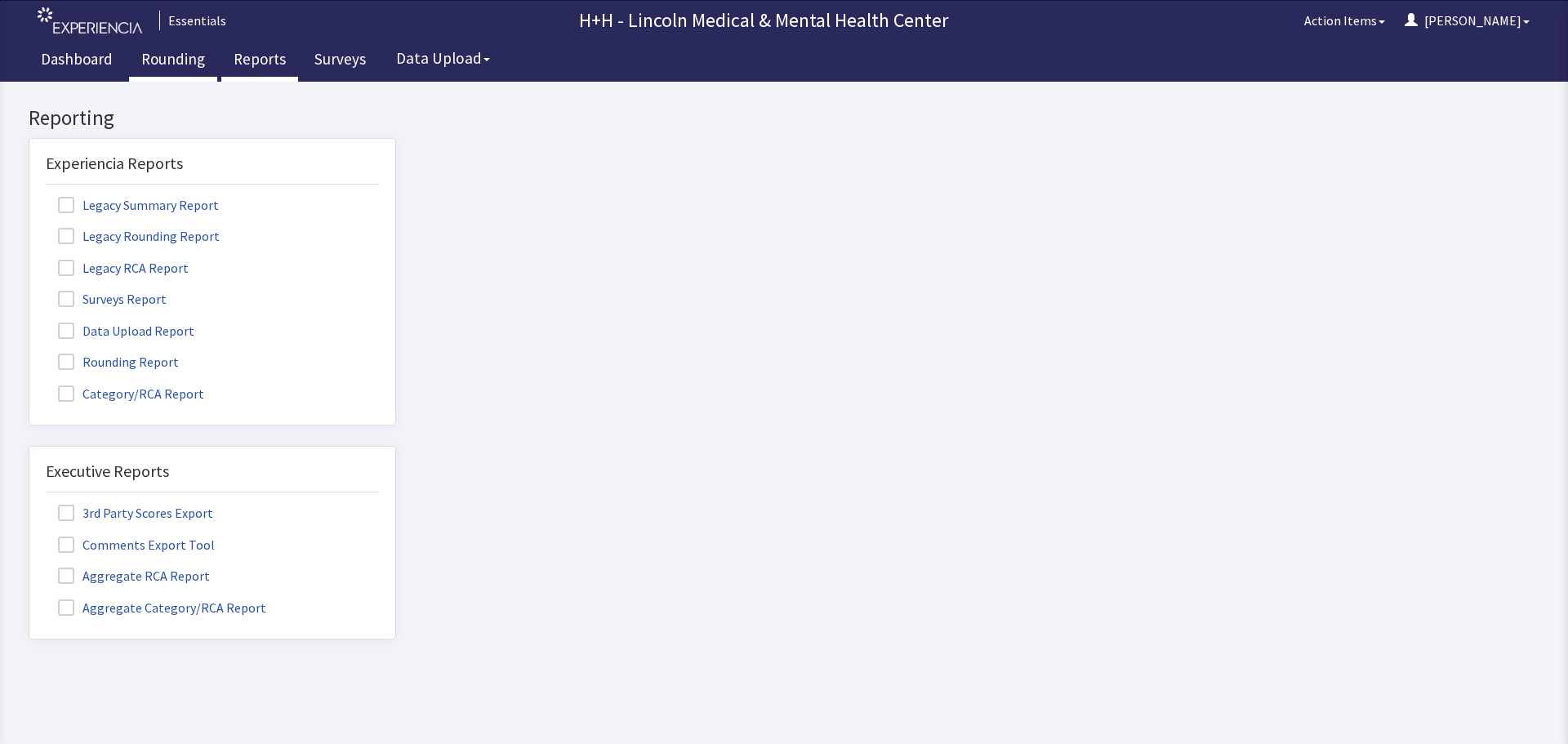
click at [151, 54] on link "Rounding" at bounding box center [172, 61] width 88 height 41
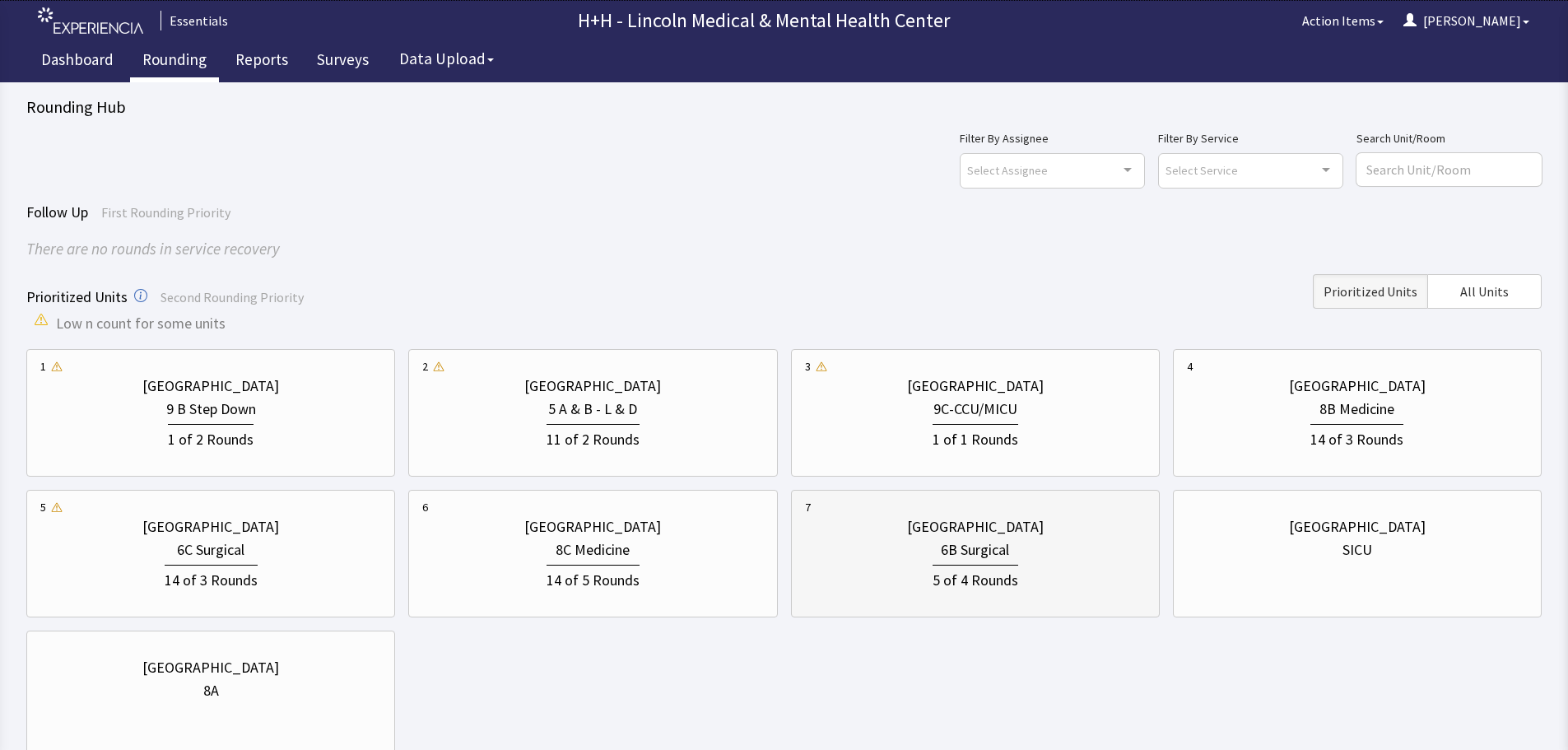
click at [887, 545] on div "6B Surgical" at bounding box center [975, 549] width 341 height 23
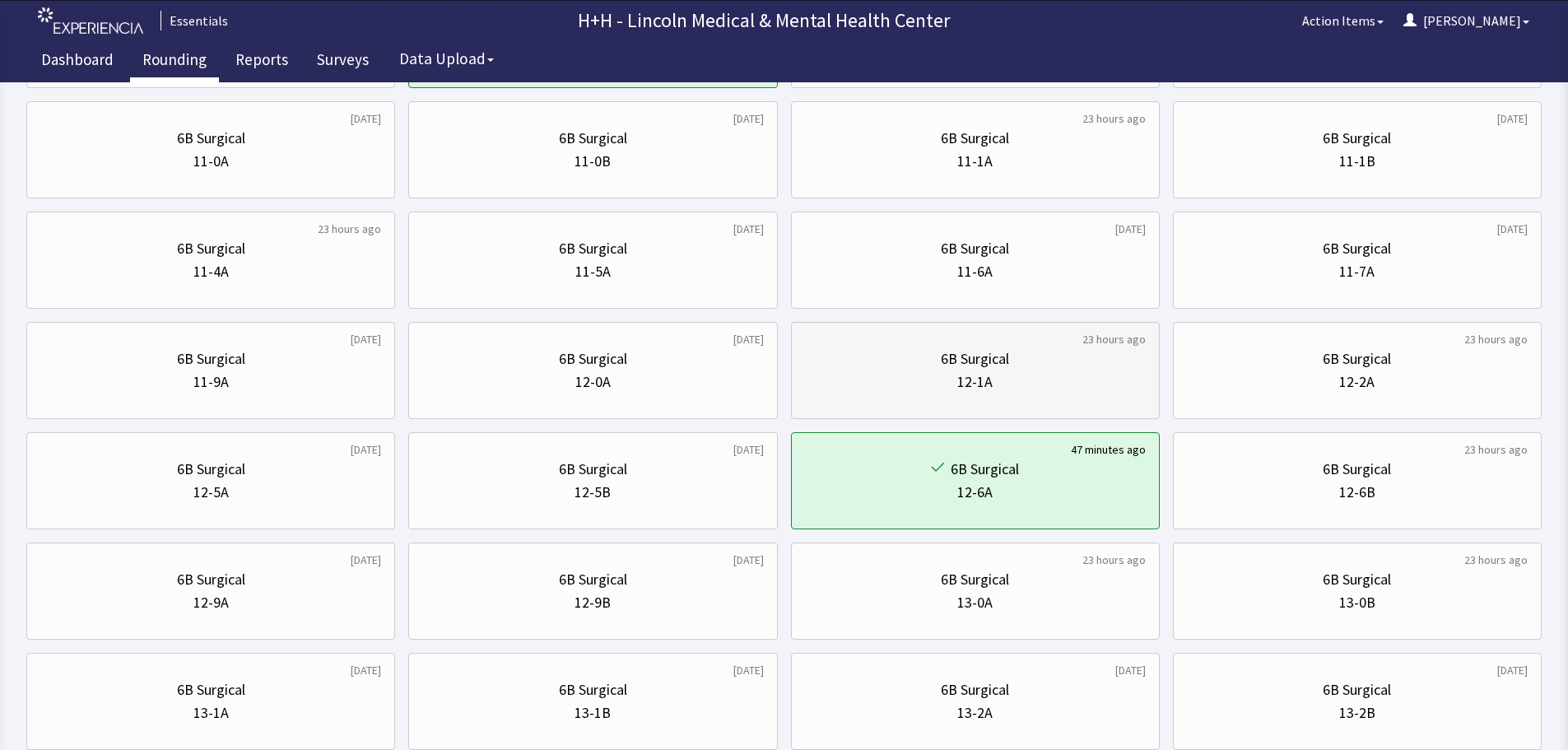
scroll to position [494, 0]
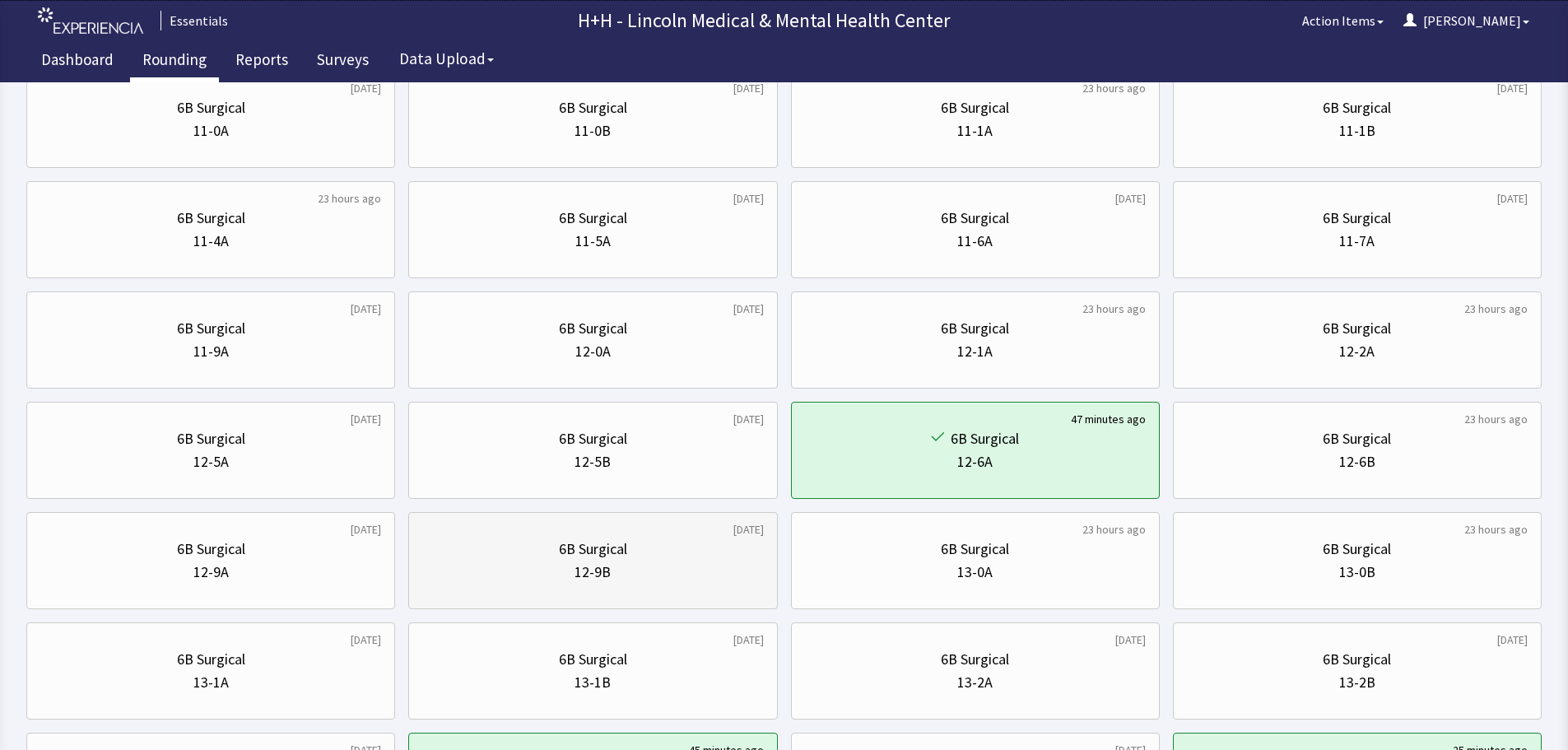
click at [649, 576] on div "12-9B" at bounding box center [593, 571] width 341 height 23
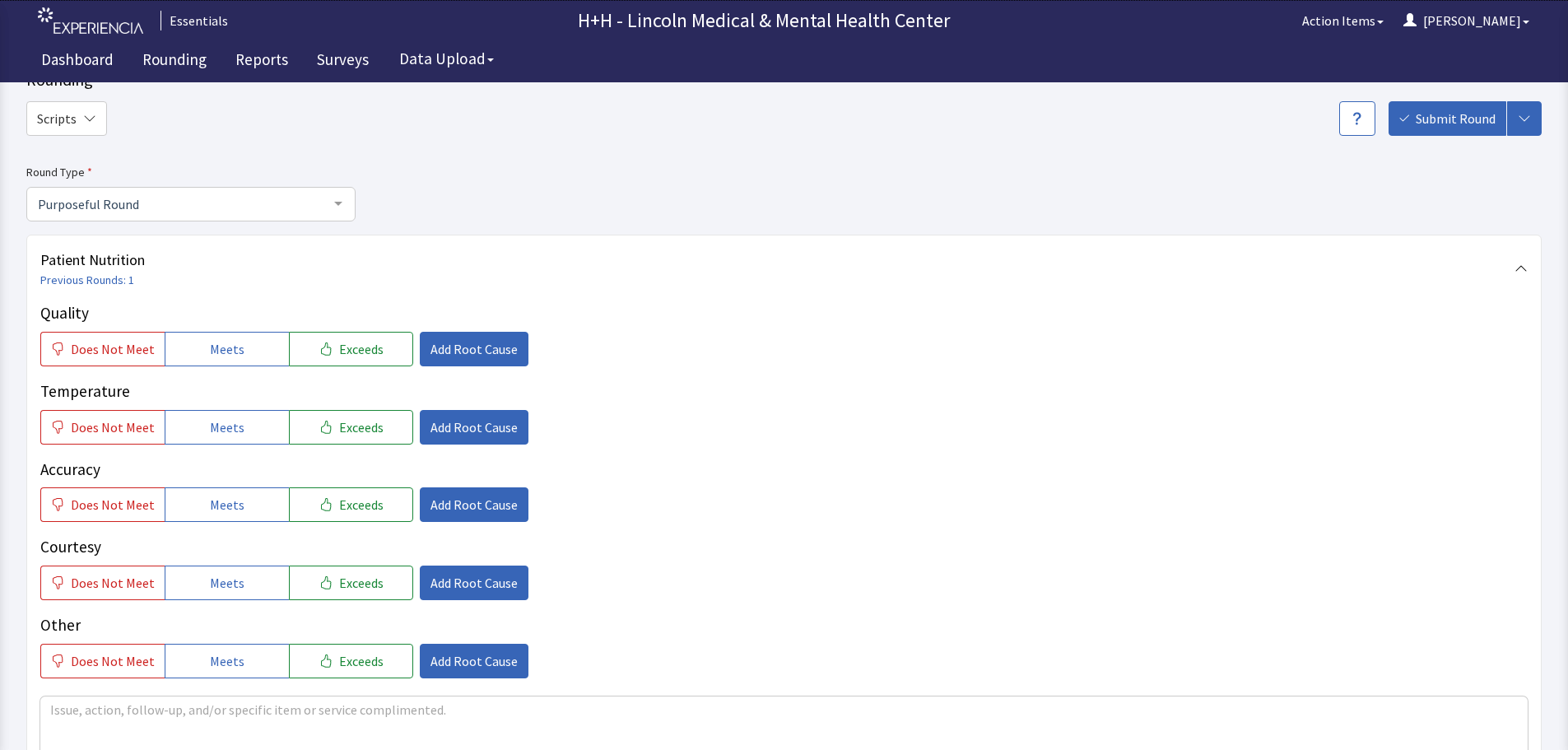
scroll to position [83, 0]
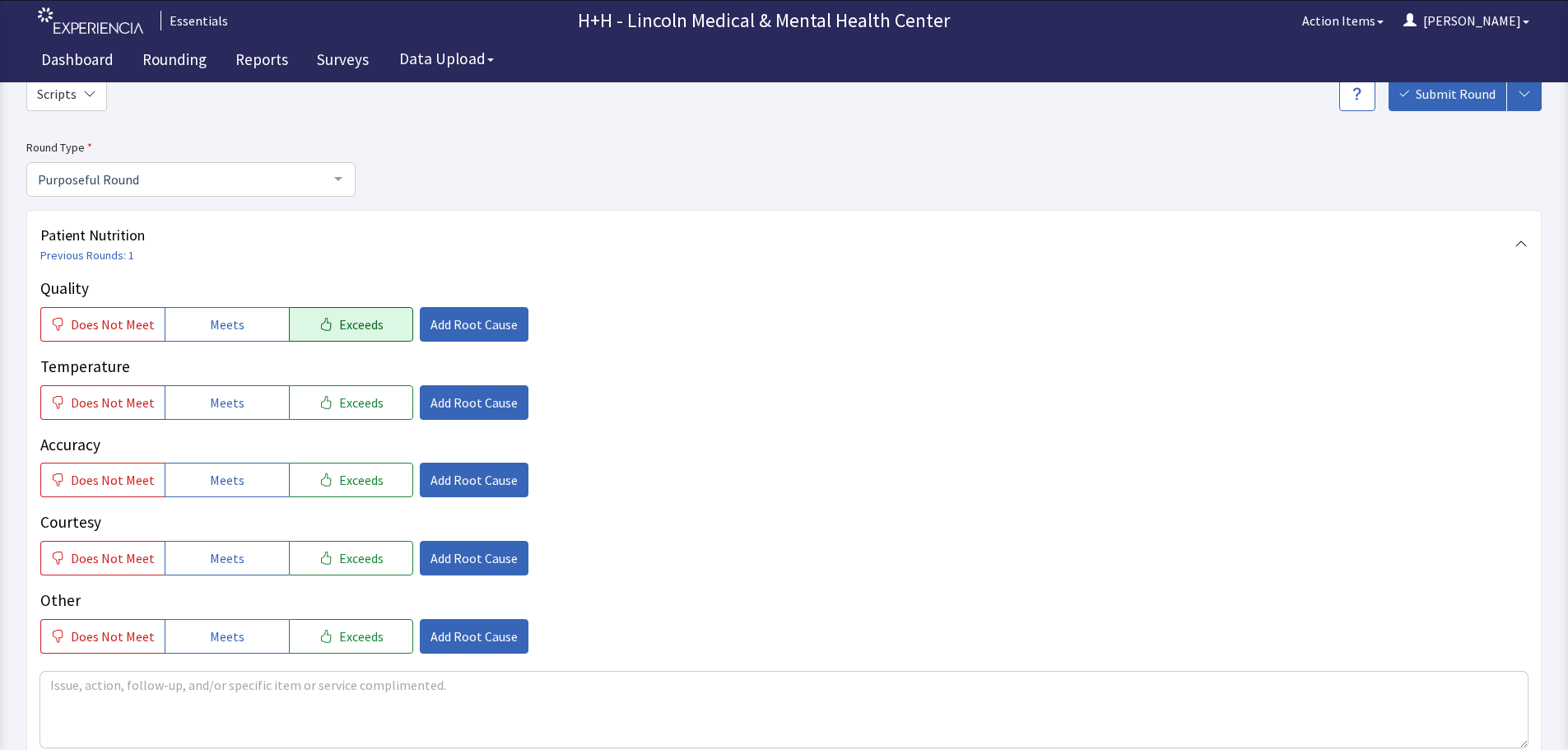
click at [373, 324] on button "Exceeds" at bounding box center [351, 324] width 124 height 35
click at [356, 400] on span "Exceeds" at bounding box center [361, 402] width 45 height 19
click at [361, 474] on span "Exceeds" at bounding box center [361, 479] width 45 height 19
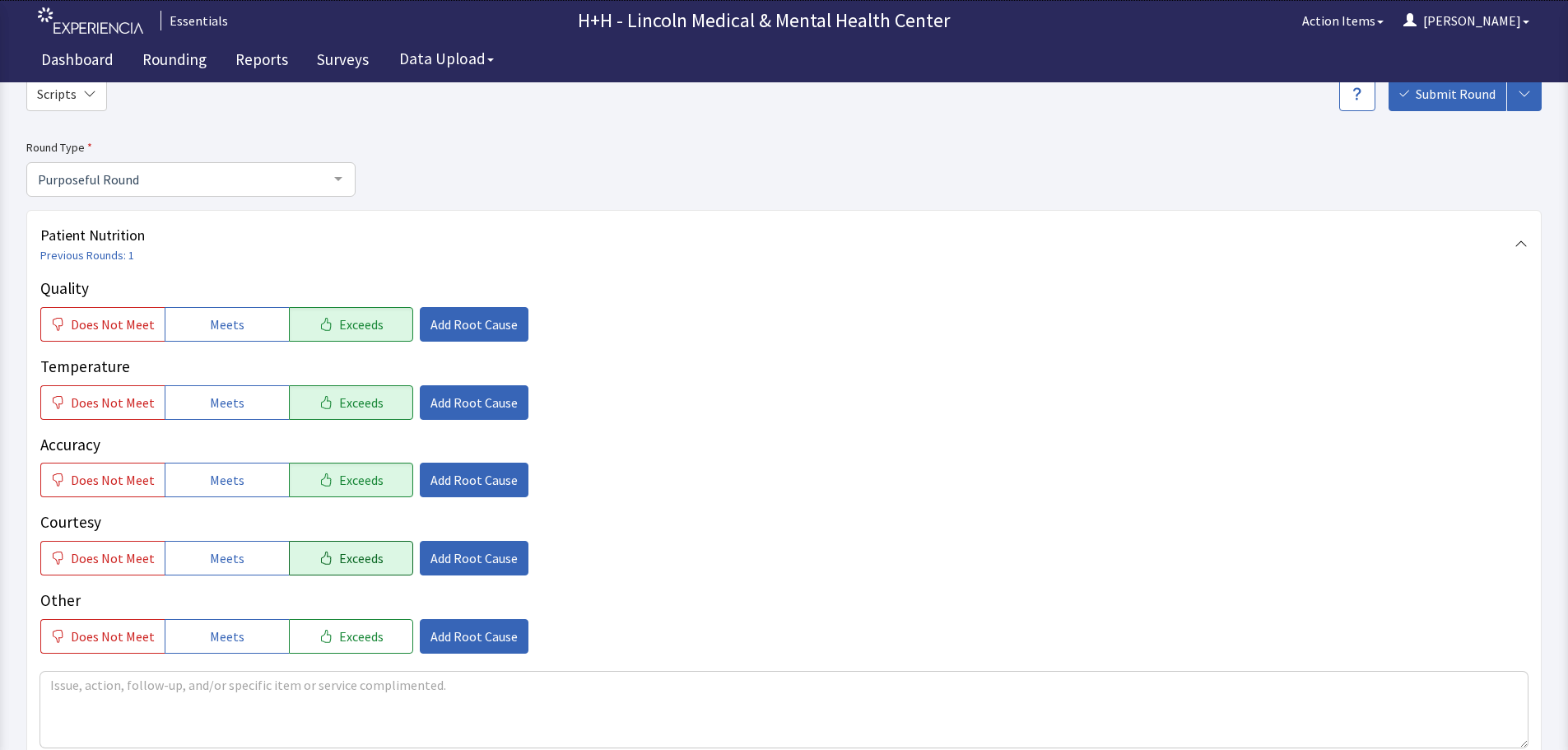
click at [367, 560] on span "Exceeds" at bounding box center [361, 557] width 45 height 19
click at [362, 631] on span "Exceeds" at bounding box center [361, 635] width 45 height 19
click at [83, 685] on textarea at bounding box center [784, 710] width 1488 height 76
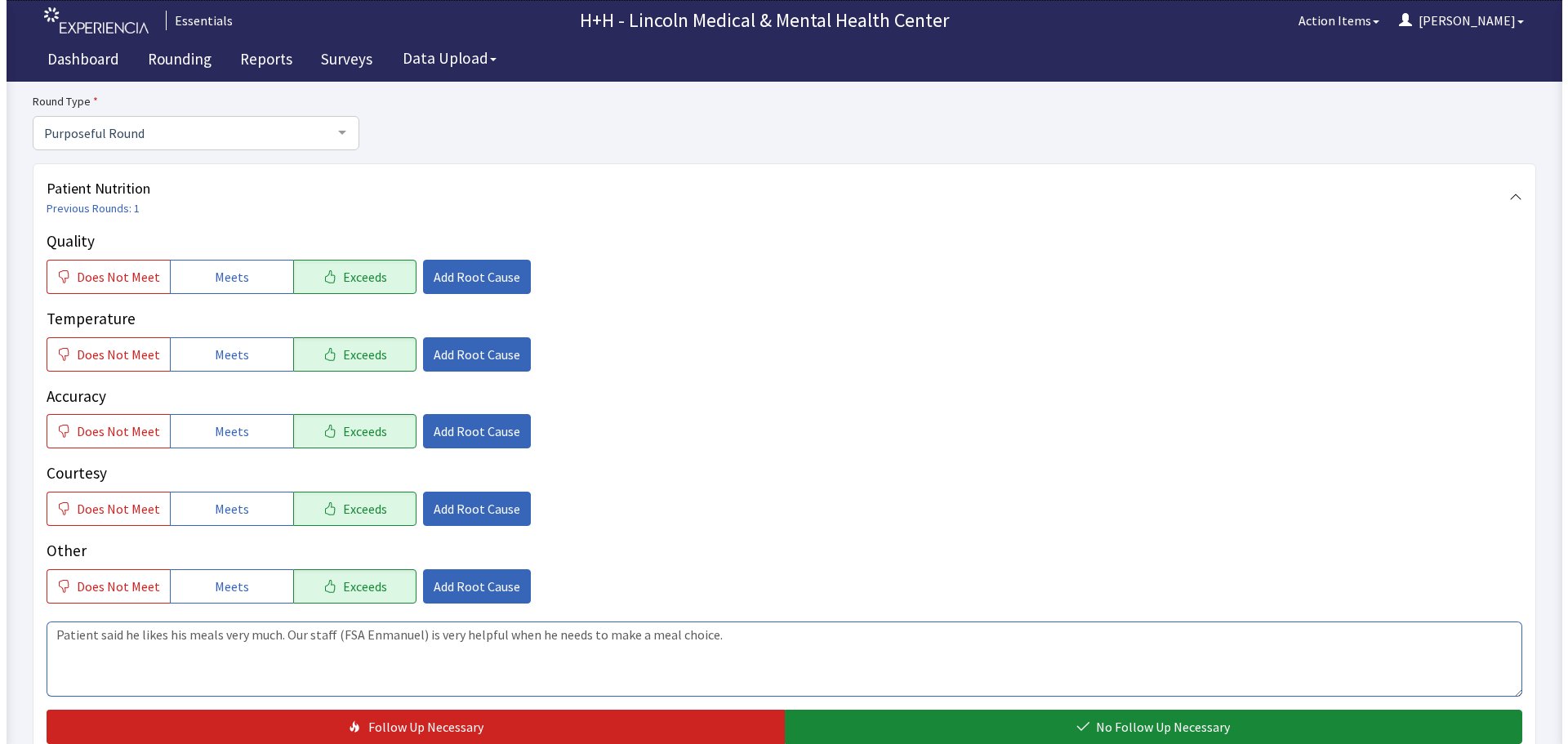
scroll to position [163, 0]
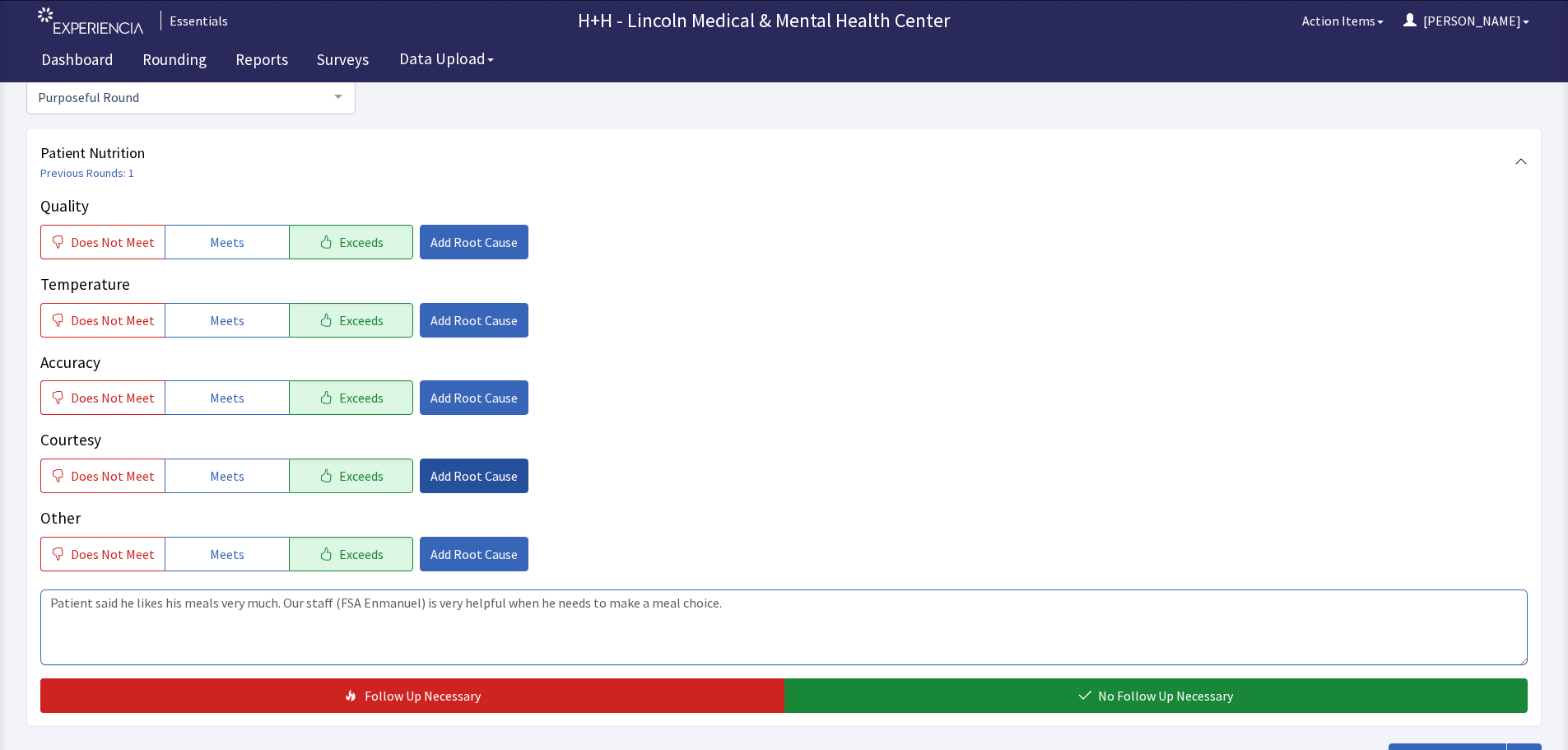
type textarea "Patient said he likes his meals very much. Our staff (FSA Enmanuel) is very hel…"
click at [472, 477] on span "Add Root Cause" at bounding box center [475, 475] width 88 height 19
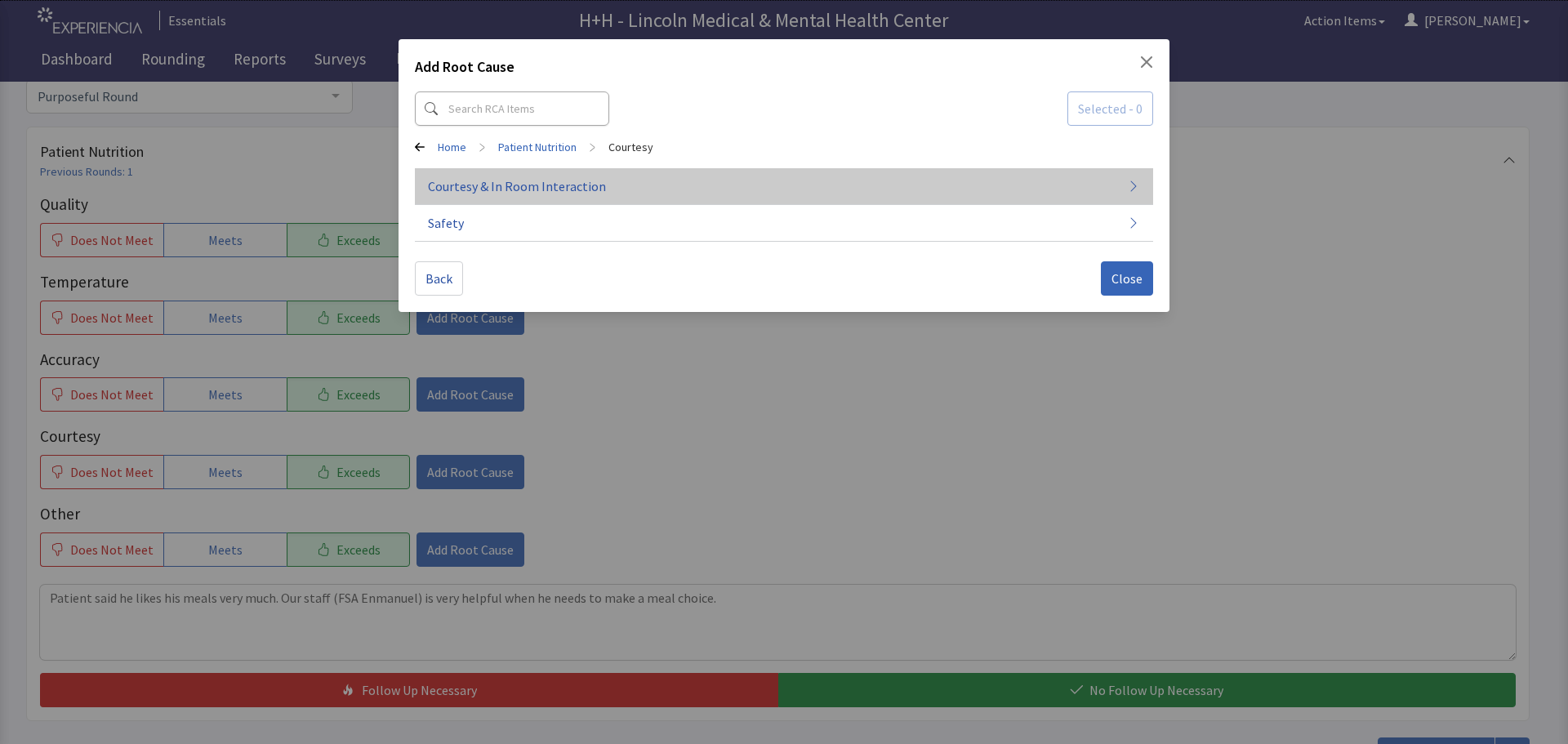
click at [532, 191] on span "Courtesy & In Room Interaction" at bounding box center [517, 186] width 178 height 19
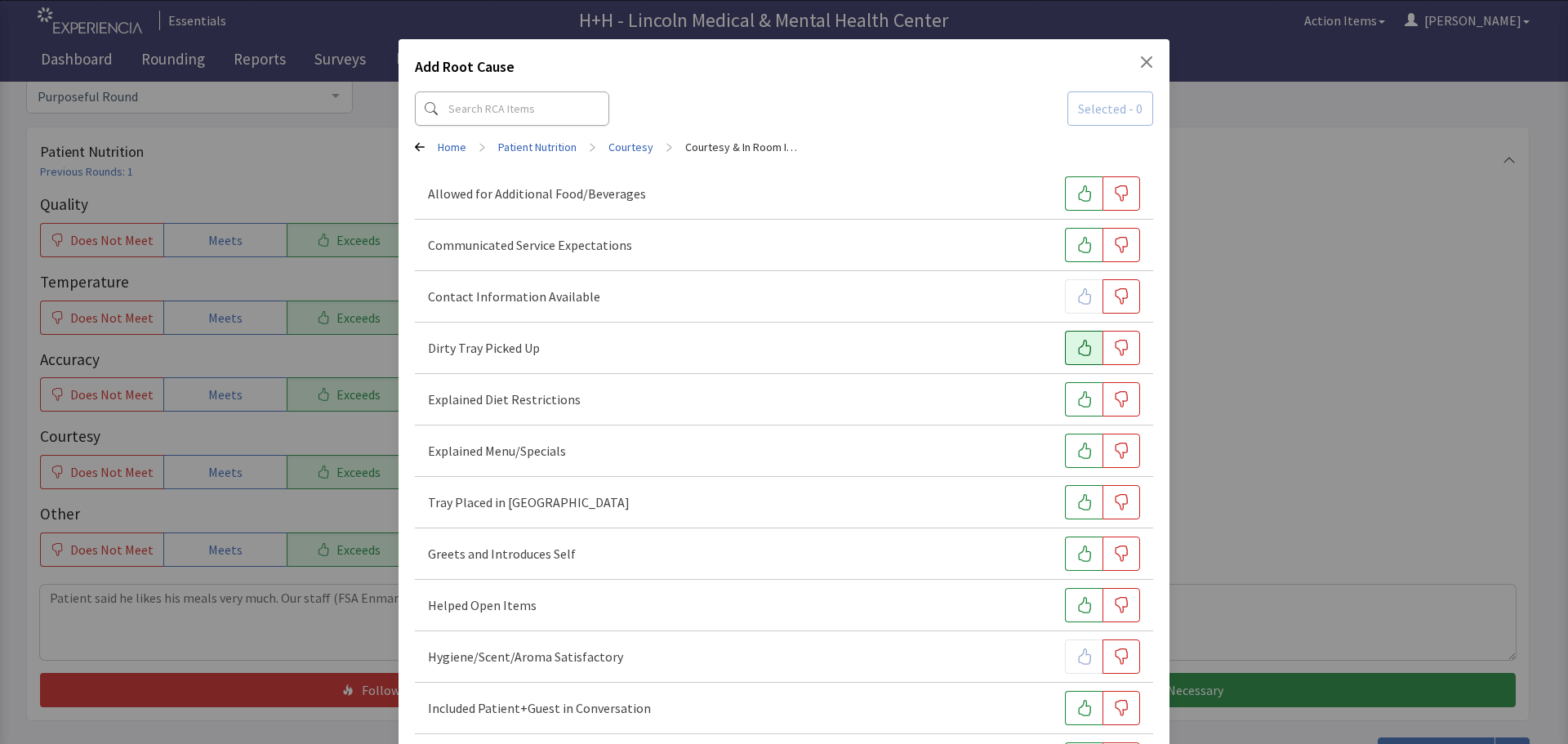
click at [1065, 352] on button "button" at bounding box center [1083, 347] width 38 height 34
click at [1076, 502] on icon "button" at bounding box center [1085, 502] width 17 height 17
click at [1076, 549] on icon "button" at bounding box center [1085, 553] width 17 height 17
